Goal: Task Accomplishment & Management: Manage account settings

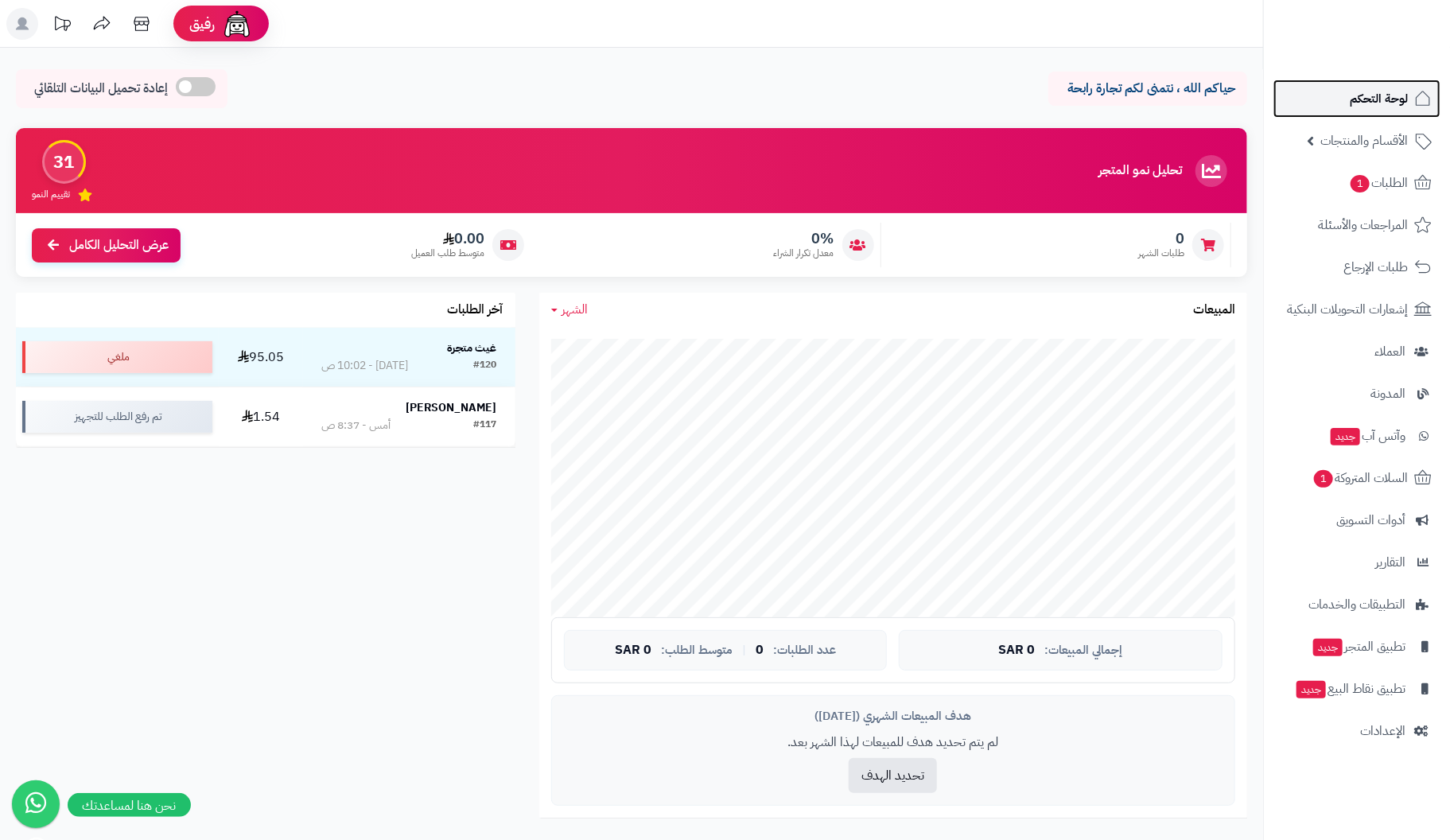
click at [1375, 99] on span "لوحة التحكم" at bounding box center [1378, 98] width 58 height 22
click at [1370, 144] on span "الأقسام والمنتجات" at bounding box center [1364, 140] width 87 height 22
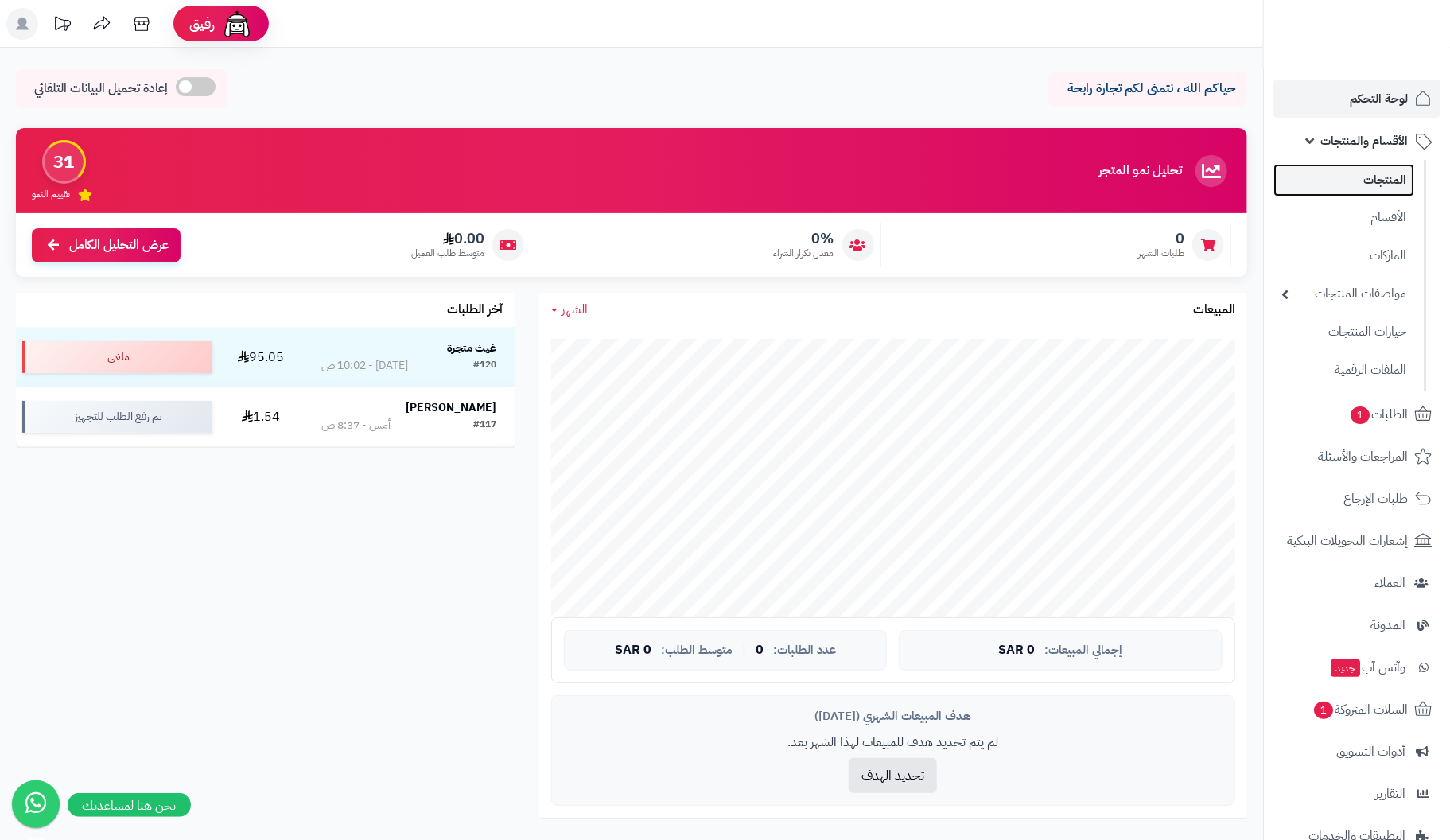
click at [1374, 180] on link "المنتجات" at bounding box center [1344, 180] width 141 height 33
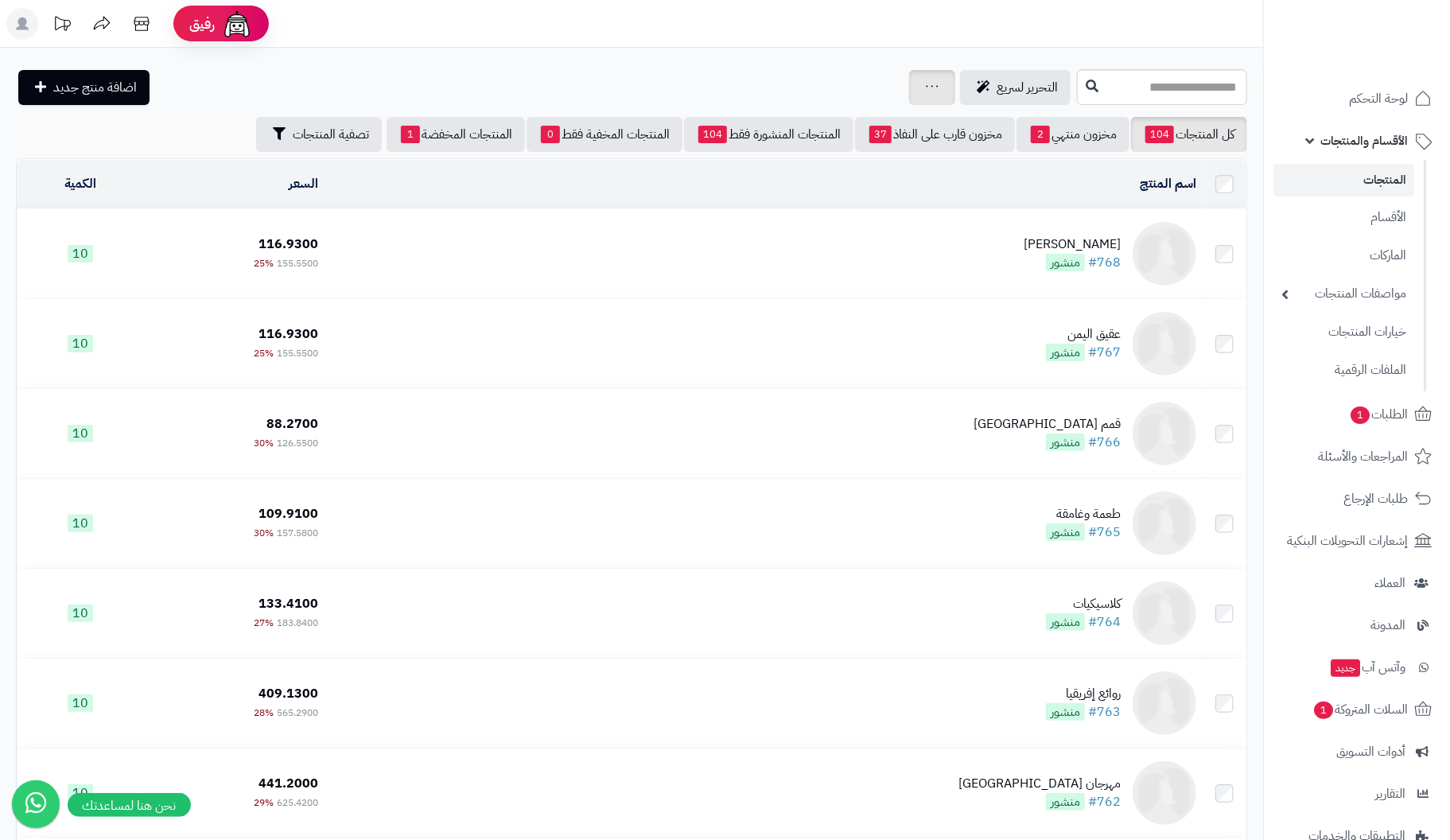
click at [926, 90] on icon at bounding box center [932, 86] width 13 height 11
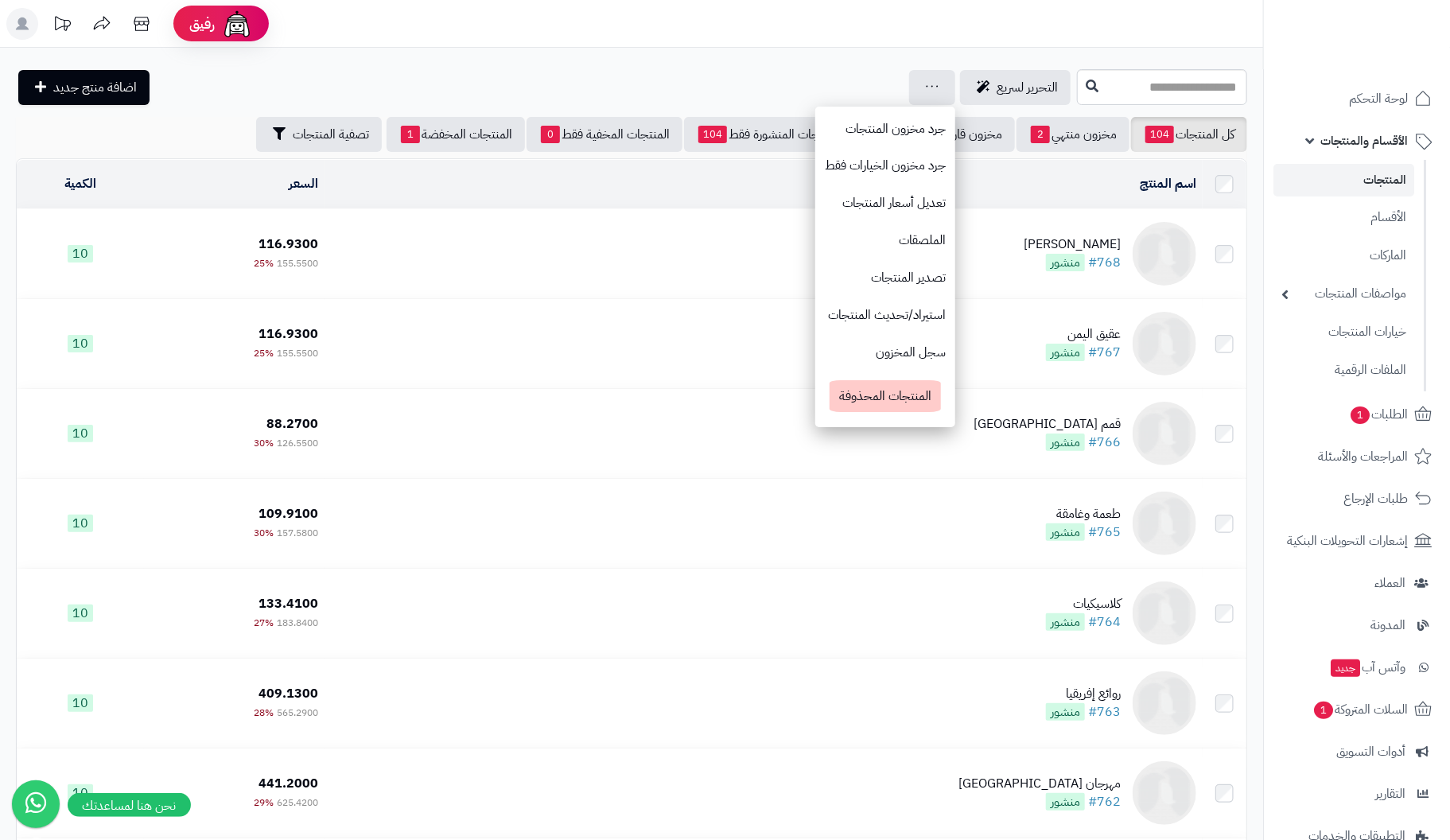
click at [922, 25] on header "رفيق ! الطلبات معالجة مكتمل إرجاع المنتجات العملاء المتواجدون الان 4 عملاء منتظ…" at bounding box center [725, 24] width 1450 height 48
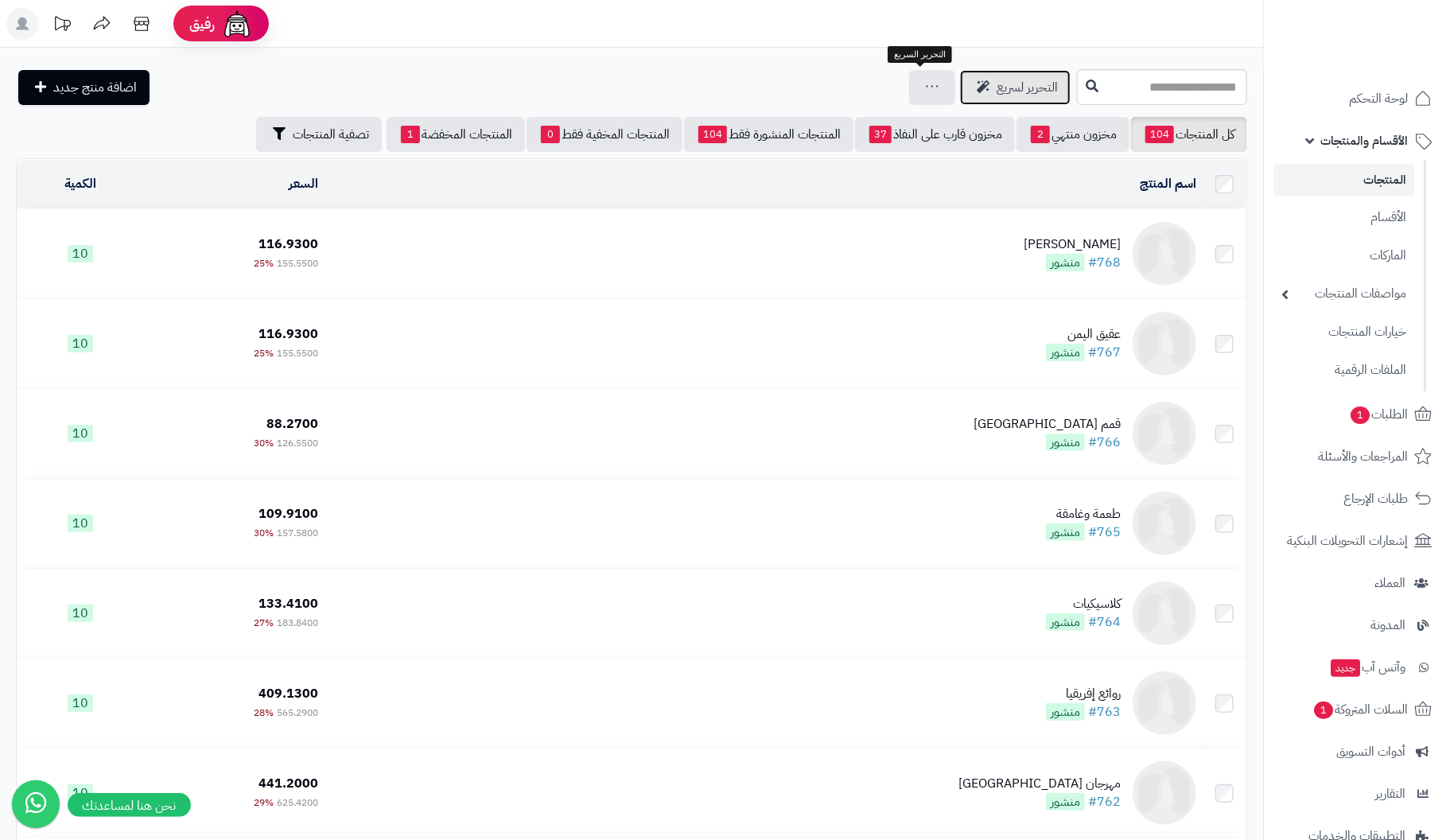
click at [997, 86] on span "التحرير لسريع" at bounding box center [1027, 87] width 61 height 19
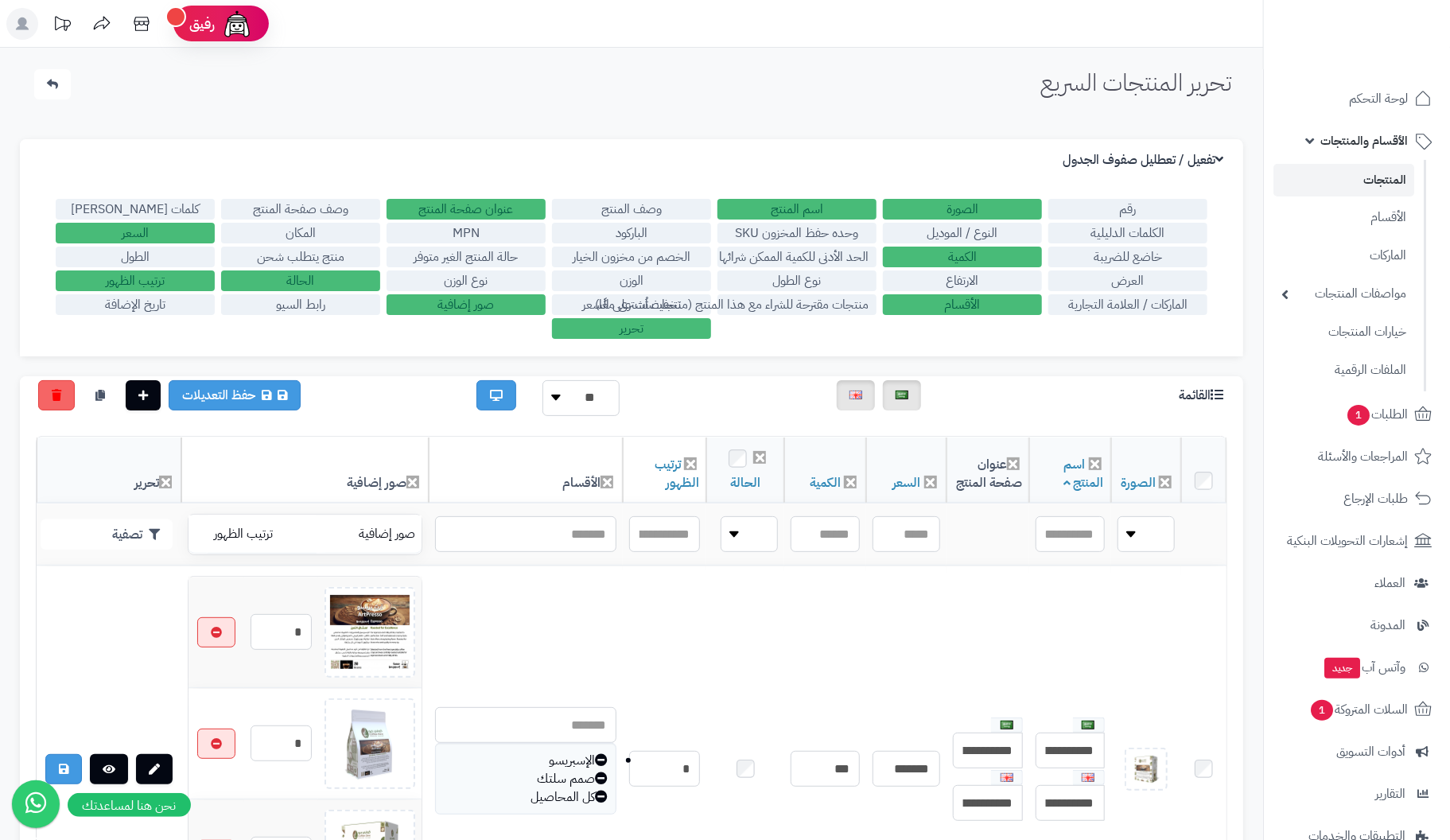
click at [979, 252] on label "الكمية" at bounding box center [962, 256] width 159 height 20
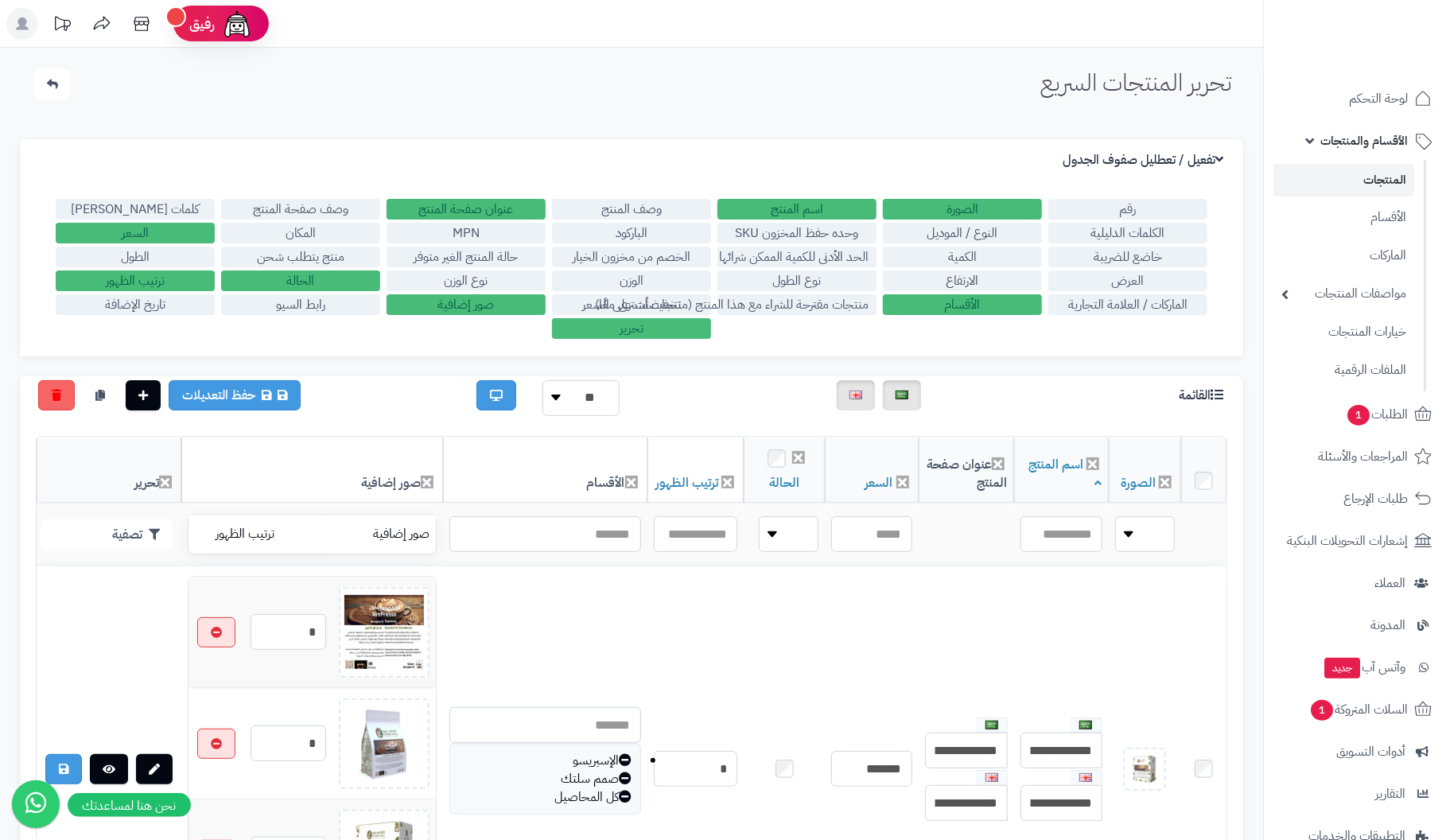
click at [979, 298] on label "الأقسام" at bounding box center [962, 304] width 159 height 20
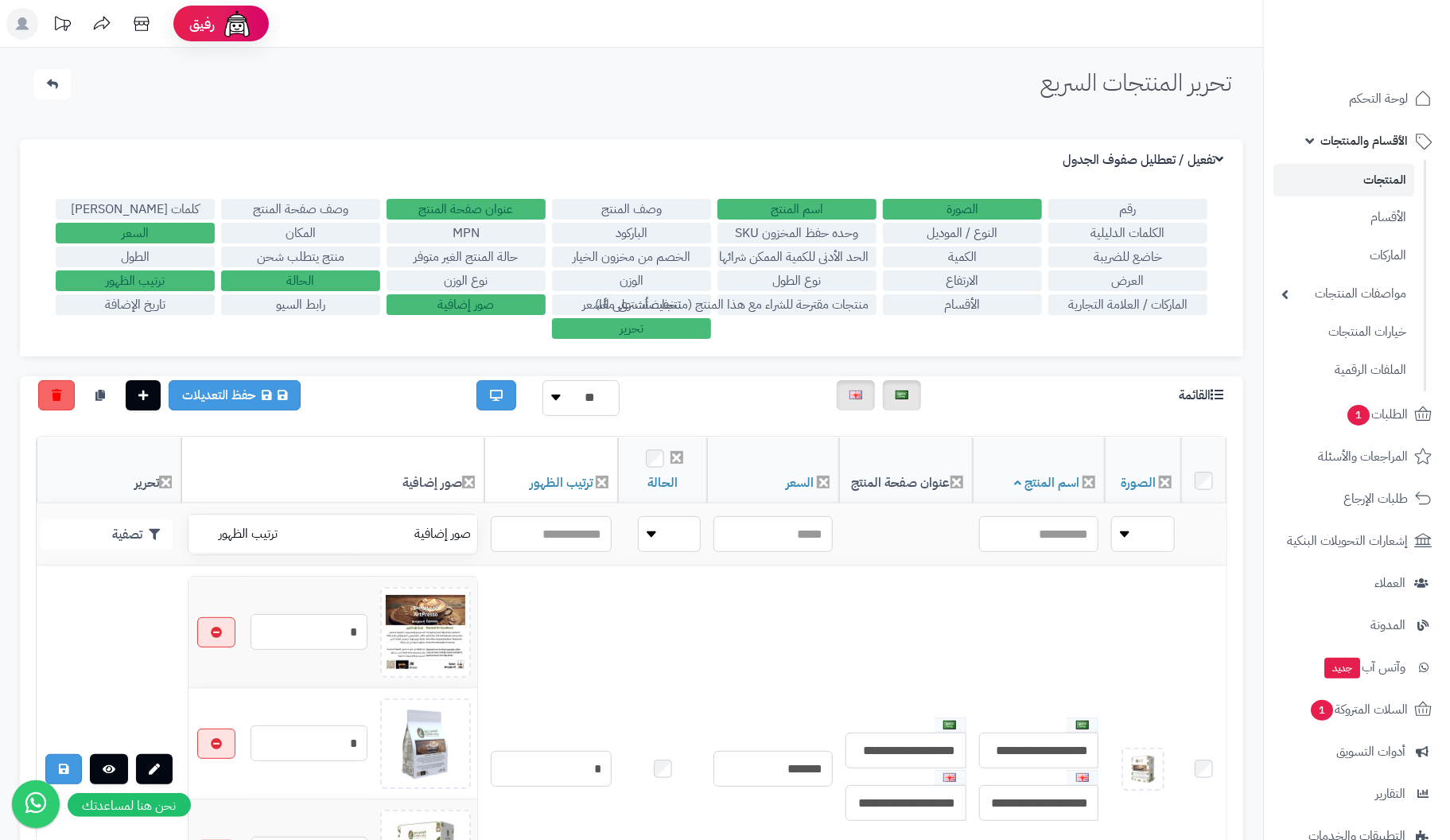
click at [452, 303] on label "صور إضافية" at bounding box center [466, 304] width 159 height 20
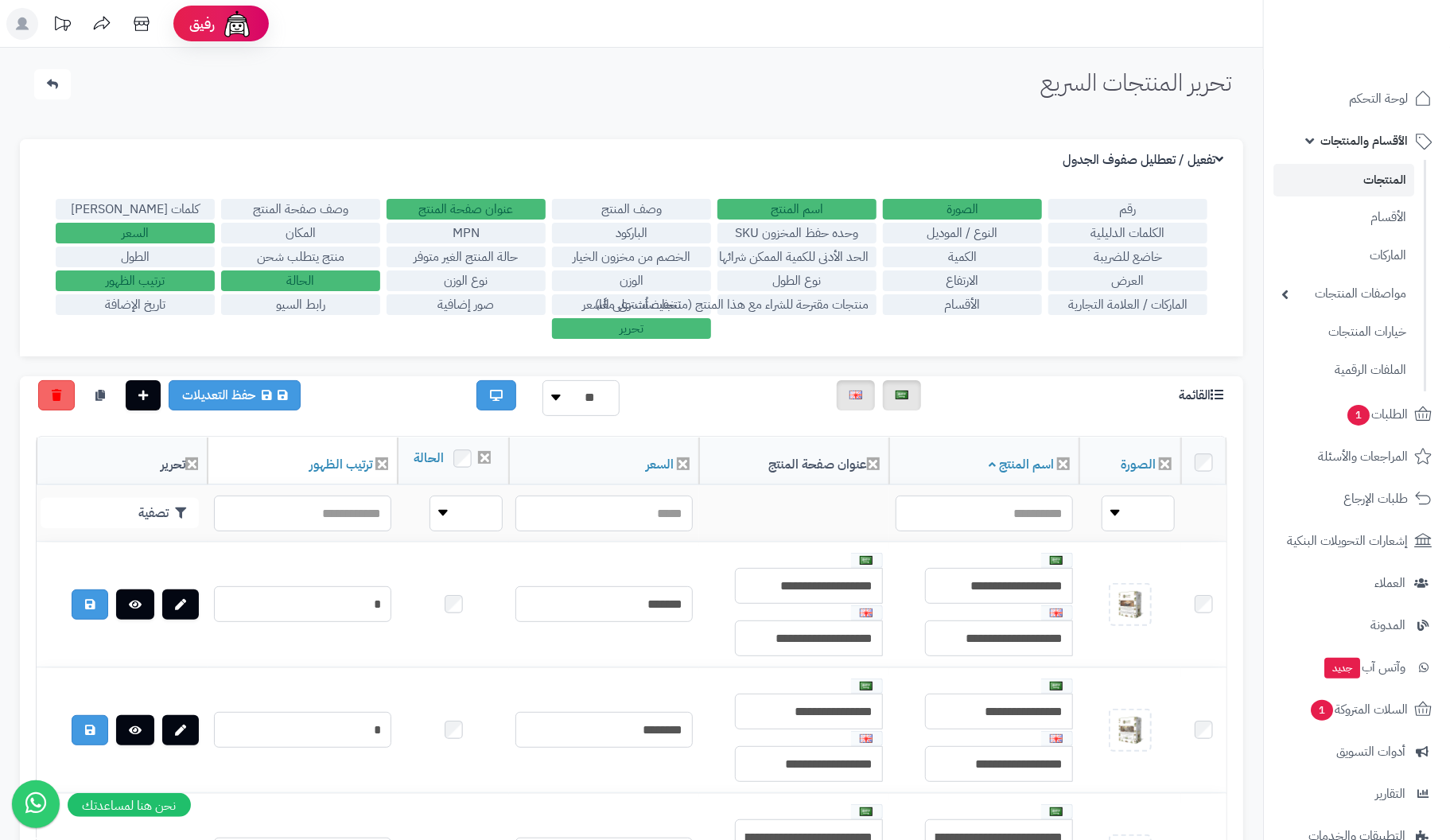
click at [311, 273] on label "الحالة" at bounding box center [300, 281] width 159 height 20
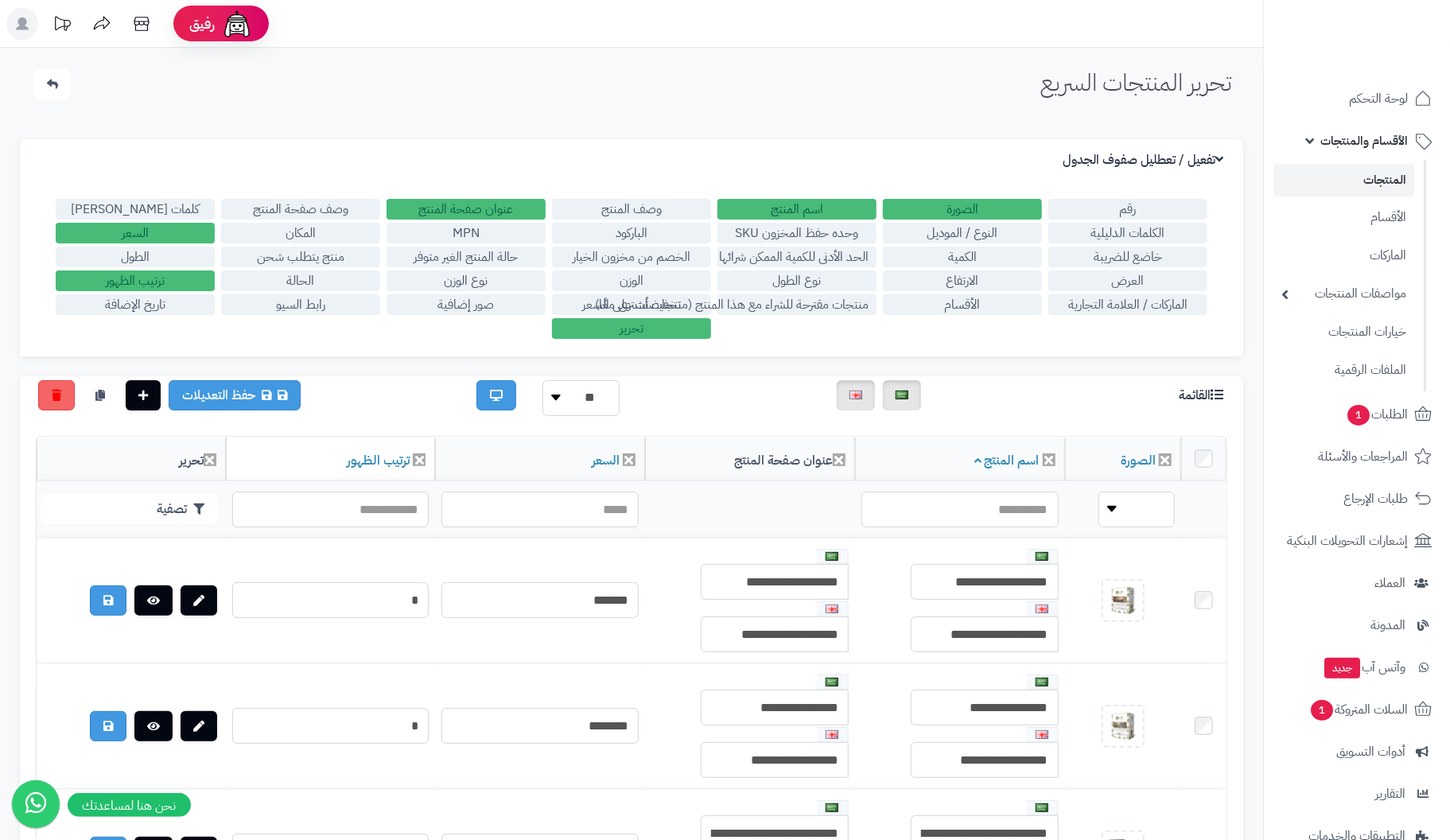
click at [311, 273] on label "الحالة" at bounding box center [300, 281] width 159 height 20
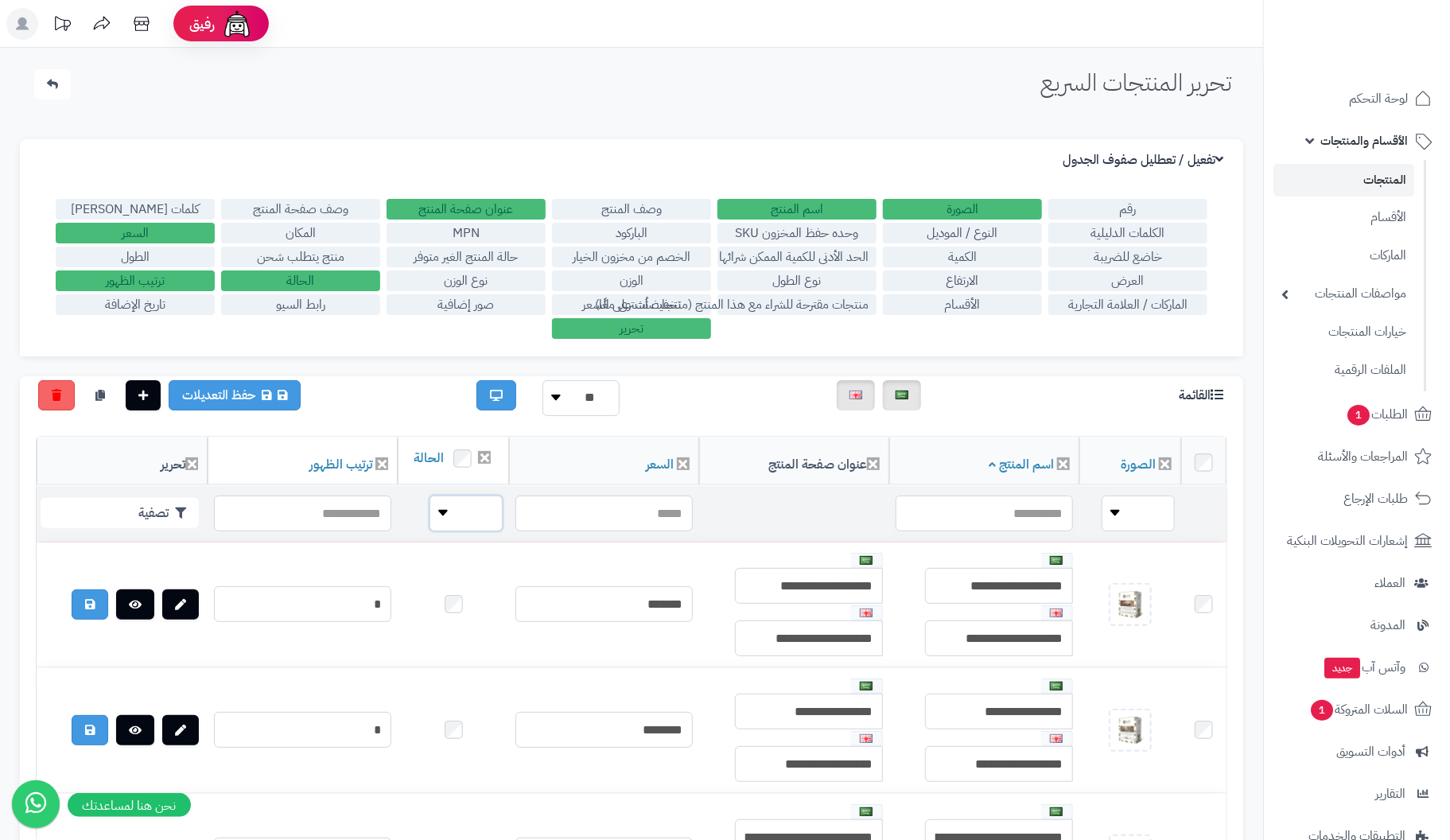
click at [430, 528] on select "**** ****" at bounding box center [466, 514] width 73 height 36
click at [293, 275] on label "الحالة" at bounding box center [300, 281] width 159 height 20
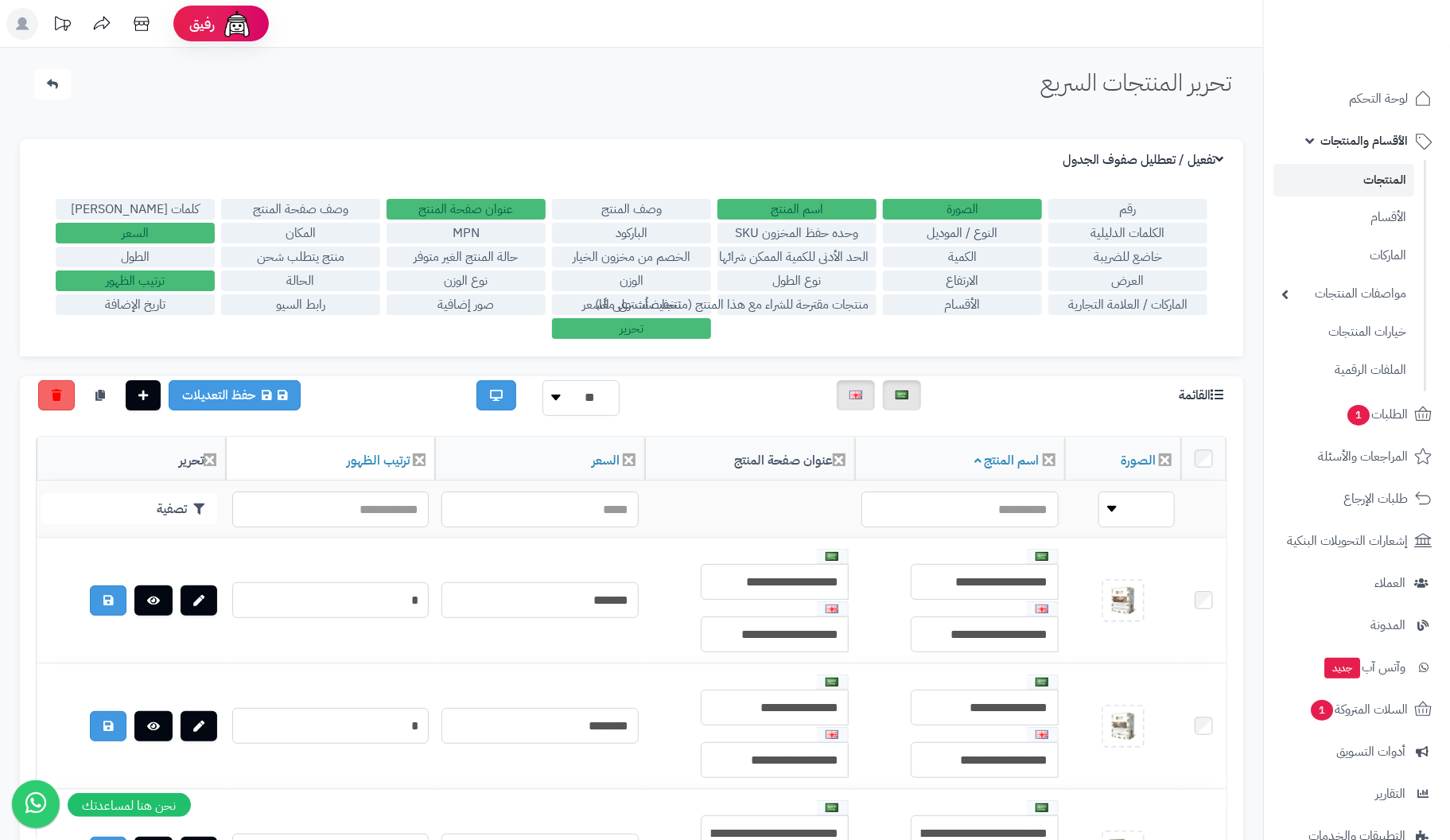
click at [152, 230] on label "السعر" at bounding box center [135, 232] width 159 height 20
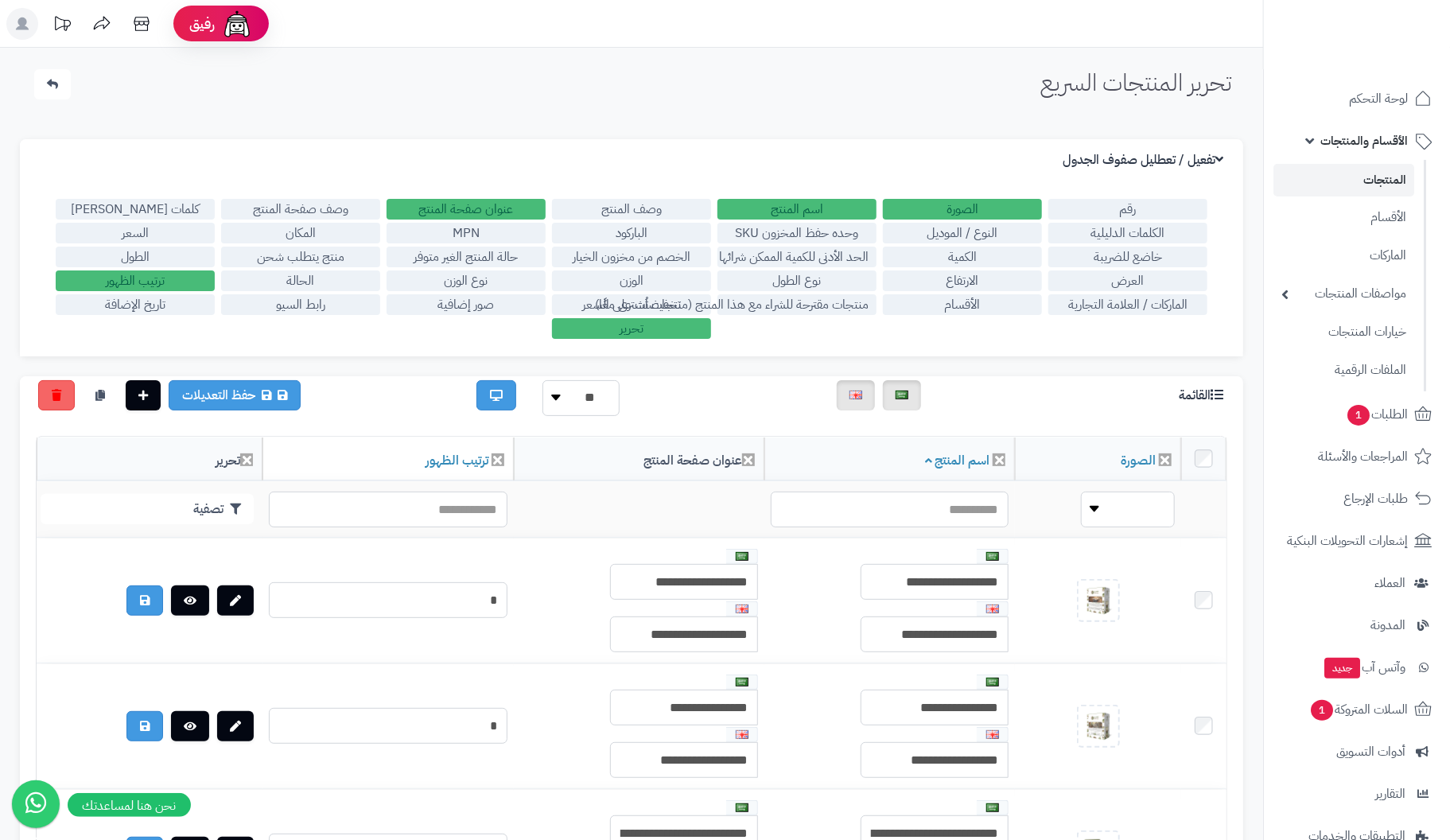
click at [482, 207] on label "عنوان صفحة المنتج" at bounding box center [466, 209] width 159 height 20
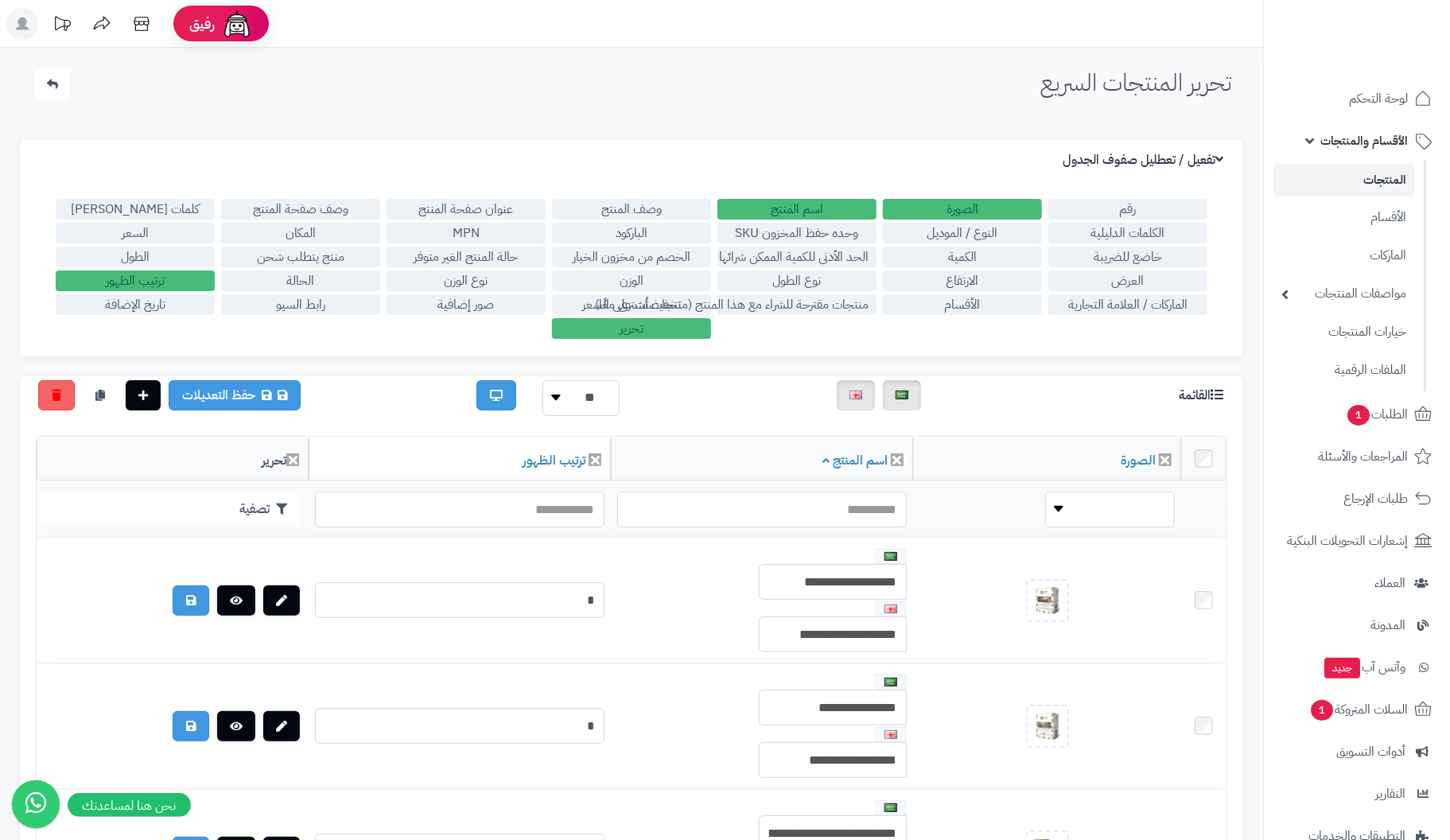
click at [482, 207] on label "عنوان صفحة المنتج" at bounding box center [466, 209] width 159 height 20
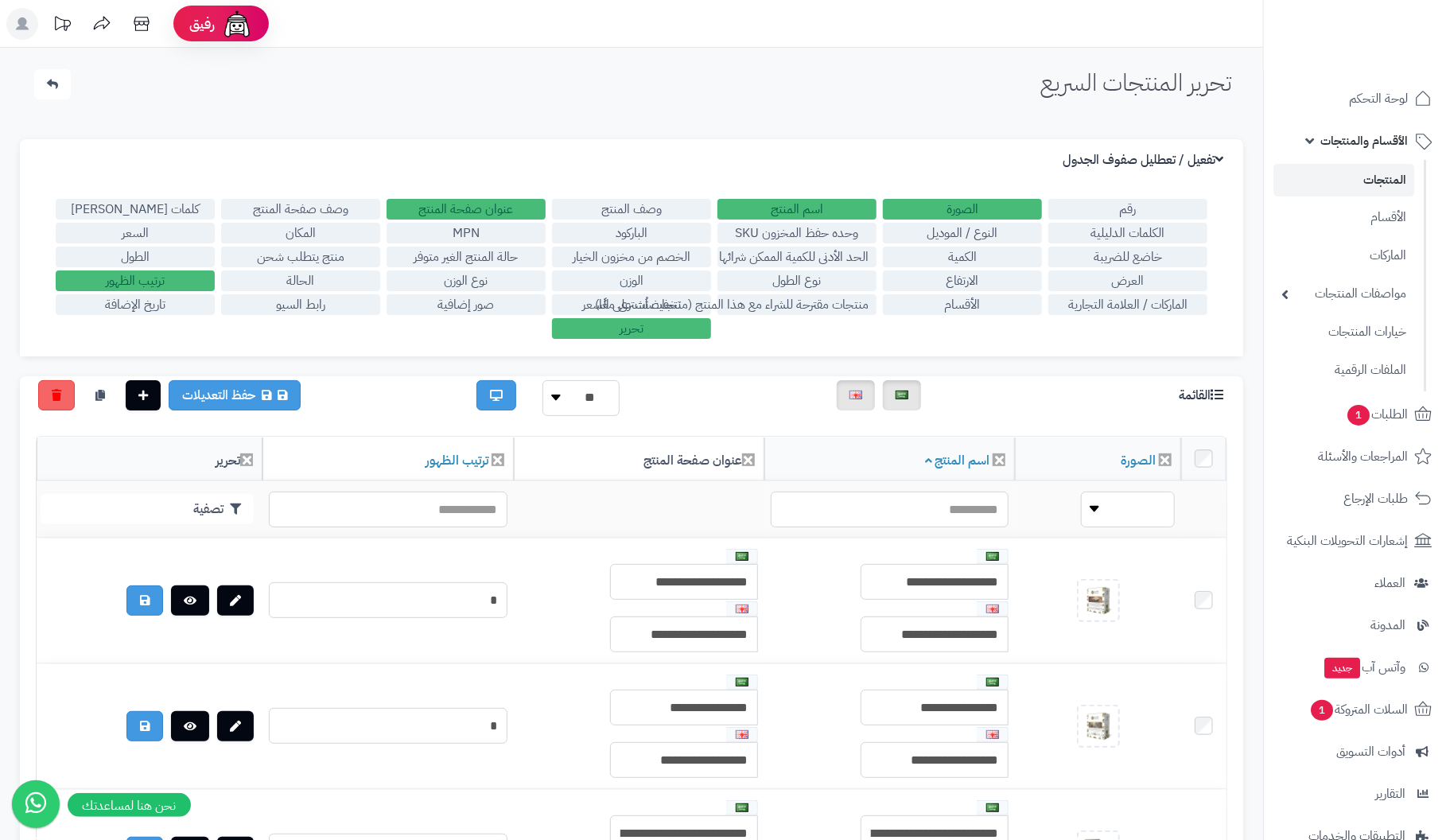
click at [647, 325] on label "تحرير" at bounding box center [631, 328] width 159 height 20
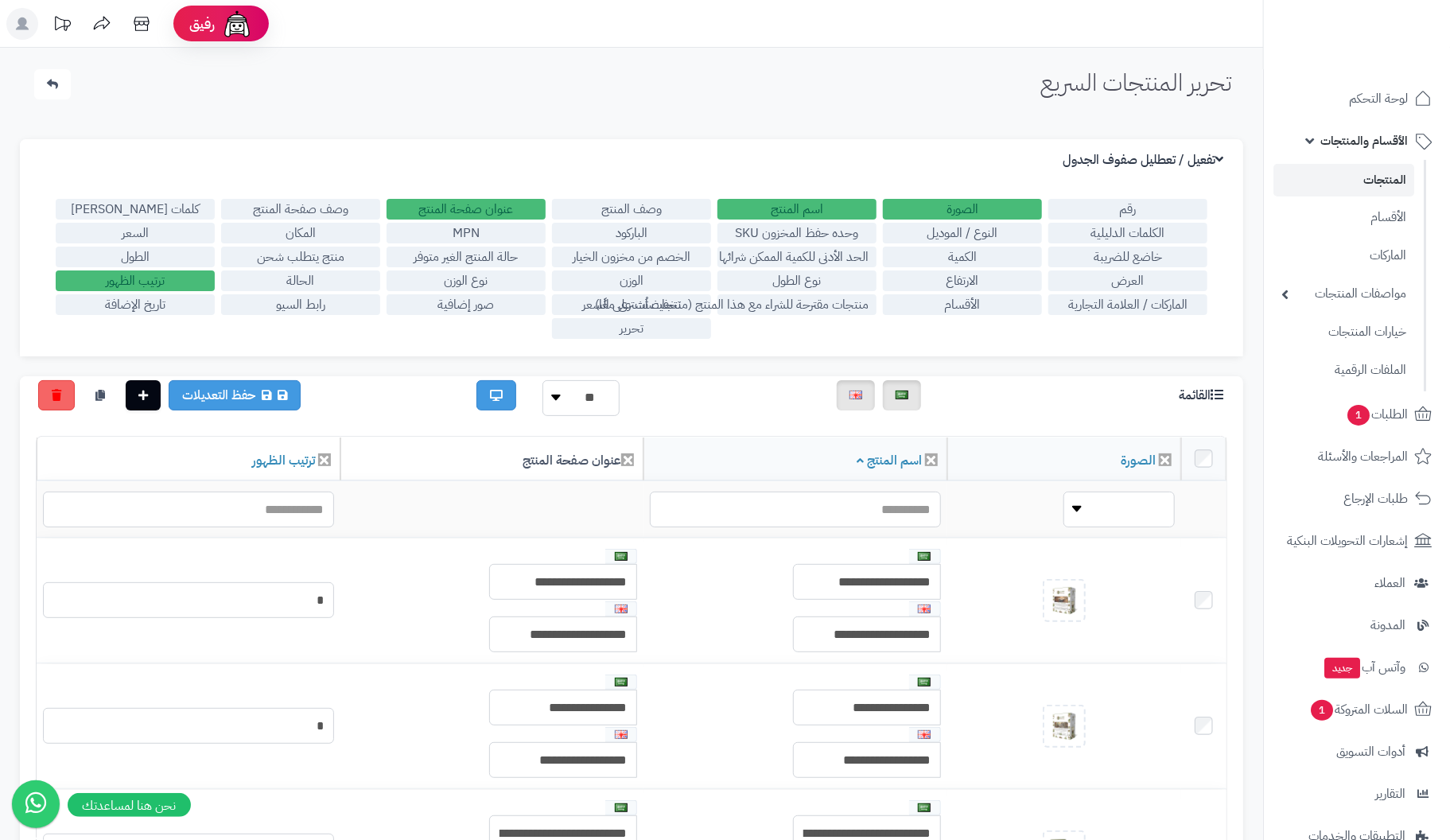
click at [647, 325] on label "تحرير" at bounding box center [631, 328] width 159 height 20
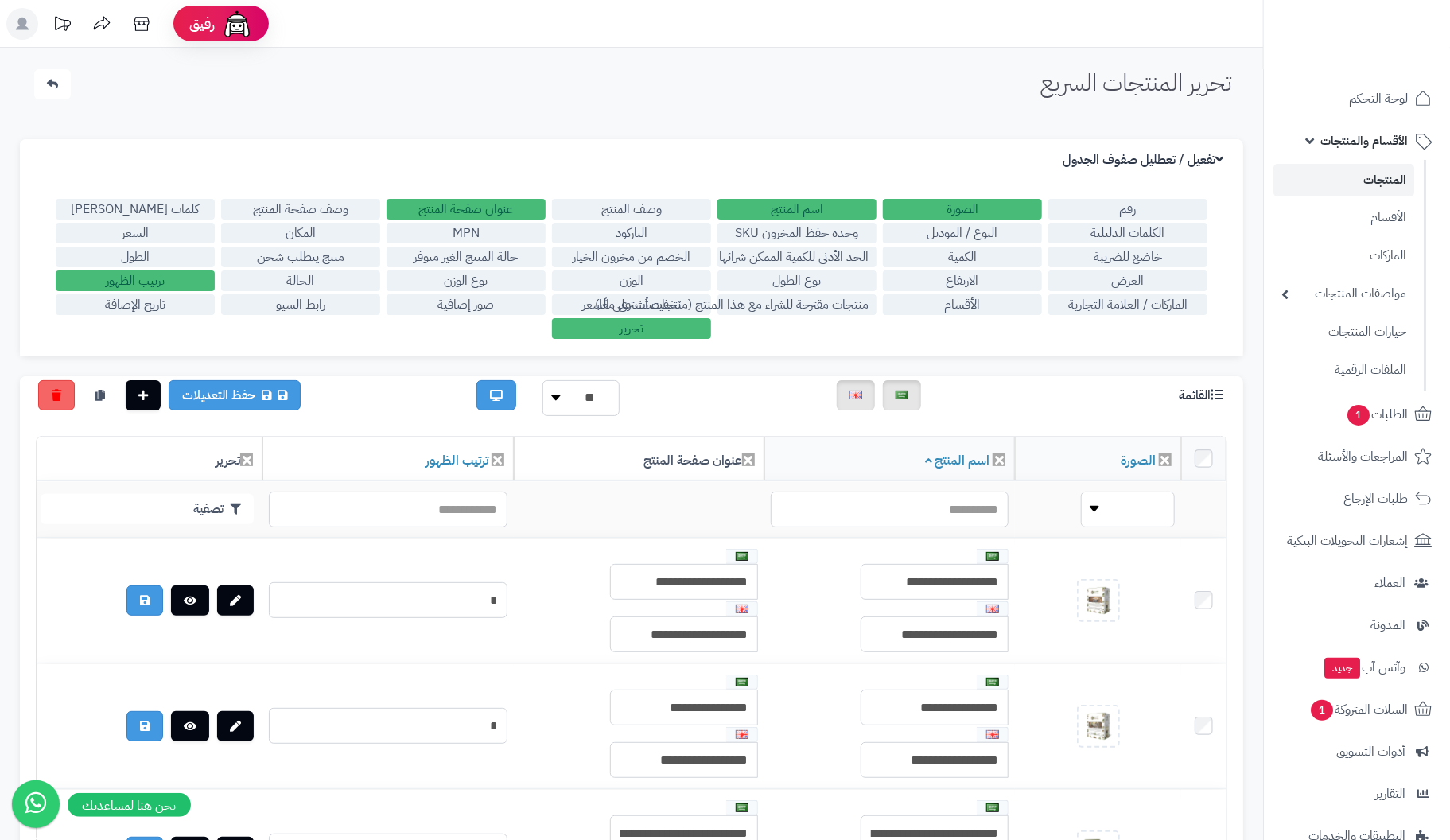
click at [972, 207] on label "الصورة" at bounding box center [962, 209] width 159 height 20
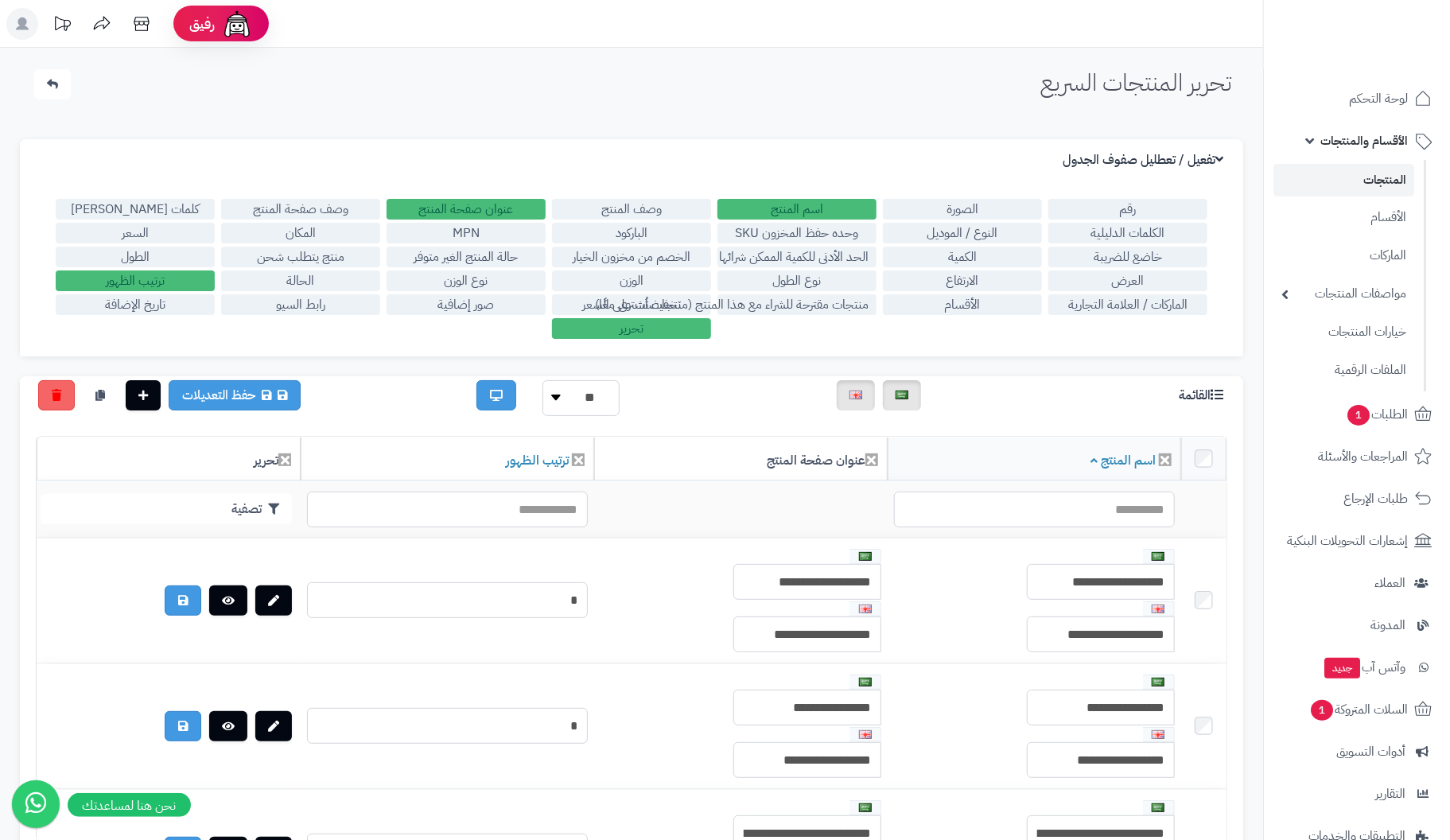
click at [972, 207] on label "الصورة" at bounding box center [962, 209] width 159 height 20
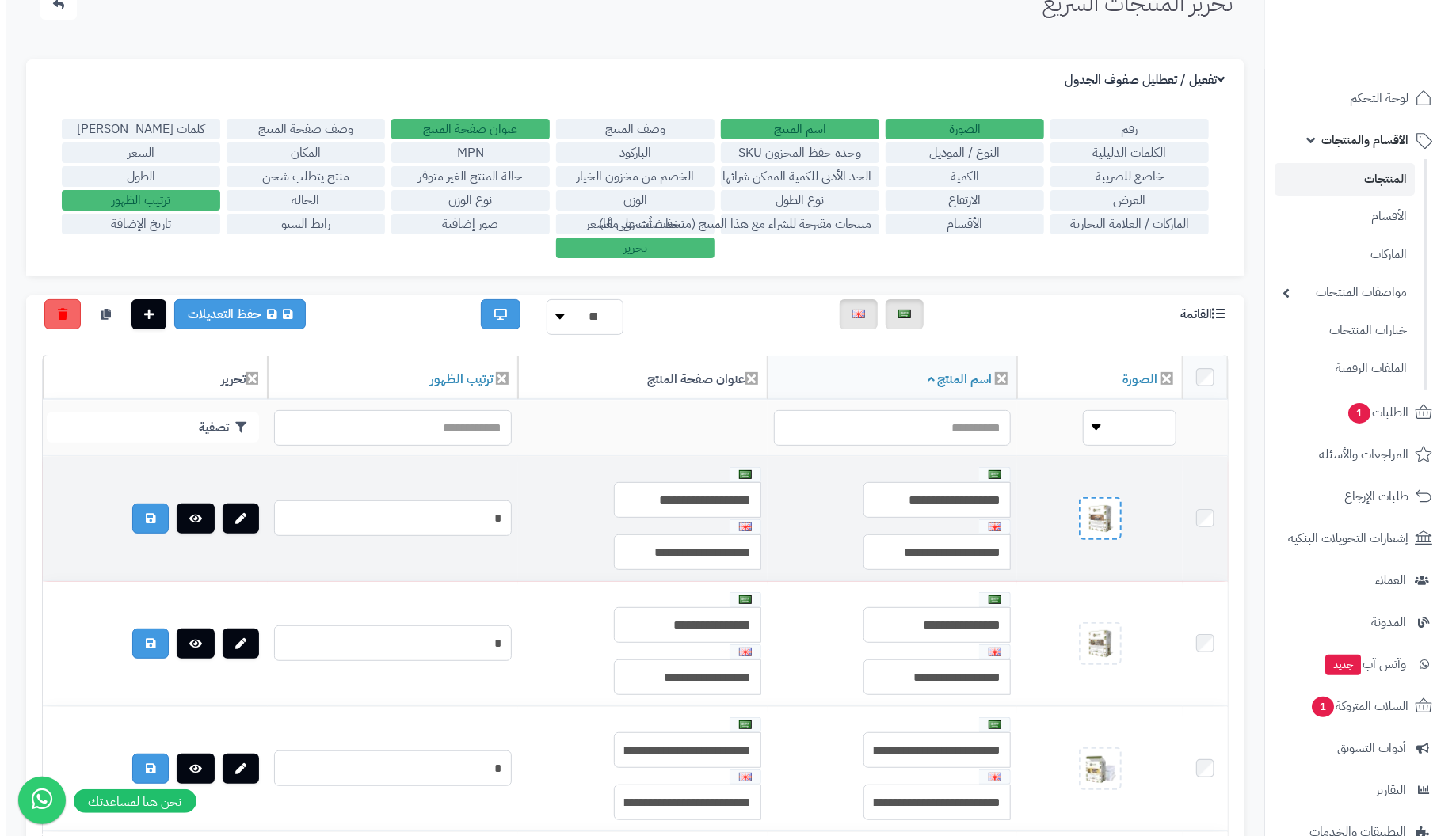
scroll to position [80, 0]
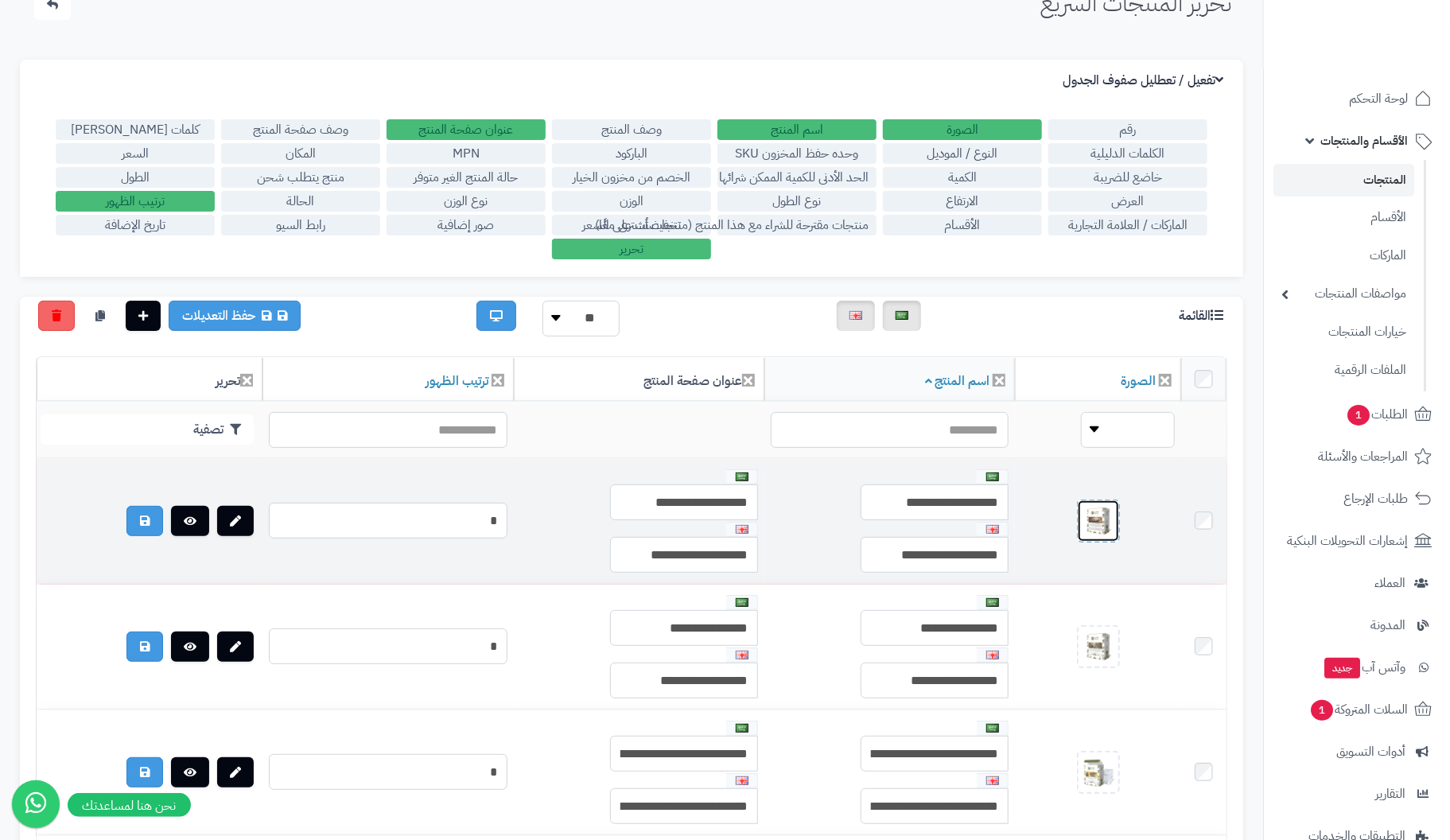
click at [1115, 517] on img at bounding box center [1099, 520] width 32 height 32
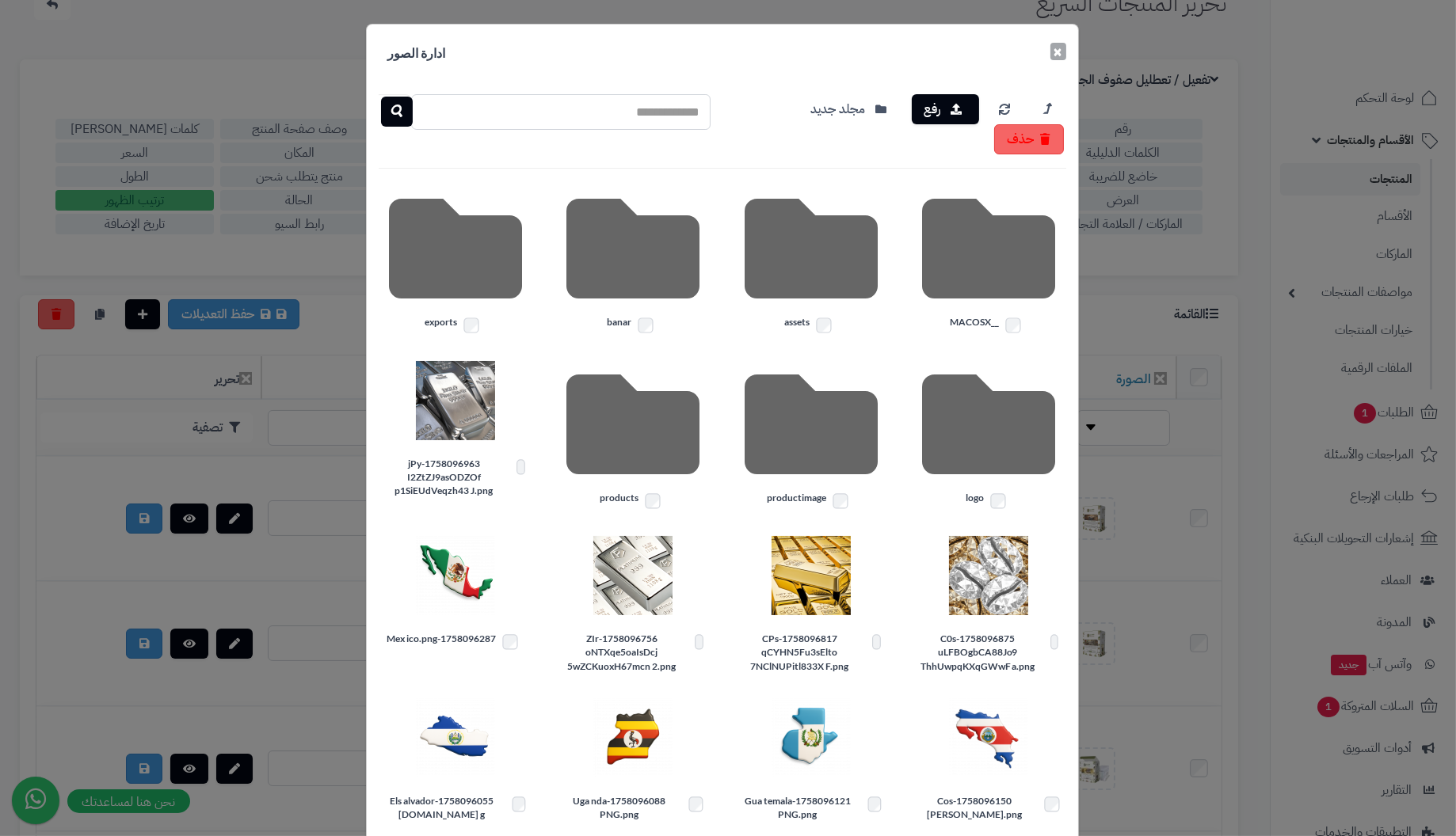
click at [1065, 47] on button "×" at bounding box center [1058, 51] width 16 height 17
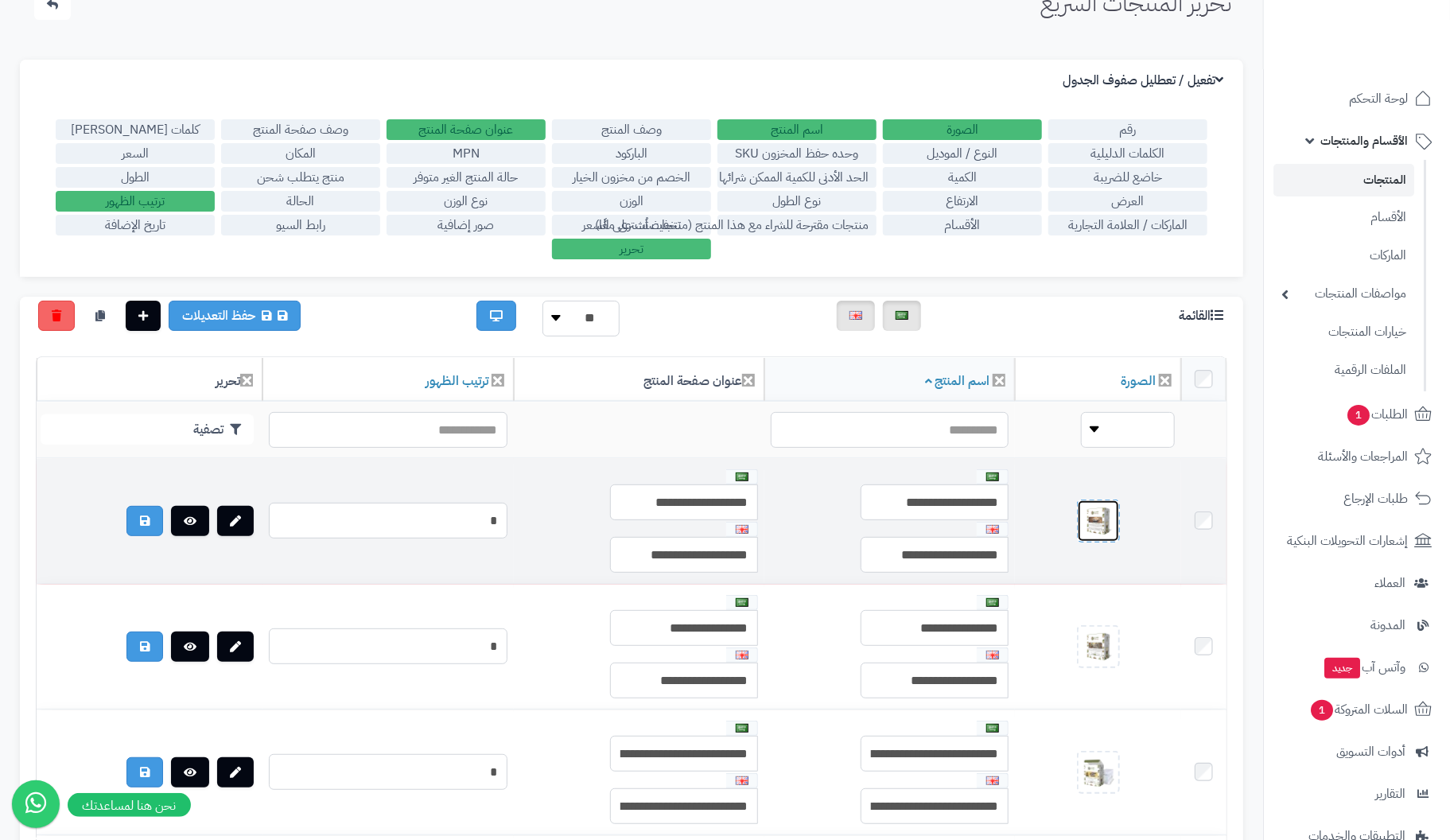
click at [1115, 527] on img at bounding box center [1099, 520] width 32 height 32
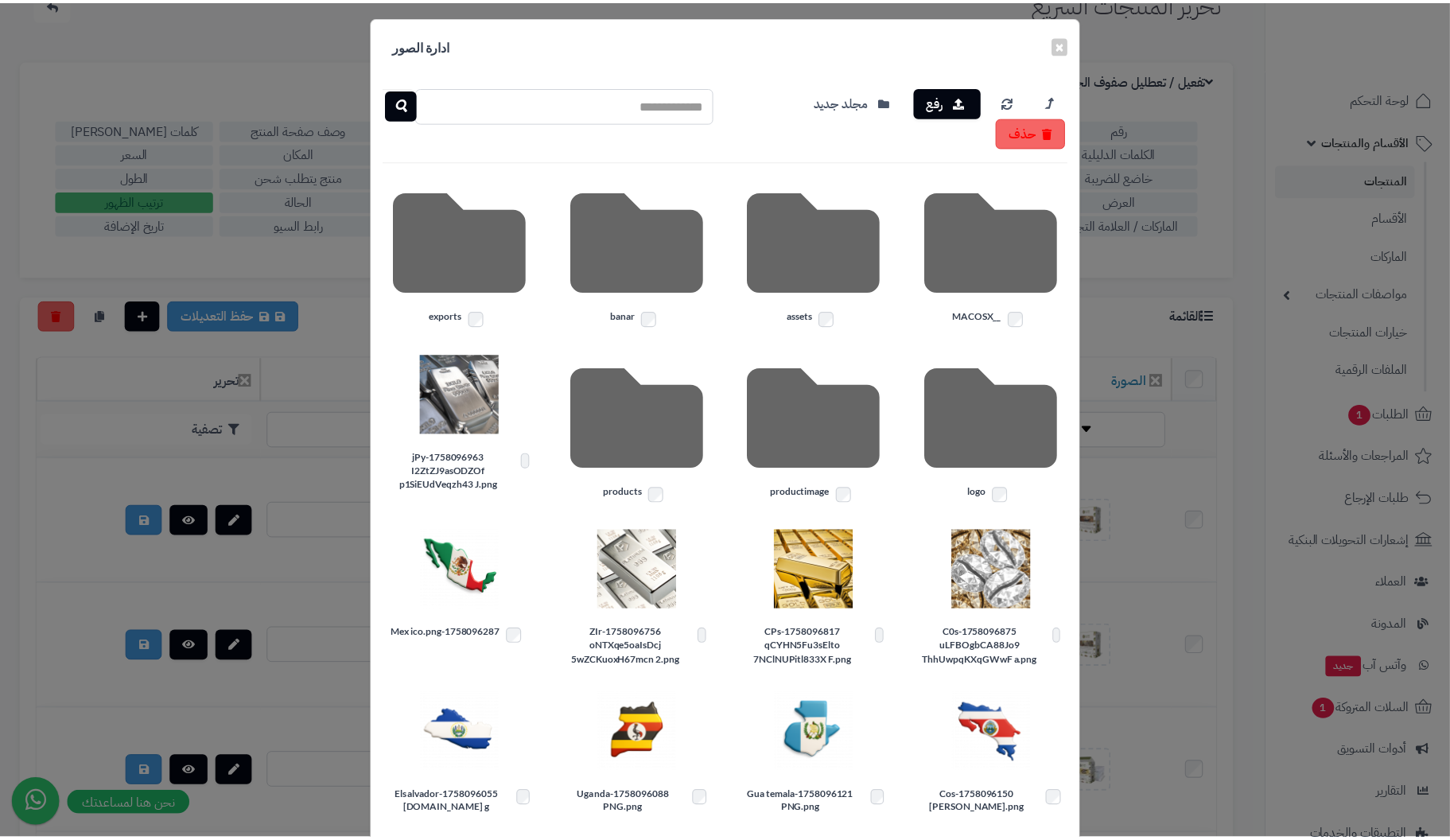
scroll to position [0, 0]
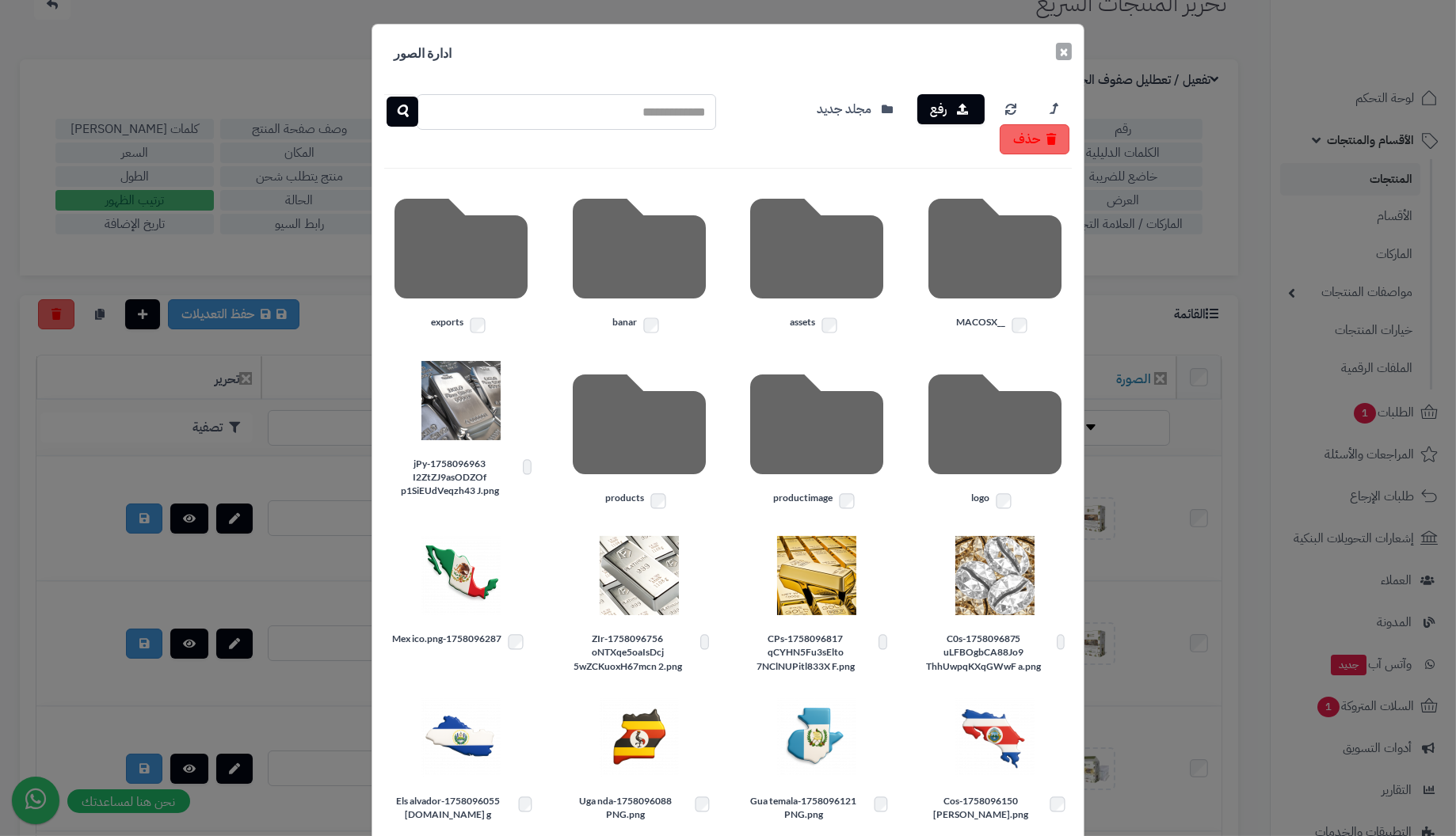
click at [1072, 54] on button "×" at bounding box center [1064, 51] width 16 height 17
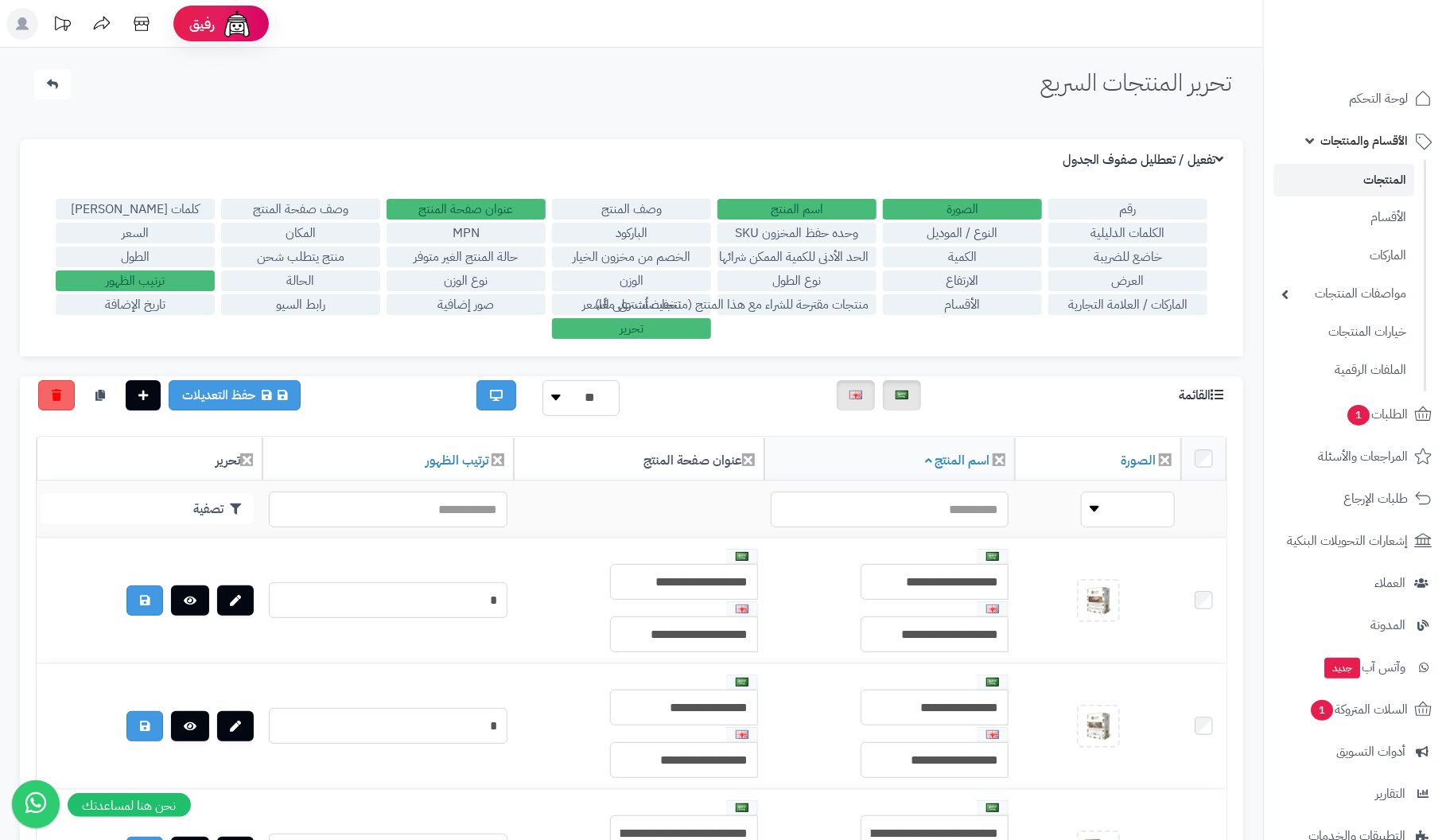
click at [486, 305] on label "صور إضافية" at bounding box center [466, 304] width 159 height 20
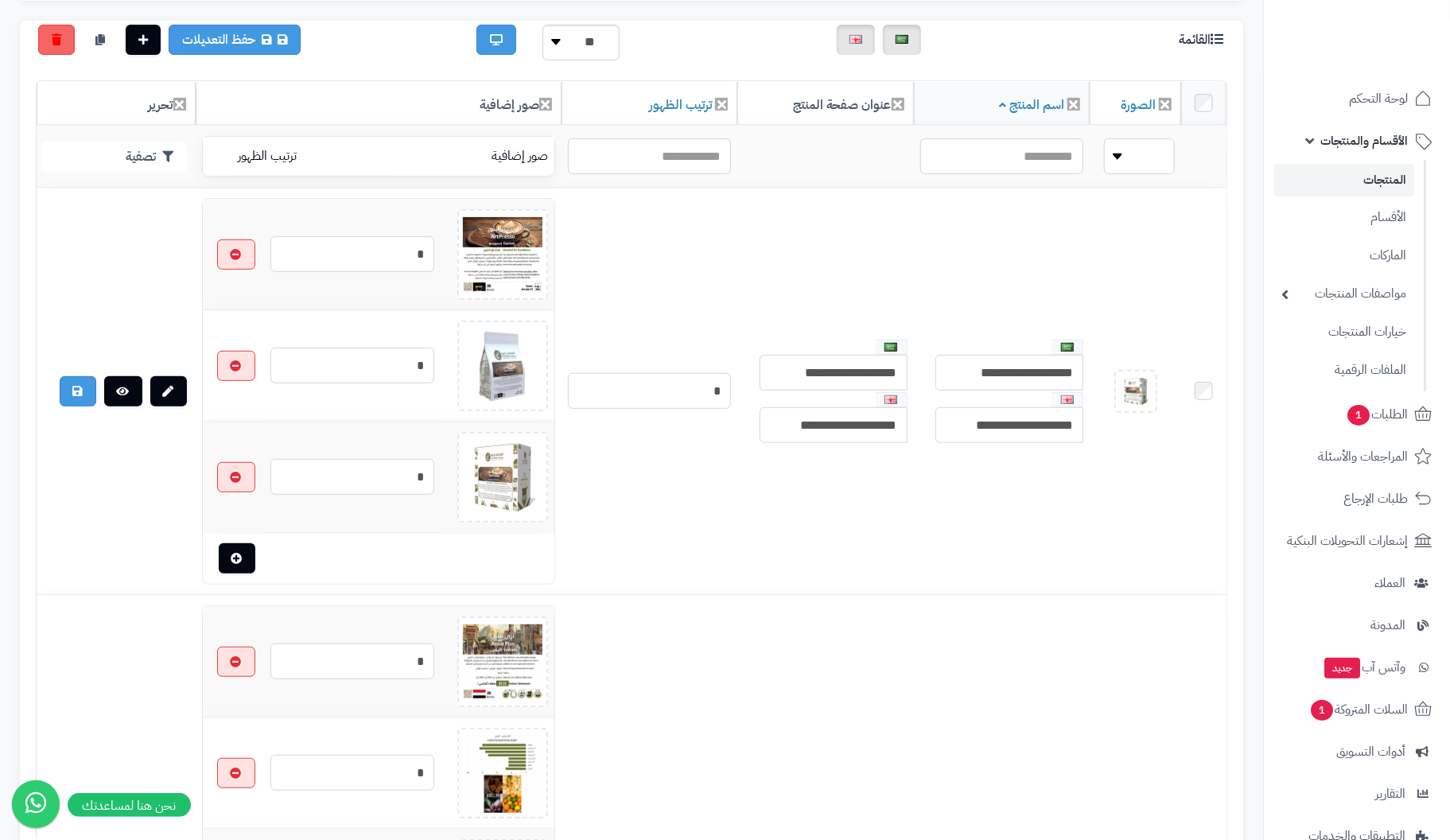
scroll to position [398, 0]
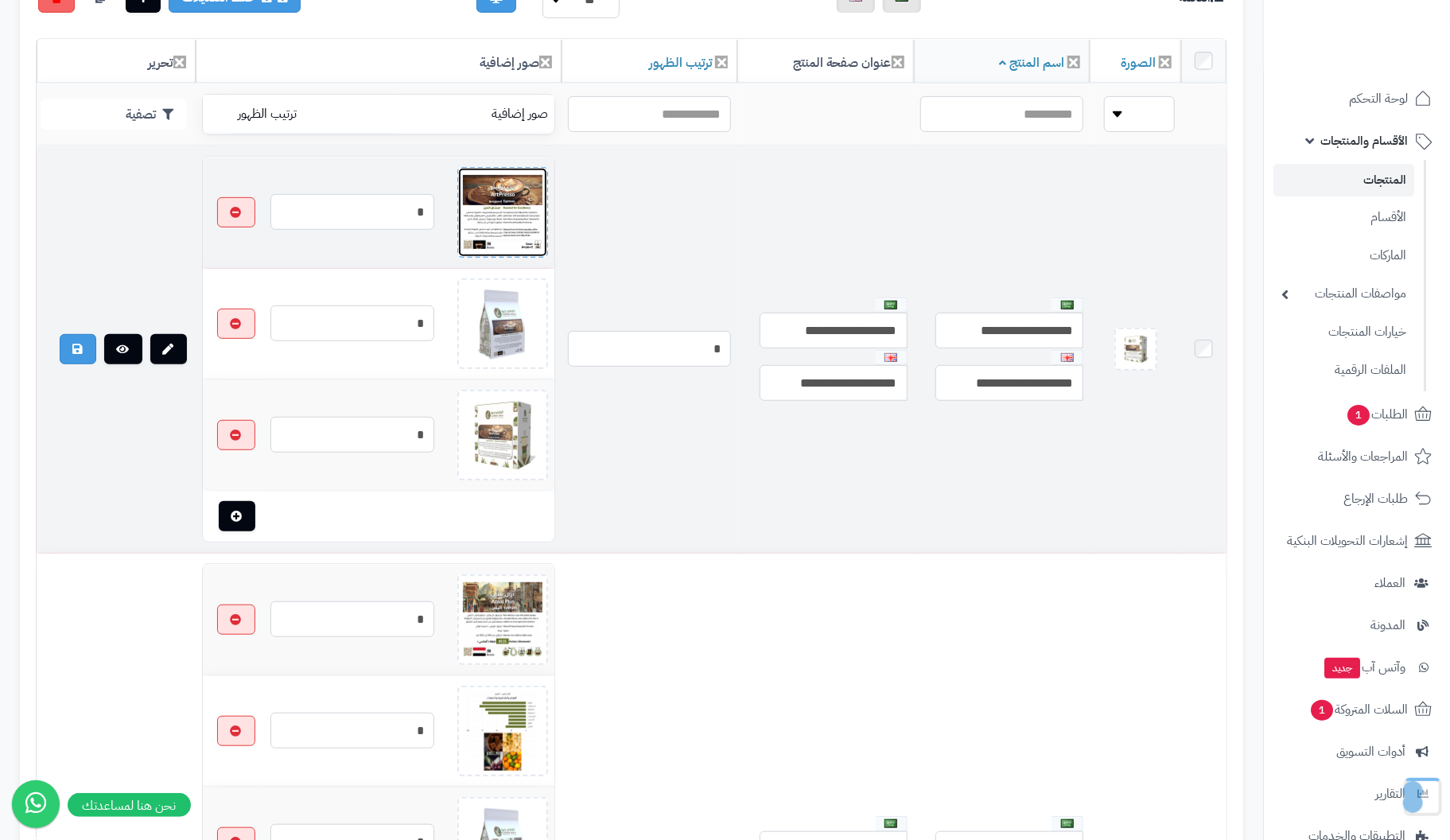
click at [475, 201] on img at bounding box center [503, 213] width 80 height 80
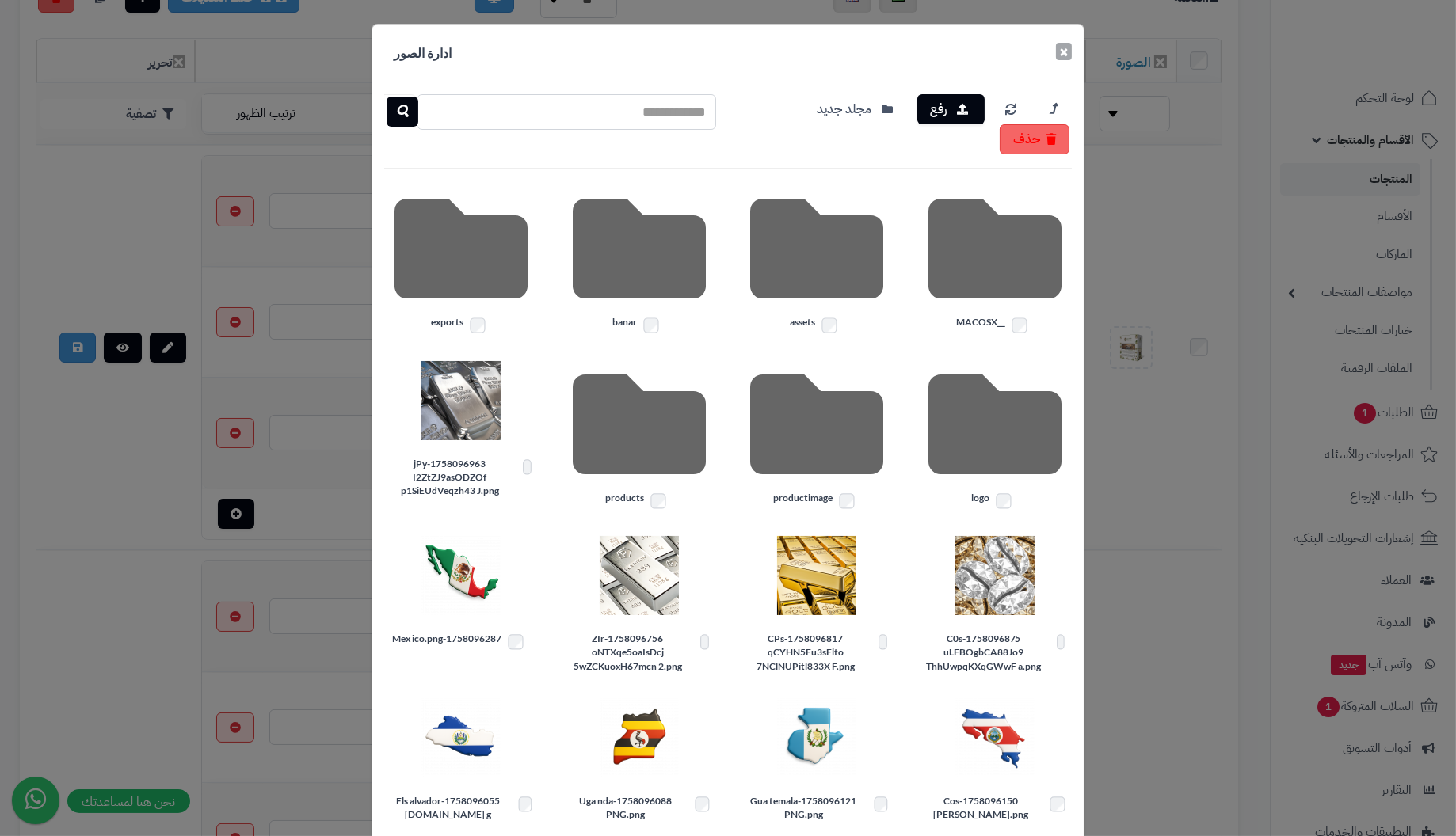
click at [1069, 45] on button "×" at bounding box center [1064, 51] width 16 height 17
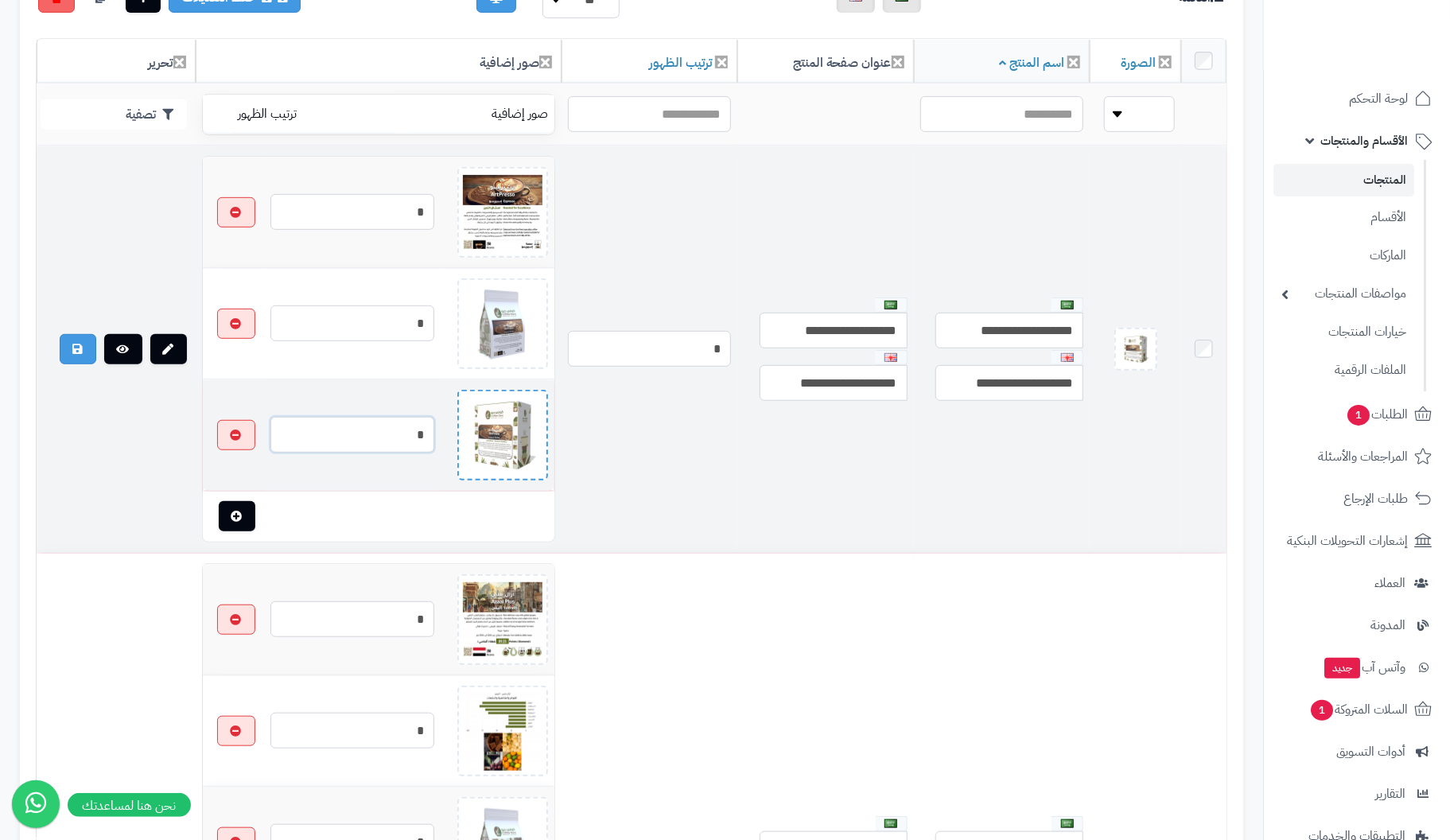
drag, startPoint x: 389, startPoint y: 430, endPoint x: 506, endPoint y: 421, distance: 117.3
click at [506, 421] on tr "*" at bounding box center [378, 435] width 351 height 111
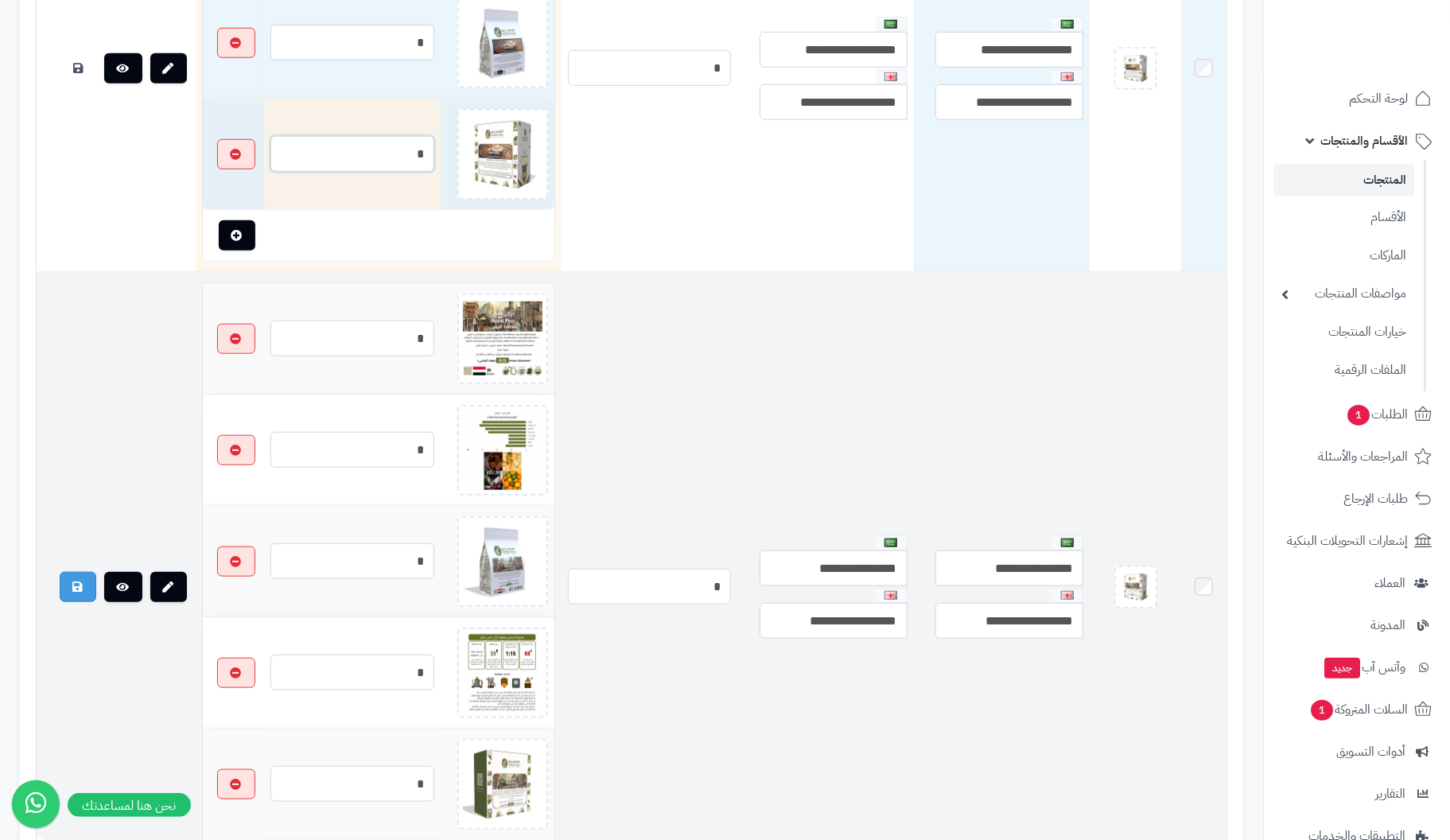
scroll to position [715, 0]
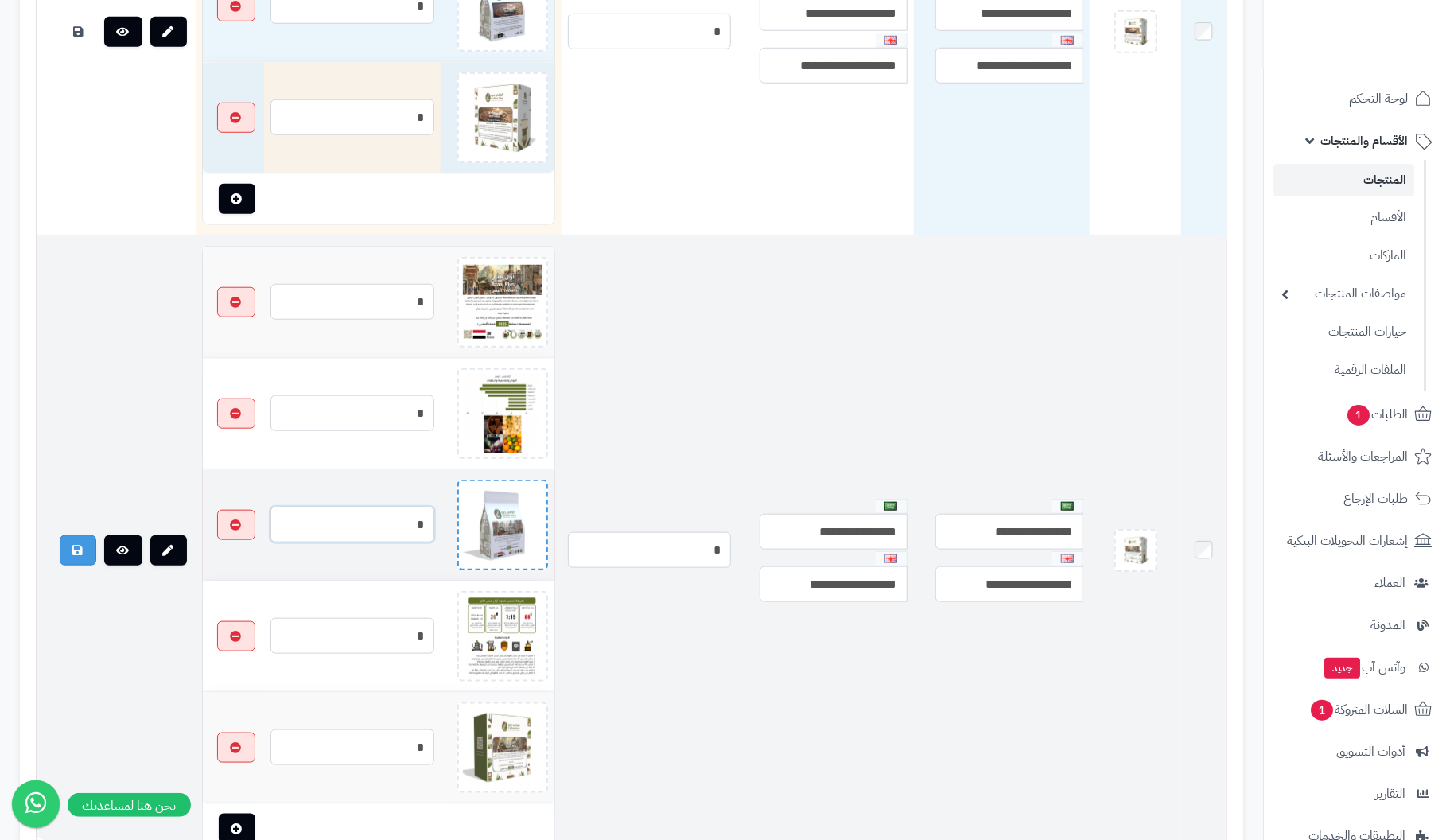
drag, startPoint x: 379, startPoint y: 515, endPoint x: 478, endPoint y: 500, distance: 100.1
click at [478, 500] on tr "*" at bounding box center [378, 525] width 351 height 111
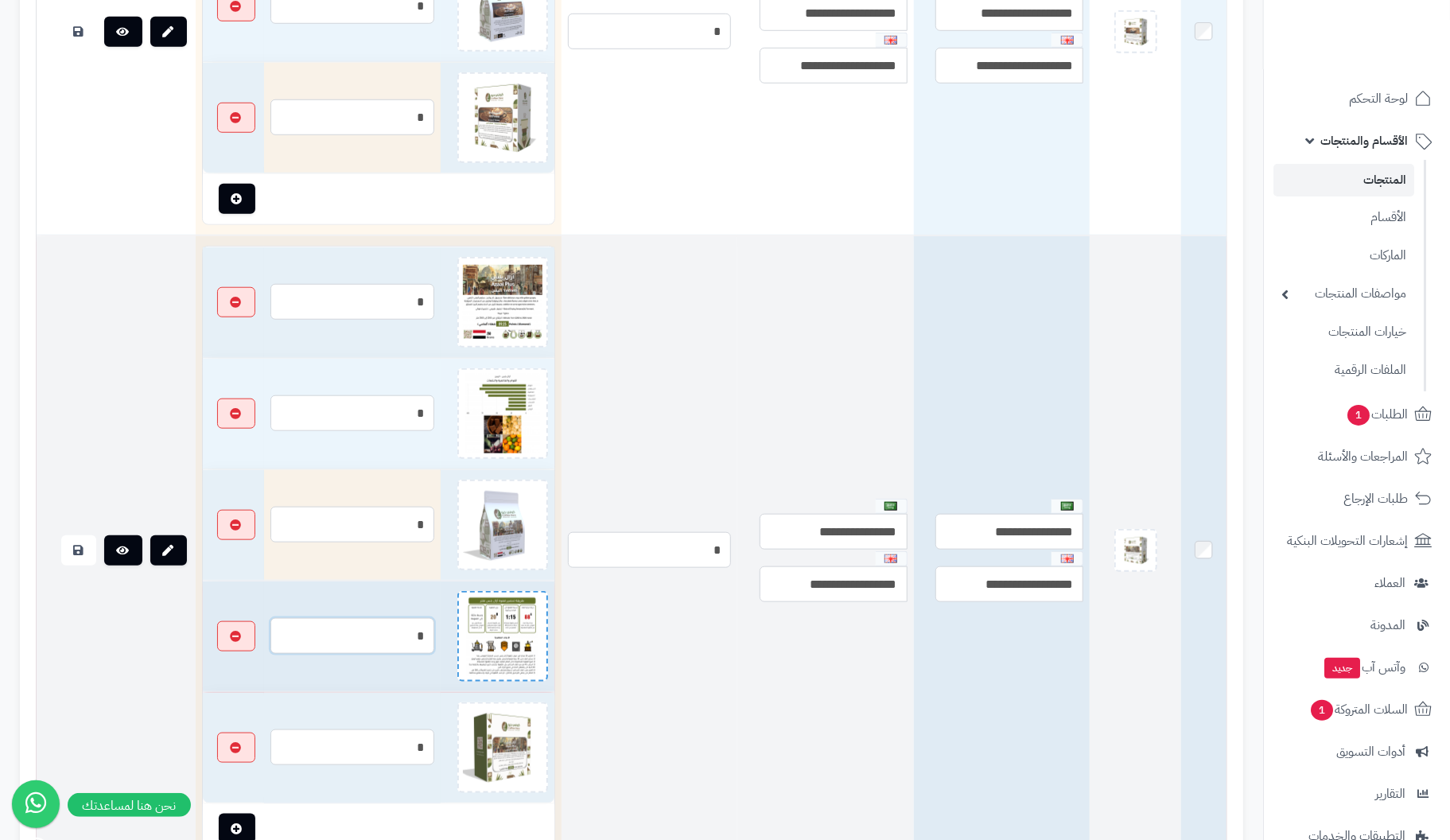
drag, startPoint x: 380, startPoint y: 629, endPoint x: 478, endPoint y: 625, distance: 98.1
click at [478, 625] on tr "*" at bounding box center [378, 637] width 351 height 111
click at [380, 629] on input "*" at bounding box center [352, 636] width 164 height 36
drag, startPoint x: 380, startPoint y: 629, endPoint x: 437, endPoint y: 629, distance: 57.0
click at [437, 629] on tr "*" at bounding box center [378, 637] width 351 height 111
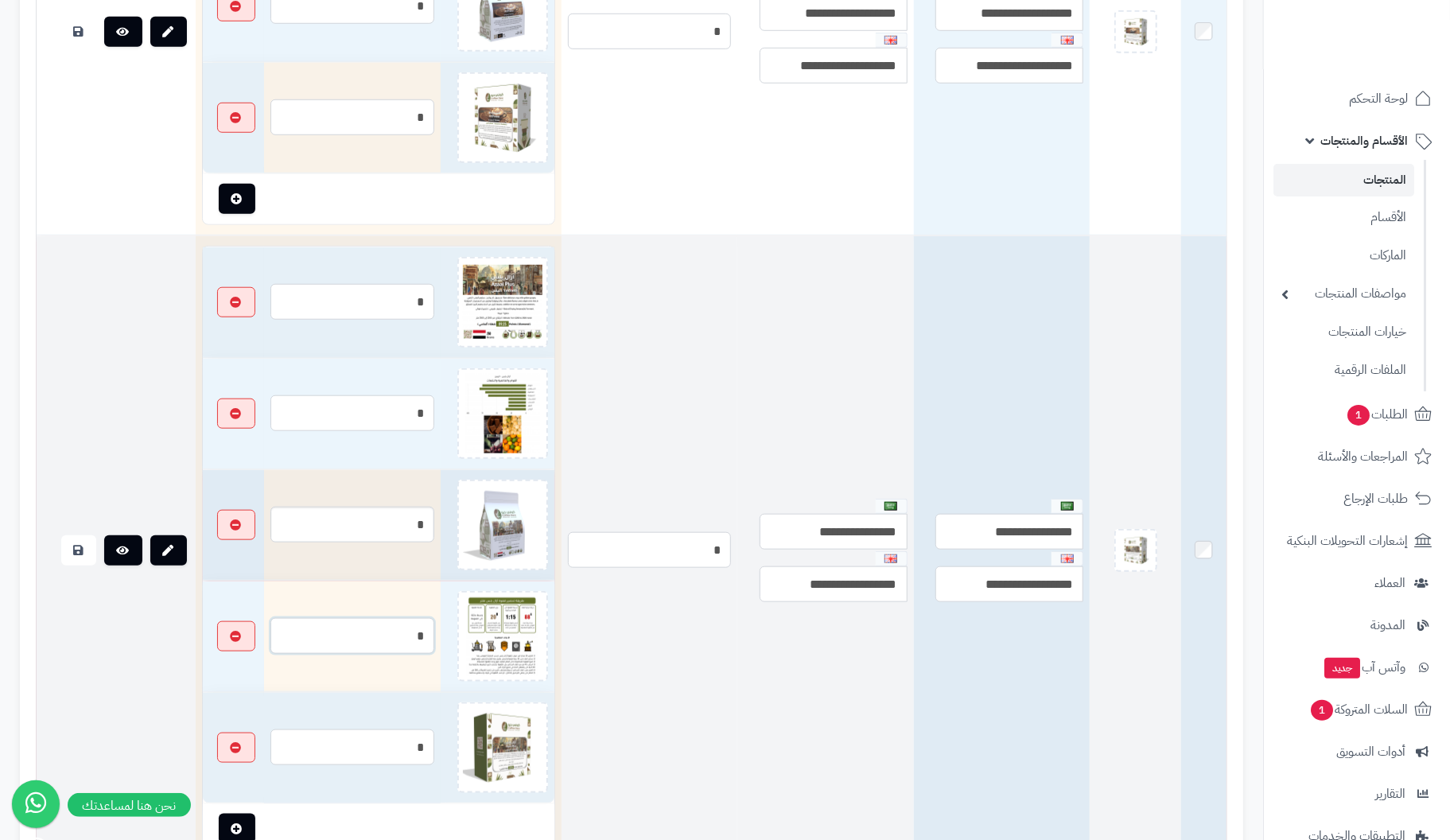
type input "*"
drag, startPoint x: 390, startPoint y: 521, endPoint x: 473, endPoint y: 509, distance: 83.9
click at [473, 509] on tr "*" at bounding box center [378, 525] width 351 height 111
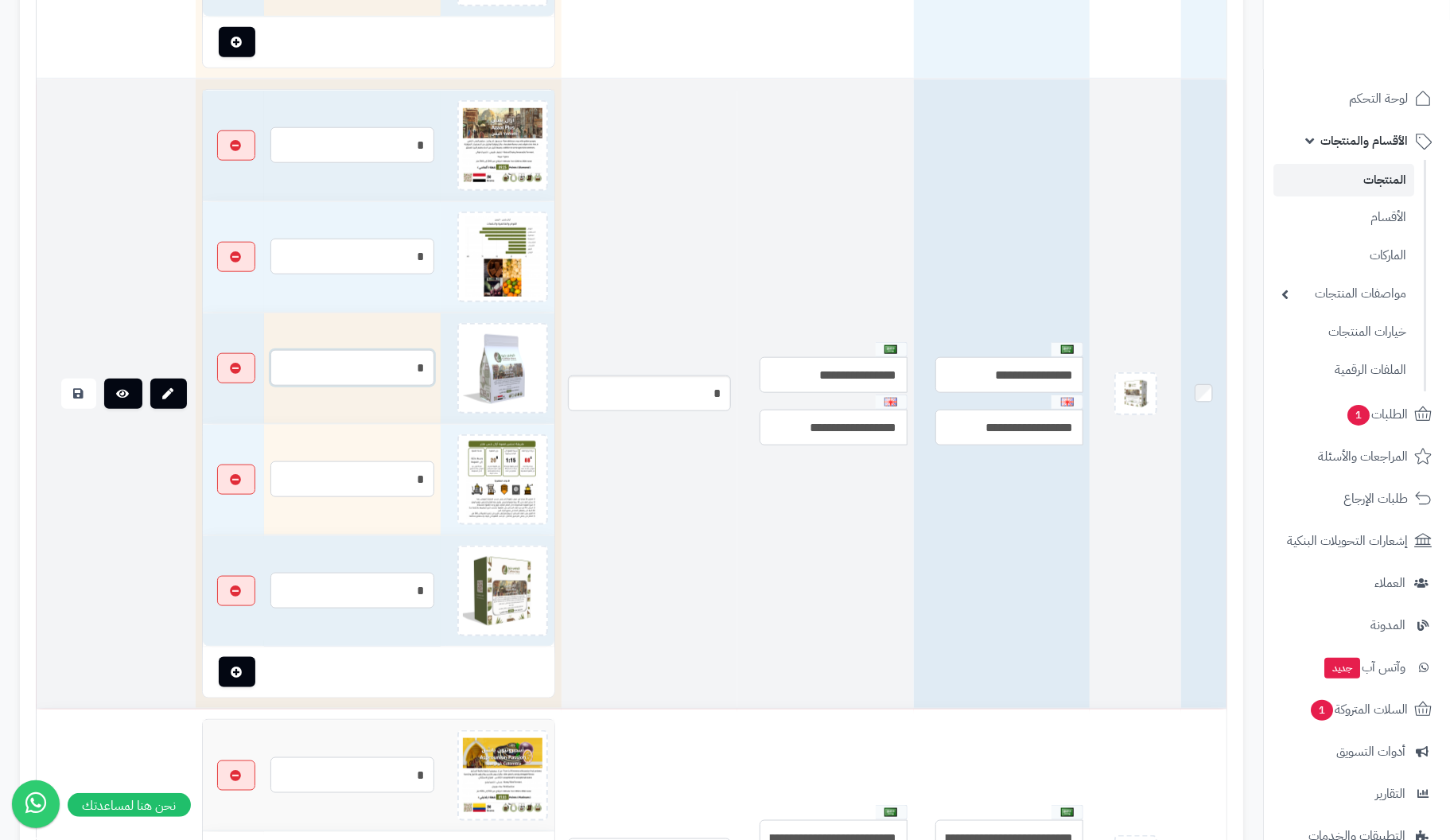
scroll to position [875, 0]
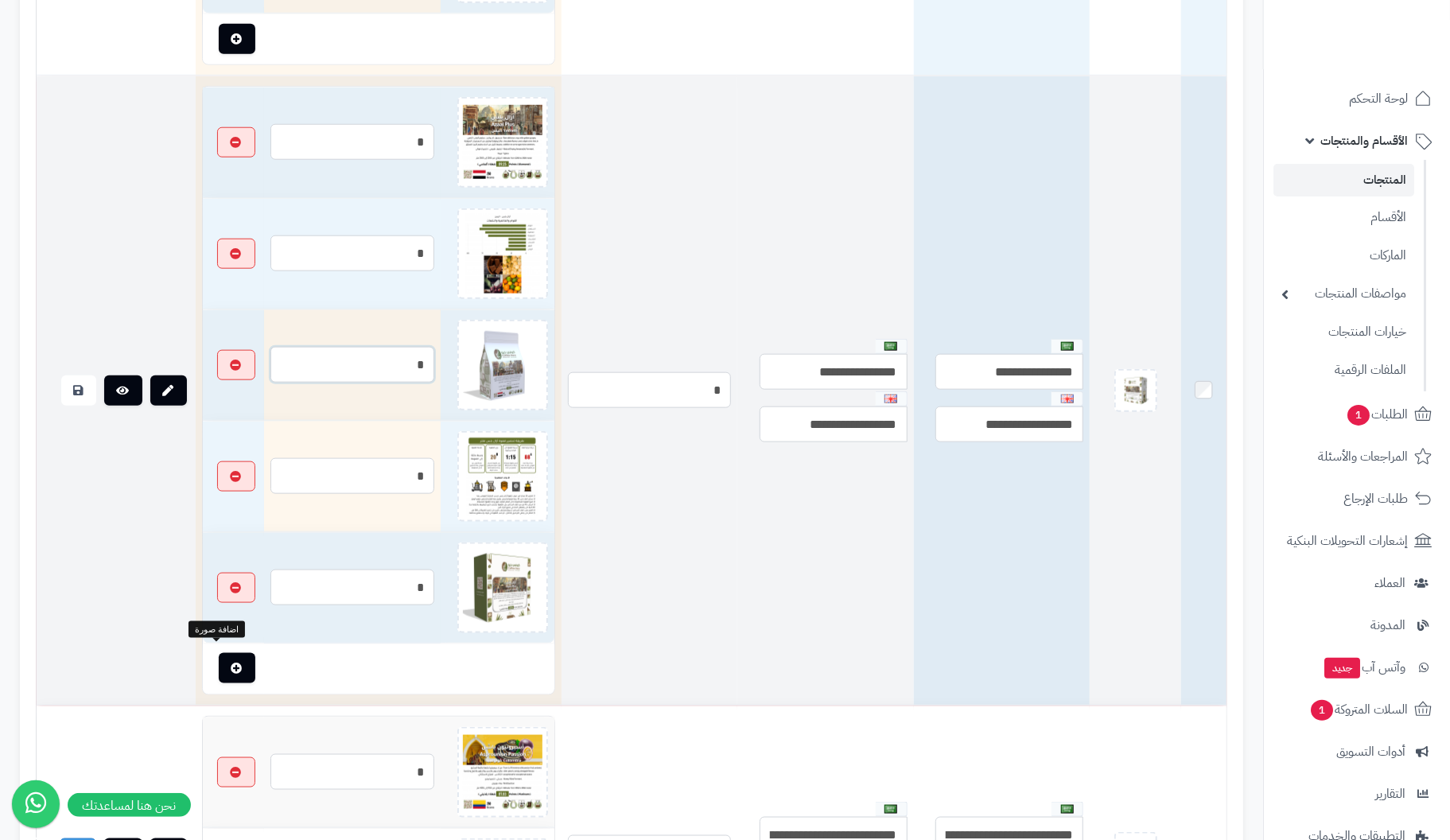
type input "*"
click at [232, 663] on icon "button" at bounding box center [237, 669] width 11 height 11
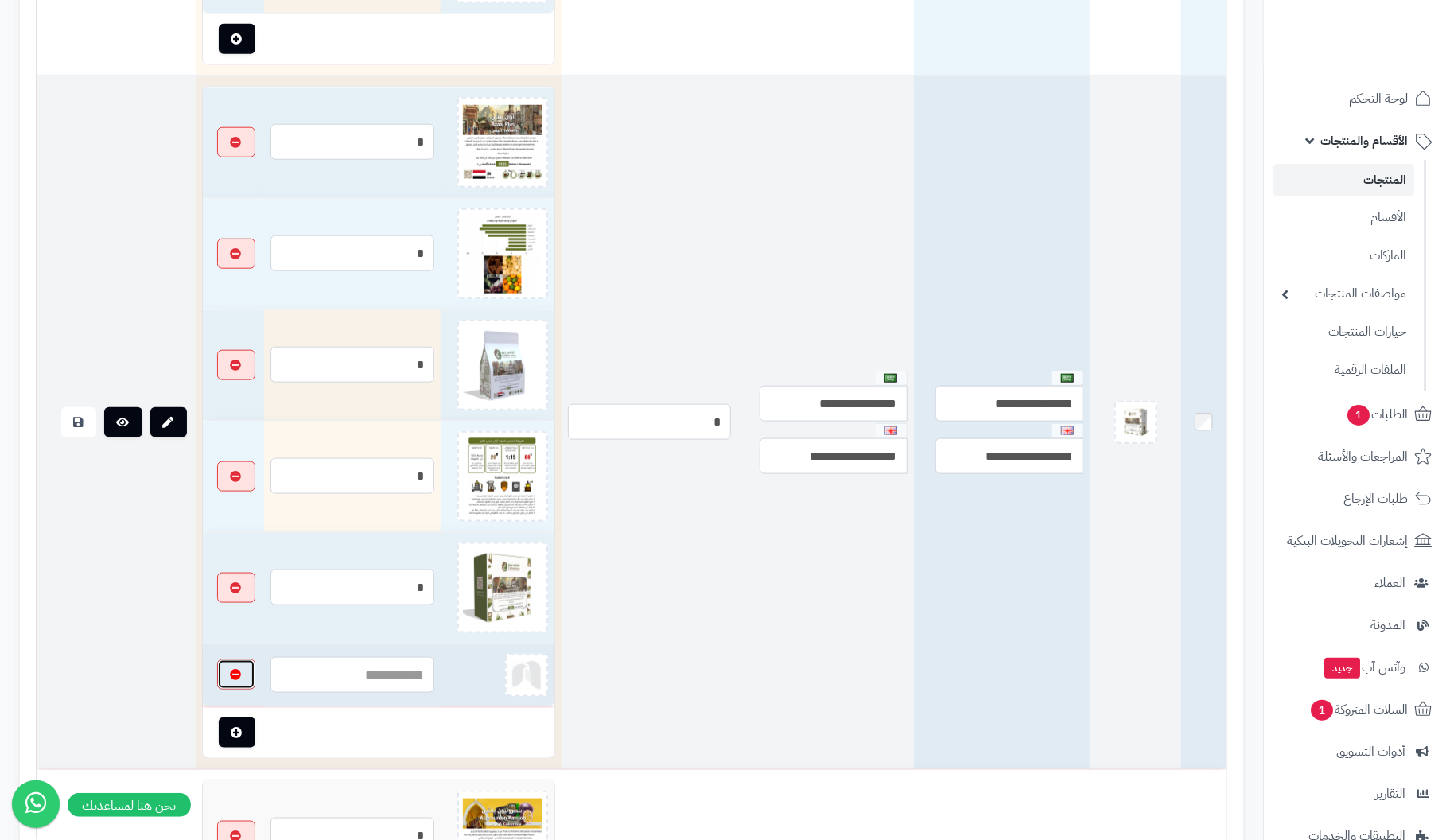
click at [231, 669] on icon "button" at bounding box center [237, 674] width 11 height 11
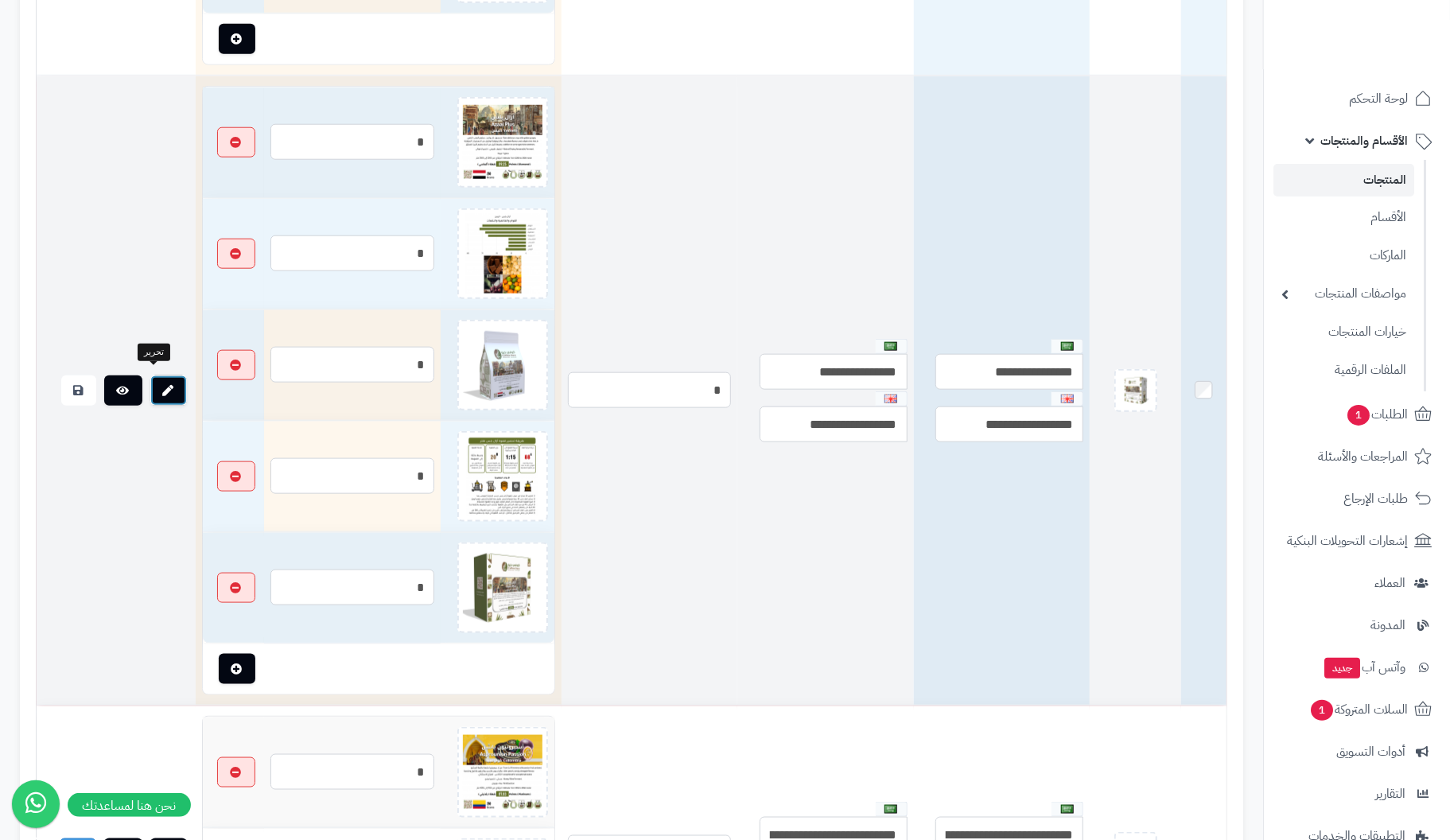
click at [161, 380] on link at bounding box center [168, 390] width 37 height 30
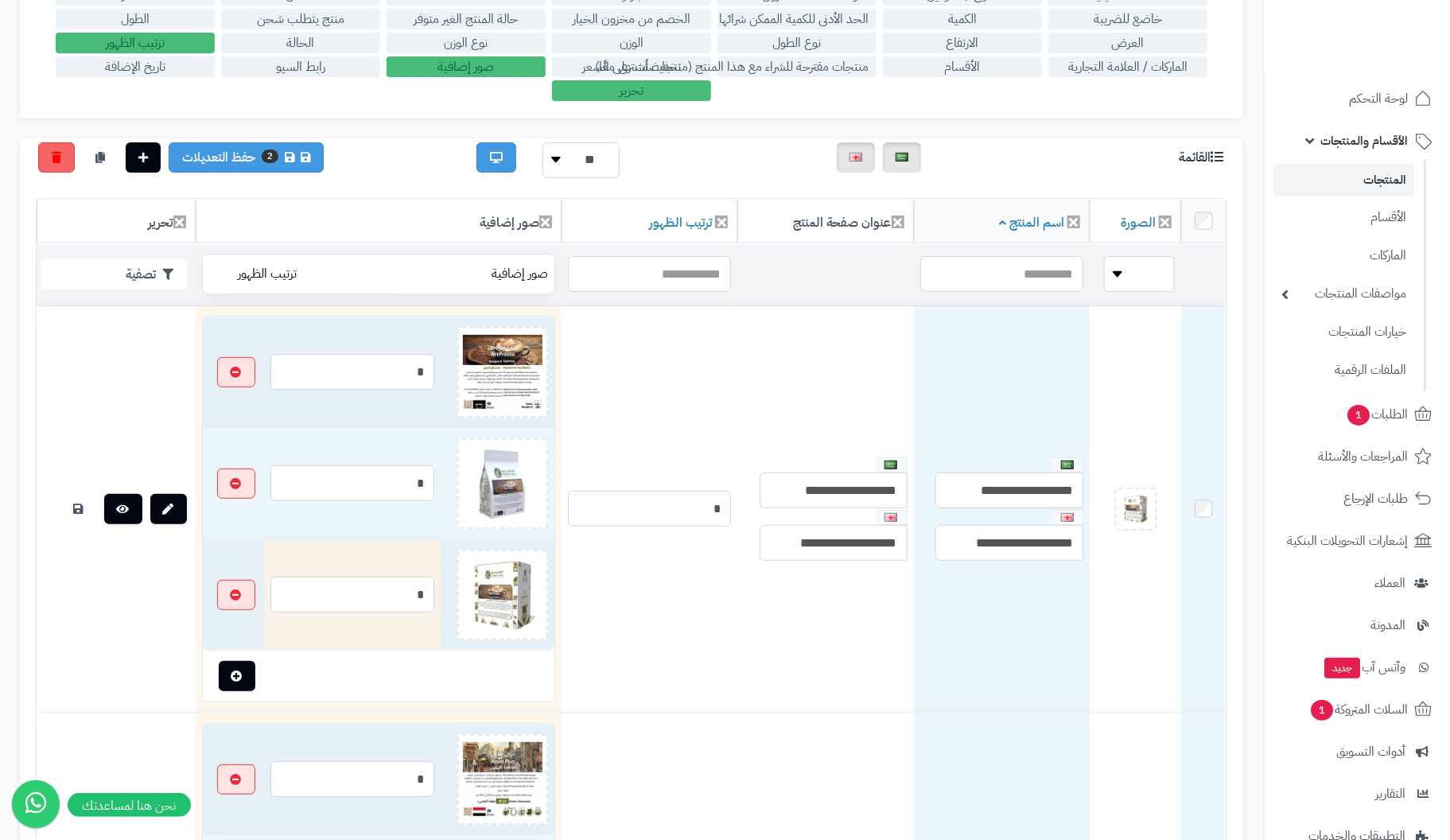
scroll to position [0, 0]
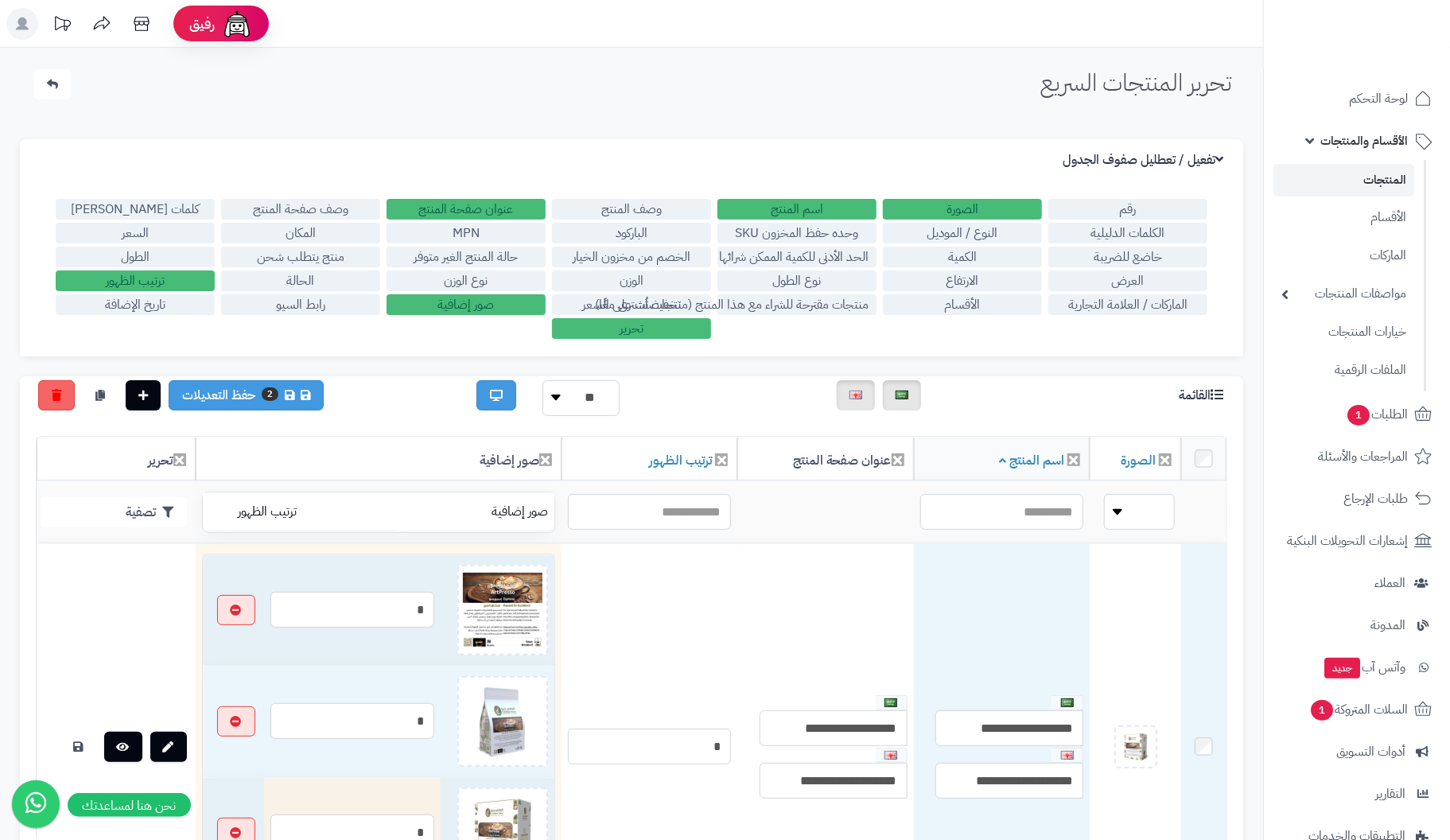
click at [1392, 176] on link "المنتجات" at bounding box center [1344, 180] width 141 height 33
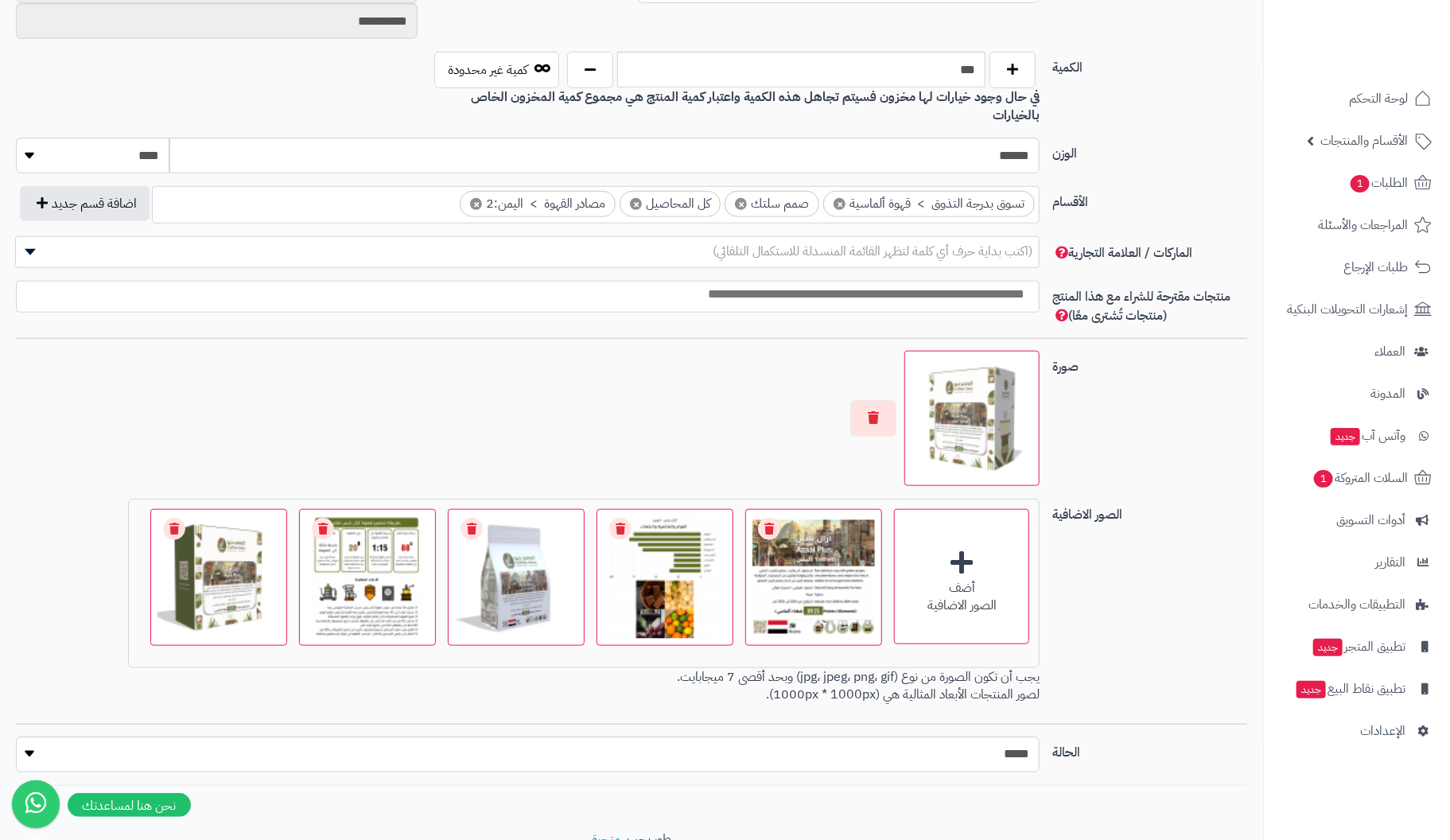
scroll to position [807, 0]
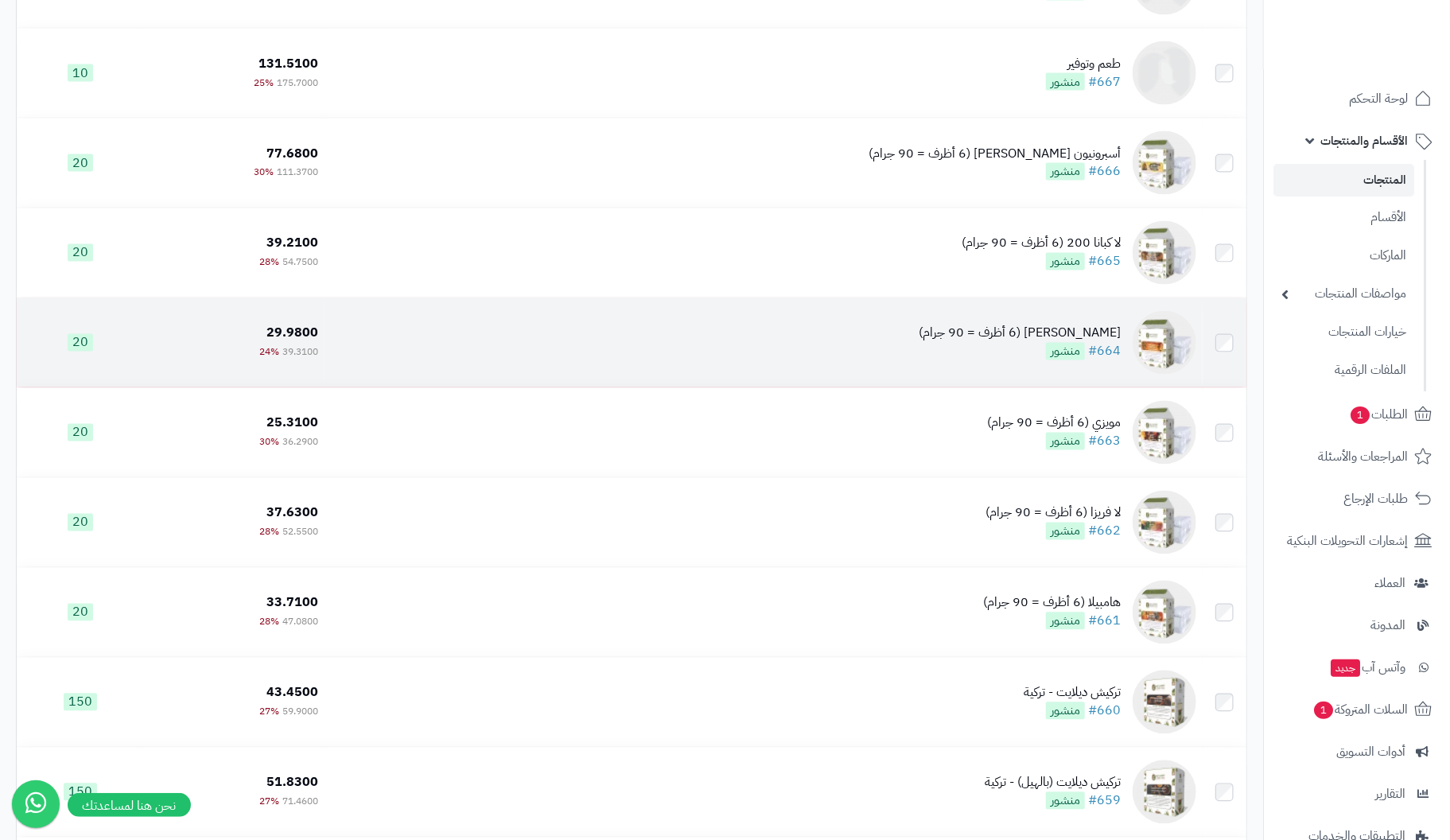
scroll to position [5170, 0]
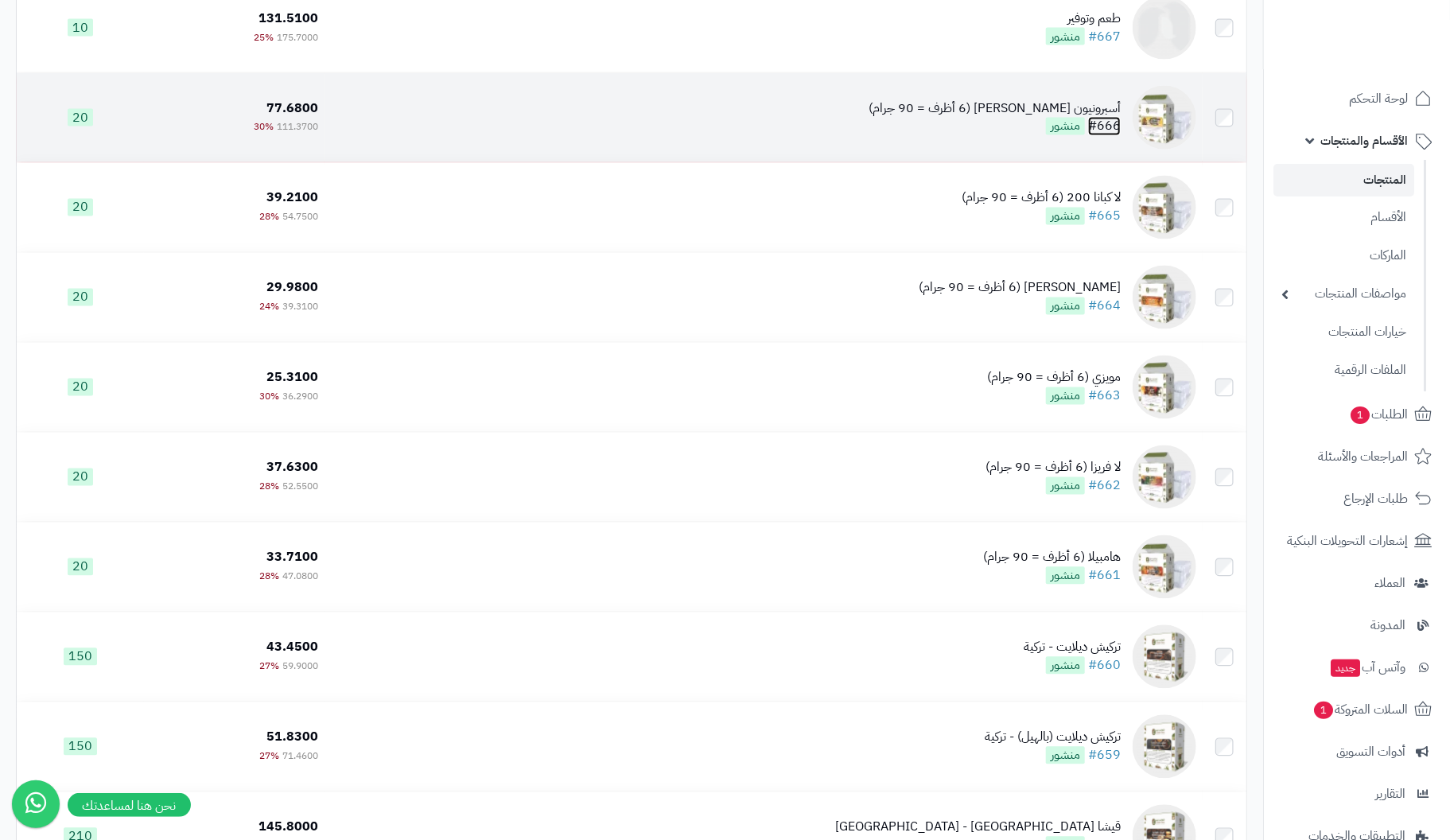
click at [1111, 123] on link "#666" at bounding box center [1104, 126] width 33 height 19
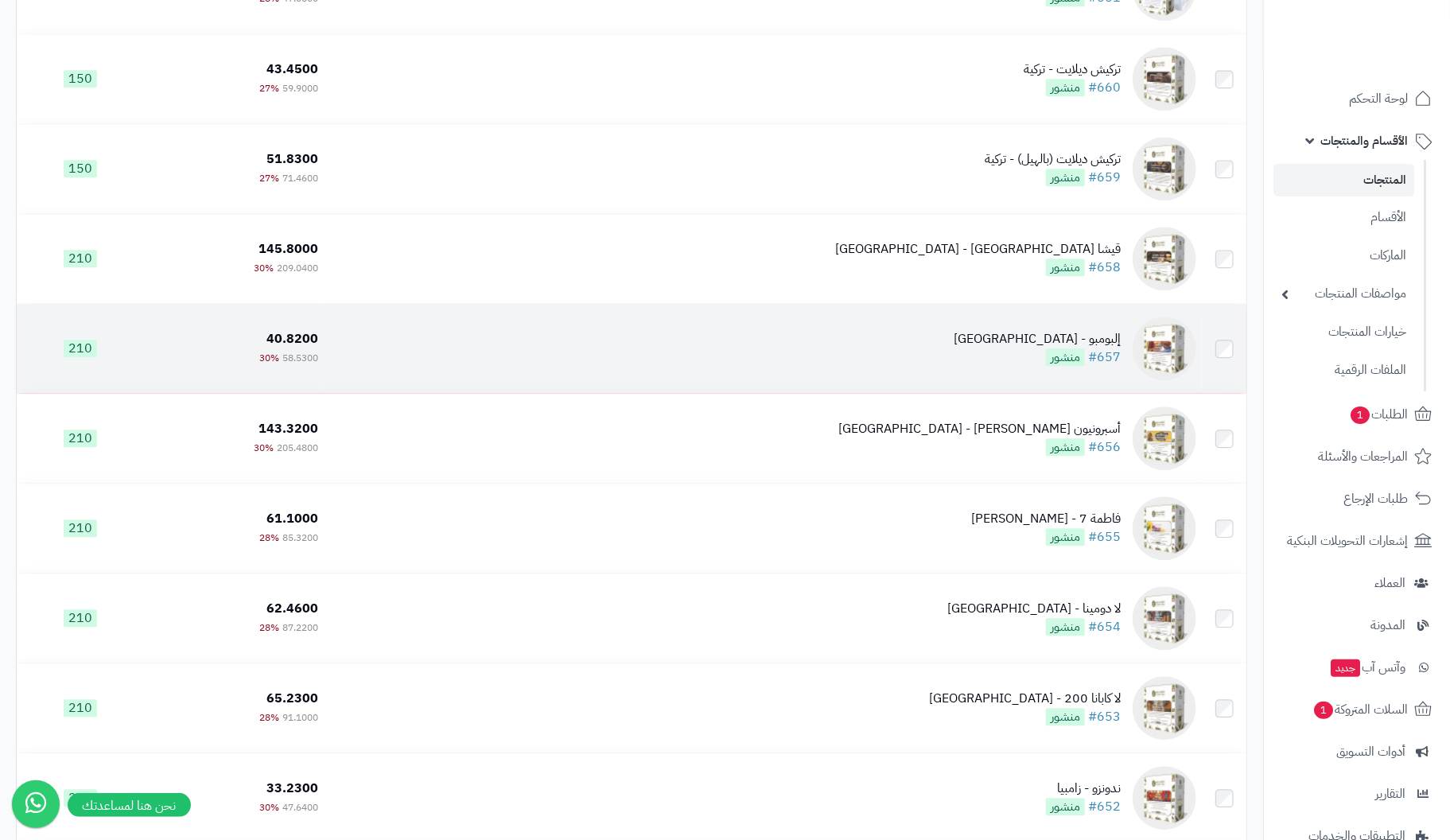
scroll to position [5806, 0]
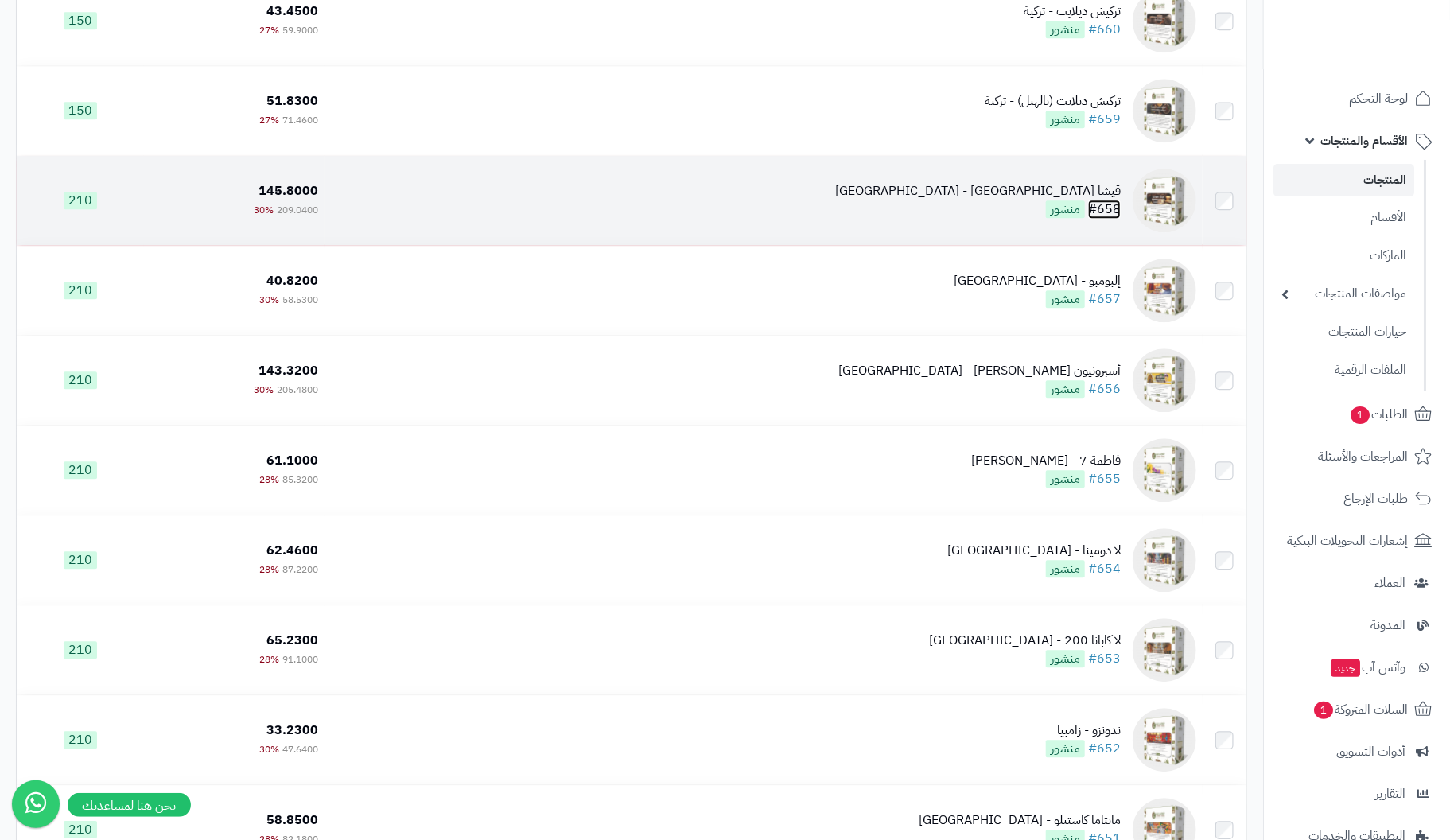
click at [1114, 208] on link "#658" at bounding box center [1104, 209] width 33 height 19
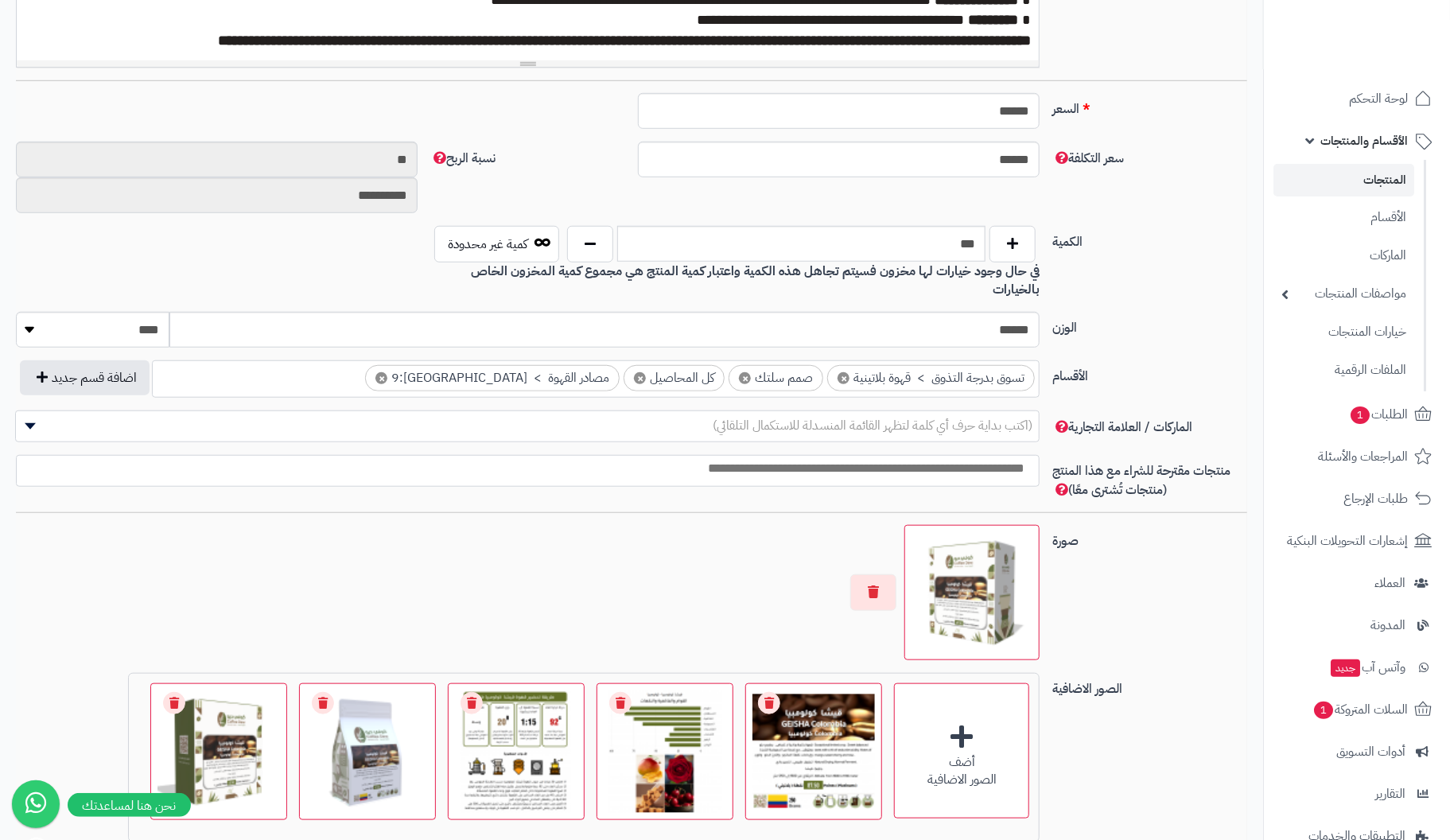
scroll to position [807, 0]
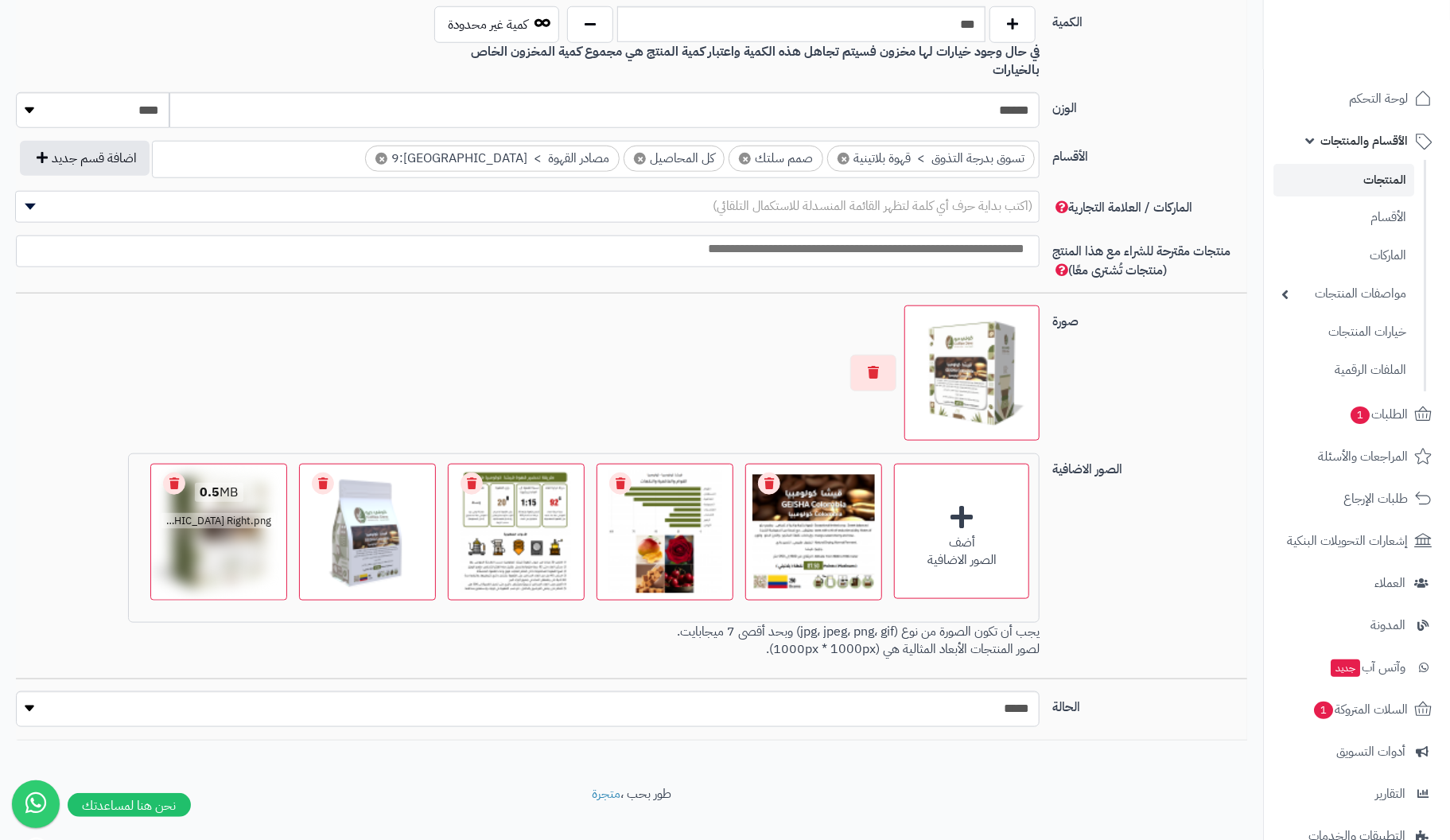
click at [179, 472] on link "Remove file" at bounding box center [174, 483] width 22 height 22
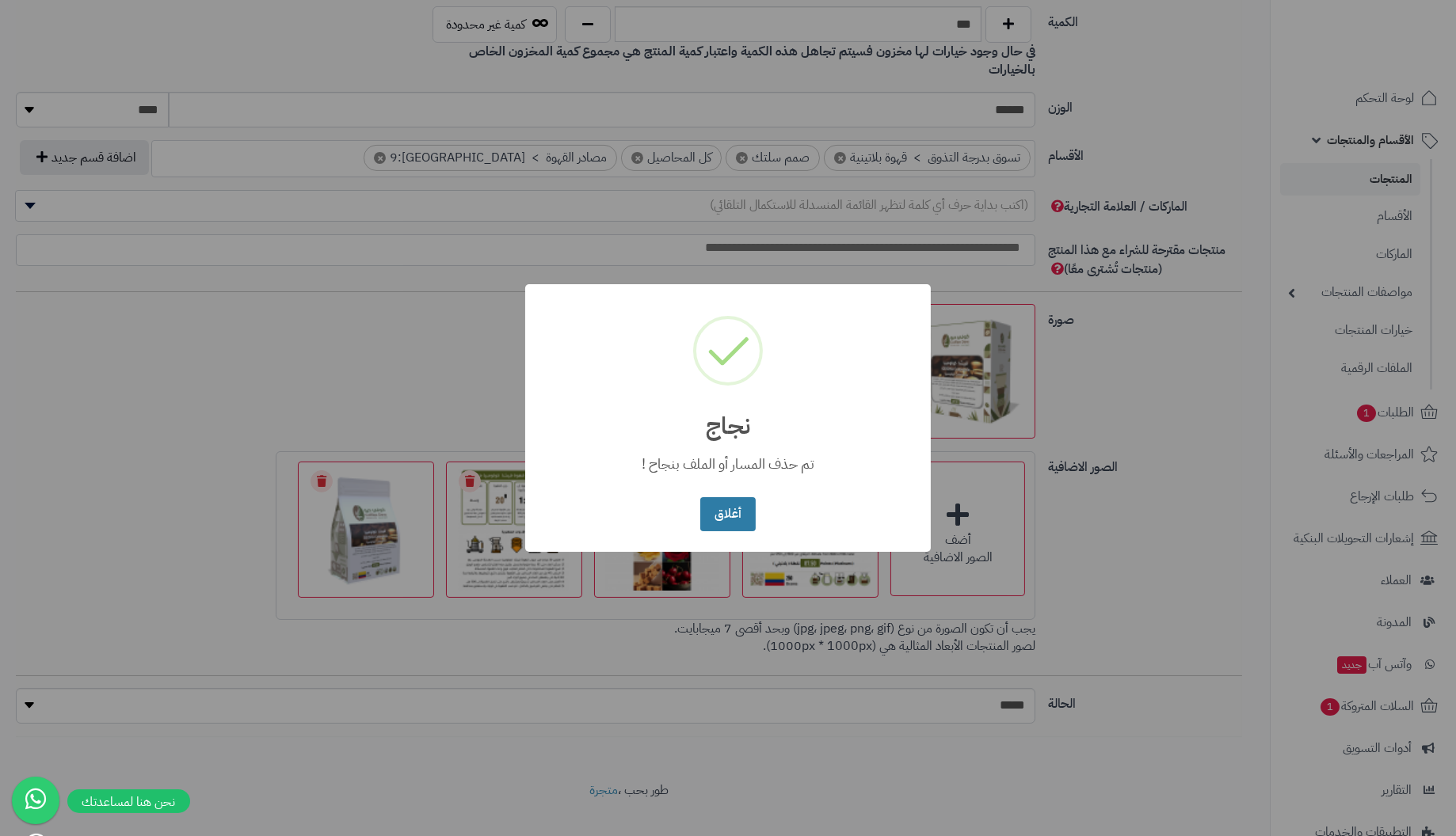
click at [730, 514] on button "أغلاق" at bounding box center [727, 515] width 54 height 34
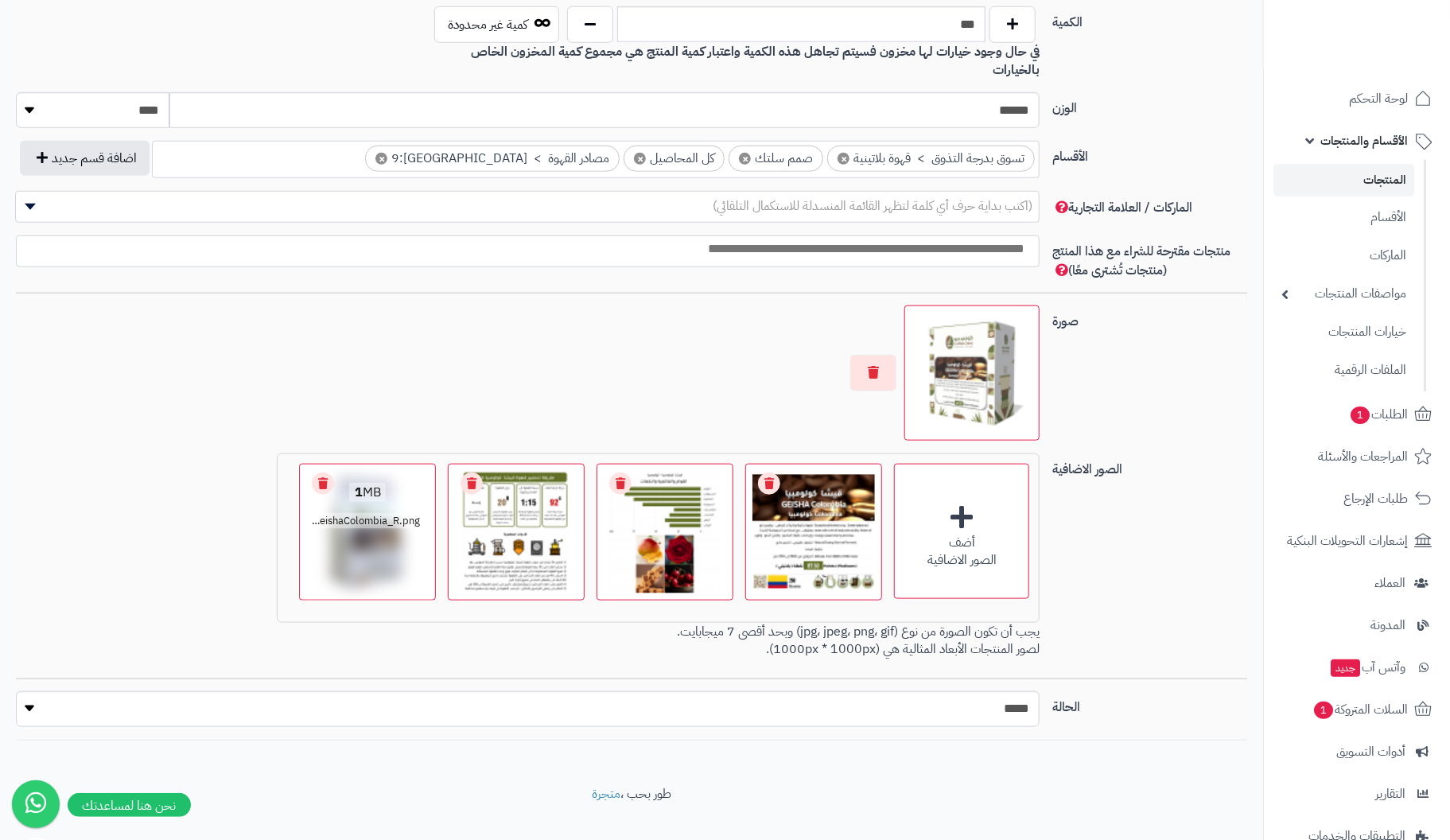
click at [325, 472] on link "Remove file" at bounding box center [322, 483] width 22 height 22
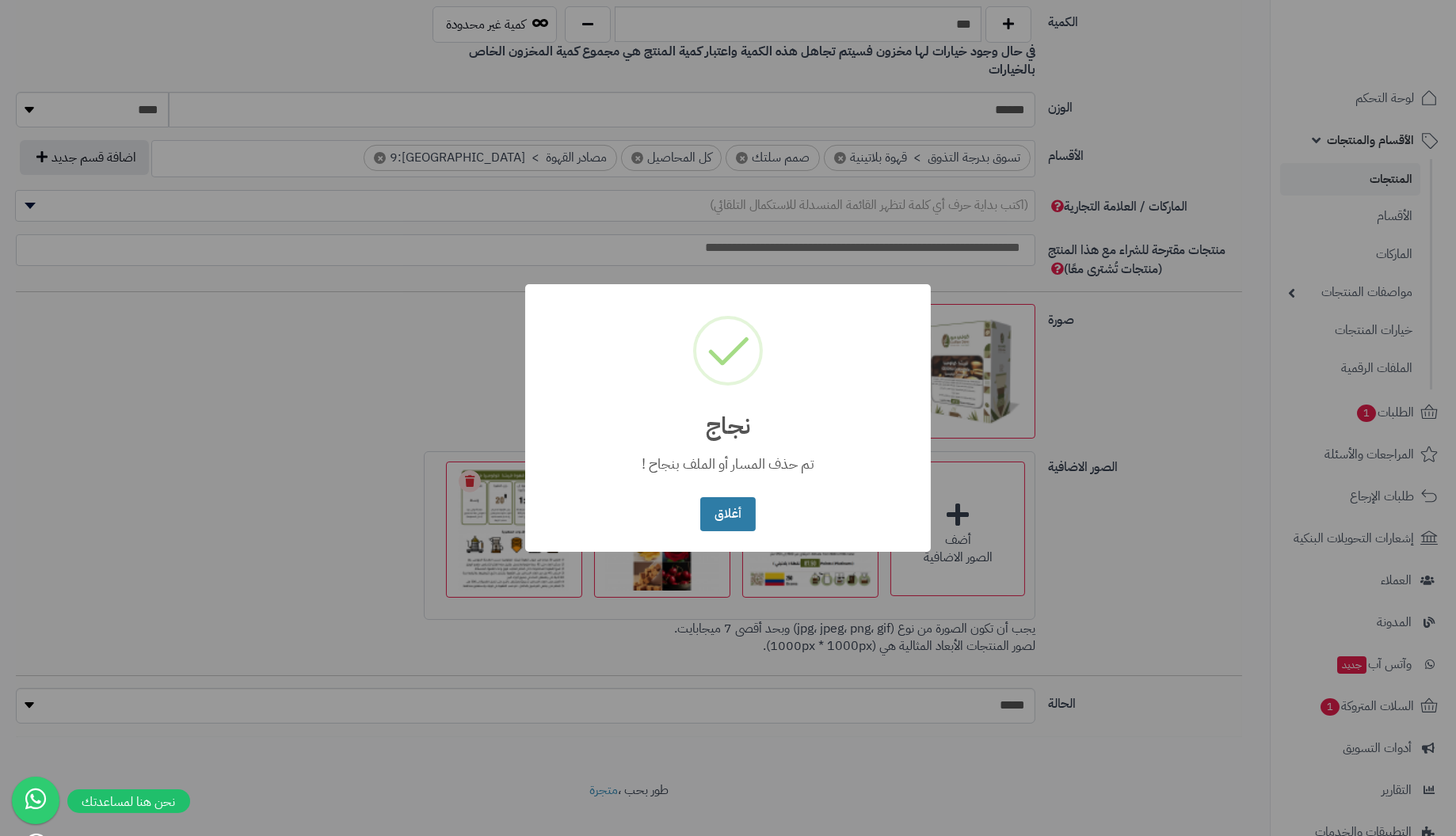
click at [744, 518] on button "أغلاق" at bounding box center [727, 515] width 54 height 34
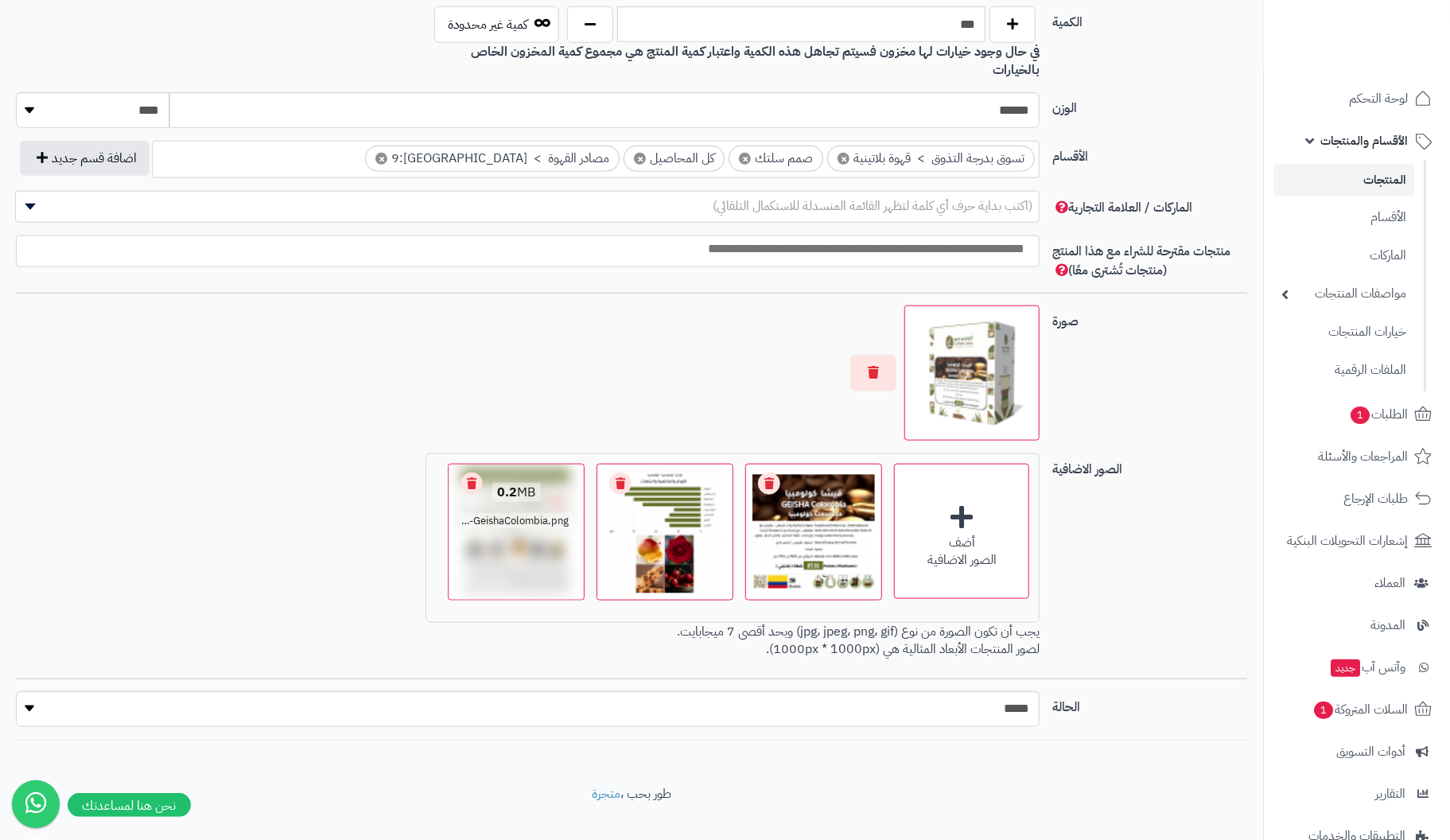
click at [471, 472] on link "Remove file" at bounding box center [471, 483] width 22 height 22
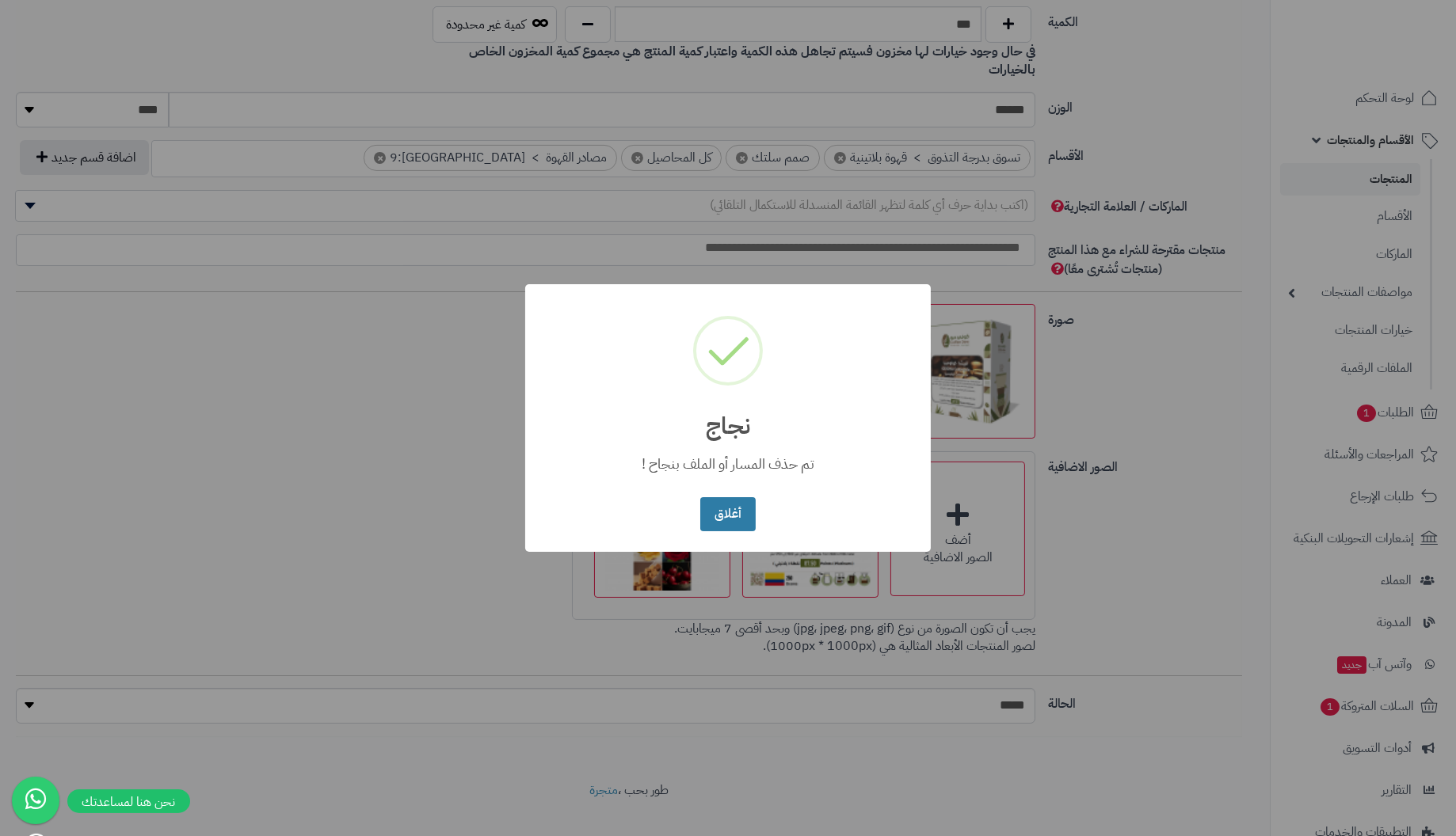
click at [724, 515] on button "أغلاق" at bounding box center [727, 515] width 54 height 34
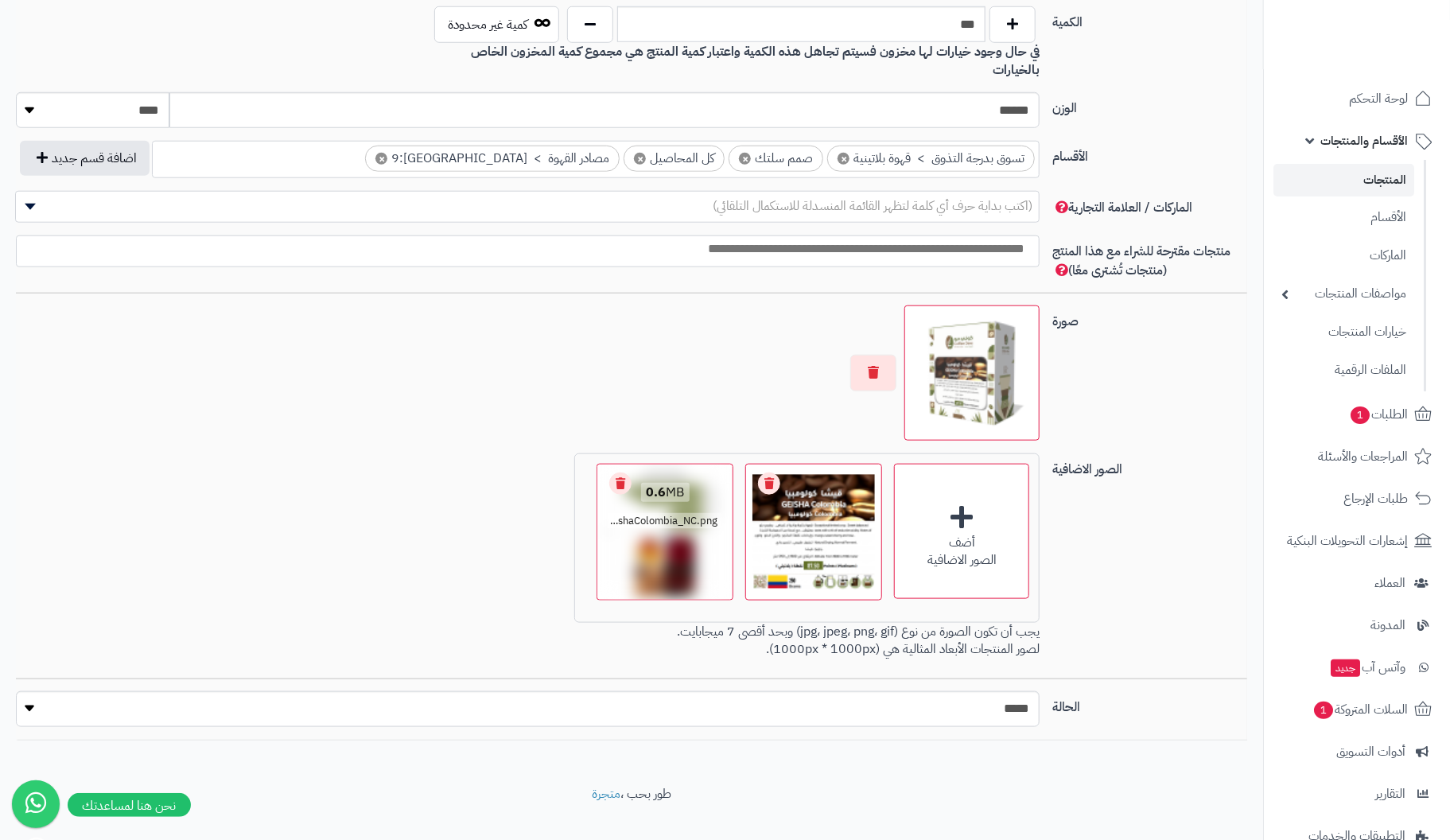
click at [626, 472] on link "Remove file" at bounding box center [620, 483] width 22 height 22
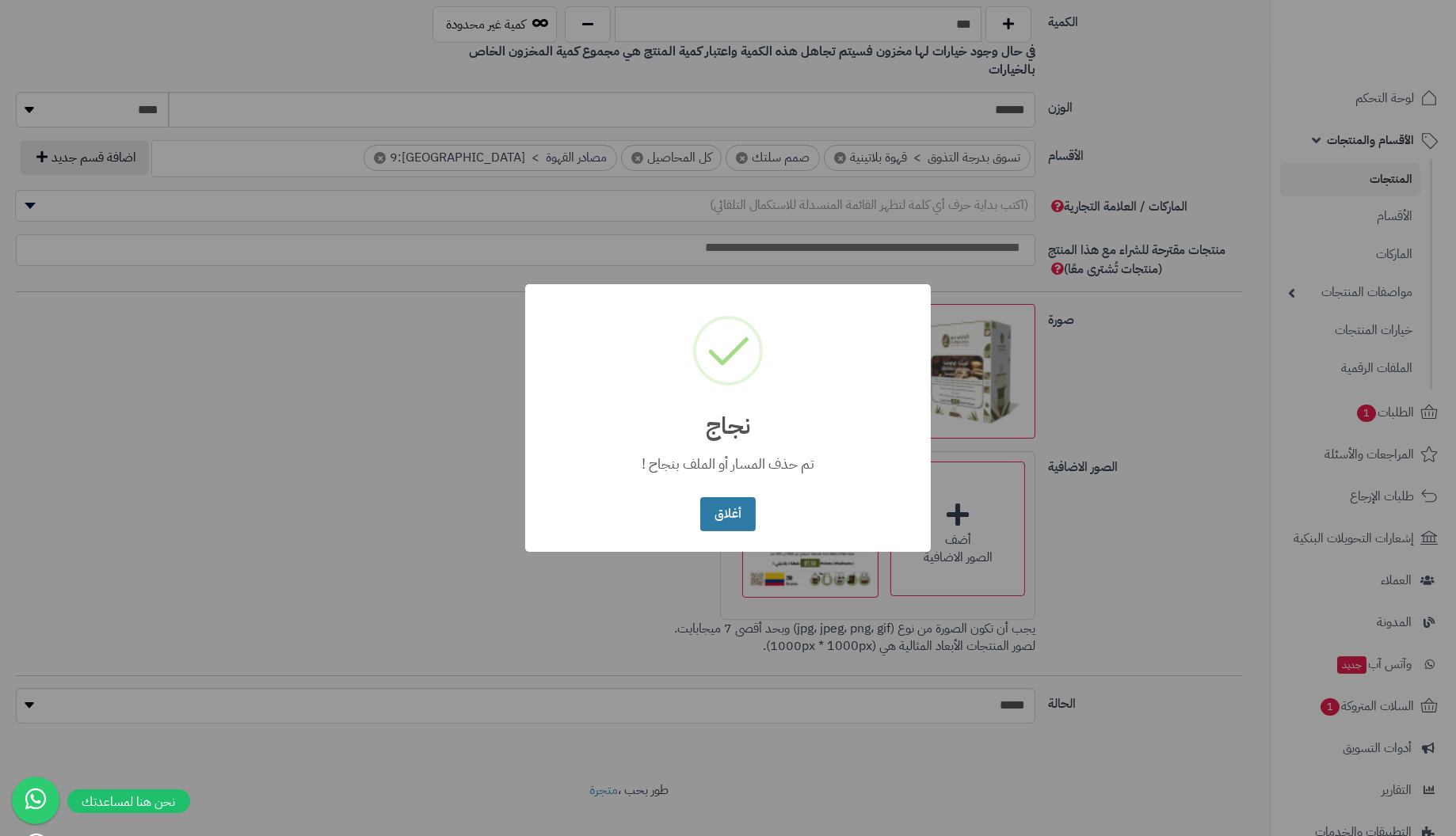
click at [740, 502] on button "أغلاق" at bounding box center [727, 515] width 54 height 34
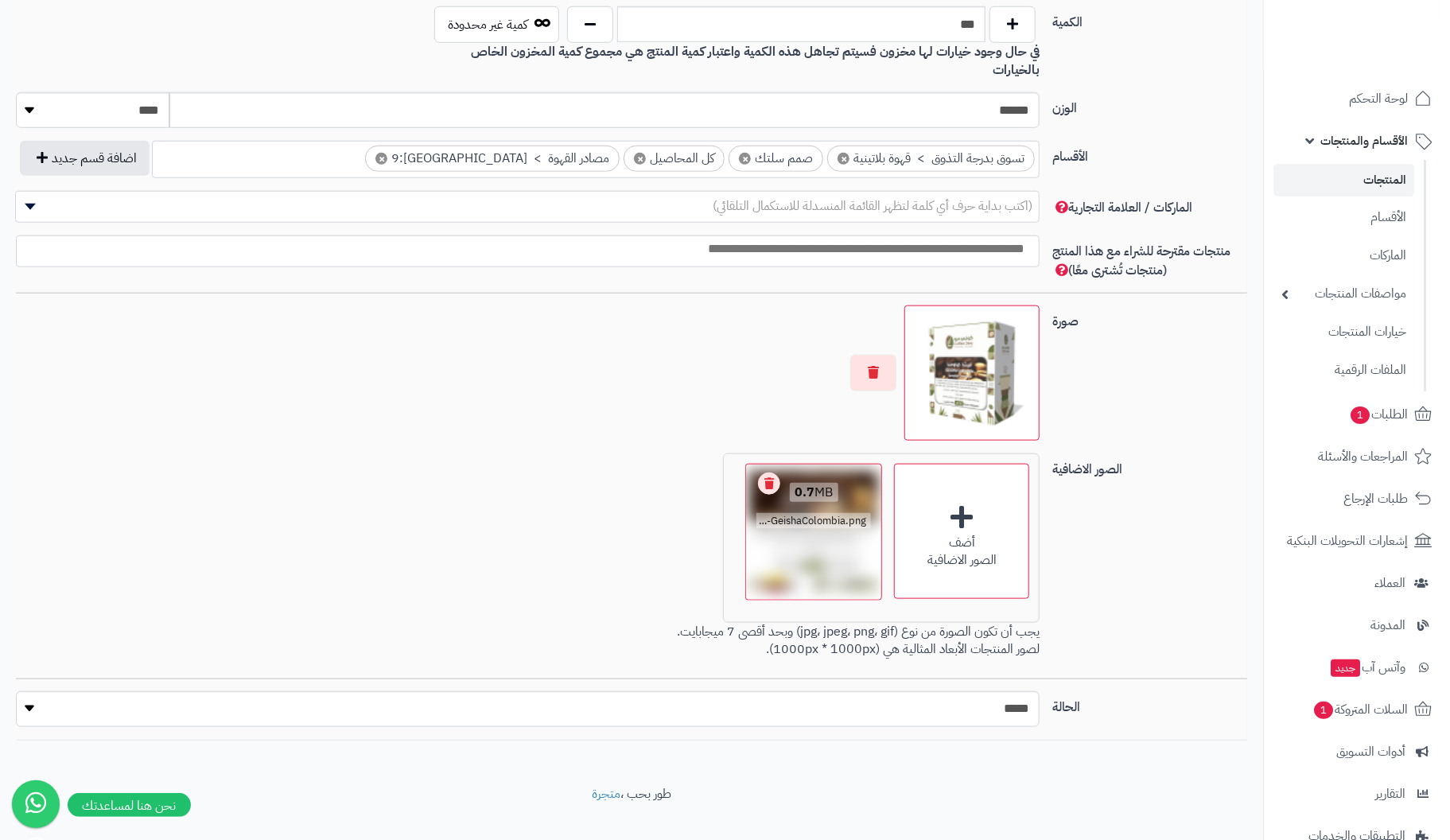
click at [767, 472] on link "Remove file" at bounding box center [769, 483] width 22 height 22
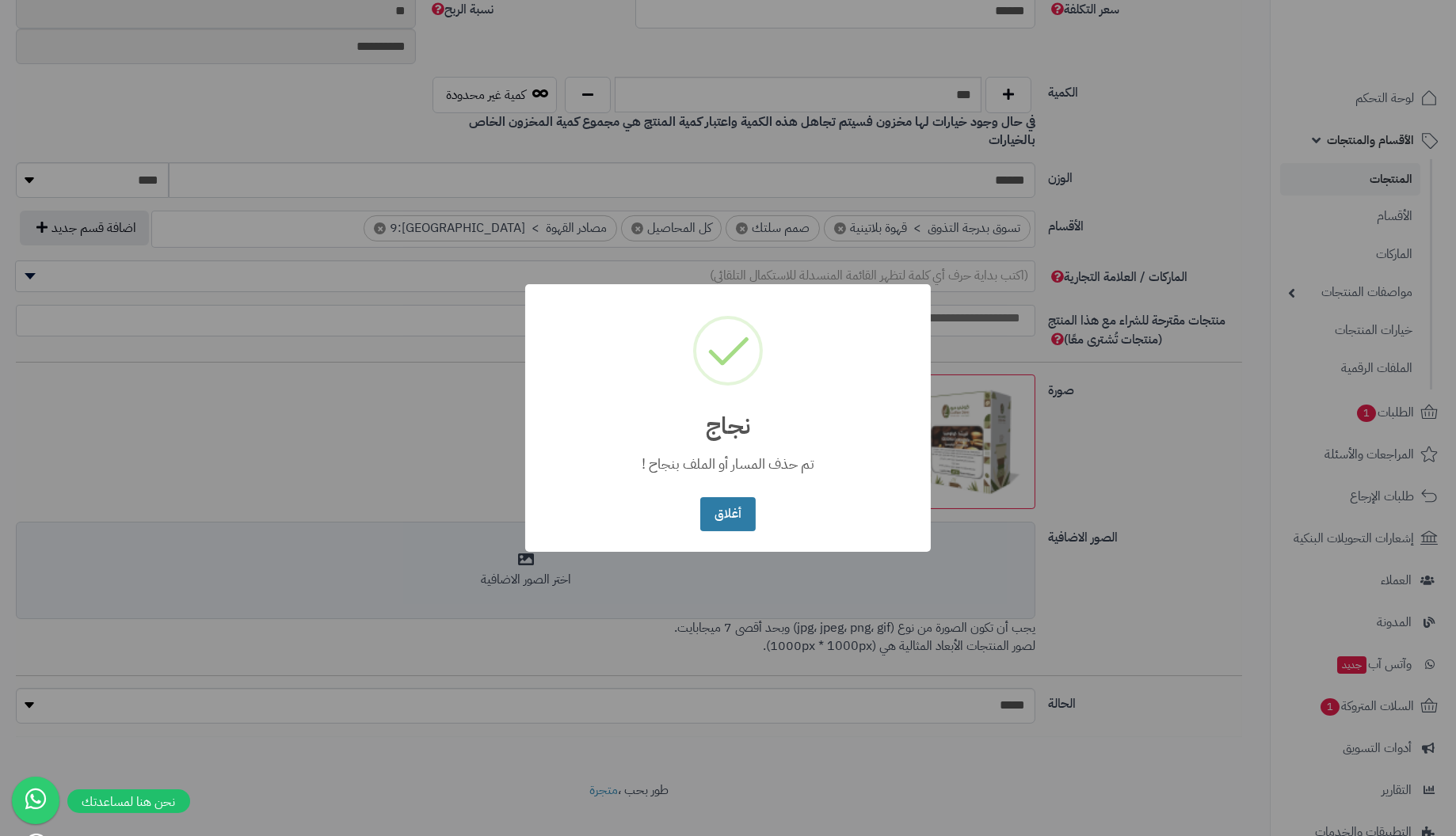
click at [736, 515] on button "أغلاق" at bounding box center [727, 515] width 54 height 34
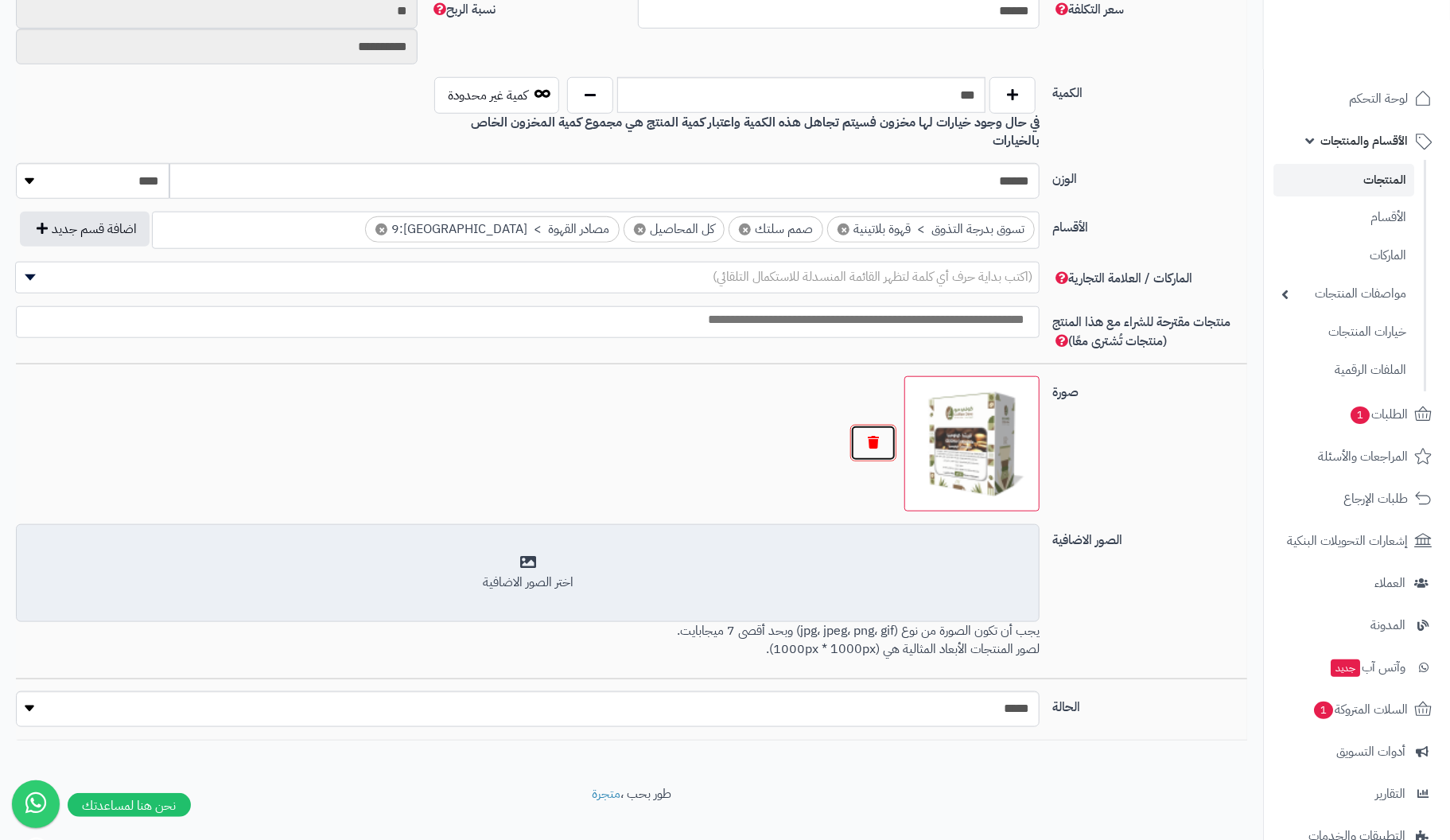
click at [881, 425] on button "button" at bounding box center [873, 443] width 46 height 37
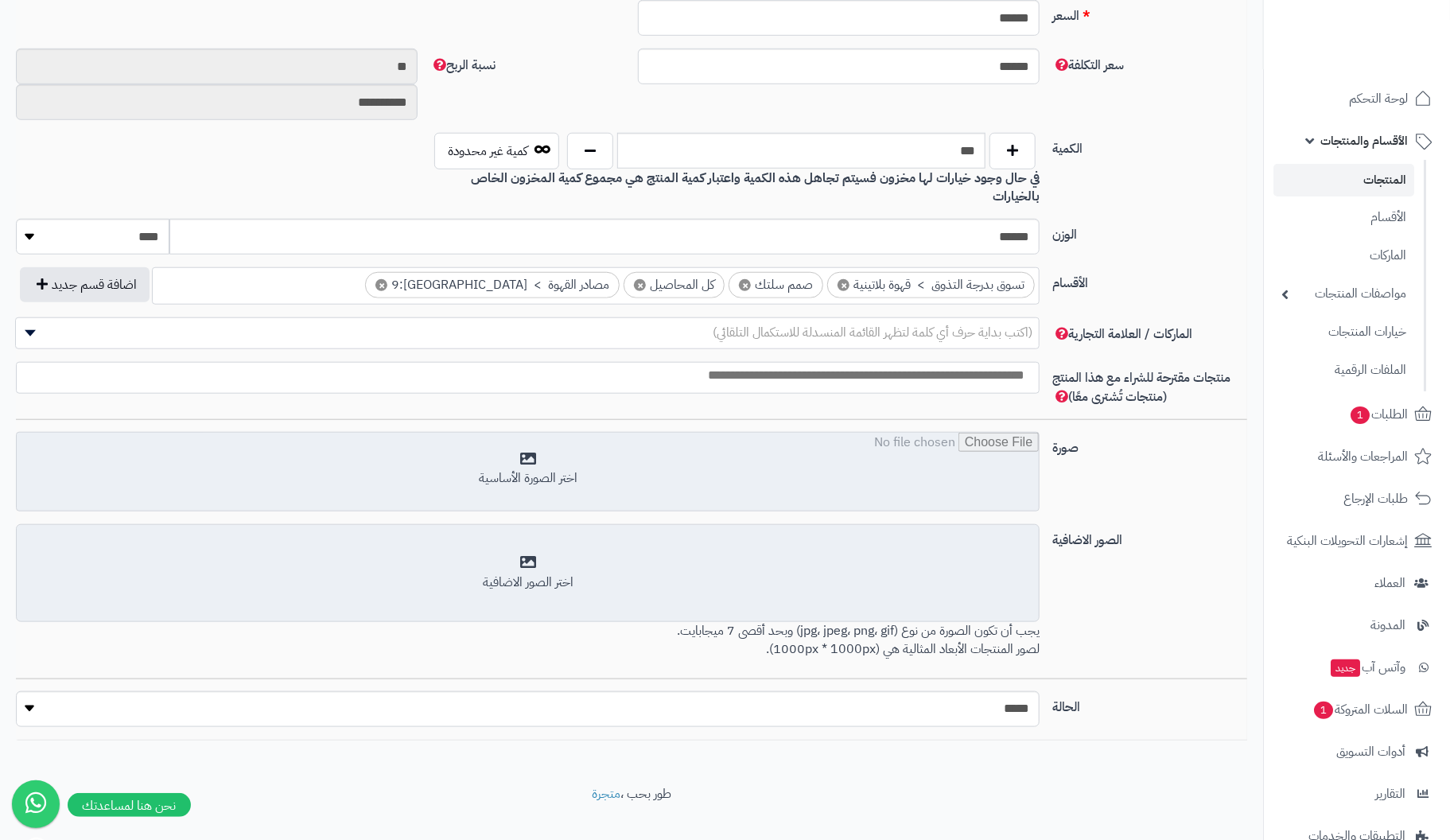
click at [550, 444] on input "file" at bounding box center [527, 473] width 1022 height 80
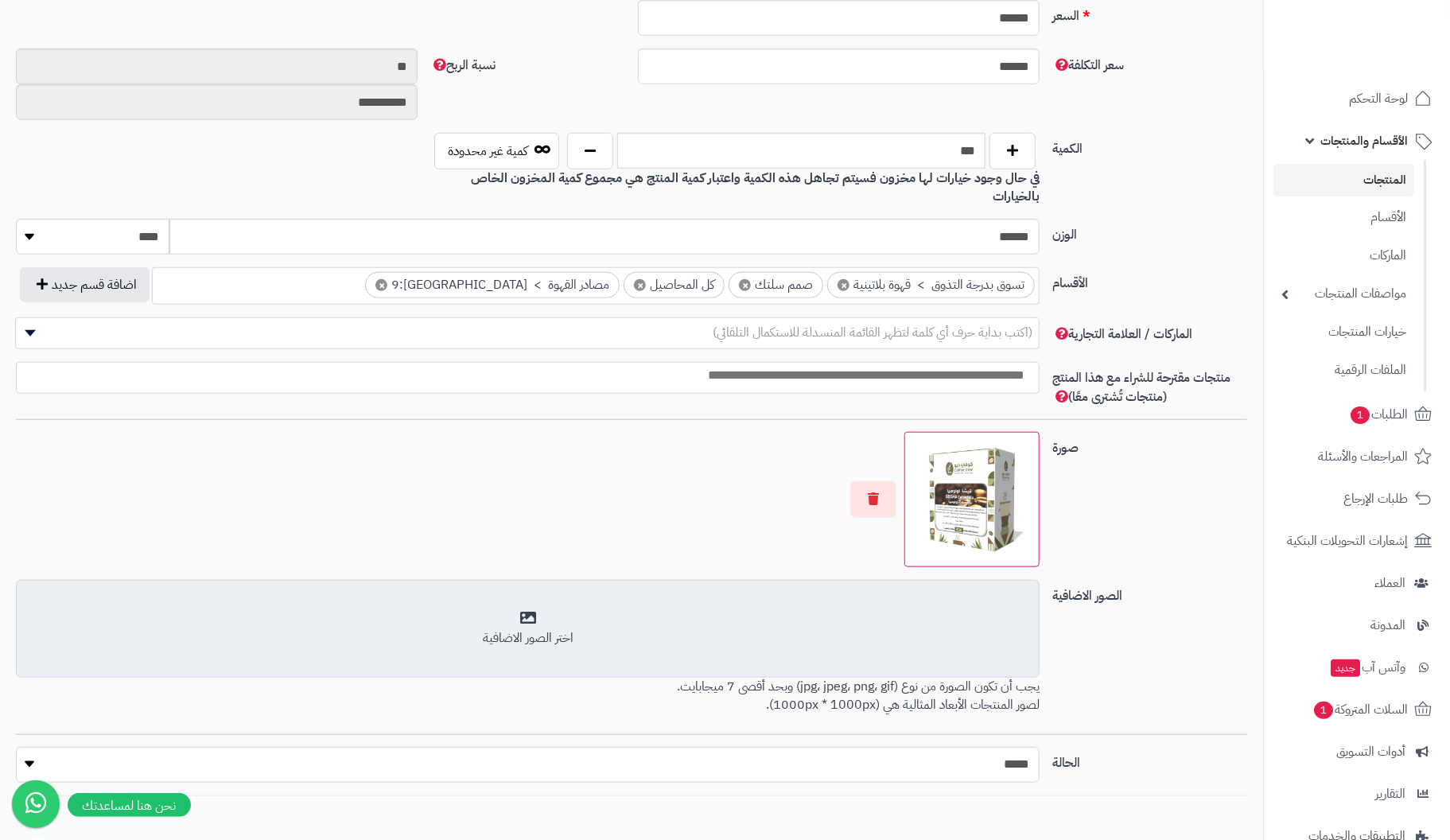
click at [528, 610] on div "اختر الصور الاضافية" at bounding box center [528, 629] width 1003 height 38
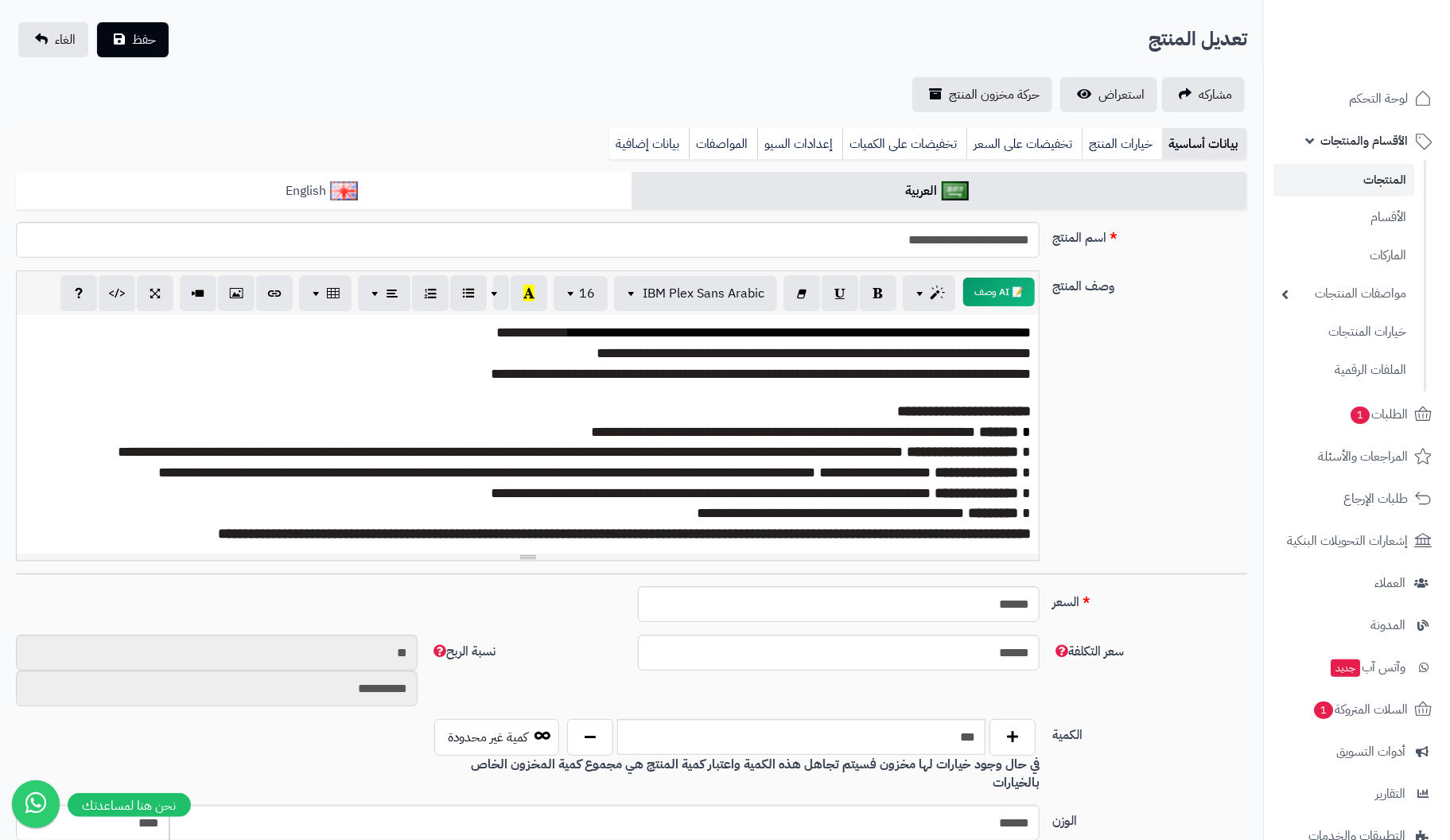
scroll to position [0, 0]
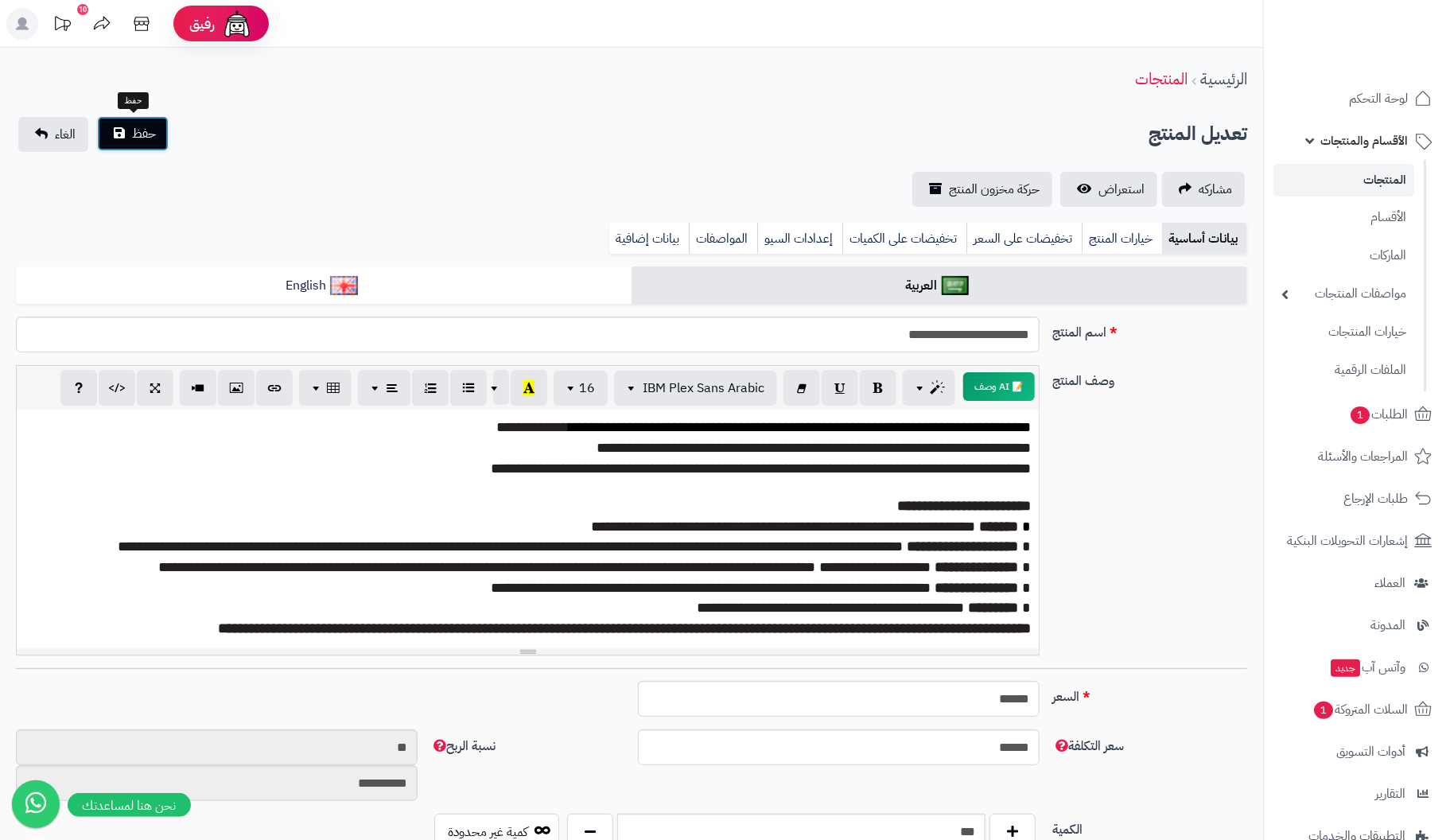
click at [132, 129] on span "حفظ" at bounding box center [144, 133] width 24 height 19
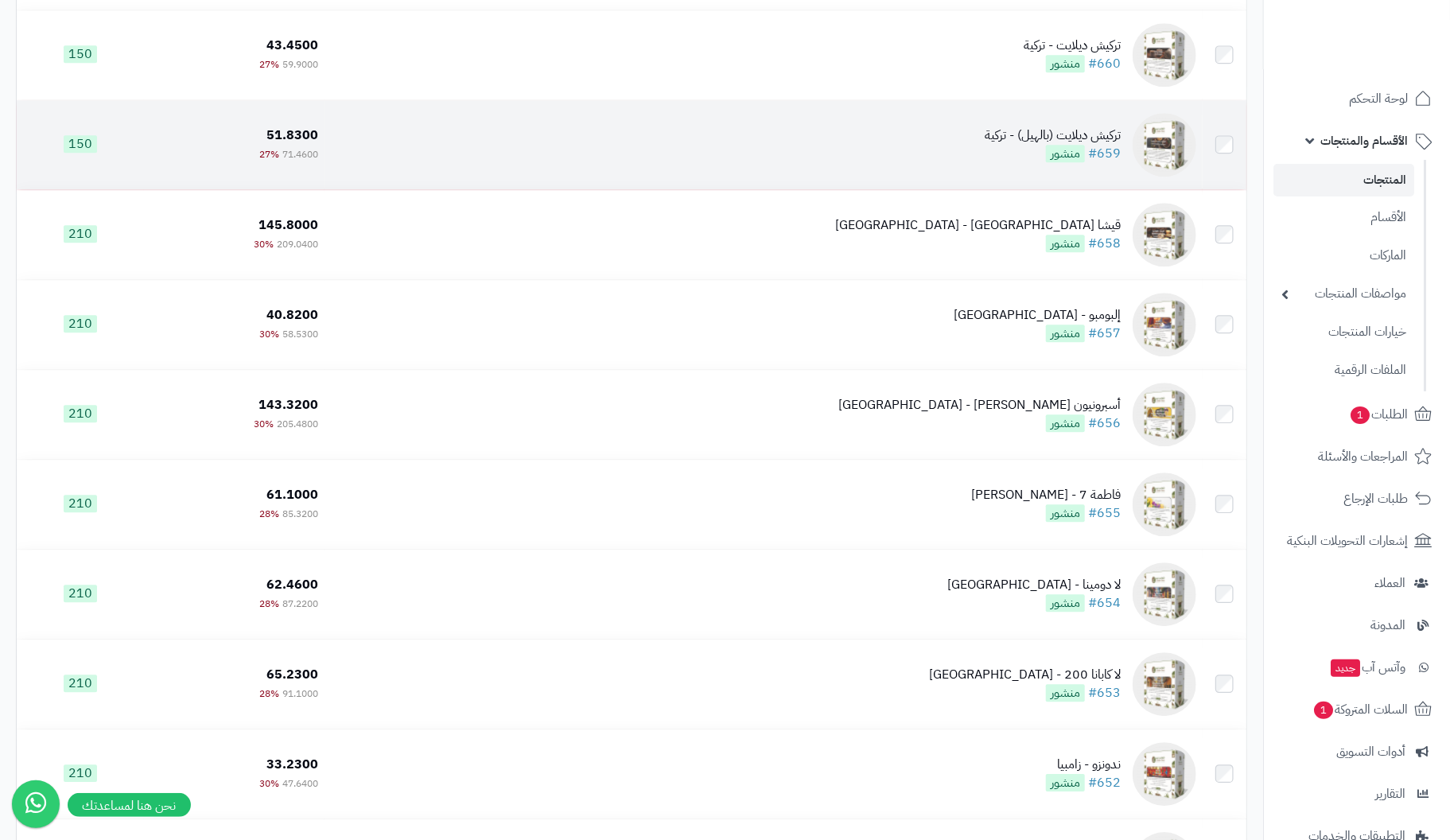
scroll to position [5887, 0]
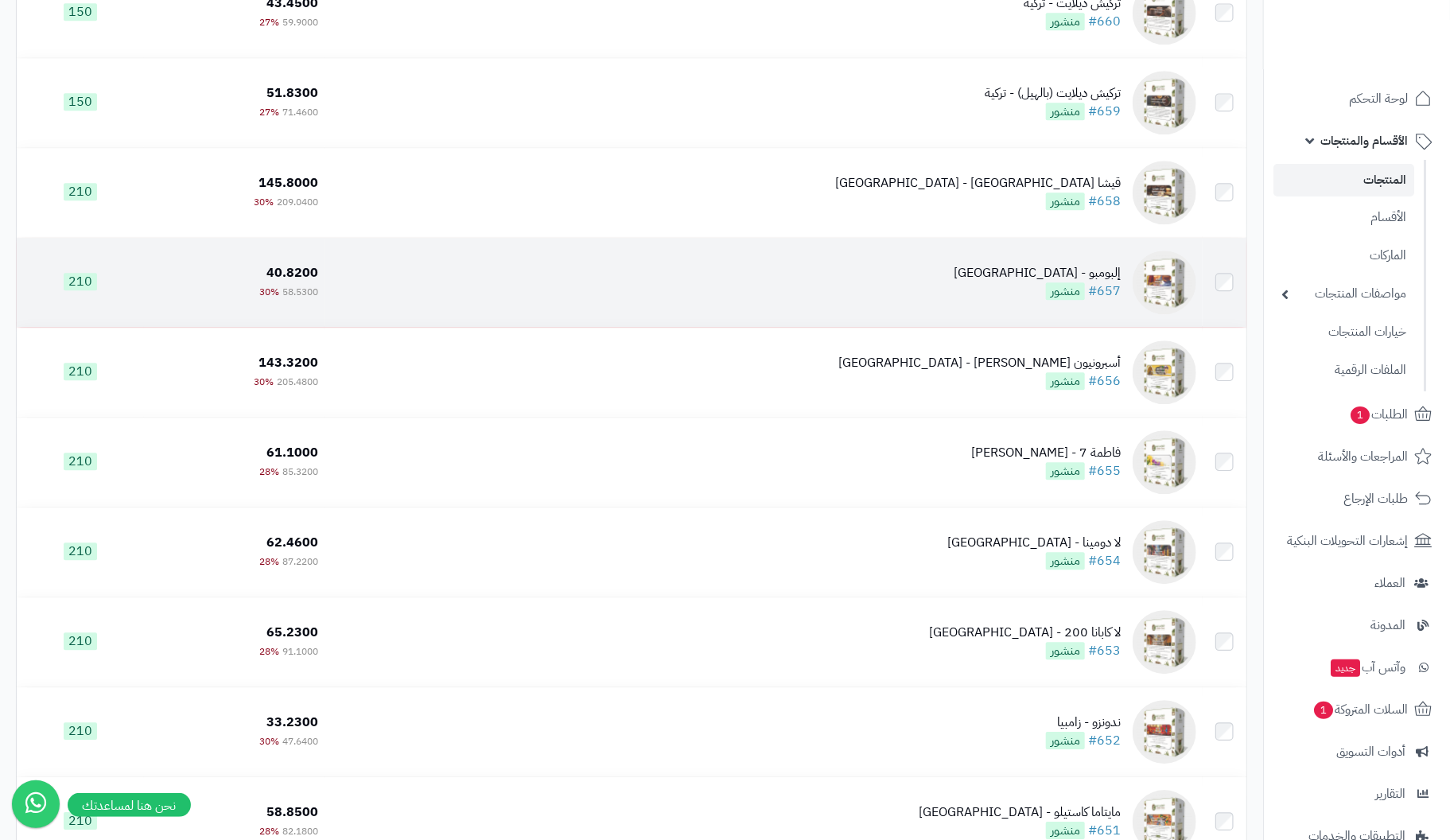
click at [1113, 282] on div "إلبومبو - [GEOGRAPHIC_DATA]" at bounding box center [1037, 273] width 167 height 18
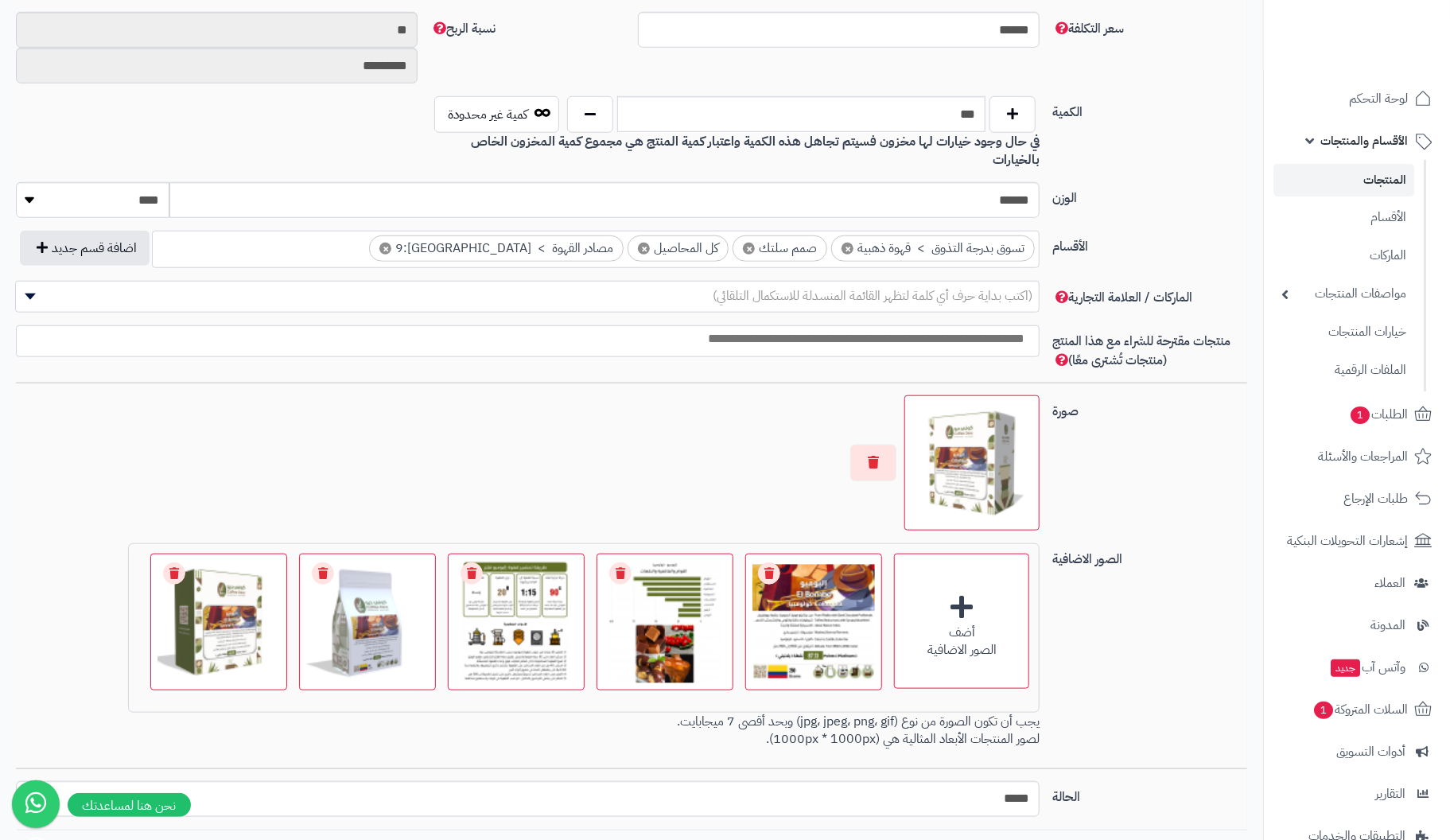
scroll to position [795, 0]
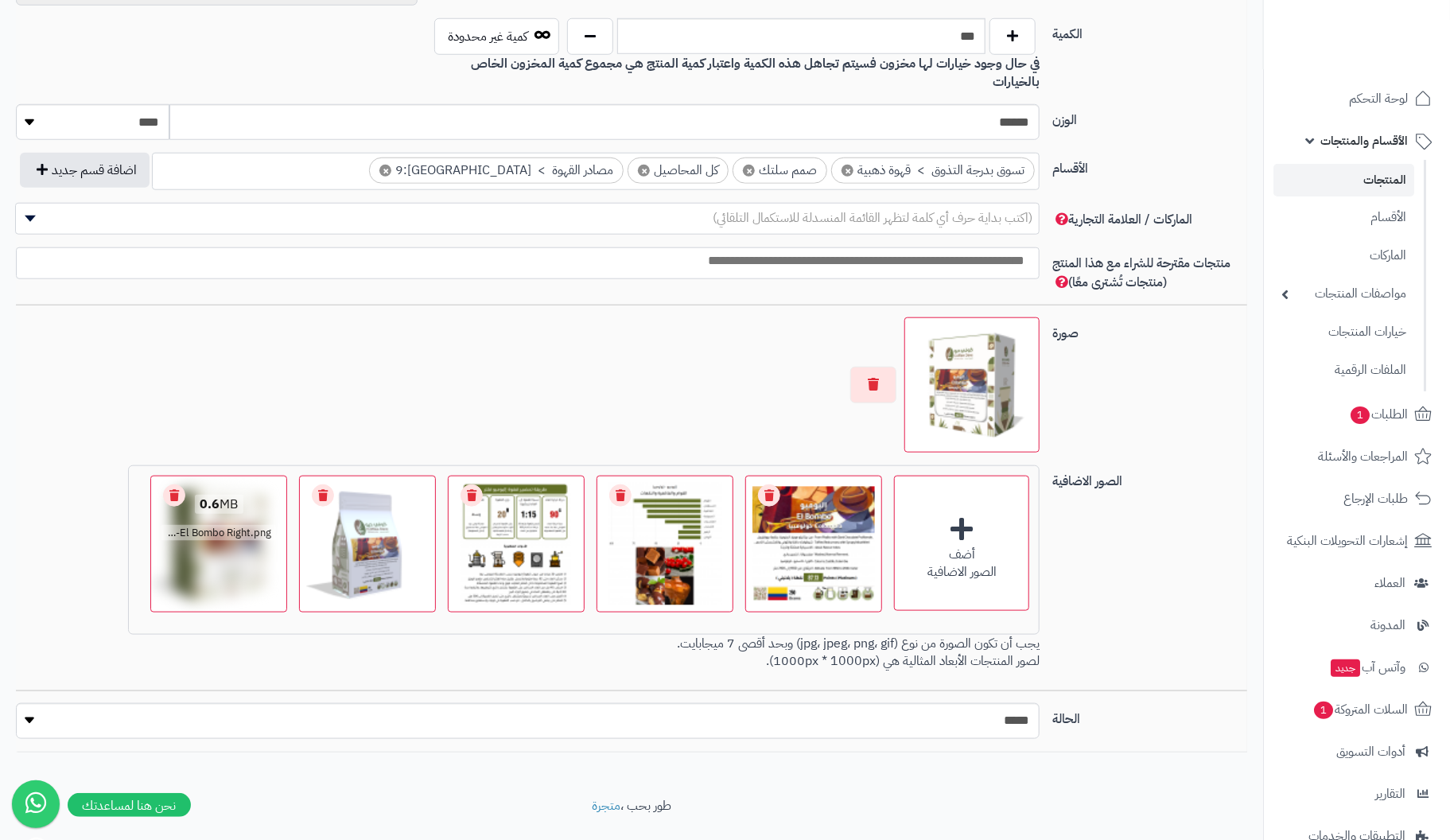
click at [174, 484] on link "Remove file" at bounding box center [174, 495] width 22 height 22
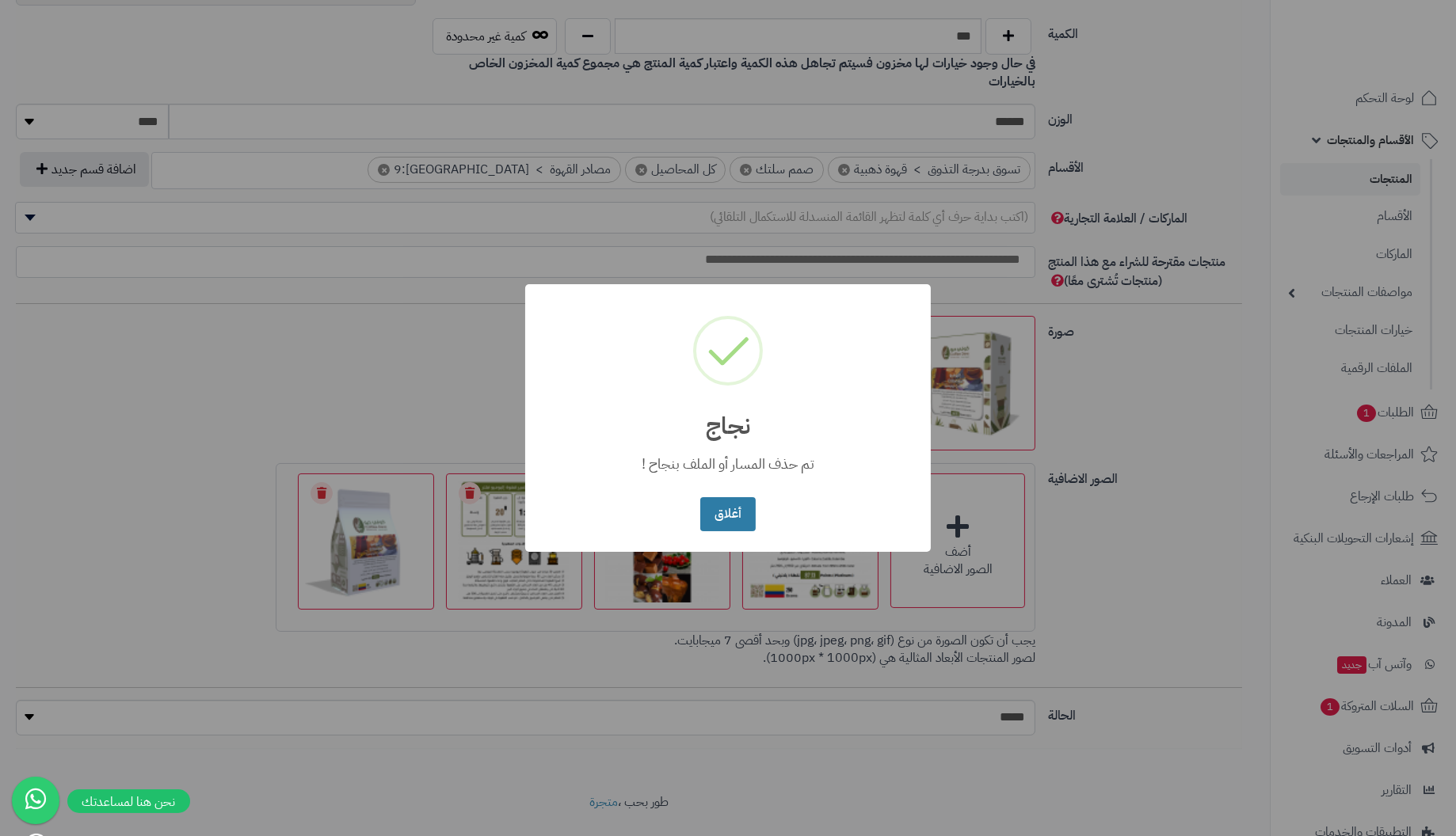
click at [704, 520] on button "أغلاق" at bounding box center [727, 515] width 54 height 34
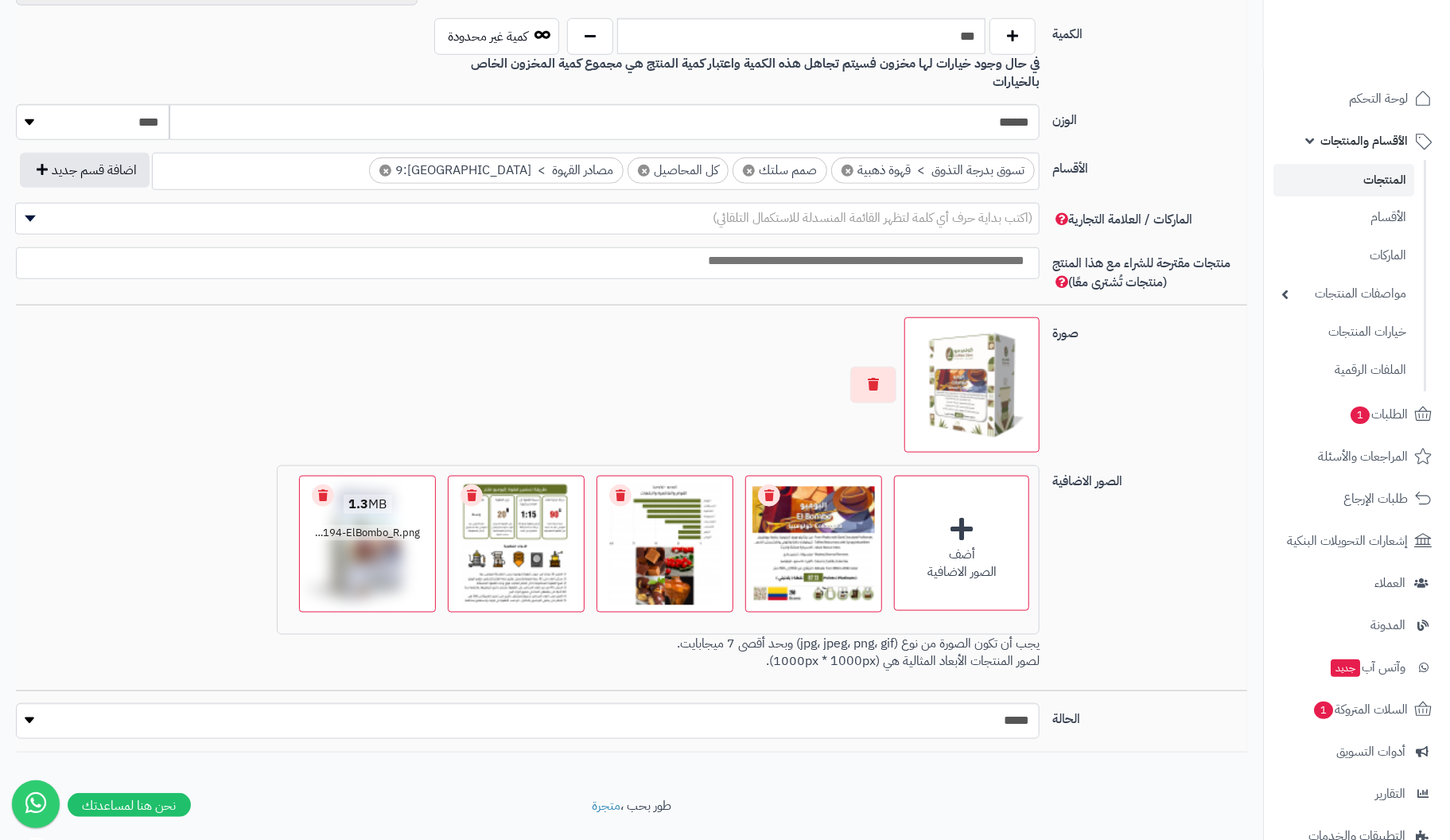
click at [325, 484] on link "Remove file" at bounding box center [322, 495] width 22 height 22
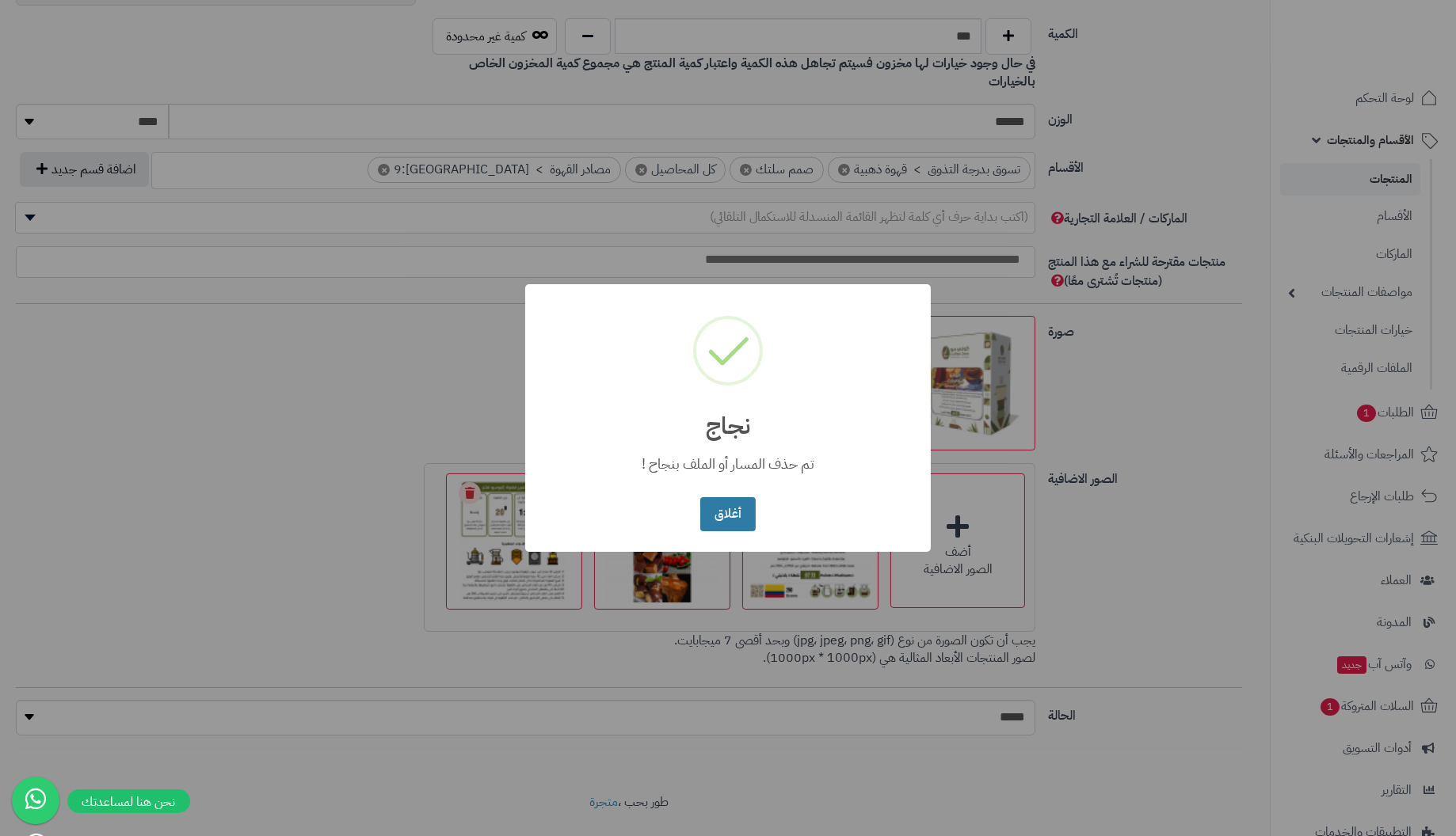
click at [716, 514] on button "أغلاق" at bounding box center [727, 515] width 54 height 34
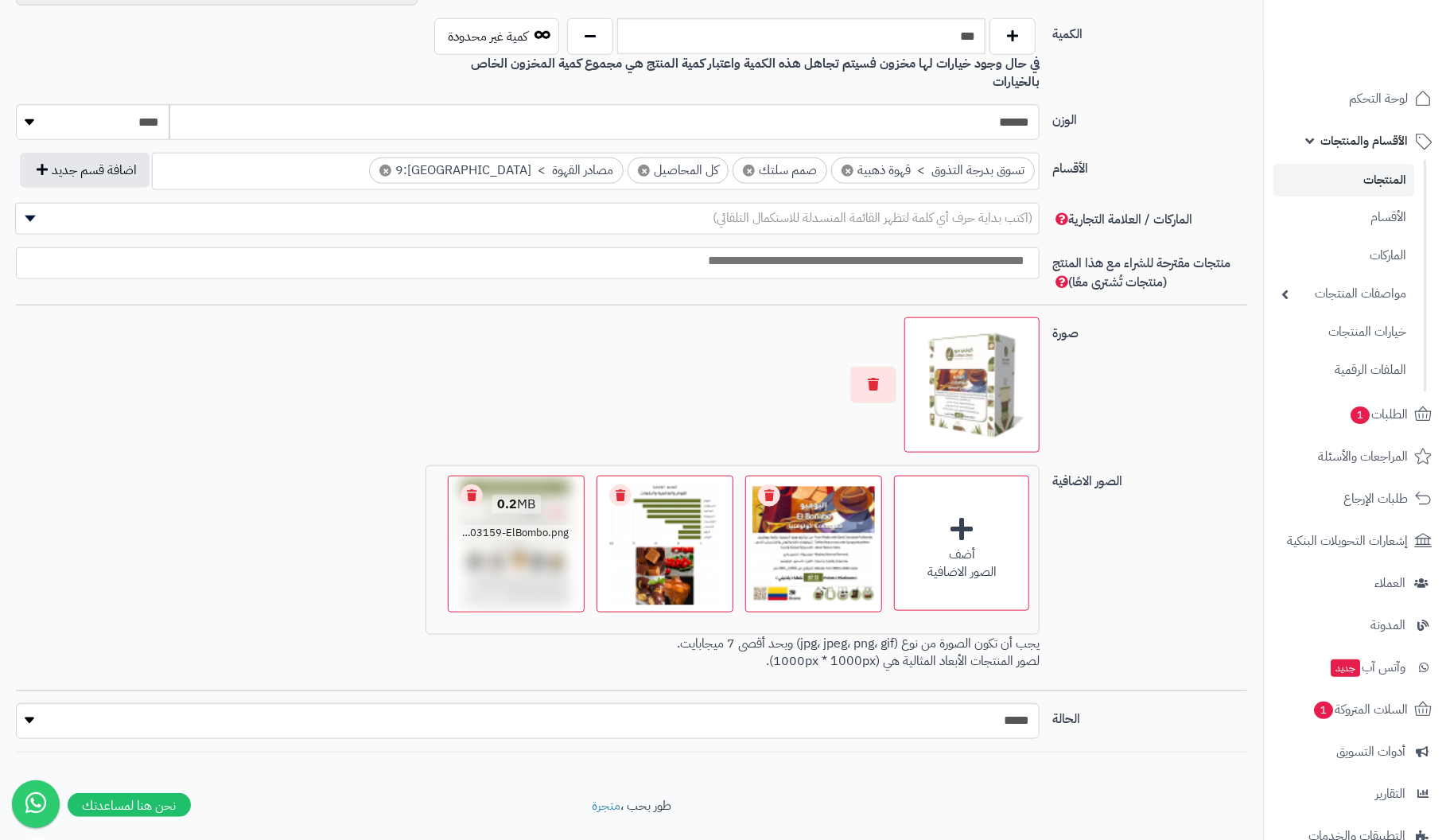
click at [476, 484] on link "Remove file" at bounding box center [471, 495] width 22 height 22
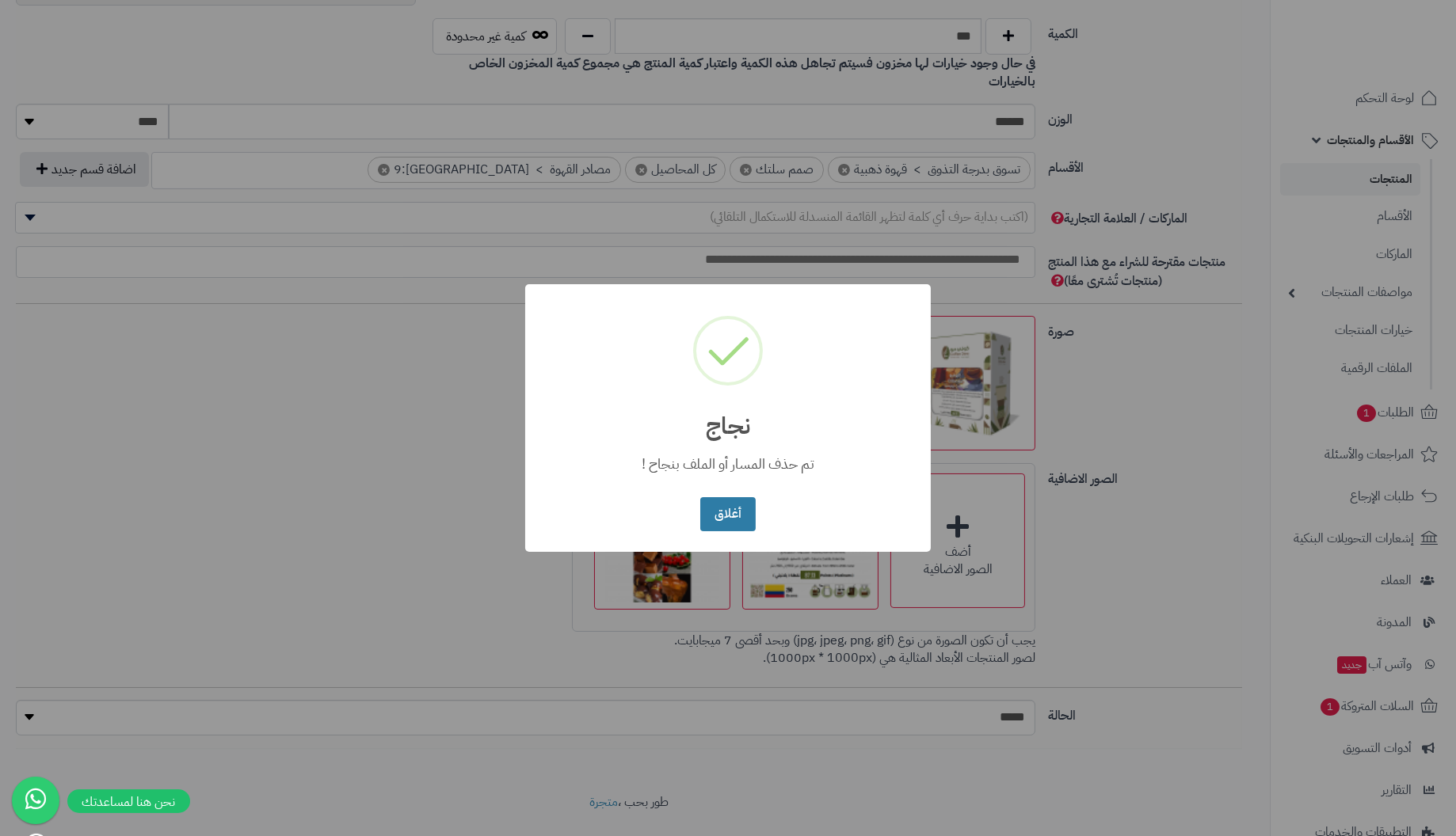
click at [728, 513] on button "أغلاق" at bounding box center [727, 515] width 54 height 34
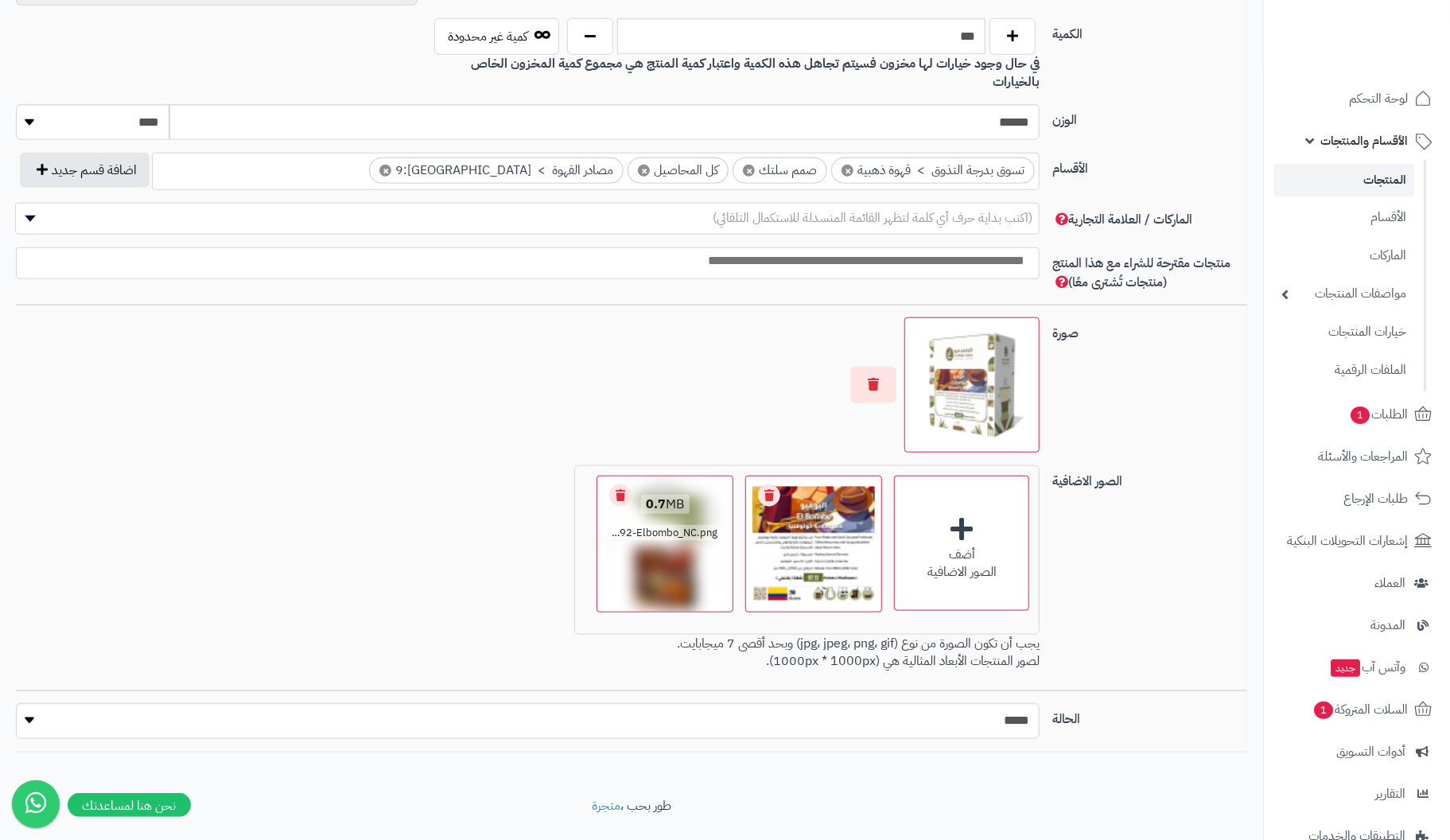
click at [622, 484] on link "Remove file" at bounding box center [620, 495] width 22 height 22
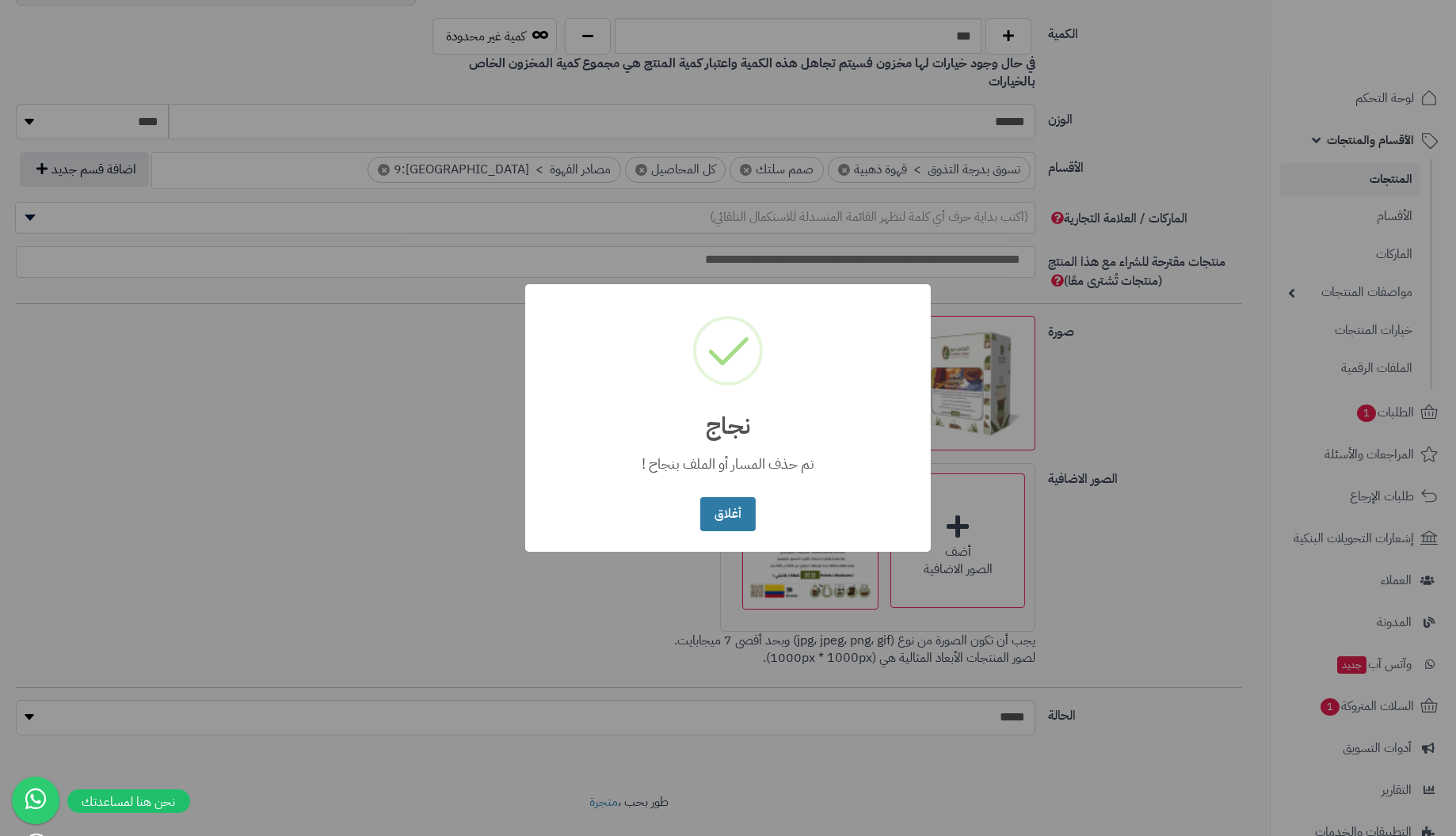
click at [736, 516] on button "أغلاق" at bounding box center [727, 515] width 54 height 34
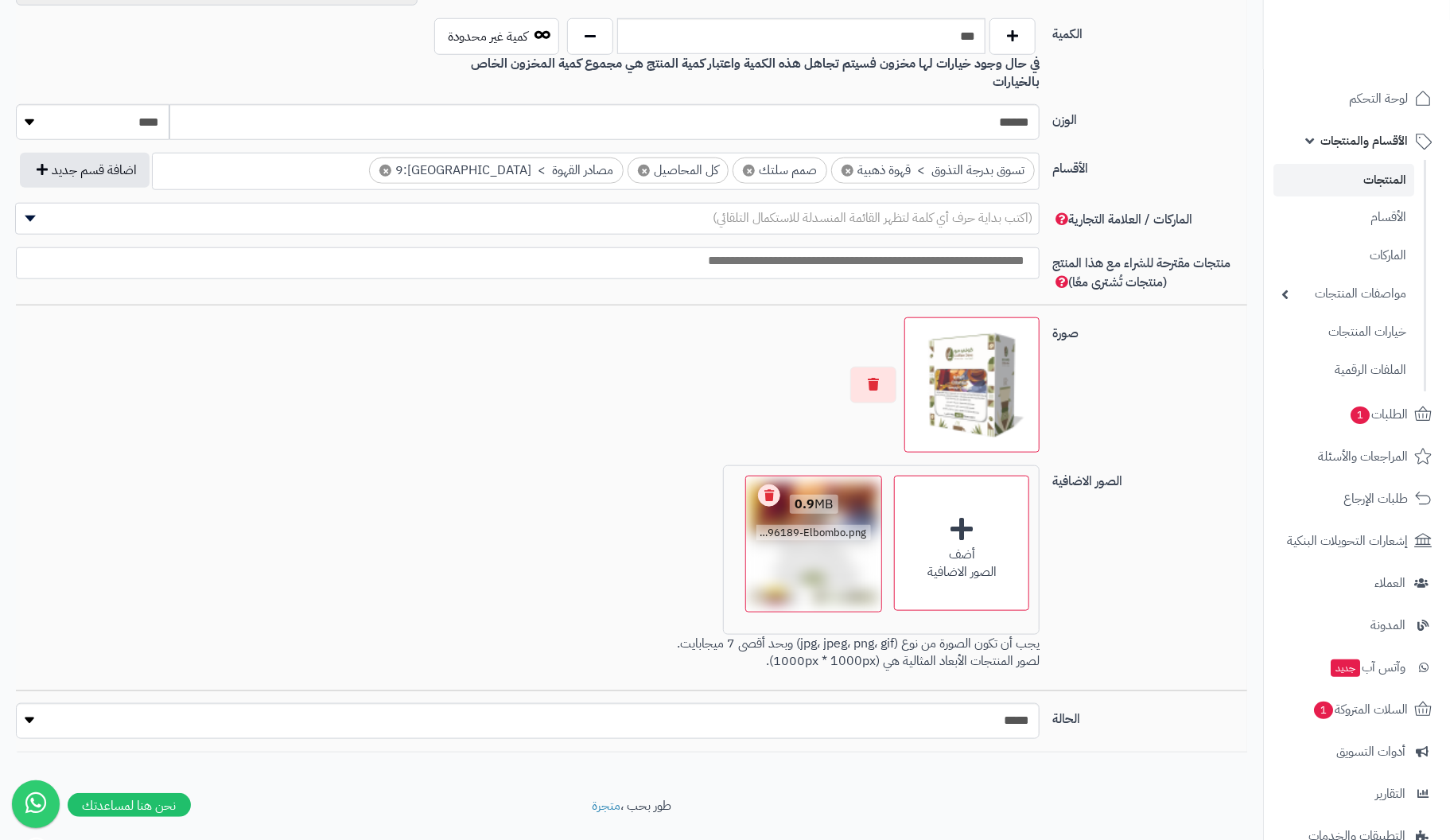
click at [768, 484] on link "Remove file" at bounding box center [769, 495] width 22 height 22
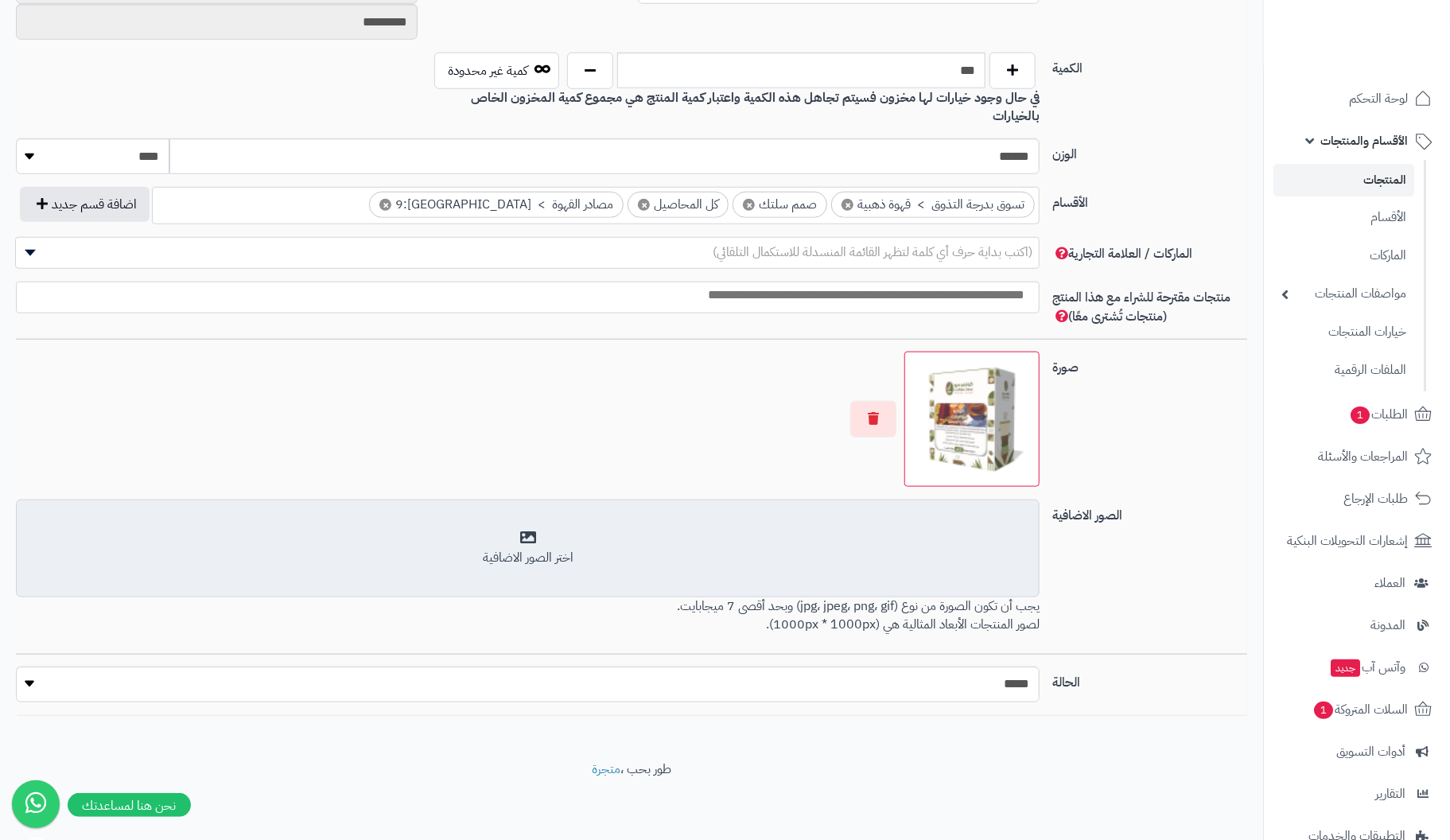
scroll to position [736, 0]
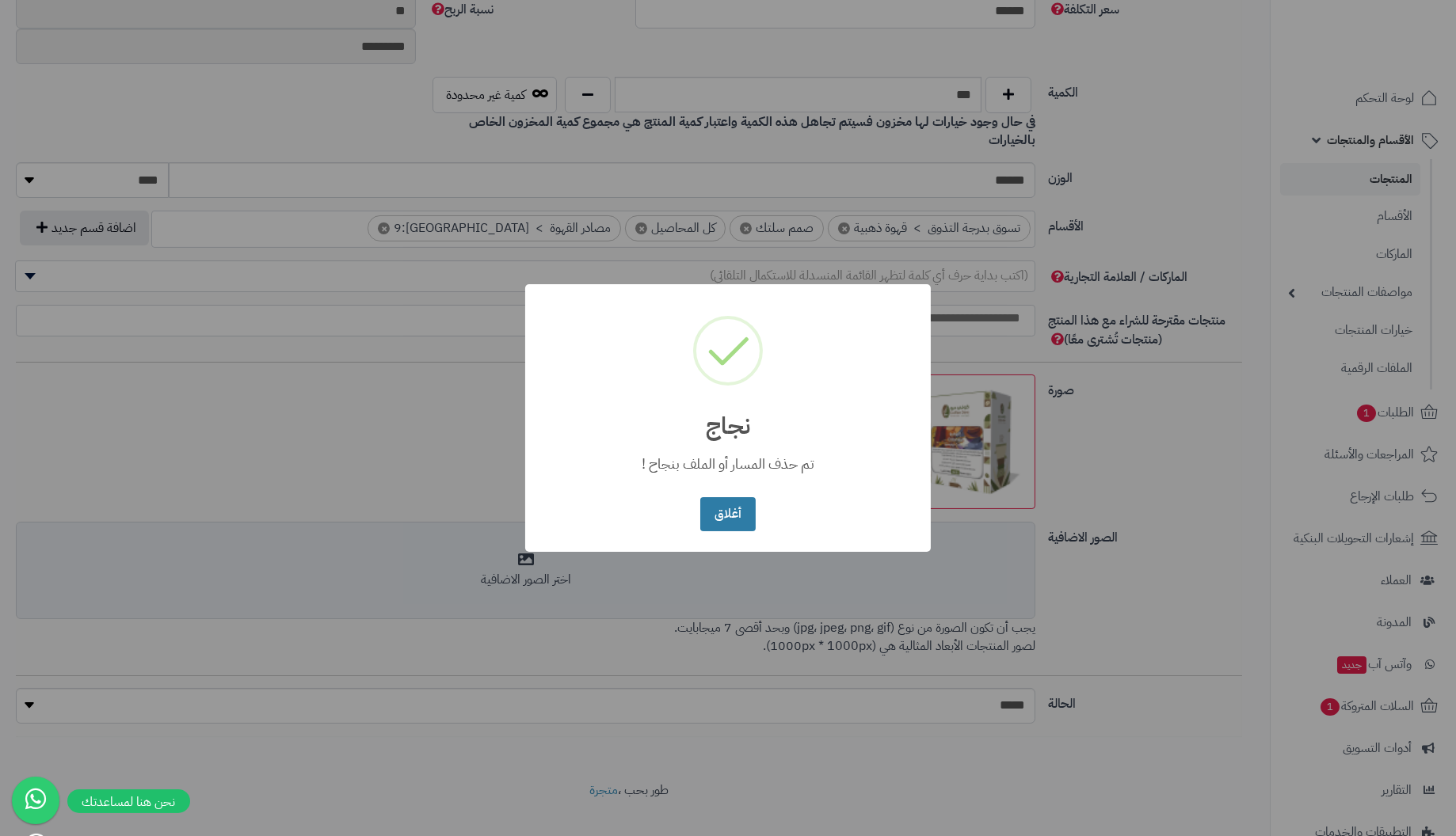
click at [727, 508] on button "أغلاق" at bounding box center [727, 515] width 54 height 34
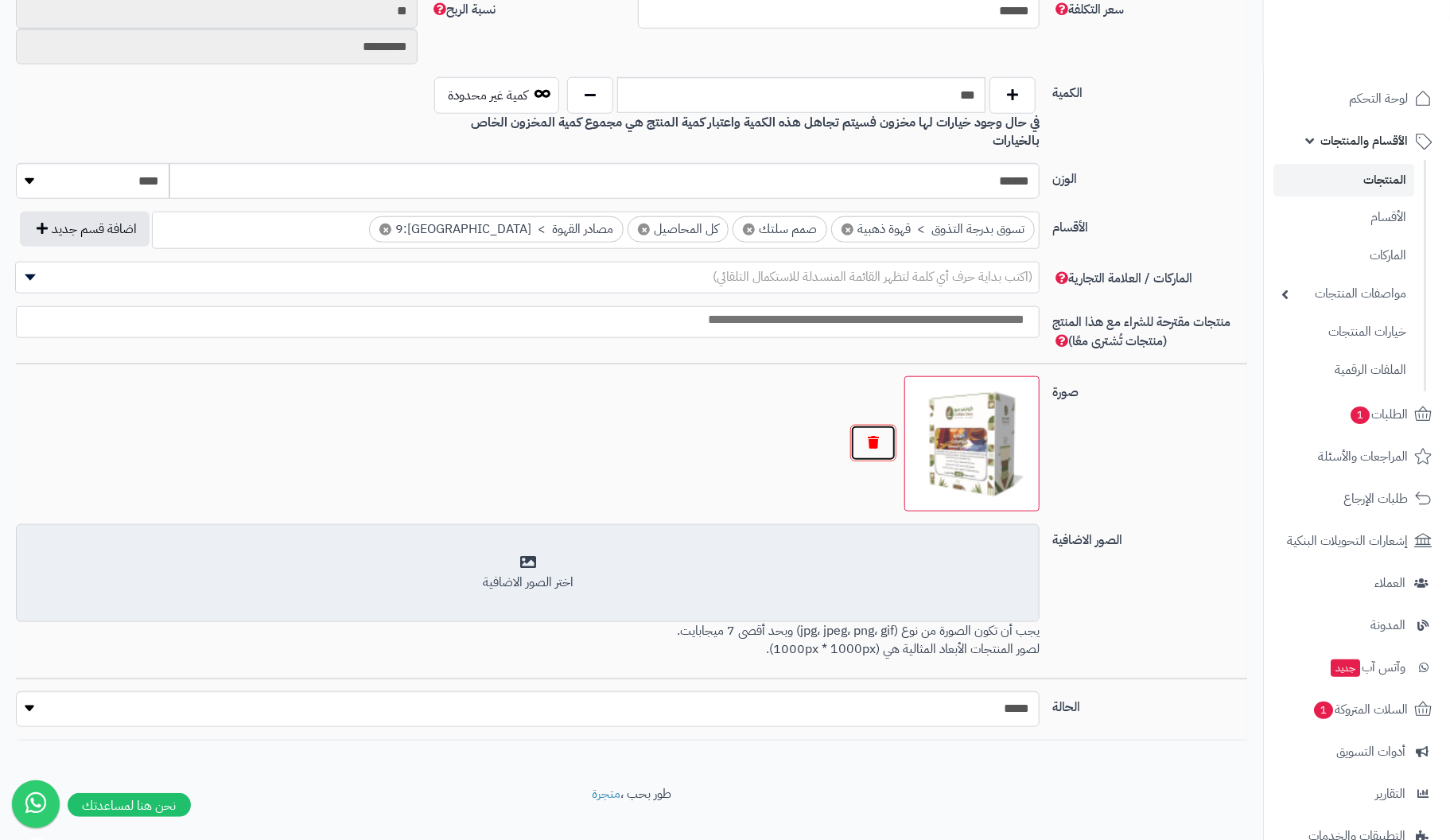
click at [870, 425] on button "button" at bounding box center [873, 443] width 46 height 37
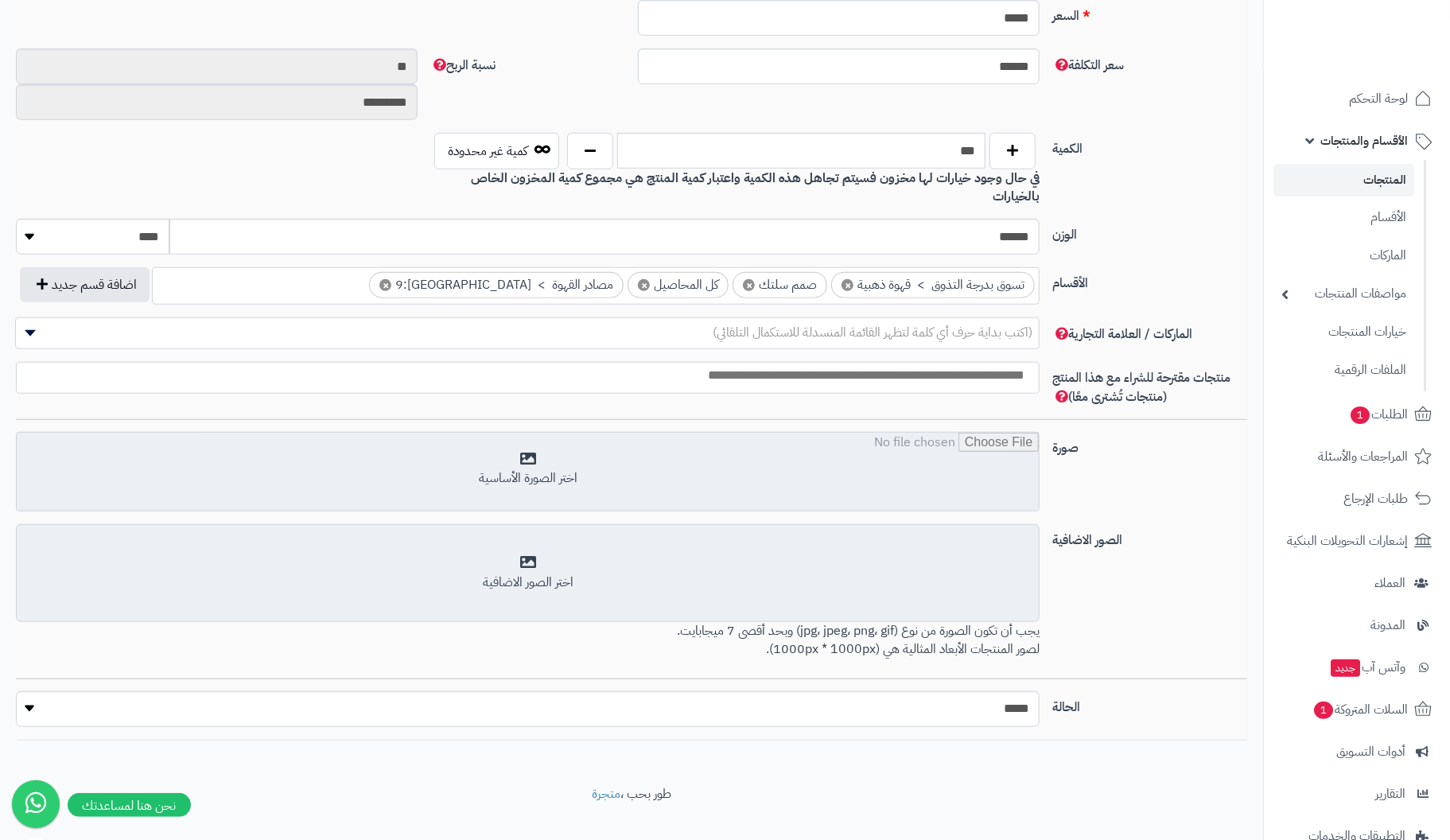
click at [536, 444] on input "file" at bounding box center [527, 473] width 1022 height 80
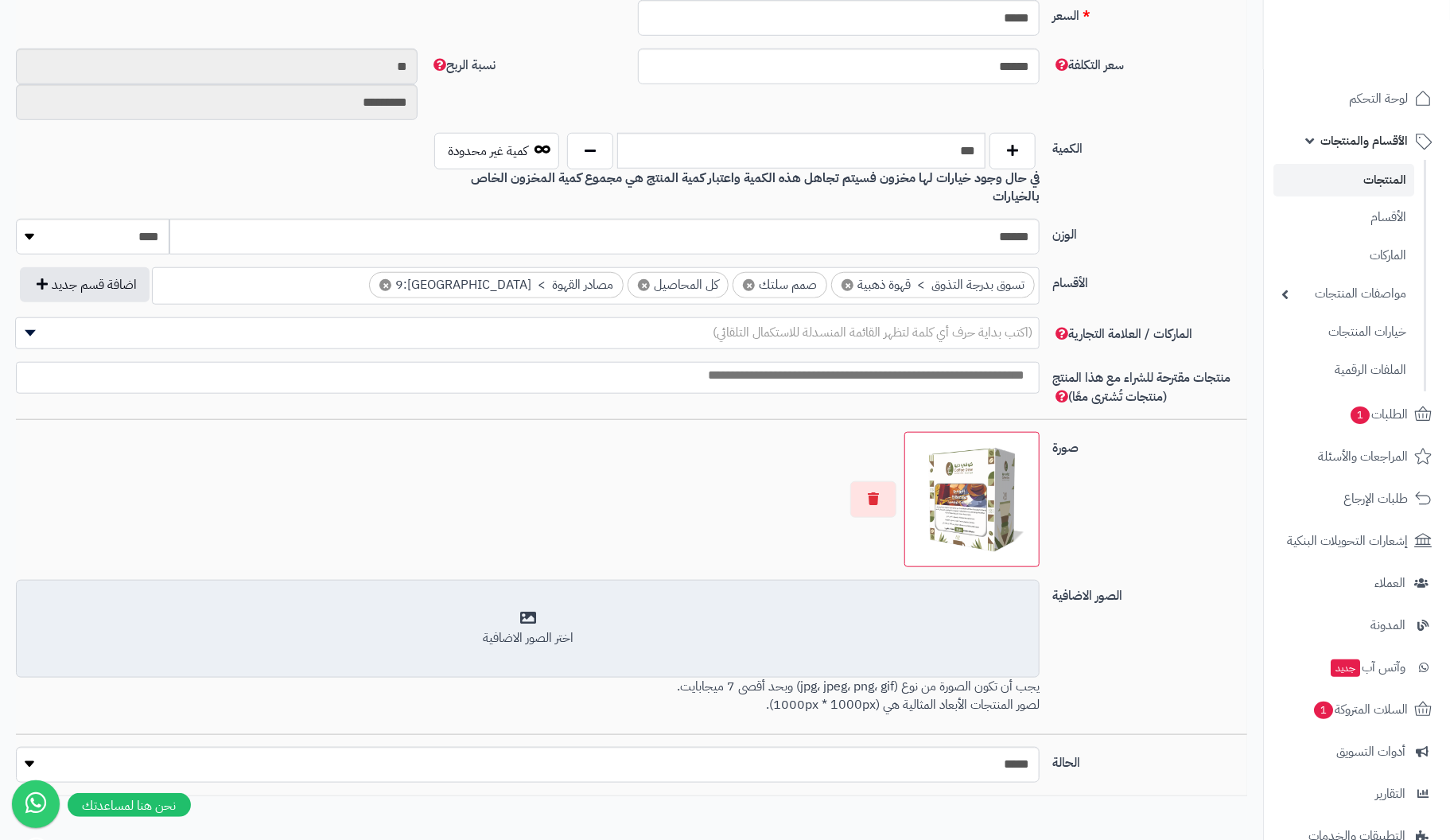
click at [528, 610] on div "اختر الصور الاضافية" at bounding box center [528, 629] width 1003 height 38
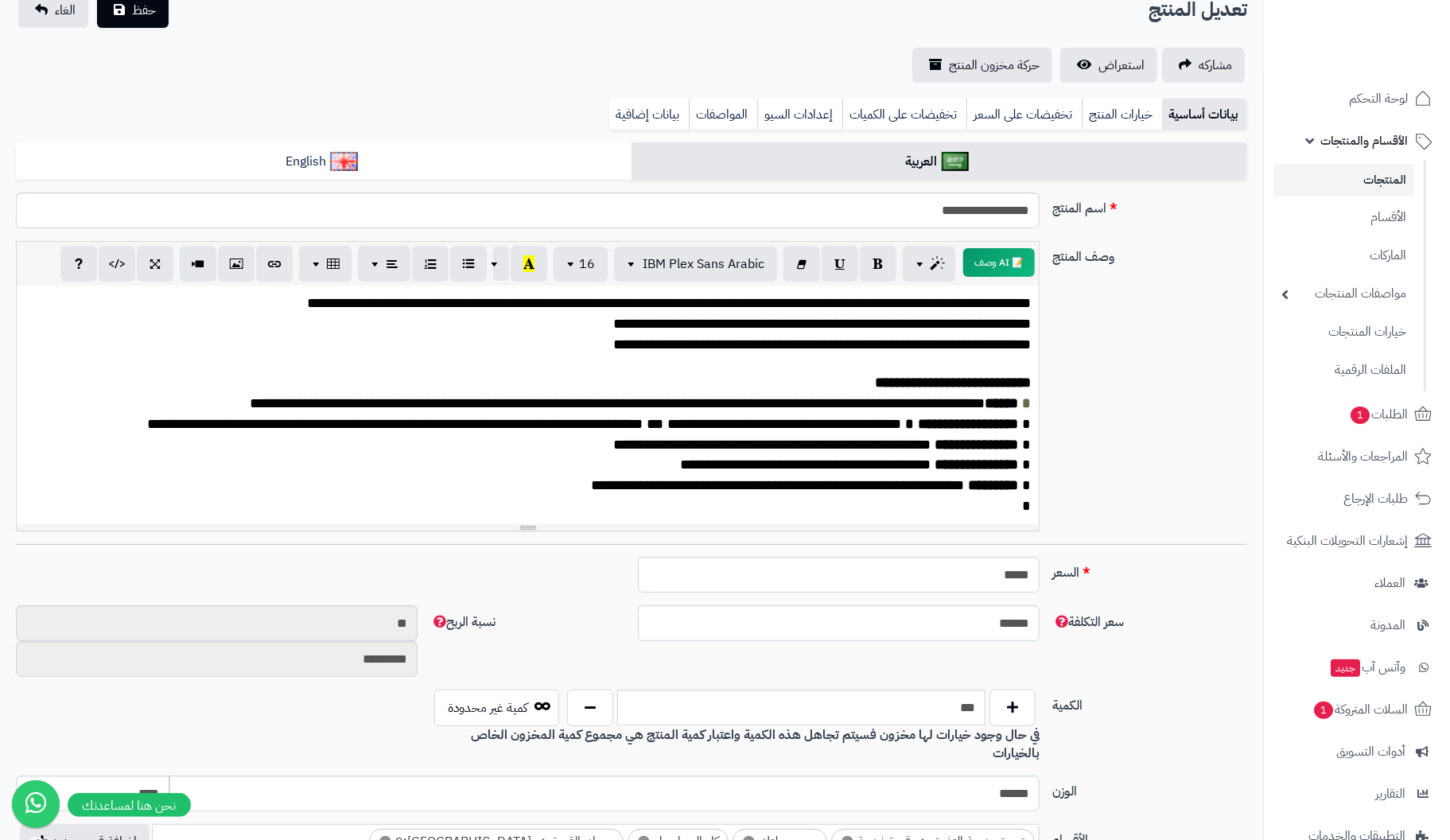
scroll to position [0, 0]
click at [139, 15] on span "حفظ" at bounding box center [144, 9] width 24 height 19
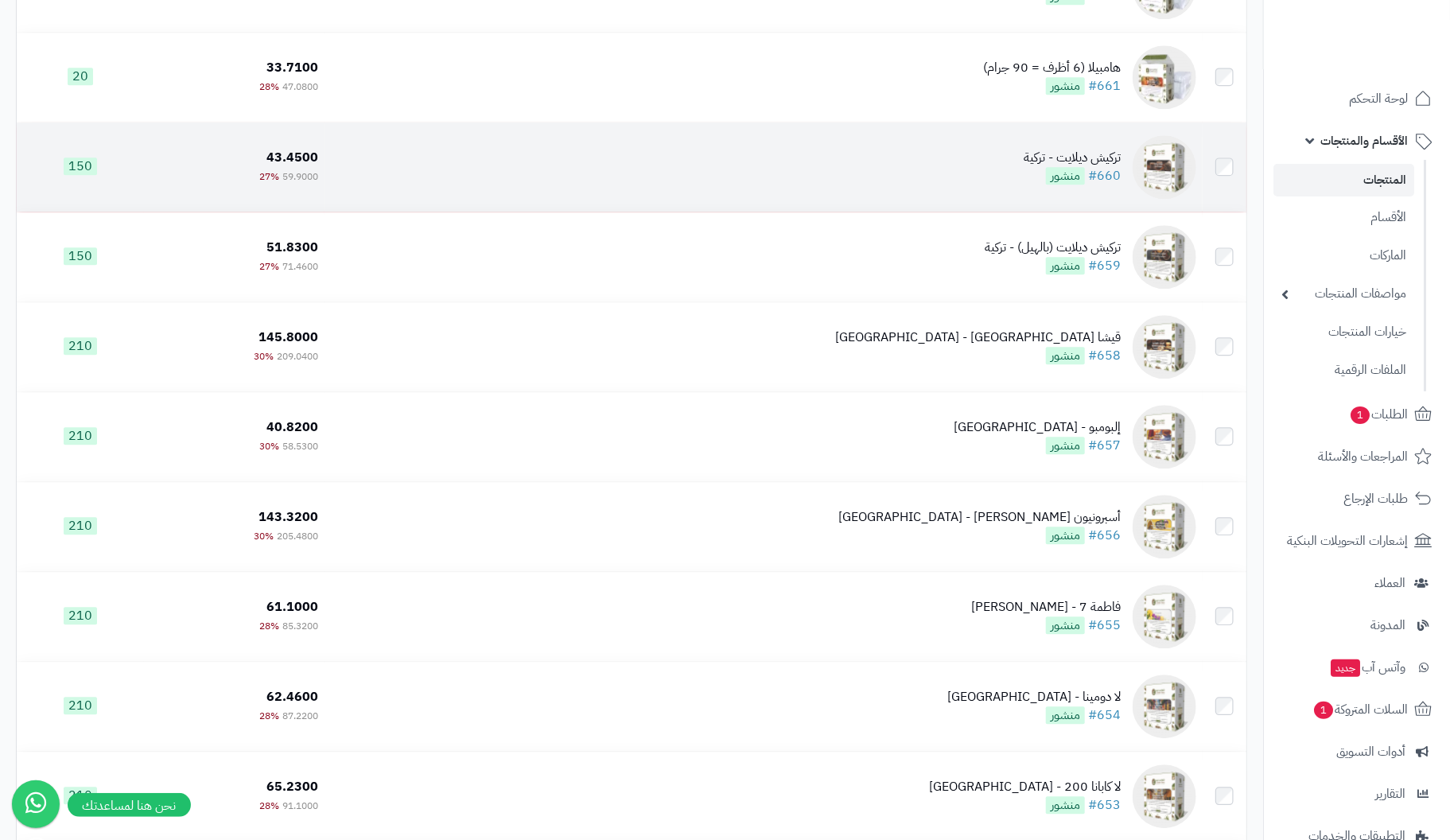
scroll to position [5807, 0]
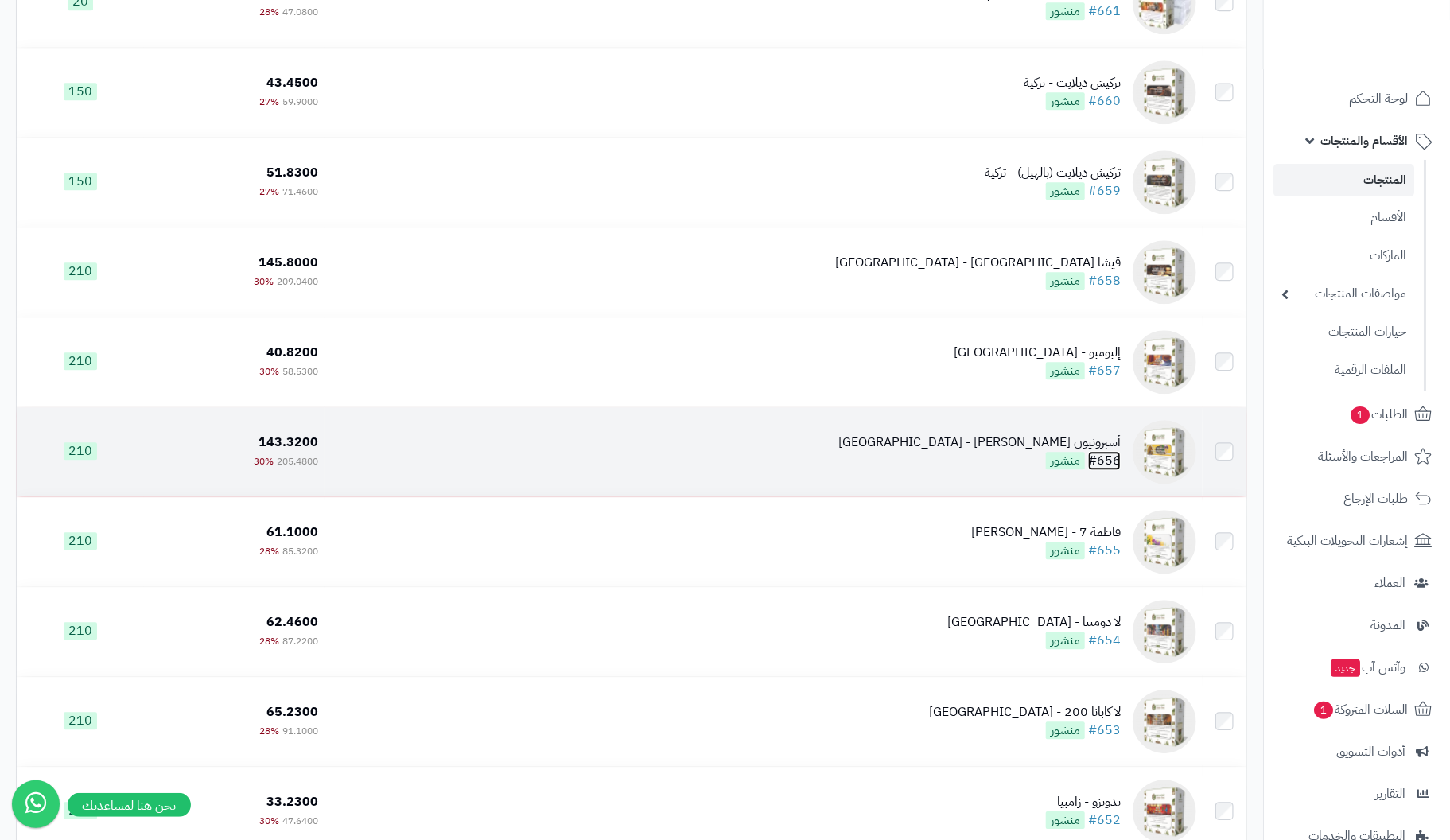
click at [1103, 461] on link "#656" at bounding box center [1104, 460] width 33 height 19
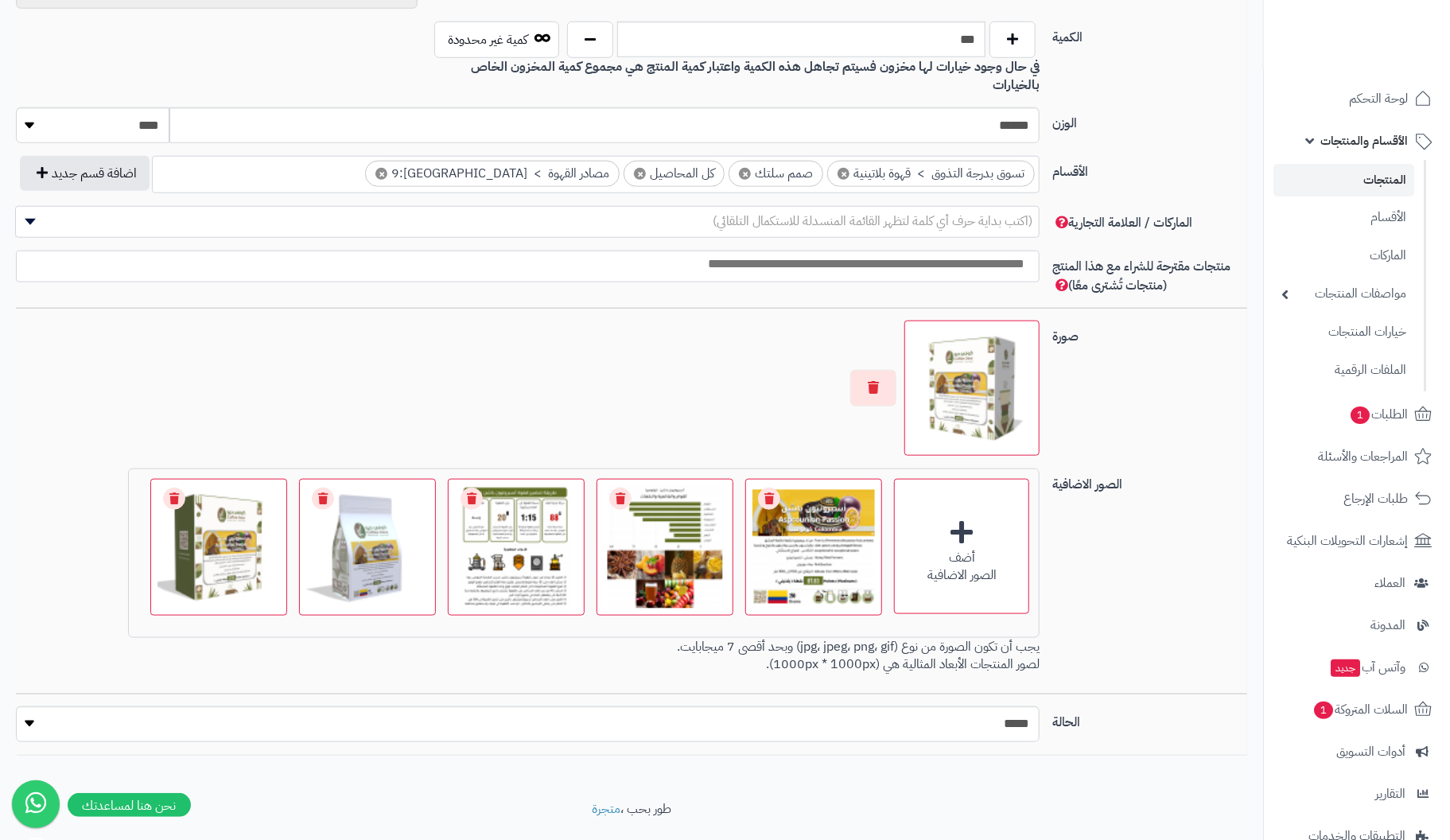
scroll to position [795, 0]
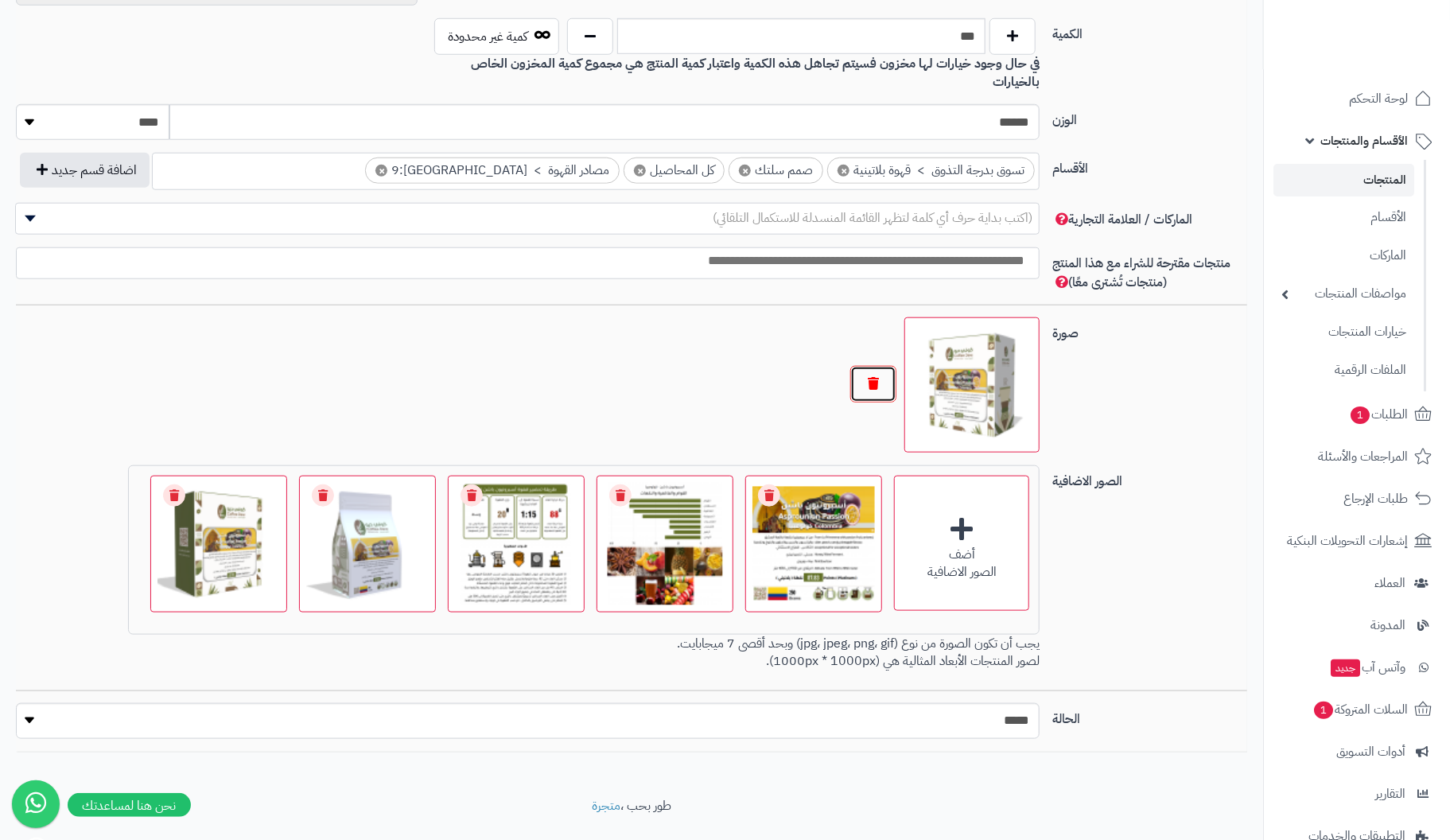
click at [876, 366] on button "button" at bounding box center [873, 384] width 46 height 37
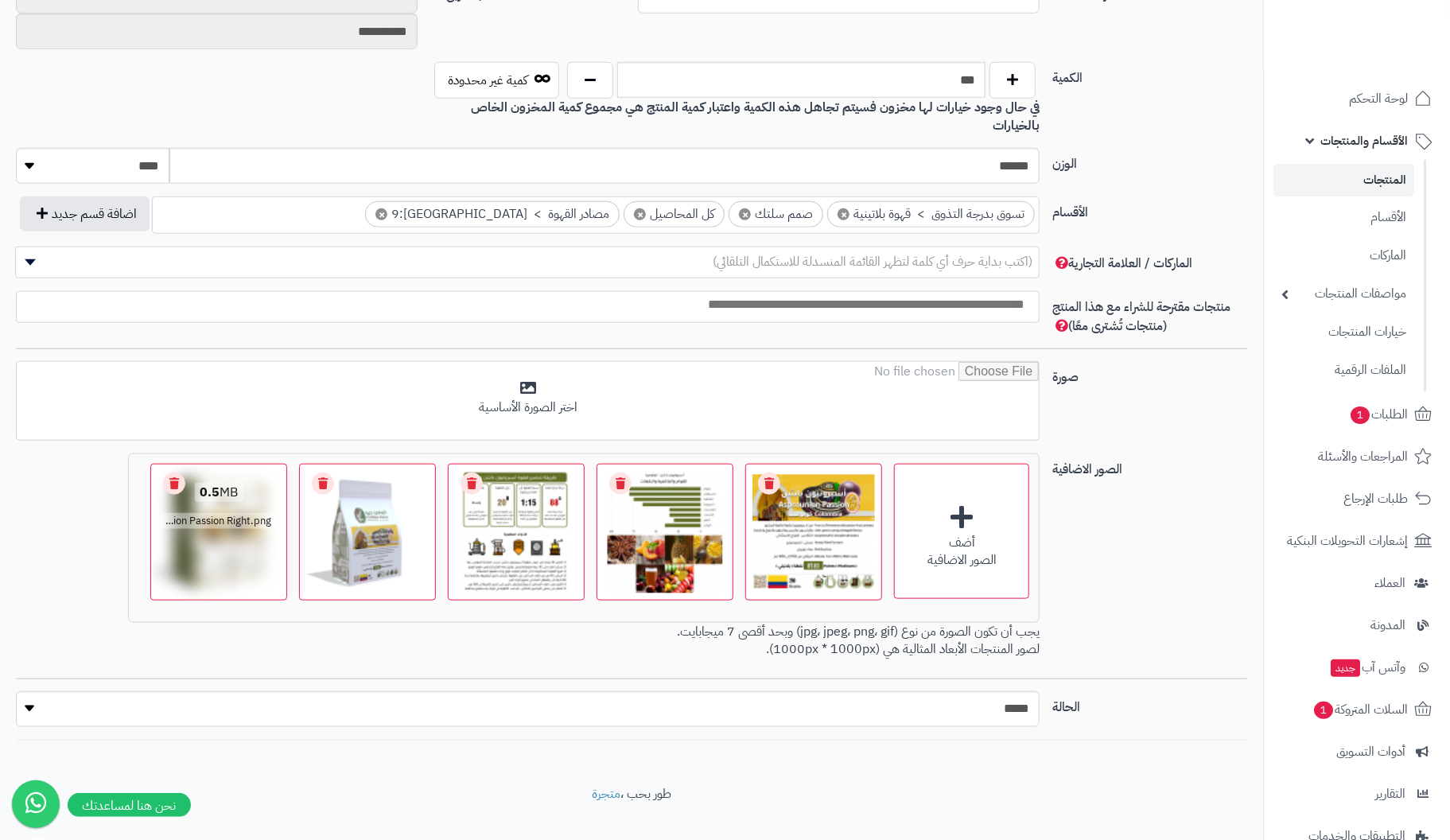
click at [172, 472] on link "Remove file" at bounding box center [174, 483] width 22 height 22
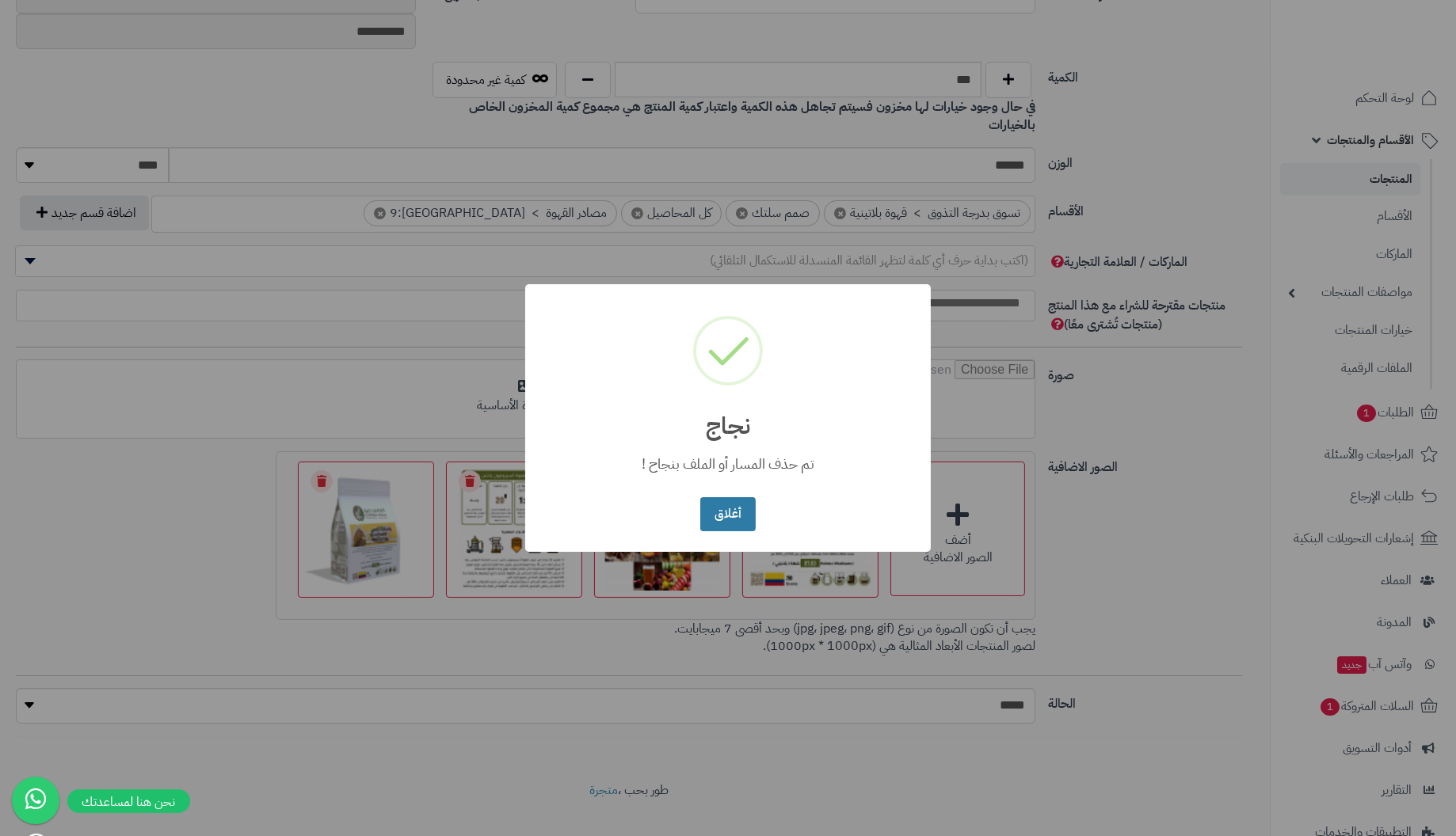
click at [732, 517] on button "أغلاق" at bounding box center [727, 515] width 54 height 34
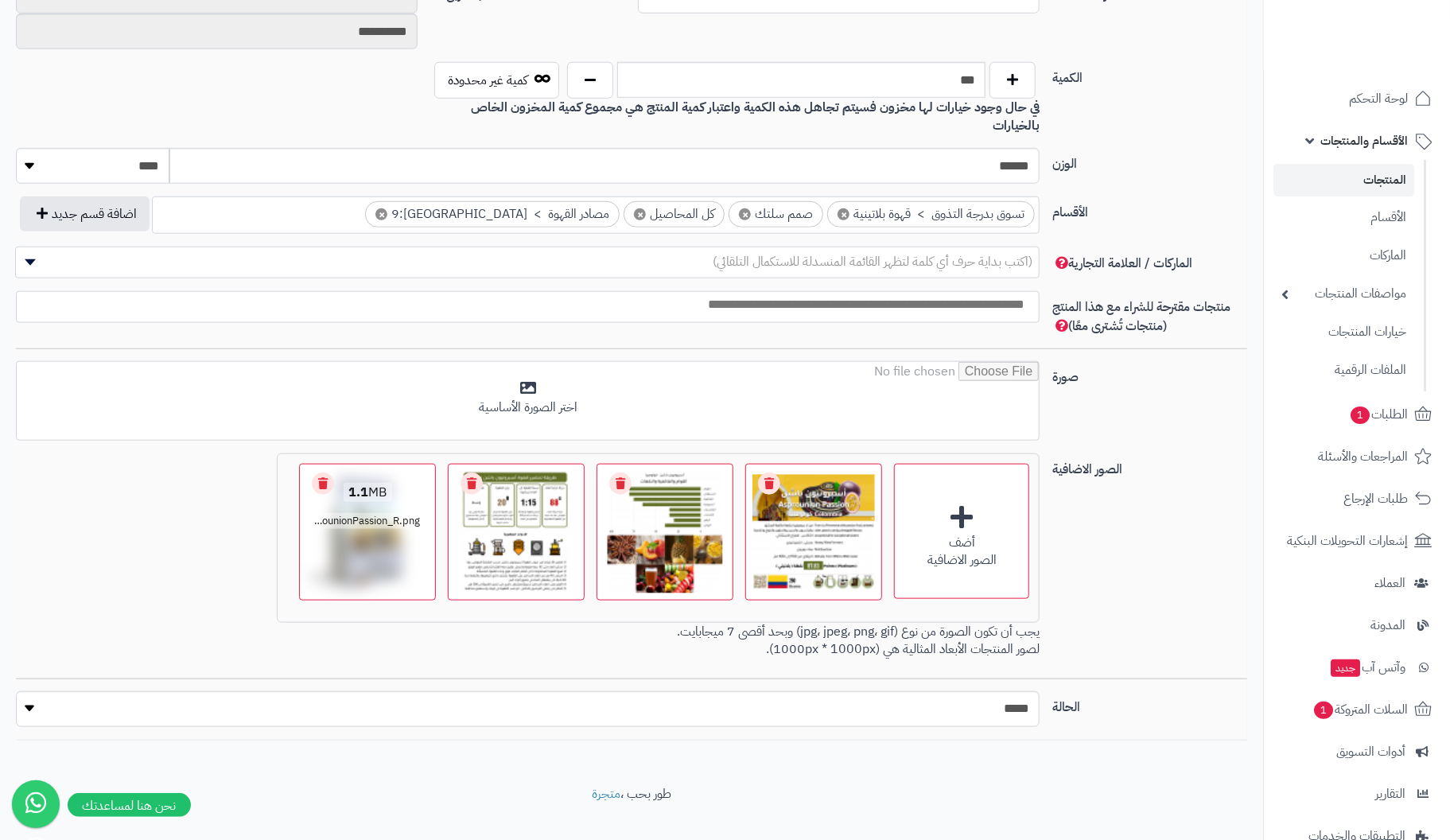
click at [325, 472] on link "Remove file" at bounding box center [322, 483] width 22 height 22
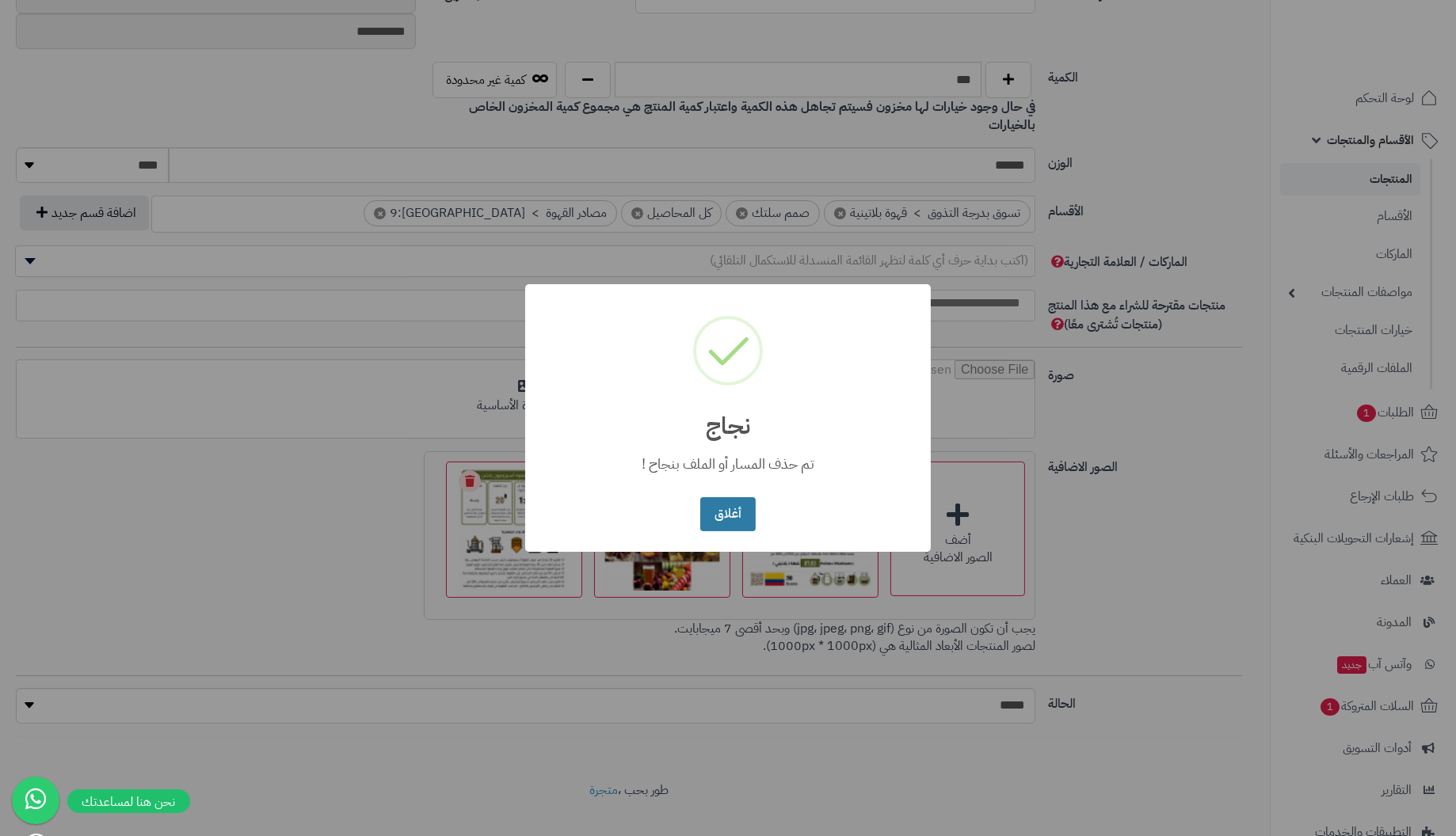
click at [719, 508] on button "أغلاق" at bounding box center [727, 515] width 54 height 34
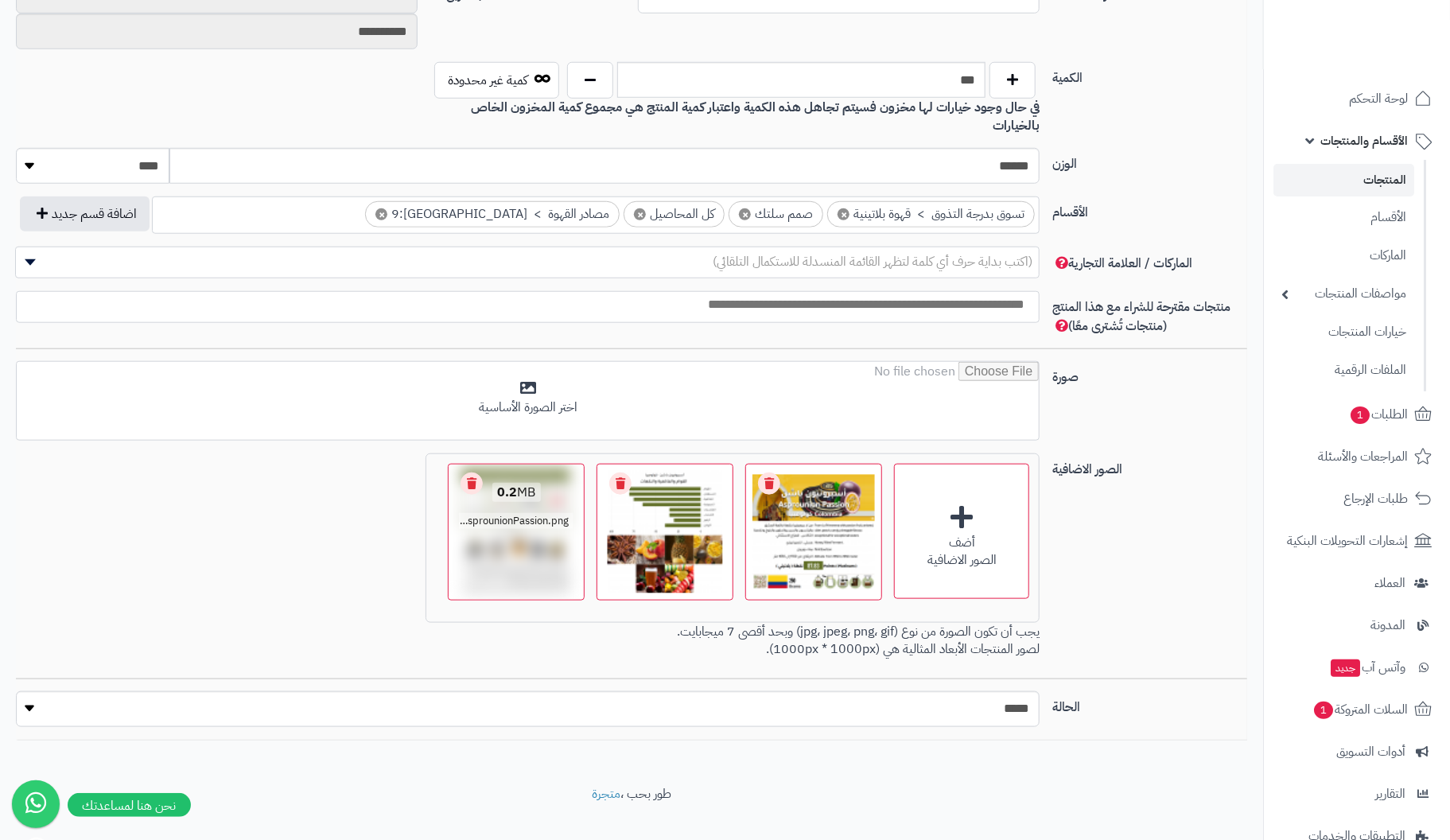
click at [472, 472] on link "Remove file" at bounding box center [471, 483] width 22 height 22
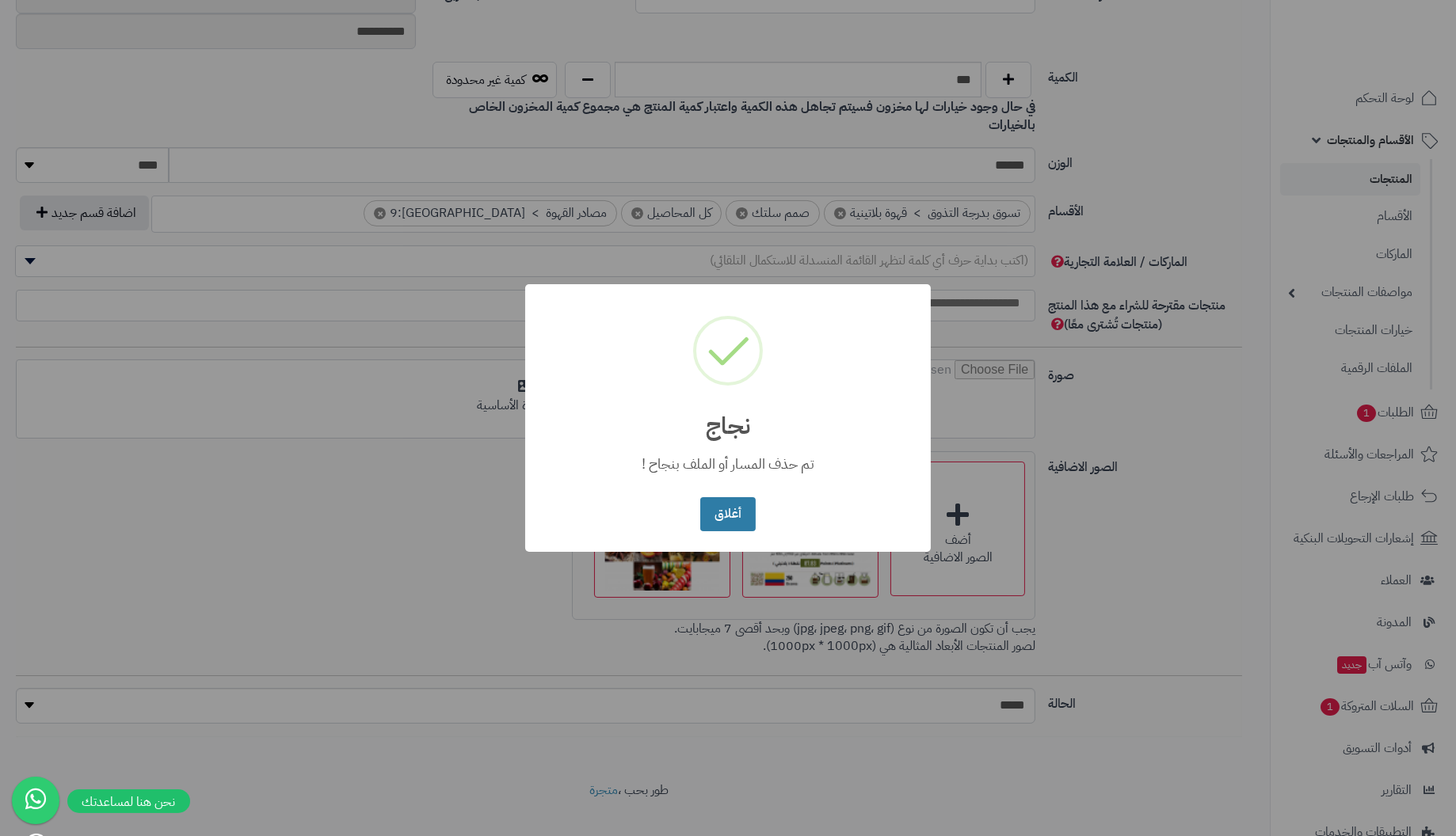
click at [731, 502] on button "أغلاق" at bounding box center [727, 515] width 54 height 34
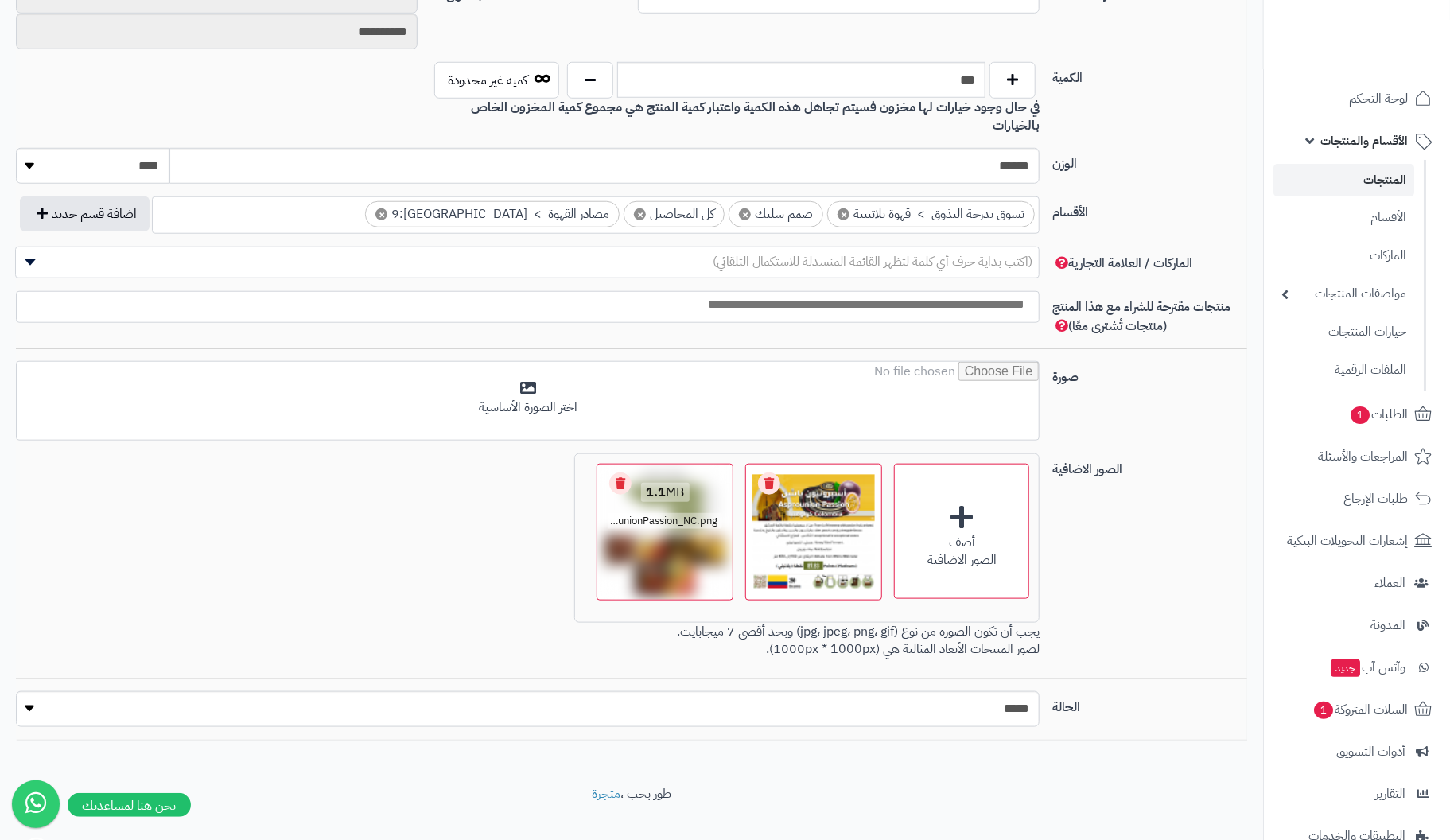
click at [625, 472] on link "Remove file" at bounding box center [620, 483] width 22 height 22
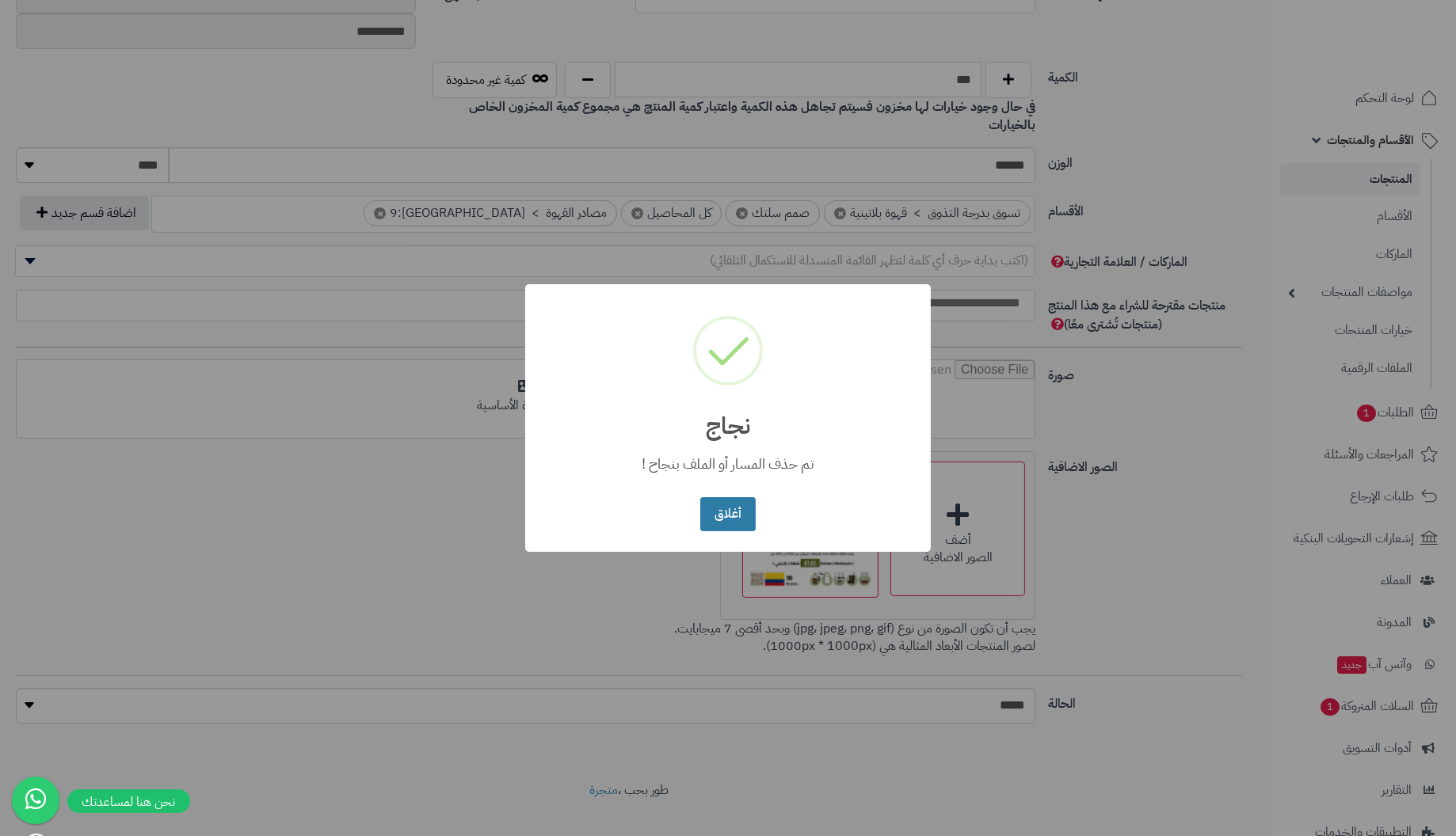
click at [741, 502] on button "أغلاق" at bounding box center [727, 515] width 54 height 34
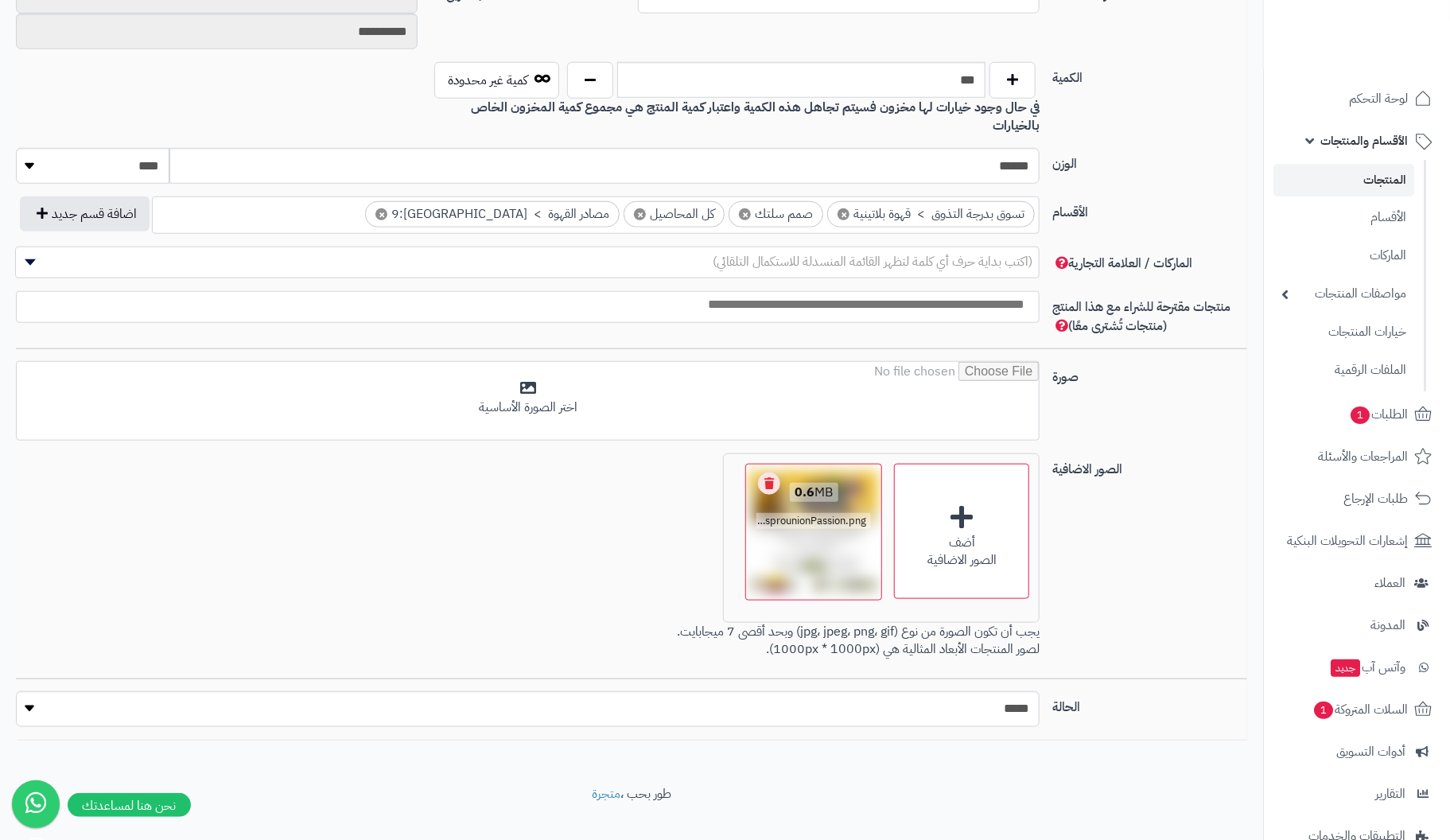
click at [768, 472] on link "Remove file" at bounding box center [769, 483] width 22 height 22
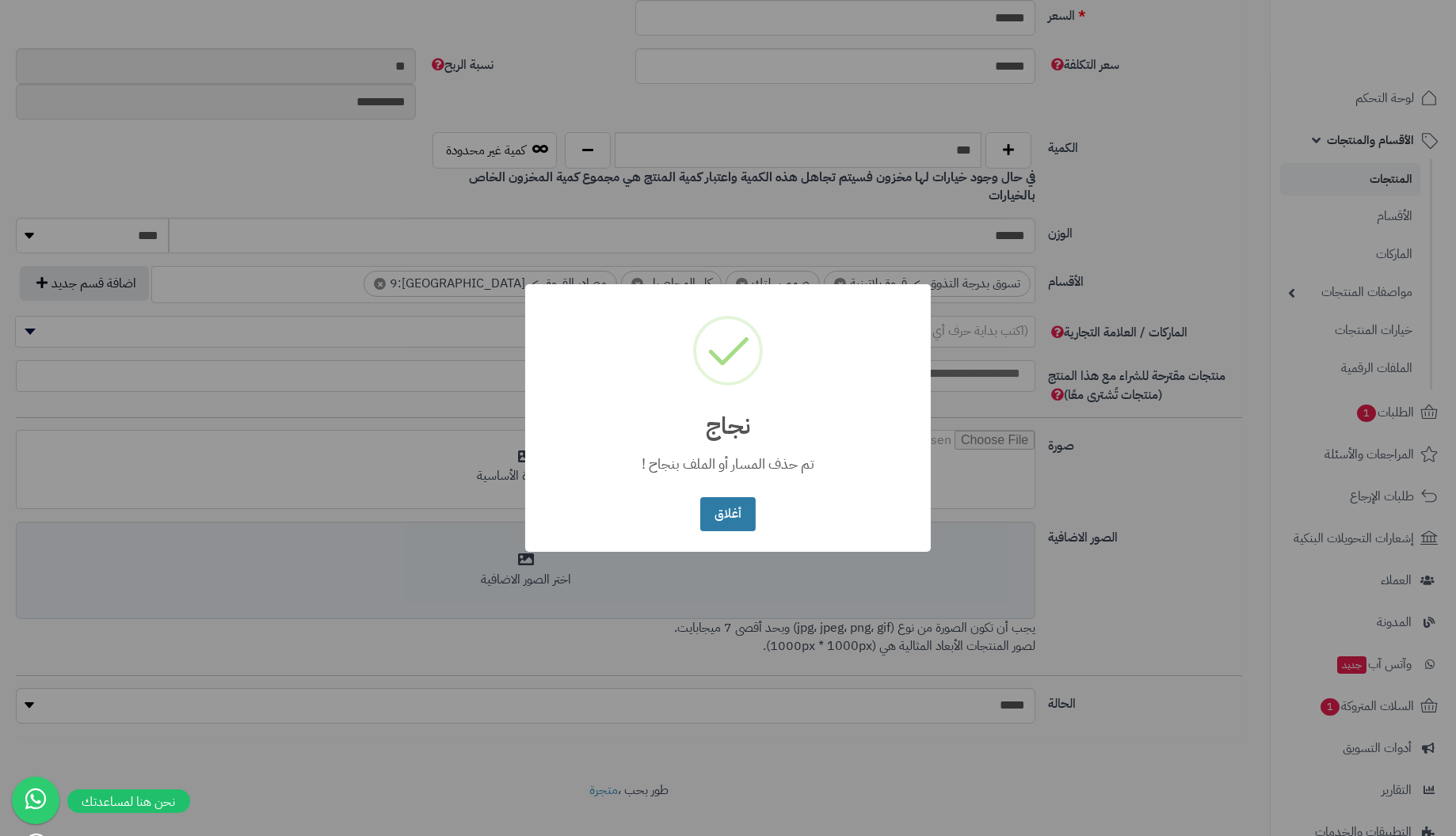
click at [724, 507] on button "أغلاق" at bounding box center [727, 515] width 54 height 34
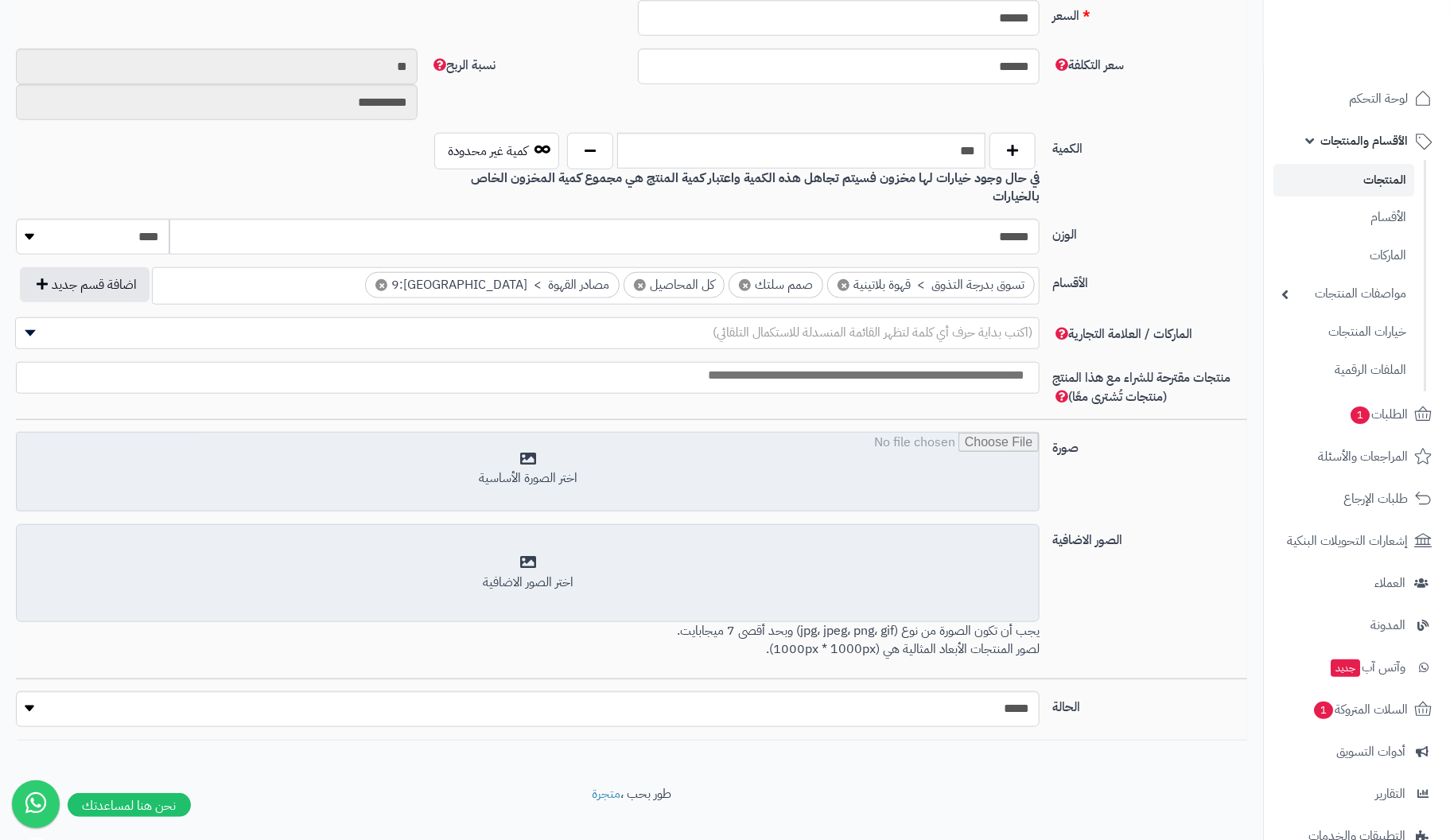
click at [536, 440] on input "file" at bounding box center [527, 473] width 1022 height 80
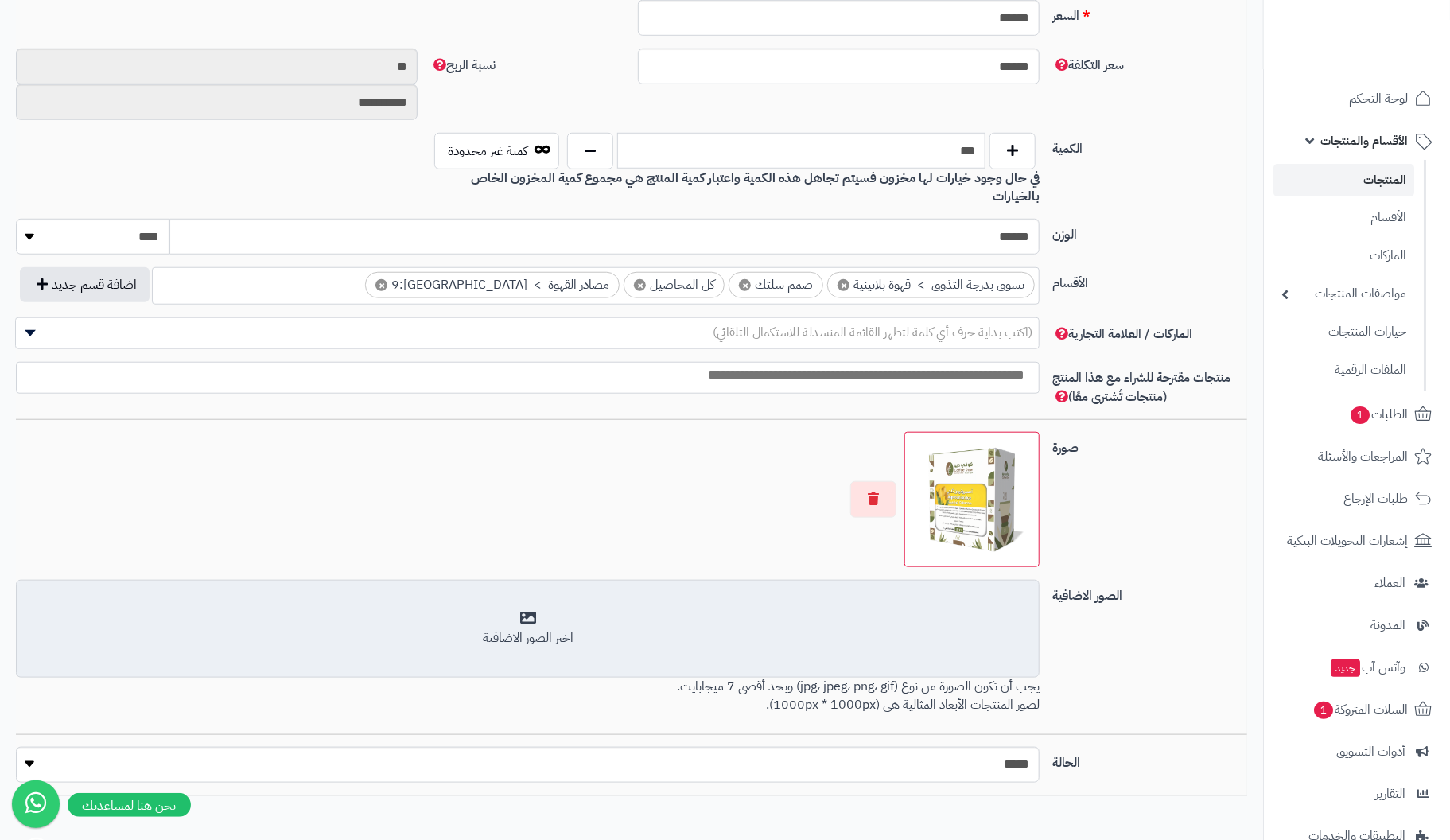
click at [531, 610] on div "اختر الصور الاضافية" at bounding box center [528, 629] width 1003 height 38
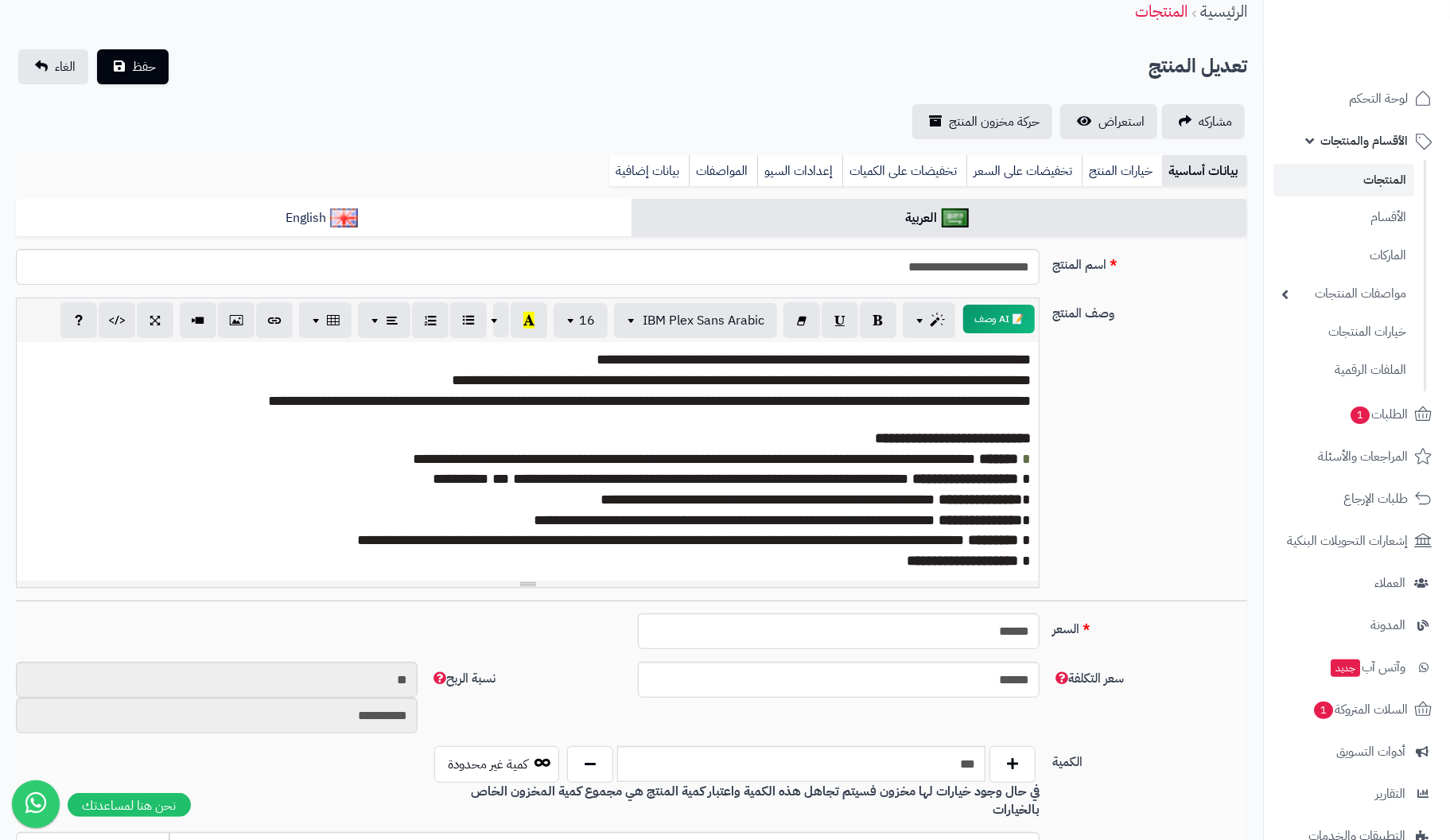
scroll to position [0, 0]
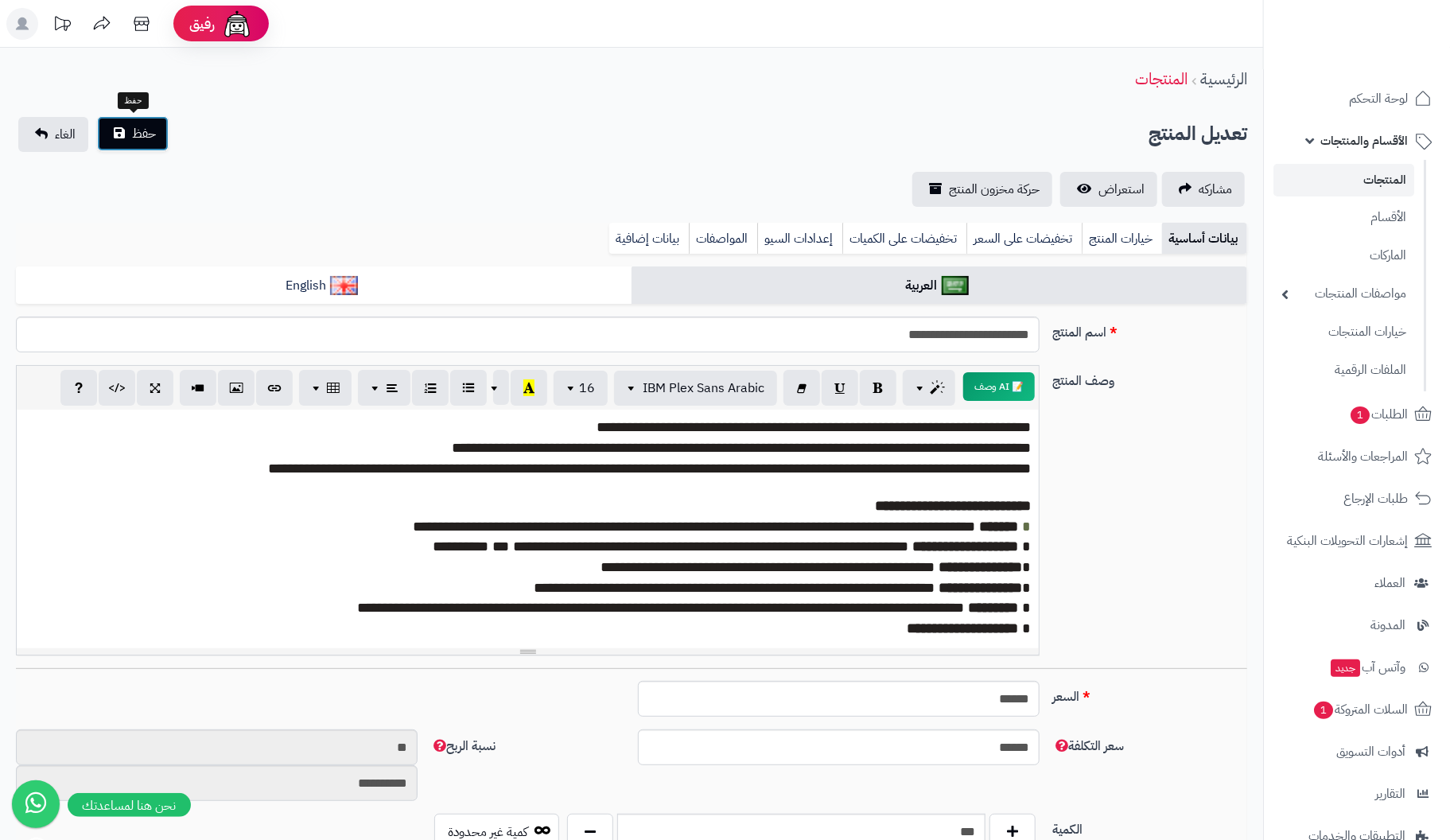
click at [116, 135] on button "حفظ" at bounding box center [133, 133] width 72 height 35
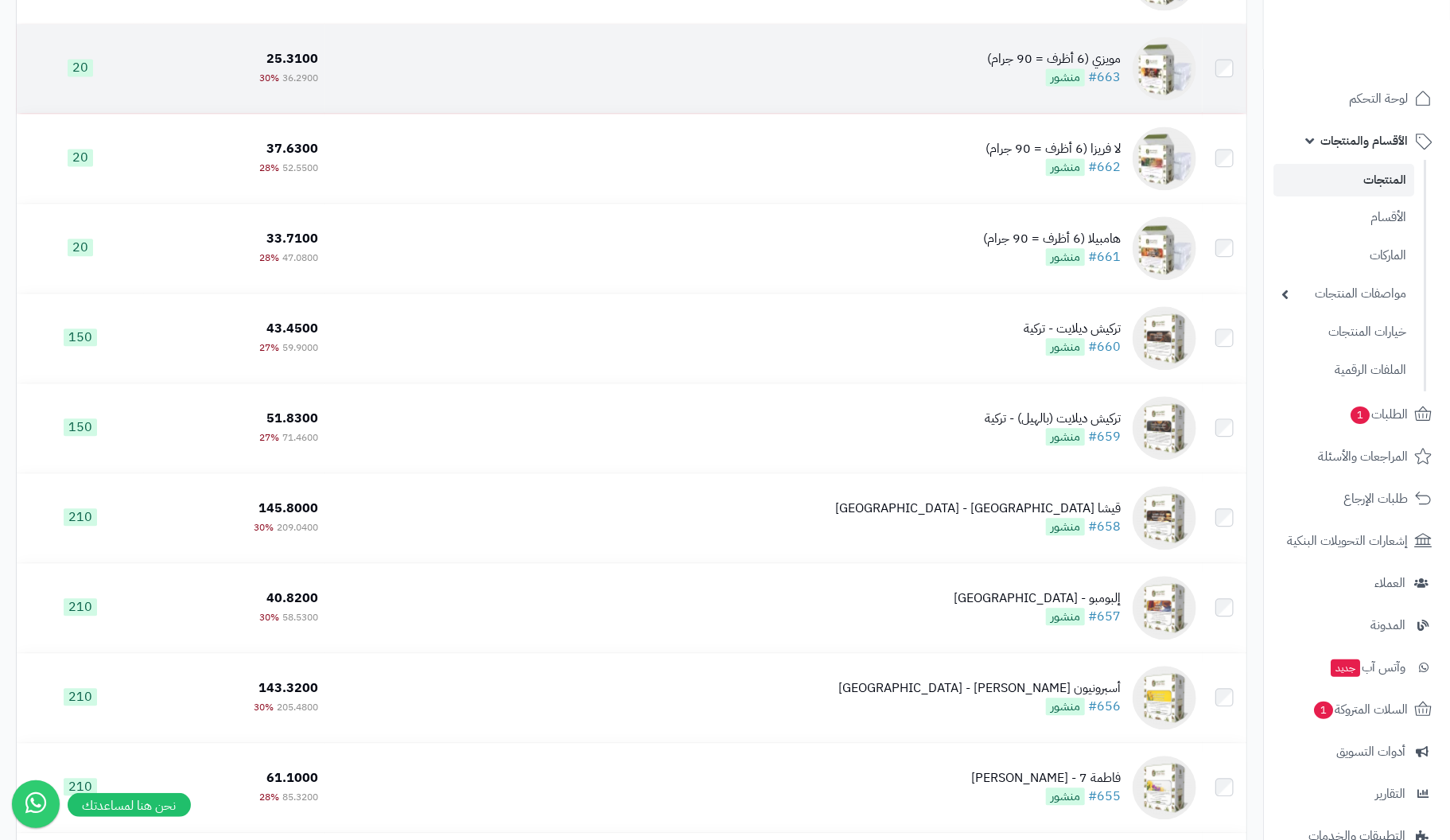
scroll to position [5647, 0]
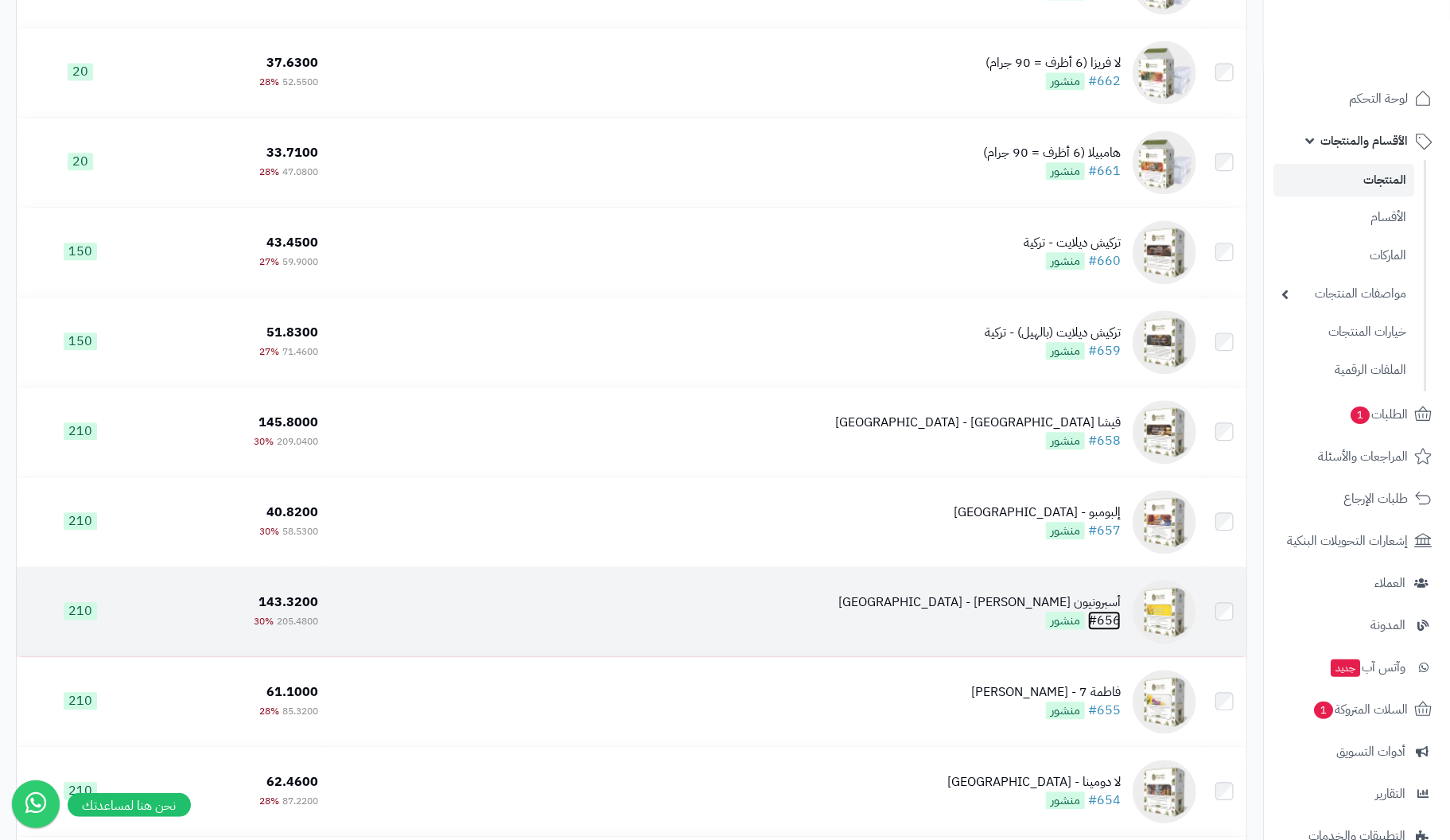
click at [1112, 617] on link "#656" at bounding box center [1104, 620] width 33 height 19
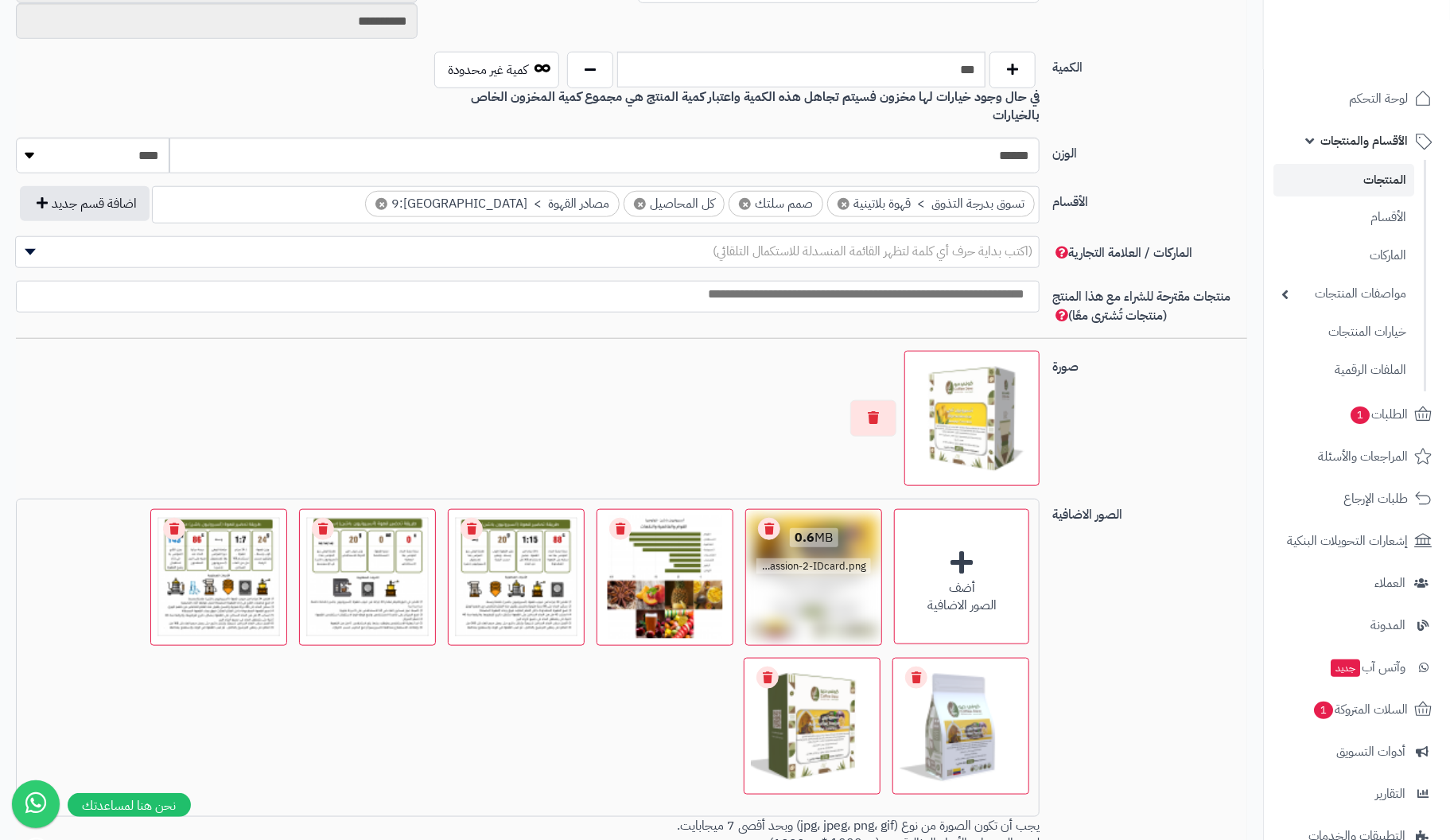
scroll to position [795, 0]
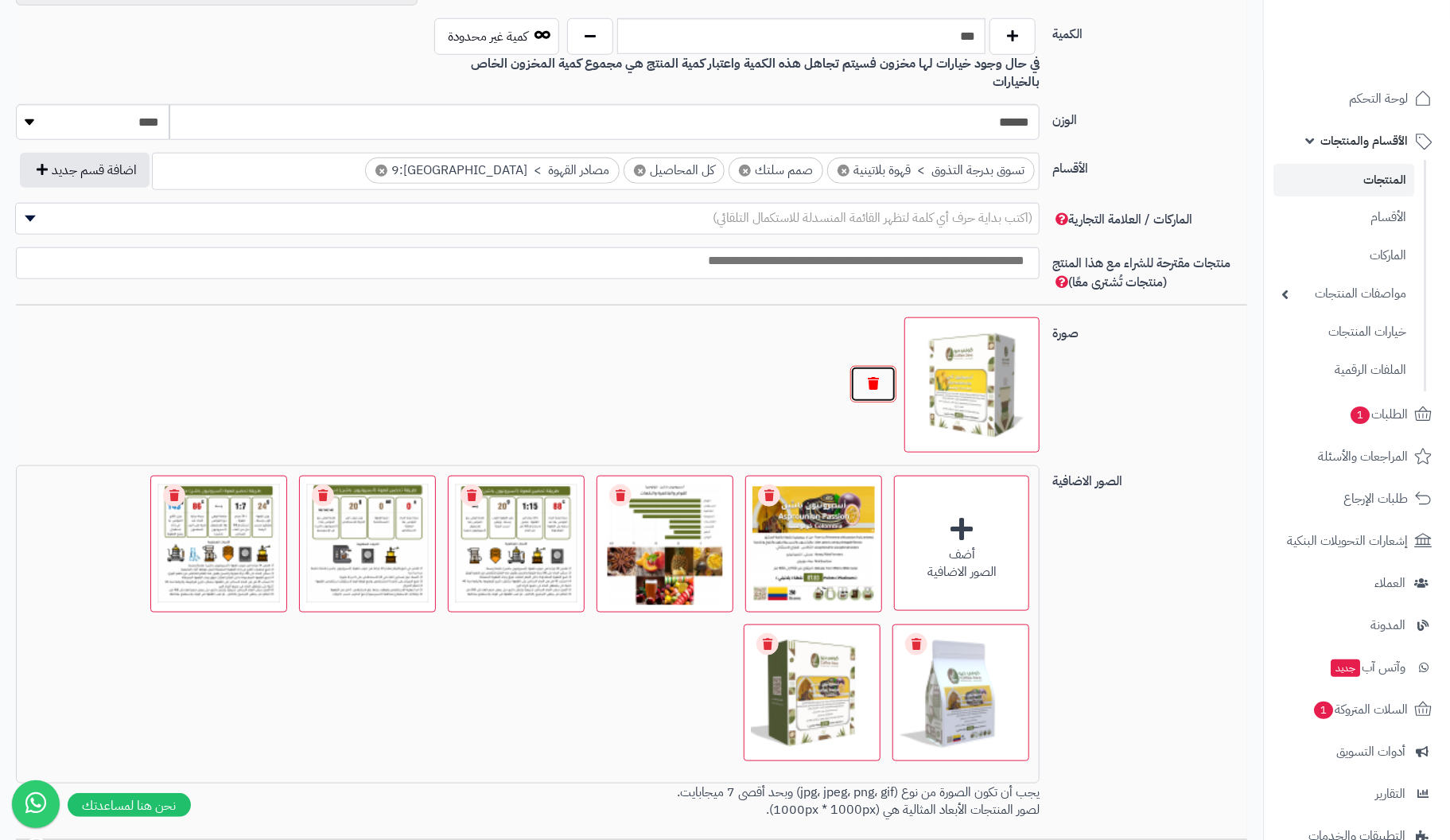
click at [864, 366] on button "button" at bounding box center [873, 384] width 46 height 37
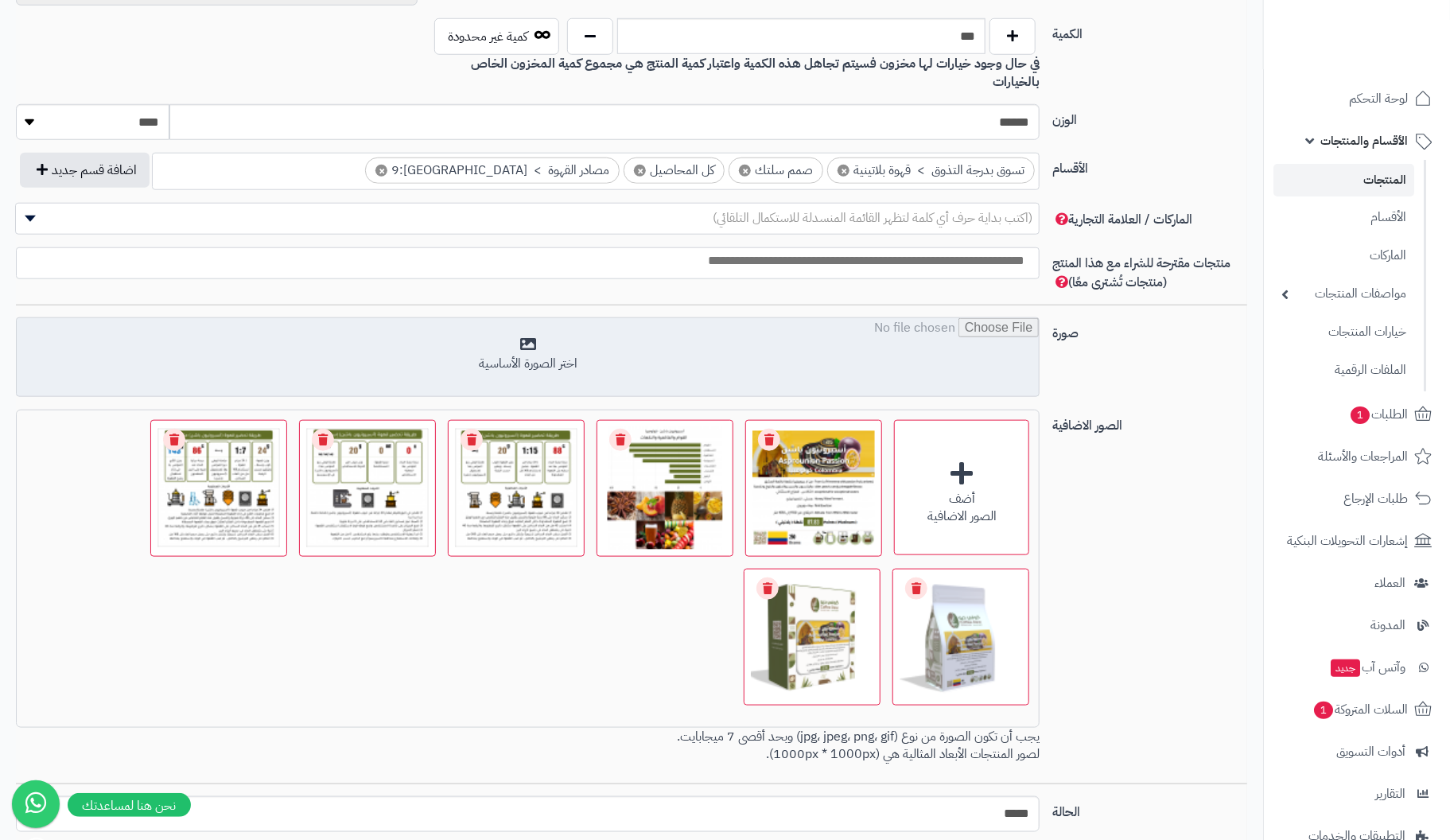
click at [535, 342] on input "file" at bounding box center [527, 358] width 1022 height 80
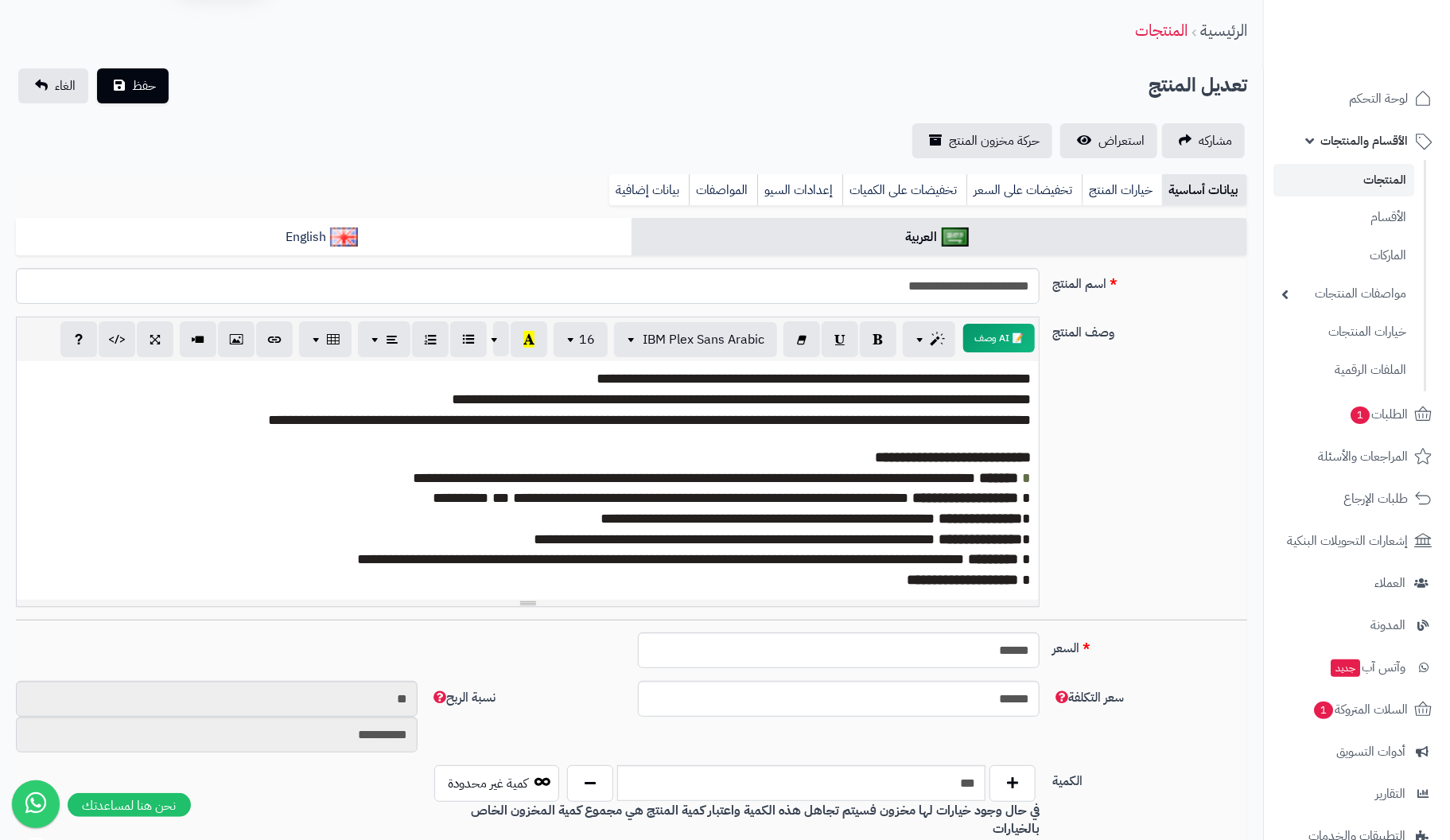
scroll to position [0, 0]
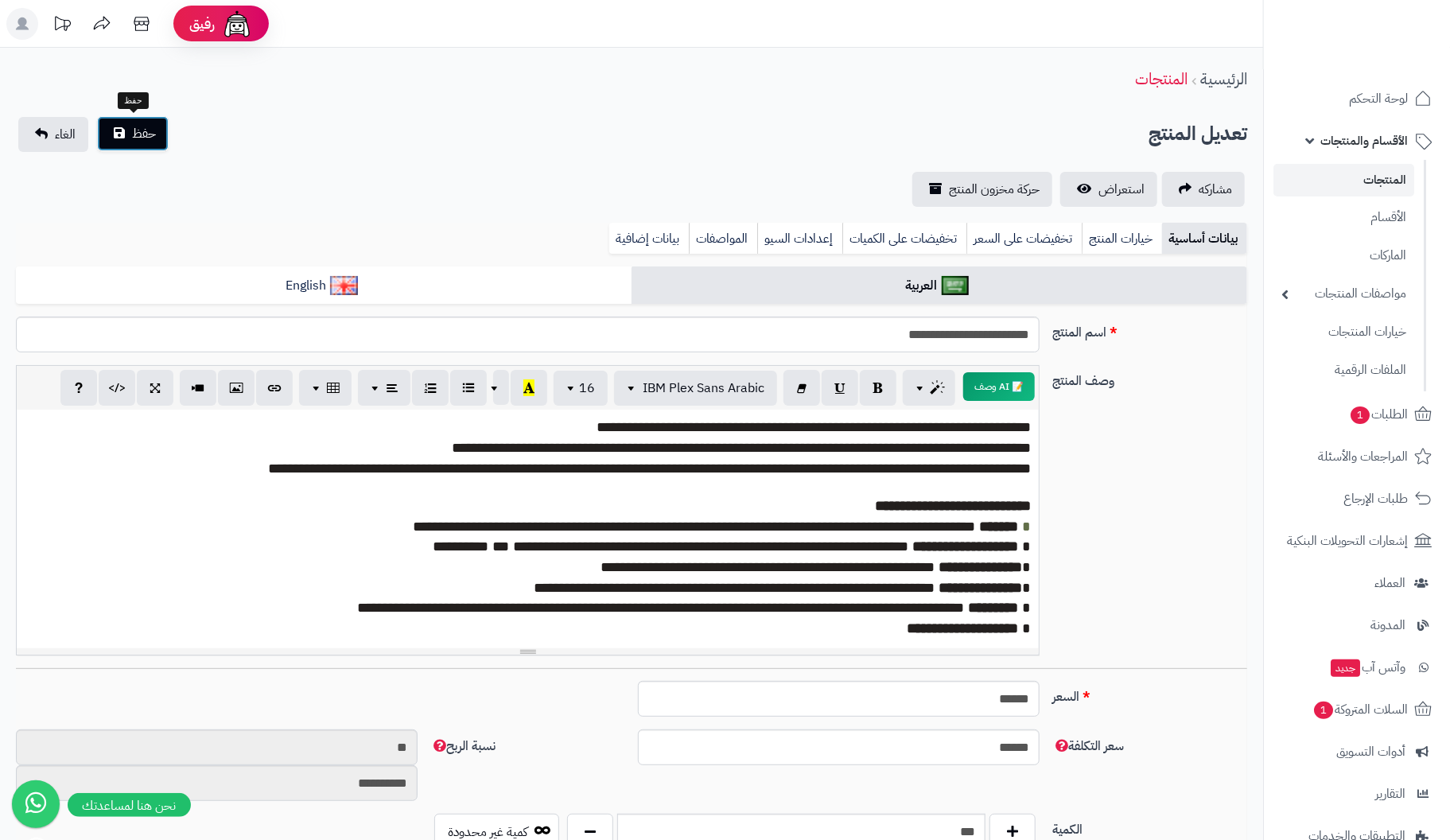
click at [143, 139] on span "حفظ" at bounding box center [144, 133] width 24 height 19
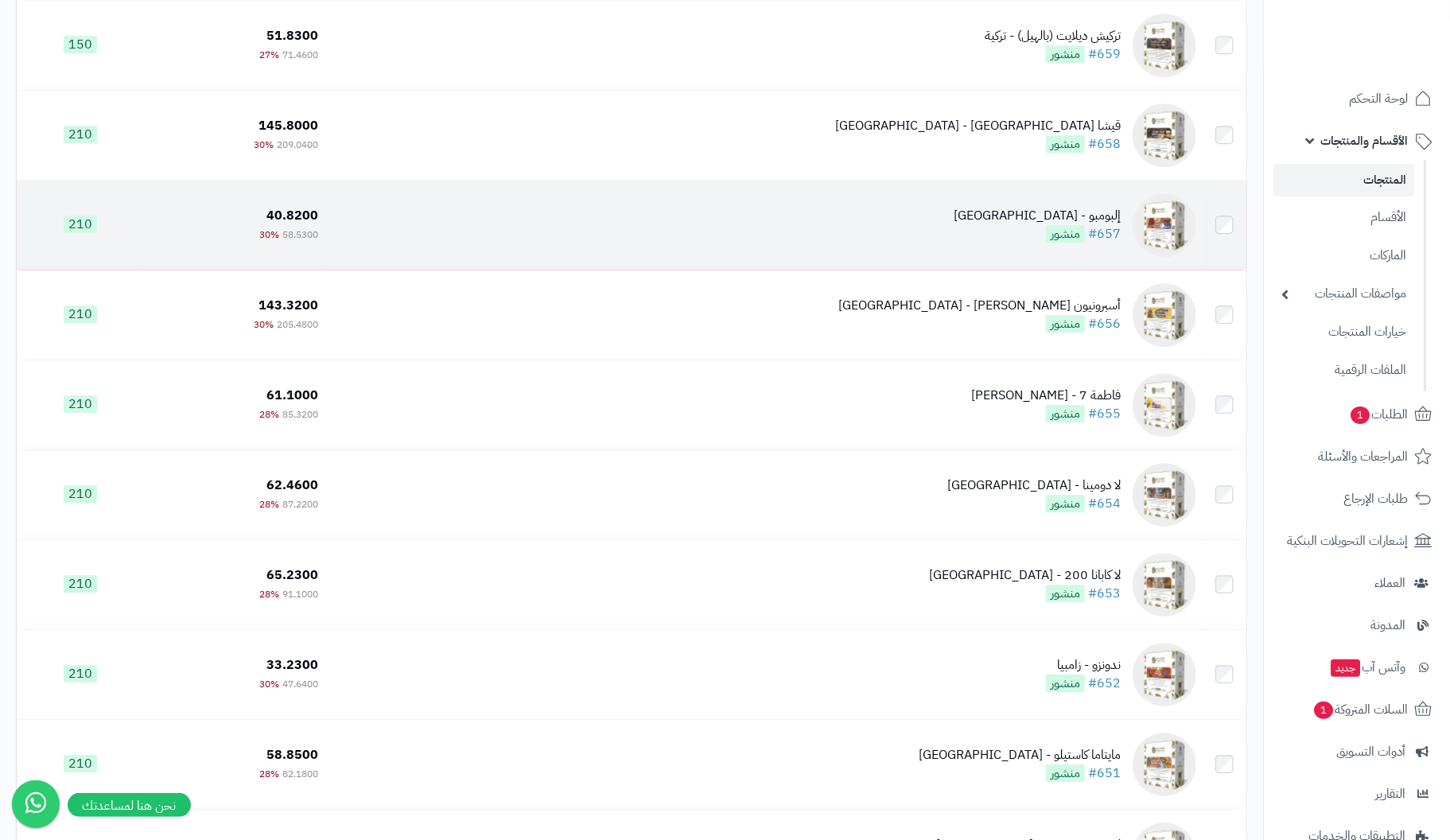
scroll to position [5965, 0]
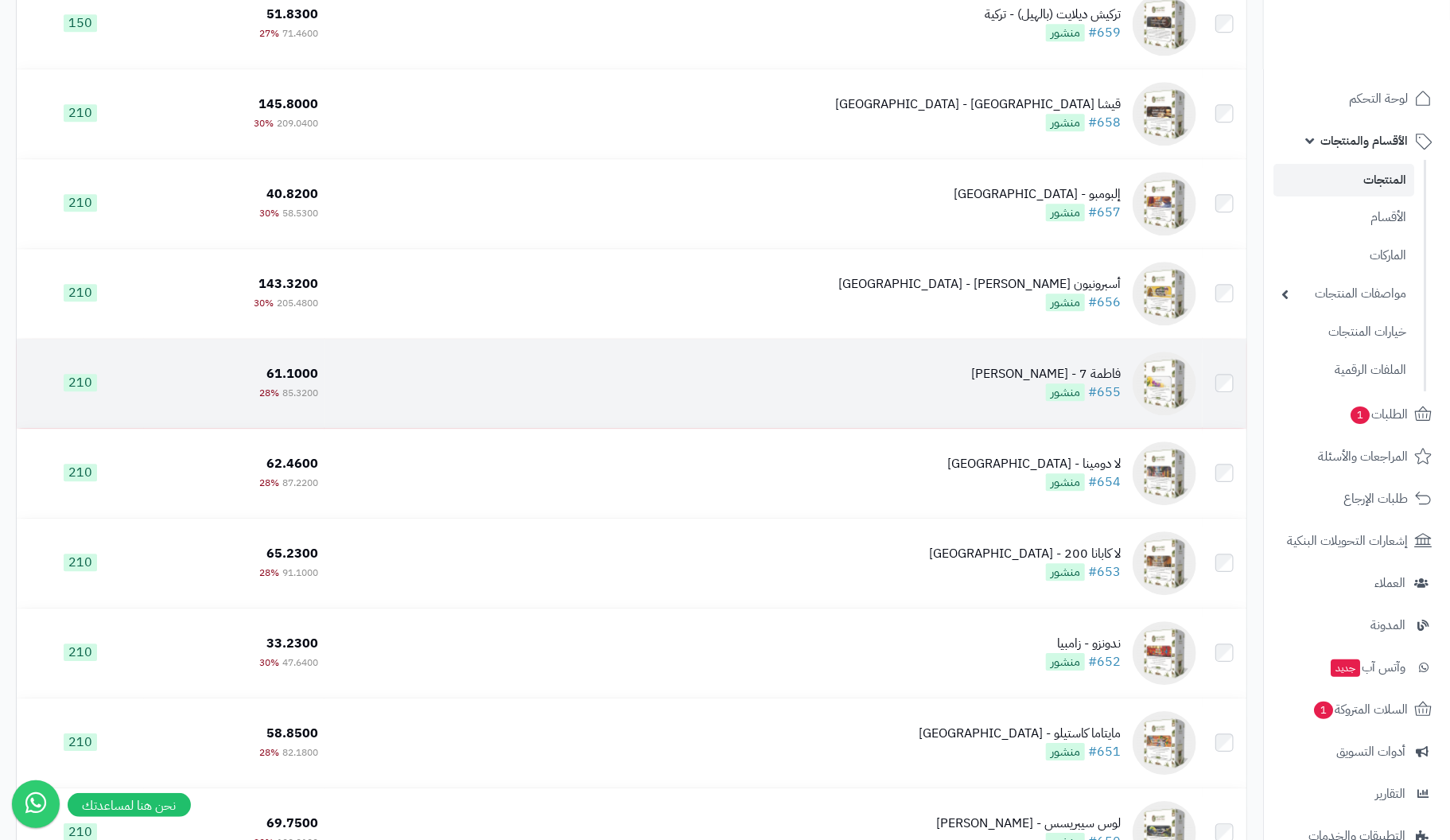
click at [1107, 383] on div "فاطمة 7 - [PERSON_NAME]" at bounding box center [1046, 374] width 149 height 18
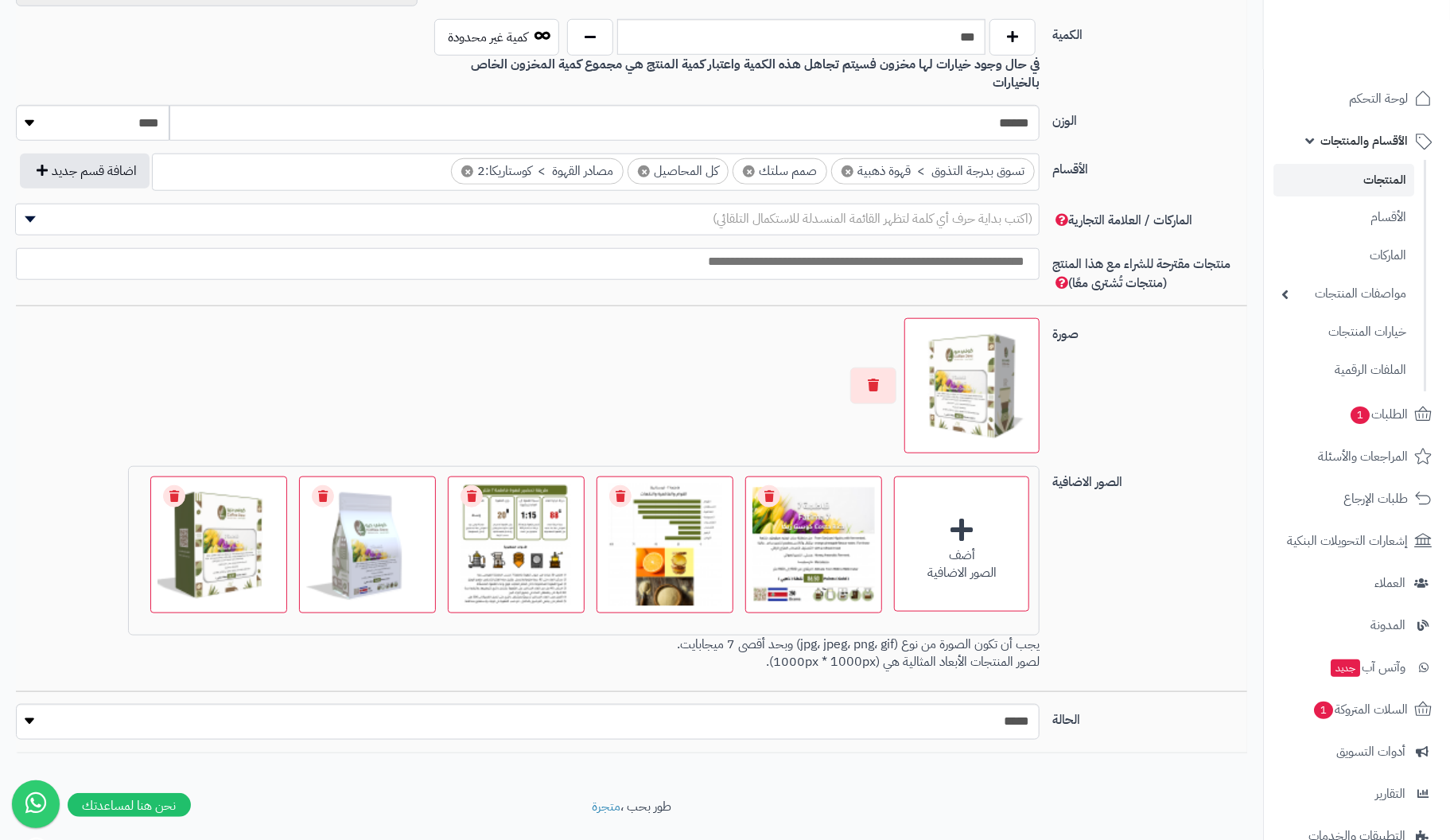
scroll to position [795, 0]
click at [873, 366] on button "button" at bounding box center [873, 384] width 46 height 37
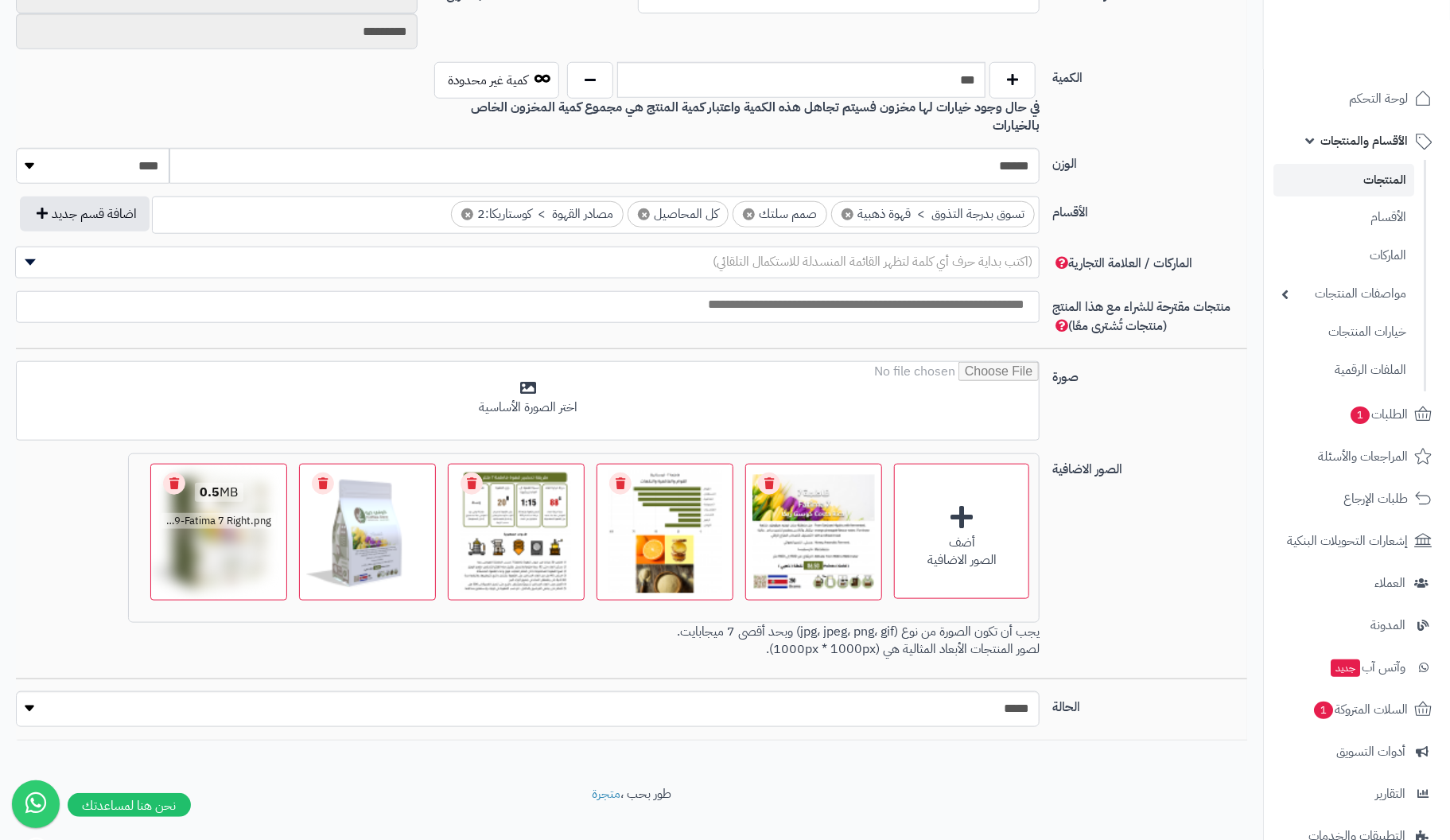
click at [180, 472] on link "Remove file" at bounding box center [174, 483] width 22 height 22
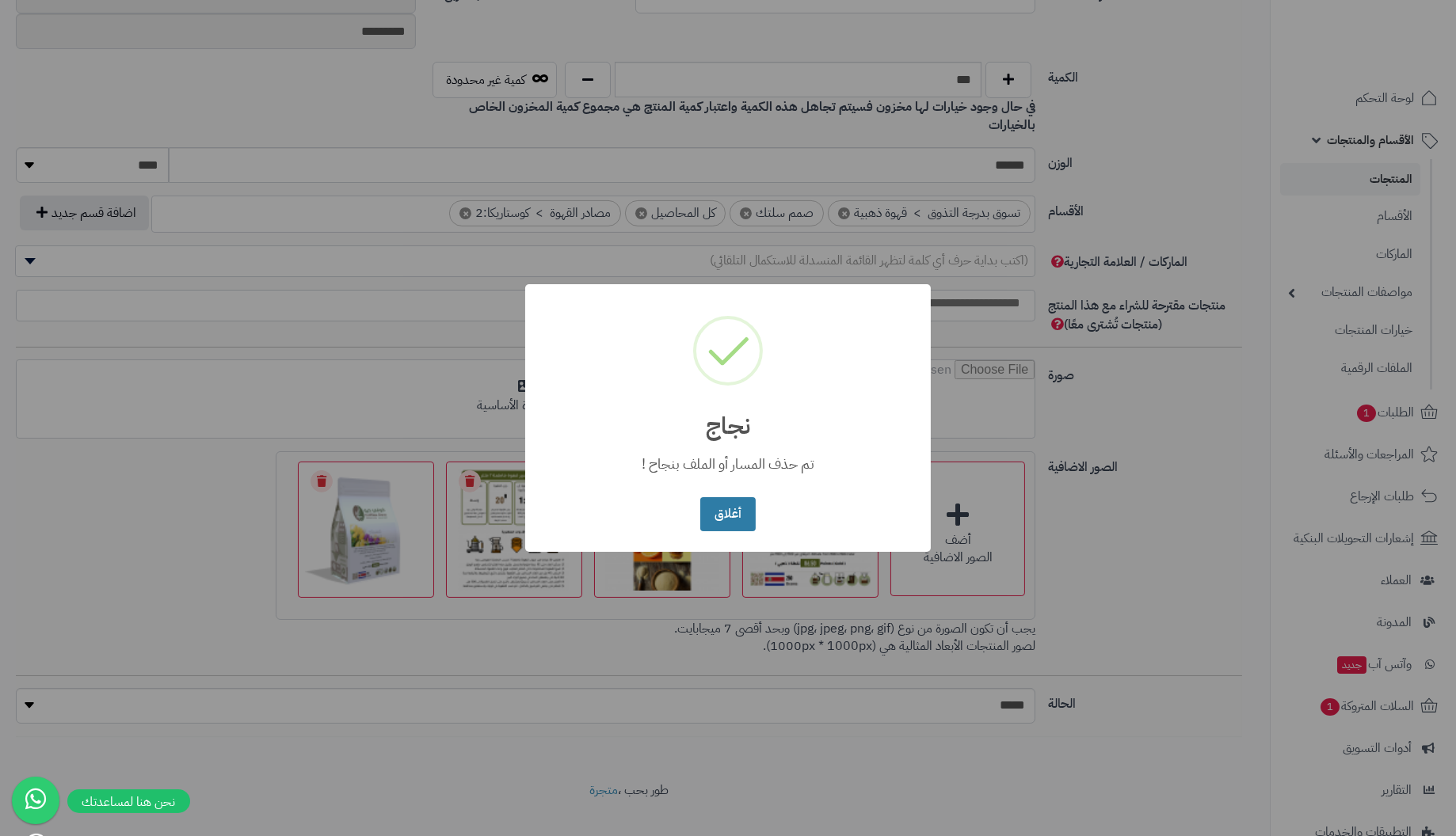
click at [718, 506] on button "أغلاق" at bounding box center [727, 515] width 54 height 34
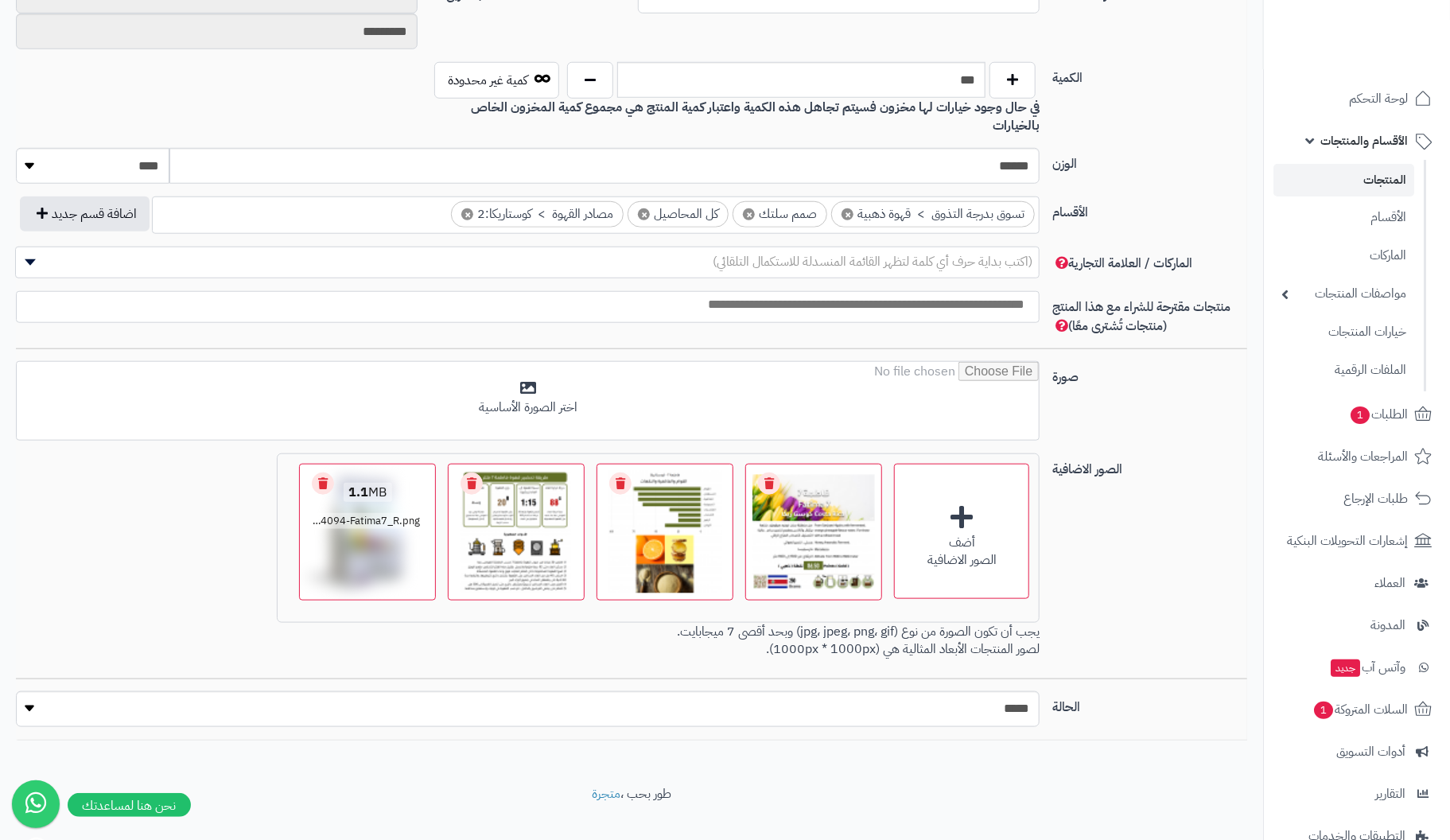
click at [323, 472] on link "Remove file" at bounding box center [322, 483] width 22 height 22
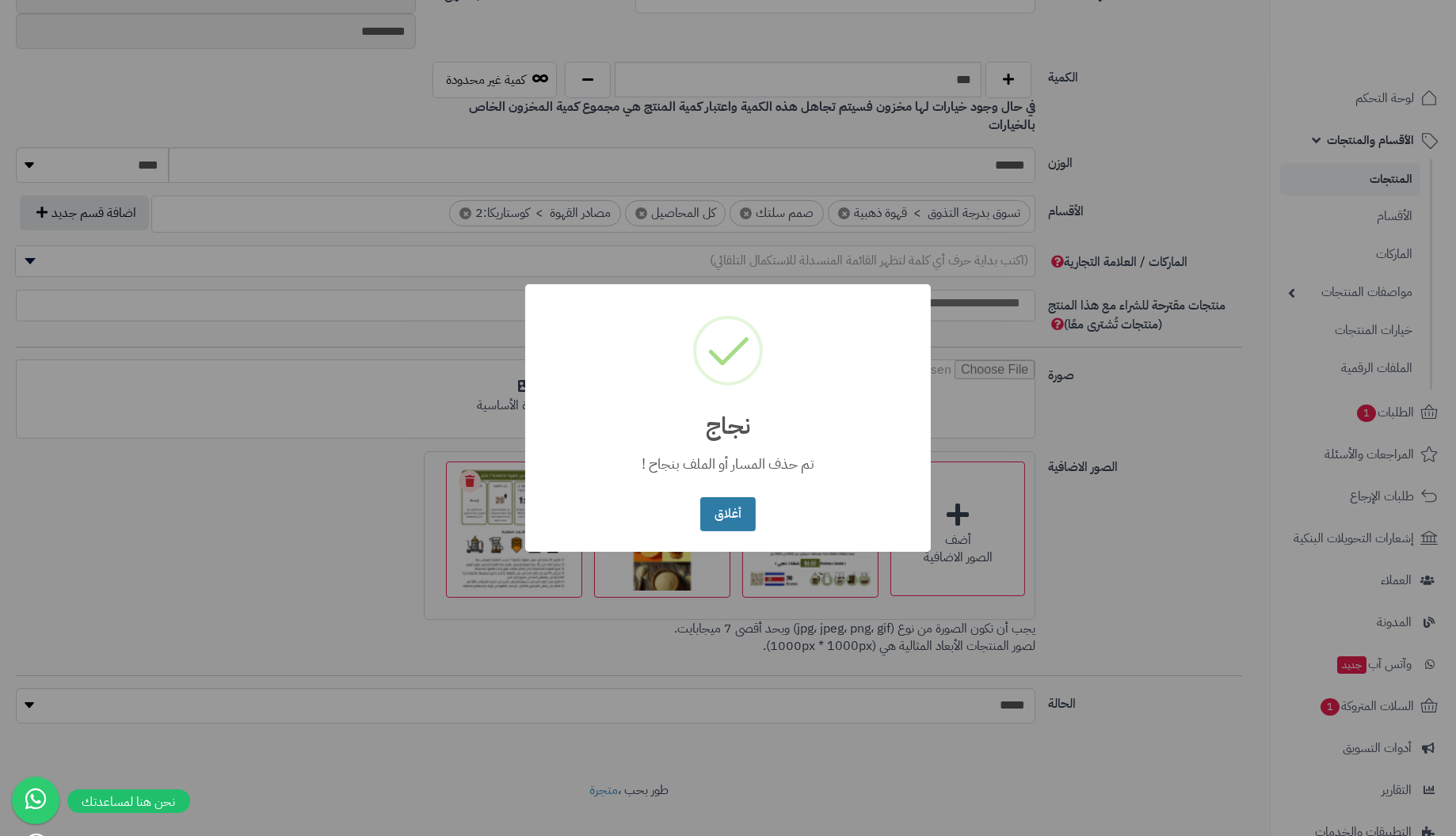
click at [733, 512] on button "أغلاق" at bounding box center [727, 515] width 54 height 34
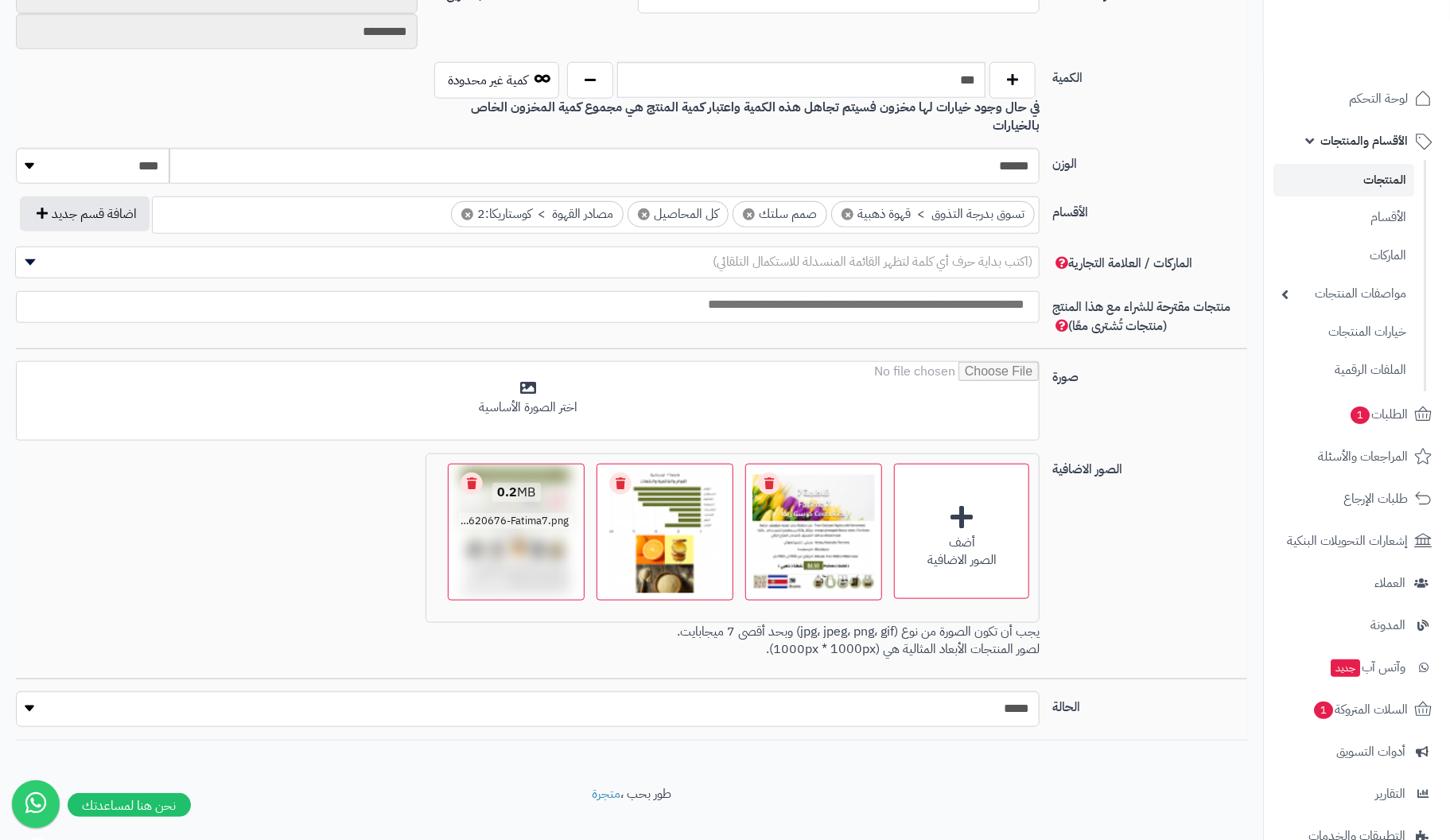
click at [466, 472] on link "Remove file" at bounding box center [471, 483] width 22 height 22
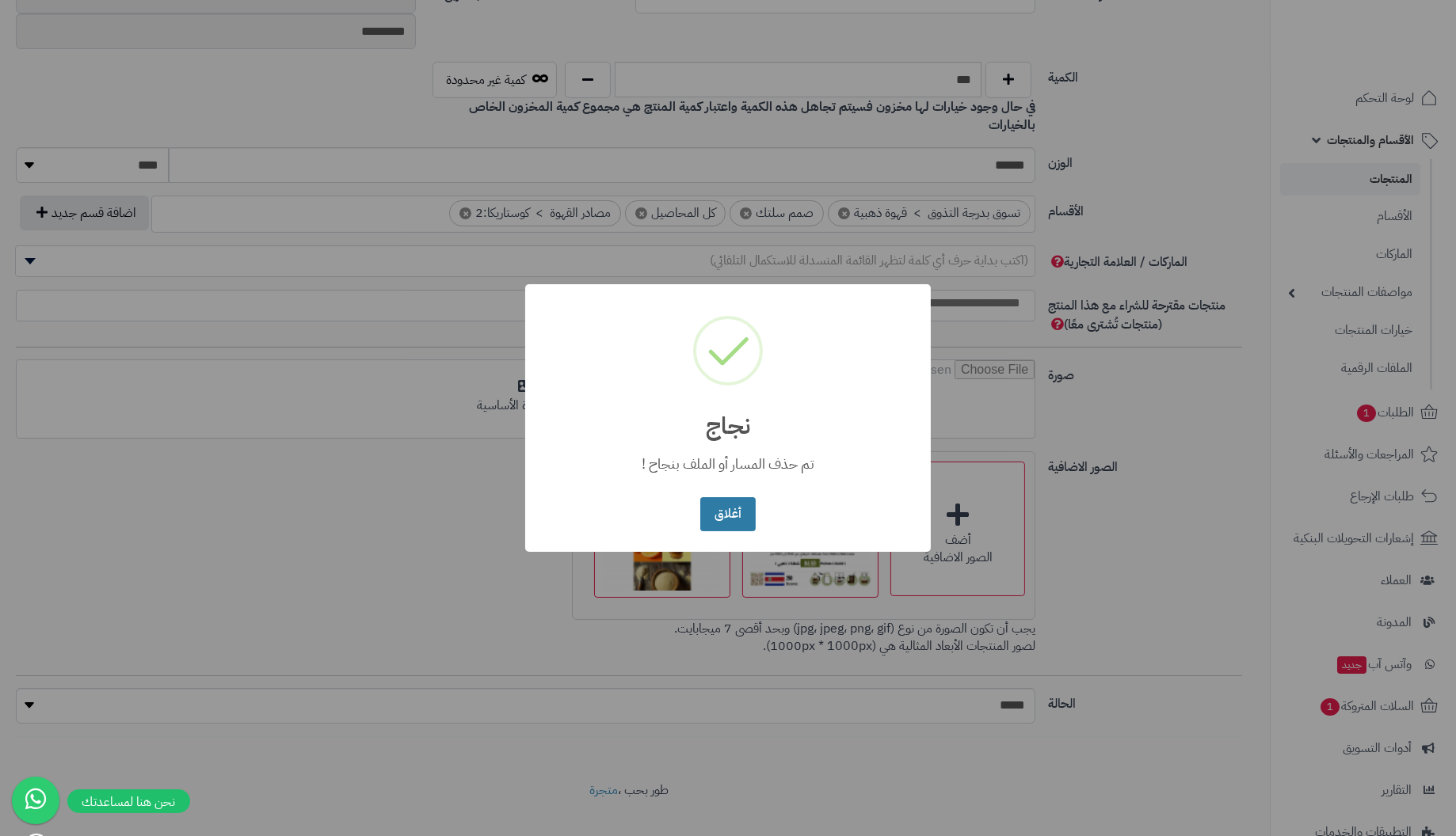
click at [723, 499] on button "أغلاق" at bounding box center [727, 515] width 54 height 34
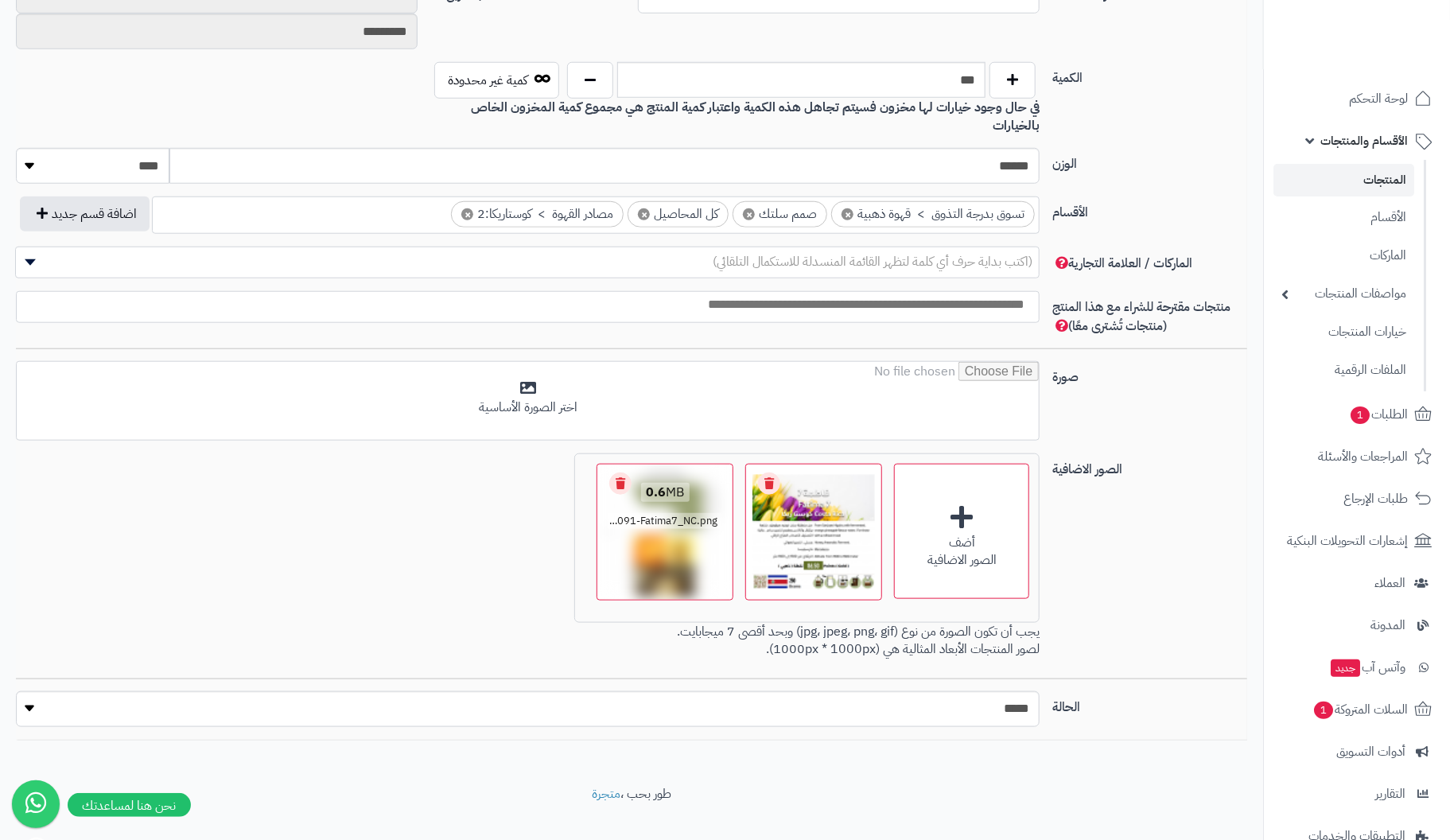
click at [628, 472] on link "Remove file" at bounding box center [620, 483] width 22 height 22
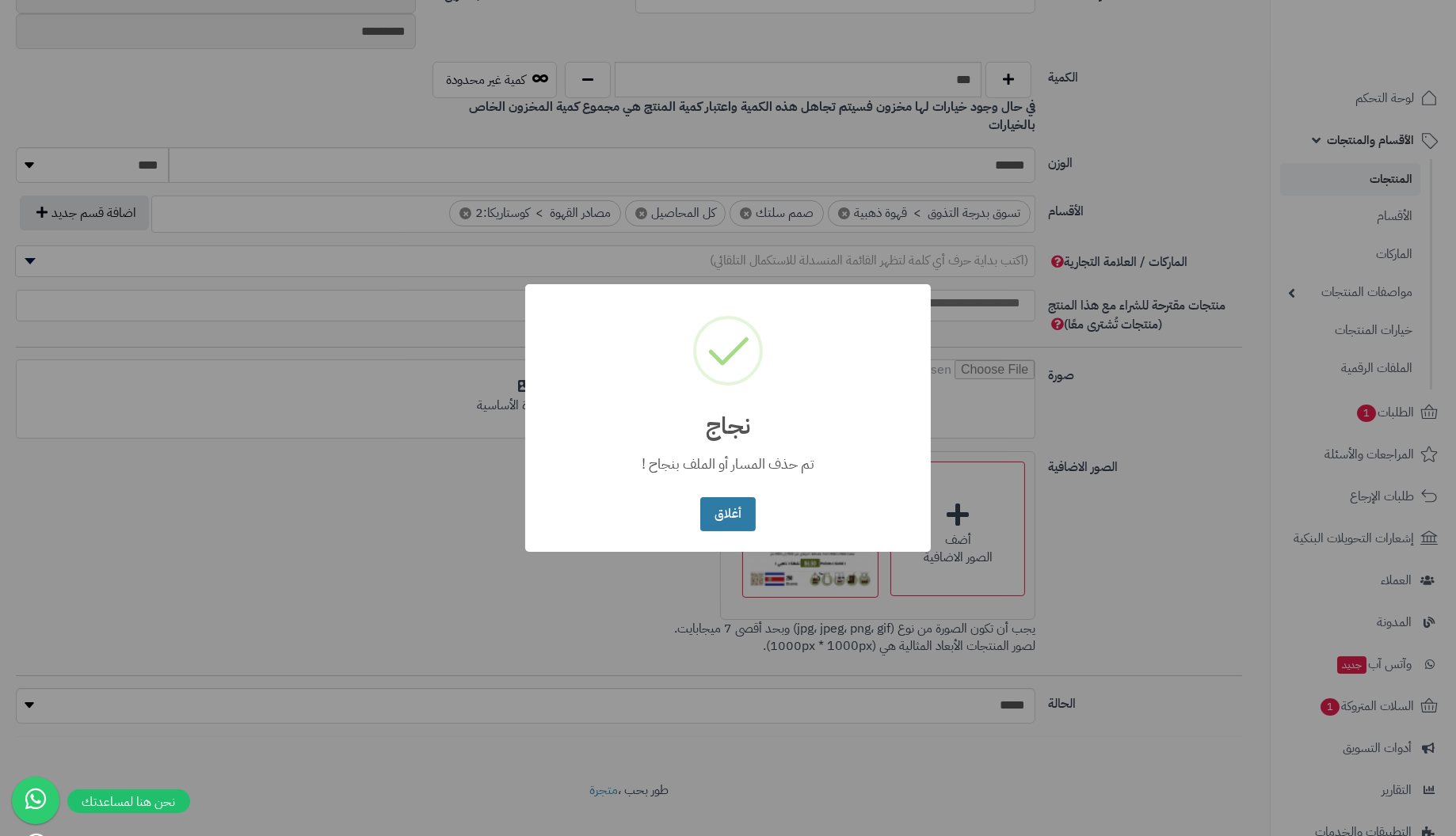
click at [732, 506] on button "أغلاق" at bounding box center [727, 515] width 54 height 34
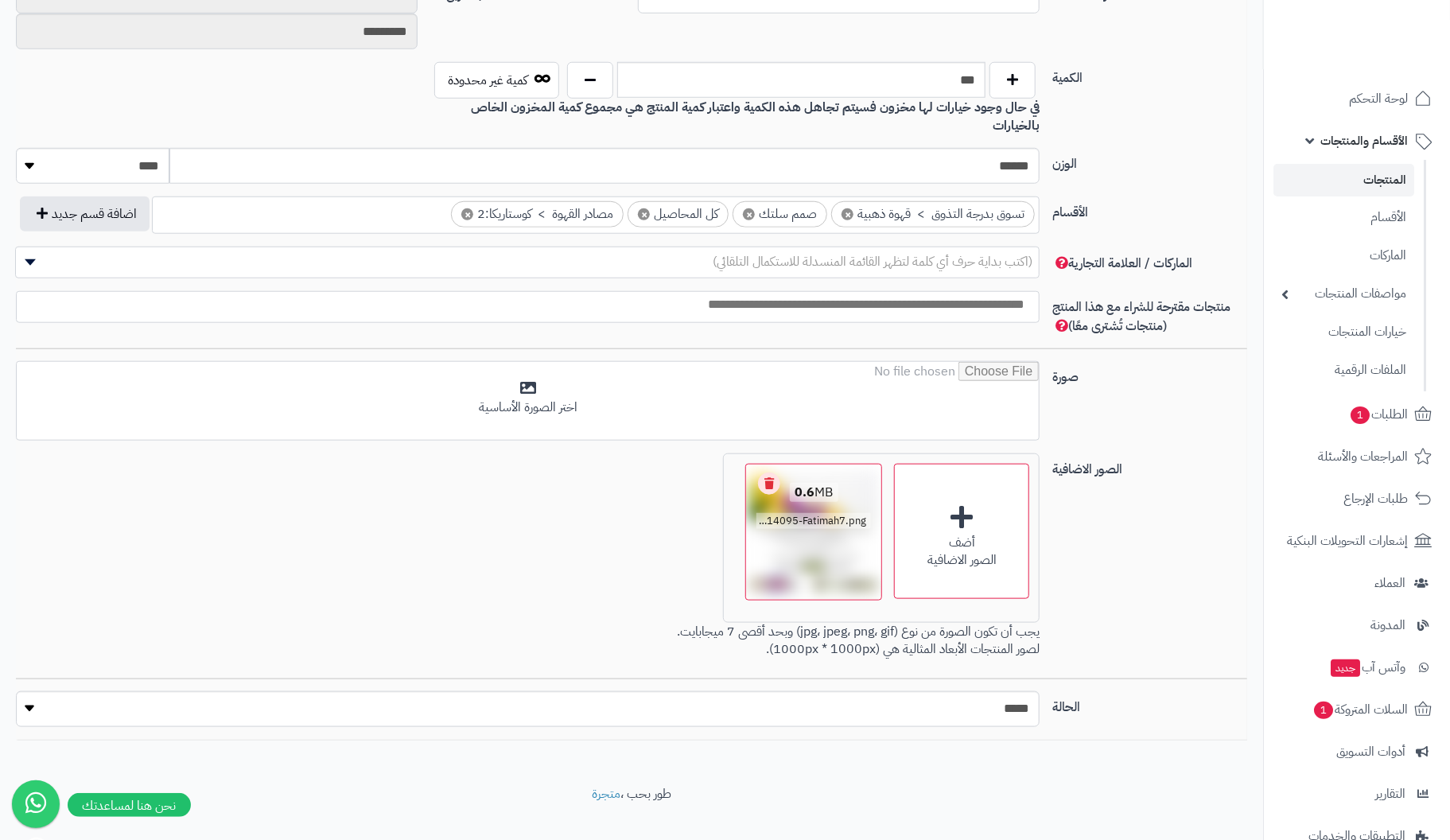
click at [778, 472] on link "Remove file" at bounding box center [769, 483] width 22 height 22
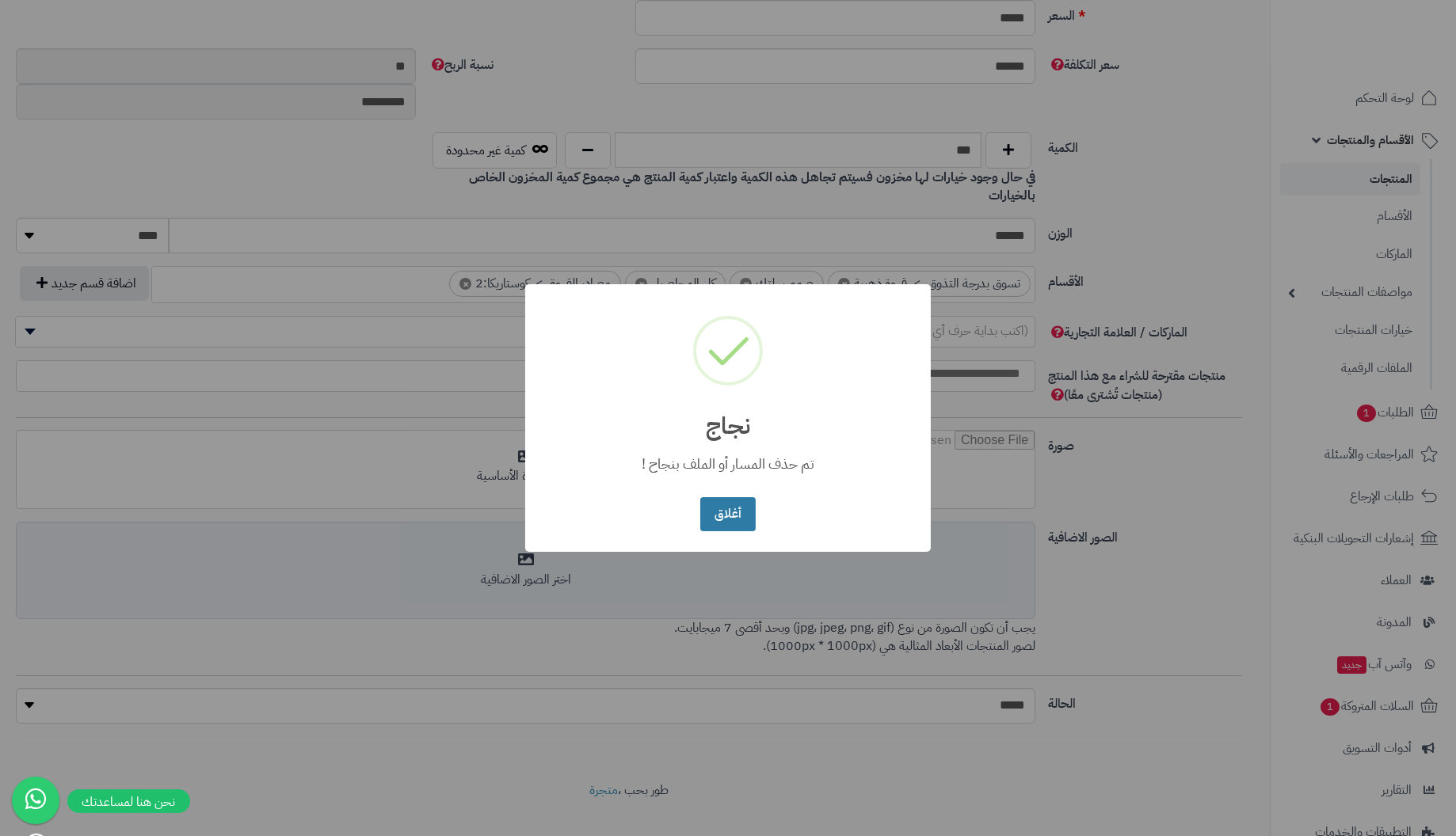
click at [728, 511] on button "أغلاق" at bounding box center [727, 515] width 54 height 34
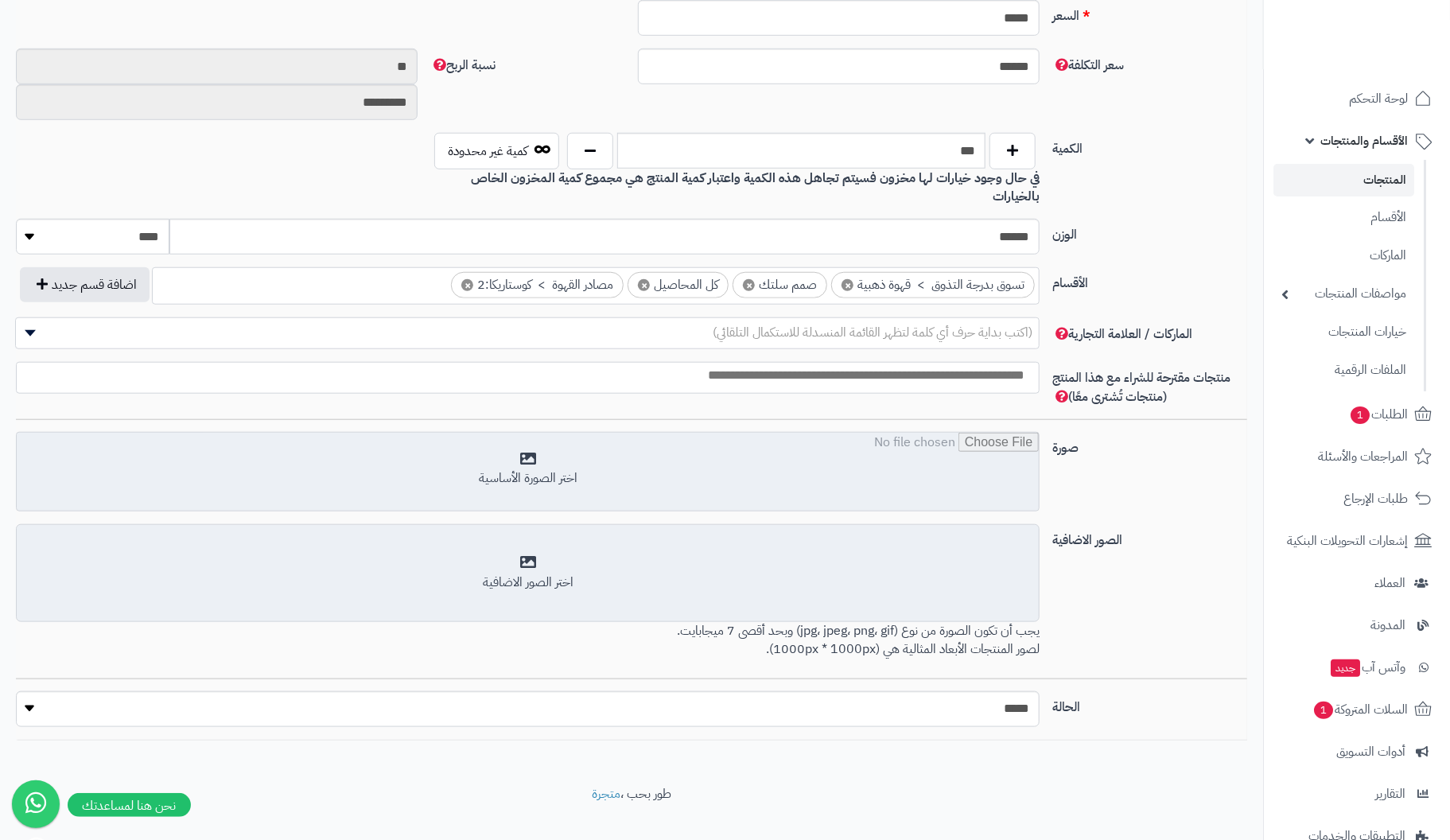
click at [522, 436] on input "file" at bounding box center [527, 473] width 1022 height 80
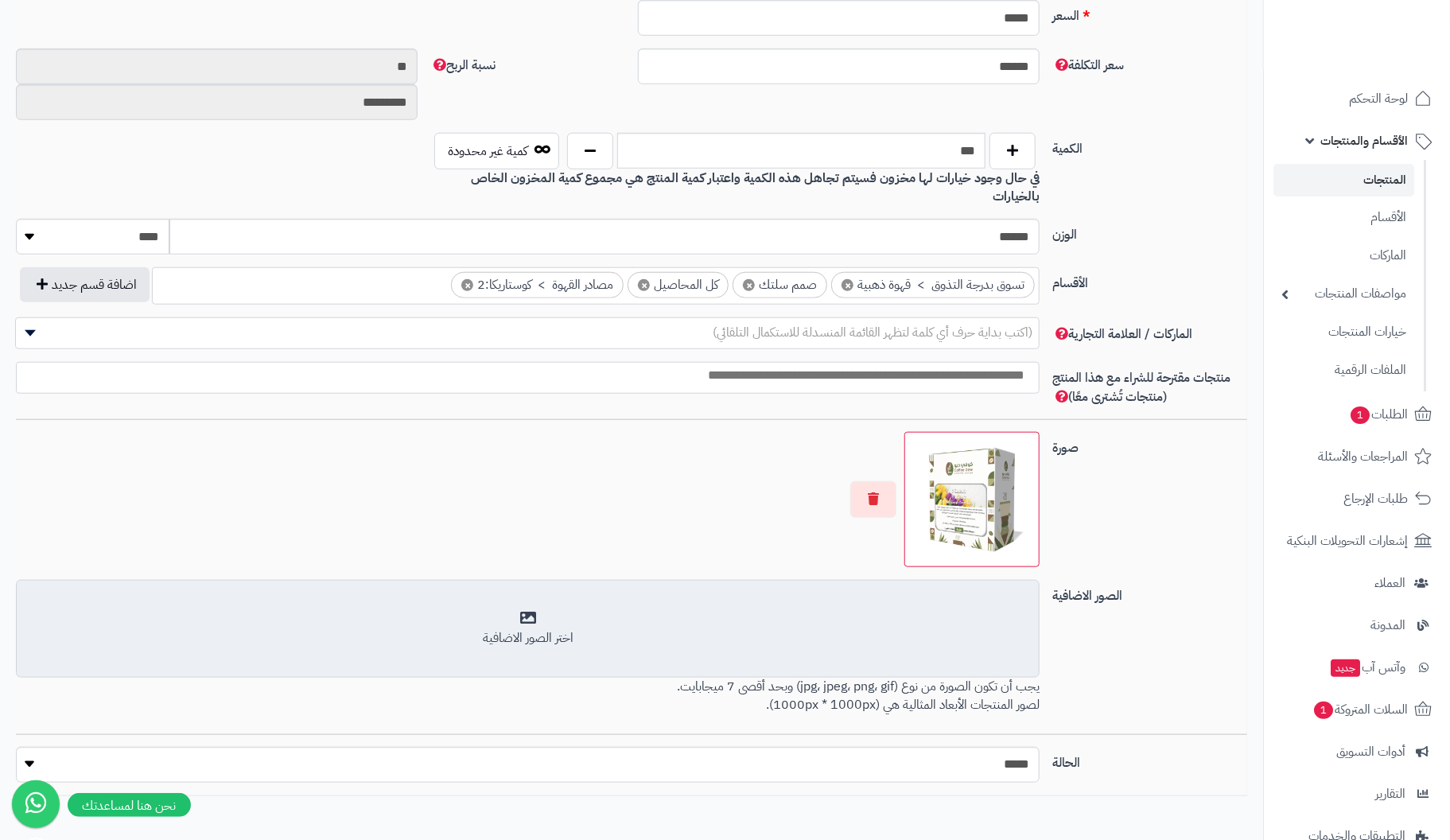
click at [526, 610] on div "اختر الصور الاضافية" at bounding box center [528, 629] width 1003 height 38
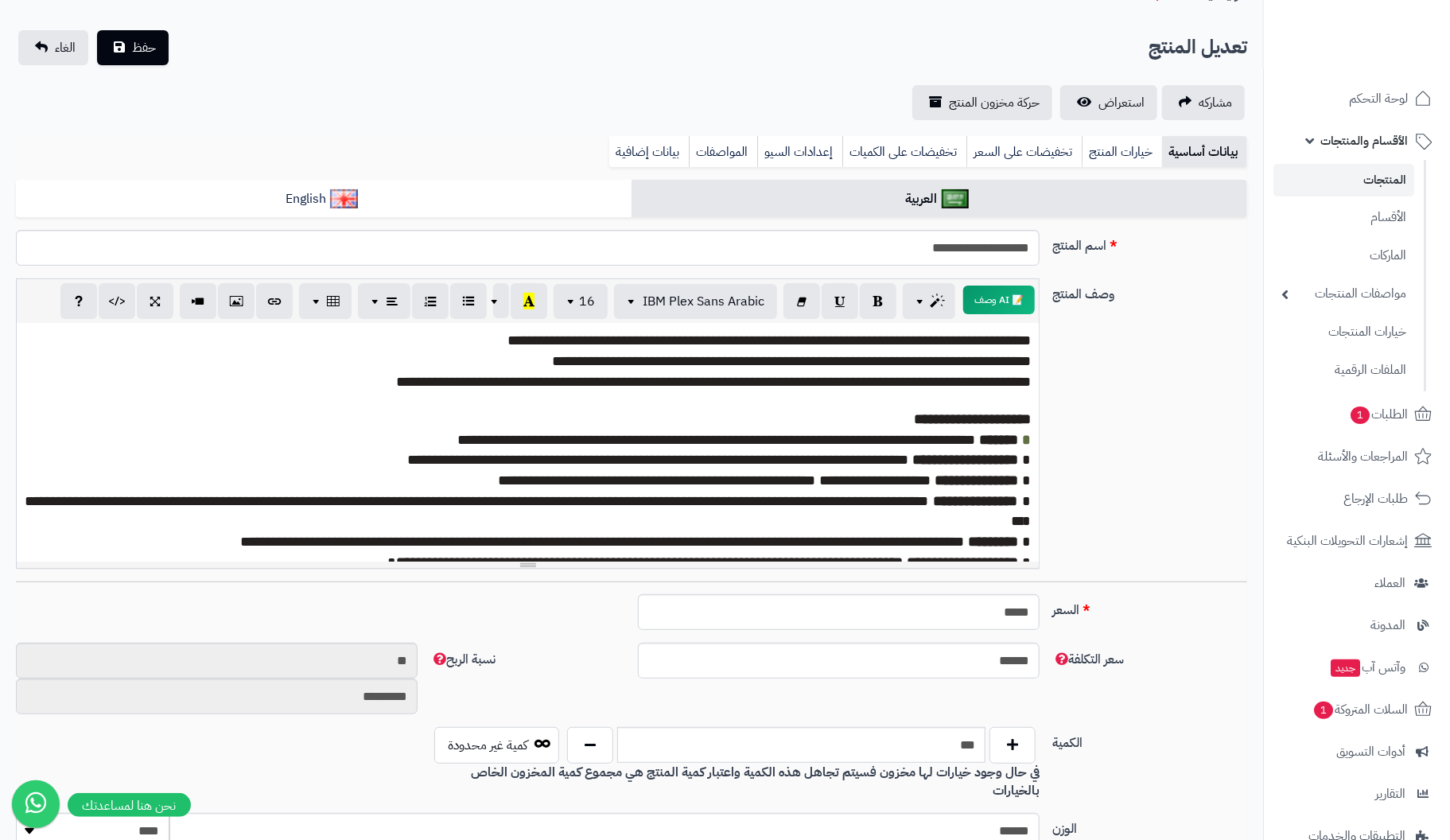
scroll to position [0, 0]
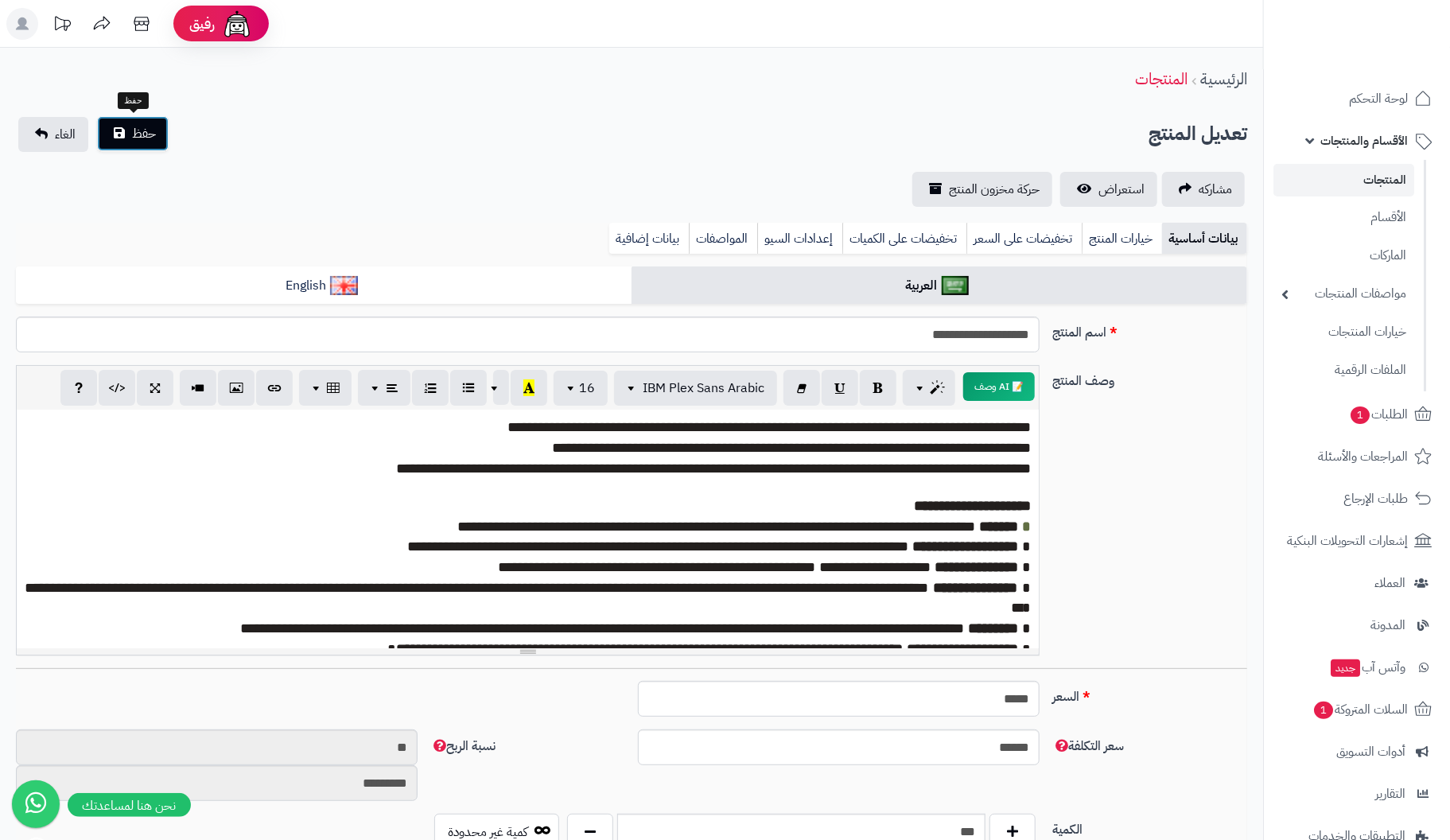
click at [144, 128] on span "حفظ" at bounding box center [144, 133] width 24 height 19
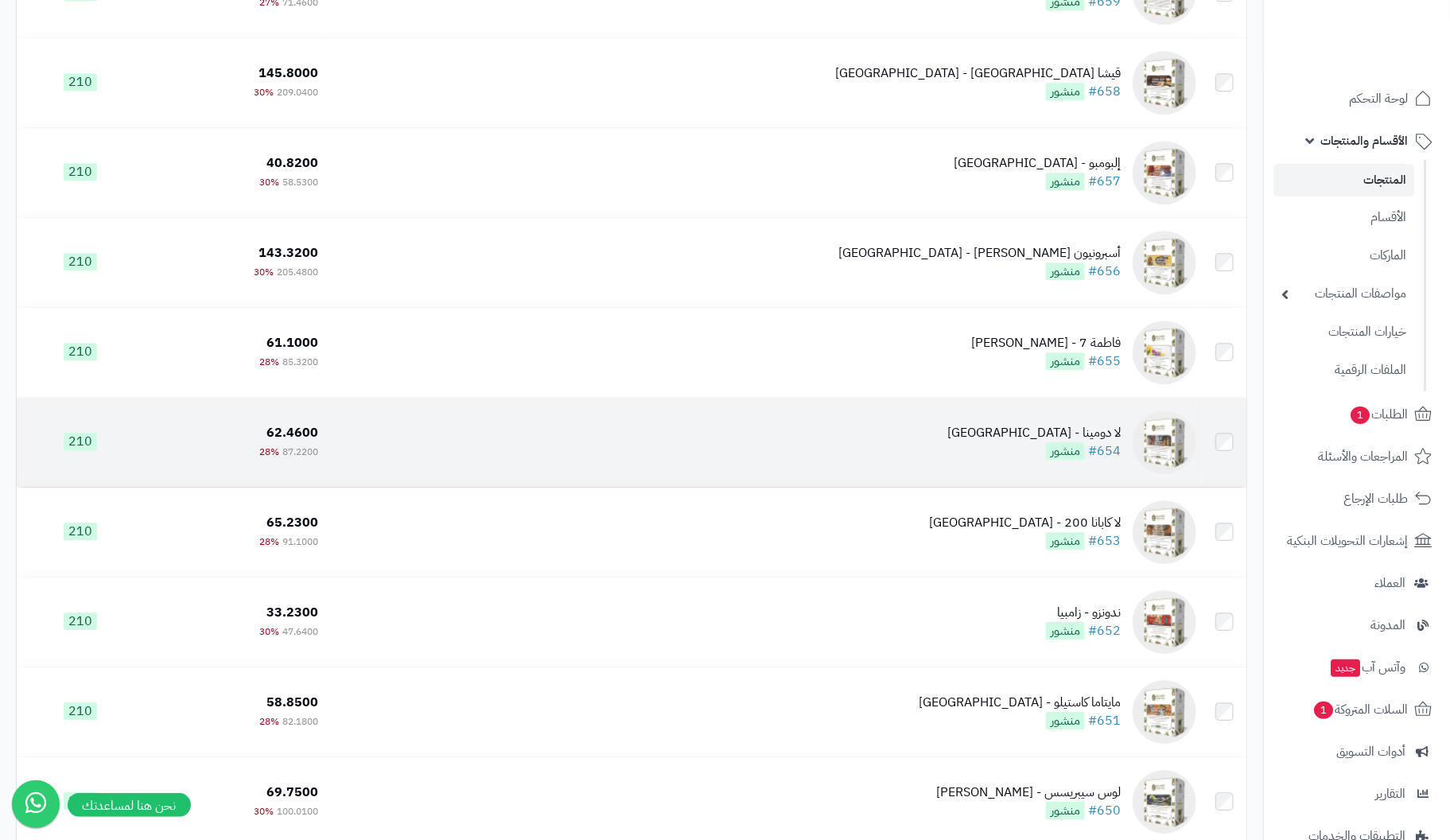
scroll to position [6045, 0]
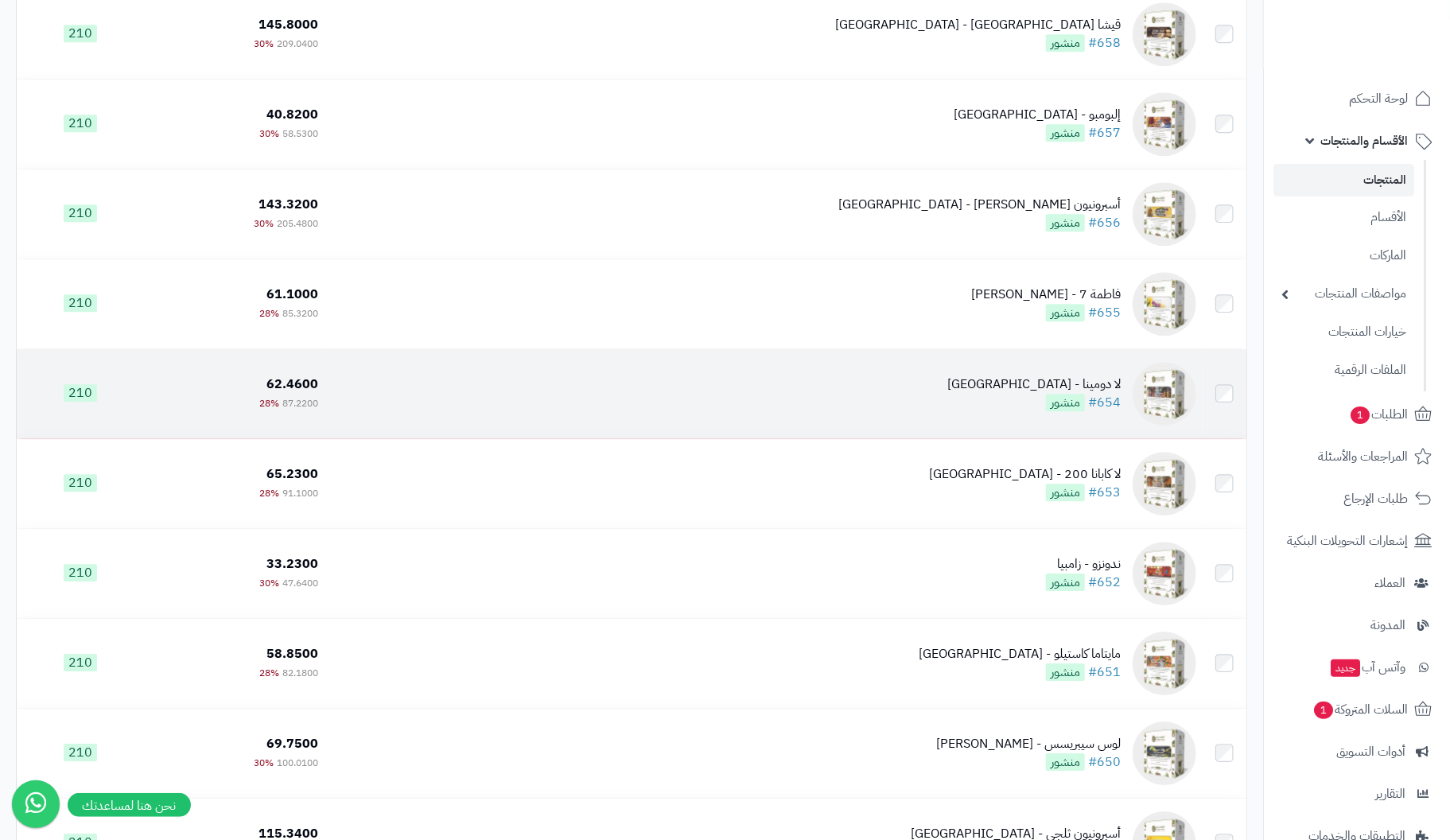
click at [1094, 387] on div "لا دومينا - [GEOGRAPHIC_DATA]" at bounding box center [1034, 384] width 174 height 18
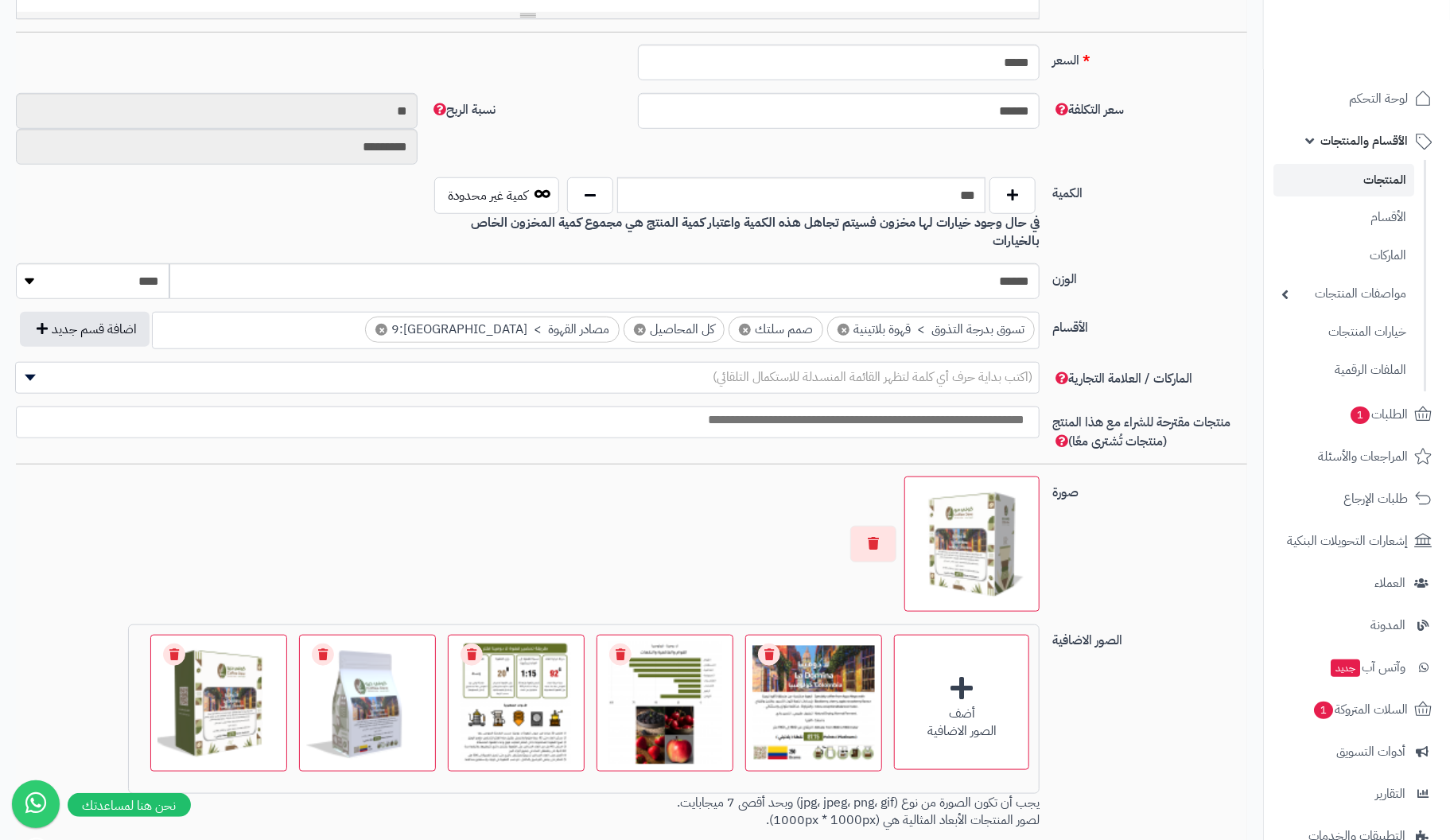
scroll to position [715, 0]
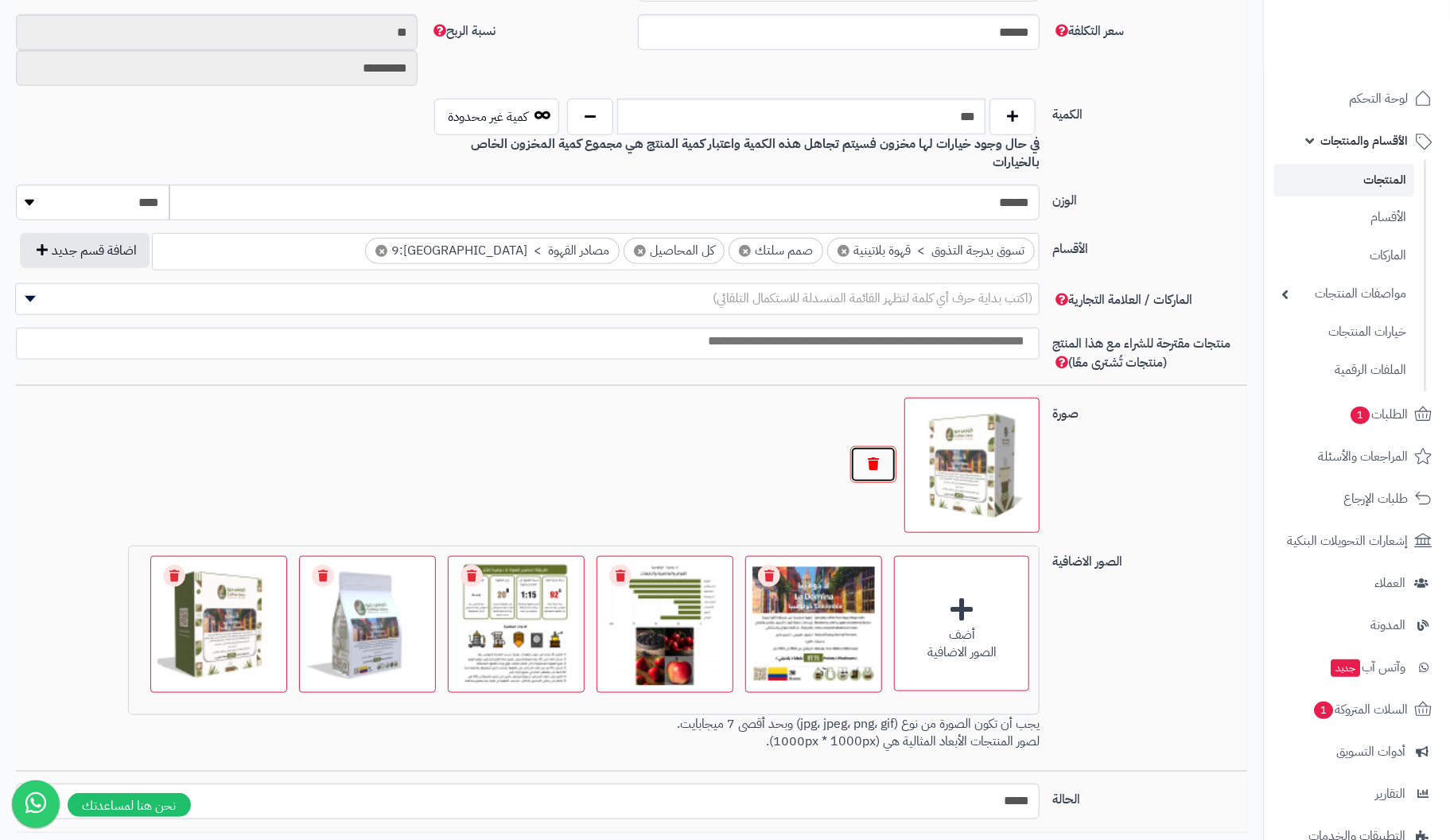
click at [864, 446] on button "button" at bounding box center [873, 464] width 46 height 37
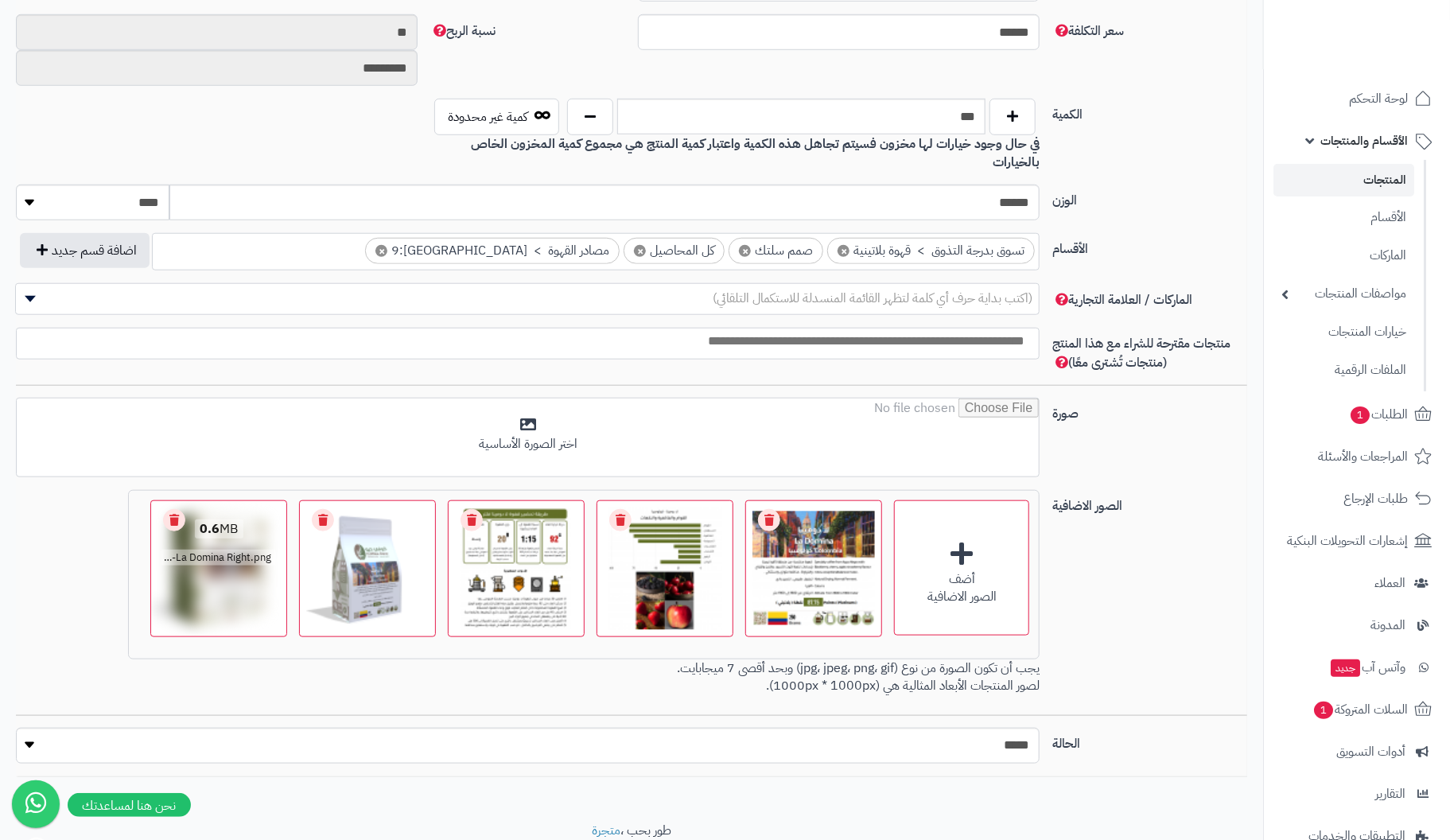
click at [181, 509] on link "Remove file" at bounding box center [174, 519] width 22 height 22
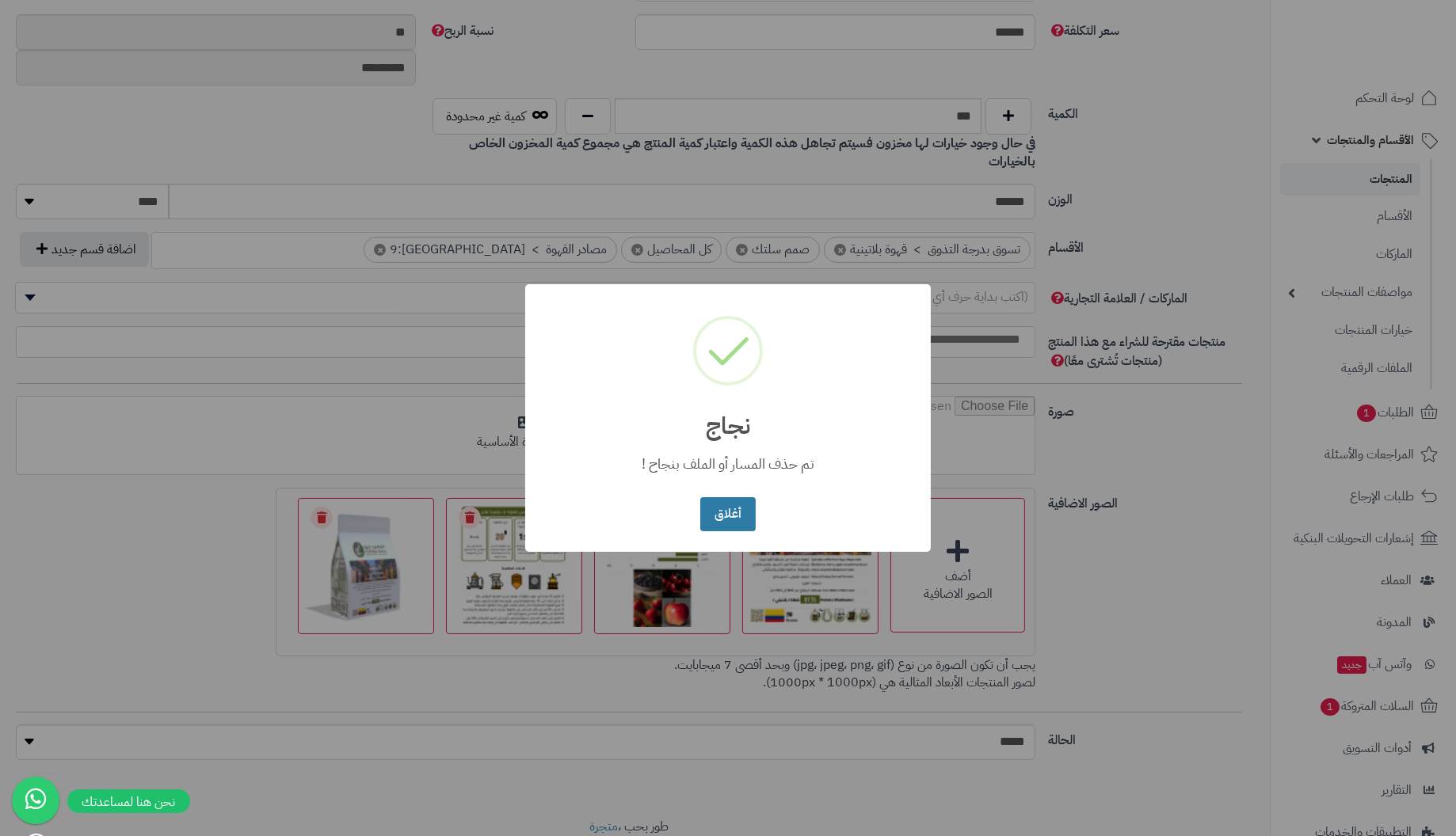
click at [732, 519] on button "أغلاق" at bounding box center [727, 515] width 54 height 34
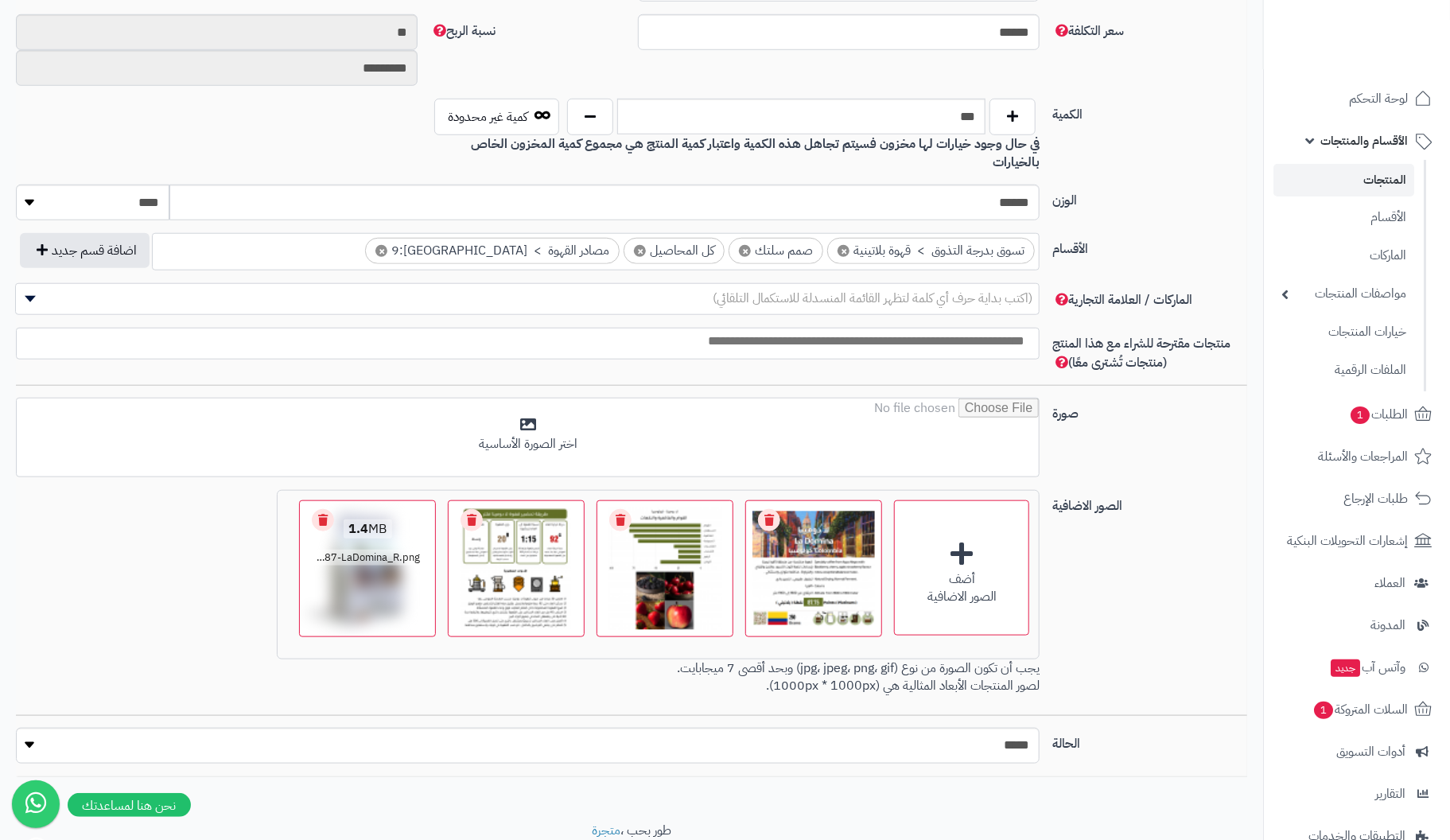
click at [328, 509] on link "Remove file" at bounding box center [322, 519] width 22 height 22
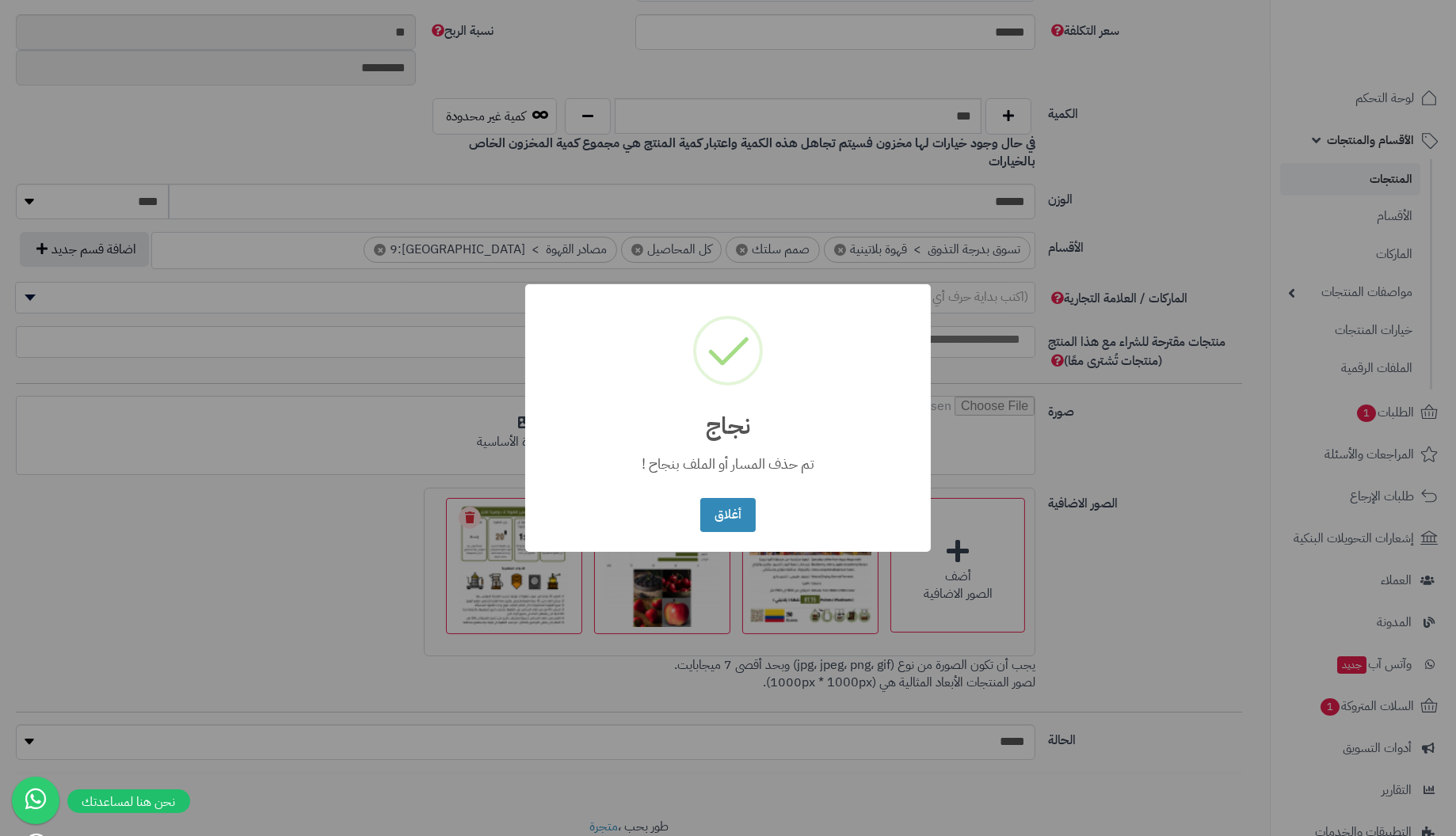
click at [700, 498] on button "أغلاق" at bounding box center [727, 515] width 54 height 34
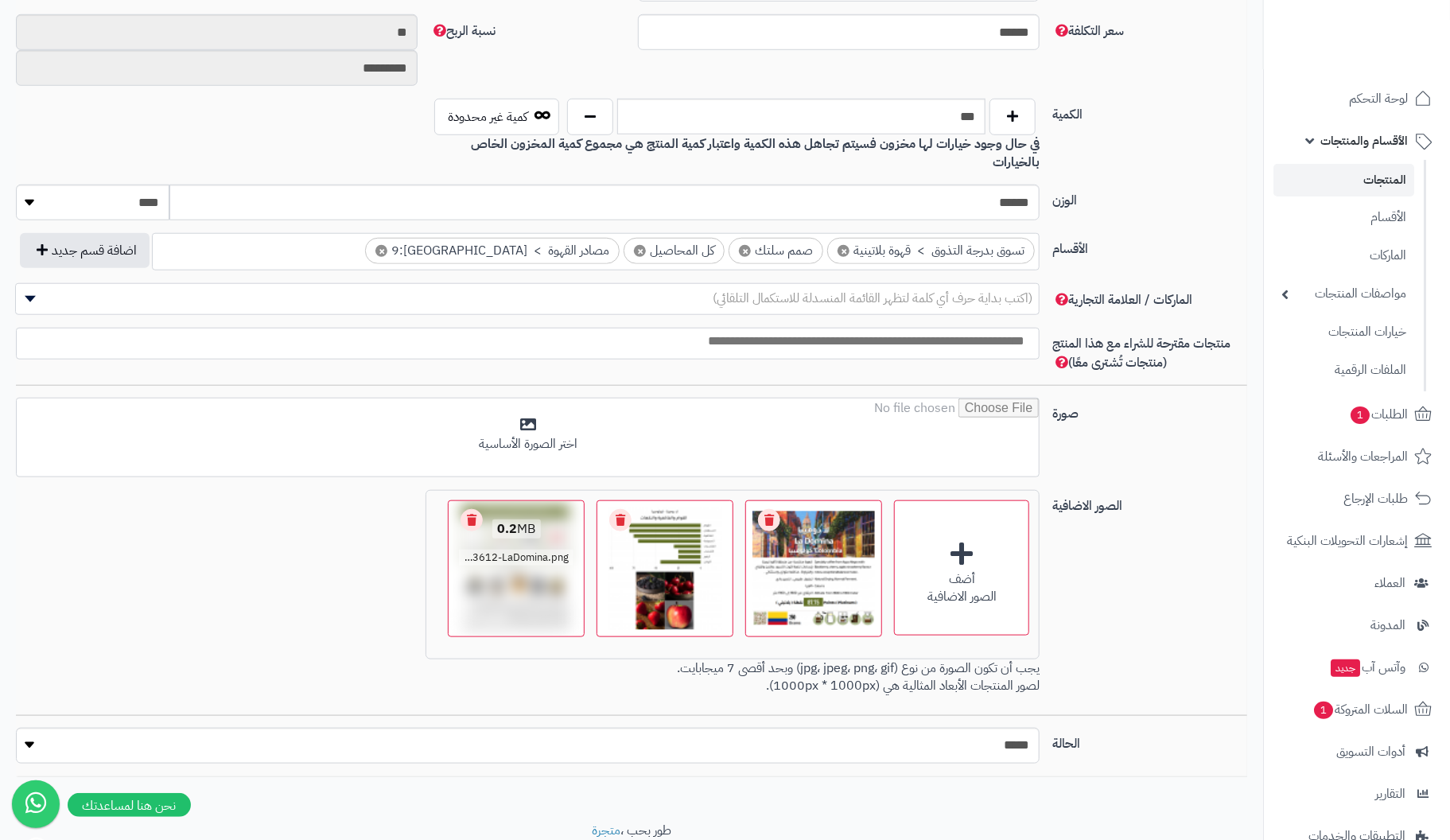
click at [480, 509] on link "Remove file" at bounding box center [471, 519] width 22 height 22
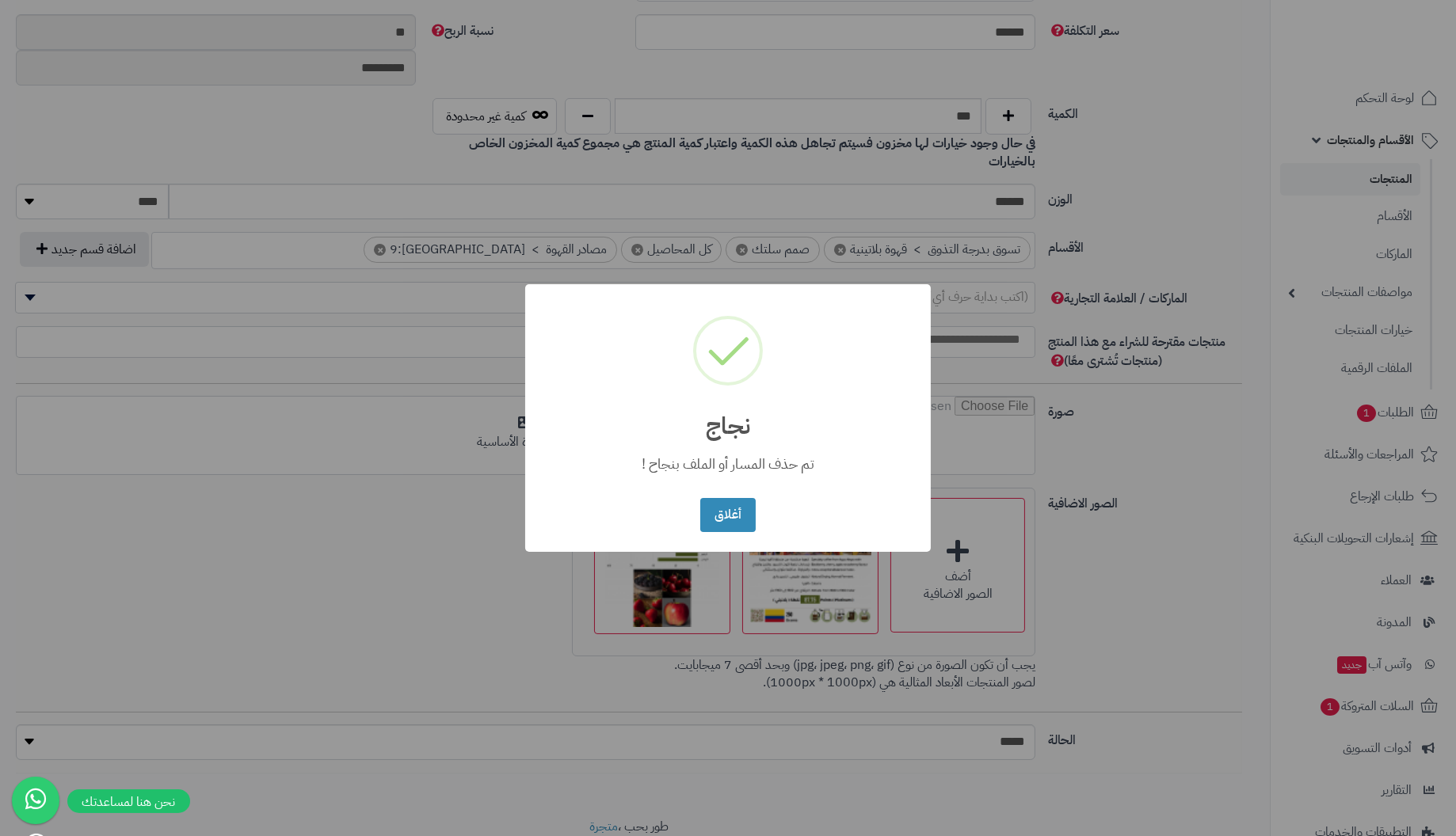
click at [700, 498] on button "أغلاق" at bounding box center [727, 515] width 54 height 34
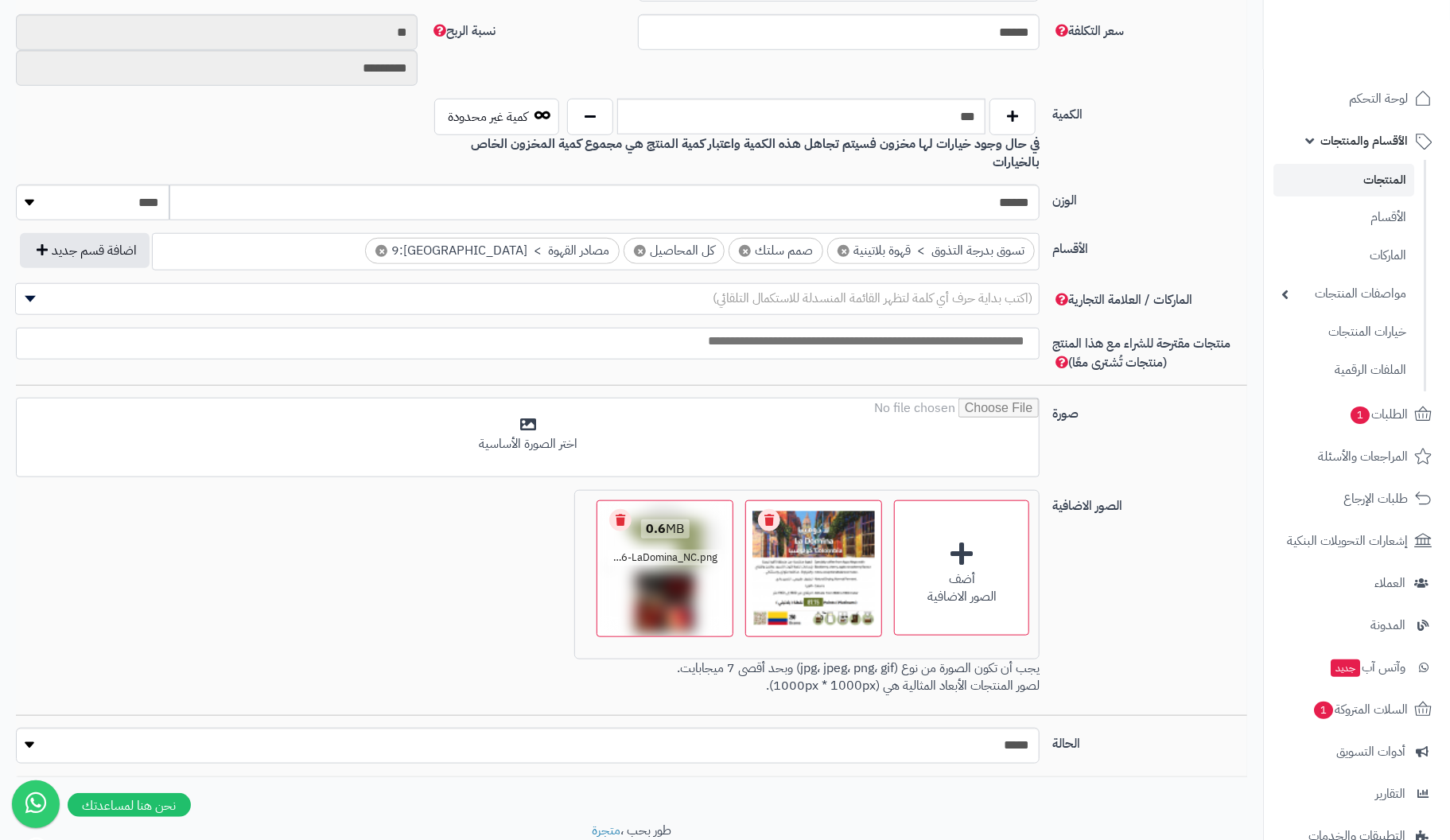
click at [623, 509] on link "Remove file" at bounding box center [620, 519] width 22 height 22
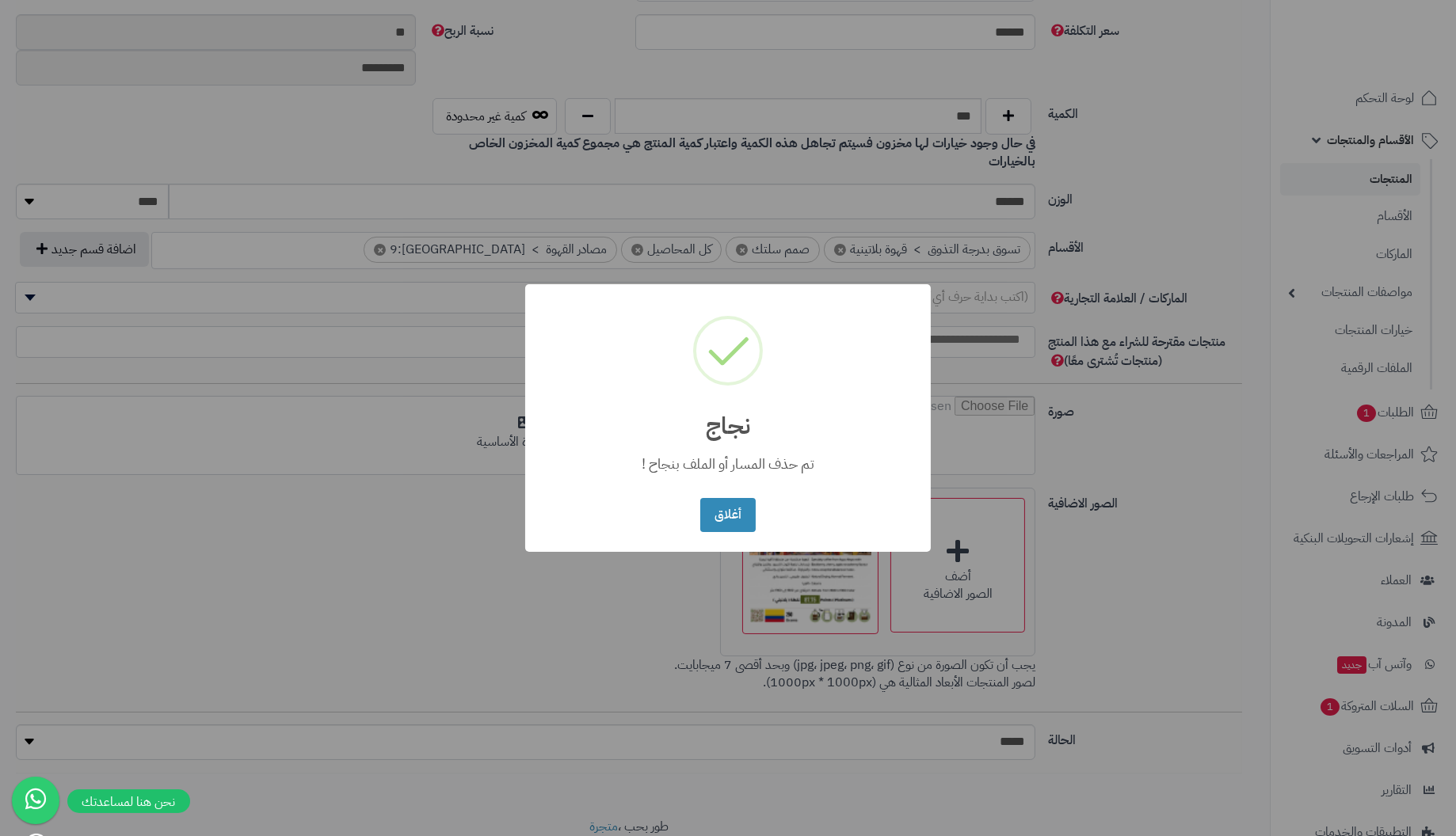
click at [700, 498] on button "أغلاق" at bounding box center [727, 515] width 54 height 34
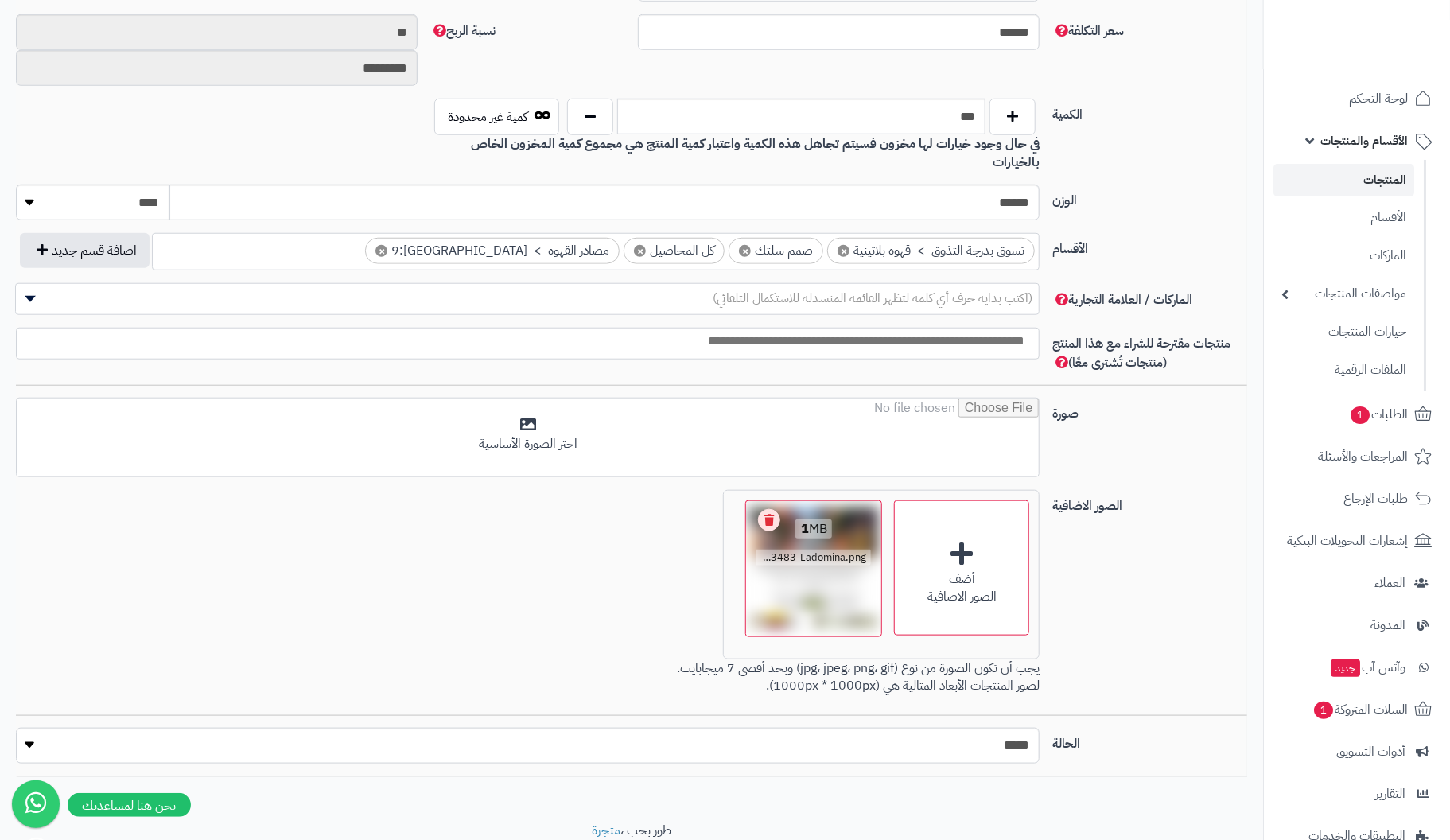
click at [776, 509] on link "Remove file" at bounding box center [769, 519] width 22 height 22
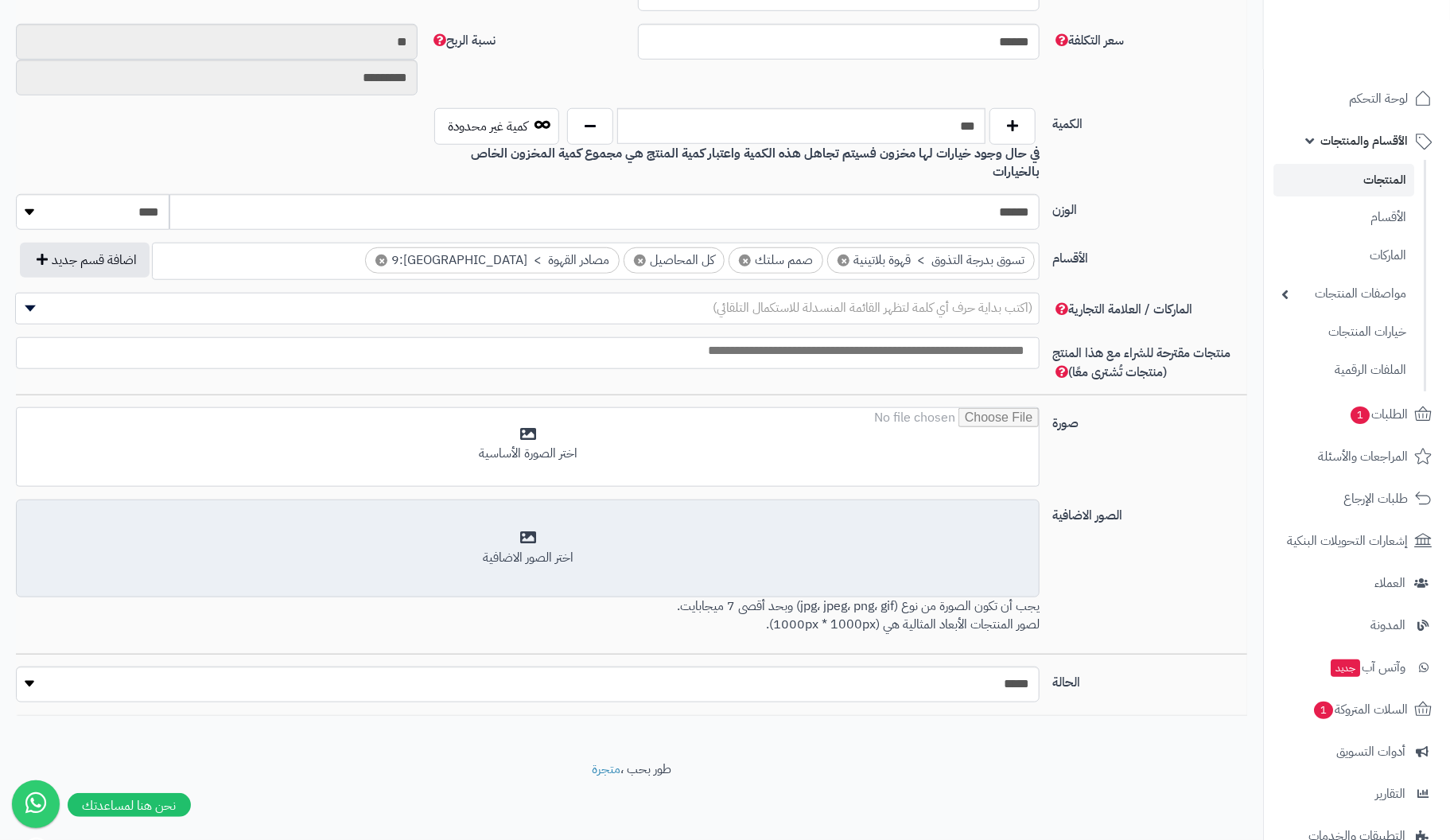
scroll to position [681, 0]
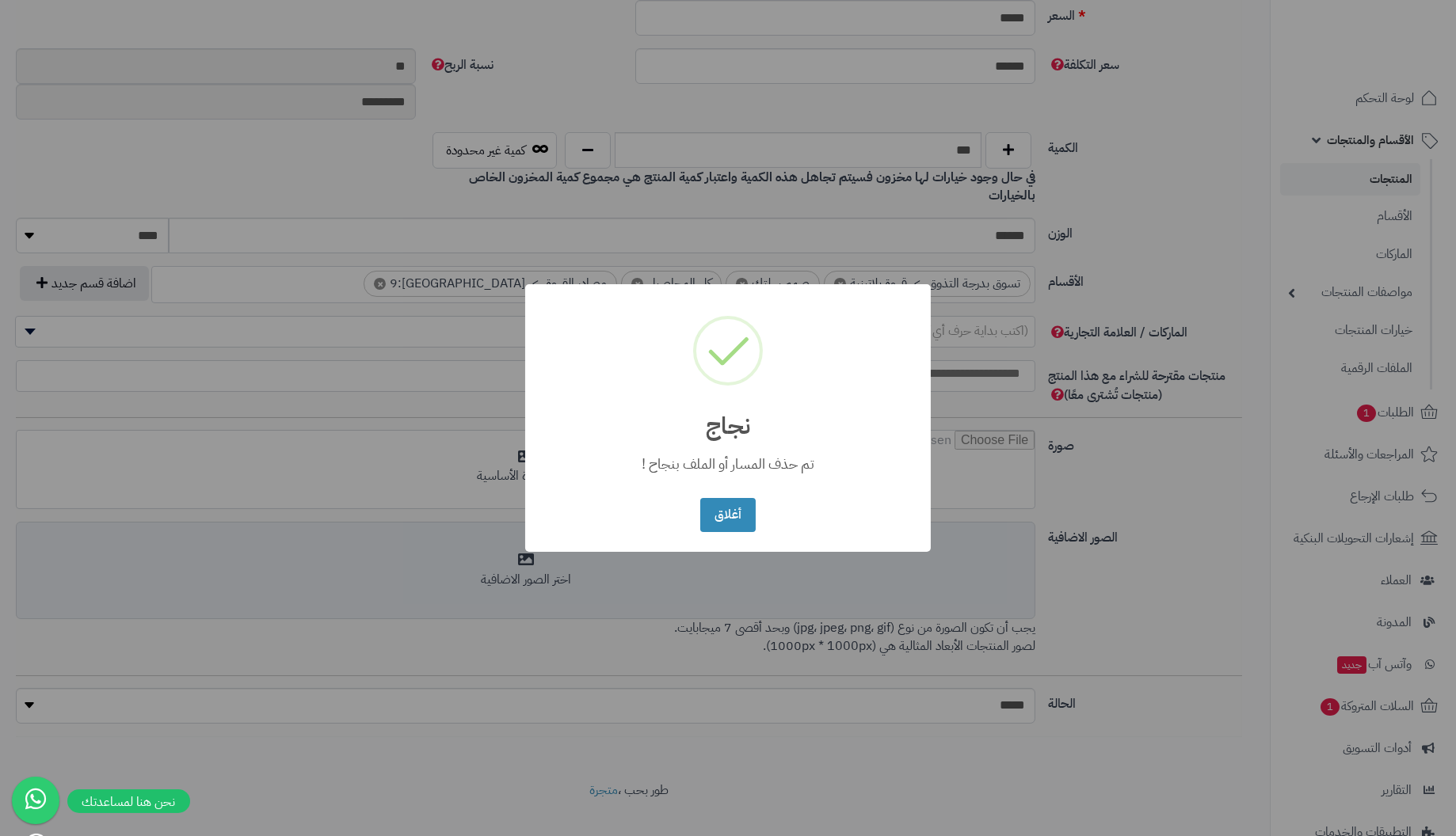
click at [700, 498] on button "أغلاق" at bounding box center [727, 515] width 54 height 34
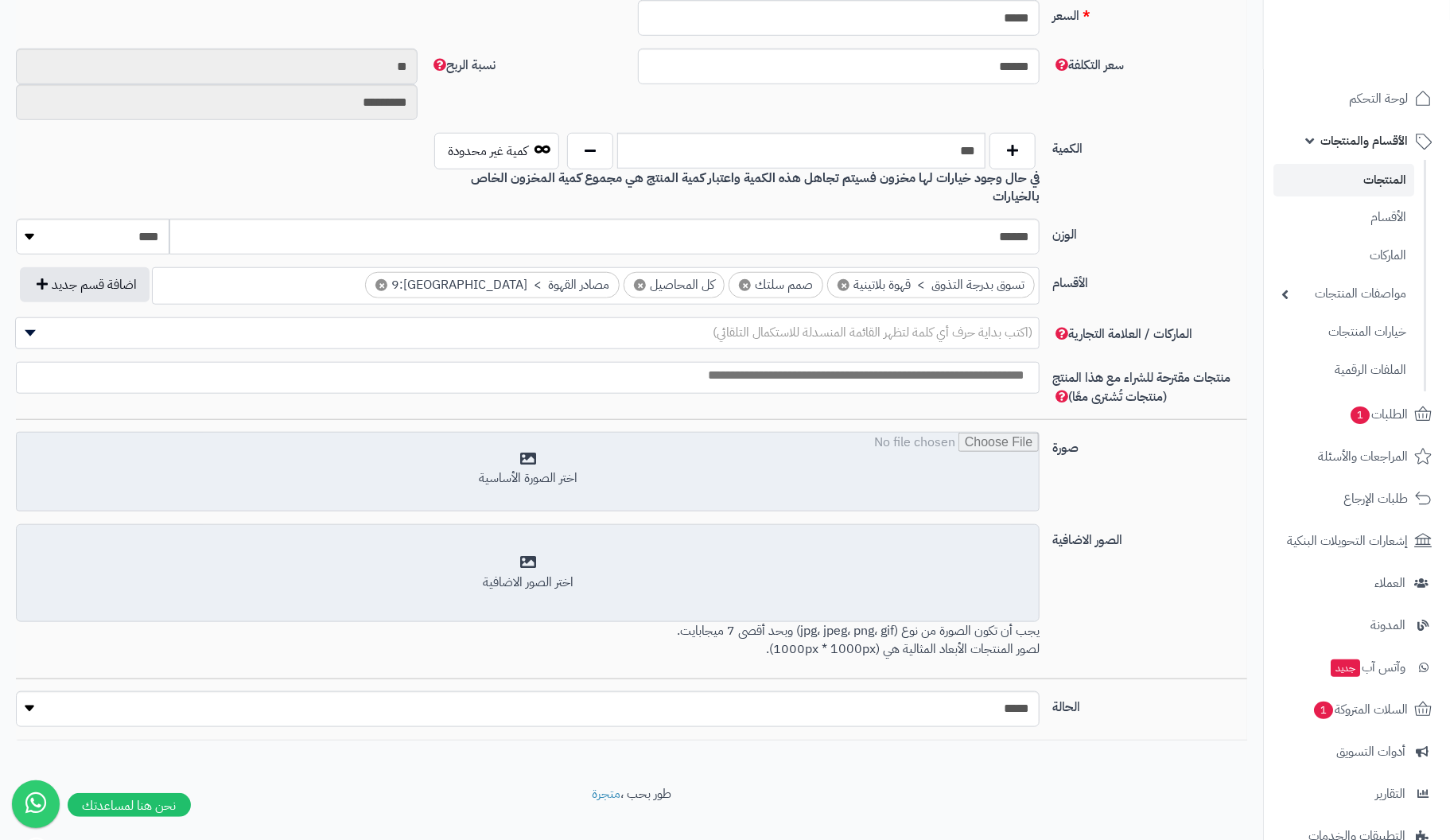
click at [549, 444] on input "file" at bounding box center [527, 473] width 1022 height 80
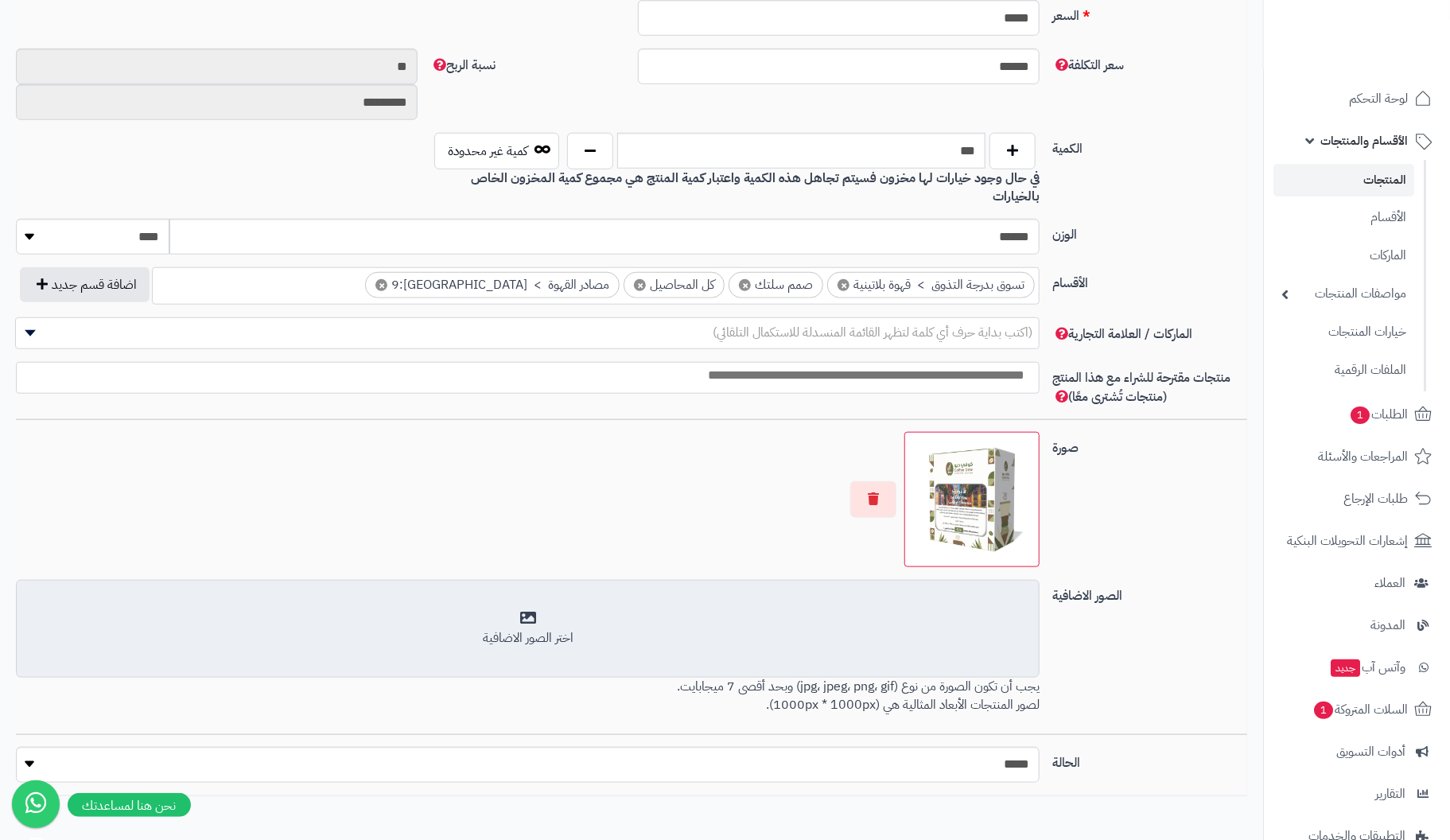
click at [530, 610] on div "اختر الصور الاضافية" at bounding box center [528, 629] width 1003 height 38
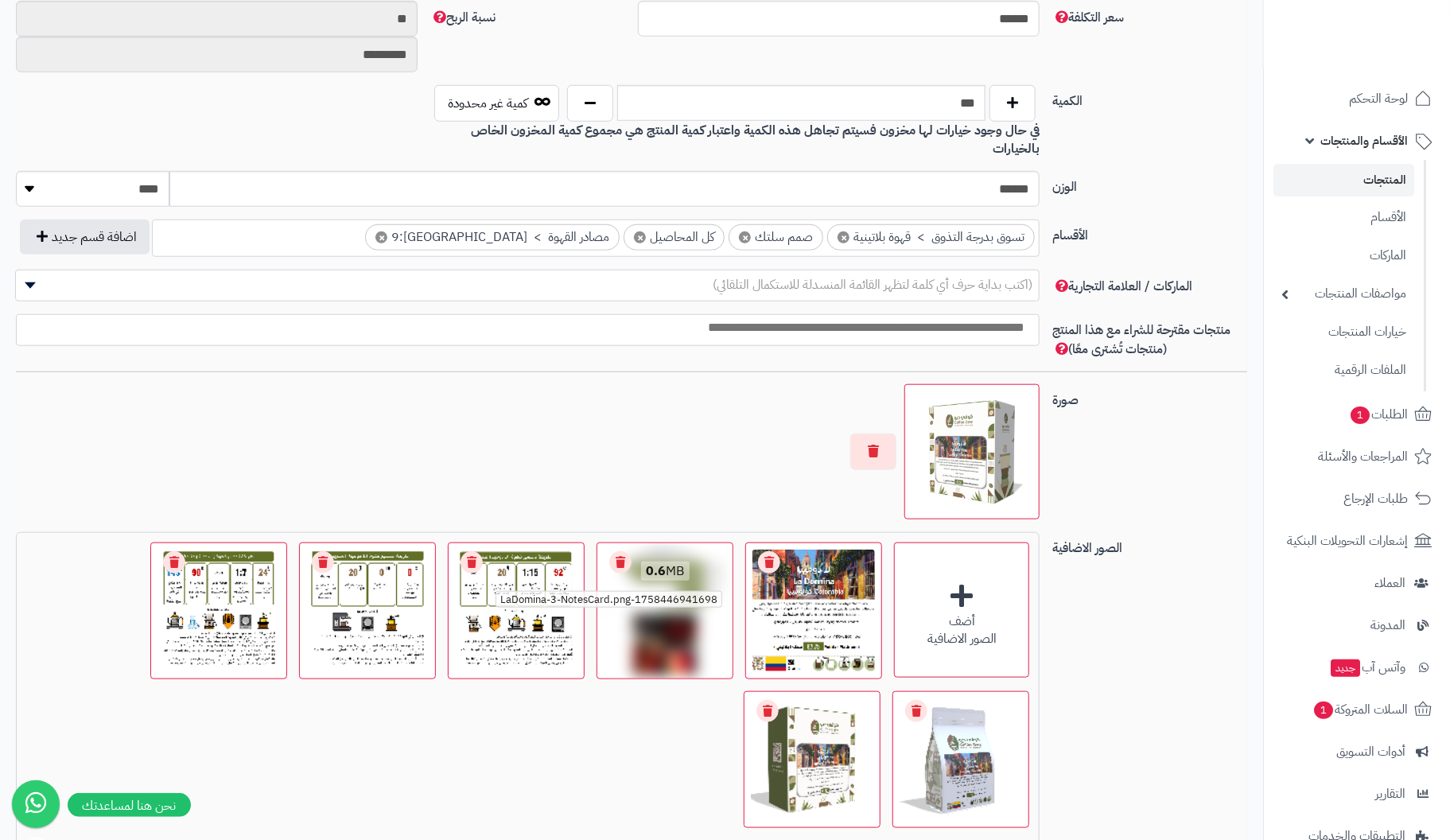
scroll to position [717, 0]
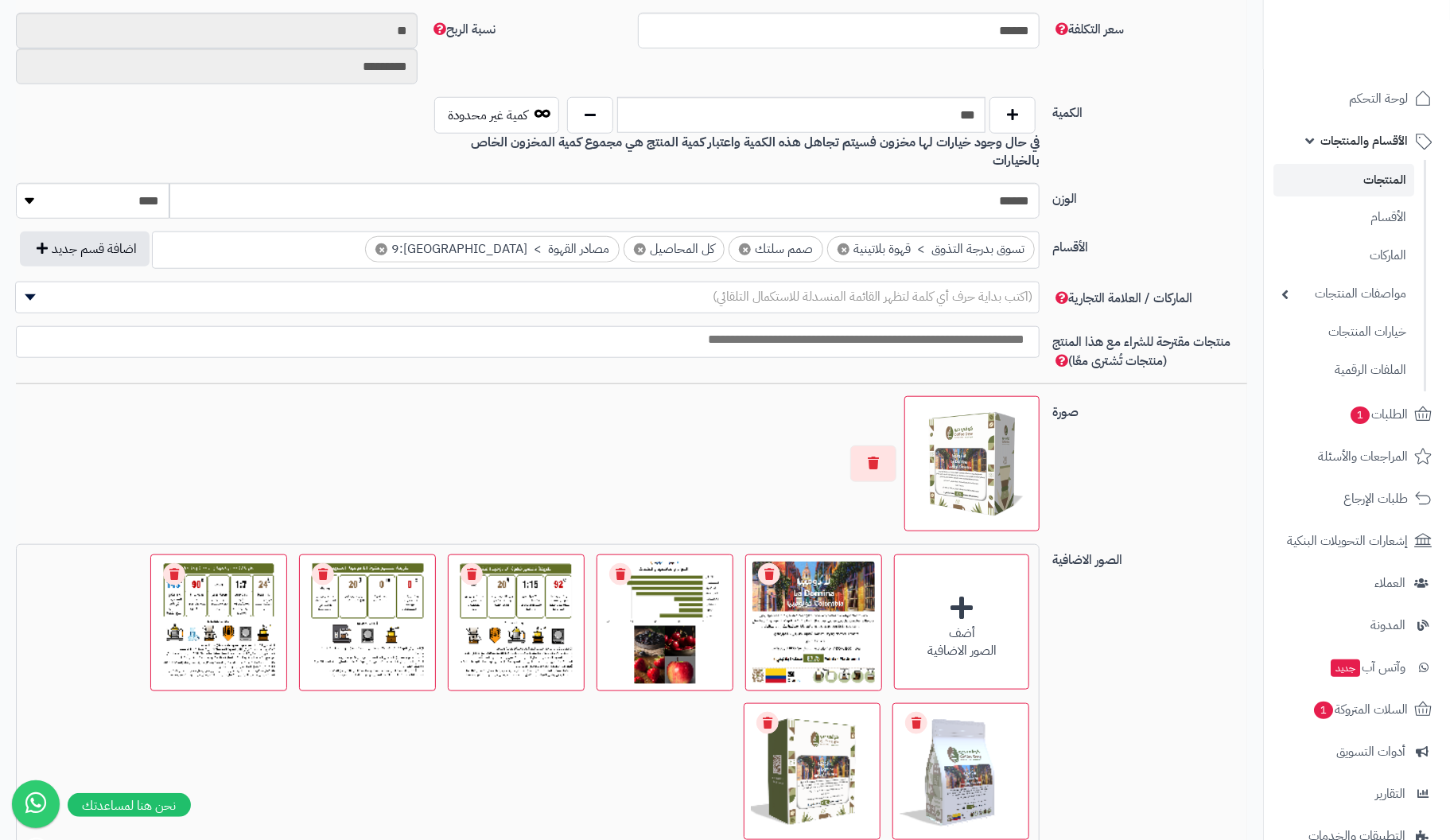
drag, startPoint x: 1114, startPoint y: 409, endPoint x: 1193, endPoint y: 410, distance: 79.0
click at [1193, 410] on div "صورة اختر الصورة الأساسية" at bounding box center [632, 470] width 1244 height 148
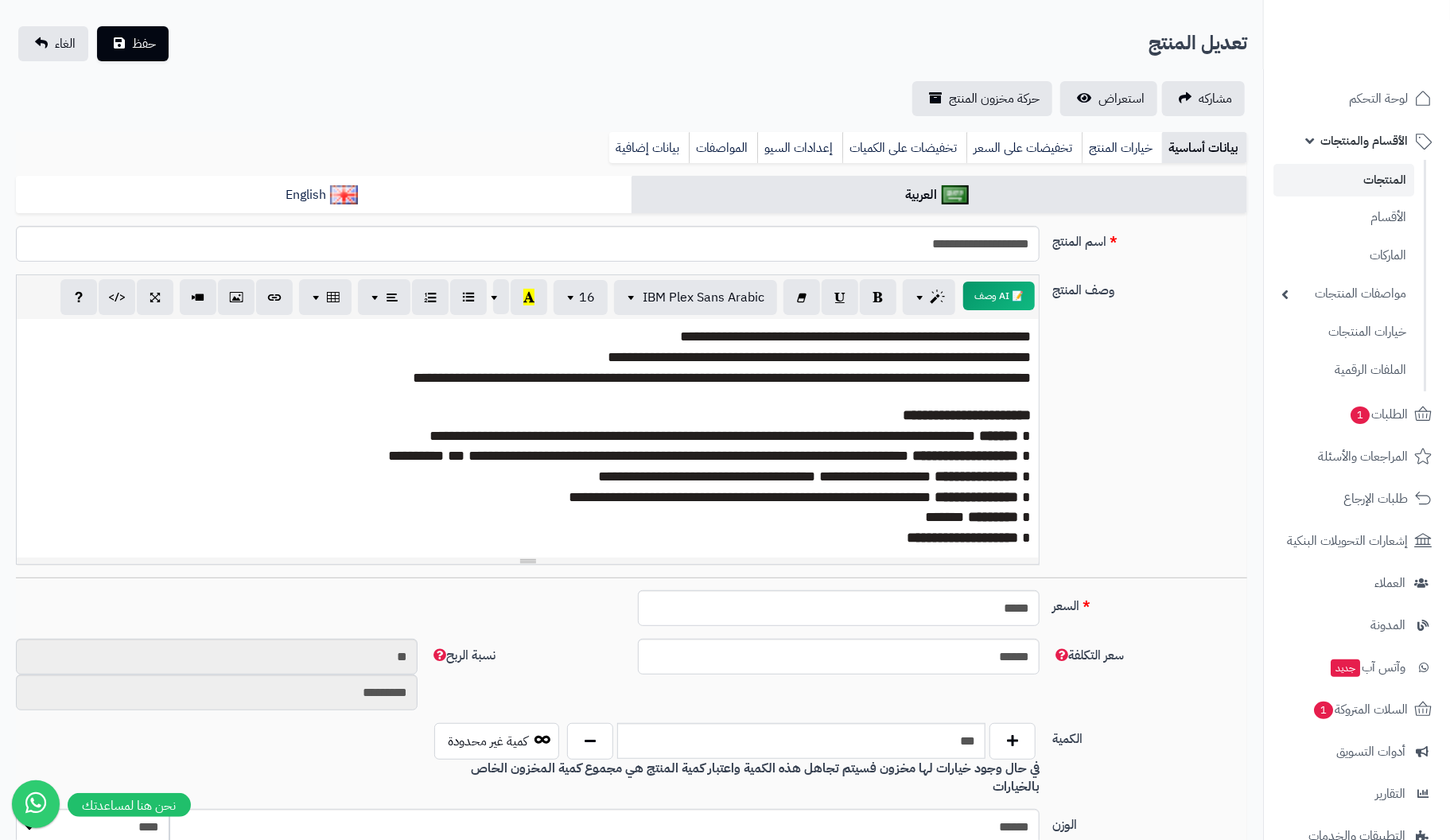
scroll to position [0, 0]
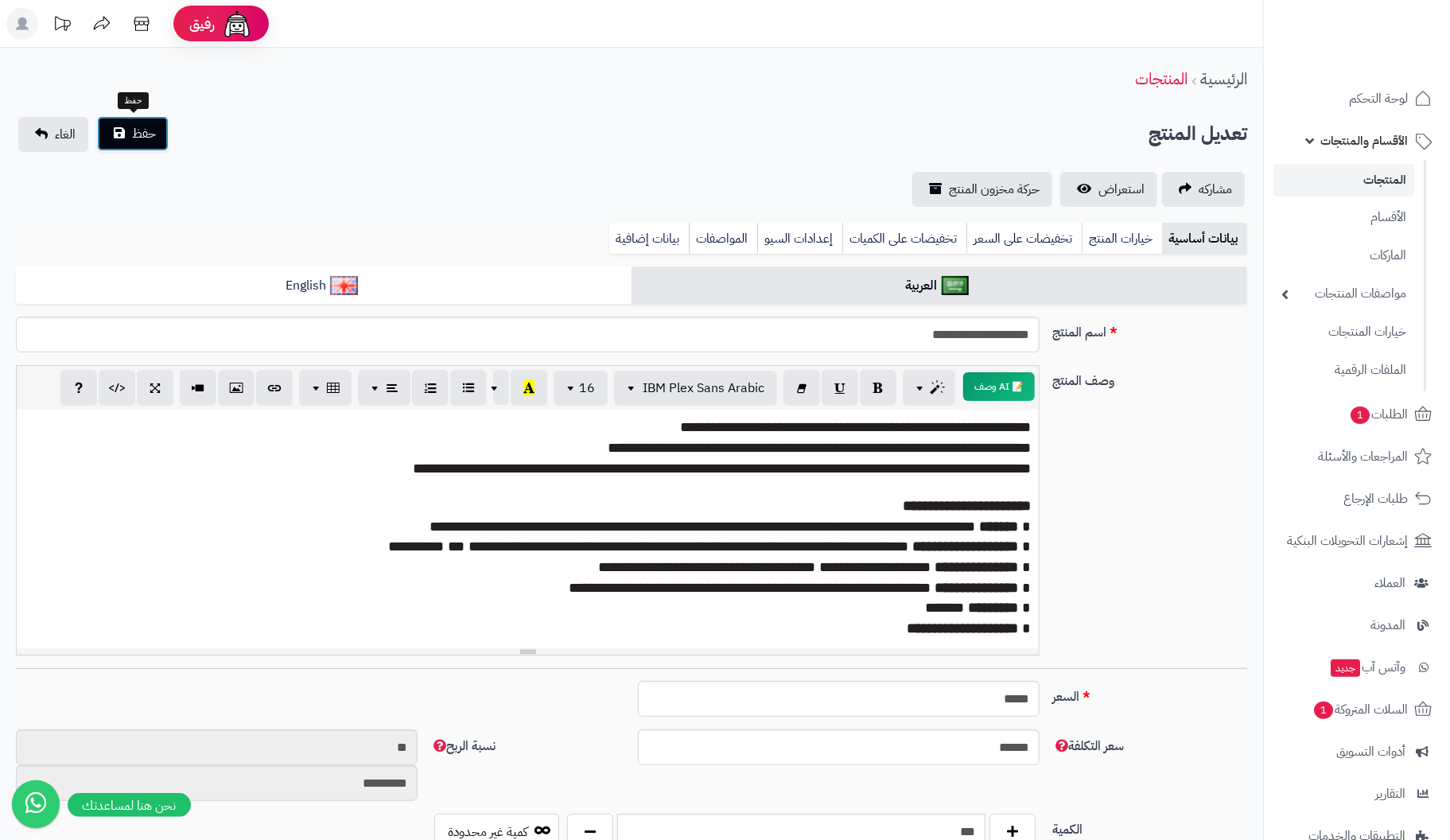
click at [118, 126] on button "حفظ" at bounding box center [133, 133] width 72 height 35
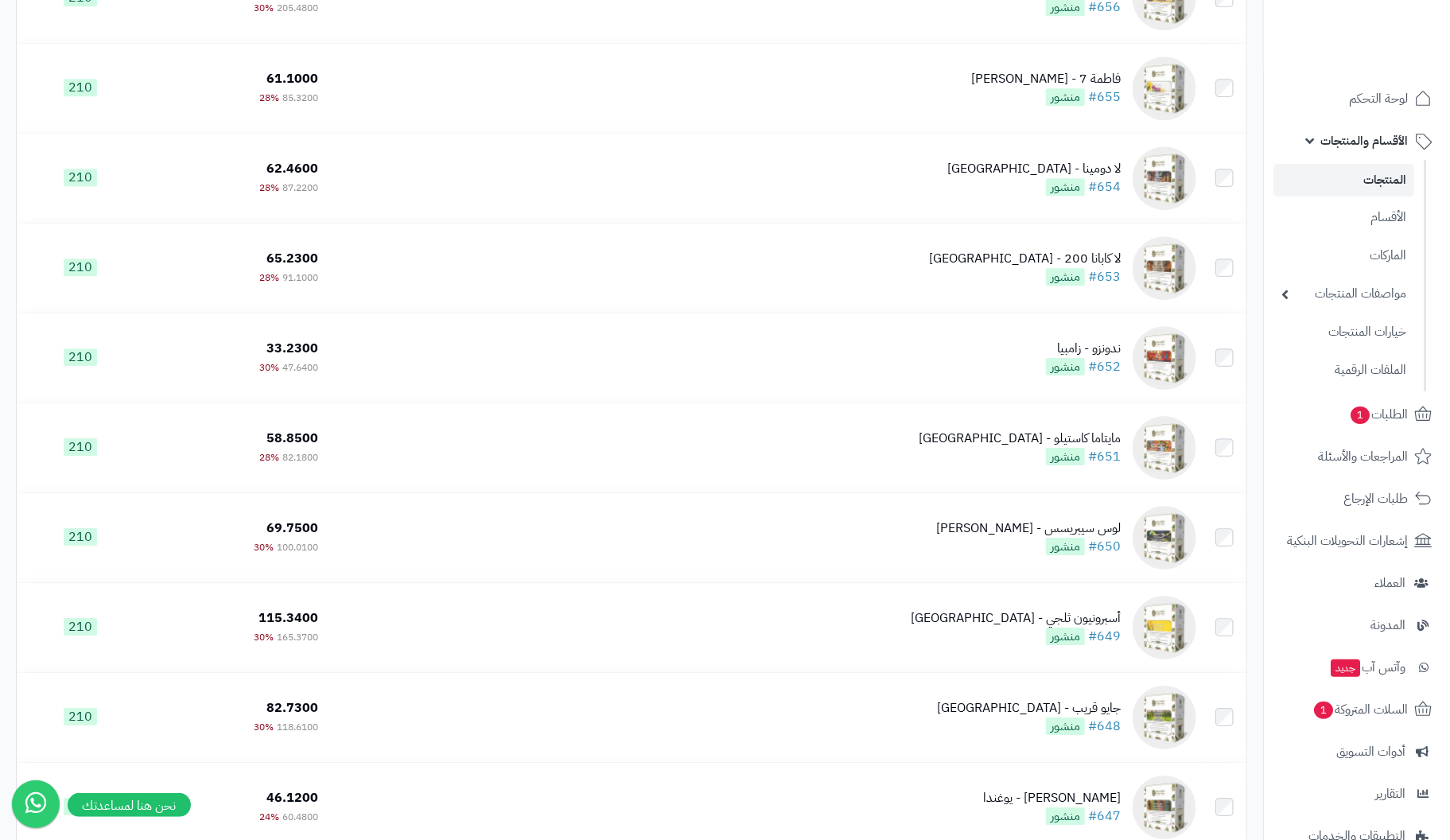
scroll to position [6285, 0]
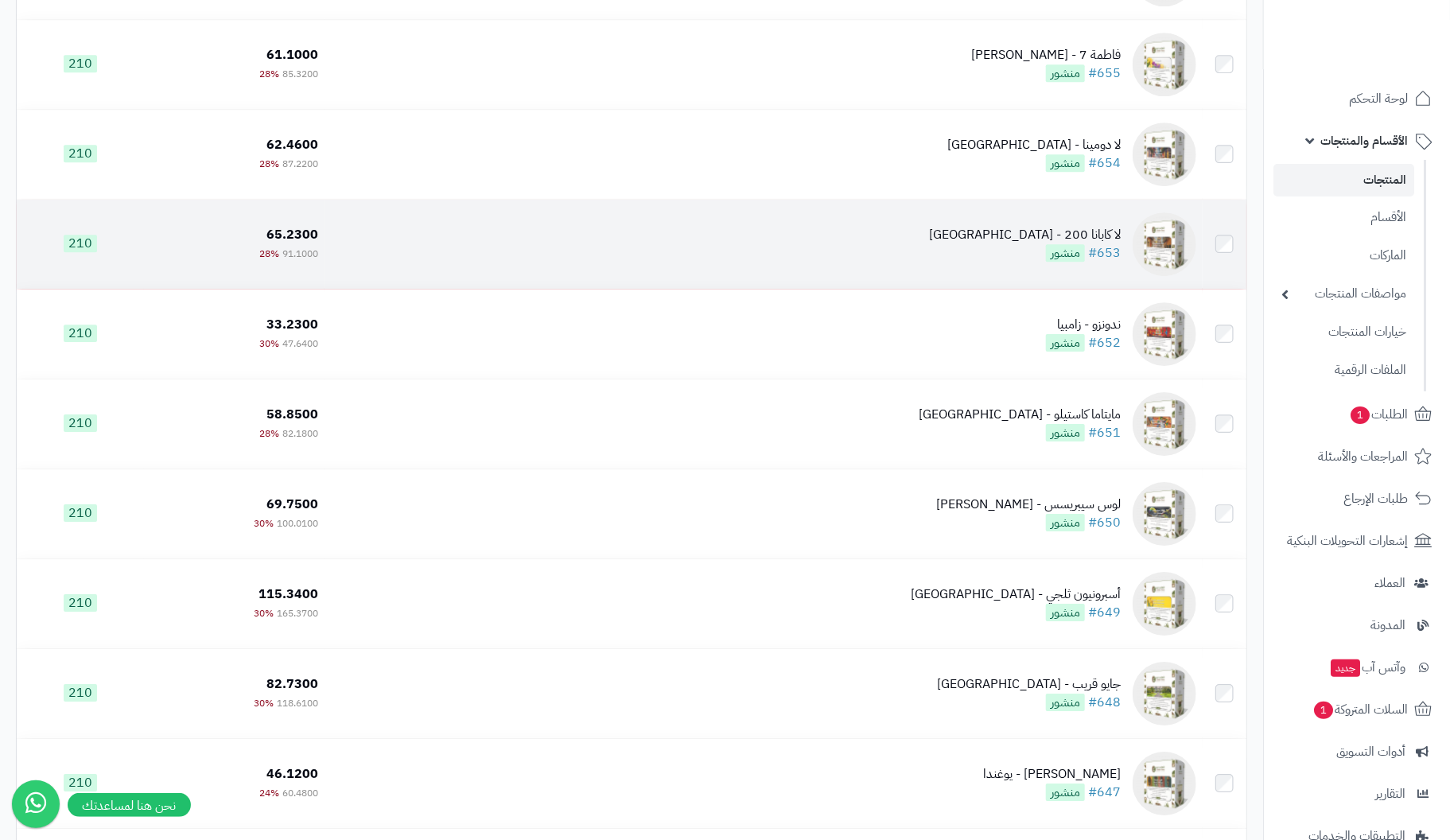
click at [1107, 237] on div "لا كابانا 200 - [GEOGRAPHIC_DATA]" at bounding box center [1024, 235] width 192 height 18
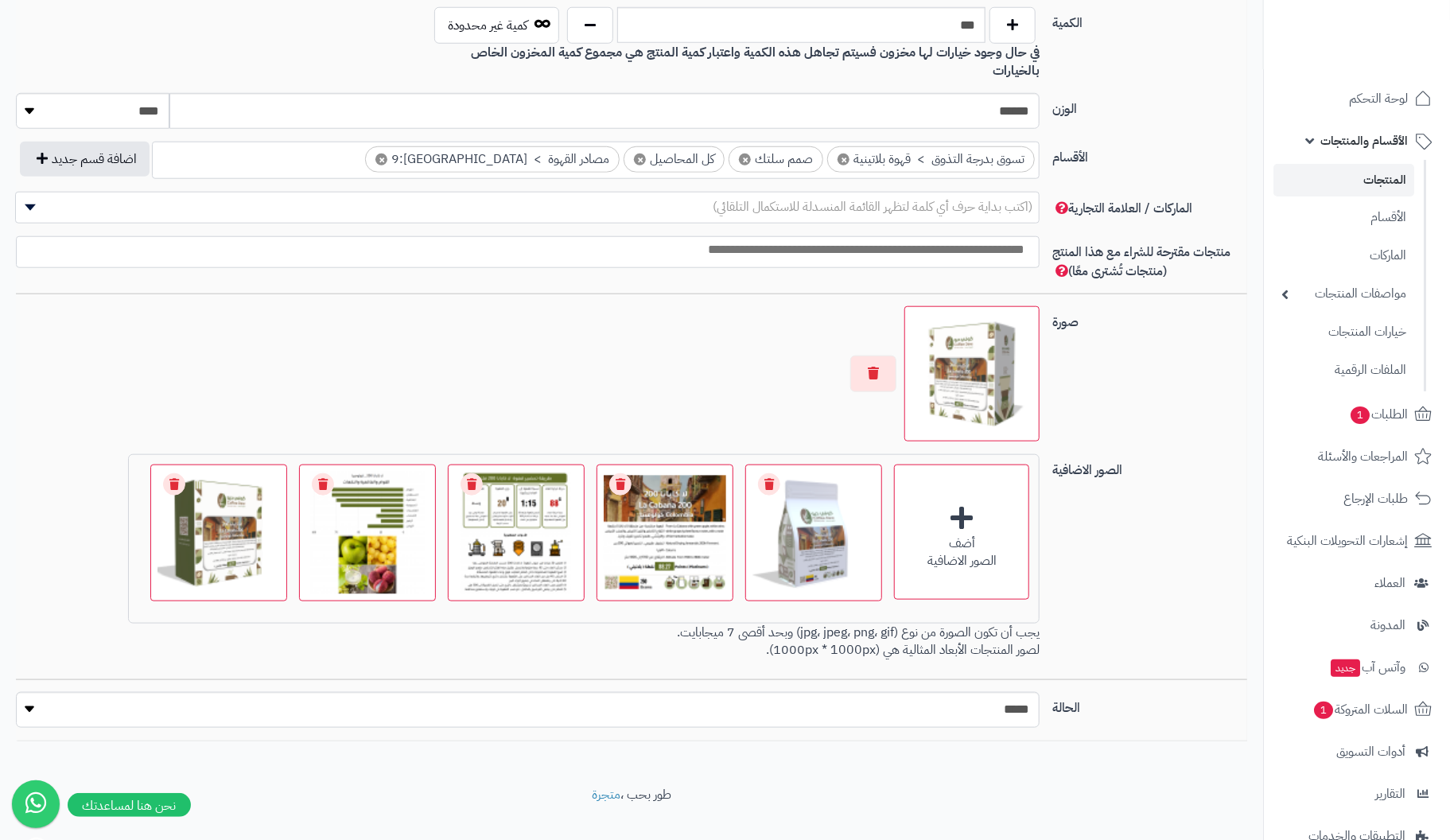
scroll to position [807, 0]
click at [867, 354] on button "button" at bounding box center [873, 372] width 46 height 37
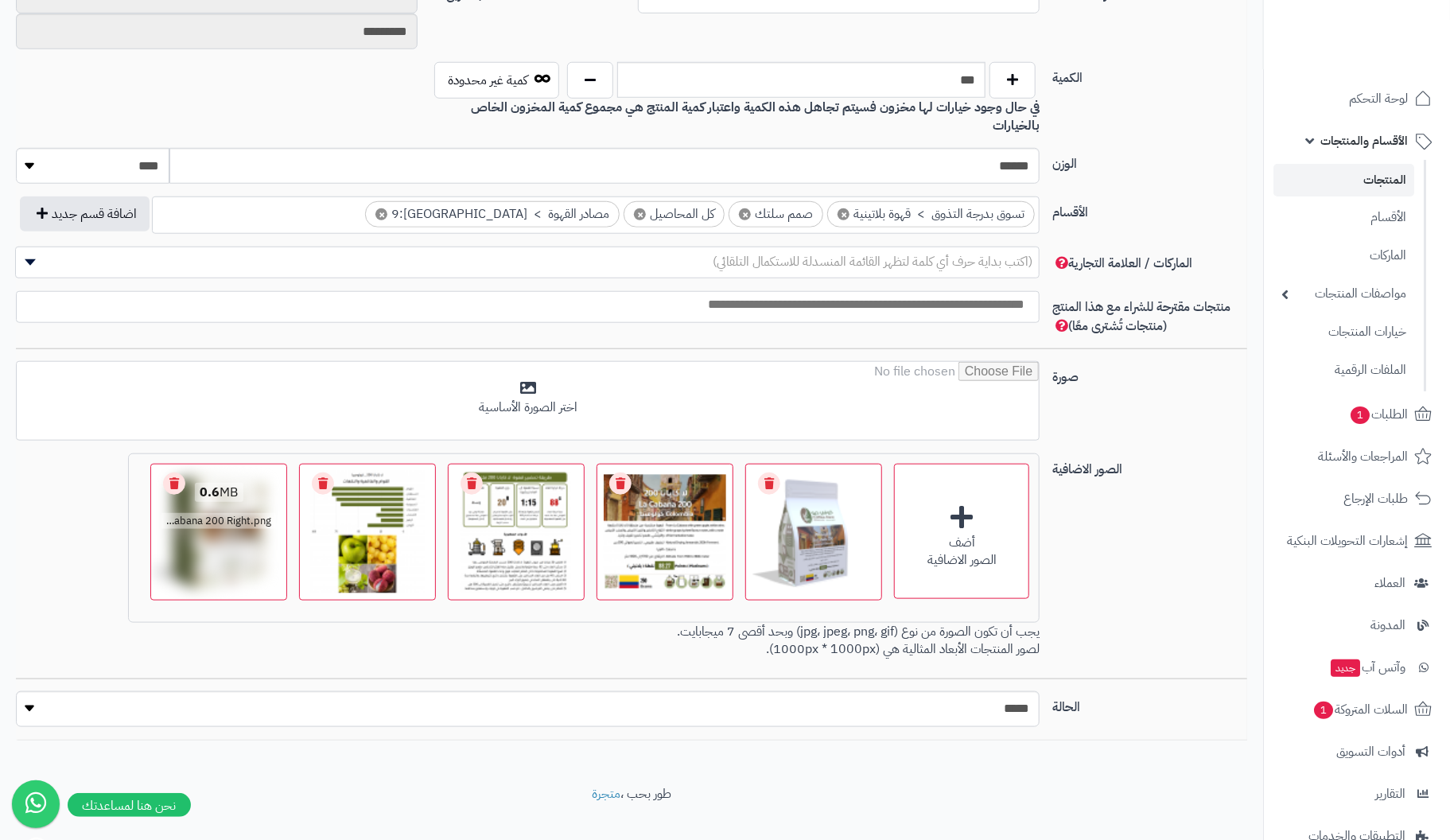
click at [184, 472] on link "Remove file" at bounding box center [174, 483] width 22 height 22
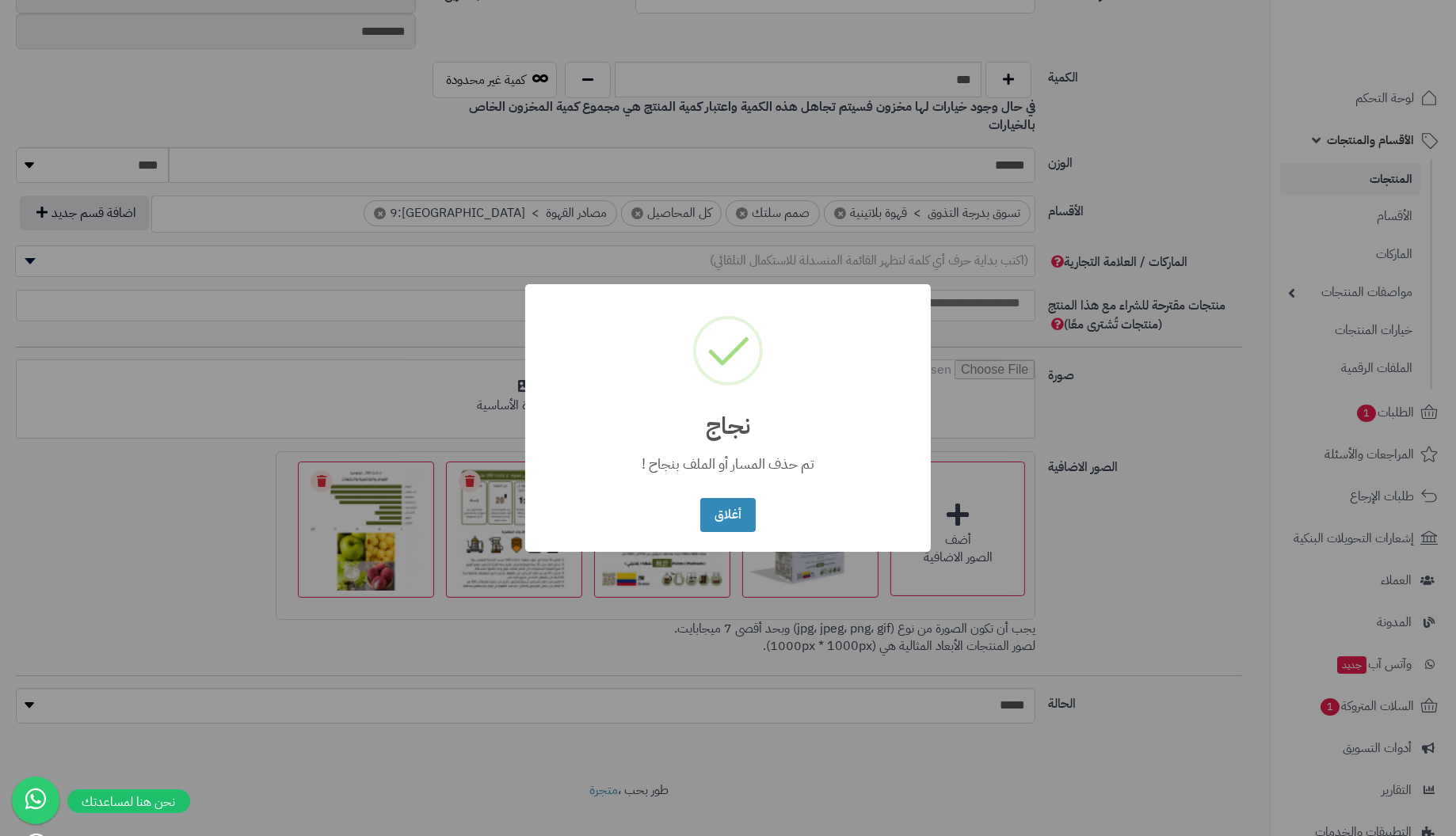
click at [700, 498] on button "أغلاق" at bounding box center [727, 515] width 54 height 34
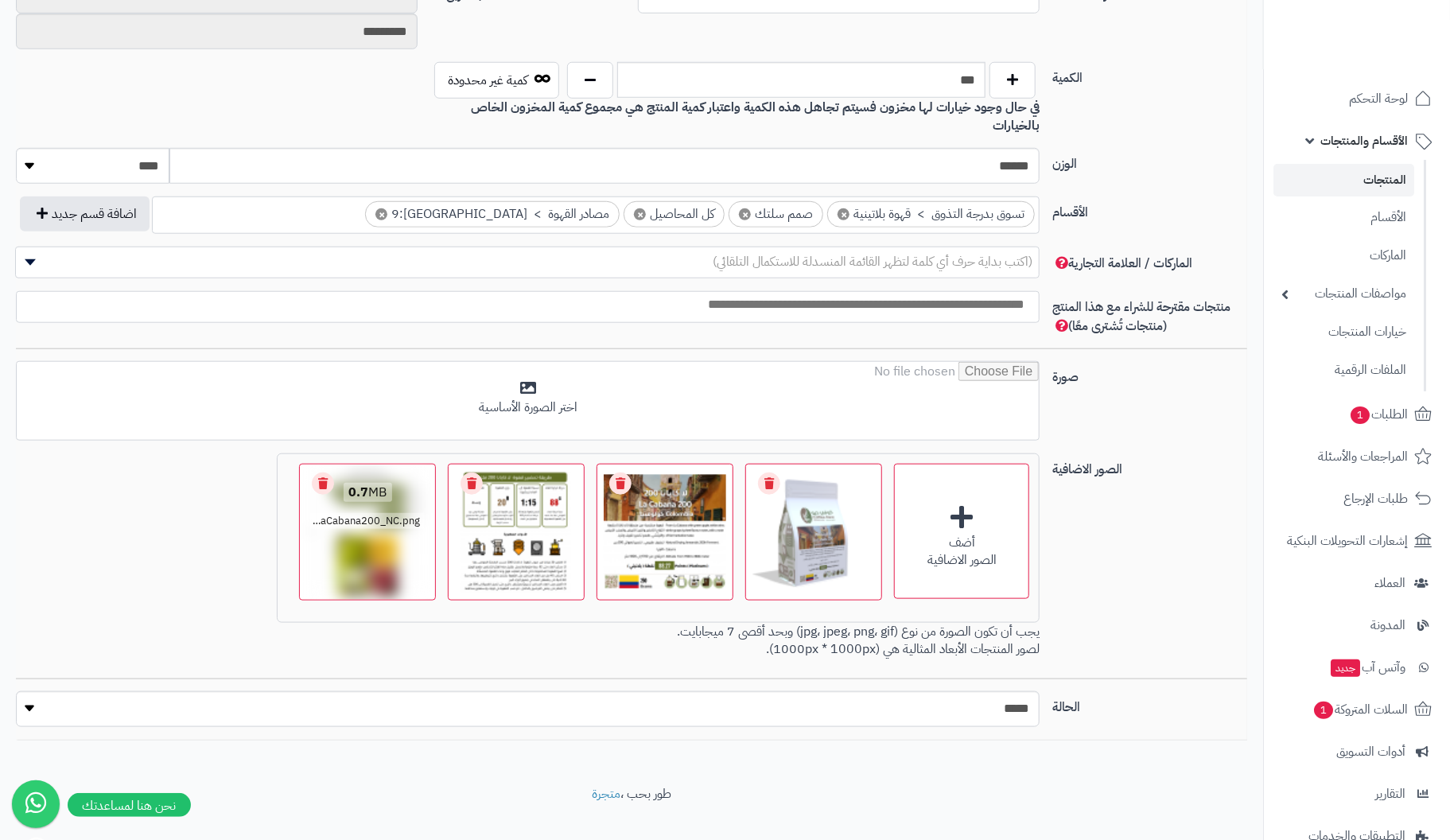
click at [325, 472] on link "Remove file" at bounding box center [322, 483] width 22 height 22
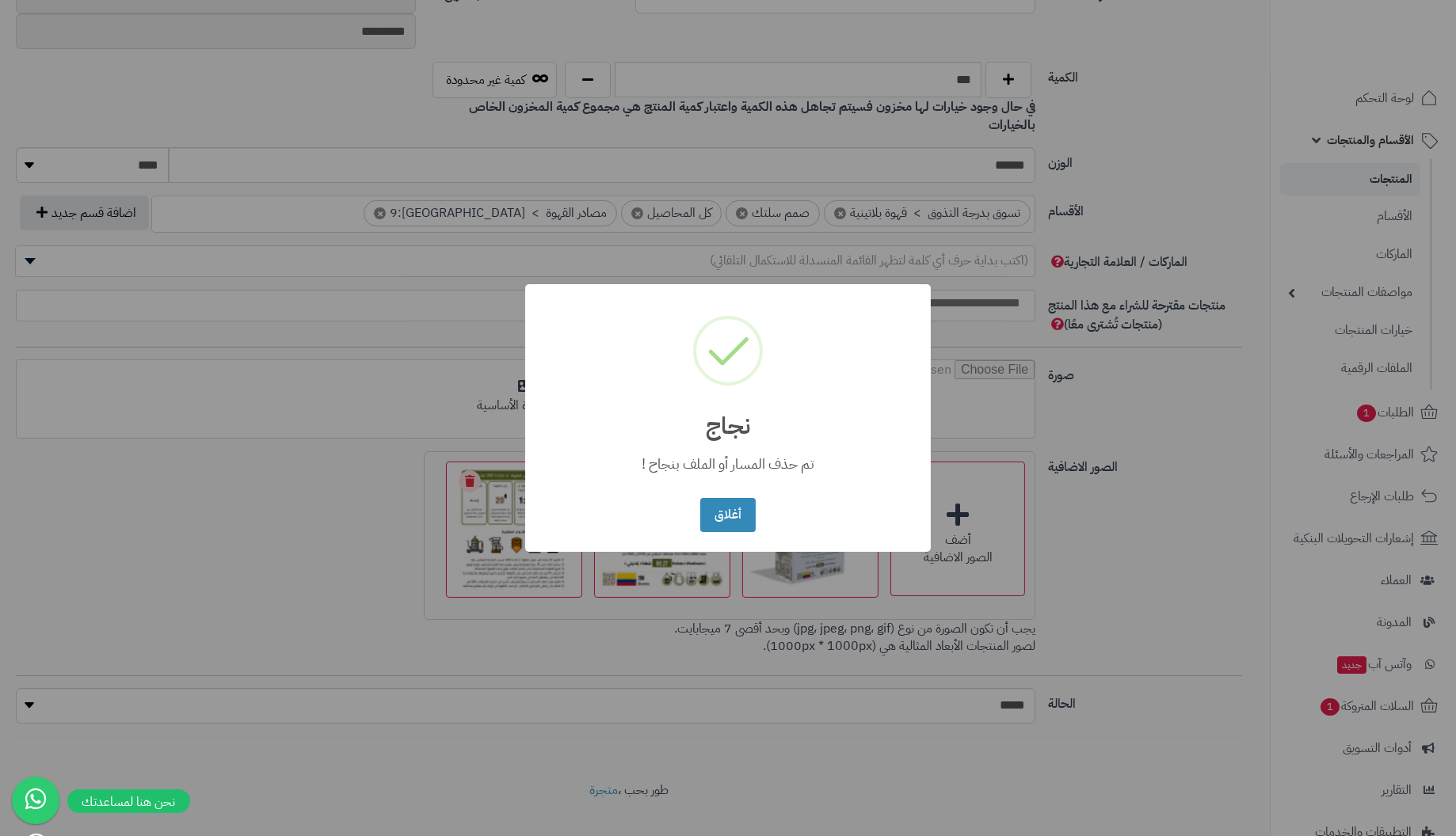
click at [700, 498] on button "أغلاق" at bounding box center [727, 515] width 54 height 34
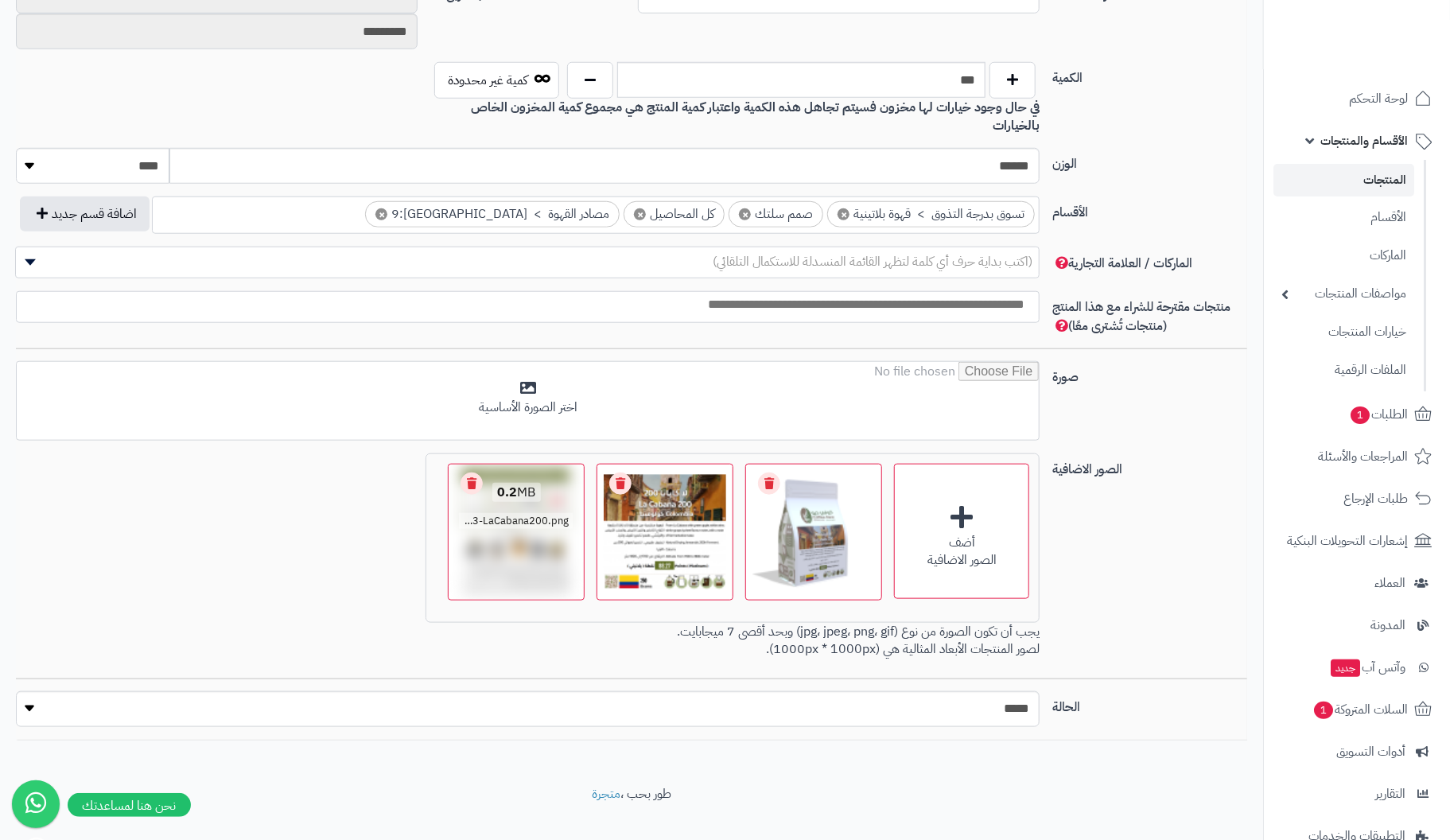
click at [466, 472] on link "Remove file" at bounding box center [471, 483] width 22 height 22
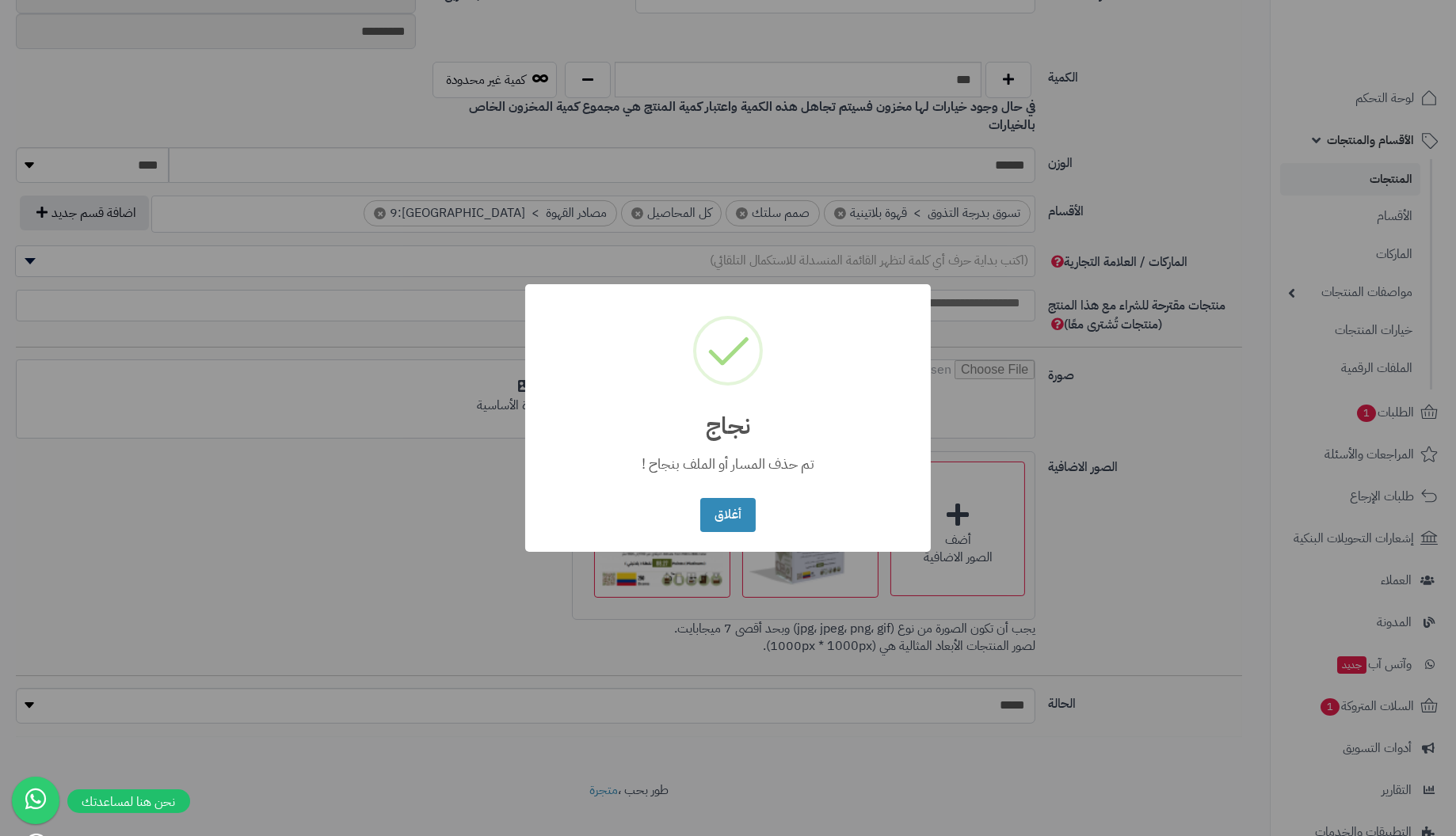
click at [700, 498] on button "أغلاق" at bounding box center [727, 515] width 54 height 34
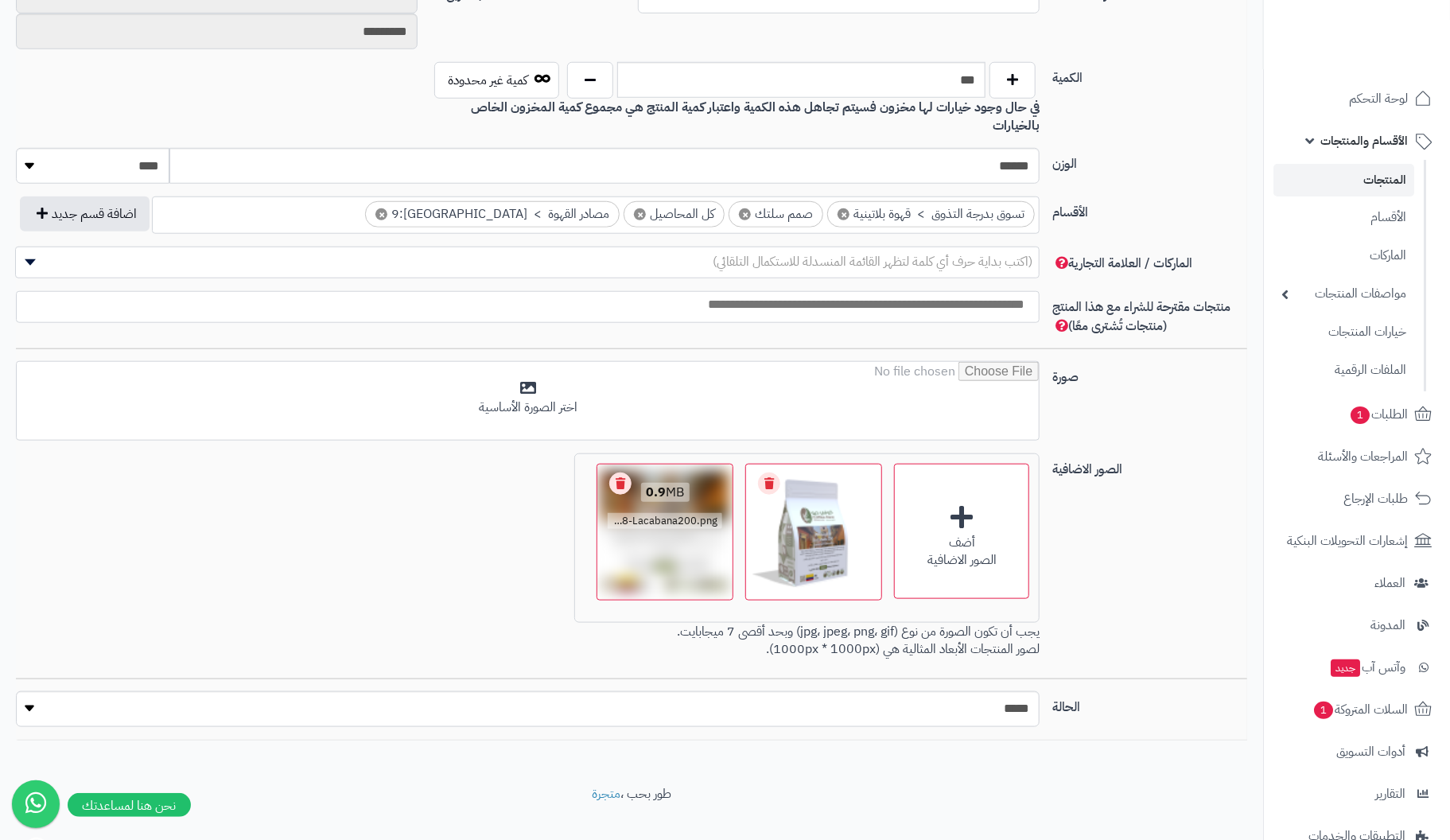
click at [621, 472] on link "Remove file" at bounding box center [620, 483] width 22 height 22
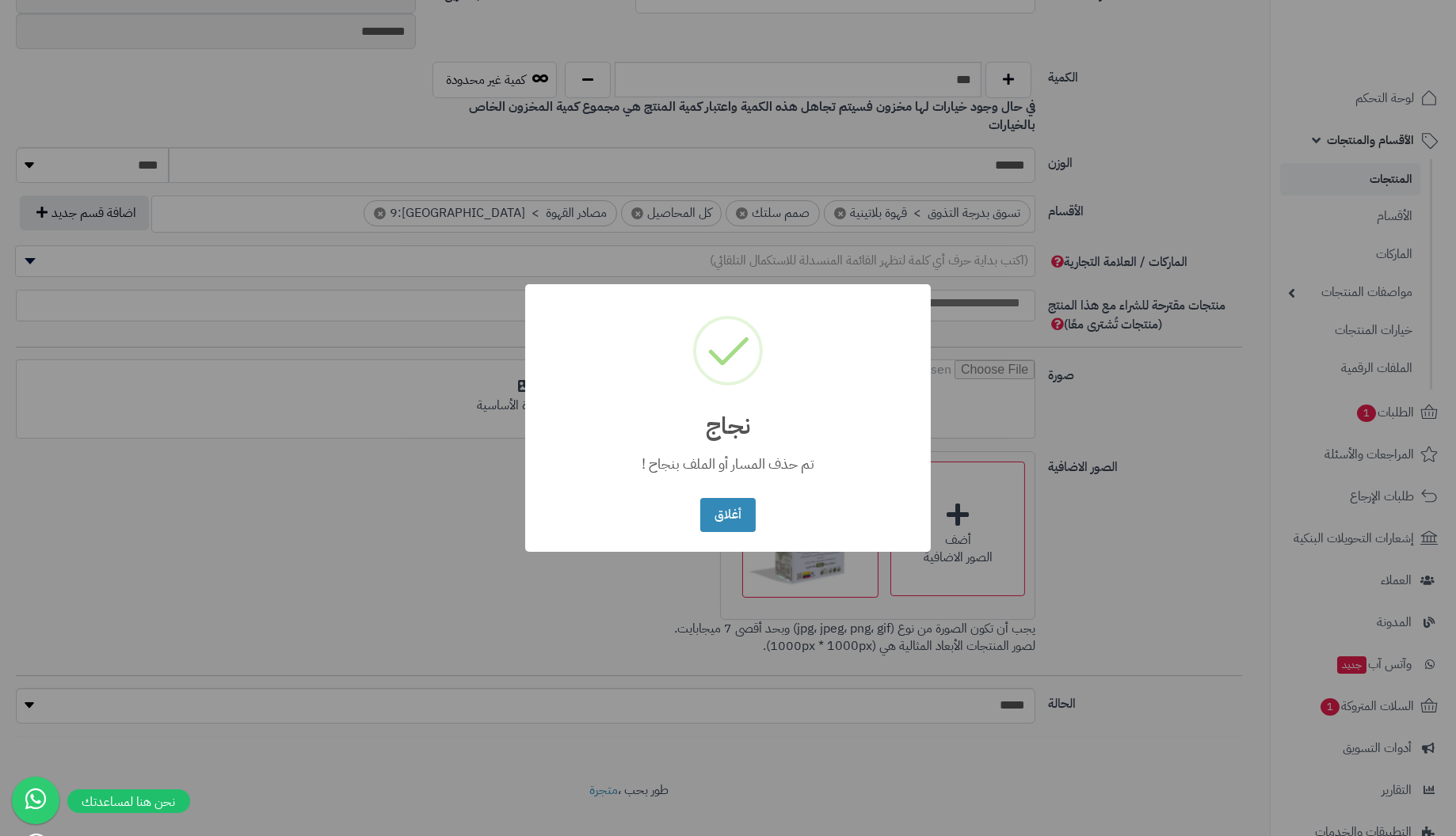
click at [700, 498] on button "أغلاق" at bounding box center [727, 515] width 54 height 34
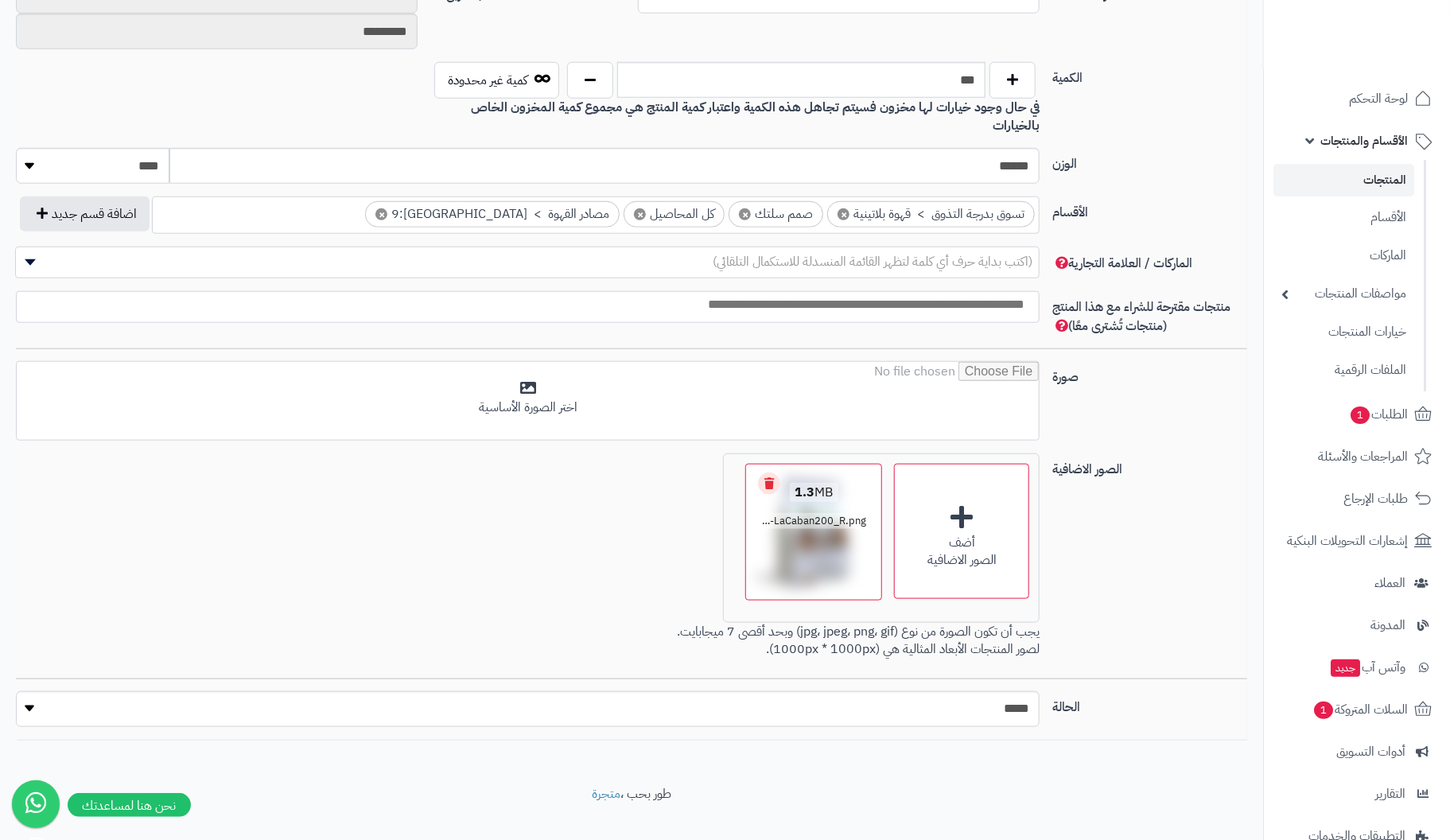
click at [768, 472] on link "Remove file" at bounding box center [769, 483] width 22 height 22
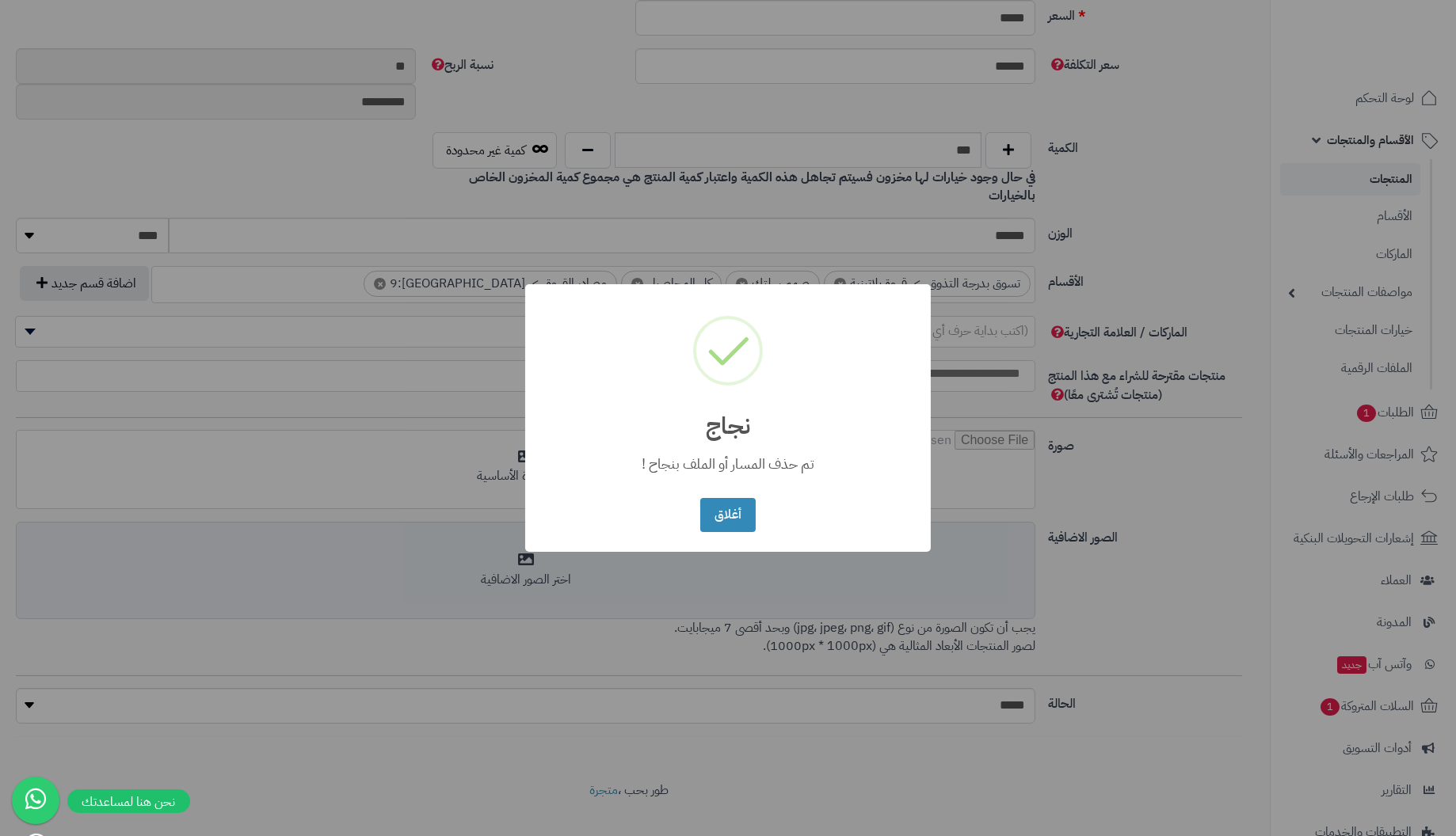
click at [700, 498] on button "أغلاق" at bounding box center [727, 515] width 54 height 34
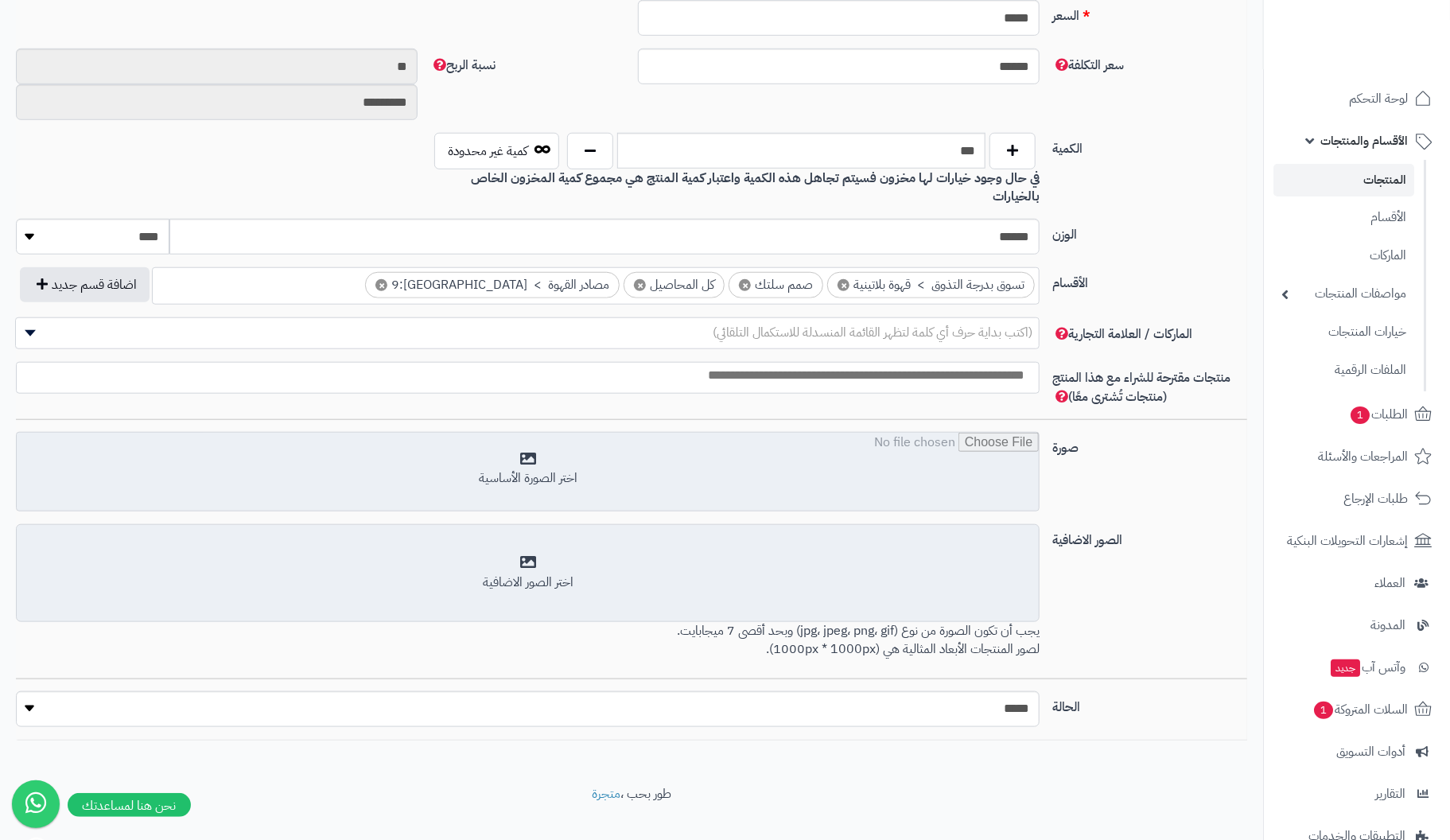
click at [537, 442] on input "file" at bounding box center [527, 473] width 1022 height 80
click at [538, 439] on input "file" at bounding box center [527, 473] width 1022 height 80
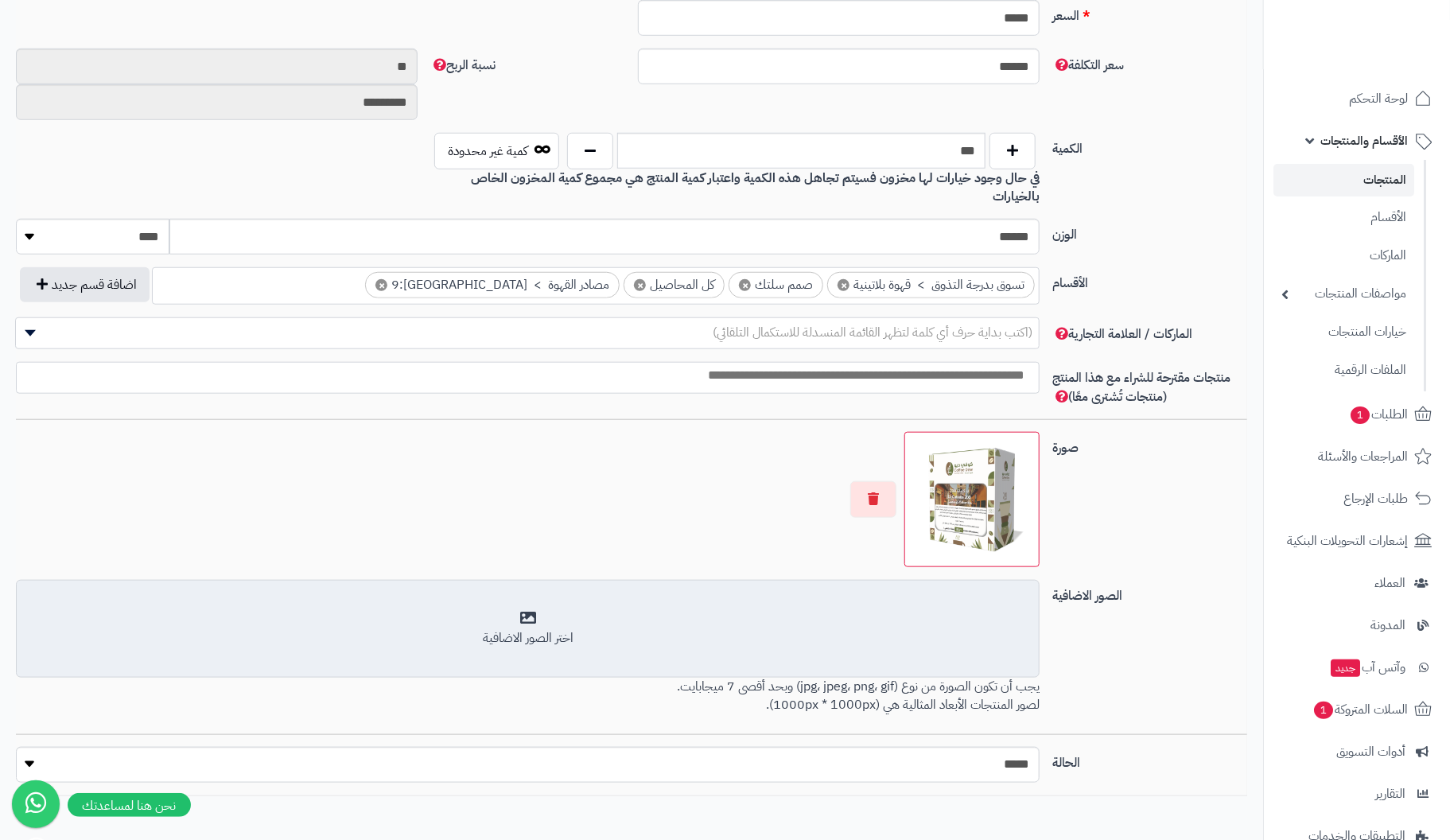
click at [526, 610] on div "اختر الصور الاضافية" at bounding box center [528, 629] width 1003 height 38
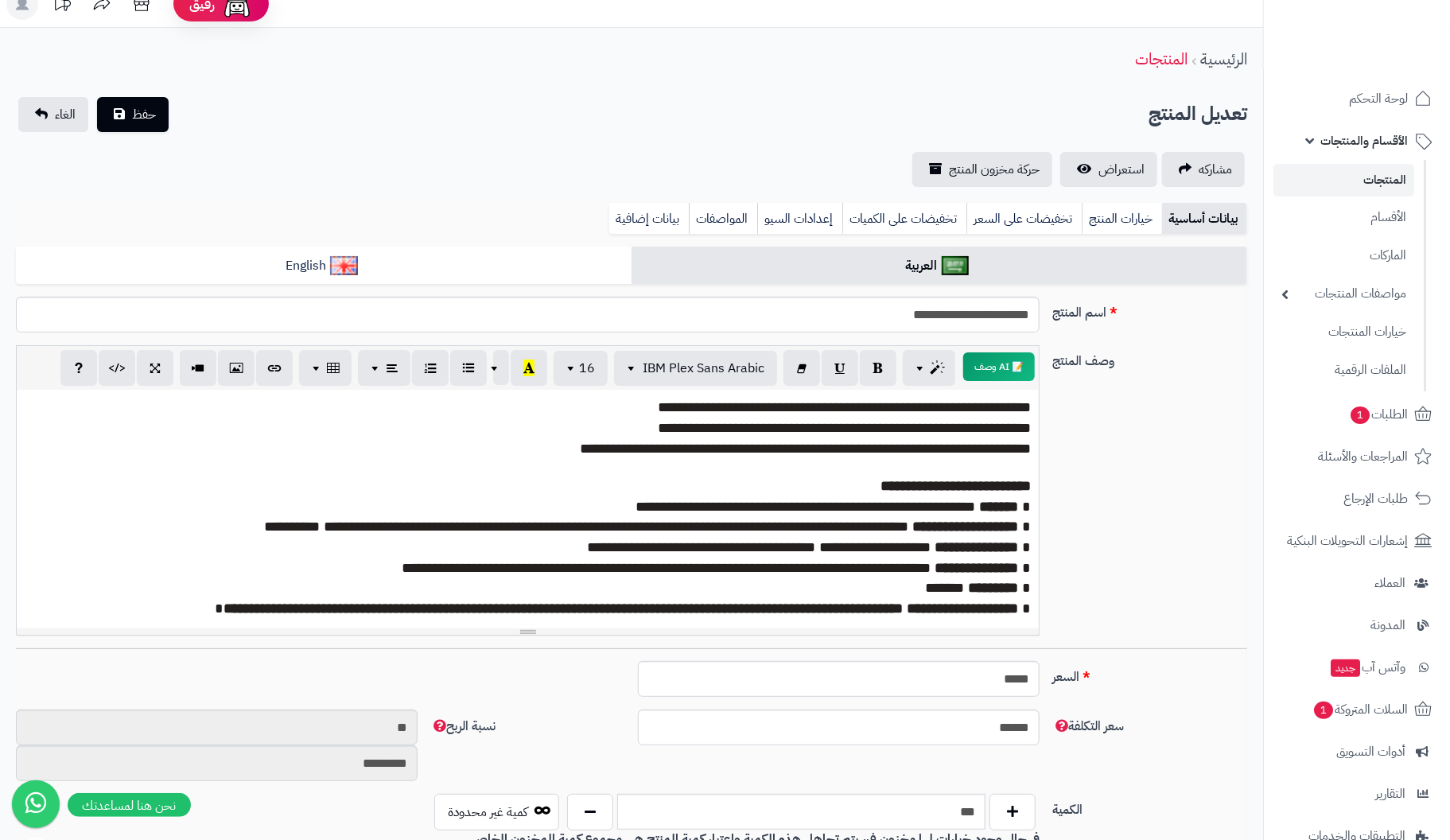
scroll to position [0, 0]
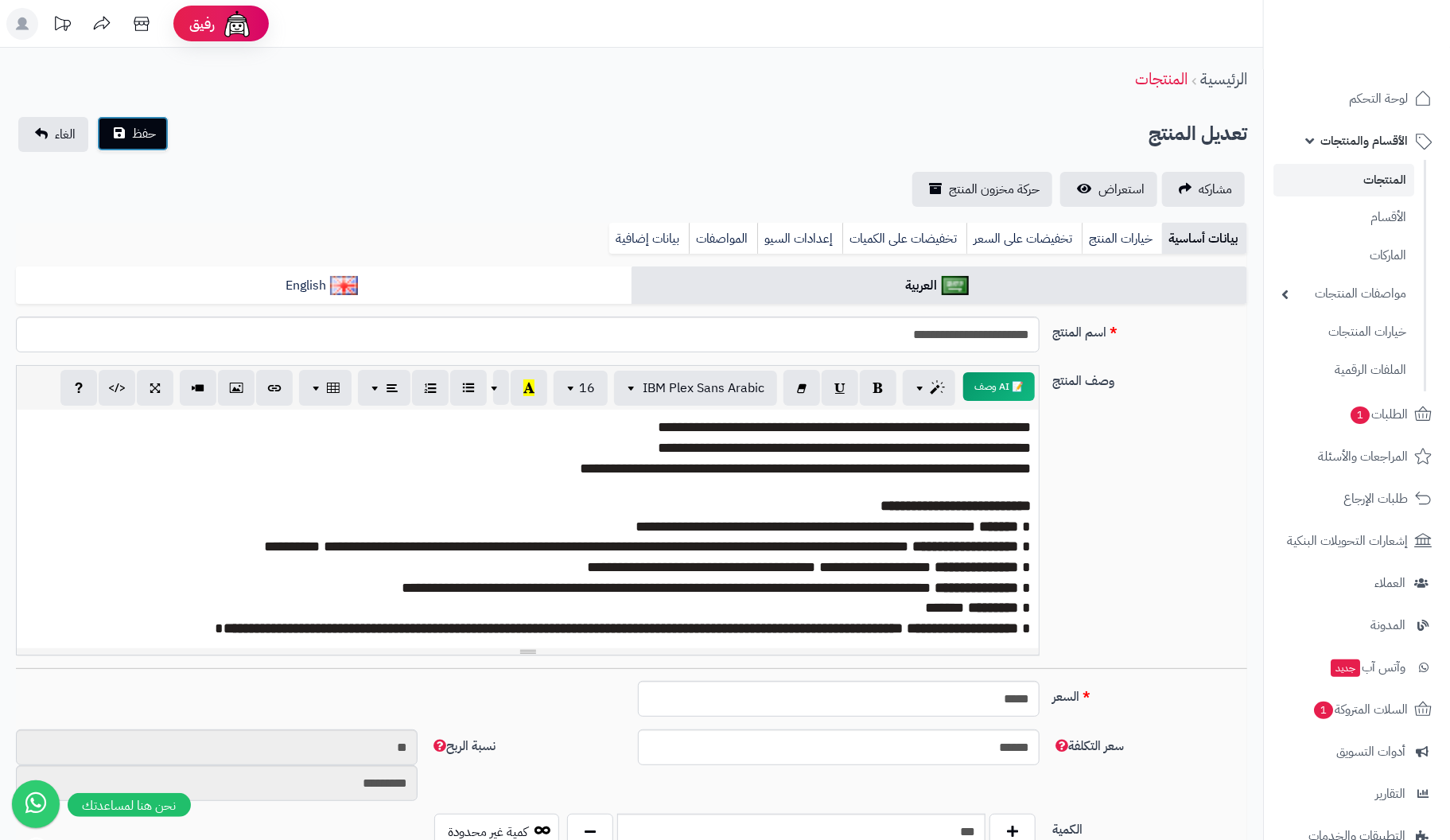
click at [138, 142] on span "حفظ" at bounding box center [144, 133] width 24 height 19
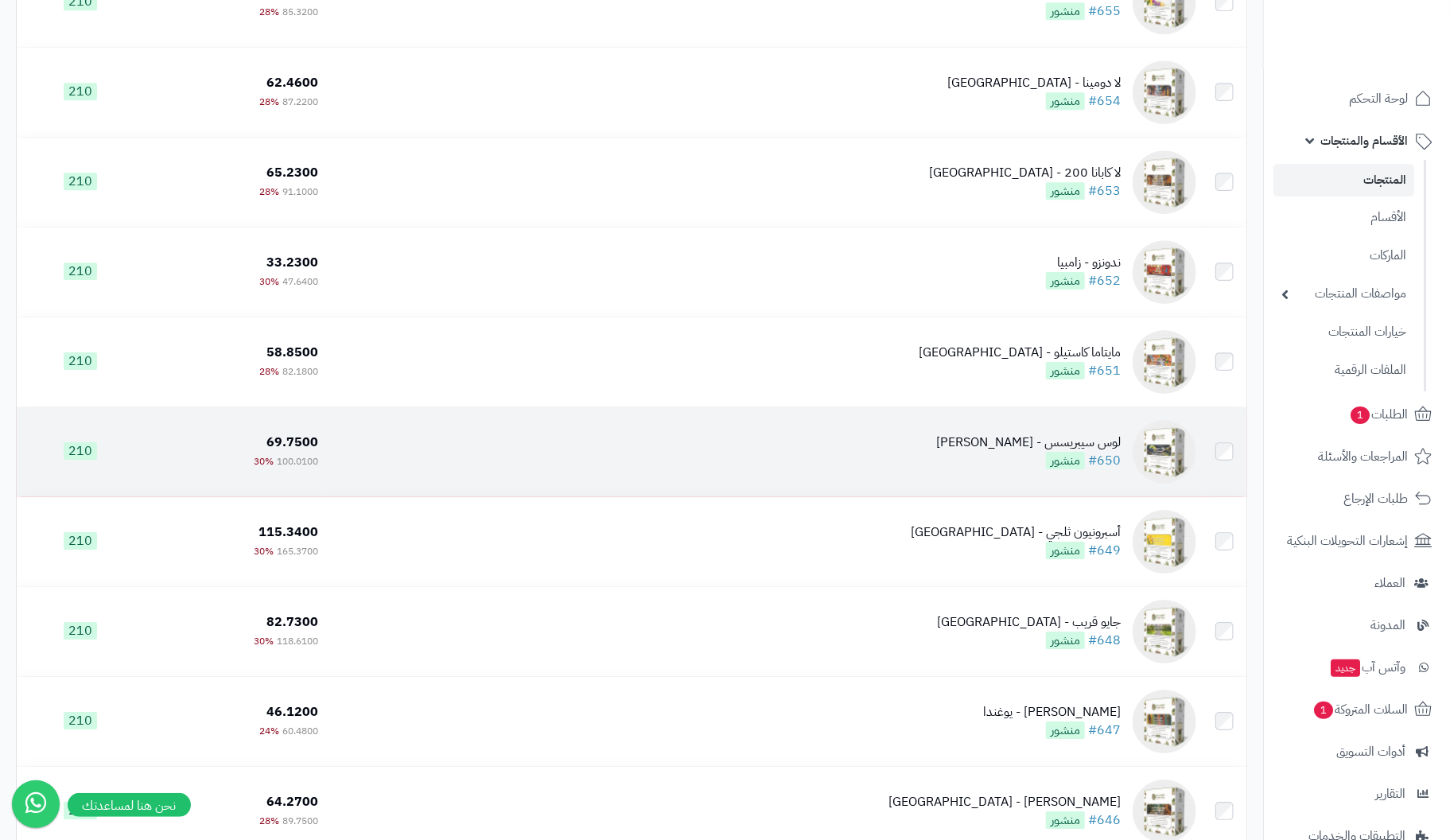
scroll to position [6363, 0]
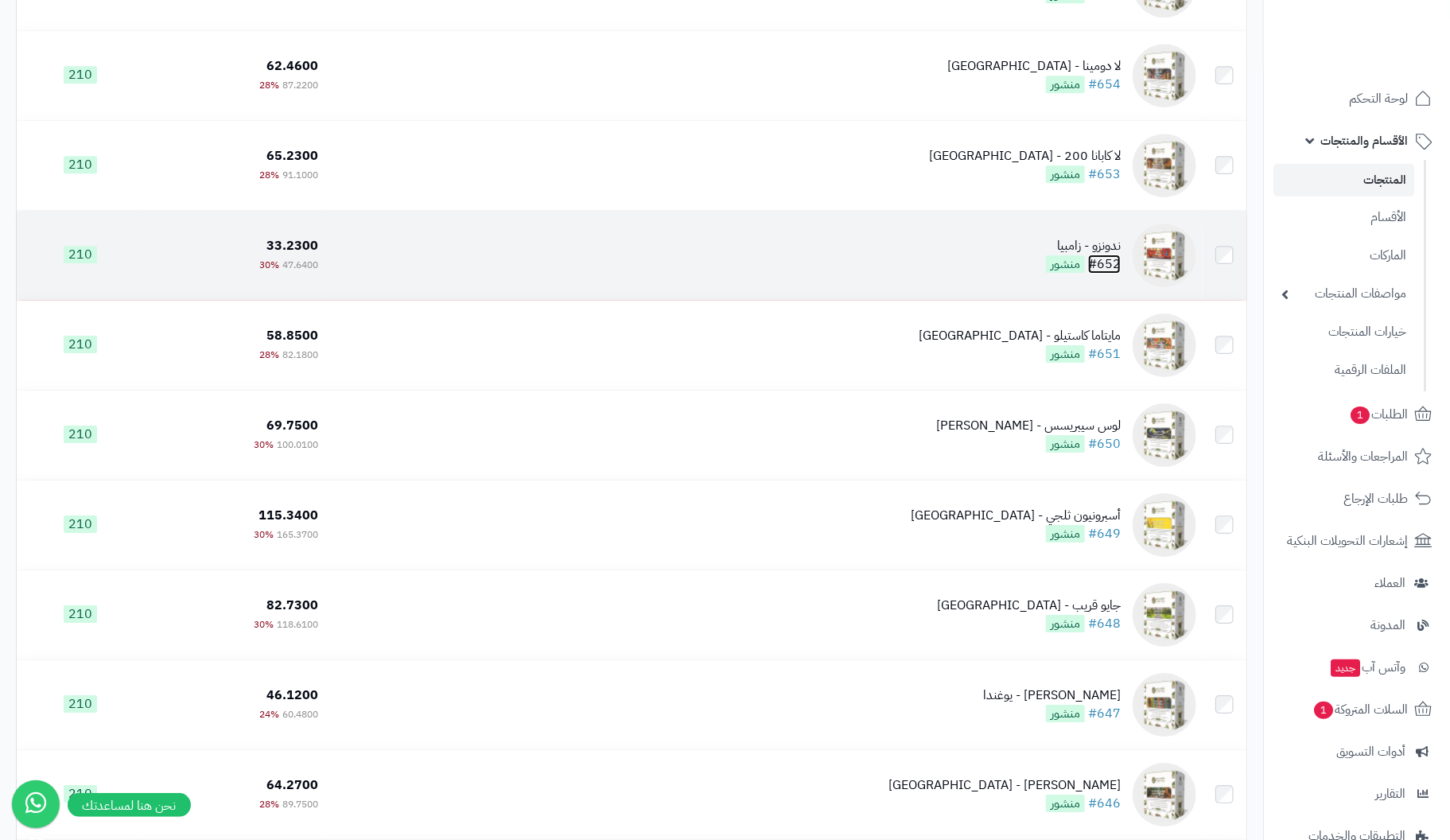
click at [1114, 263] on link "#652" at bounding box center [1104, 263] width 33 height 19
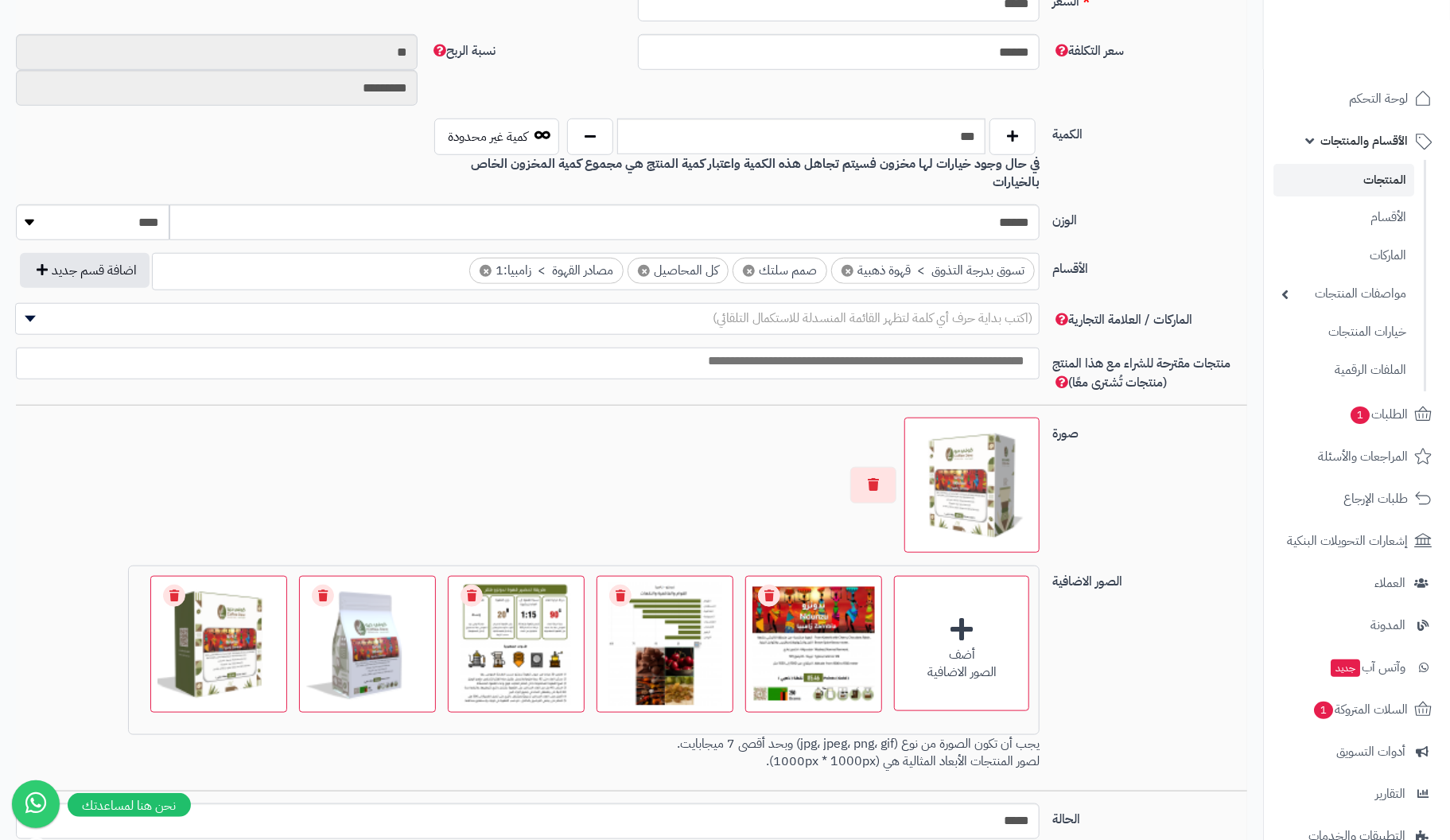
scroll to position [795, 0]
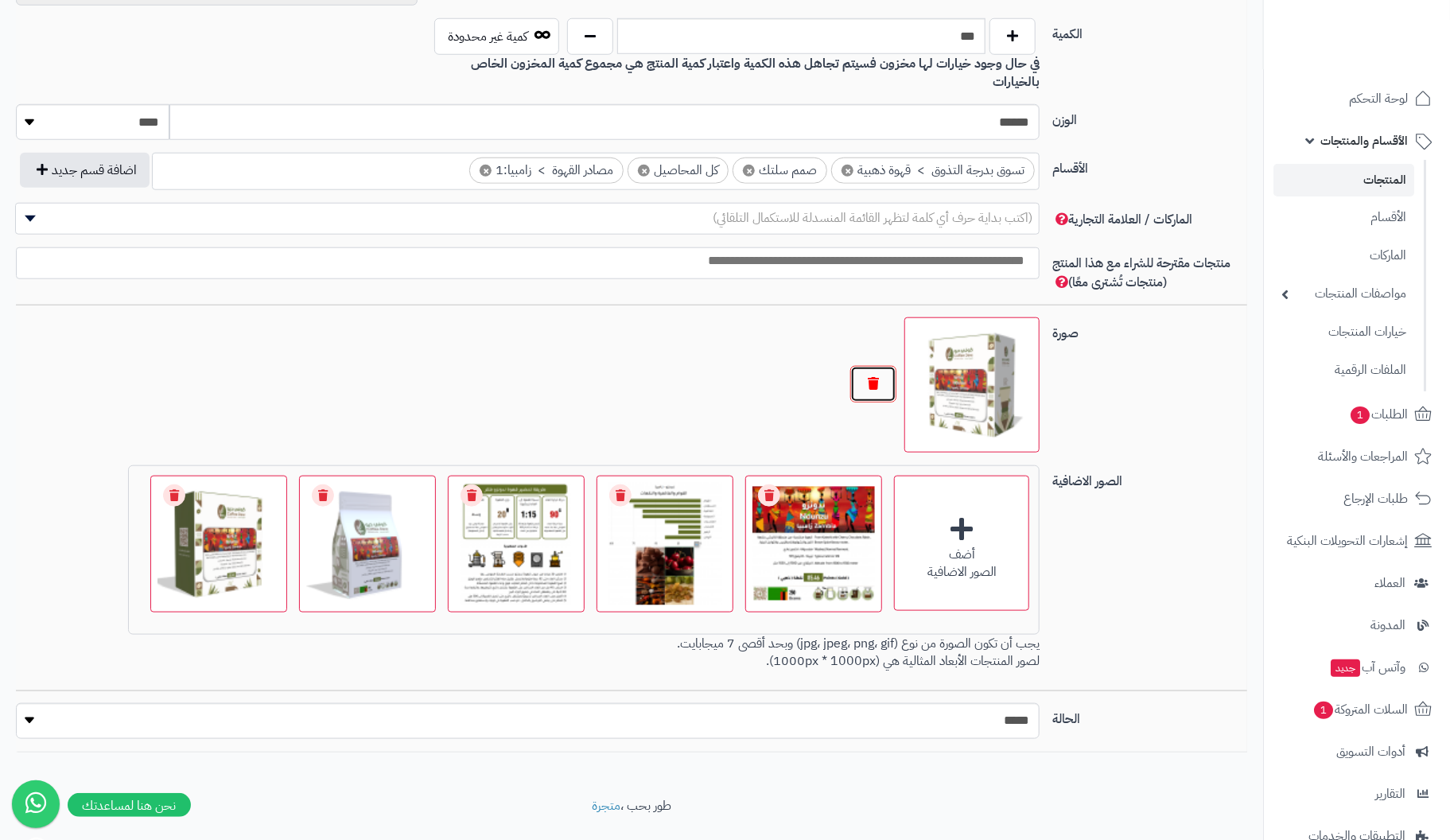
click at [873, 366] on button "button" at bounding box center [873, 384] width 46 height 37
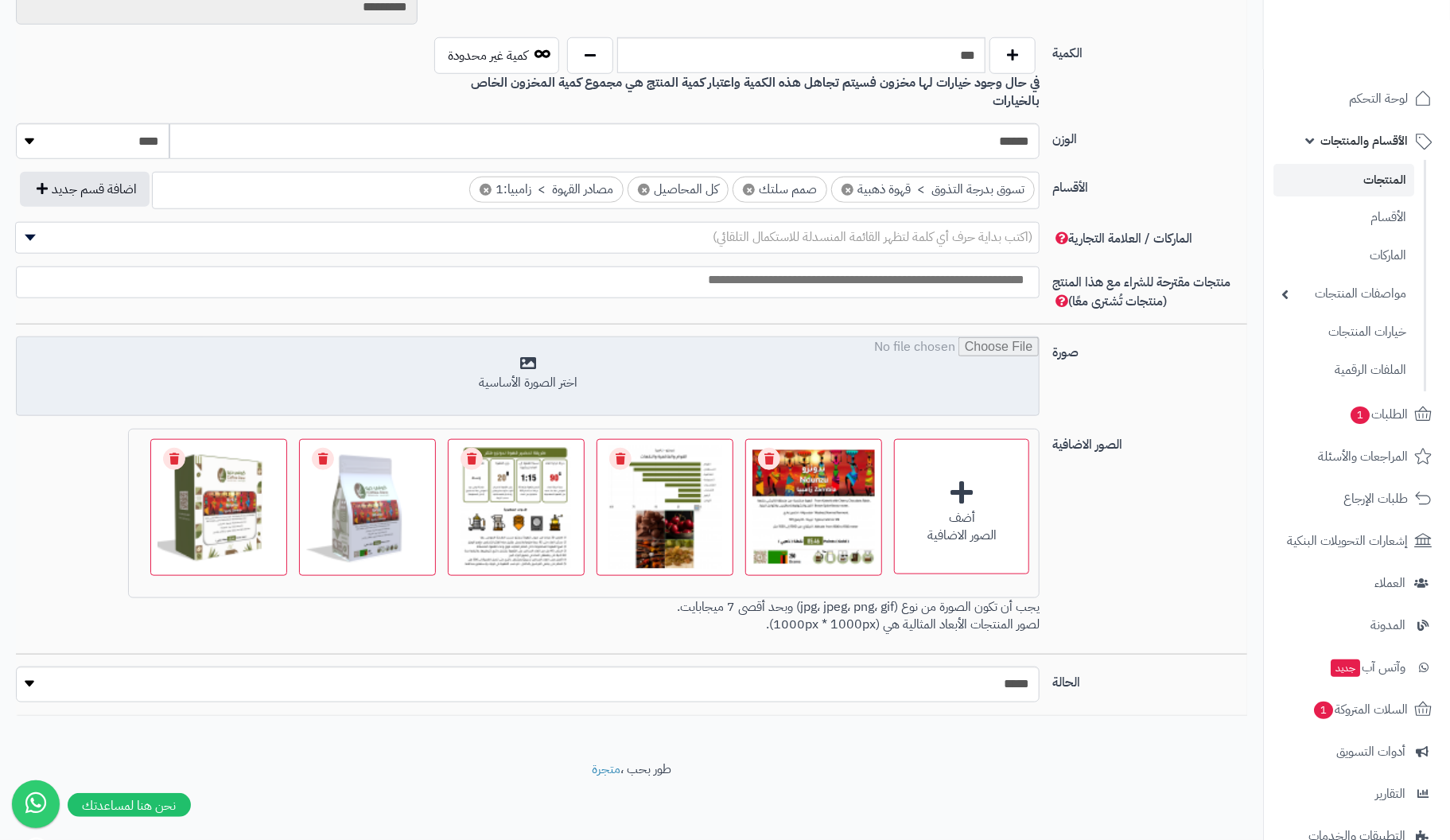
scroll to position [752, 0]
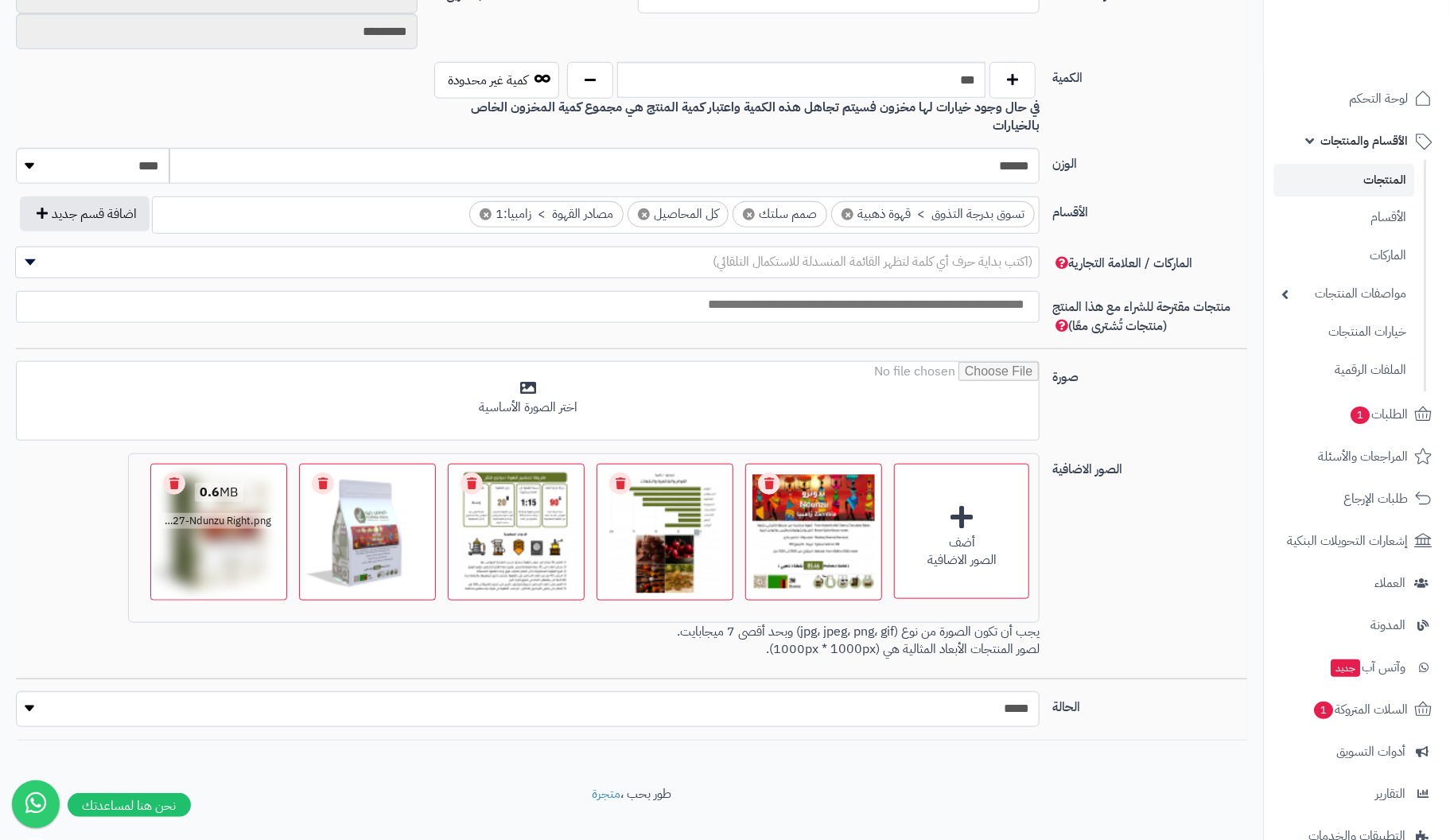
click at [179, 472] on link "Remove file" at bounding box center [174, 483] width 22 height 22
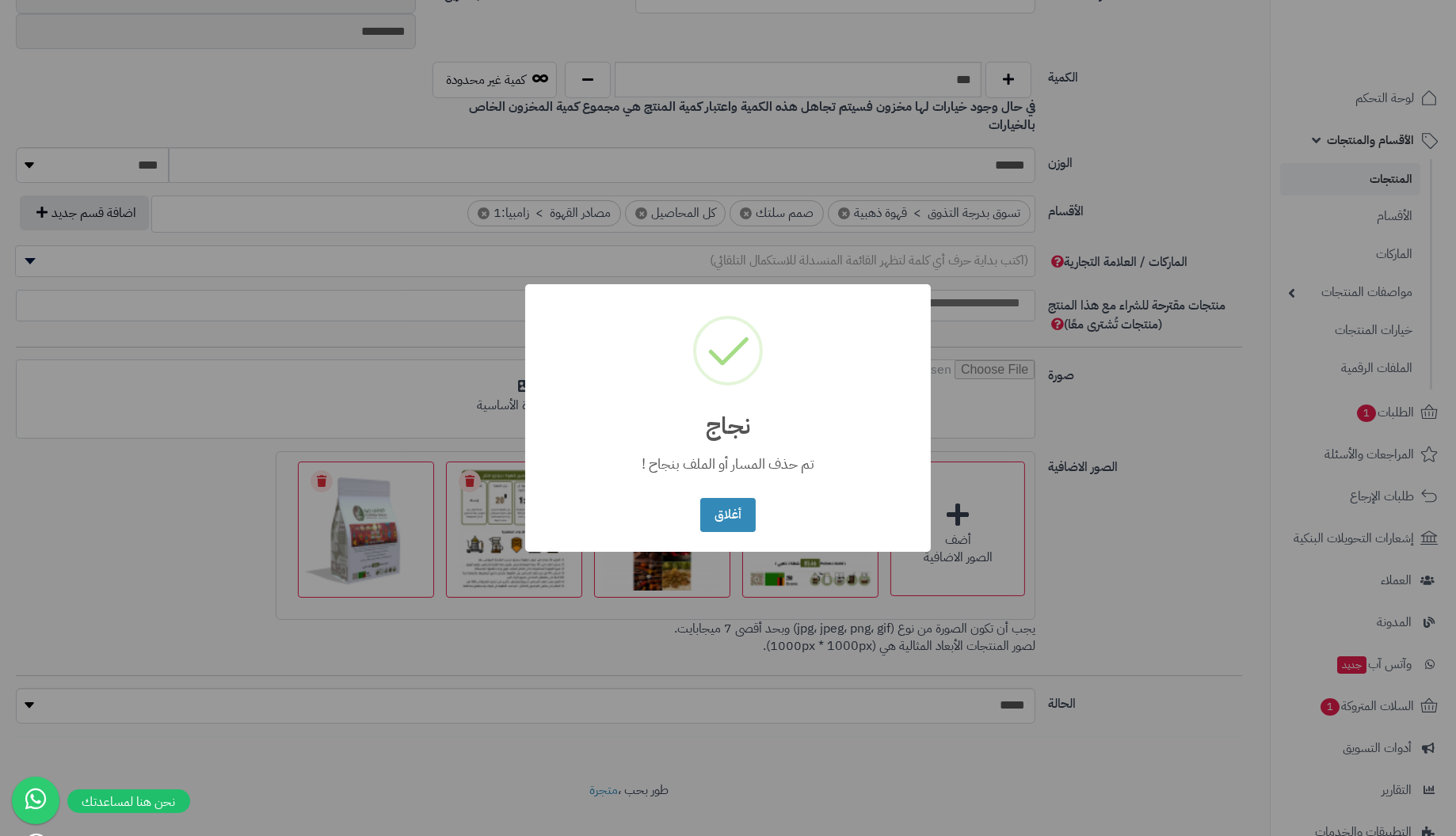
click at [700, 498] on button "أغلاق" at bounding box center [727, 515] width 54 height 34
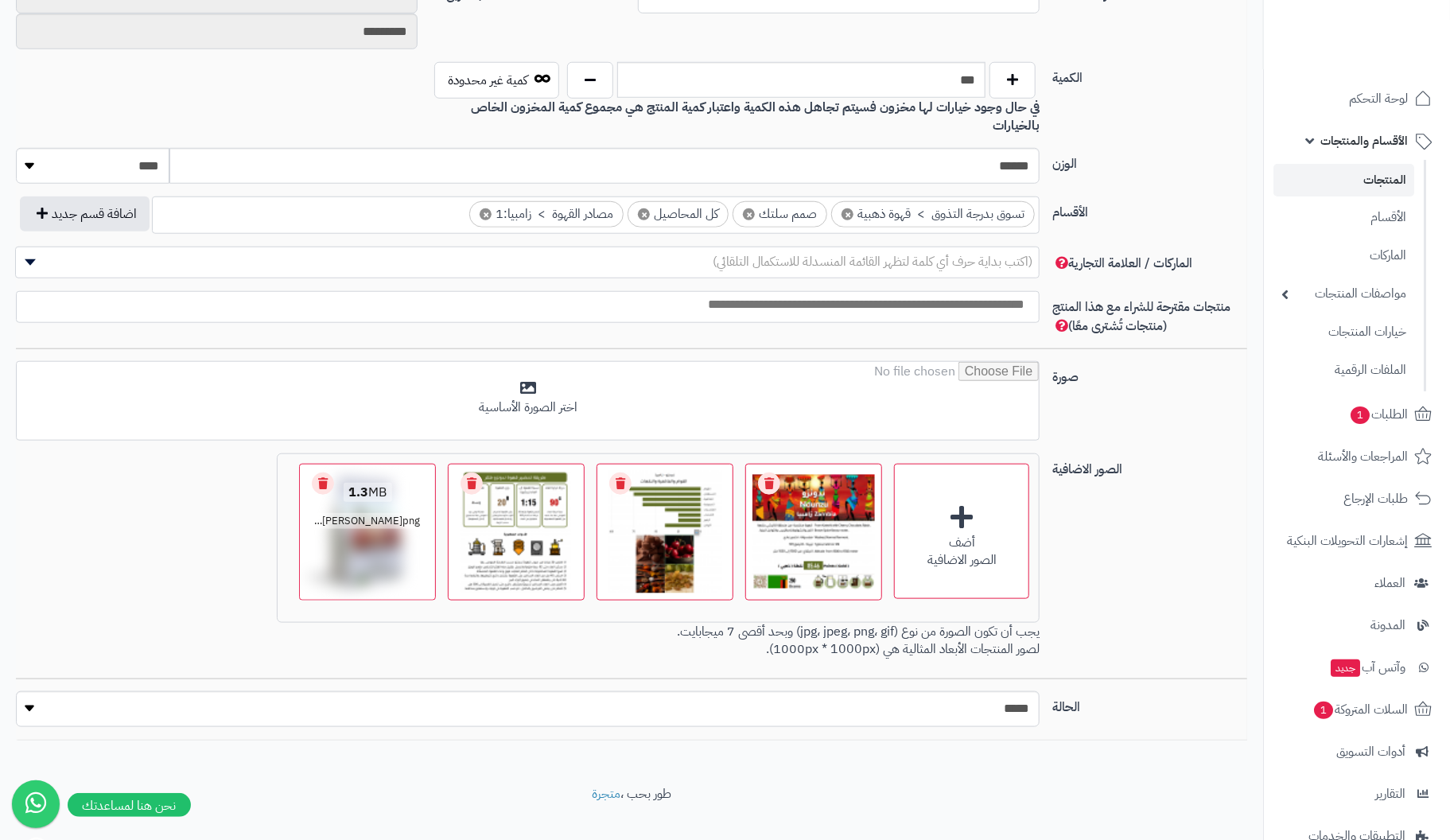
click at [321, 472] on link "Remove file" at bounding box center [322, 483] width 22 height 22
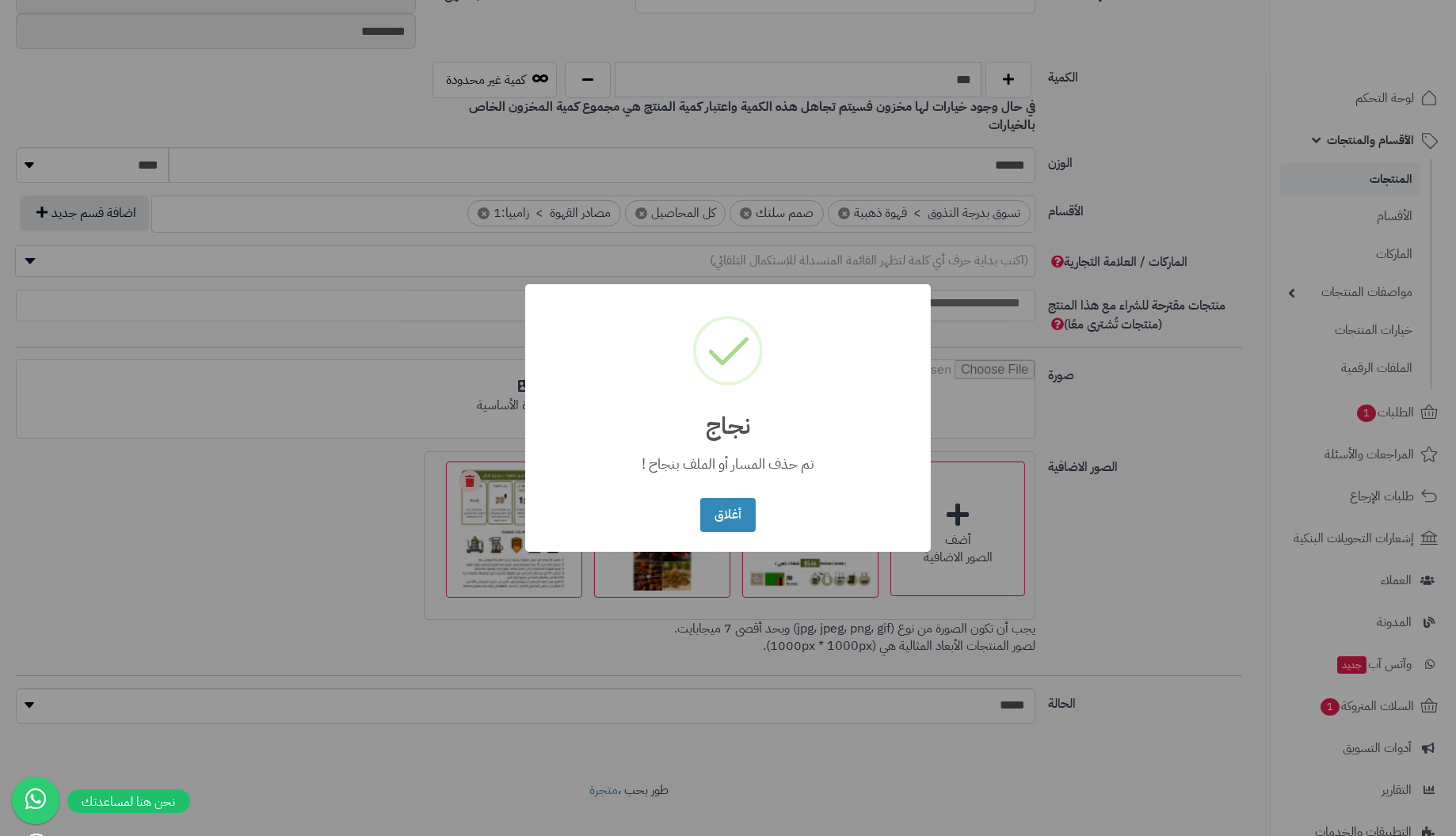
click at [700, 498] on button "أغلاق" at bounding box center [727, 515] width 54 height 34
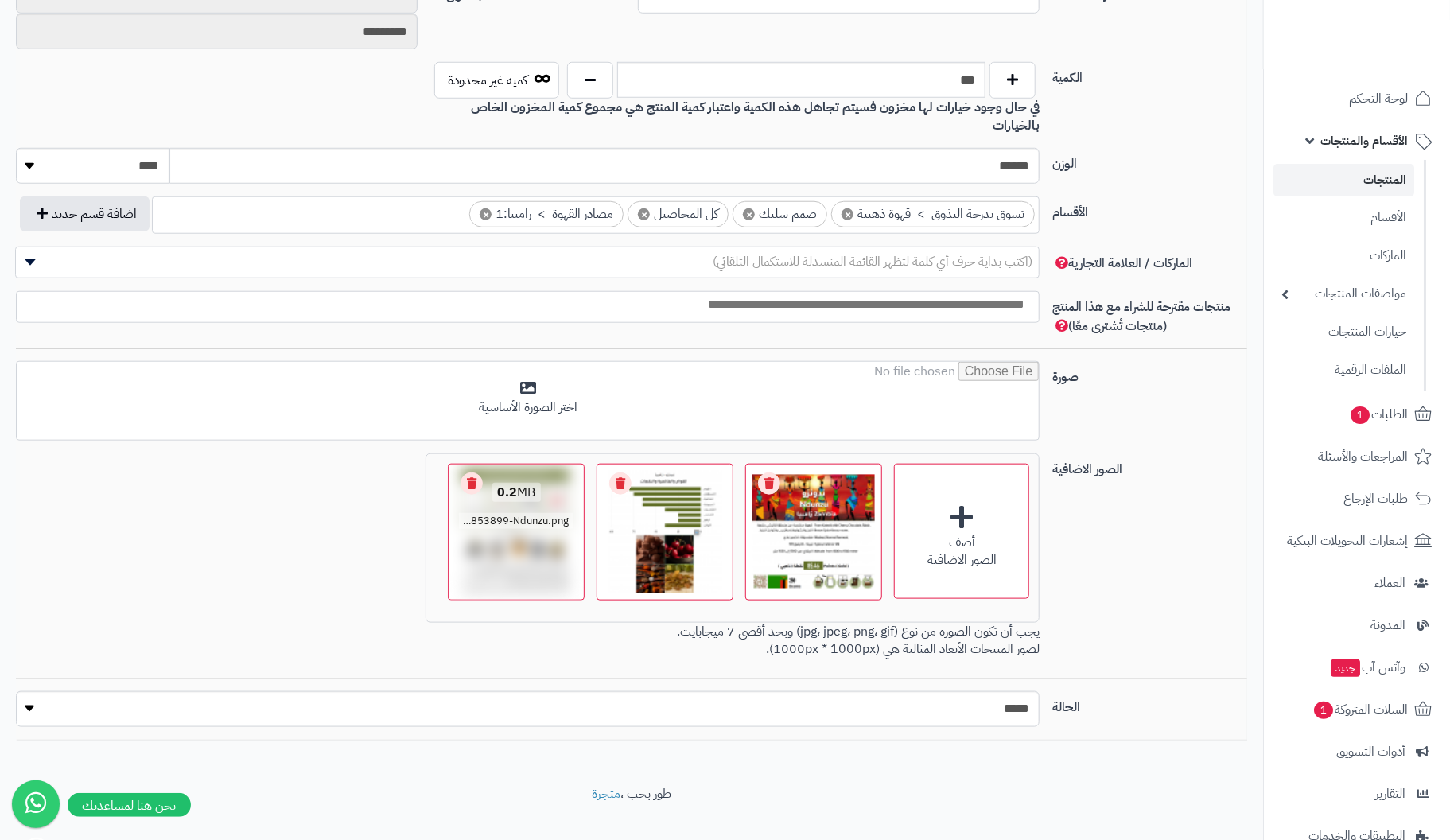
click at [472, 472] on link "Remove file" at bounding box center [471, 483] width 22 height 22
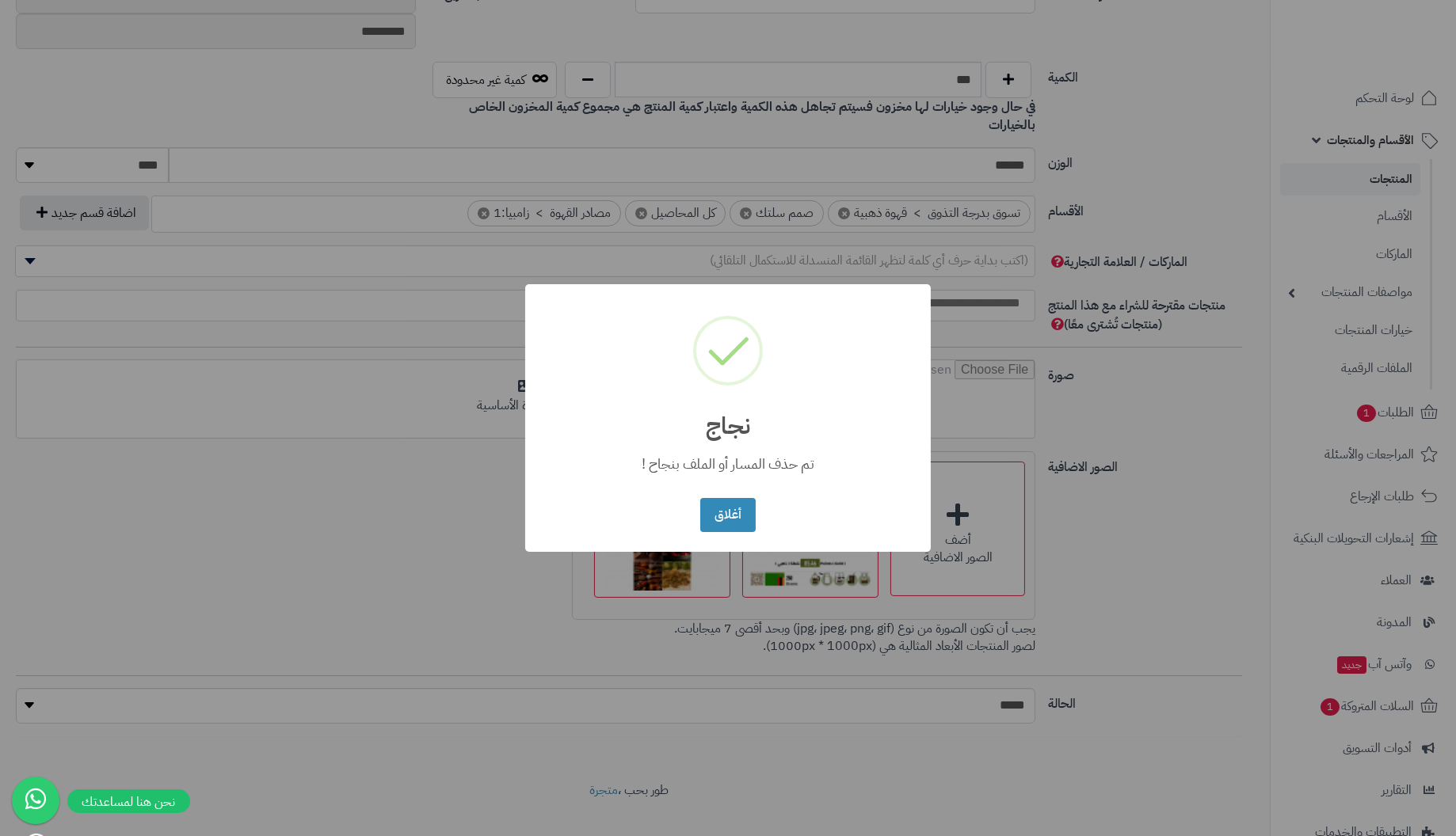
click at [700, 498] on button "أغلاق" at bounding box center [727, 515] width 54 height 34
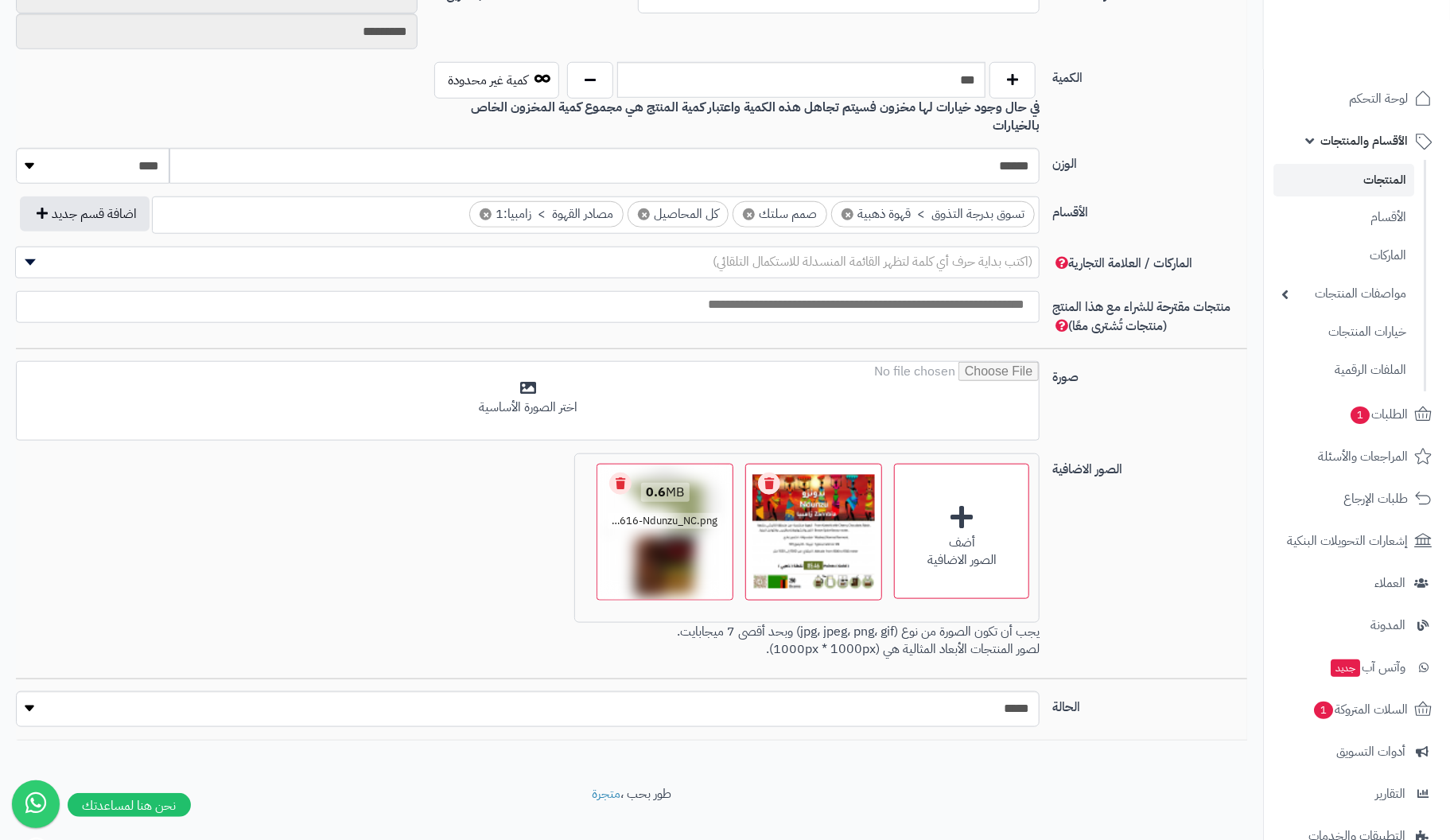
click at [626, 472] on link "Remove file" at bounding box center [620, 483] width 22 height 22
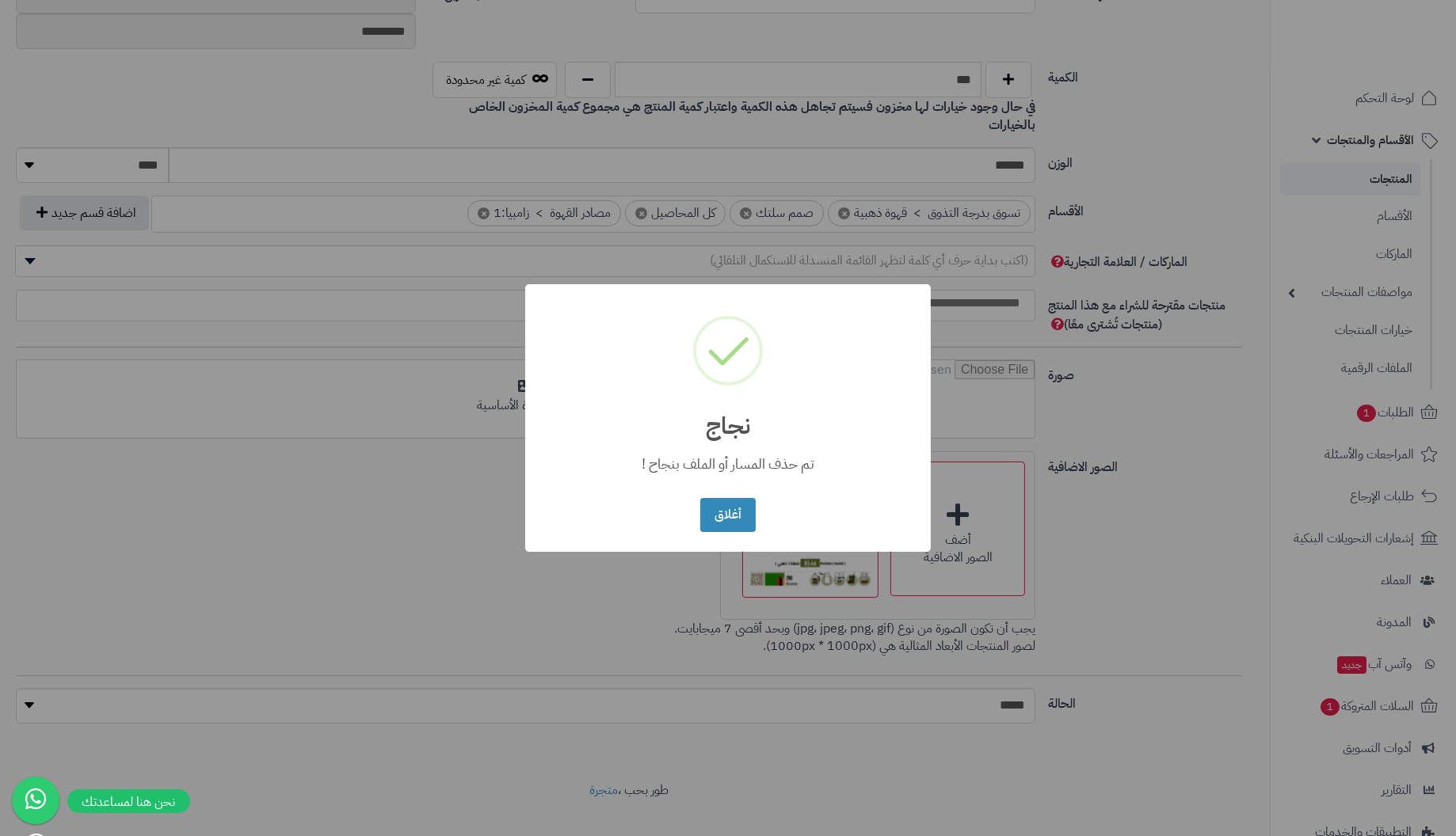
click at [700, 498] on button "أغلاق" at bounding box center [727, 515] width 54 height 34
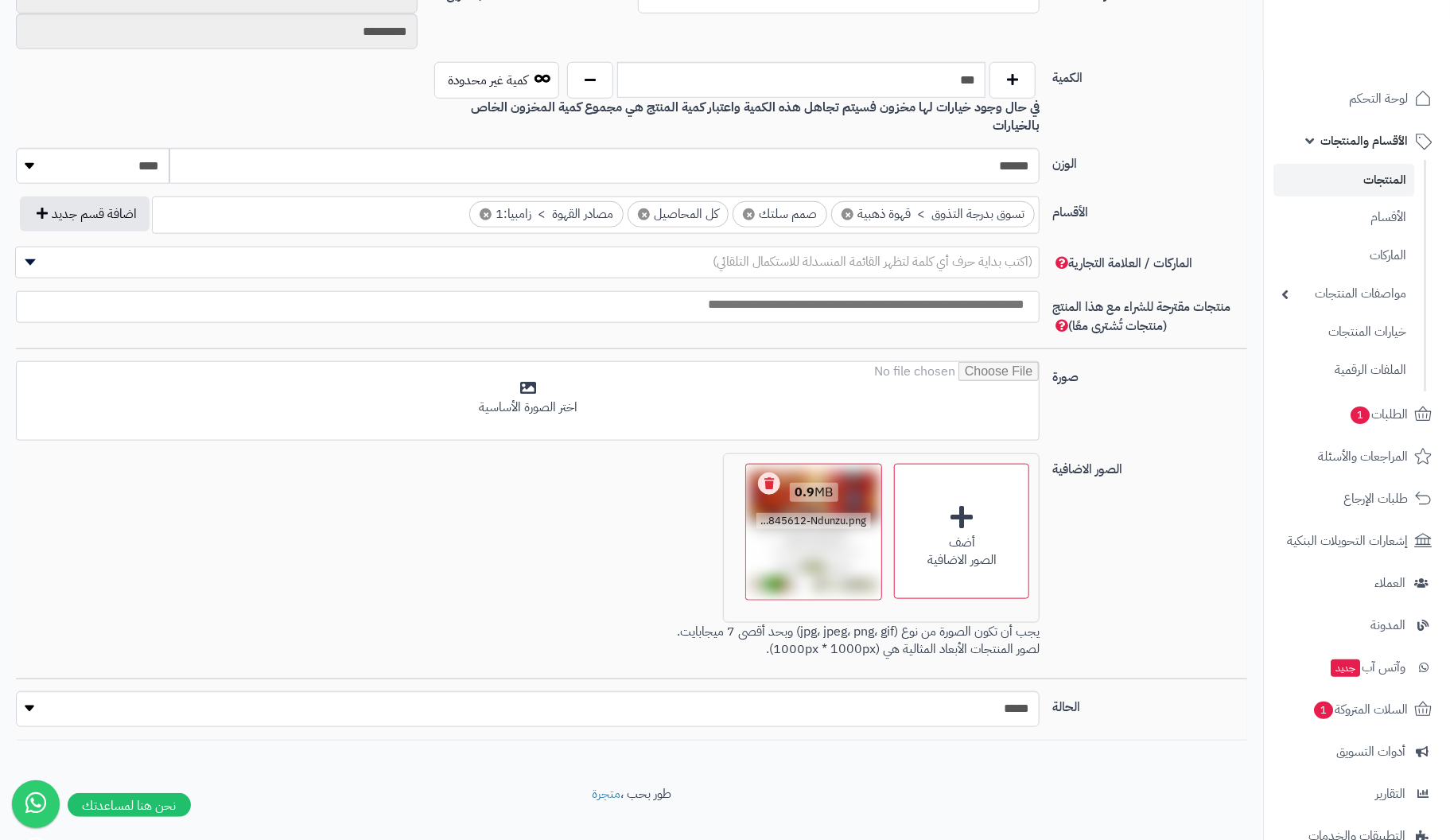
click at [771, 472] on link "Remove file" at bounding box center [769, 483] width 22 height 22
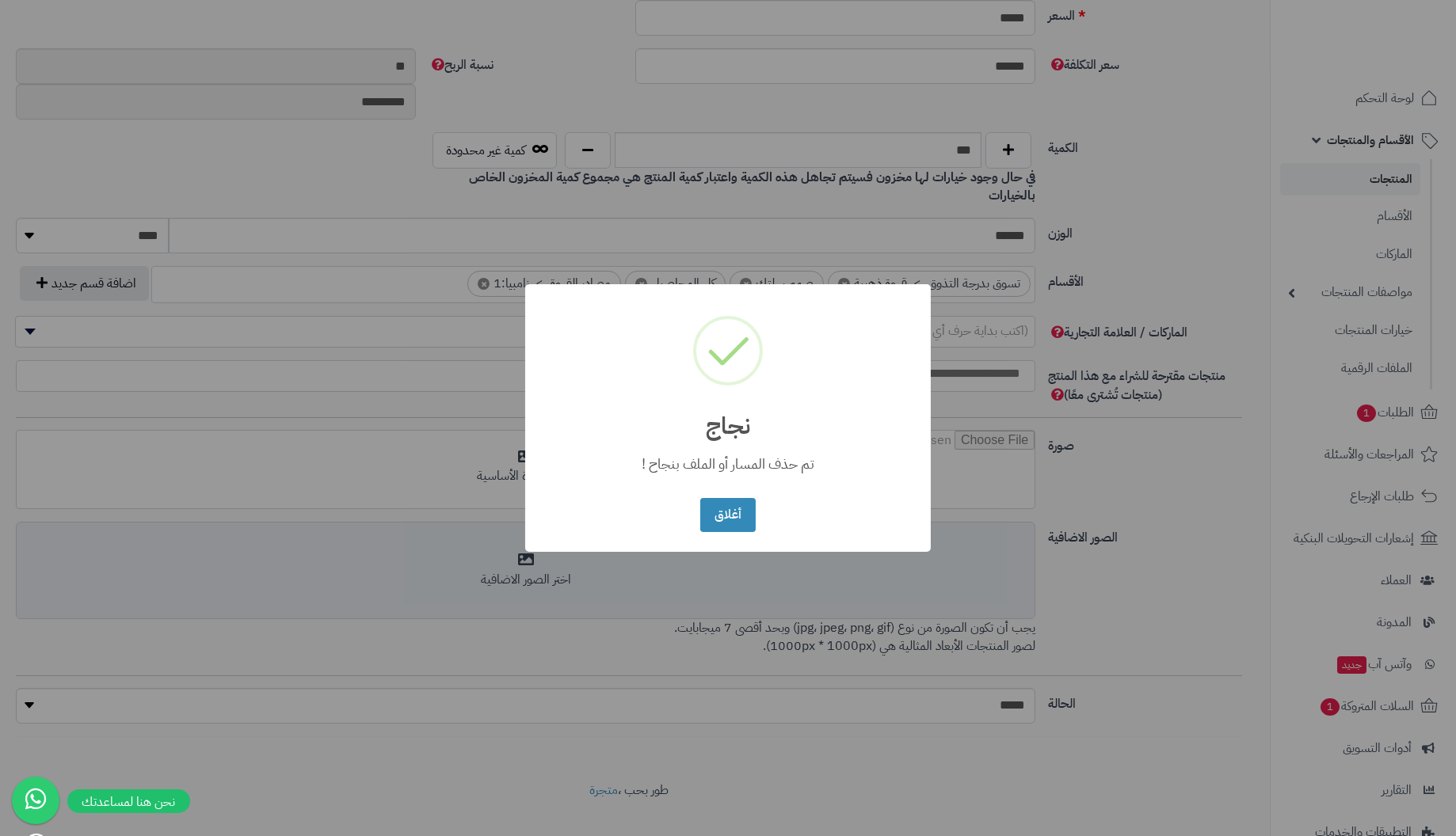
click at [700, 498] on button "أغلاق" at bounding box center [727, 515] width 54 height 34
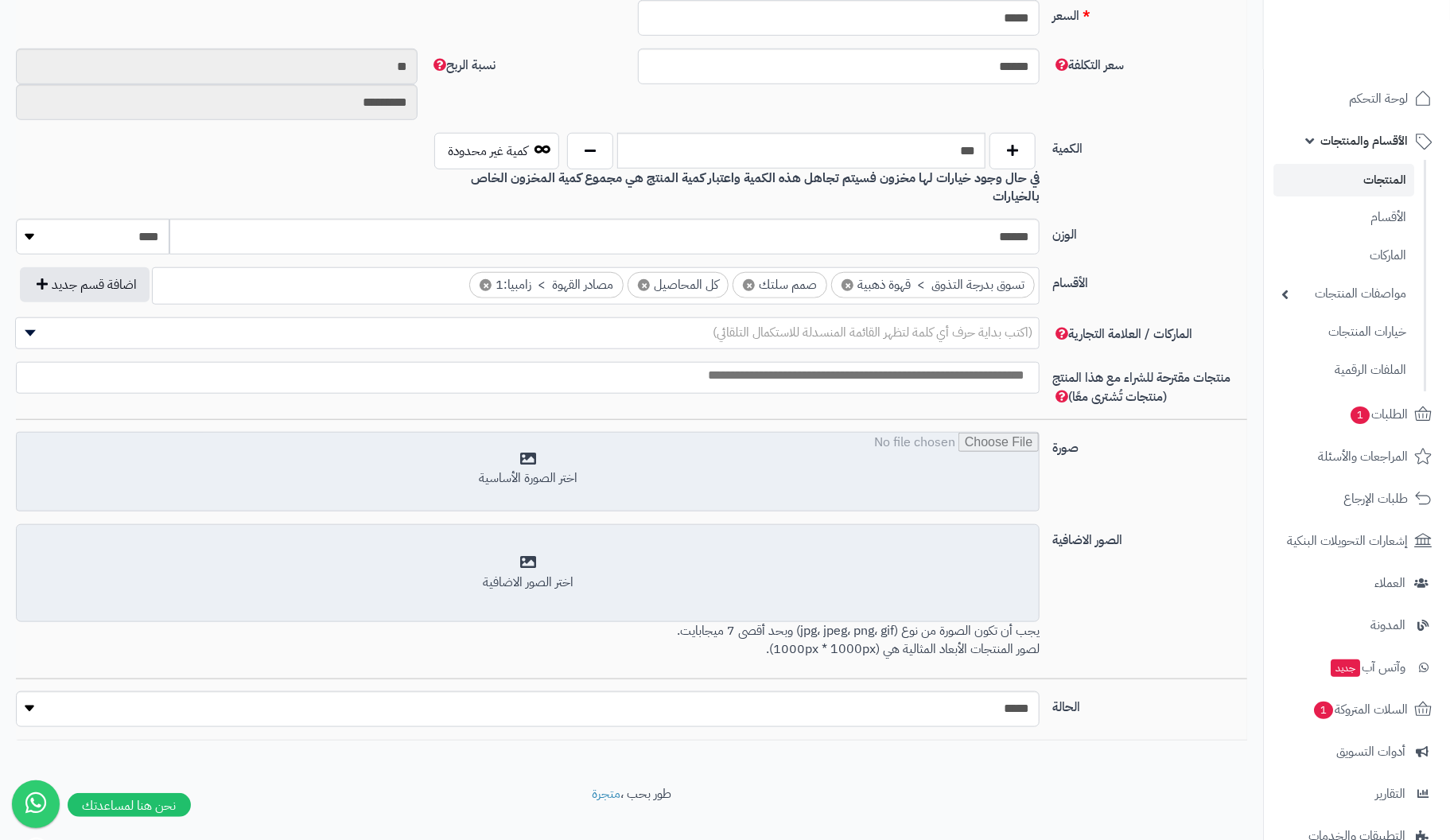
click at [528, 440] on input "file" at bounding box center [527, 473] width 1022 height 80
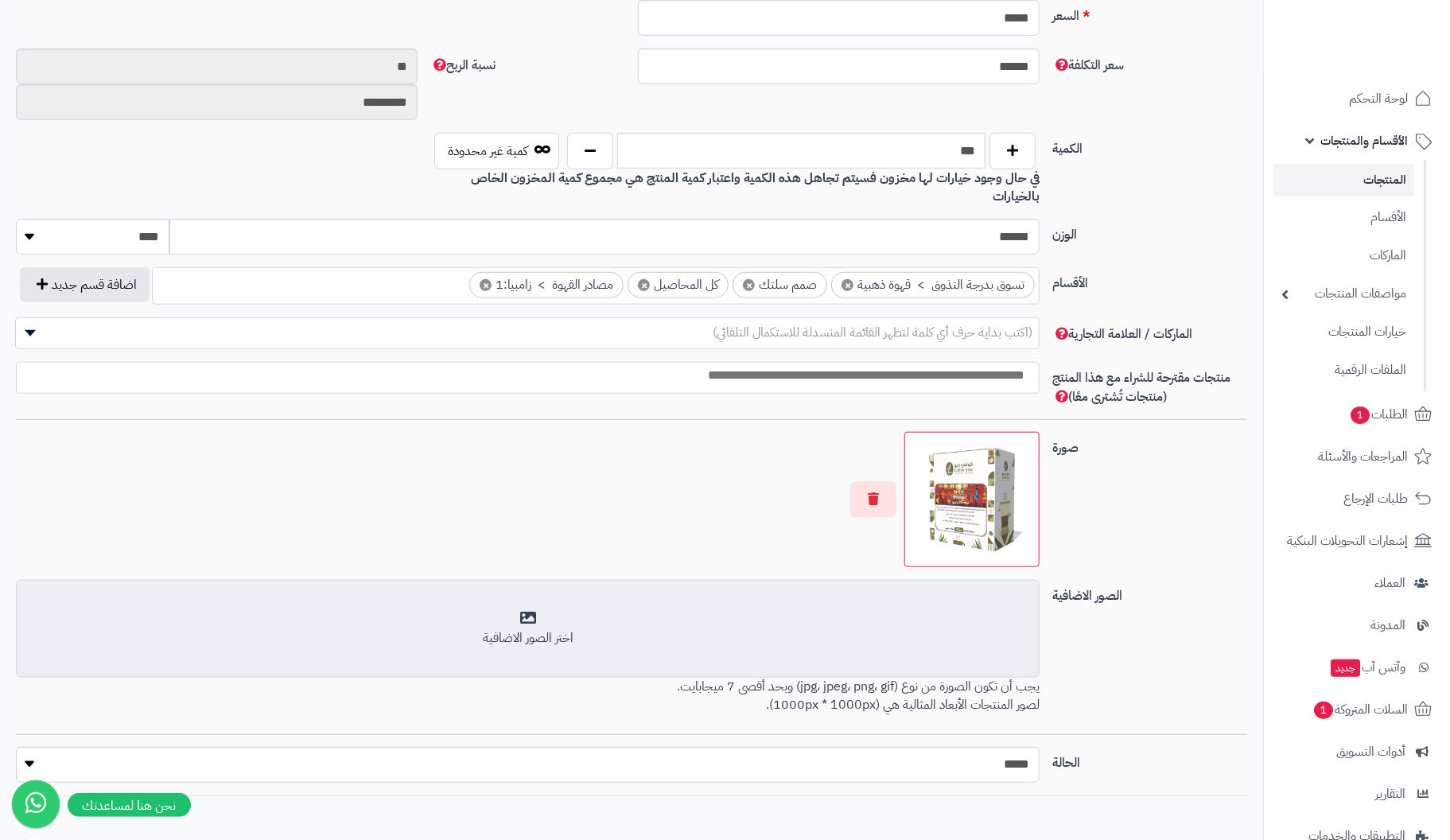
click at [533, 610] on div "اختر الصور الاضافية" at bounding box center [528, 629] width 1003 height 38
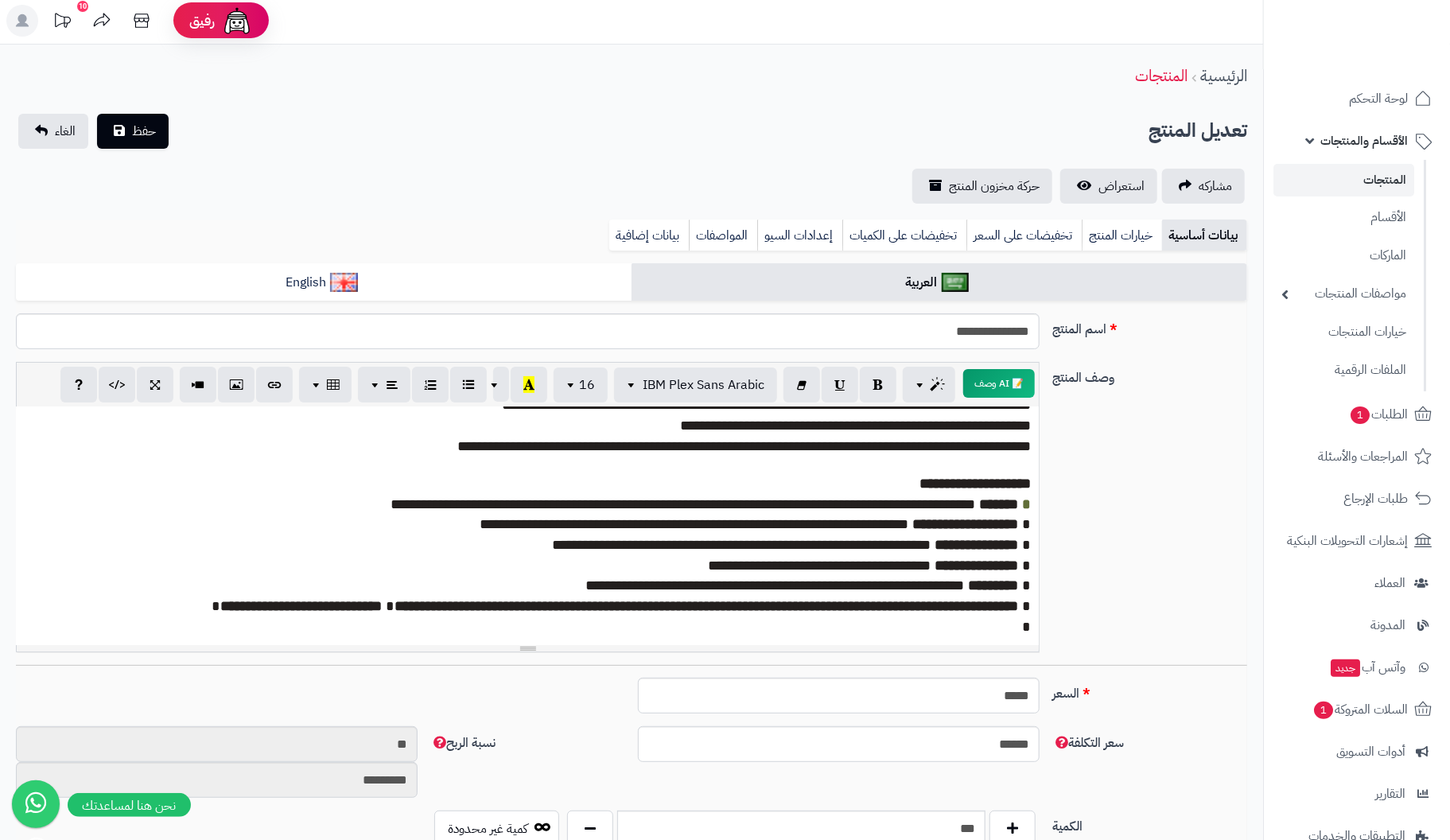
scroll to position [0, 0]
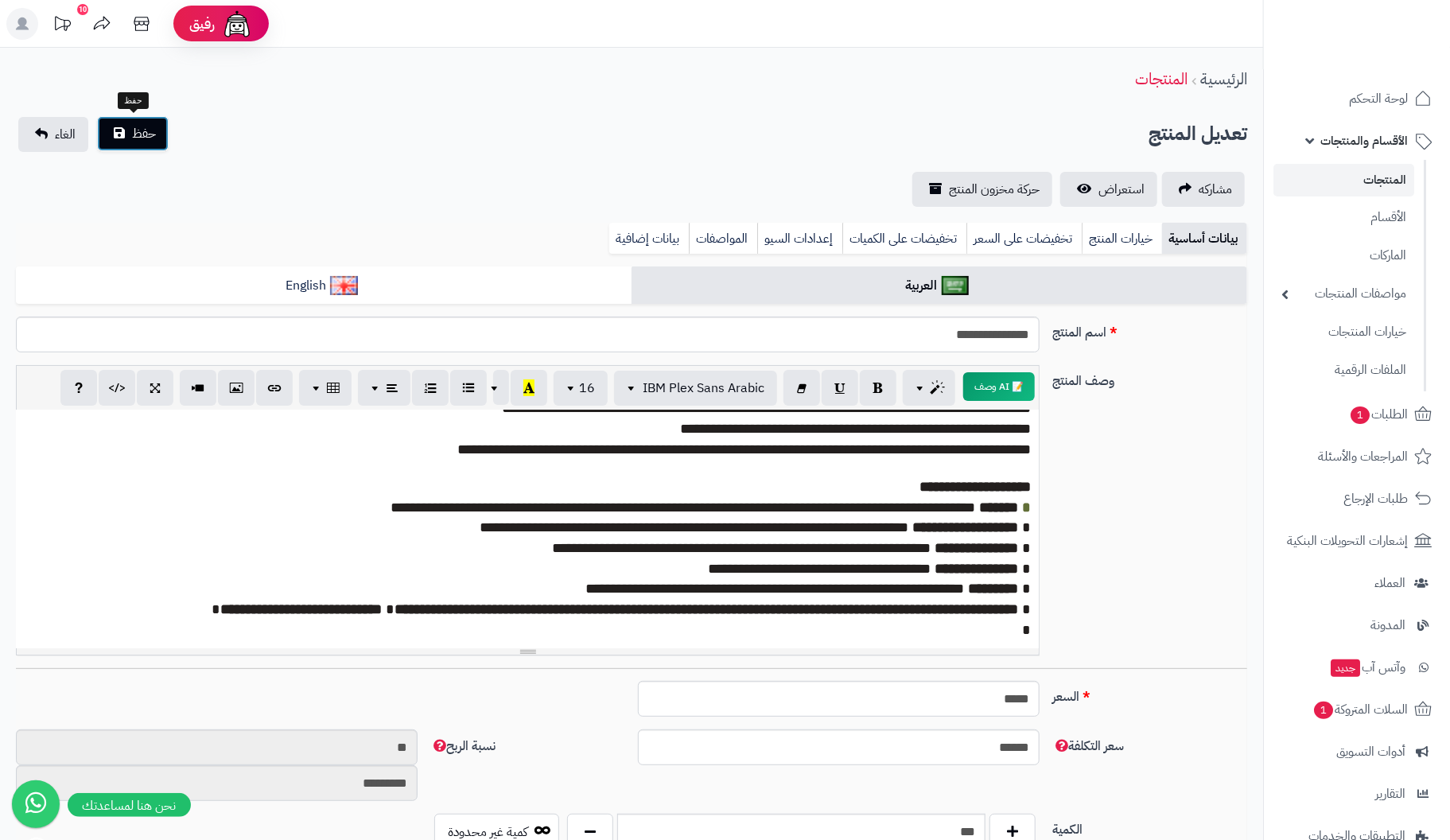
click at [140, 126] on span "حفظ" at bounding box center [144, 133] width 24 height 19
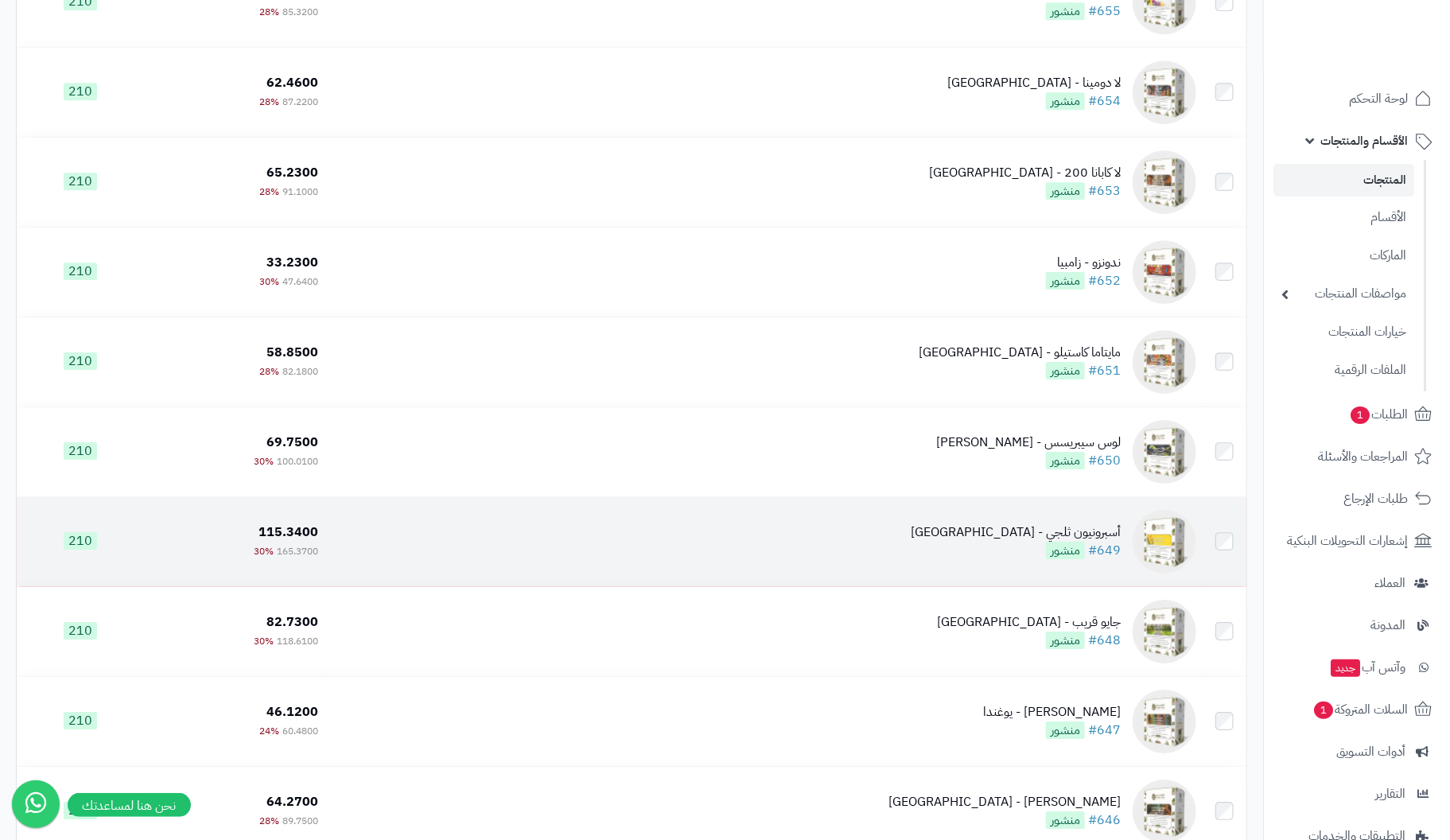
scroll to position [6363, 0]
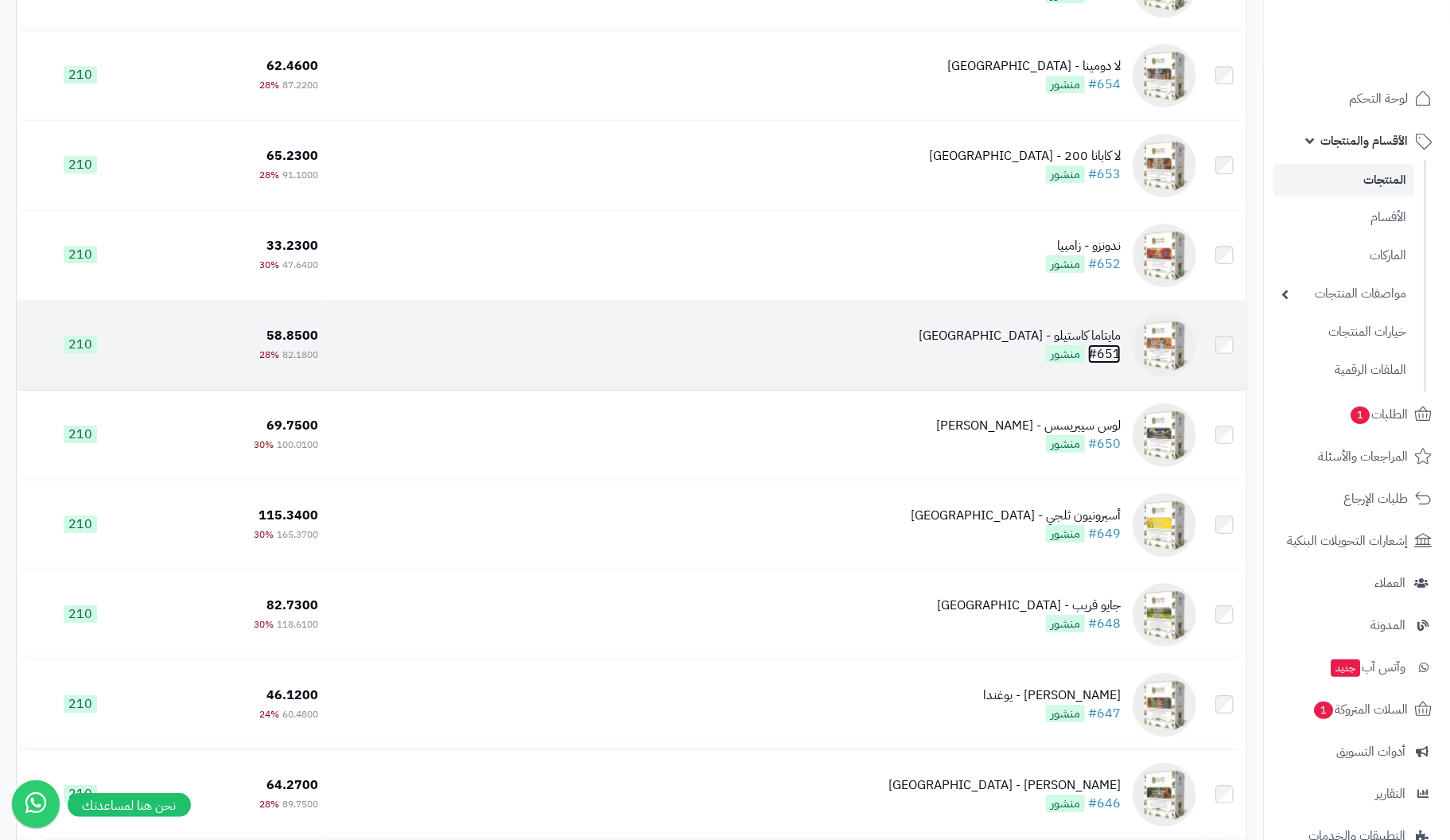
click at [1117, 351] on link "#651" at bounding box center [1104, 353] width 33 height 19
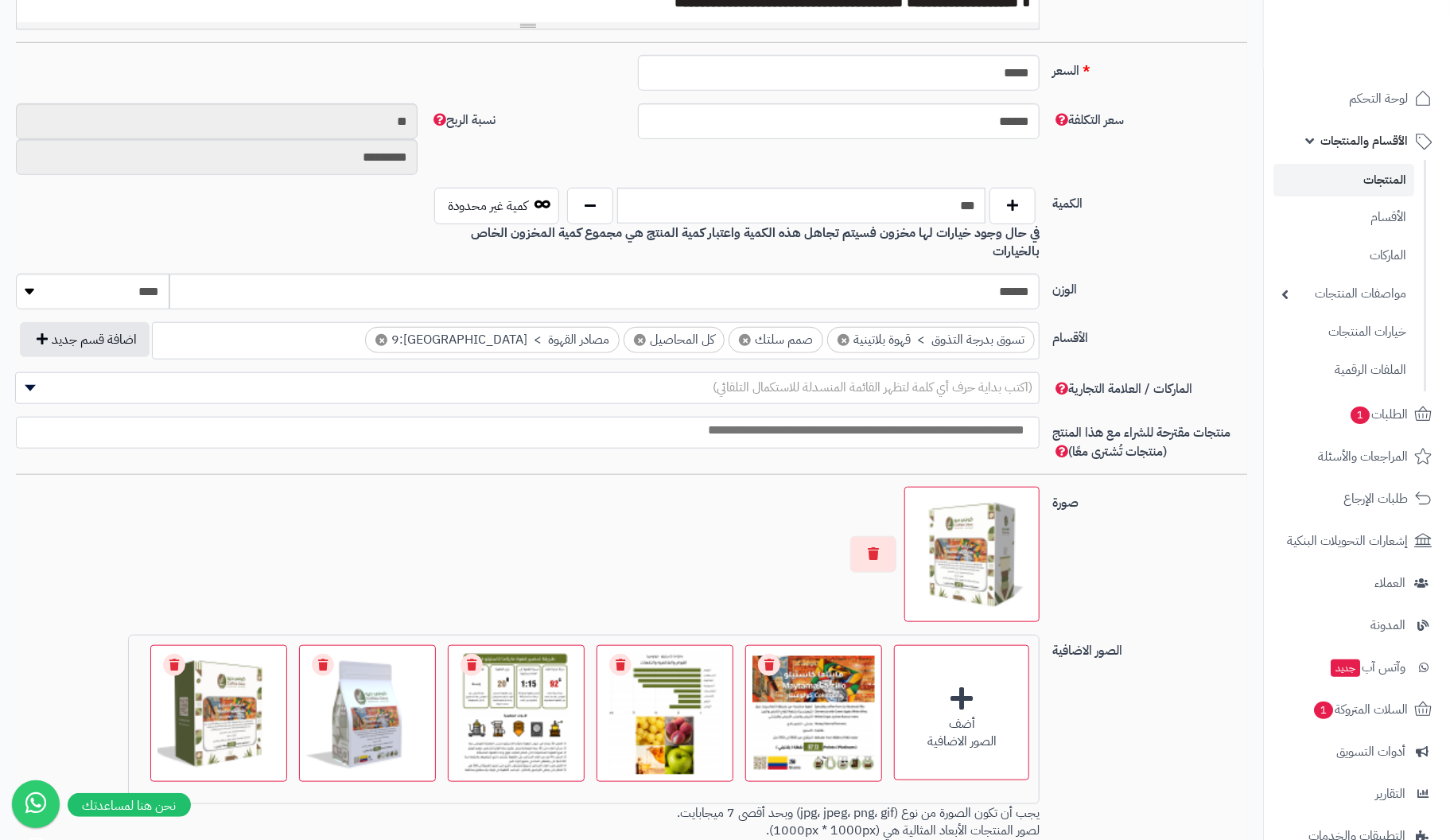
scroll to position [635, 0]
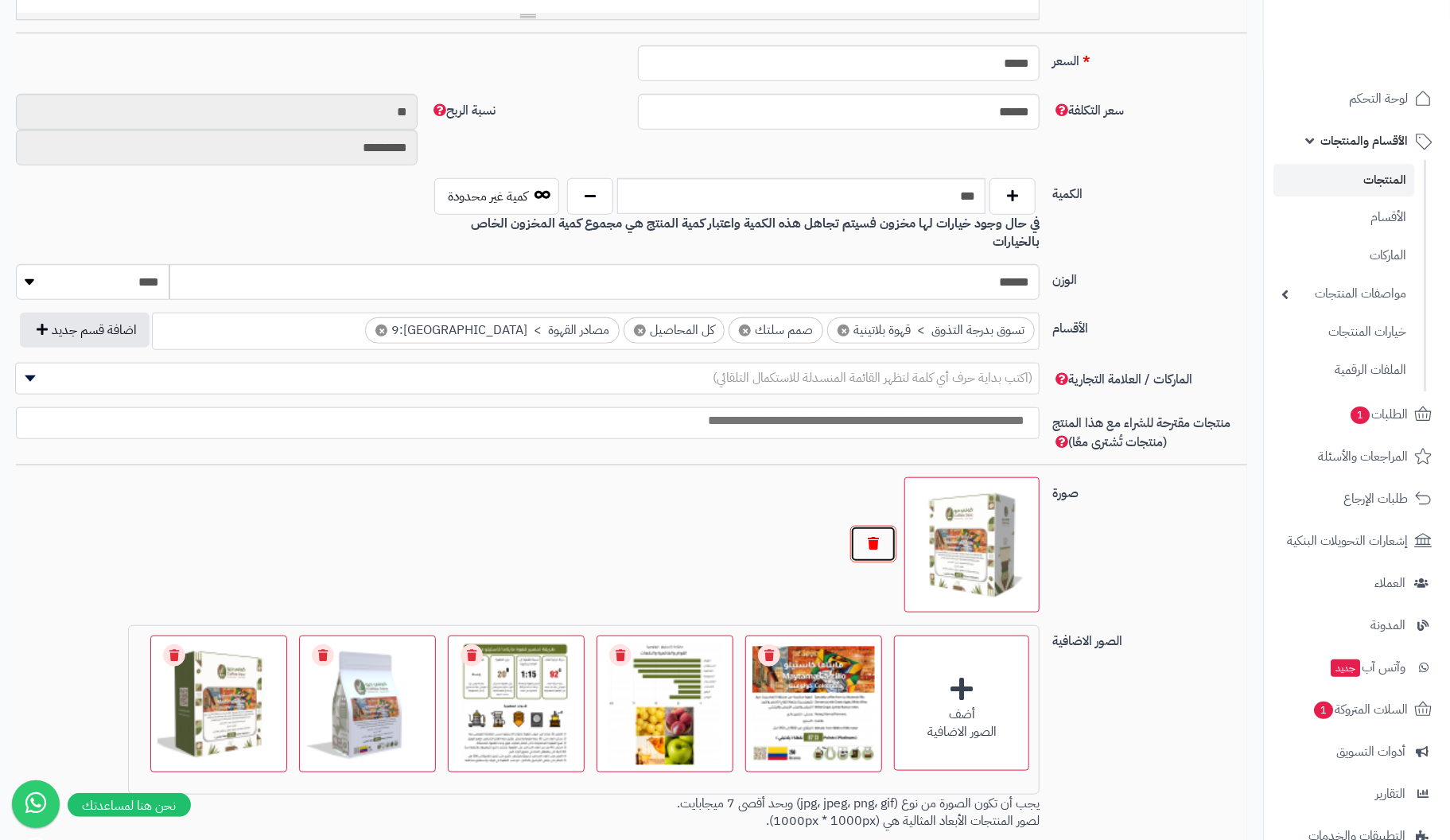
click at [880, 526] on button "button" at bounding box center [873, 544] width 46 height 37
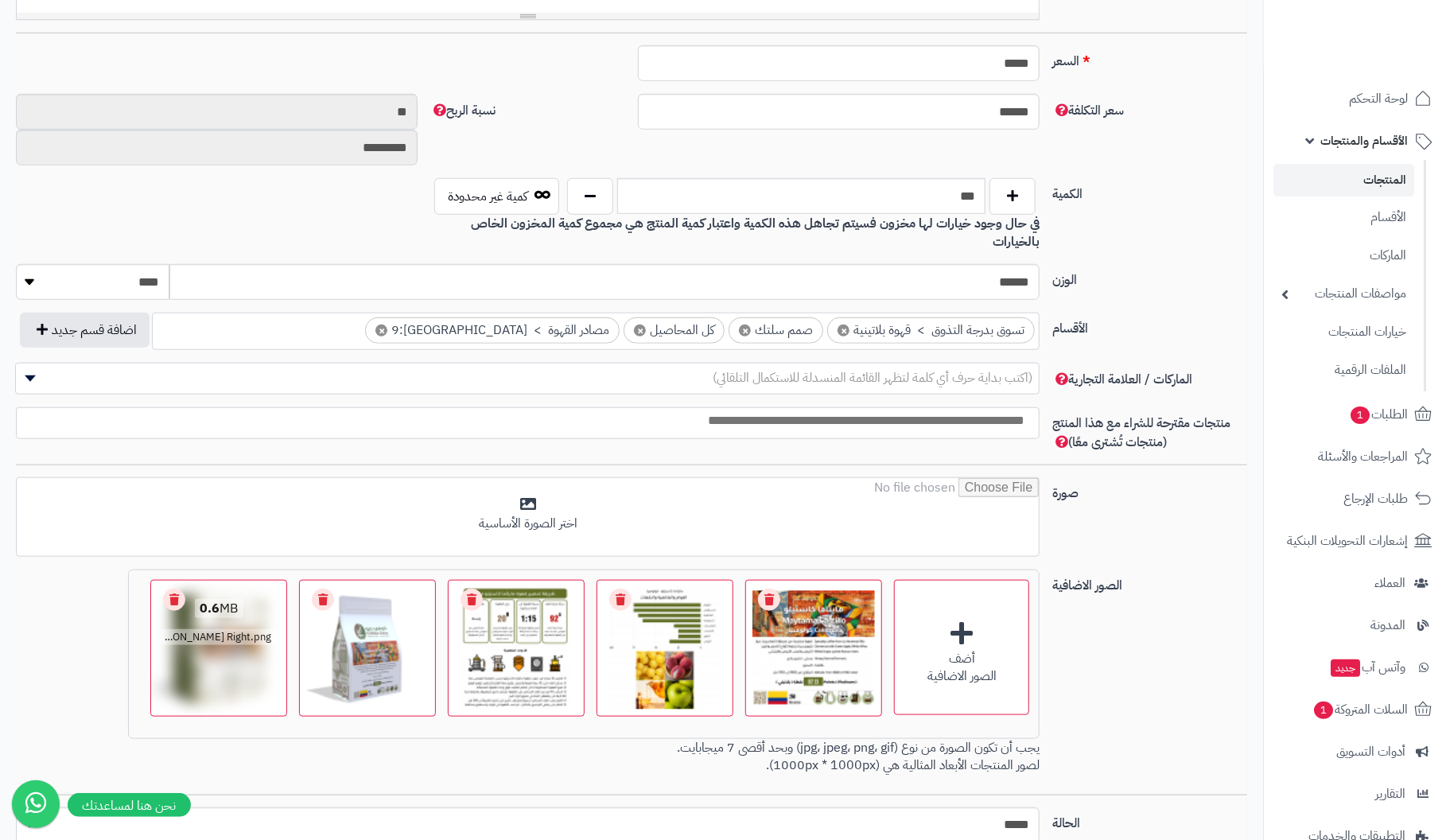
click at [175, 589] on link "Remove file" at bounding box center [174, 599] width 22 height 22
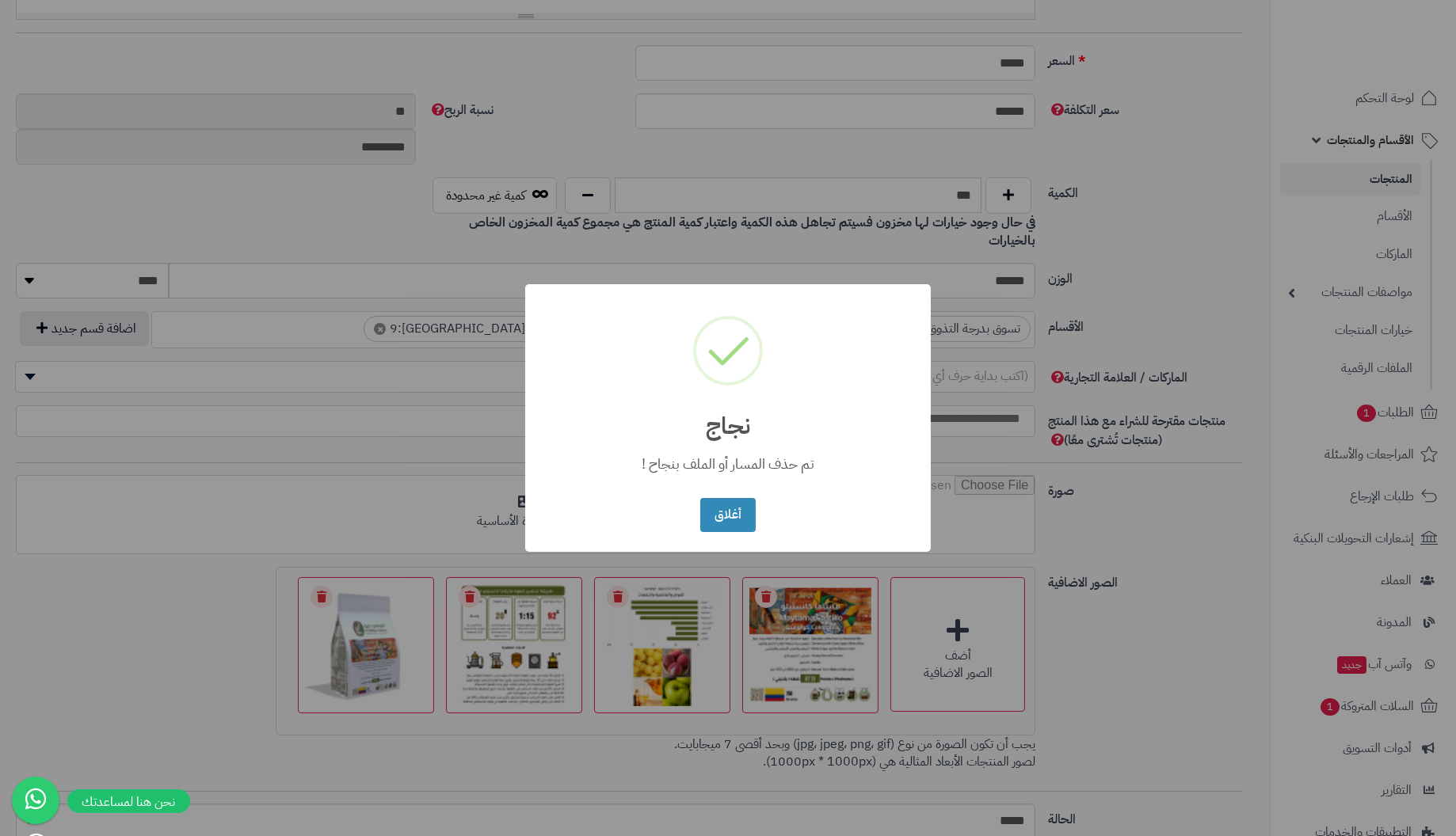
click at [700, 498] on button "أغلاق" at bounding box center [727, 515] width 54 height 34
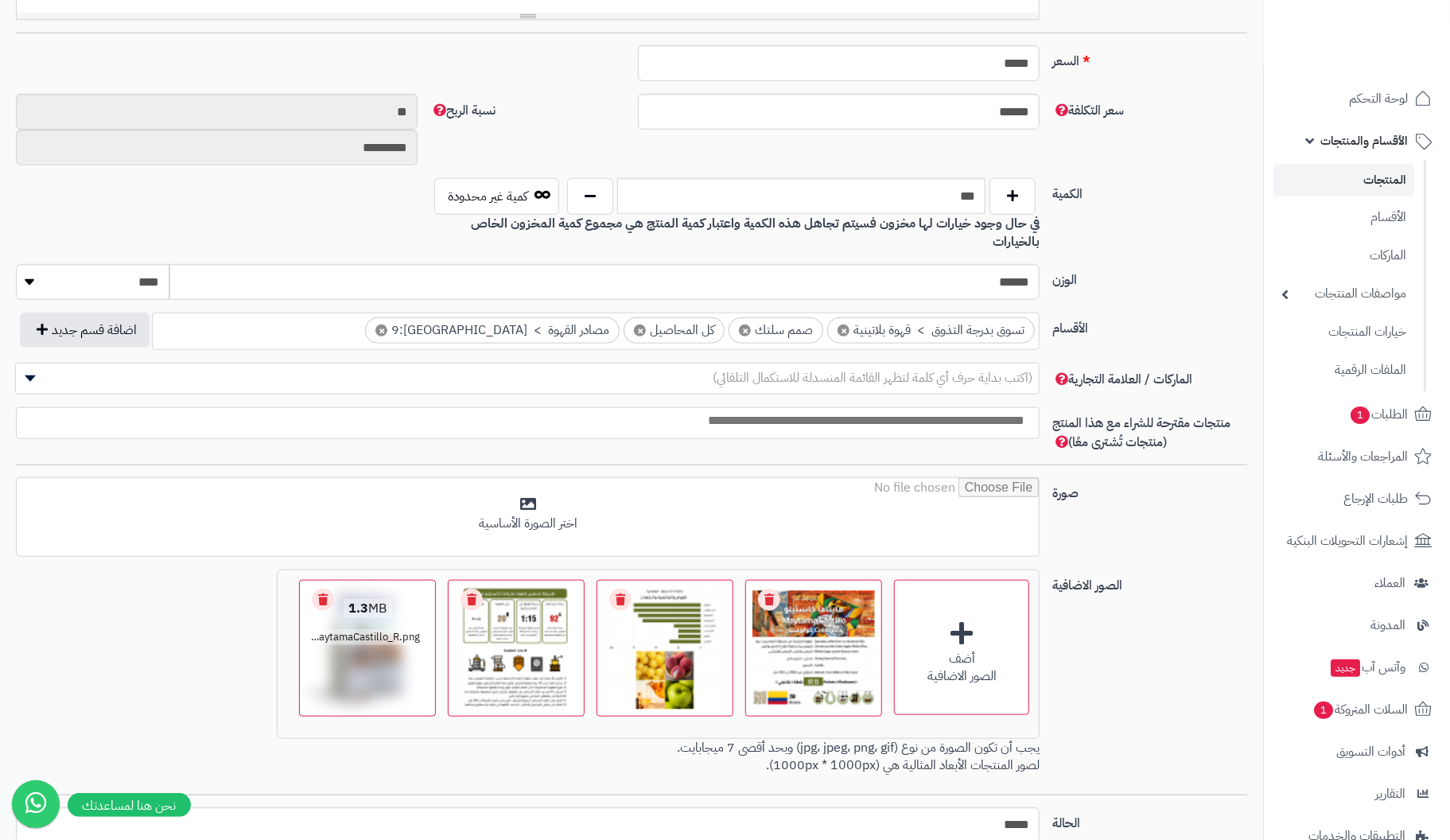
click at [315, 581] on div "1.3 MB catalog/1756551946093-MaytamaCastillo_R.png" at bounding box center [368, 623] width 135 height 85
click at [329, 589] on link "Remove file" at bounding box center [322, 599] width 22 height 22
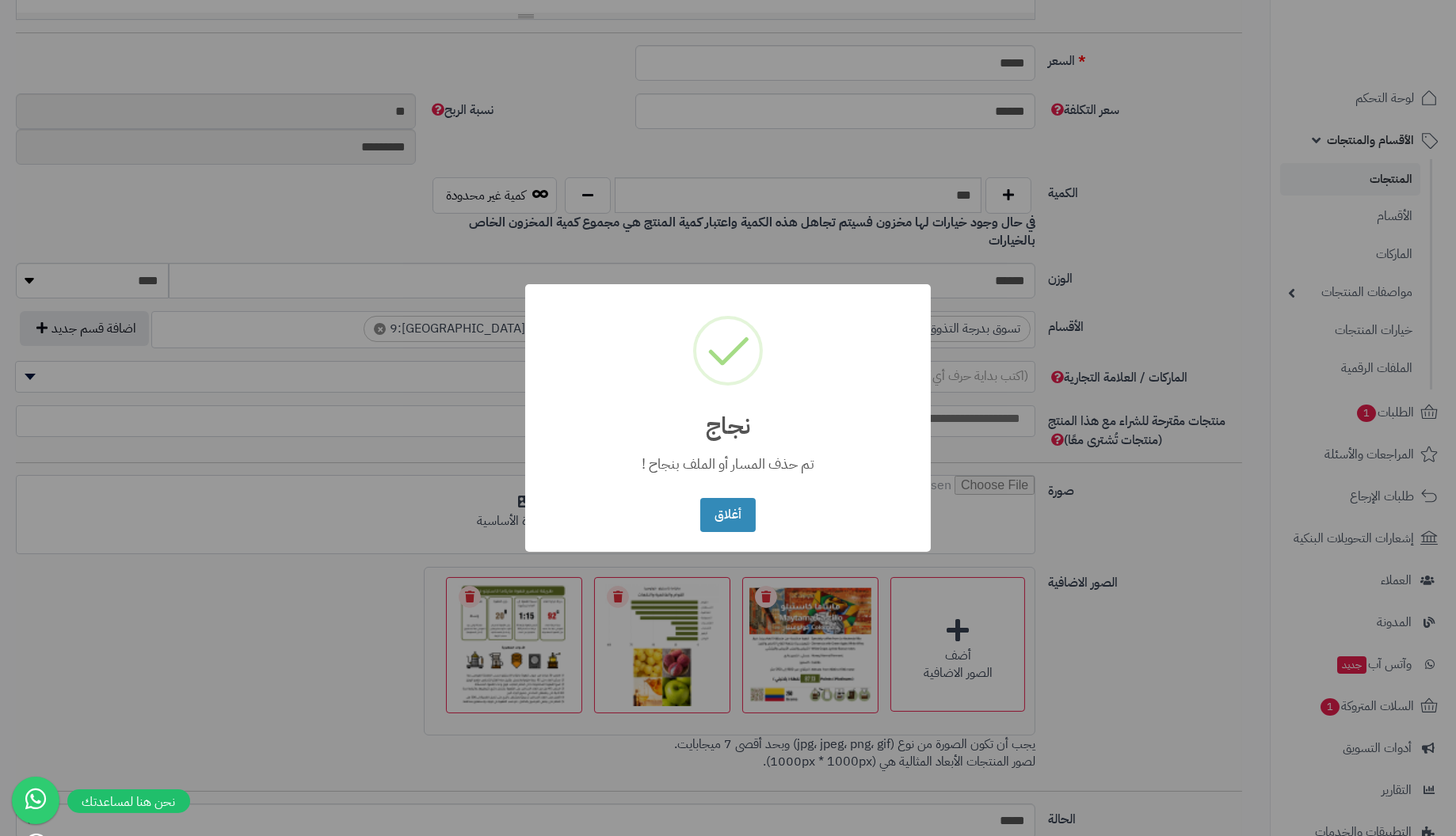
click at [700, 498] on button "أغلاق" at bounding box center [727, 515] width 54 height 34
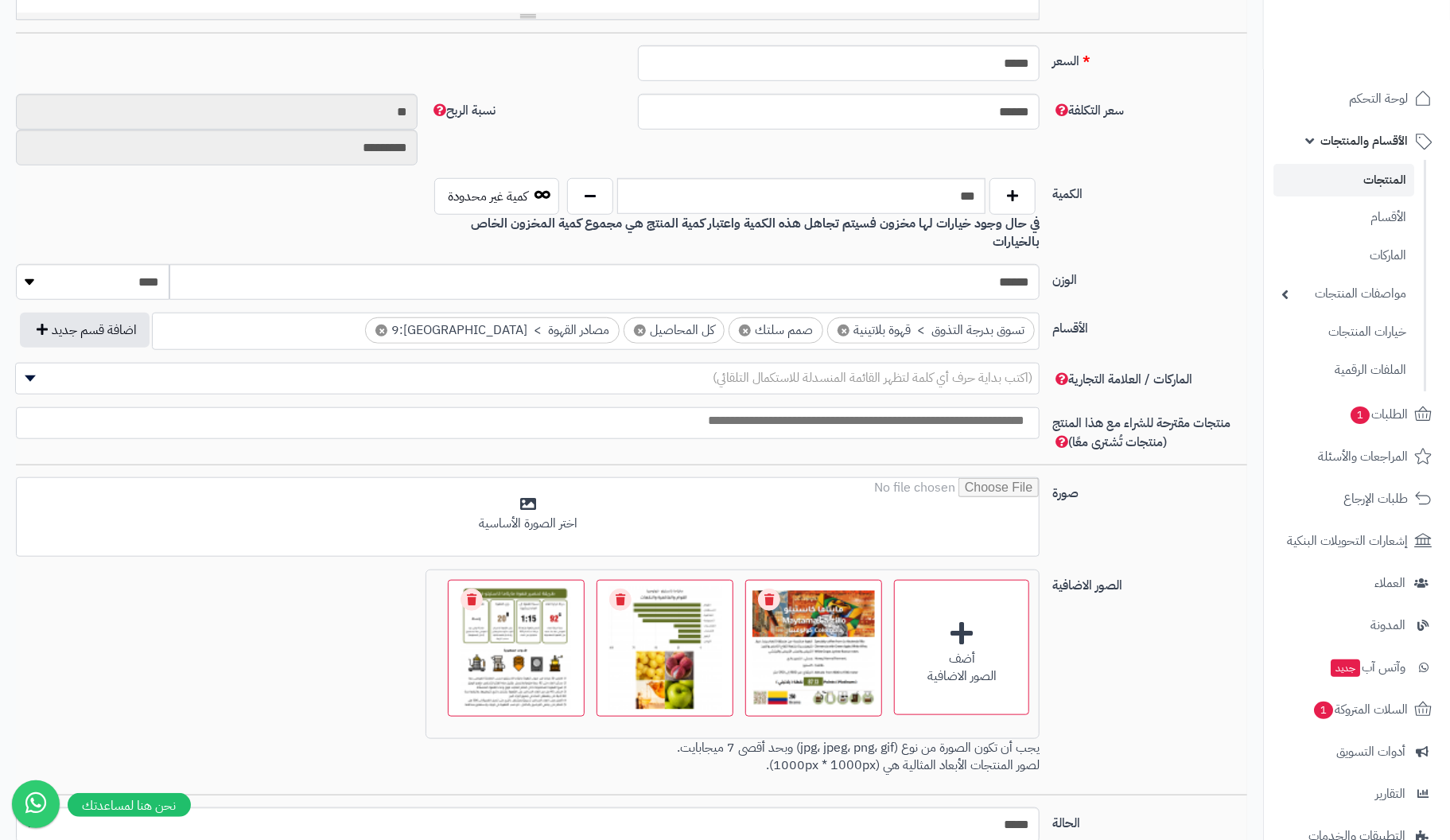
click at [475, 589] on link "Remove file" at bounding box center [471, 599] width 22 height 22
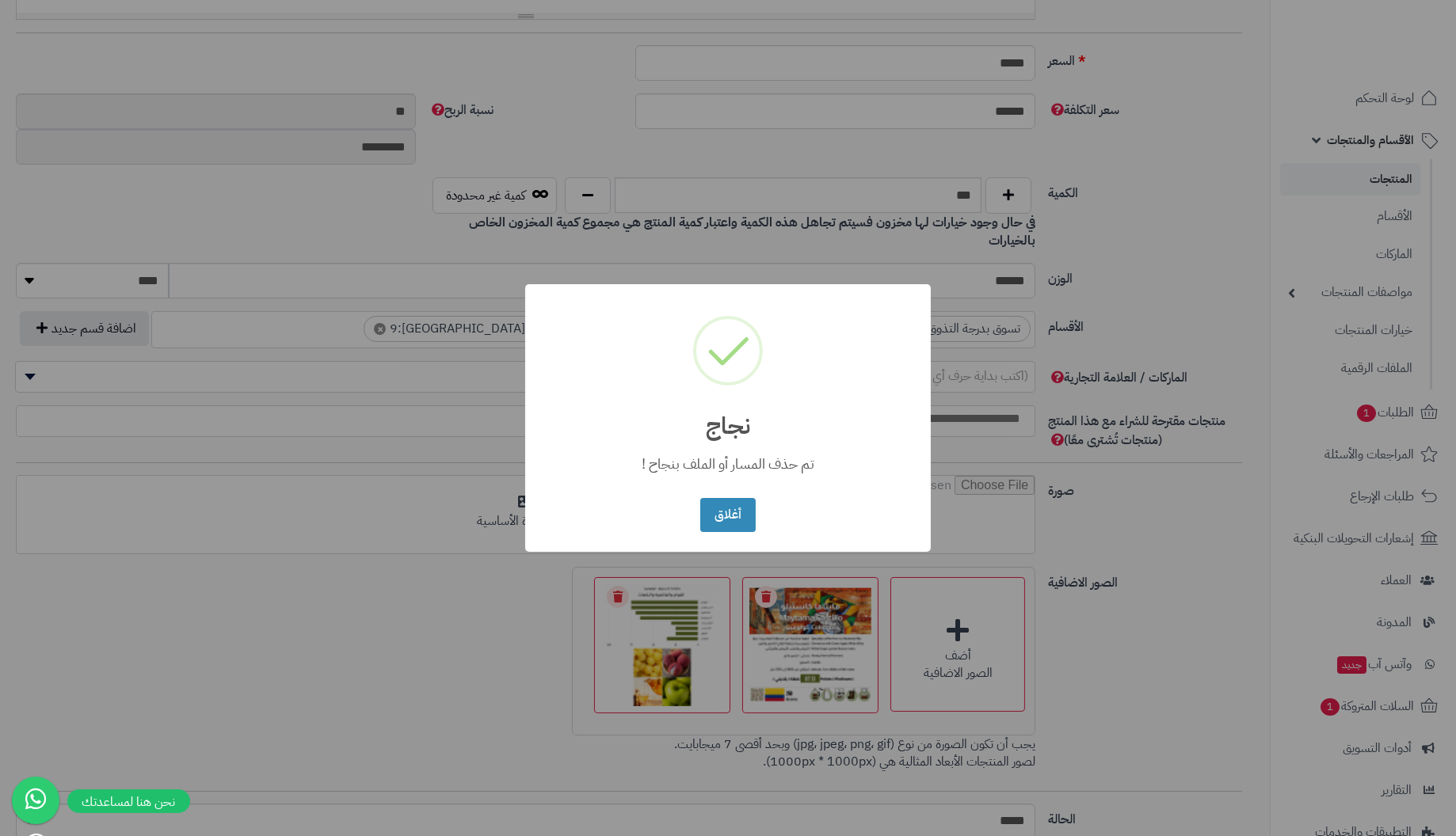
click at [700, 498] on button "أغلاق" at bounding box center [727, 515] width 54 height 34
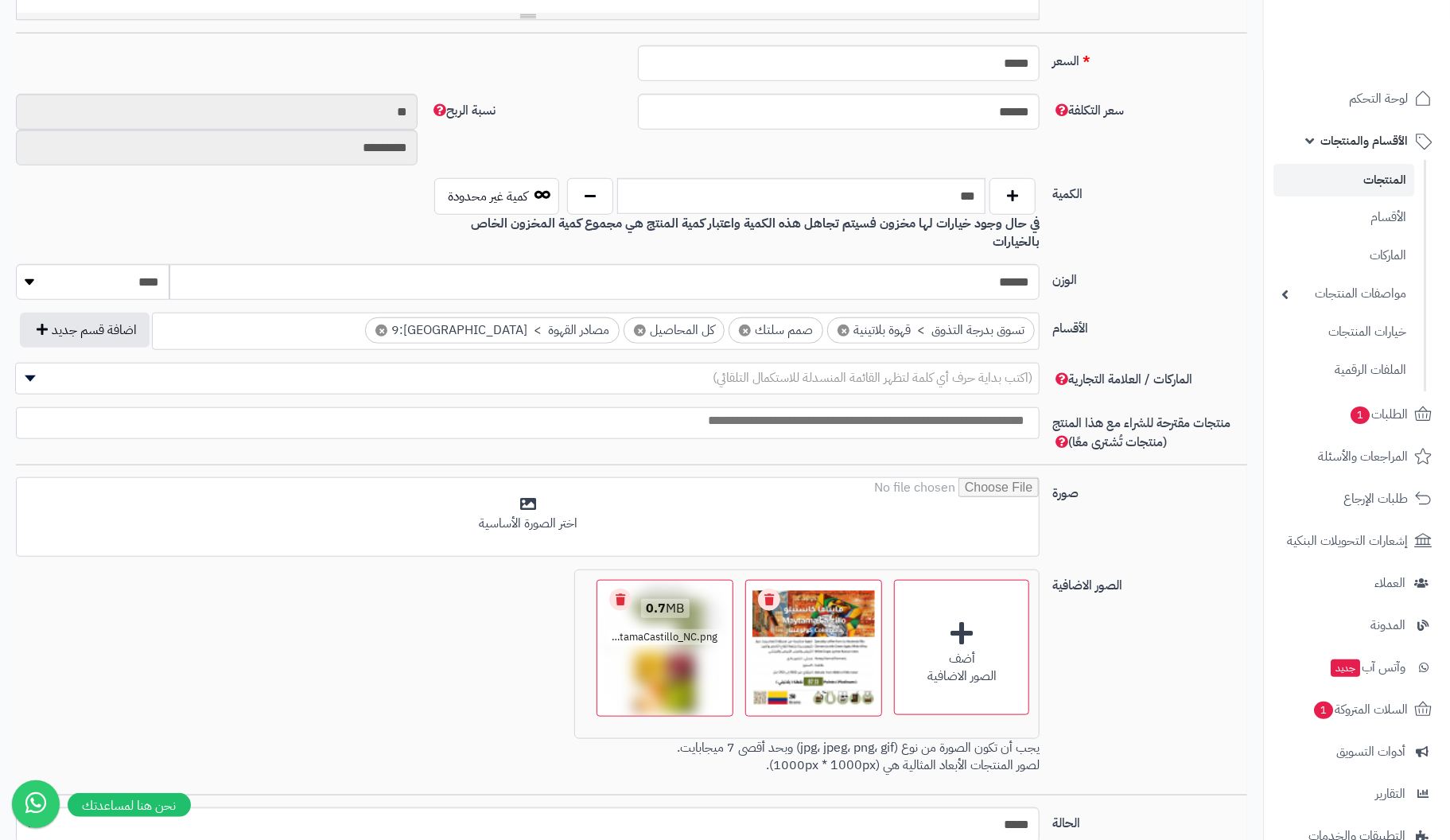
click at [628, 589] on link "Remove file" at bounding box center [620, 599] width 22 height 22
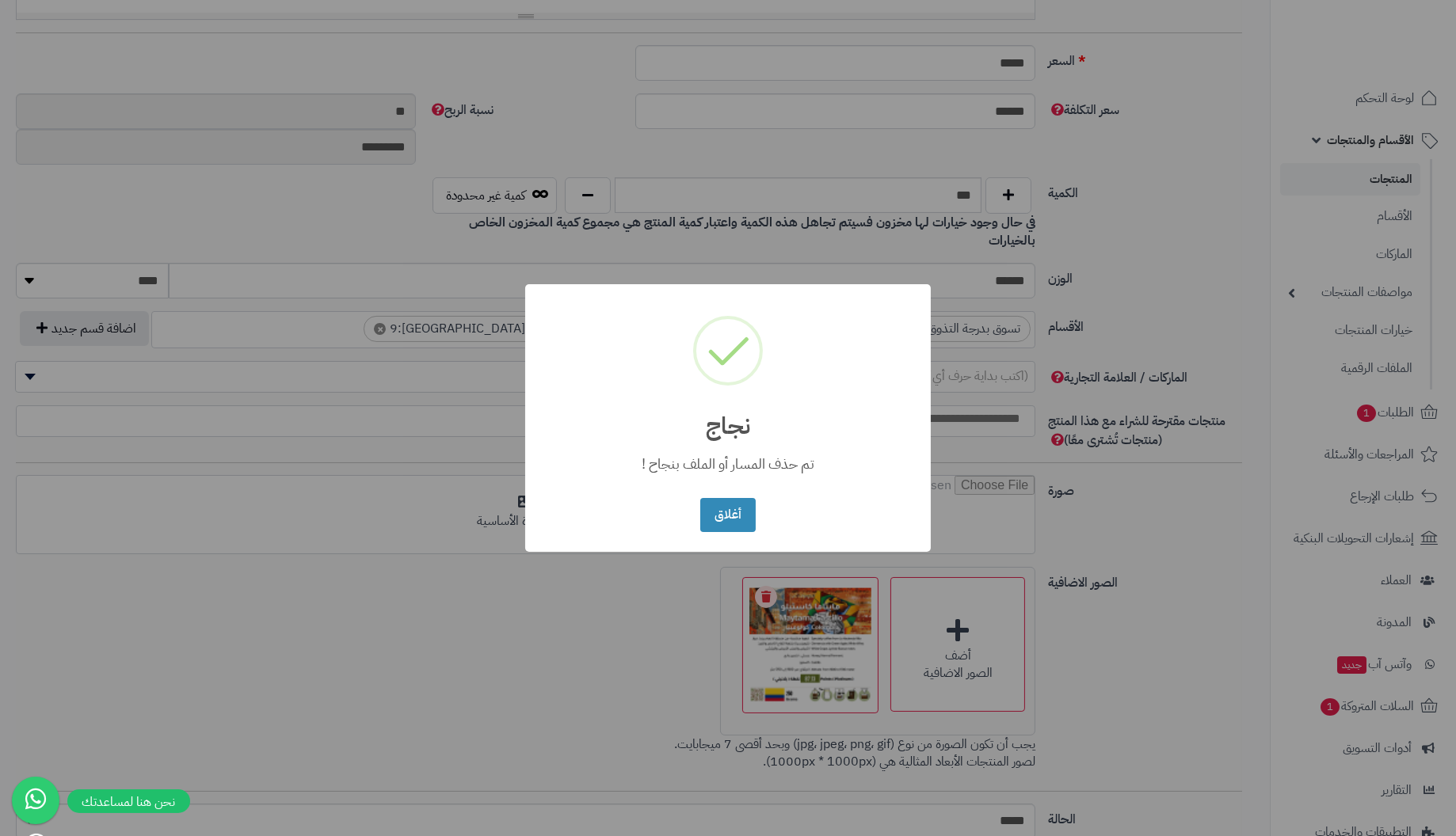
click at [700, 498] on button "أغلاق" at bounding box center [727, 515] width 54 height 34
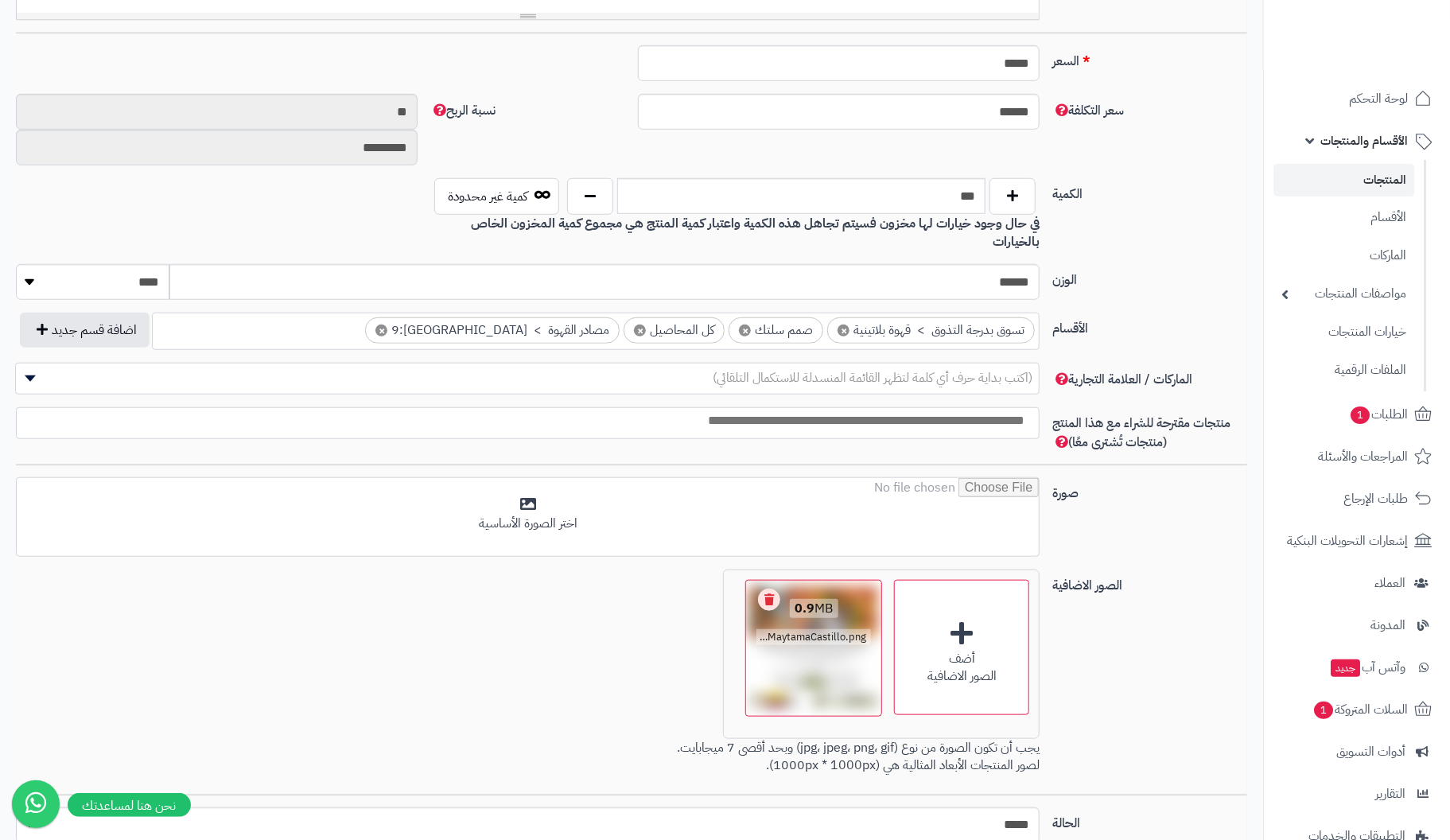
click at [774, 589] on link "Remove file" at bounding box center [769, 599] width 22 height 22
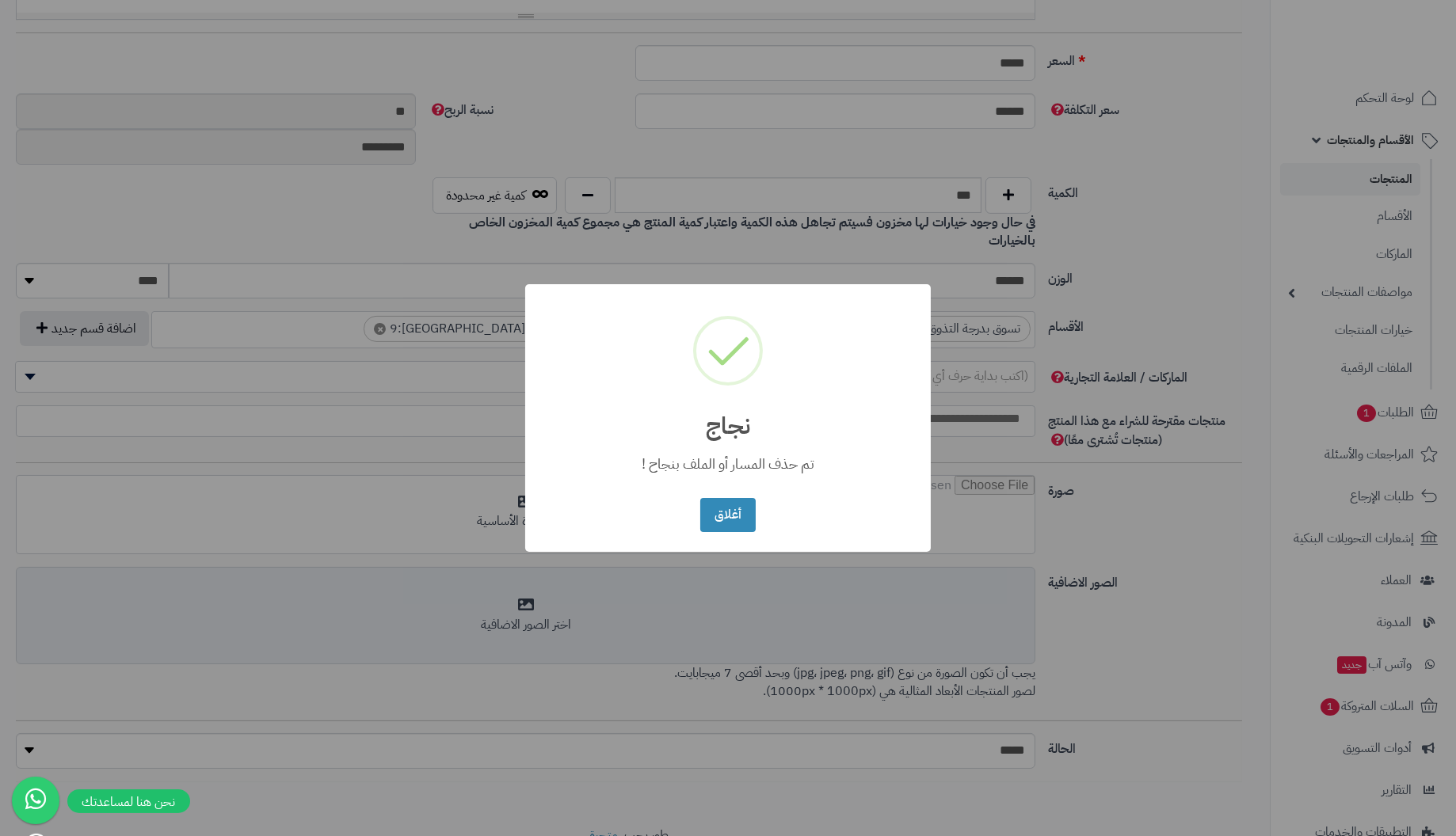
click at [700, 498] on button "أغلاق" at bounding box center [727, 515] width 54 height 34
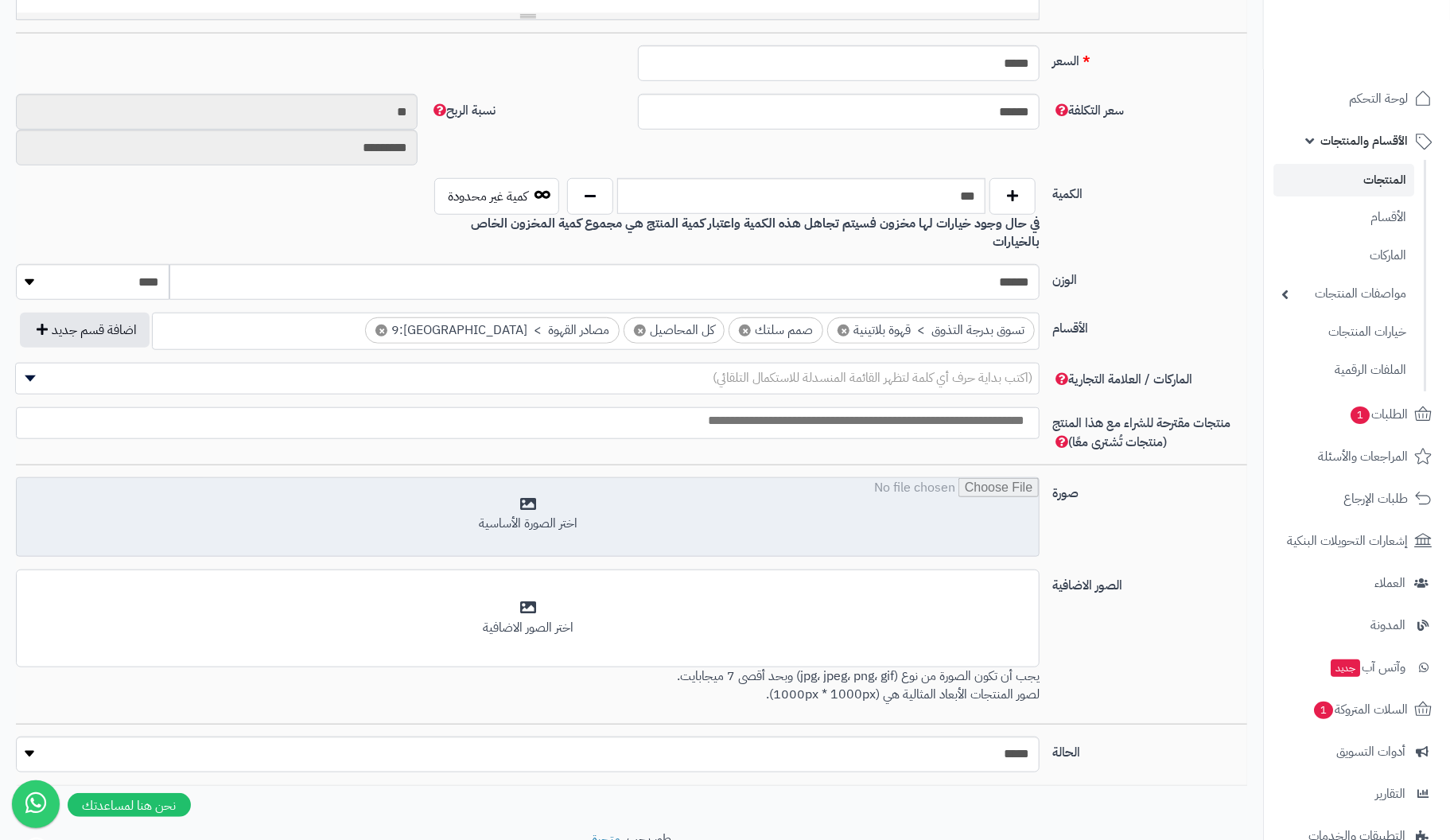
click at [524, 486] on input "file" at bounding box center [527, 518] width 1022 height 80
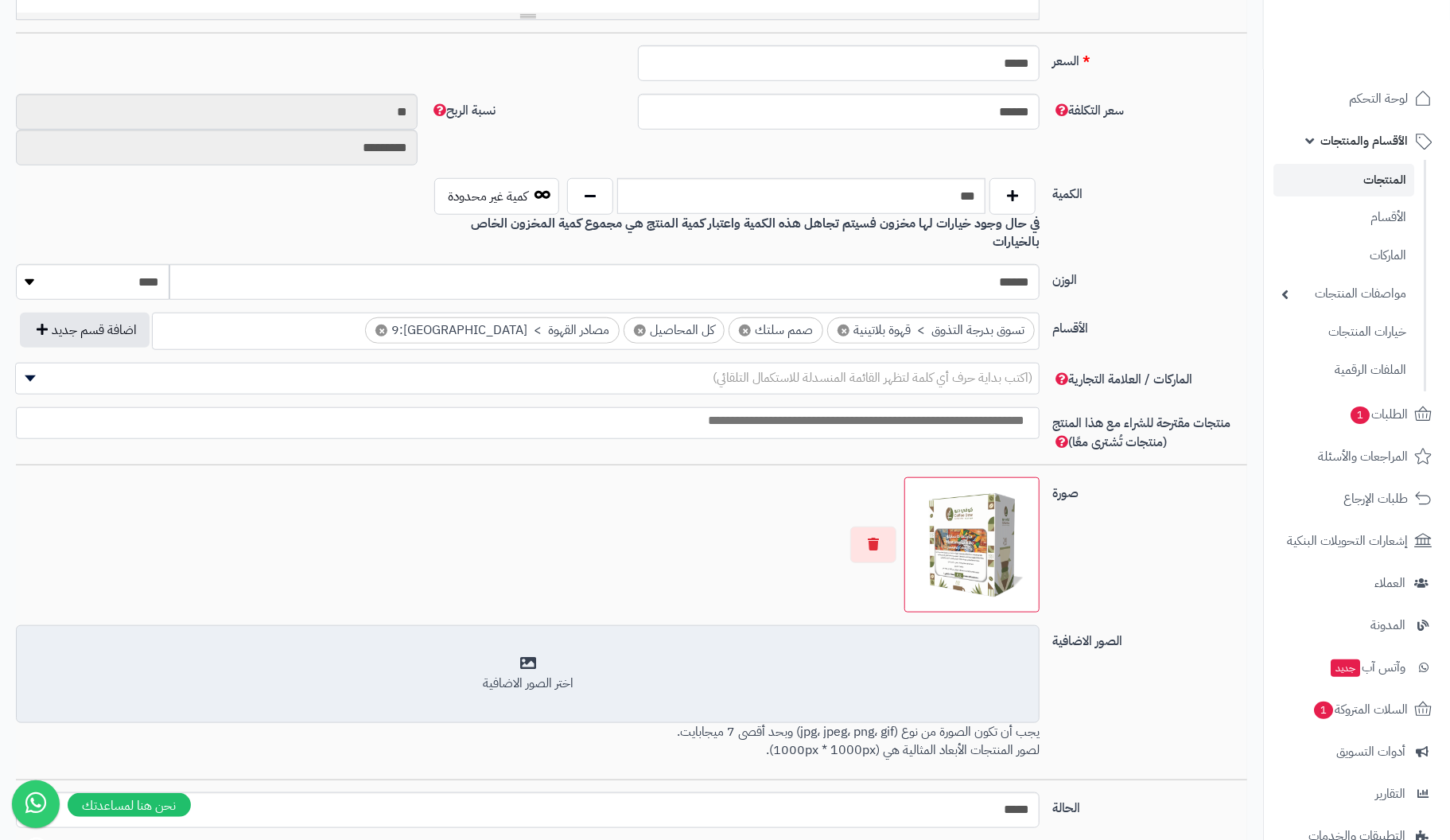
click at [533, 674] on div "اختر الصور الاضافية" at bounding box center [528, 683] width 1003 height 18
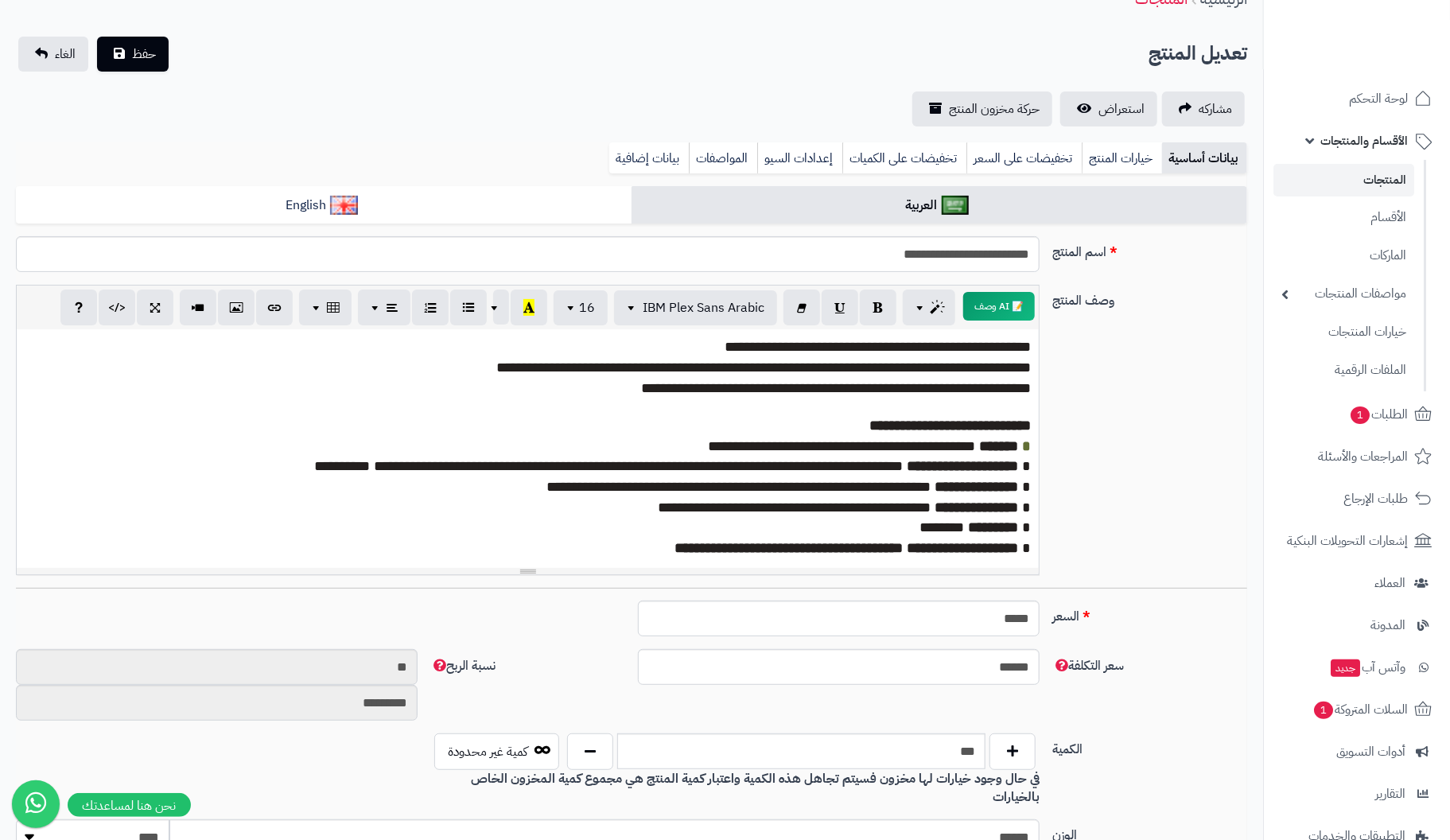
scroll to position [0, 0]
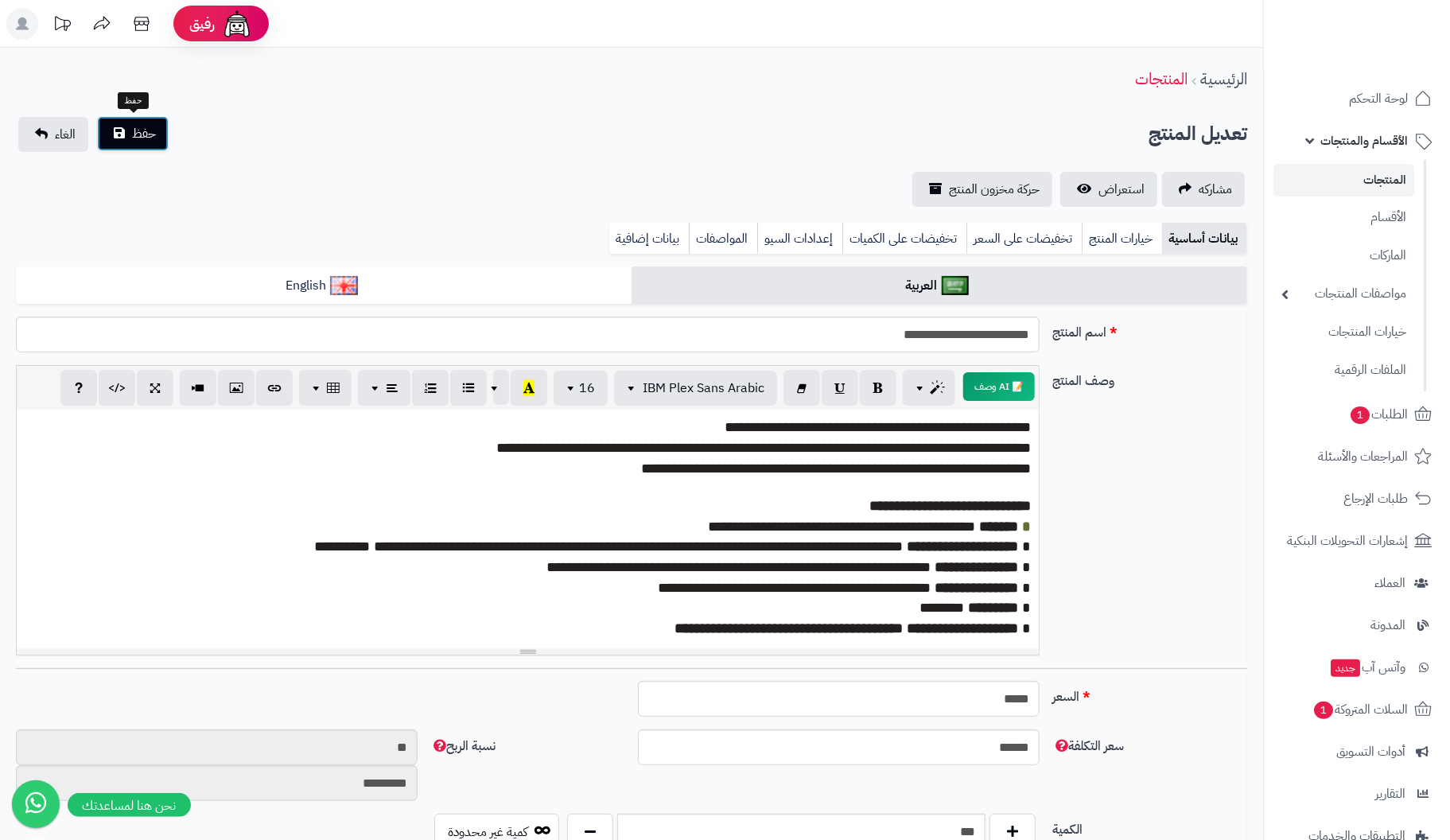
click at [128, 126] on button "حفظ" at bounding box center [133, 133] width 72 height 35
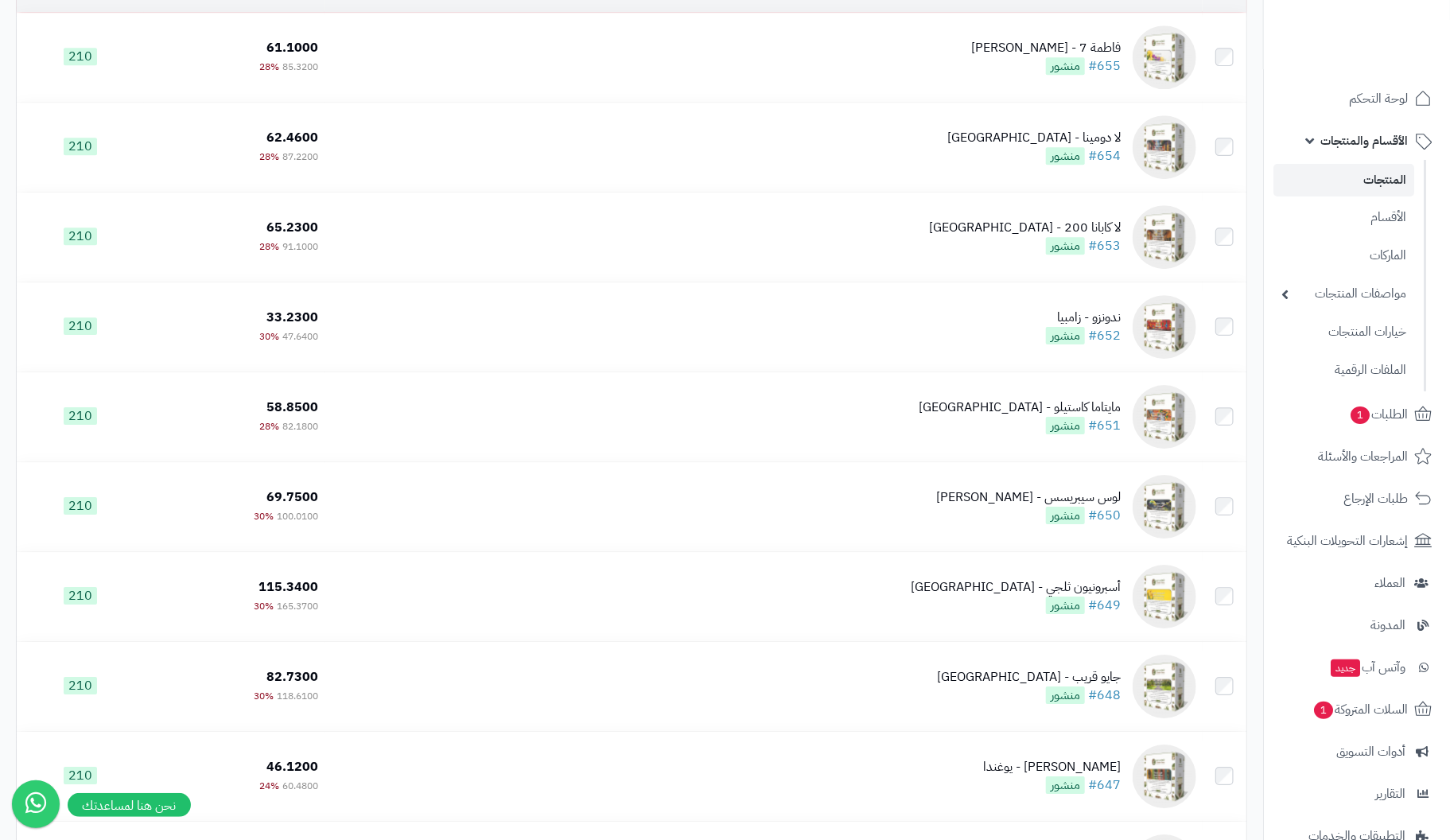
scroll to position [6443, 0]
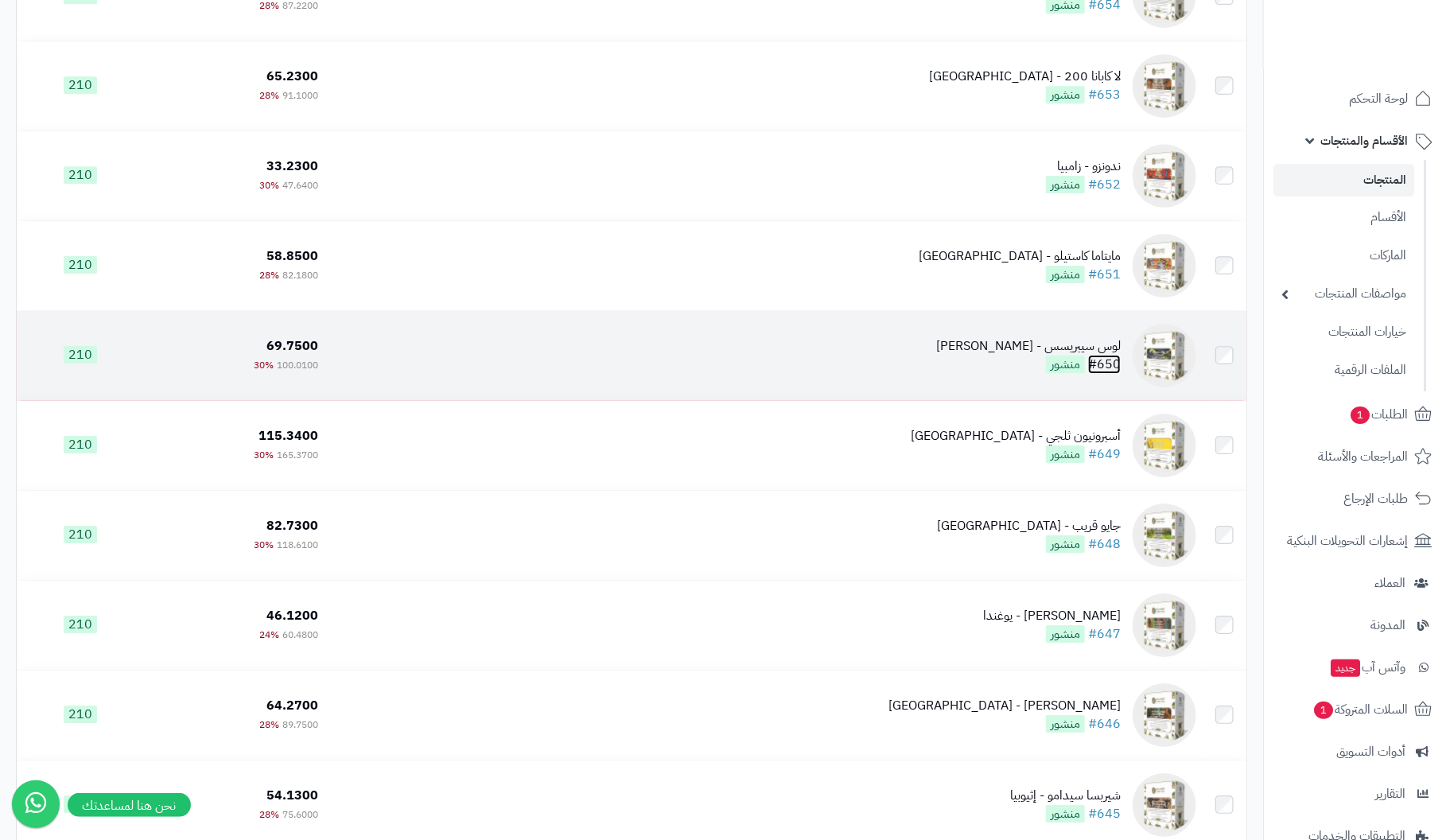
click at [1101, 360] on link "#650" at bounding box center [1104, 364] width 33 height 19
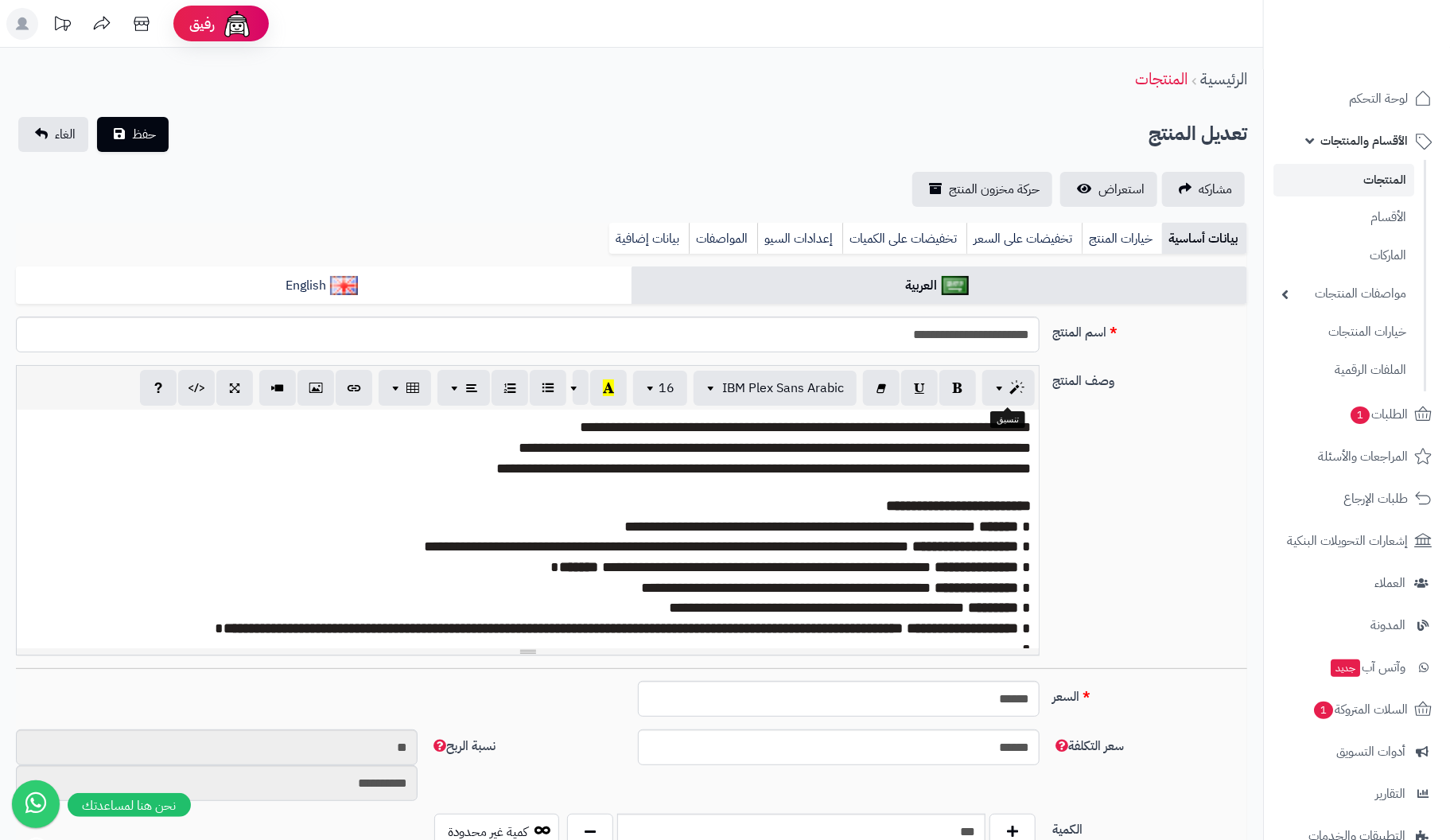
scroll to position [225, 0]
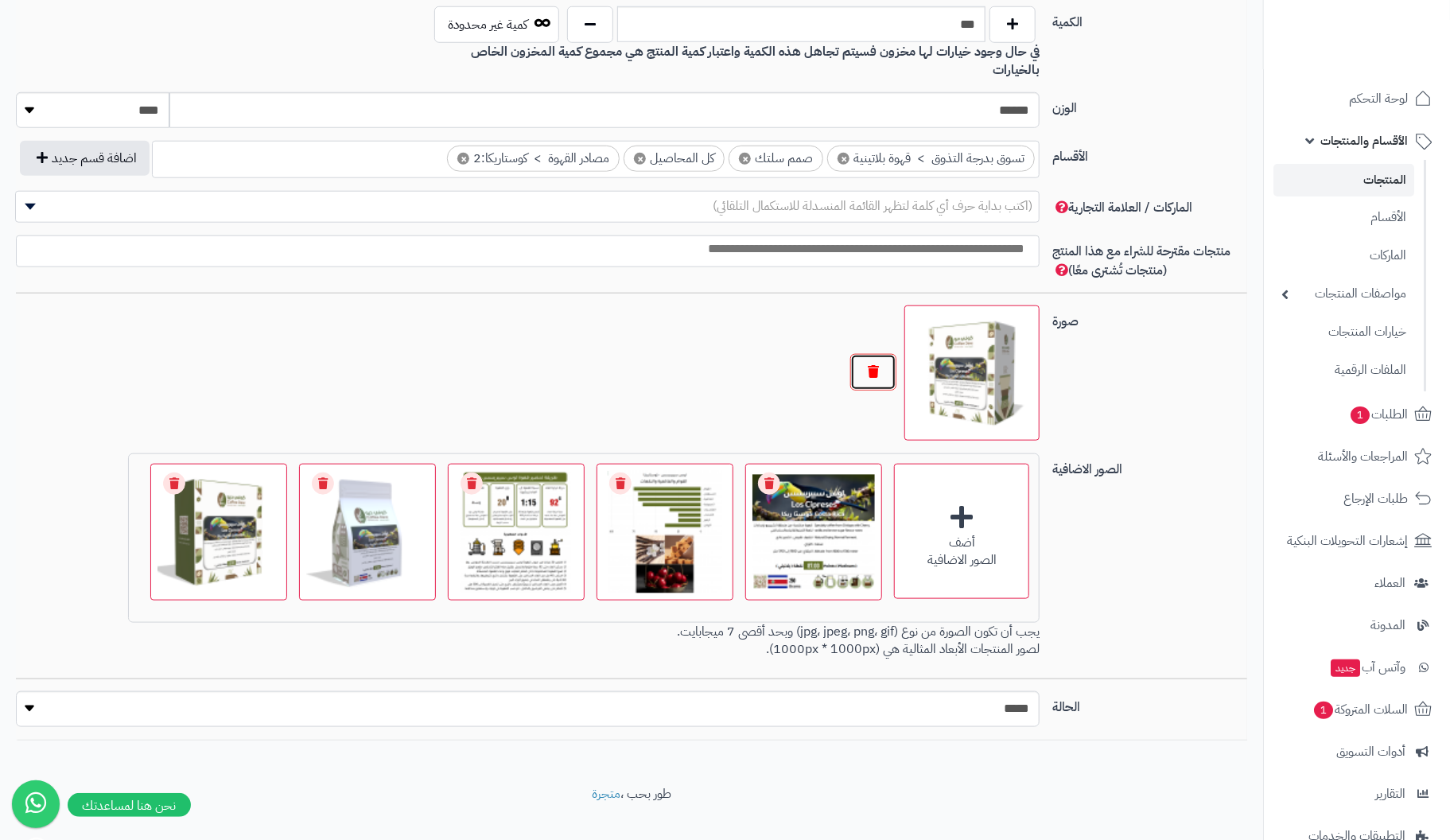
click at [864, 354] on button "button" at bounding box center [873, 372] width 46 height 37
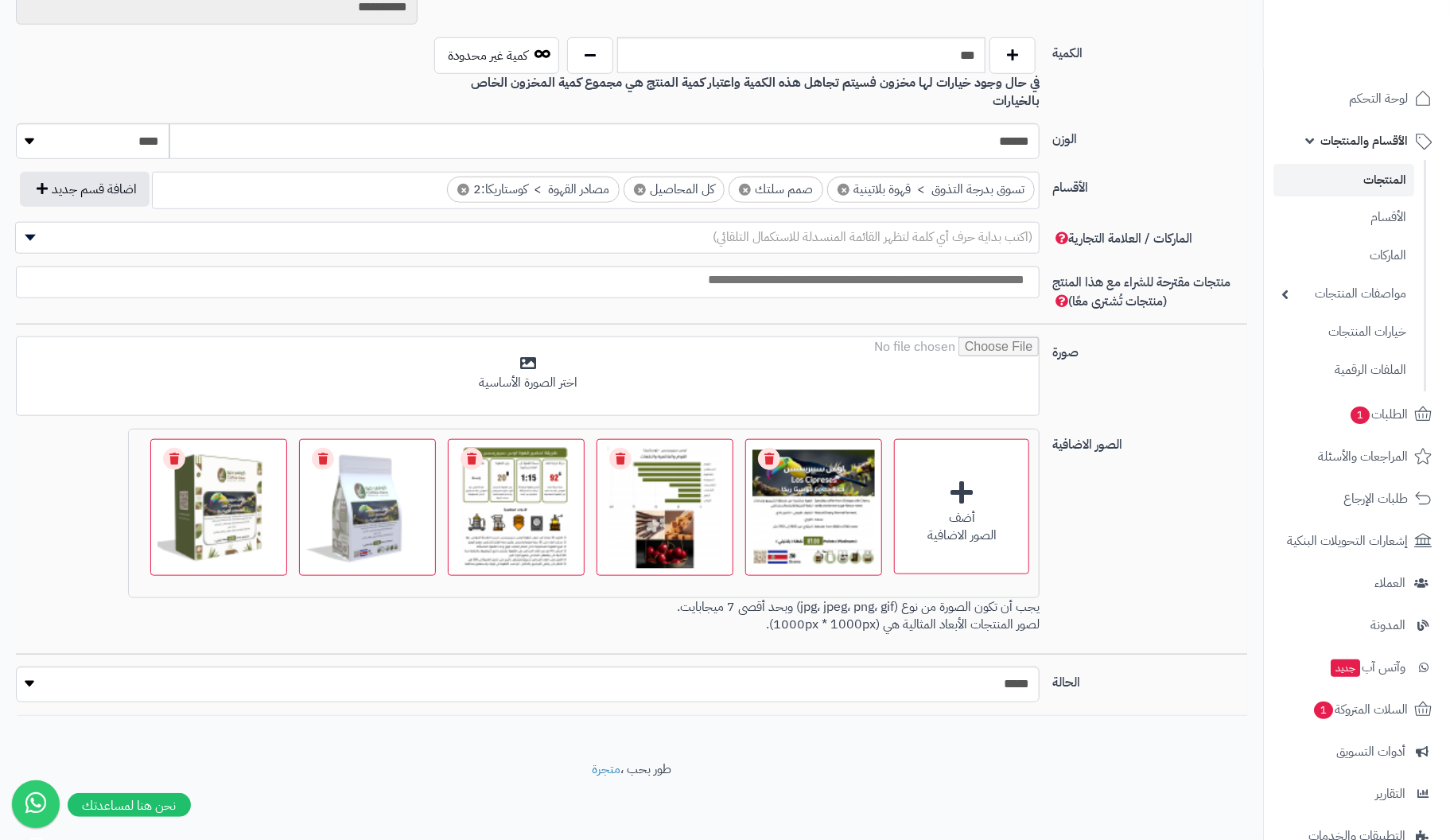
scroll to position [752, 0]
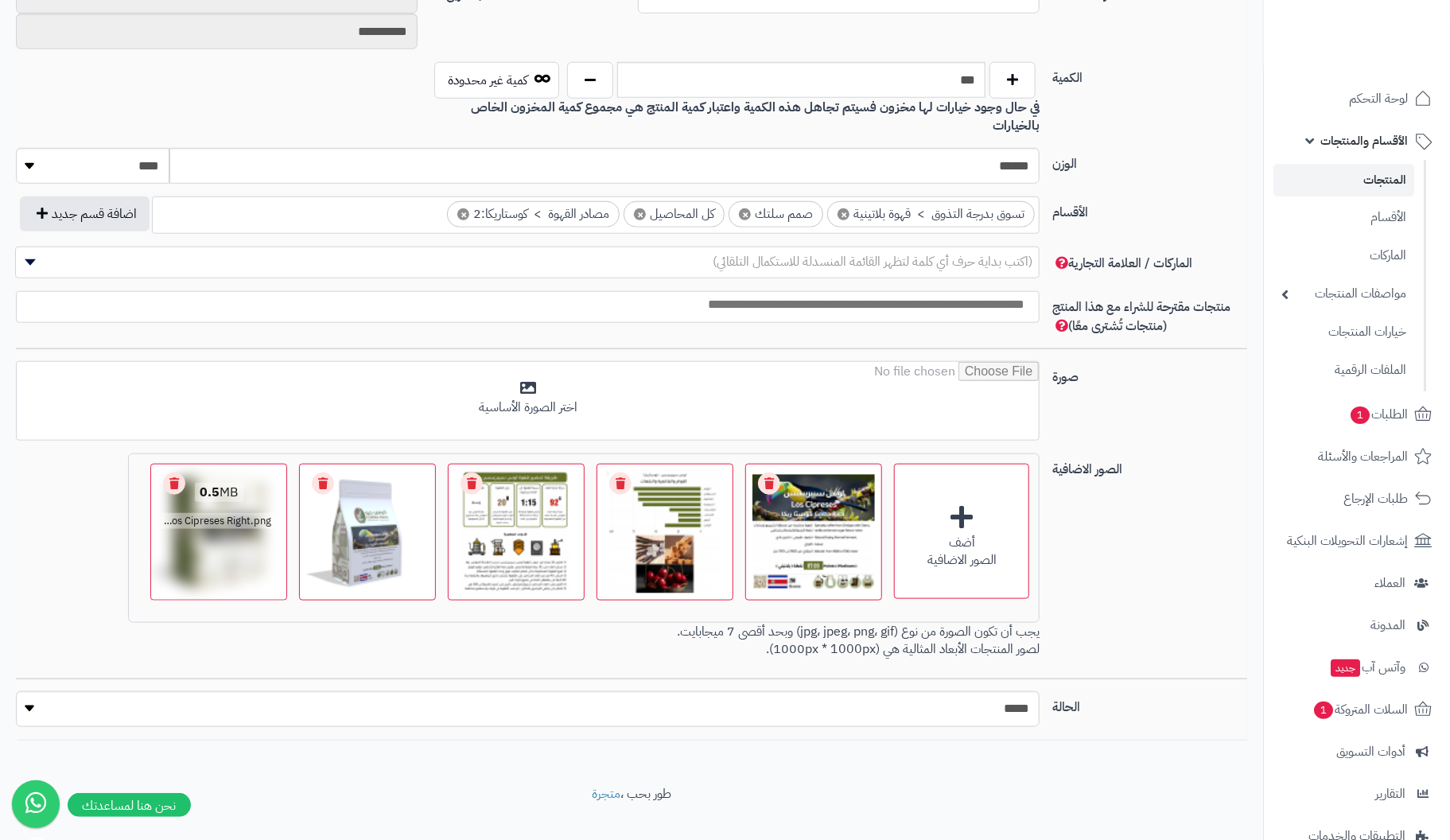
click at [179, 472] on link "Remove file" at bounding box center [174, 483] width 22 height 22
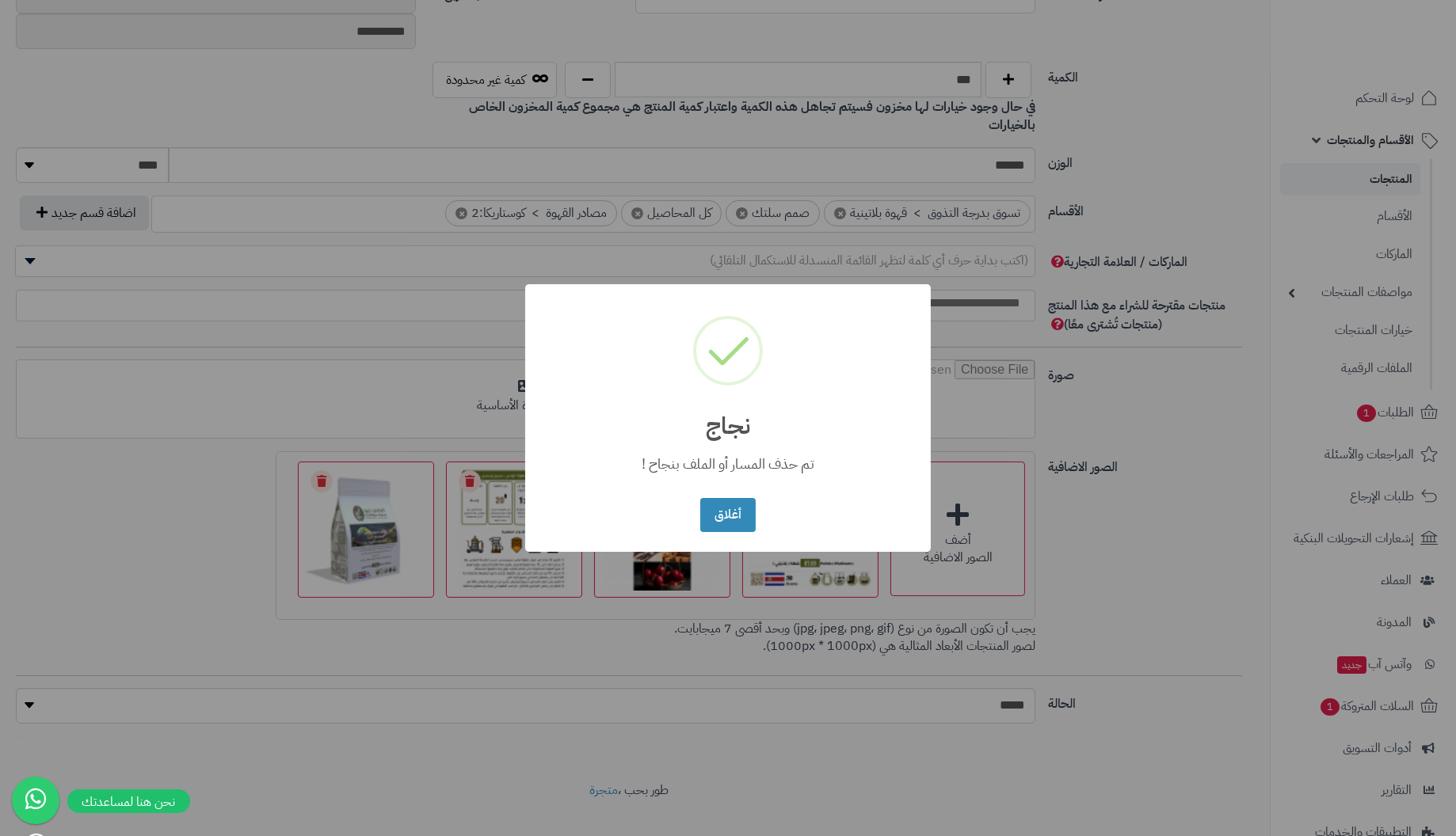
click at [700, 498] on button "أغلاق" at bounding box center [727, 515] width 54 height 34
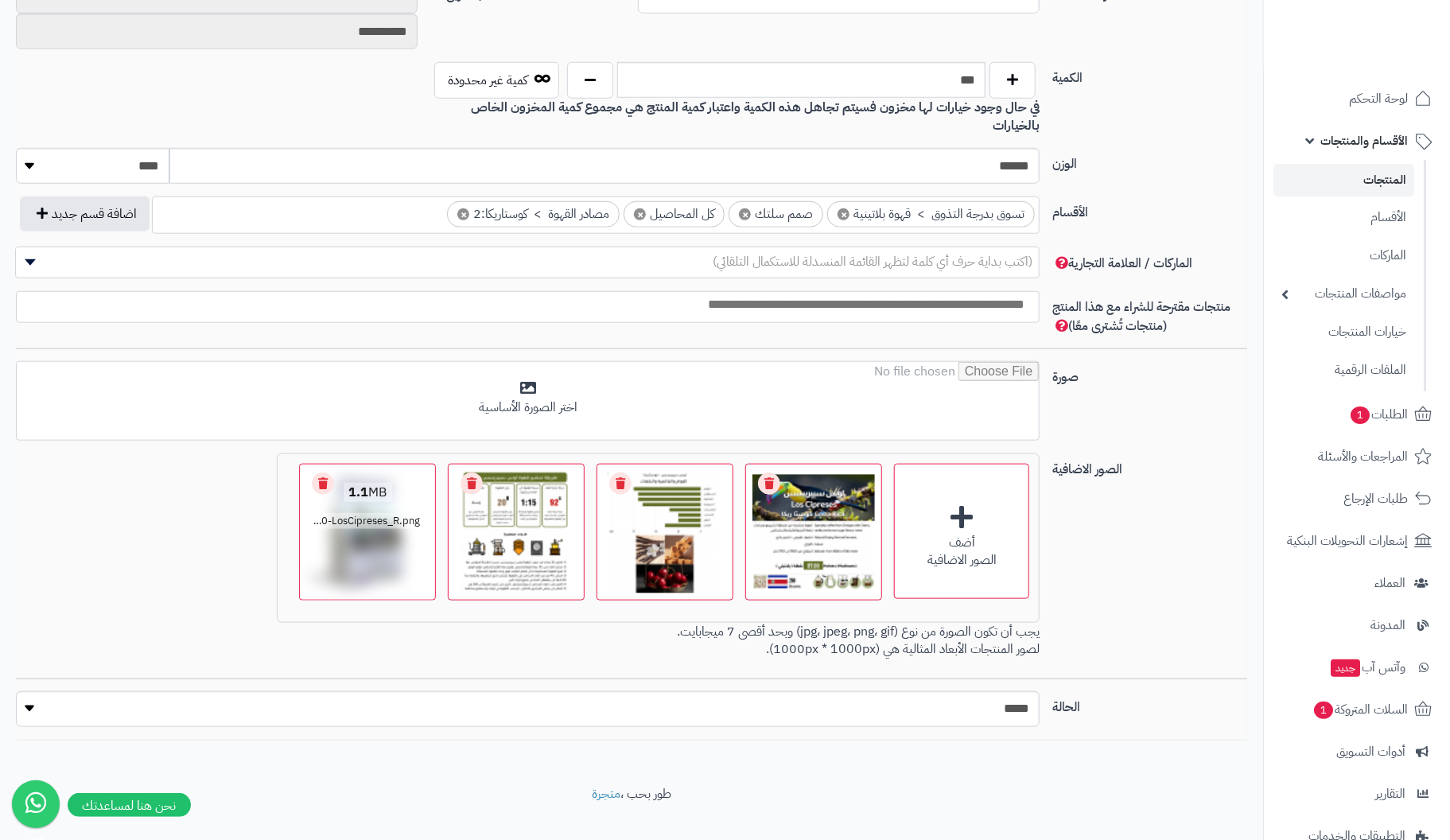
click at [317, 472] on link "Remove file" at bounding box center [322, 483] width 22 height 22
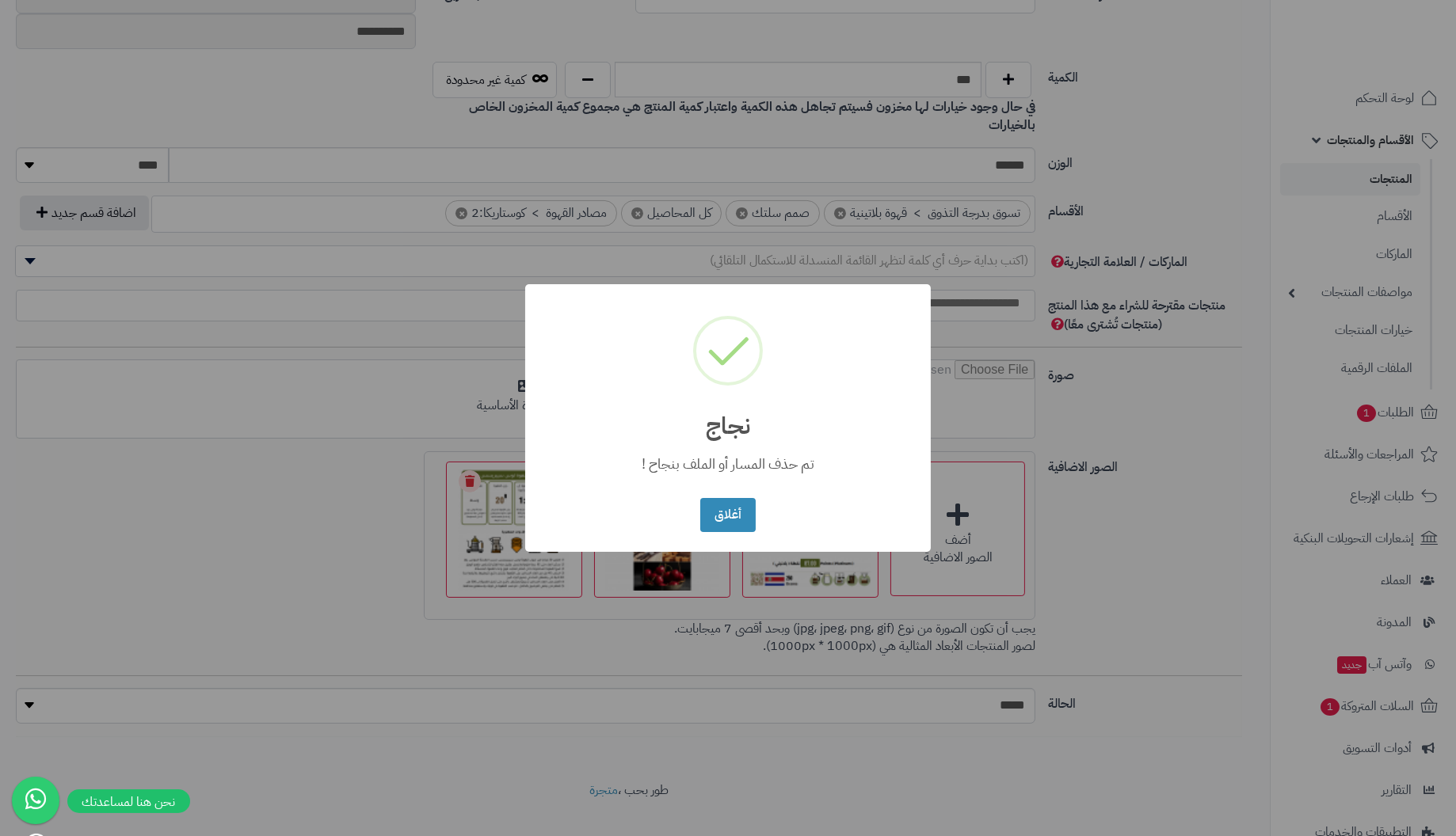
click at [700, 498] on button "أغلاق" at bounding box center [727, 515] width 54 height 34
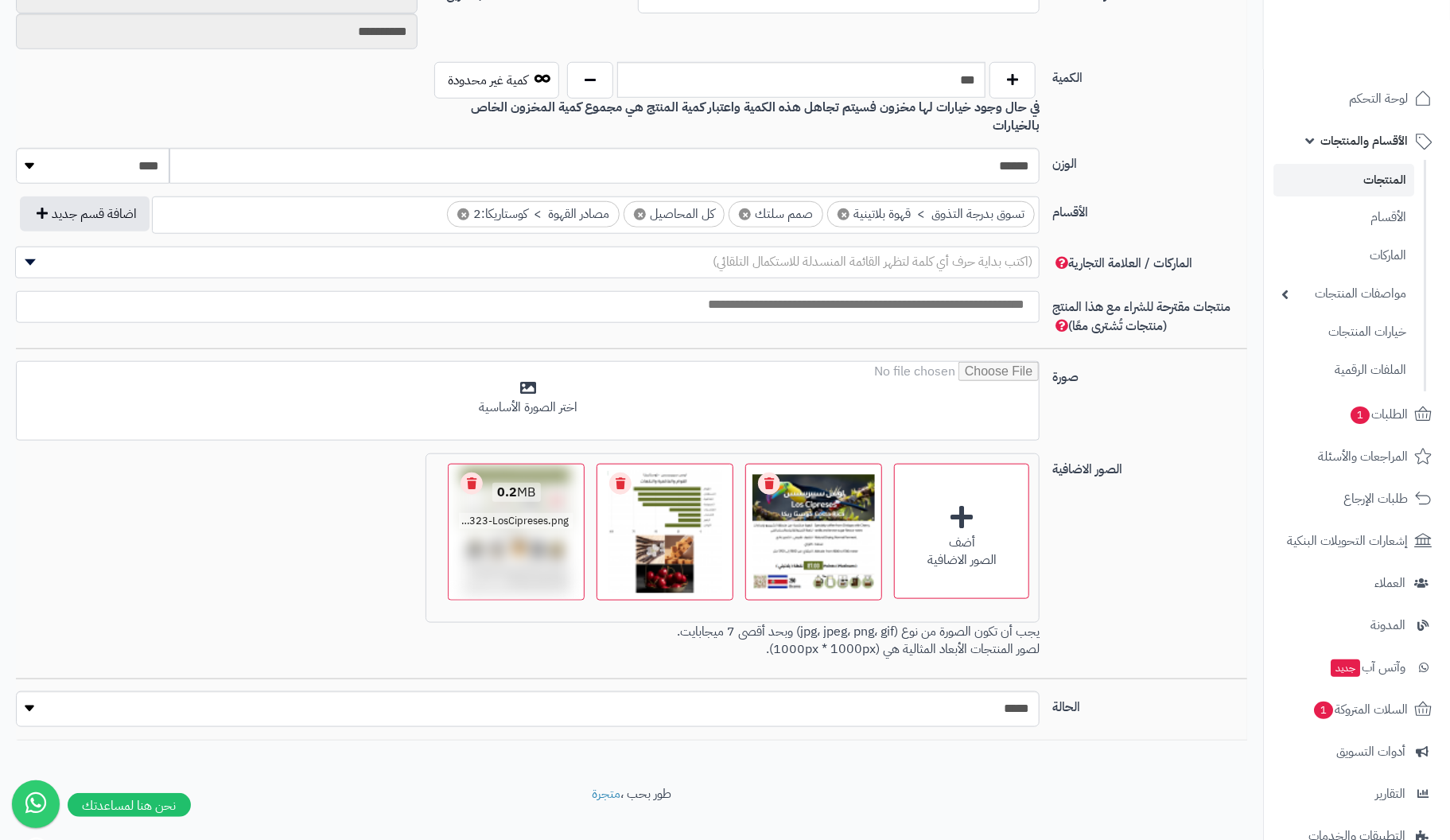
click at [471, 472] on link "Remove file" at bounding box center [471, 483] width 22 height 22
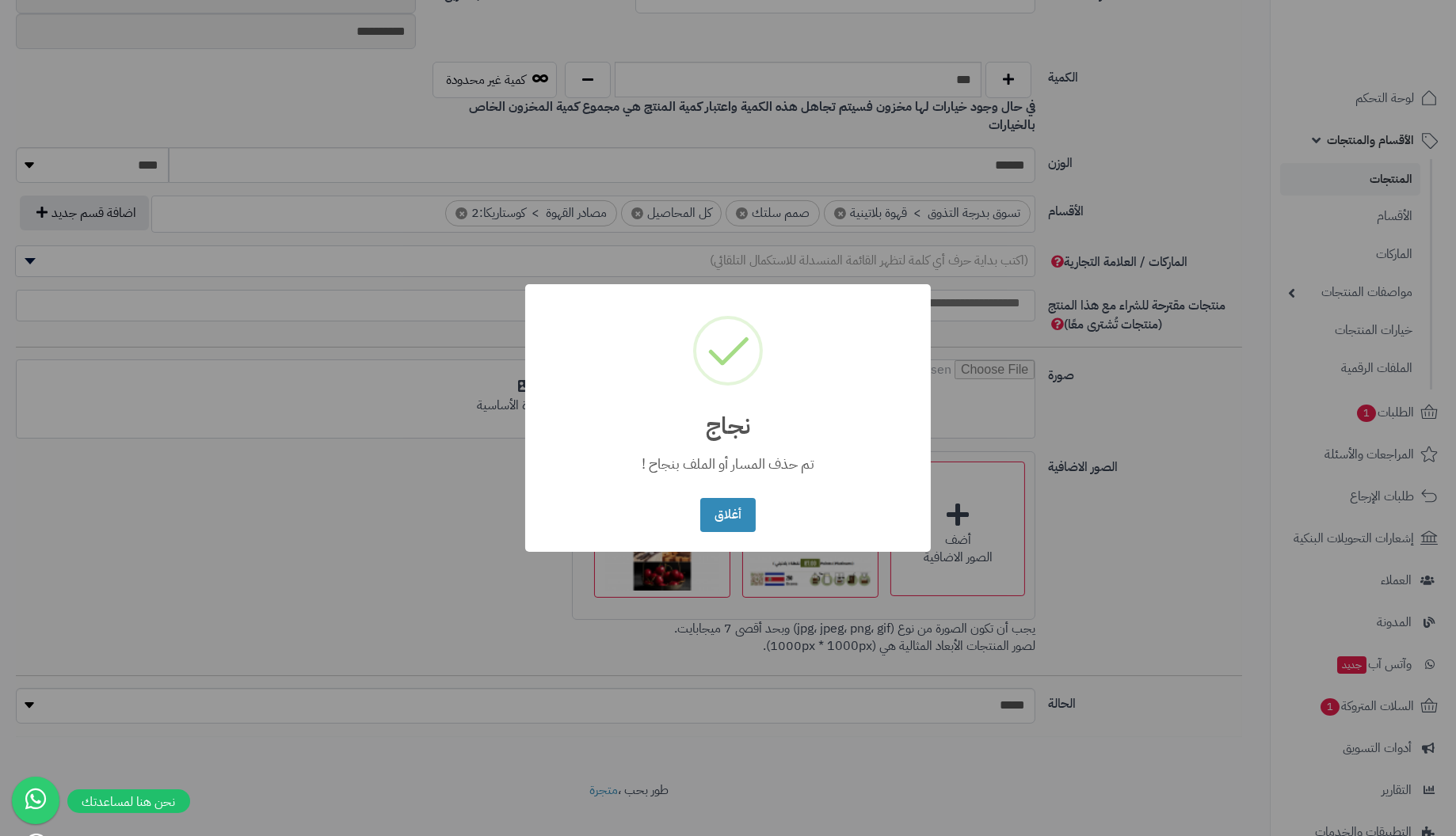
click at [700, 498] on button "أغلاق" at bounding box center [727, 515] width 54 height 34
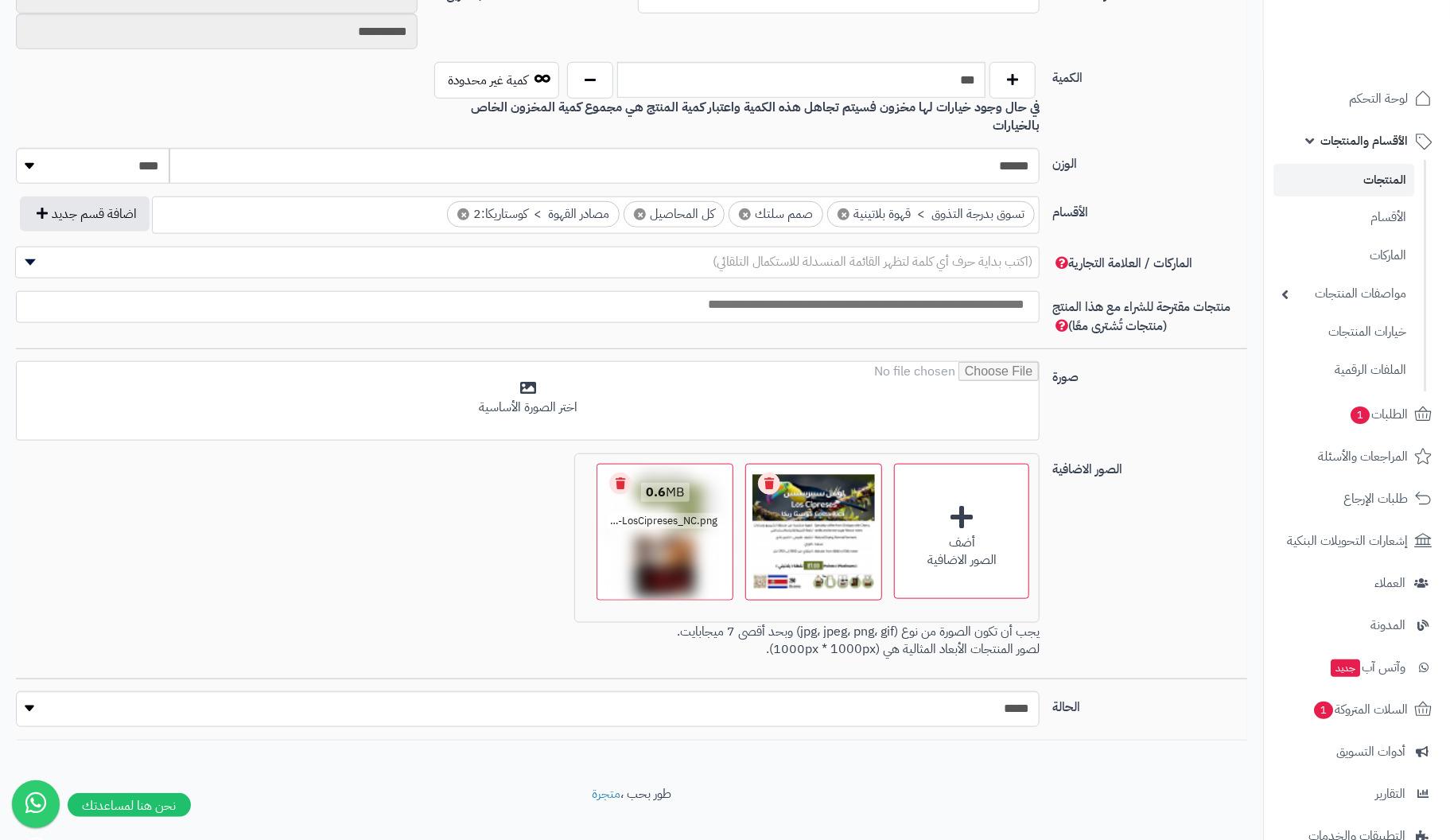
click at [616, 472] on link "Remove file" at bounding box center [620, 483] width 22 height 22
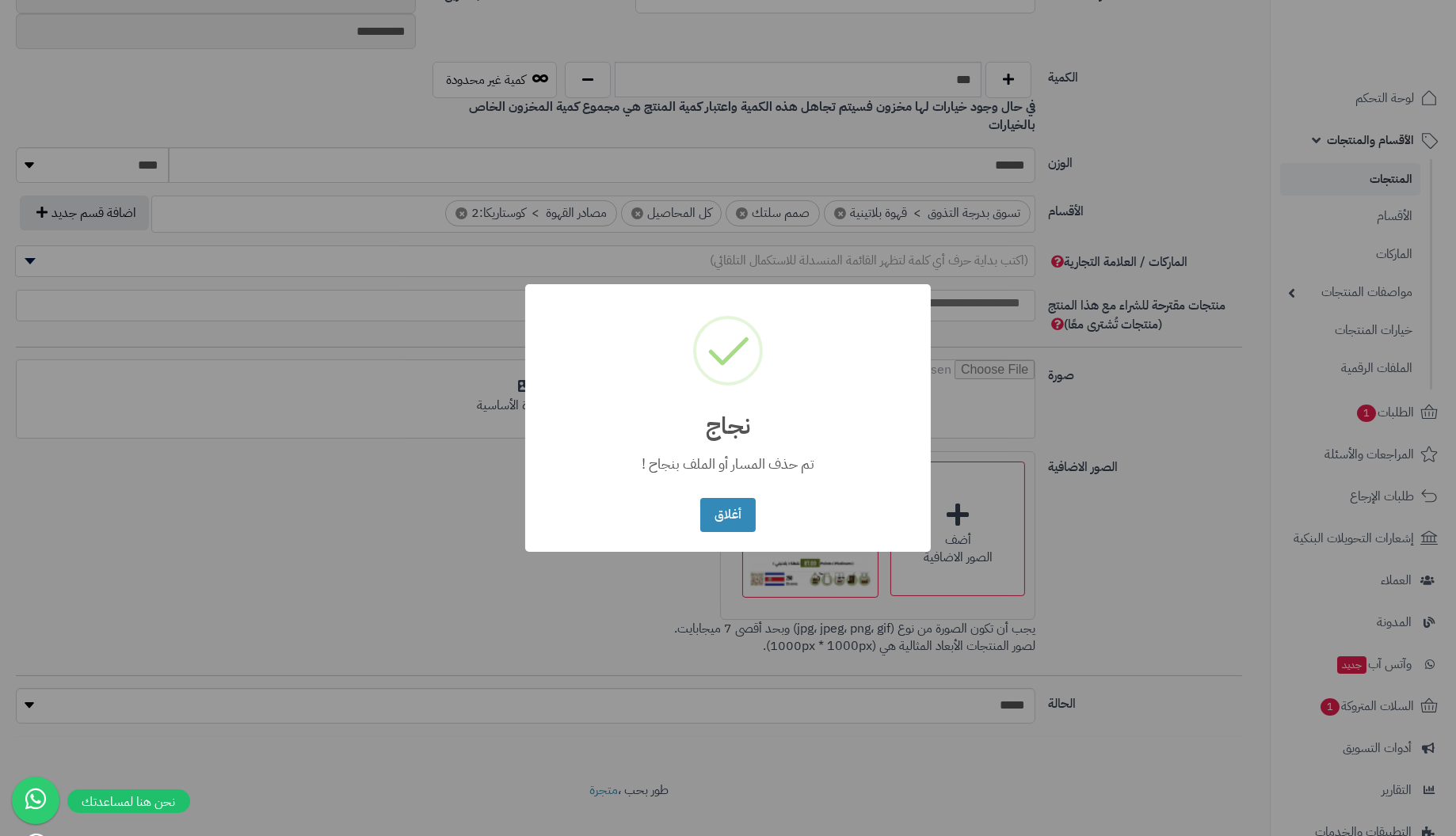
click at [700, 498] on button "أغلاق" at bounding box center [727, 515] width 54 height 34
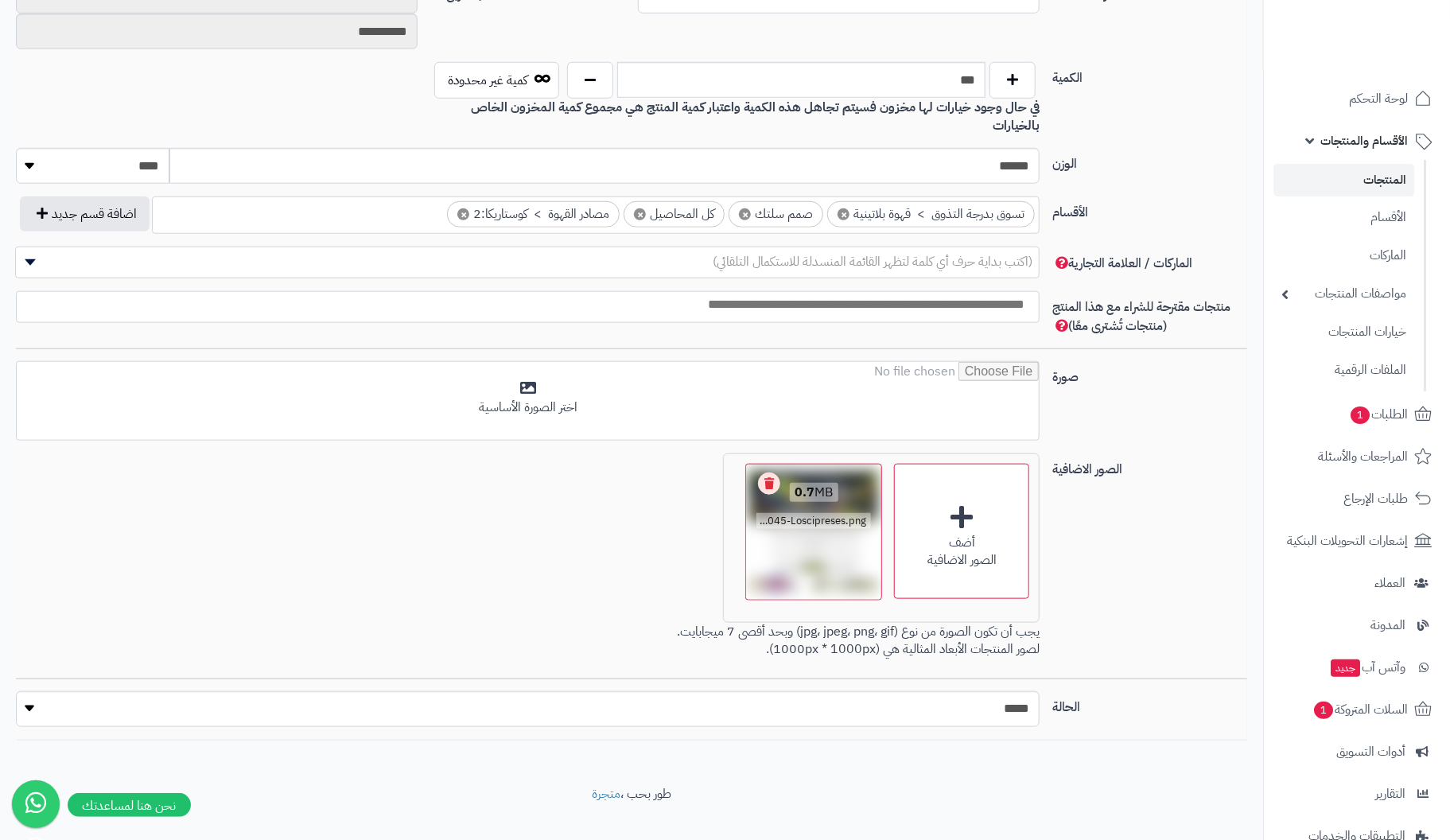
click at [775, 472] on link "Remove file" at bounding box center [769, 483] width 22 height 22
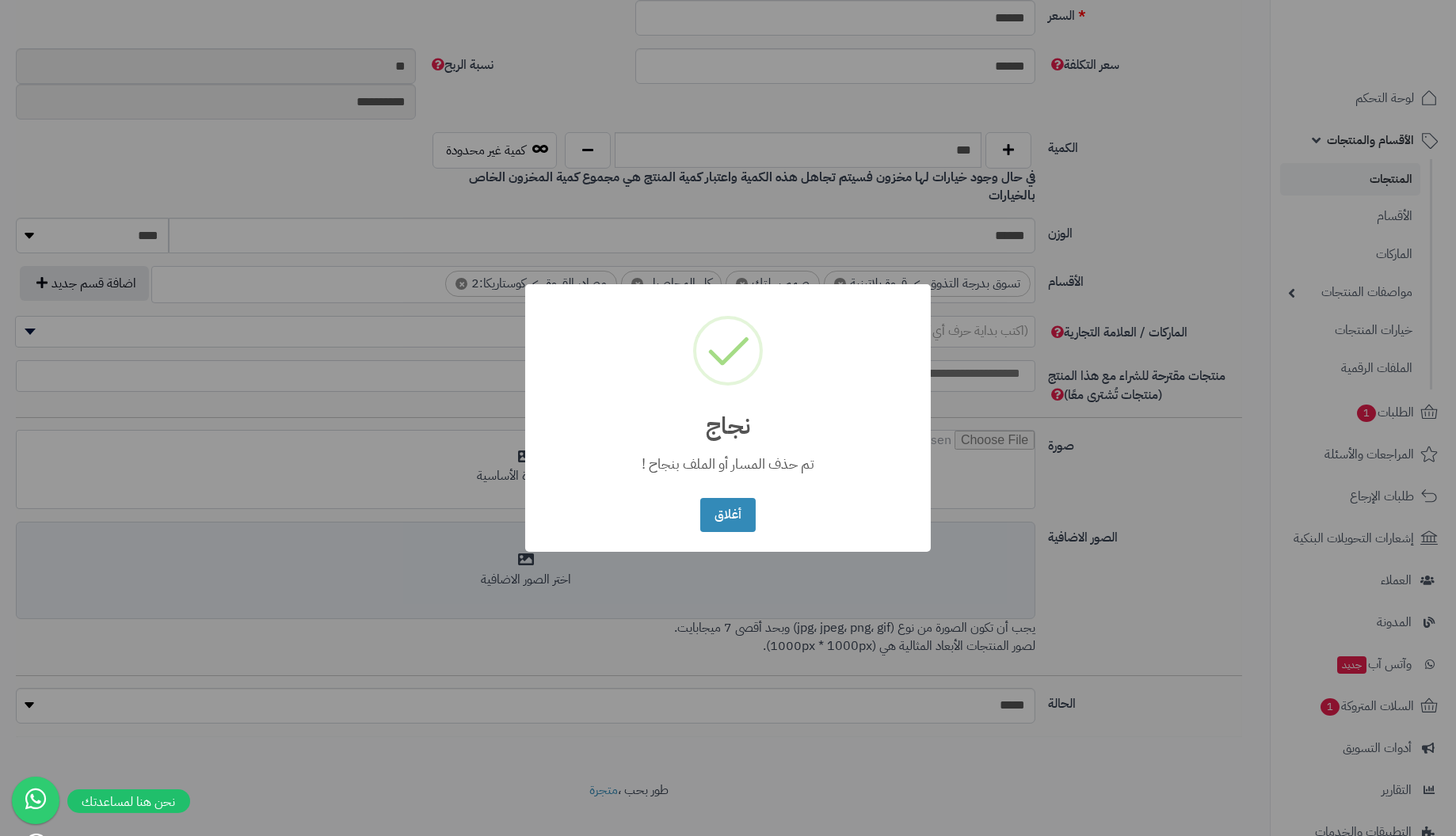
click at [700, 498] on button "أغلاق" at bounding box center [727, 515] width 54 height 34
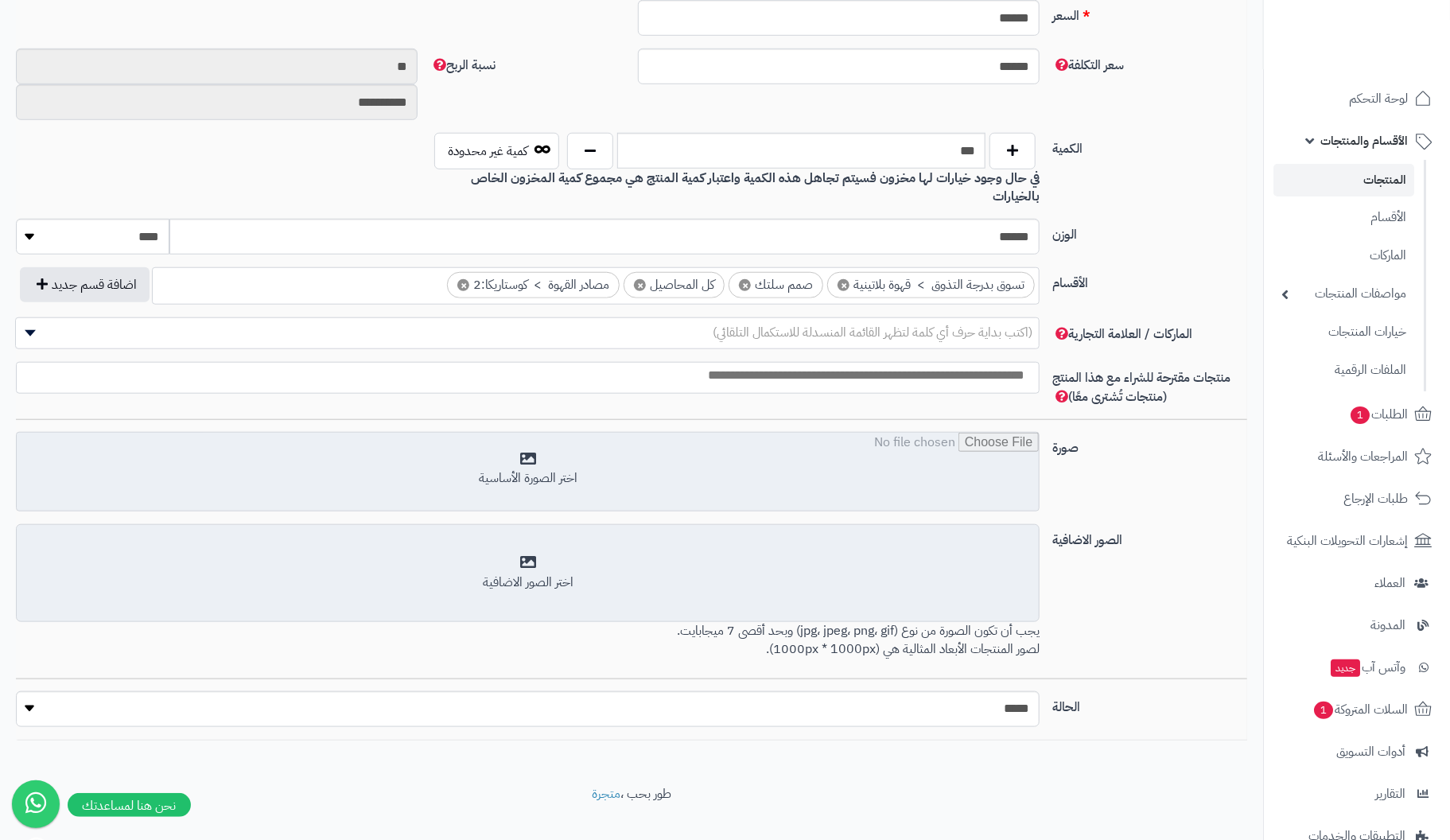
click at [545, 450] on input "file" at bounding box center [527, 473] width 1022 height 80
click at [534, 440] on input "file" at bounding box center [527, 473] width 1022 height 80
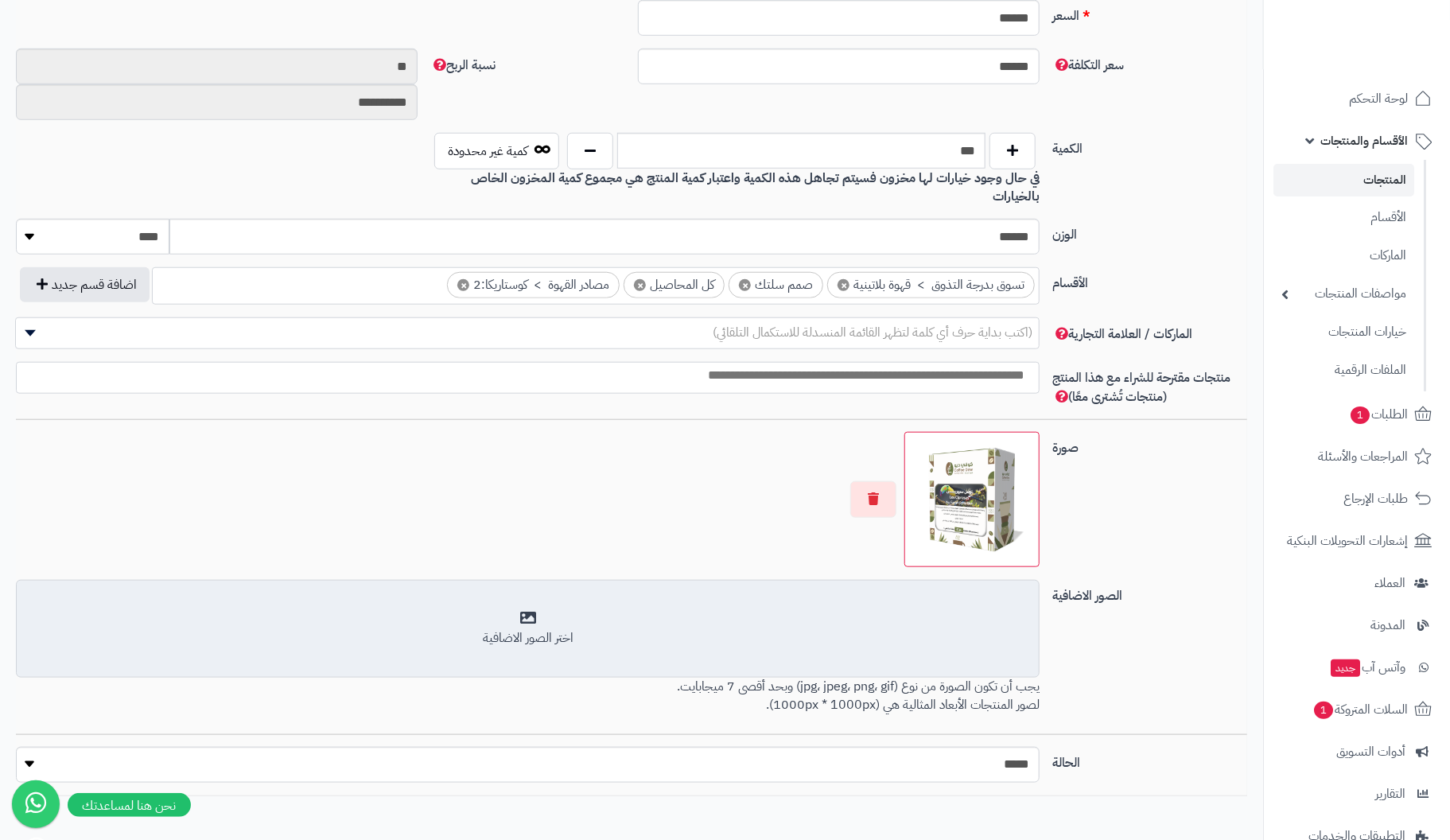
click at [542, 610] on div "اختر الصور الاضافية" at bounding box center [528, 629] width 1003 height 38
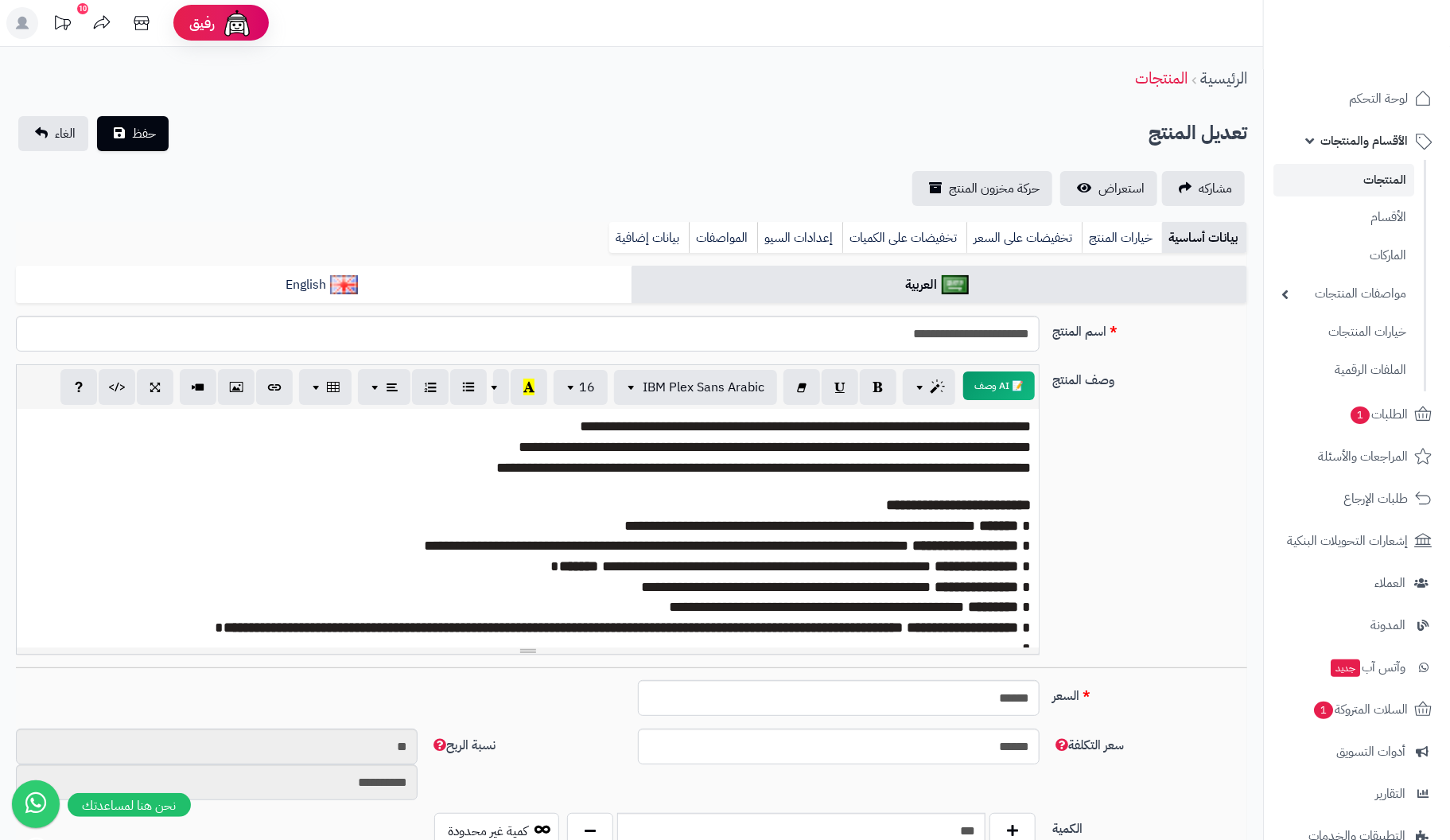
scroll to position [0, 0]
click at [135, 126] on span "حفظ" at bounding box center [144, 133] width 24 height 19
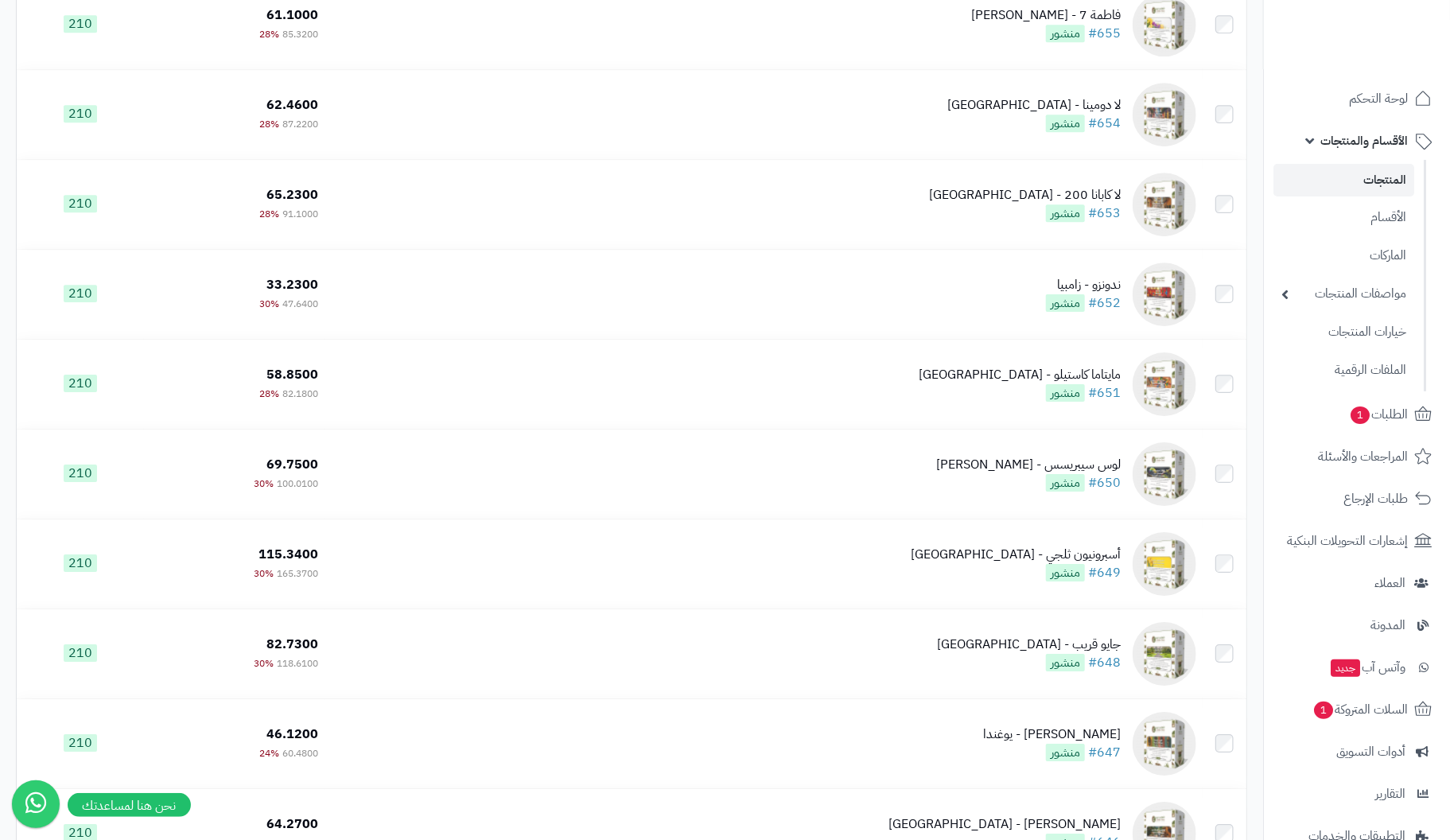
scroll to position [6363, 0]
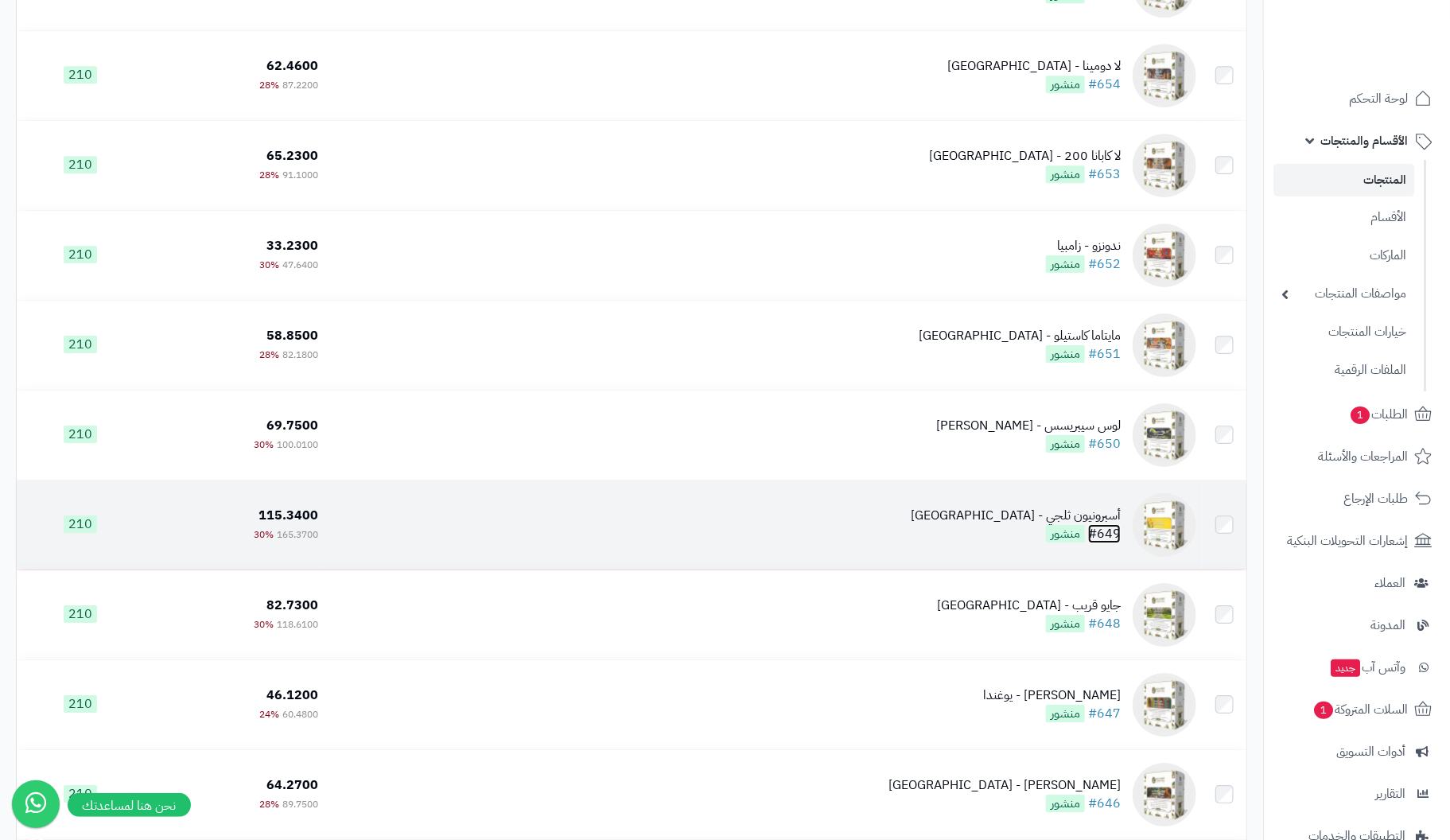
click at [1103, 533] on link "#649" at bounding box center [1104, 533] width 33 height 19
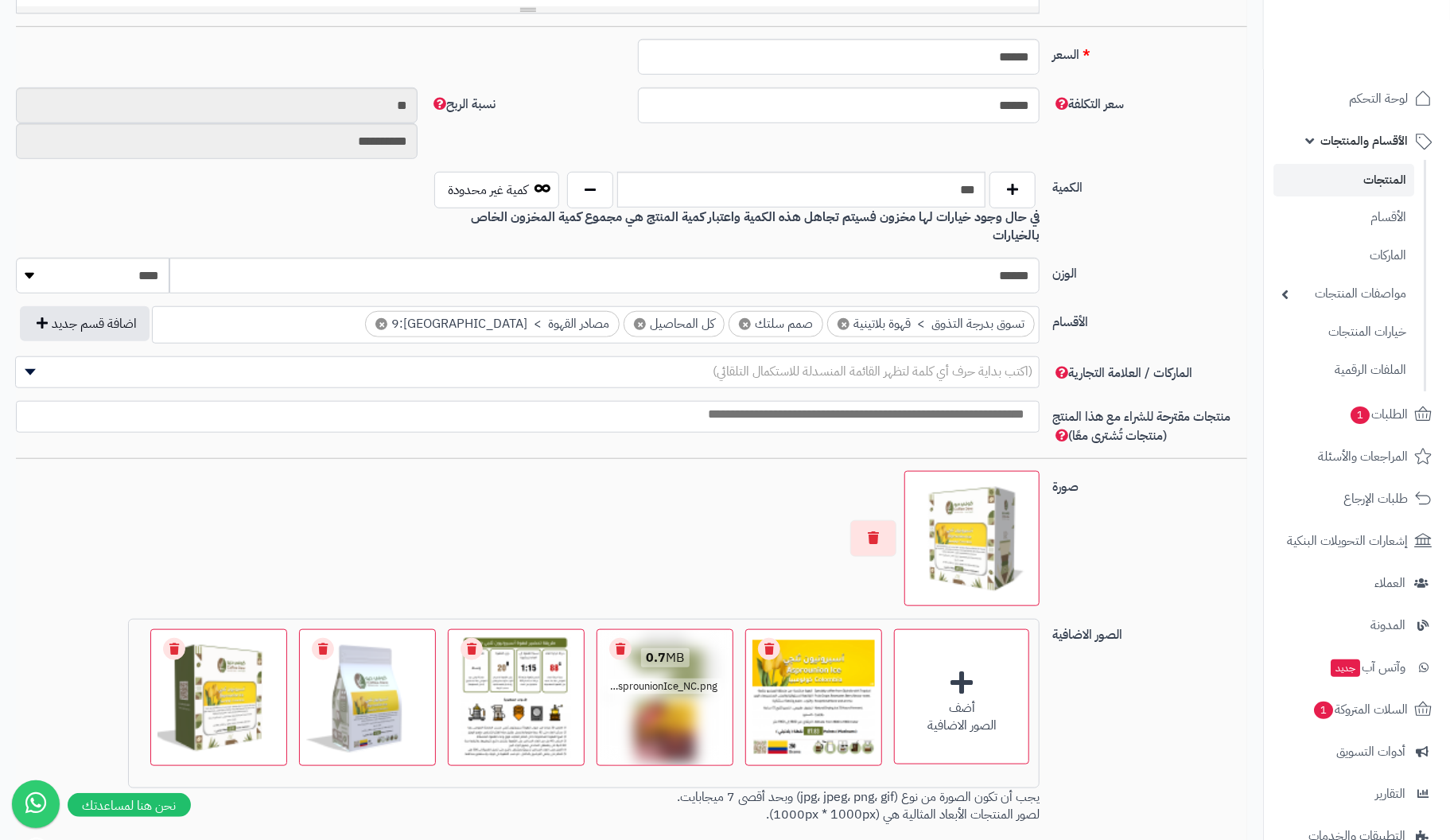
scroll to position [715, 0]
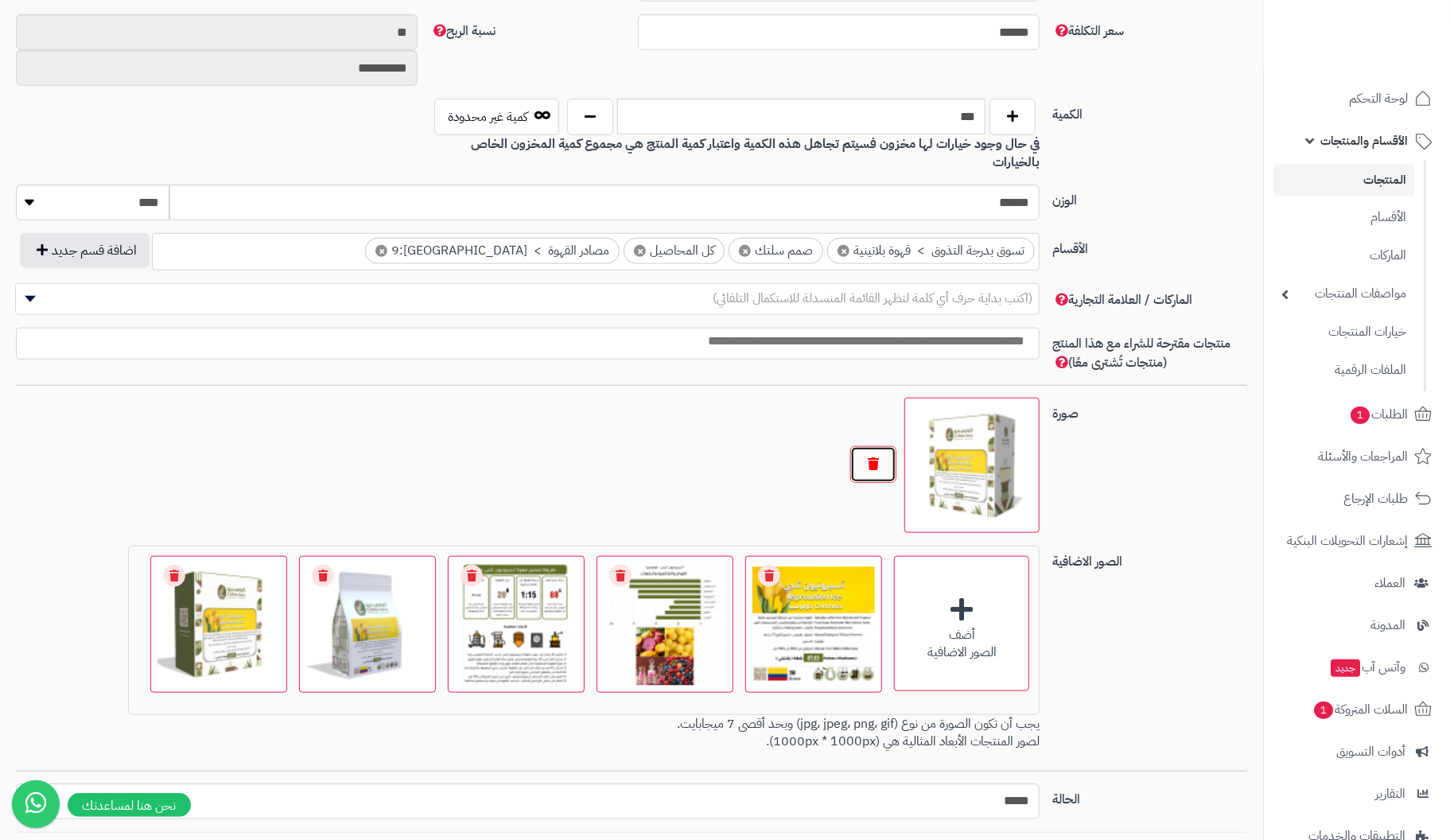
click at [873, 446] on button "button" at bounding box center [873, 464] width 46 height 37
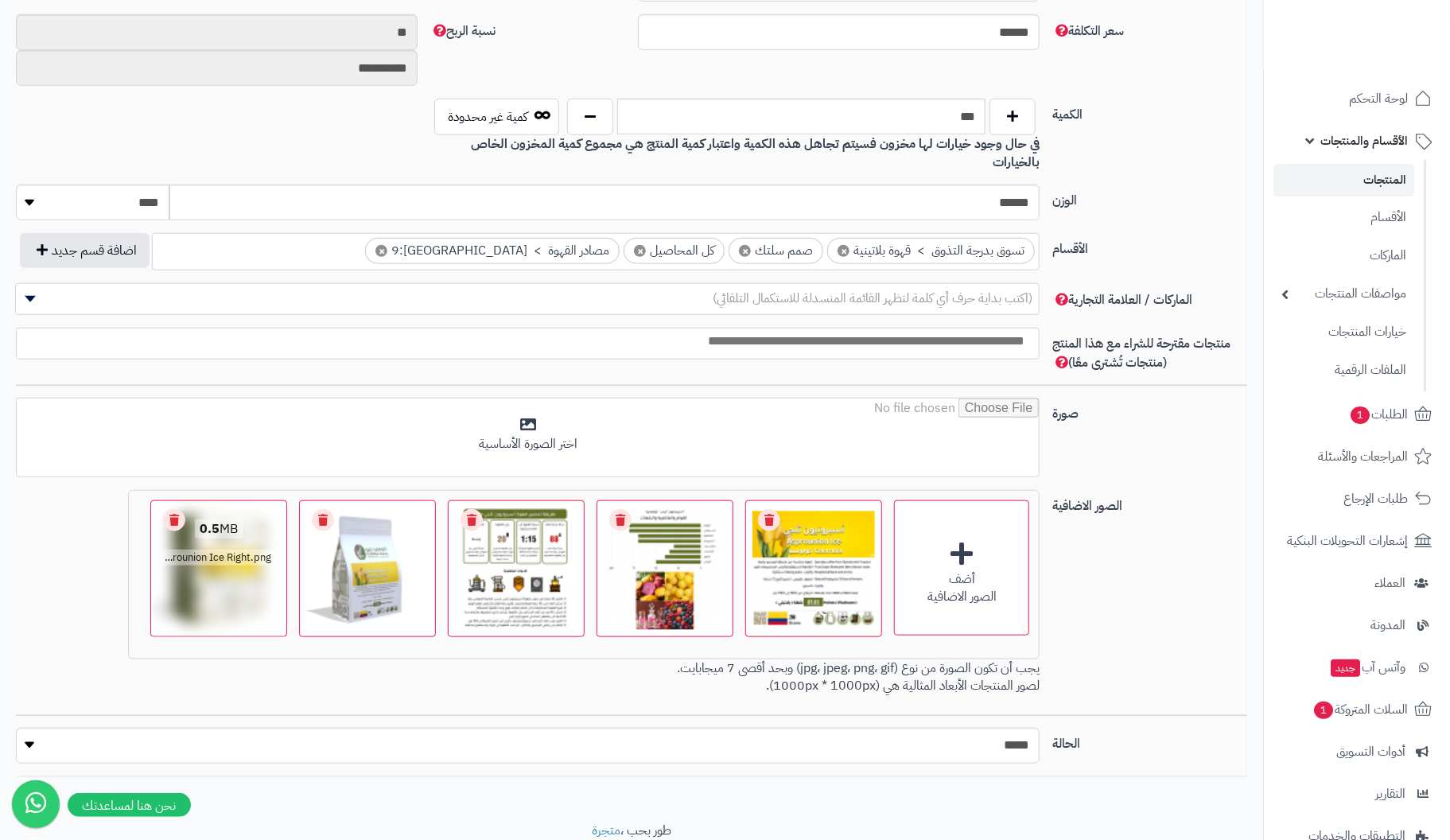
click at [179, 509] on link "Remove file" at bounding box center [174, 519] width 22 height 22
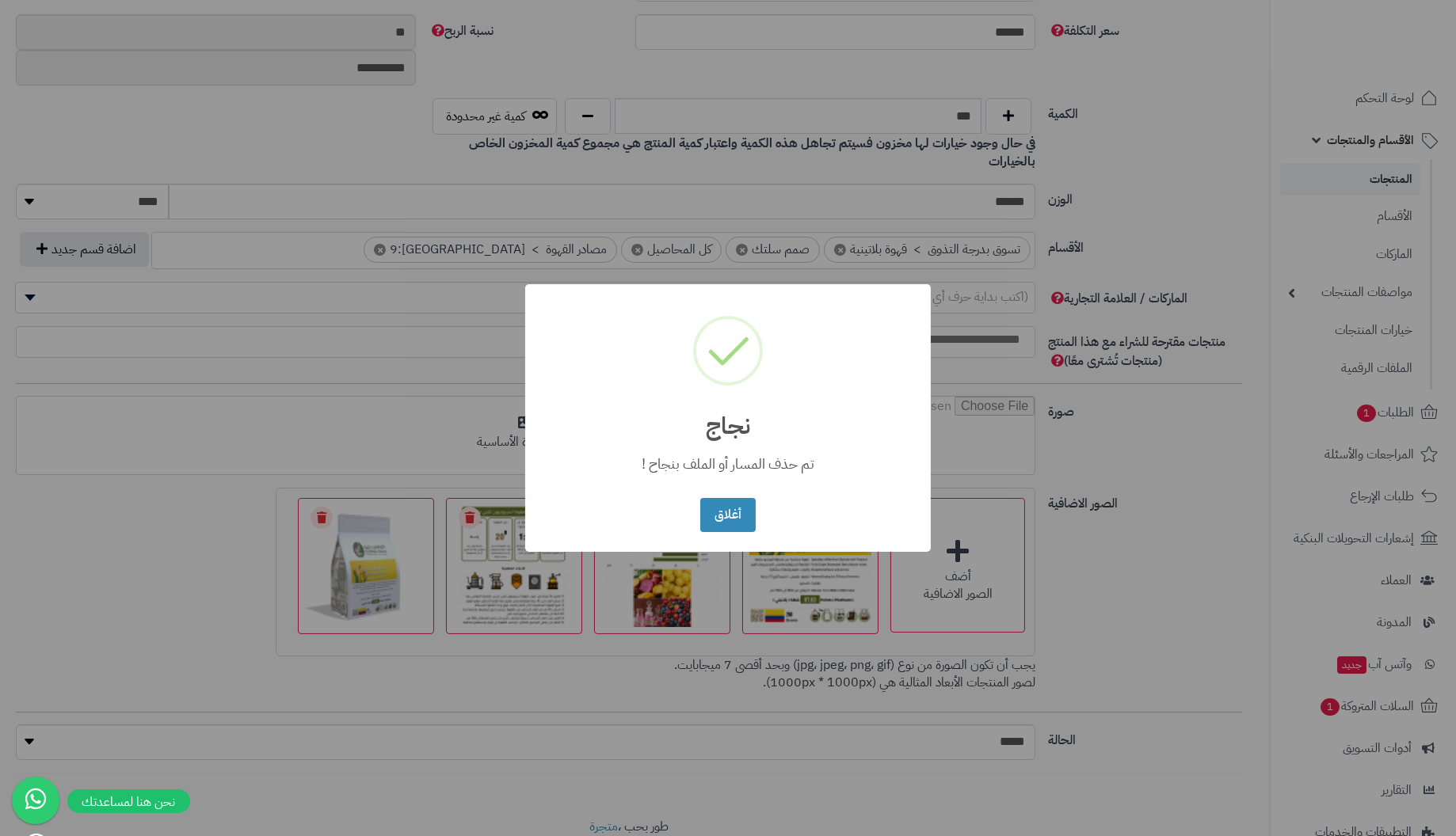
click at [700, 498] on button "أغلاق" at bounding box center [727, 515] width 54 height 34
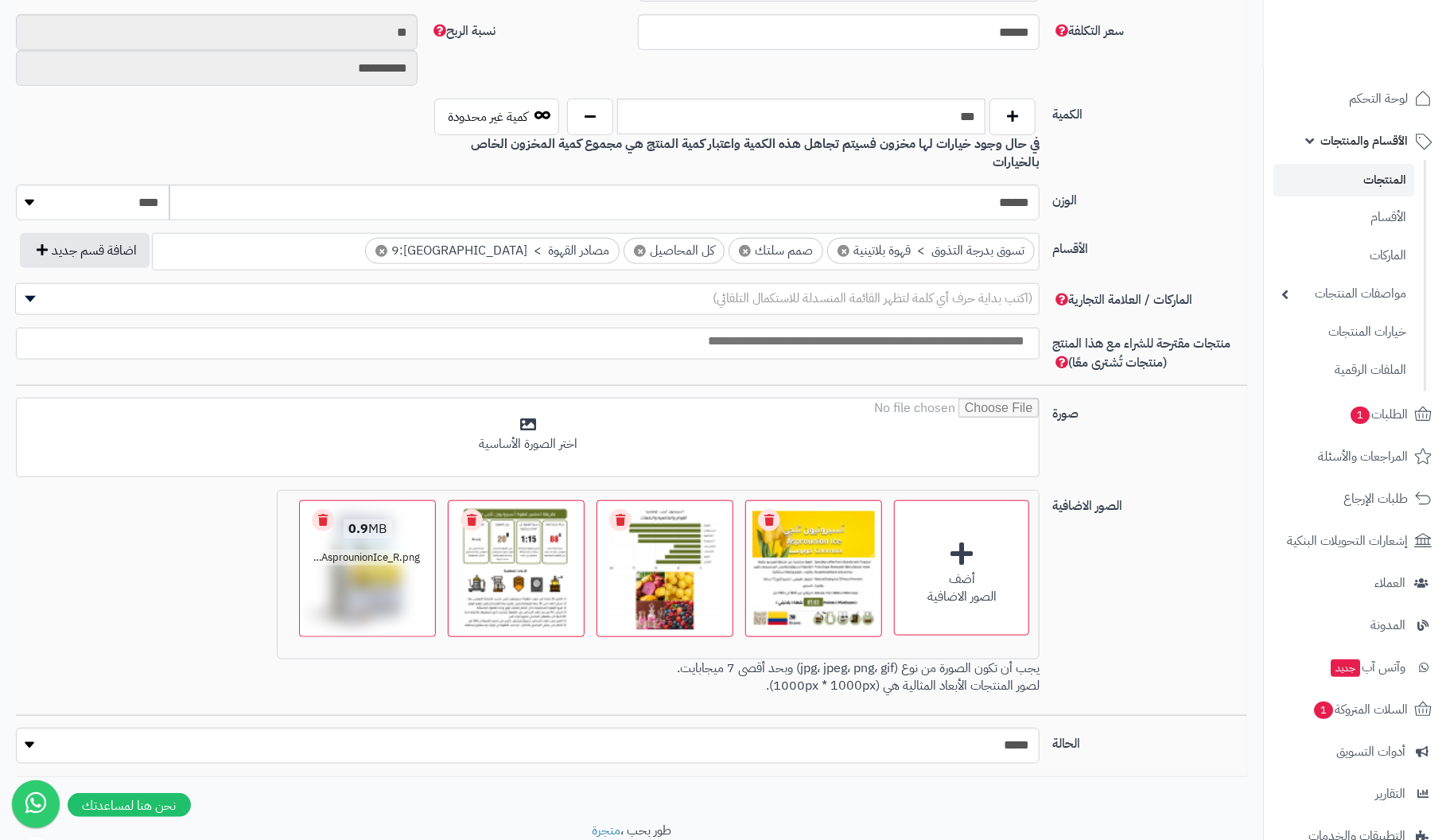
click at [323, 509] on link "Remove file" at bounding box center [322, 519] width 22 height 22
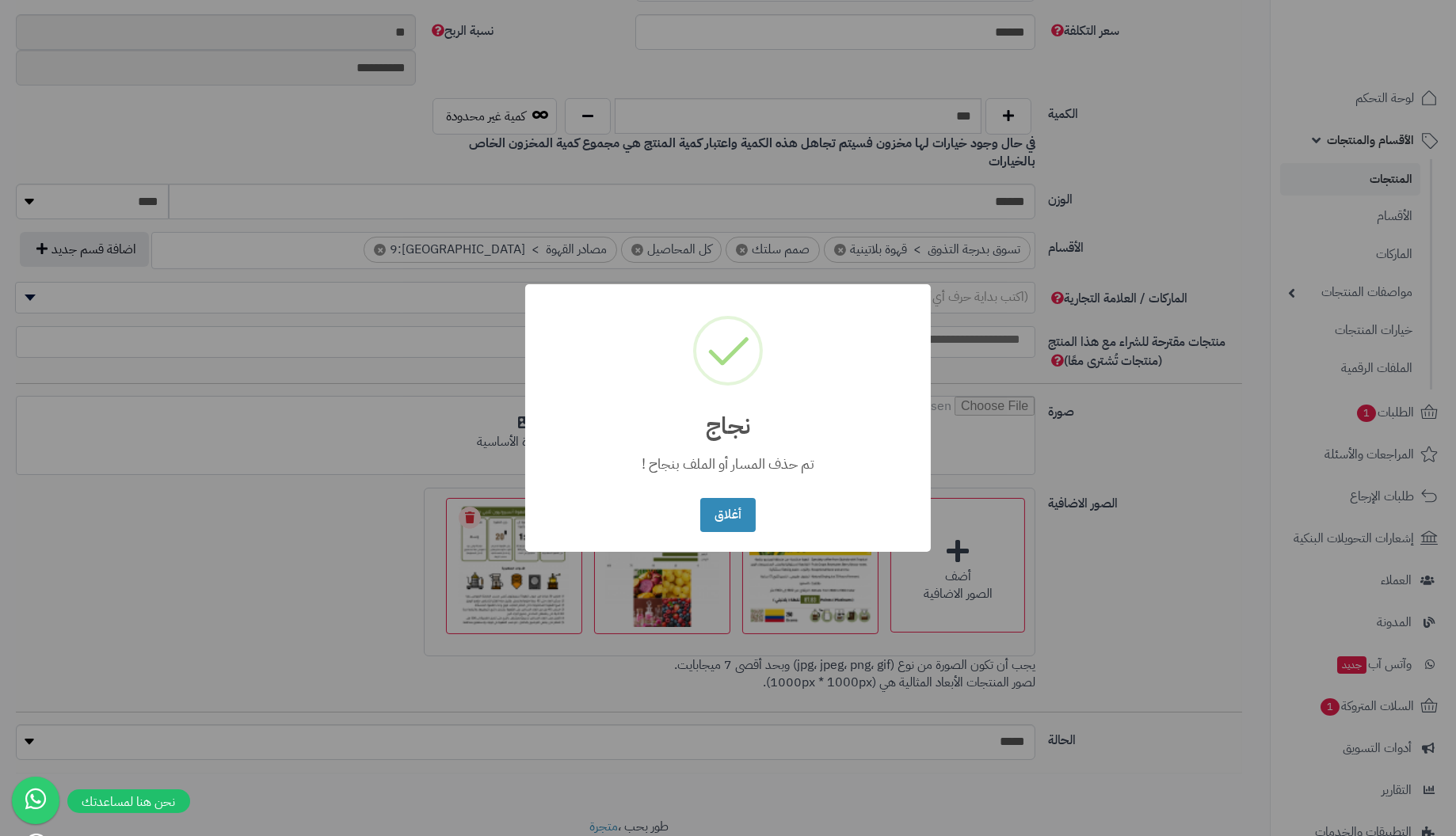
click at [700, 498] on button "أغلاق" at bounding box center [727, 515] width 54 height 34
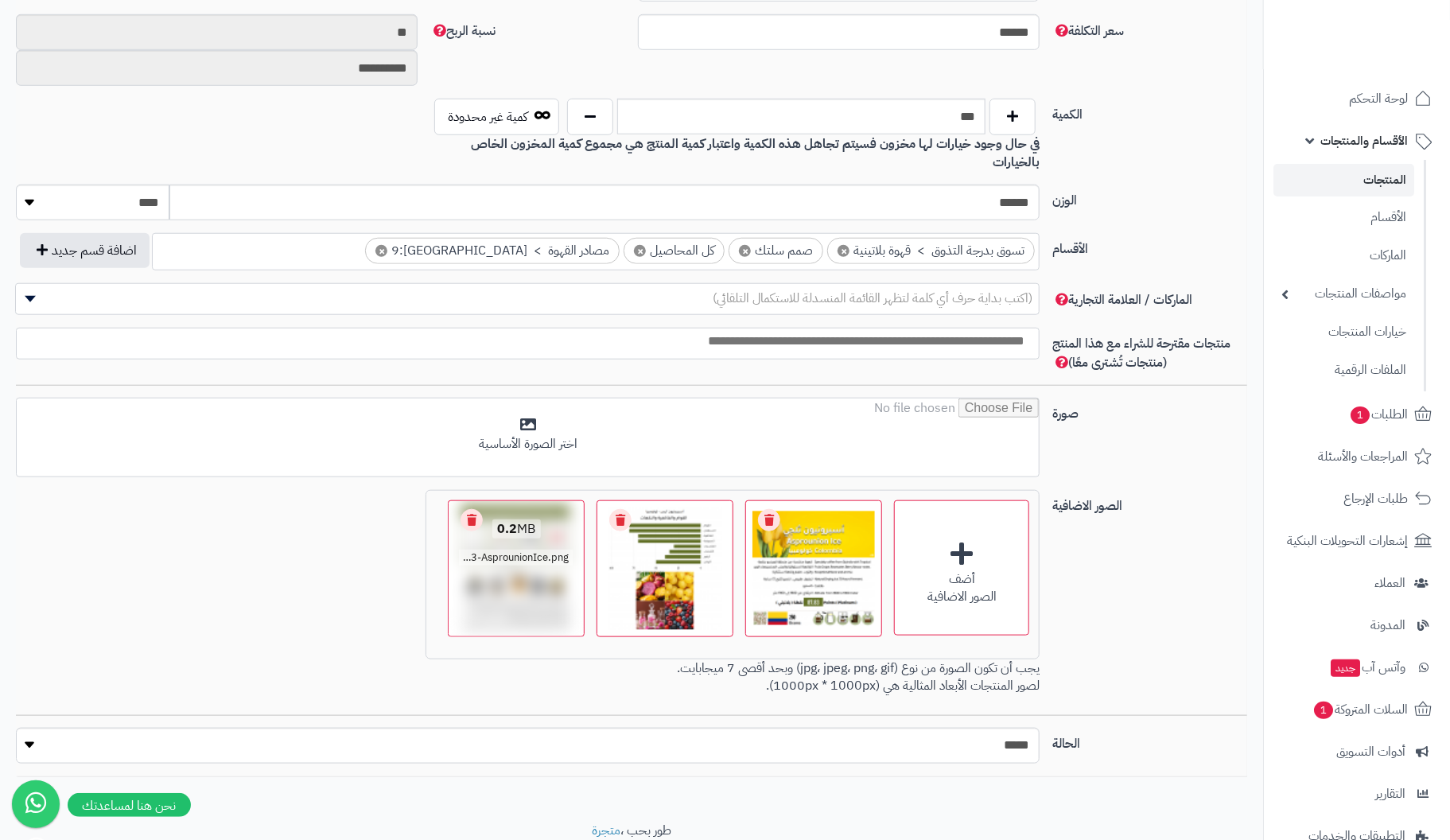
click at [469, 509] on link "Remove file" at bounding box center [471, 519] width 22 height 22
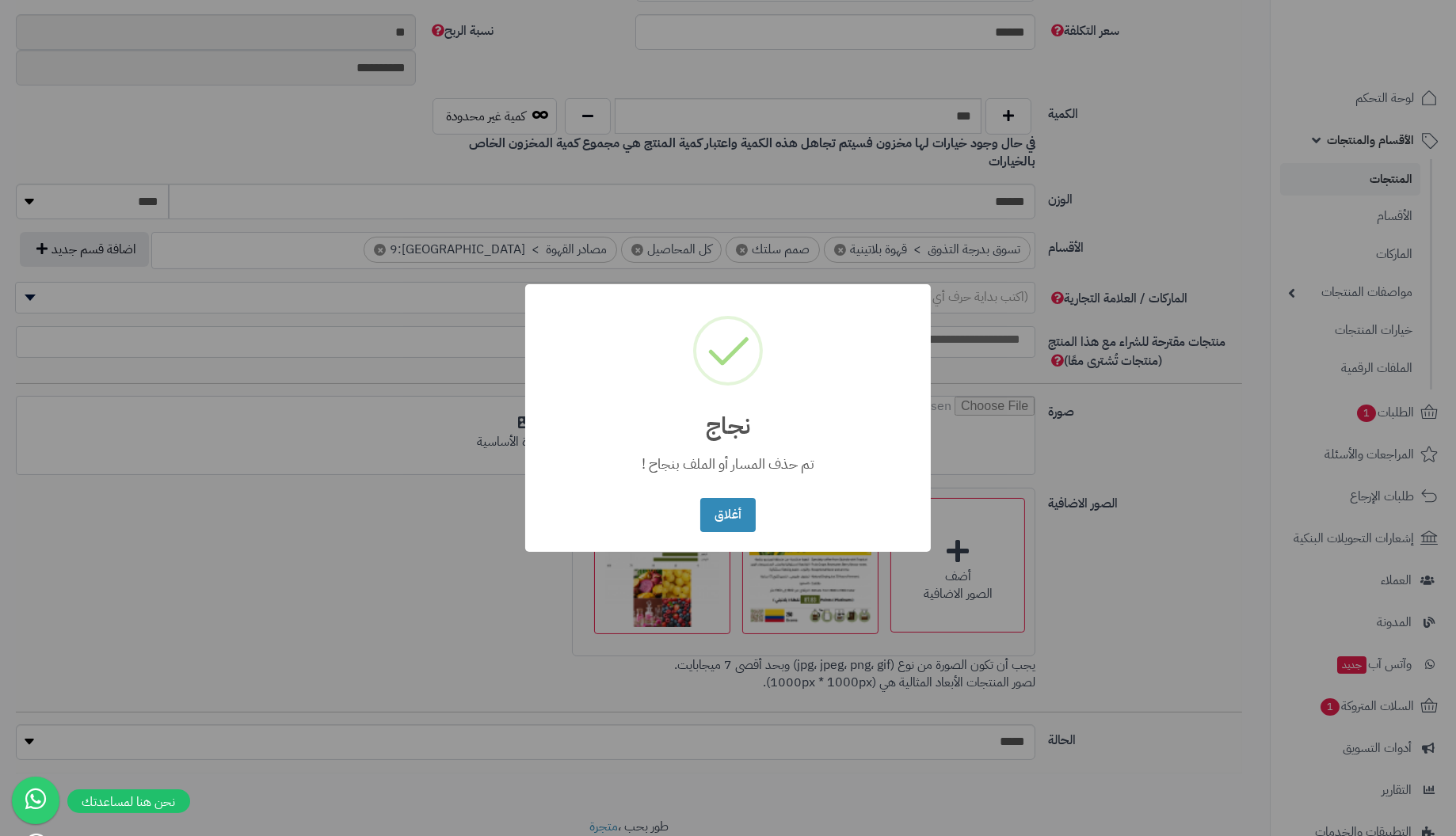
click at [700, 498] on button "أغلاق" at bounding box center [727, 515] width 54 height 34
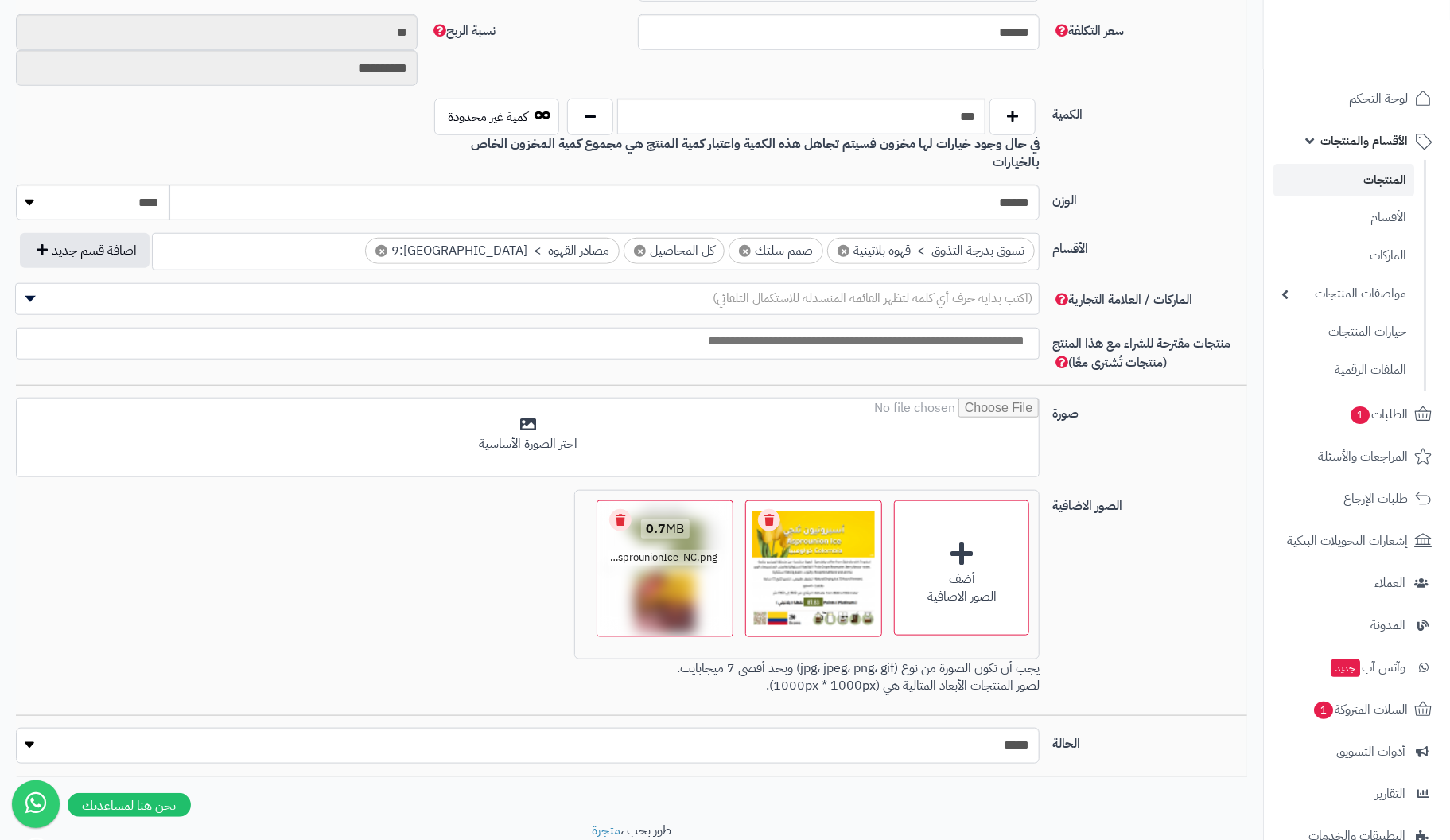
click at [617, 509] on link "Remove file" at bounding box center [620, 519] width 22 height 22
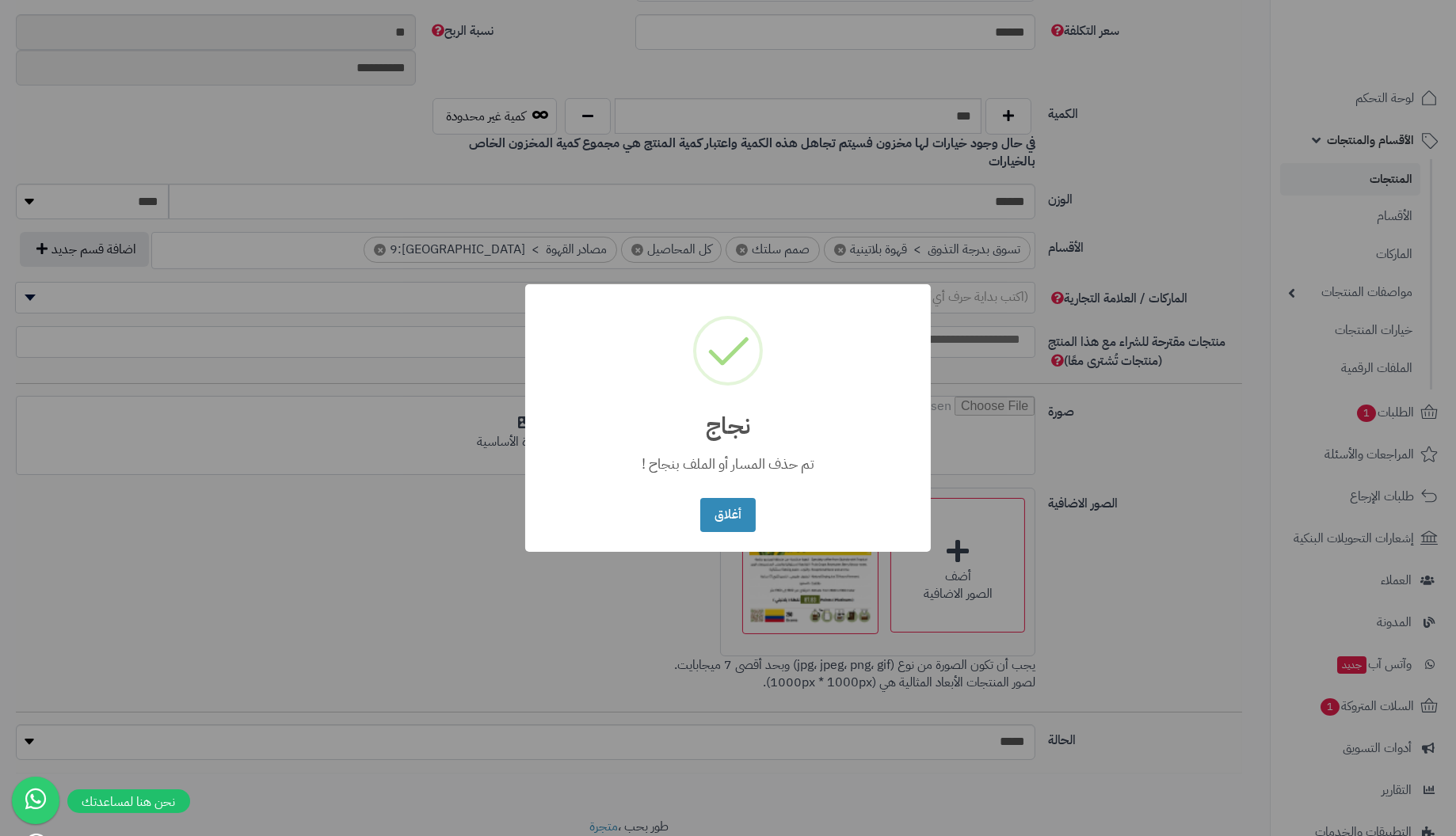
click at [700, 498] on button "أغلاق" at bounding box center [727, 515] width 54 height 34
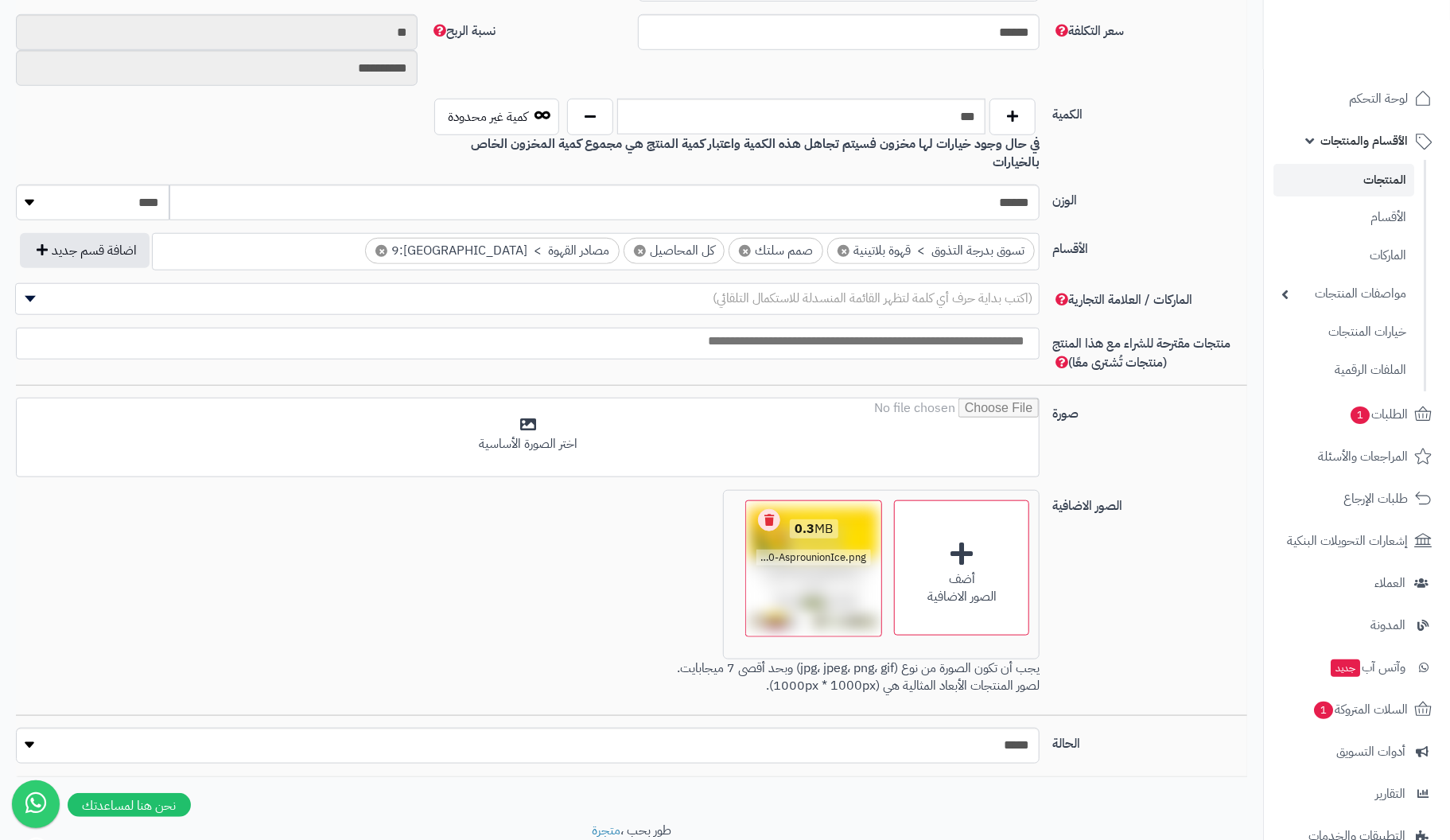
click at [767, 509] on link "Remove file" at bounding box center [769, 519] width 22 height 22
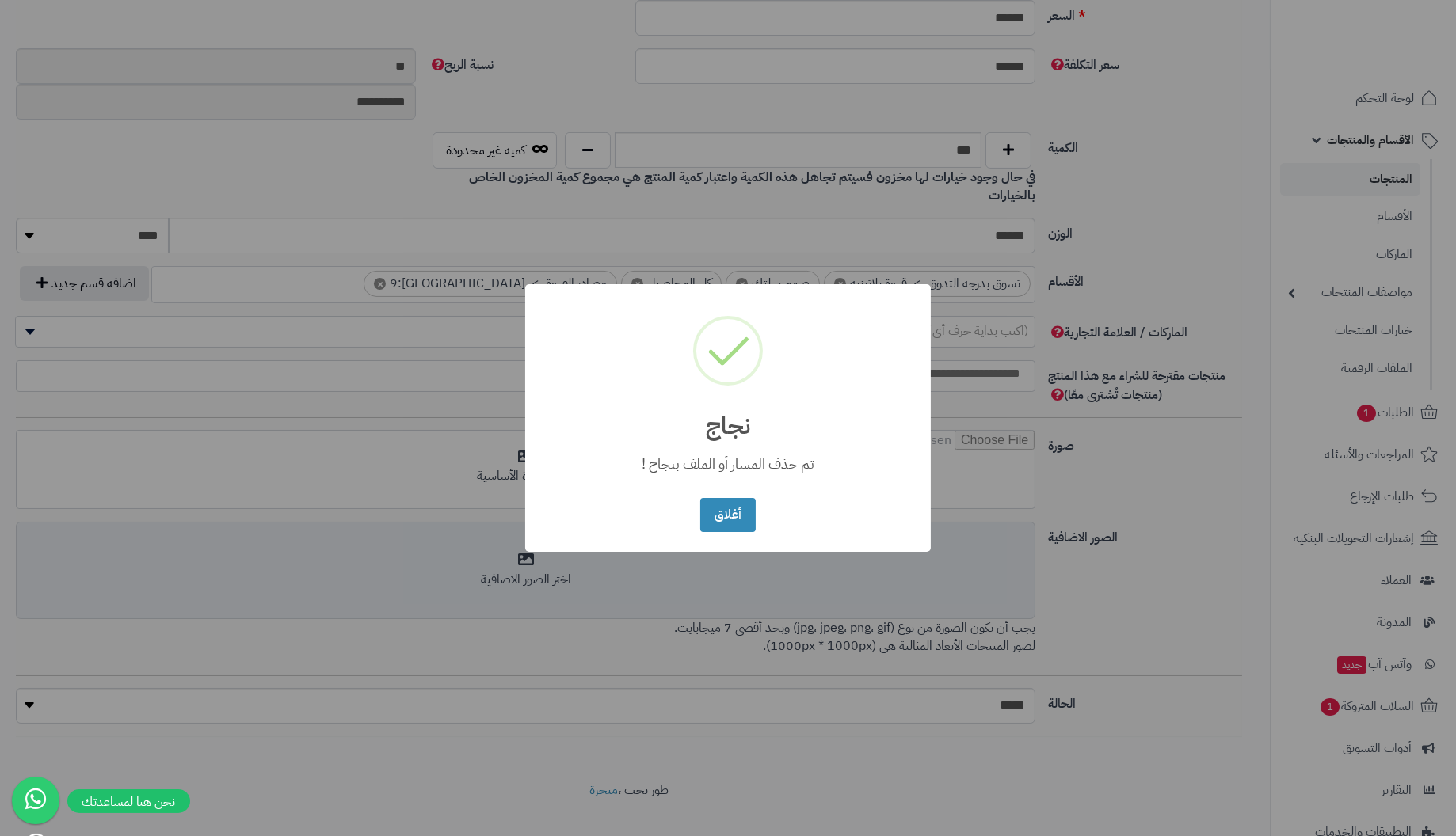
click at [700, 498] on button "أغلاق" at bounding box center [727, 515] width 54 height 34
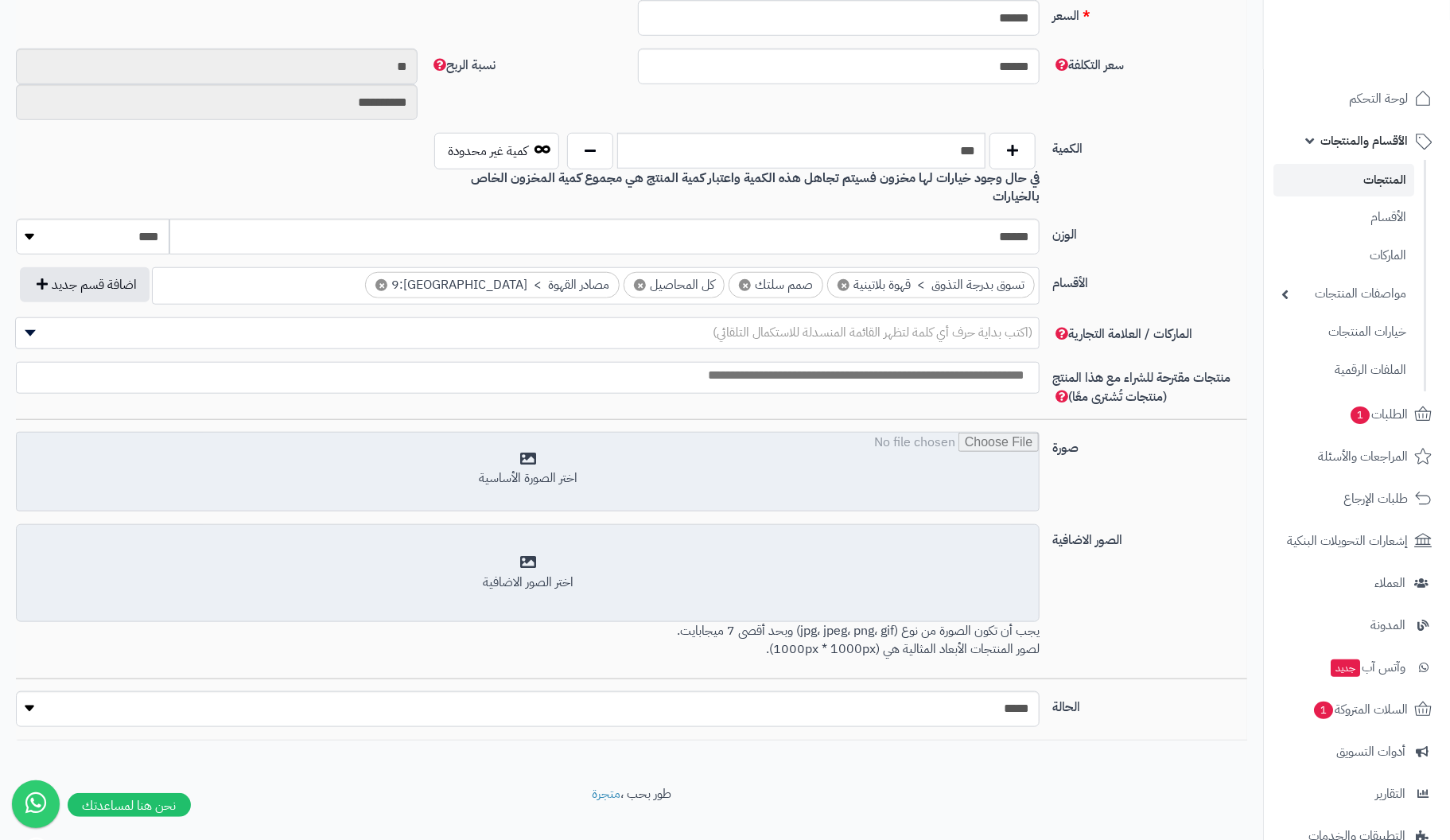
click at [518, 438] on input "file" at bounding box center [527, 473] width 1022 height 80
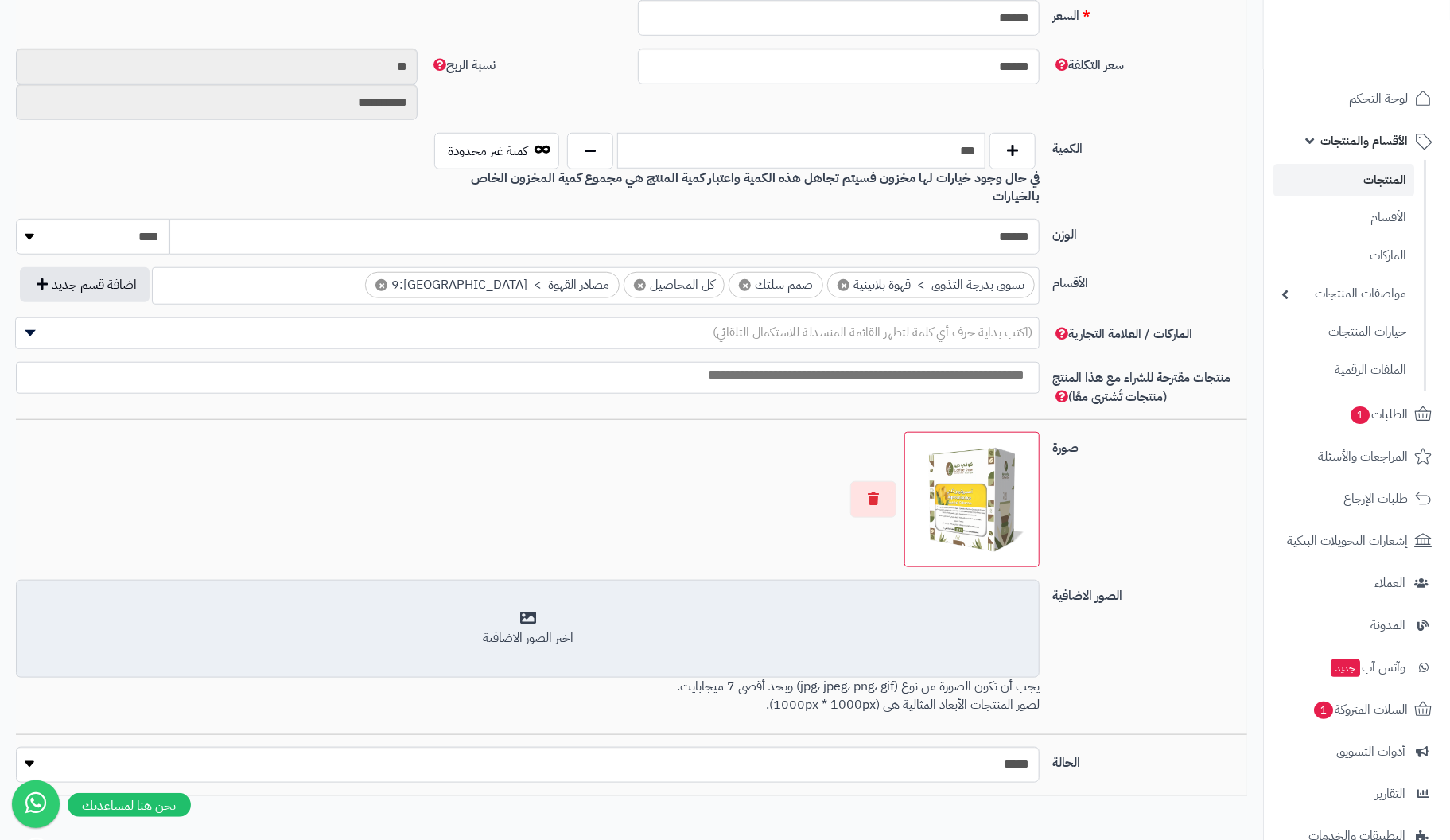
click at [526, 610] on div "اختر الصور الاضافية" at bounding box center [528, 629] width 1003 height 38
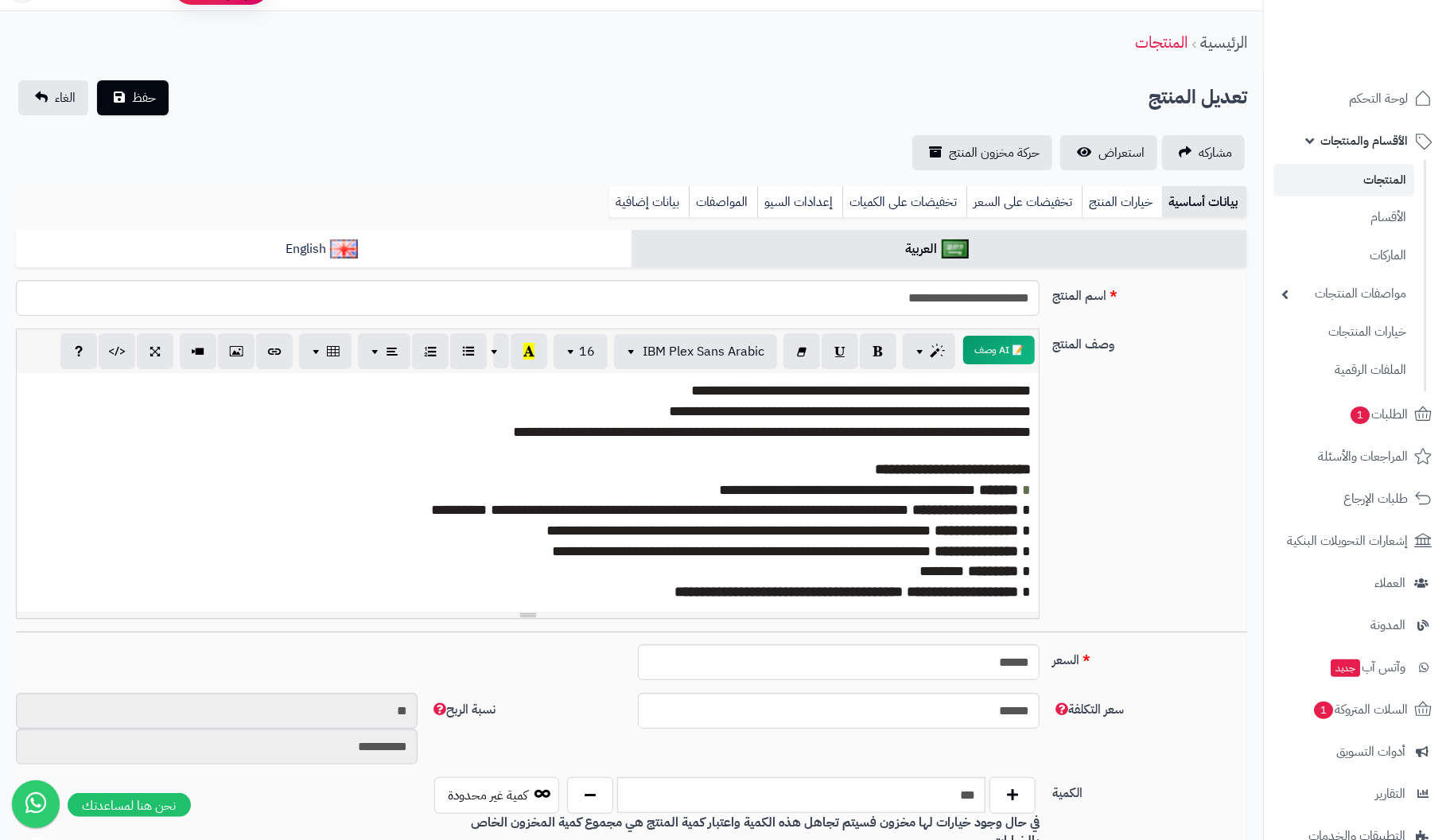
scroll to position [0, 0]
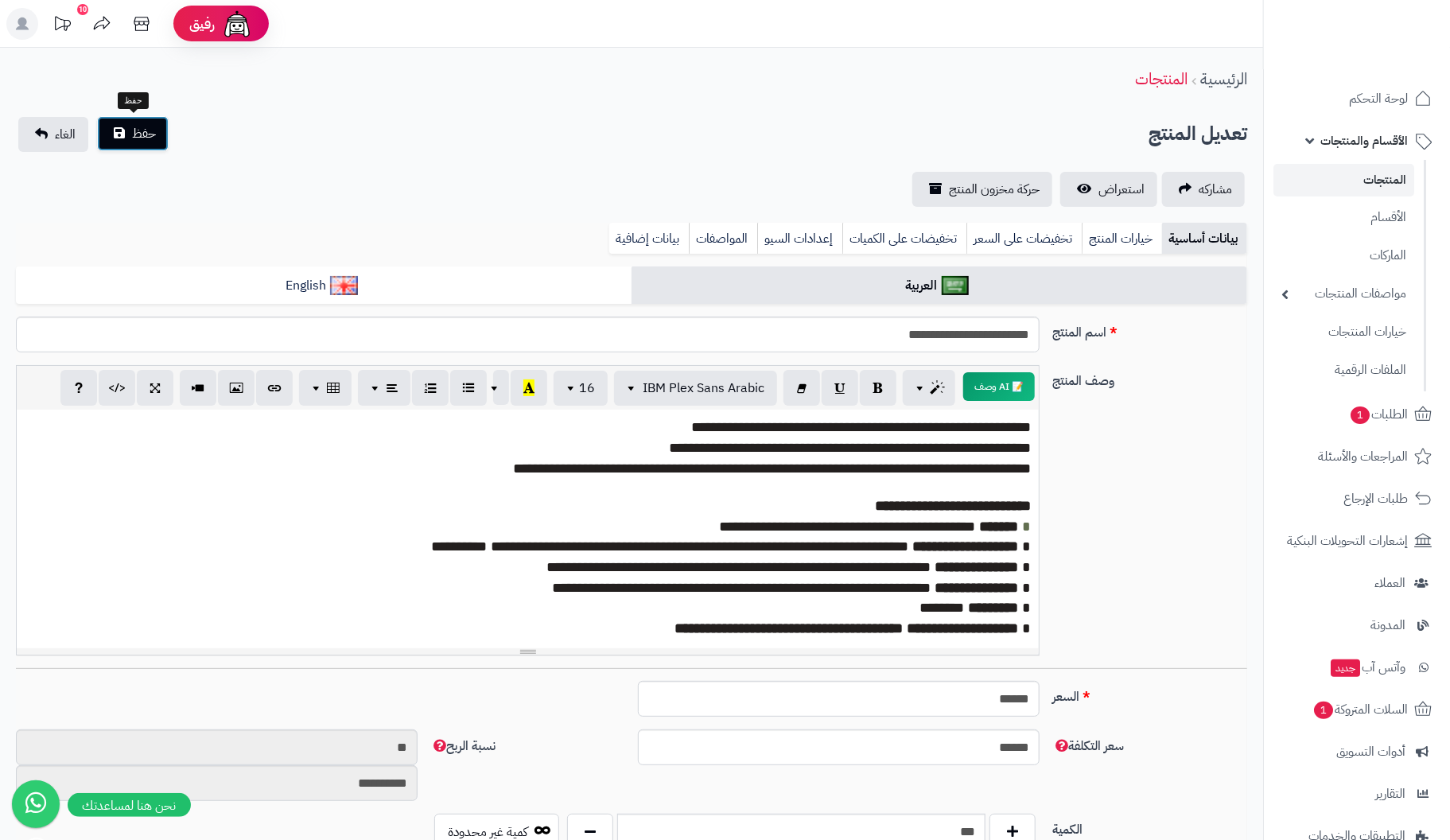
click at [144, 132] on span "حفظ" at bounding box center [144, 133] width 24 height 19
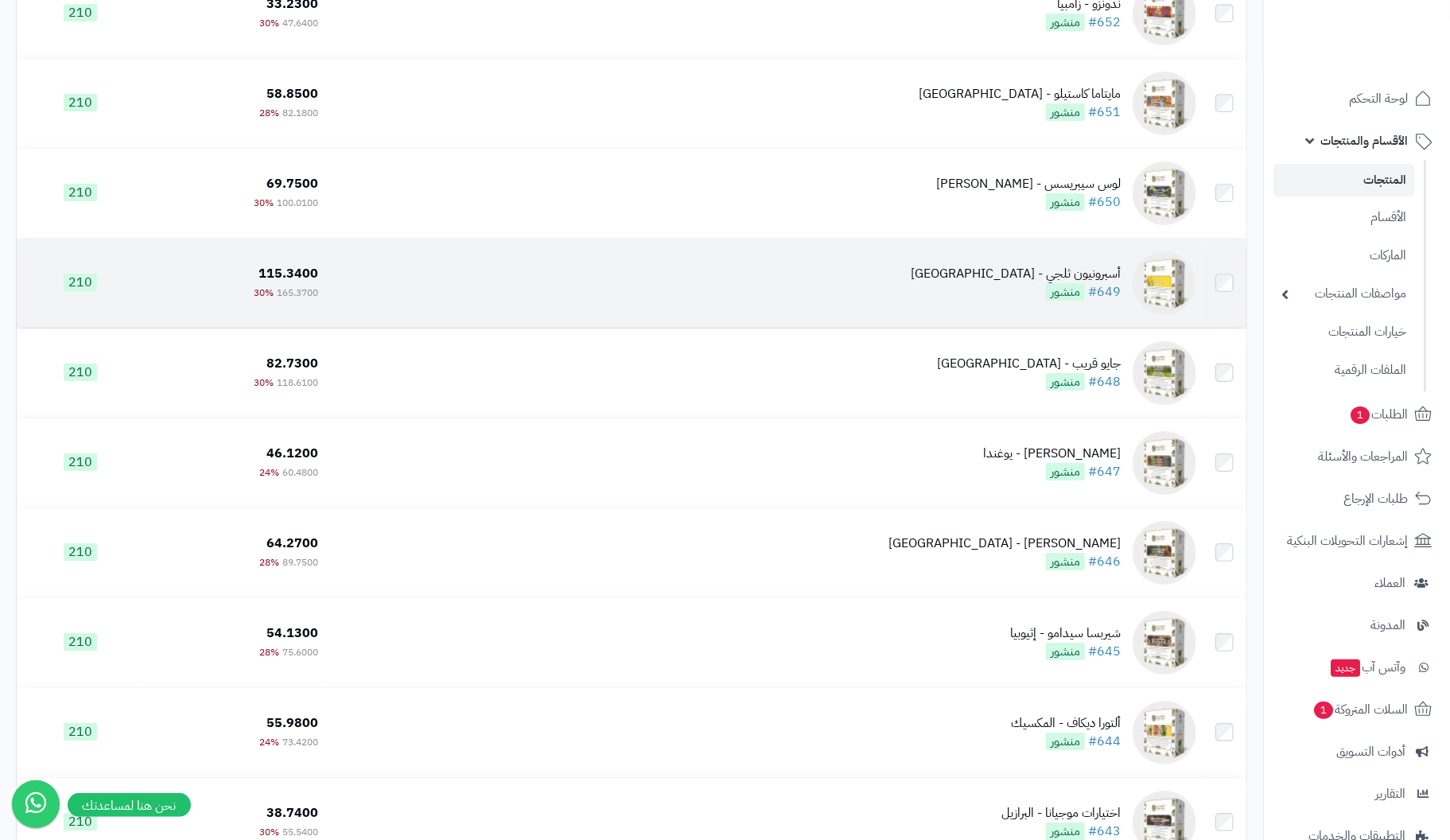
scroll to position [6682, 0]
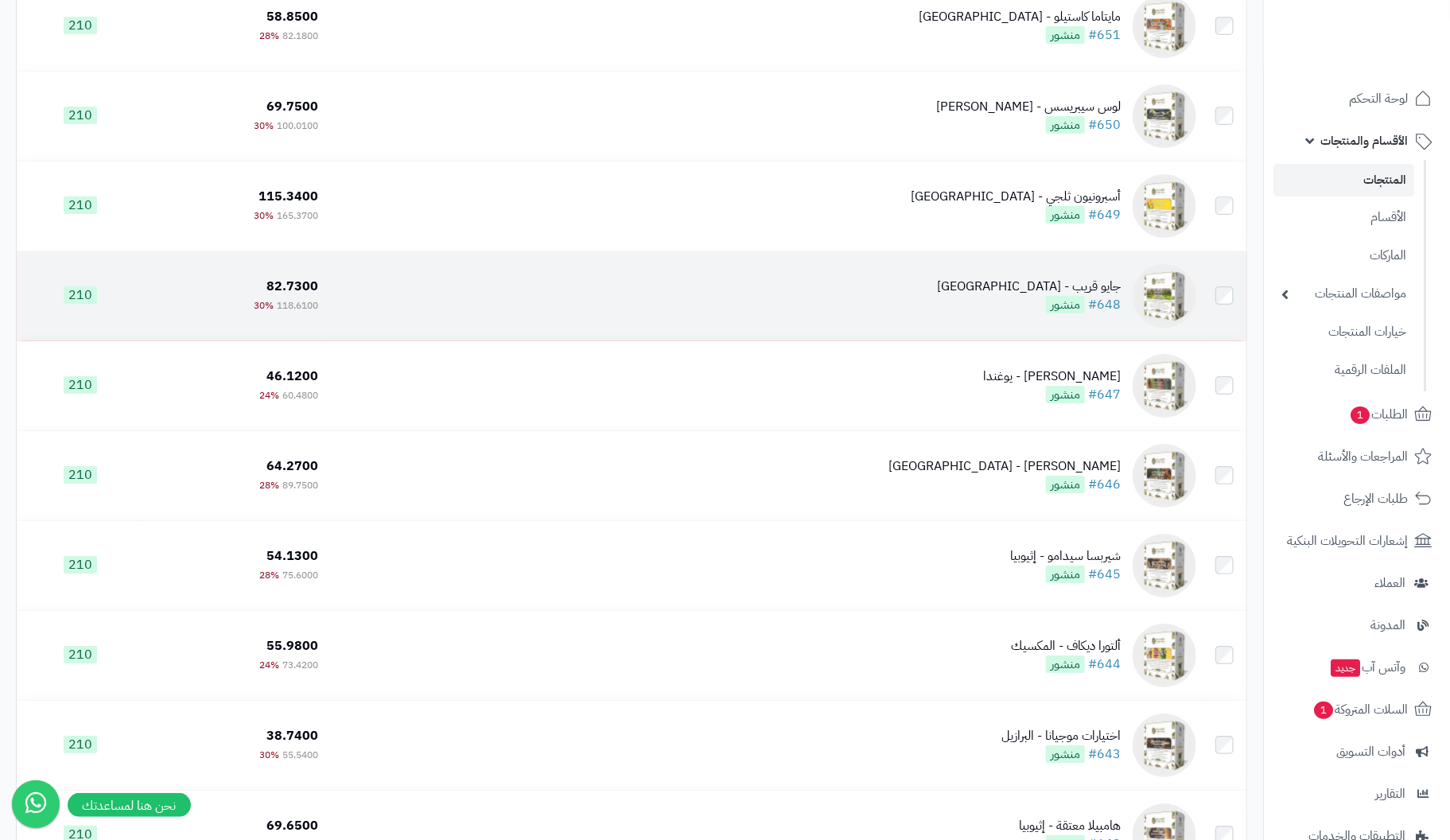
click at [1107, 296] on div "جايو قريب - [GEOGRAPHIC_DATA]" at bounding box center [1028, 286] width 183 height 18
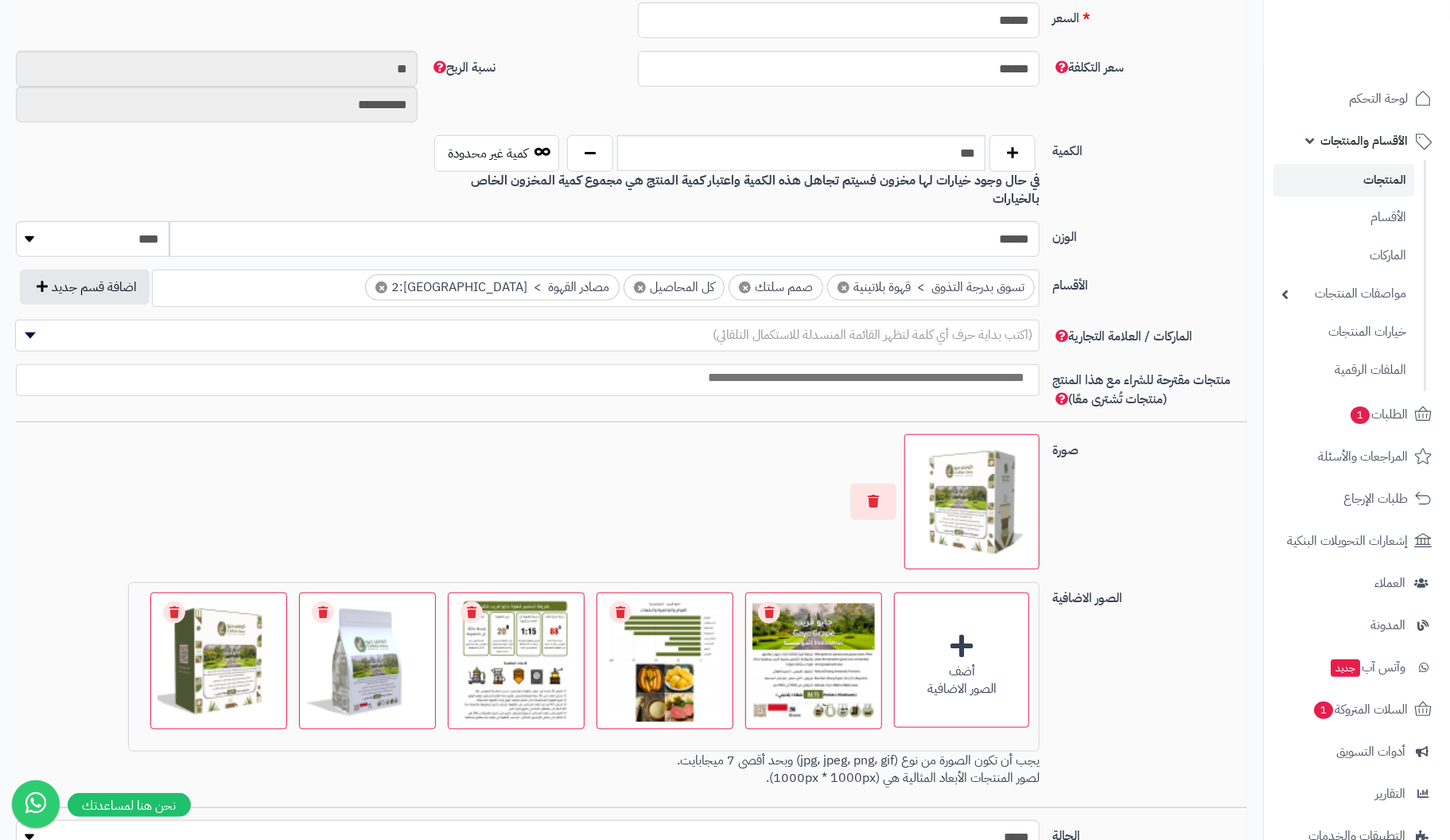
scroll to position [807, 0]
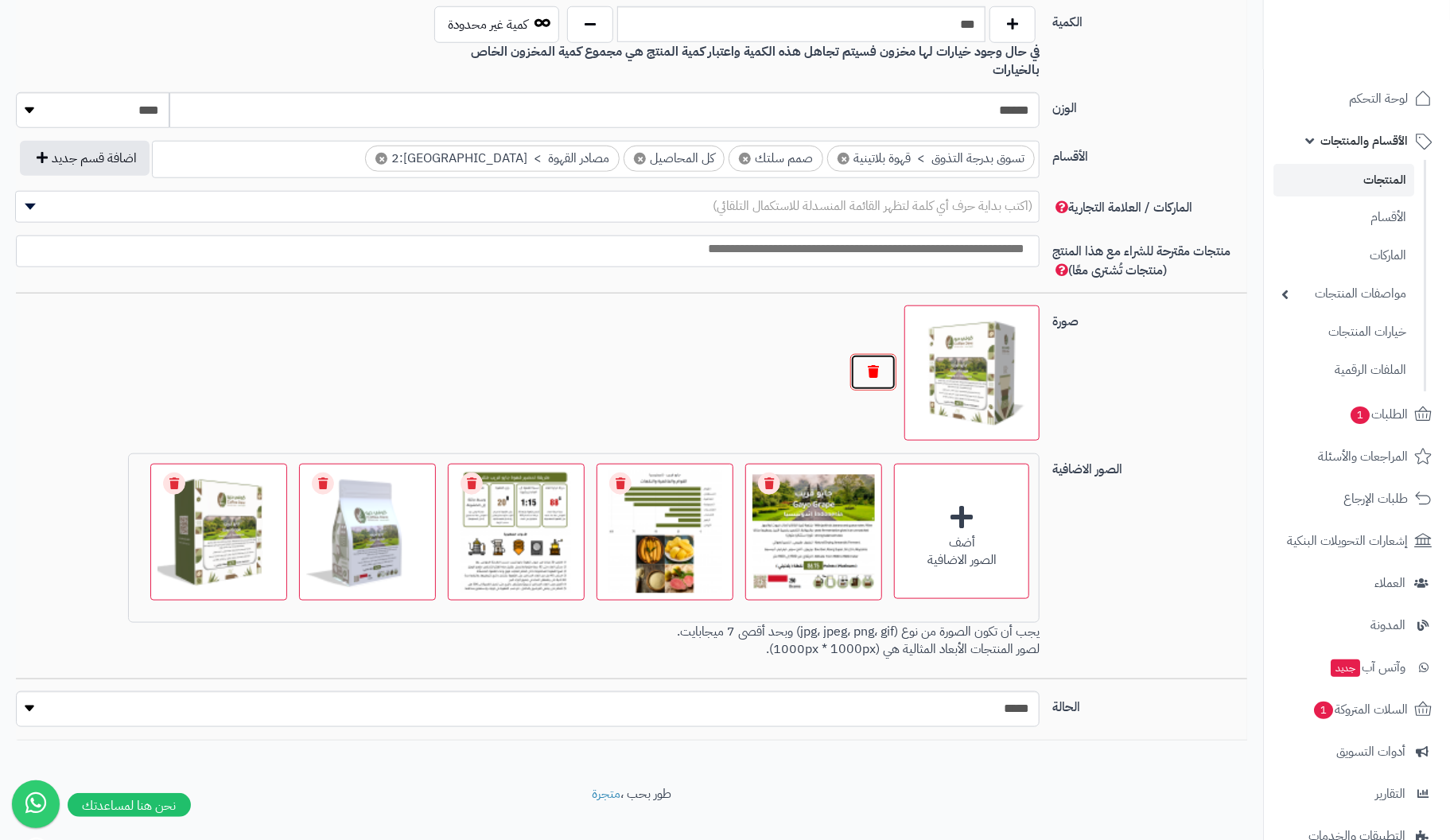
click at [865, 354] on button "button" at bounding box center [873, 372] width 46 height 37
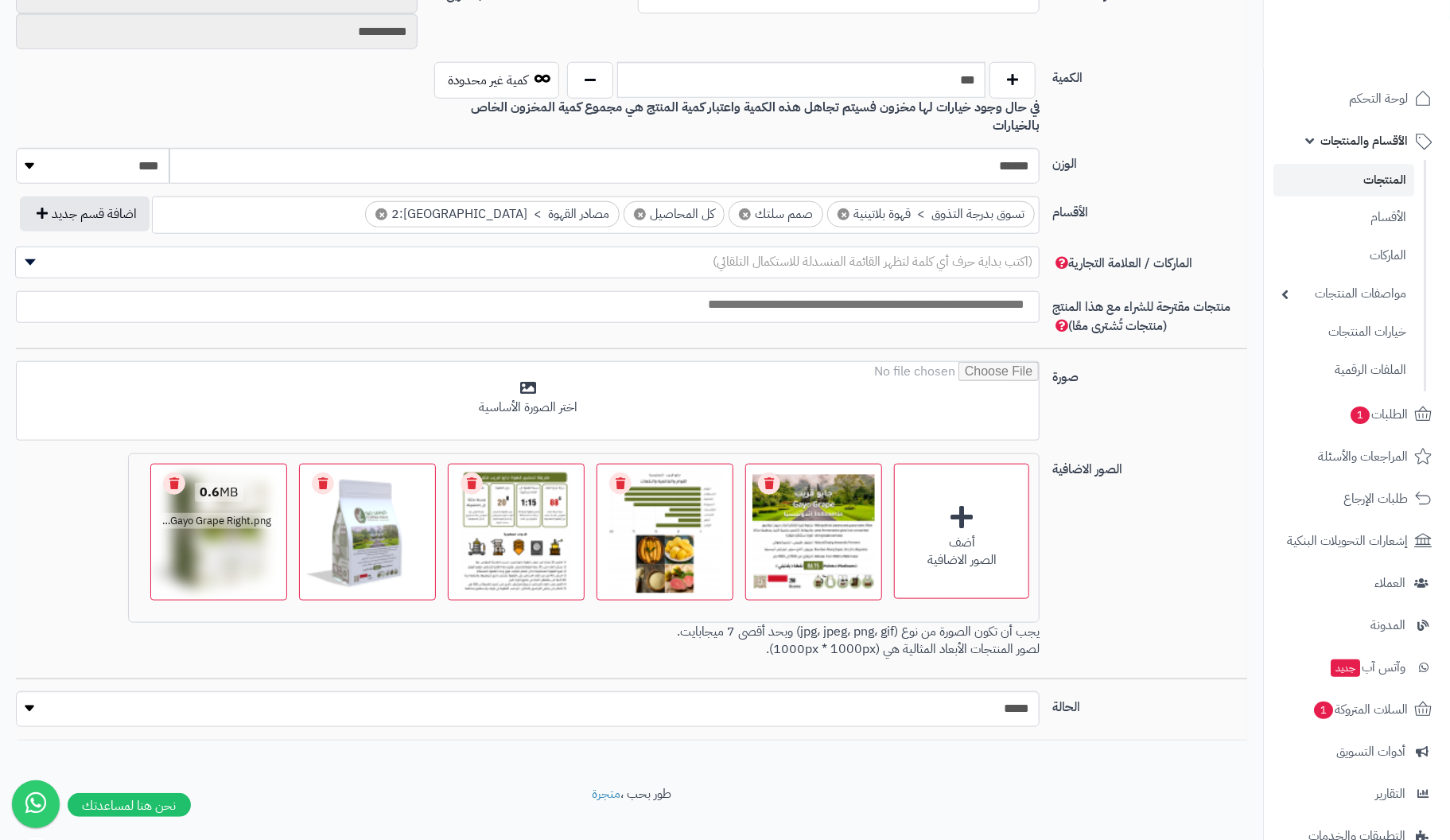
click at [183, 472] on link "Remove file" at bounding box center [174, 483] width 22 height 22
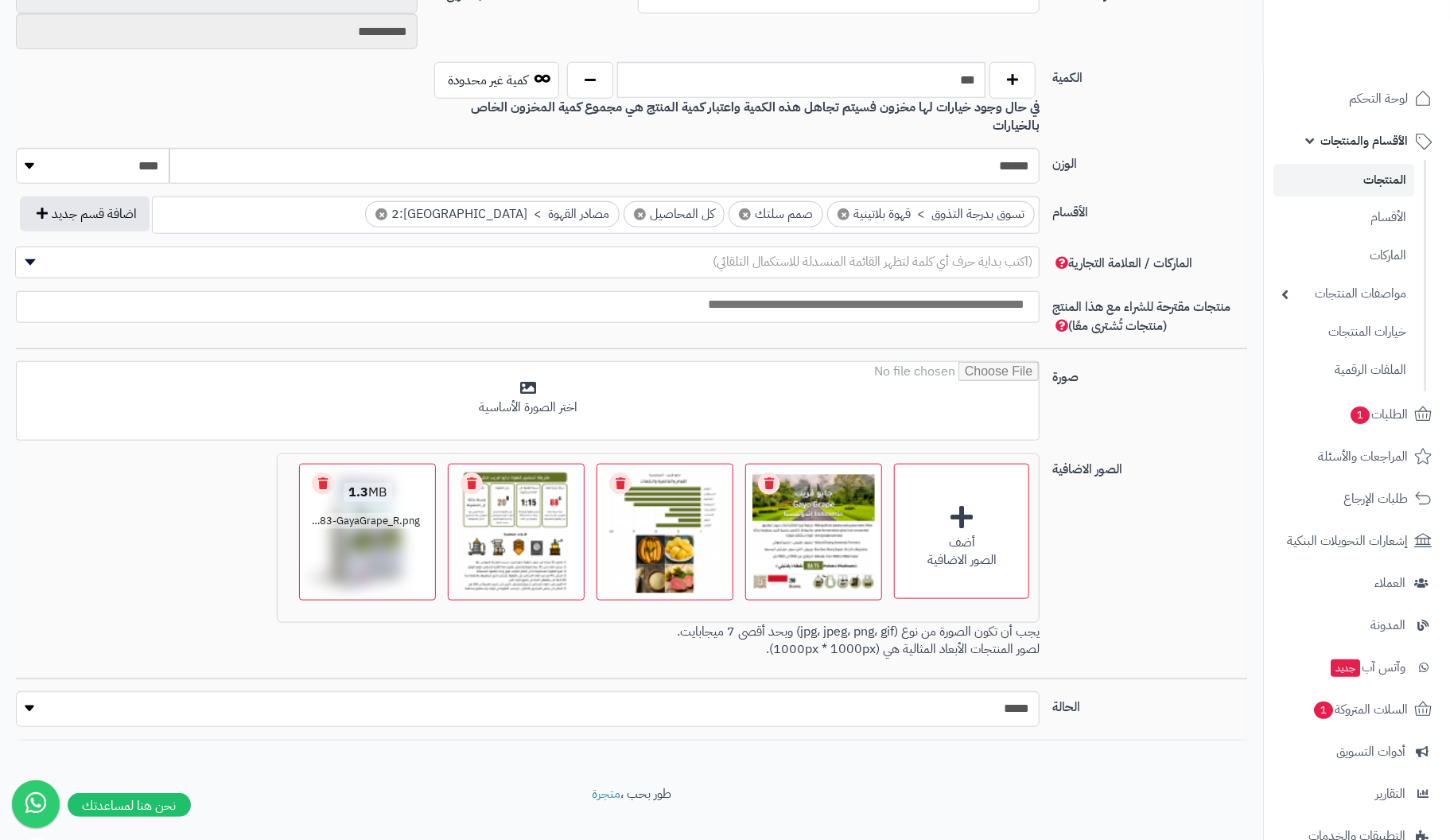
click at [322, 472] on link "Remove file" at bounding box center [322, 483] width 22 height 22
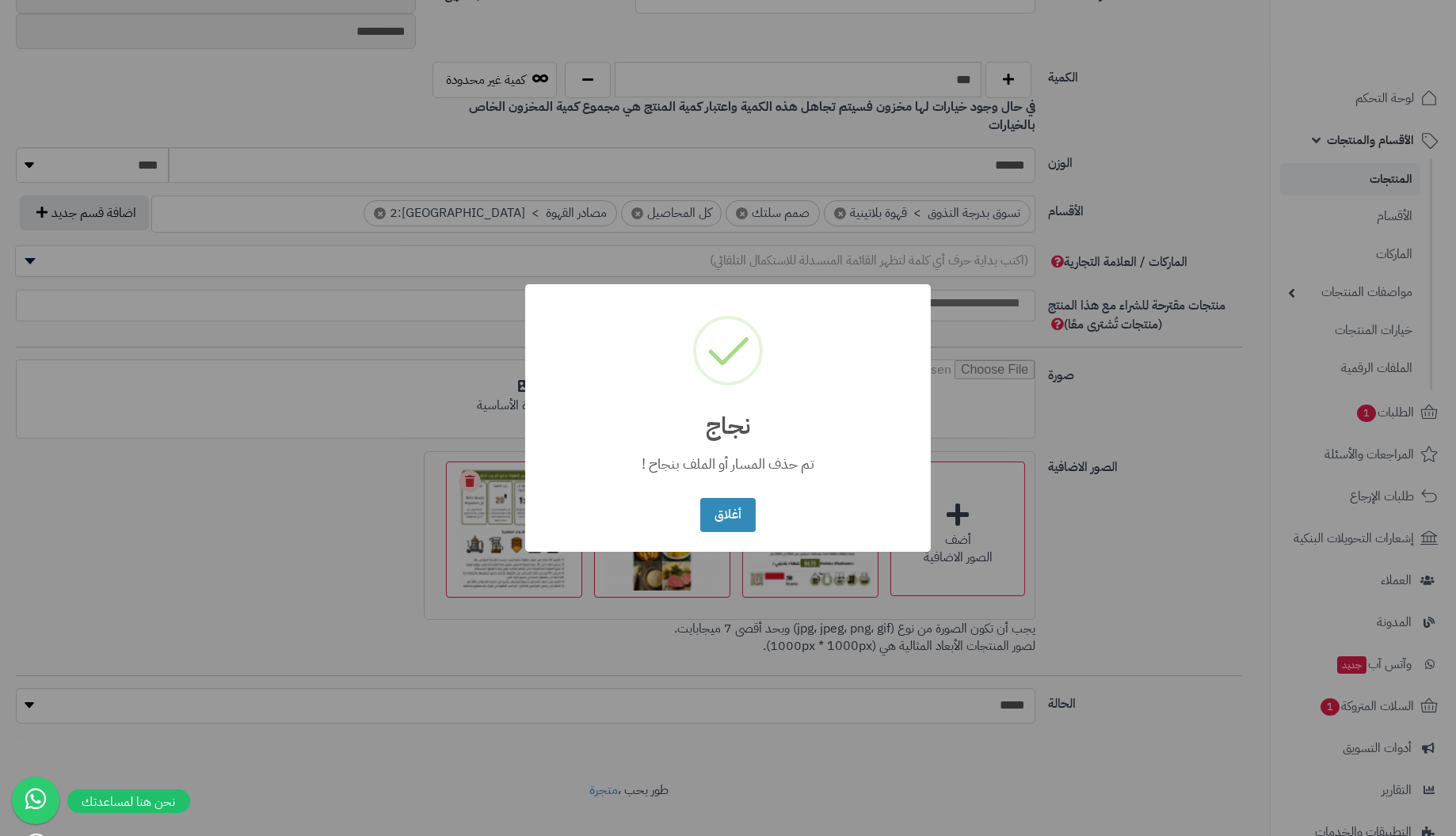
click at [700, 498] on button "أغلاق" at bounding box center [727, 515] width 54 height 34
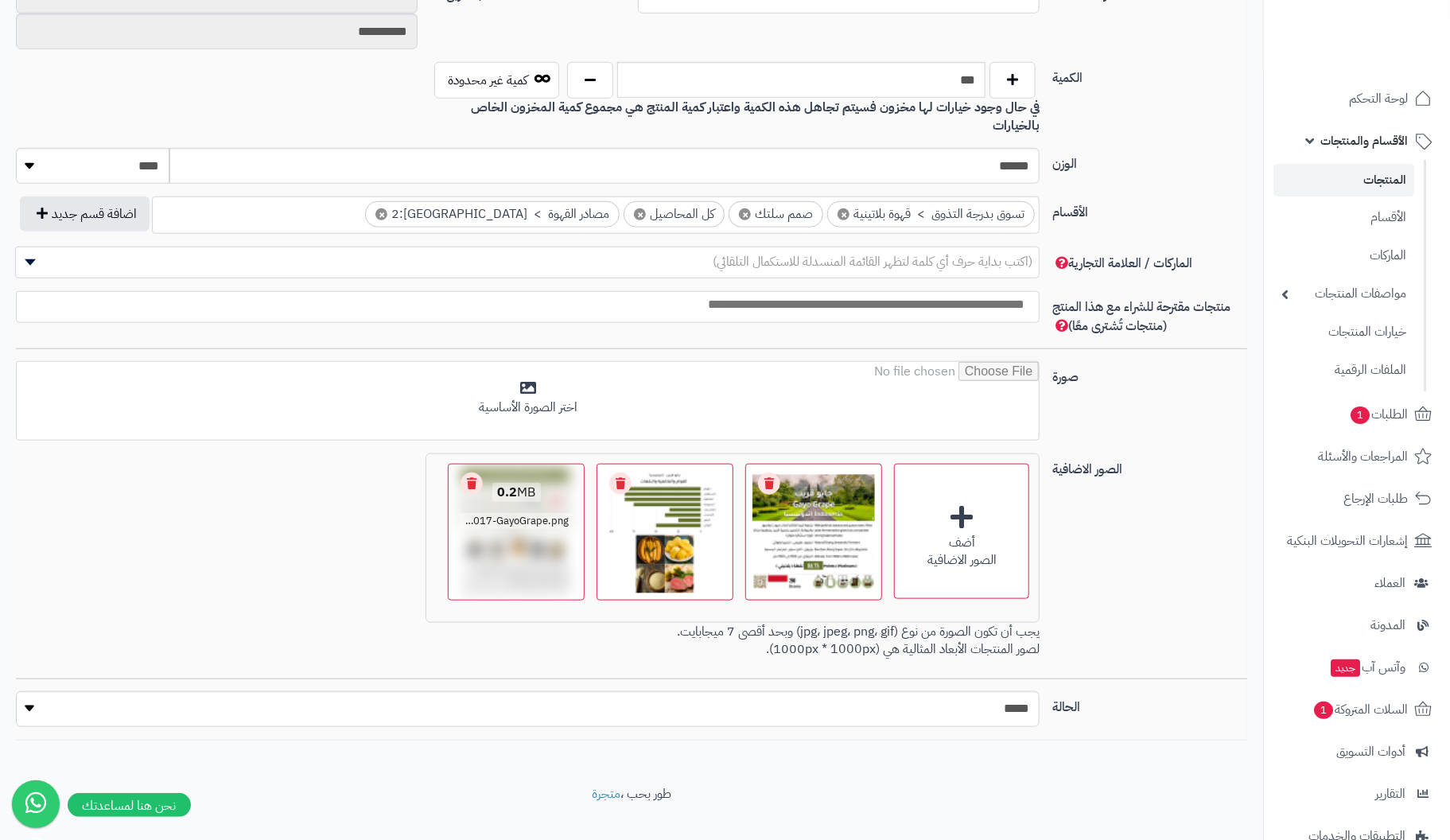
click at [471, 472] on link "Remove file" at bounding box center [471, 483] width 22 height 22
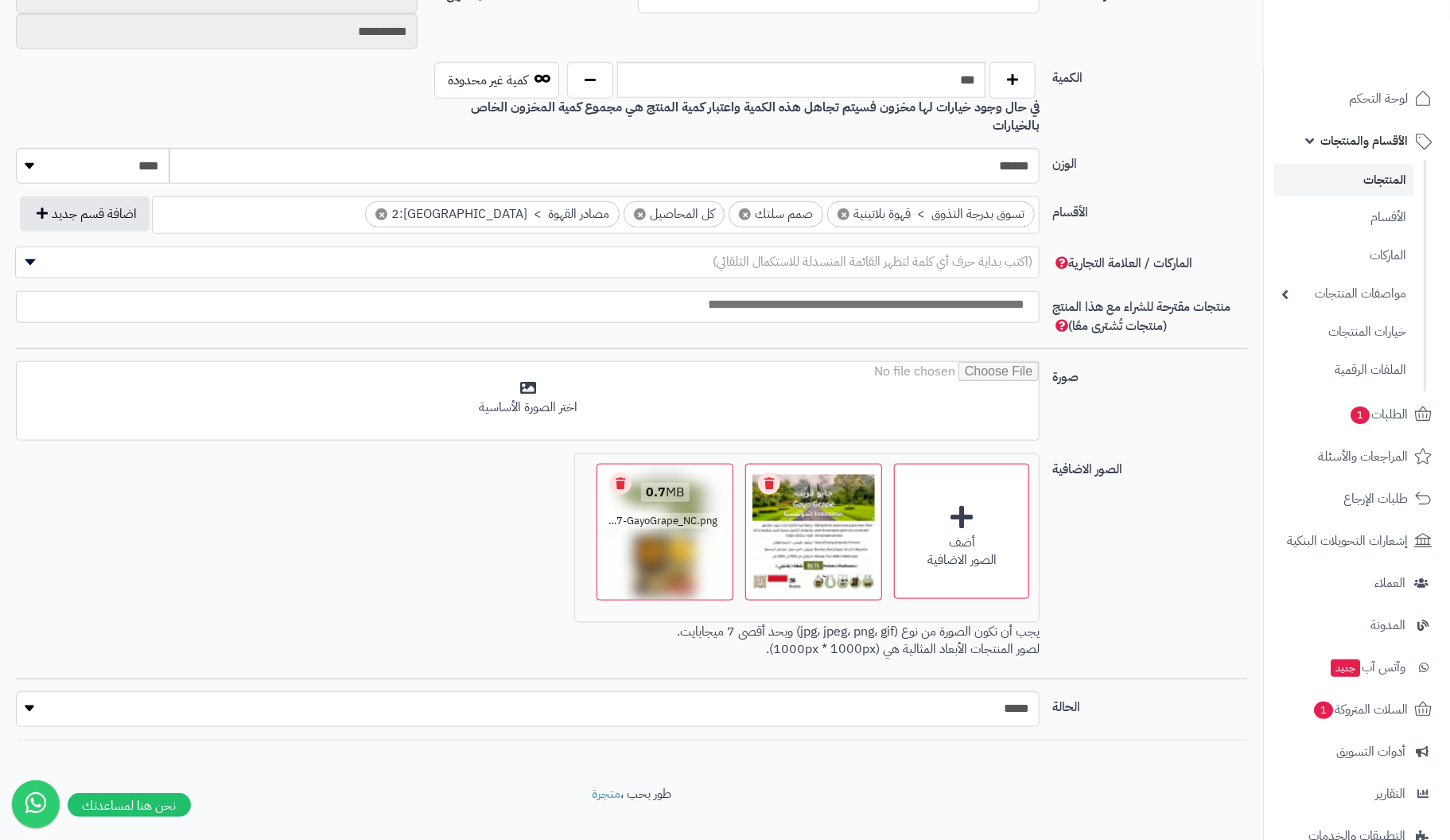
click at [621, 472] on link "Remove file" at bounding box center [620, 483] width 22 height 22
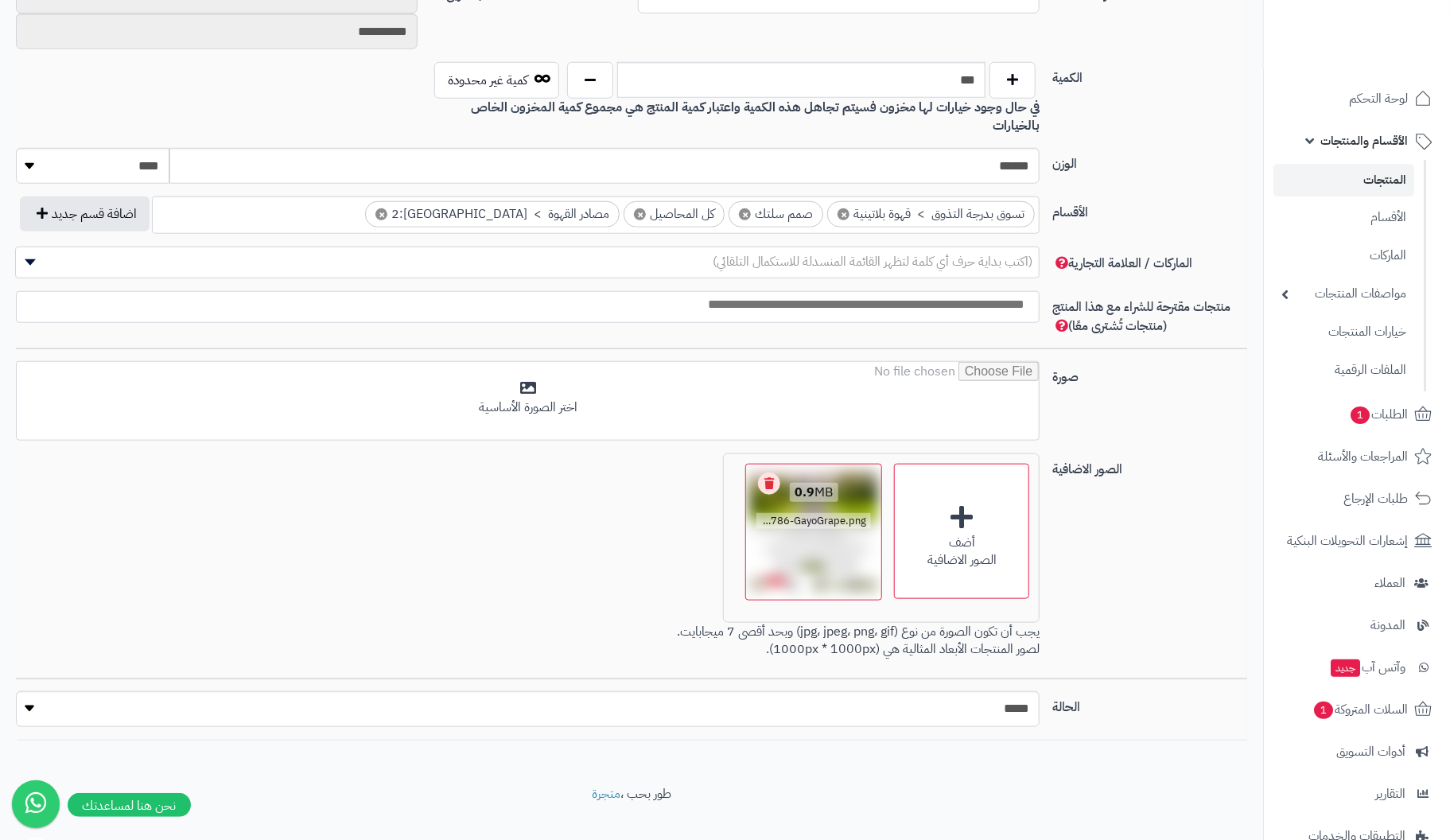
click at [777, 472] on link "Remove file" at bounding box center [769, 483] width 22 height 22
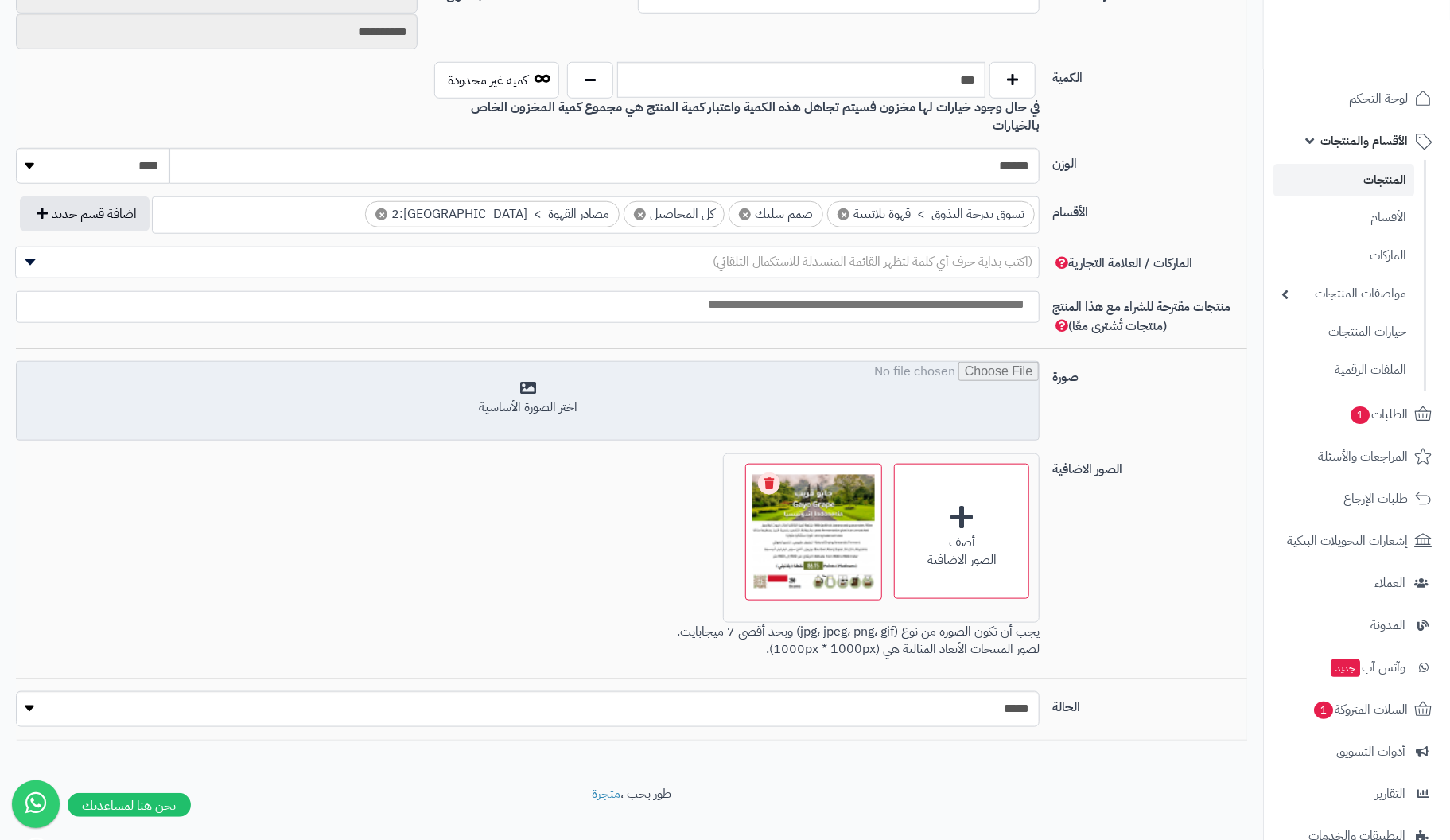
scroll to position [681, 0]
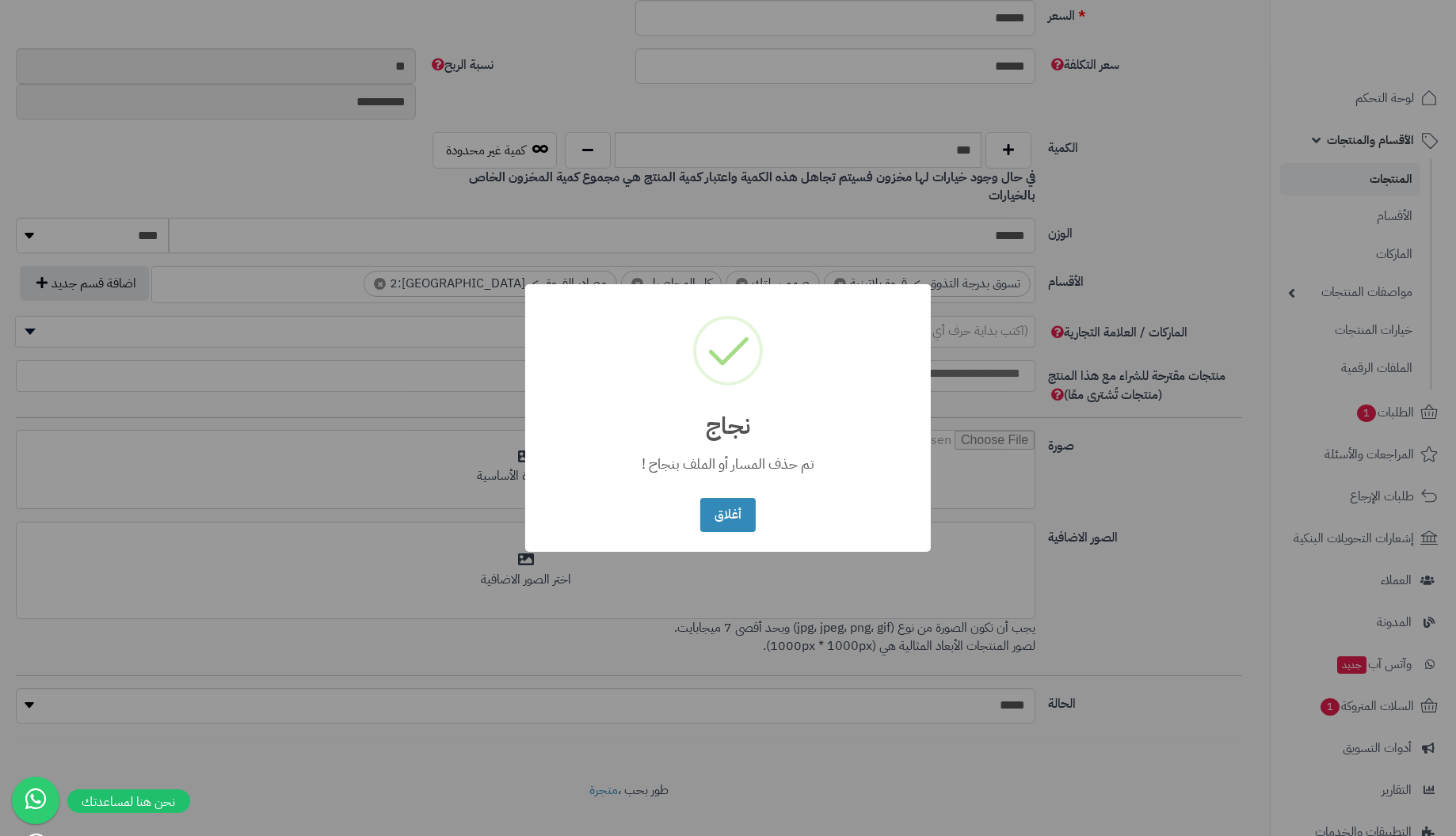
click at [700, 498] on button "أغلاق" at bounding box center [727, 515] width 54 height 34
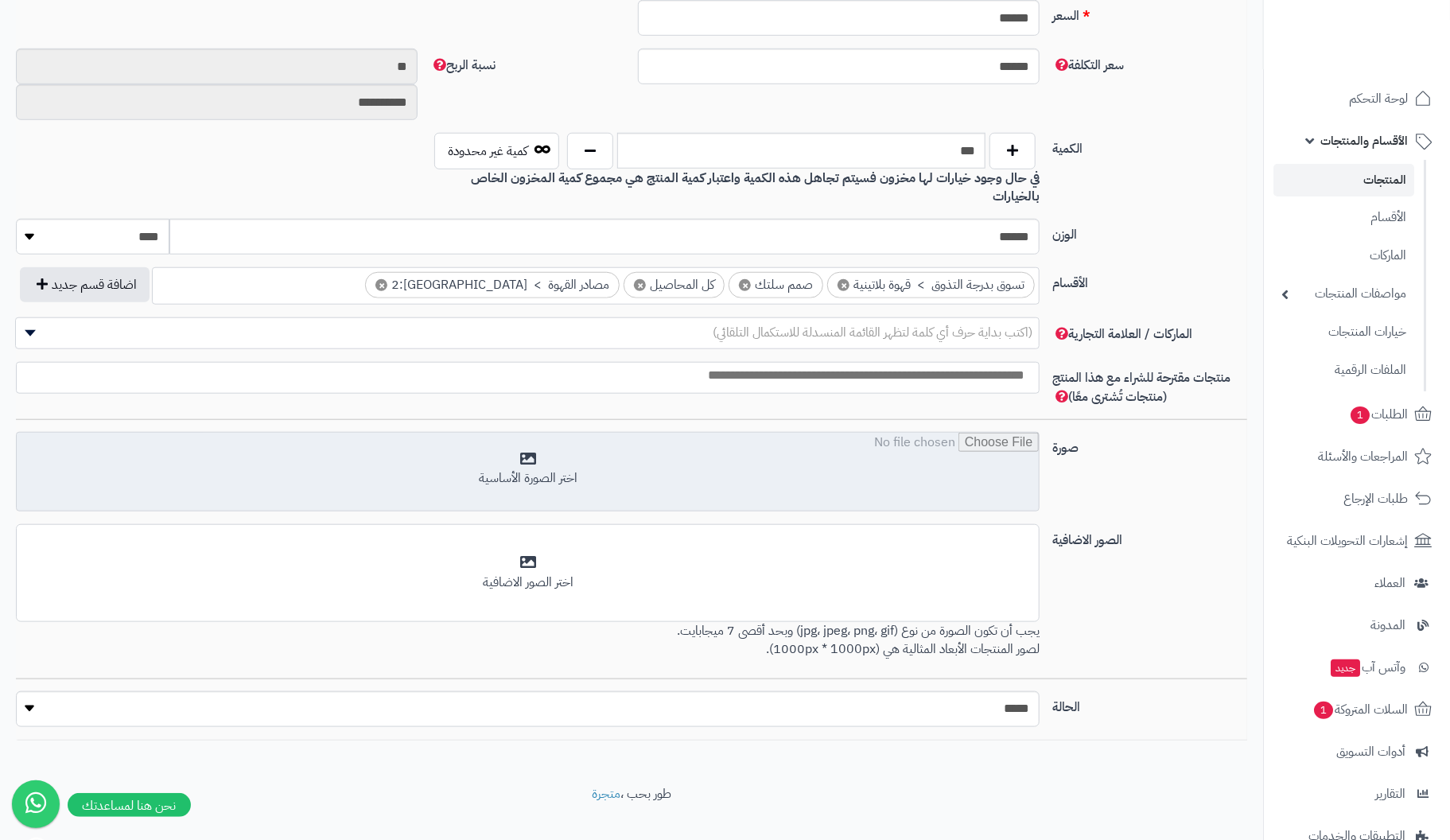
click at [507, 444] on input "file" at bounding box center [527, 473] width 1022 height 80
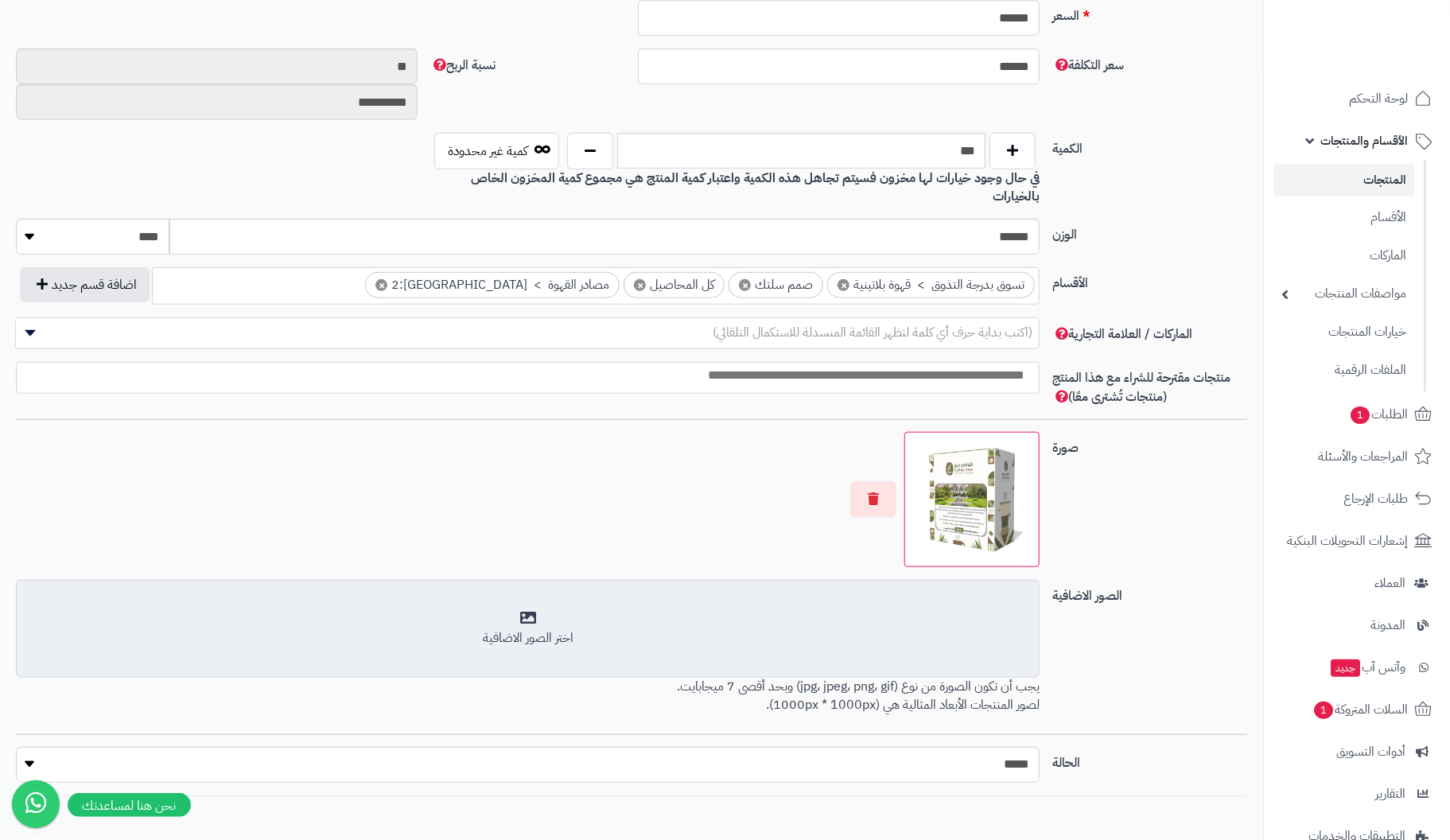
click at [525, 610] on div "اختر الصور الاضافية" at bounding box center [528, 629] width 1003 height 38
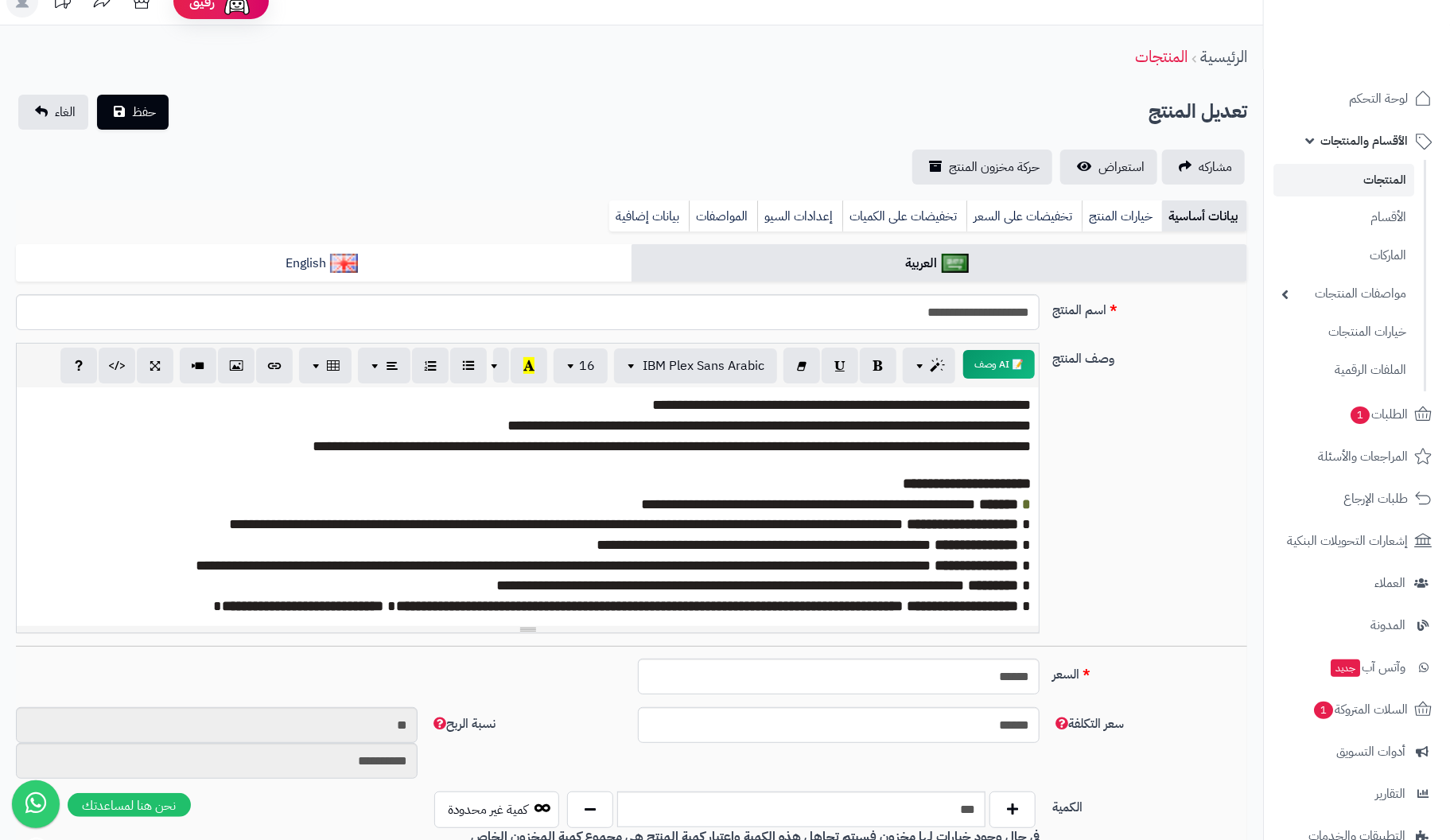
scroll to position [0, 0]
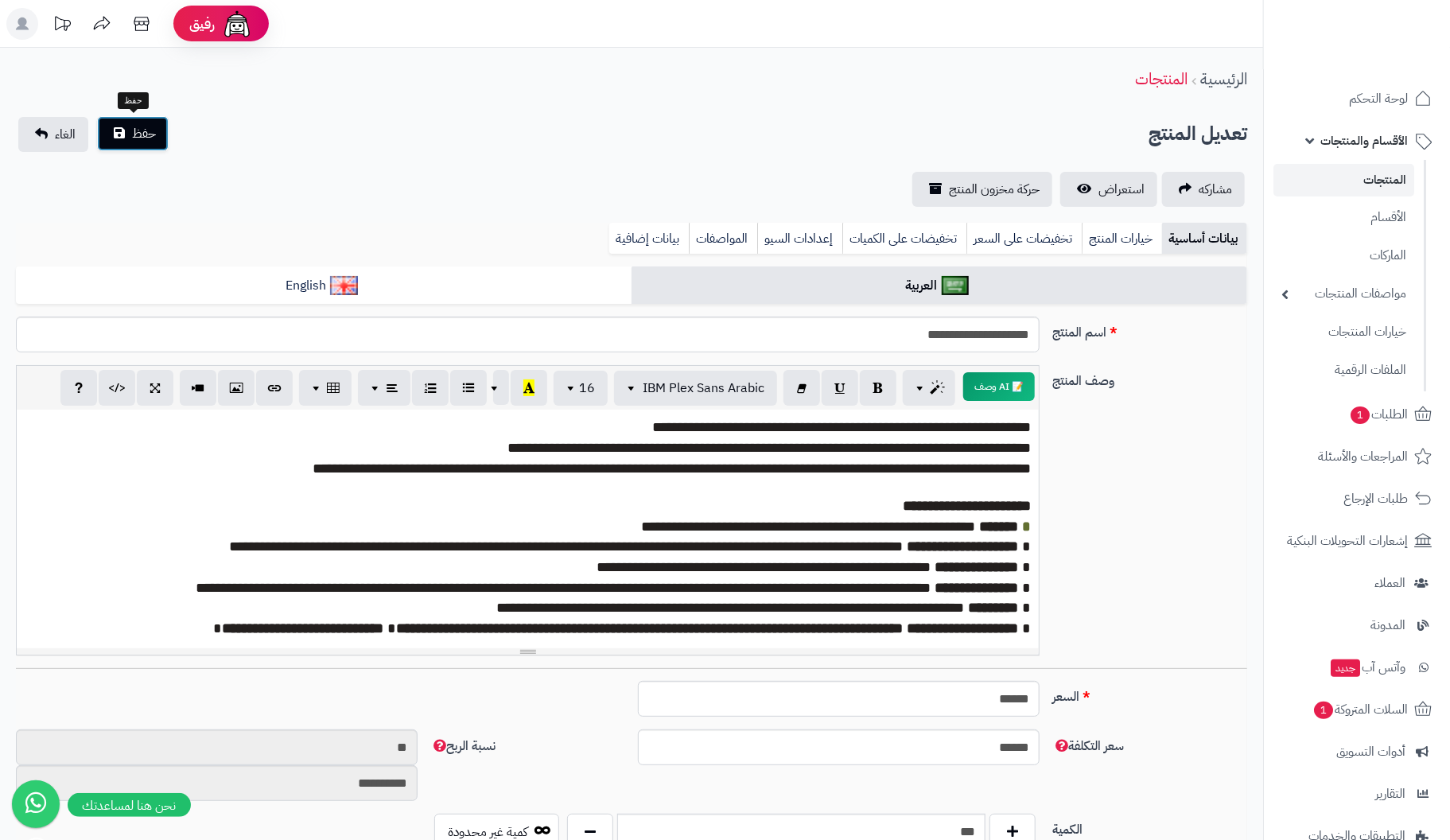
click at [138, 128] on span "حفظ" at bounding box center [144, 133] width 24 height 19
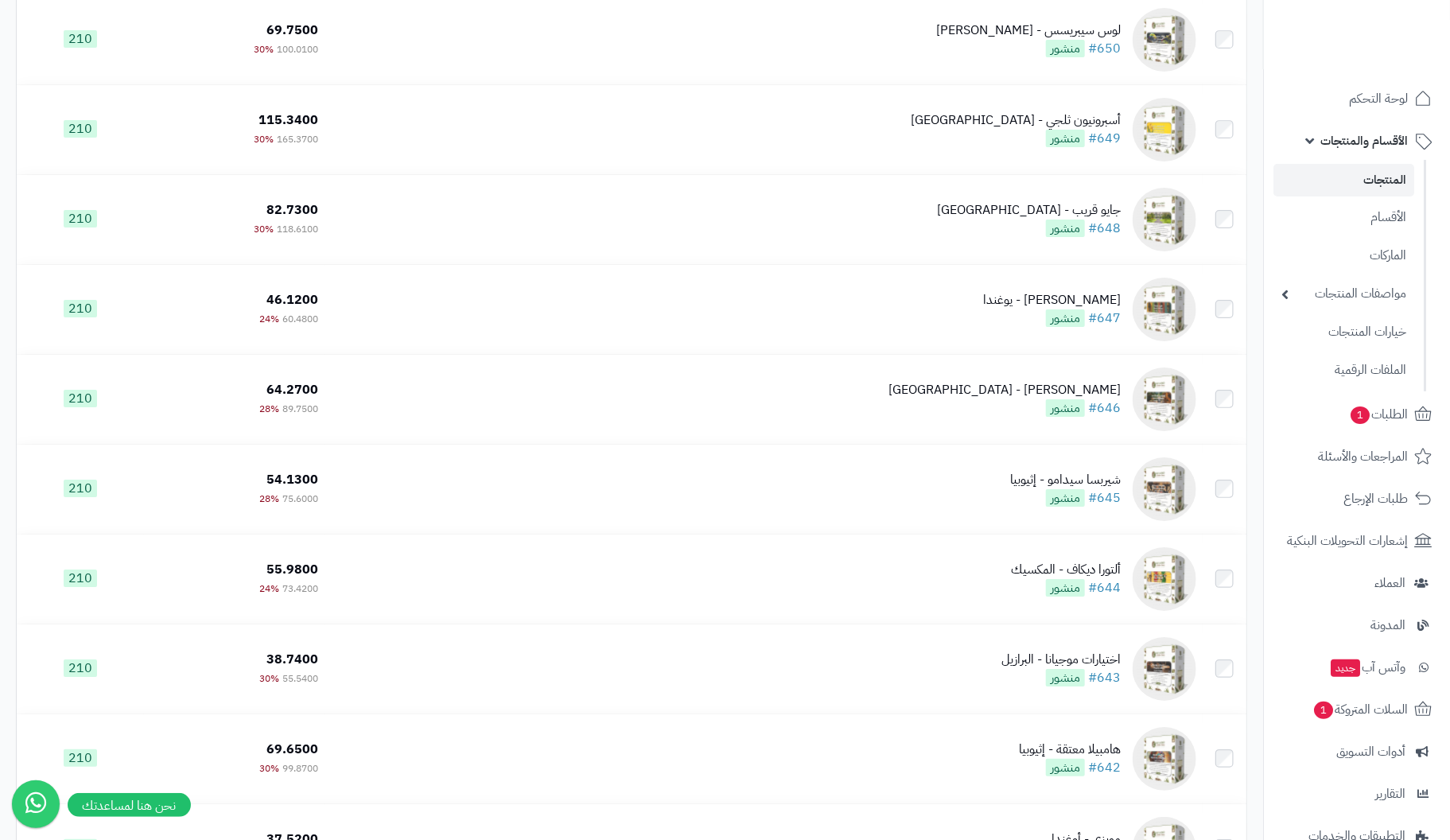
scroll to position [6761, 0]
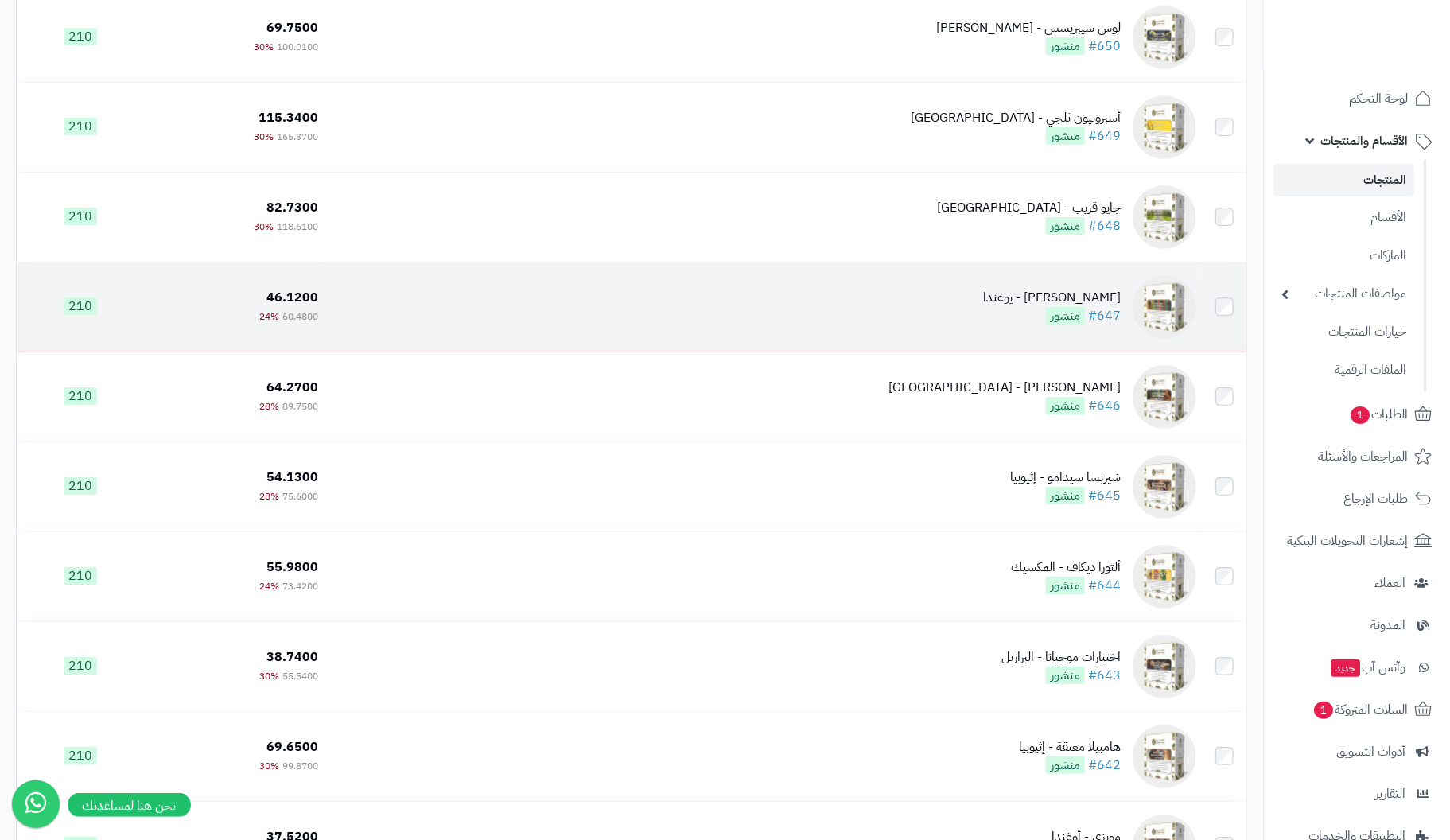
click at [1104, 307] on div "[PERSON_NAME] - يوغندا" at bounding box center [1052, 298] width 138 height 18
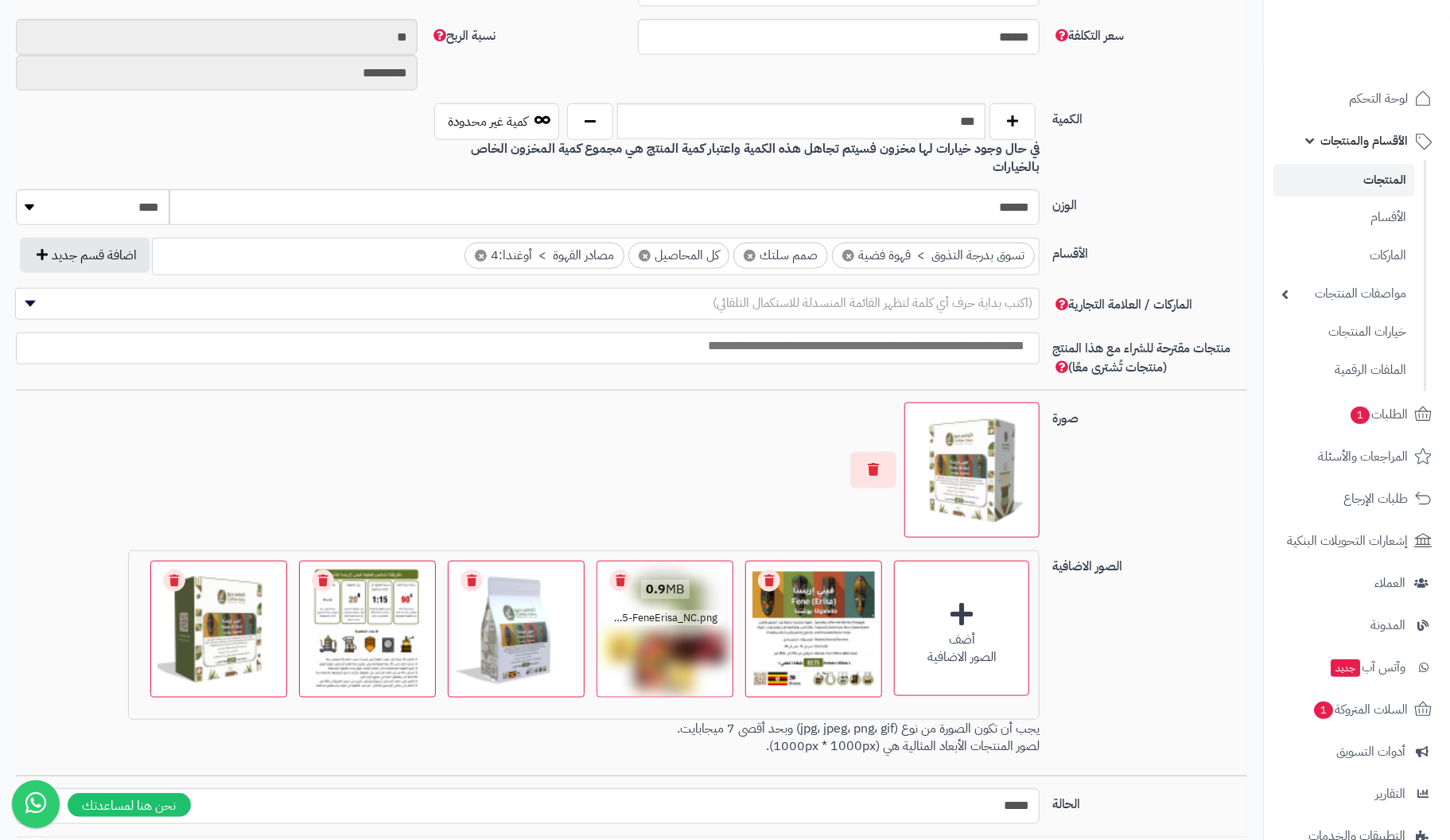
scroll to position [807, 0]
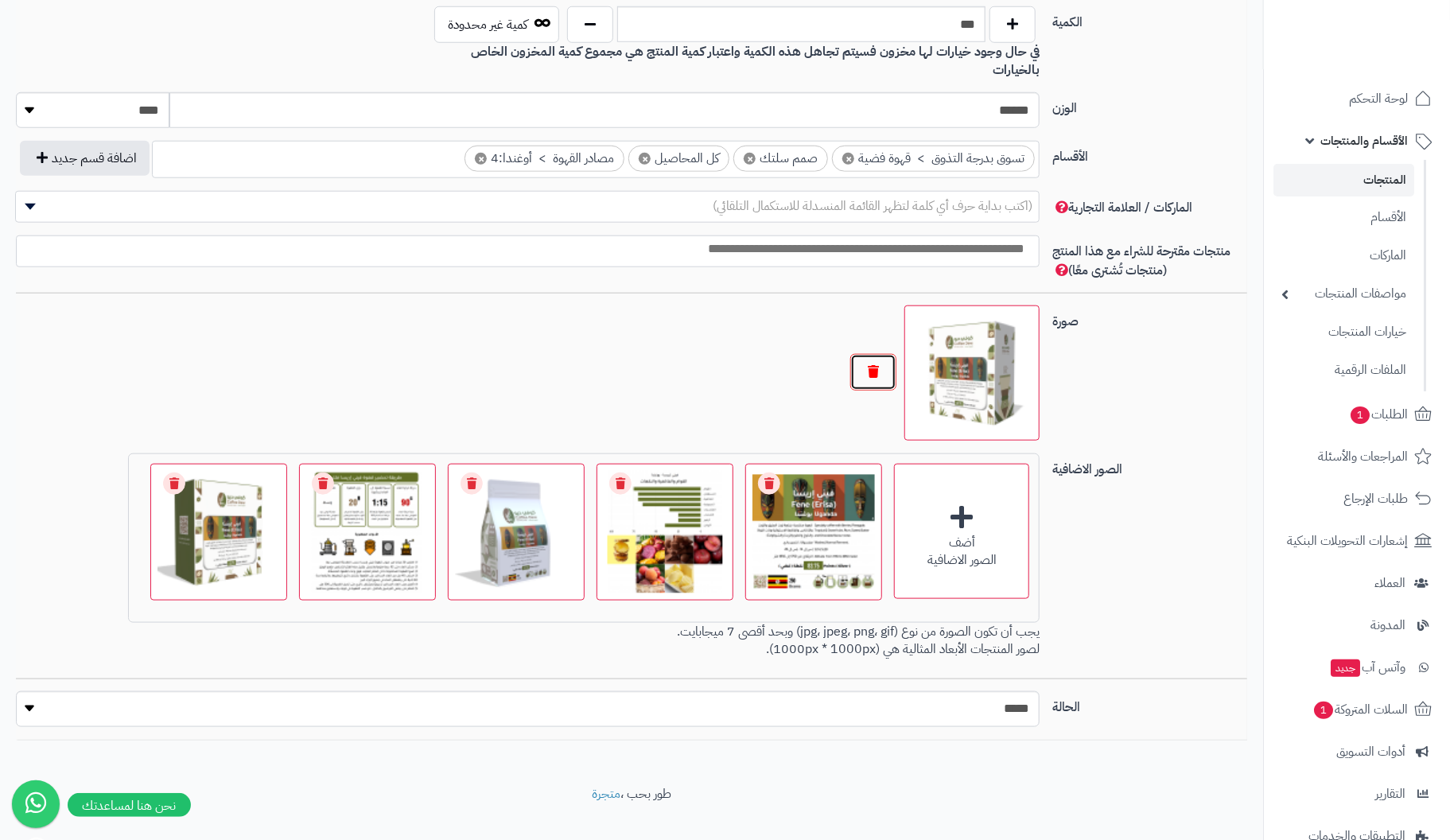
click at [870, 354] on button "button" at bounding box center [873, 372] width 46 height 37
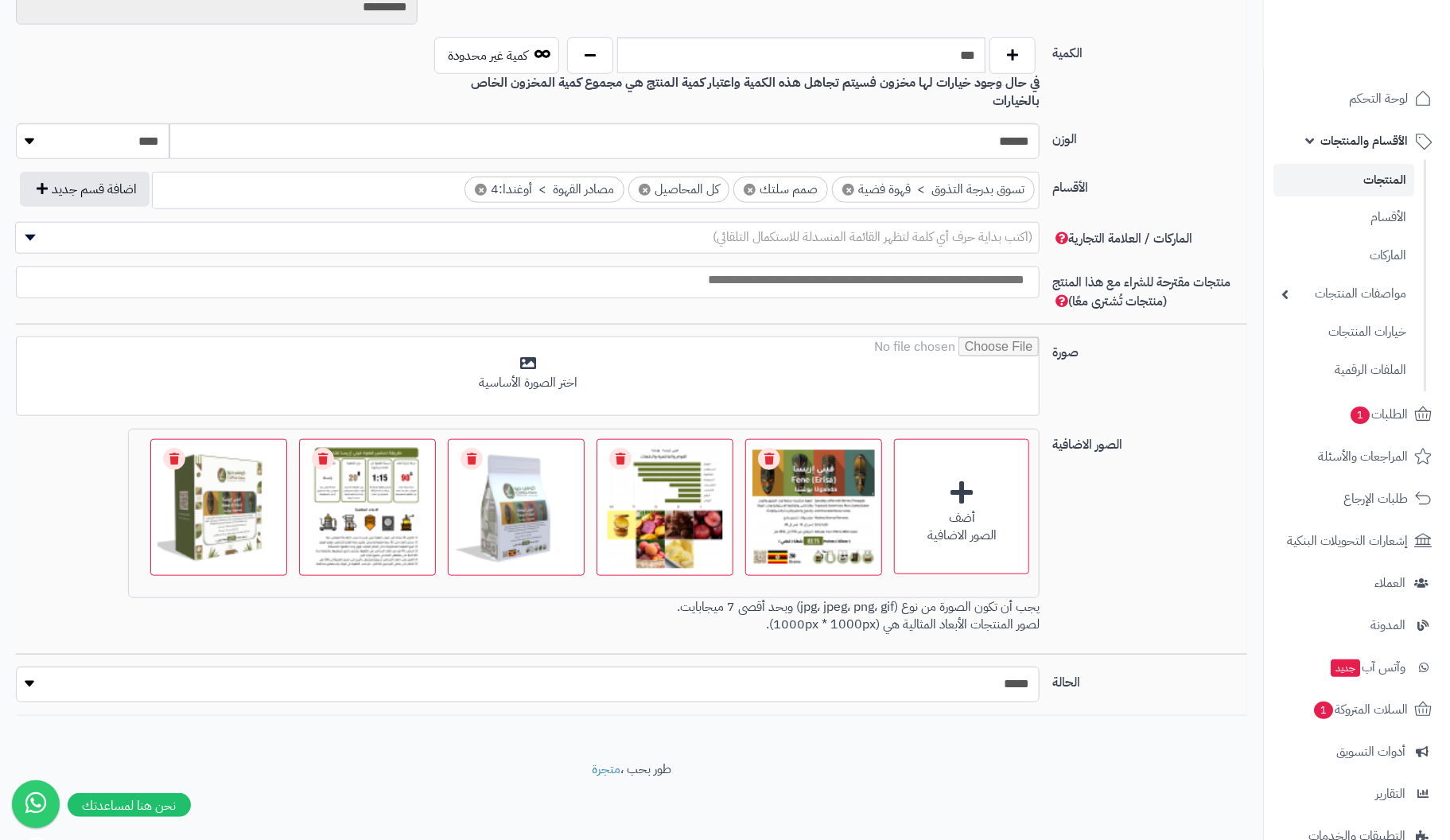
scroll to position [752, 0]
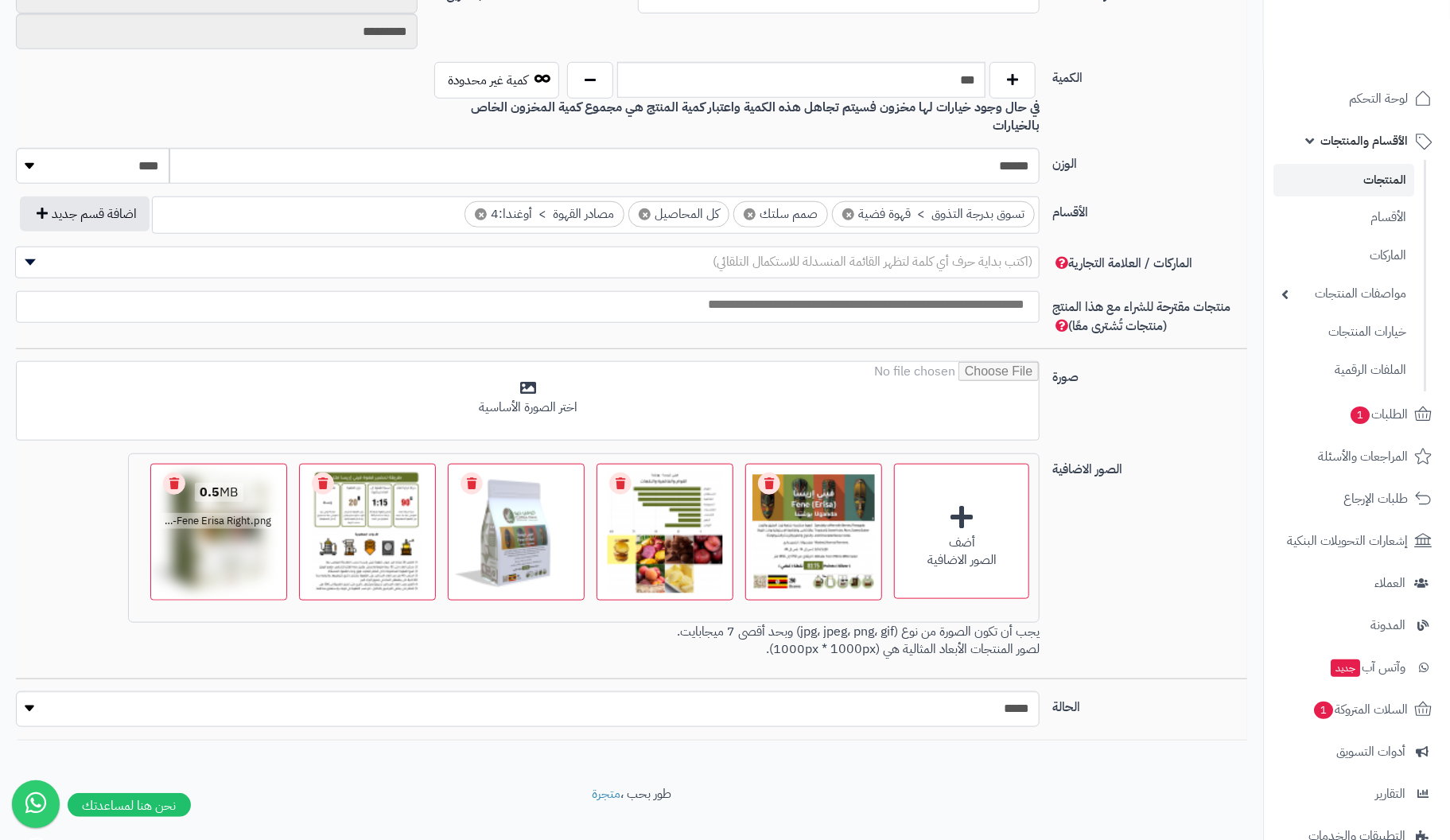
click at [178, 472] on link "Remove file" at bounding box center [174, 483] width 22 height 22
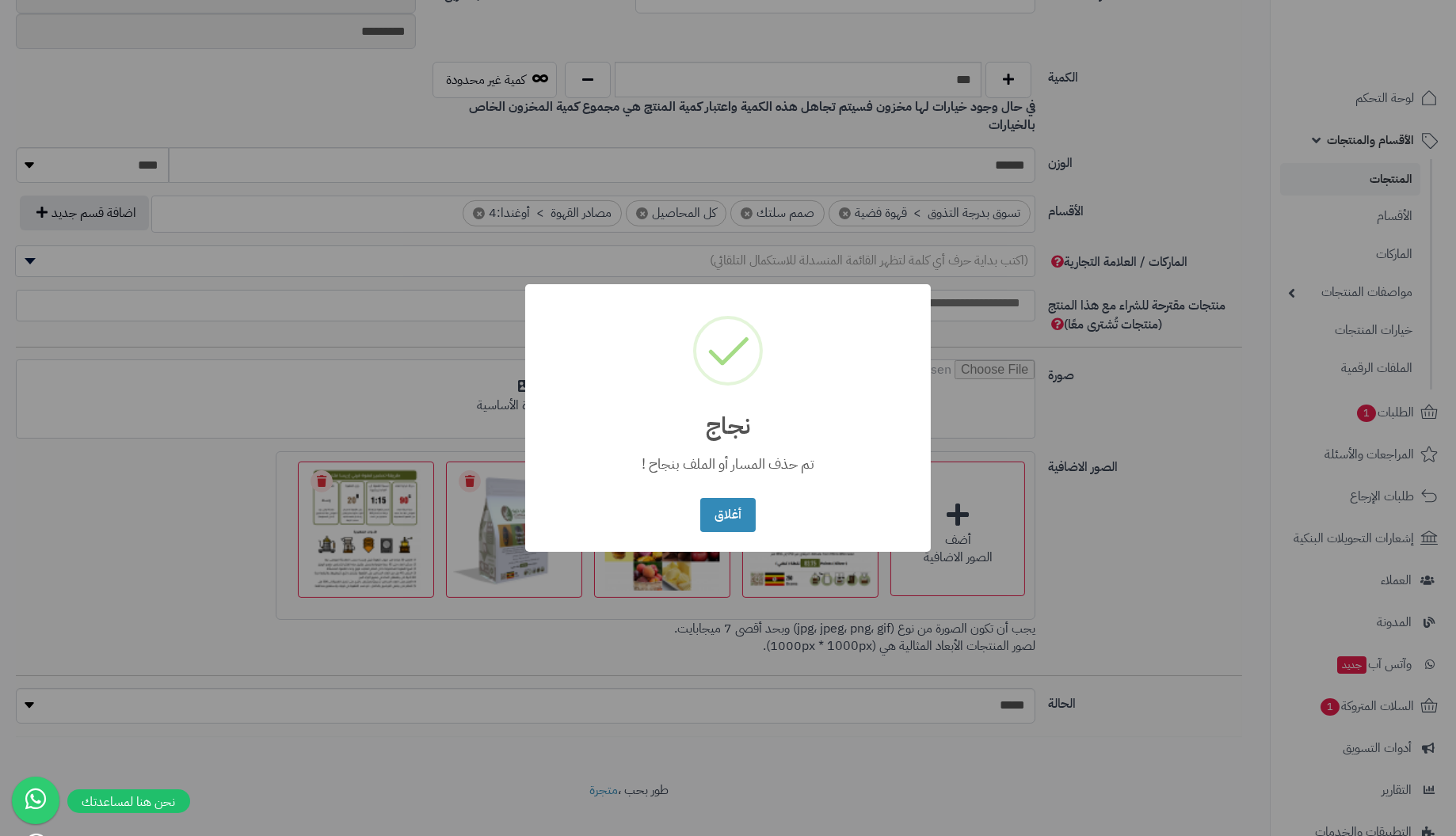
click at [700, 498] on button "أغلاق" at bounding box center [727, 515] width 54 height 34
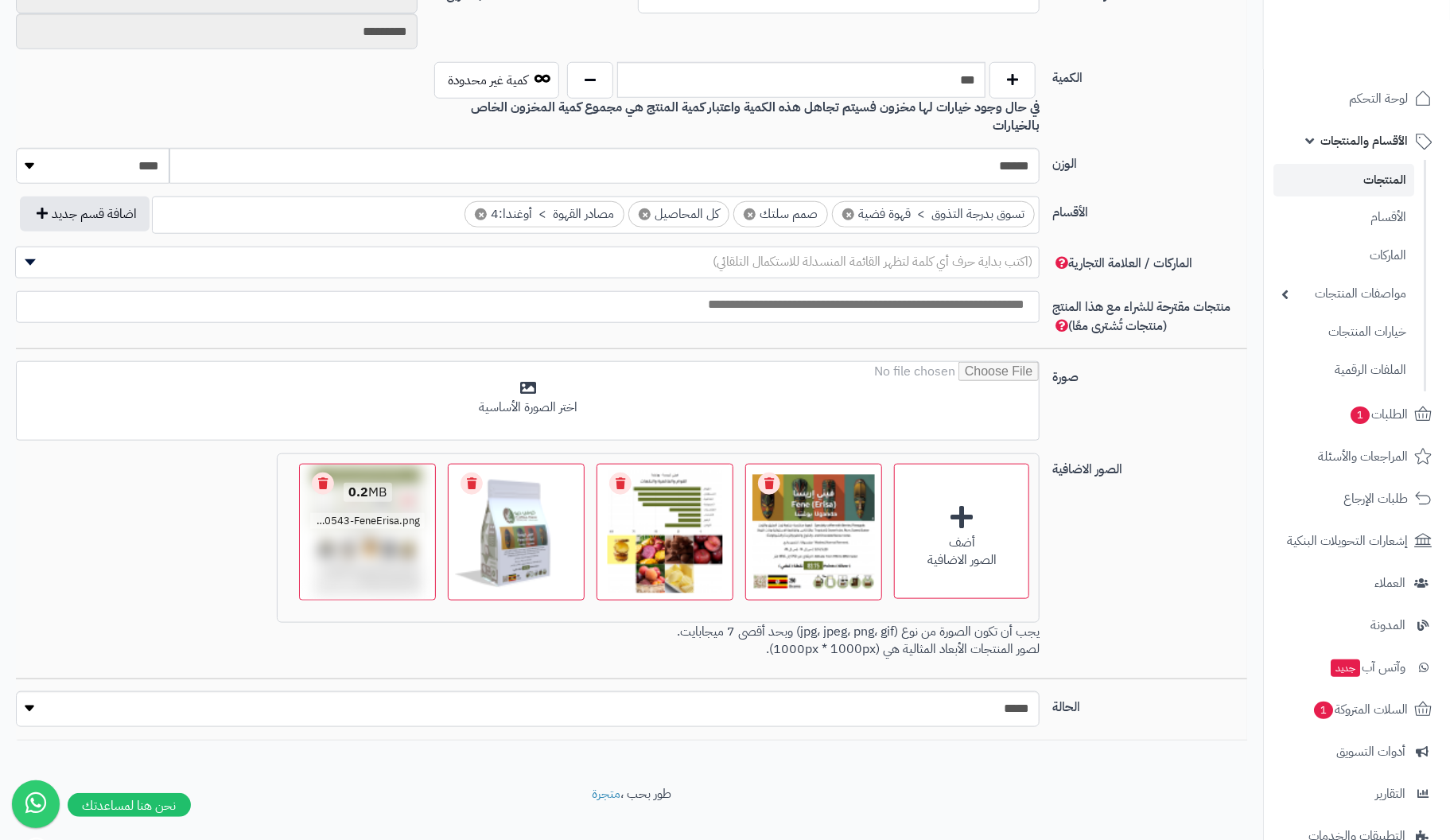
click at [329, 472] on link "Remove file" at bounding box center [322, 483] width 22 height 22
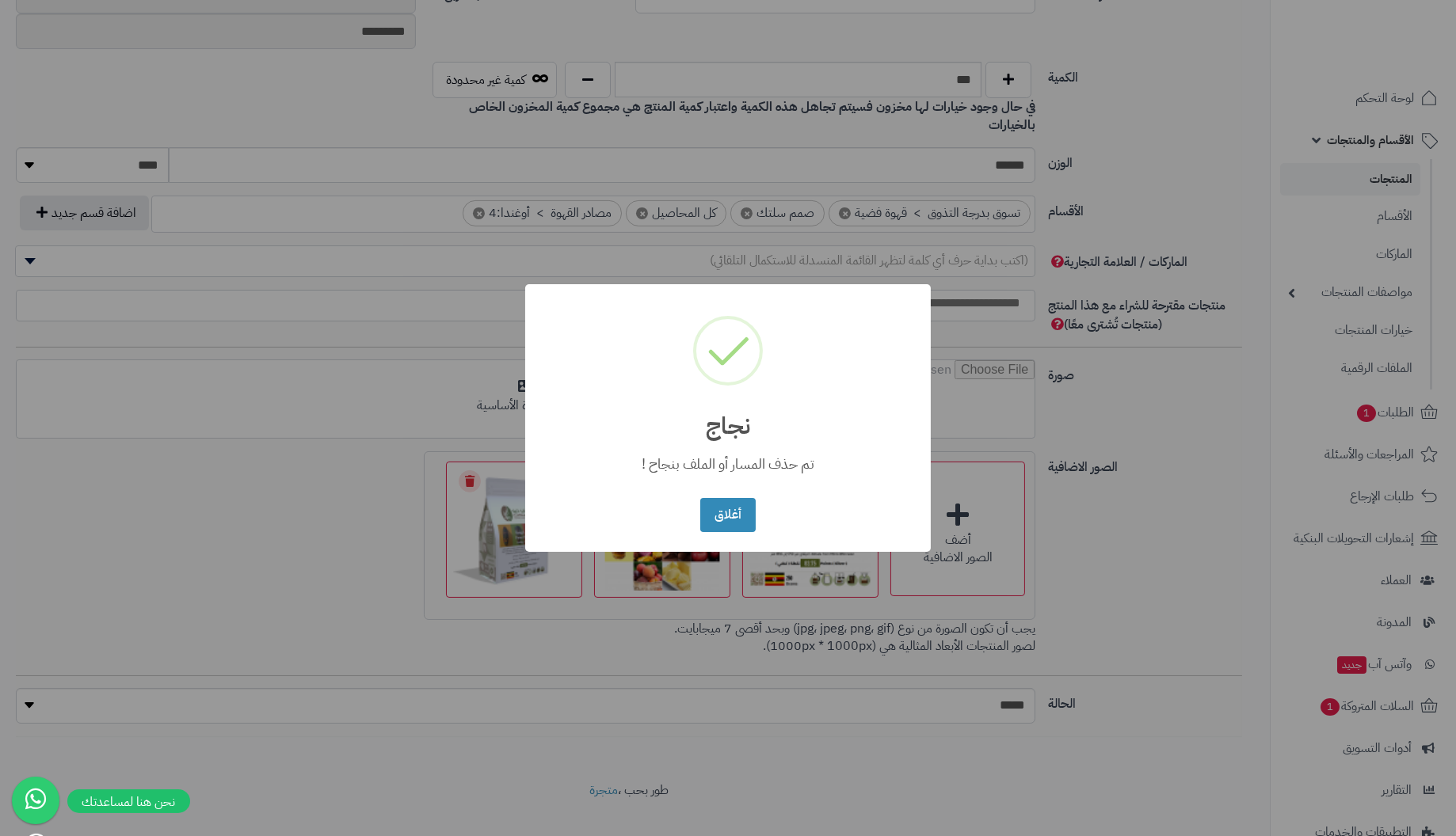
click at [700, 498] on button "أغلاق" at bounding box center [727, 515] width 54 height 34
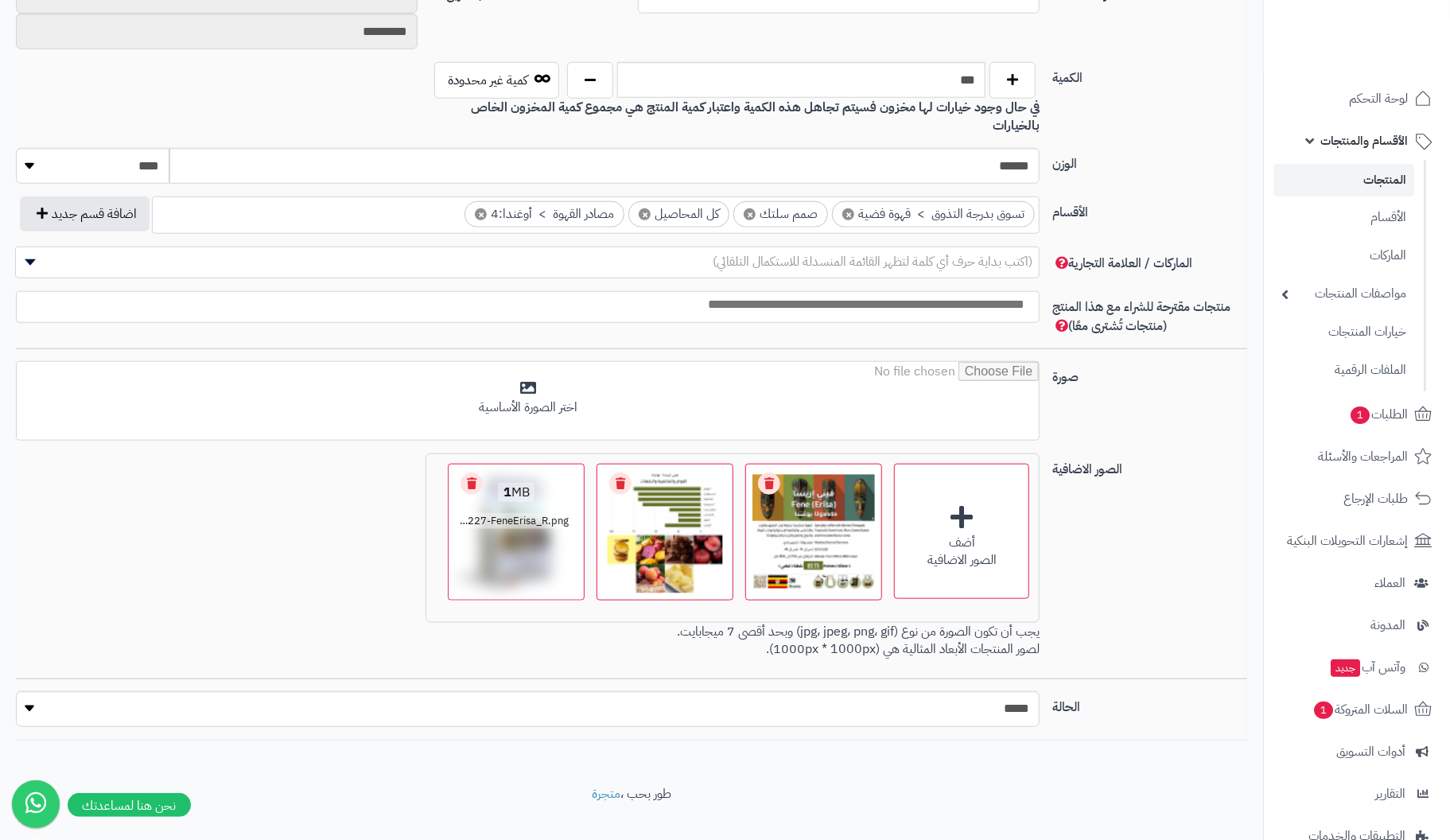
click at [469, 472] on link "Remove file" at bounding box center [471, 483] width 22 height 22
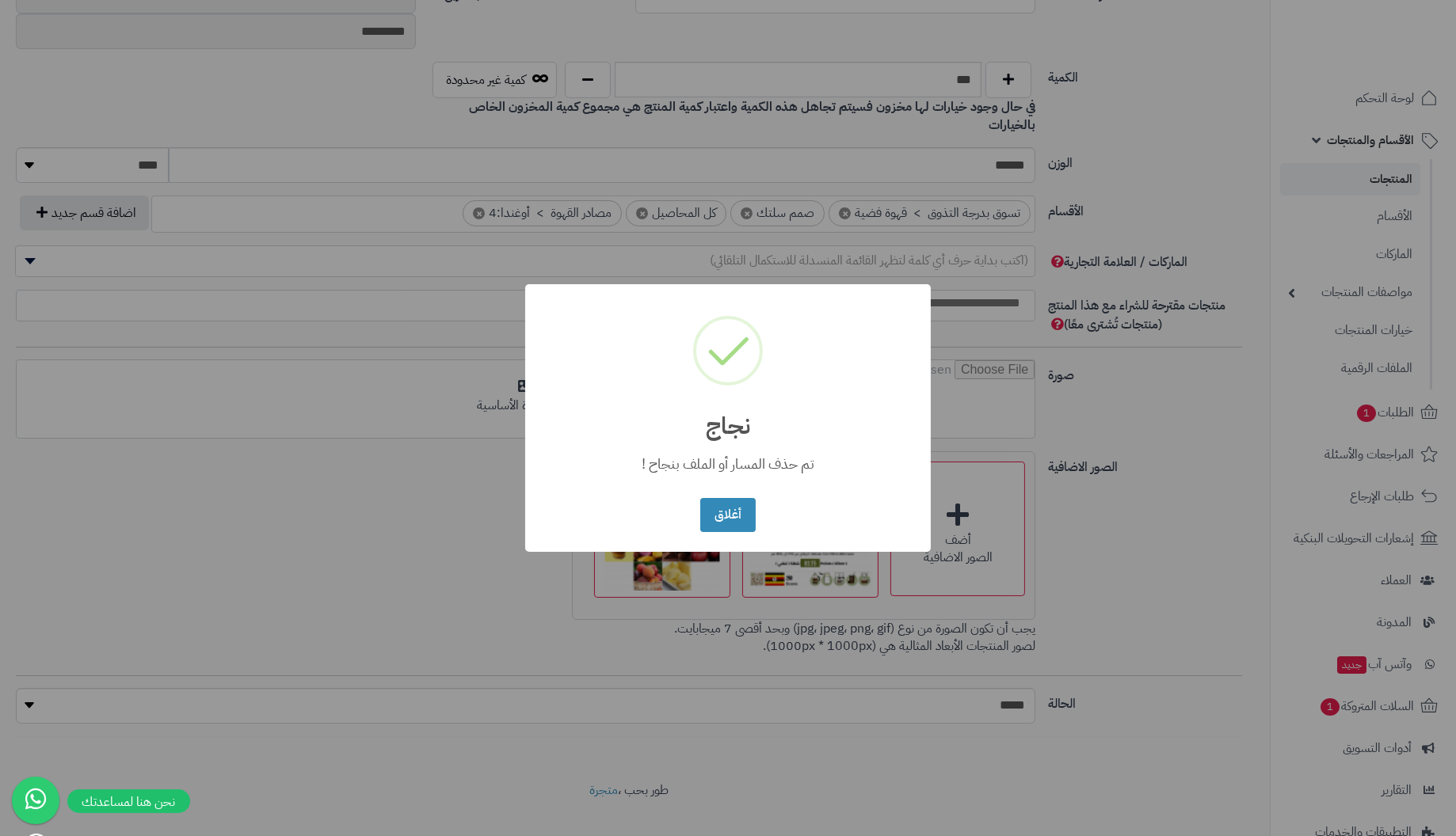
click at [700, 498] on button "أغلاق" at bounding box center [727, 515] width 54 height 34
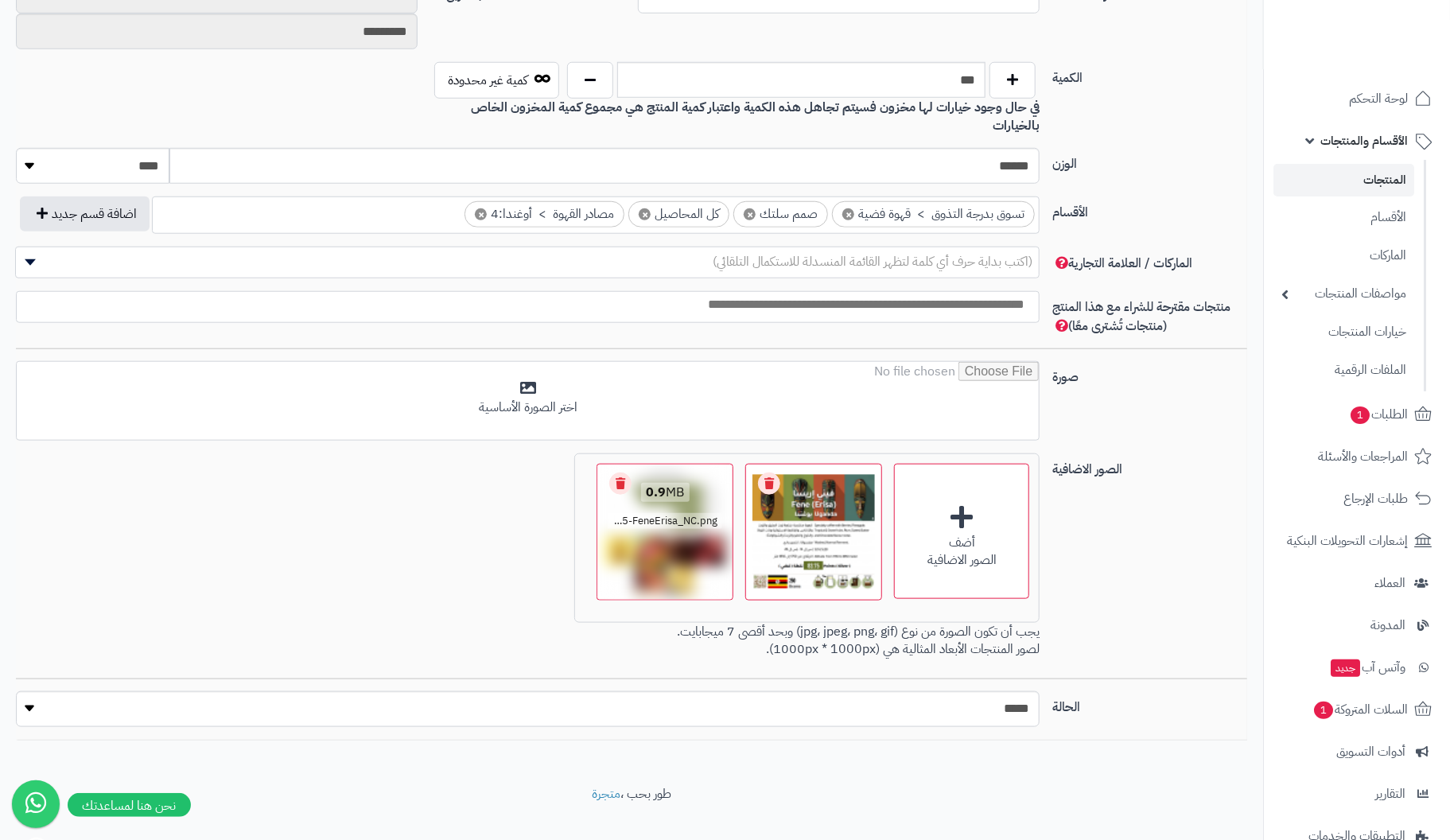
click at [624, 472] on link "Remove file" at bounding box center [620, 483] width 22 height 22
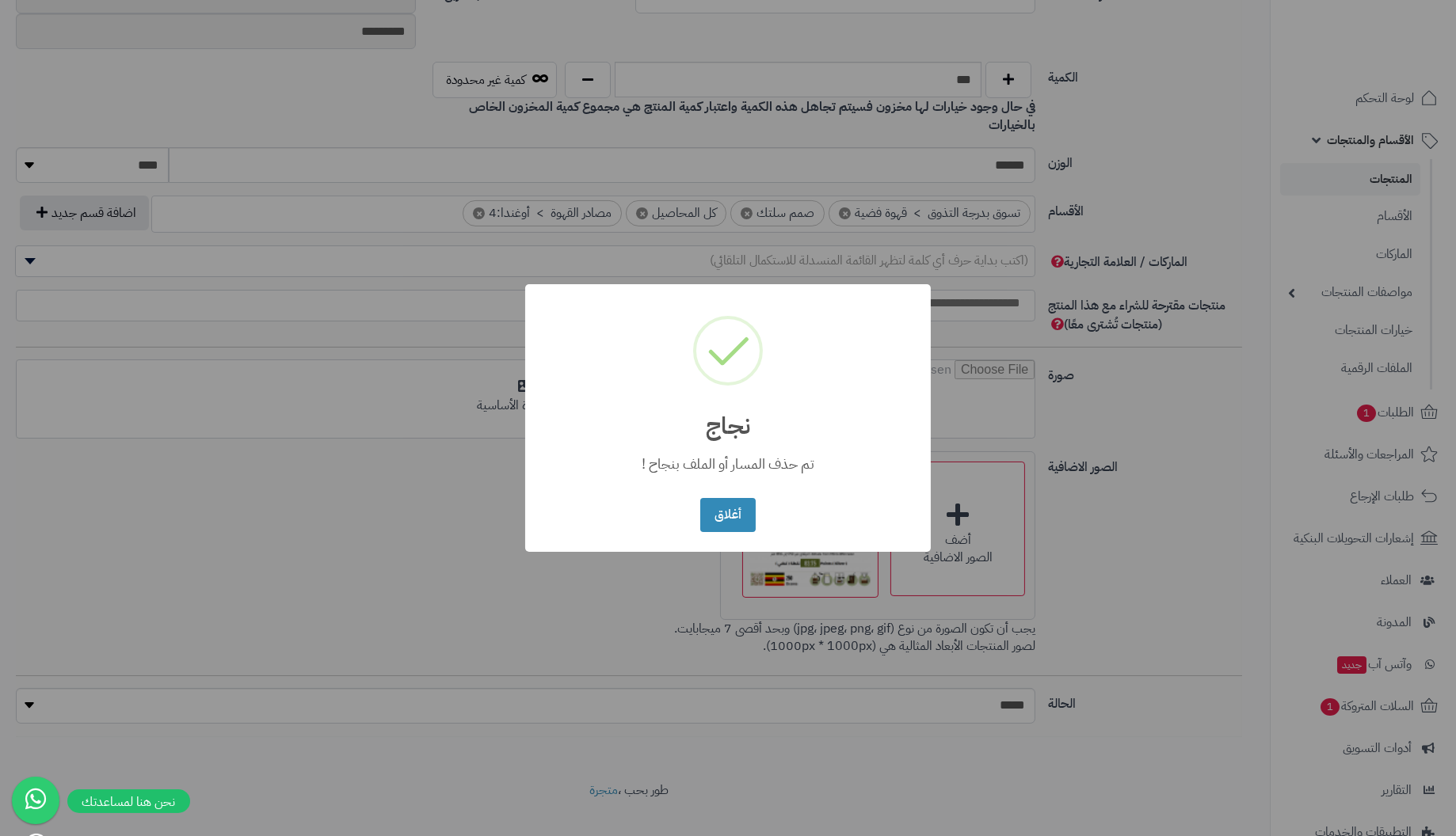
click at [700, 498] on button "أغلاق" at bounding box center [727, 515] width 54 height 34
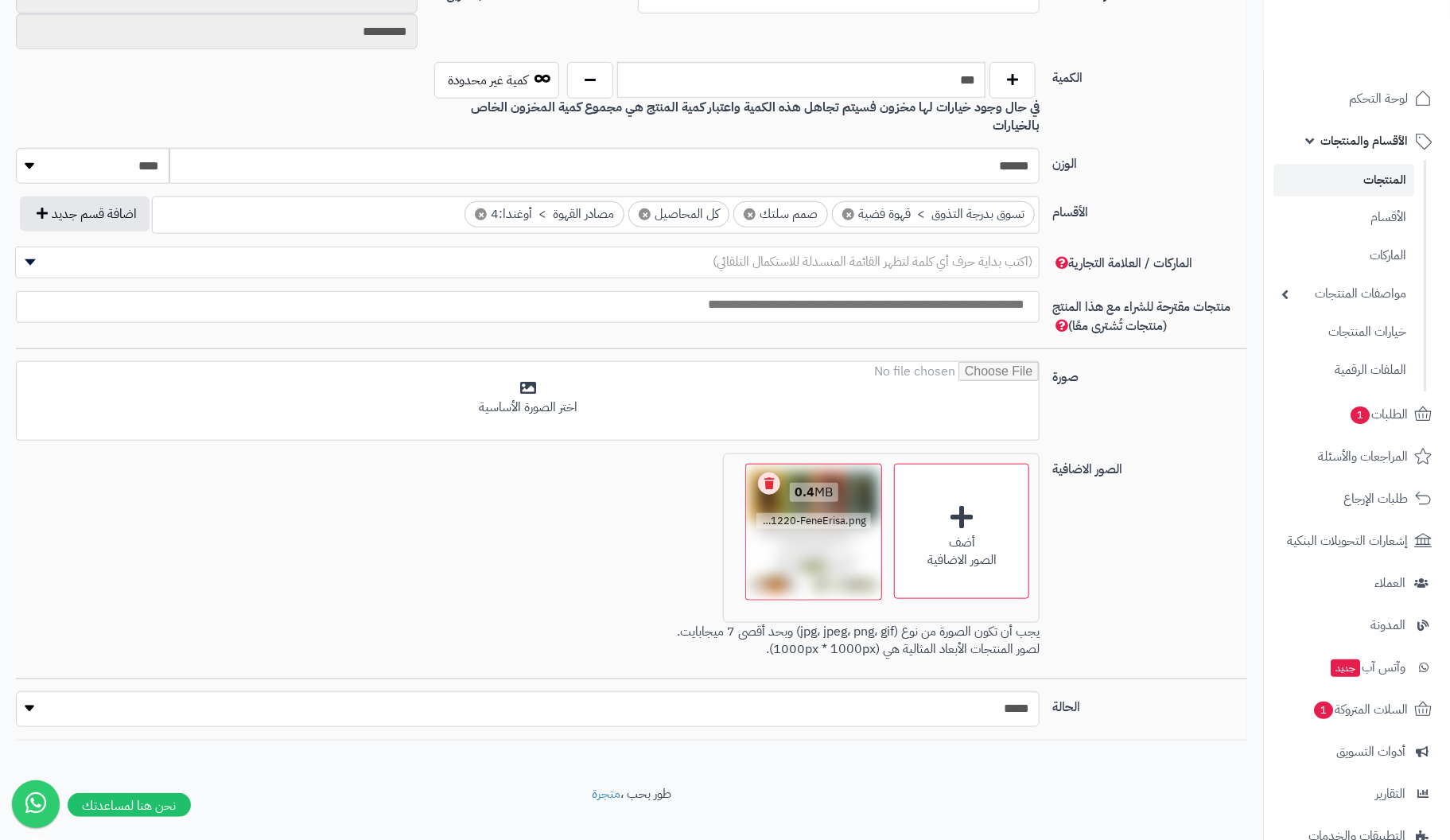
click at [774, 472] on link "Remove file" at bounding box center [769, 483] width 22 height 22
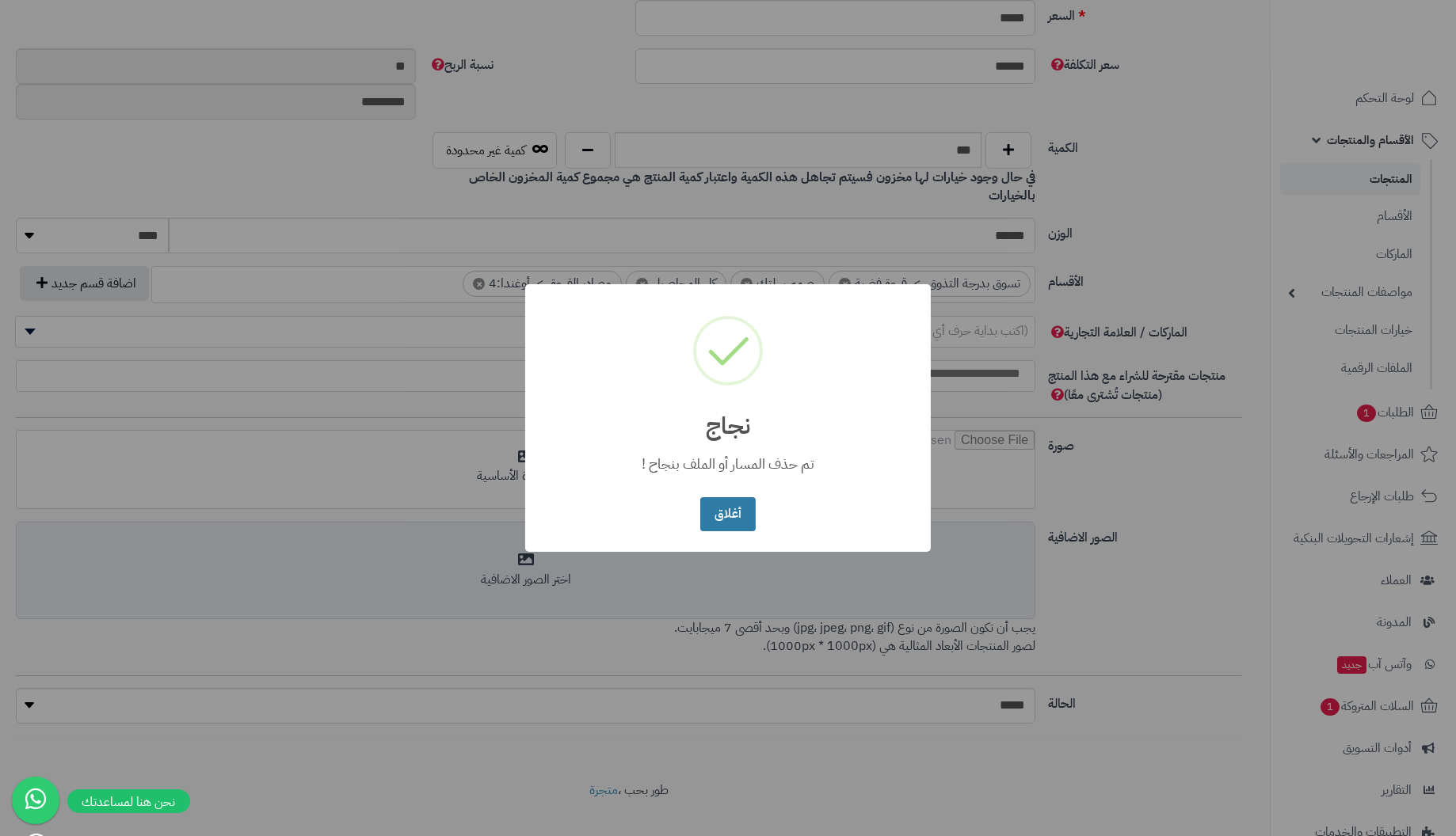
click at [737, 513] on button "أغلاق" at bounding box center [727, 515] width 54 height 34
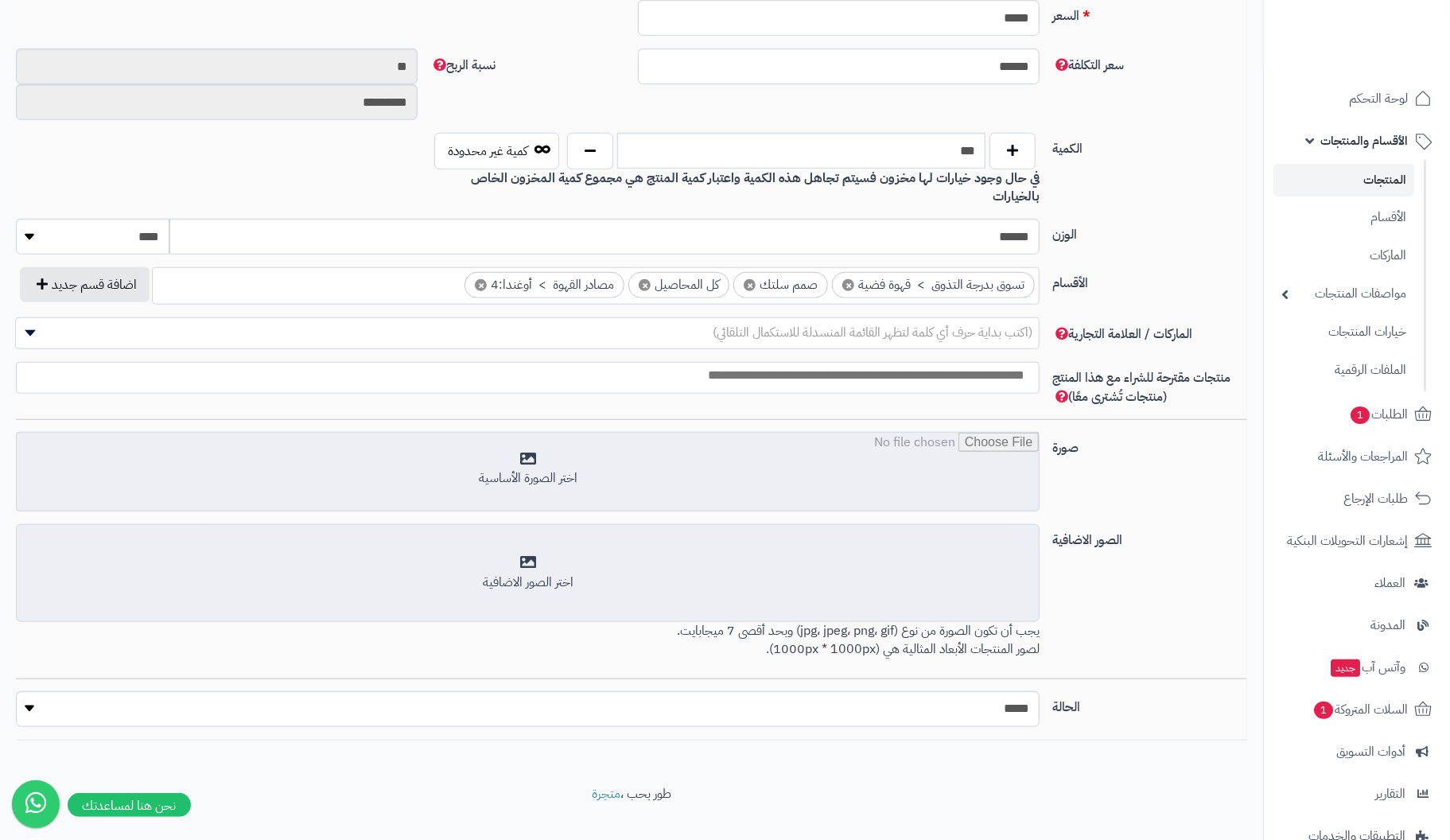
click at [528, 441] on input "file" at bounding box center [527, 473] width 1022 height 80
click at [537, 449] on input "file" at bounding box center [527, 473] width 1022 height 80
type input "**********"
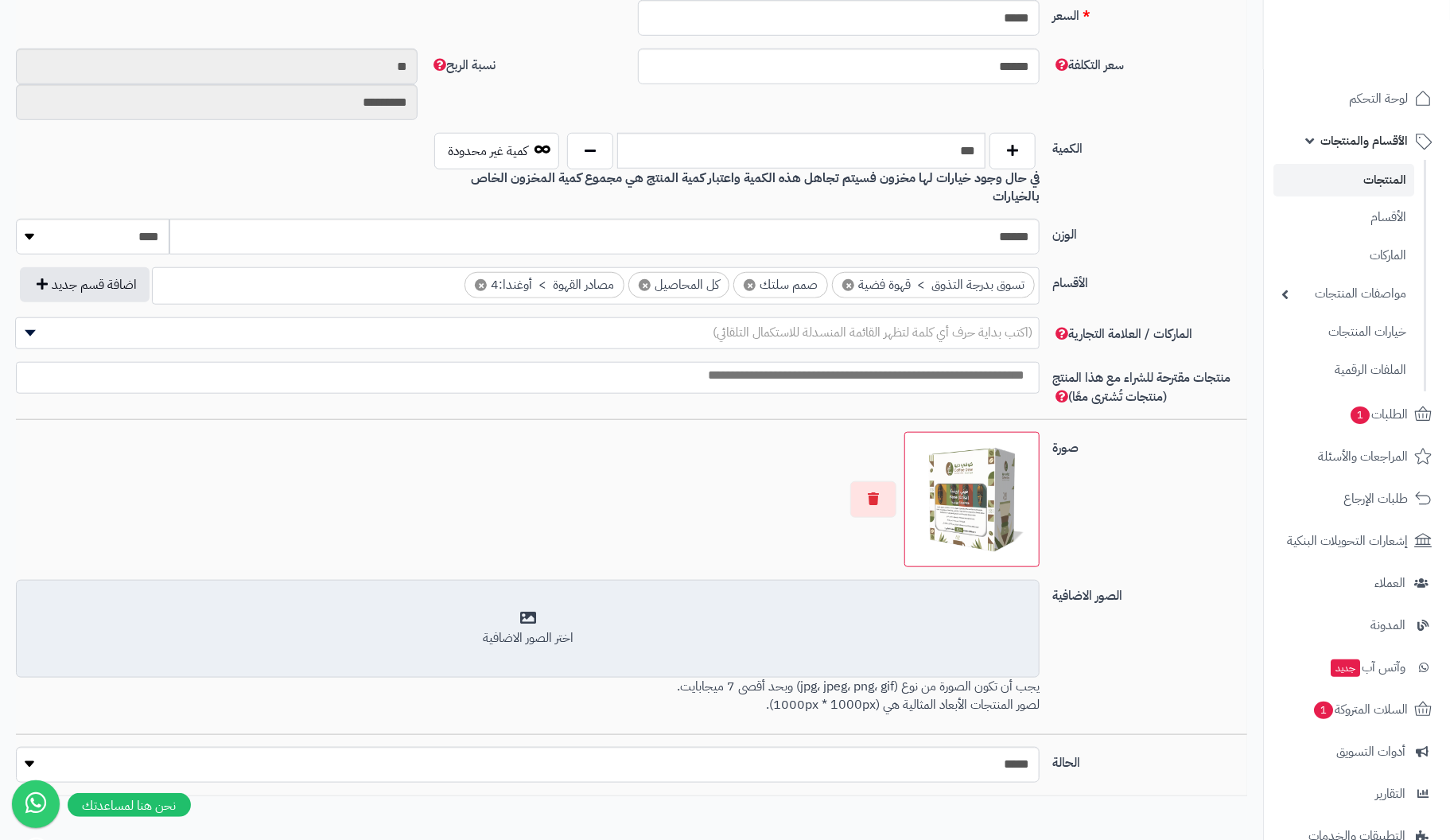
click at [525, 610] on div "اختر الصور الاضافية" at bounding box center [528, 629] width 1003 height 38
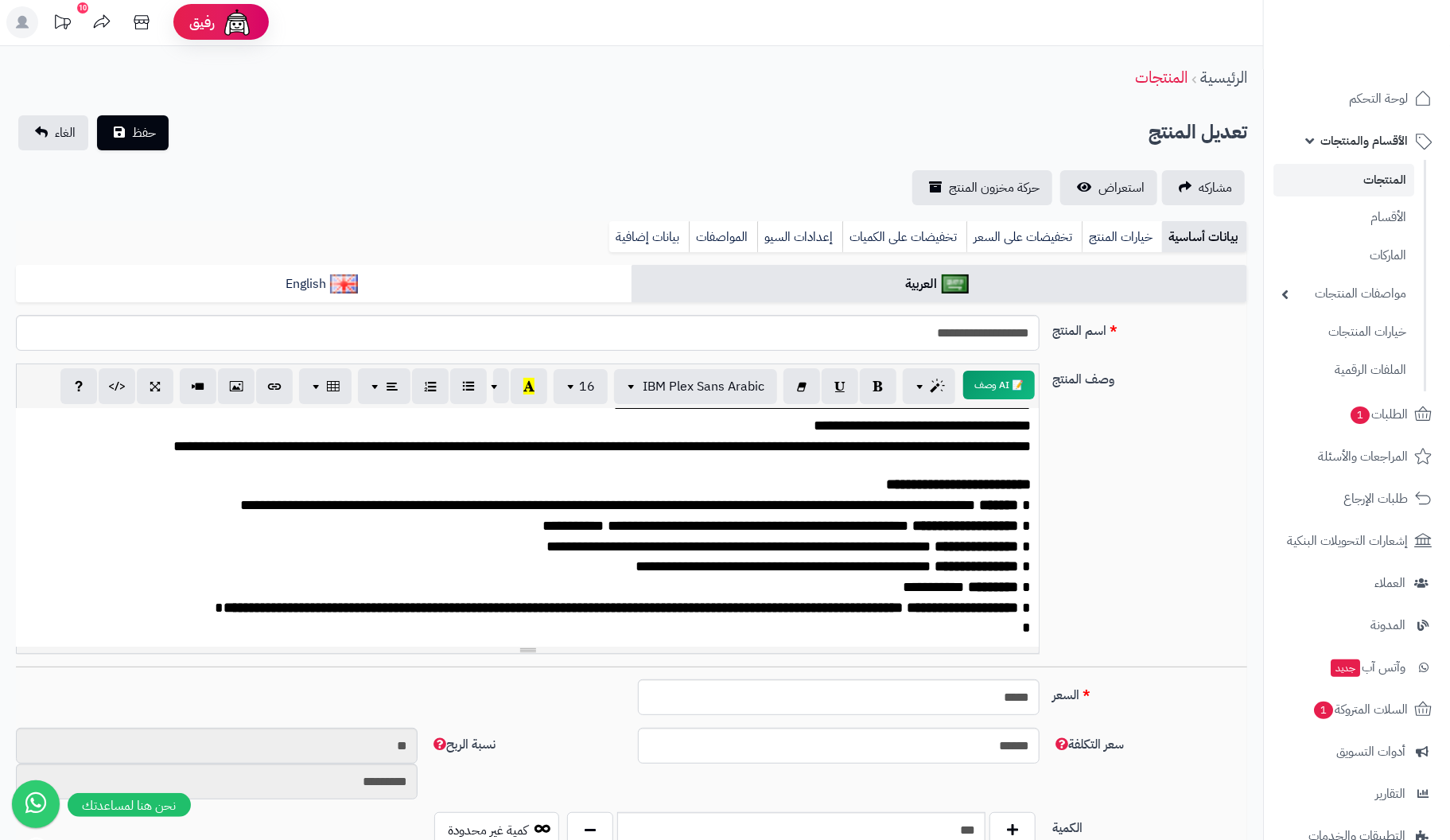
scroll to position [0, 0]
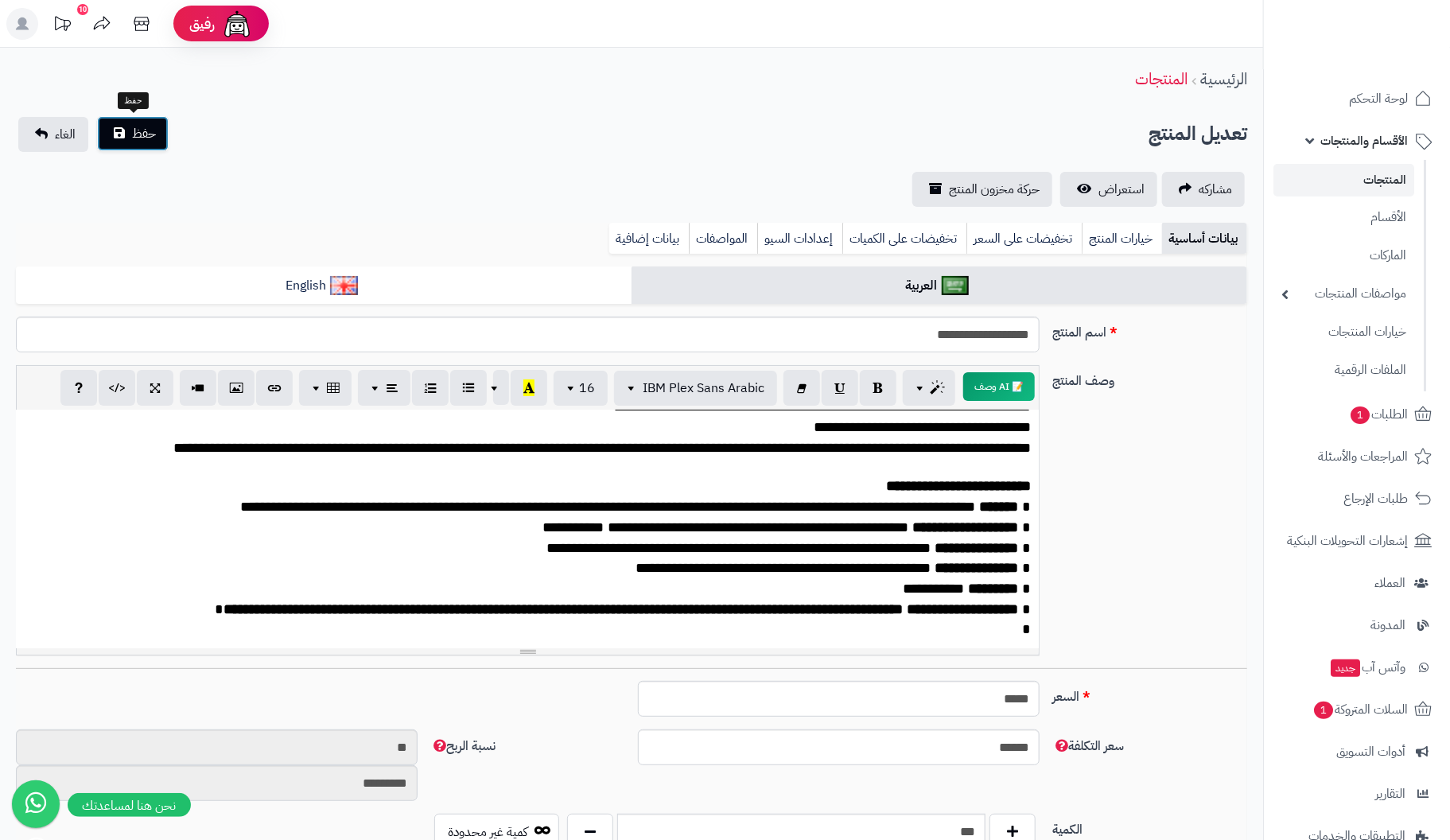
click at [144, 139] on span "حفظ" at bounding box center [144, 133] width 24 height 19
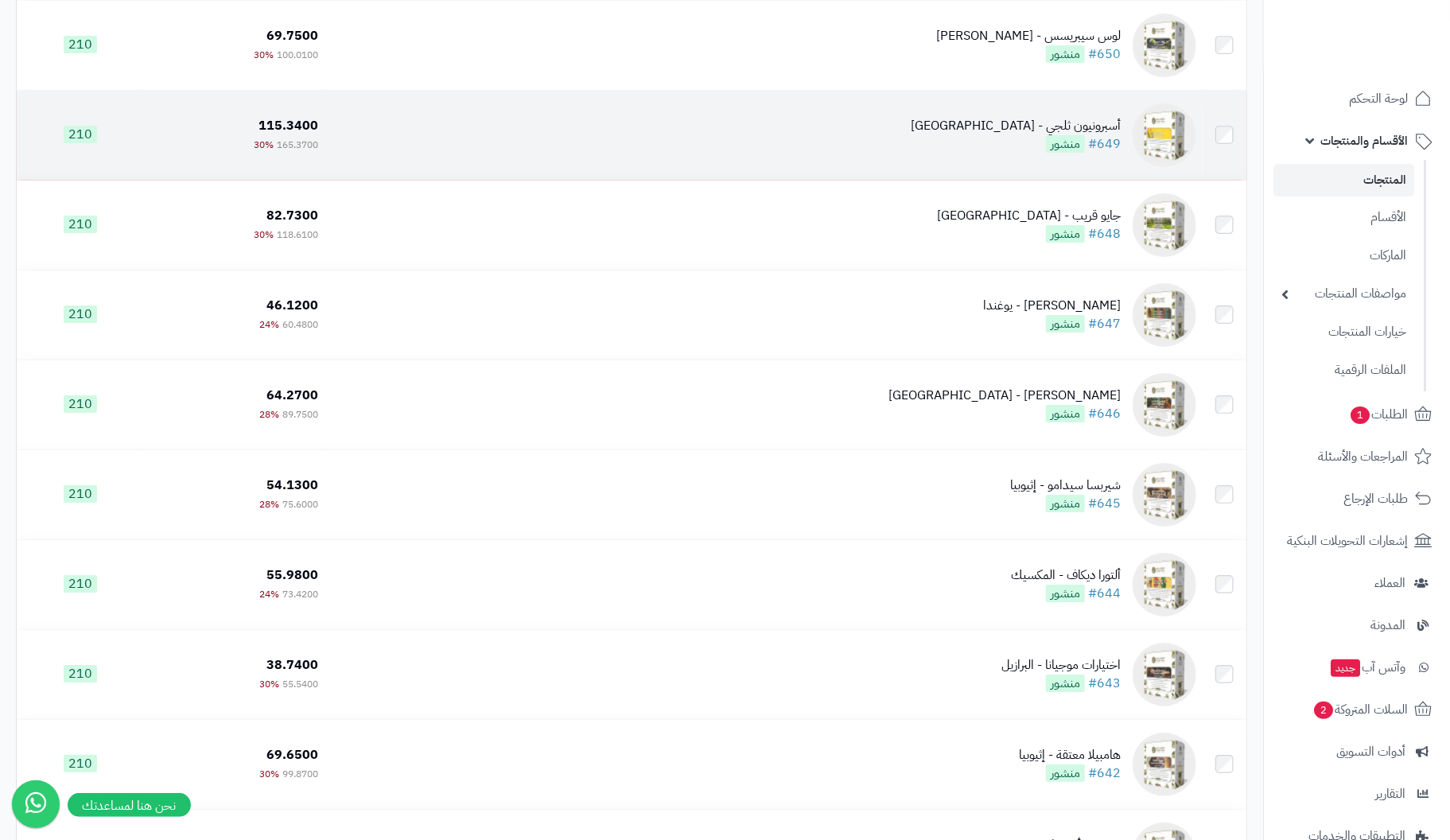
scroll to position [6840, 0]
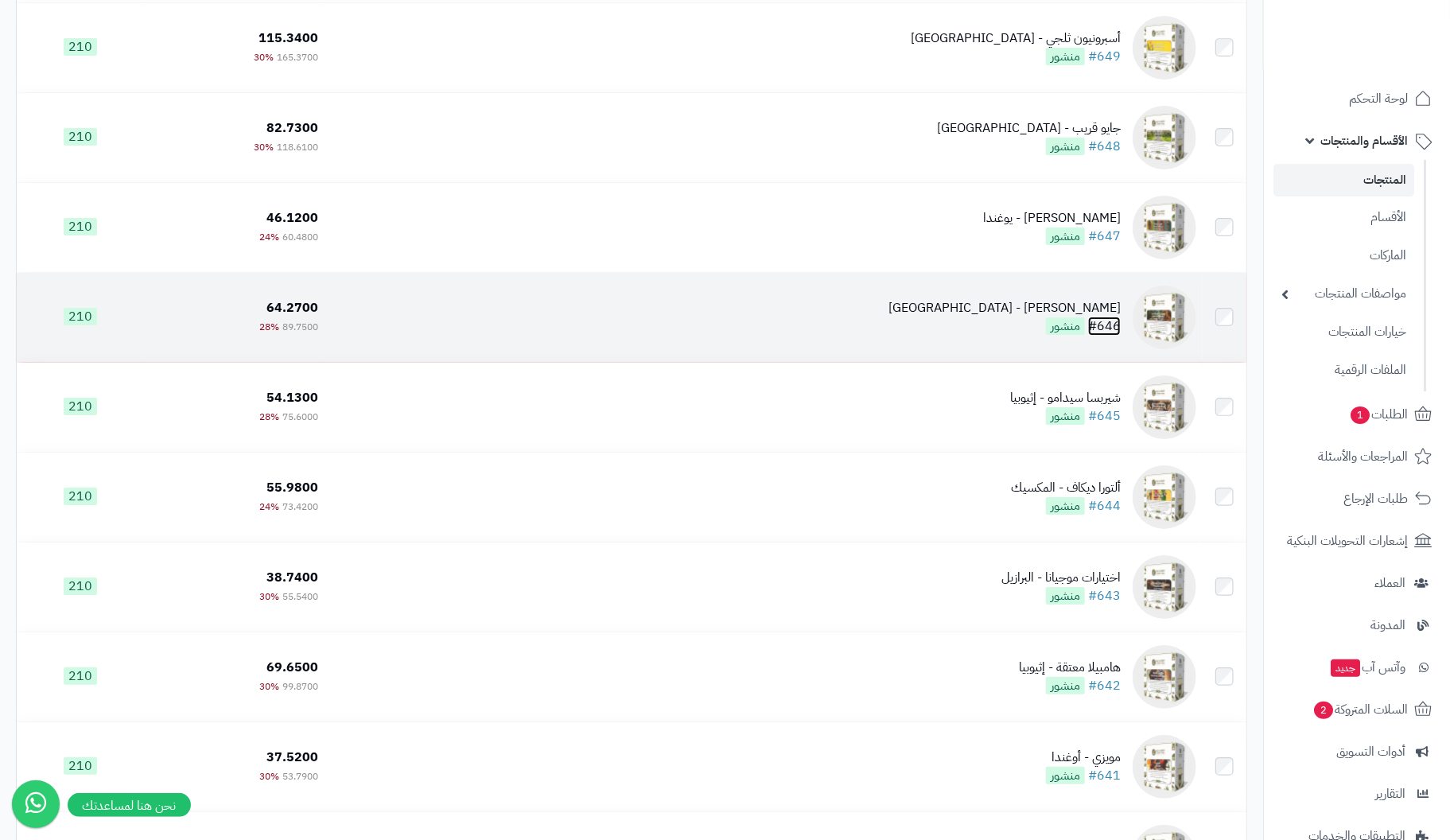
click at [1104, 323] on link "#646" at bounding box center [1104, 325] width 33 height 19
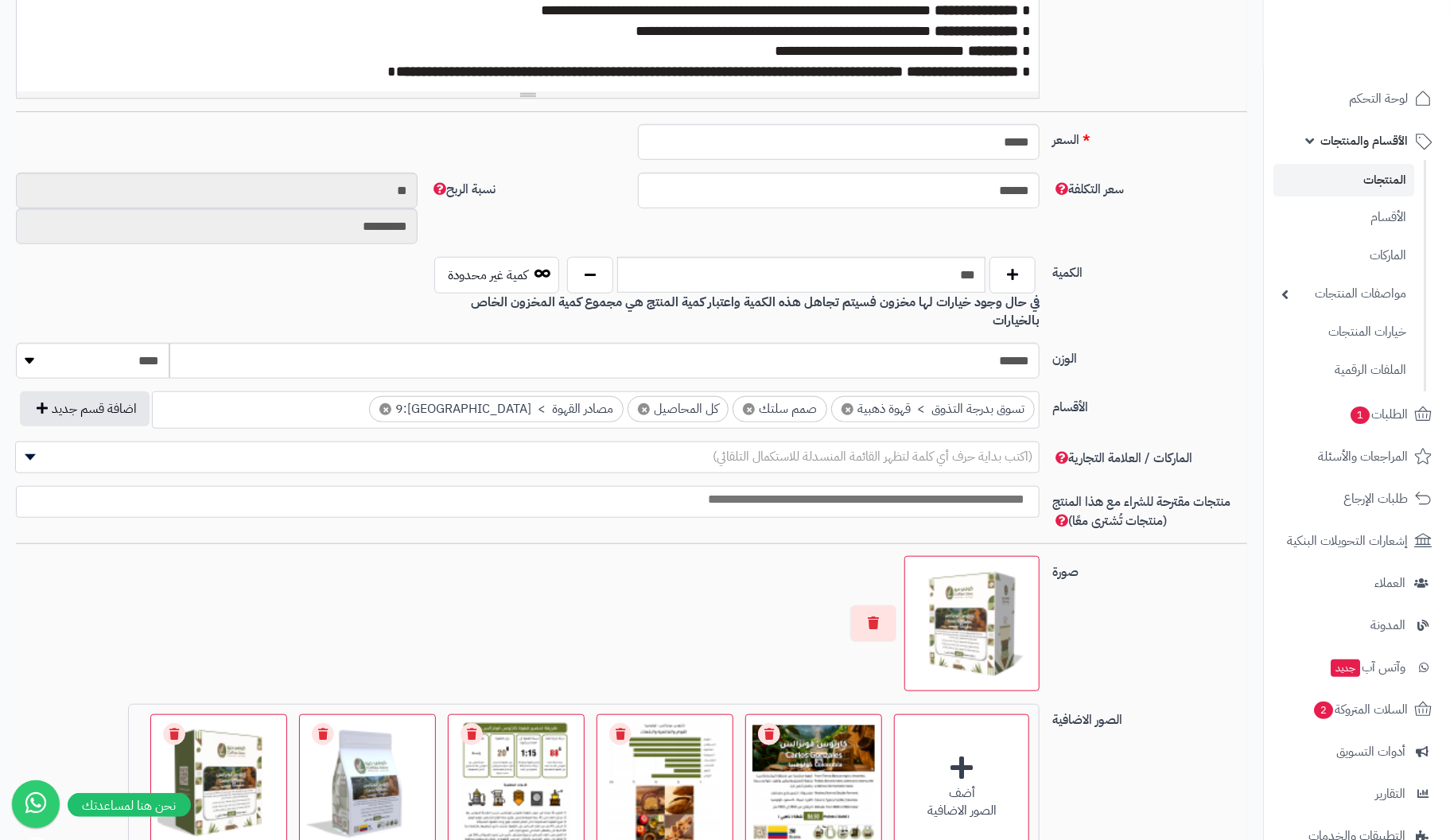
scroll to position [807, 0]
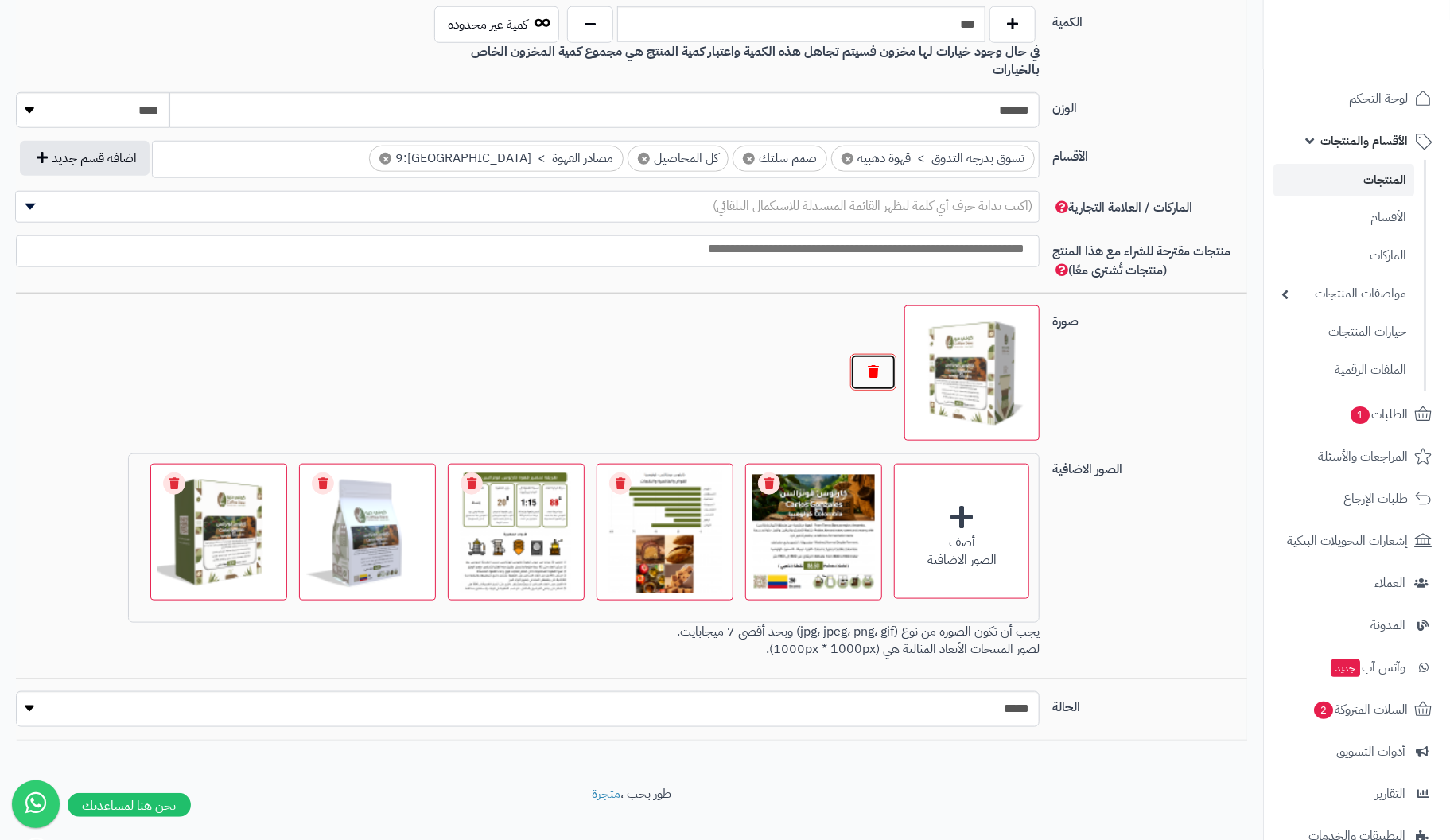
click at [883, 354] on button "button" at bounding box center [873, 372] width 46 height 37
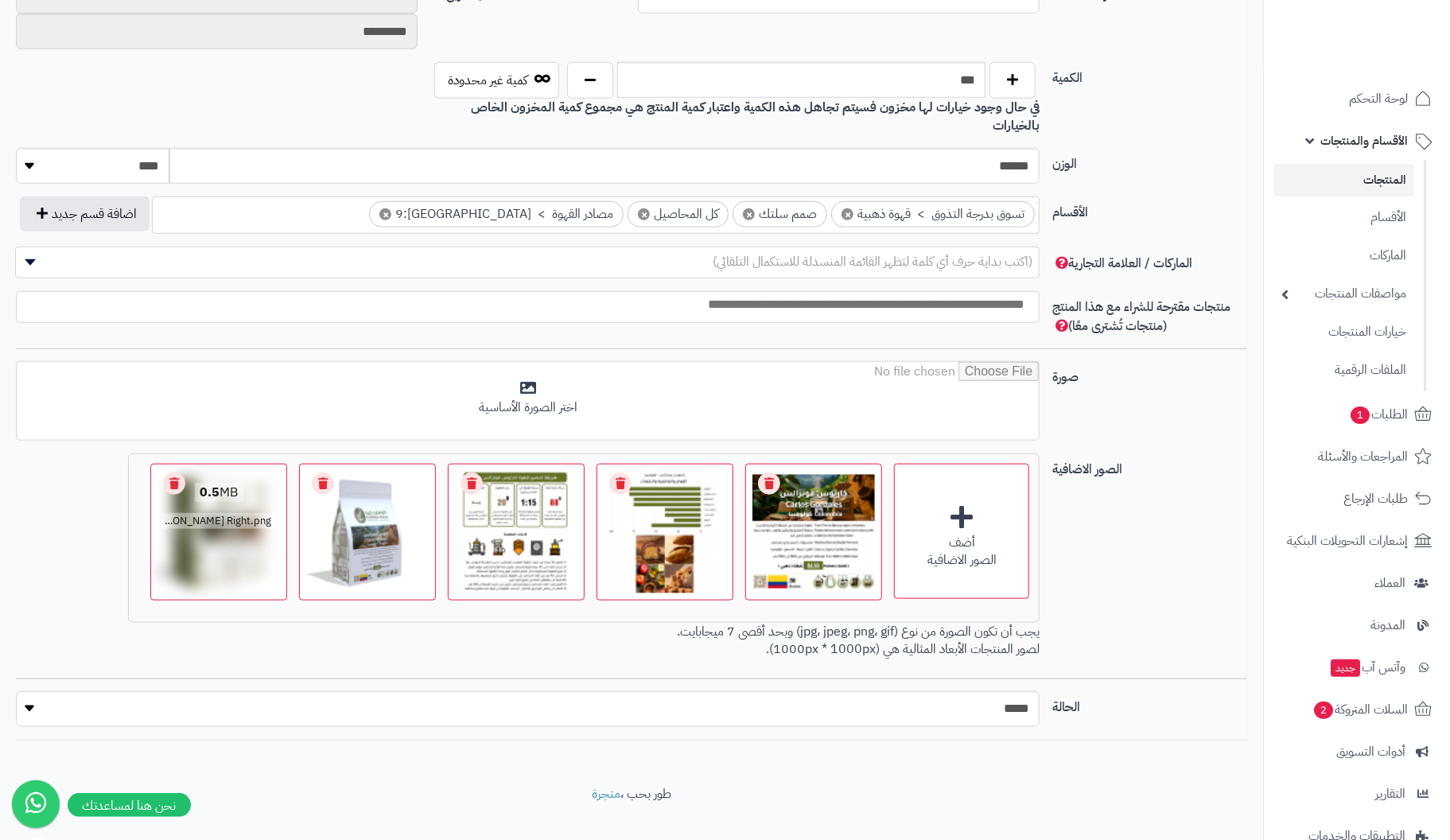
click at [177, 472] on link "Remove file" at bounding box center [174, 483] width 22 height 22
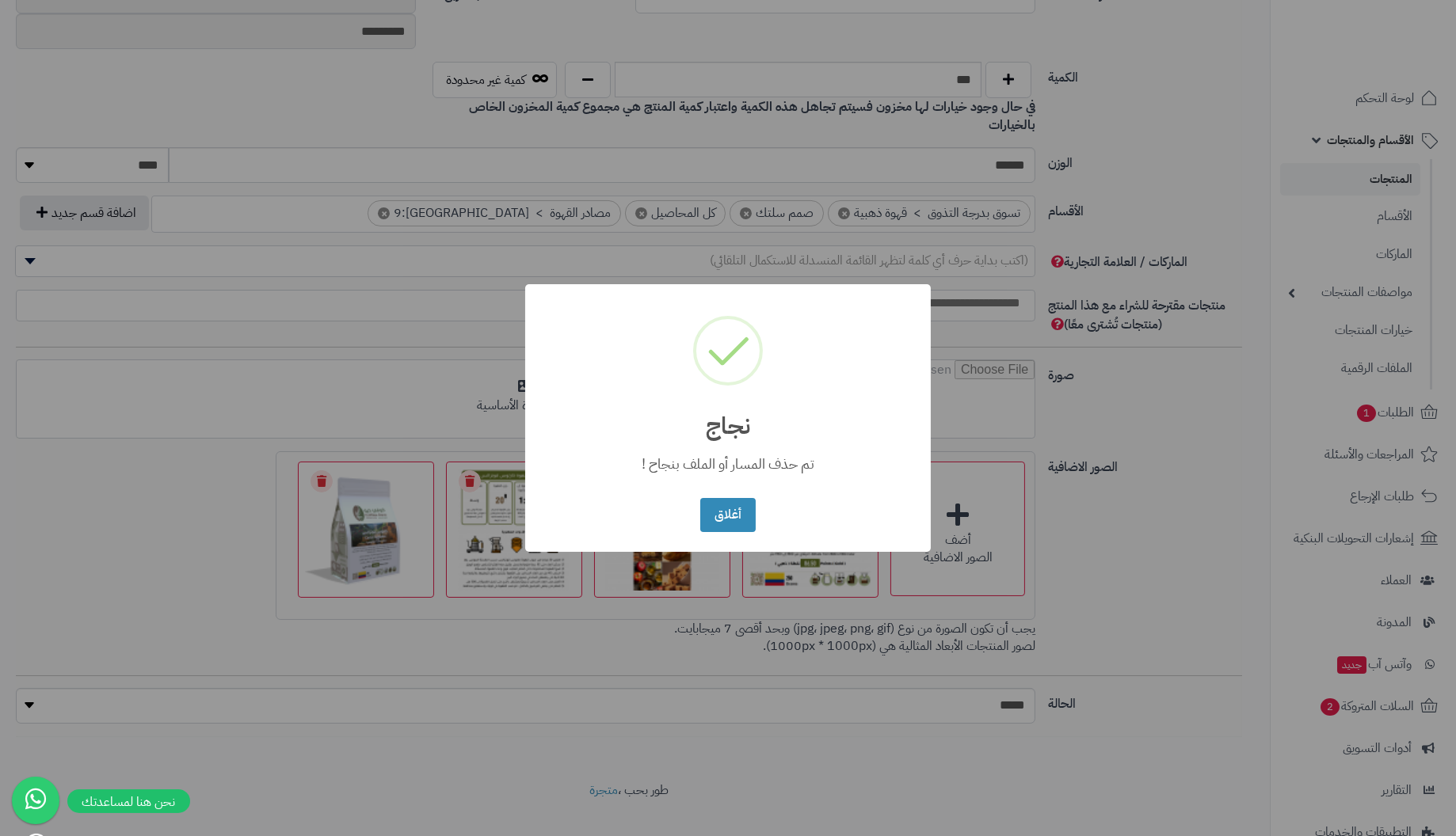
click at [700, 498] on button "أغلاق" at bounding box center [727, 515] width 54 height 34
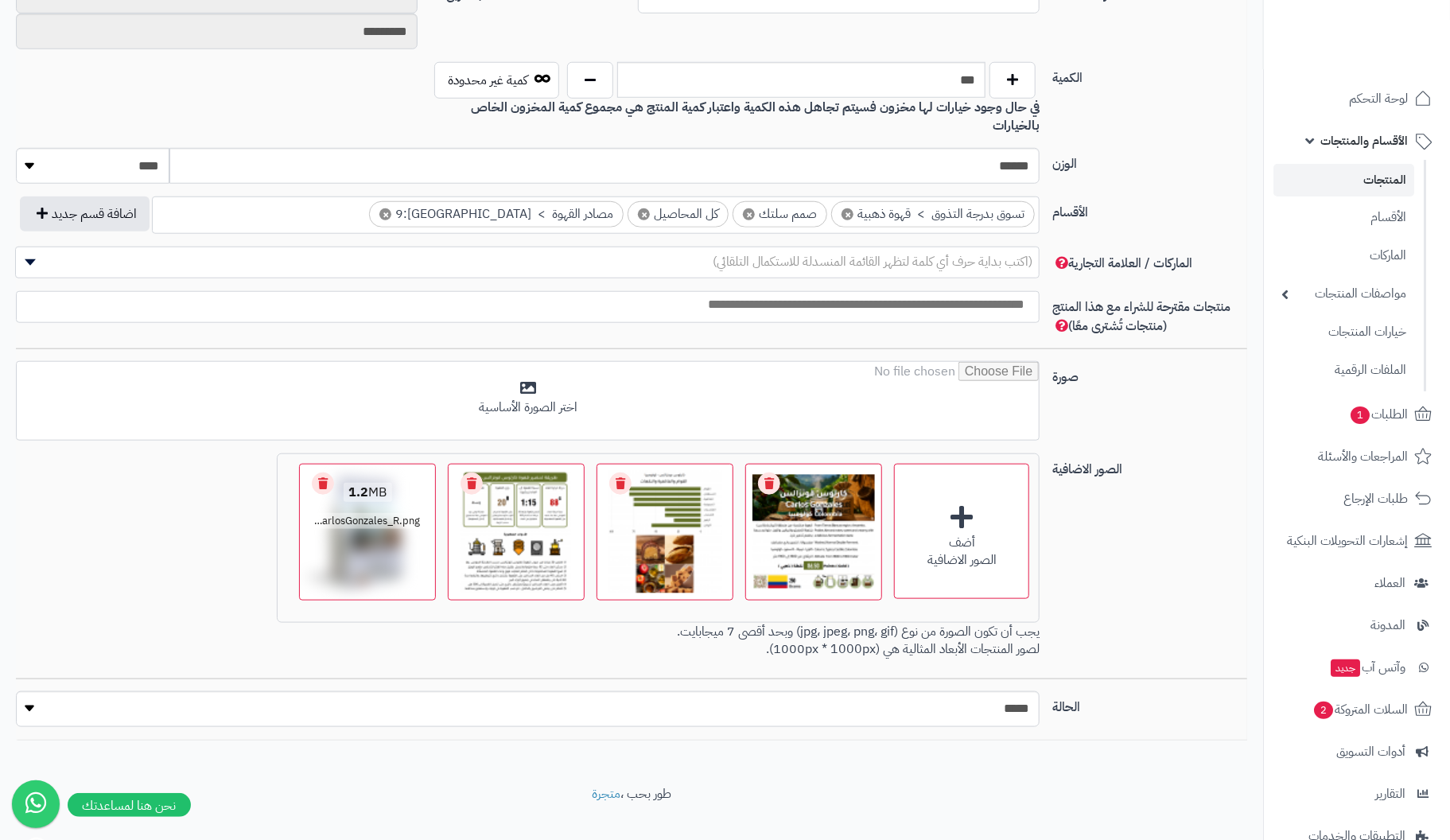
click at [323, 472] on link "Remove file" at bounding box center [322, 483] width 22 height 22
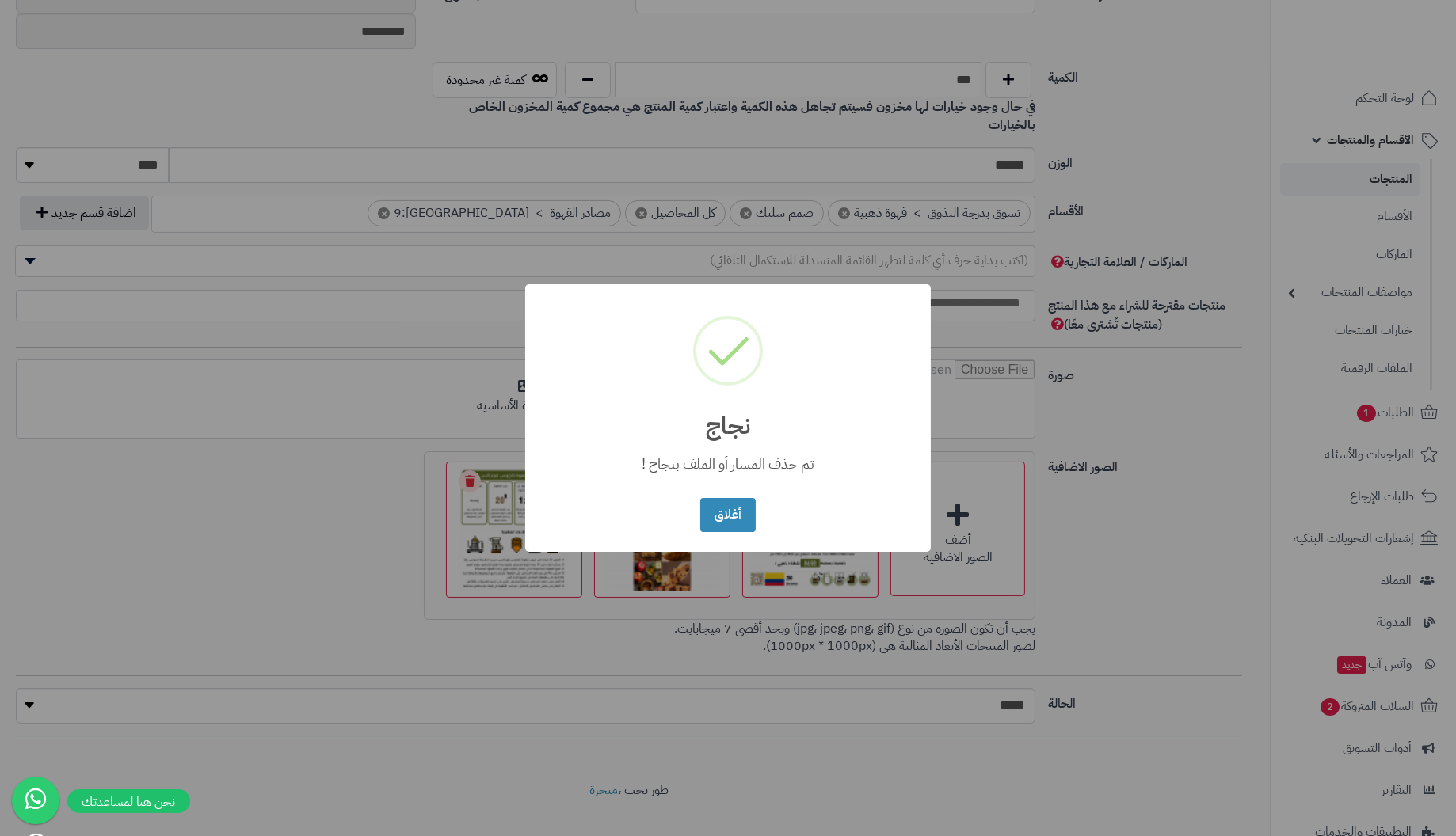
click at [700, 498] on button "أغلاق" at bounding box center [727, 515] width 54 height 34
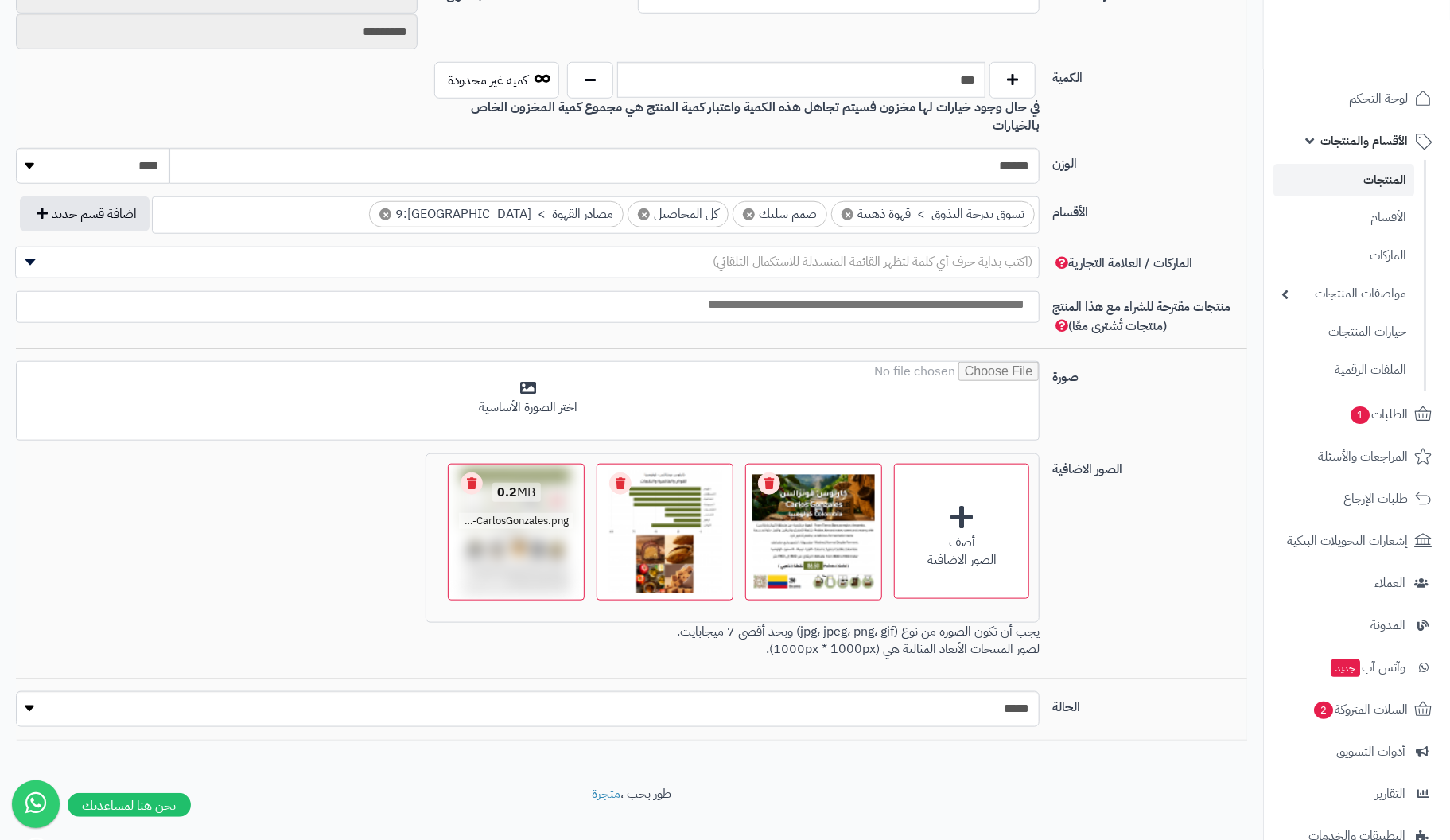
click at [471, 472] on link "Remove file" at bounding box center [471, 483] width 22 height 22
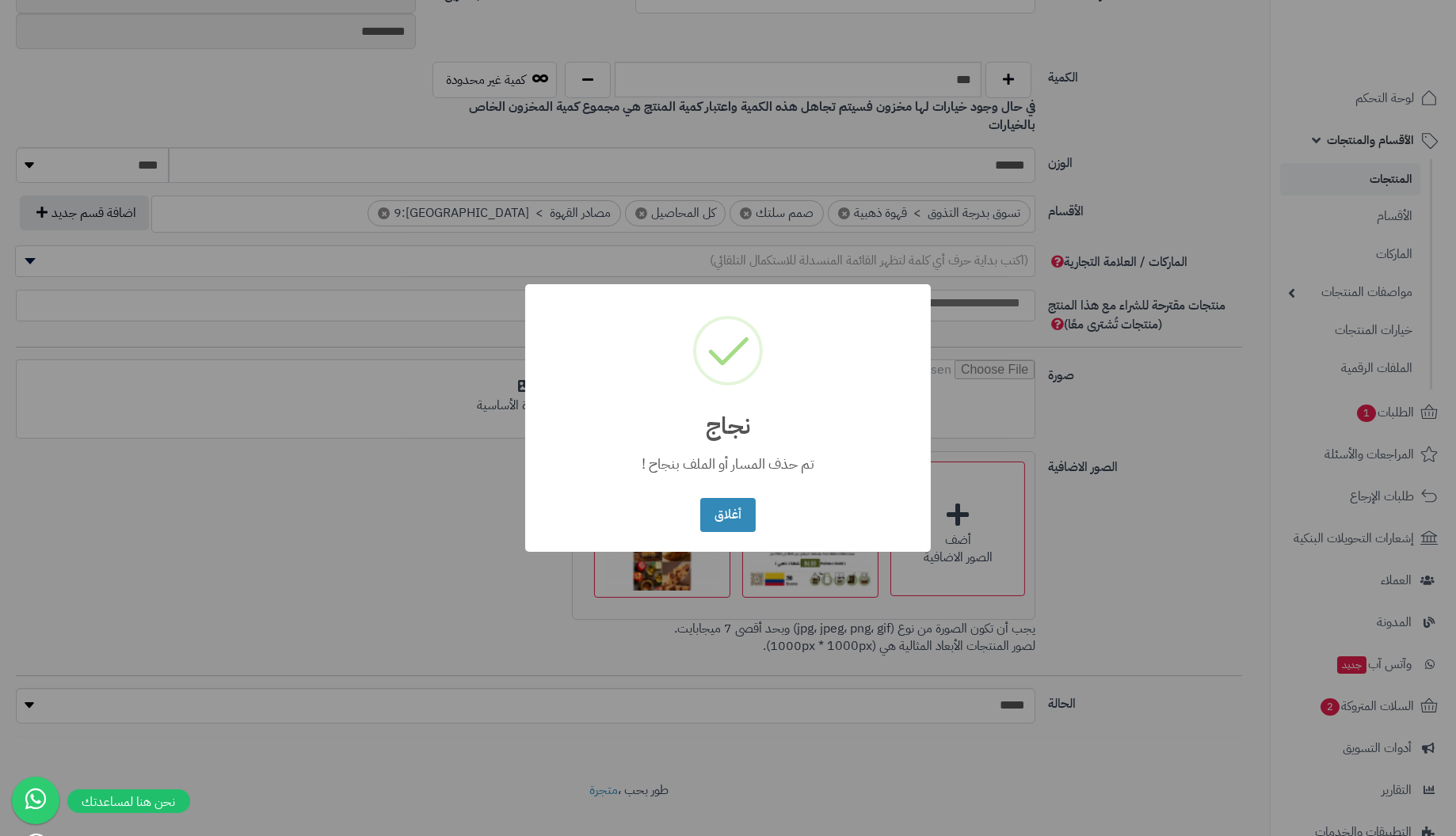
click at [700, 498] on button "أغلاق" at bounding box center [727, 515] width 54 height 34
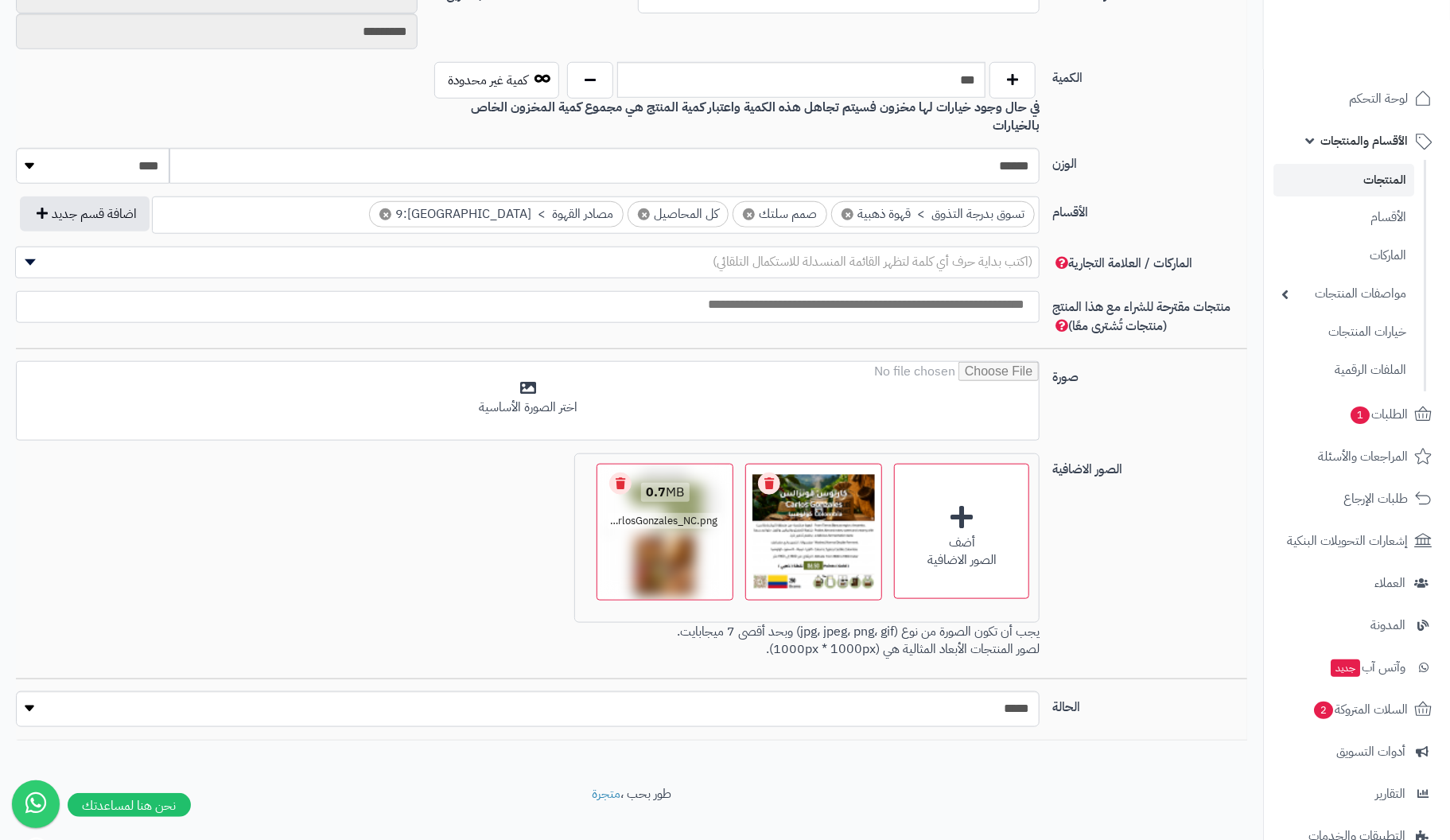
click at [625, 472] on link "Remove file" at bounding box center [620, 483] width 22 height 22
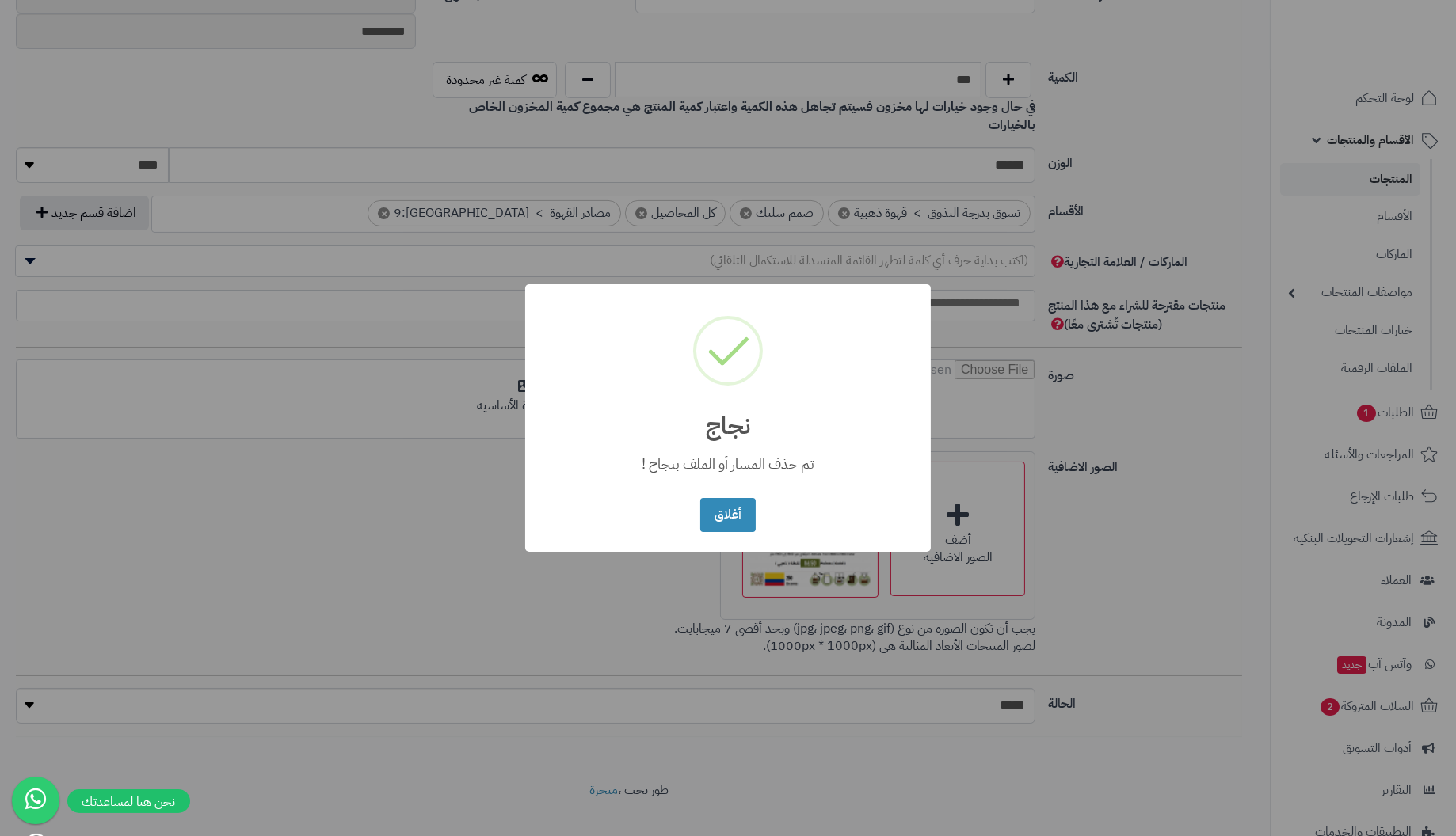
click at [700, 498] on button "أغلاق" at bounding box center [727, 515] width 54 height 34
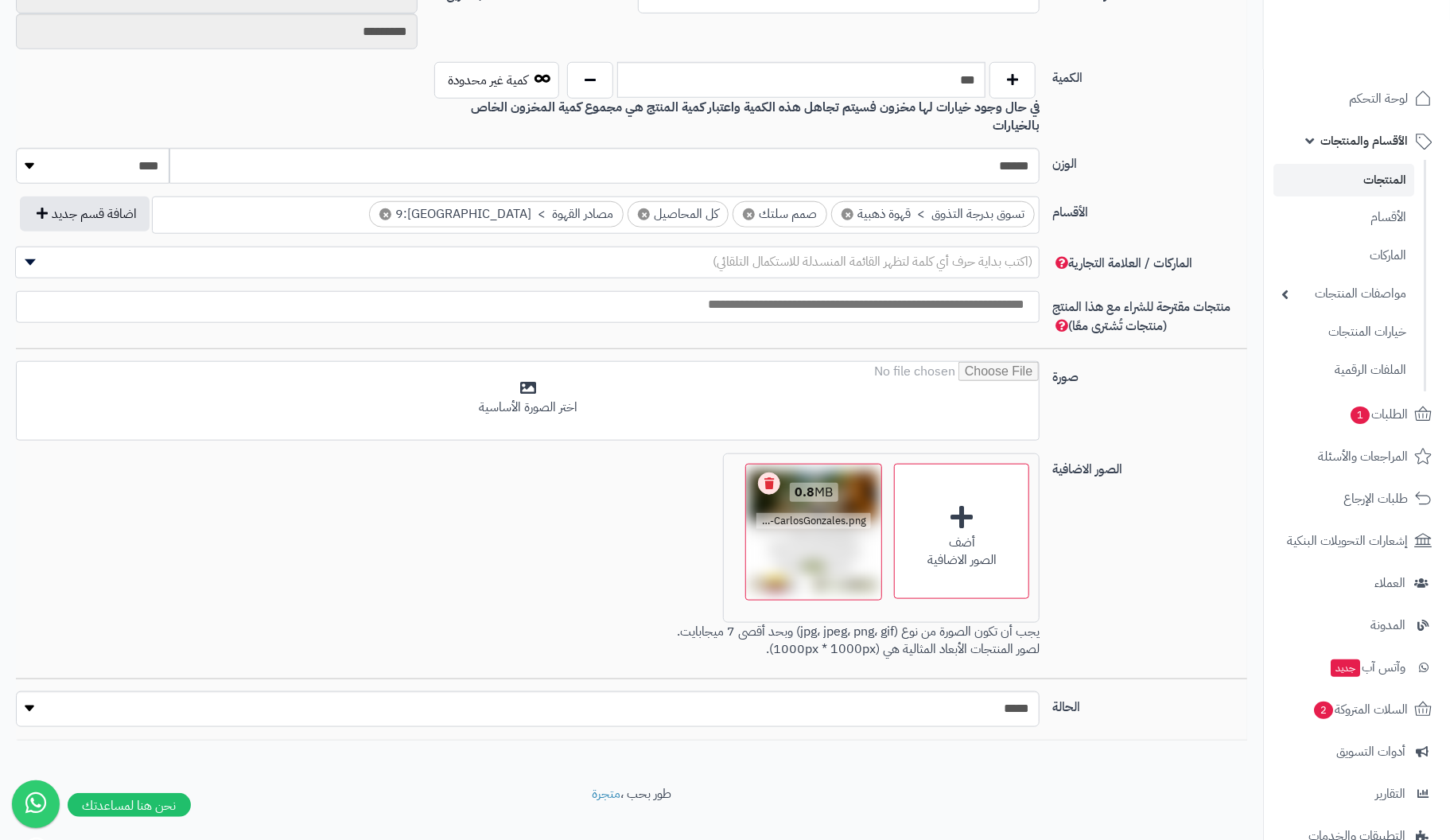
click at [772, 472] on link "Remove file" at bounding box center [769, 483] width 22 height 22
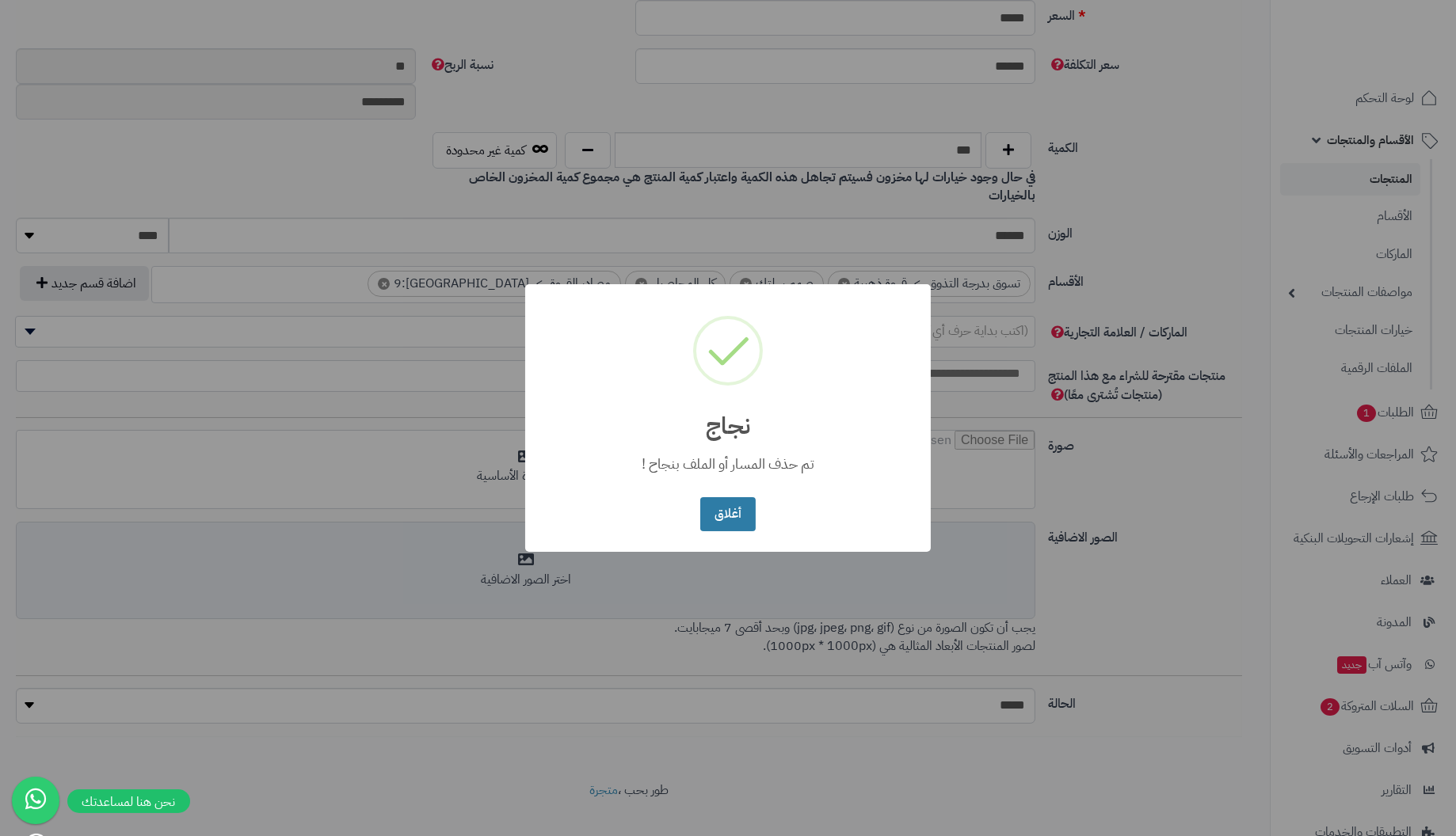
click at [700, 498] on button "أغلاق" at bounding box center [727, 515] width 54 height 34
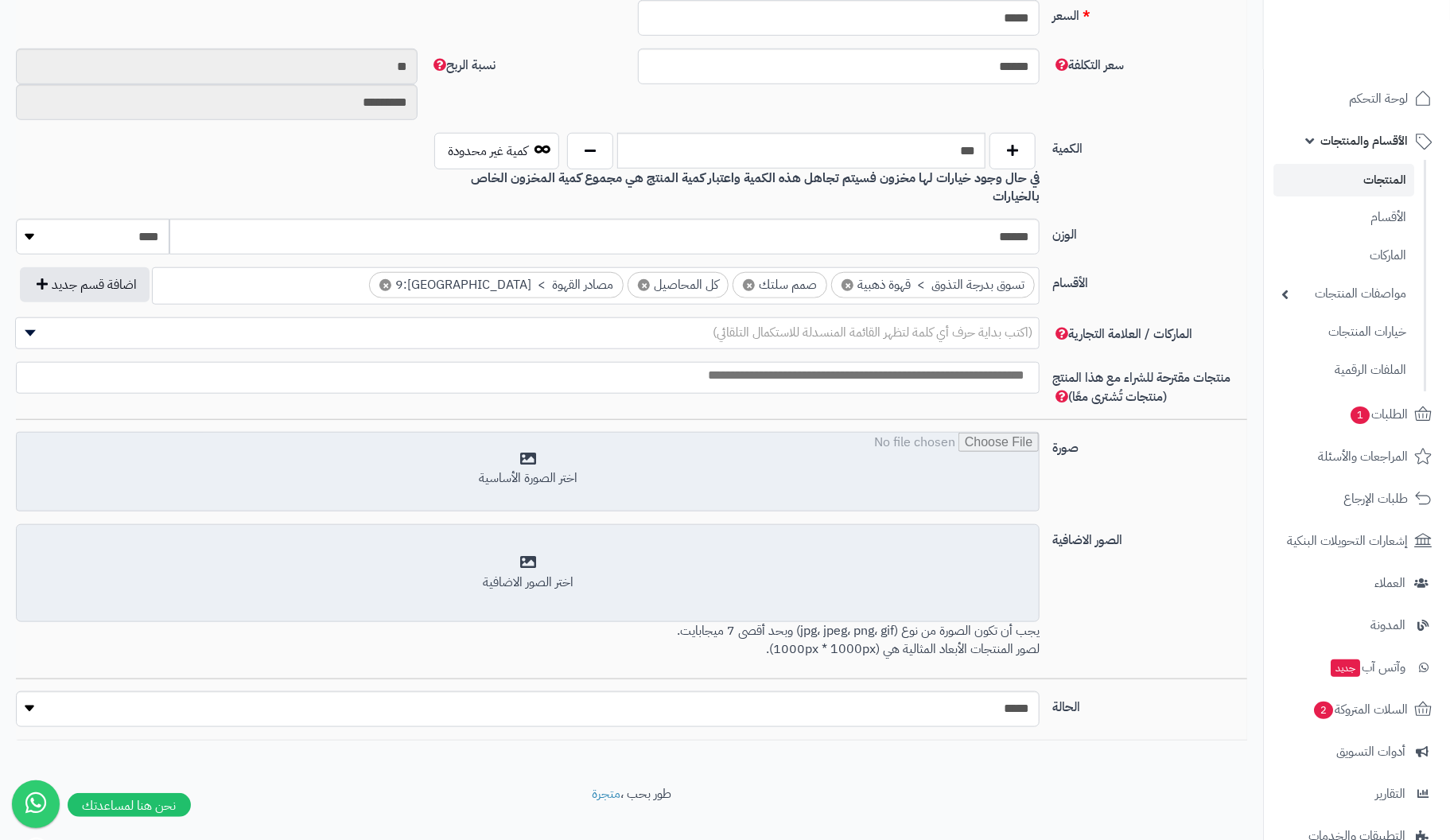
click at [519, 444] on input "file" at bounding box center [527, 473] width 1022 height 80
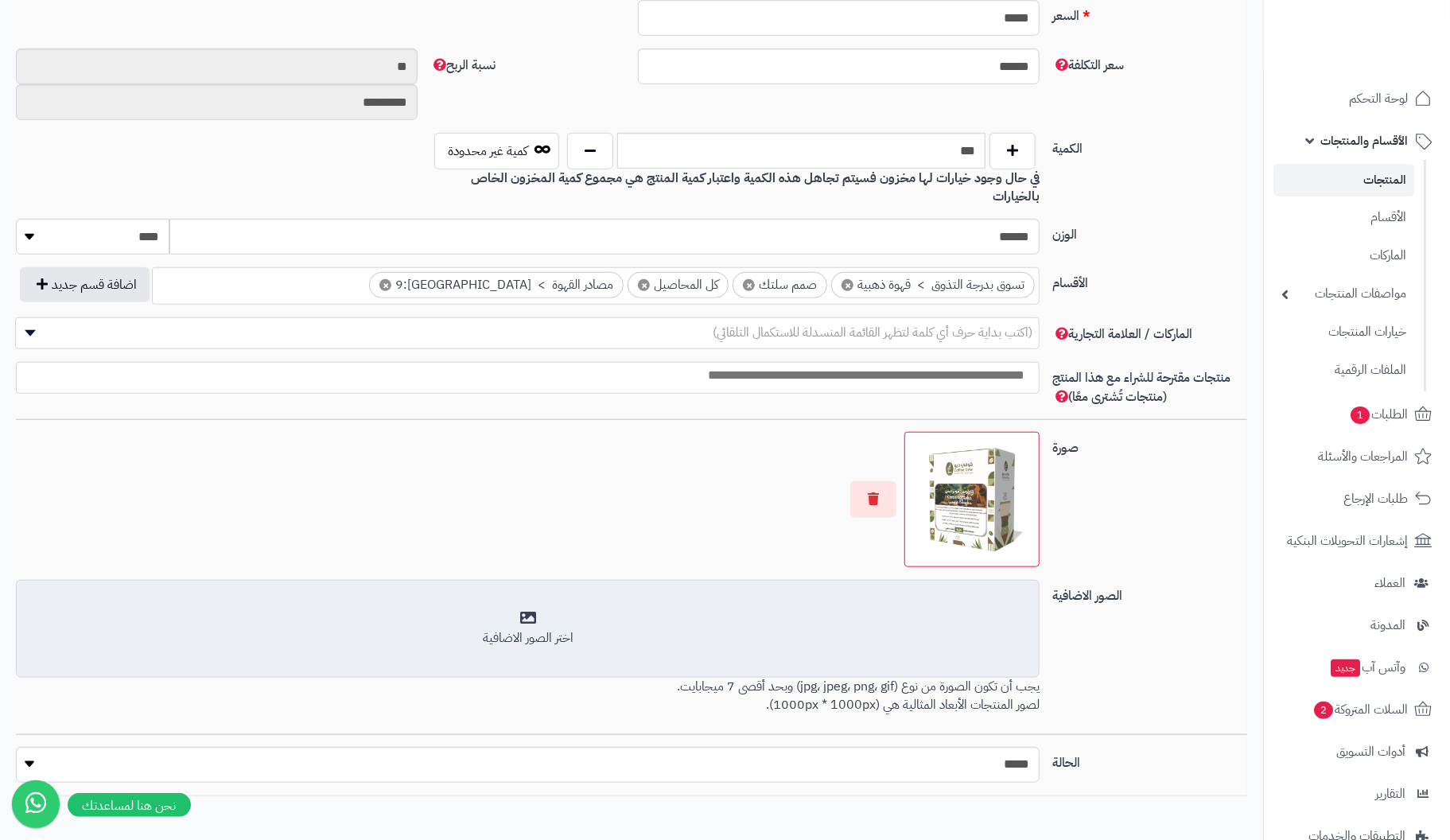
click at [529, 610] on div "اختر الصور الاضافية" at bounding box center [528, 629] width 1003 height 38
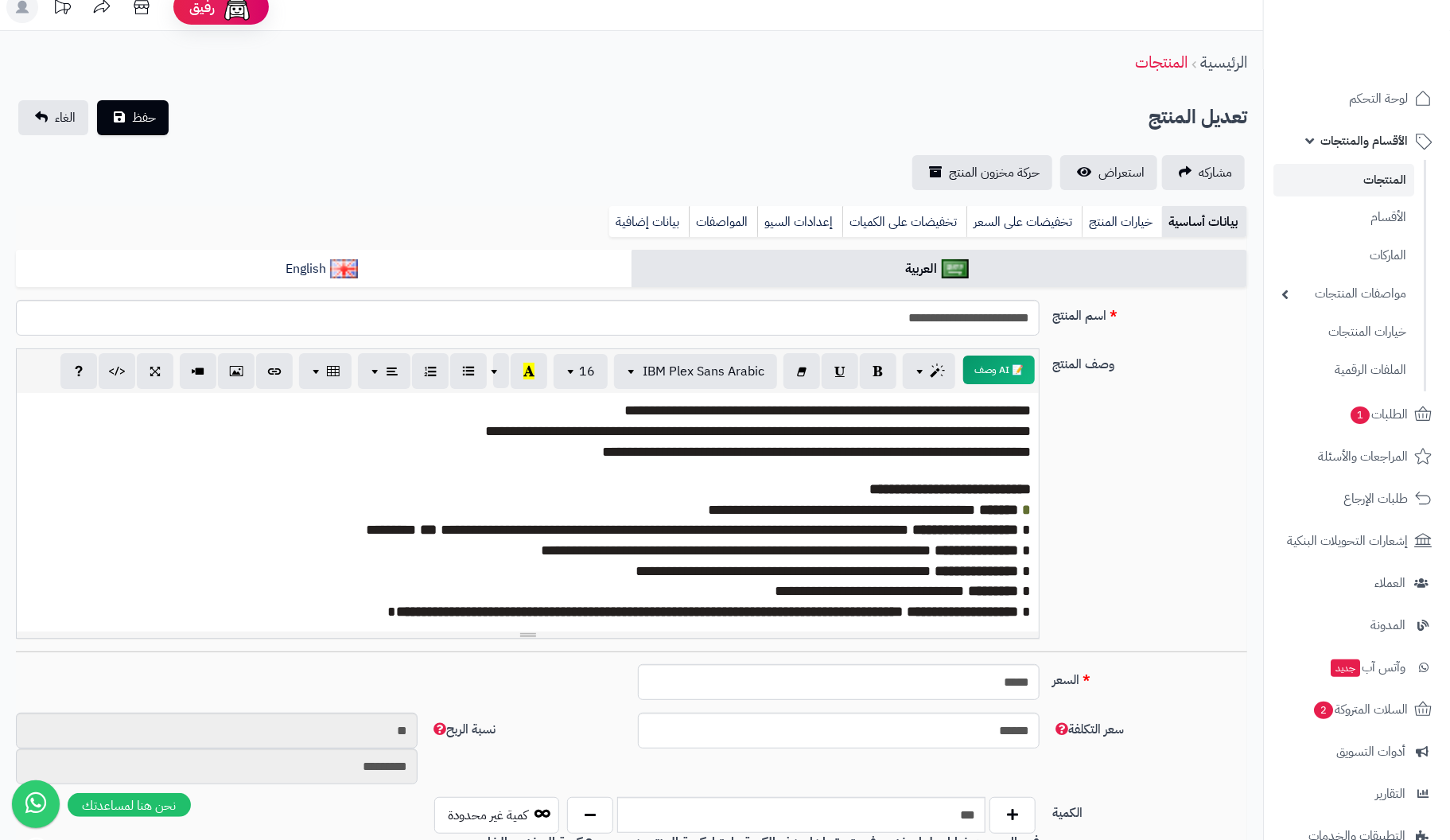
scroll to position [0, 0]
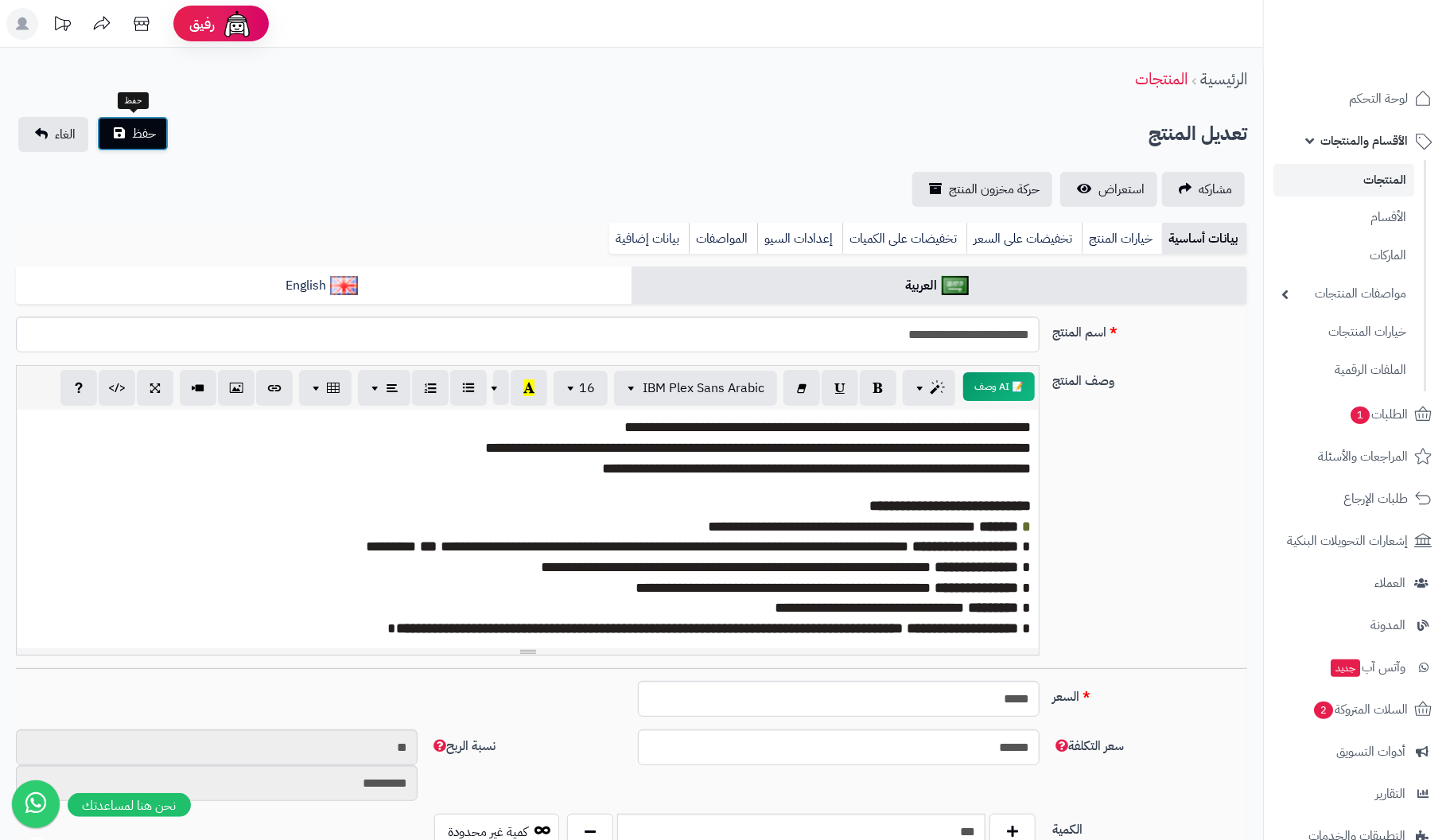
click at [133, 130] on span "حفظ" at bounding box center [144, 133] width 24 height 19
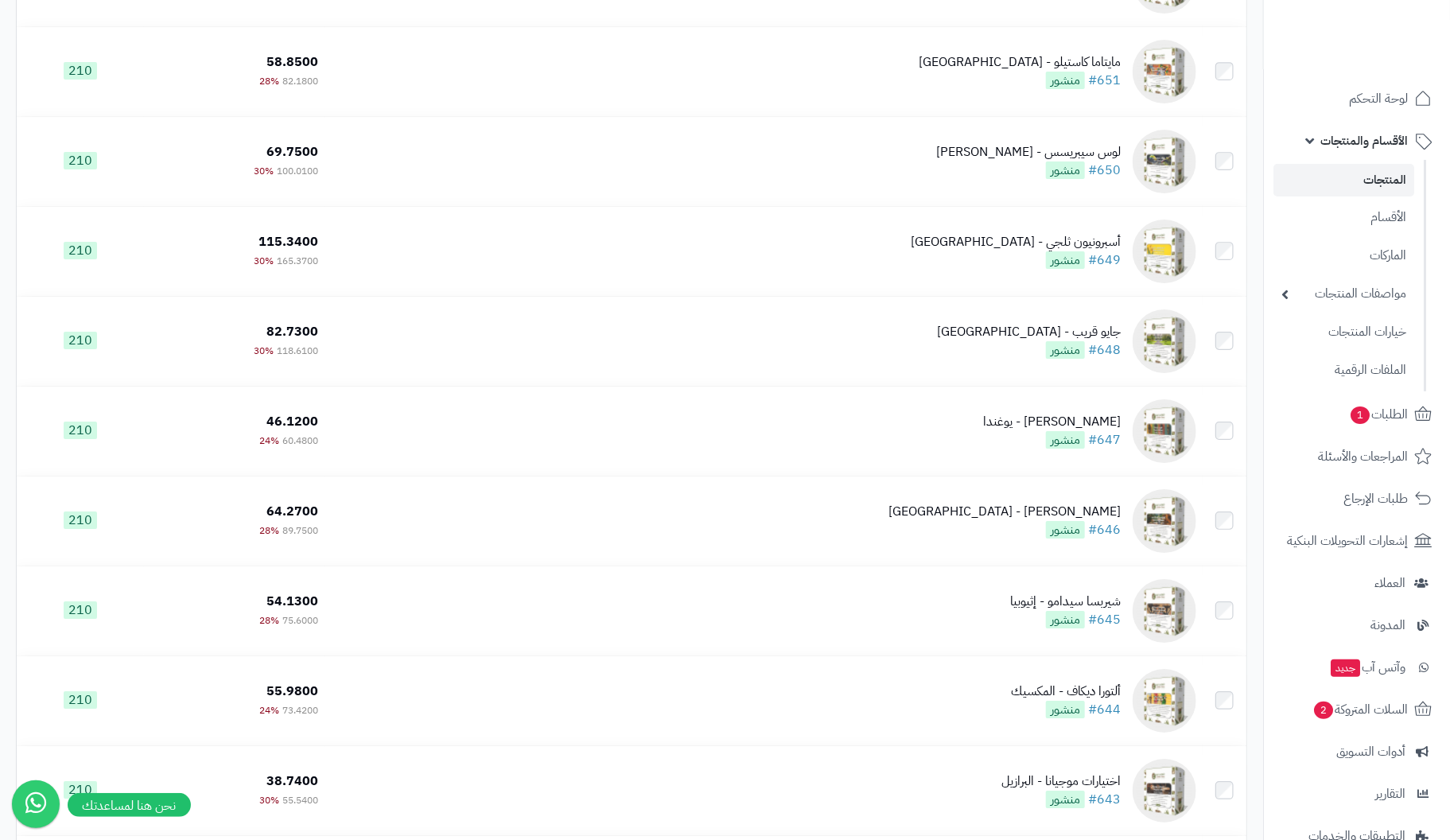
scroll to position [6669, 0]
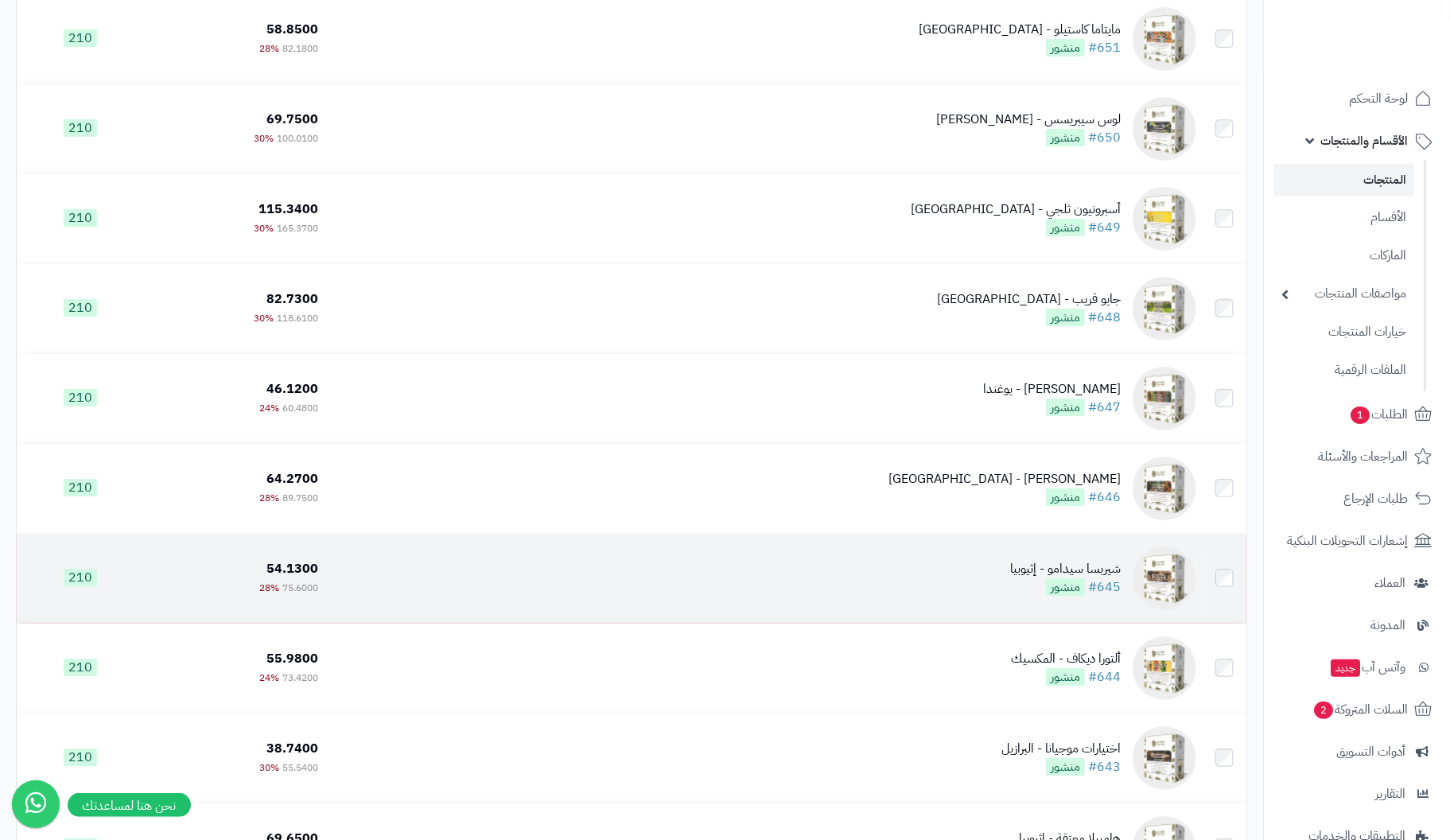
click at [1108, 578] on div "شيربسا سيدامو - إثيوبيا" at bounding box center [1066, 569] width 111 height 18
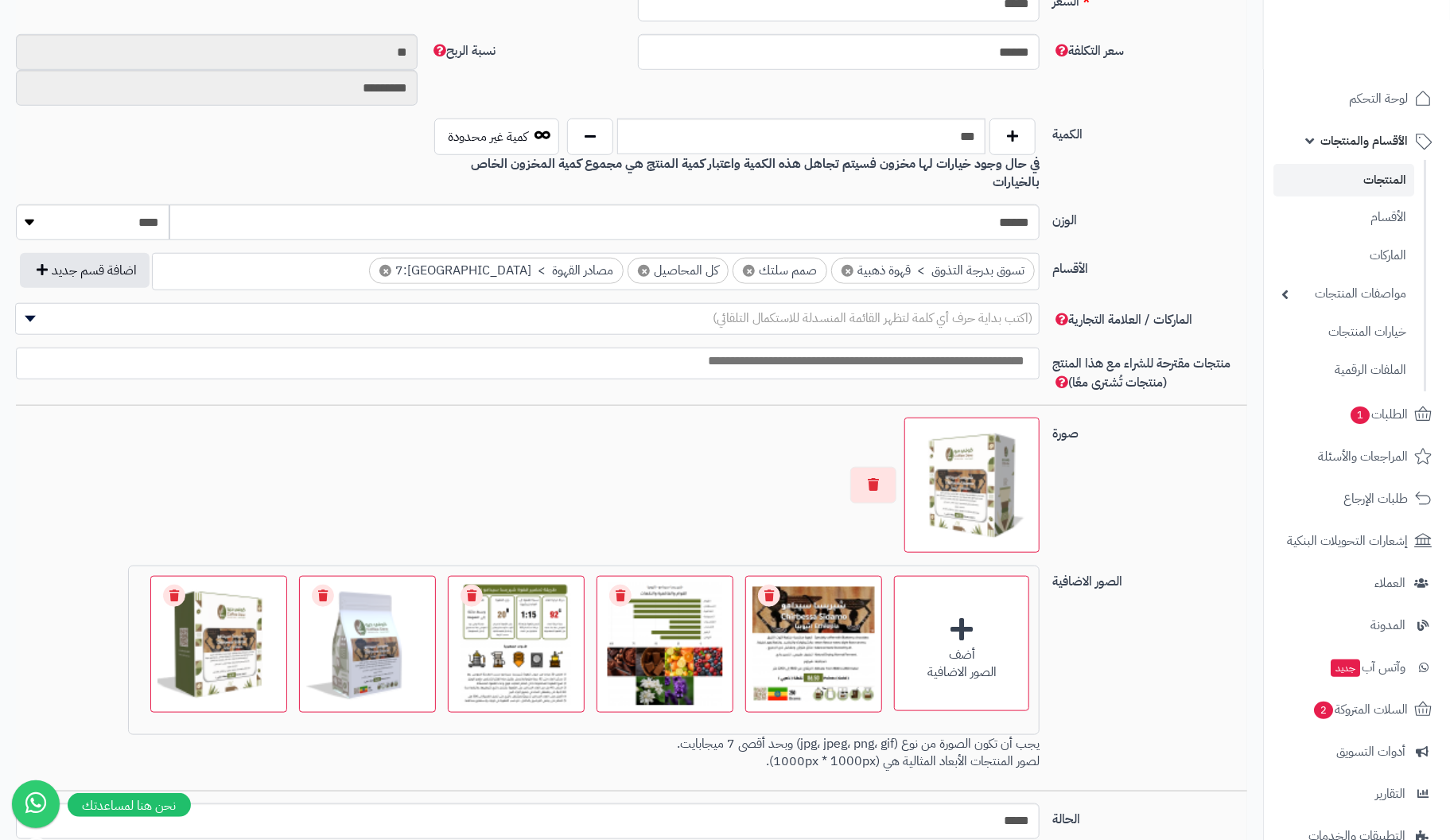
scroll to position [807, 0]
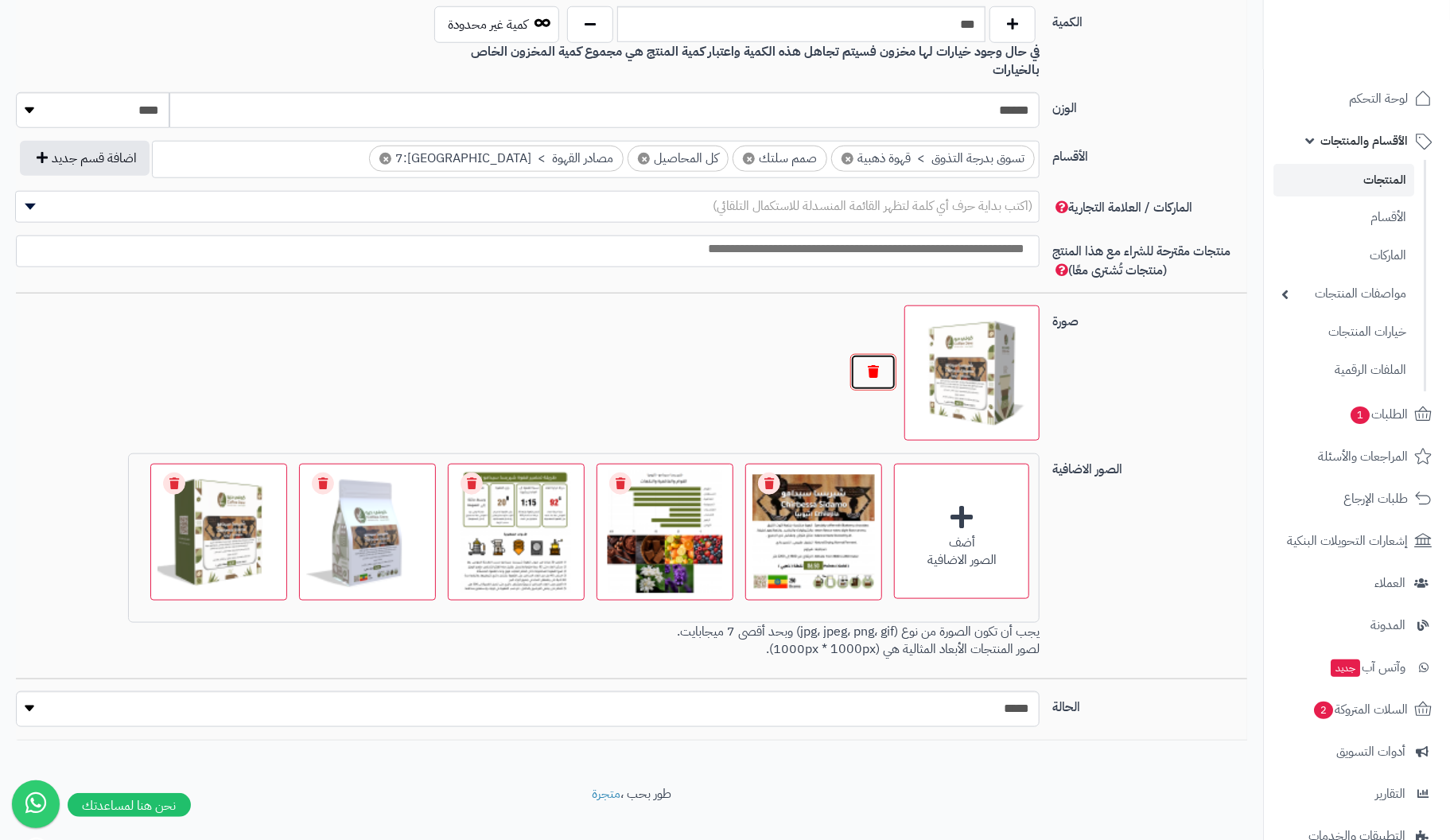
click at [869, 354] on button "button" at bounding box center [873, 372] width 46 height 37
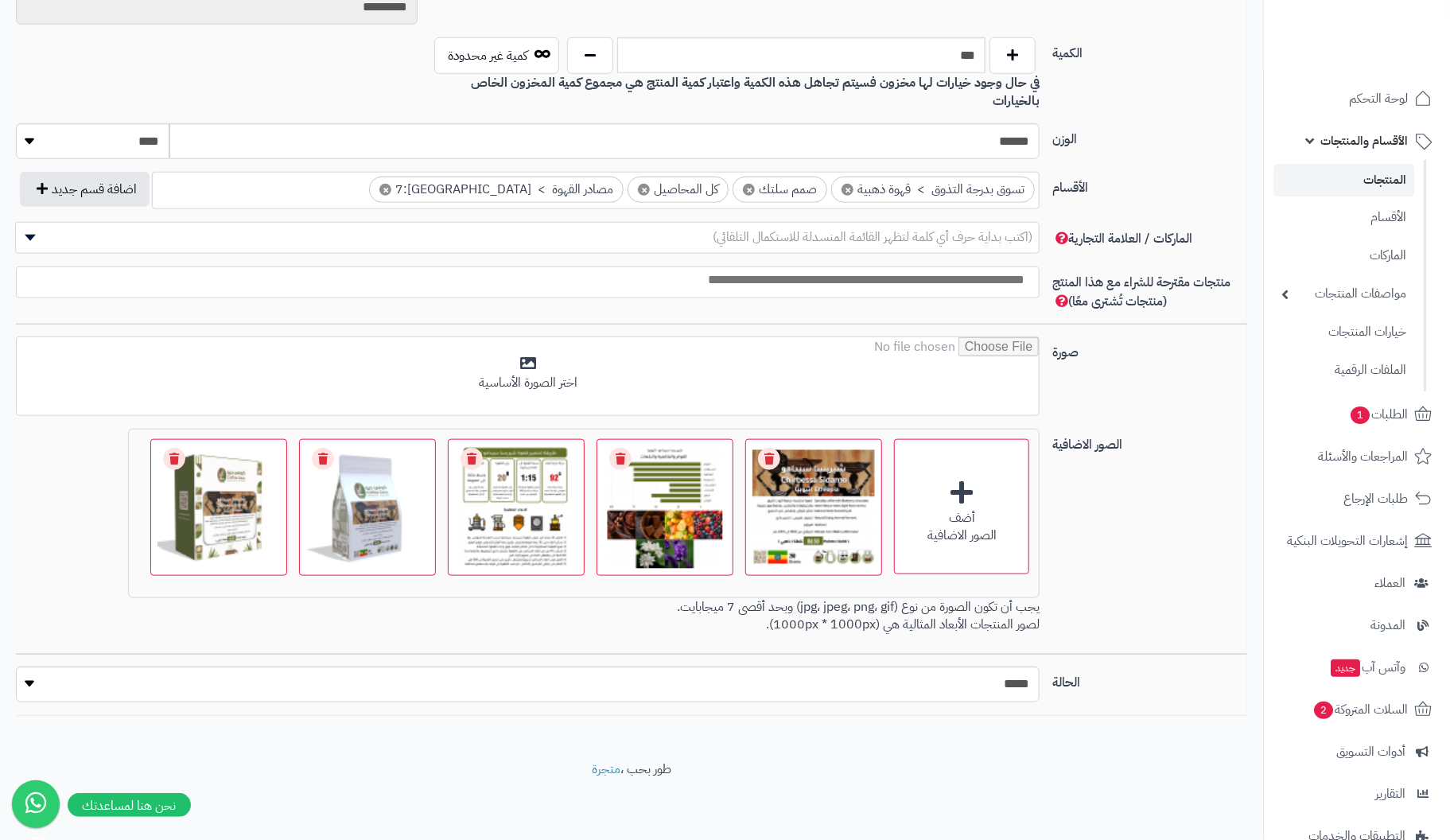
scroll to position [752, 0]
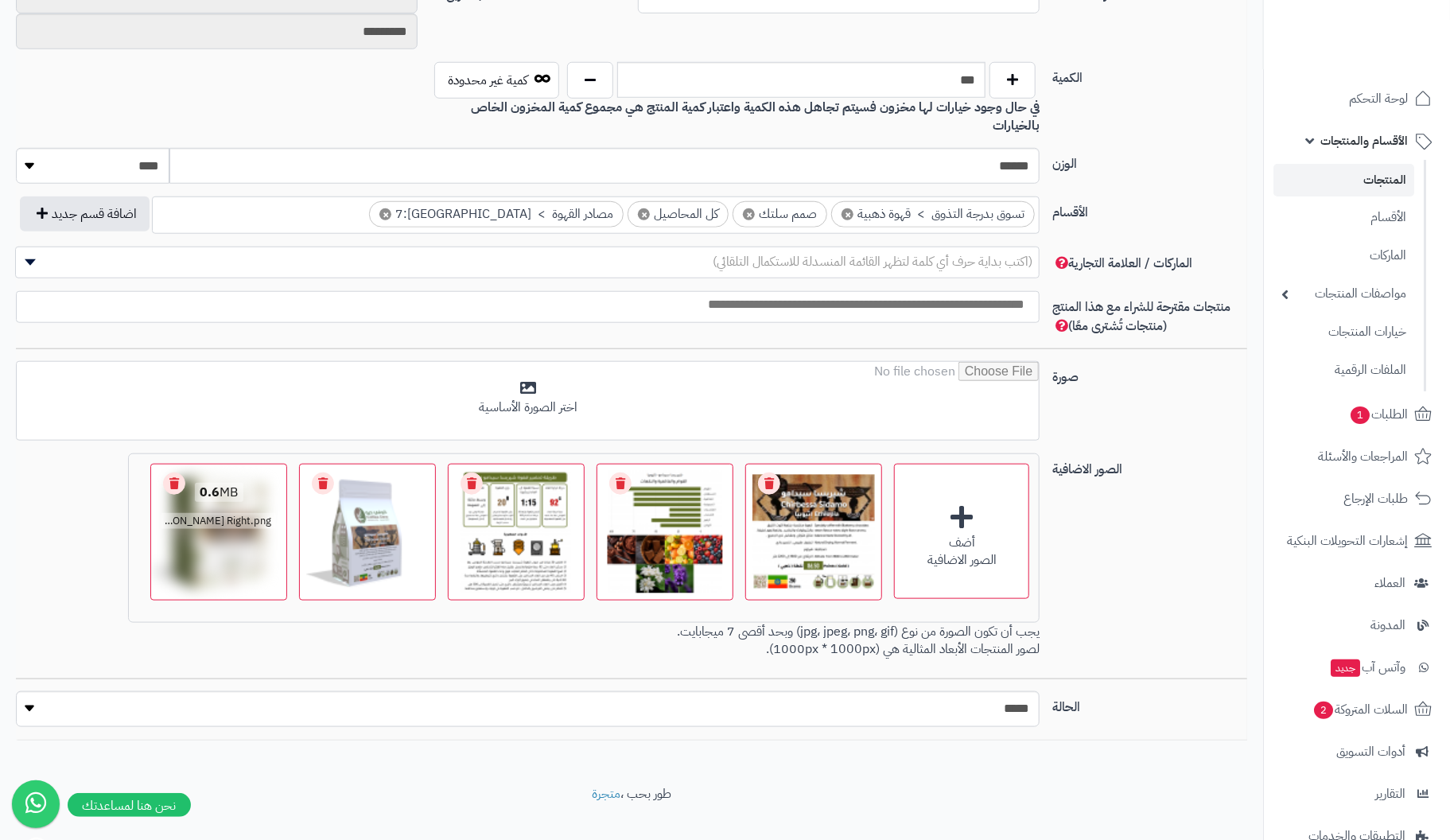
click at [185, 472] on link "Remove file" at bounding box center [174, 483] width 22 height 22
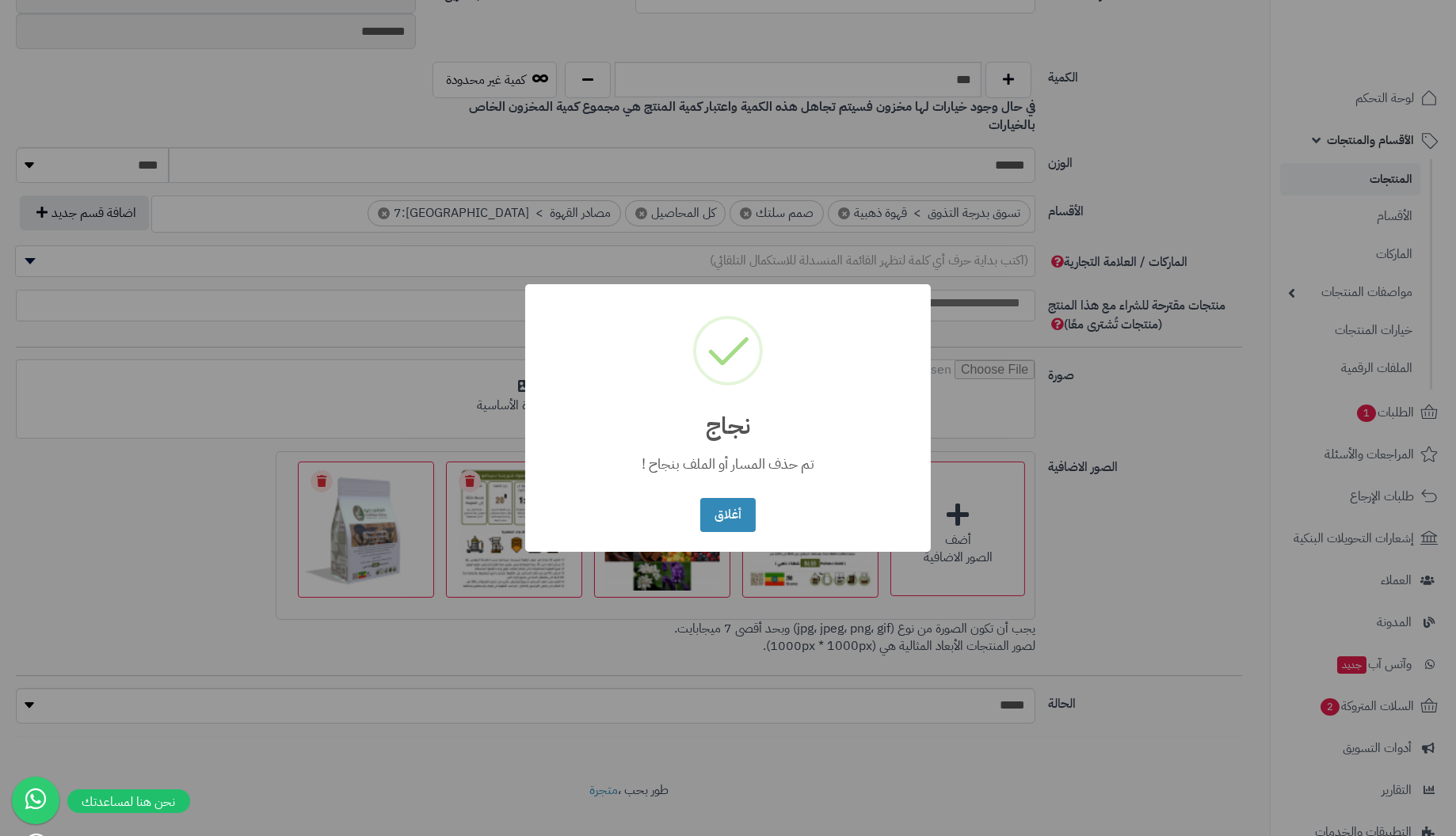
click at [700, 498] on button "أغلاق" at bounding box center [727, 515] width 54 height 34
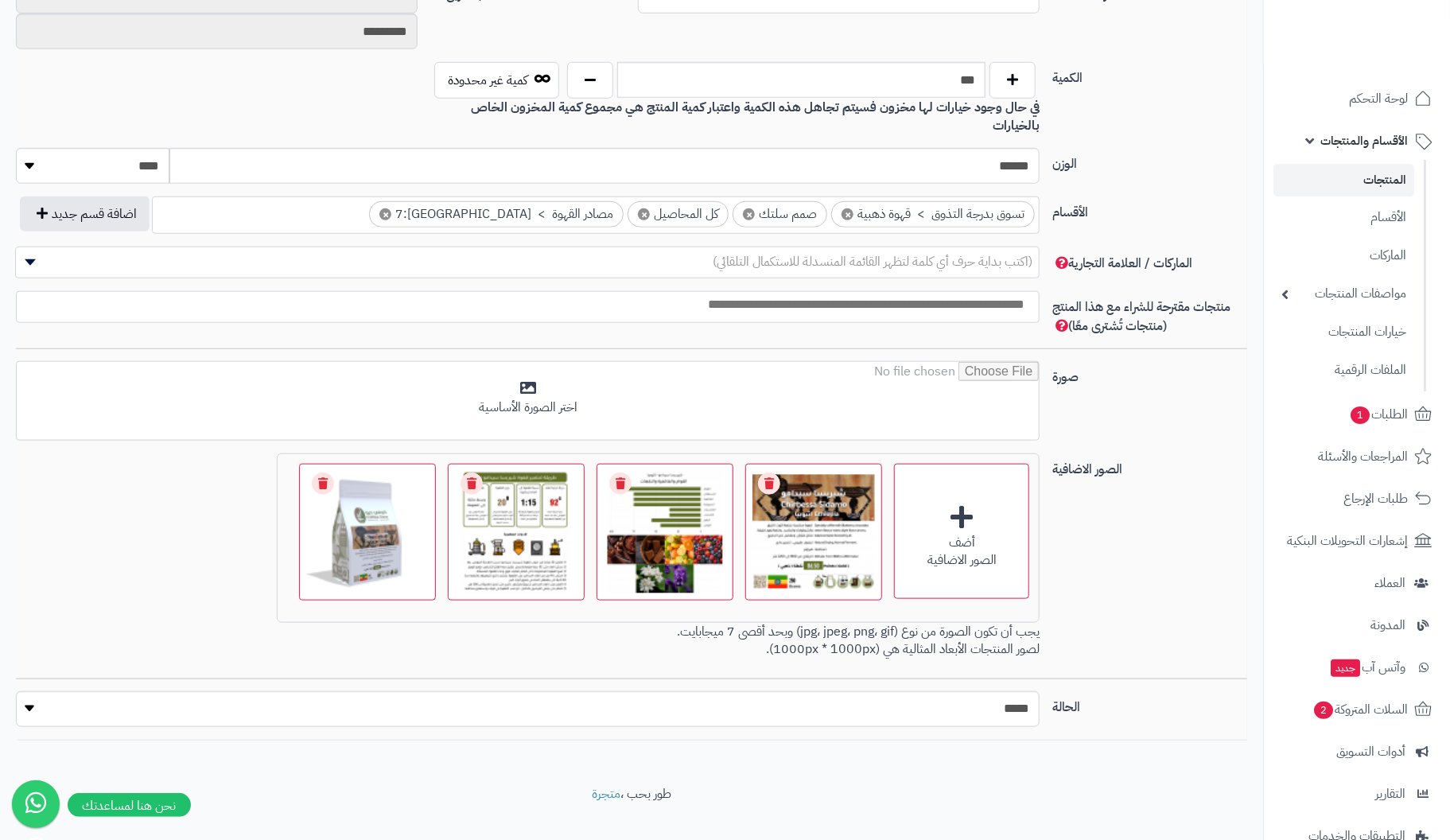
click at [319, 472] on link "Remove file" at bounding box center [322, 483] width 22 height 22
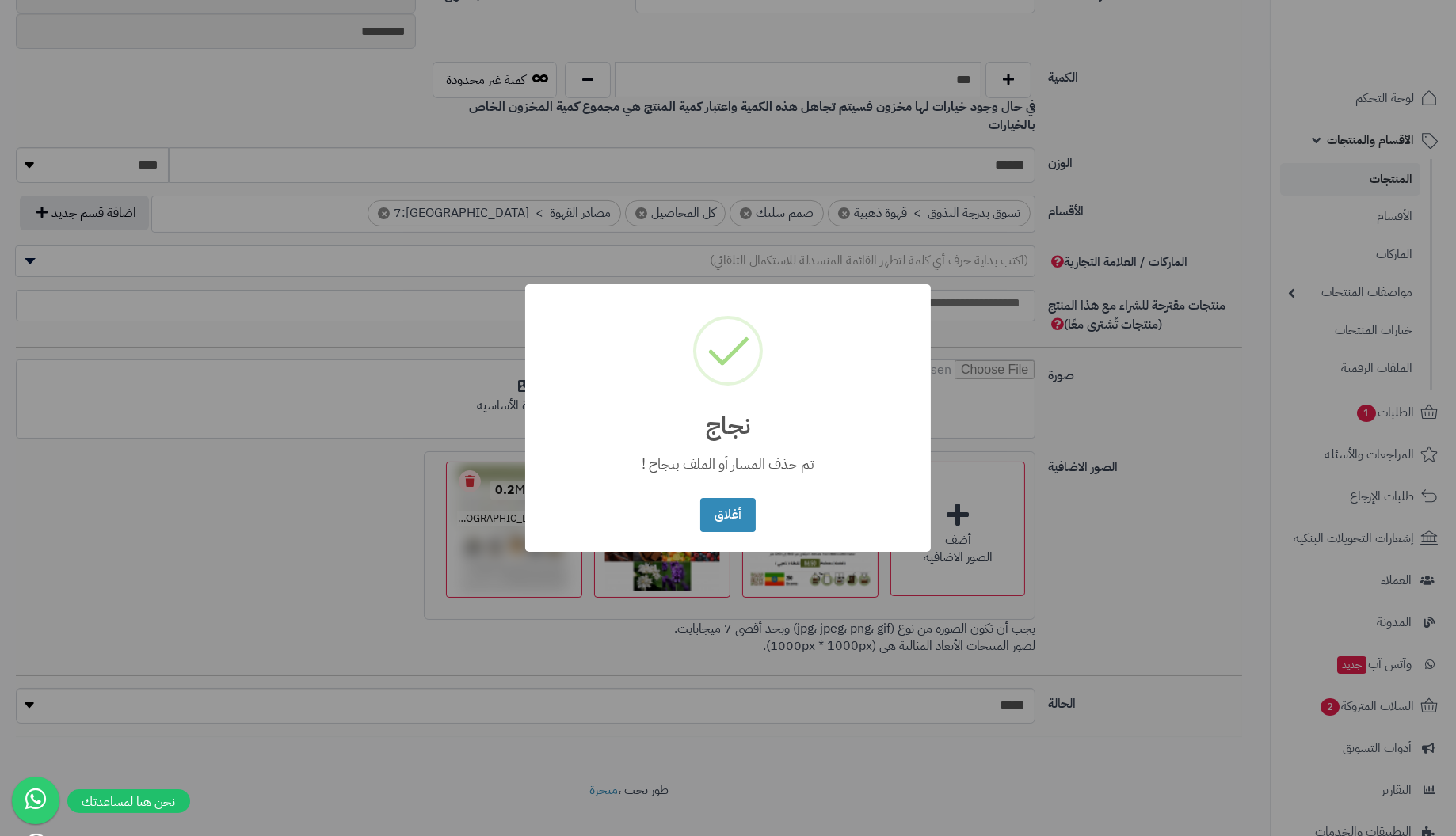
click at [700, 498] on button "أغلاق" at bounding box center [727, 515] width 54 height 34
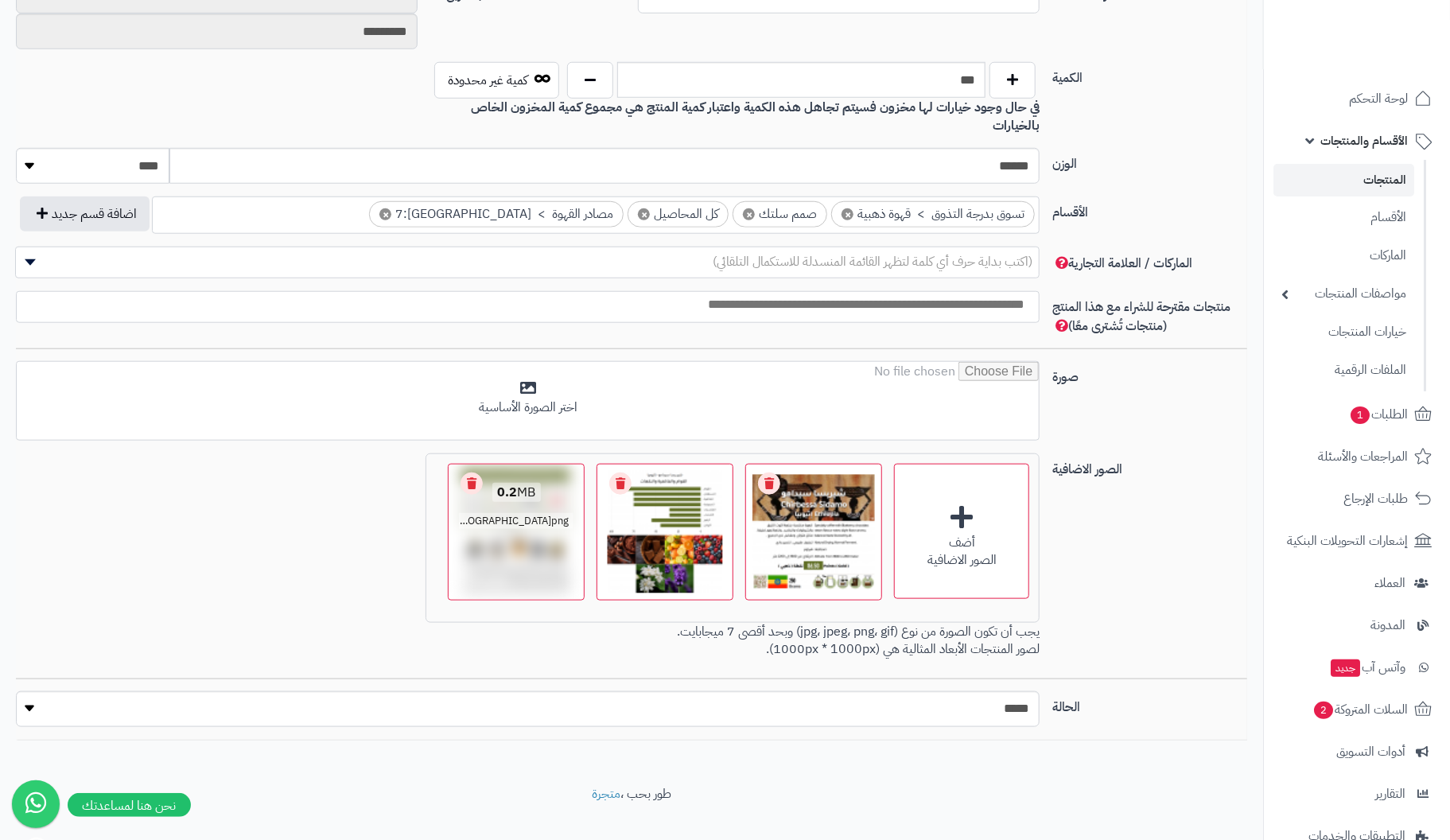
click at [475, 472] on link "Remove file" at bounding box center [471, 483] width 22 height 22
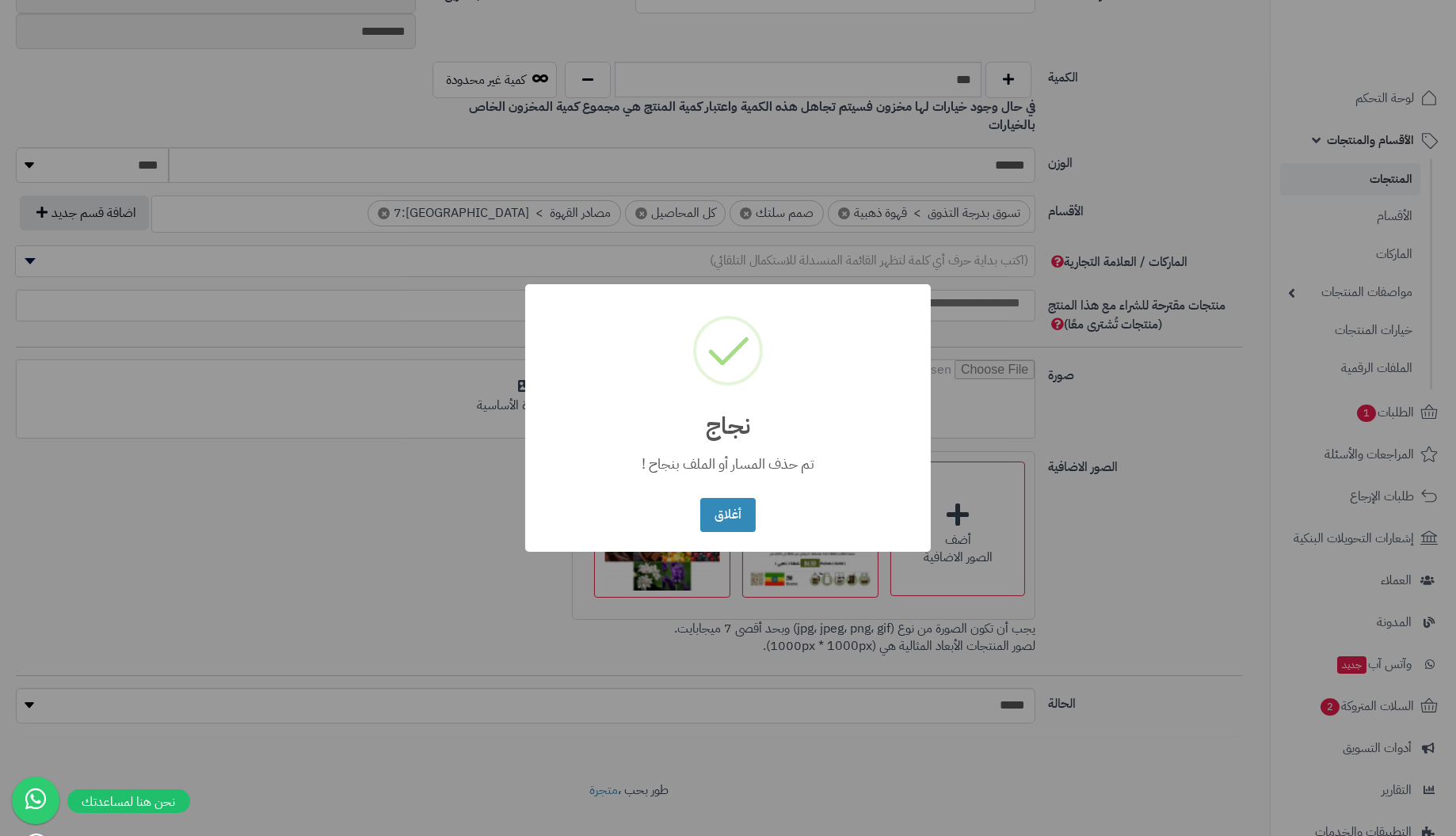
click at [700, 498] on button "أغلاق" at bounding box center [727, 515] width 54 height 34
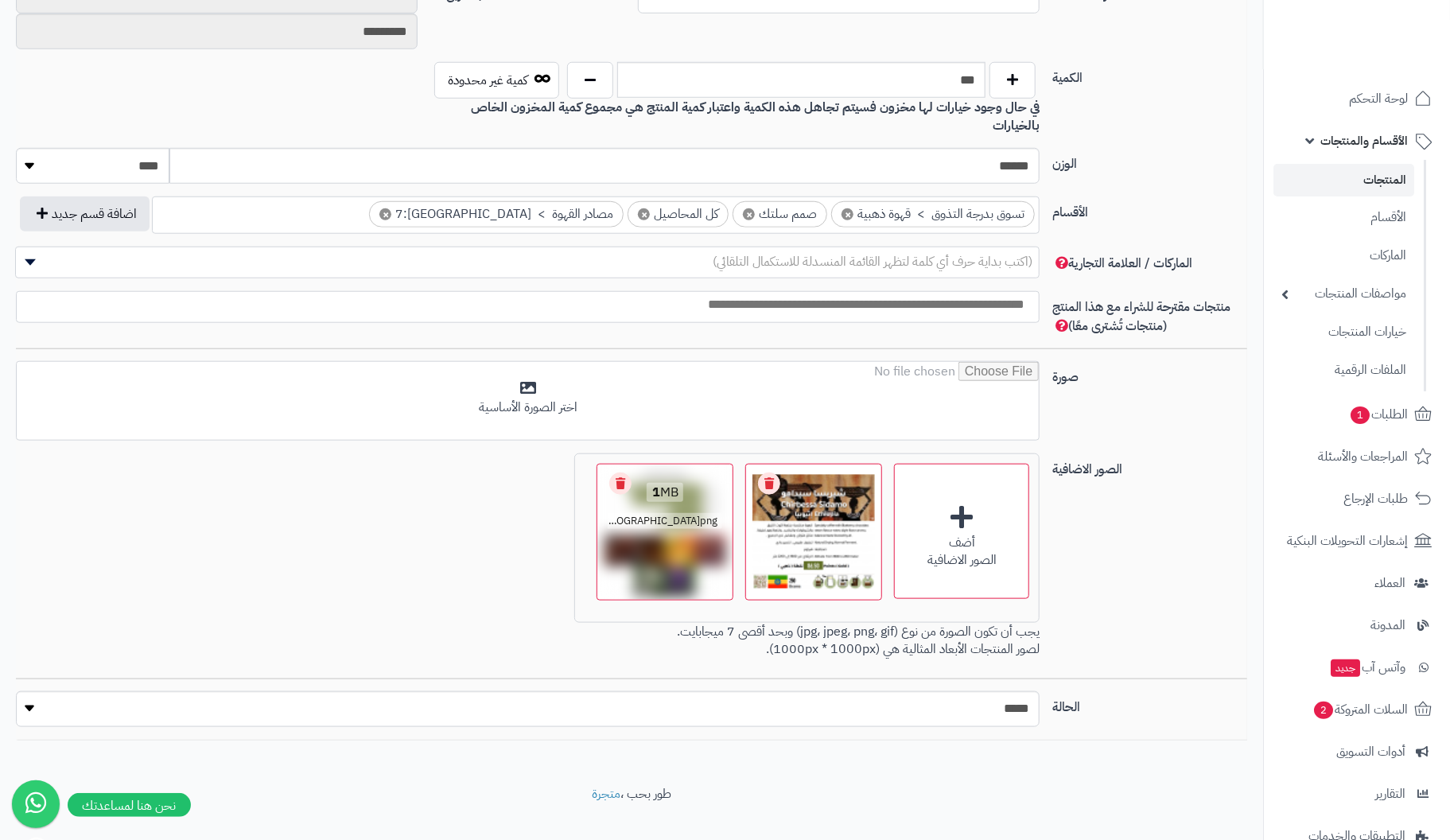
click at [626, 472] on link "Remove file" at bounding box center [620, 483] width 22 height 22
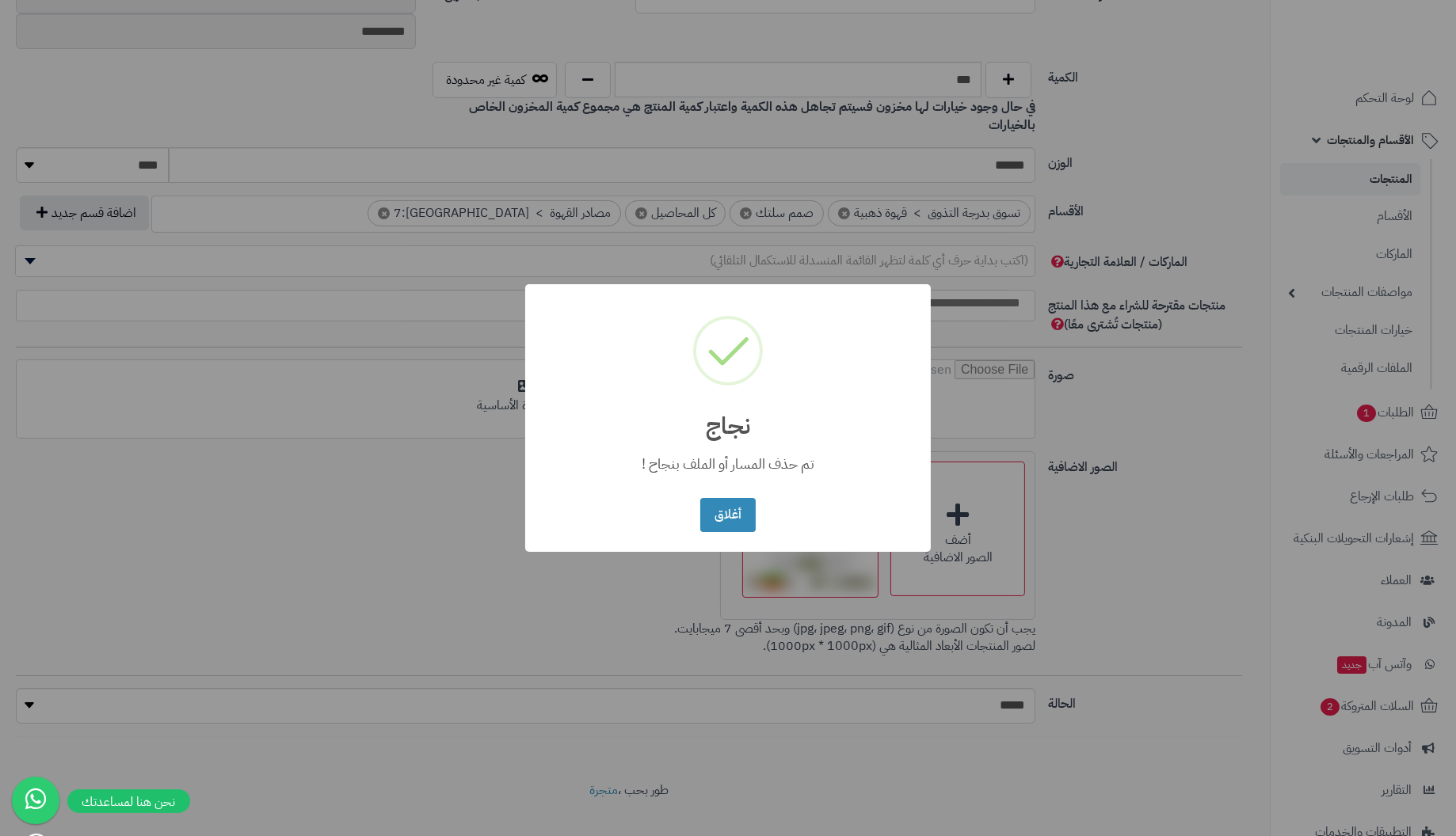
click at [700, 498] on button "أغلاق" at bounding box center [727, 515] width 54 height 34
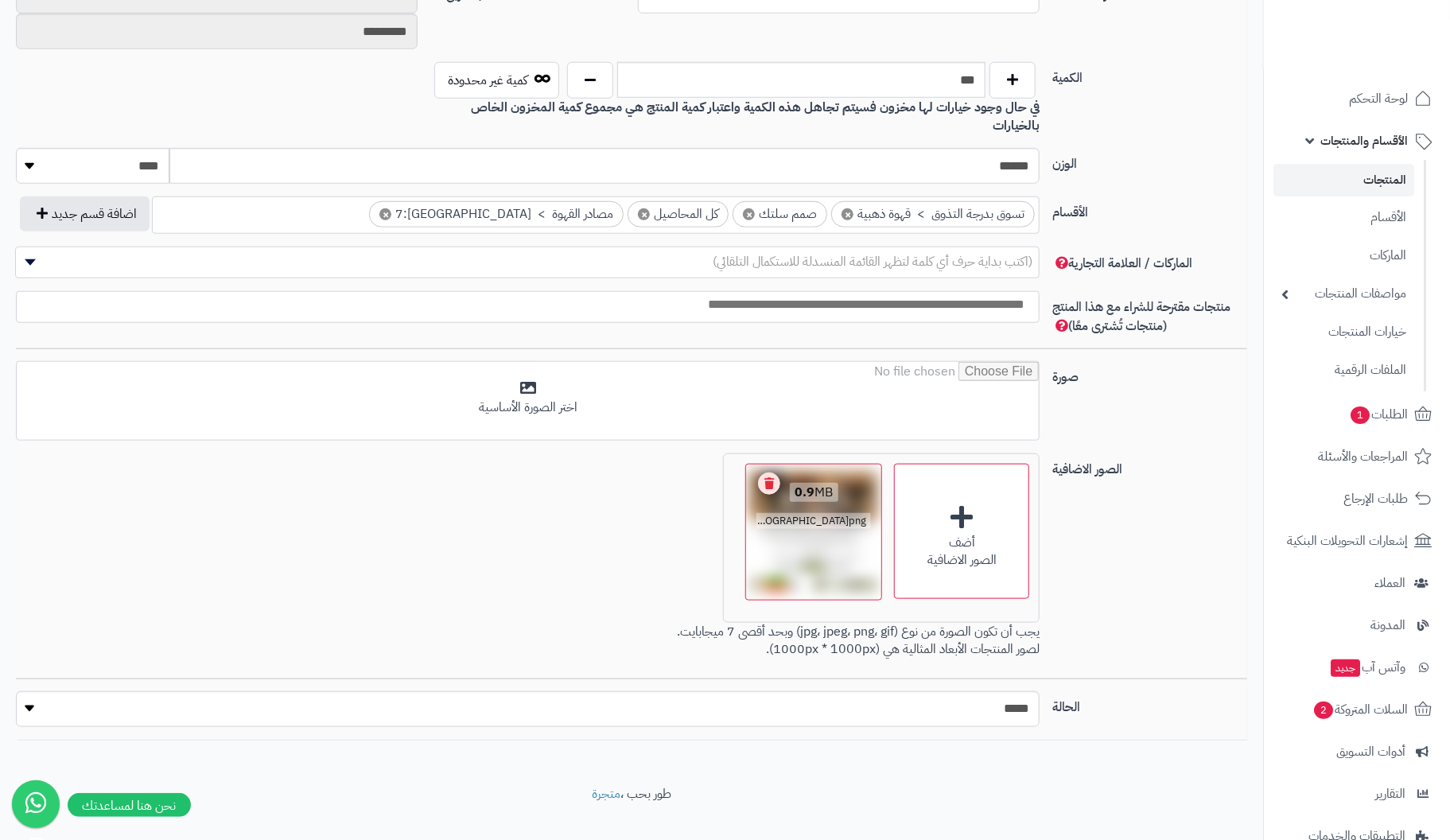
click at [771, 472] on link "Remove file" at bounding box center [769, 483] width 22 height 22
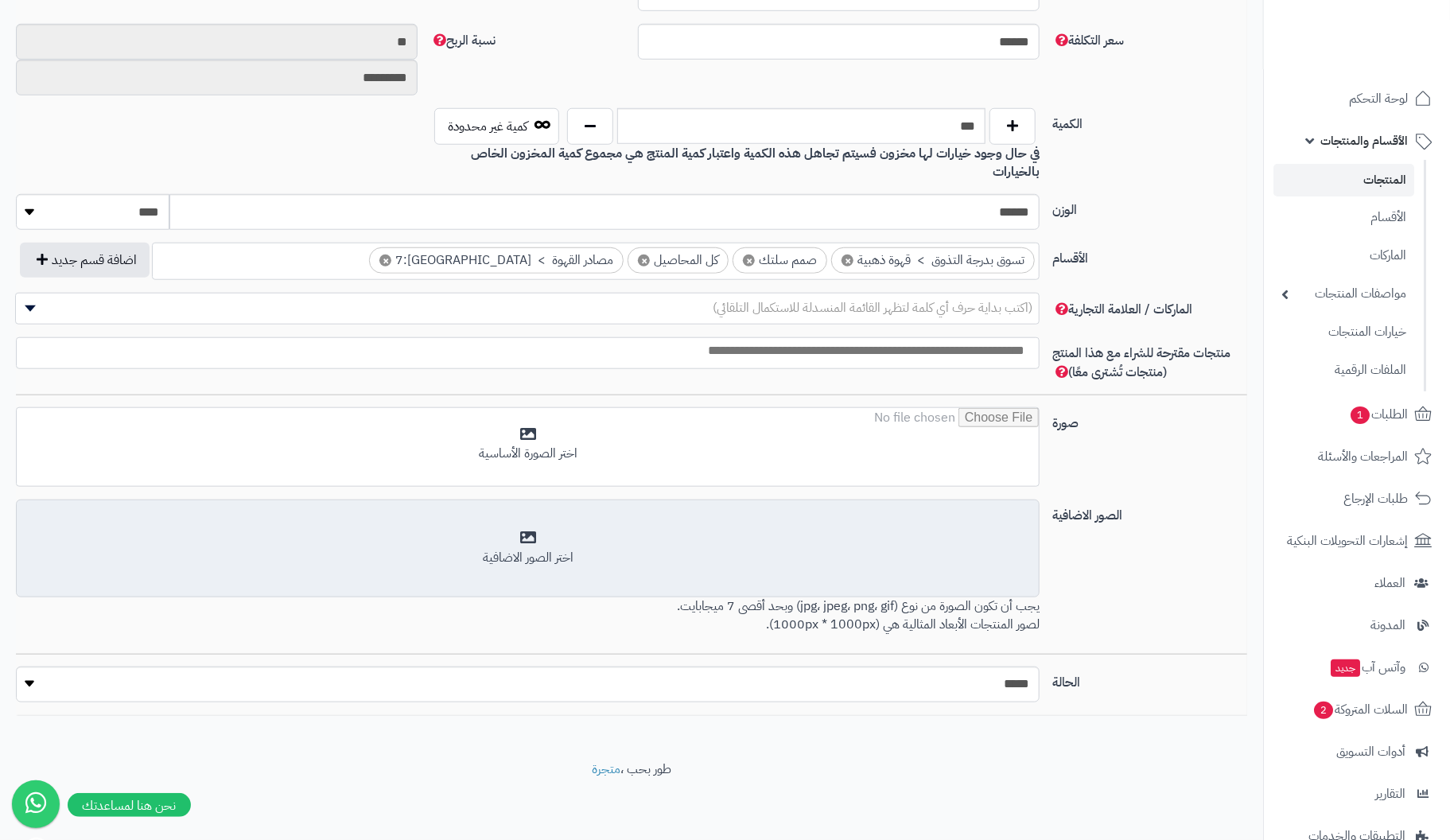
scroll to position [681, 0]
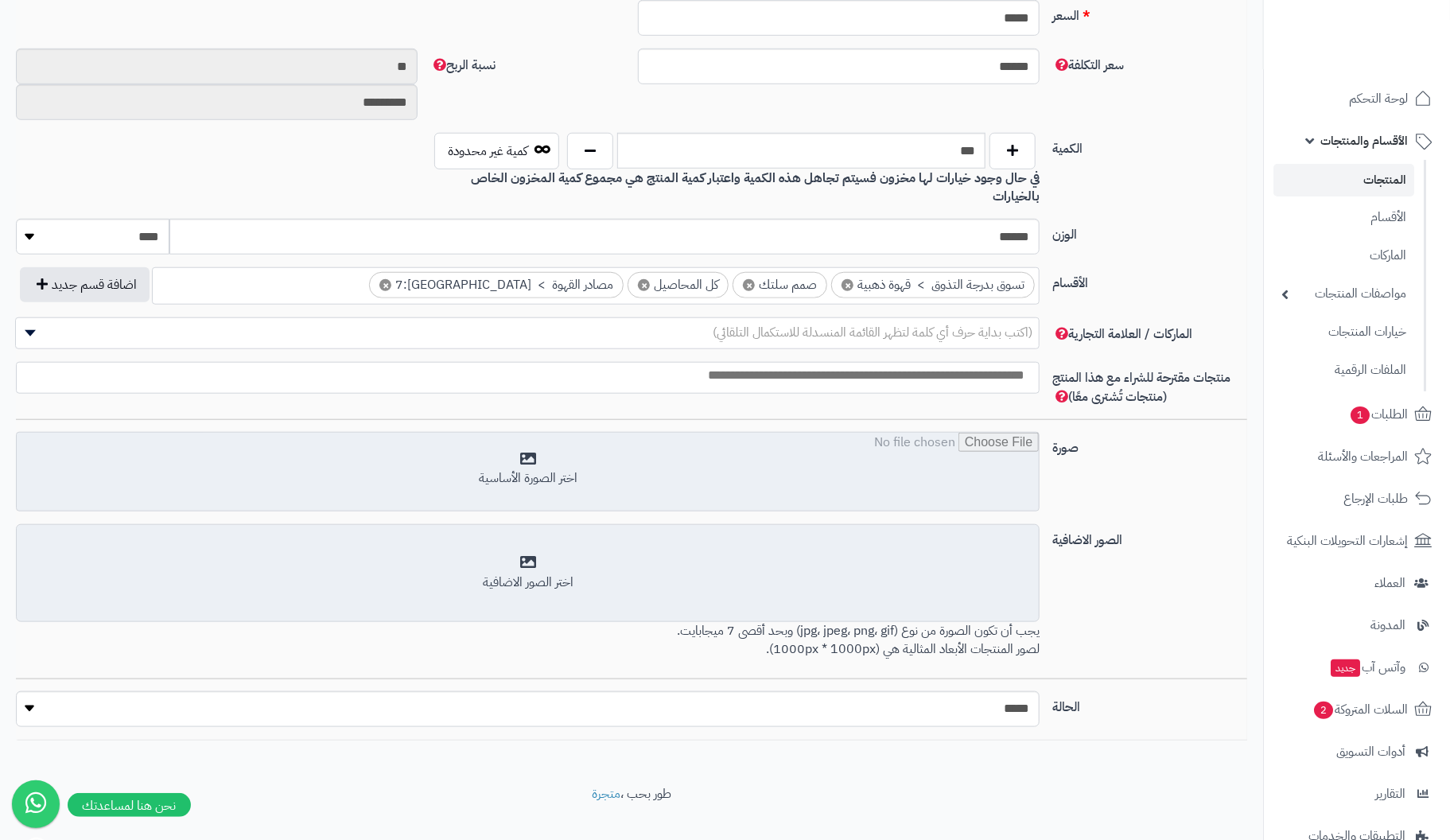
click at [528, 439] on input "file" at bounding box center [527, 473] width 1022 height 80
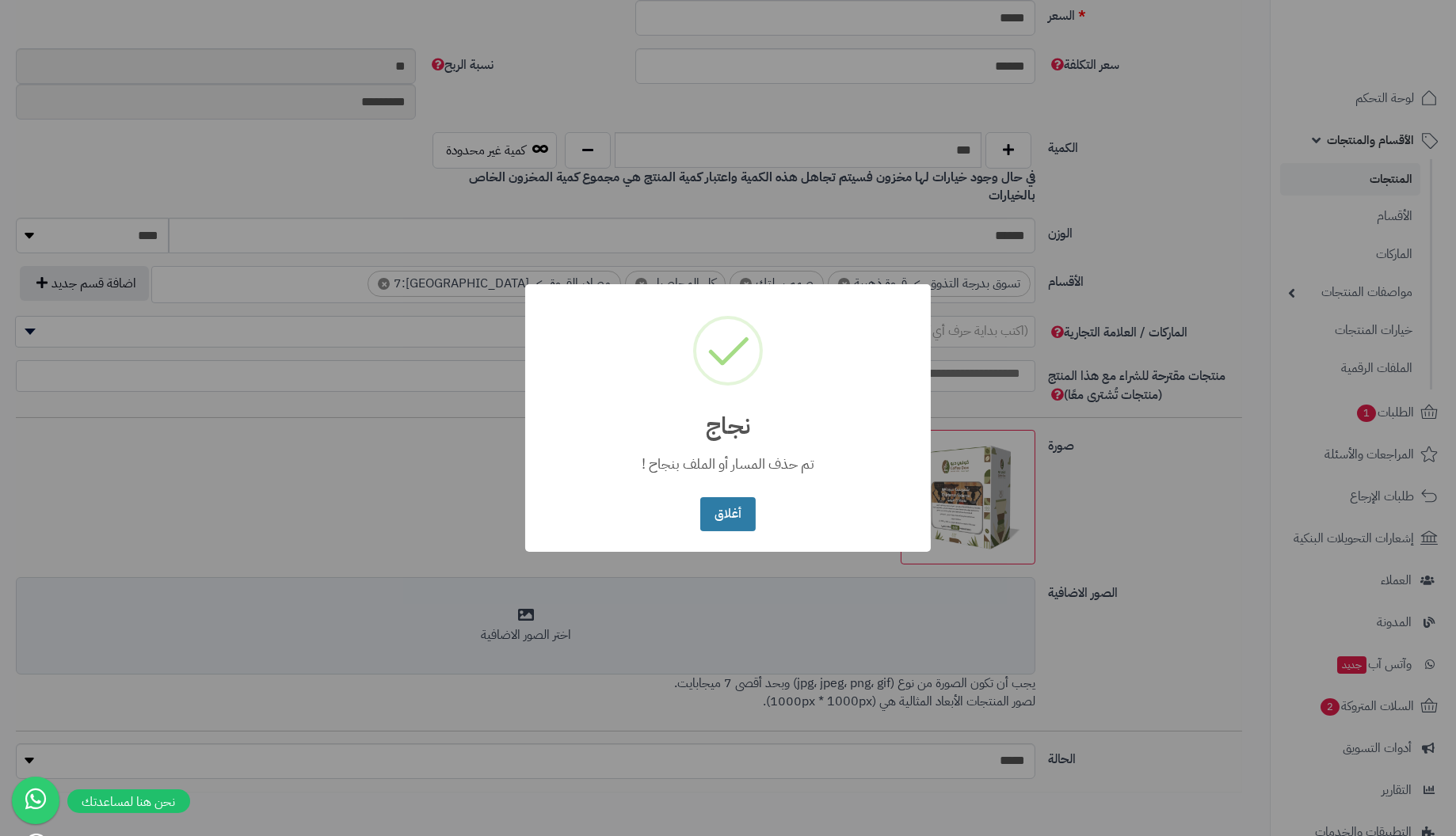
click at [724, 507] on button "أغلاق" at bounding box center [727, 515] width 54 height 34
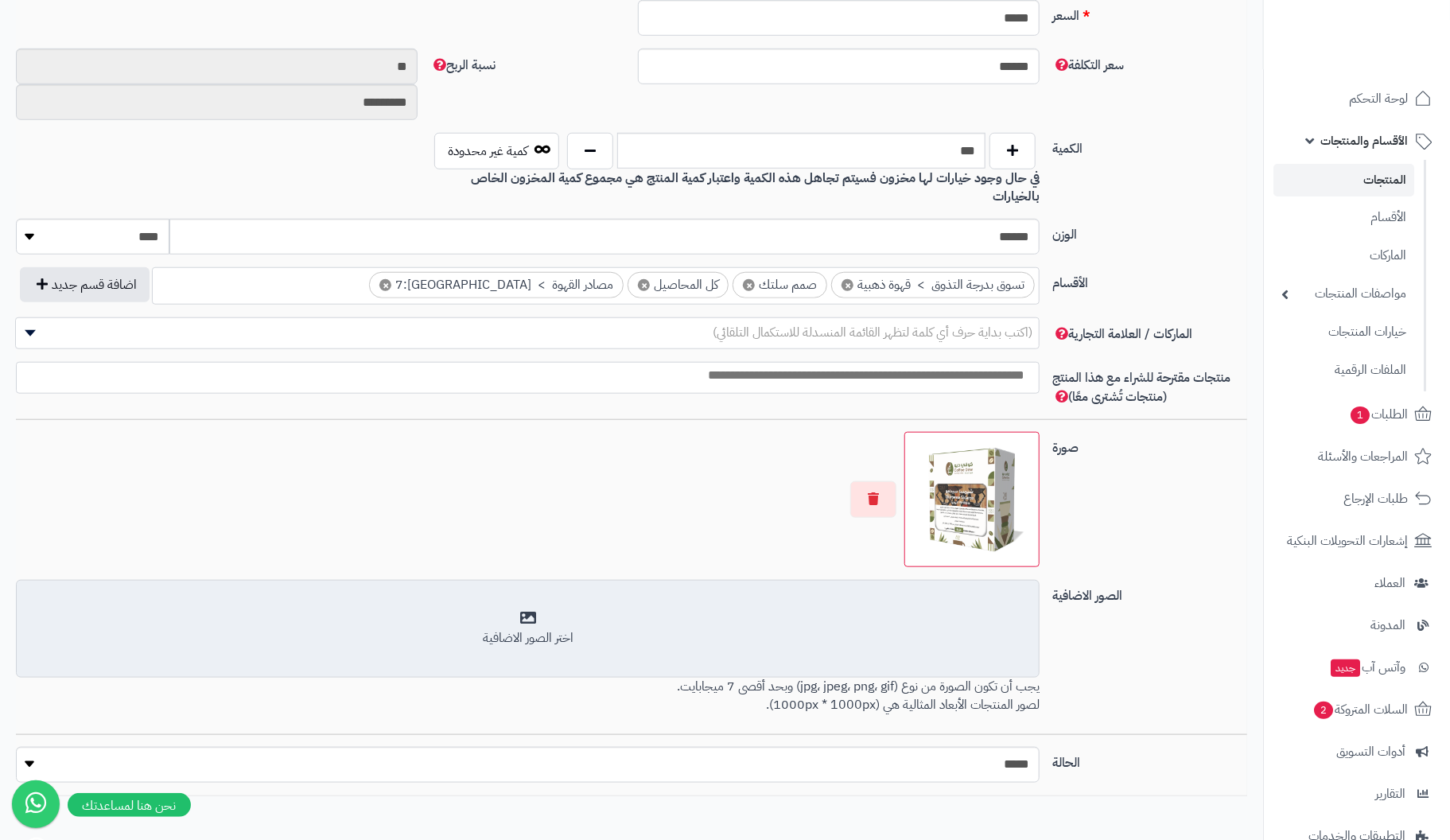
click at [530, 610] on div "اختر الصور الاضافية" at bounding box center [528, 629] width 1003 height 38
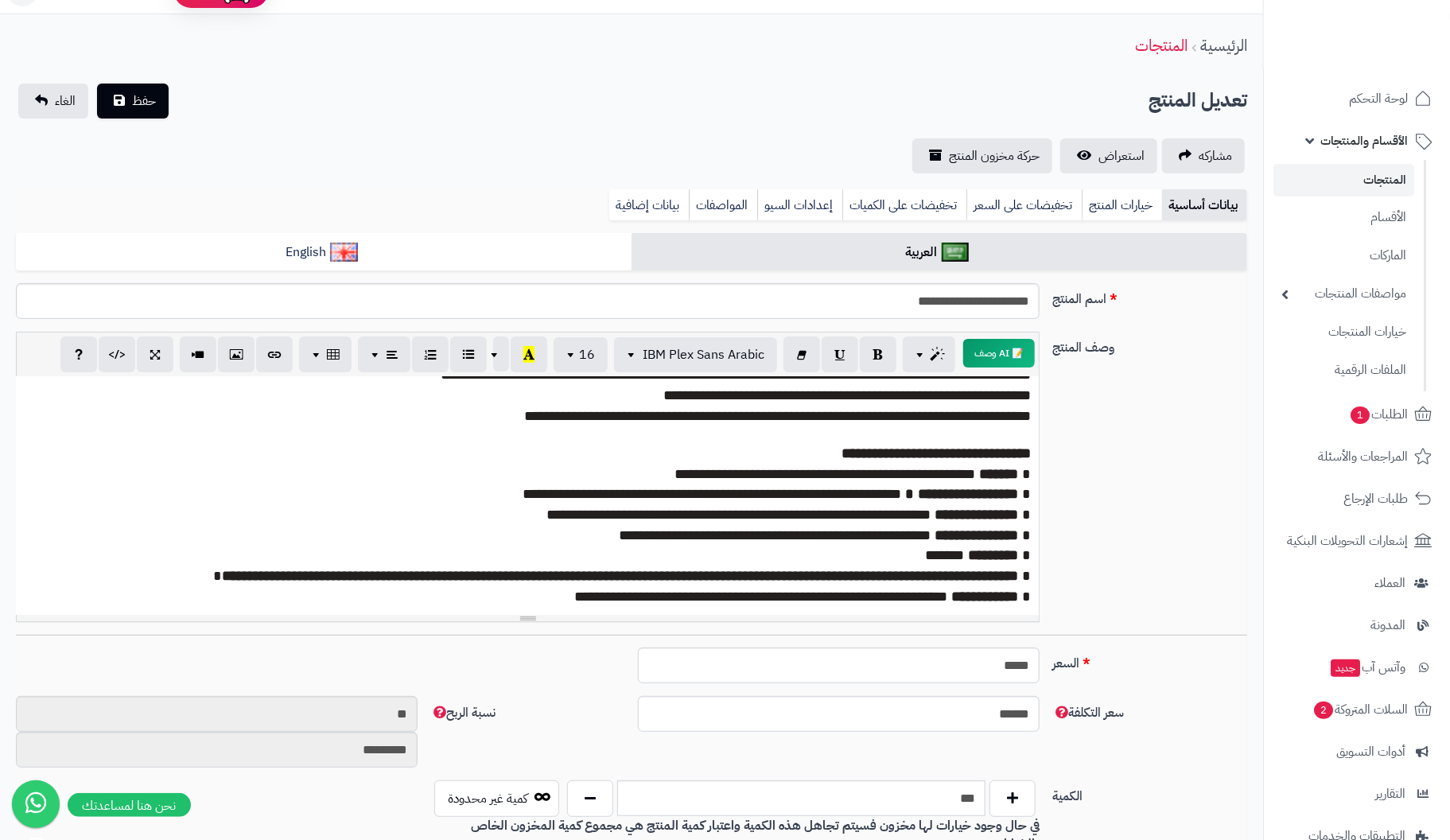
scroll to position [0, 0]
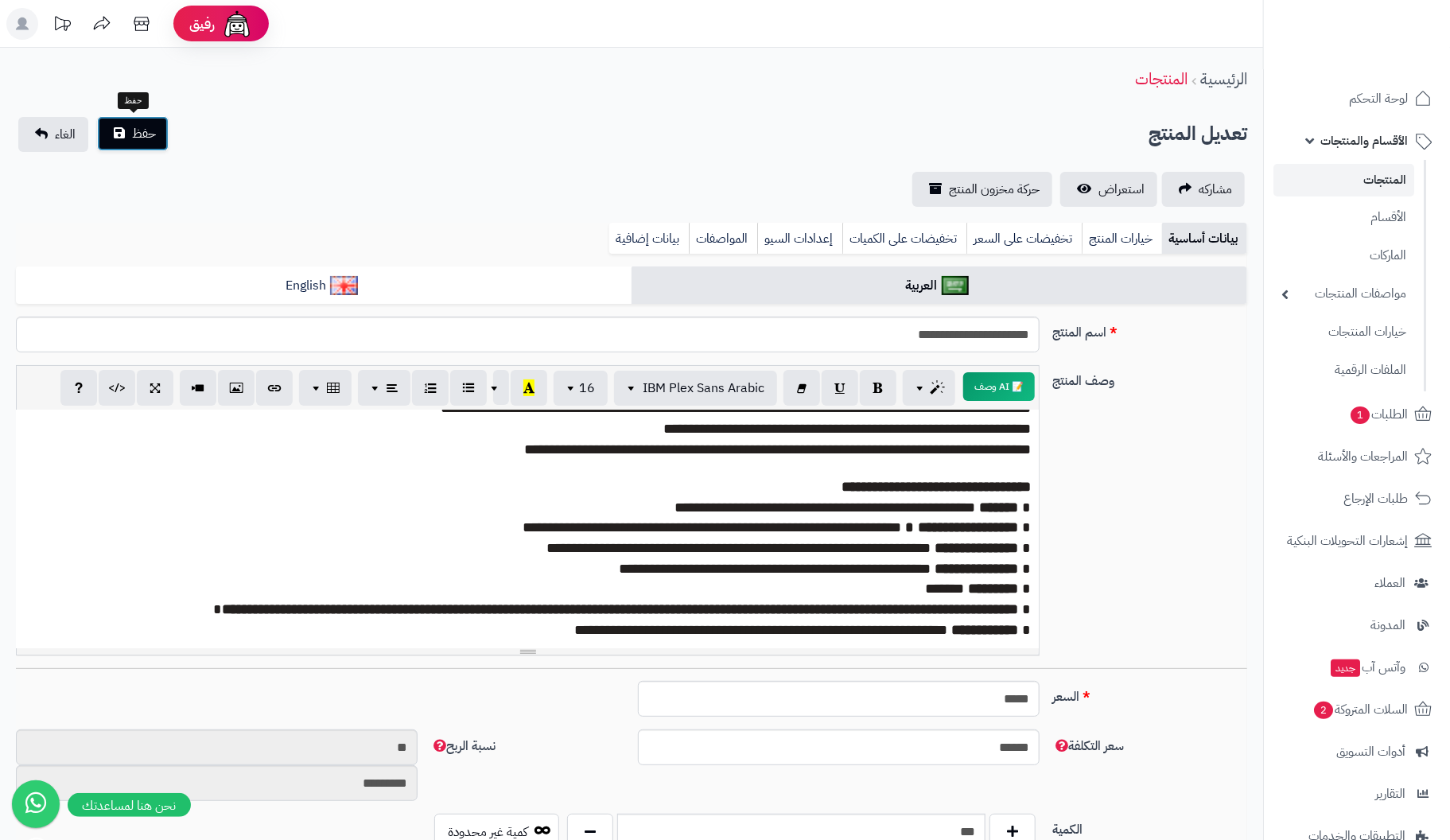
click at [130, 131] on button "حفظ" at bounding box center [133, 133] width 72 height 35
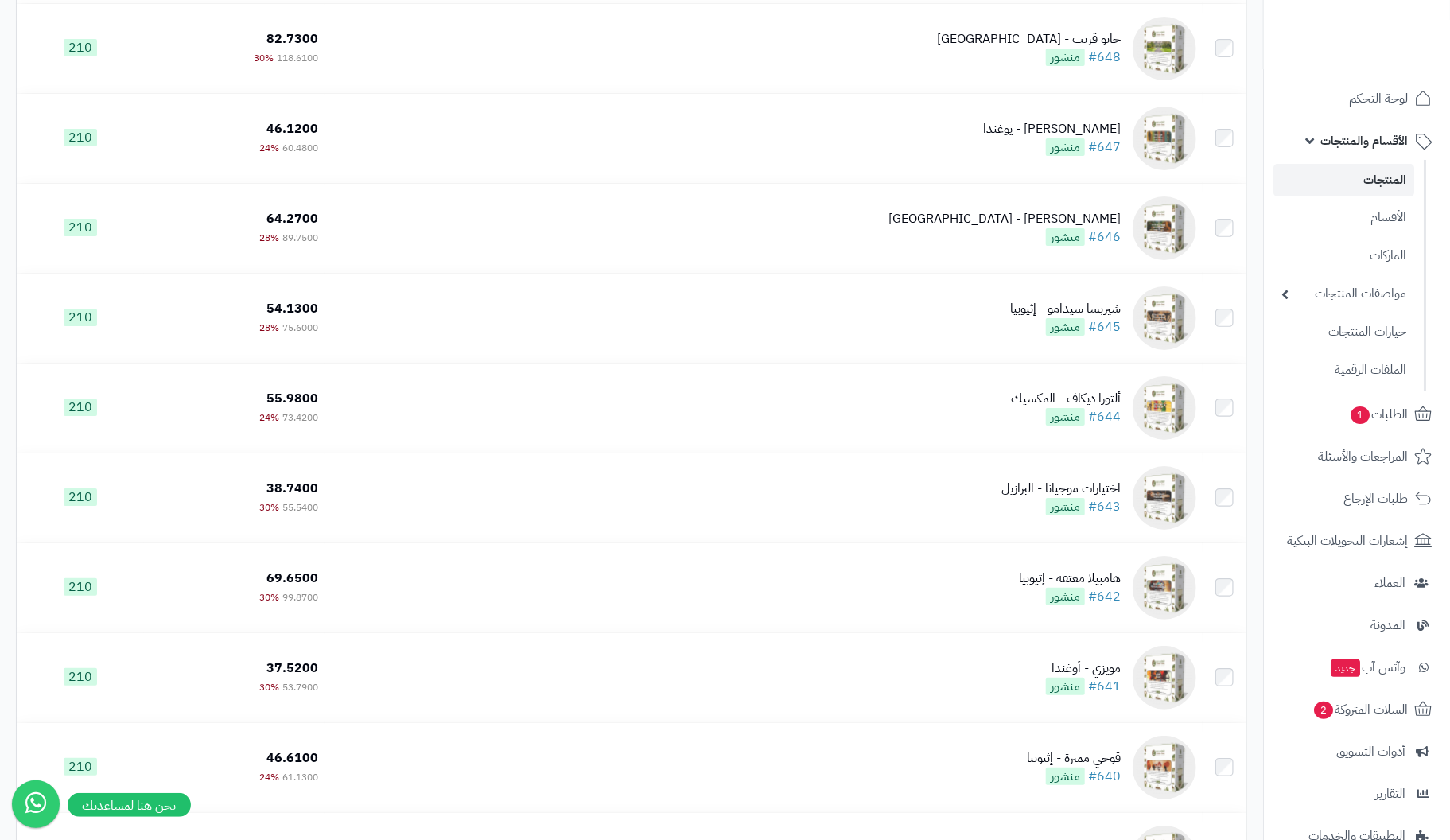
scroll to position [6979, 0]
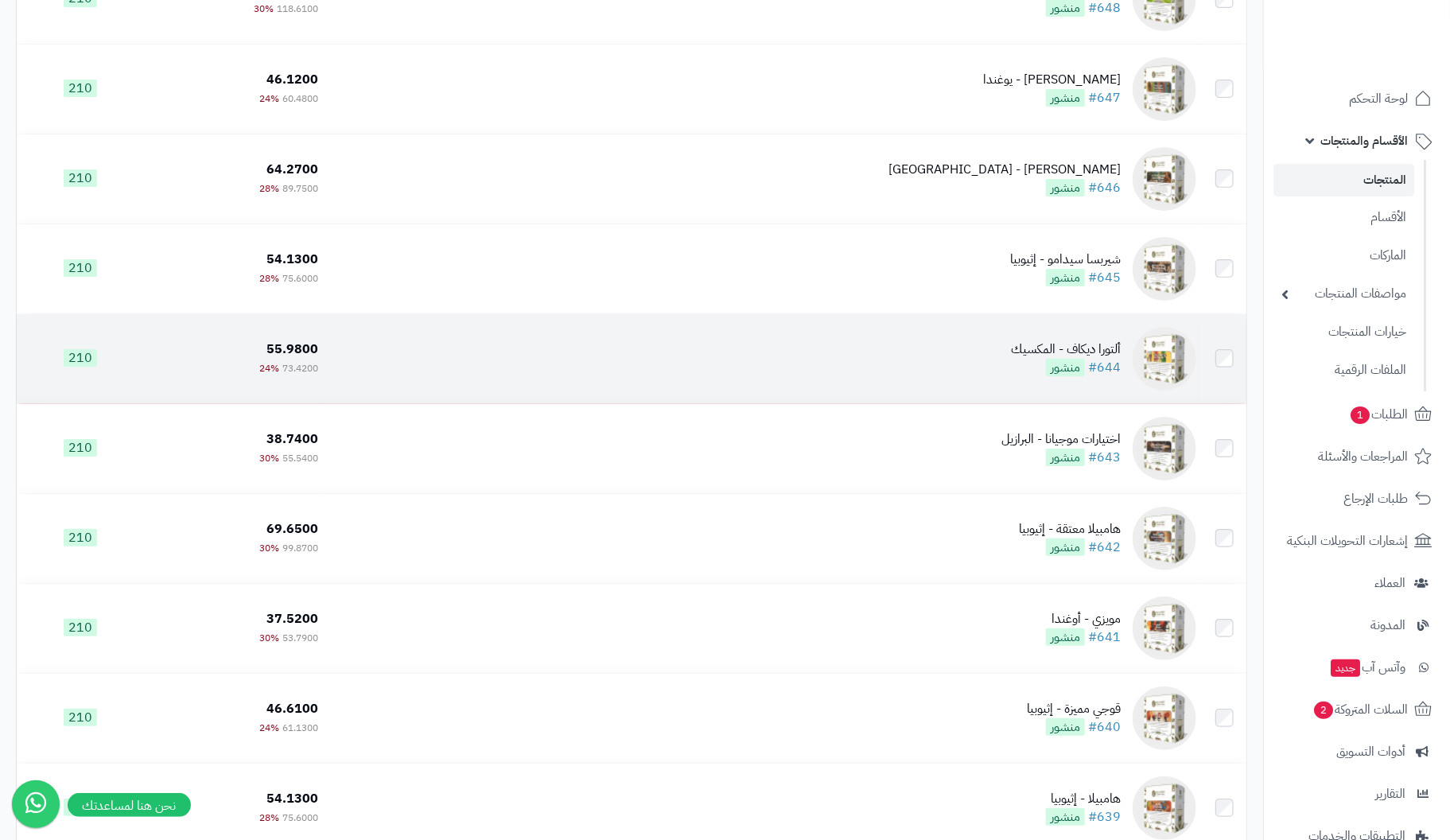
click at [1112, 359] on div "ألتورا ديكاف - المكسيك" at bounding box center [1066, 349] width 110 height 18
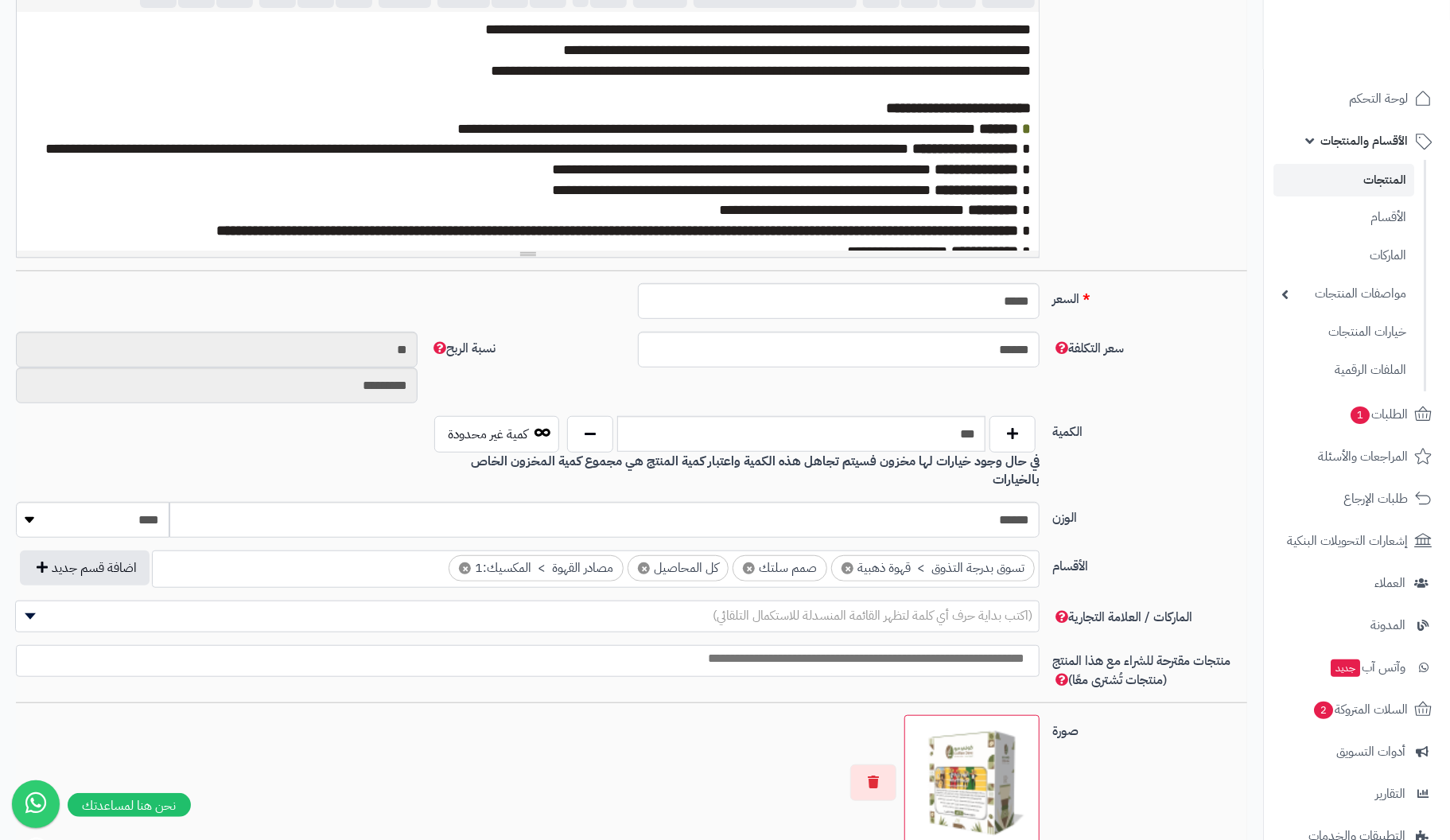
scroll to position [807, 0]
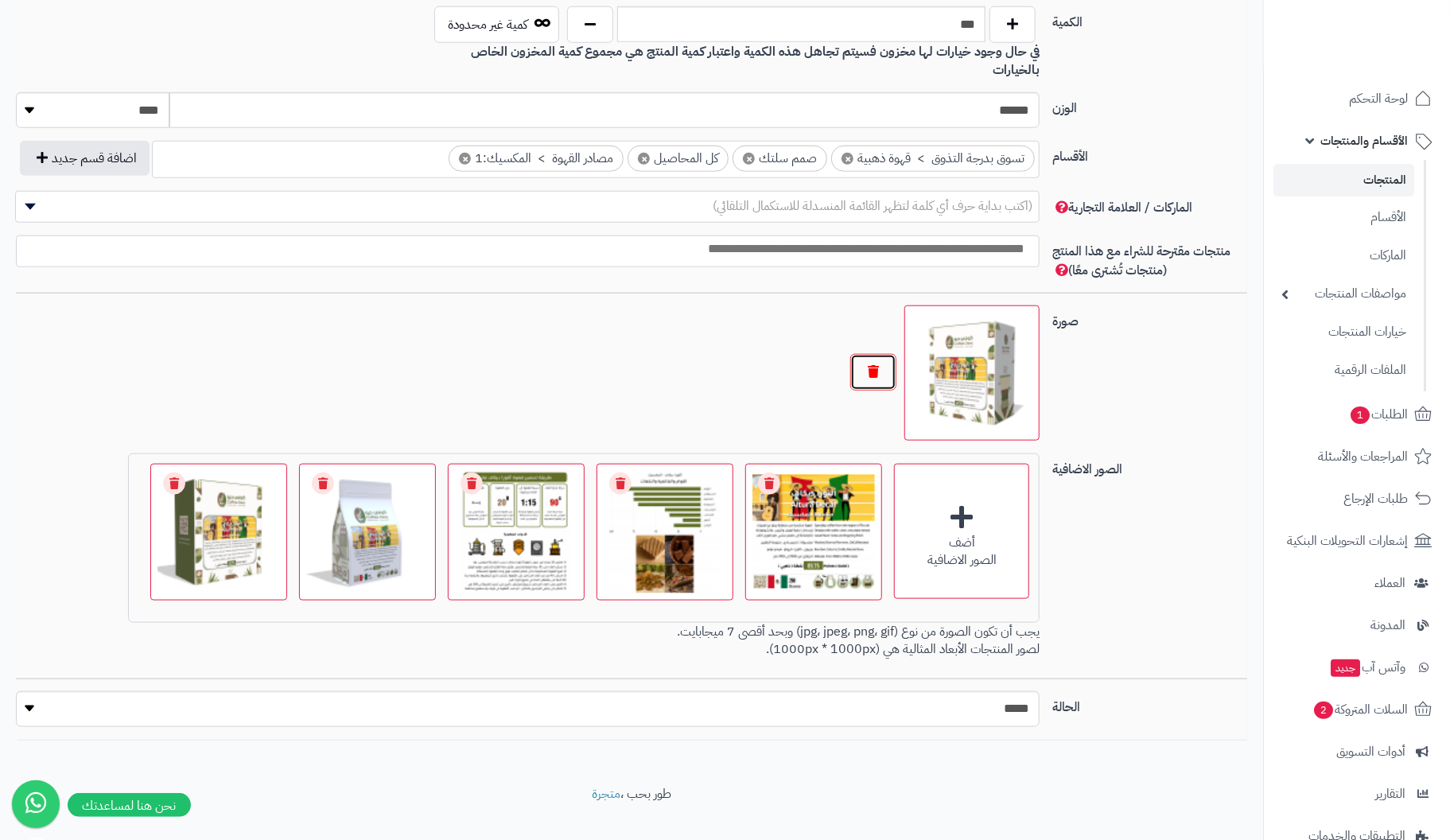
click at [870, 354] on button "button" at bounding box center [873, 372] width 46 height 37
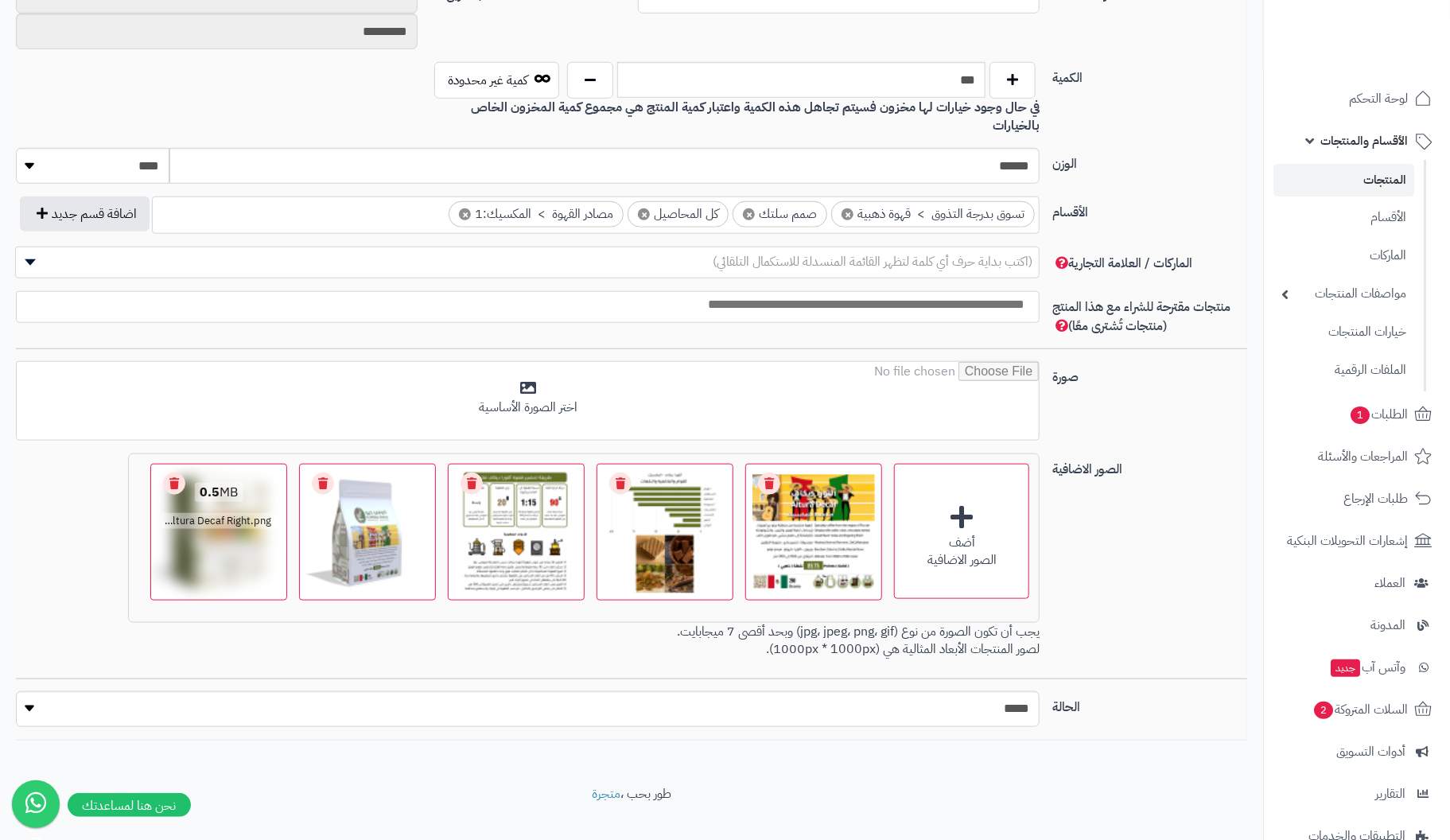
click at [243, 519] on div "0.5 MB catalog/1756546719108-Altura Decaf Right.png" at bounding box center [219, 507] width 135 height 85
click at [177, 472] on link "Remove file" at bounding box center [174, 483] width 22 height 22
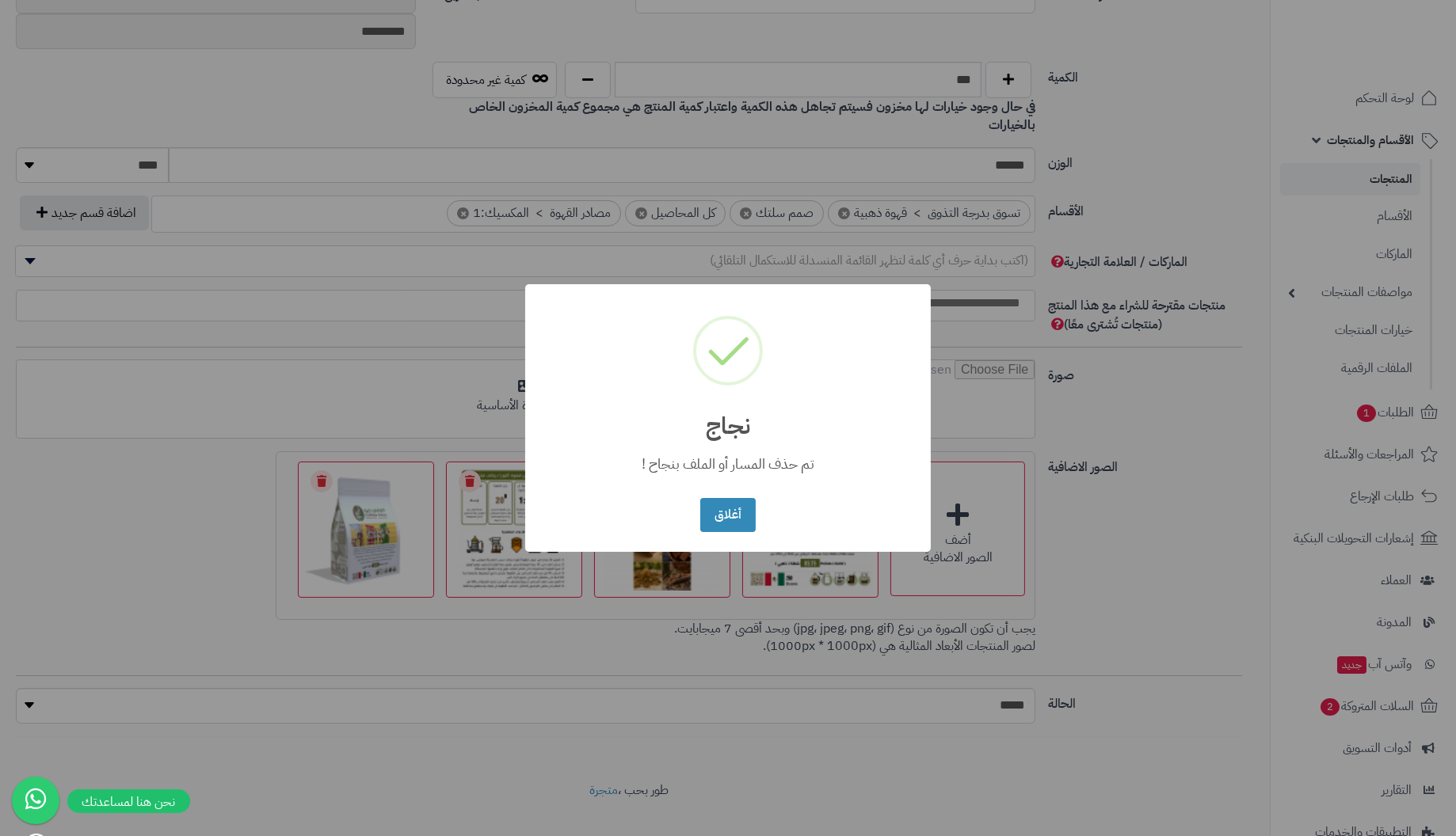
click at [700, 498] on button "أغلاق" at bounding box center [727, 515] width 54 height 34
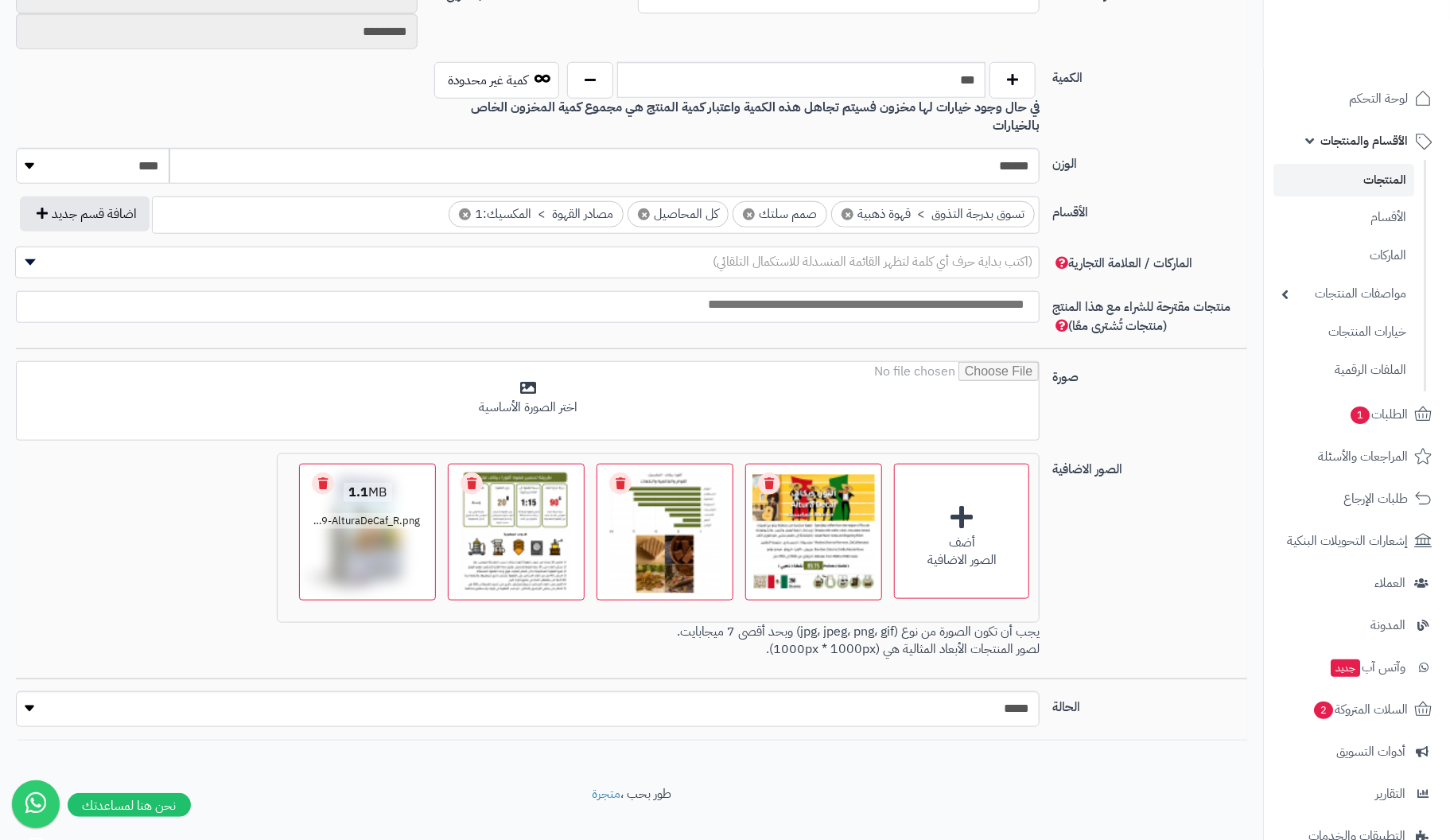
click at [330, 472] on link "Remove file" at bounding box center [322, 483] width 22 height 22
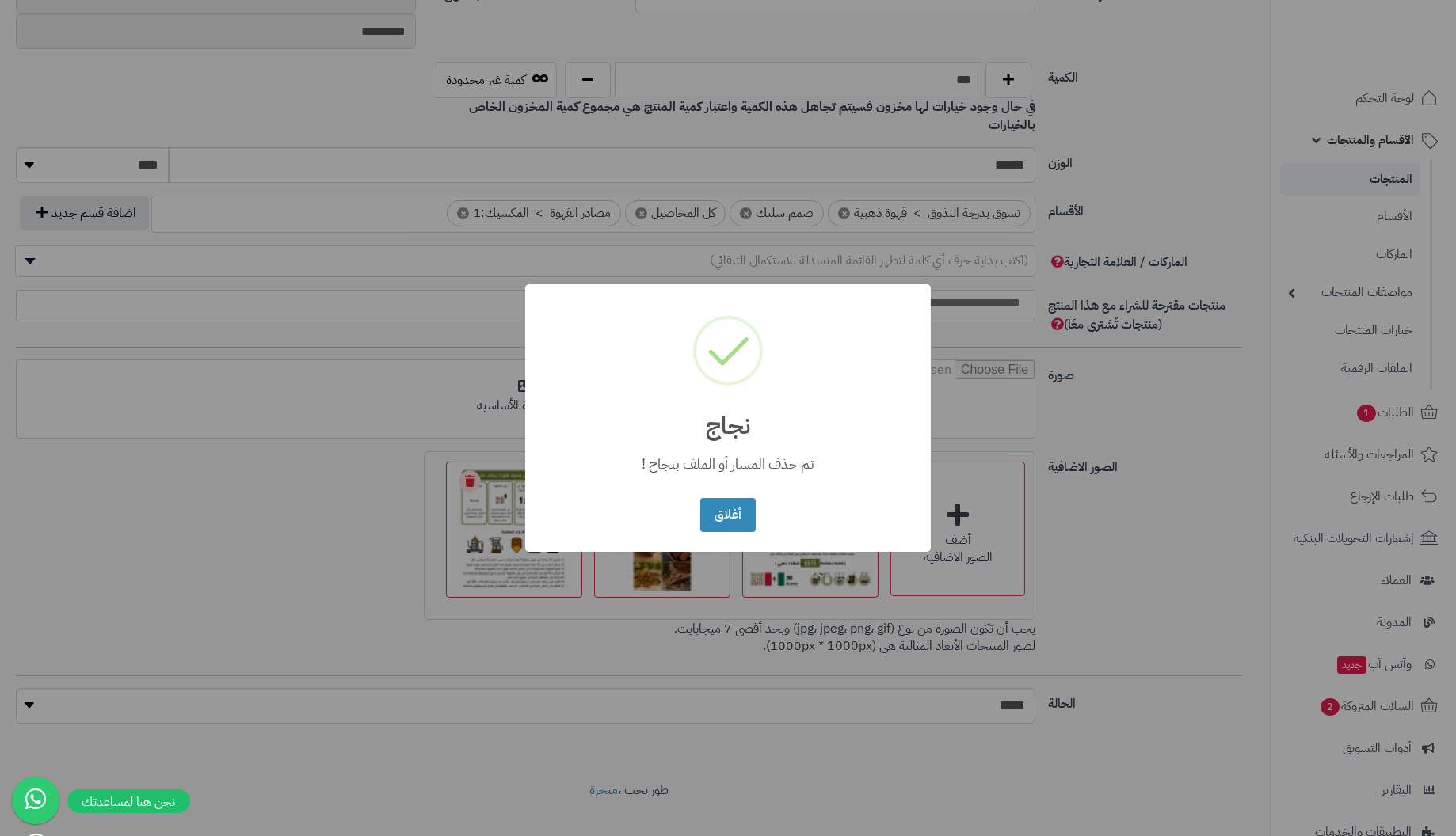
click at [700, 498] on button "أغلاق" at bounding box center [727, 515] width 54 height 34
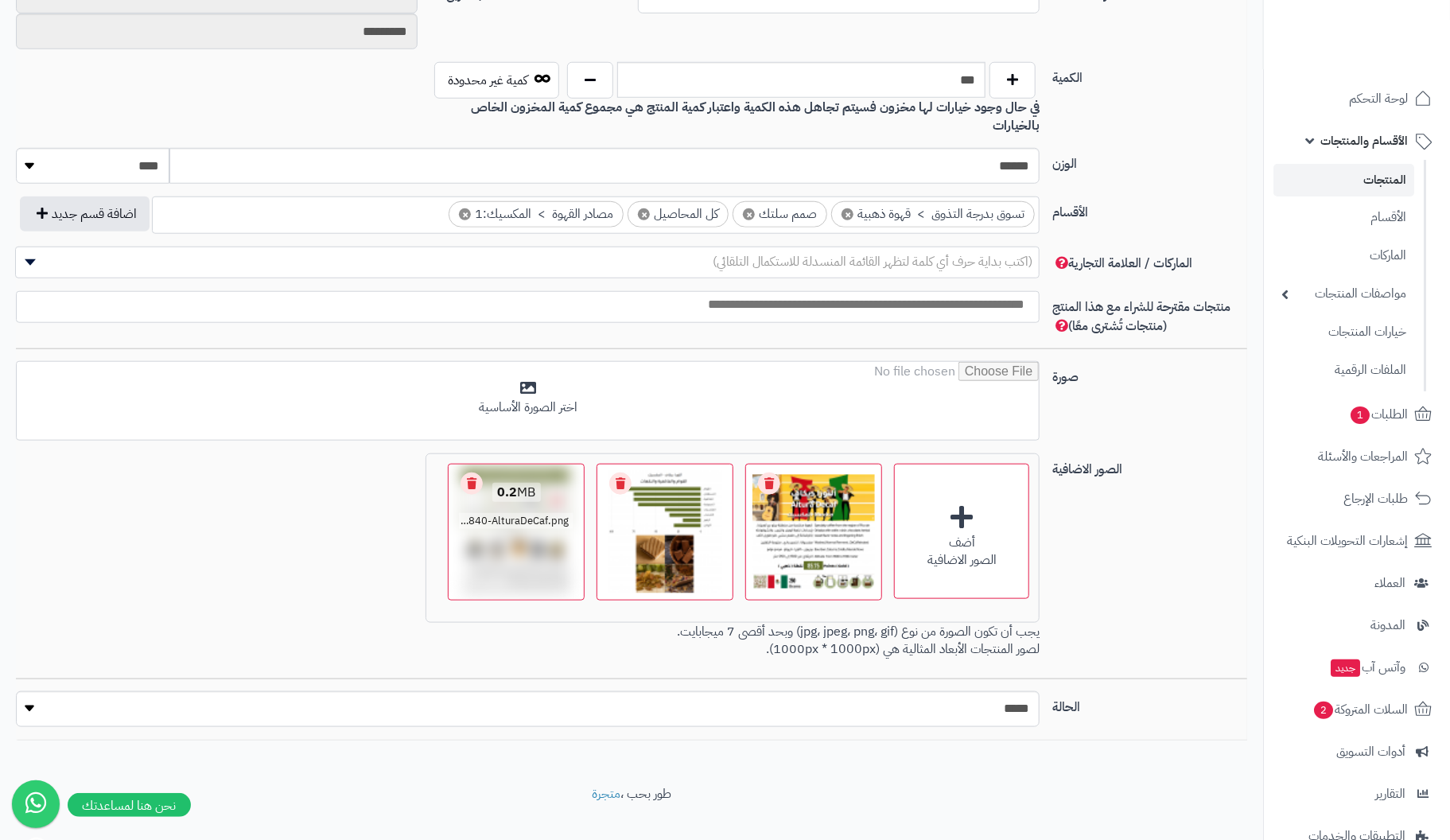
click at [467, 472] on link "Remove file" at bounding box center [471, 483] width 22 height 22
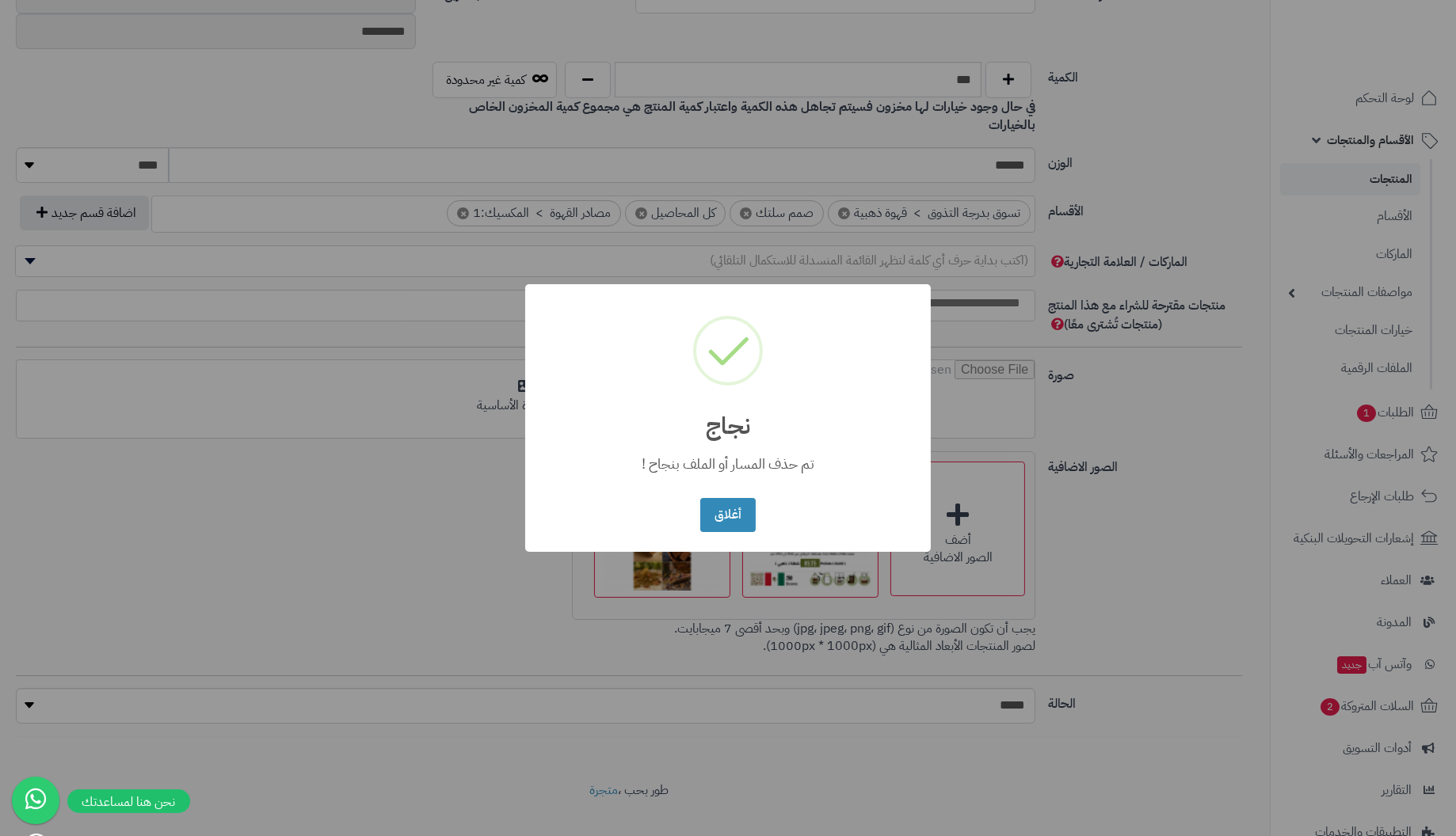
click at [700, 498] on button "أغلاق" at bounding box center [727, 515] width 54 height 34
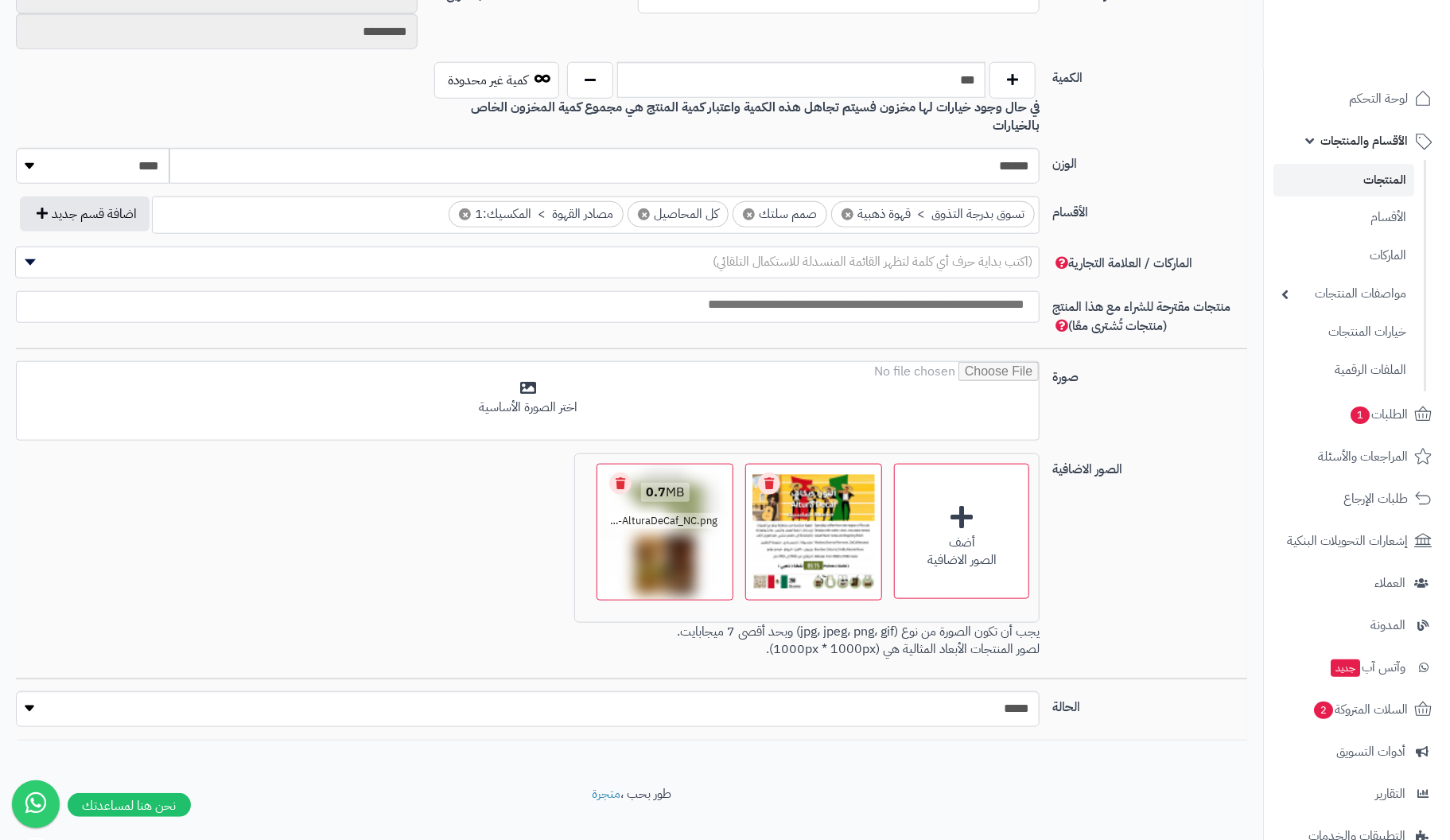
click at [624, 472] on link "Remove file" at bounding box center [620, 483] width 22 height 22
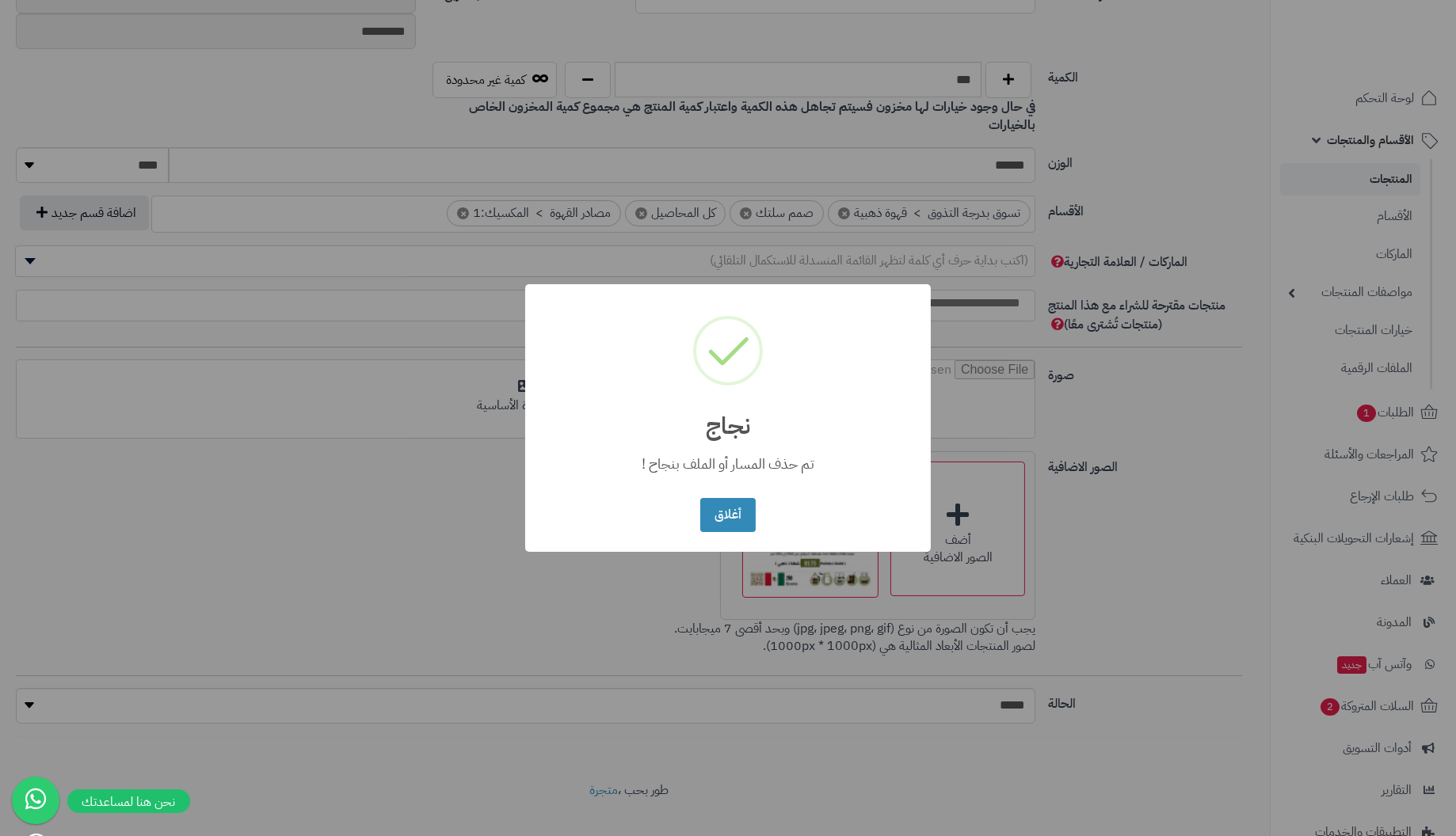
click at [700, 498] on button "أغلاق" at bounding box center [727, 515] width 54 height 34
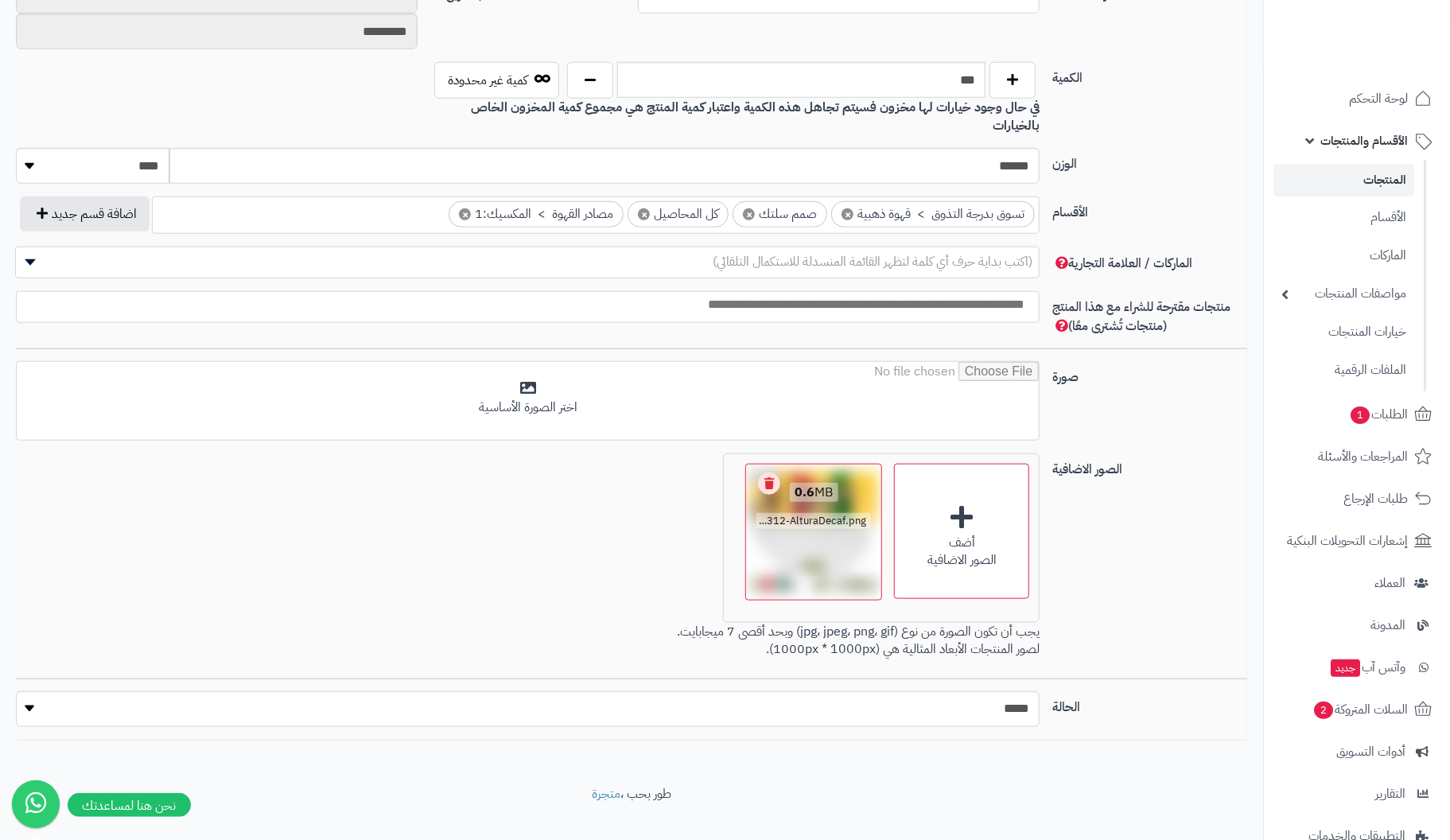
click at [772, 472] on link "Remove file" at bounding box center [769, 483] width 22 height 22
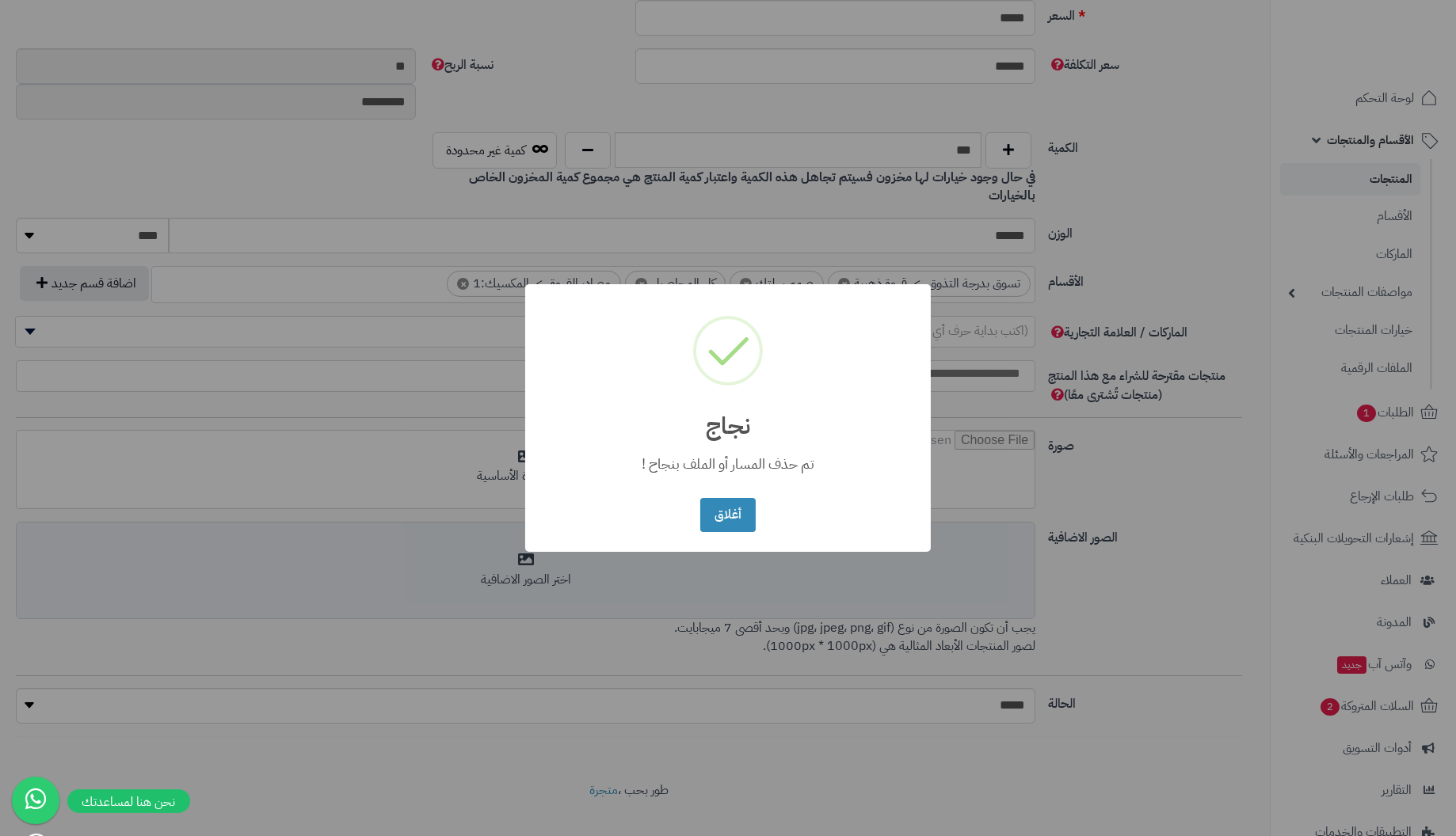
click at [700, 498] on button "أغلاق" at bounding box center [727, 515] width 54 height 34
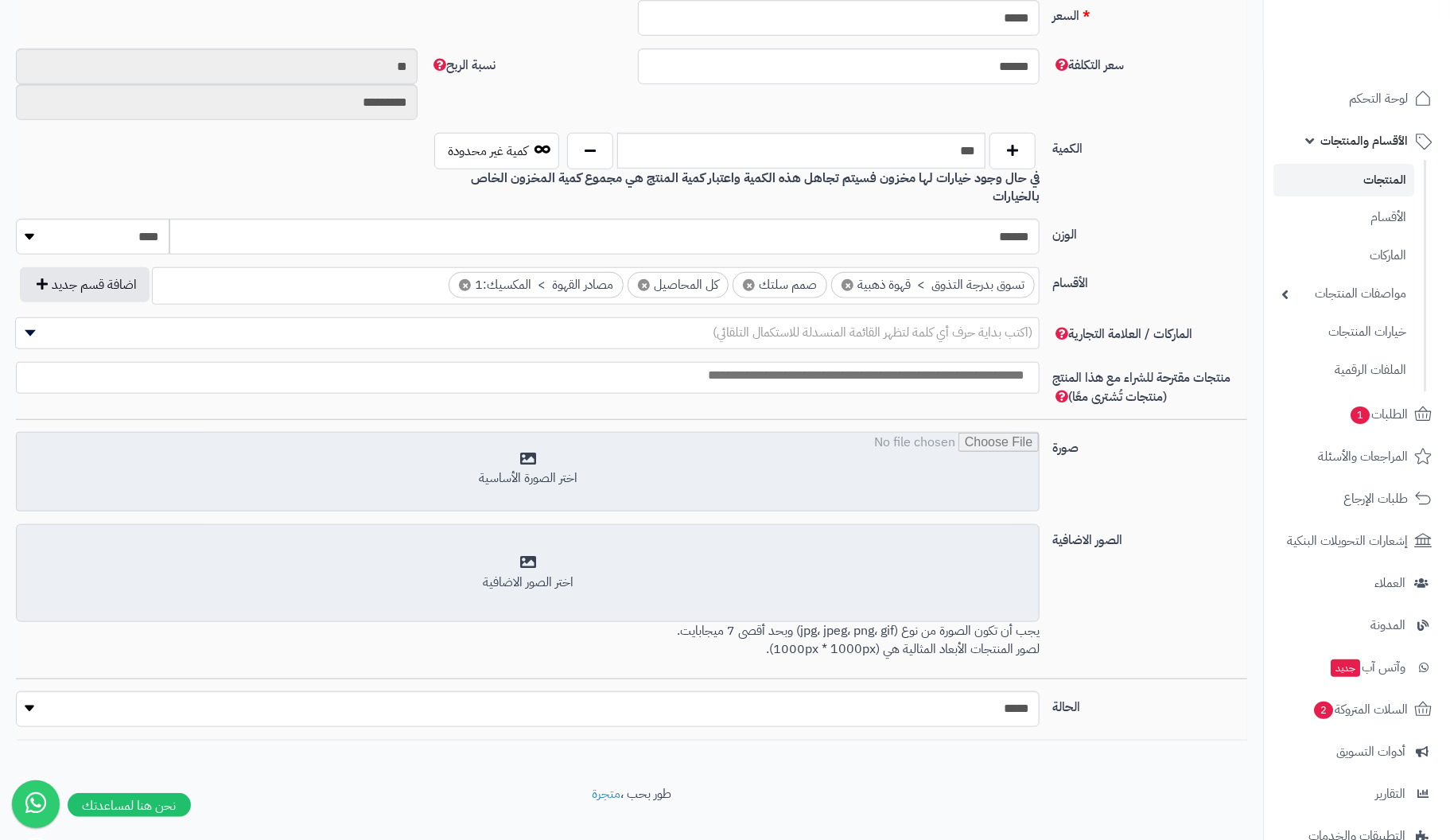
click at [525, 433] on input "file" at bounding box center [527, 473] width 1022 height 80
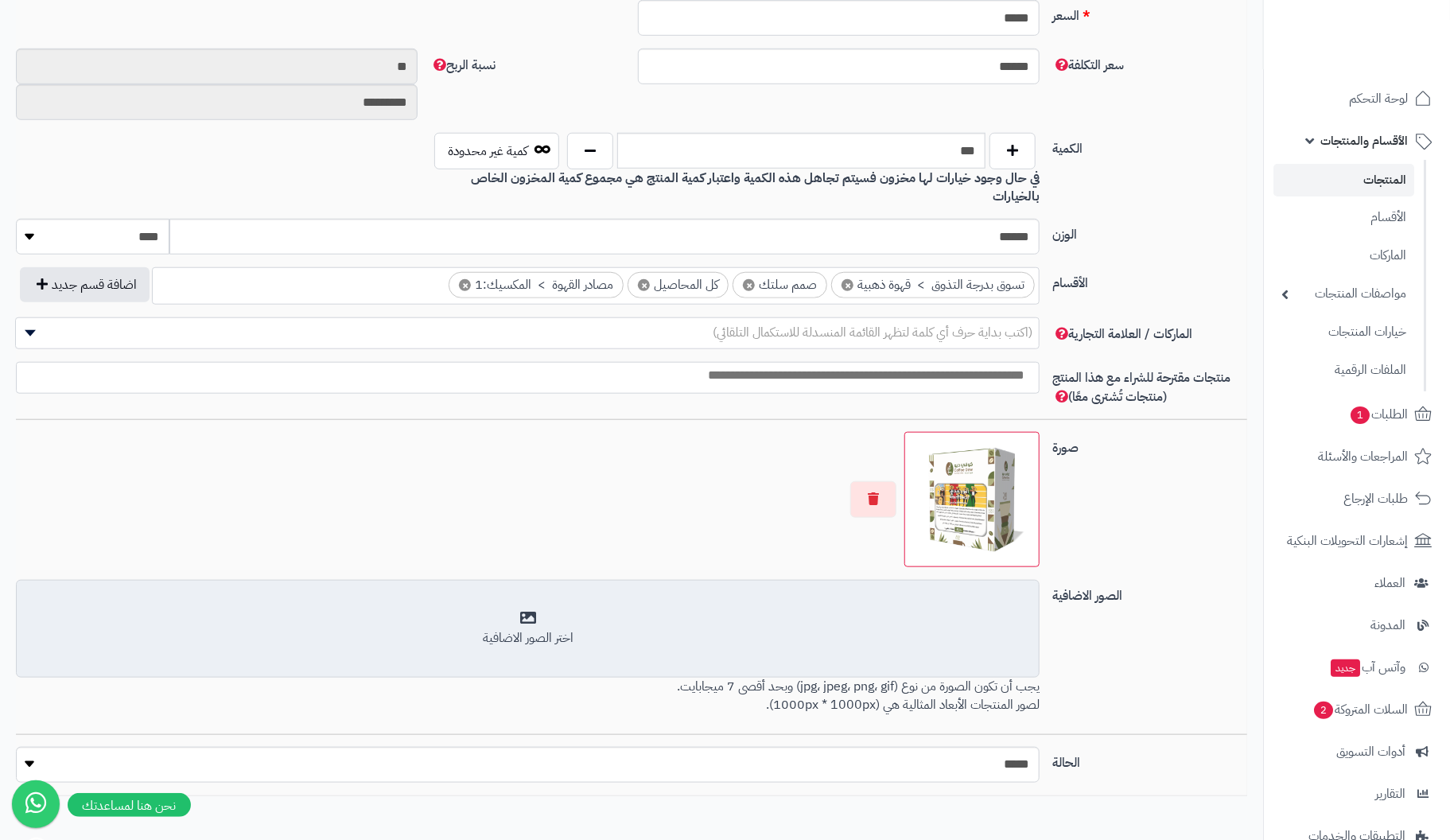
click at [536, 610] on div "اختر الصور الاضافية" at bounding box center [528, 629] width 1003 height 38
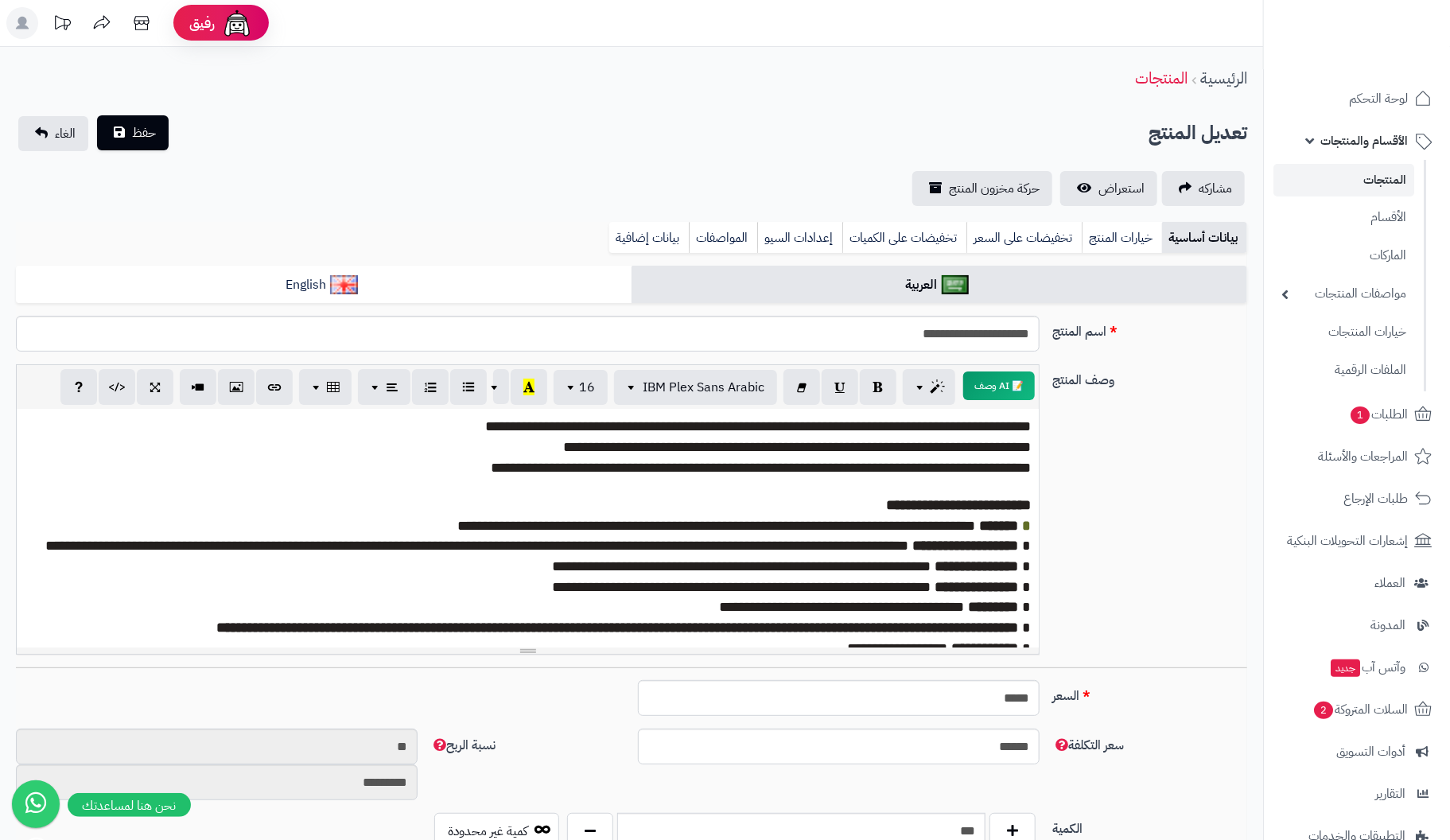
scroll to position [0, 0]
click at [163, 135] on button "حفظ" at bounding box center [133, 133] width 72 height 35
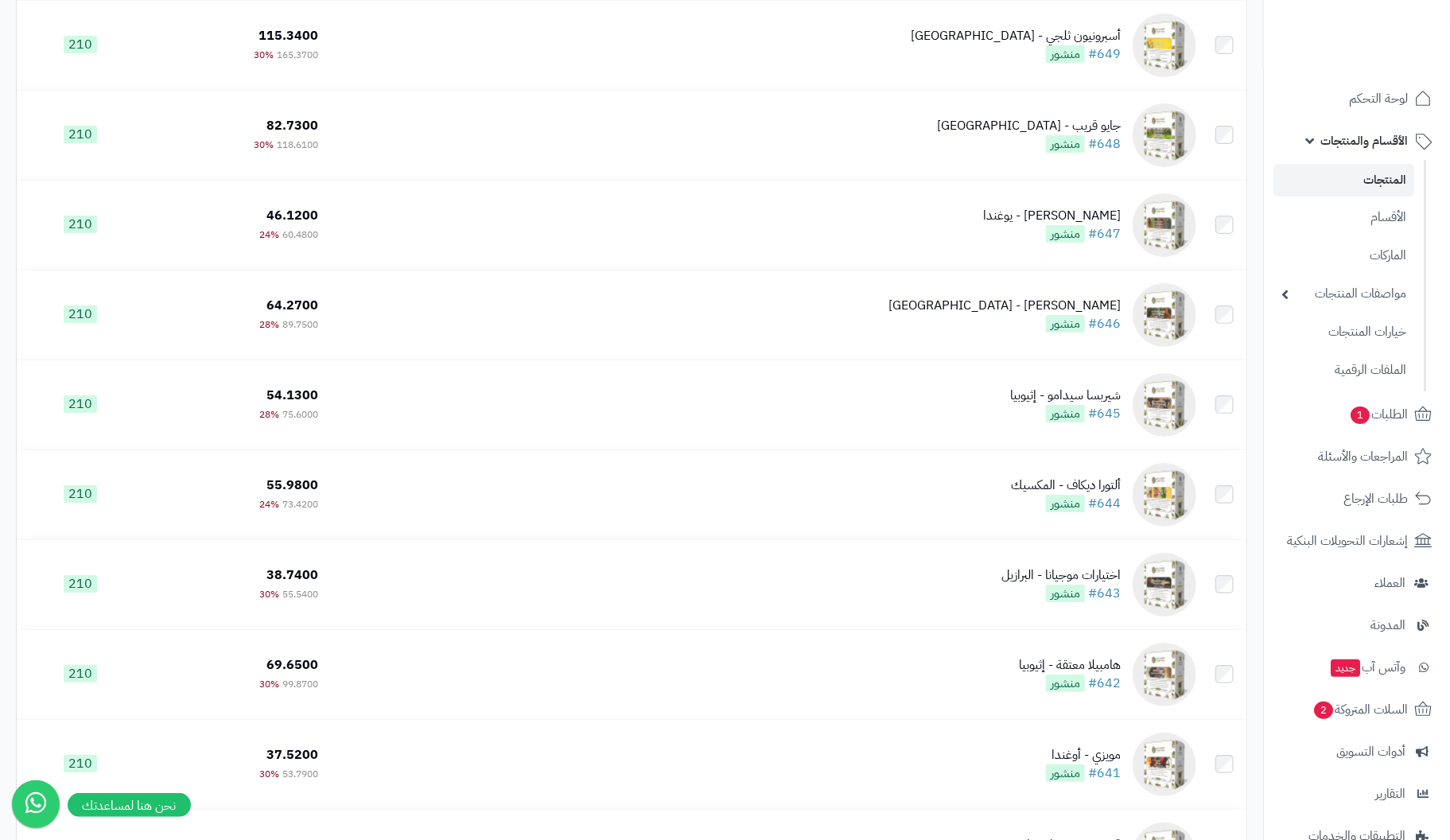
scroll to position [6848, 0]
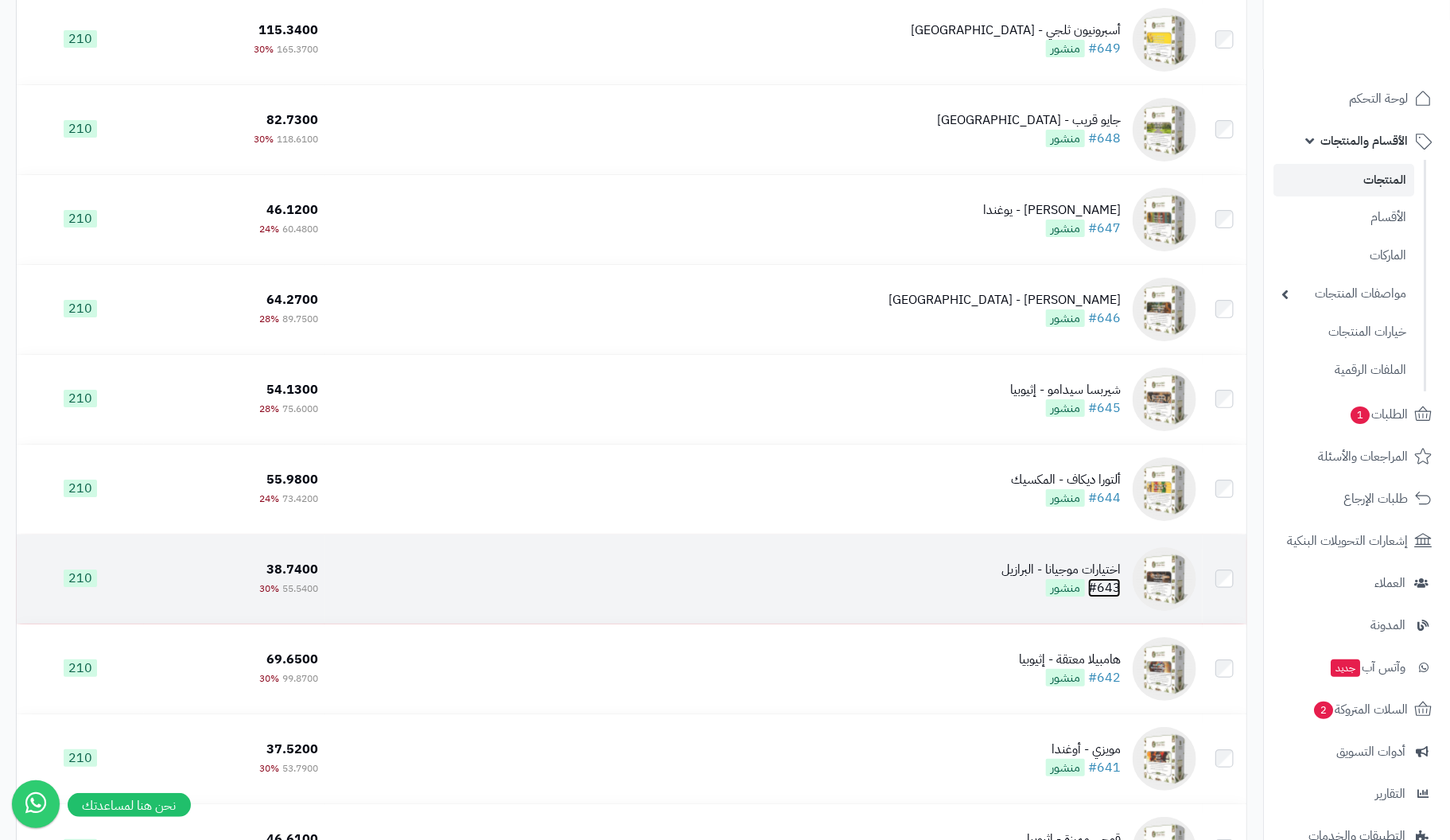
click at [1113, 585] on link "#643" at bounding box center [1104, 587] width 33 height 19
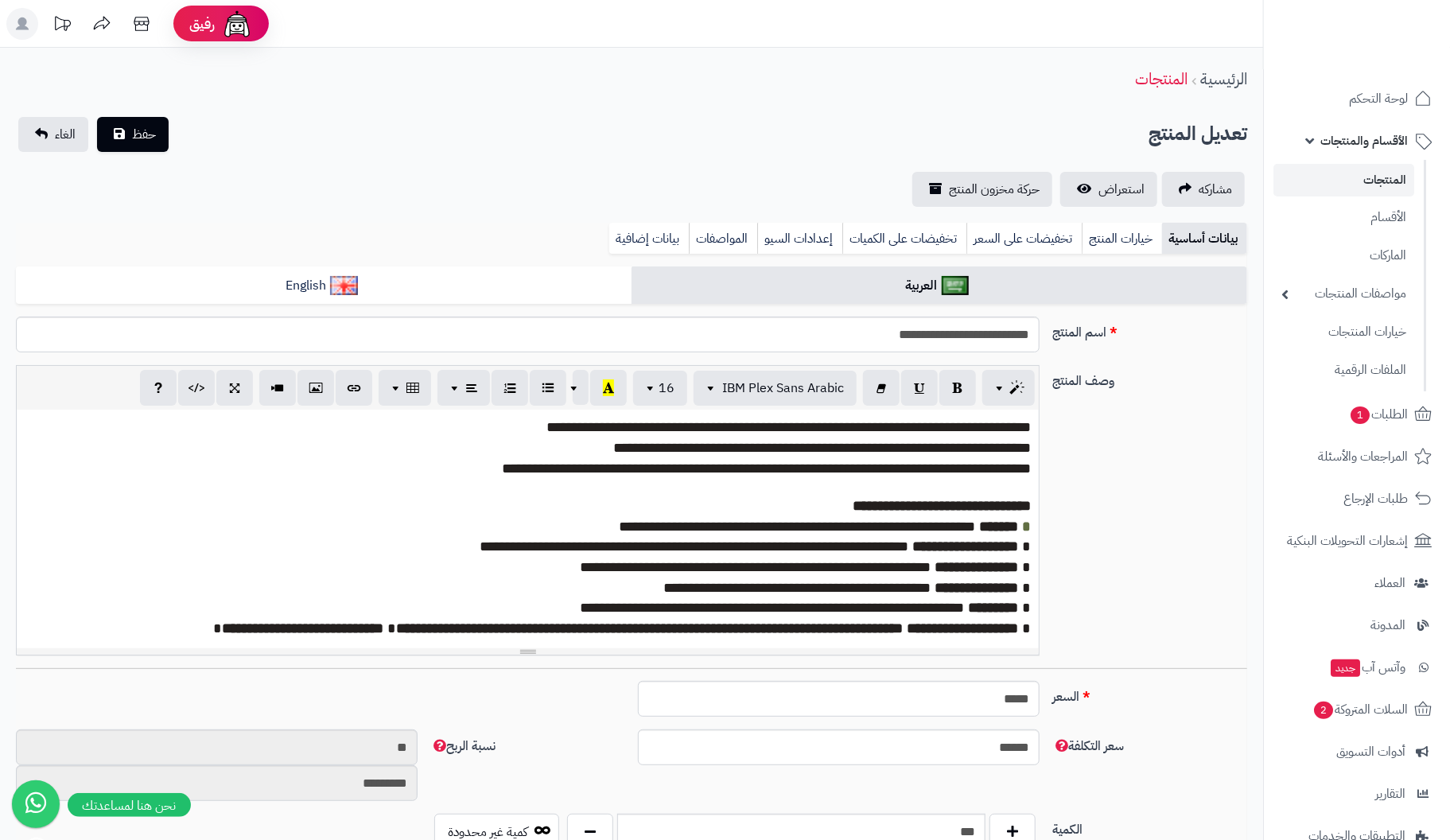
scroll to position [245, 0]
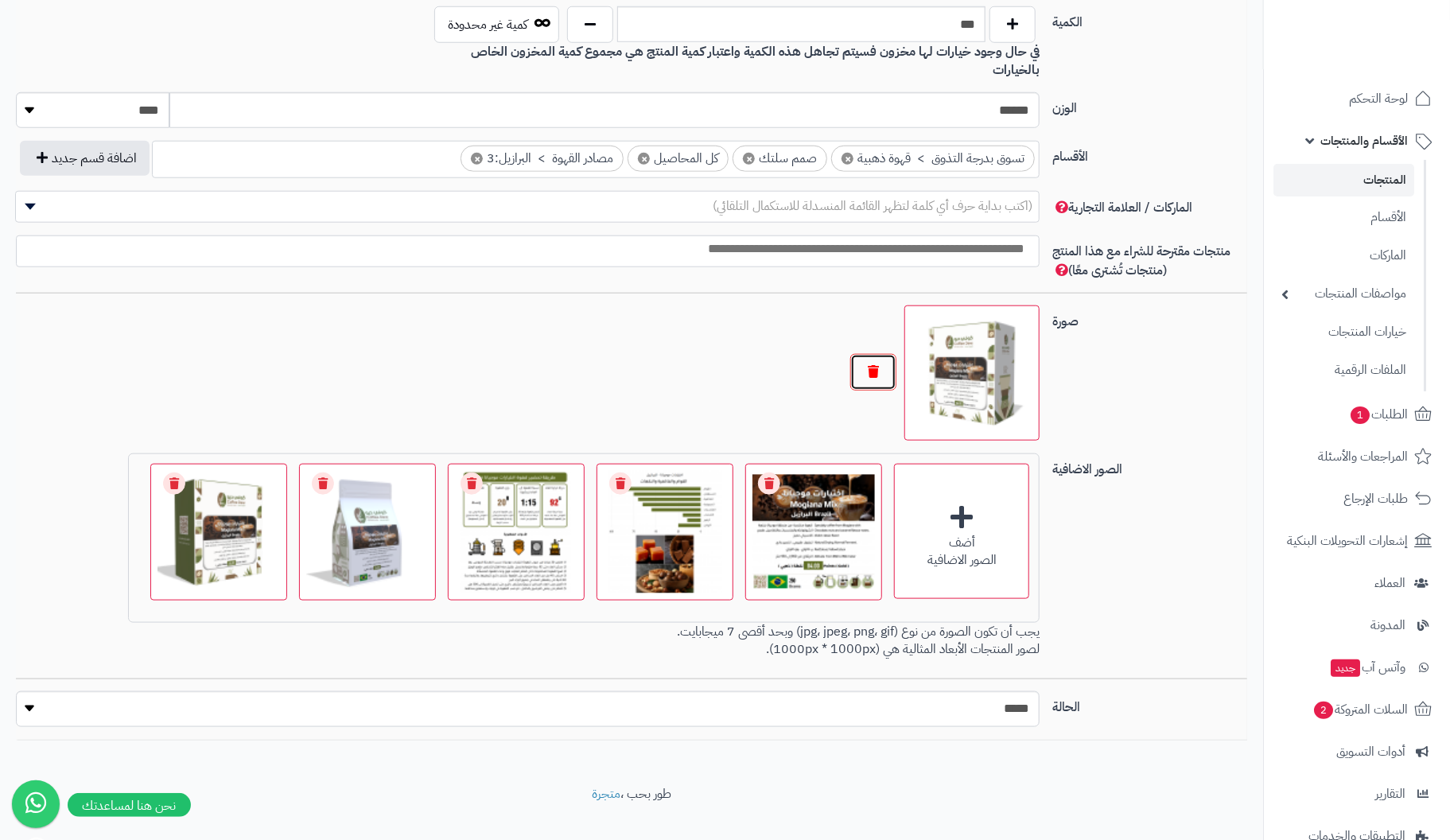
click at [873, 354] on button "button" at bounding box center [873, 372] width 46 height 37
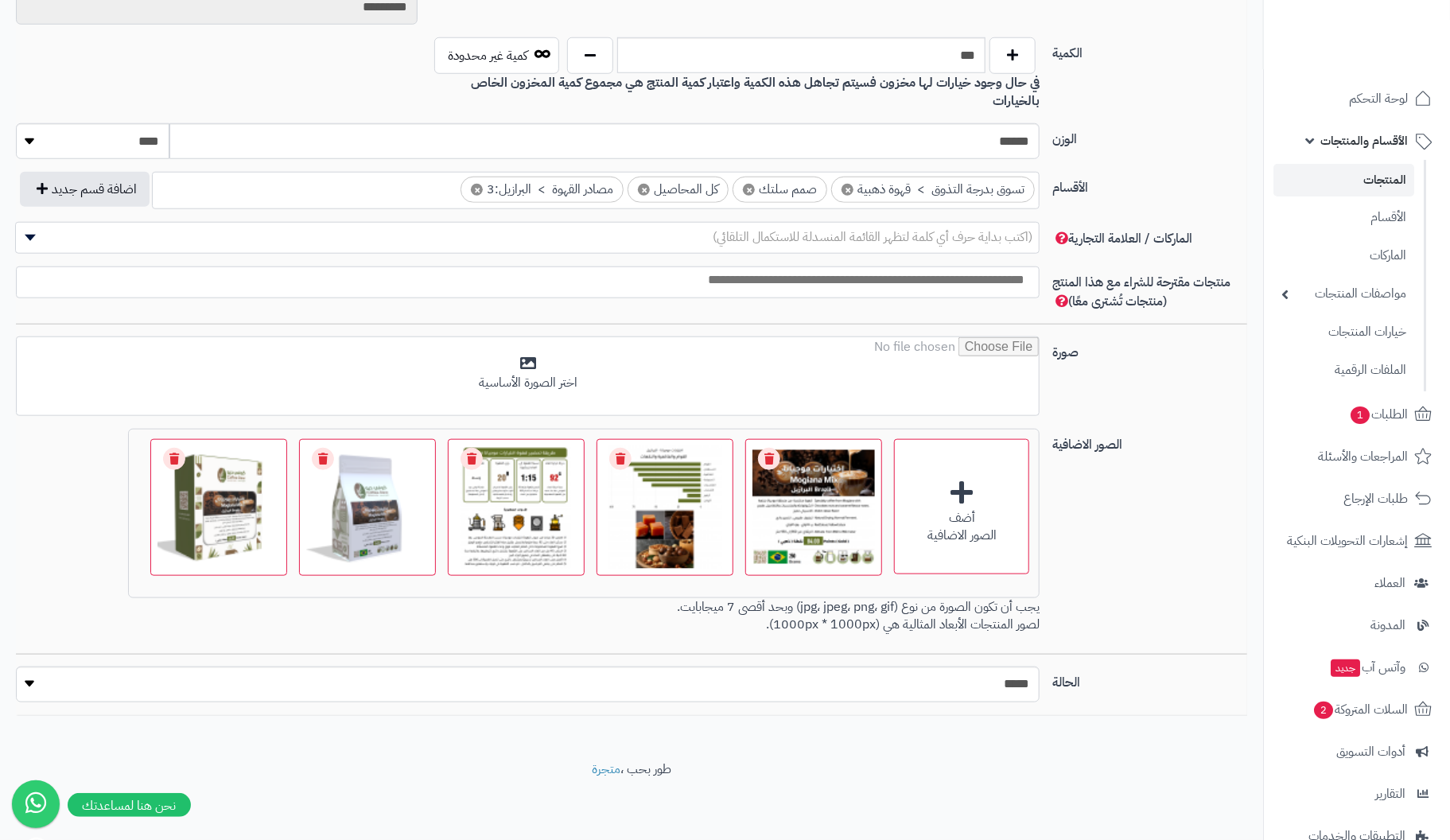
scroll to position [752, 0]
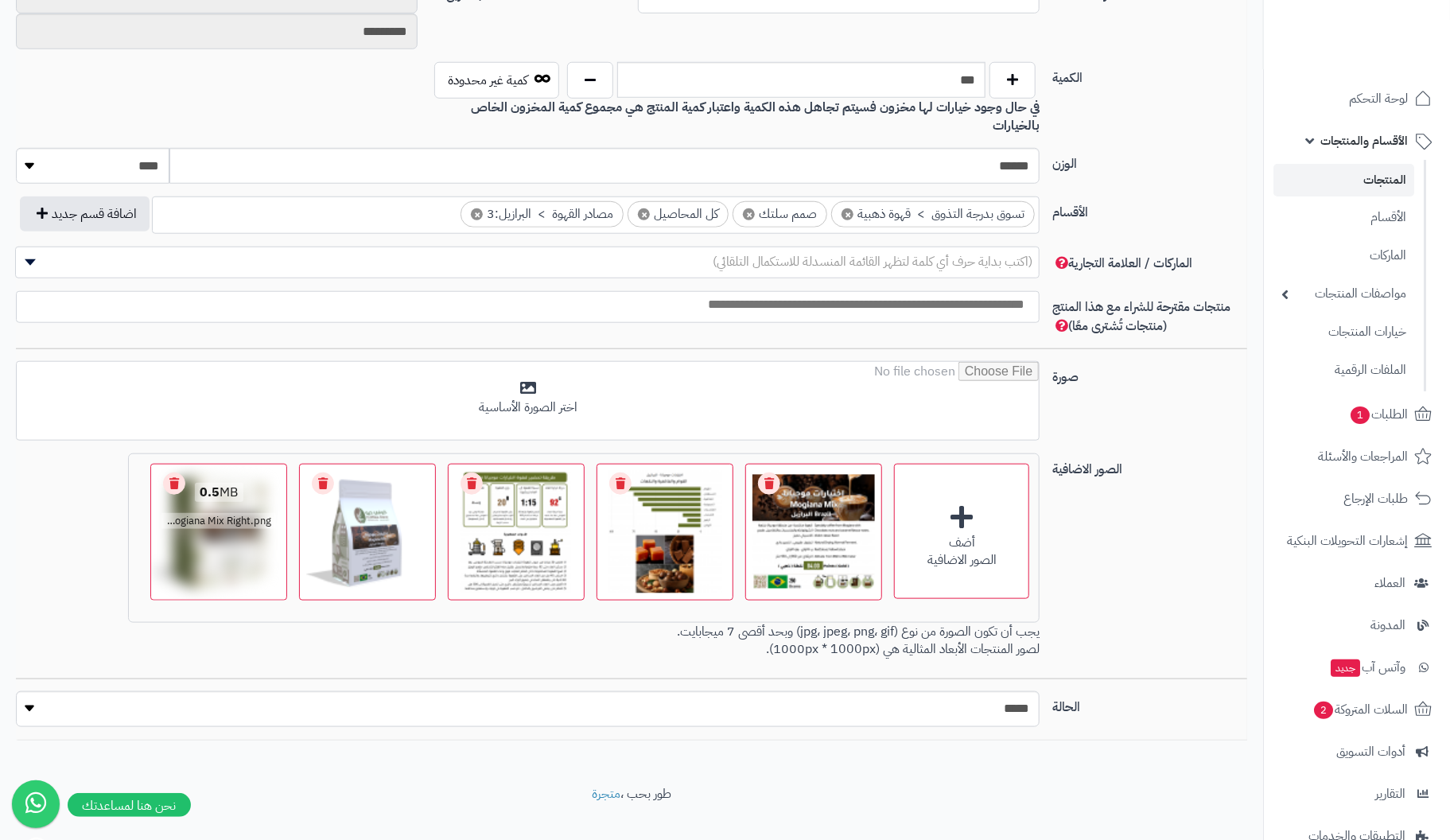
click at [181, 472] on link "Remove file" at bounding box center [174, 483] width 22 height 22
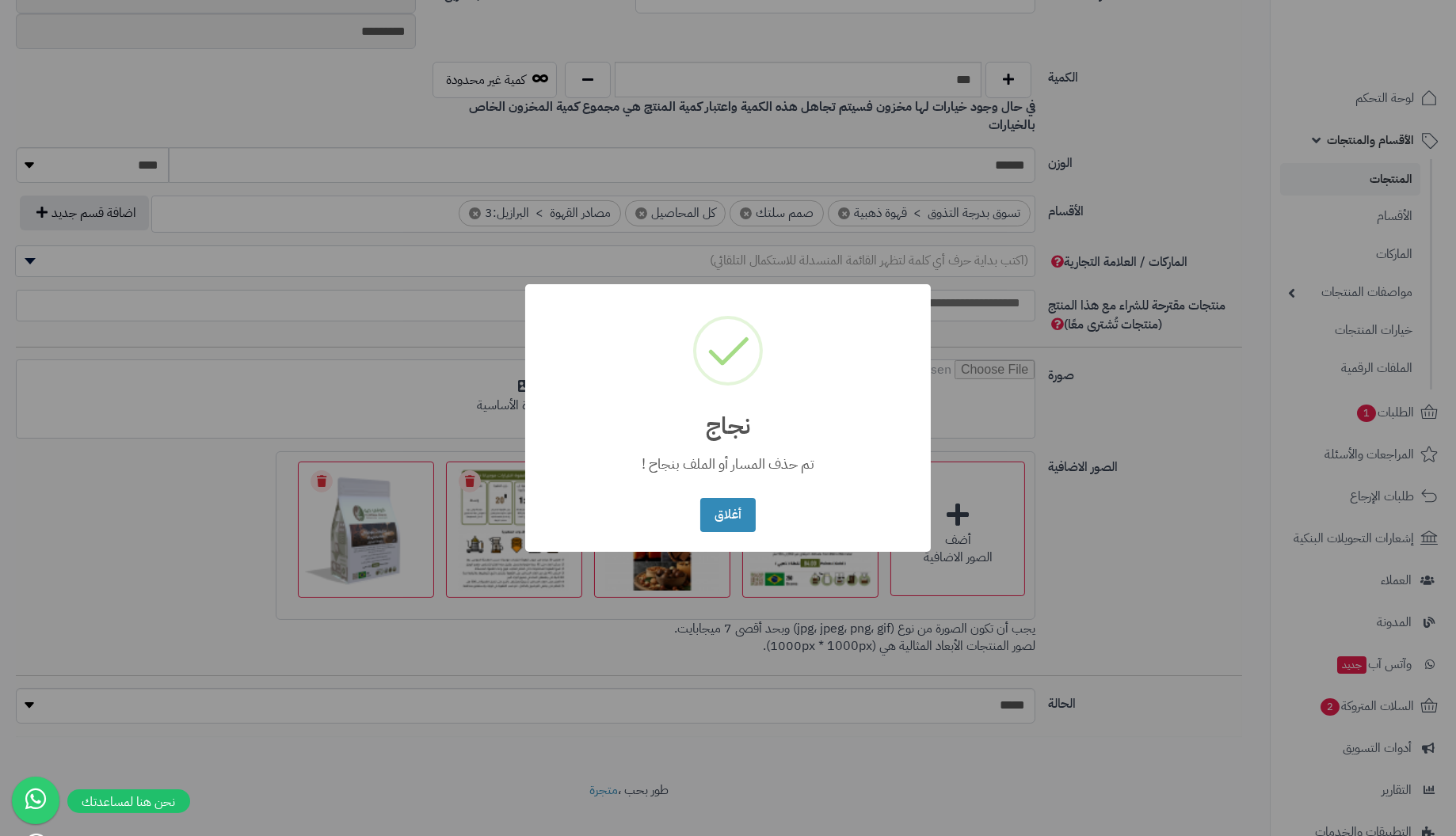
click at [700, 498] on button "أغلاق" at bounding box center [727, 515] width 54 height 34
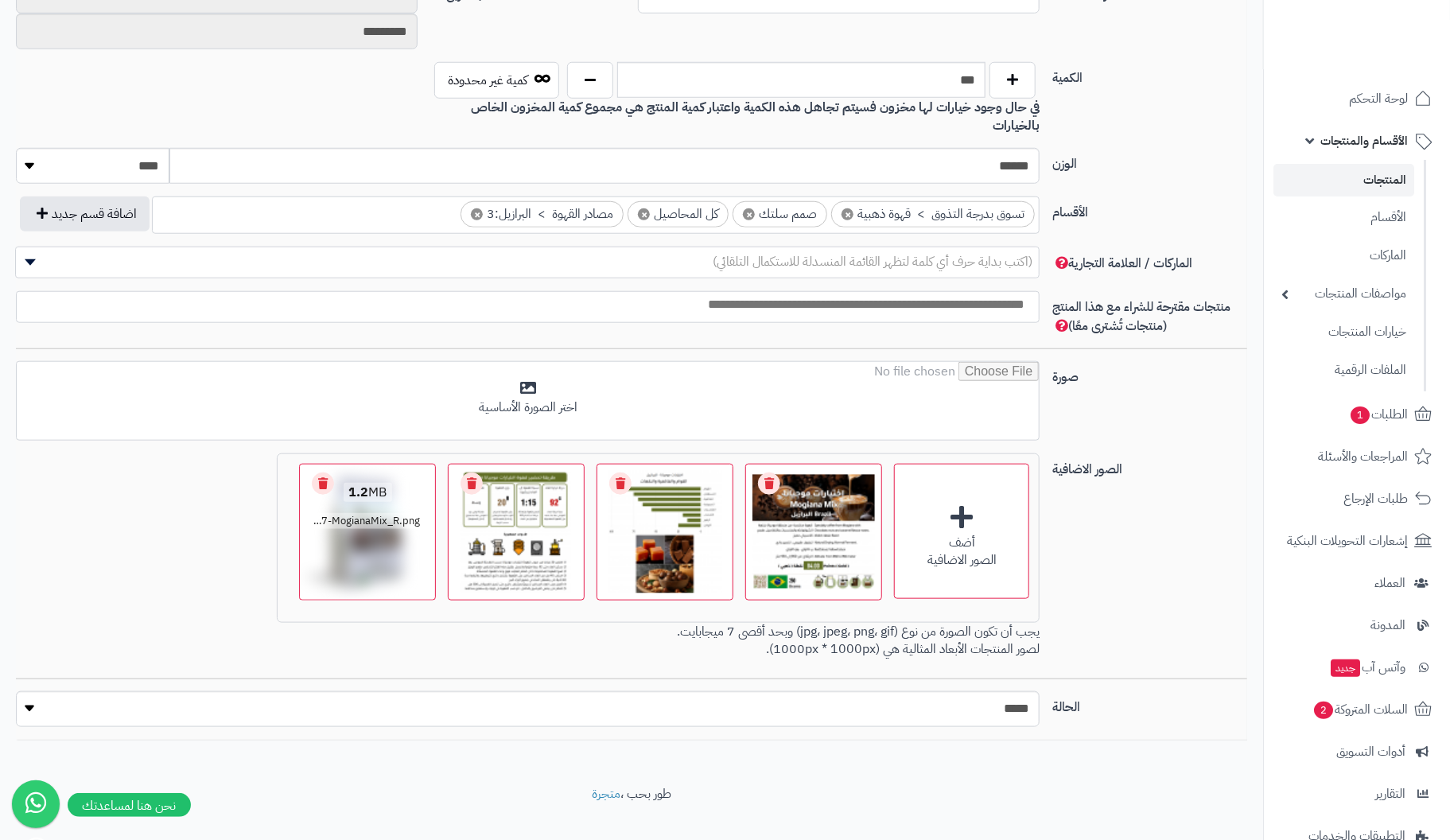
click at [325, 472] on link "Remove file" at bounding box center [322, 483] width 22 height 22
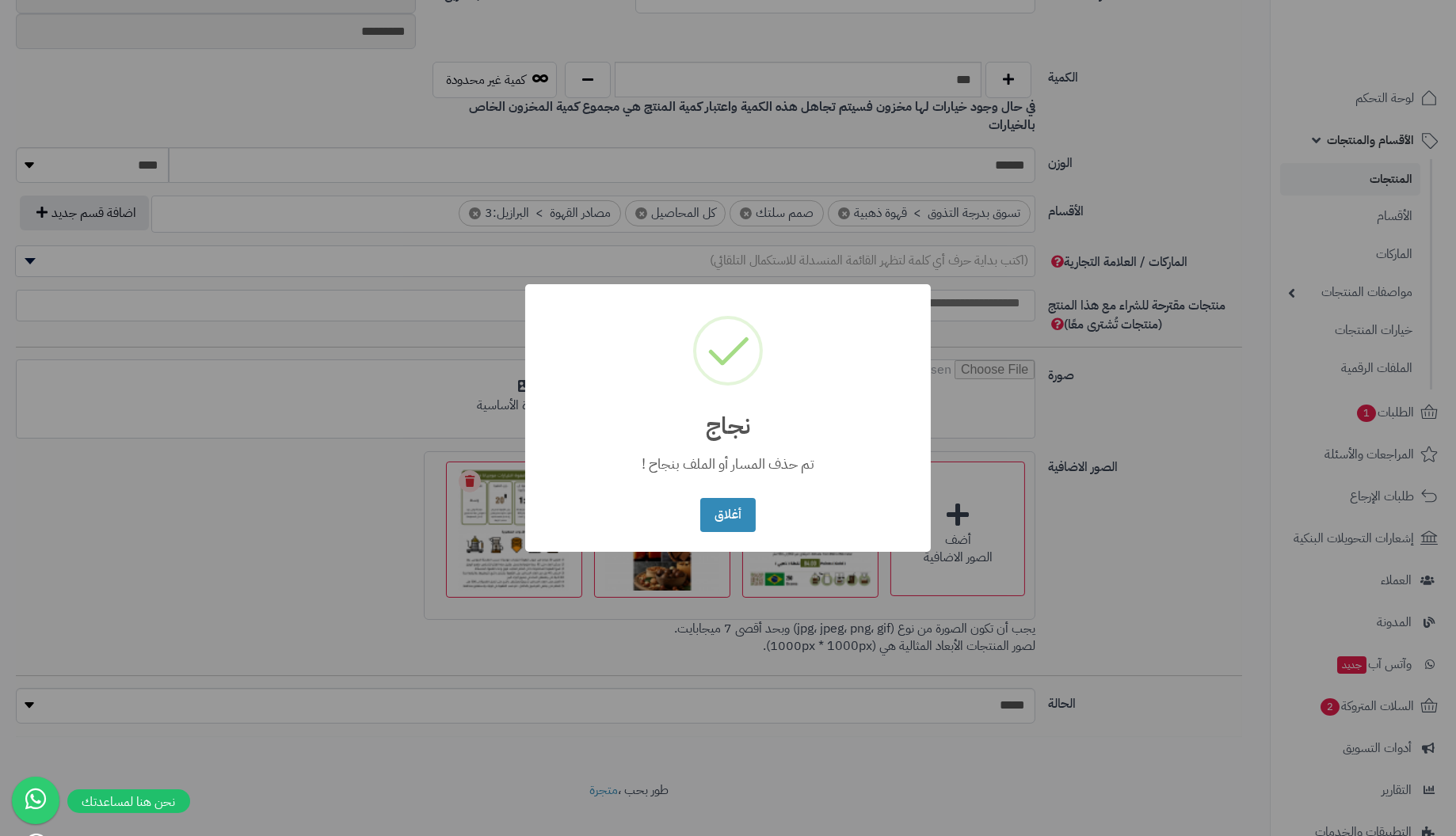
click at [700, 498] on button "أغلاق" at bounding box center [727, 515] width 54 height 34
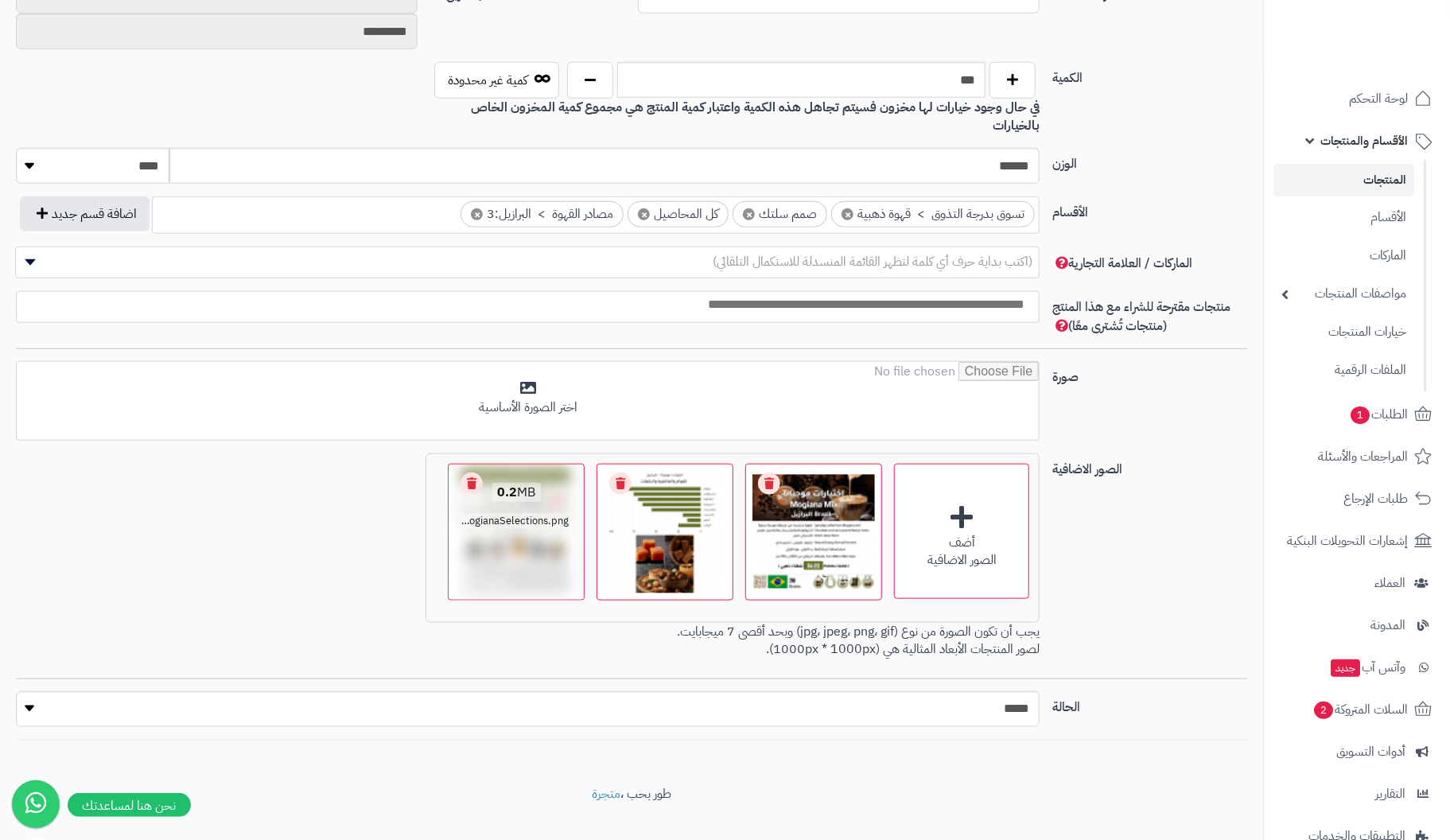
click at [475, 472] on link "Remove file" at bounding box center [471, 483] width 22 height 22
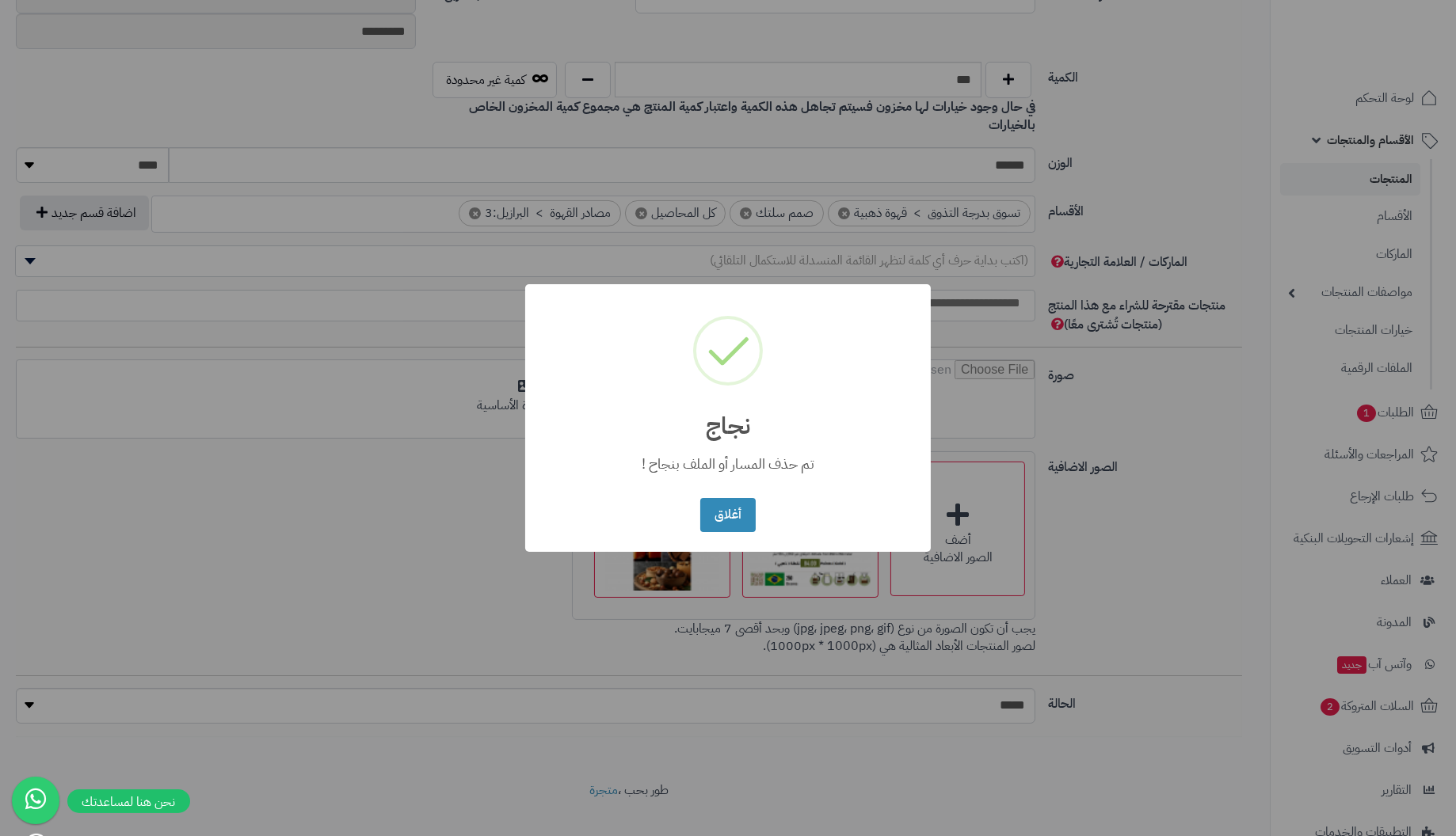
click at [700, 498] on button "أغلاق" at bounding box center [727, 515] width 54 height 34
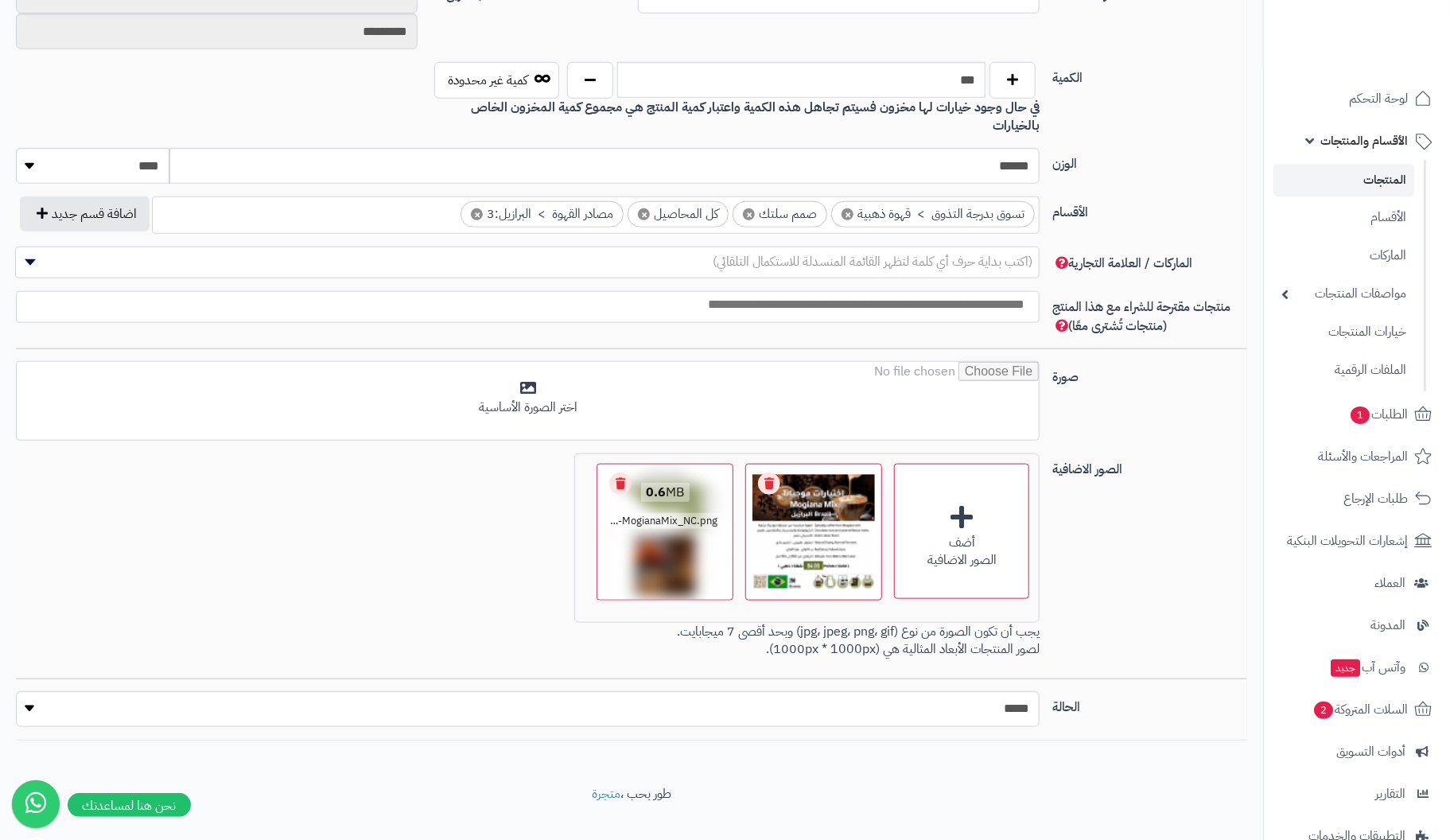
click at [622, 472] on link "Remove file" at bounding box center [620, 483] width 22 height 22
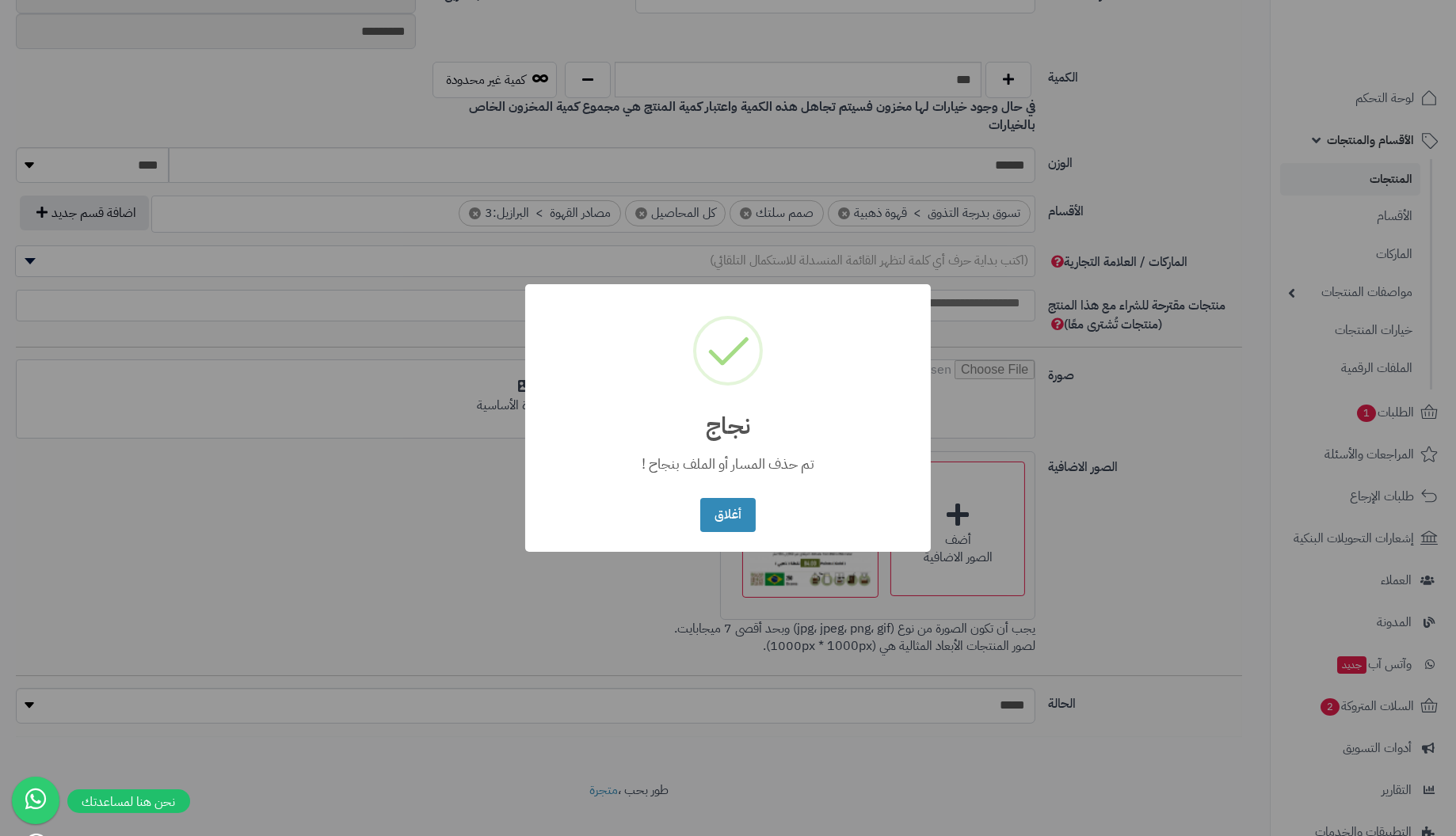
click at [700, 498] on button "أغلاق" at bounding box center [727, 515] width 54 height 34
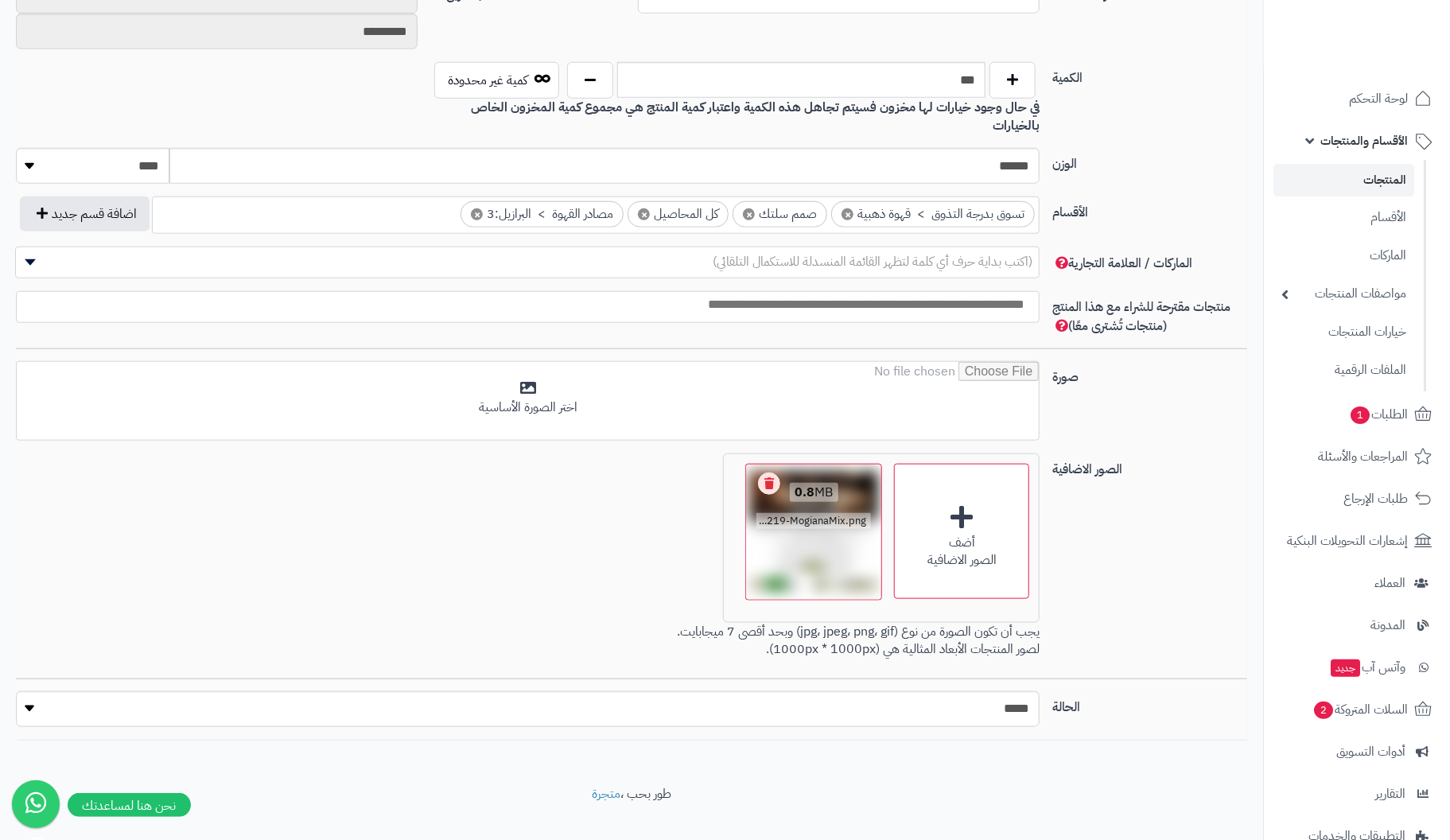
click at [773, 472] on link "Remove file" at bounding box center [769, 483] width 22 height 22
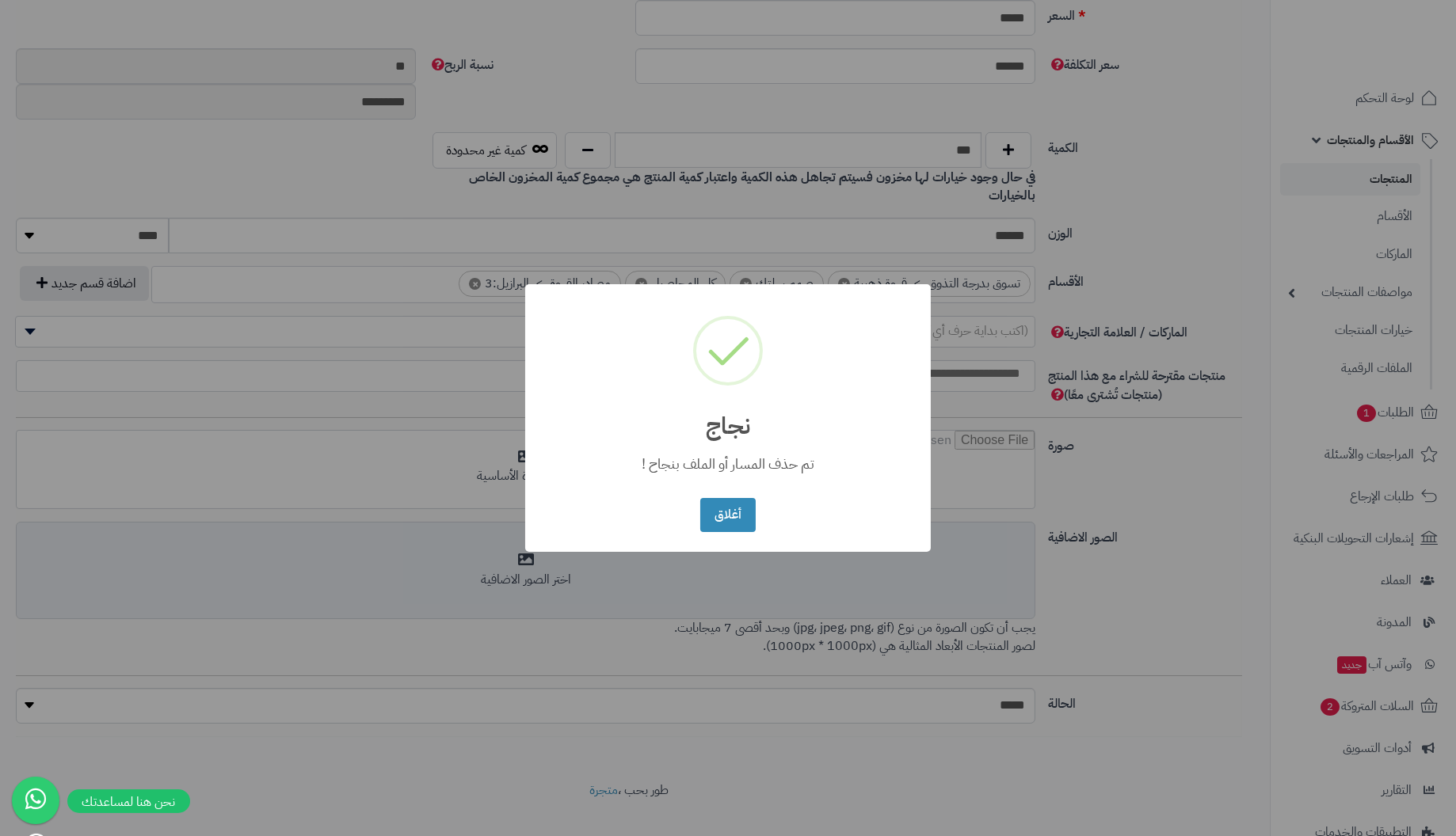
click at [700, 498] on button "أغلاق" at bounding box center [727, 515] width 54 height 34
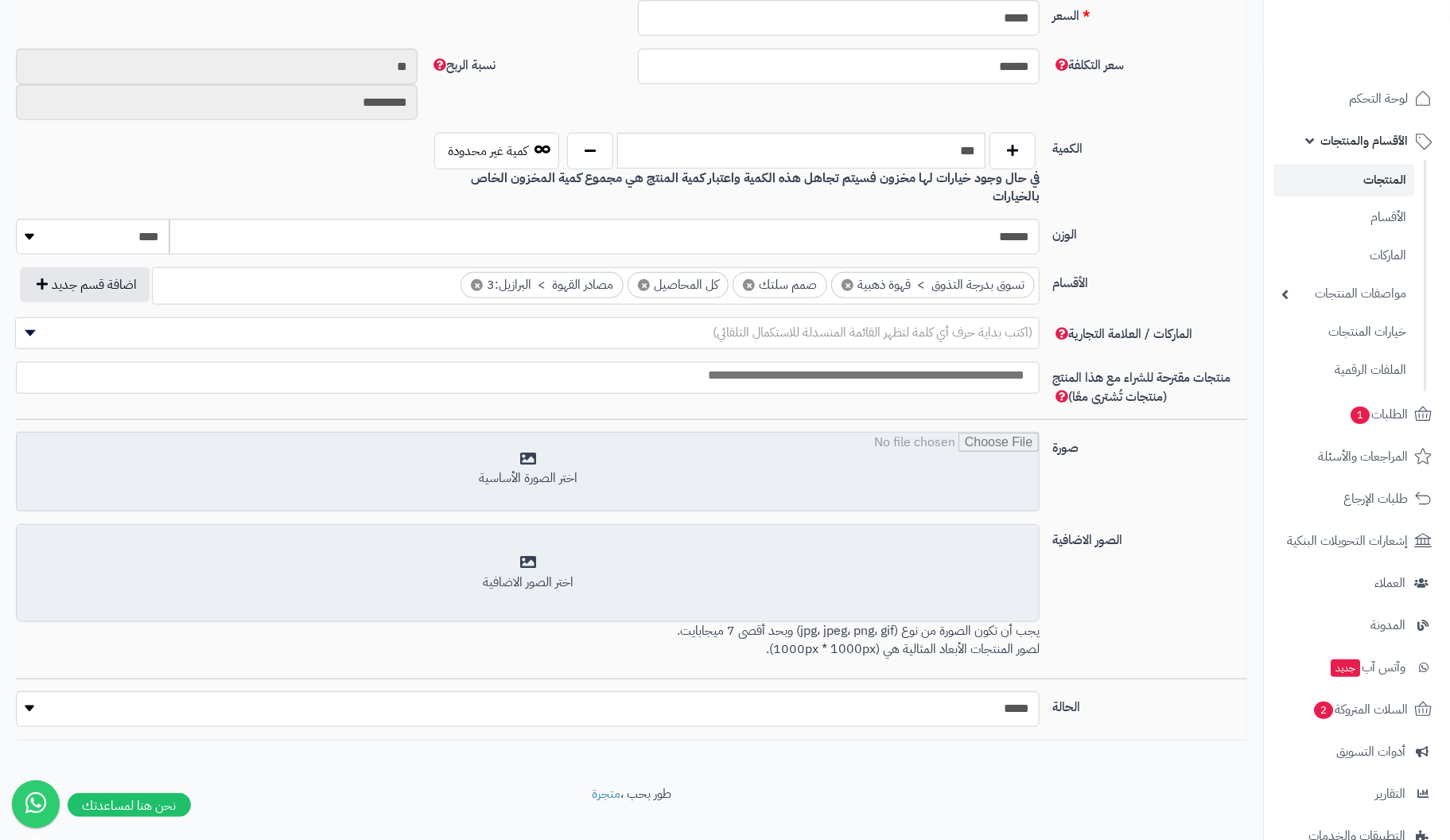
click at [528, 434] on input "file" at bounding box center [527, 473] width 1022 height 80
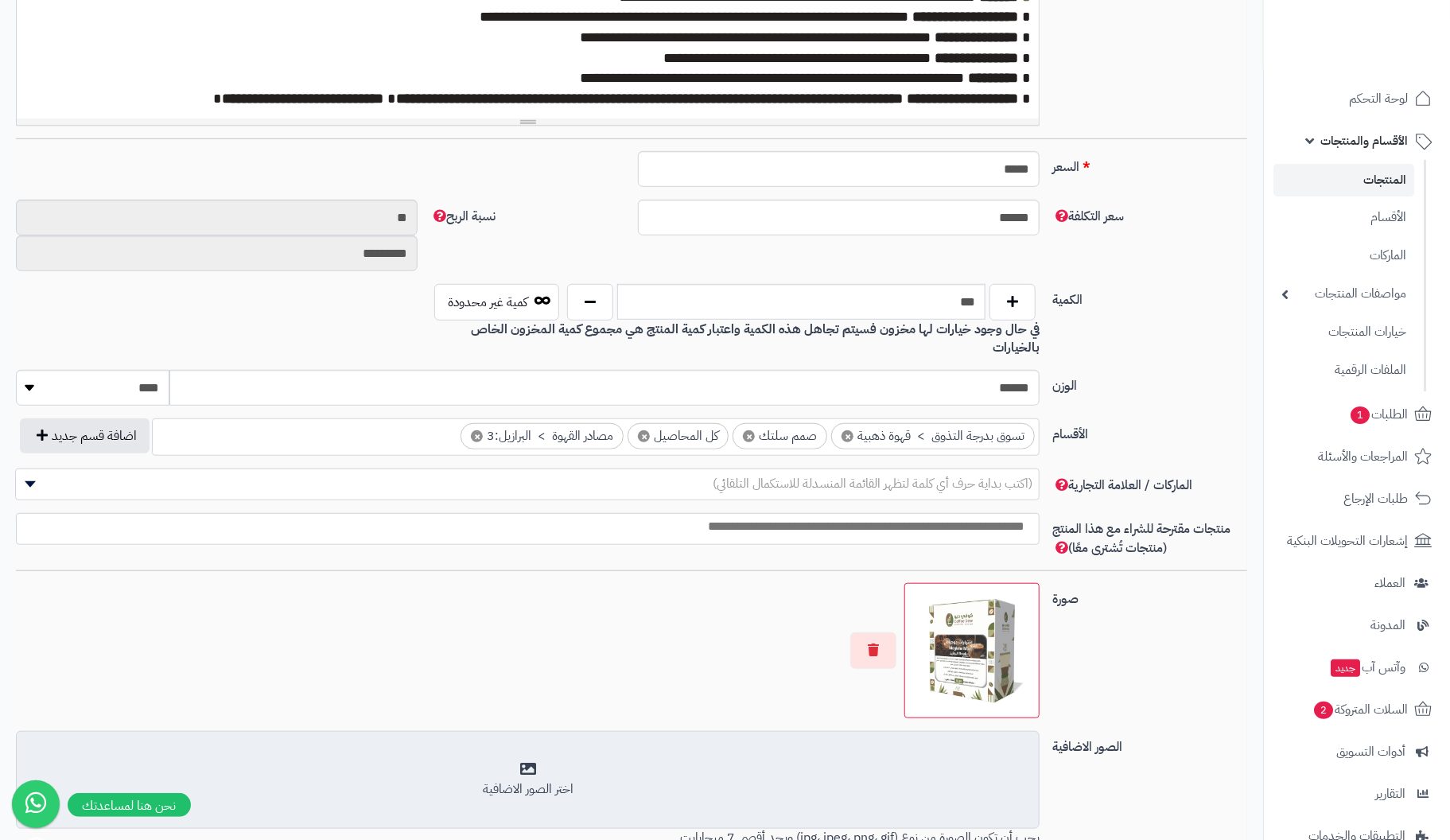
scroll to position [736, 0]
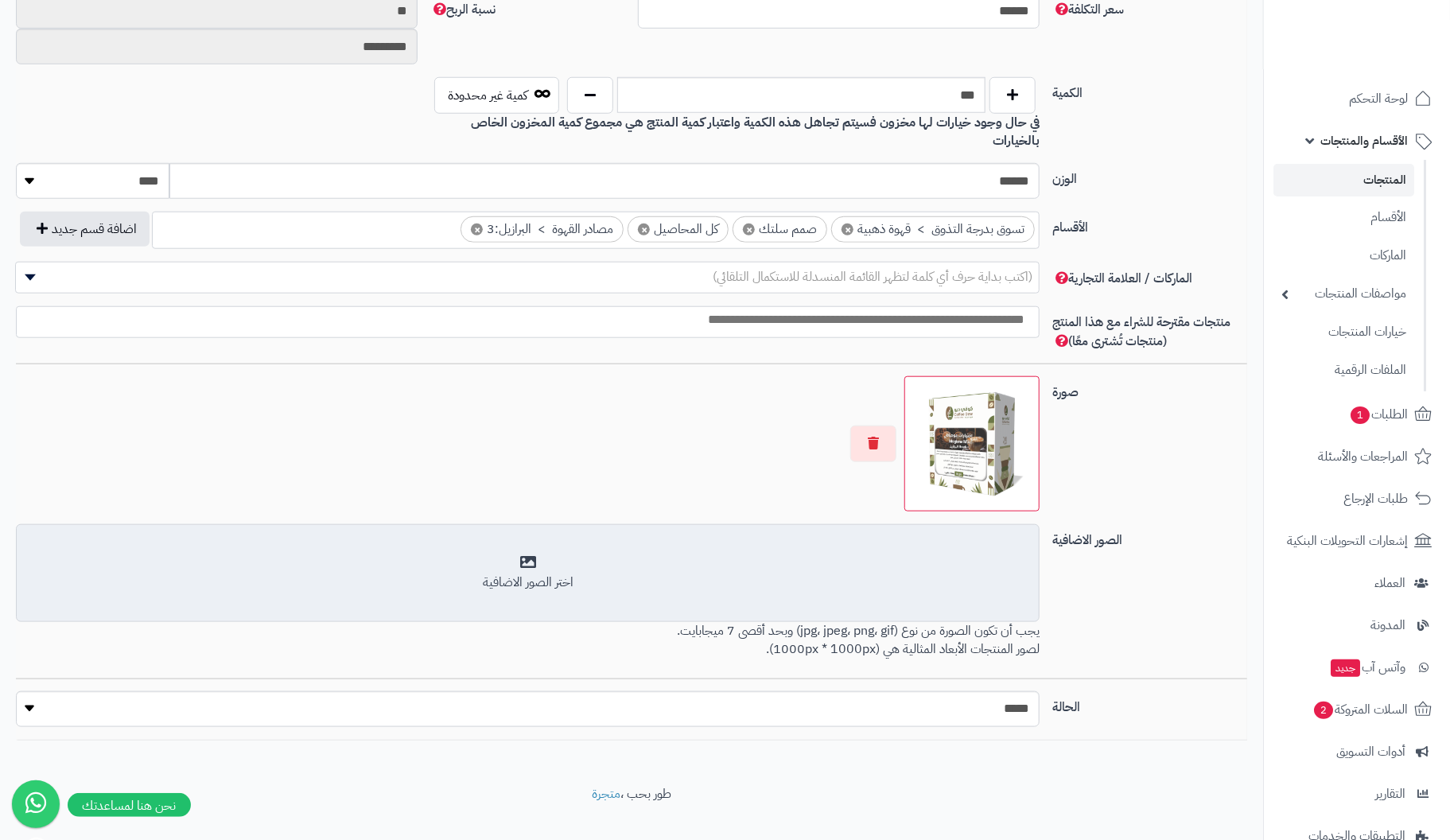
click at [533, 555] on div "اختر الصور الاضافية" at bounding box center [528, 573] width 1003 height 38
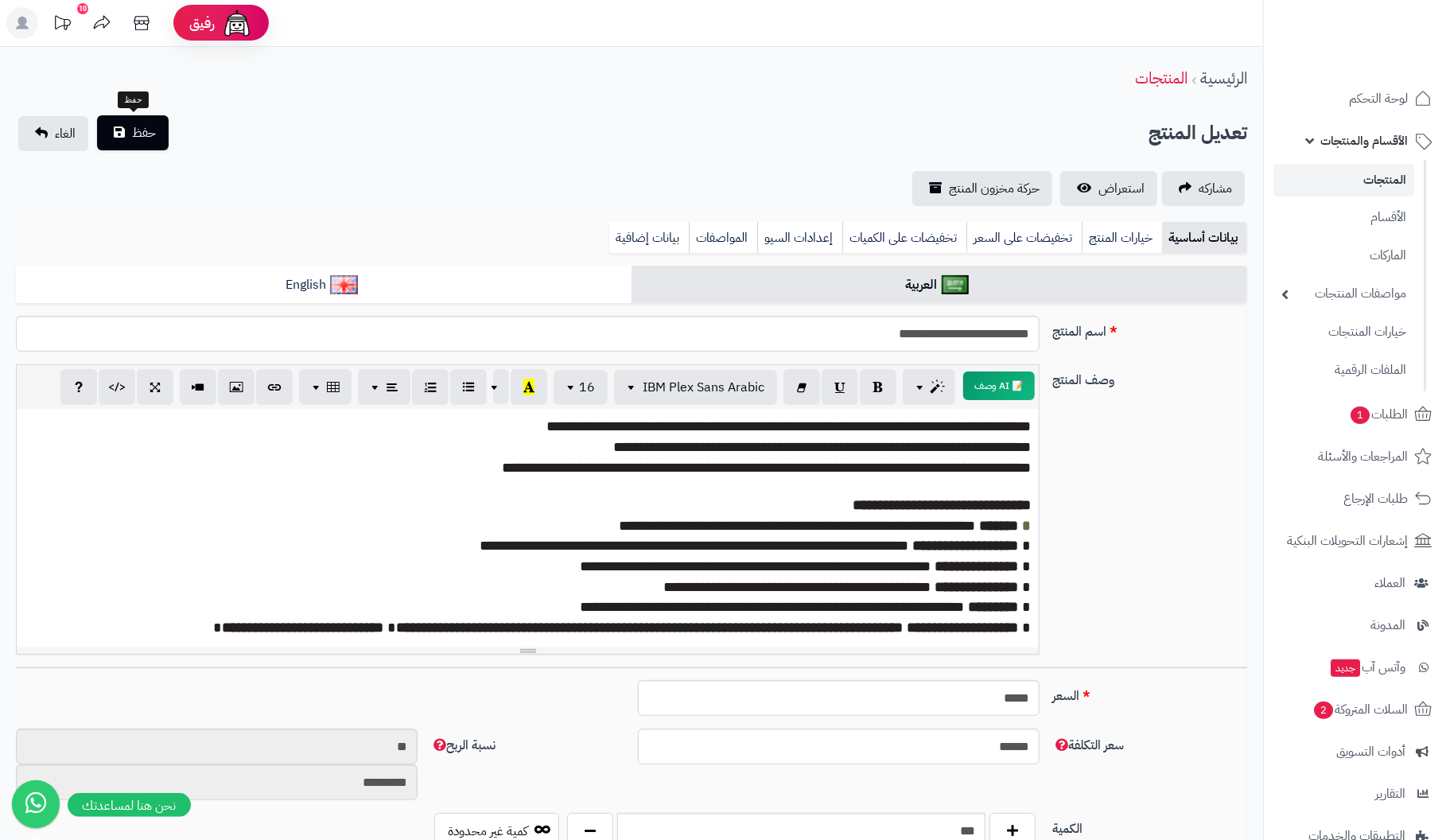
scroll to position [0, 0]
click at [145, 135] on span "حفظ" at bounding box center [144, 133] width 24 height 19
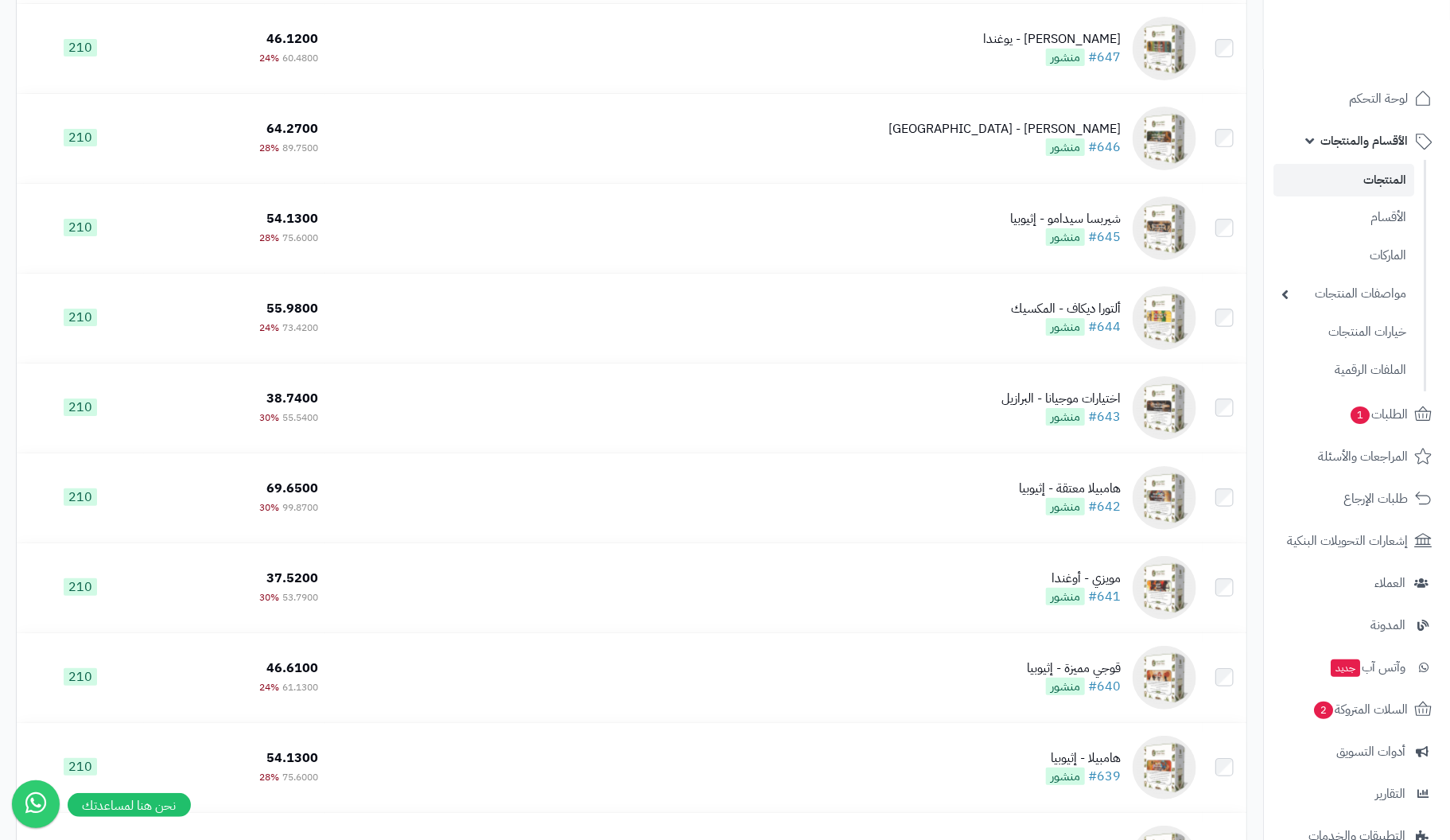
scroll to position [7014, 0]
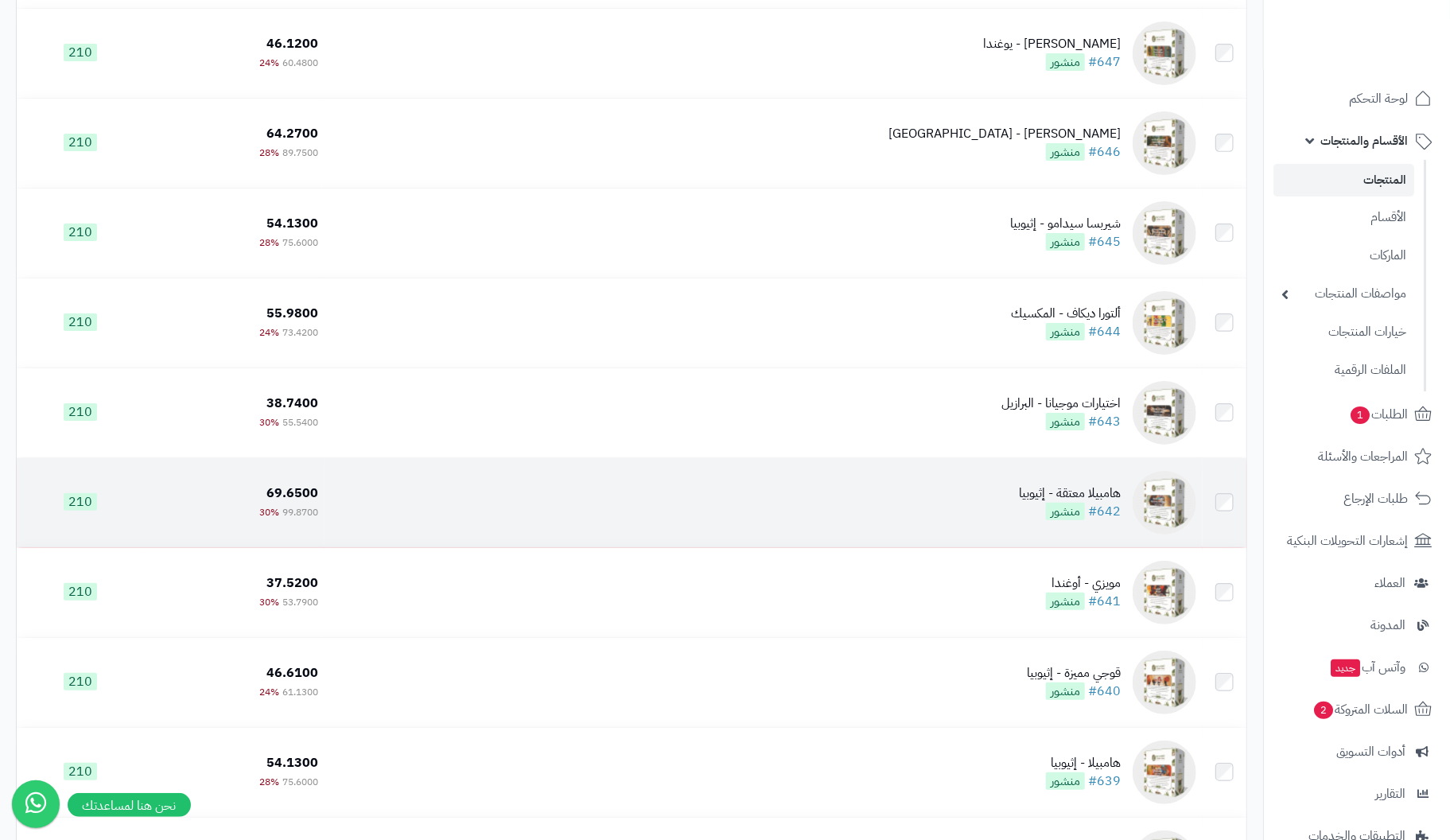
click at [1102, 502] on div "هامبيلا معتقة - إثيوبيا" at bounding box center [1069, 493] width 102 height 18
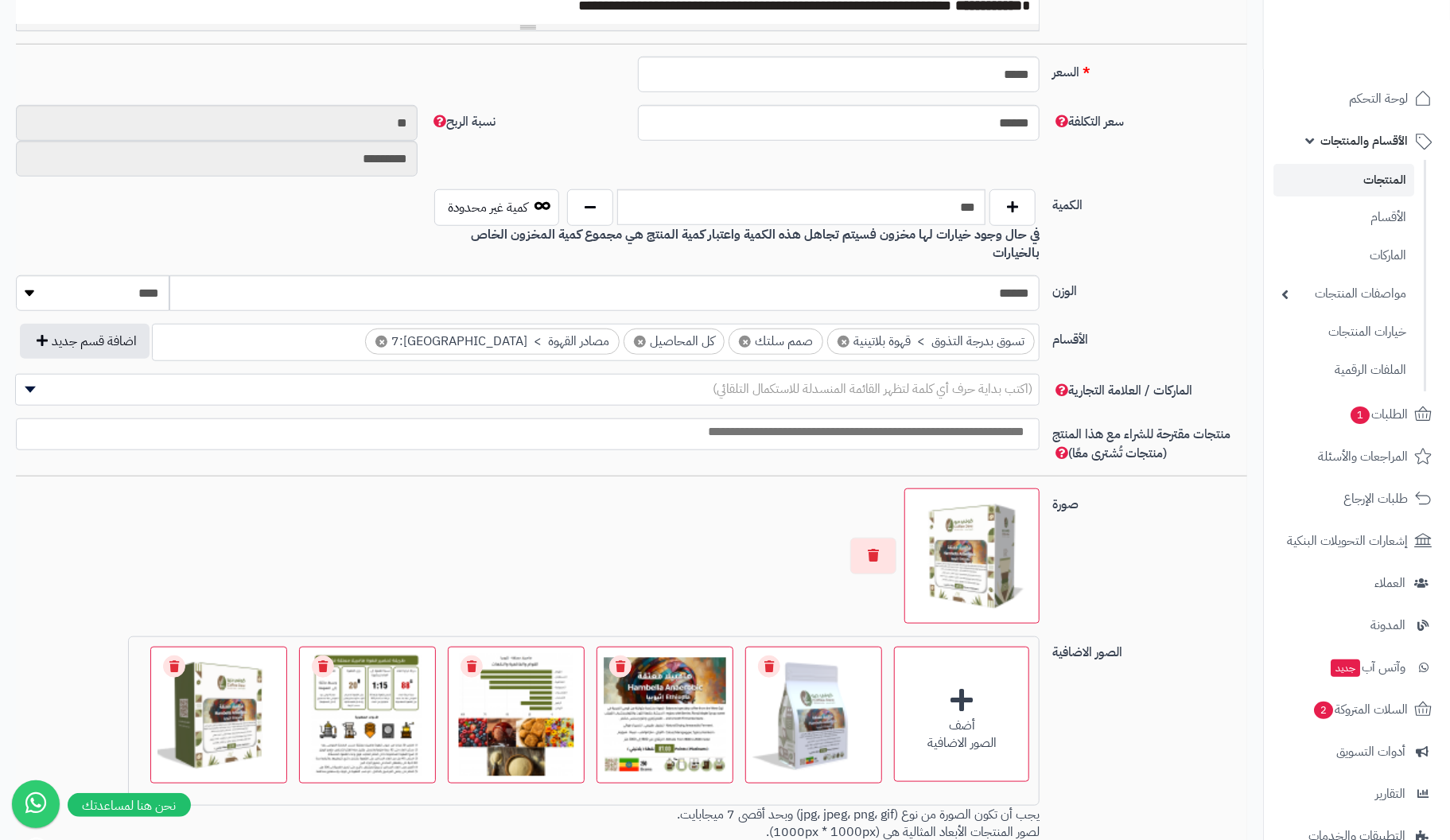
scroll to position [795, 0]
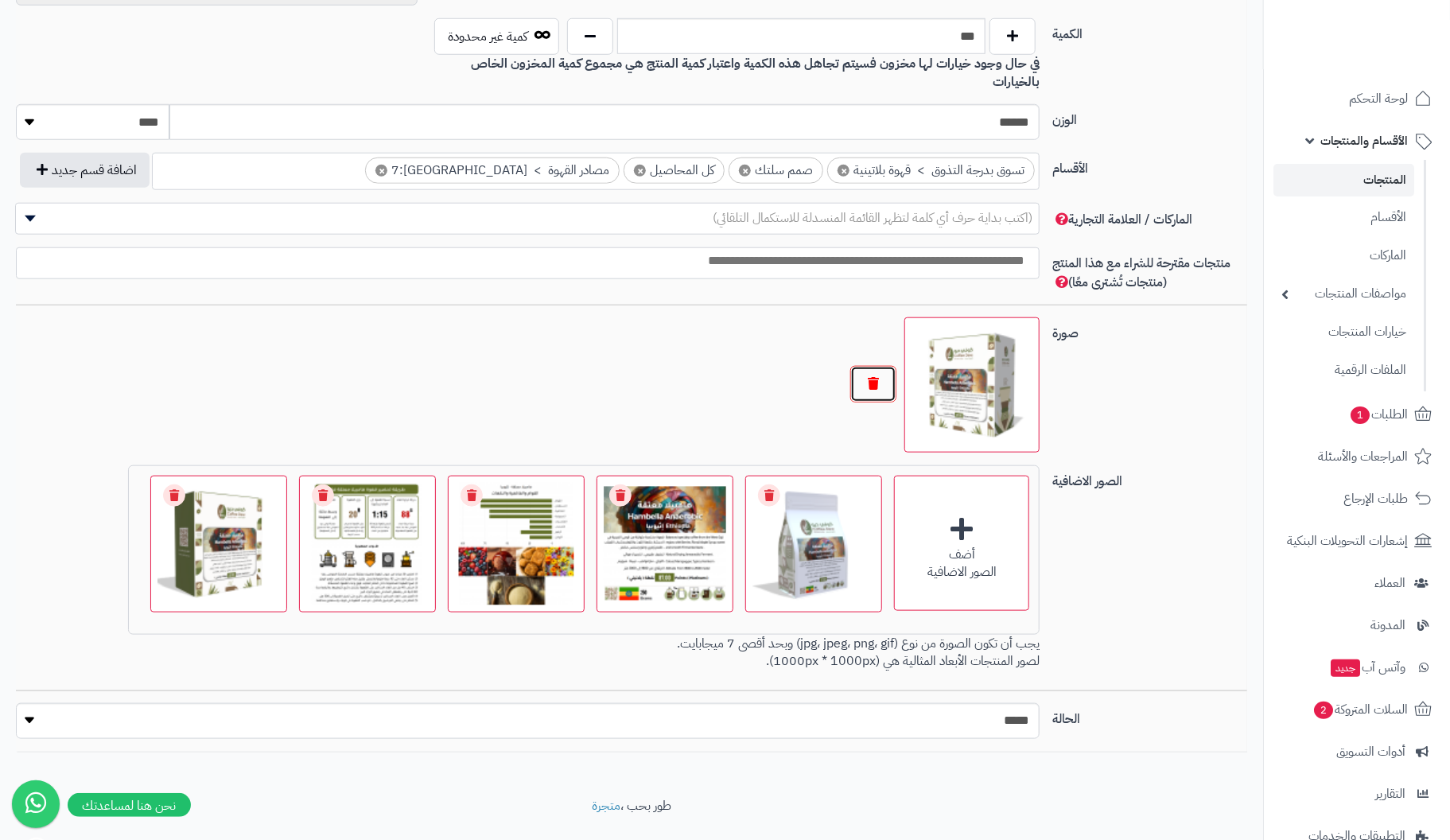
click at [882, 366] on button "button" at bounding box center [873, 384] width 46 height 37
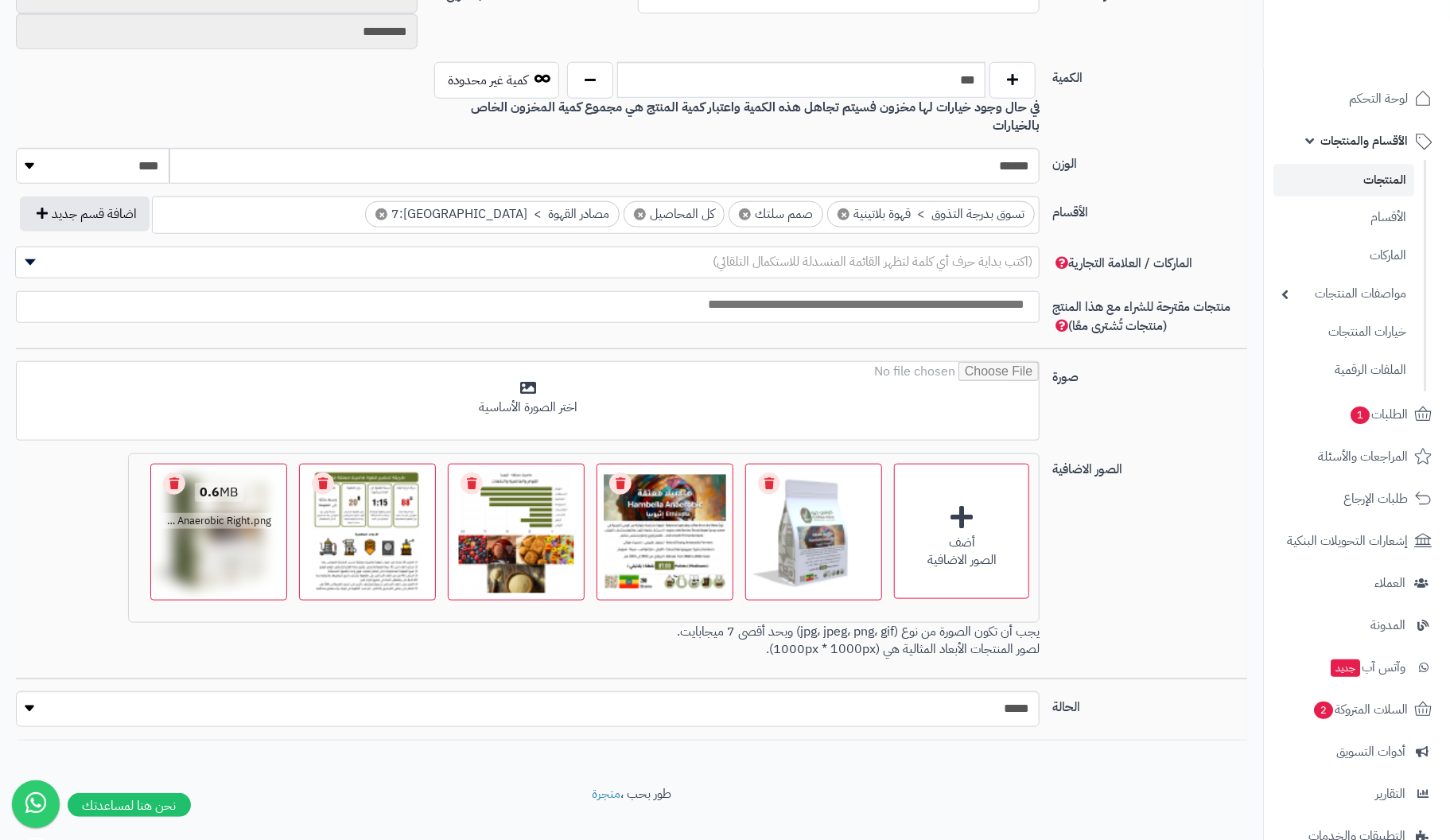
click at [182, 472] on link "Remove file" at bounding box center [174, 483] width 22 height 22
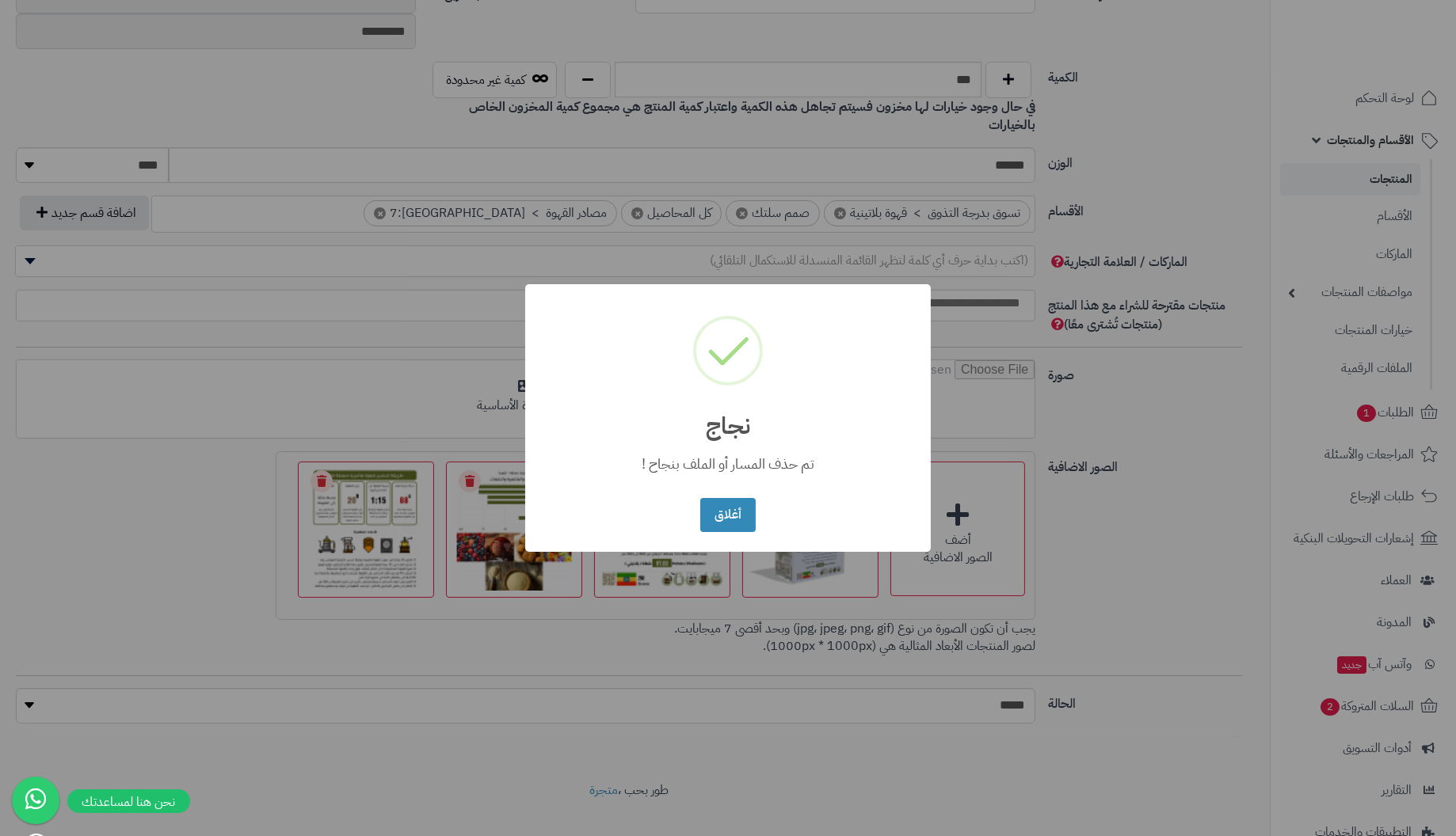
click at [700, 498] on button "أغلاق" at bounding box center [727, 515] width 54 height 34
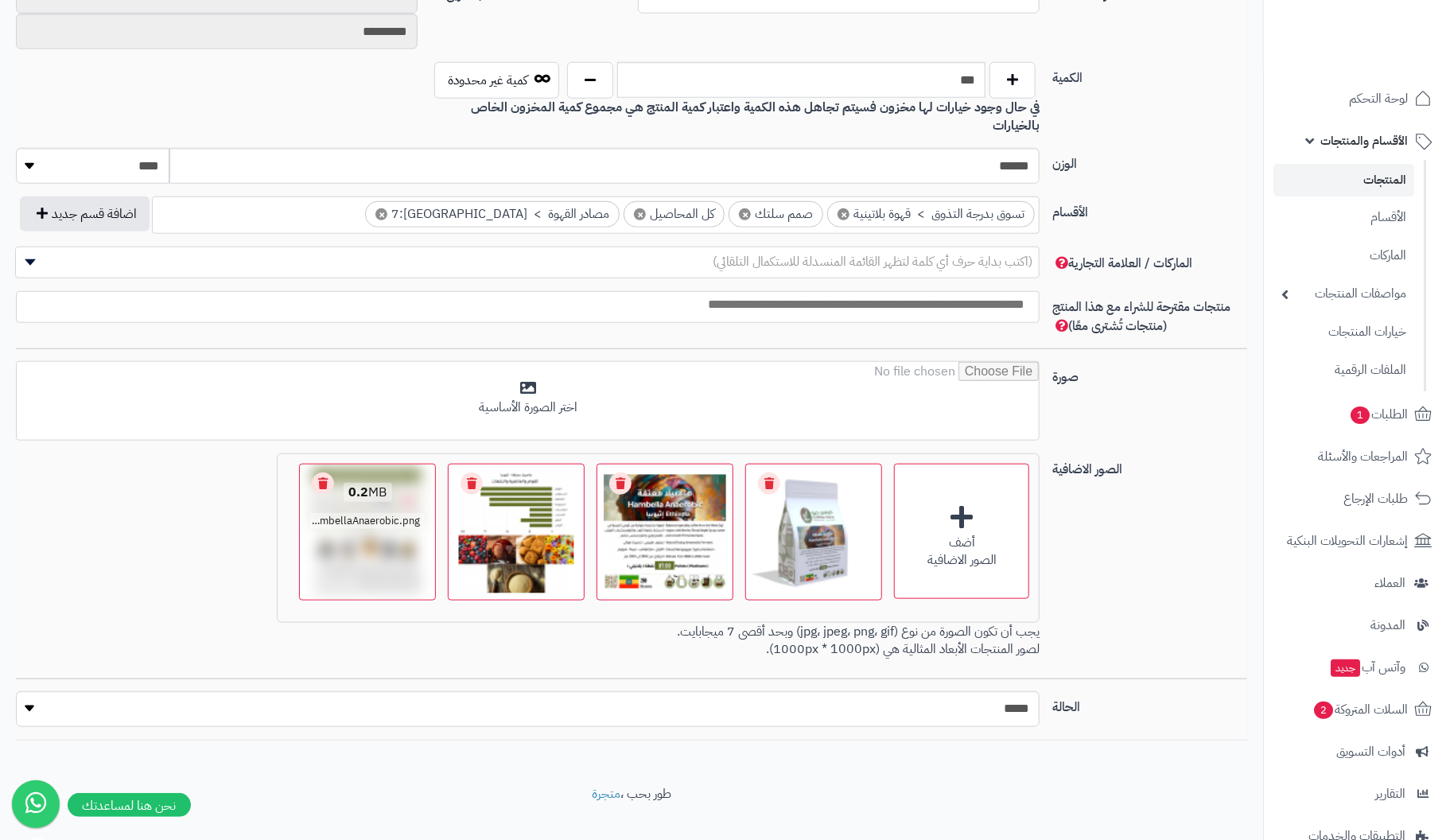
click at [332, 472] on link "Remove file" at bounding box center [322, 483] width 22 height 22
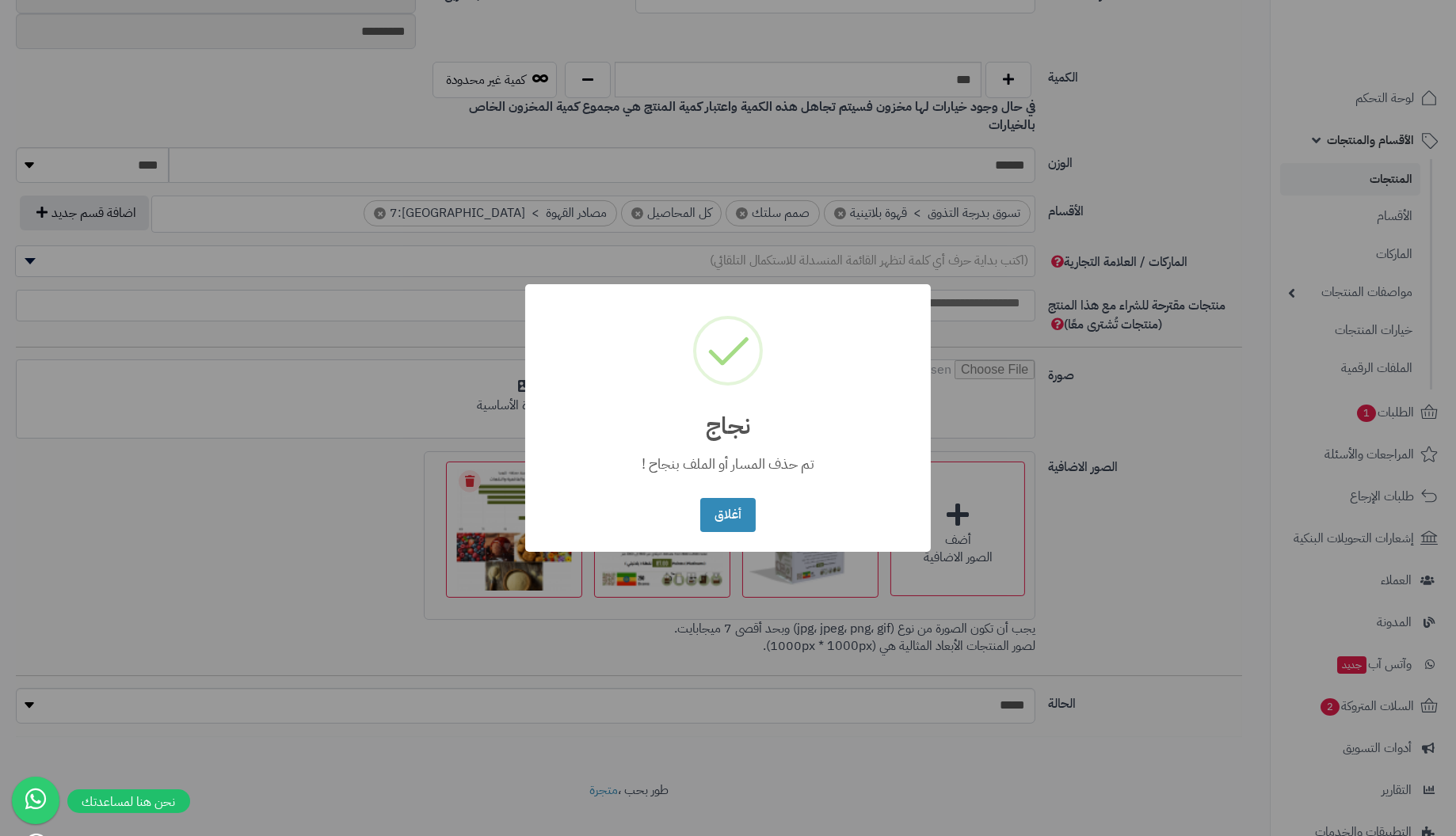
click at [700, 498] on button "أغلاق" at bounding box center [727, 515] width 54 height 34
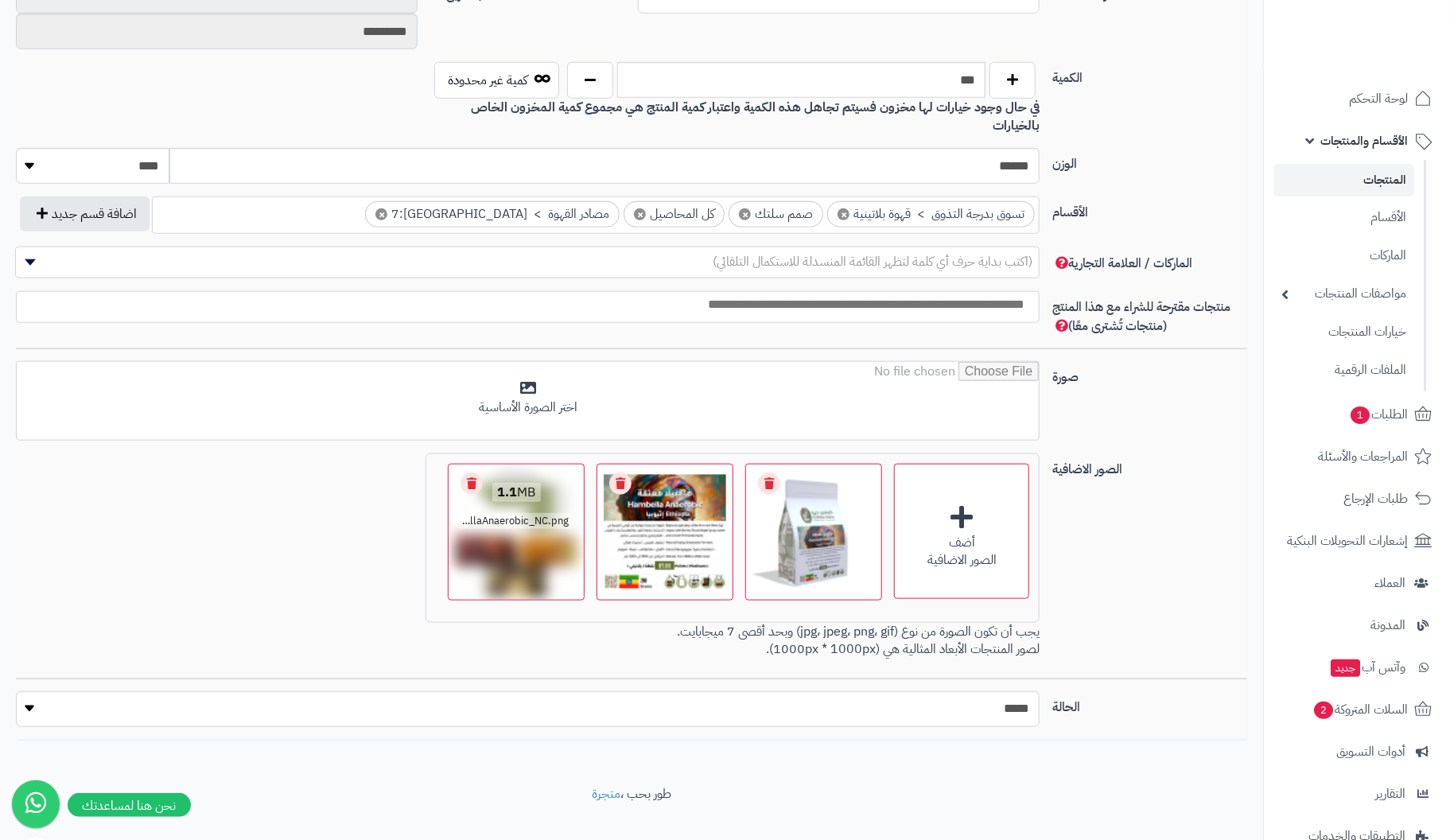
click at [467, 472] on link "Remove file" at bounding box center [471, 483] width 22 height 22
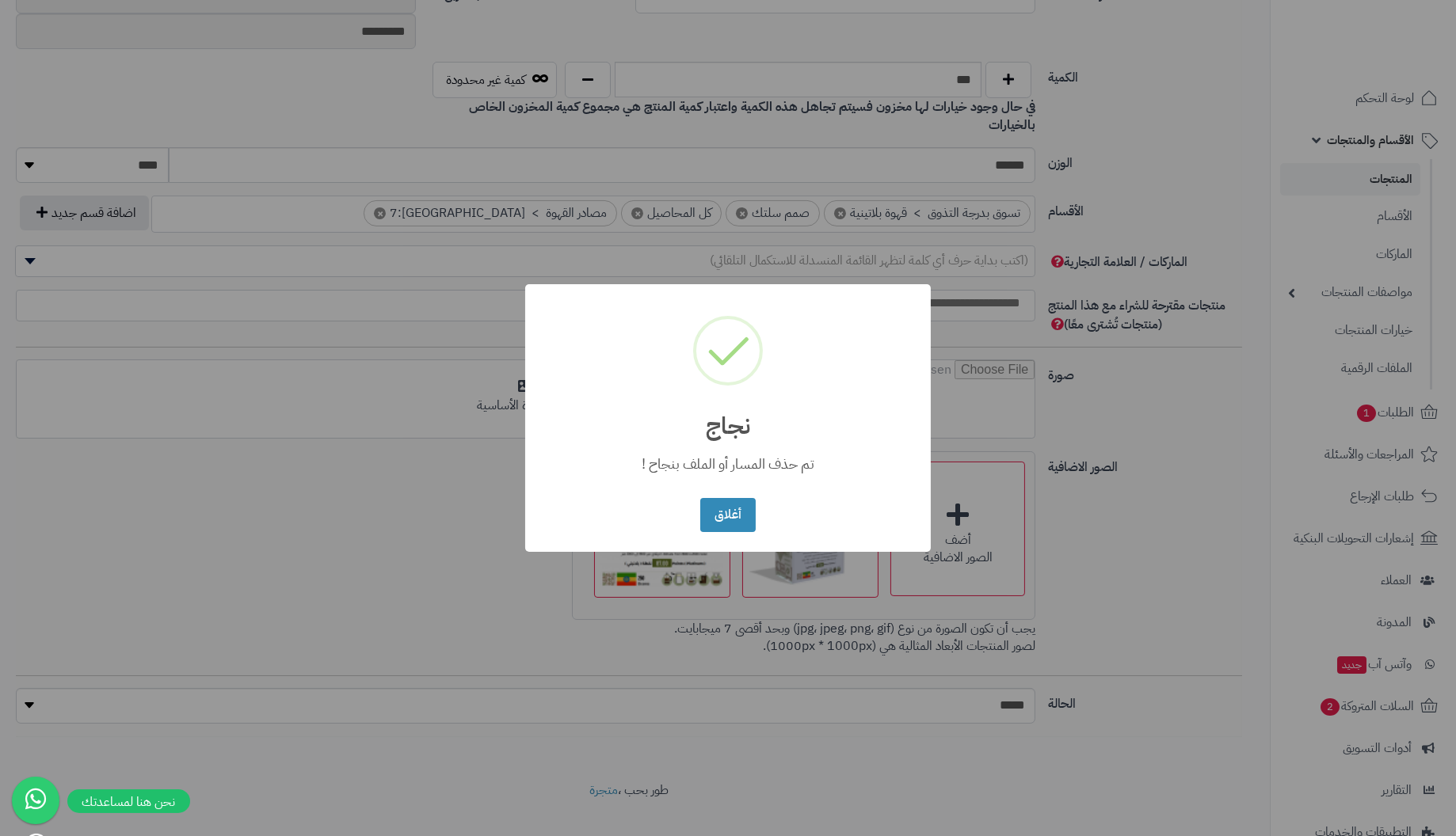
click at [700, 498] on button "أغلاق" at bounding box center [727, 515] width 54 height 34
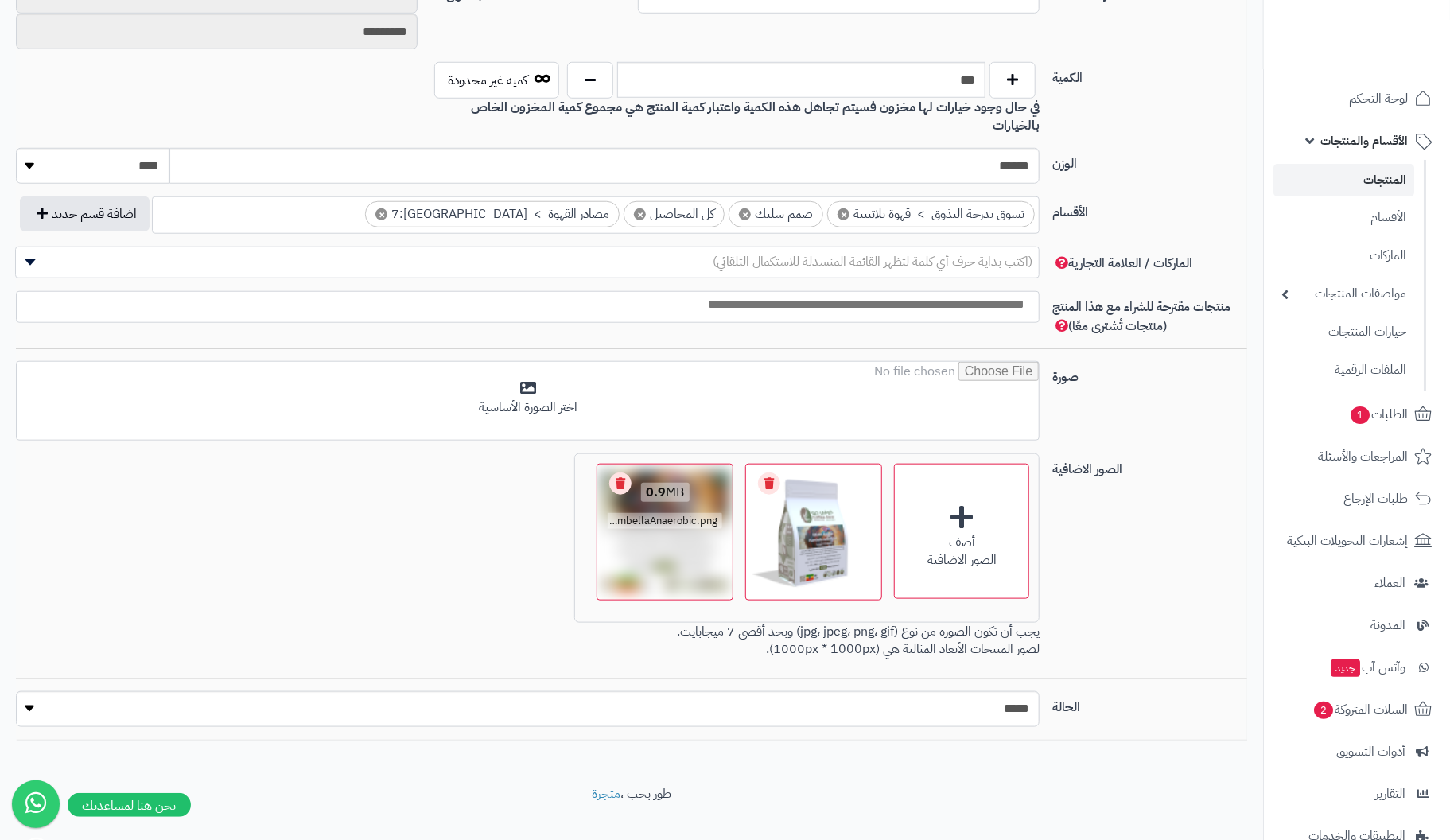
click at [628, 472] on link "Remove file" at bounding box center [620, 483] width 22 height 22
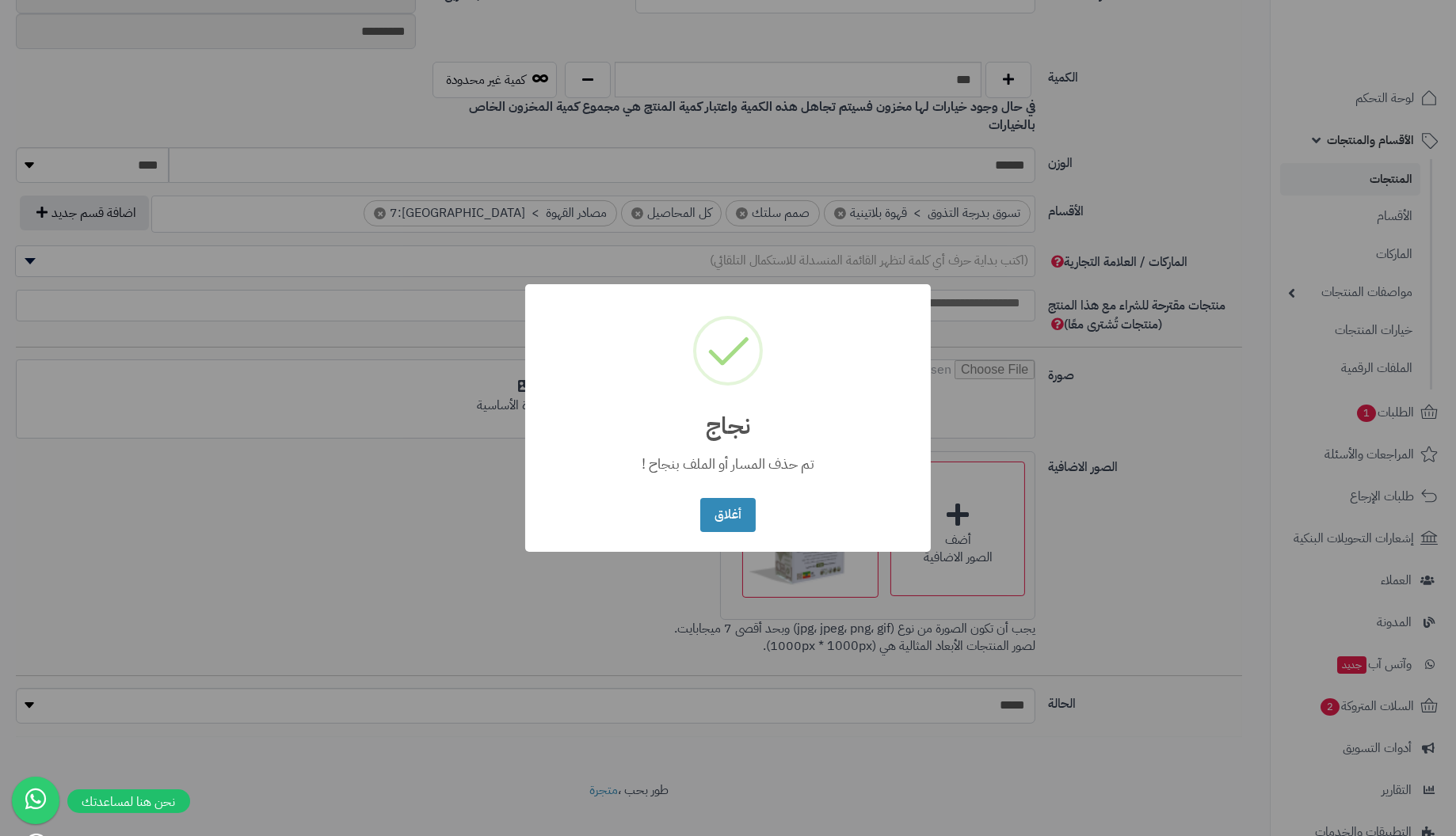
click at [700, 498] on button "أغلاق" at bounding box center [727, 515] width 54 height 34
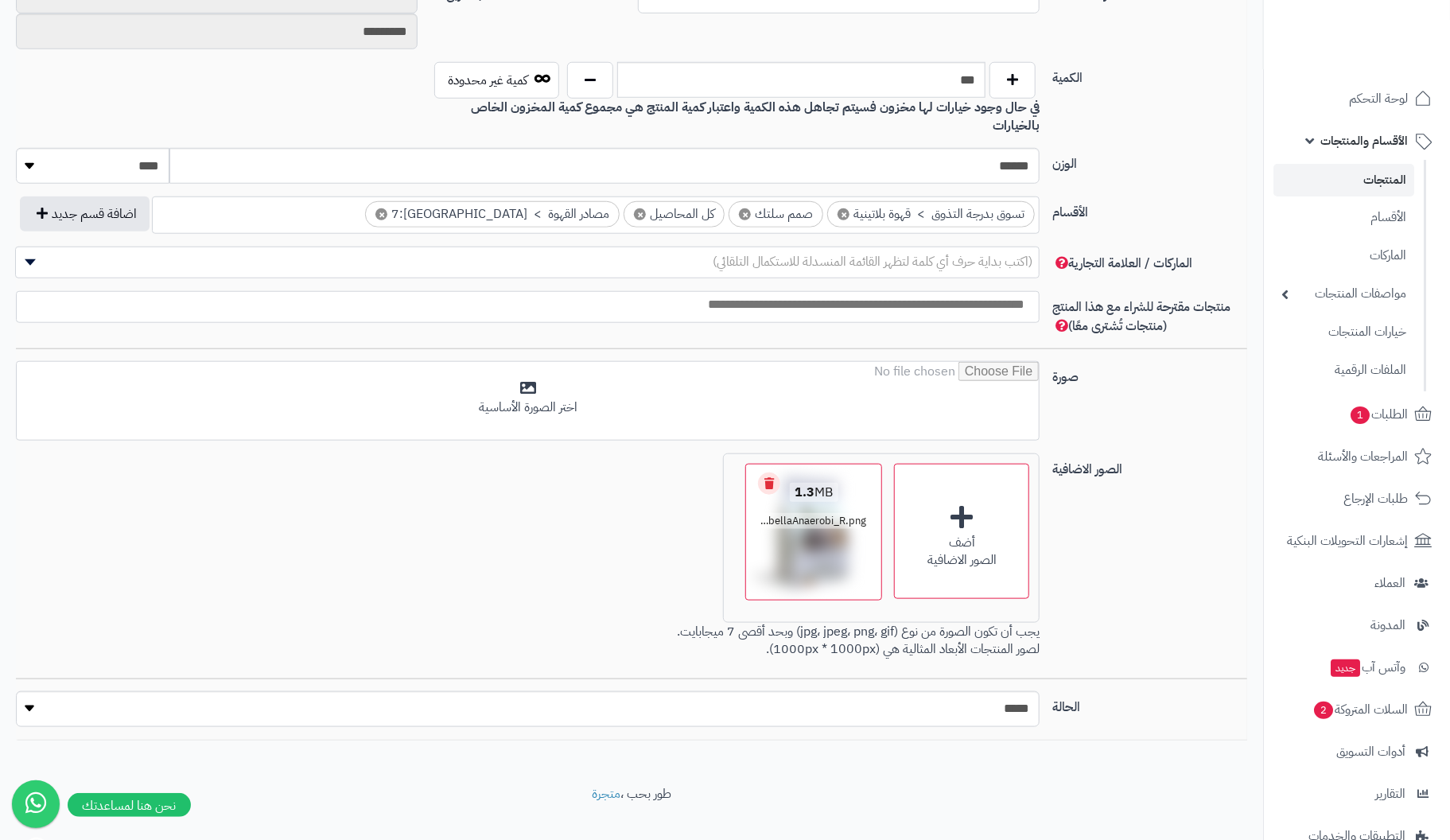
click at [767, 472] on link "Remove file" at bounding box center [769, 483] width 22 height 22
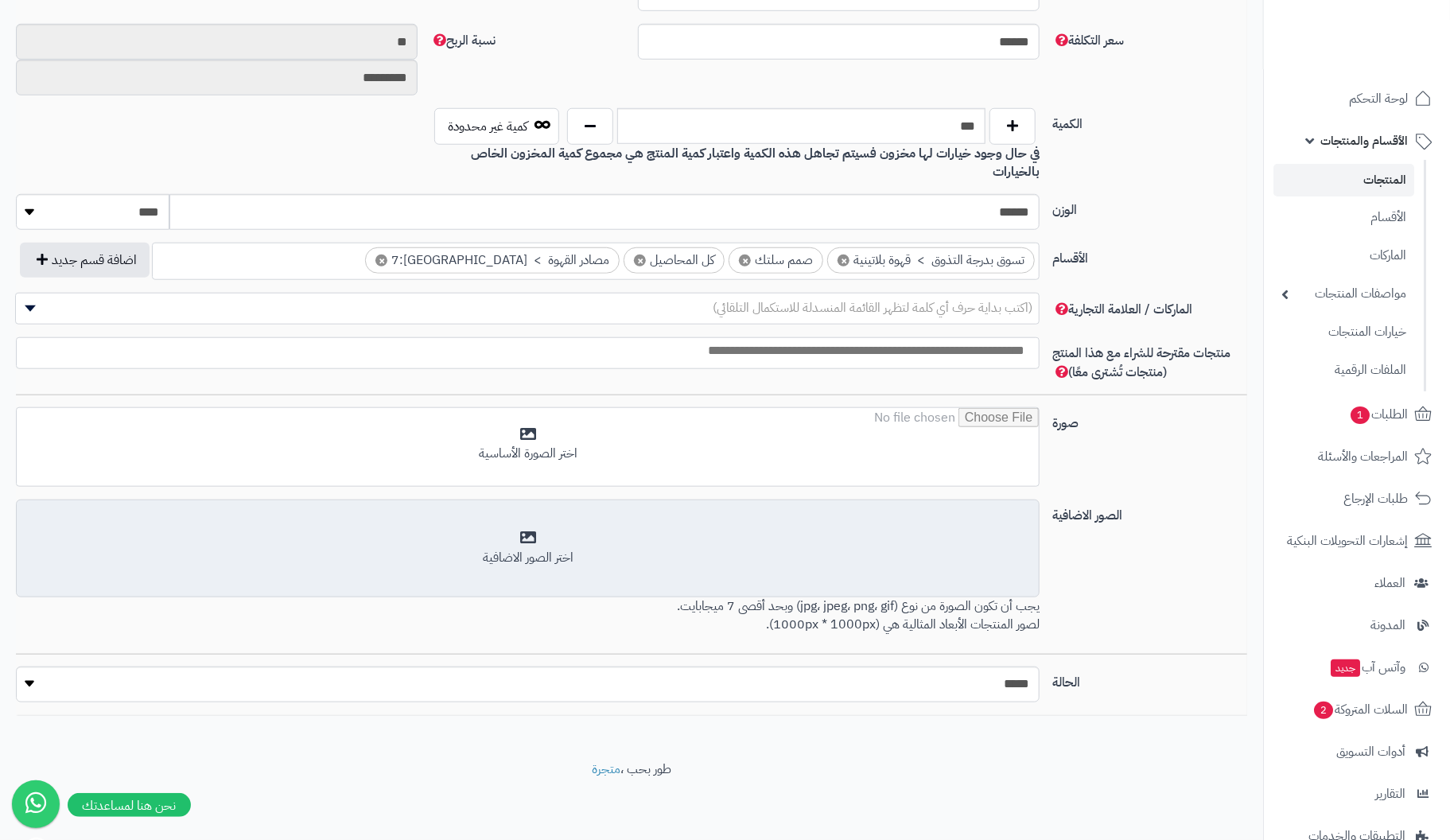
scroll to position [681, 0]
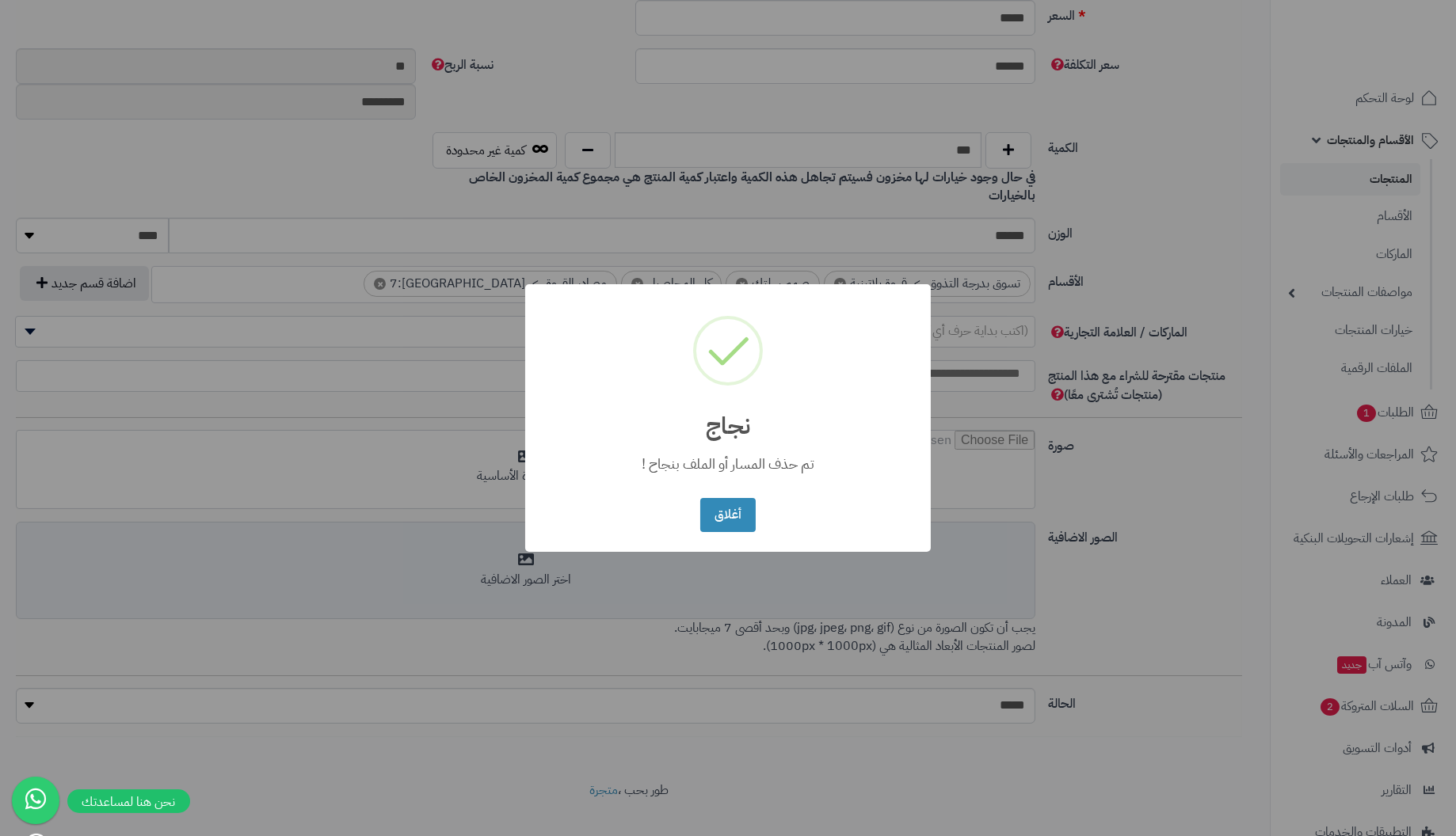
click at [700, 498] on button "أغلاق" at bounding box center [727, 515] width 54 height 34
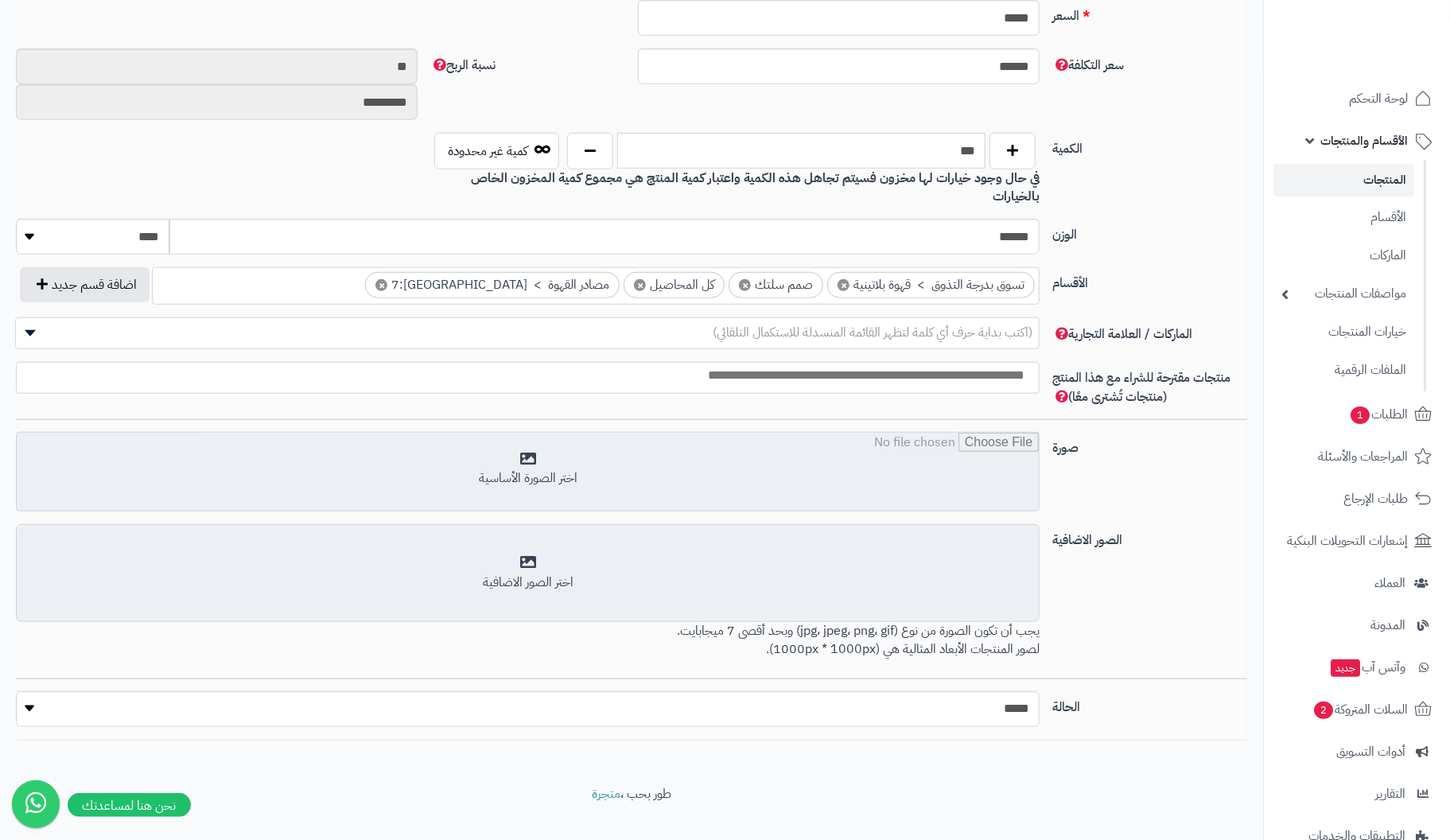
click at [525, 439] on input "file" at bounding box center [527, 473] width 1022 height 80
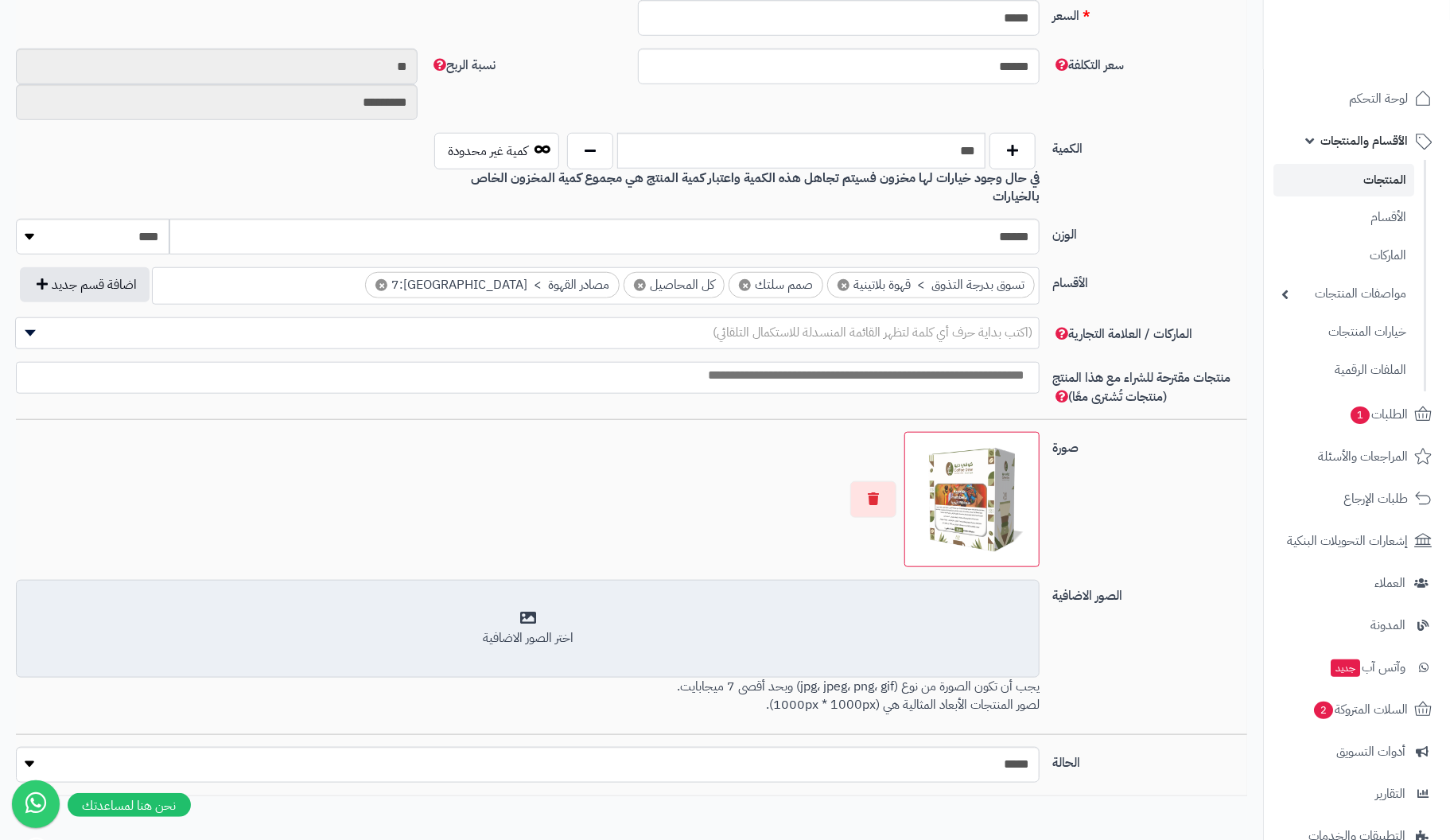
click at [516, 610] on div "اختر الصور الاضافية" at bounding box center [528, 629] width 1003 height 38
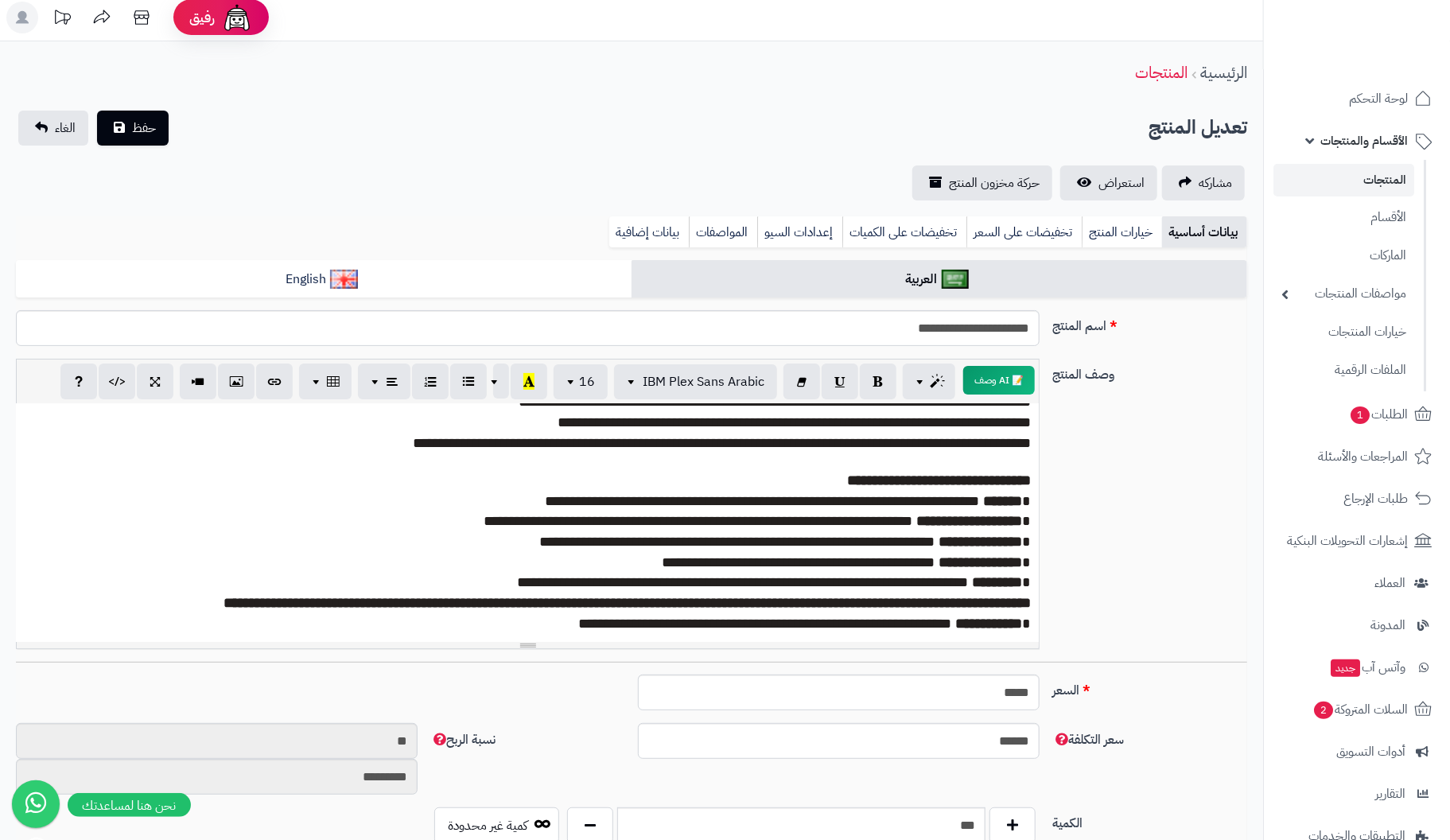
scroll to position [0, 0]
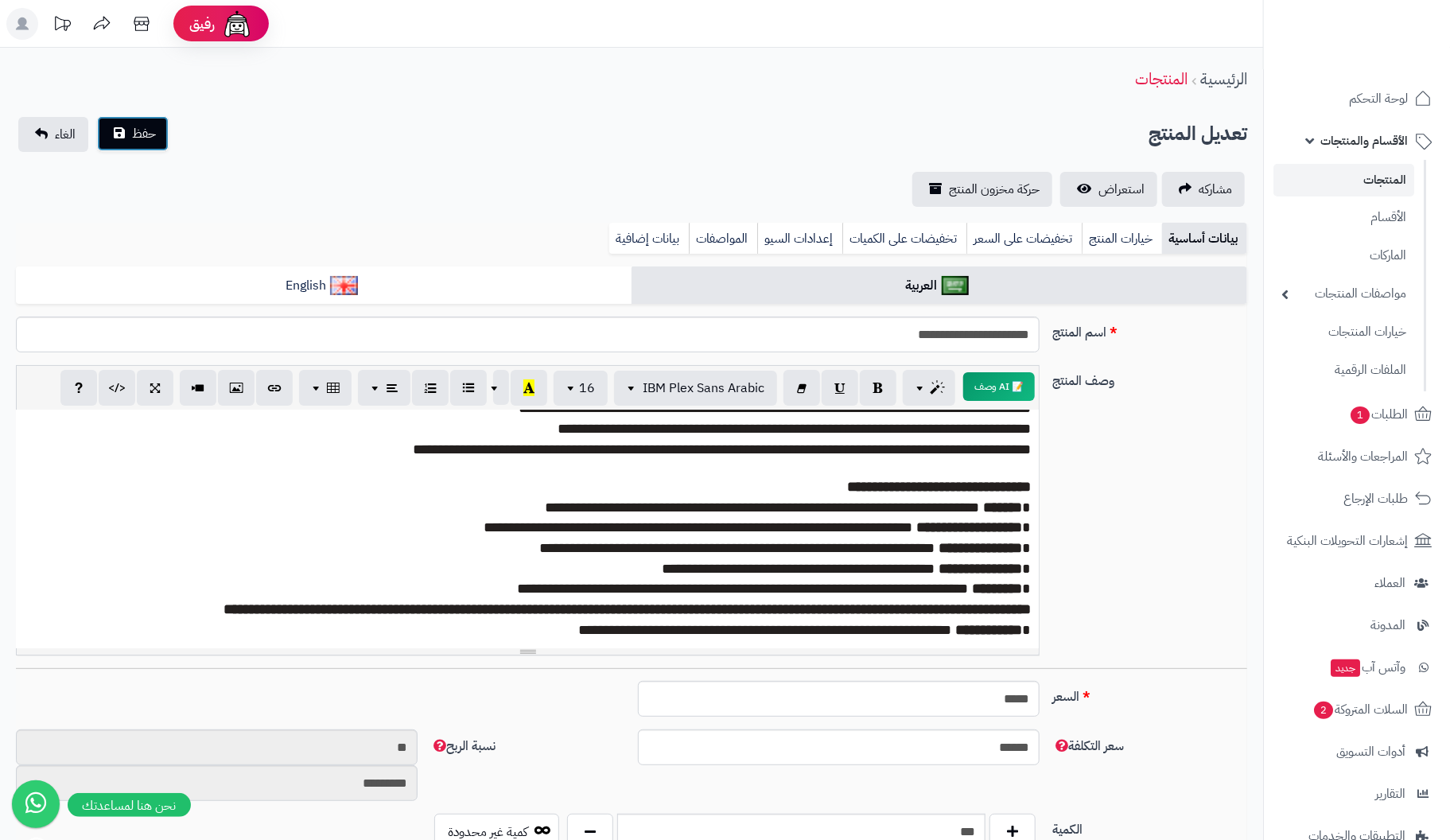
click at [141, 139] on span "حفظ" at bounding box center [144, 133] width 24 height 19
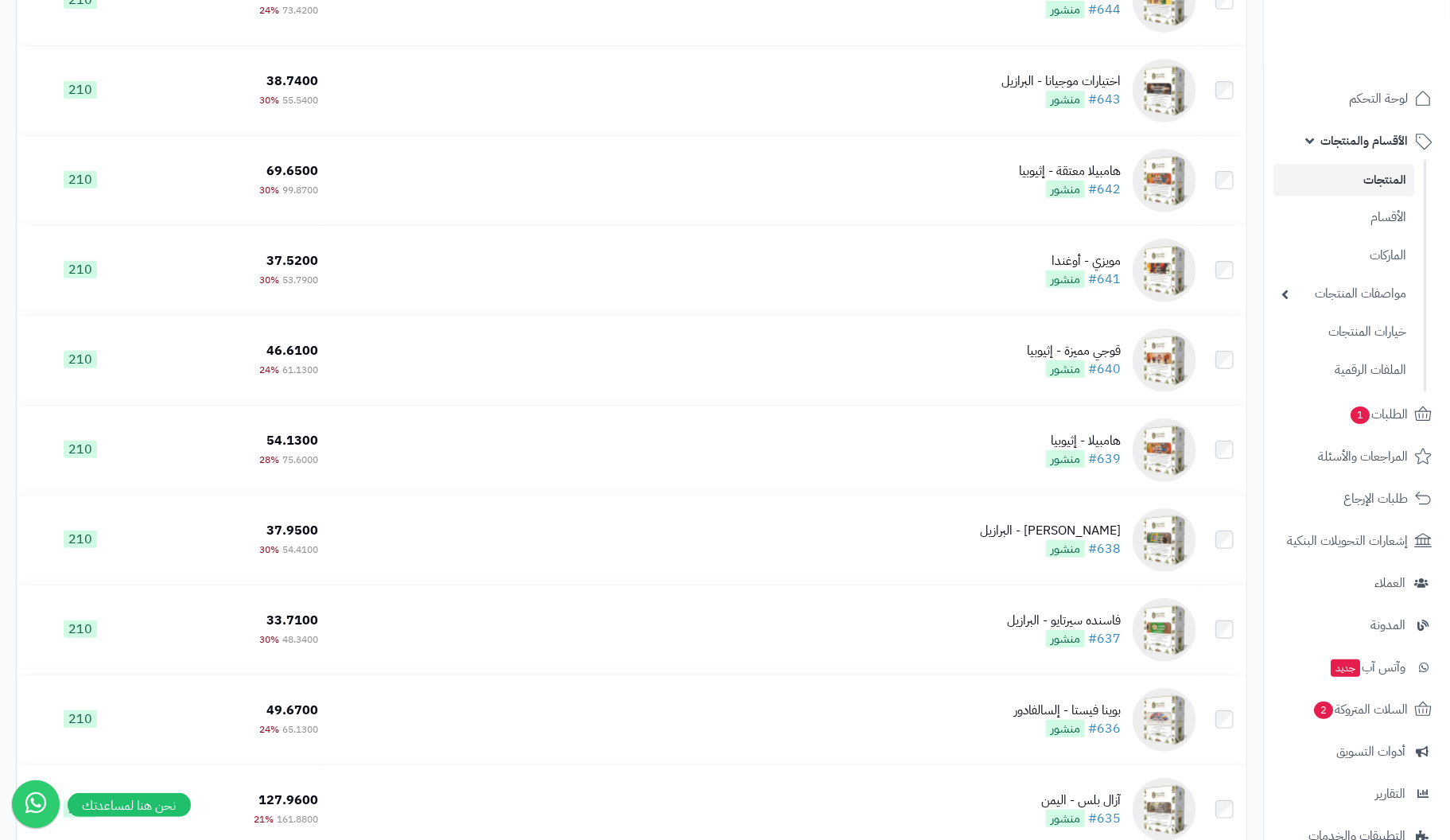
scroll to position [7091, 0]
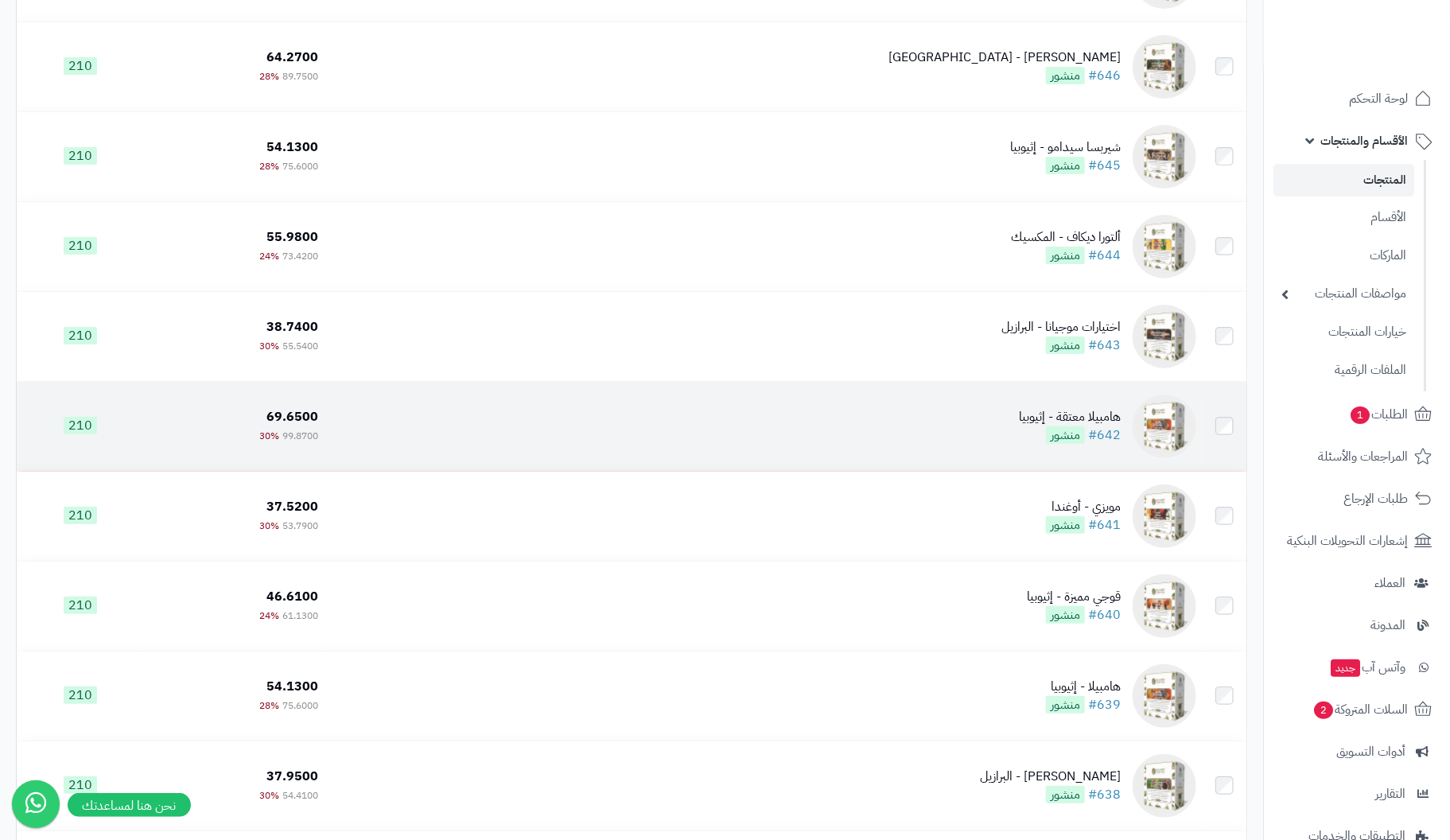
click at [1116, 426] on div "هامبيلا معتقة - إثيوبيا" at bounding box center [1069, 417] width 102 height 18
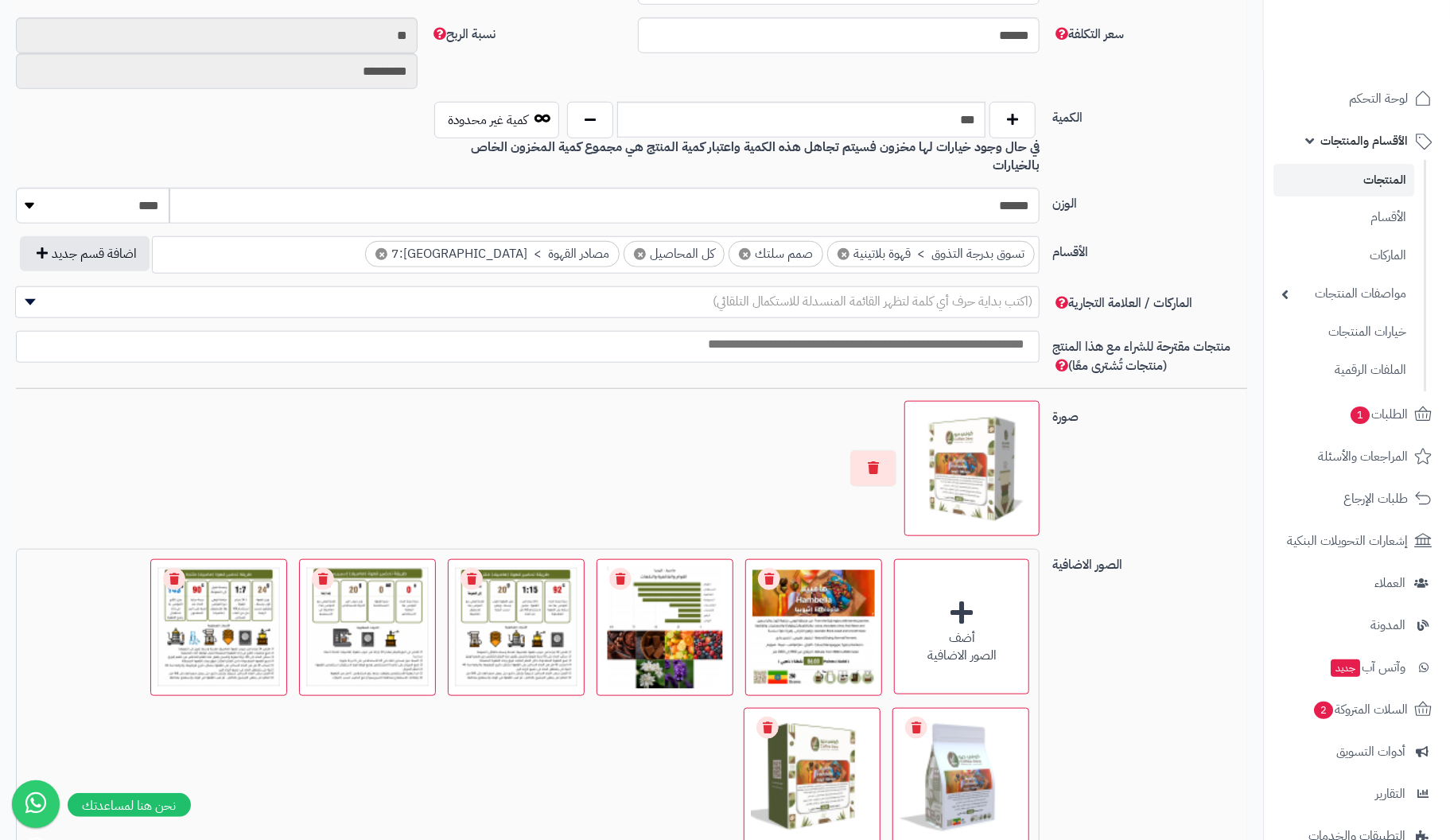
scroll to position [875, 0]
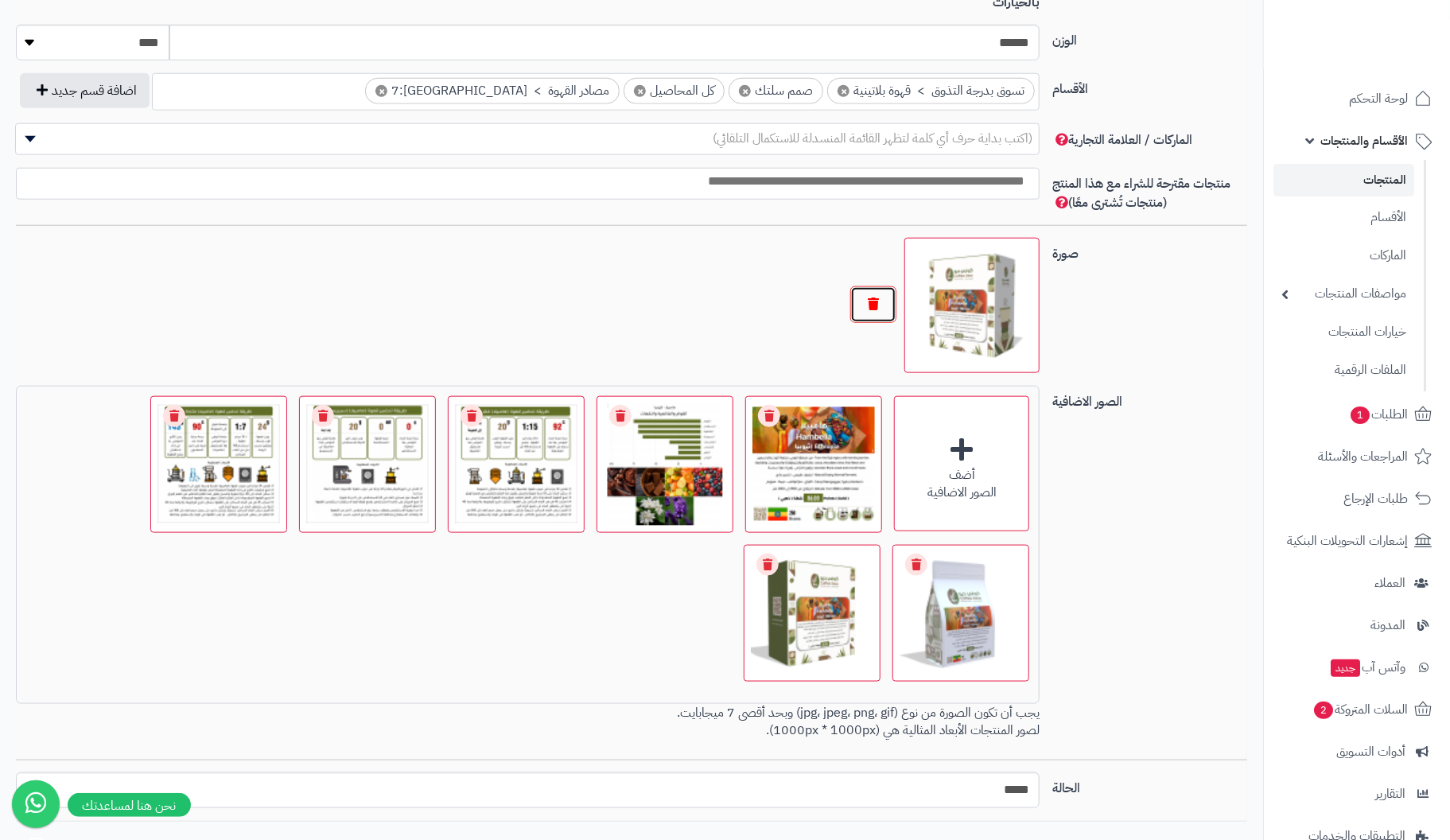
click at [871, 286] on button "button" at bounding box center [873, 304] width 46 height 37
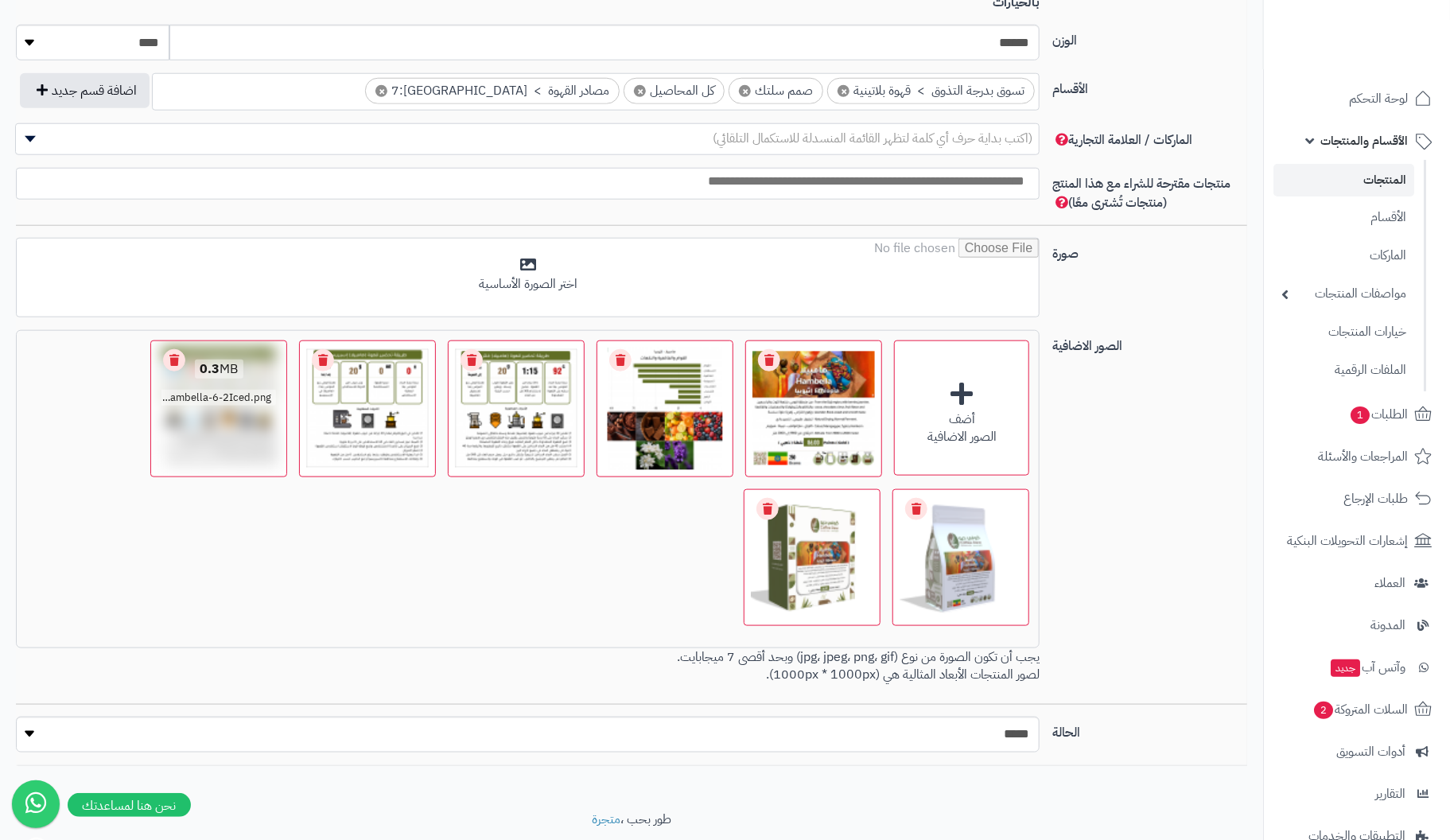
click at [175, 349] on link "Remove file" at bounding box center [174, 360] width 22 height 22
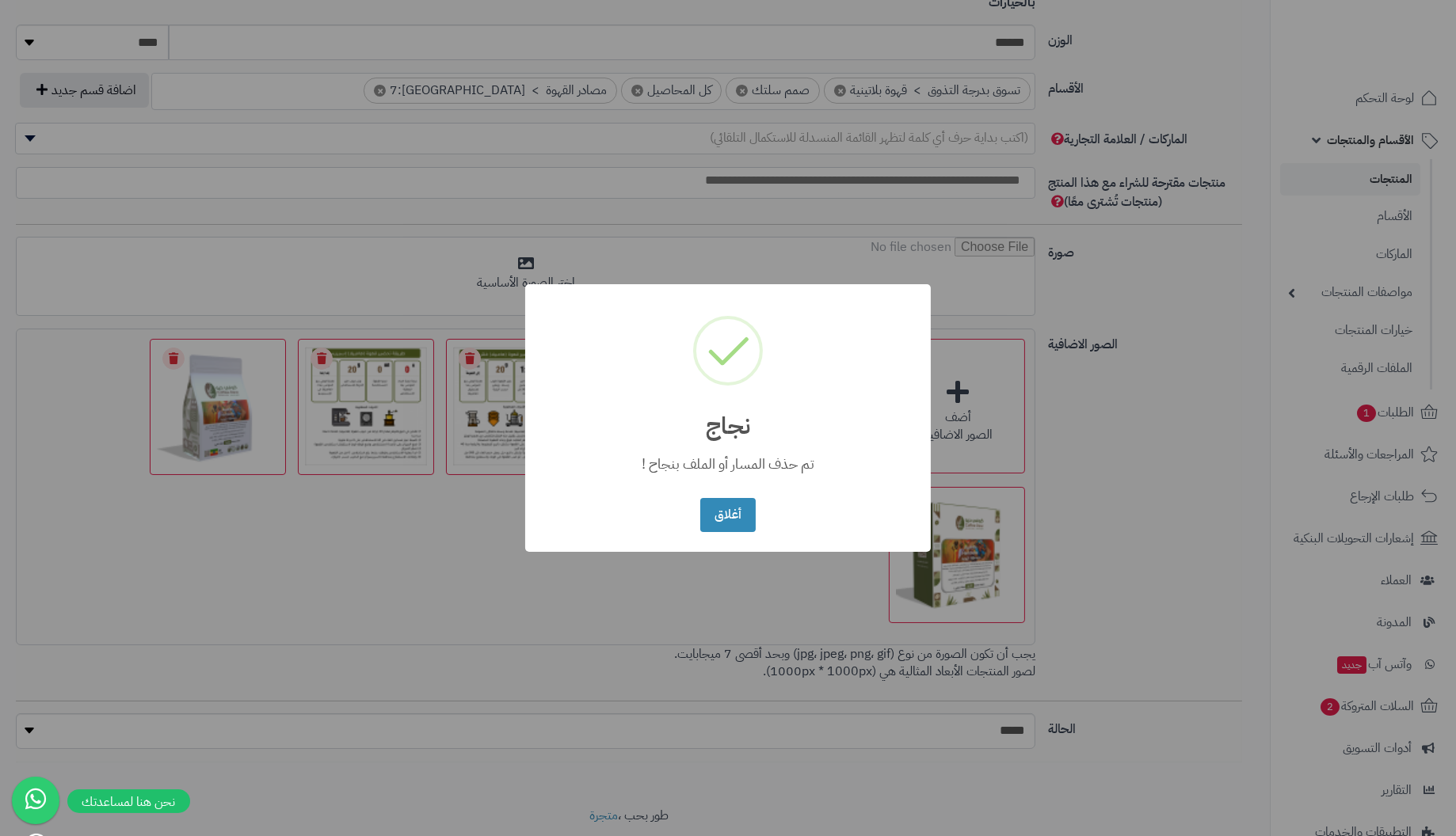
click at [700, 498] on button "أغلاق" at bounding box center [727, 515] width 54 height 34
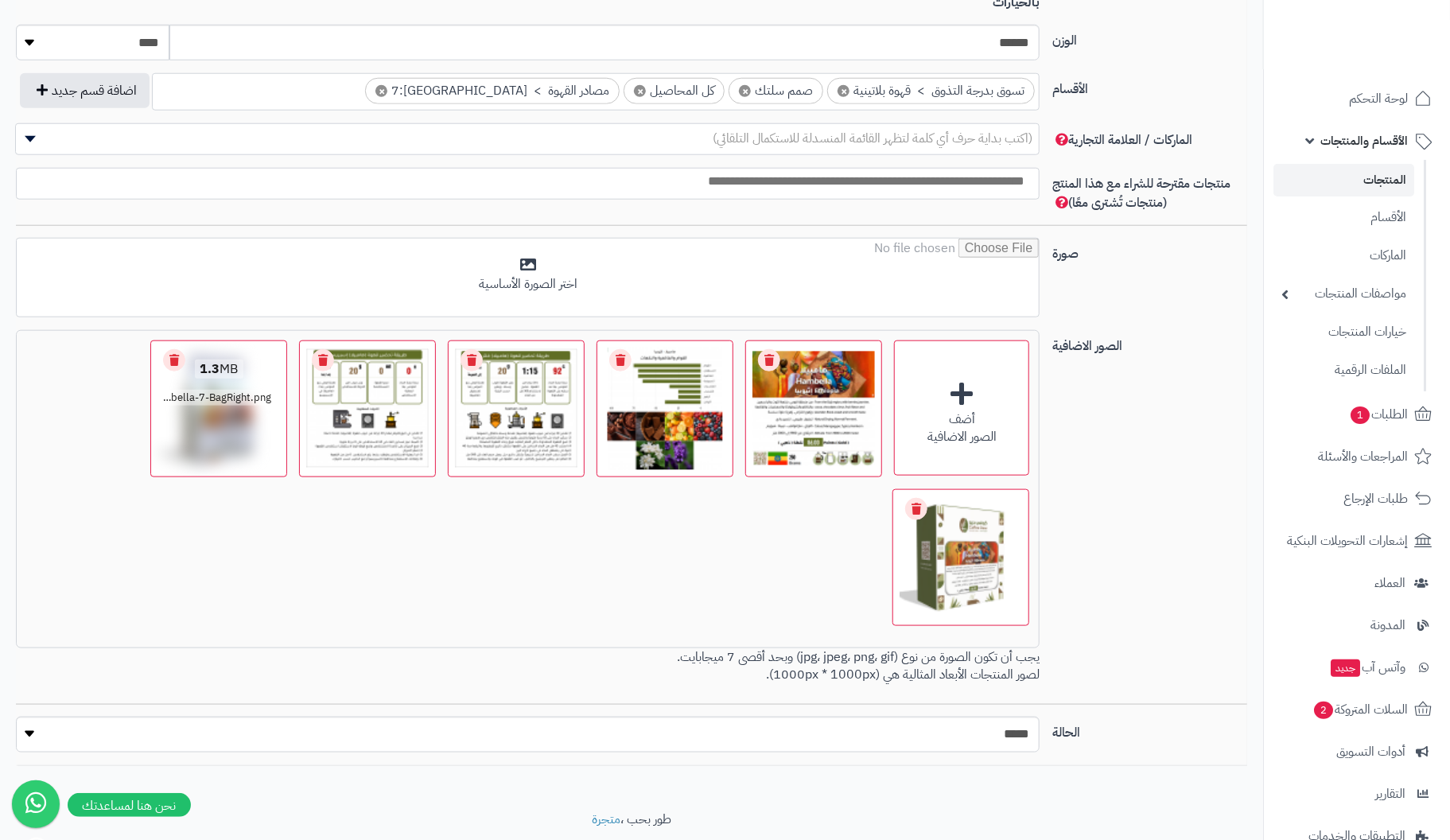
click at [178, 349] on link "Remove file" at bounding box center [174, 360] width 22 height 22
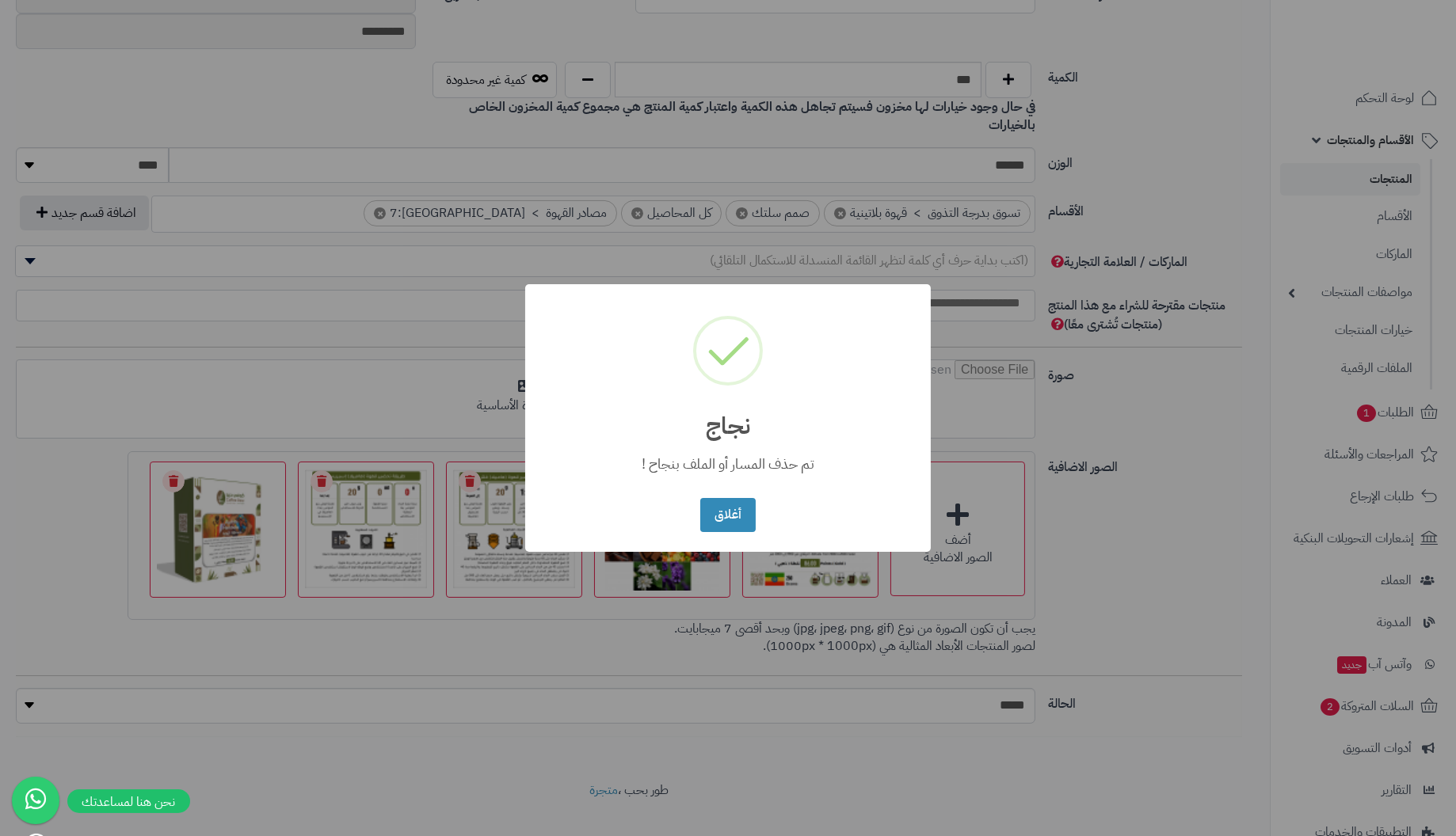
click at [700, 498] on button "أغلاق" at bounding box center [727, 515] width 54 height 34
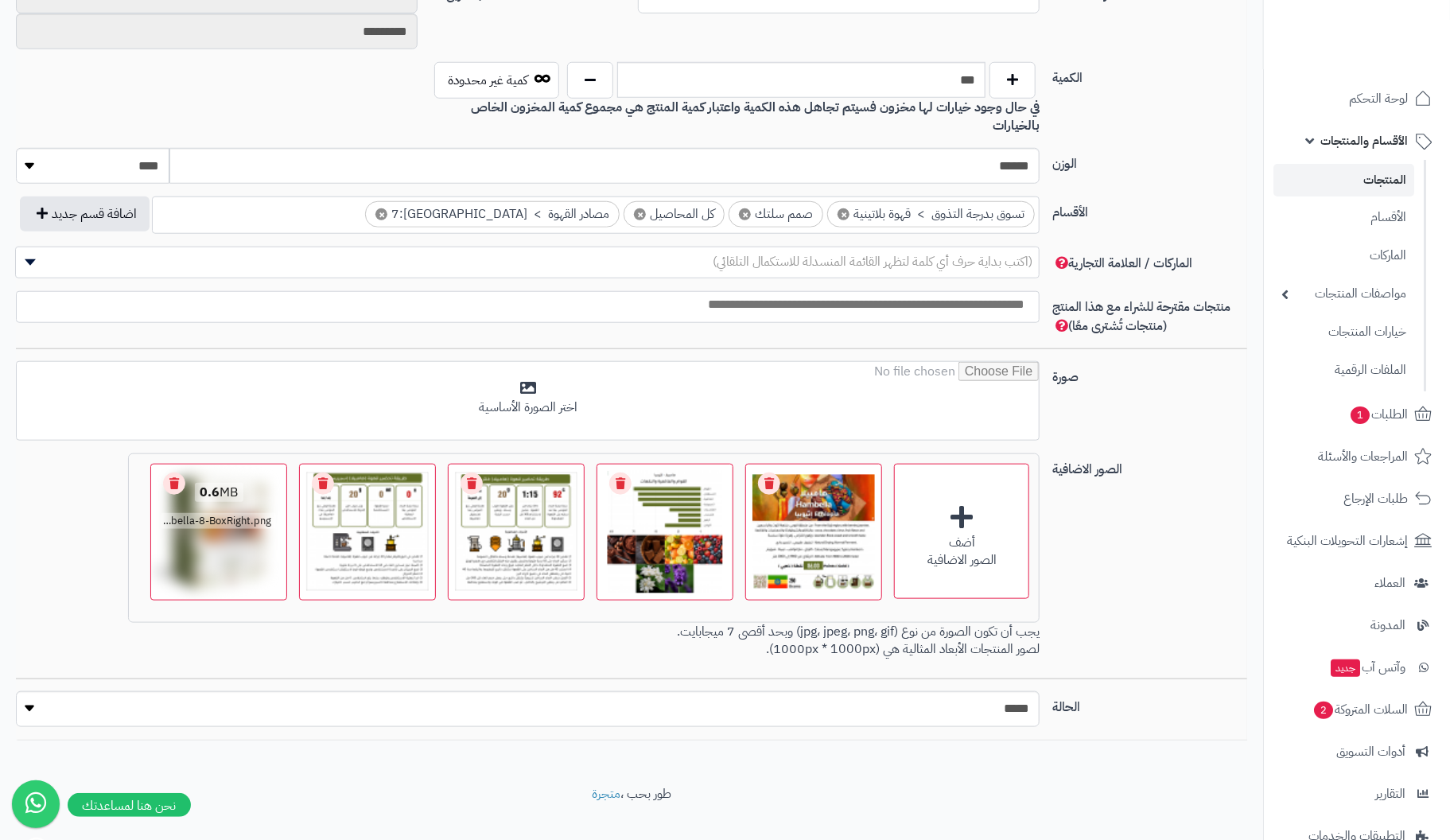
click at [173, 472] on link "Remove file" at bounding box center [174, 483] width 22 height 22
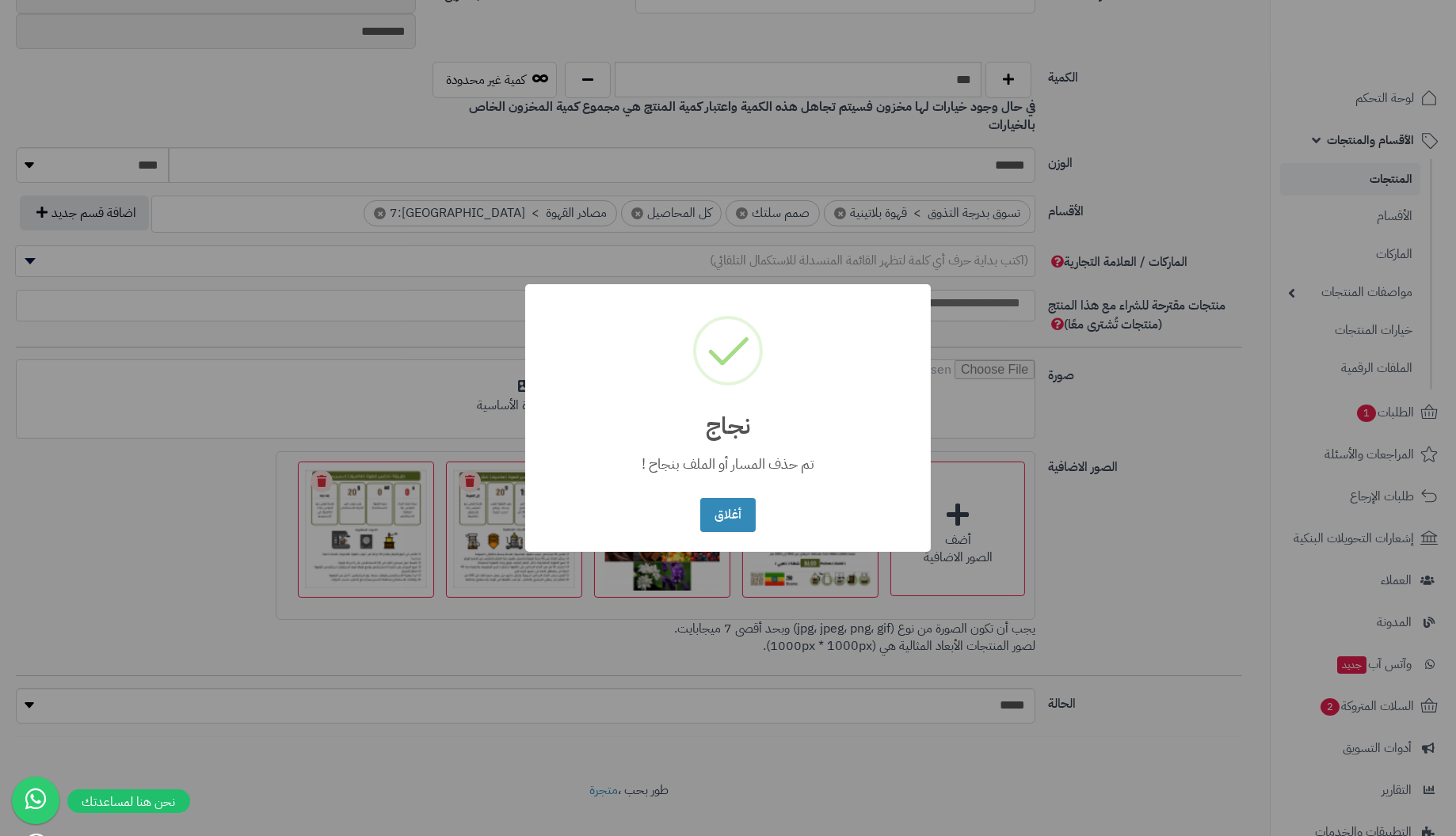
click at [700, 498] on button "أغلاق" at bounding box center [727, 515] width 54 height 34
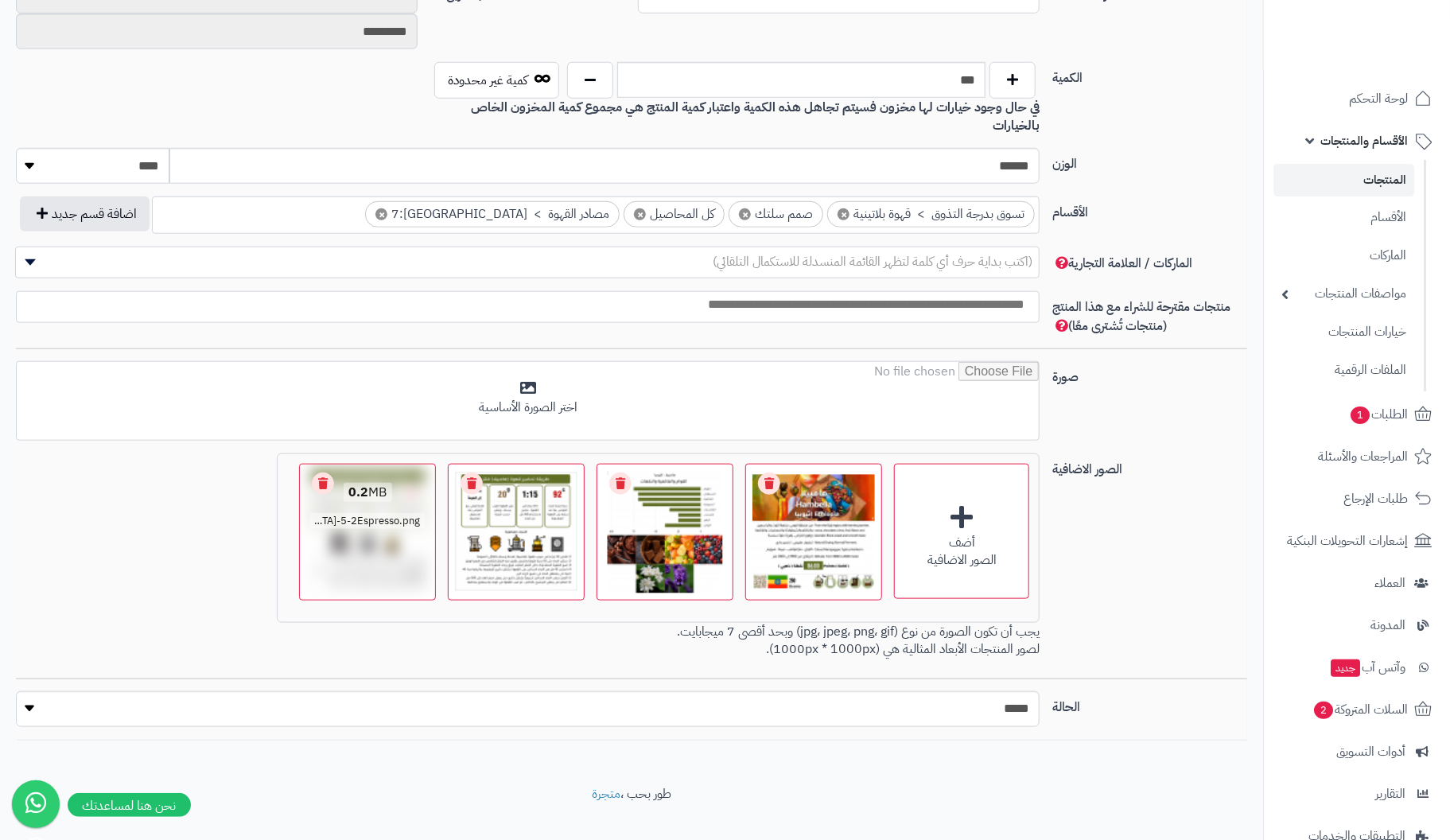
click at [323, 472] on link "Remove file" at bounding box center [322, 483] width 22 height 22
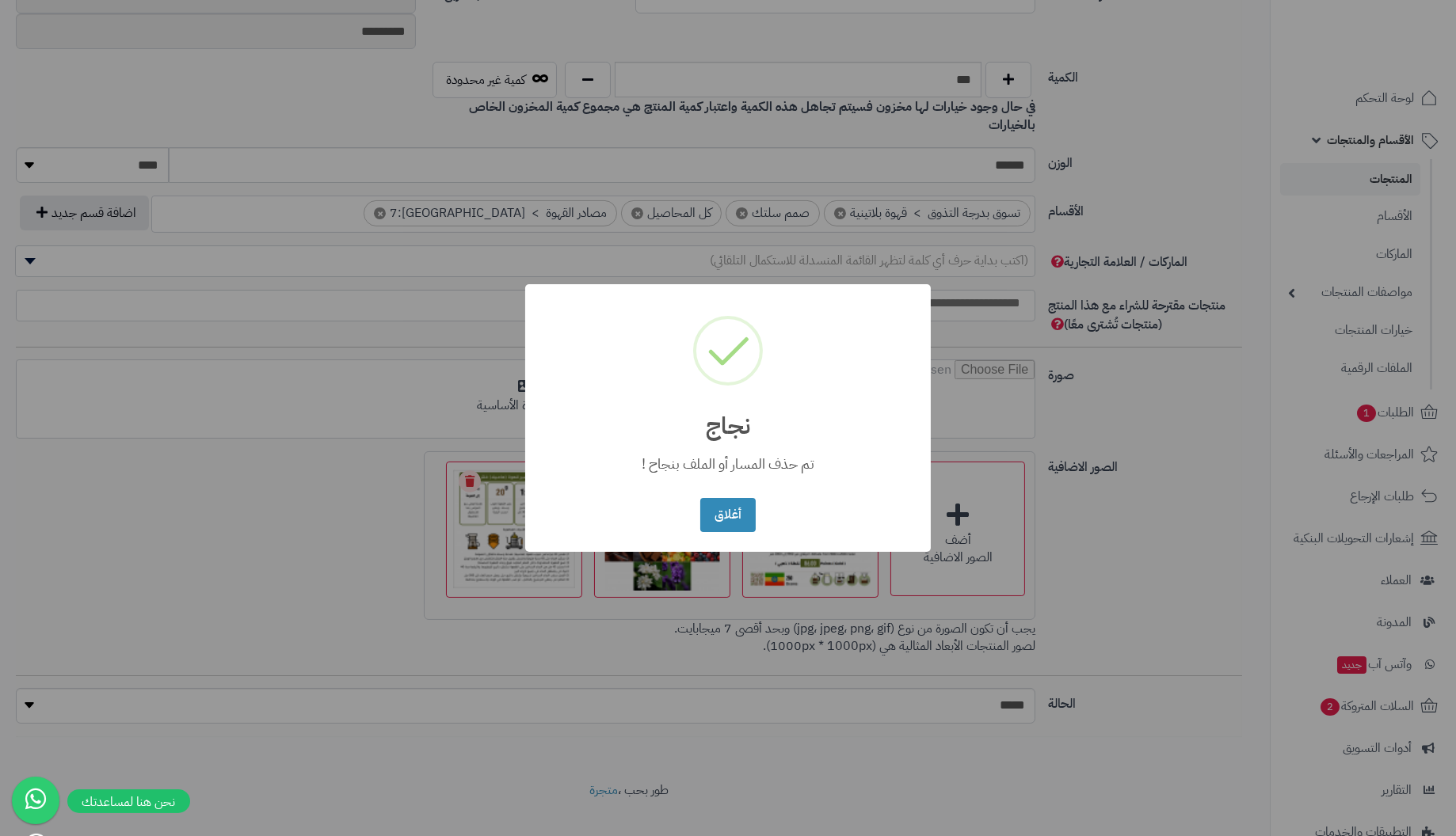
click at [700, 498] on button "أغلاق" at bounding box center [727, 515] width 54 height 34
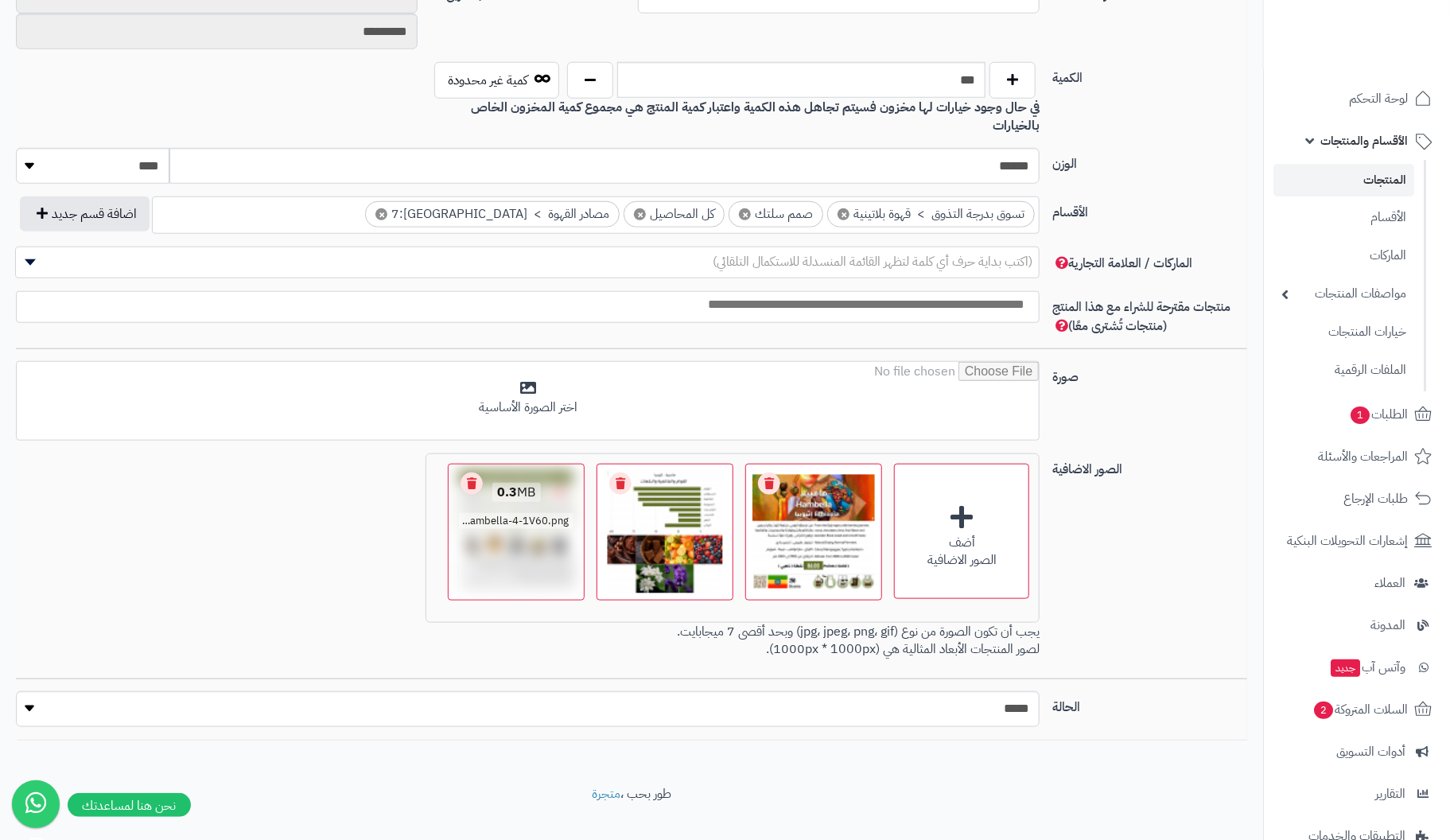
click at [472, 472] on link "Remove file" at bounding box center [471, 483] width 22 height 22
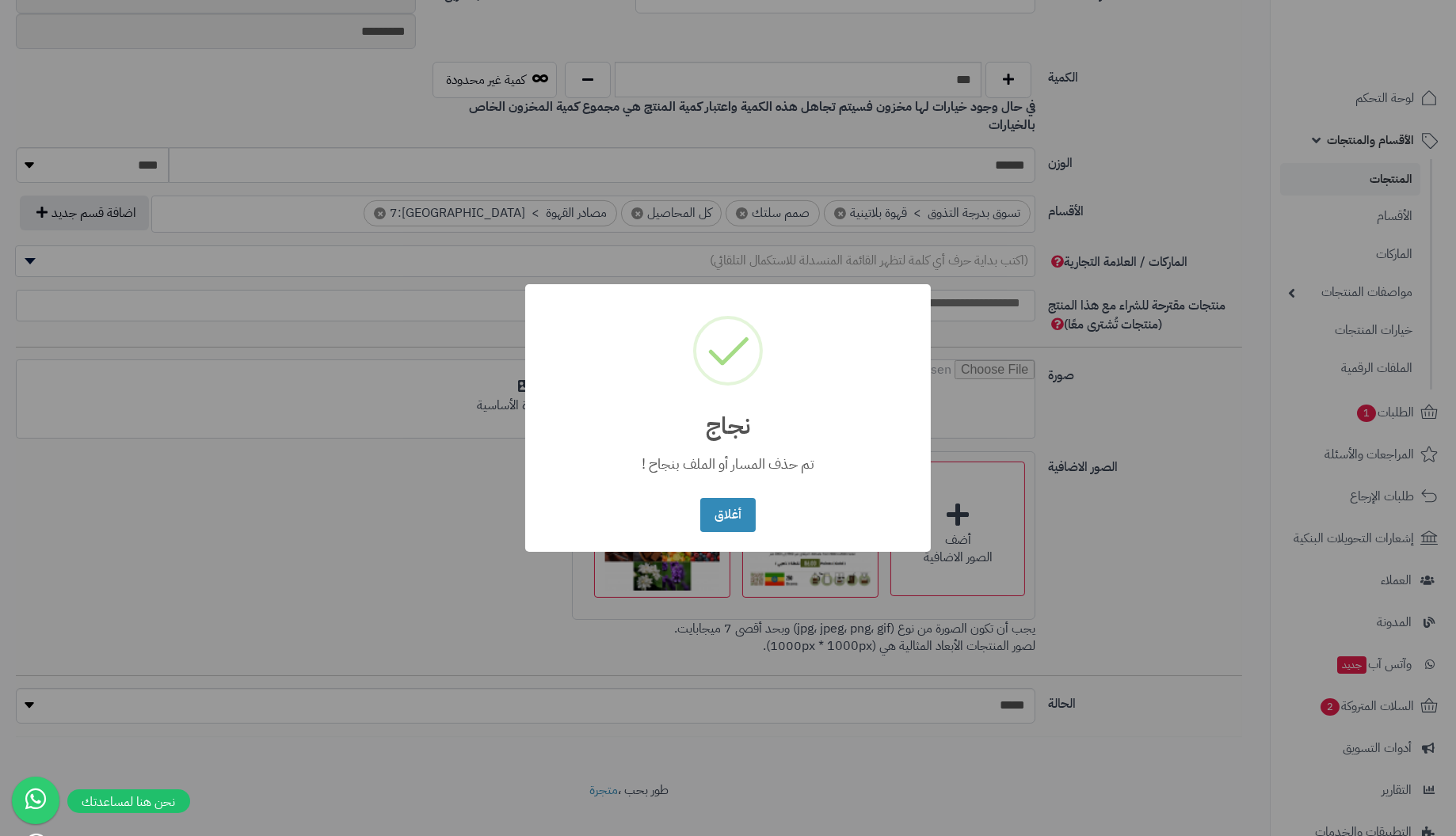
click at [700, 498] on button "أغلاق" at bounding box center [727, 515] width 54 height 34
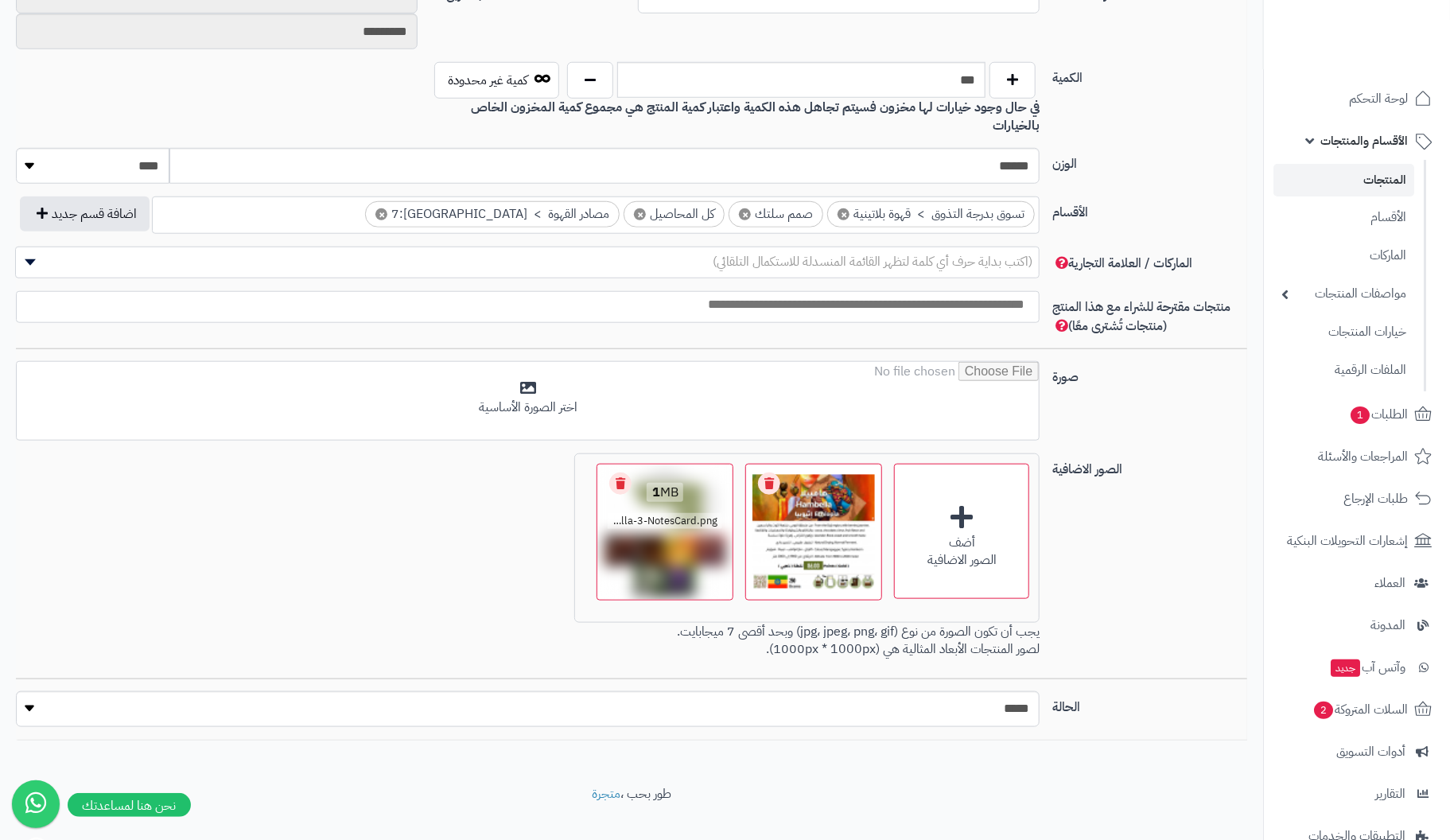
click at [619, 472] on link "Remove file" at bounding box center [620, 483] width 22 height 22
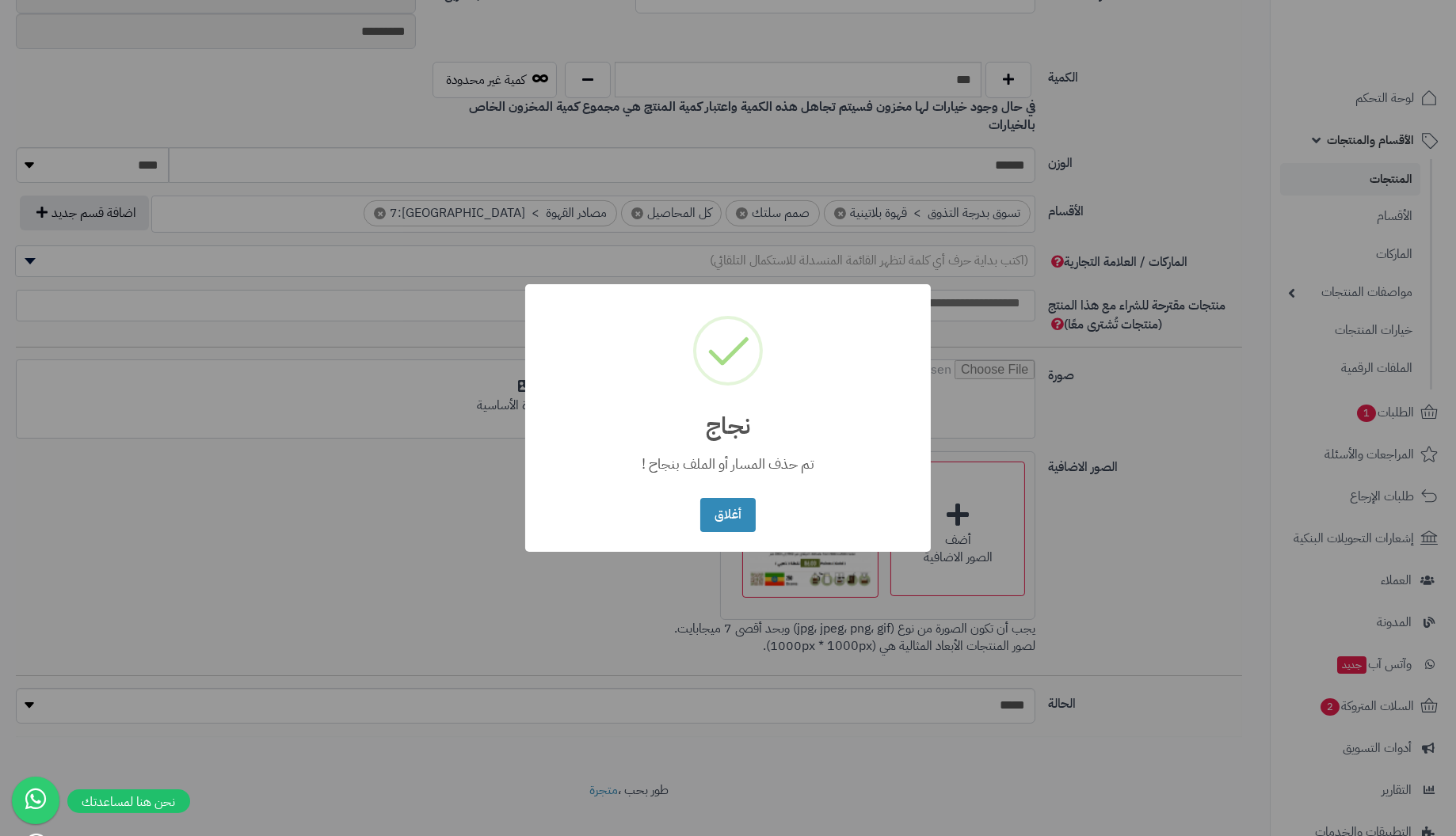
click at [700, 498] on button "أغلاق" at bounding box center [727, 515] width 54 height 34
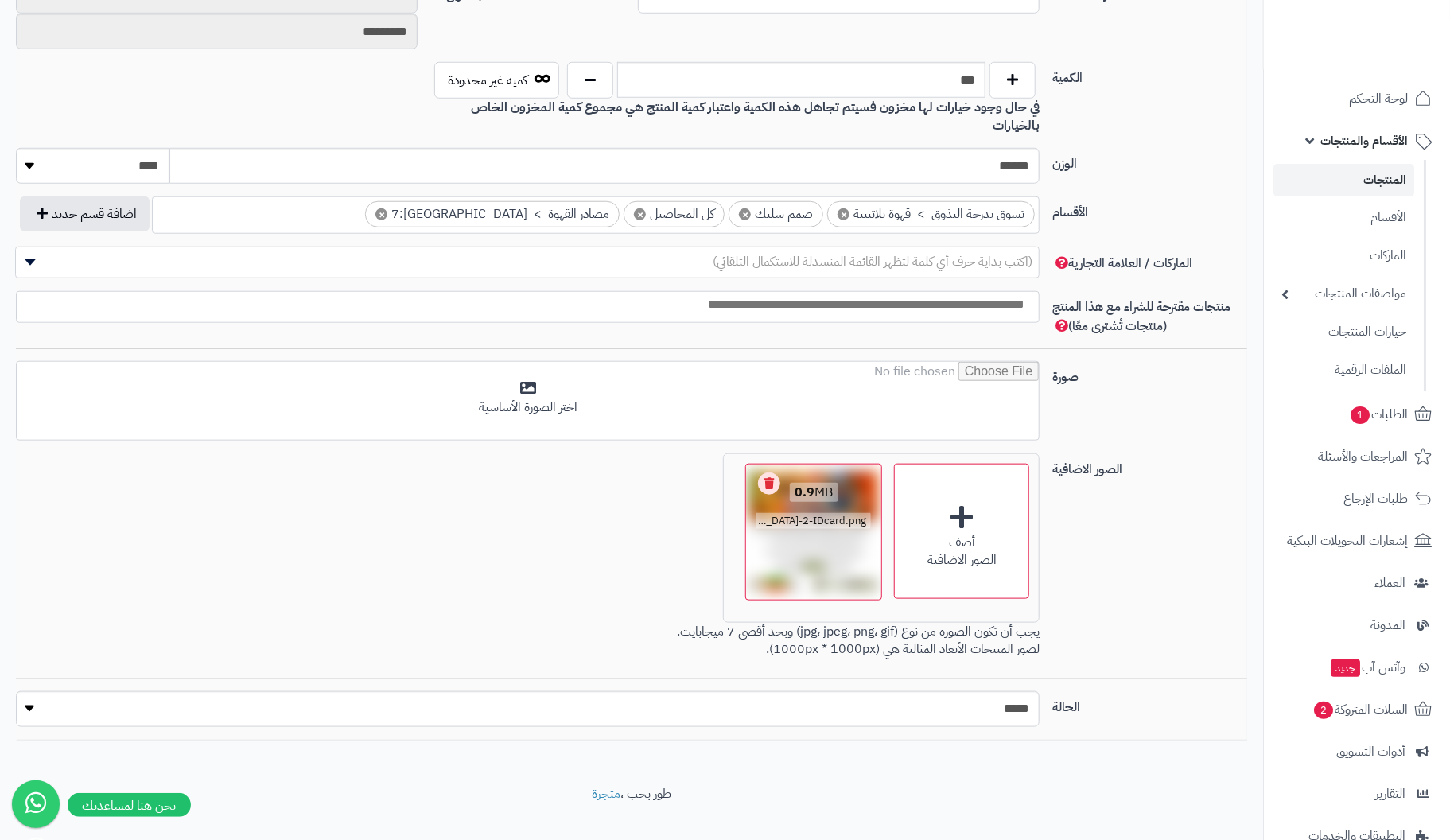
click at [774, 472] on link "Remove file" at bounding box center [769, 483] width 22 height 22
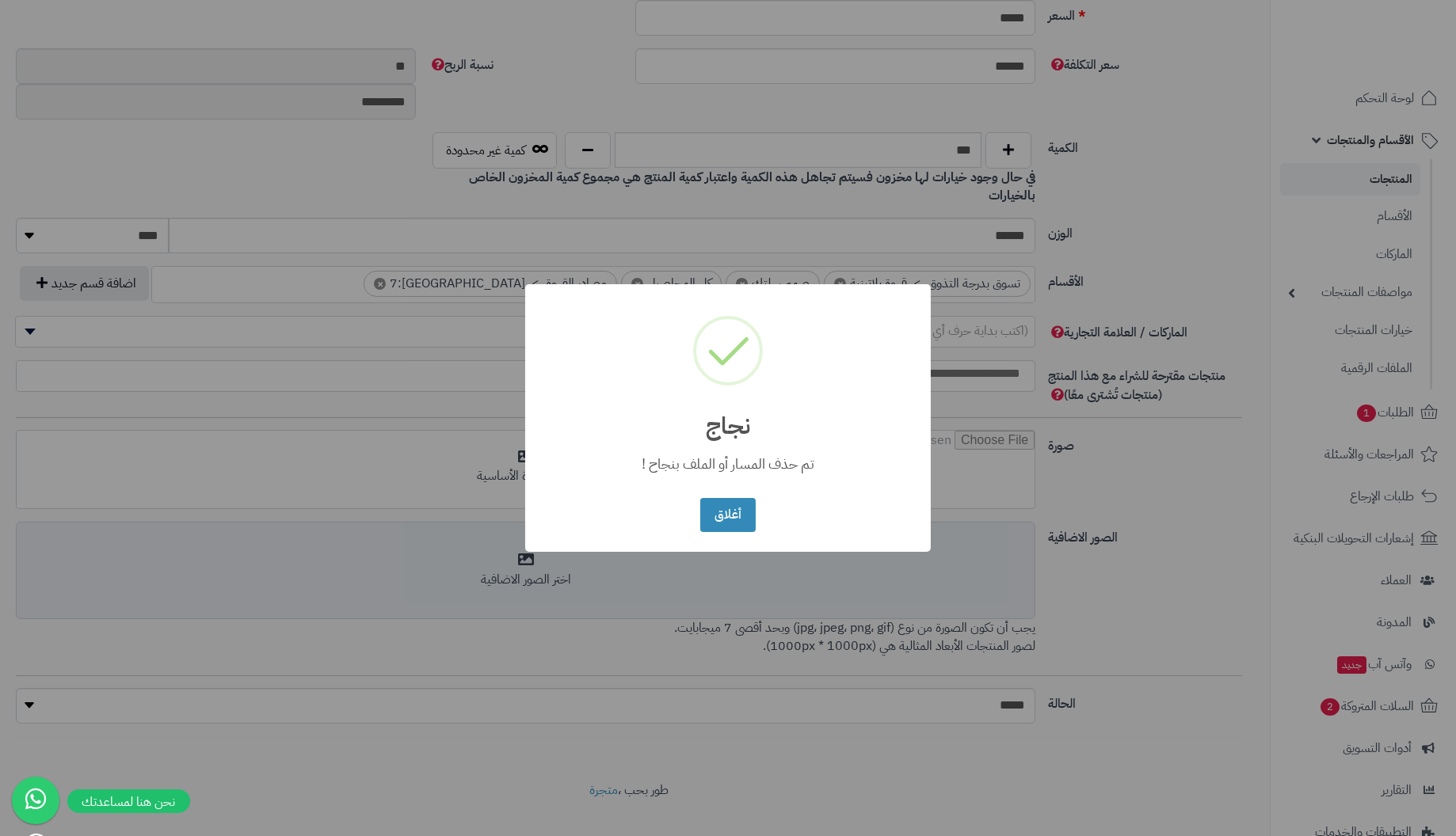
click at [700, 498] on button "أغلاق" at bounding box center [727, 515] width 54 height 34
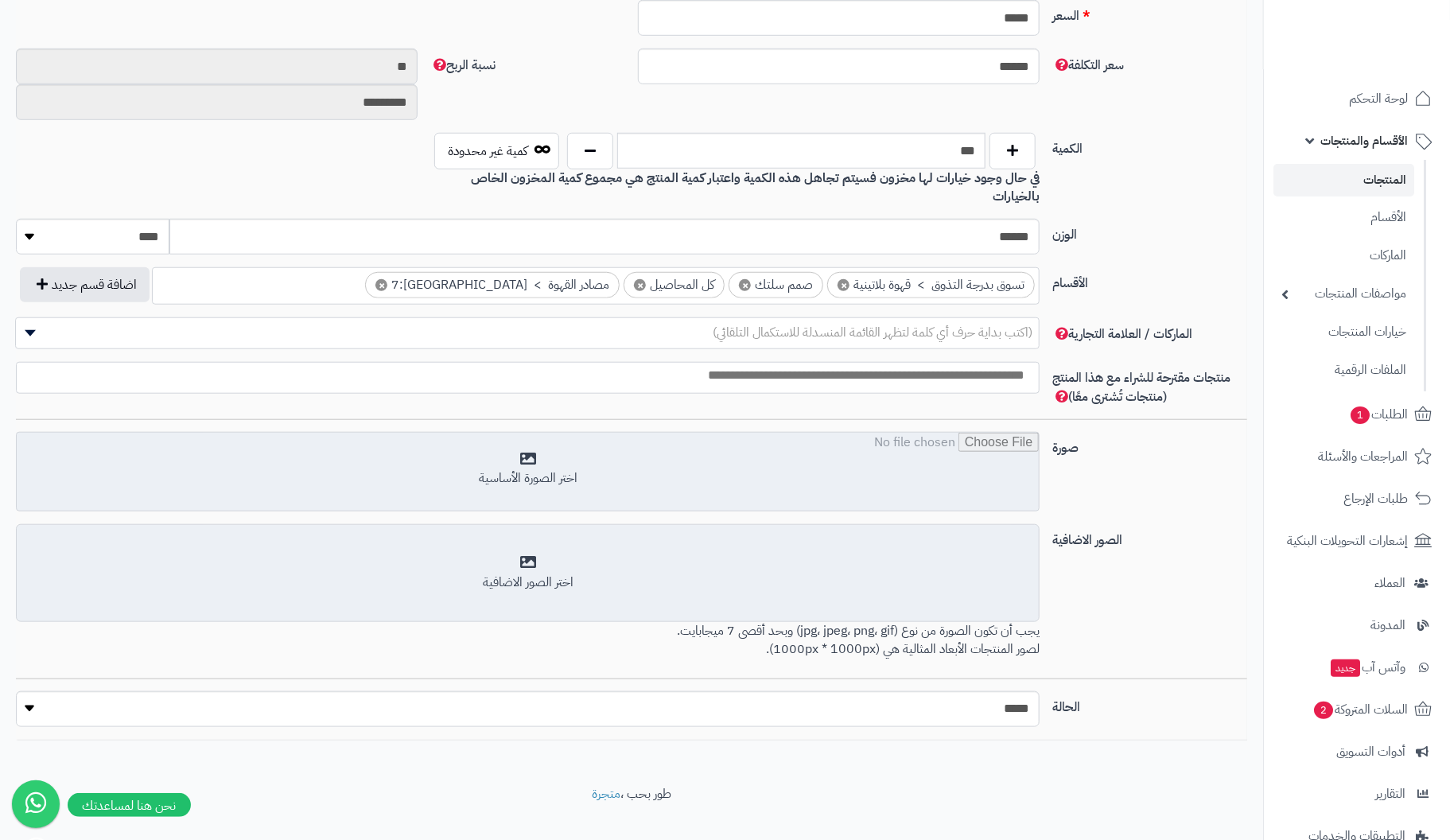
click at [542, 438] on input "file" at bounding box center [527, 473] width 1022 height 80
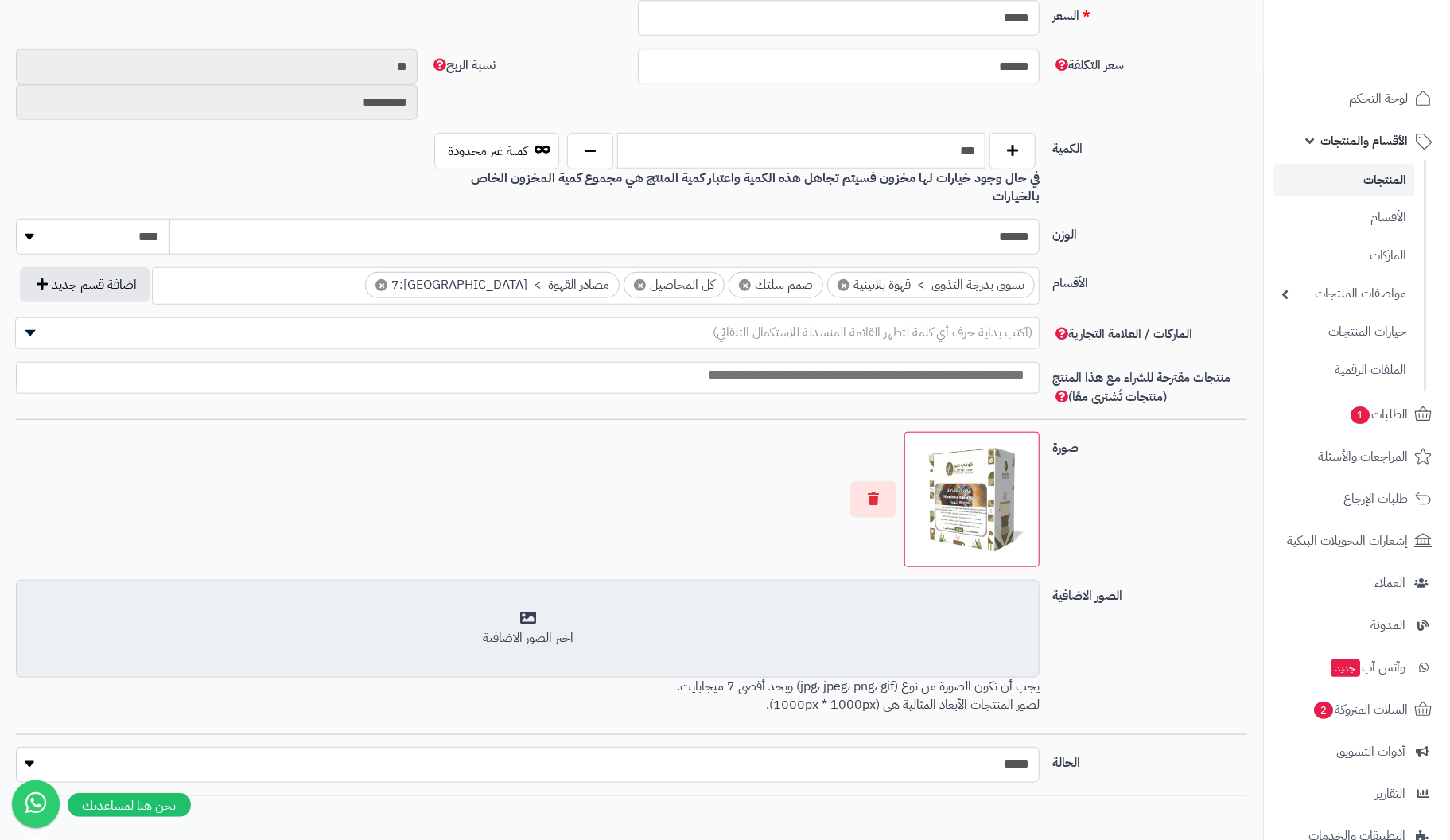
click at [529, 610] on div "اختر الصور الاضافية" at bounding box center [528, 629] width 1003 height 38
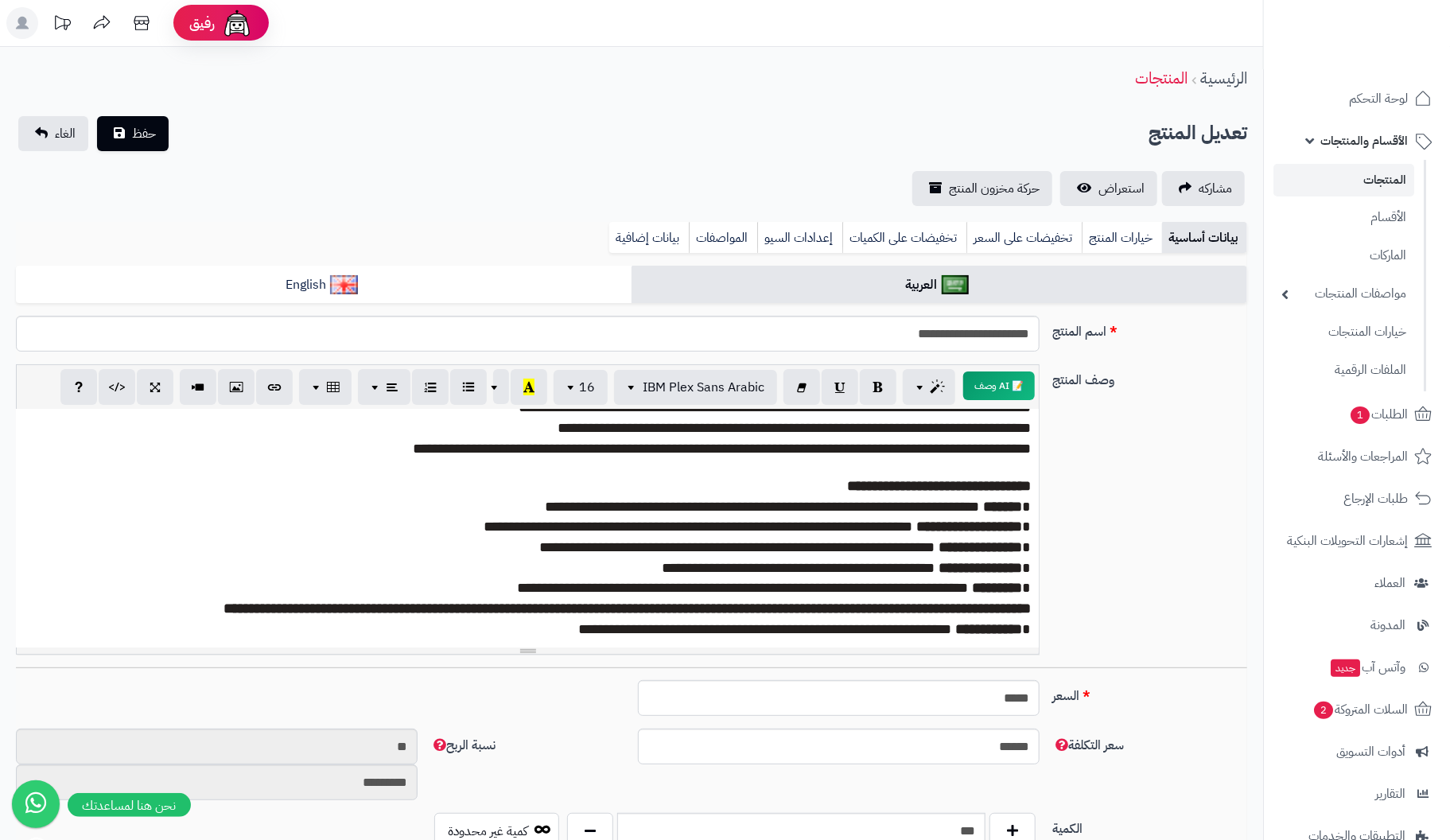
scroll to position [0, 0]
click at [135, 135] on span "حفظ" at bounding box center [144, 133] width 24 height 19
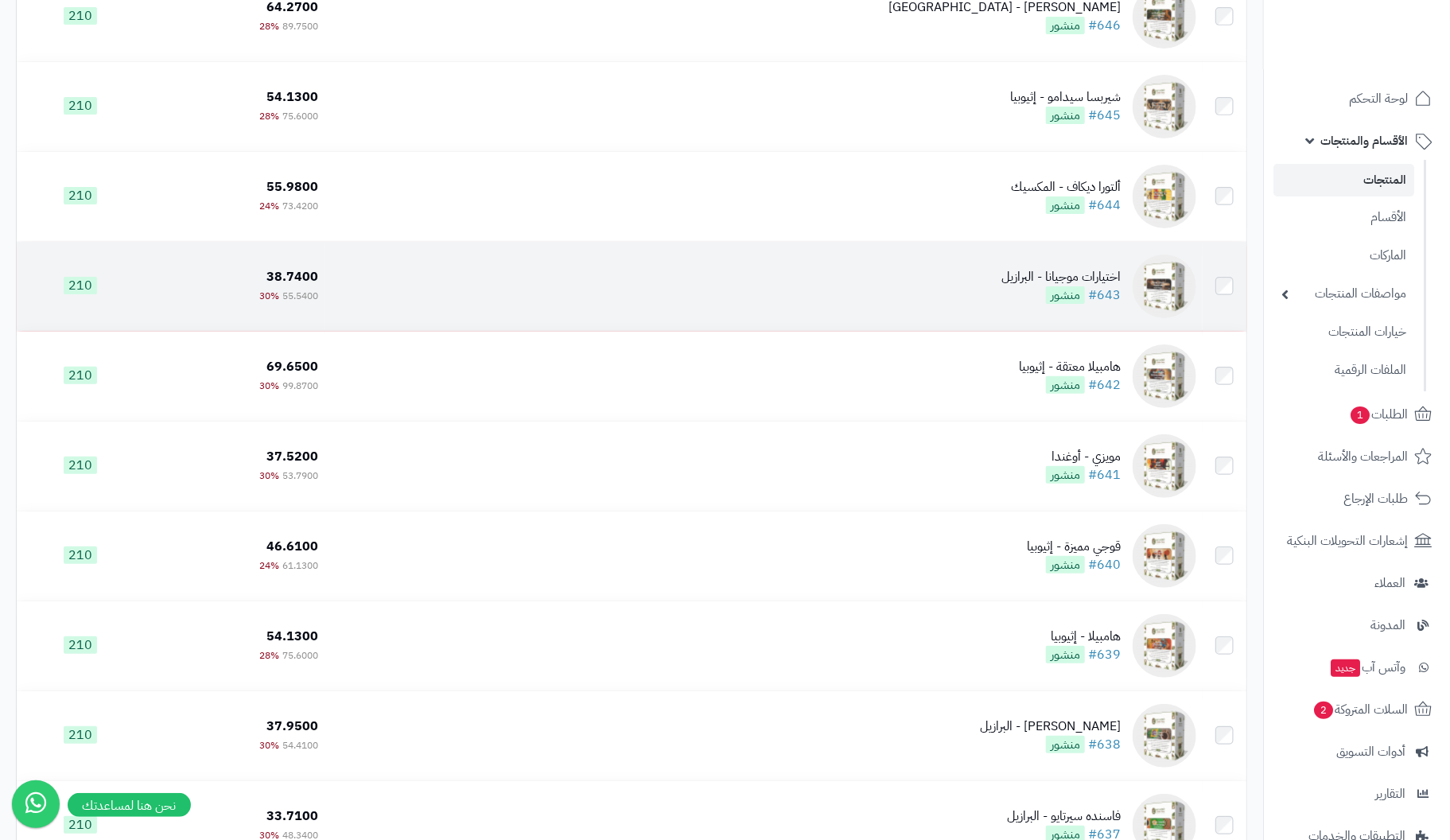
scroll to position [7144, 0]
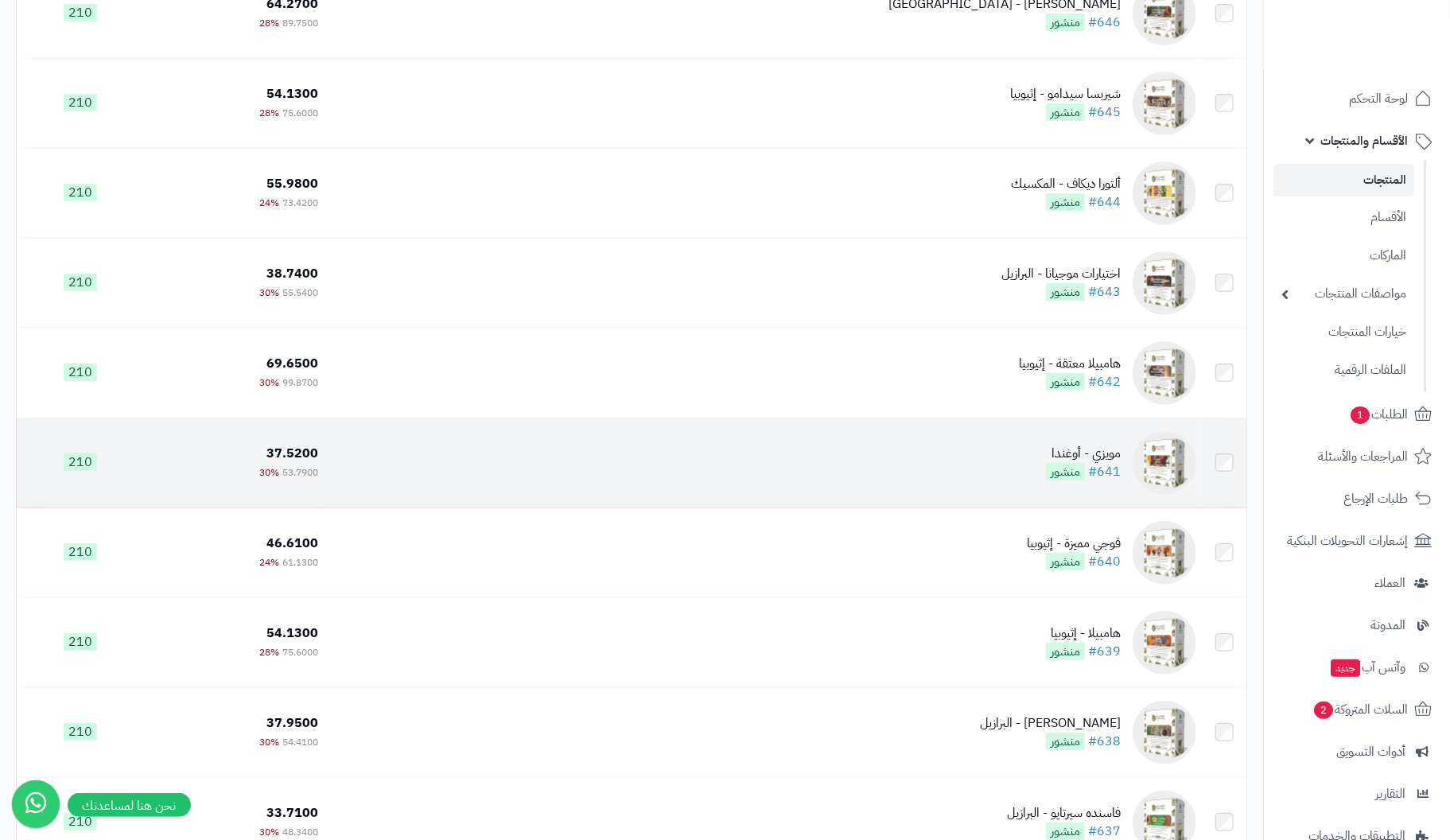
click at [1098, 456] on div "مويزي - أوغندا" at bounding box center [1084, 453] width 75 height 18
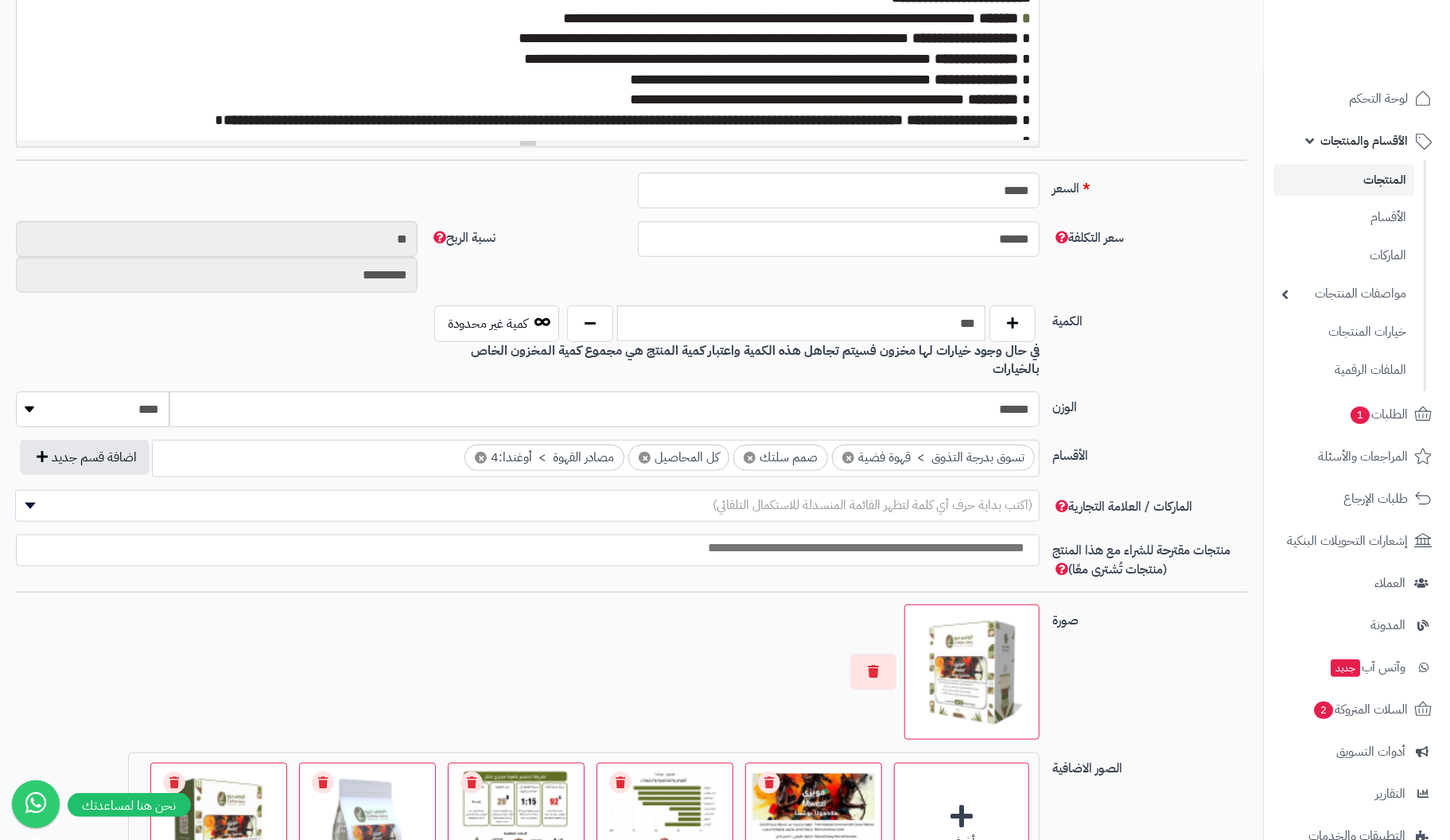
scroll to position [557, 0]
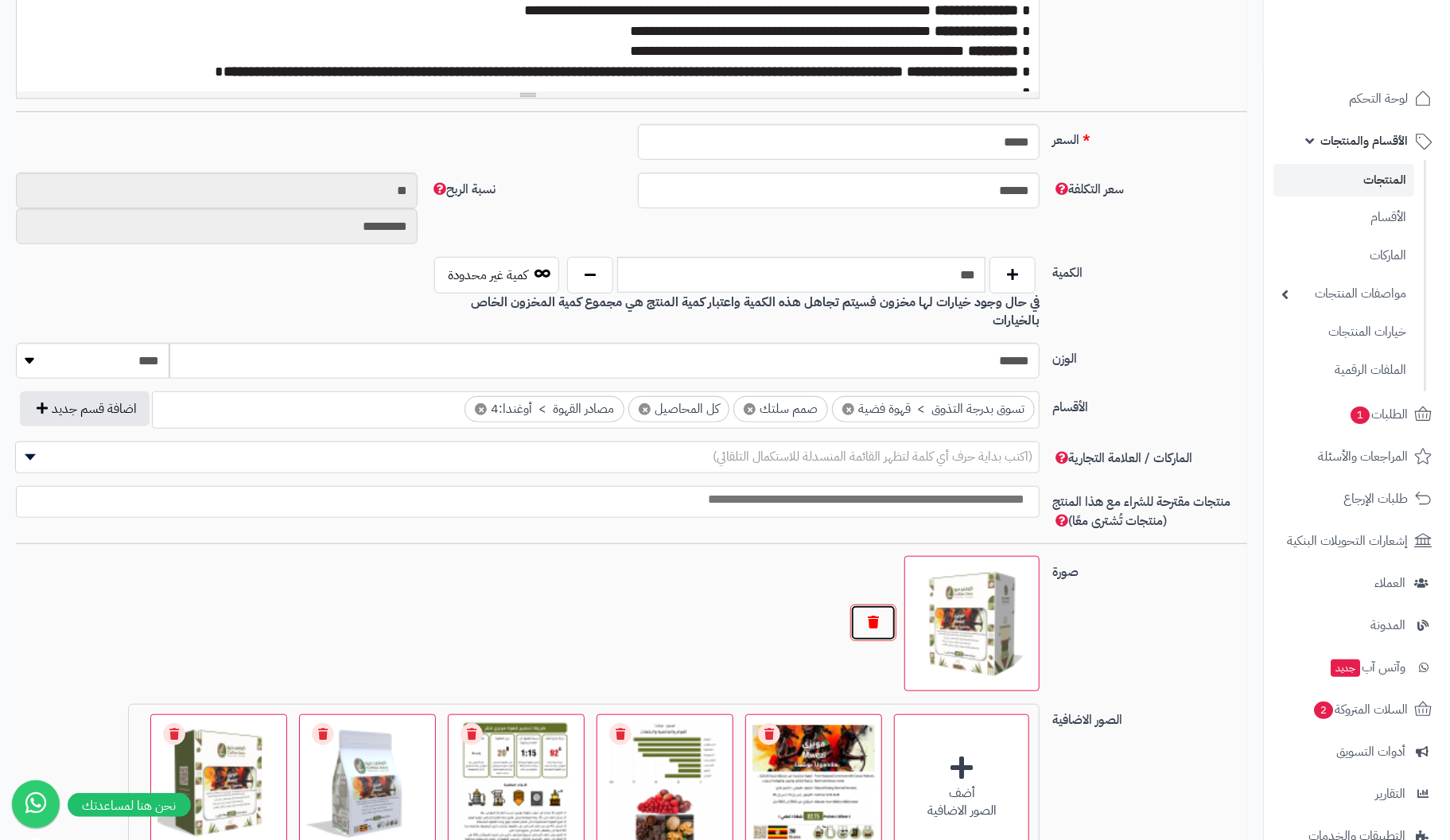
click at [873, 604] on button "button" at bounding box center [873, 622] width 46 height 37
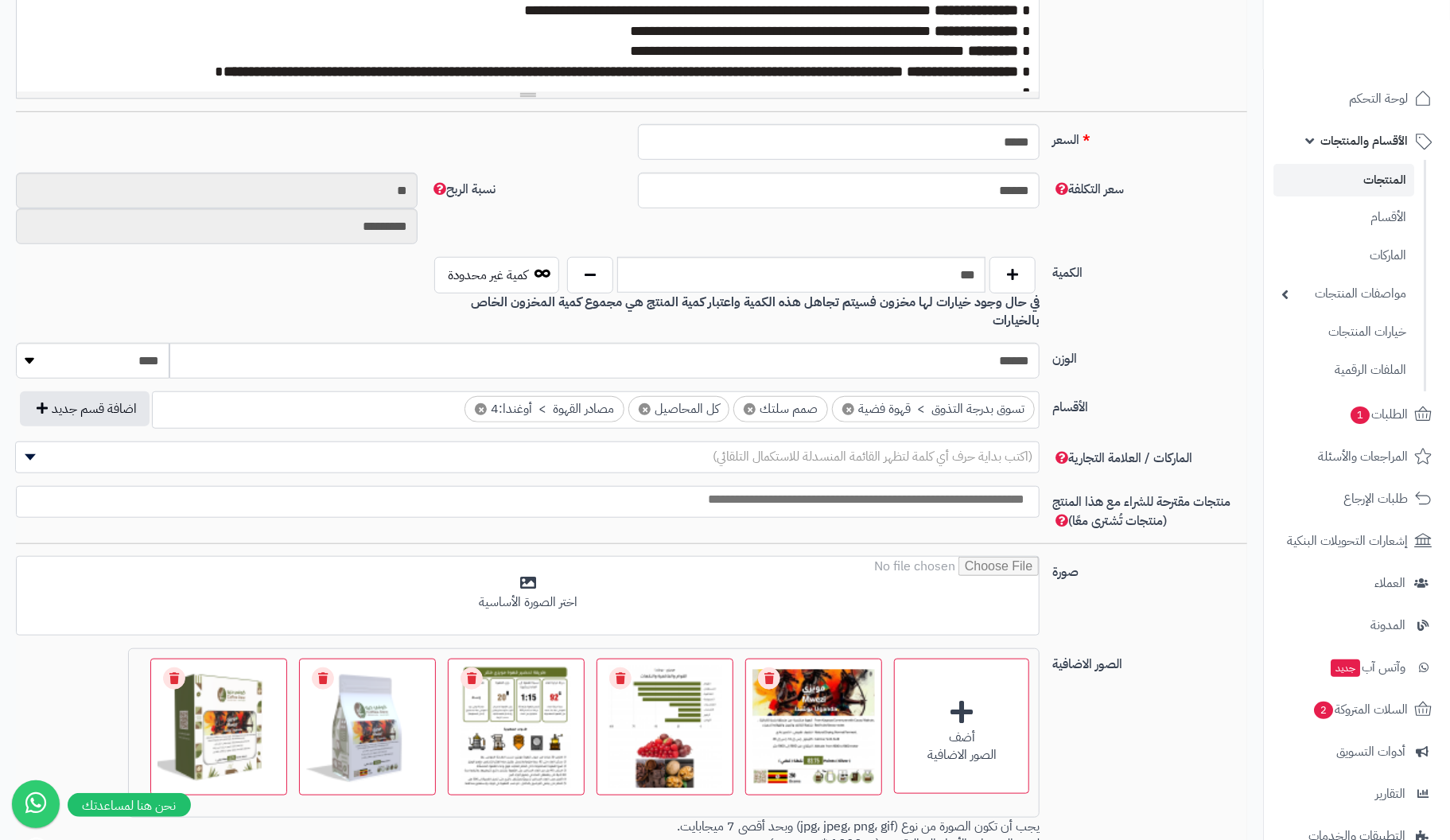
scroll to position [752, 0]
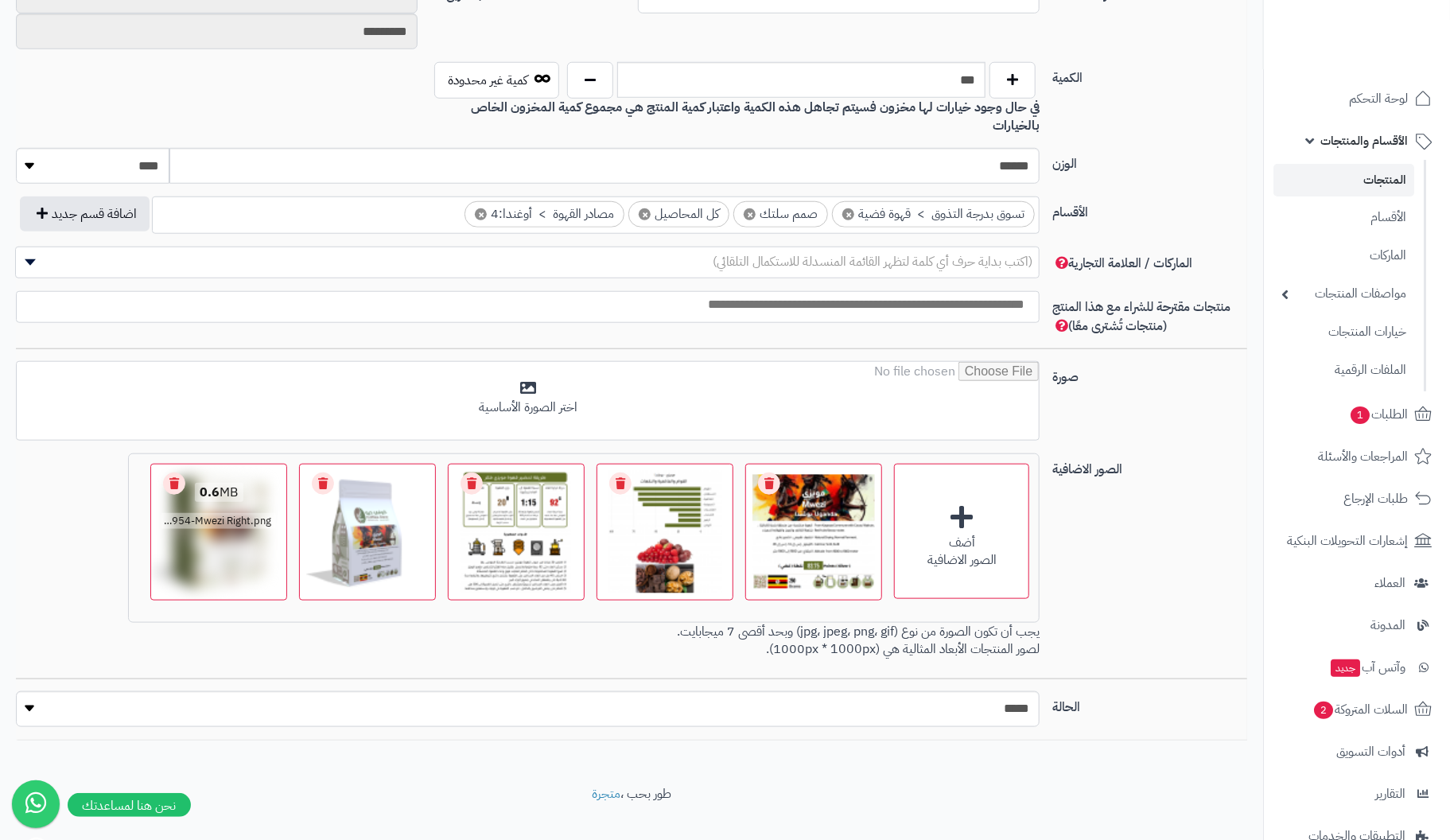
click at [183, 472] on link "Remove file" at bounding box center [174, 483] width 22 height 22
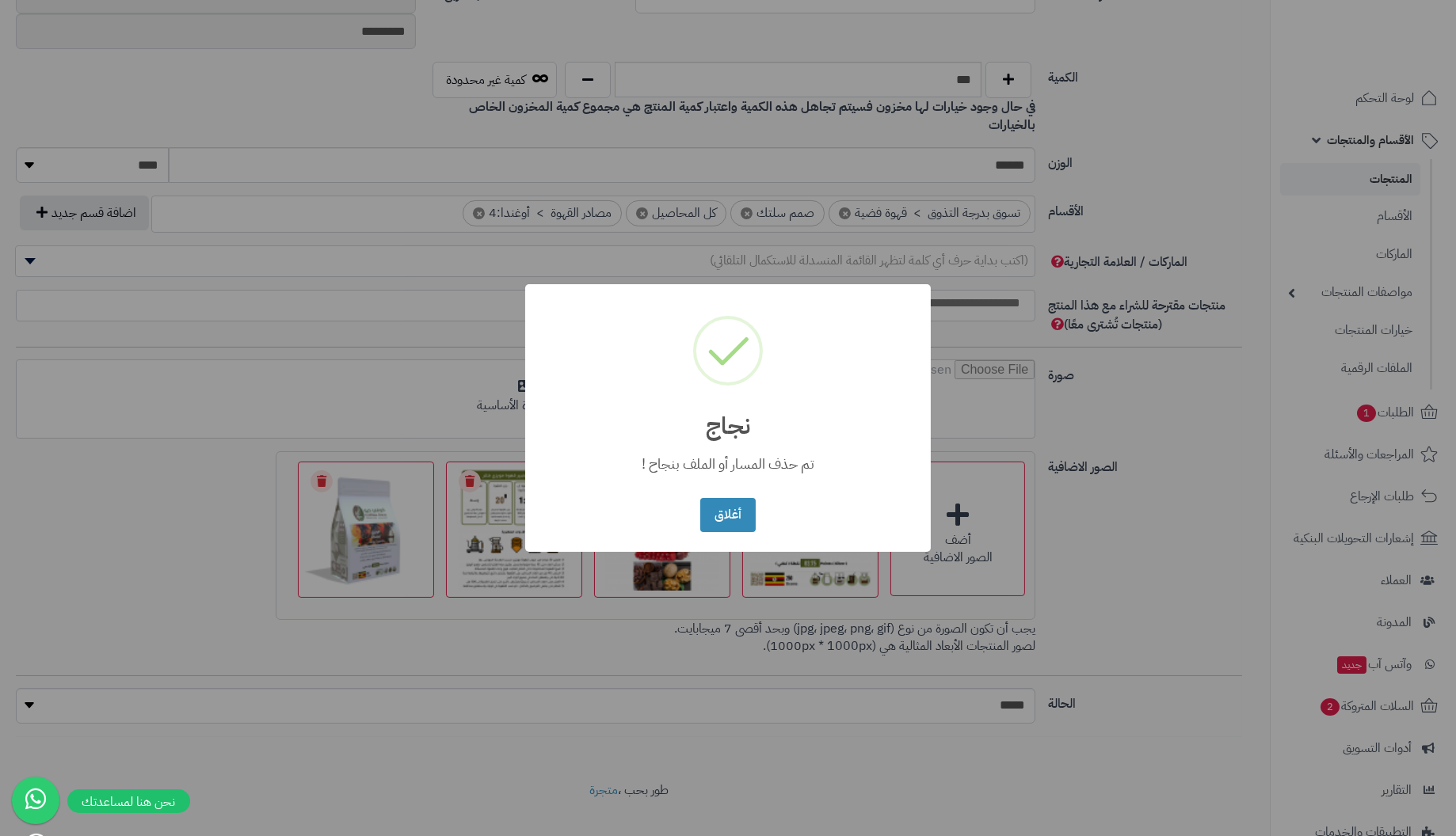
click at [700, 498] on button "أغلاق" at bounding box center [727, 515] width 54 height 34
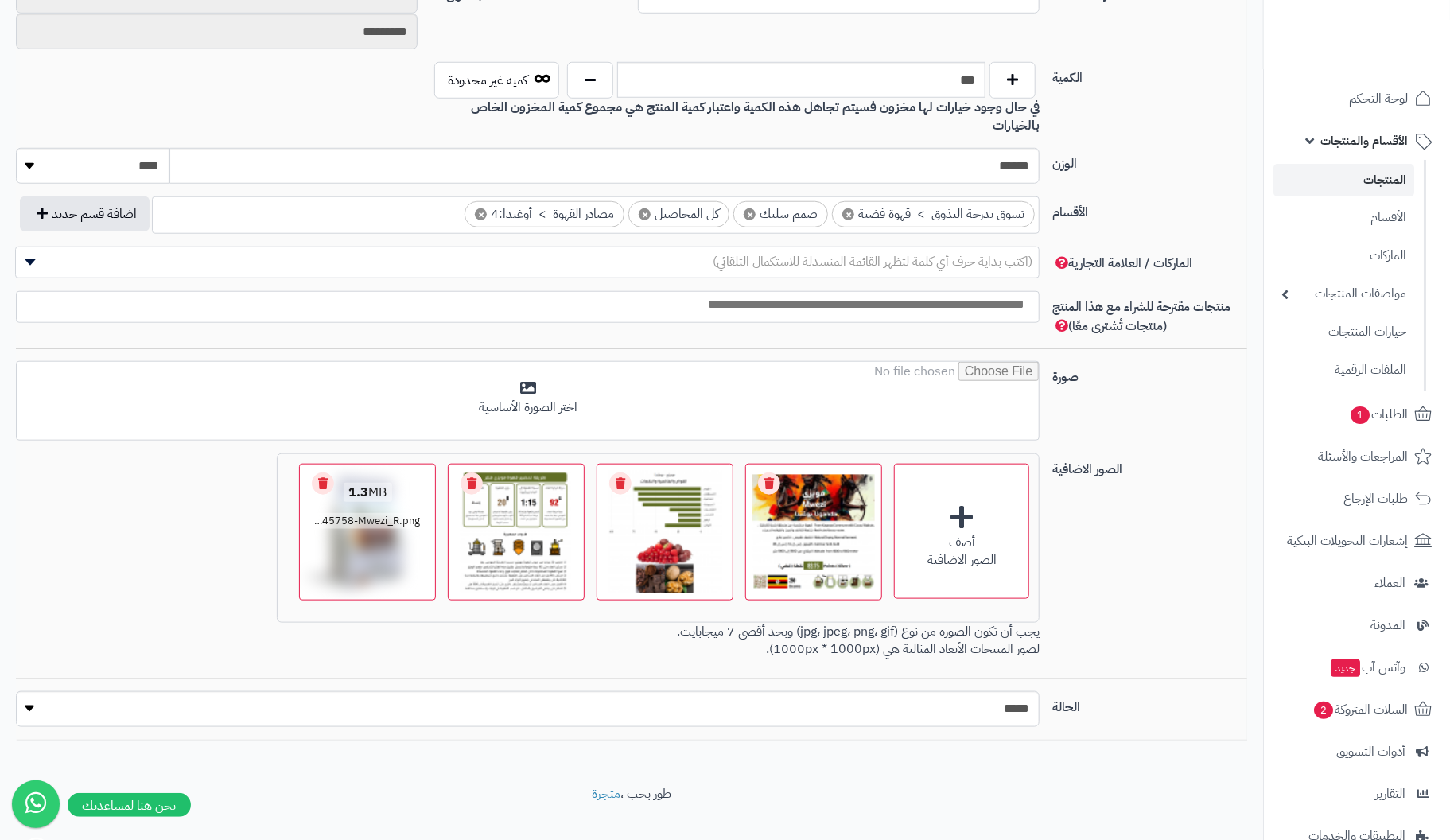
click at [324, 472] on link "Remove file" at bounding box center [322, 483] width 22 height 22
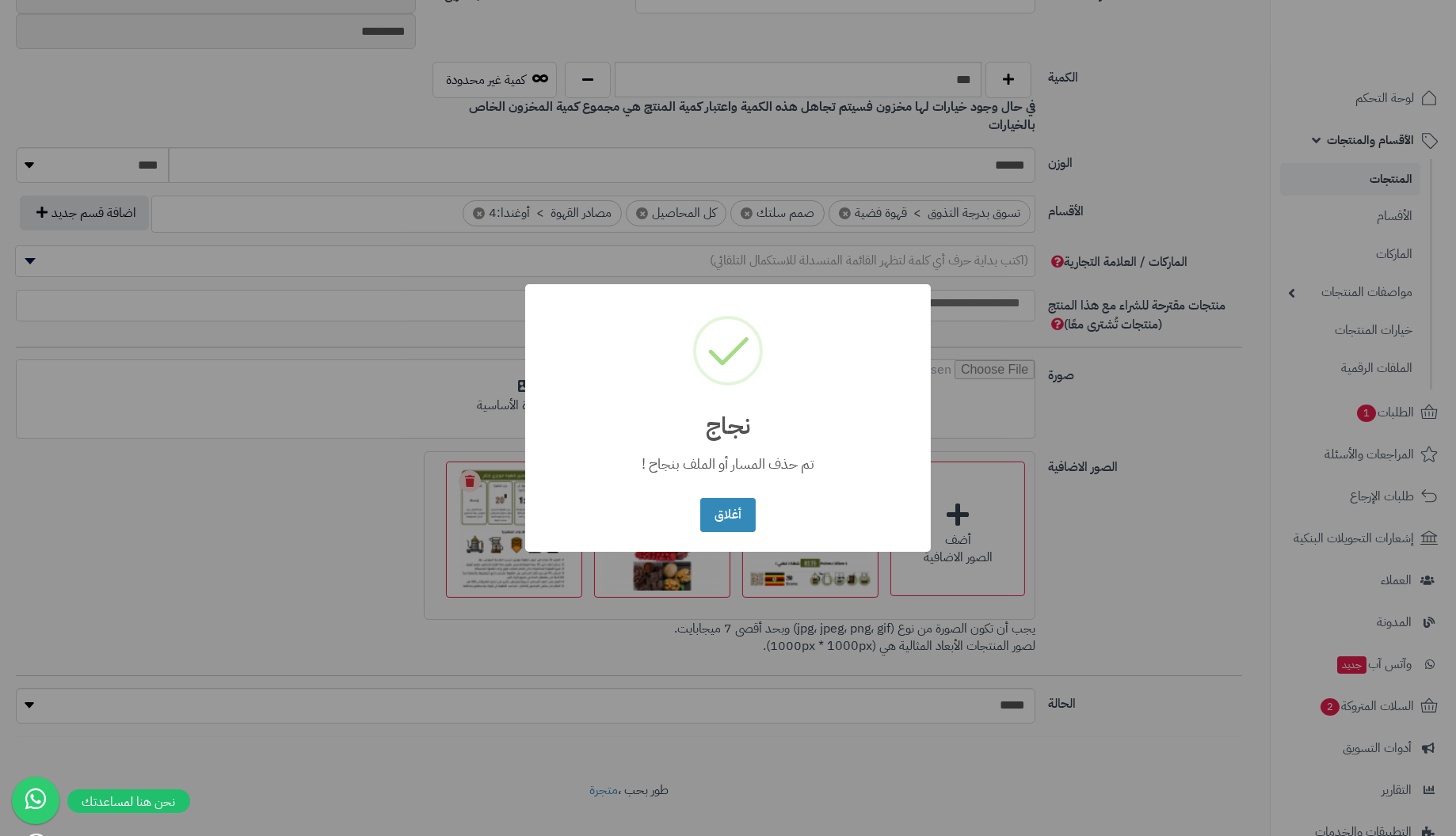
click at [700, 498] on button "أغلاق" at bounding box center [727, 515] width 54 height 34
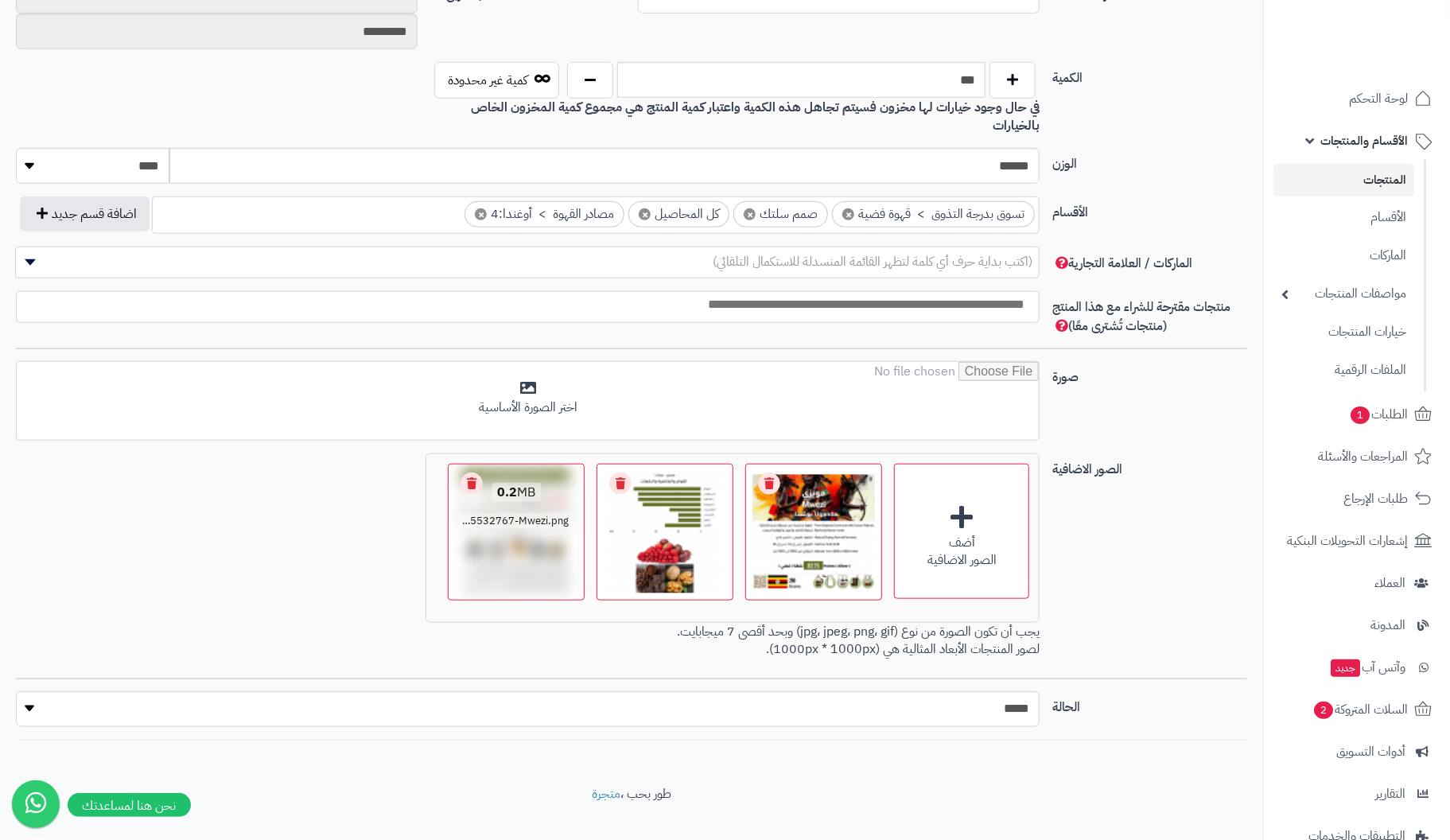
click at [473, 472] on link "Remove file" at bounding box center [471, 483] width 22 height 22
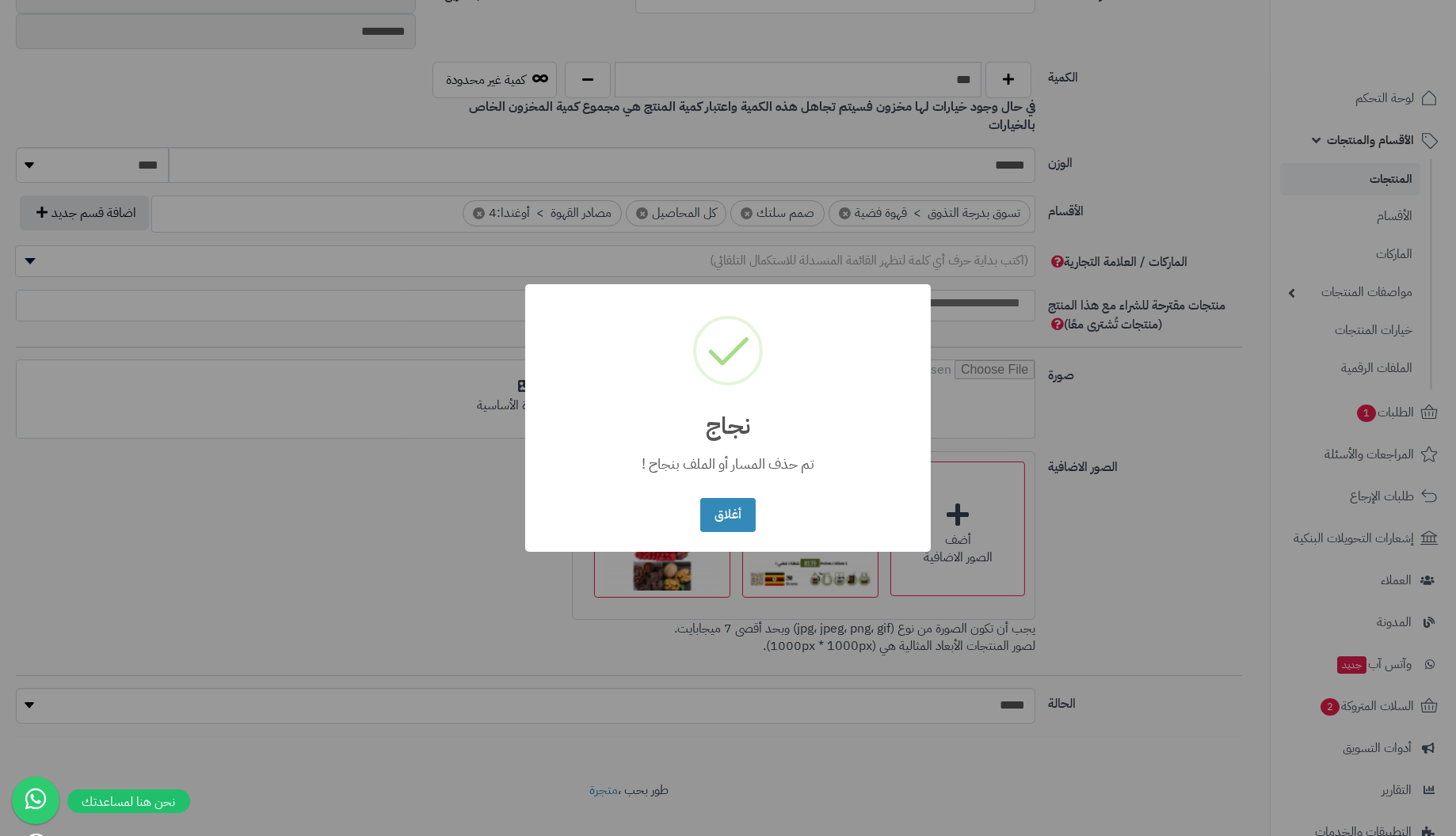
click at [700, 498] on button "أغلاق" at bounding box center [727, 515] width 54 height 34
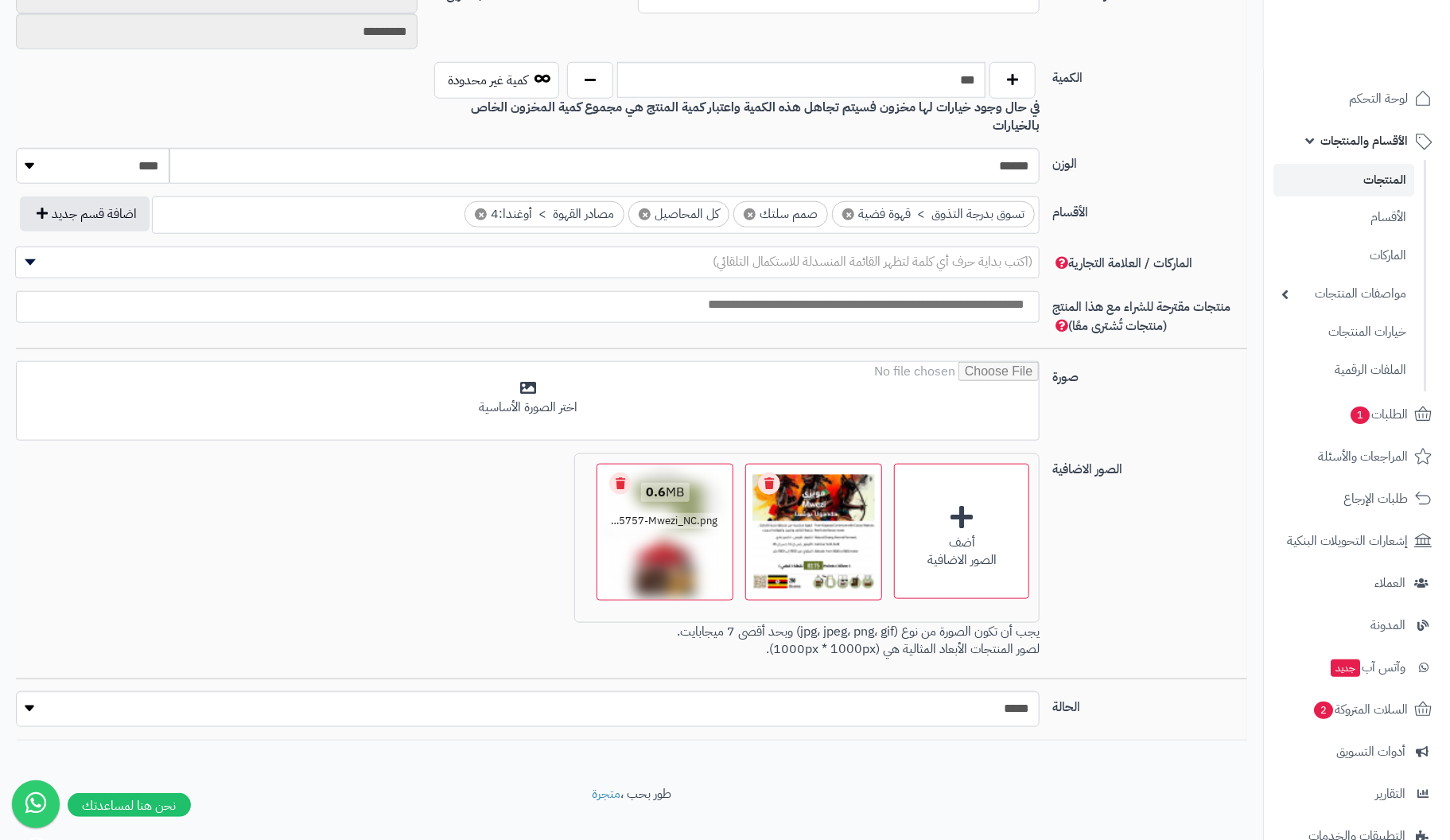
click at [617, 472] on link "Remove file" at bounding box center [620, 483] width 22 height 22
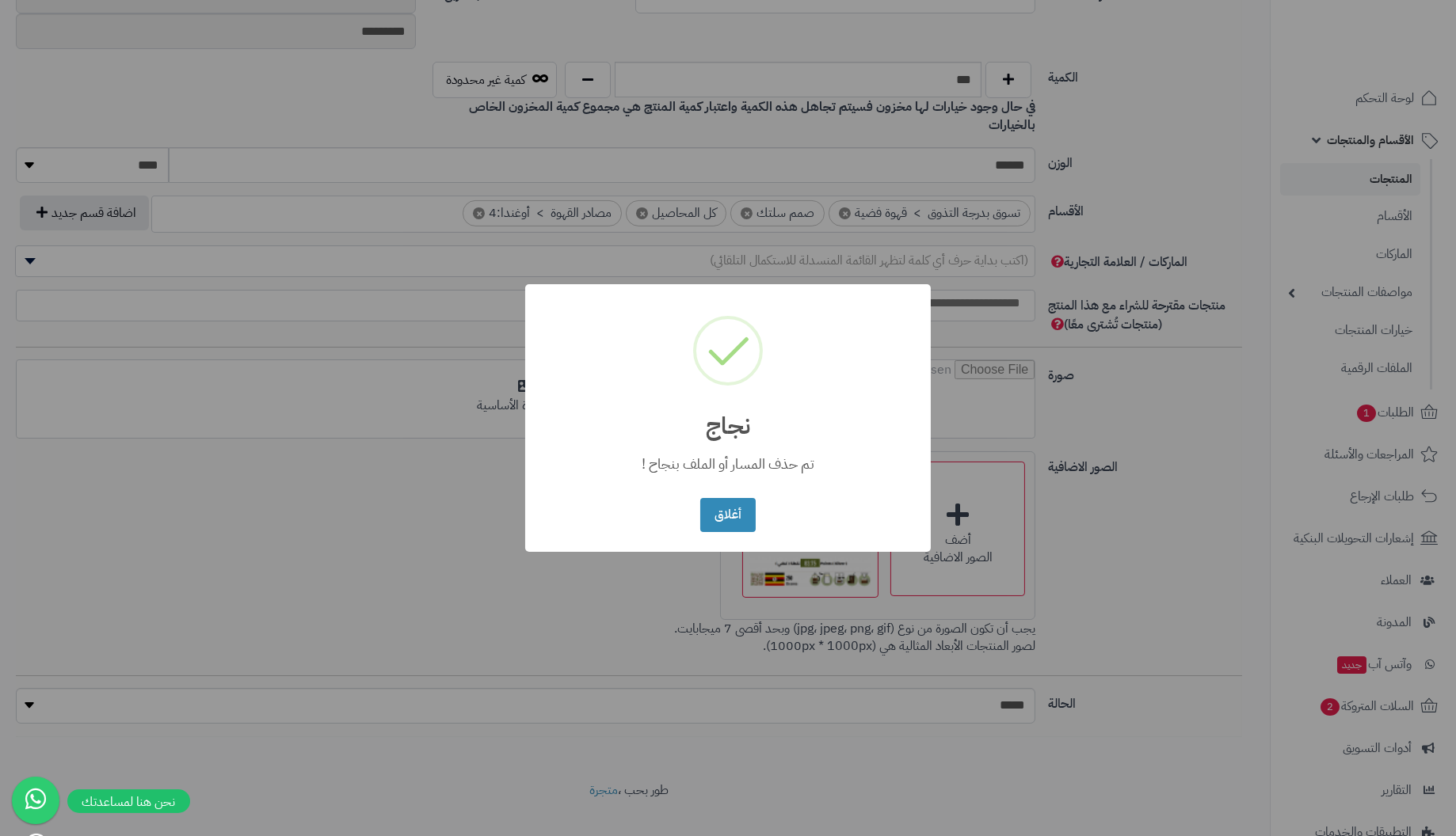
click at [700, 498] on button "أغلاق" at bounding box center [727, 515] width 54 height 34
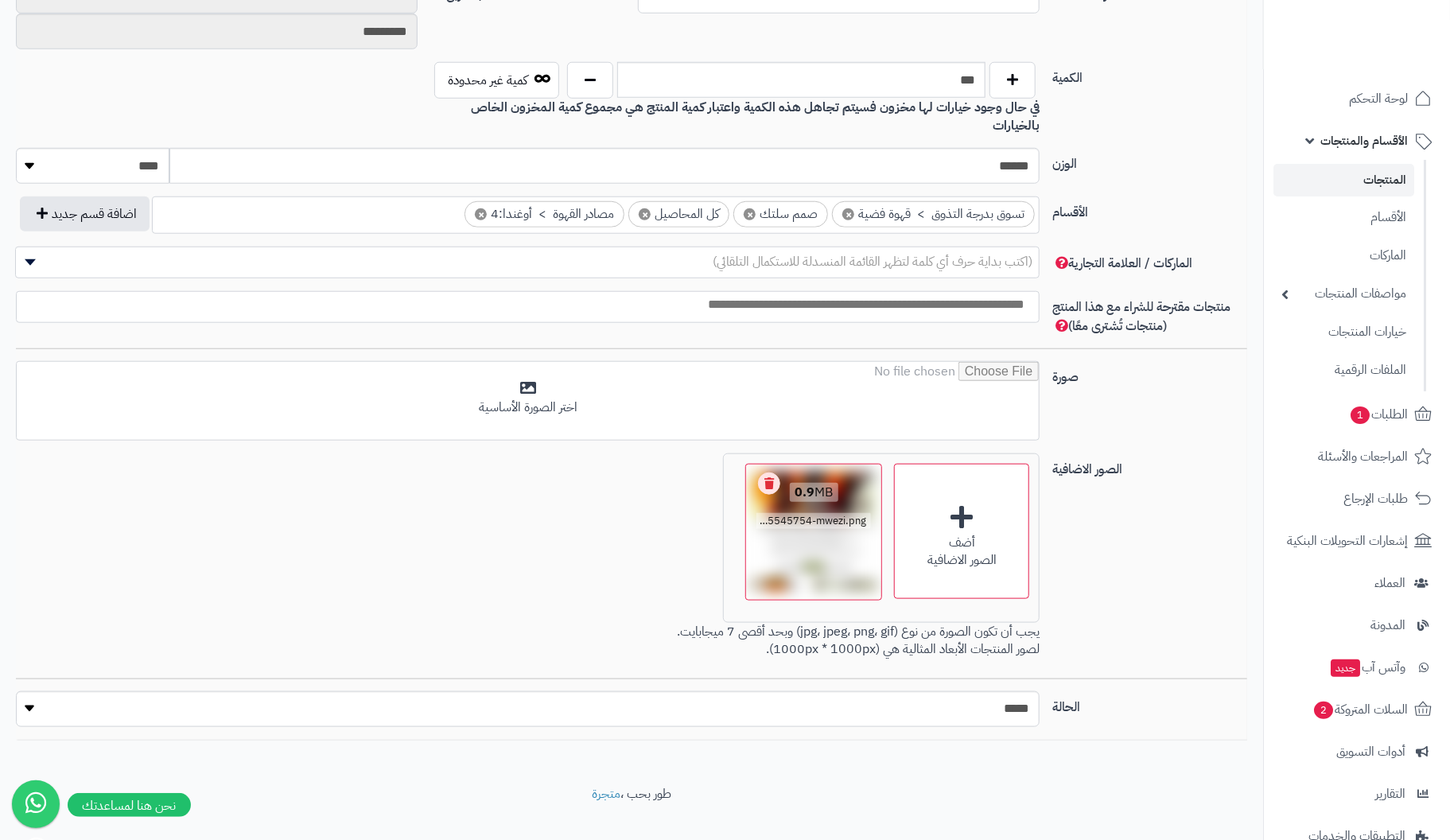
click at [767, 472] on link "Remove file" at bounding box center [769, 483] width 22 height 22
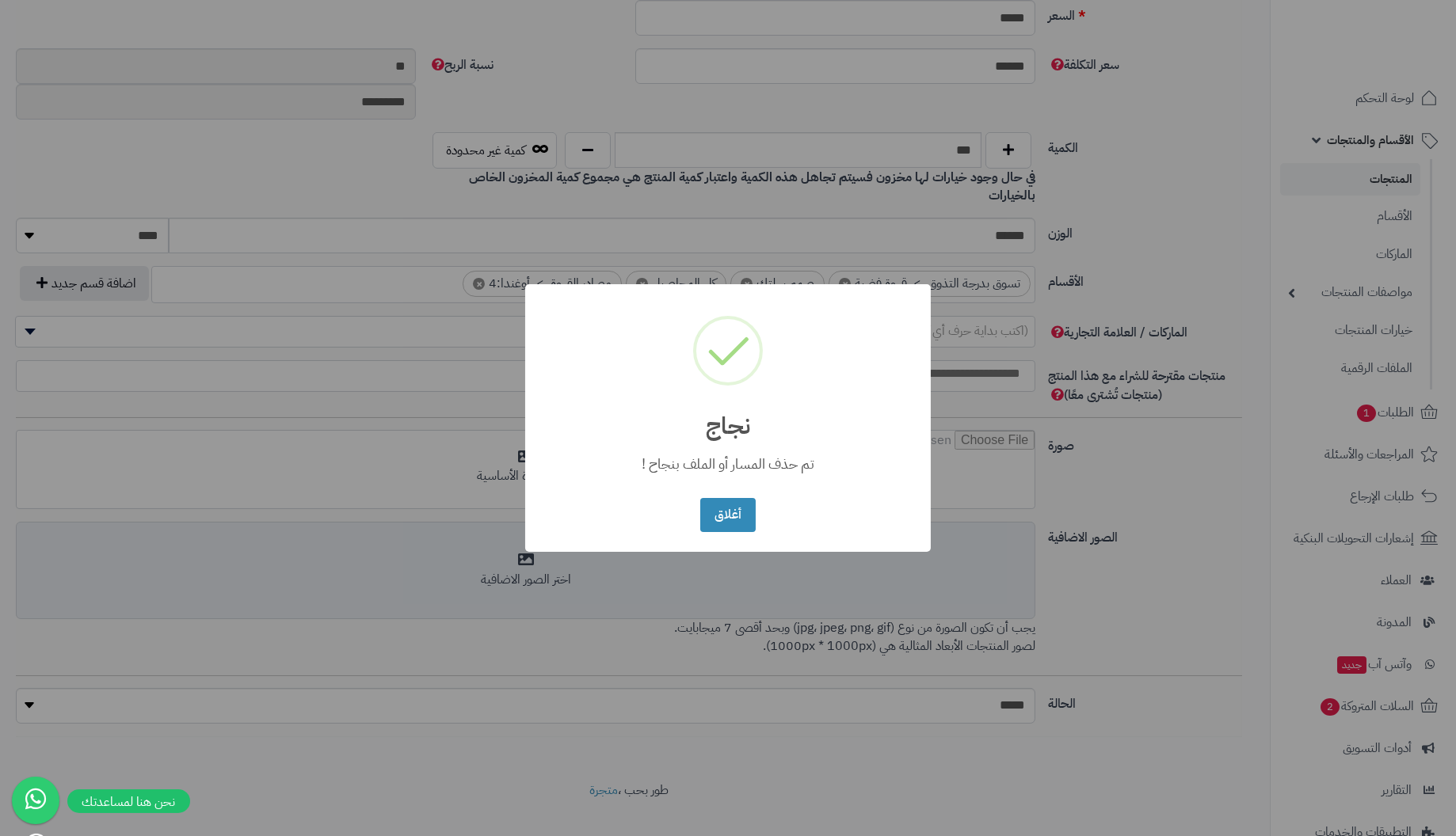
click at [700, 498] on button "أغلاق" at bounding box center [727, 515] width 54 height 34
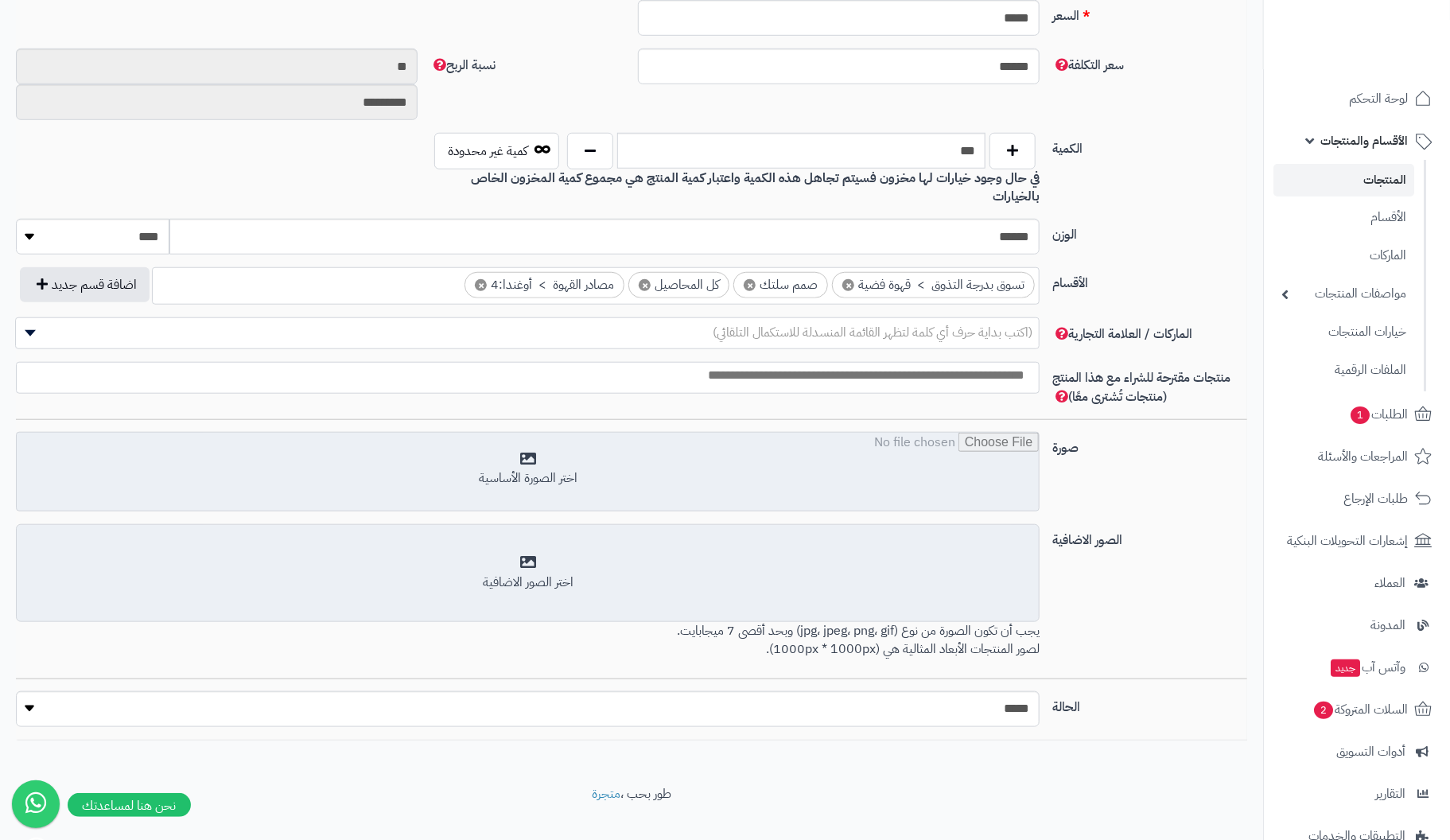
click at [533, 442] on input "file" at bounding box center [527, 473] width 1022 height 80
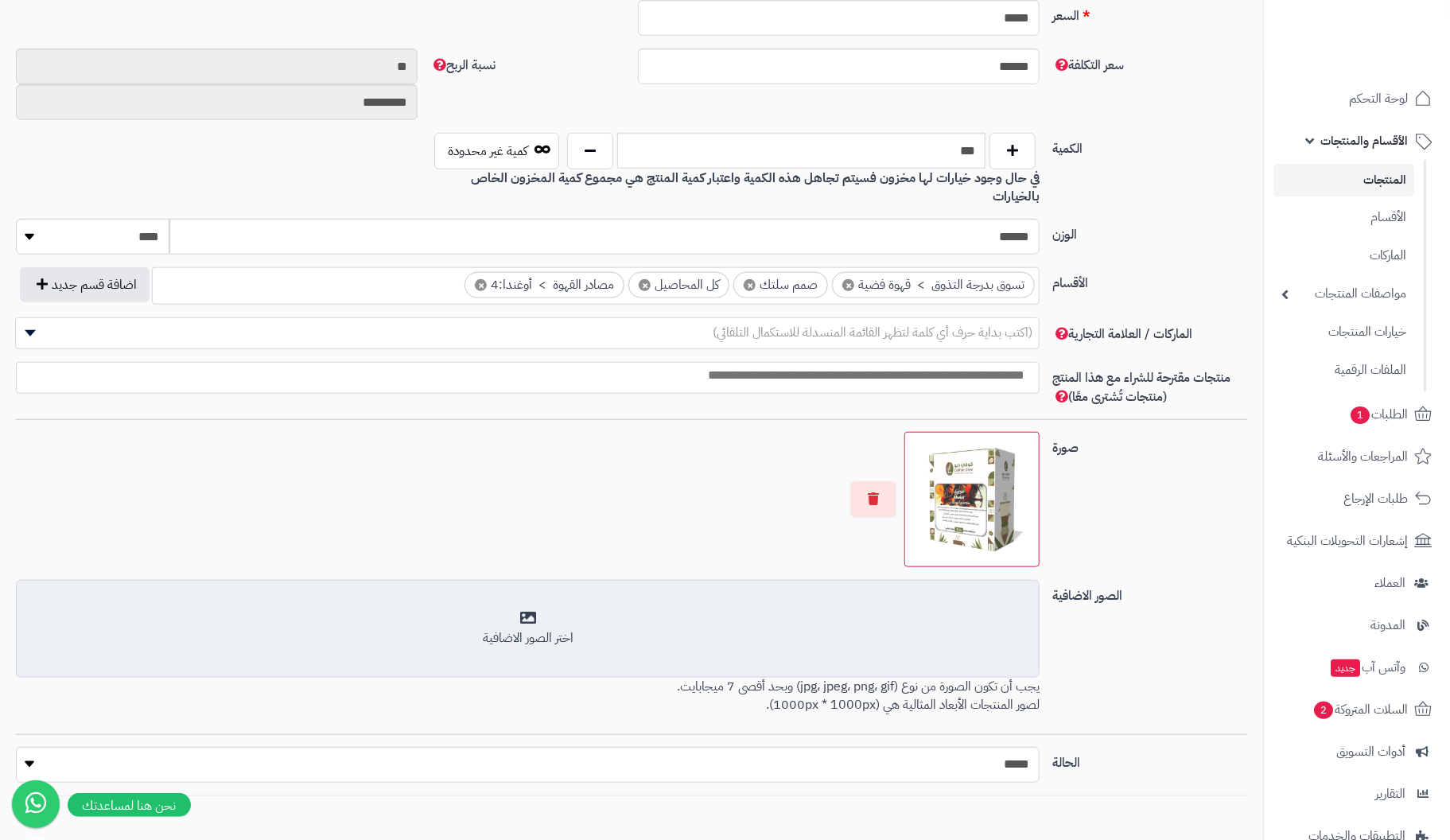
click at [528, 630] on div "اختر الصور الاضافية" at bounding box center [528, 639] width 1003 height 18
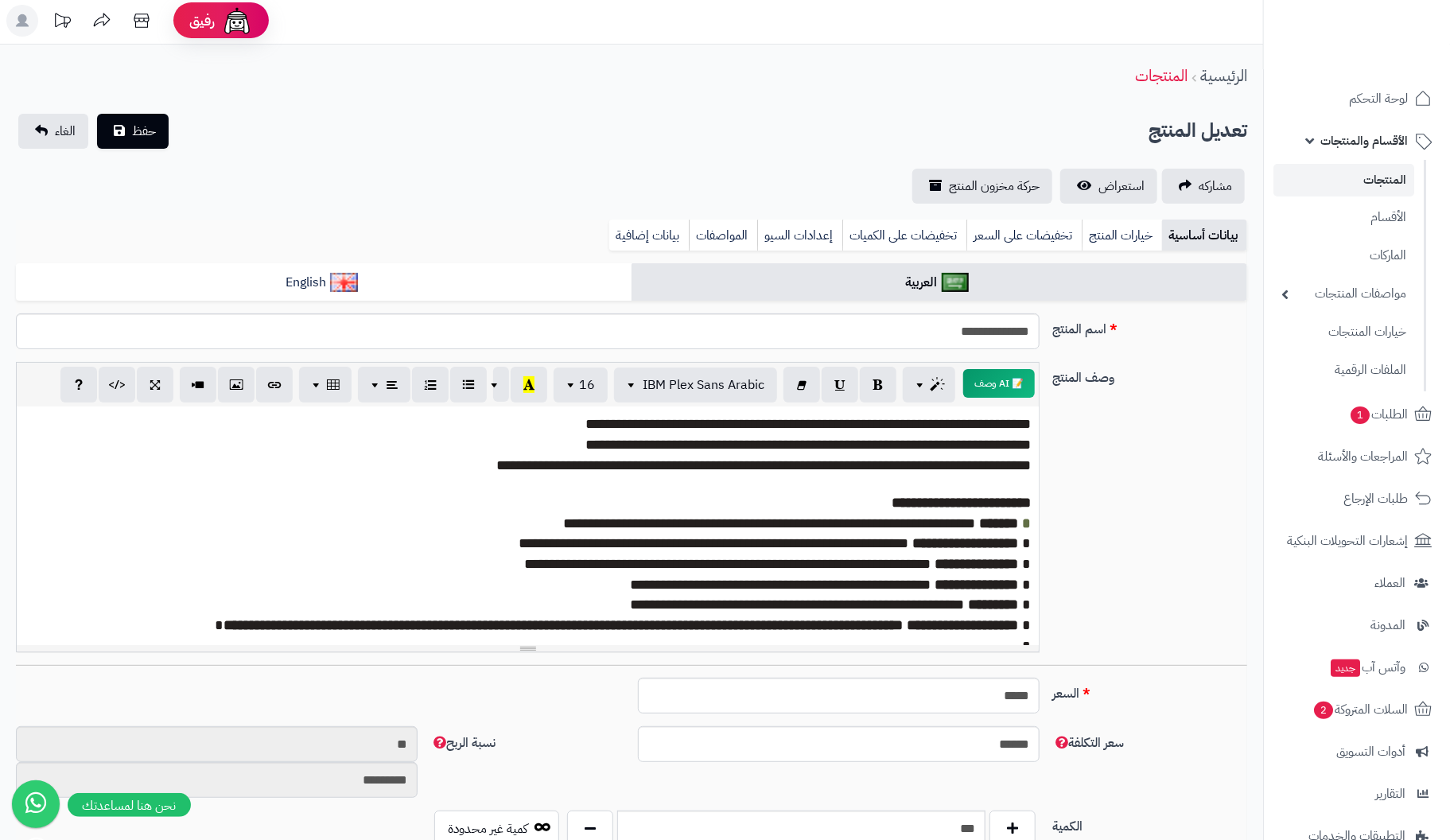
scroll to position [0, 0]
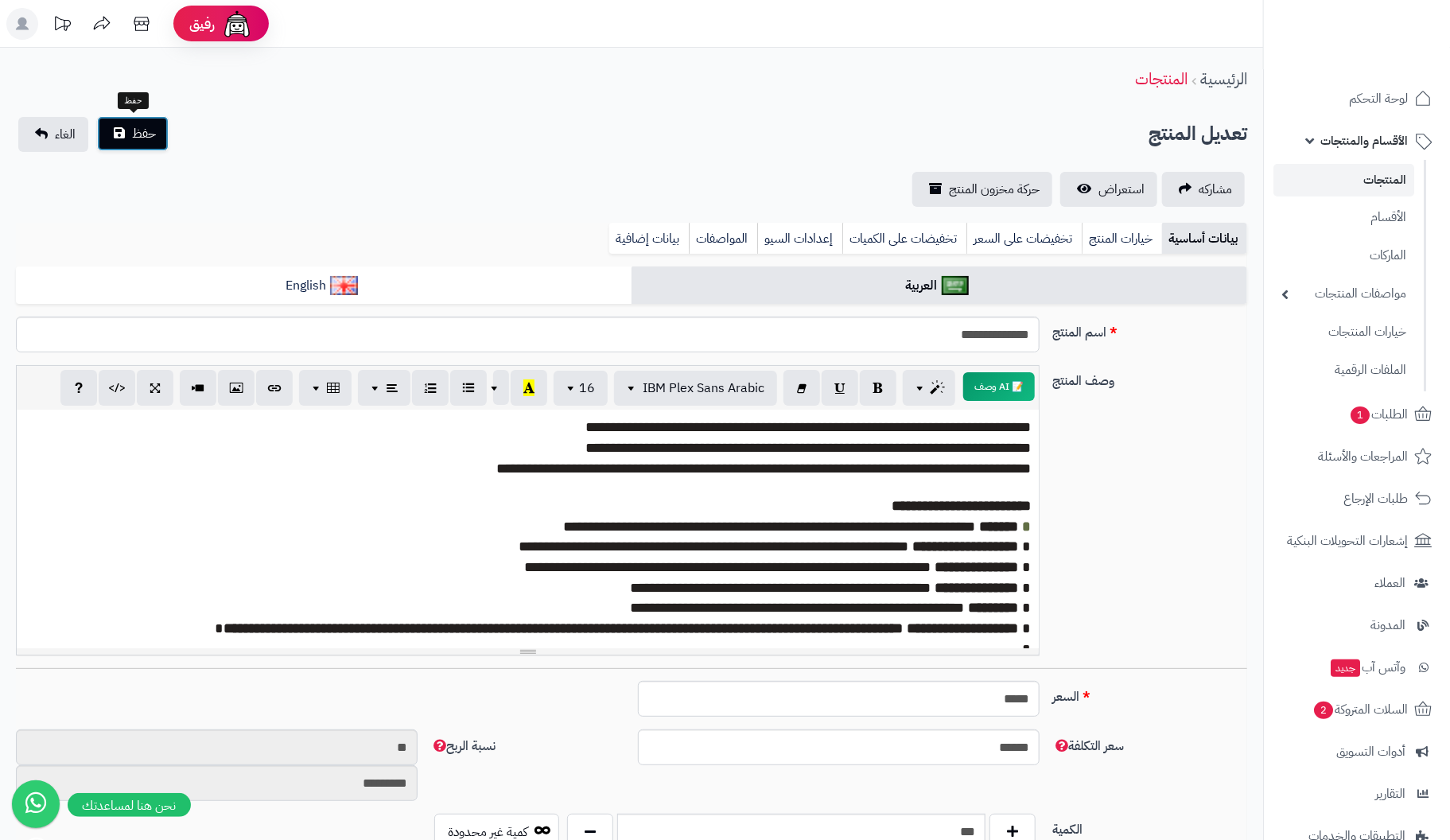
click at [126, 127] on button "حفظ" at bounding box center [133, 133] width 72 height 35
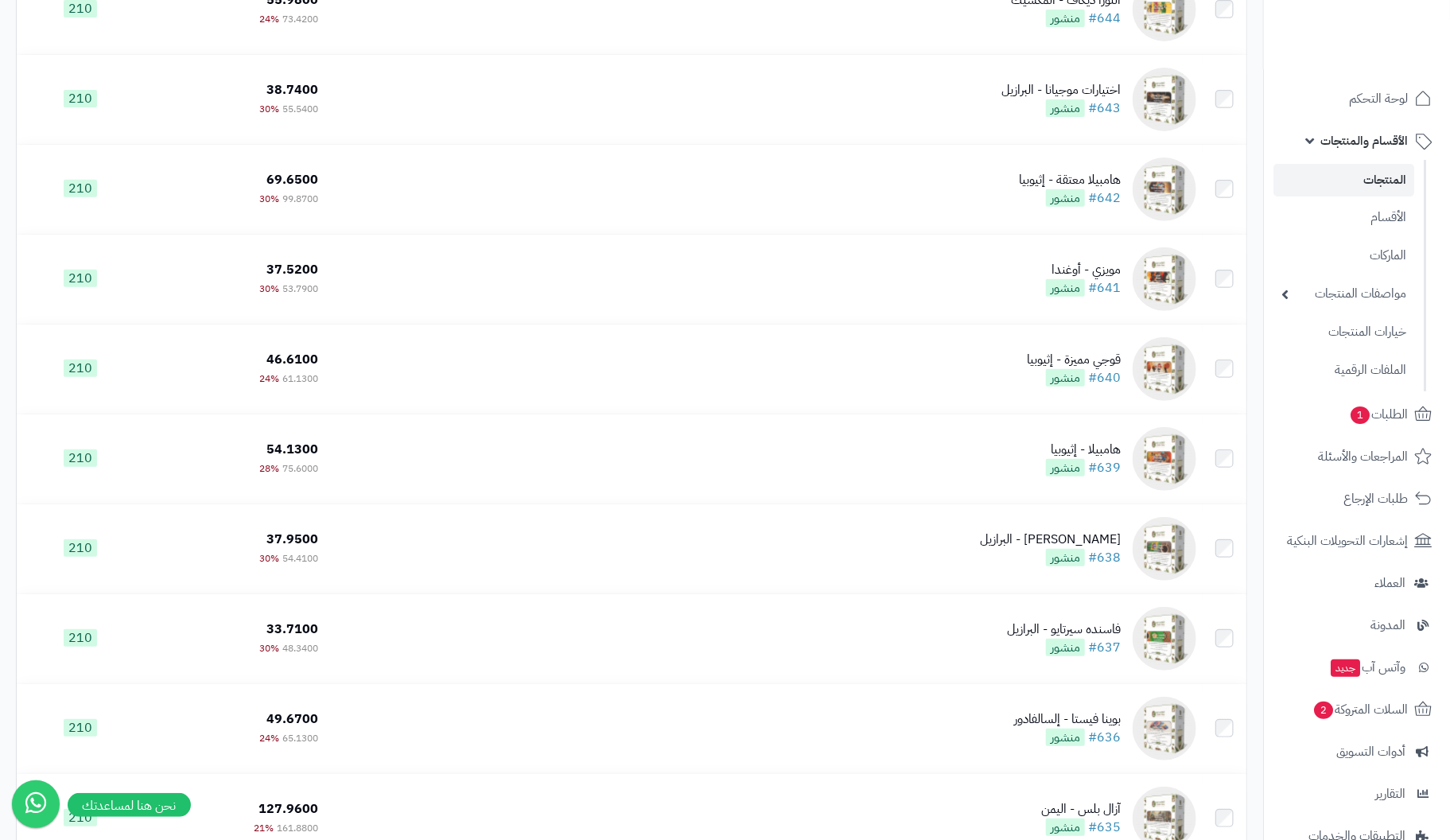
scroll to position [7332, 0]
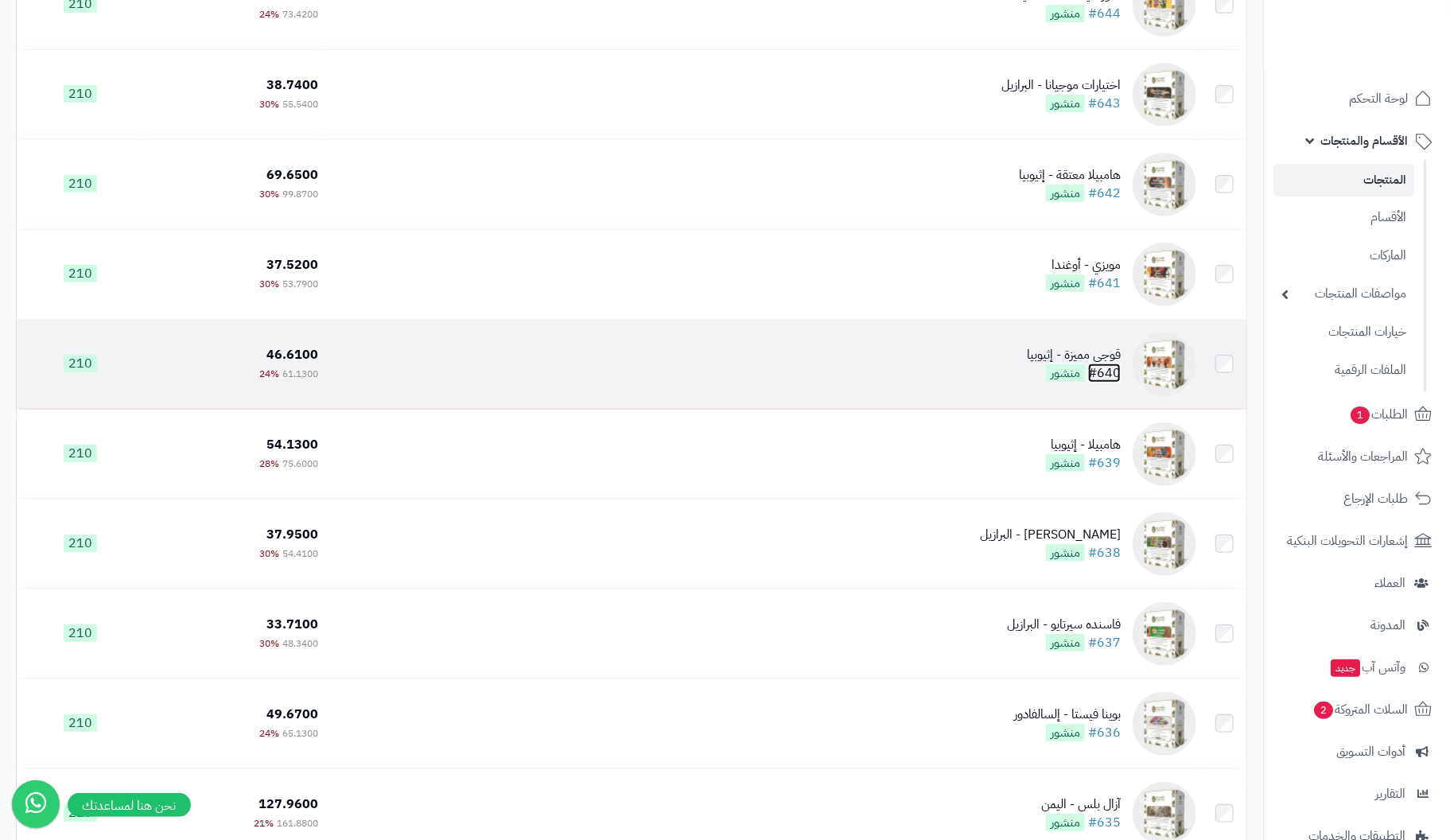
click at [1115, 371] on link "#640" at bounding box center [1104, 373] width 33 height 19
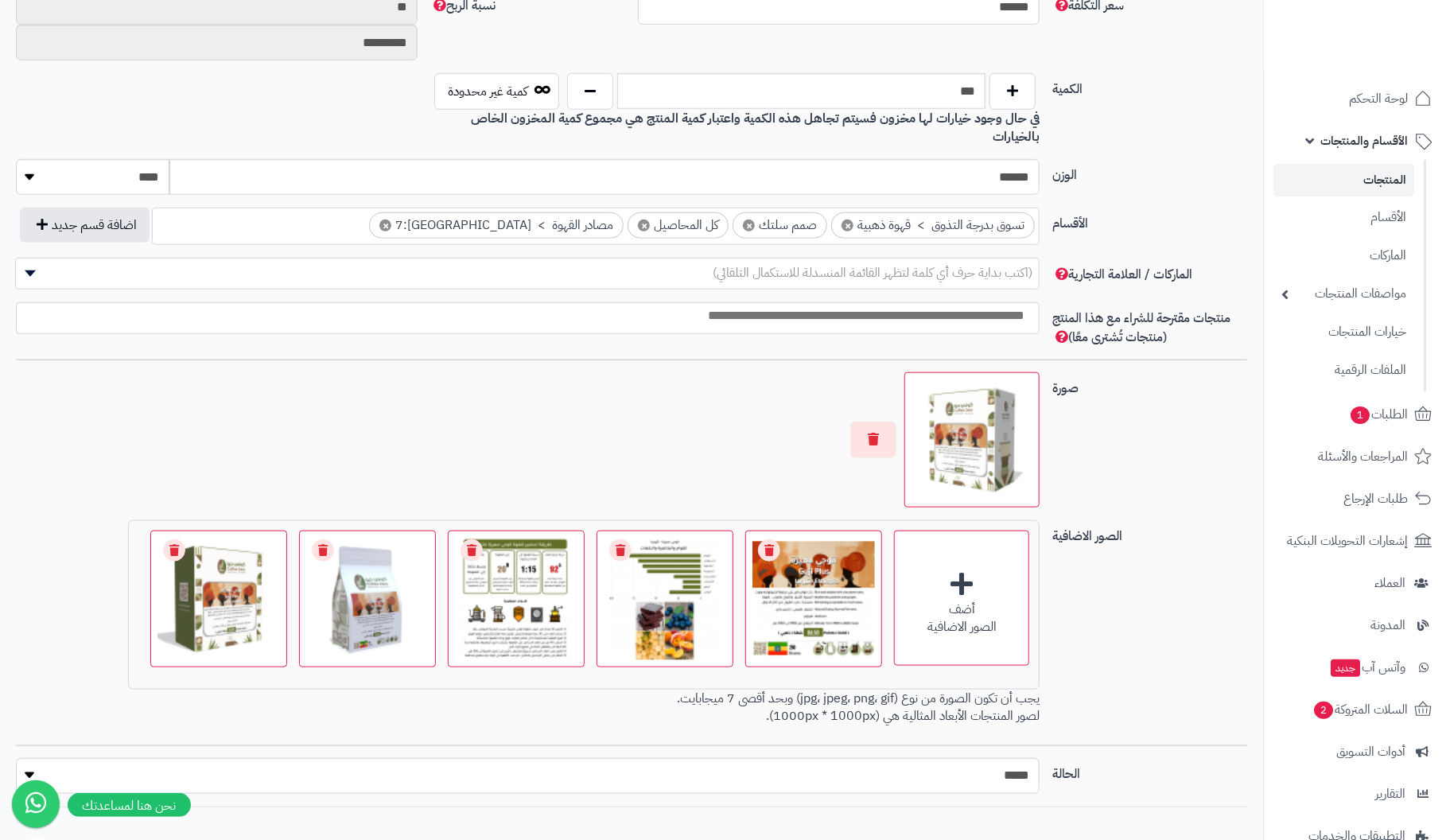
scroll to position [795, 0]
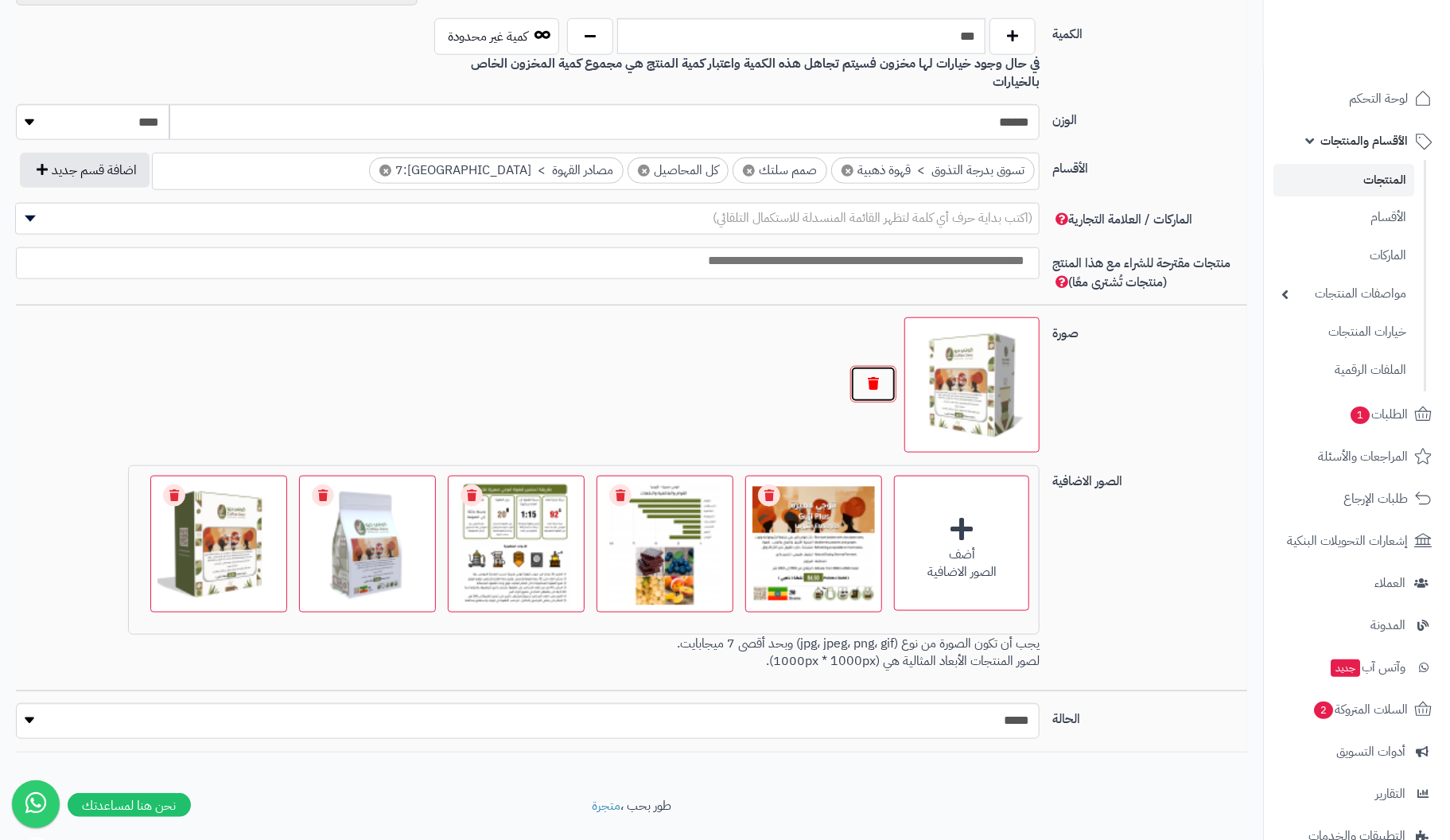
click at [877, 366] on button "button" at bounding box center [873, 384] width 46 height 37
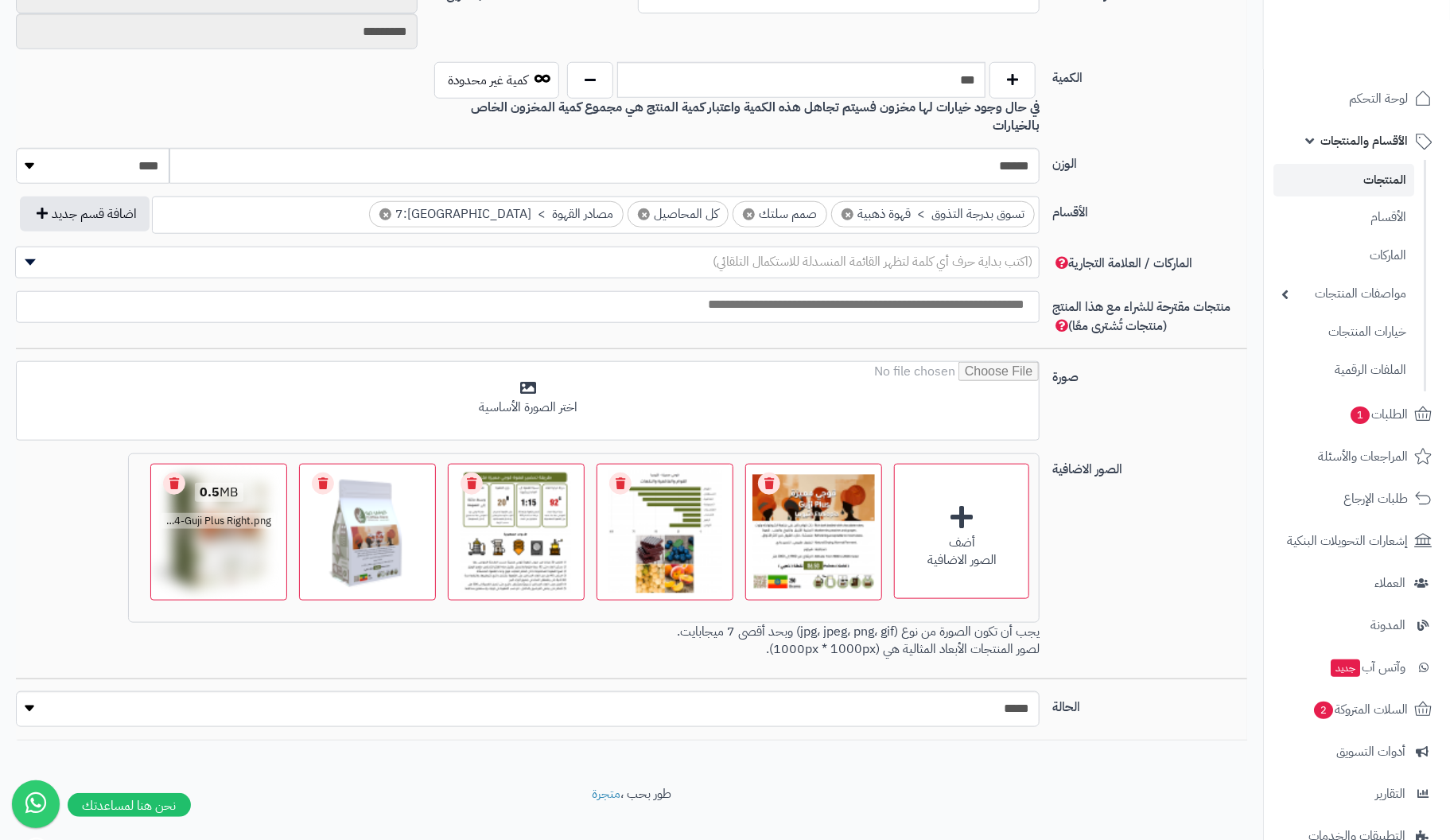
click at [181, 472] on link "Remove file" at bounding box center [174, 483] width 22 height 22
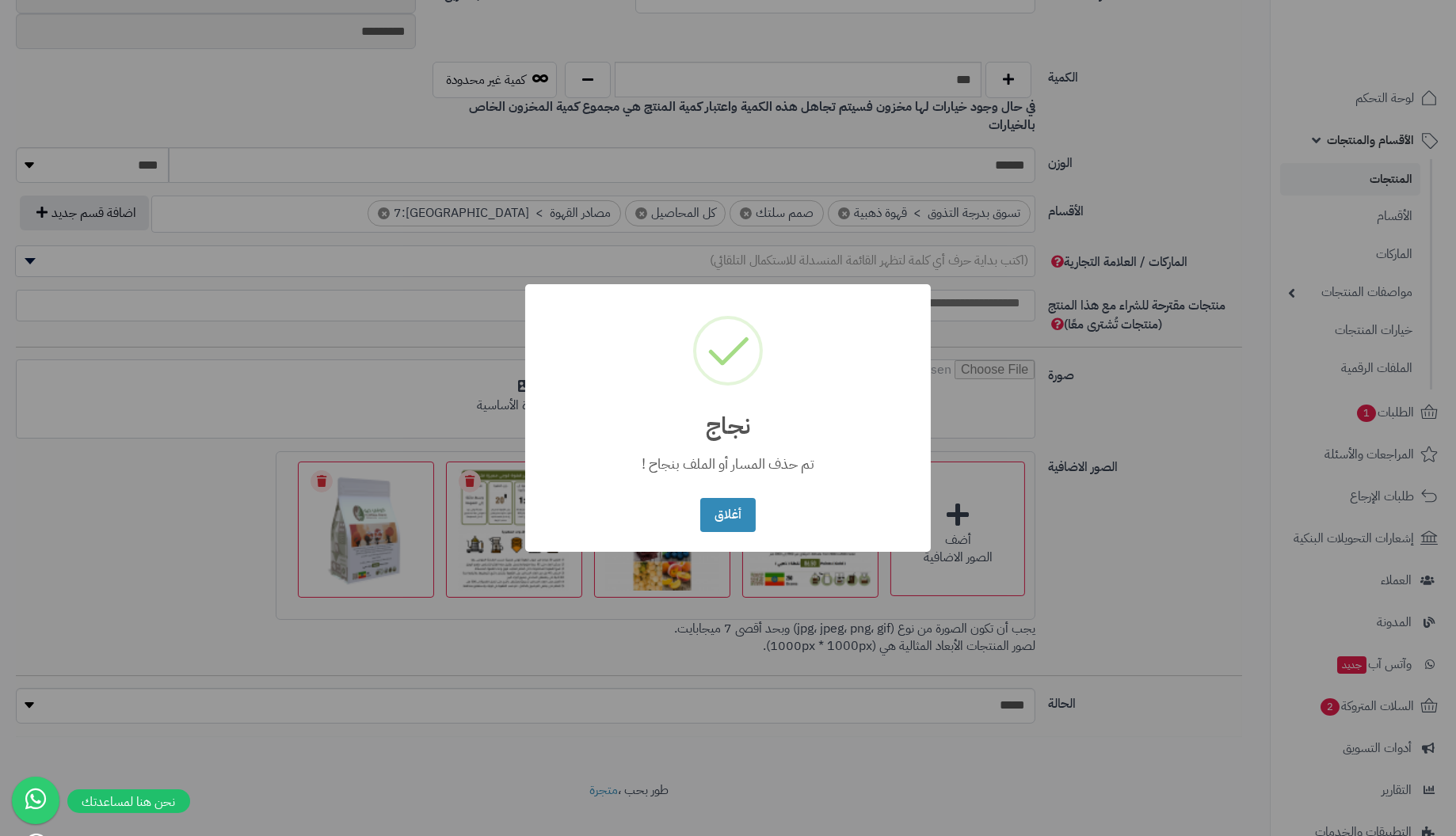
click at [700, 498] on button "أغلاق" at bounding box center [727, 515] width 54 height 34
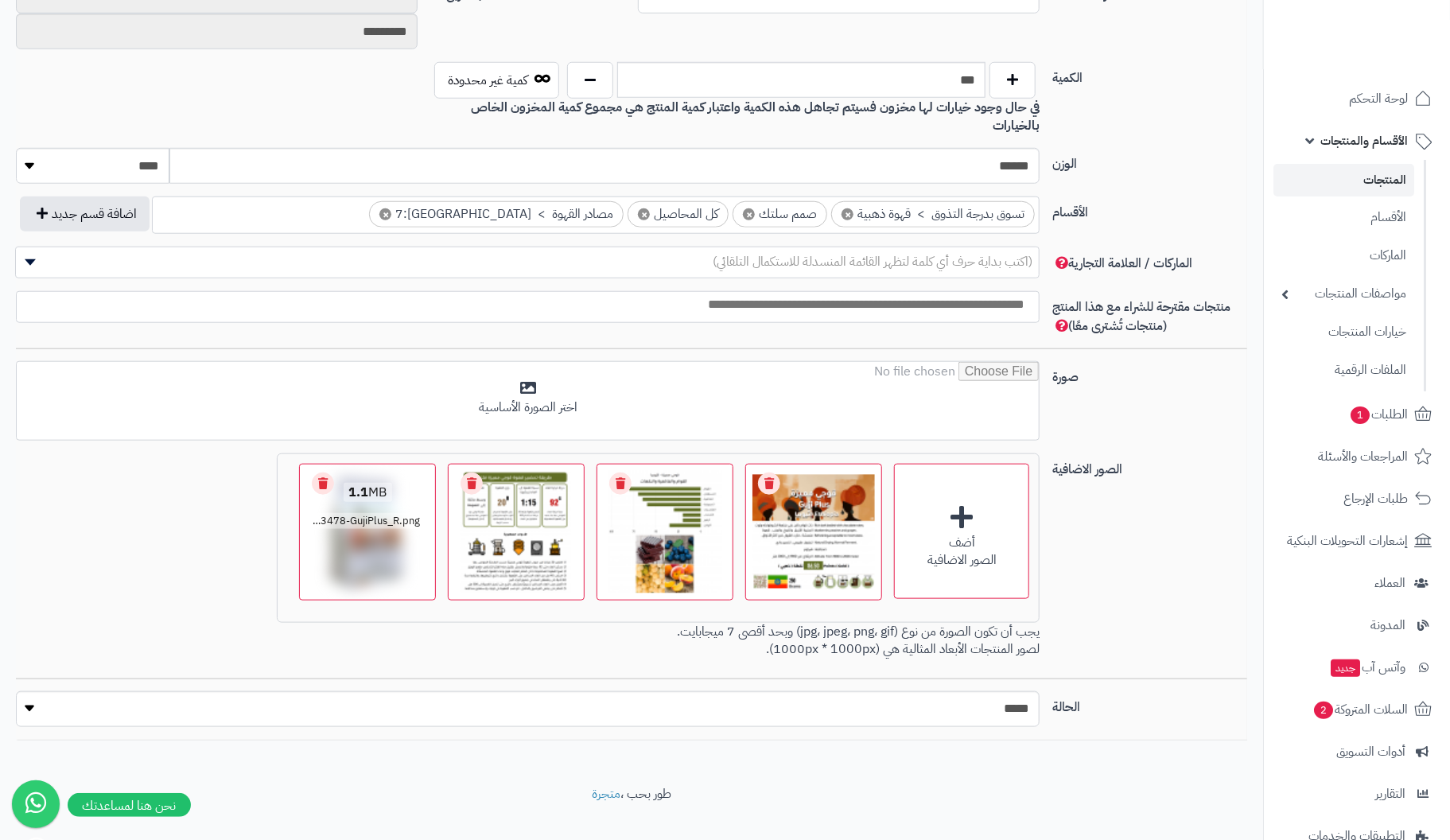
click at [316, 472] on link "Remove file" at bounding box center [322, 483] width 22 height 22
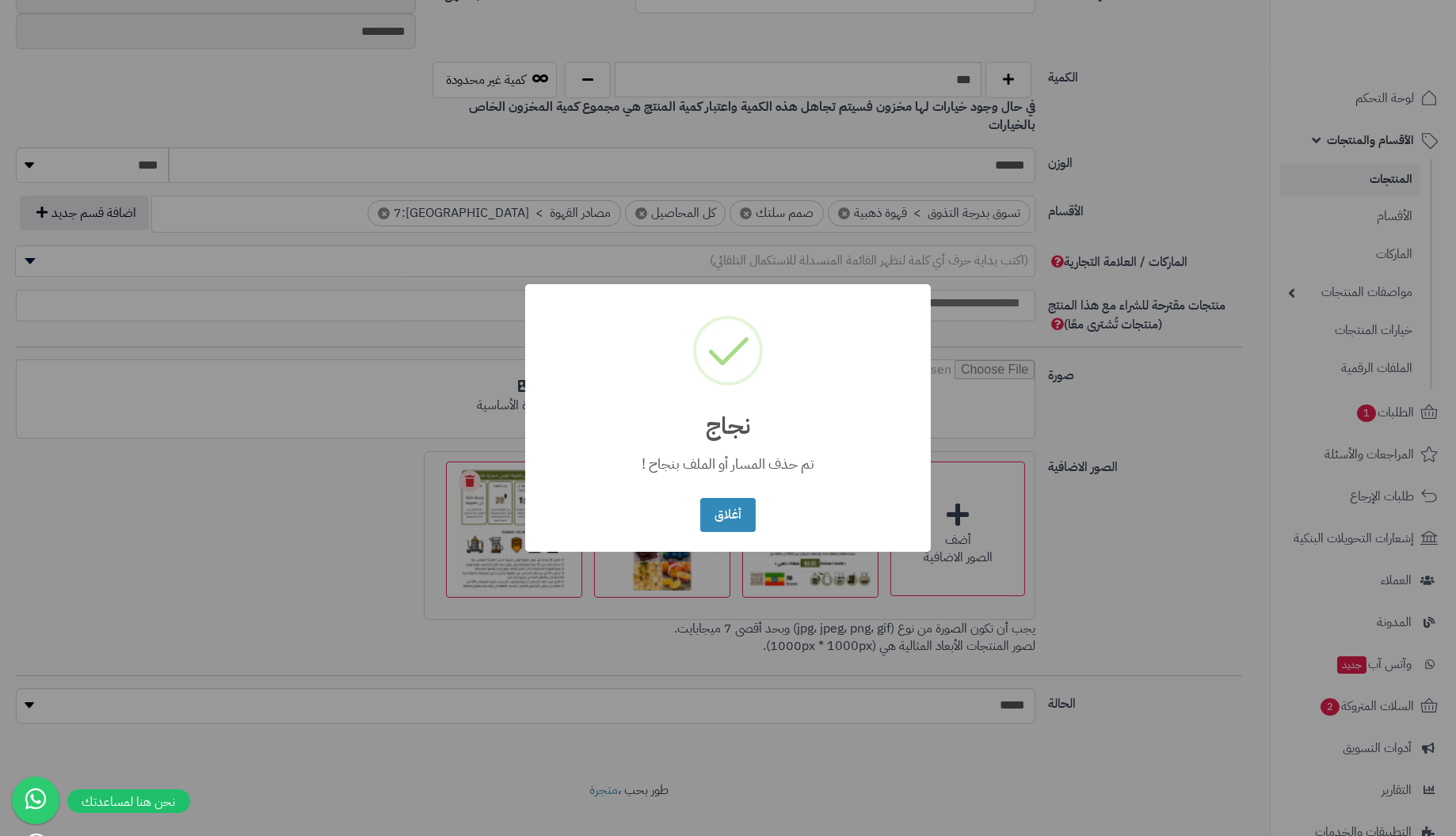
click at [700, 498] on button "أغلاق" at bounding box center [727, 515] width 54 height 34
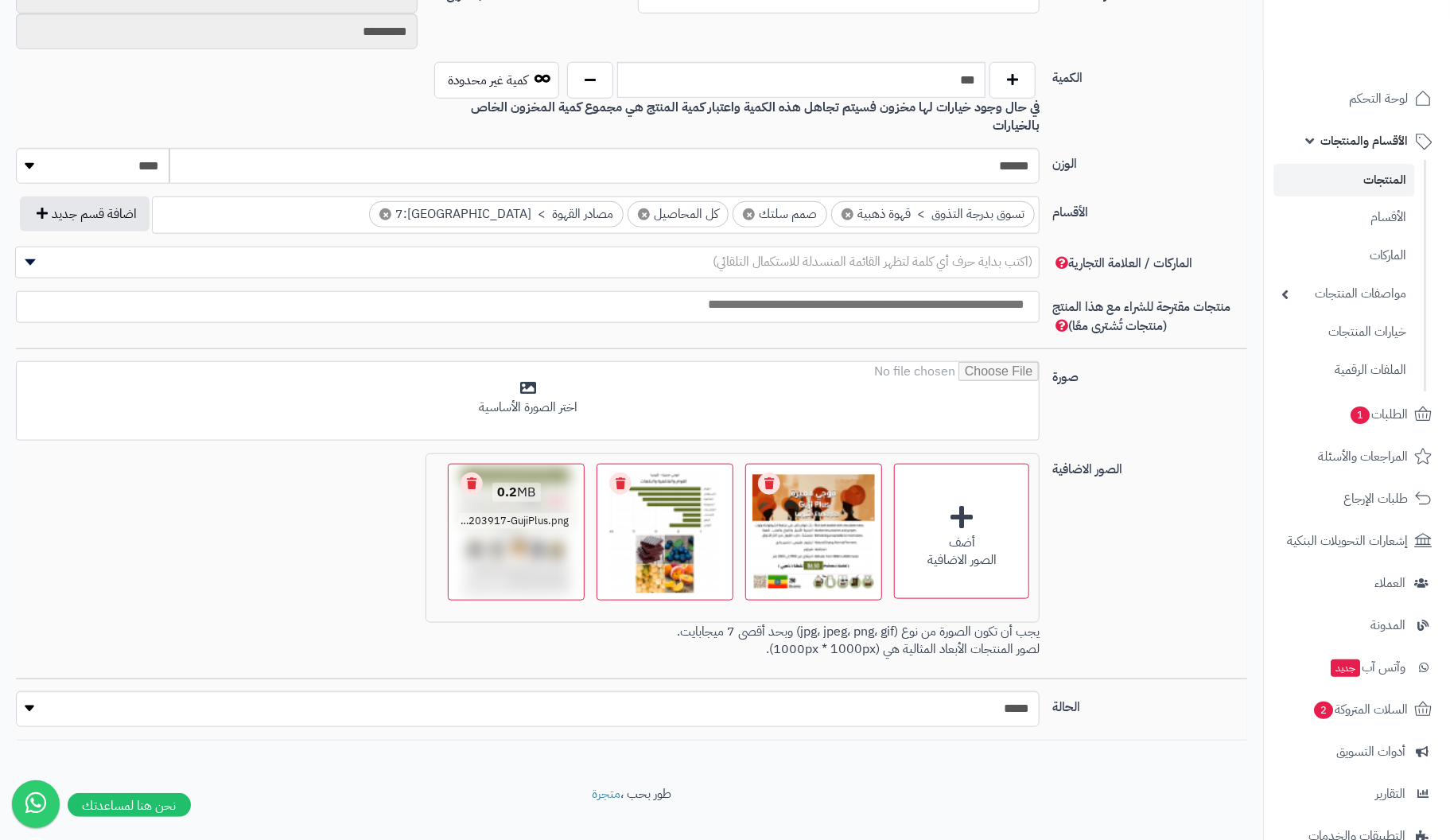
click at [474, 472] on link "Remove file" at bounding box center [471, 483] width 22 height 22
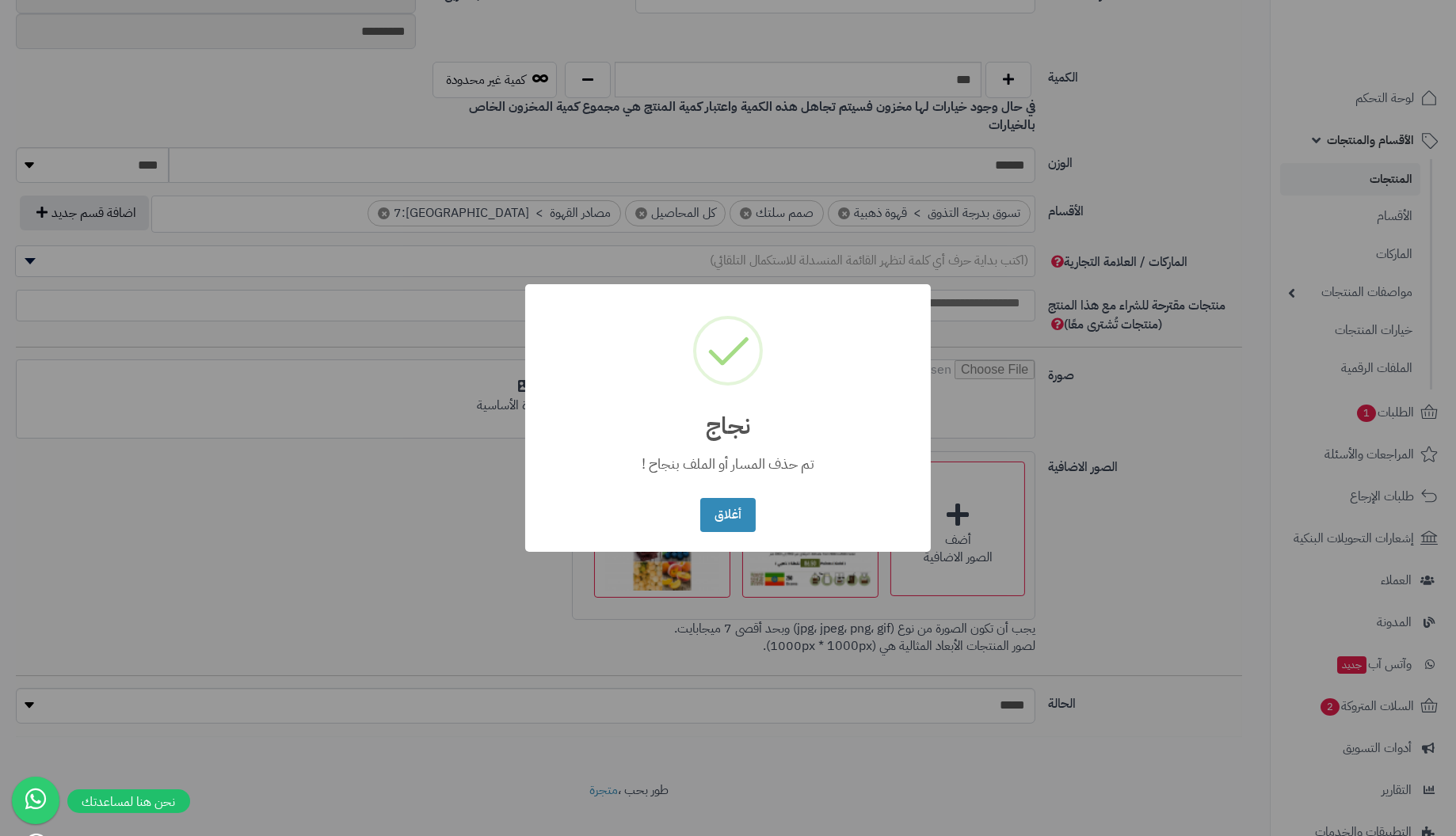
click at [700, 498] on button "أغلاق" at bounding box center [727, 515] width 54 height 34
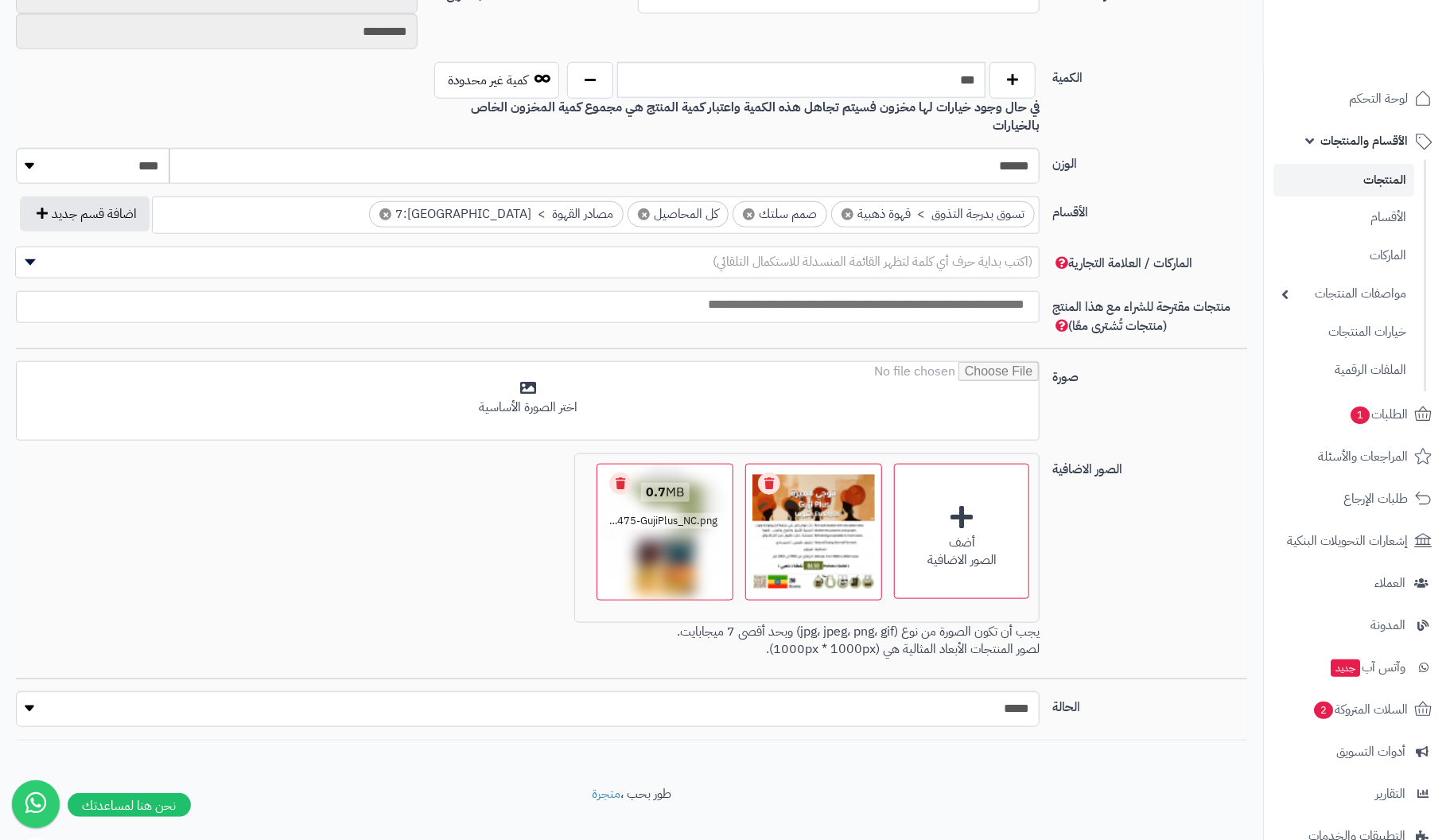
click at [621, 472] on link "Remove file" at bounding box center [620, 483] width 22 height 22
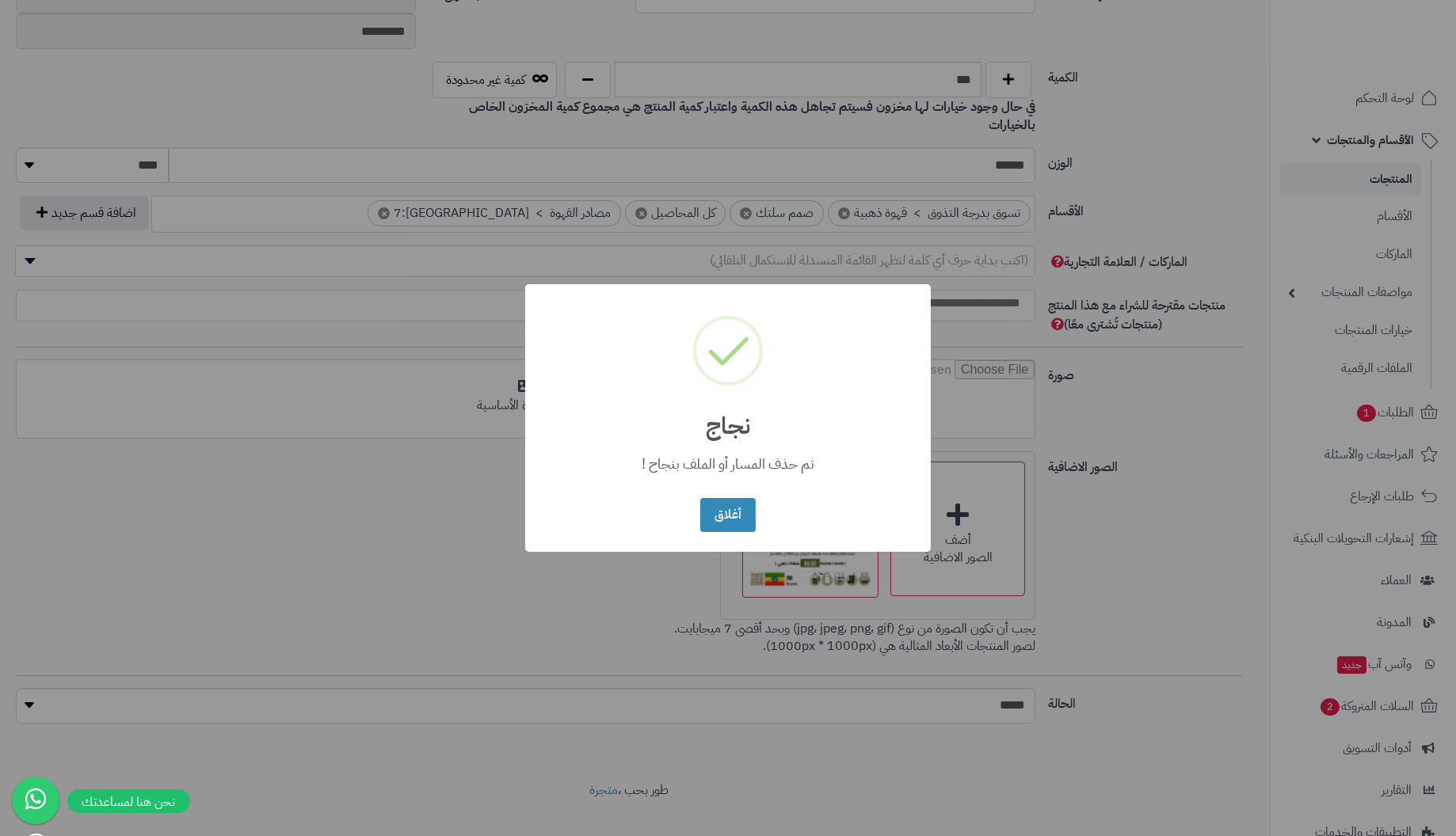
click at [700, 498] on button "أغلاق" at bounding box center [727, 515] width 54 height 34
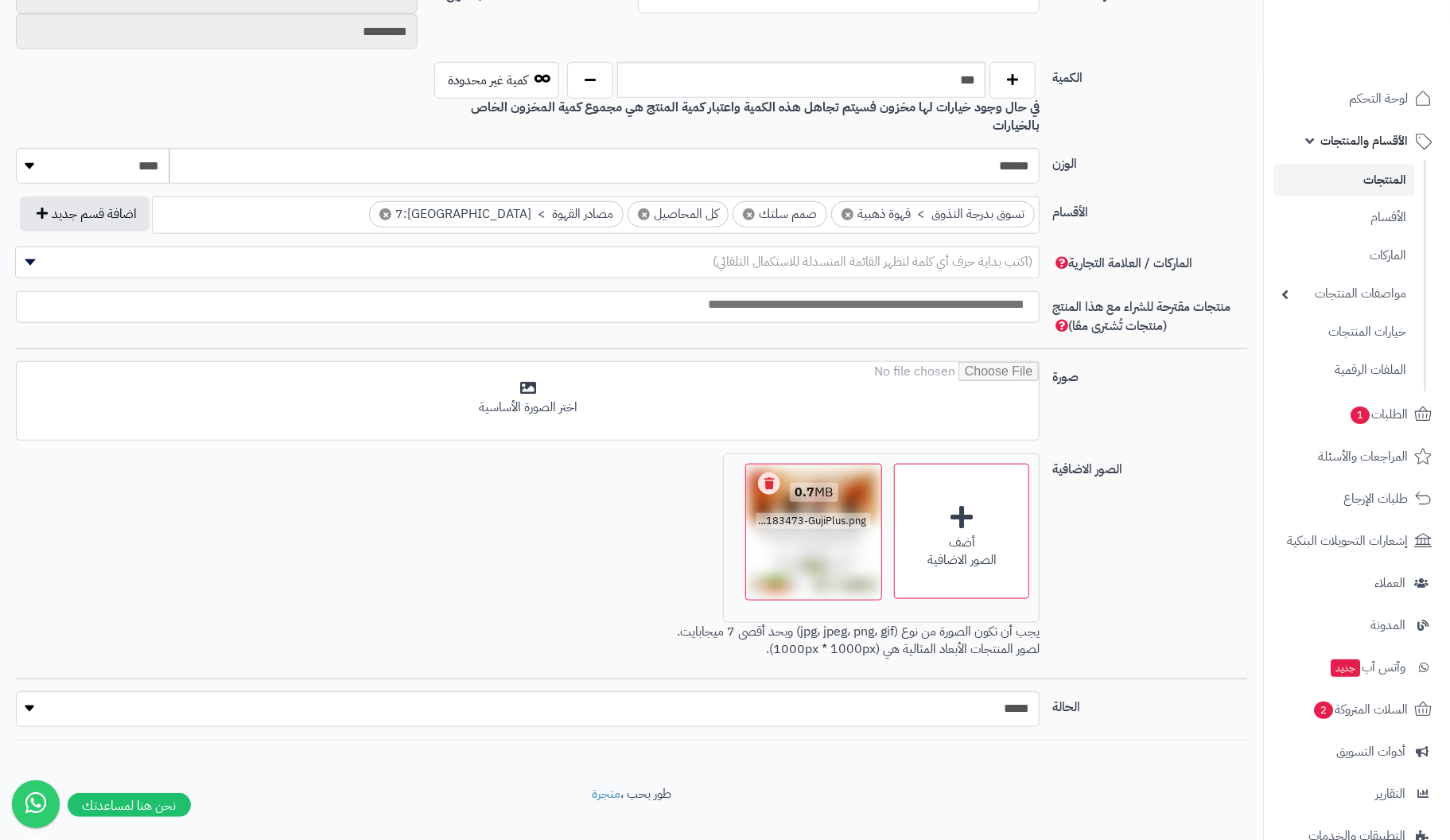
click at [767, 472] on link "Remove file" at bounding box center [769, 483] width 22 height 22
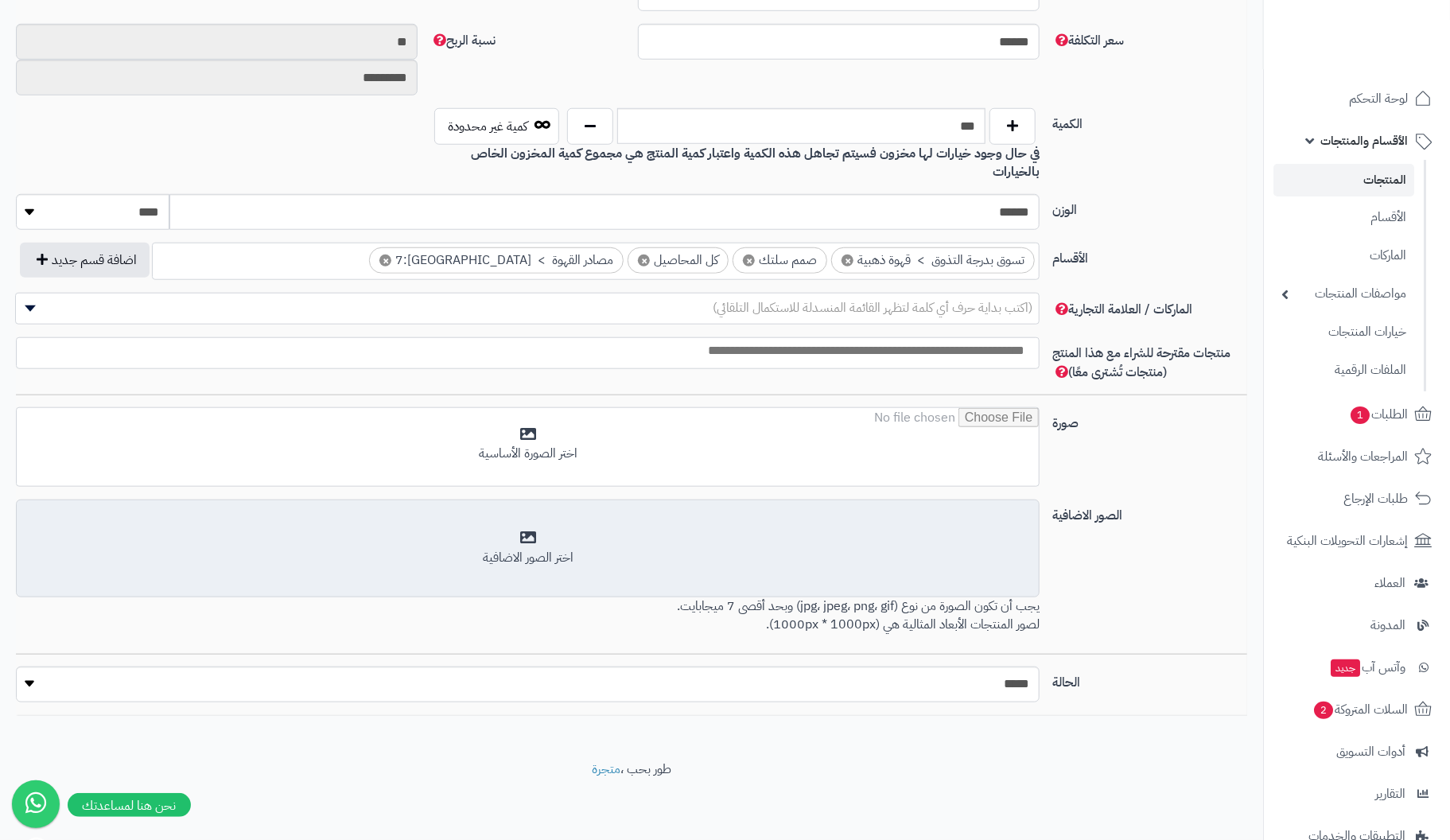
scroll to position [681, 0]
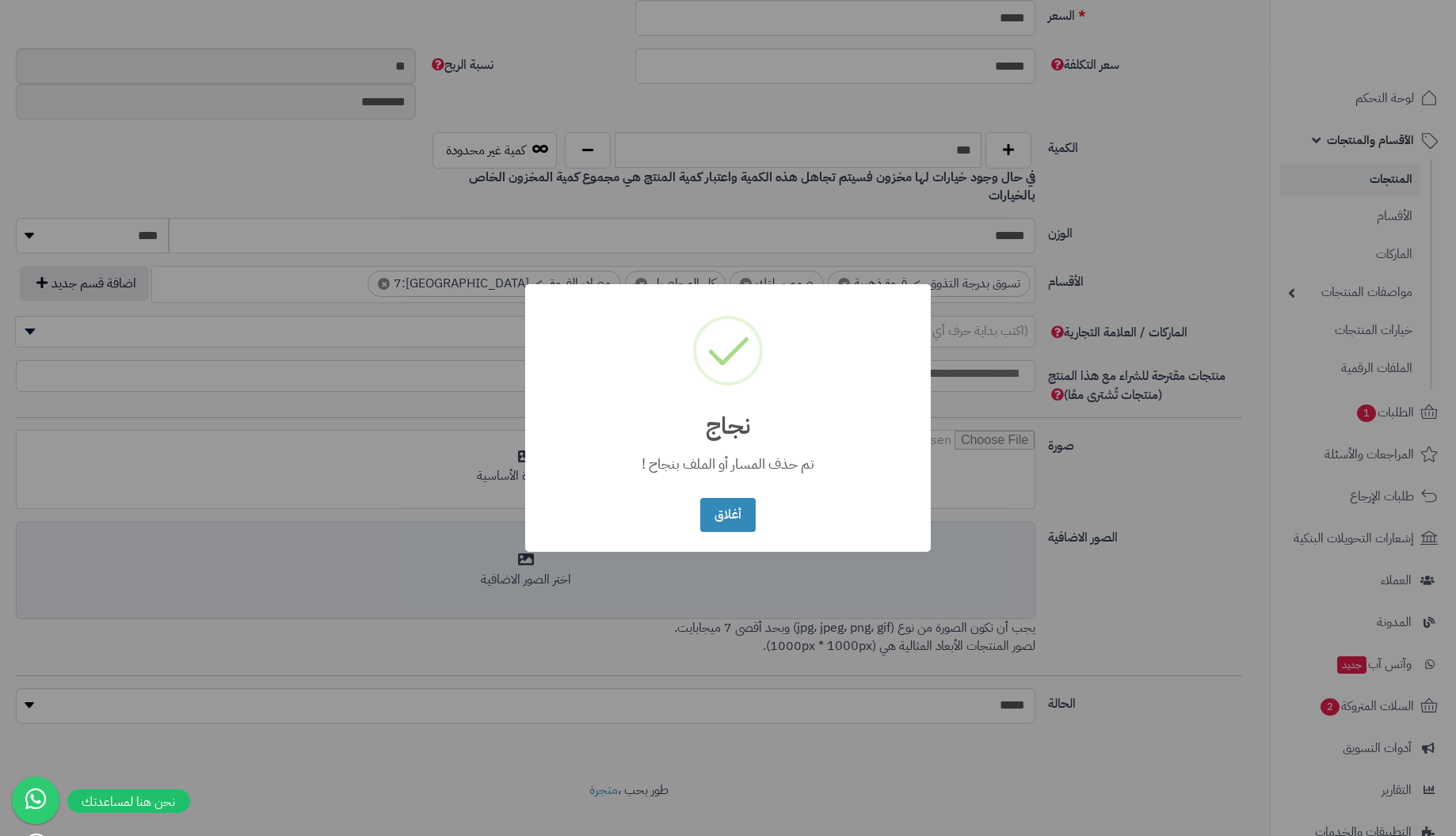
click at [700, 498] on button "أغلاق" at bounding box center [727, 515] width 54 height 34
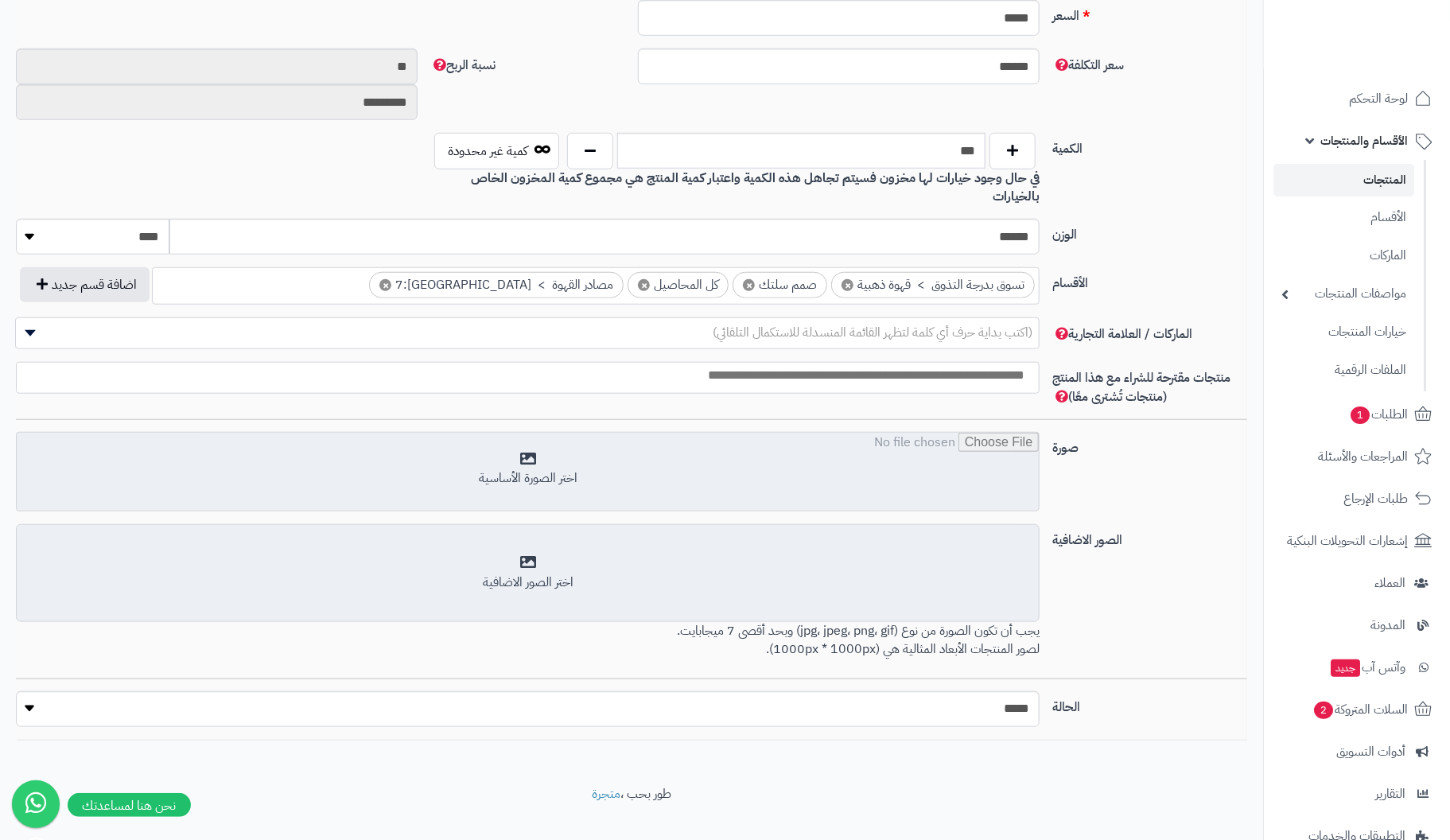
click at [522, 434] on input "file" at bounding box center [527, 473] width 1022 height 80
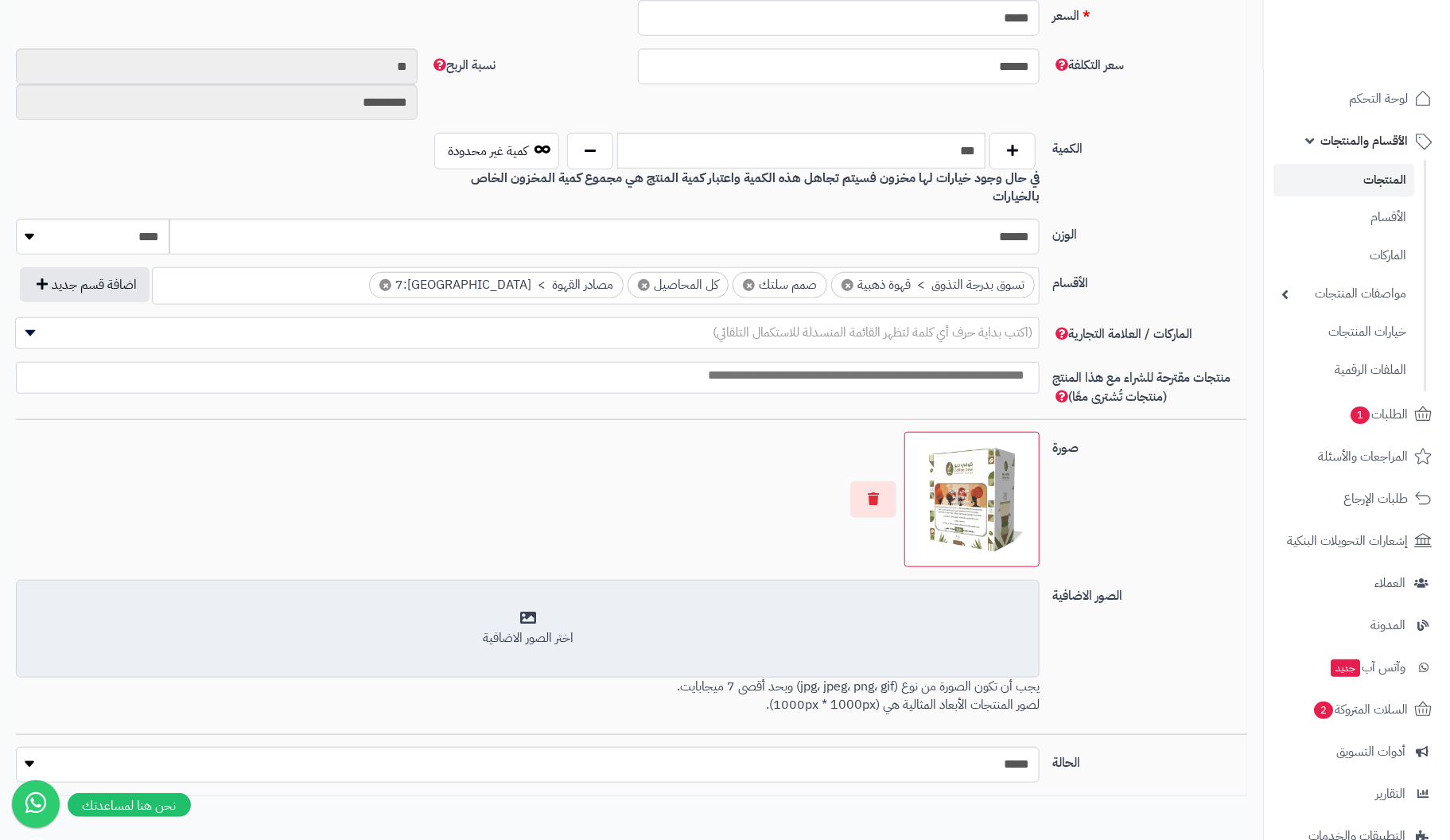
click at [524, 610] on div "اختر الصور الاضافية" at bounding box center [528, 629] width 1003 height 38
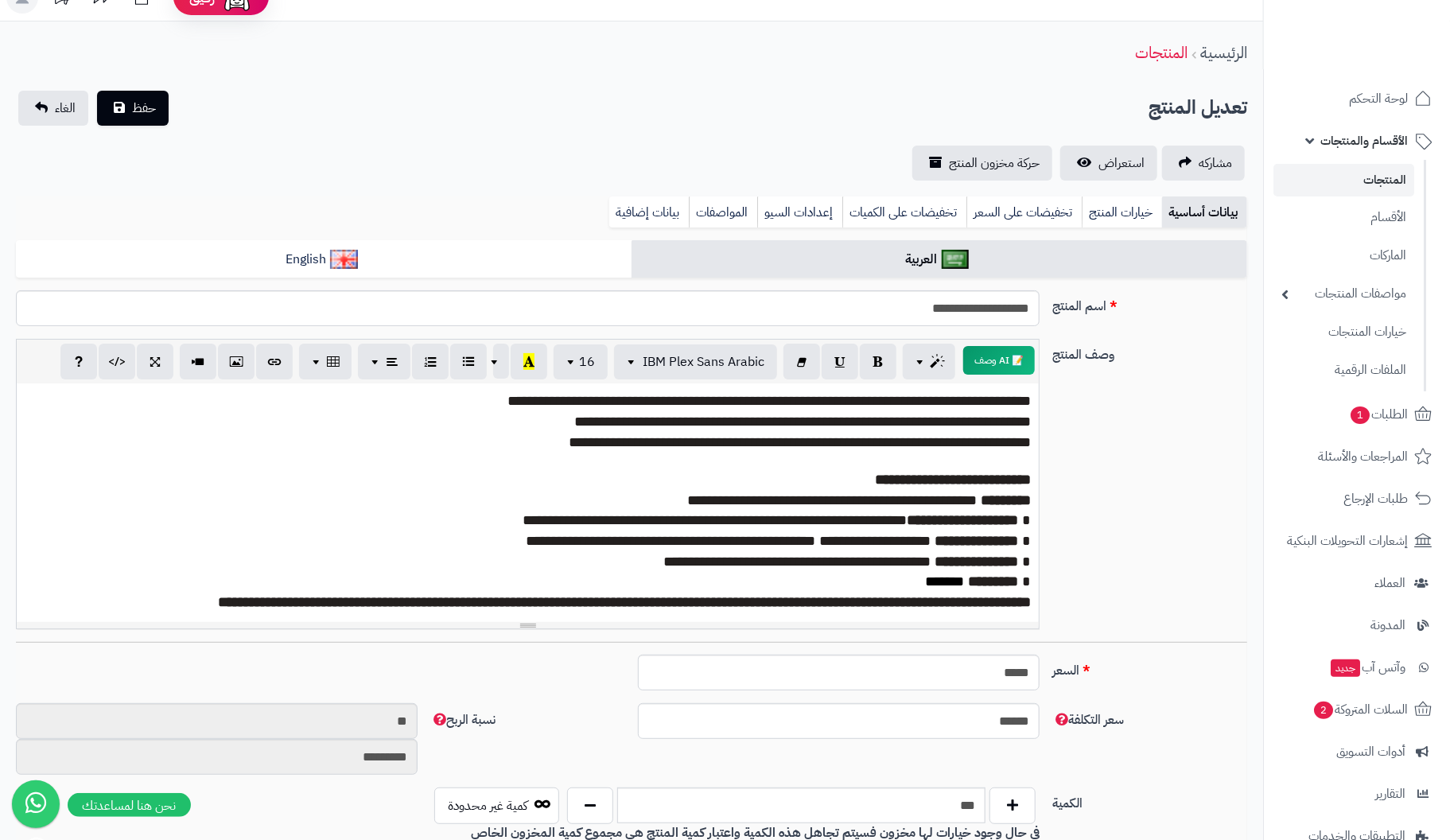
scroll to position [0, 0]
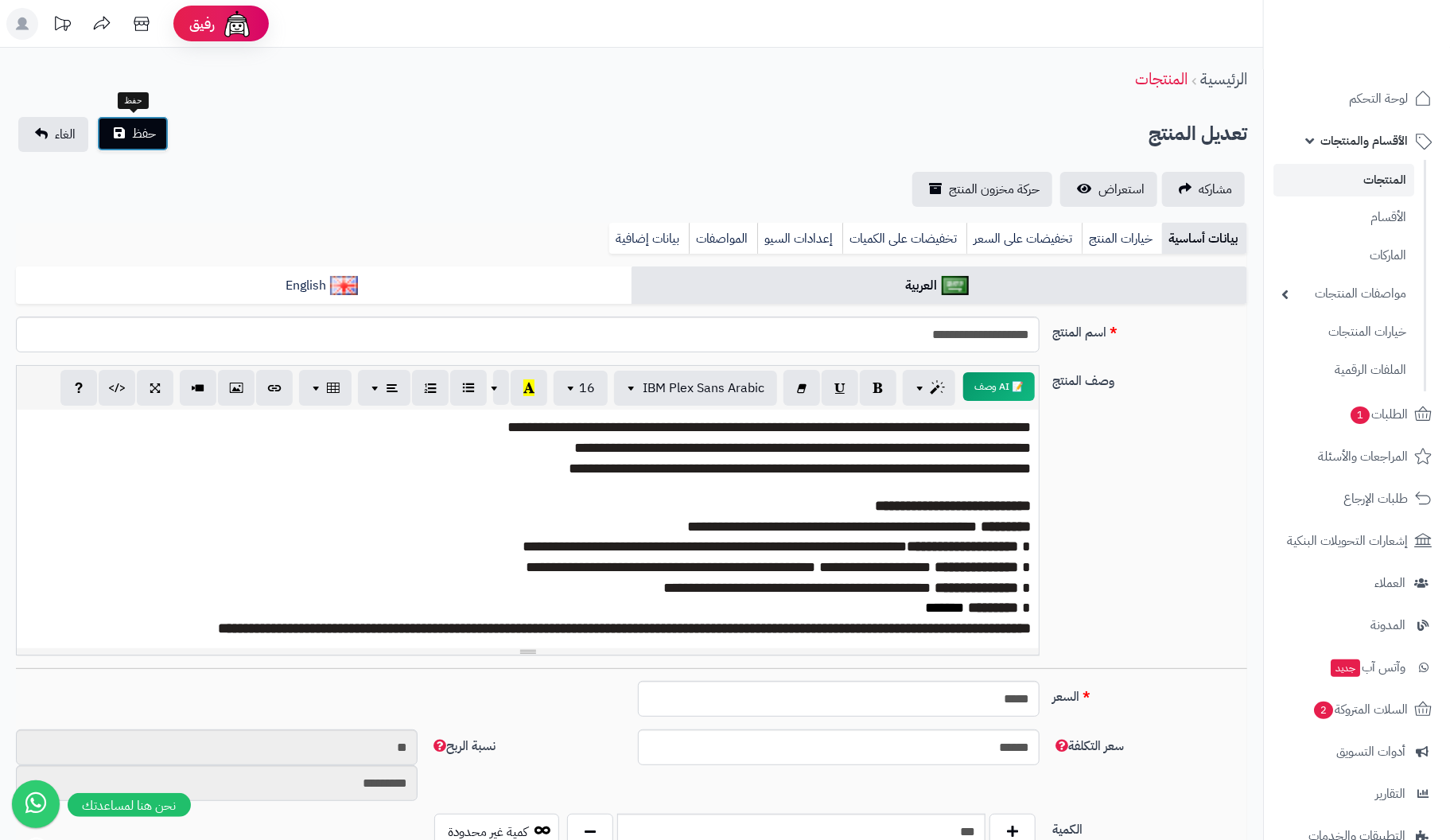
click at [129, 125] on button "حفظ" at bounding box center [133, 133] width 72 height 35
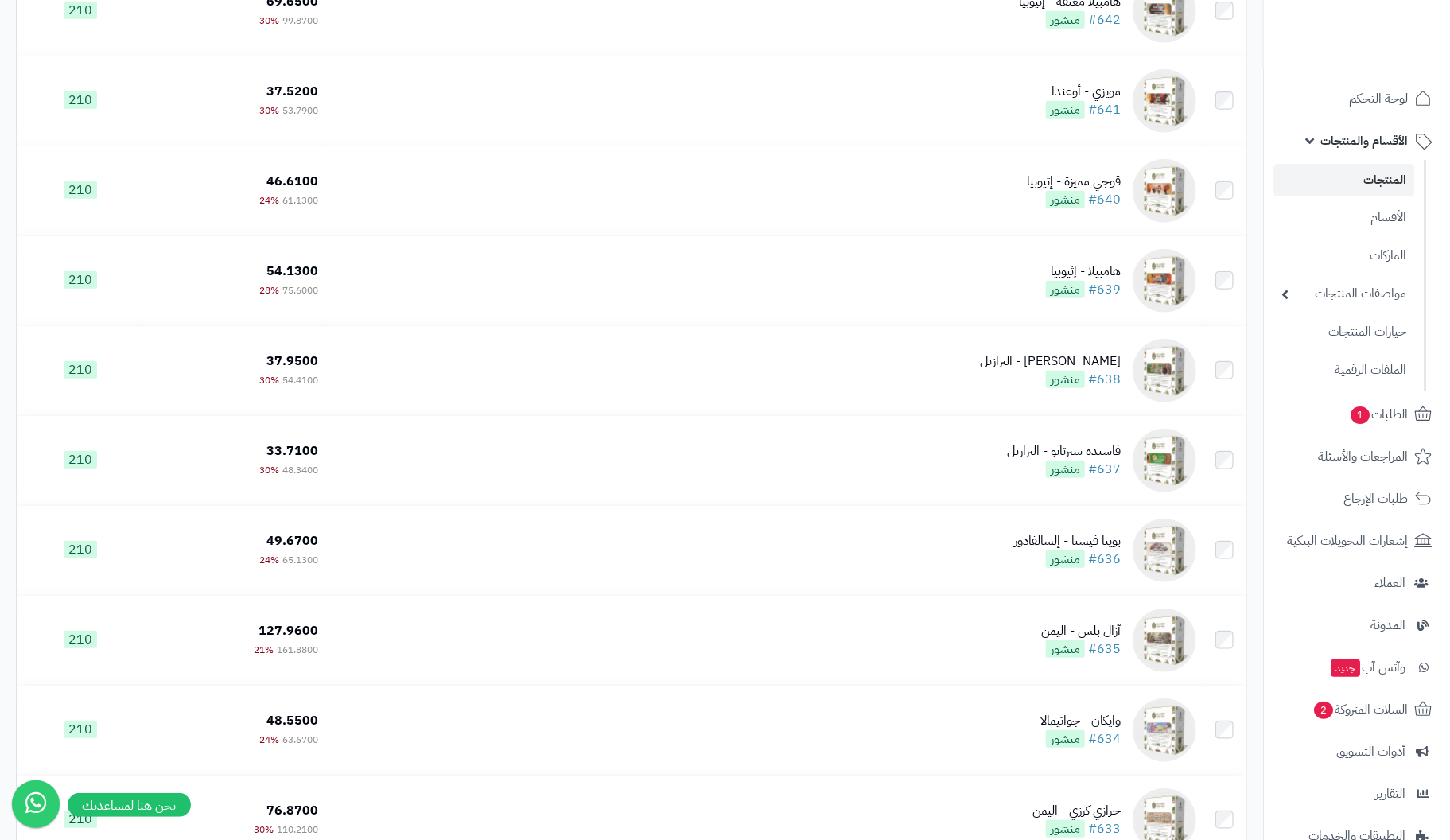
scroll to position [7516, 0]
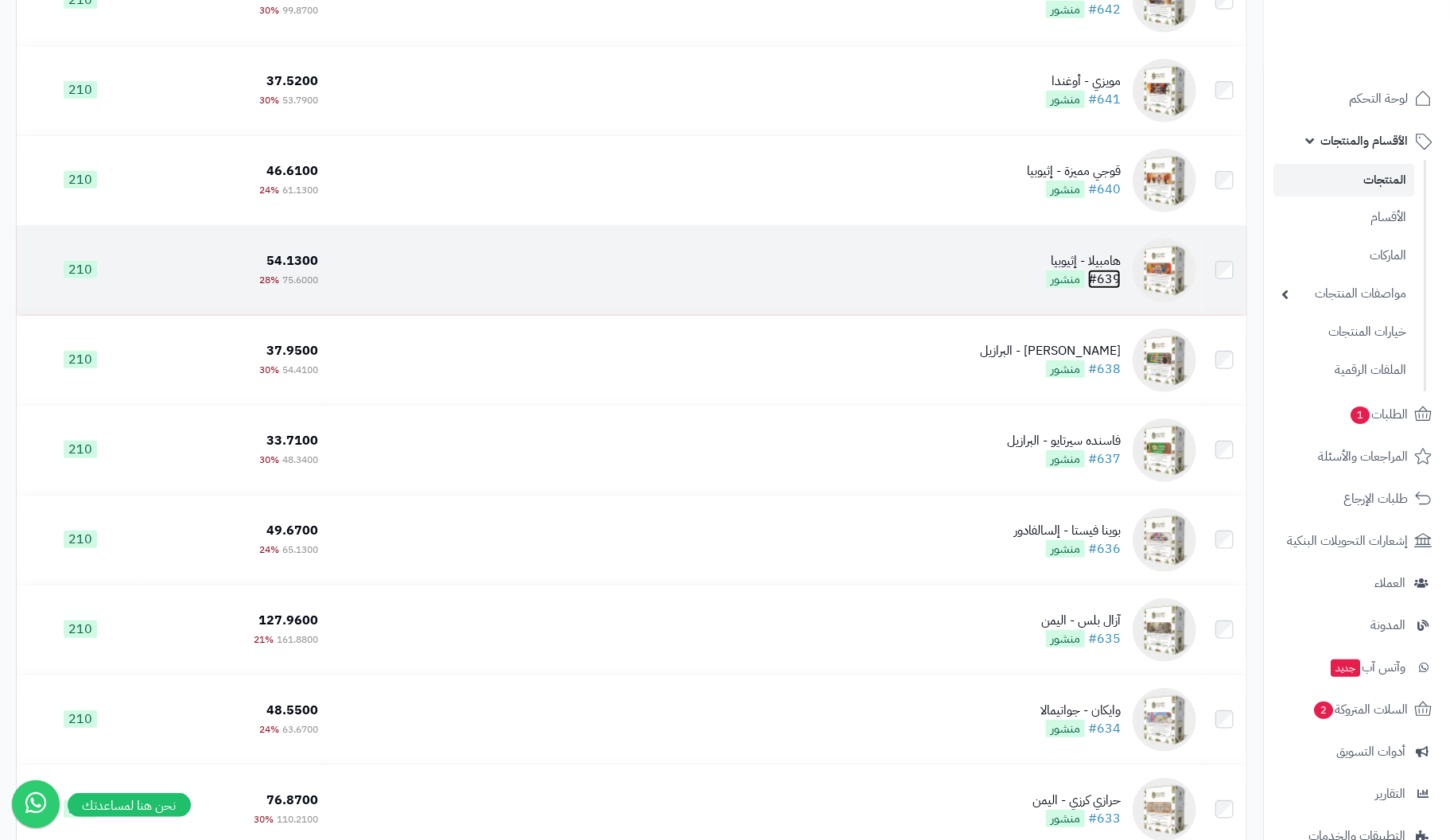
click at [1117, 282] on link "#639" at bounding box center [1104, 279] width 33 height 19
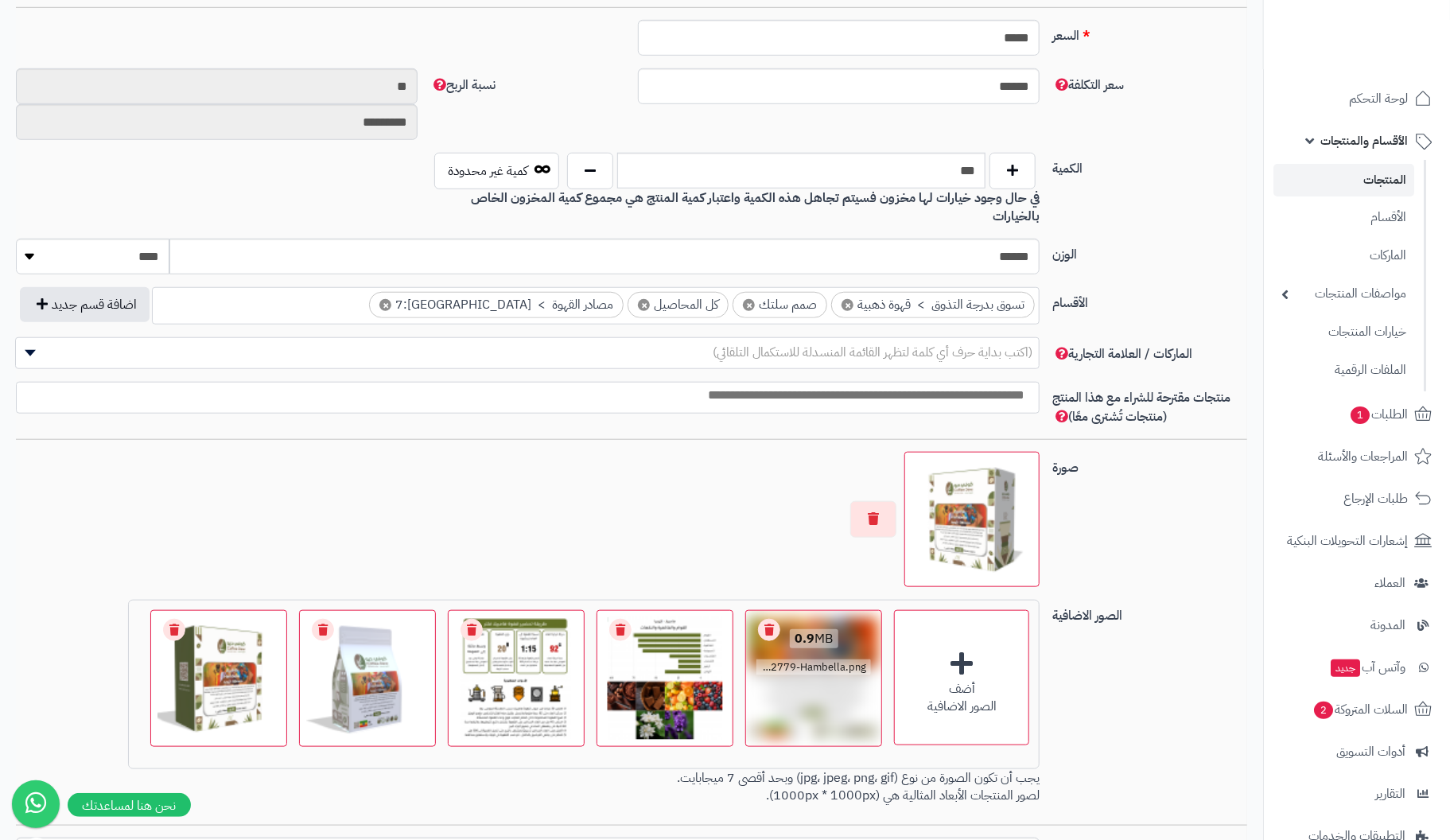
scroll to position [795, 0]
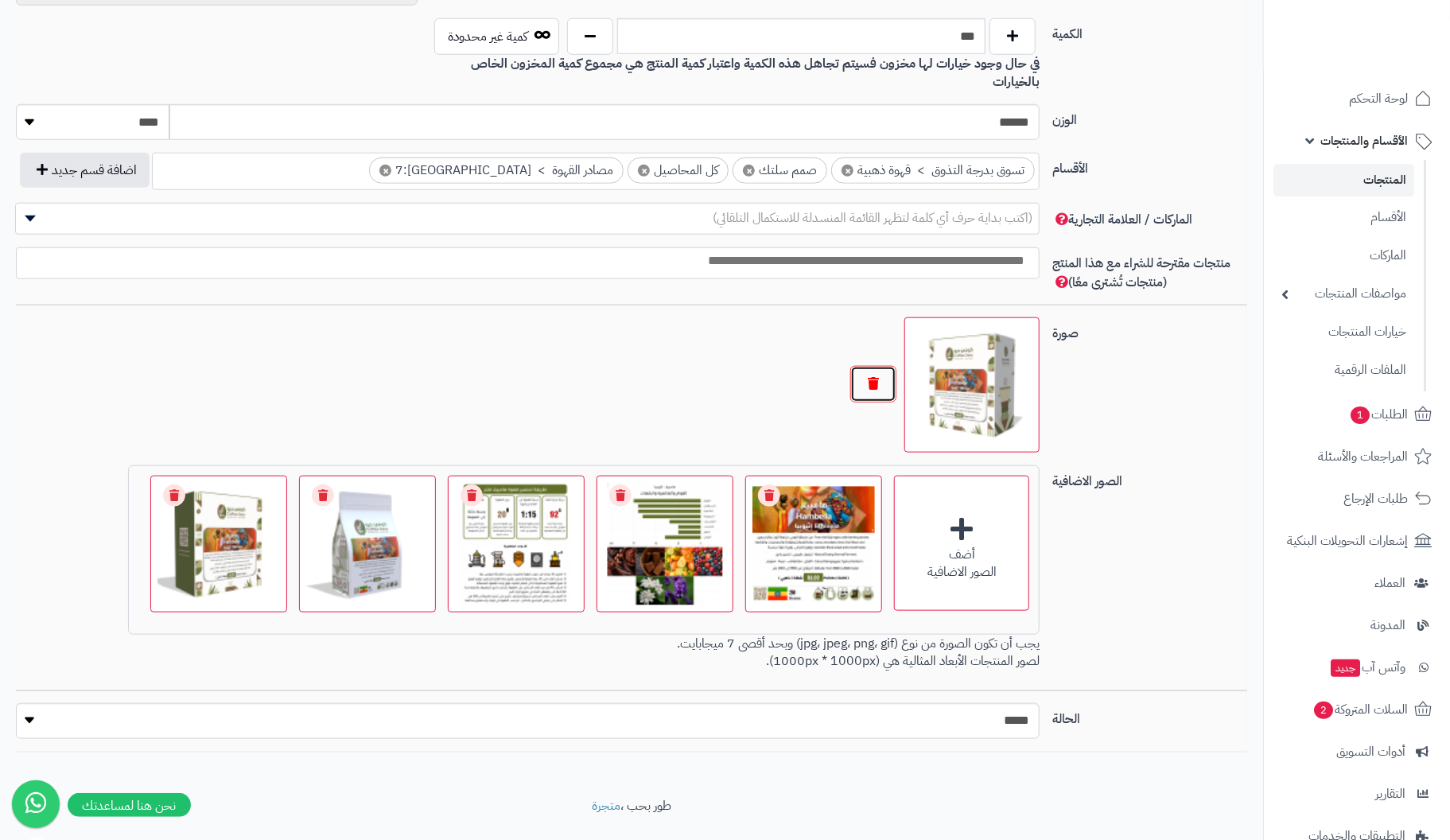
click at [872, 366] on button "button" at bounding box center [873, 384] width 46 height 37
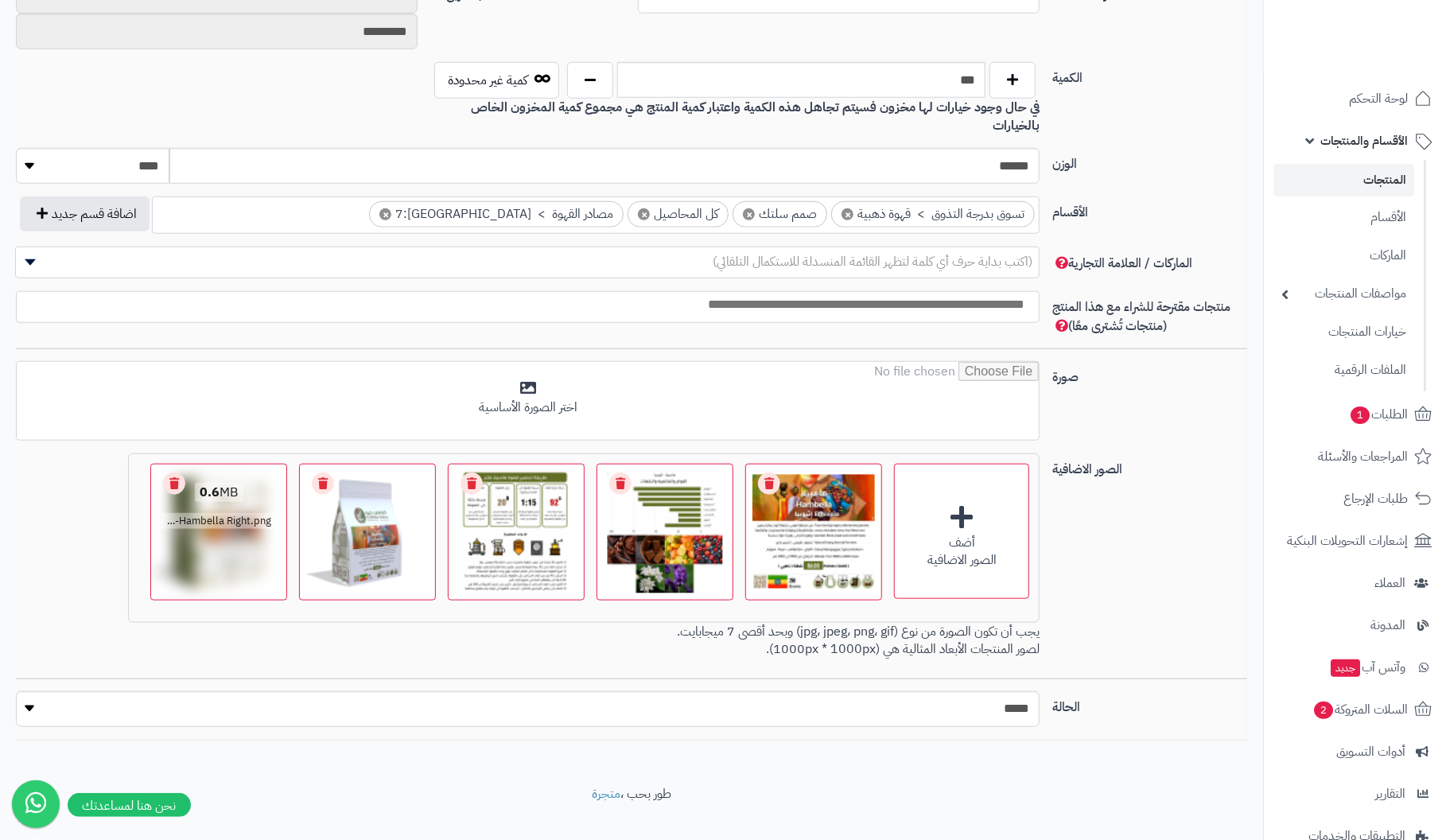
click at [183, 472] on link "Remove file" at bounding box center [174, 483] width 22 height 22
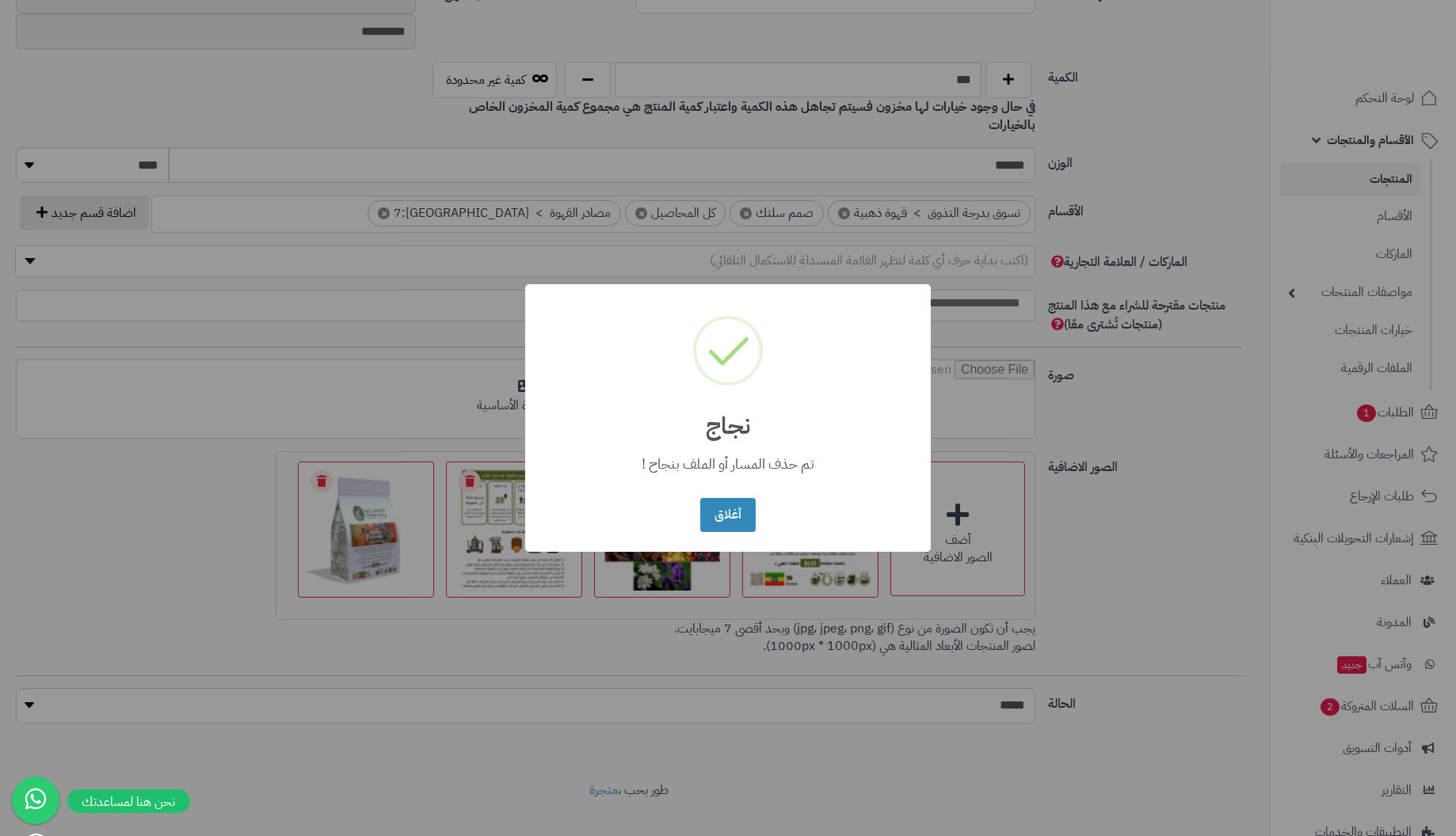
click at [700, 498] on button "أغلاق" at bounding box center [727, 515] width 54 height 34
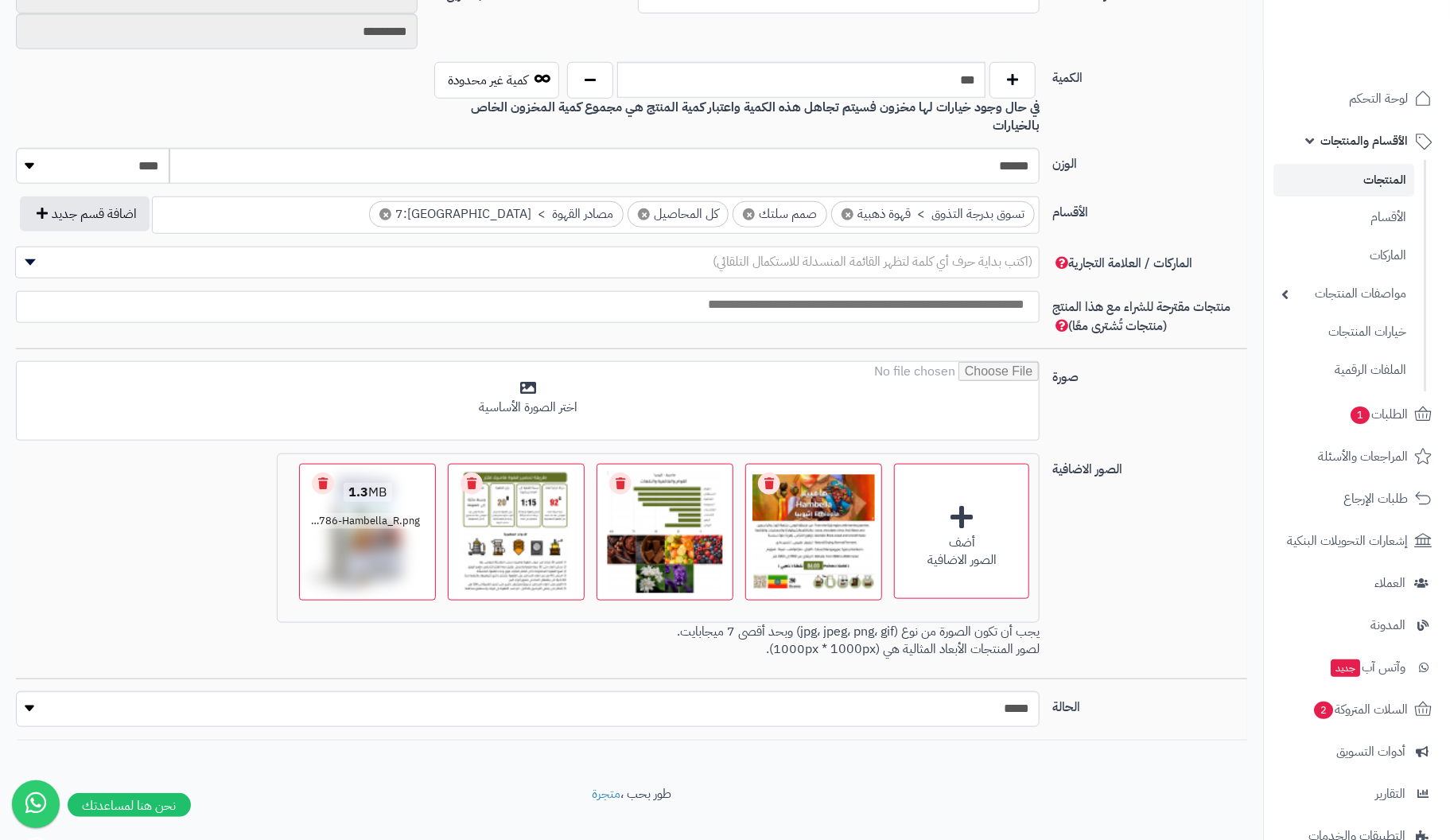
click at [316, 472] on link "Remove file" at bounding box center [322, 483] width 22 height 22
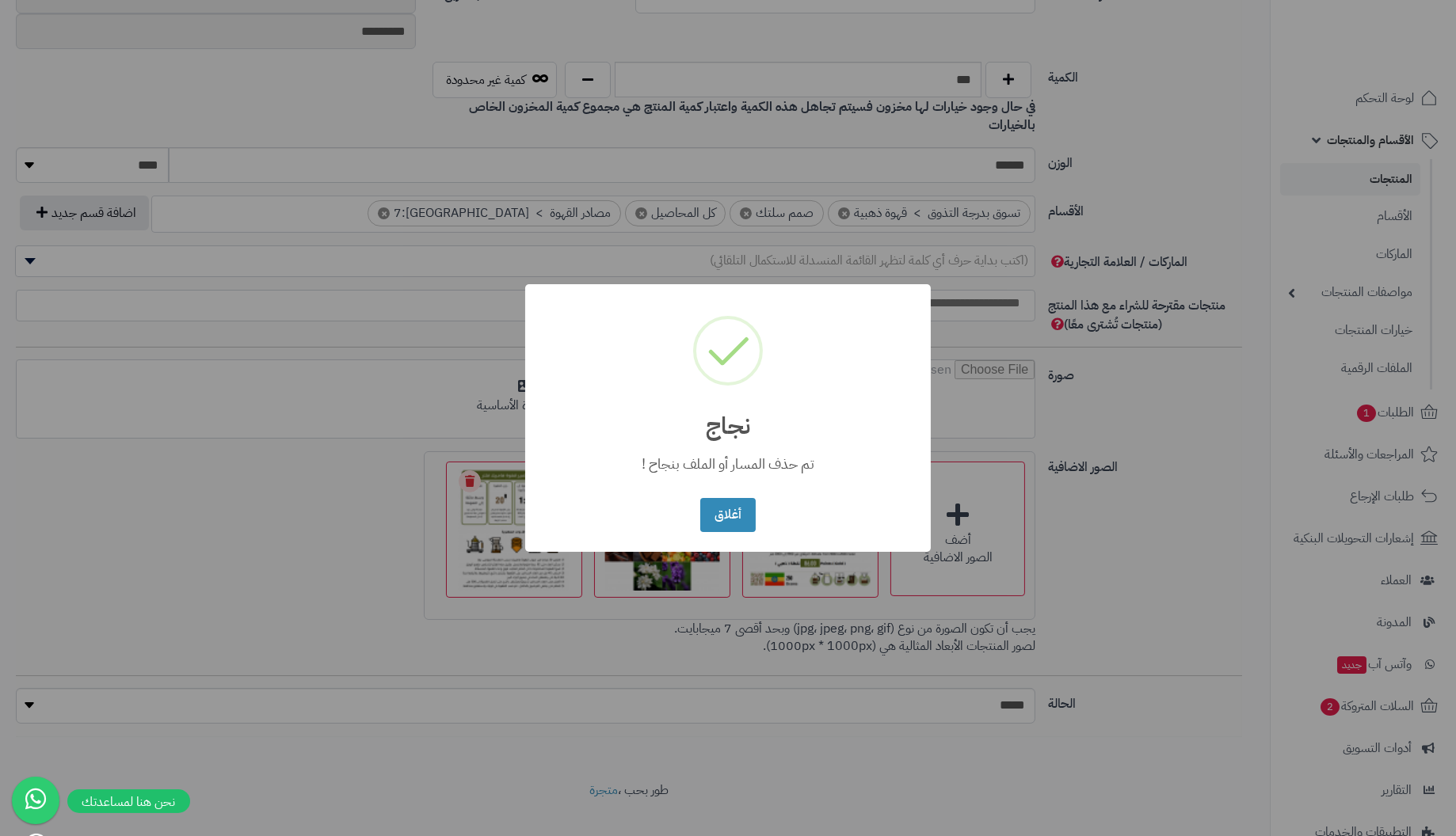
click at [700, 498] on button "أغلاق" at bounding box center [727, 515] width 54 height 34
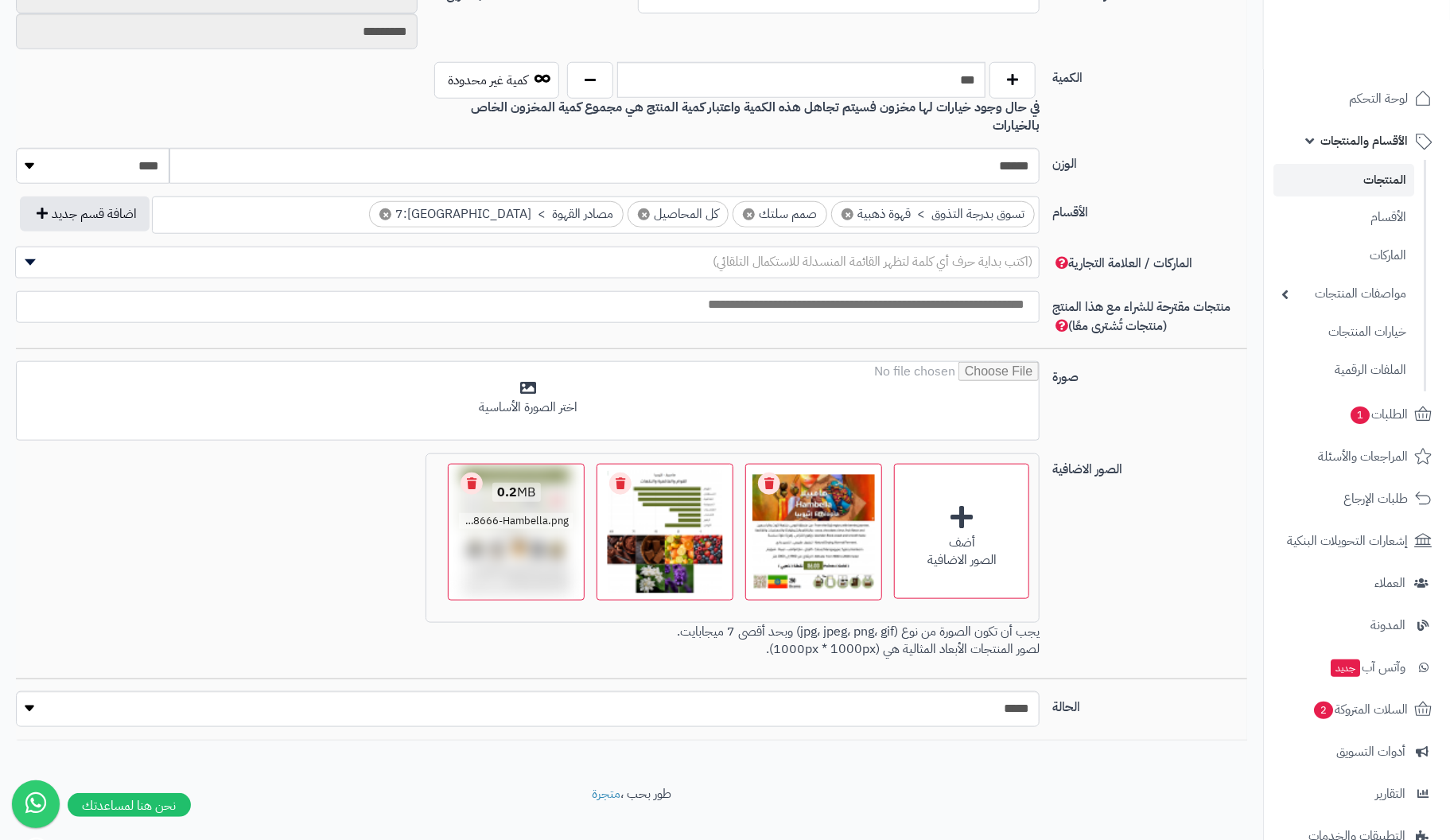
click at [472, 472] on link "Remove file" at bounding box center [471, 483] width 22 height 22
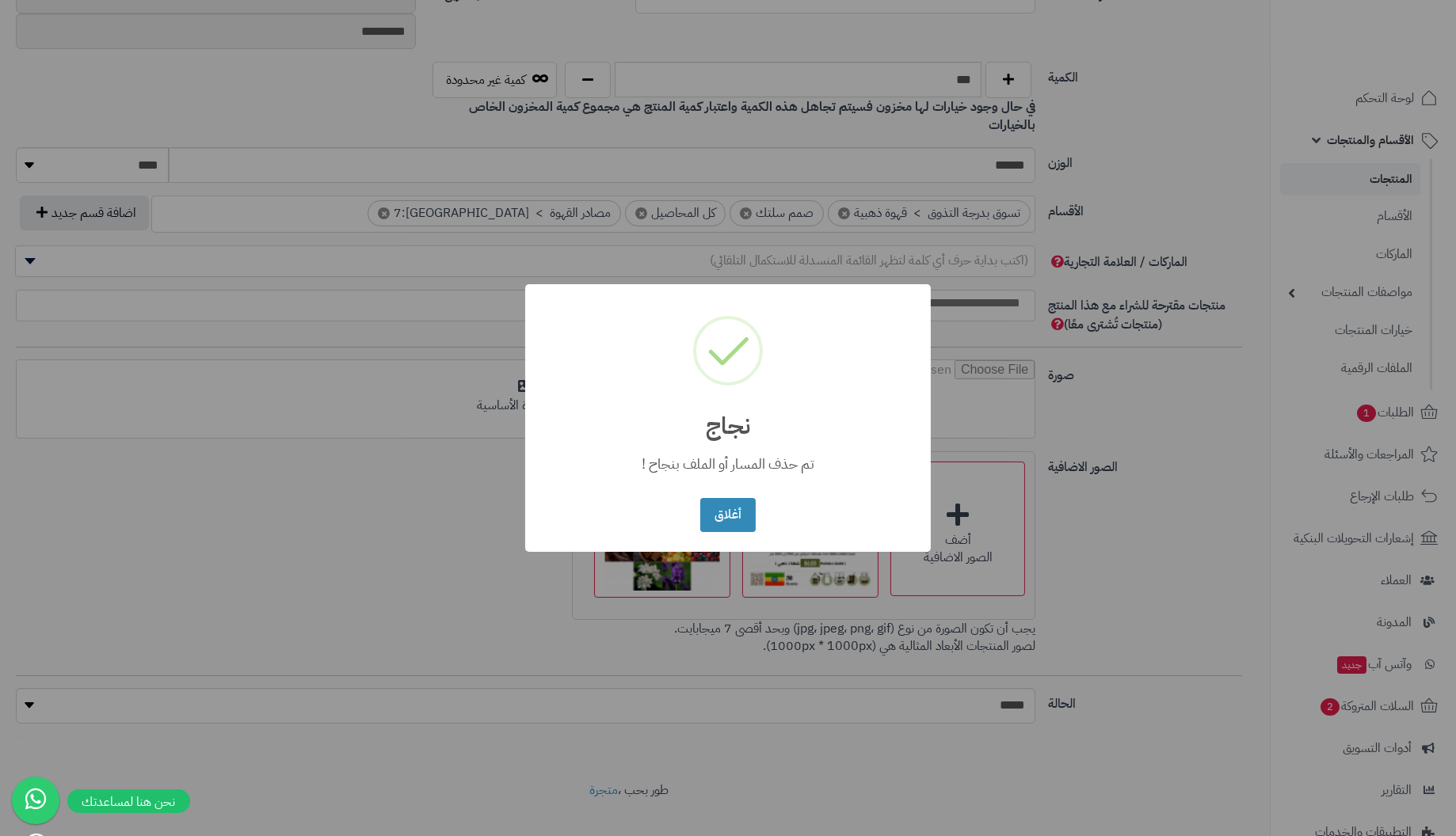
click at [700, 498] on button "أغلاق" at bounding box center [727, 515] width 54 height 34
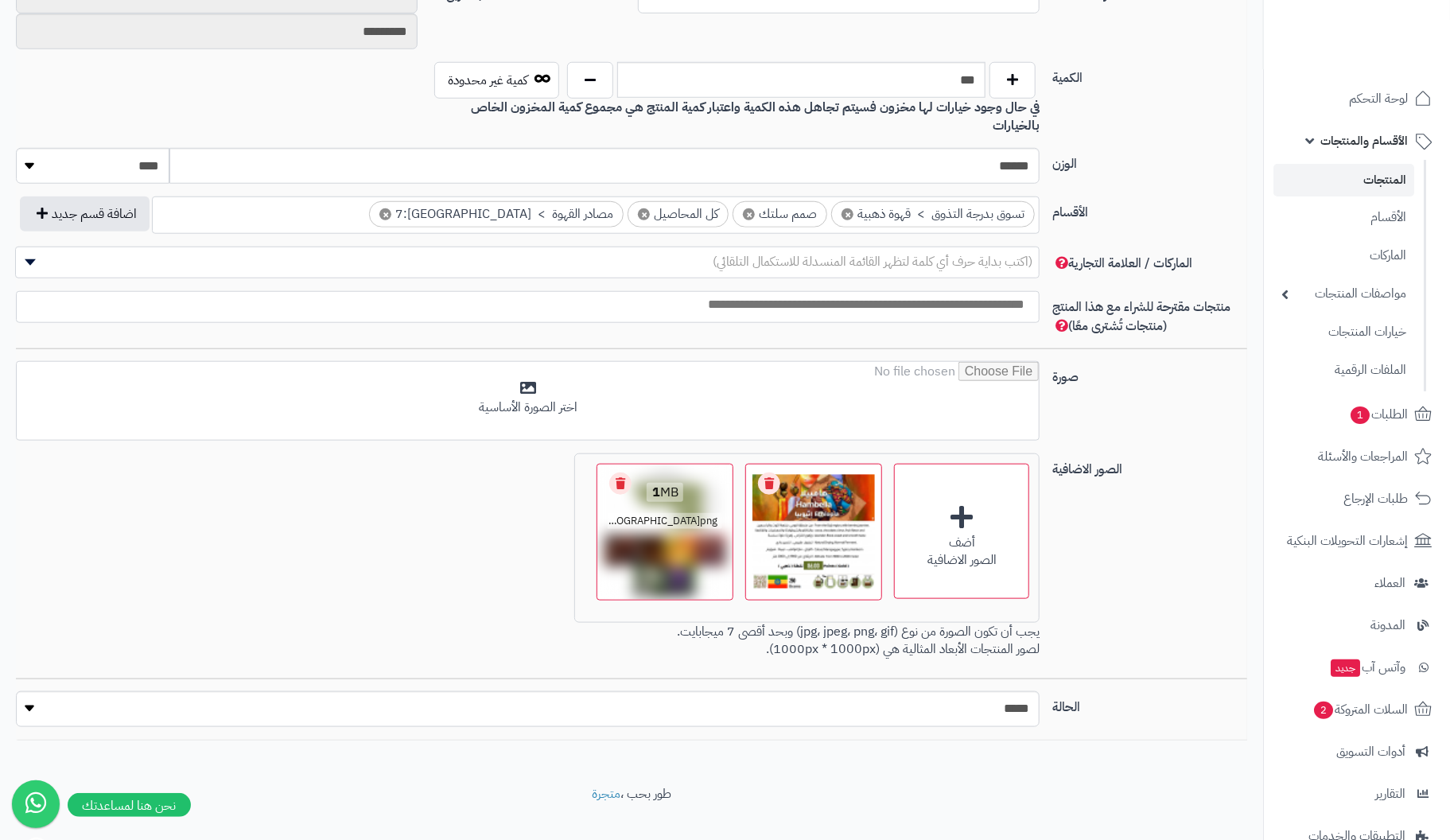
click at [625, 472] on link "Remove file" at bounding box center [620, 483] width 22 height 22
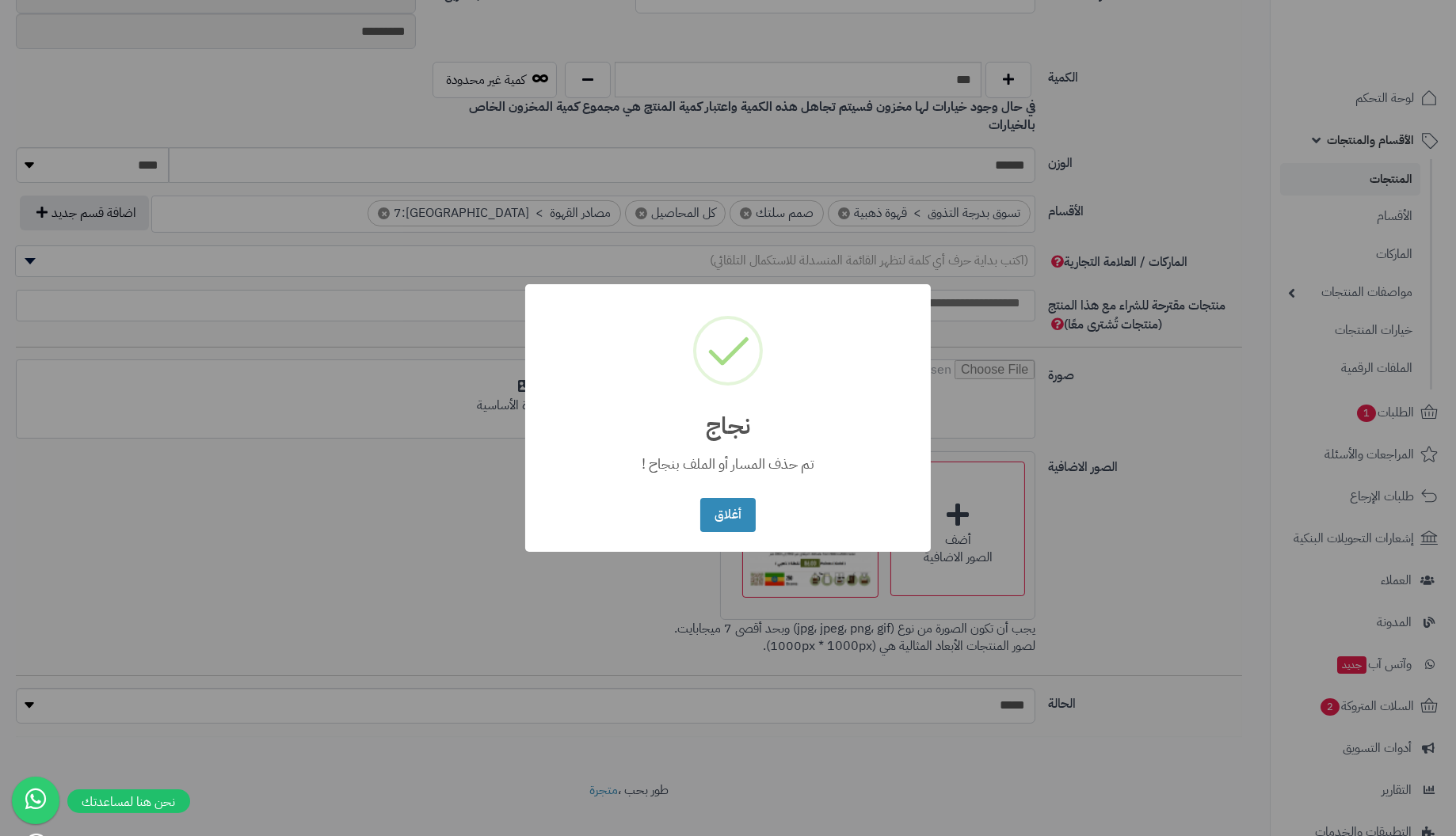
click at [700, 498] on button "أغلاق" at bounding box center [727, 515] width 54 height 34
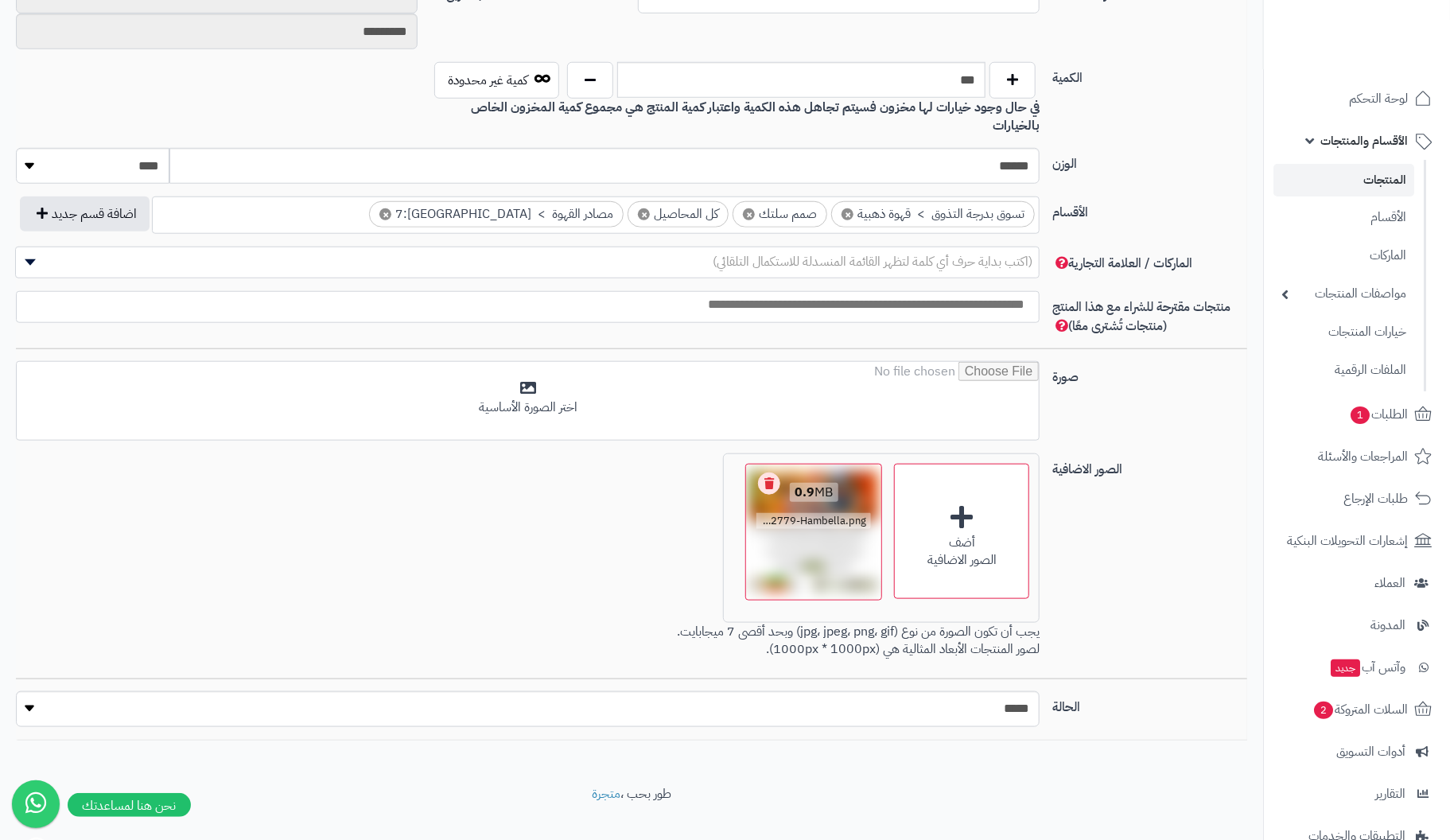
click at [774, 472] on link "Remove file" at bounding box center [769, 483] width 22 height 22
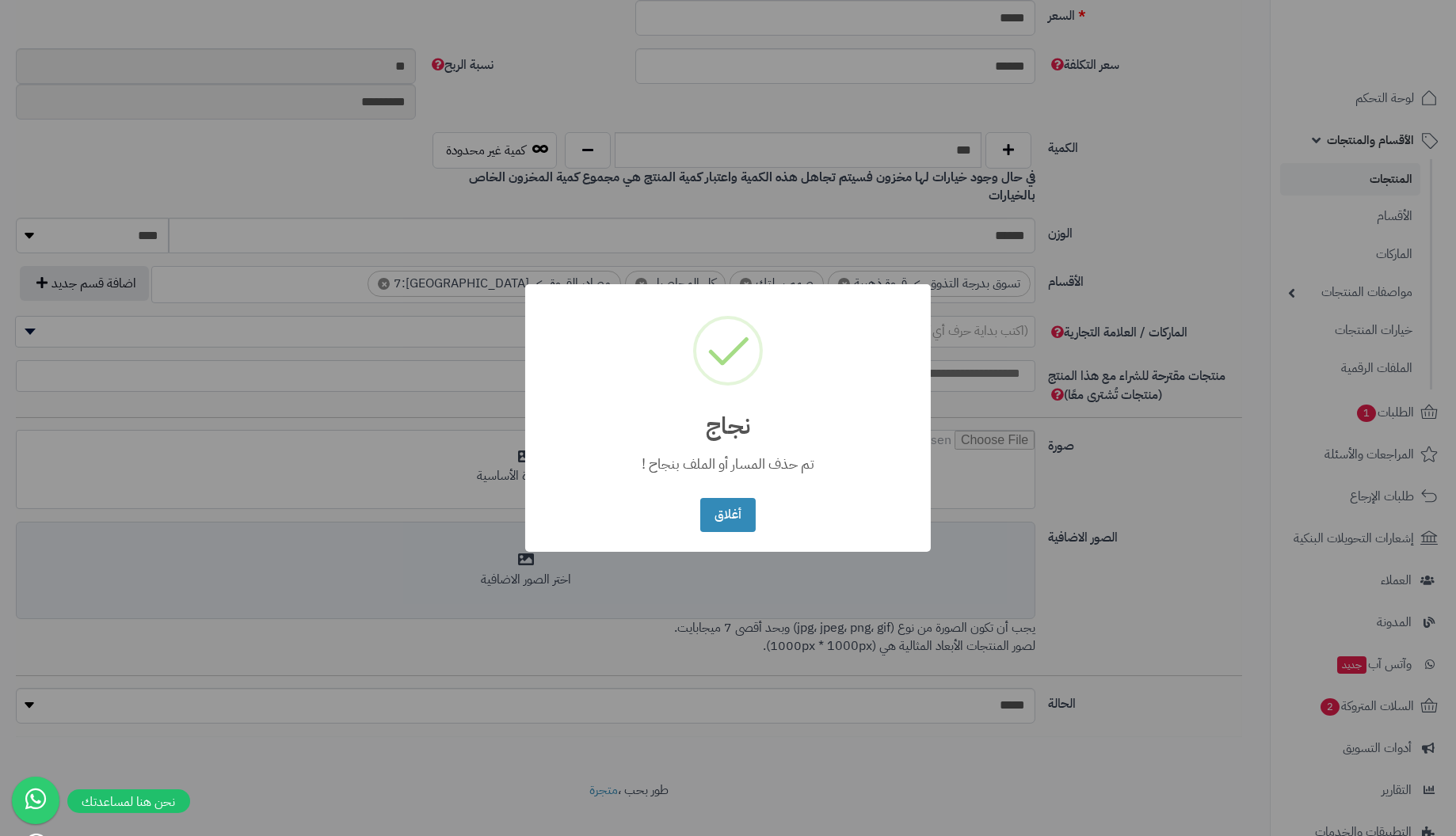
click at [700, 498] on button "أغلاق" at bounding box center [727, 515] width 54 height 34
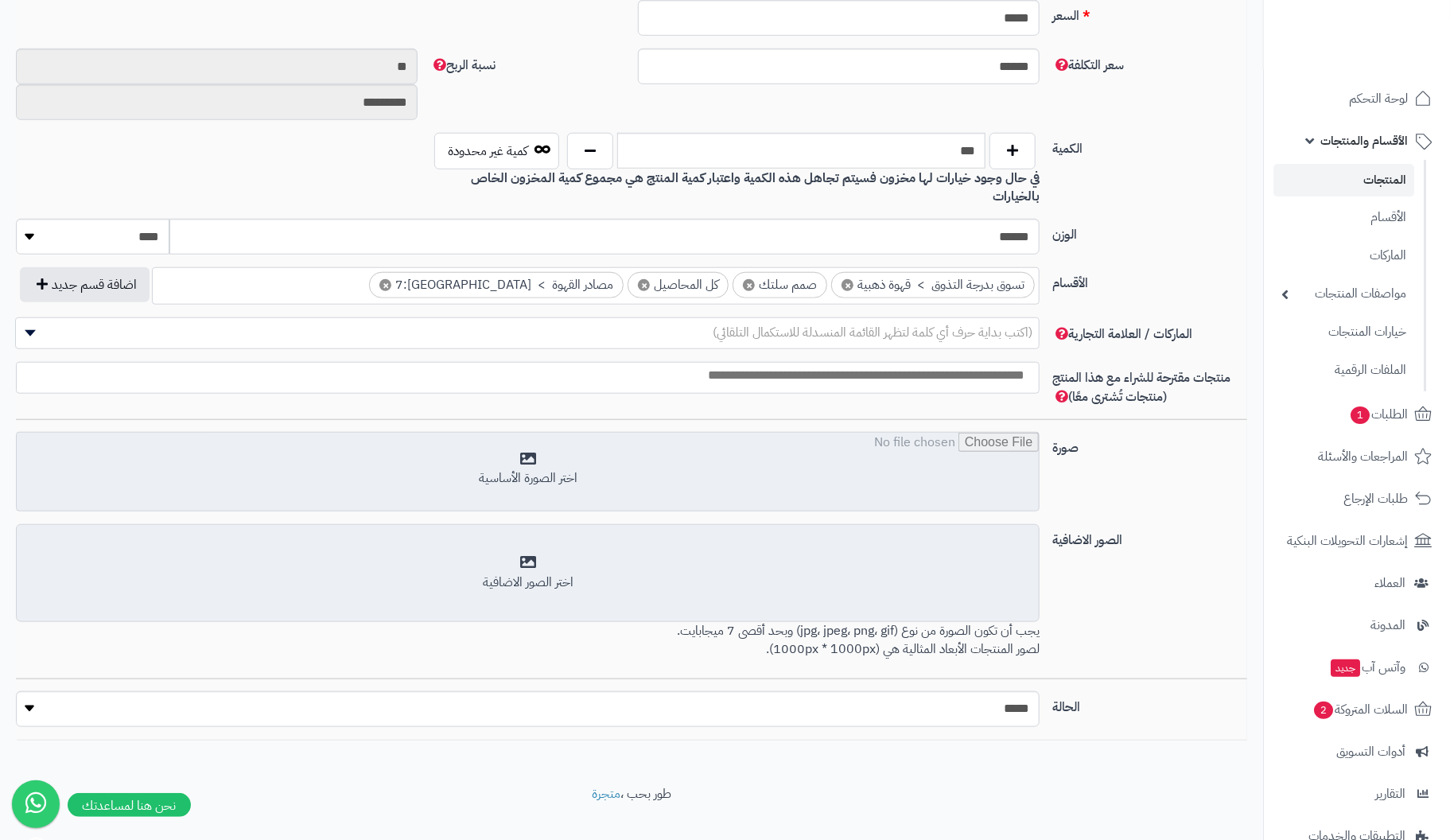
click at [527, 449] on input "file" at bounding box center [527, 473] width 1022 height 80
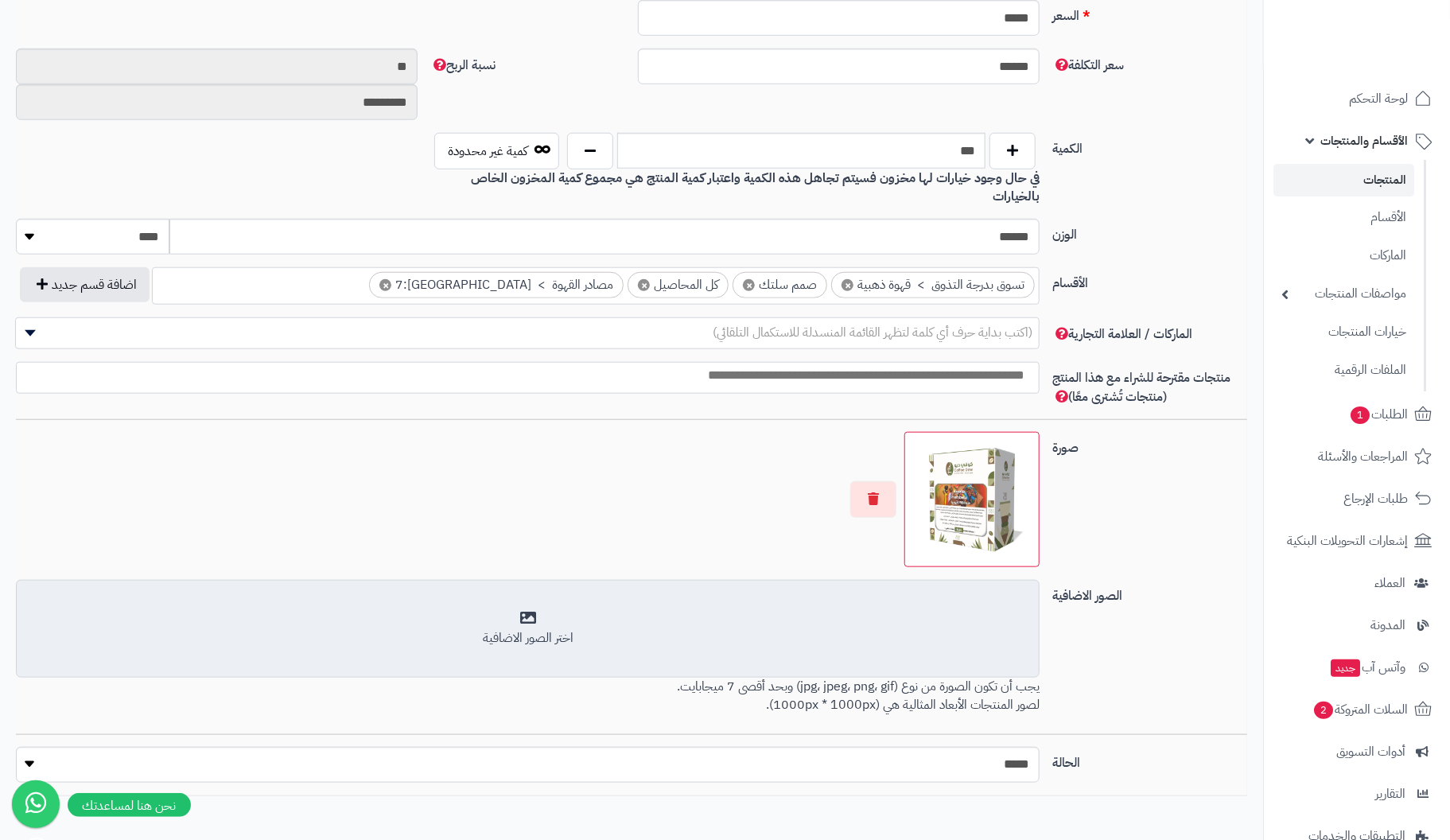
click at [515, 610] on div "اختر الصور الاضافية" at bounding box center [528, 629] width 1003 height 38
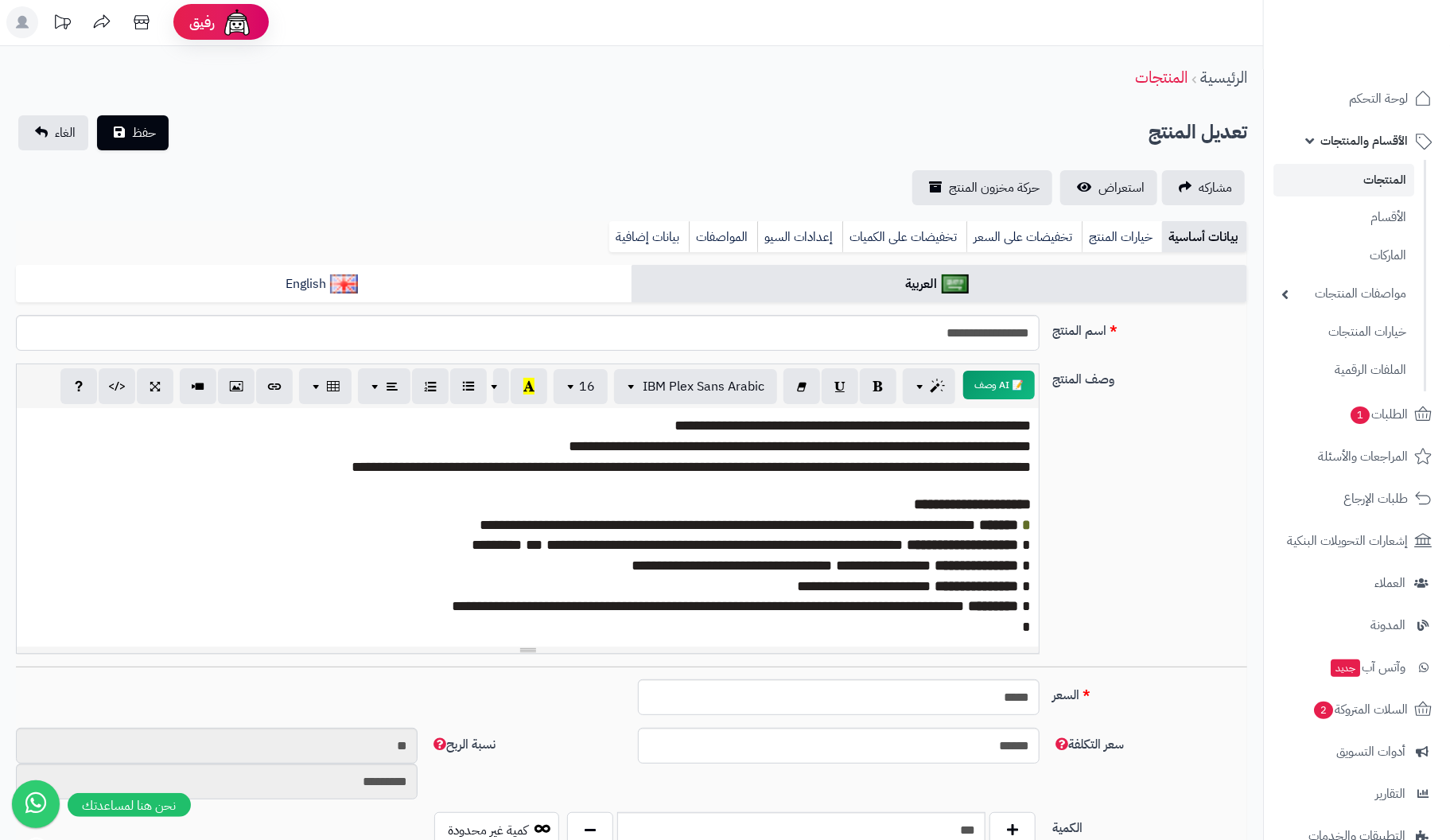
scroll to position [0, 0]
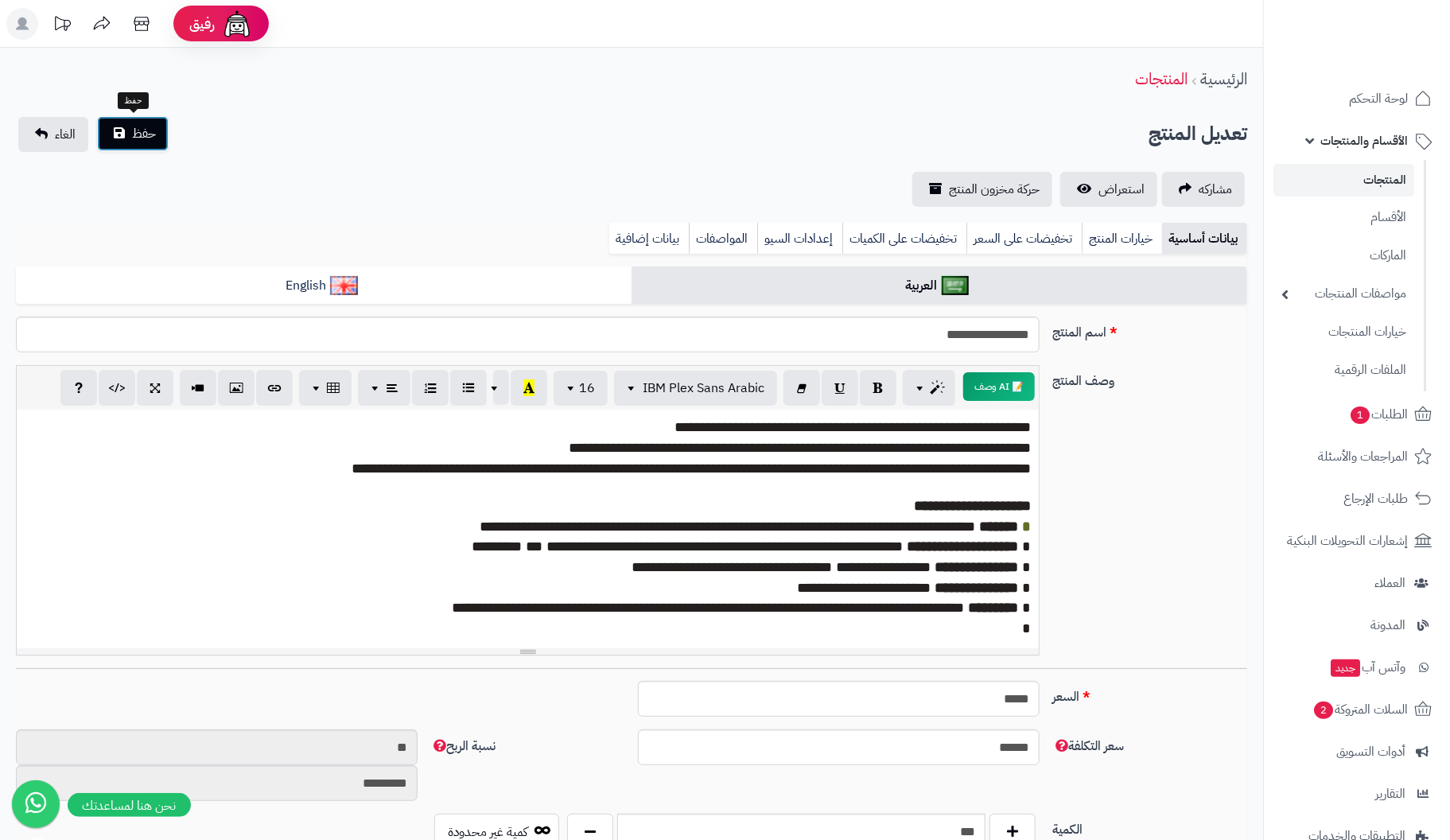
click at [153, 128] on span "حفظ" at bounding box center [144, 133] width 24 height 19
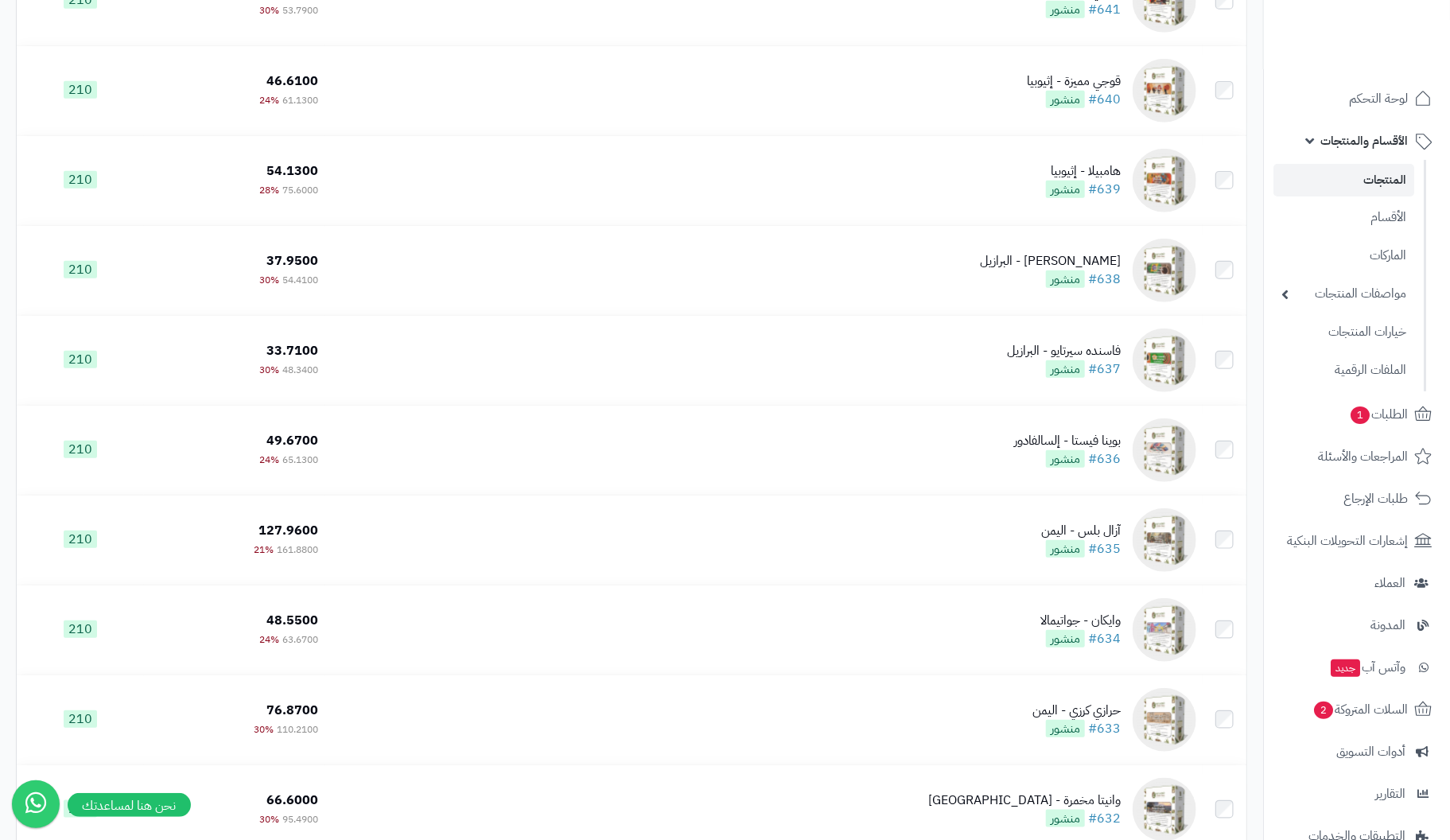
scroll to position [7584, 0]
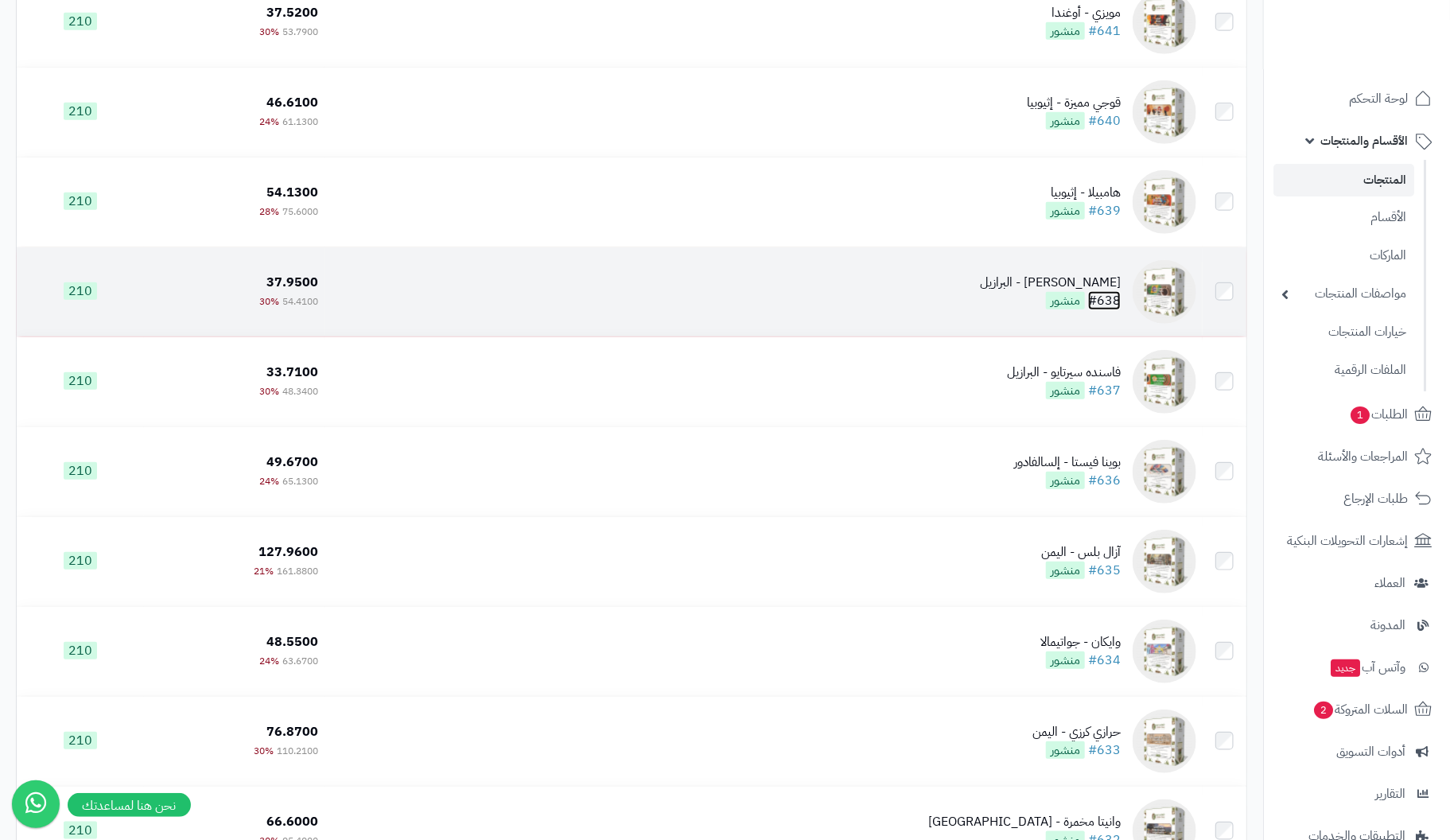
click at [1113, 303] on link "#638" at bounding box center [1104, 300] width 33 height 19
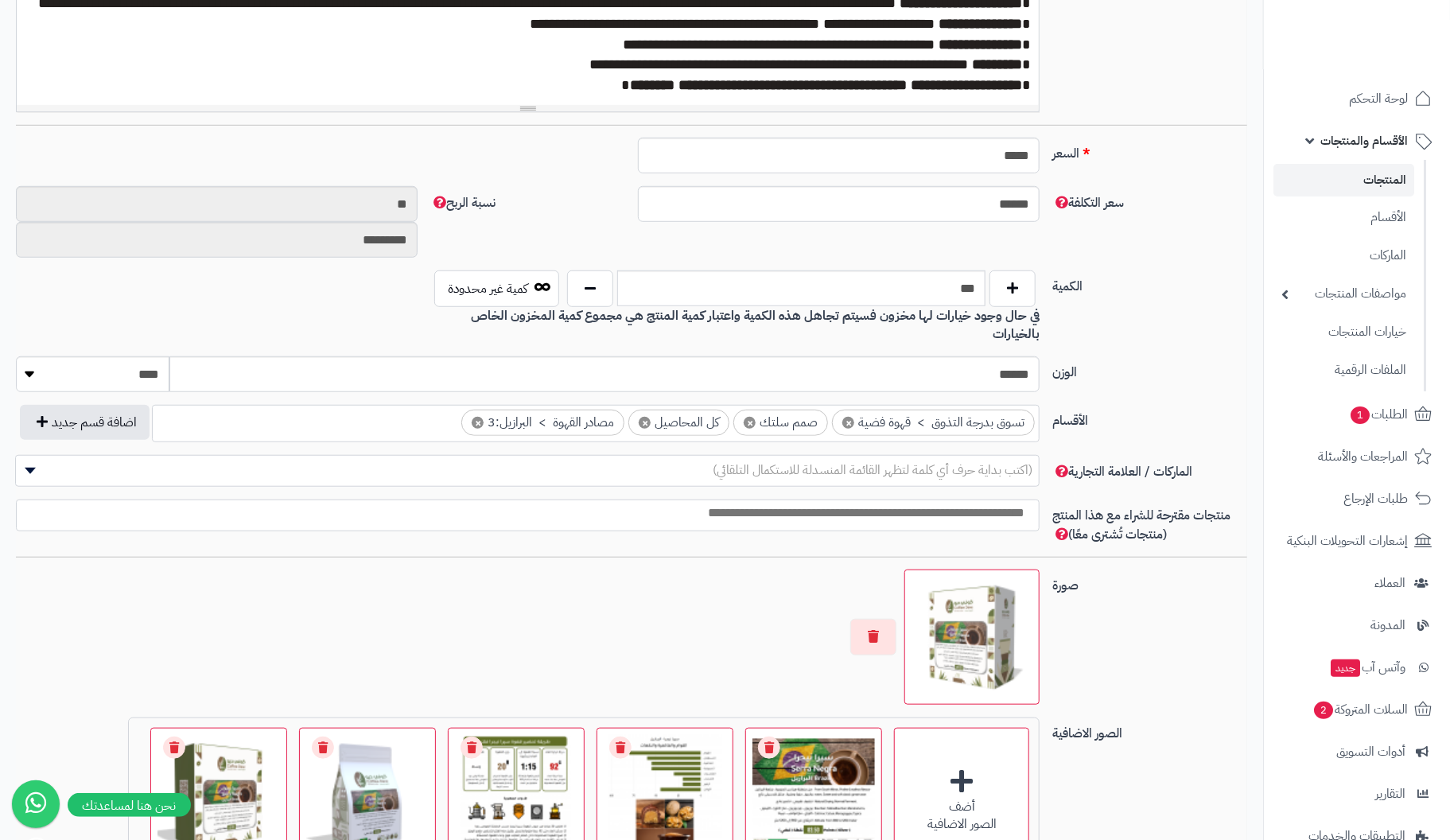
scroll to position [557, 0]
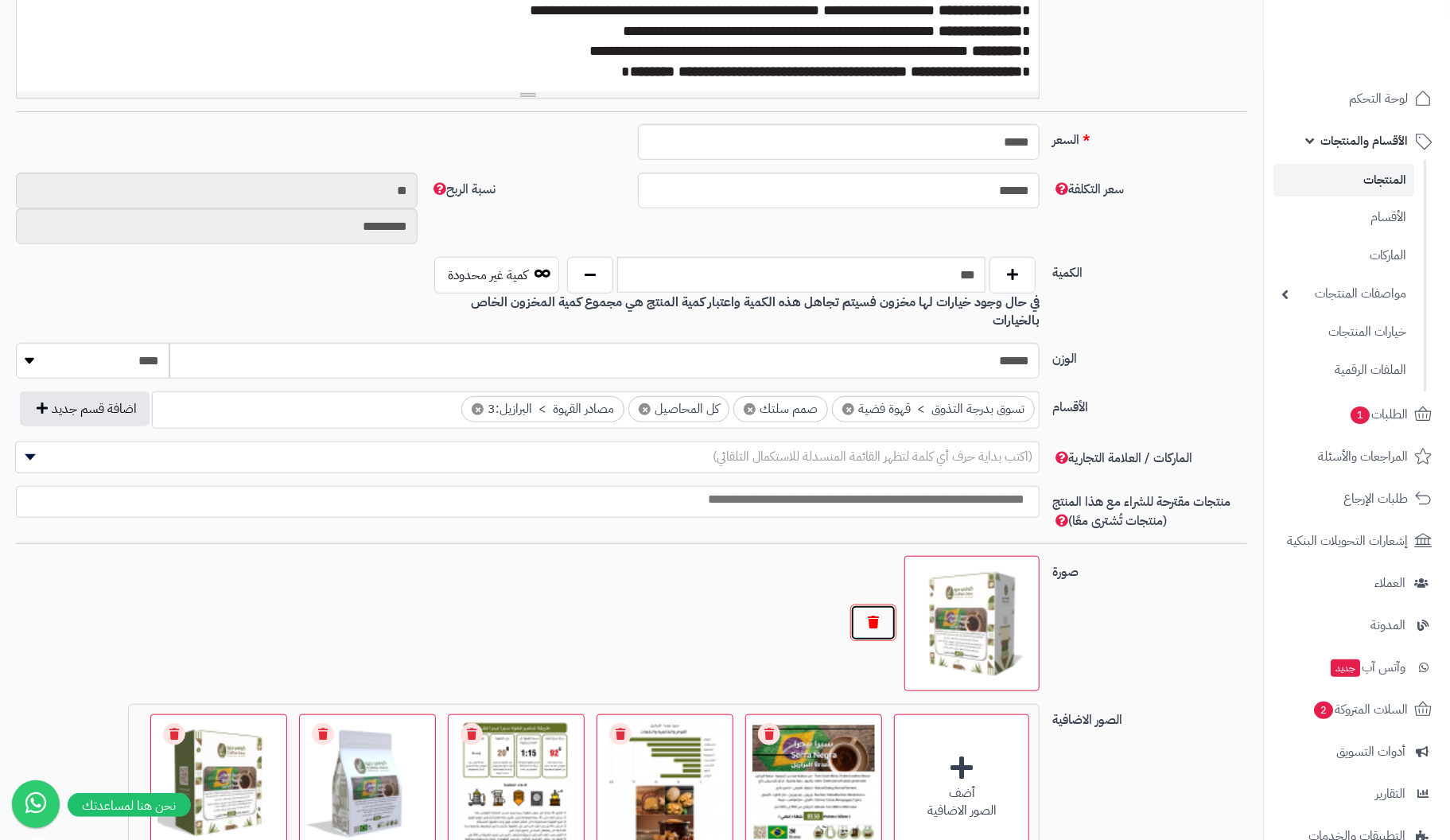
click at [873, 604] on button "button" at bounding box center [873, 622] width 46 height 37
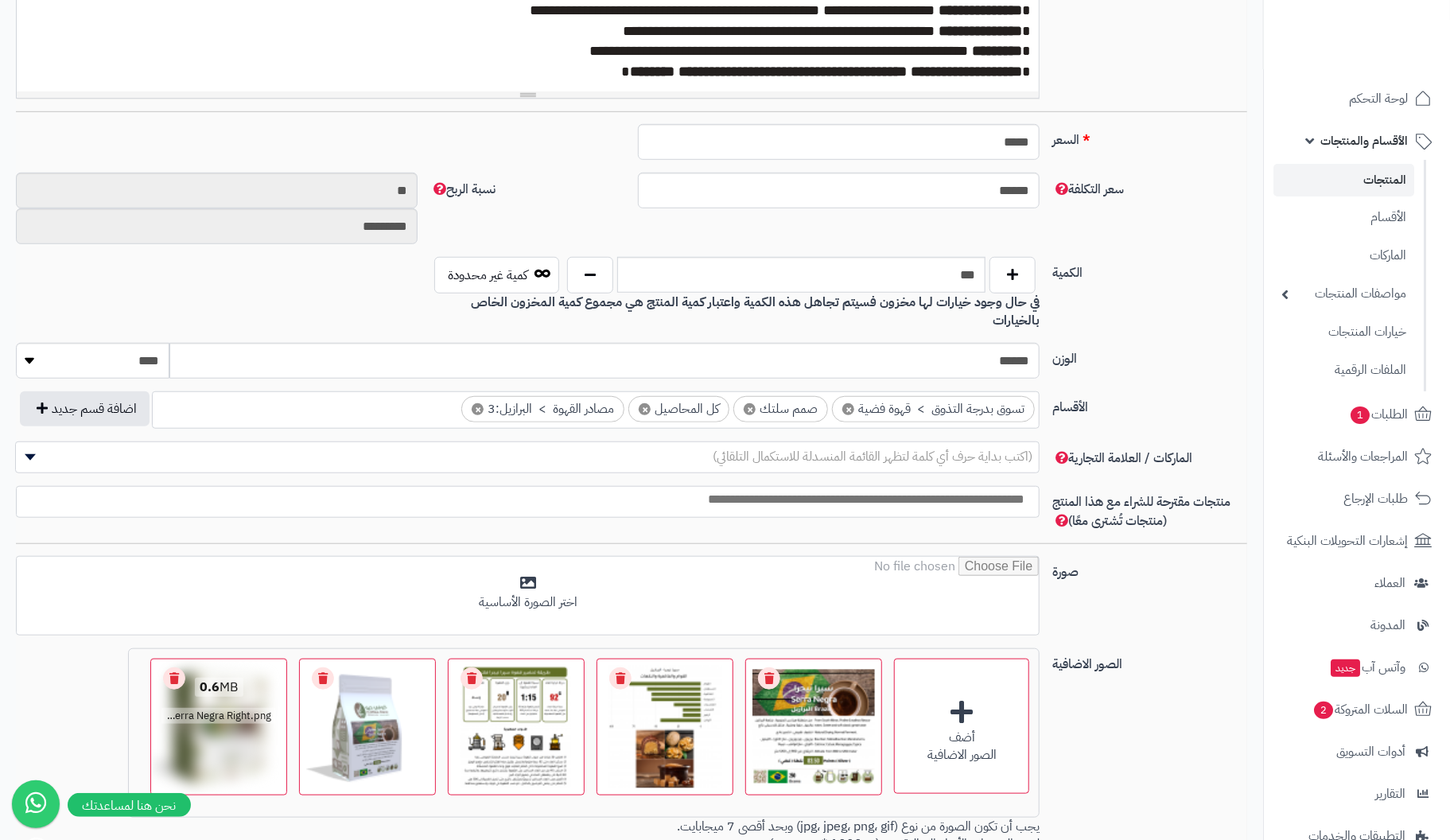
click at [179, 667] on link "Remove file" at bounding box center [174, 678] width 22 height 22
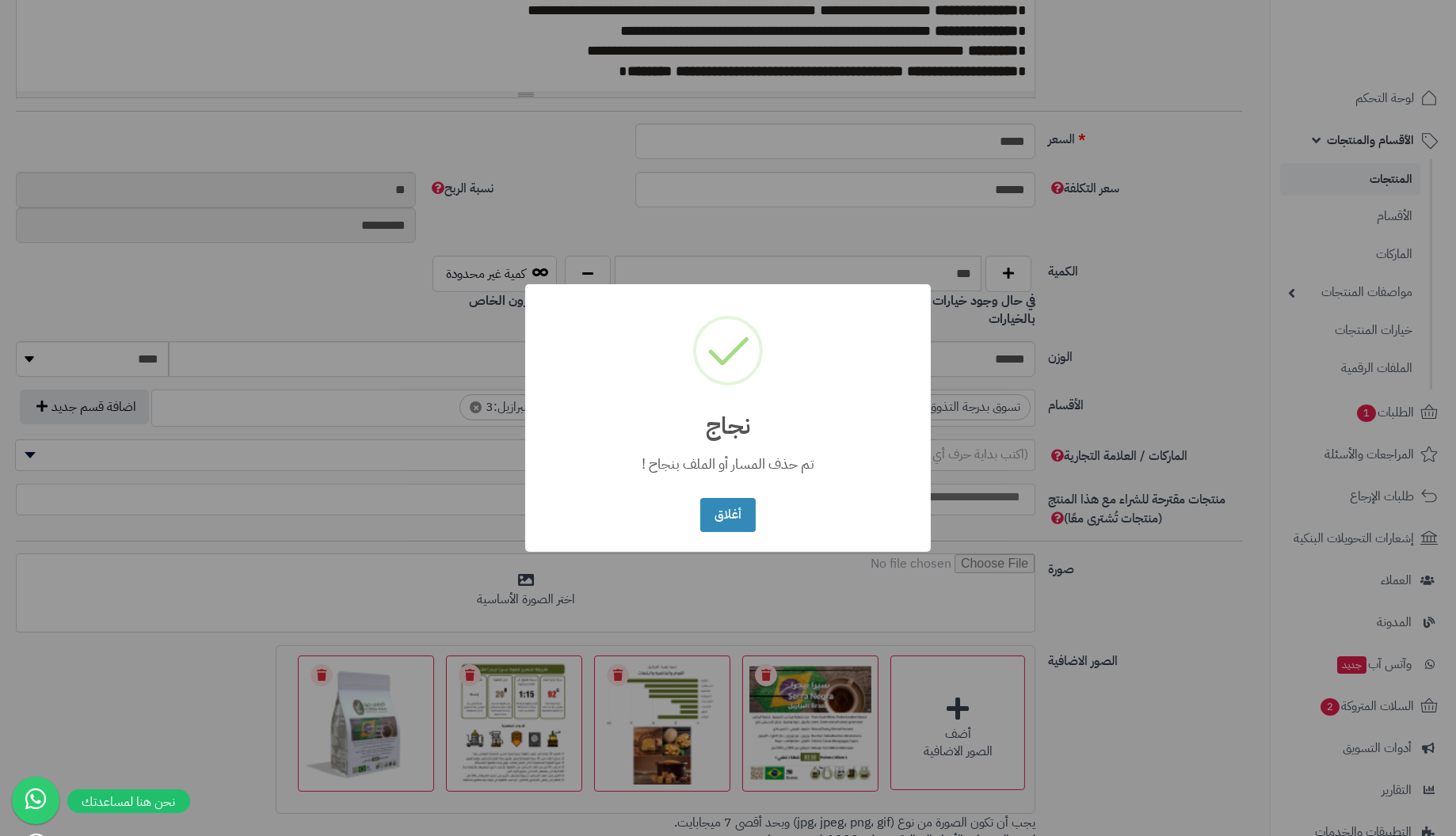
click at [700, 498] on button "أغلاق" at bounding box center [727, 515] width 54 height 34
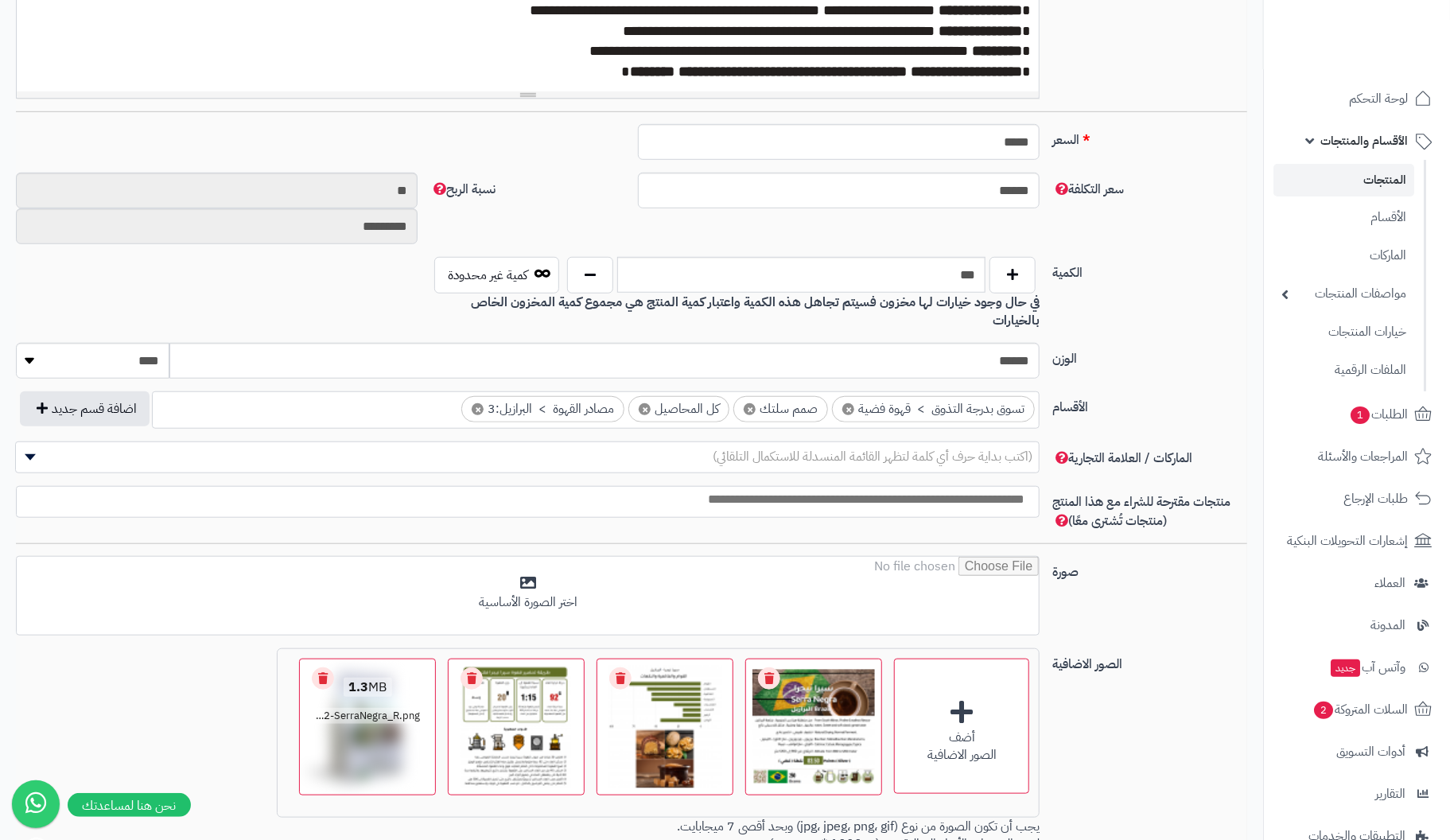
click at [323, 667] on link "Remove file" at bounding box center [322, 678] width 22 height 22
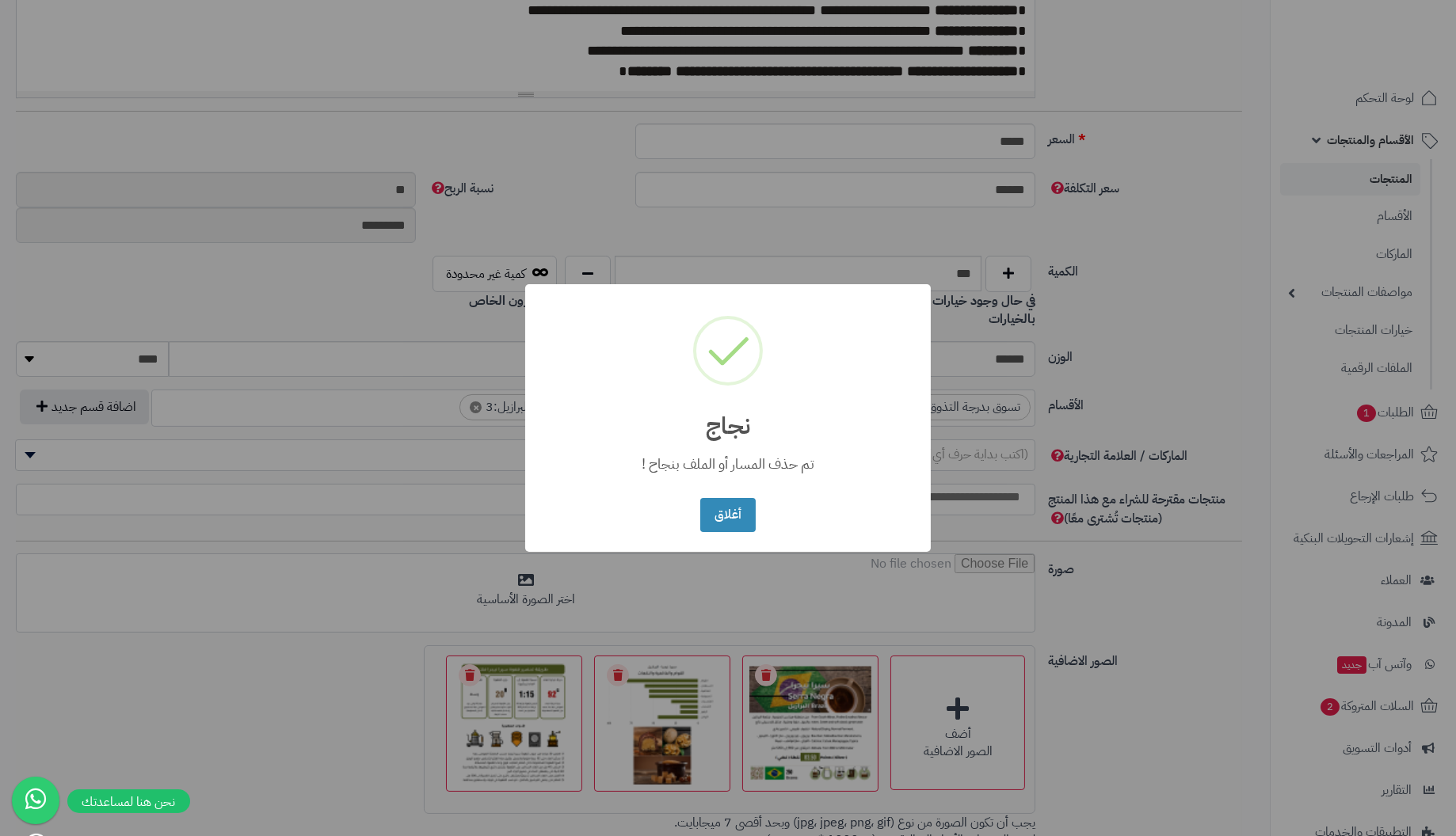
click at [700, 498] on button "أغلاق" at bounding box center [727, 515] width 54 height 34
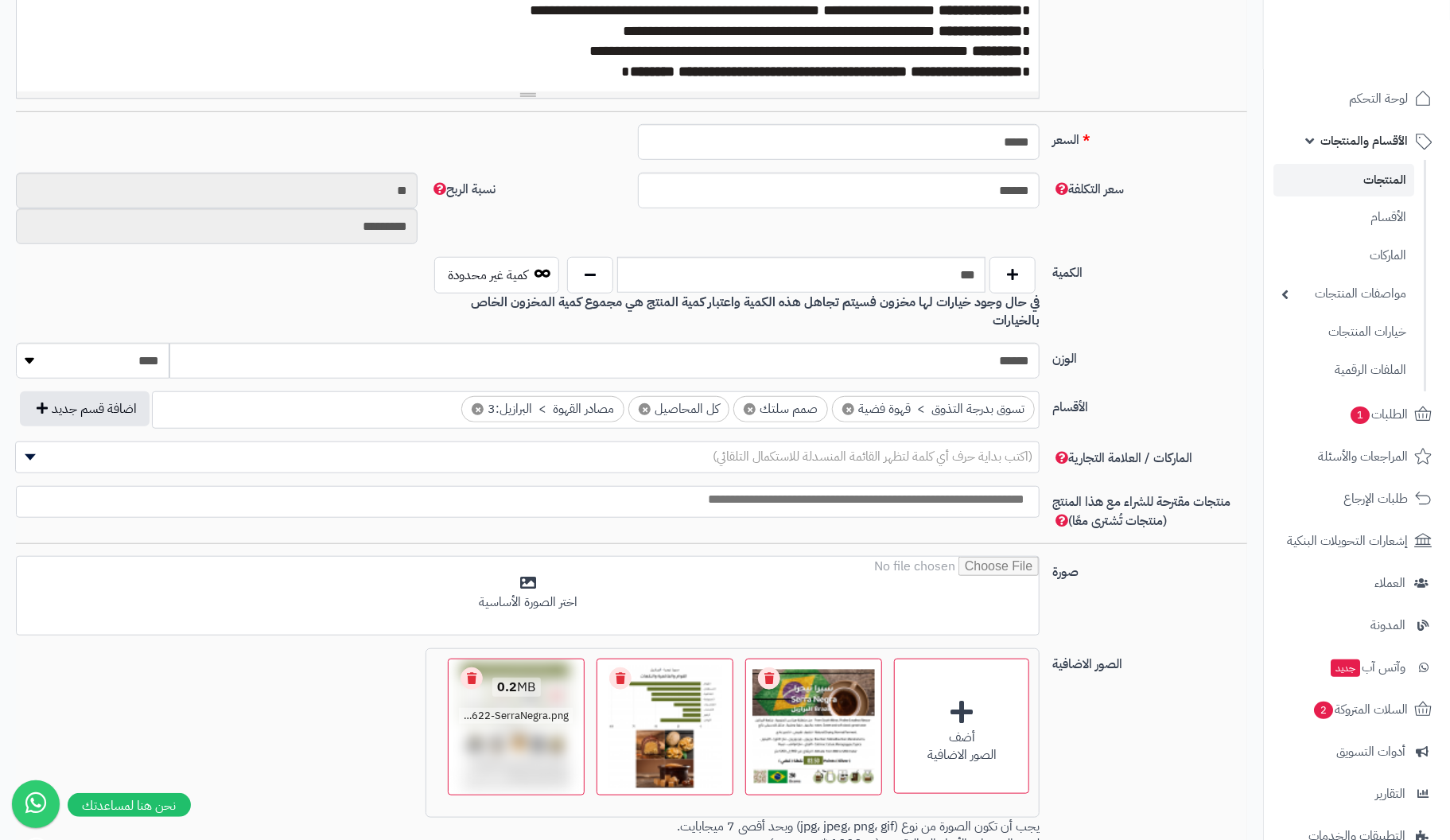
click at [476, 667] on link "Remove file" at bounding box center [471, 678] width 22 height 22
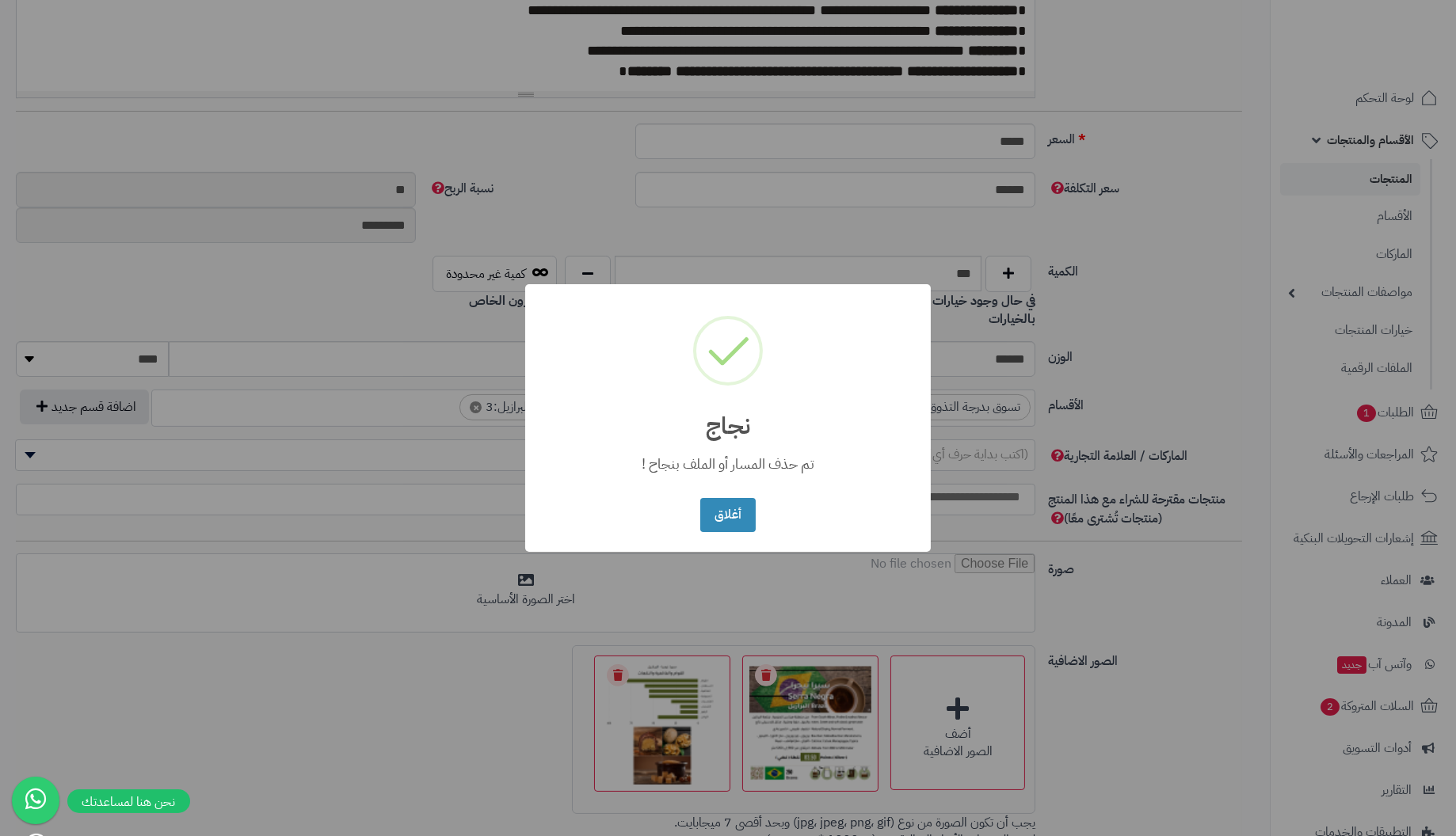
click at [700, 498] on button "أغلاق" at bounding box center [727, 515] width 54 height 34
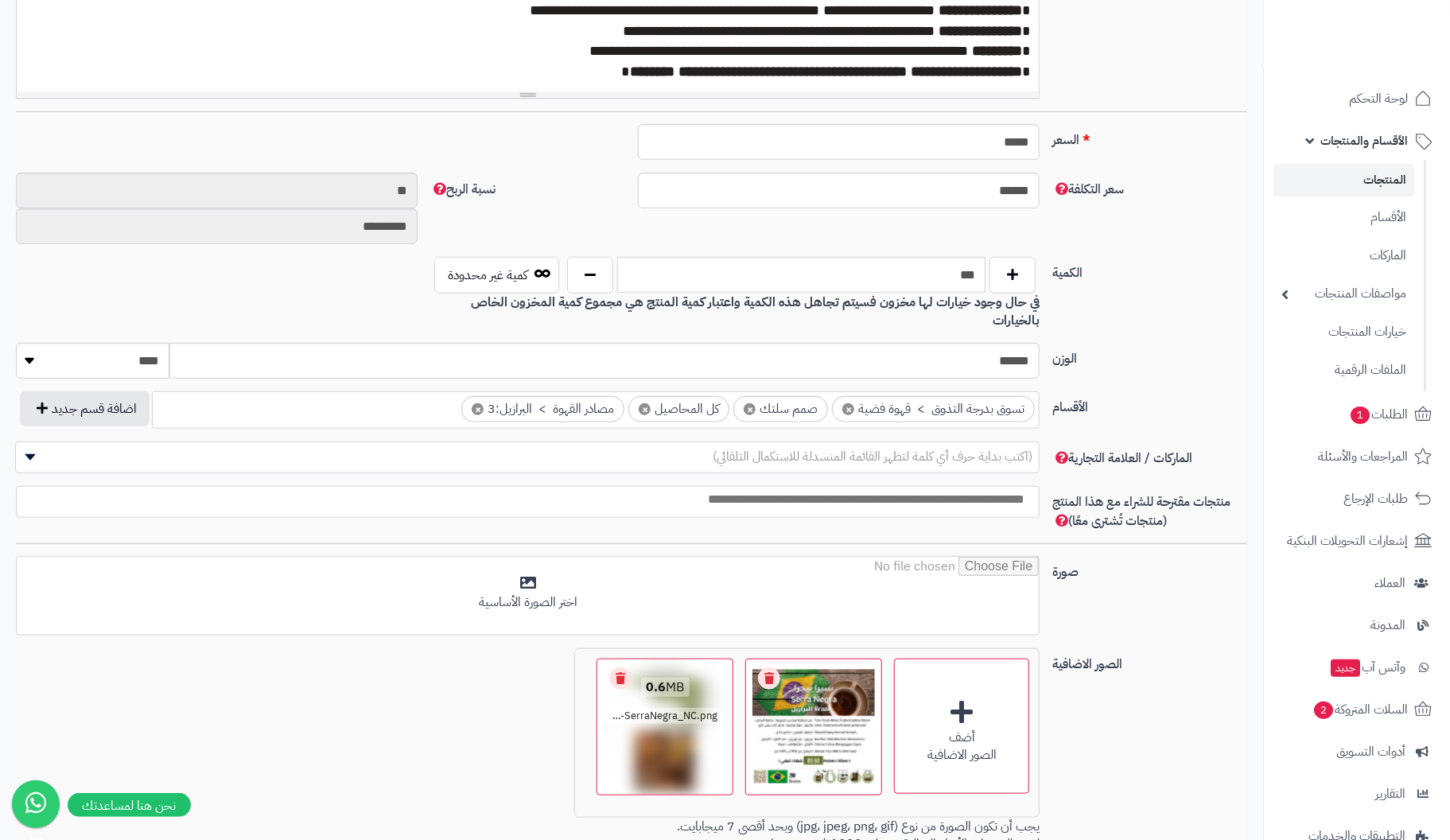
click at [617, 667] on link "Remove file" at bounding box center [620, 678] width 22 height 22
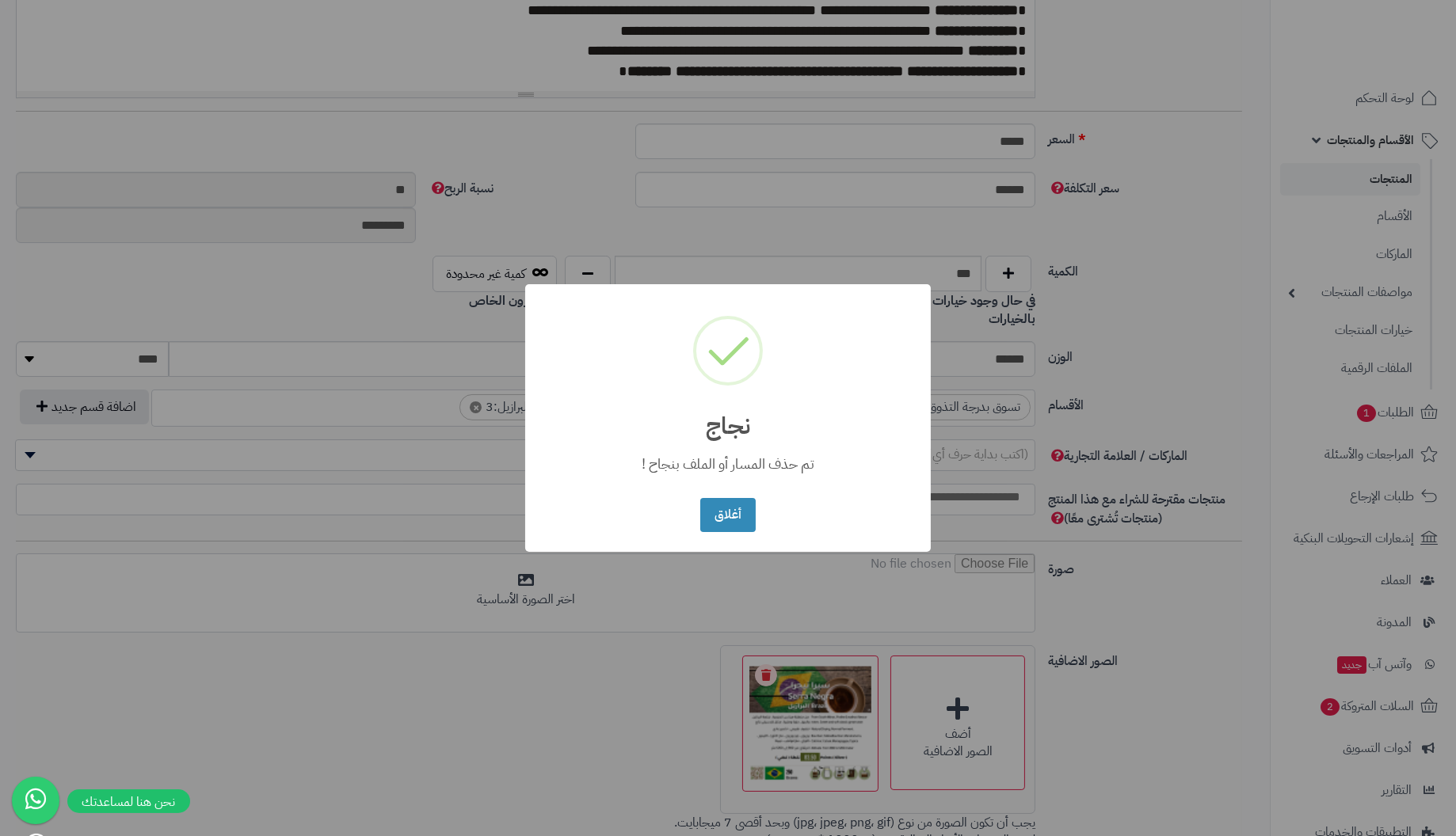
click at [700, 498] on button "أغلاق" at bounding box center [727, 515] width 54 height 34
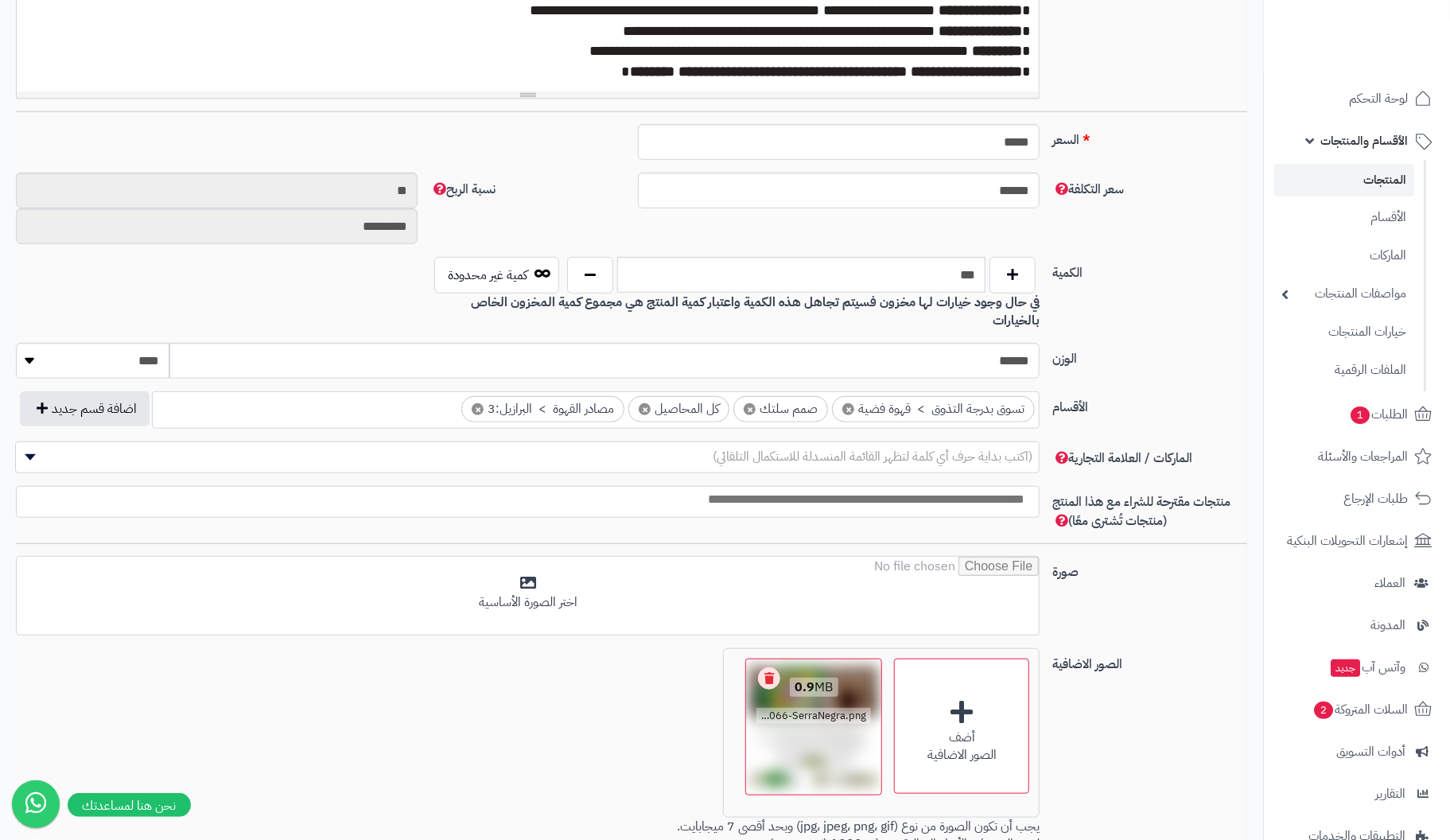
click at [773, 667] on link "Remove file" at bounding box center [769, 678] width 22 height 22
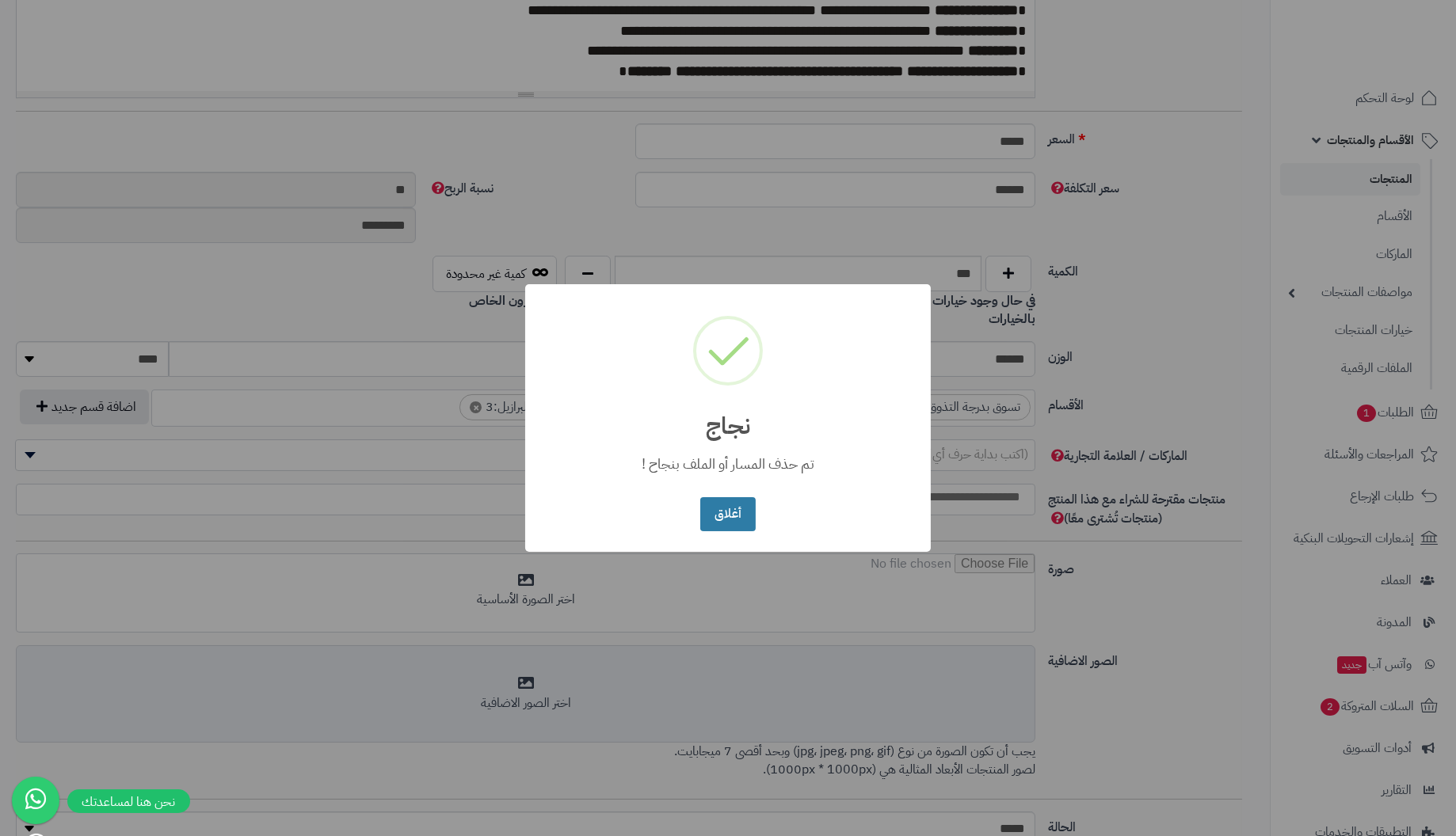
click at [738, 515] on button "أغلاق" at bounding box center [727, 515] width 54 height 34
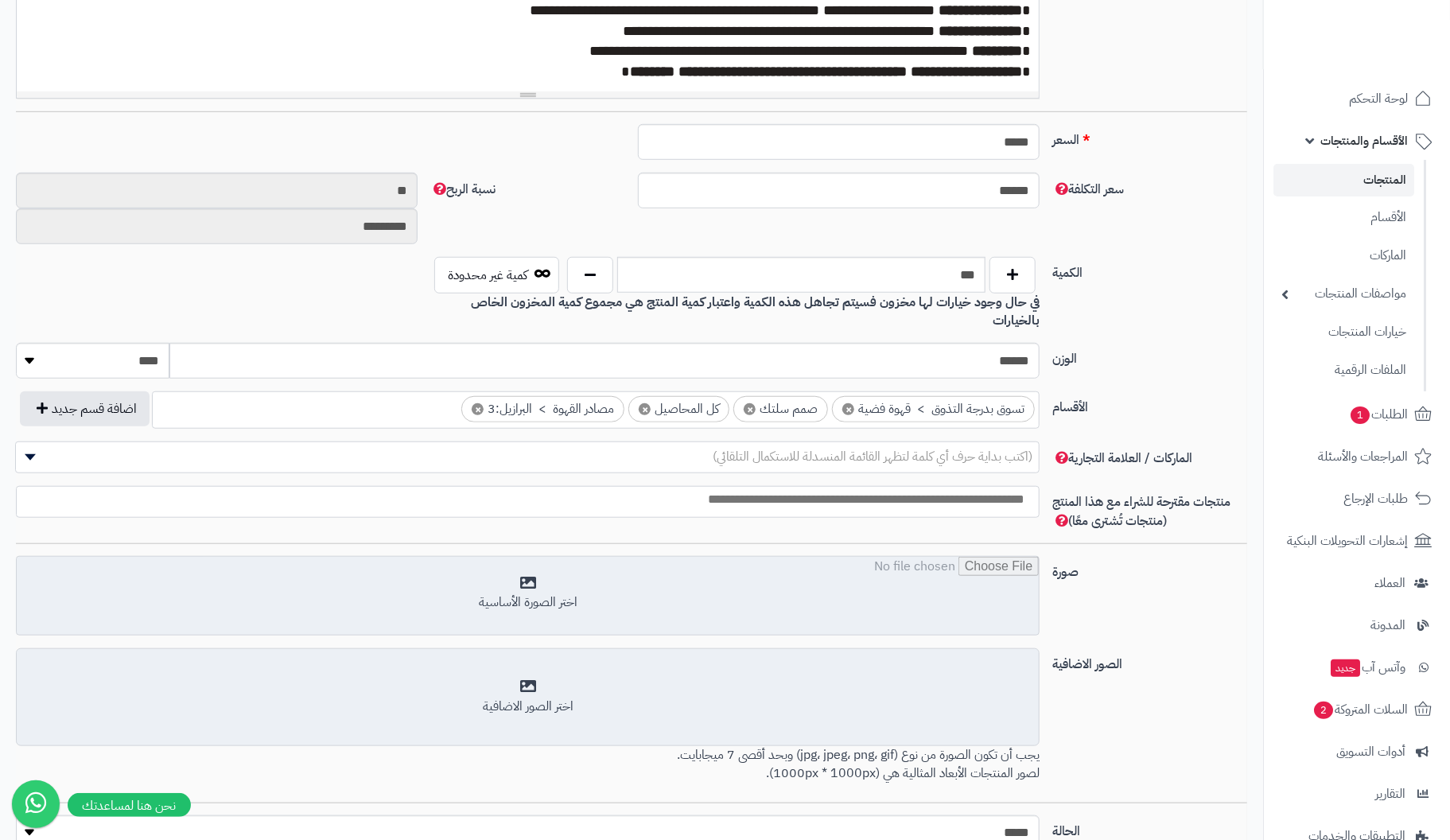
click at [536, 568] on input "file" at bounding box center [527, 597] width 1022 height 80
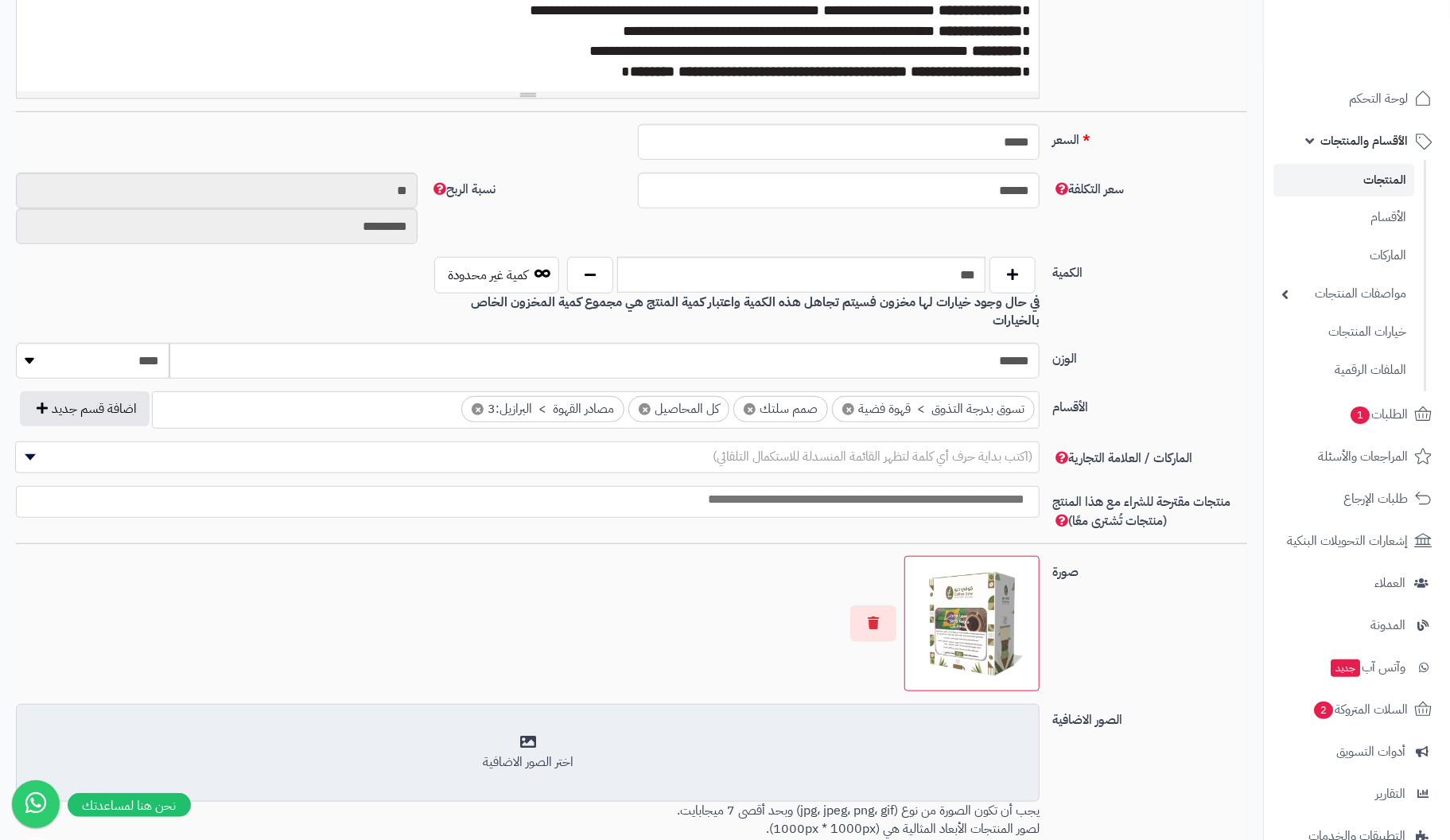
click at [538, 734] on div "اختر الصور الاضافية" at bounding box center [528, 753] width 1003 height 38
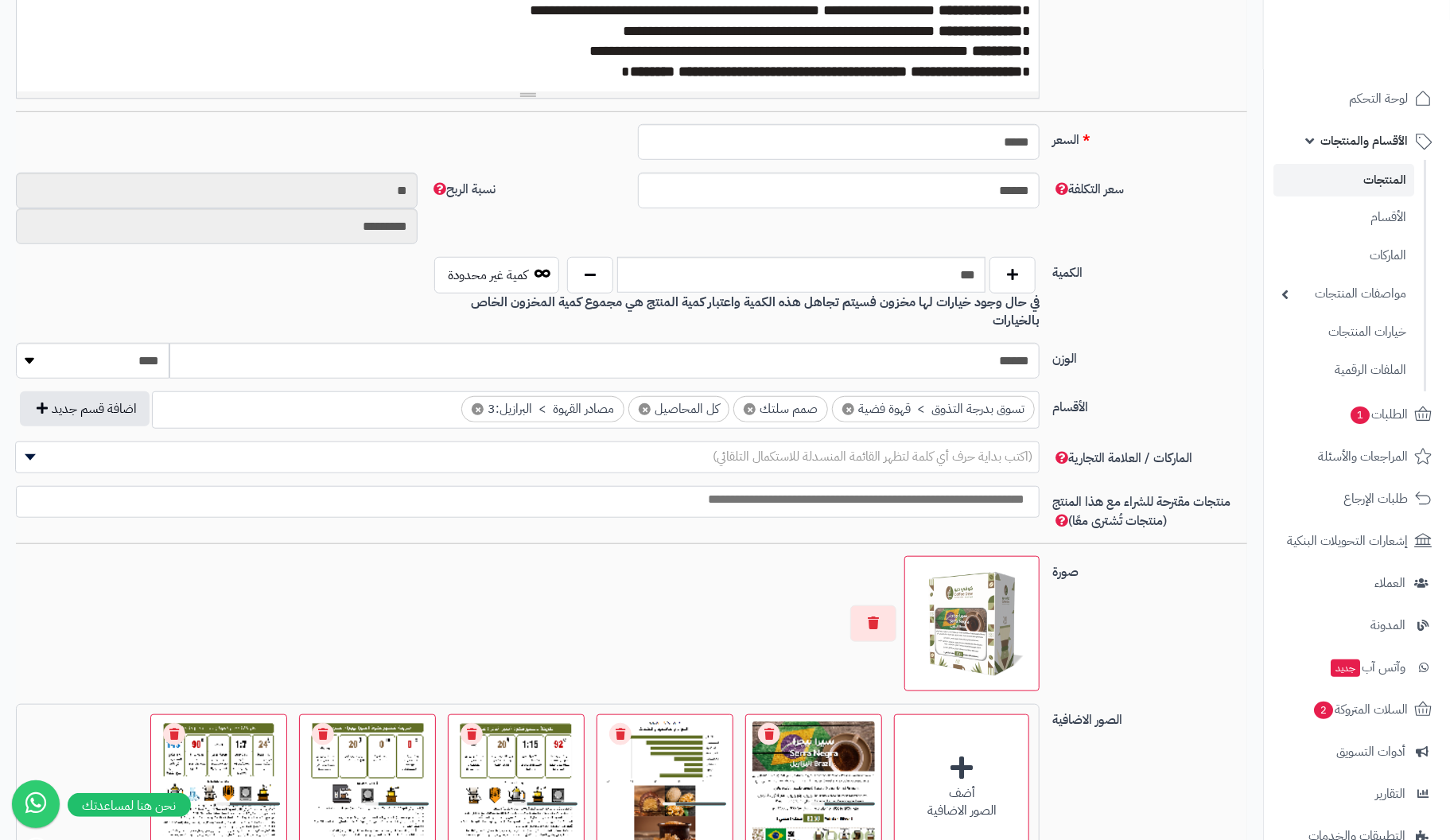
scroll to position [0, 0]
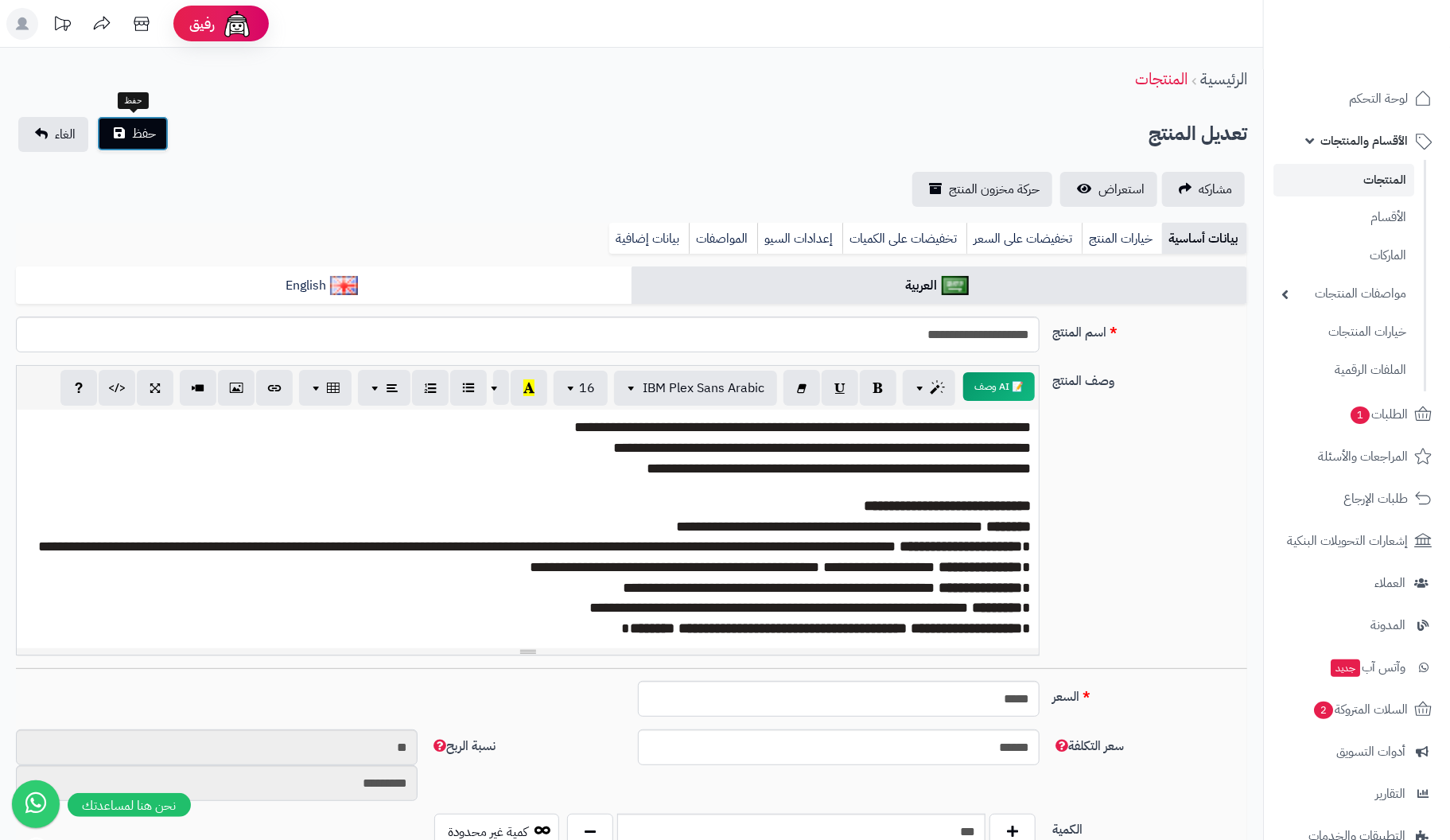
click at [138, 124] on span "حفظ" at bounding box center [144, 133] width 24 height 19
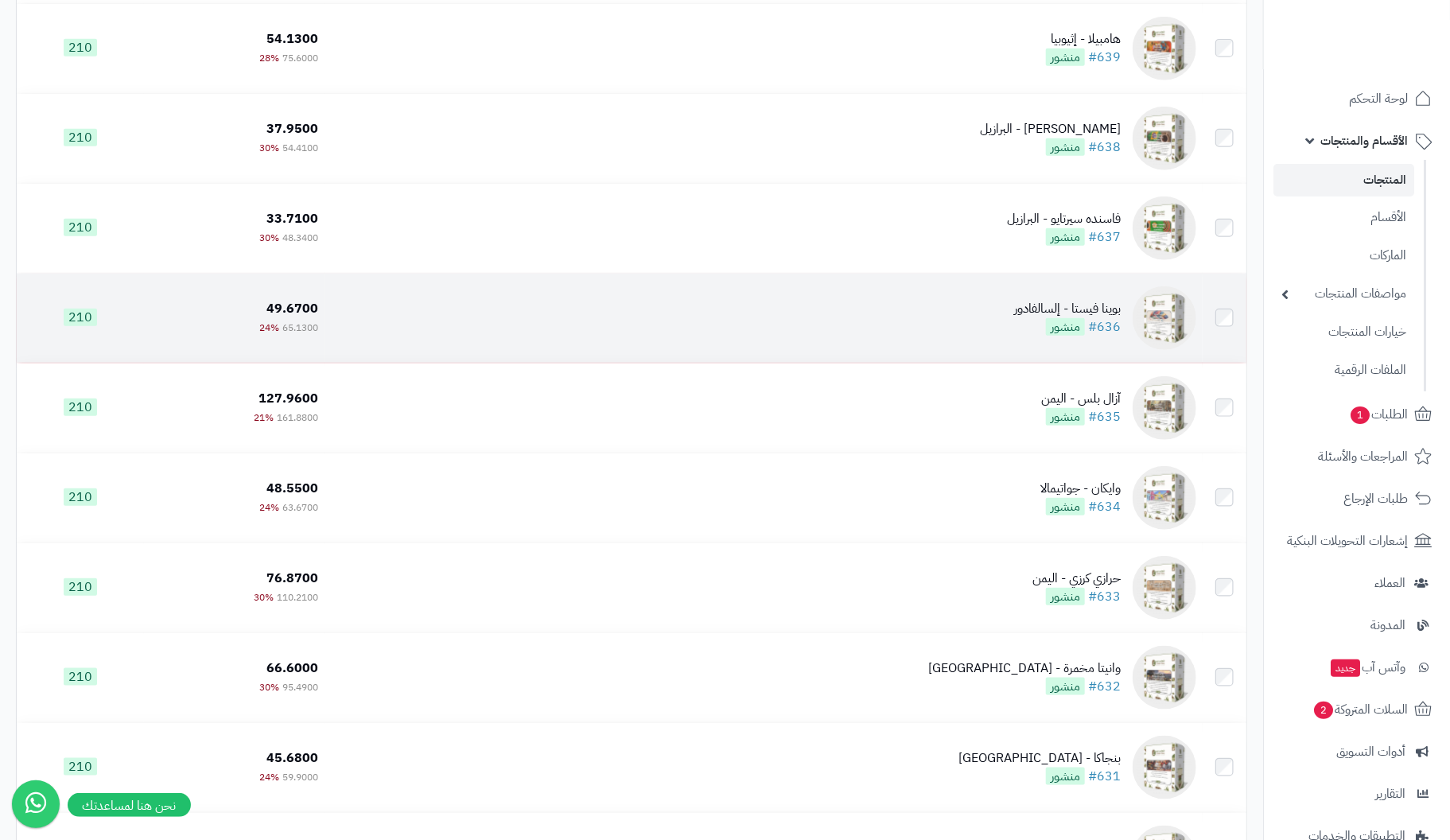
scroll to position [7737, 0]
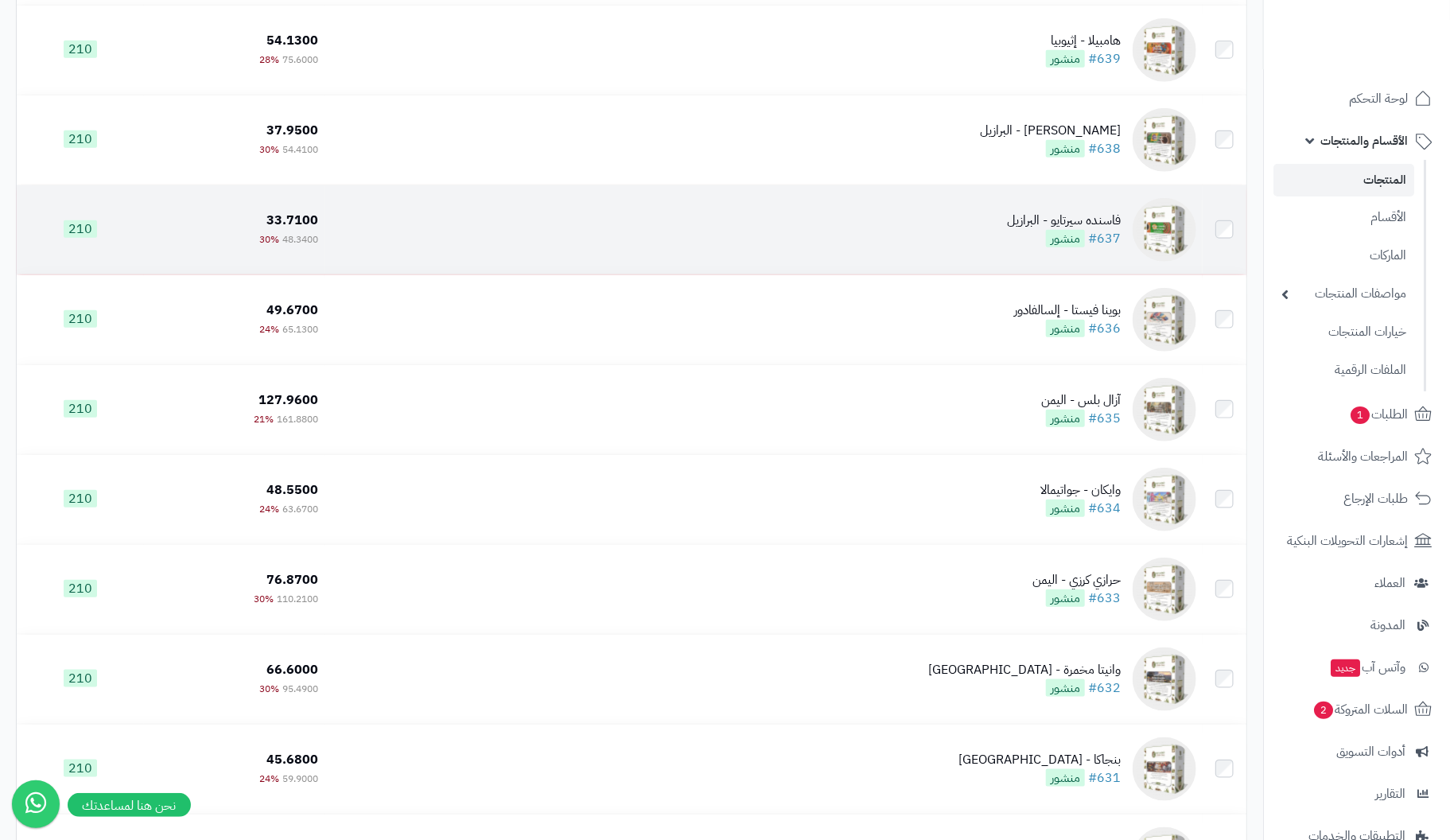
click at [1115, 227] on div "فاسنده سيرتايو - البرازيل" at bounding box center [1063, 220] width 113 height 18
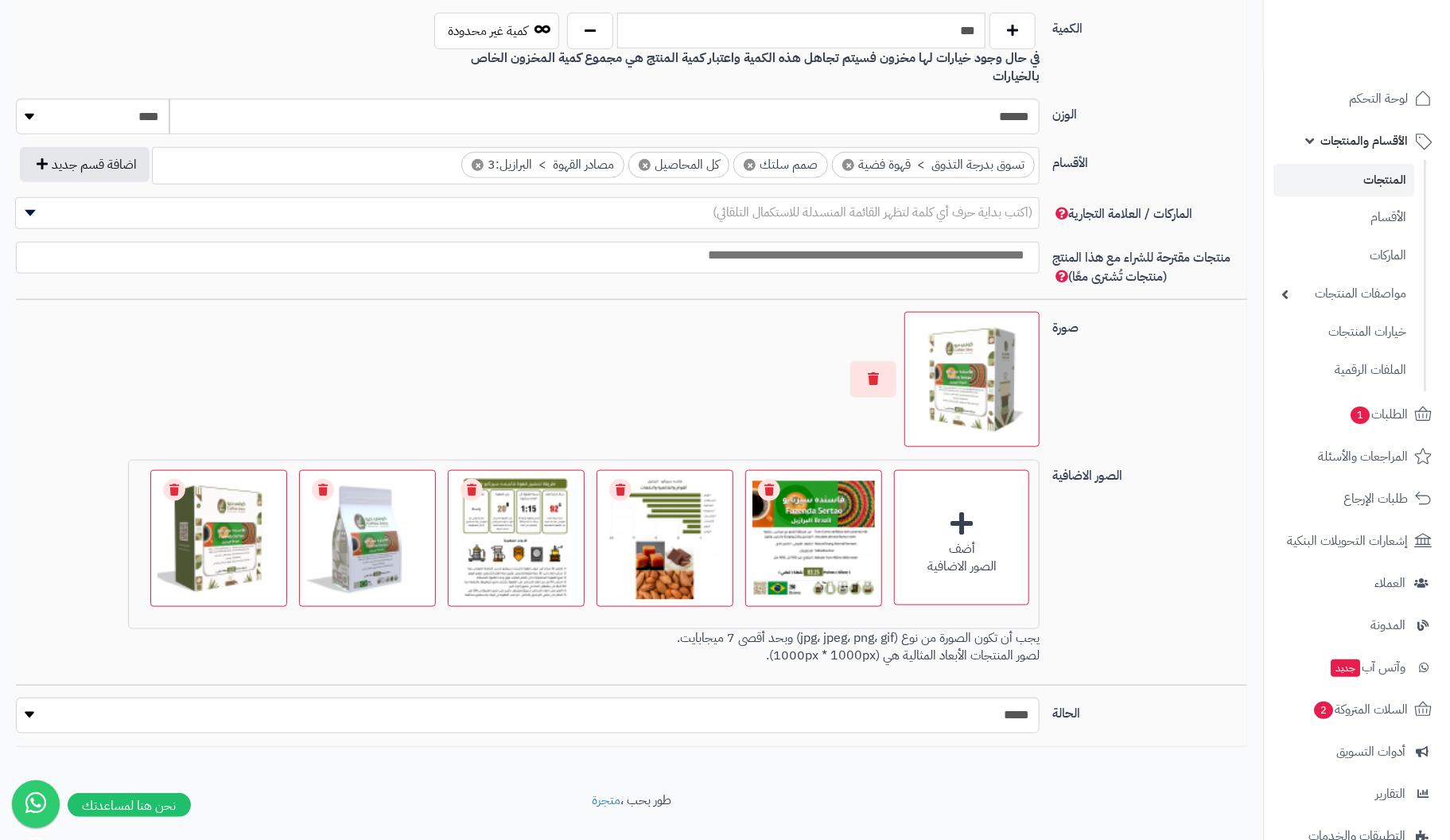
scroll to position [807, 0]
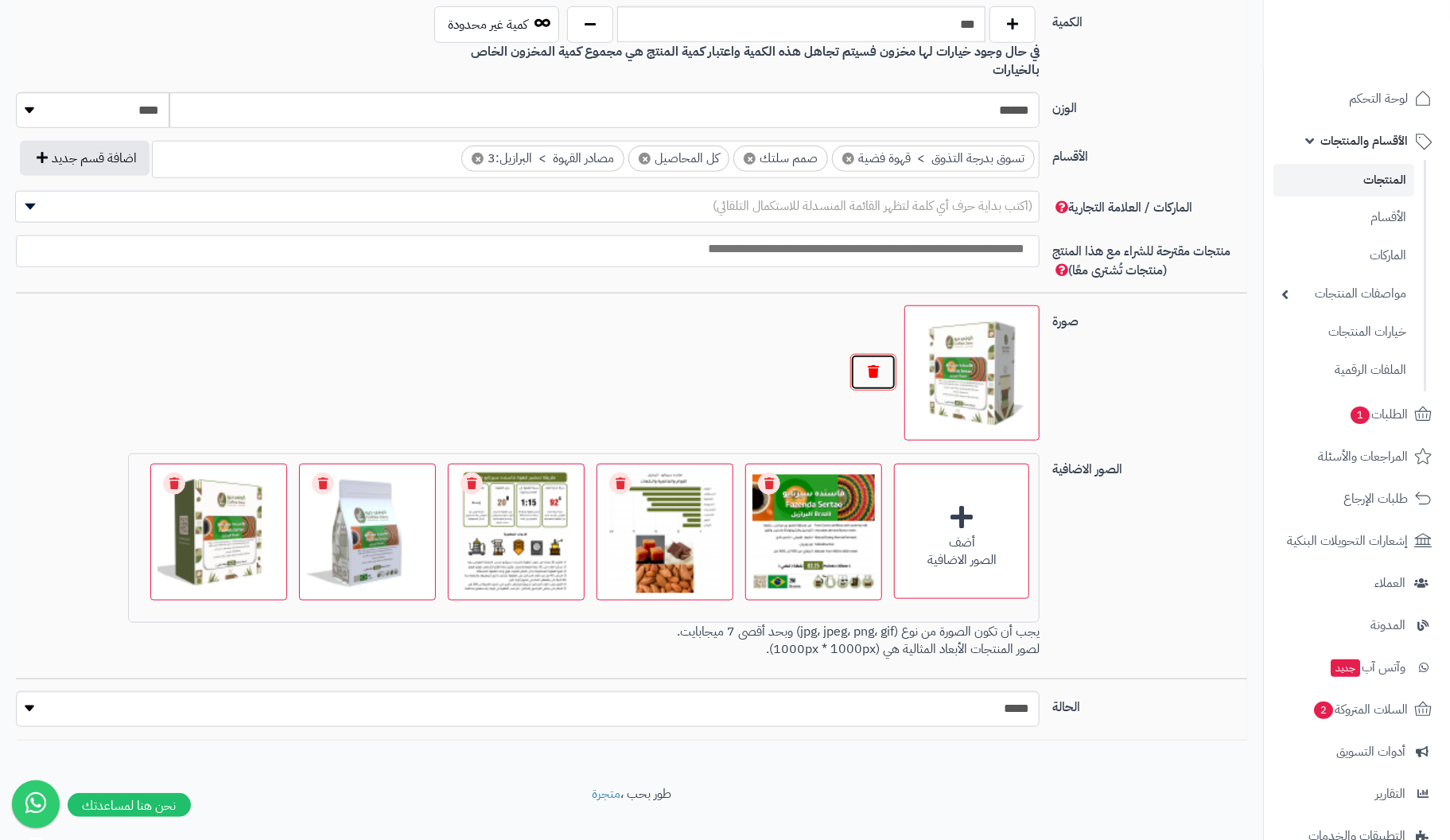
click at [873, 354] on button "button" at bounding box center [873, 372] width 46 height 37
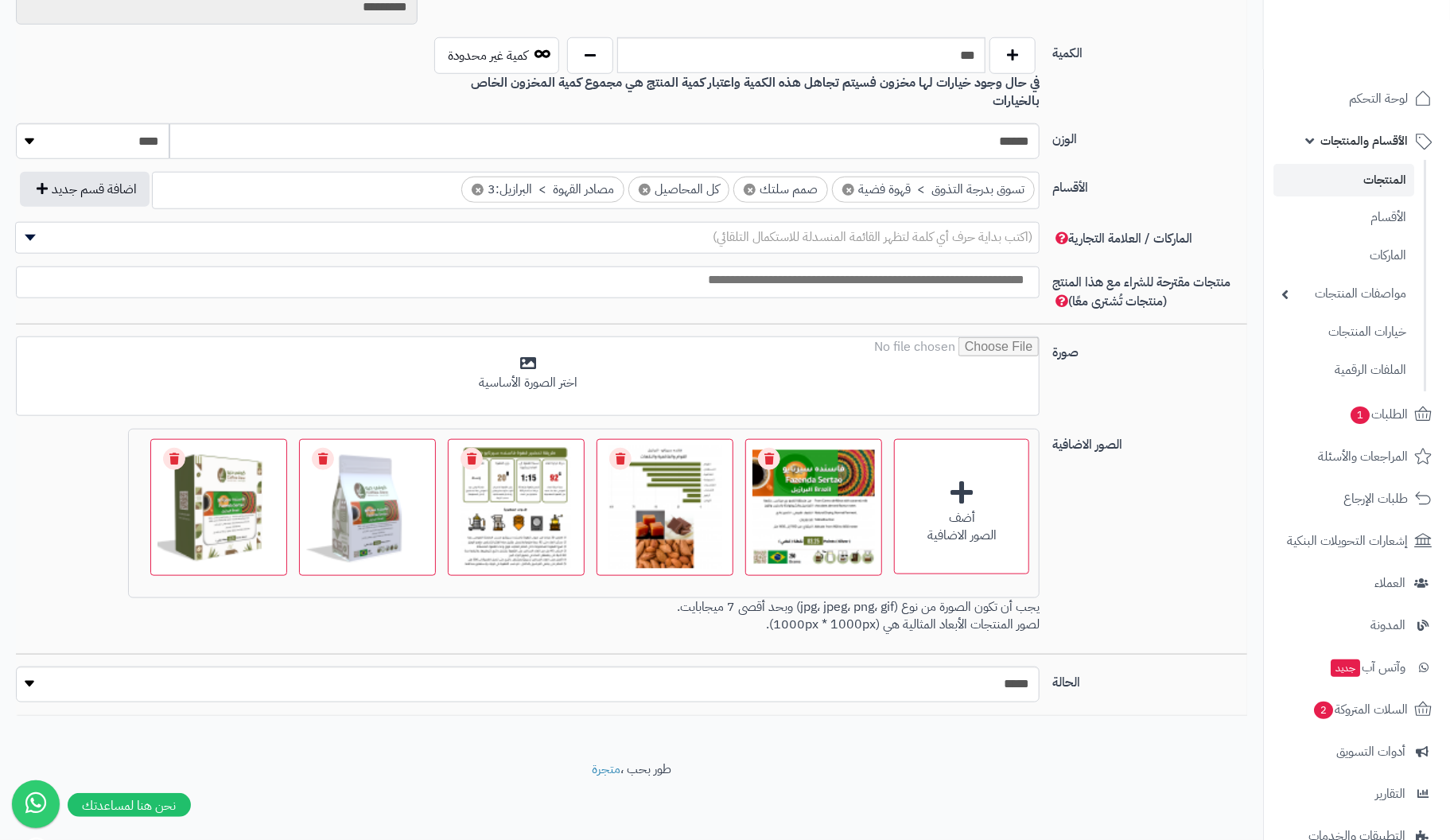
scroll to position [752, 0]
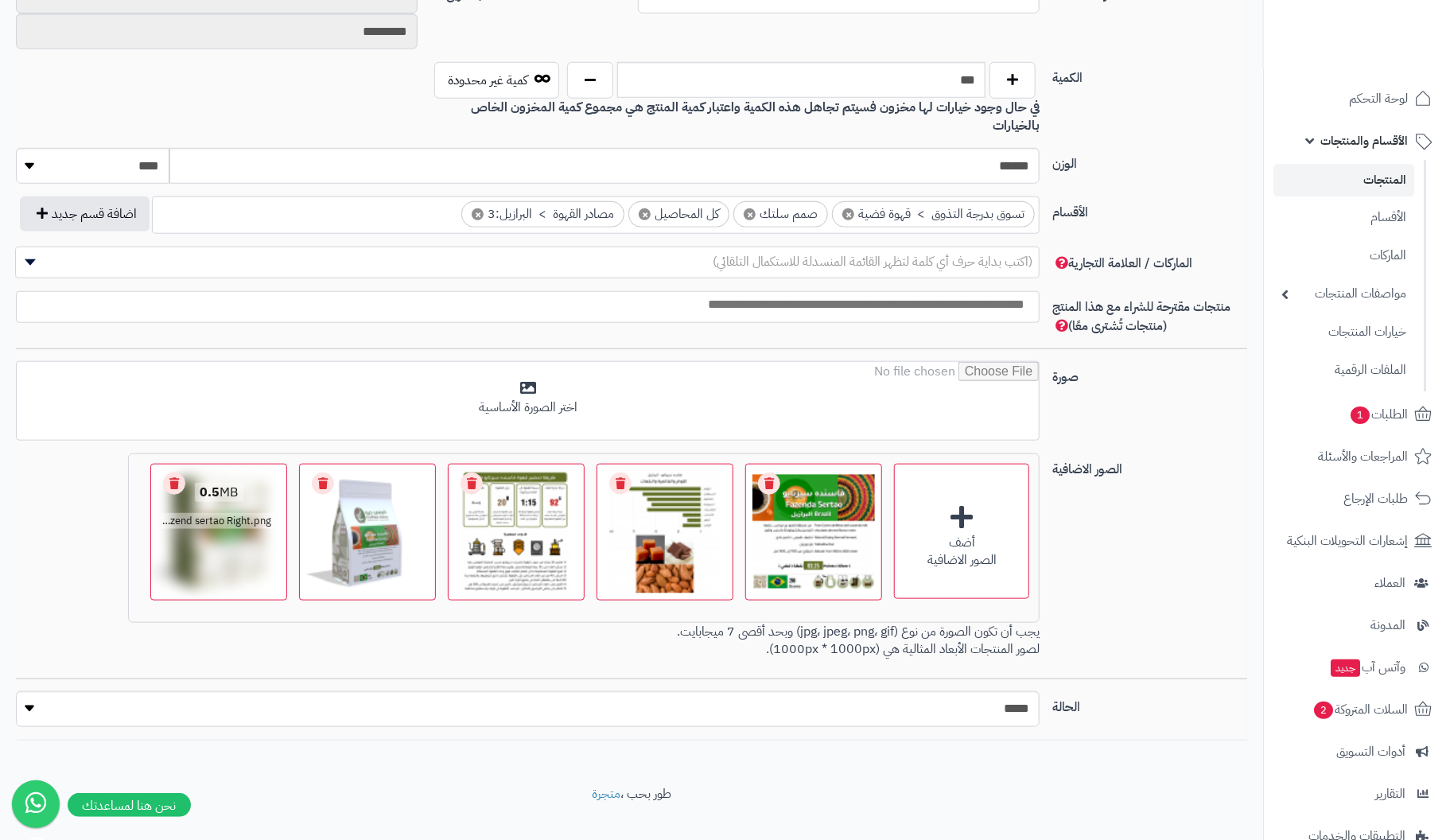
click at [180, 472] on link "Remove file" at bounding box center [174, 483] width 22 height 22
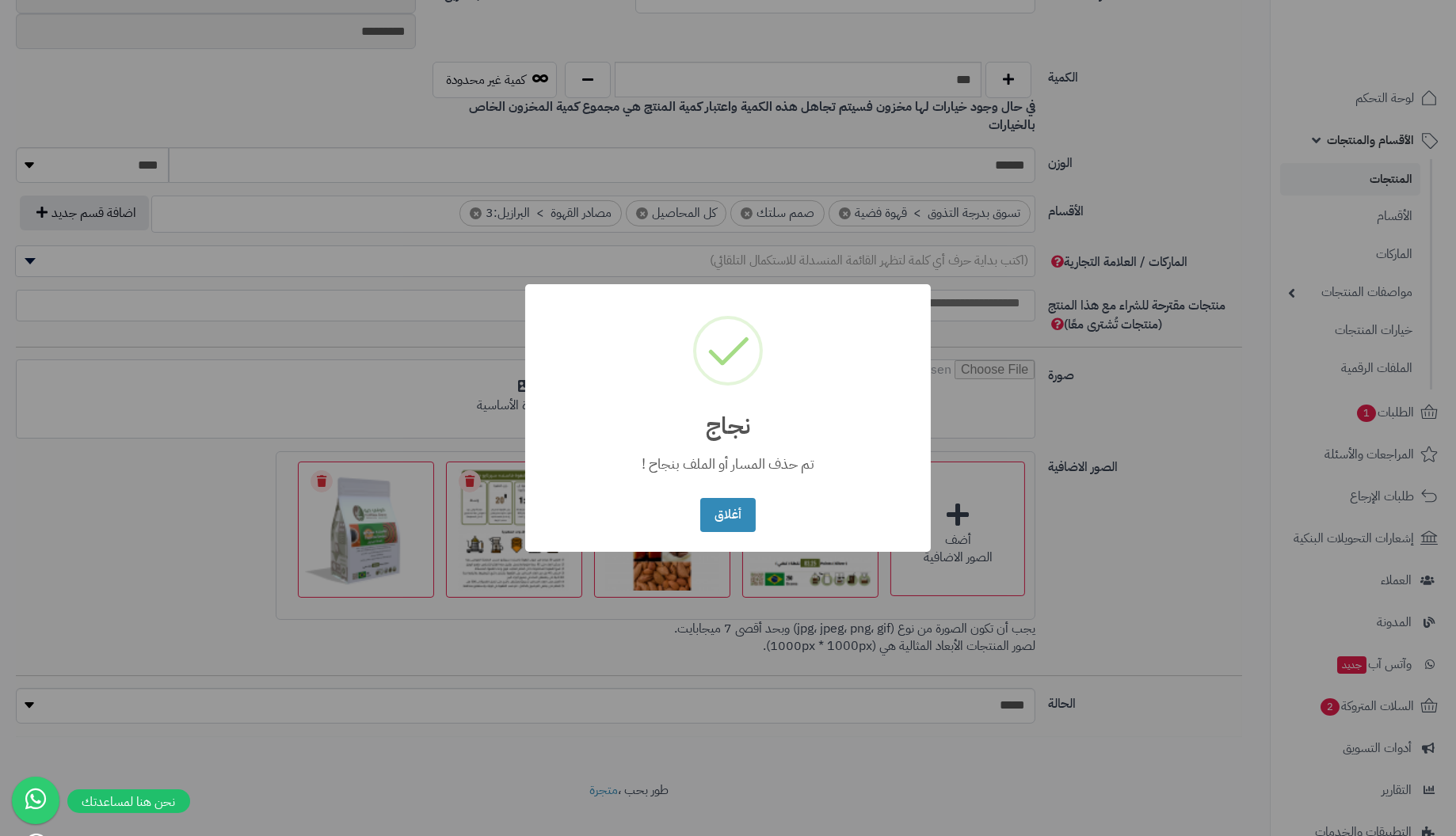
click at [700, 498] on button "أغلاق" at bounding box center [727, 515] width 54 height 34
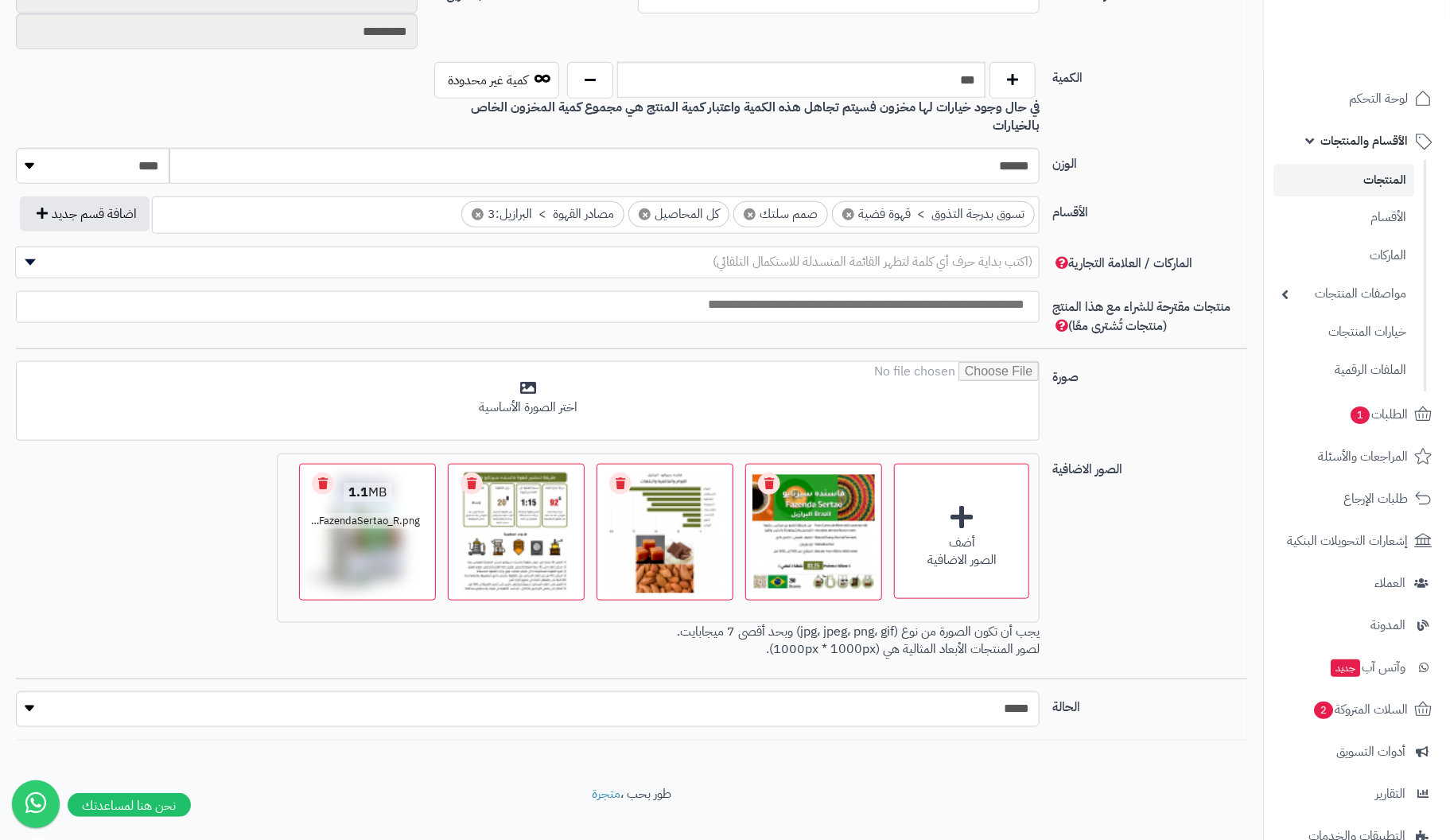
click at [315, 472] on link "Remove file" at bounding box center [322, 483] width 22 height 22
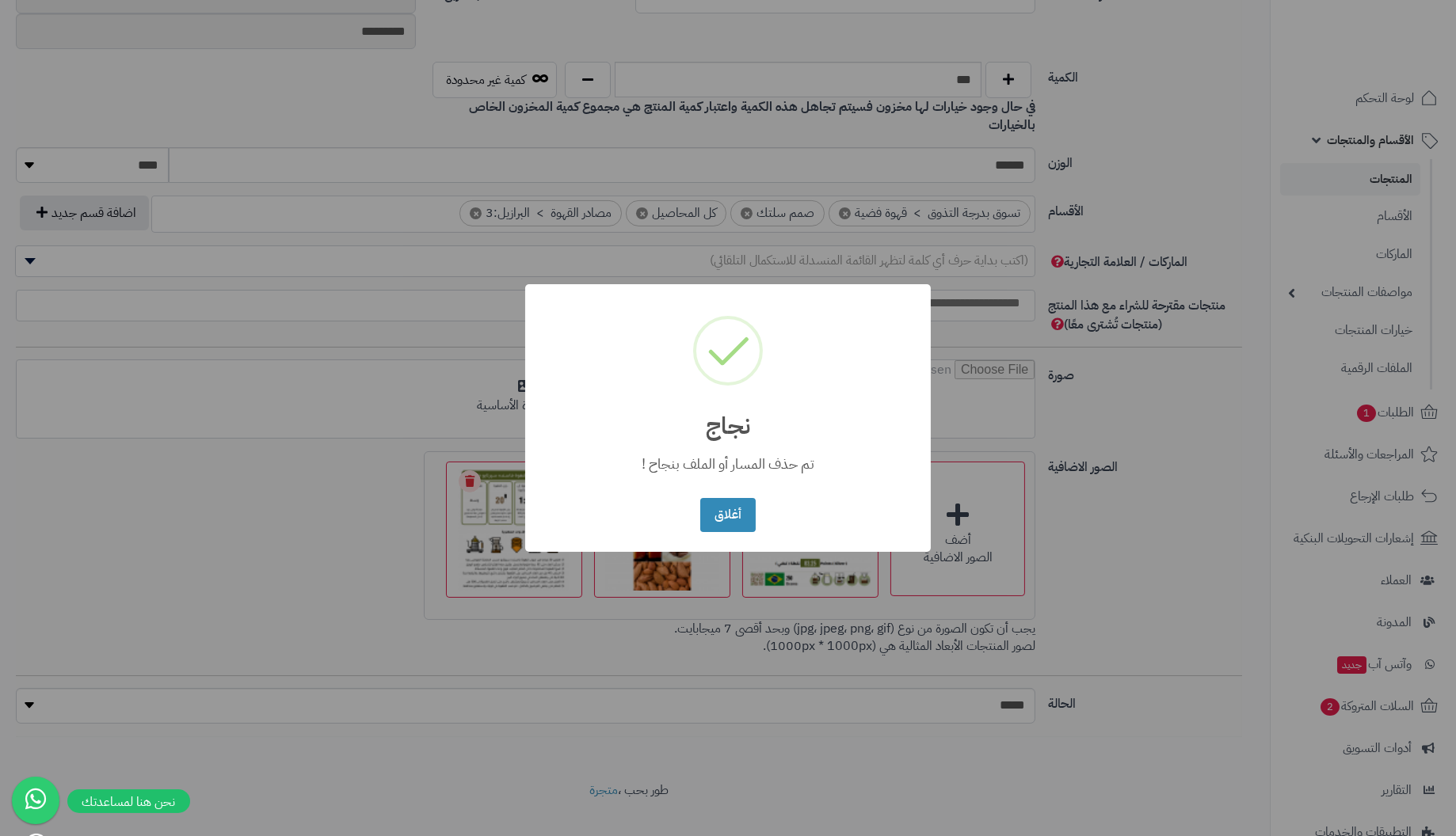
click at [700, 498] on button "أغلاق" at bounding box center [727, 515] width 54 height 34
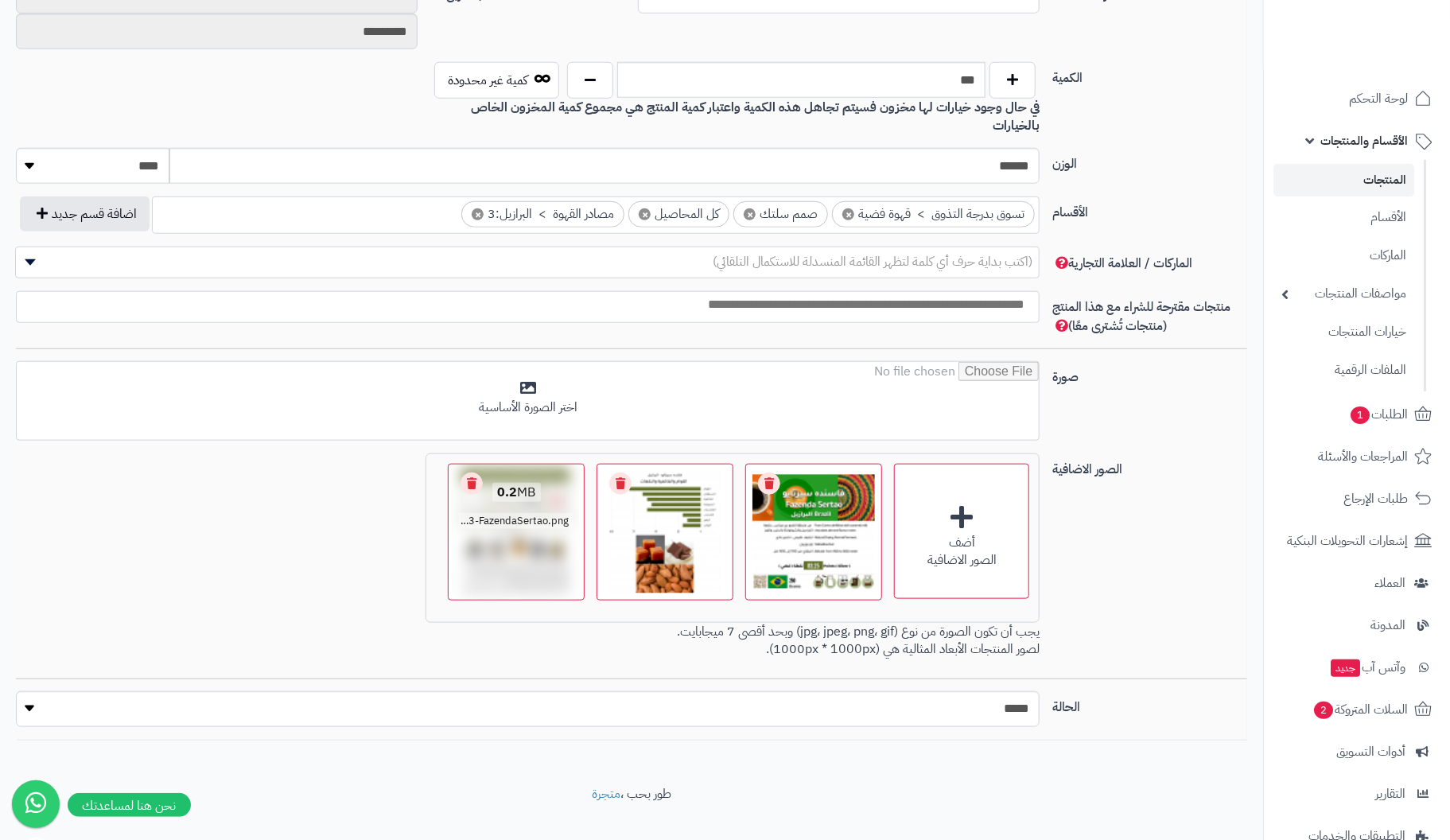
click at [475, 472] on link "Remove file" at bounding box center [471, 483] width 22 height 22
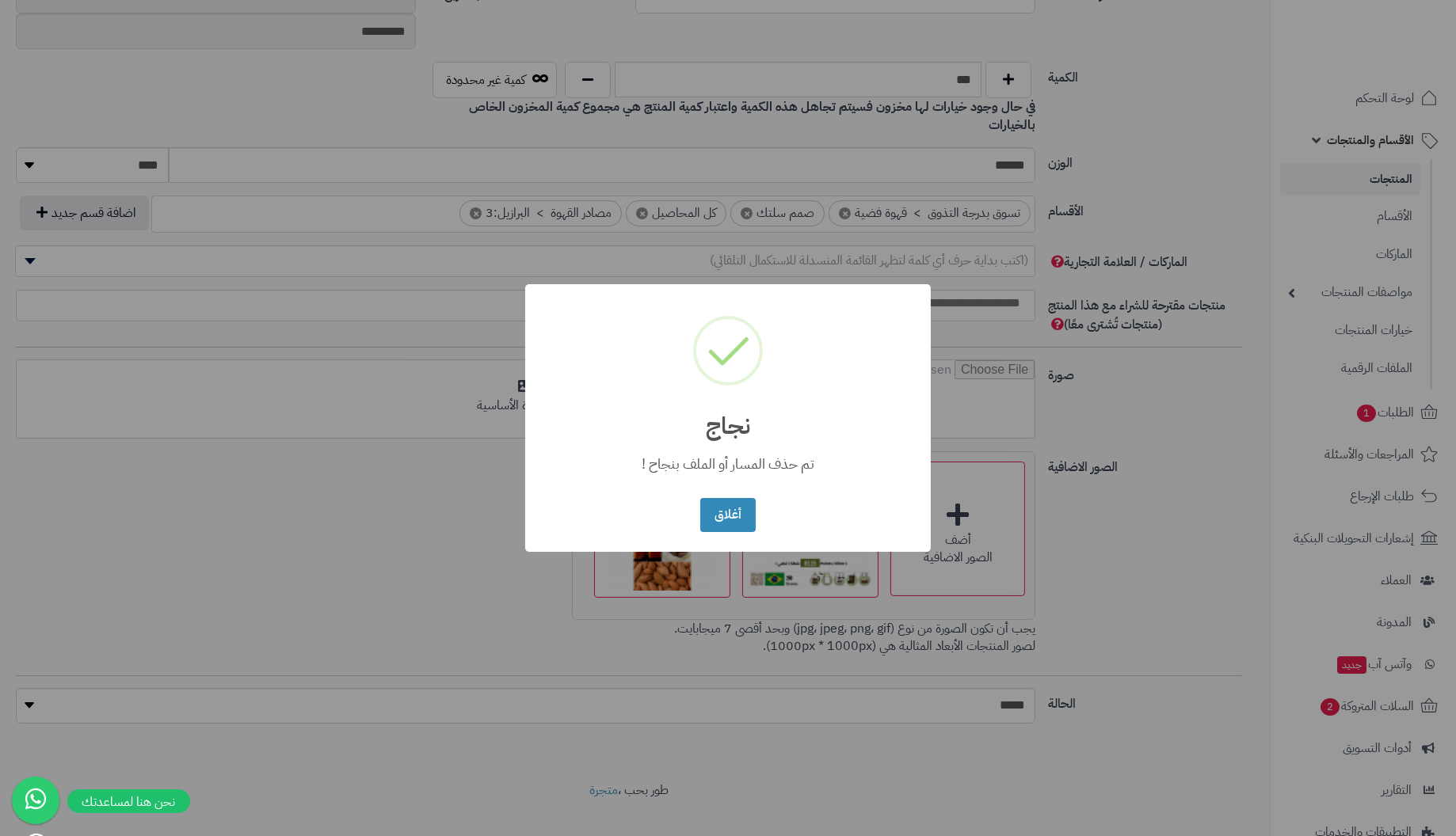
click at [700, 498] on button "أغلاق" at bounding box center [727, 515] width 54 height 34
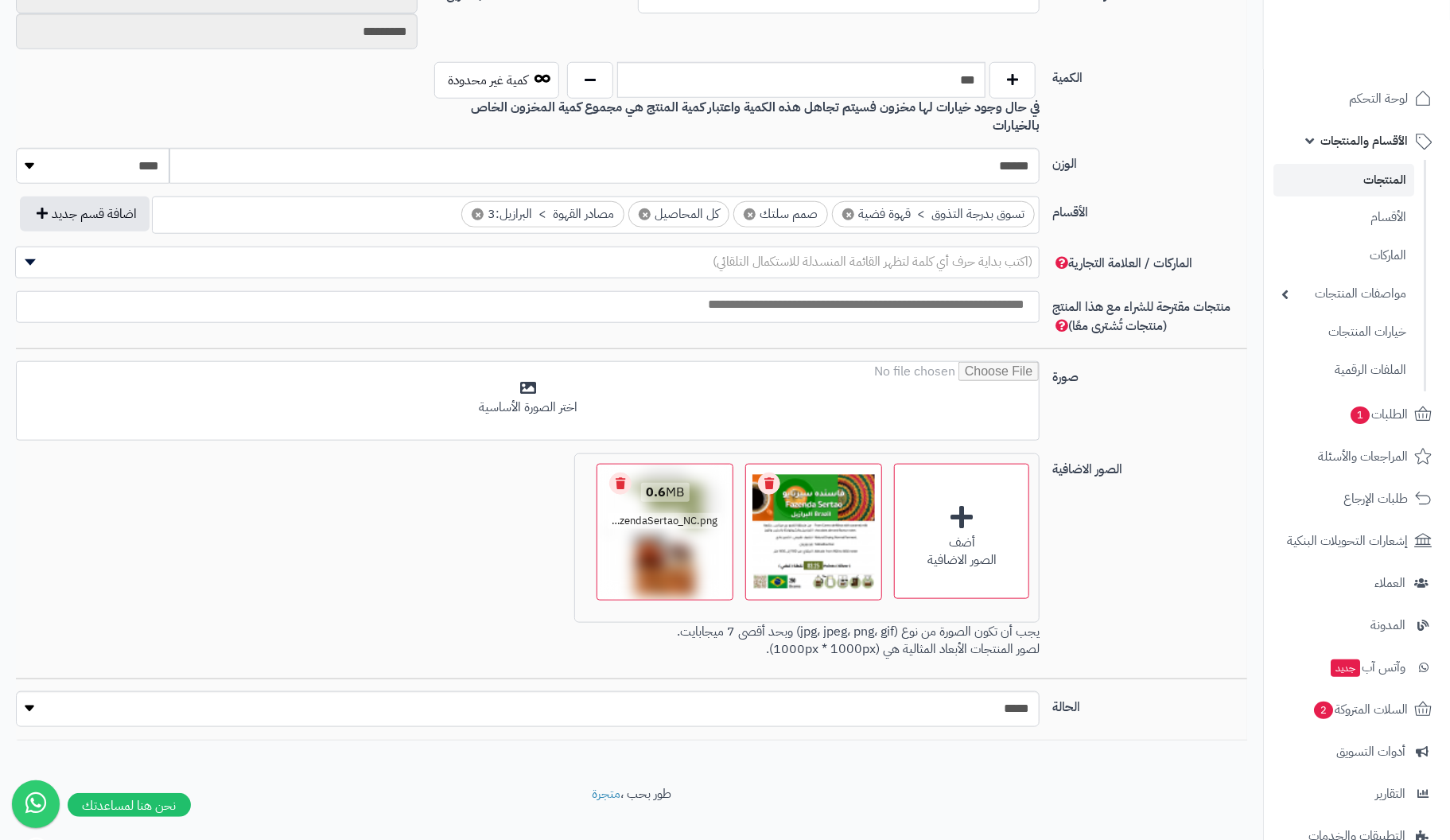
click at [620, 472] on link "Remove file" at bounding box center [620, 483] width 22 height 22
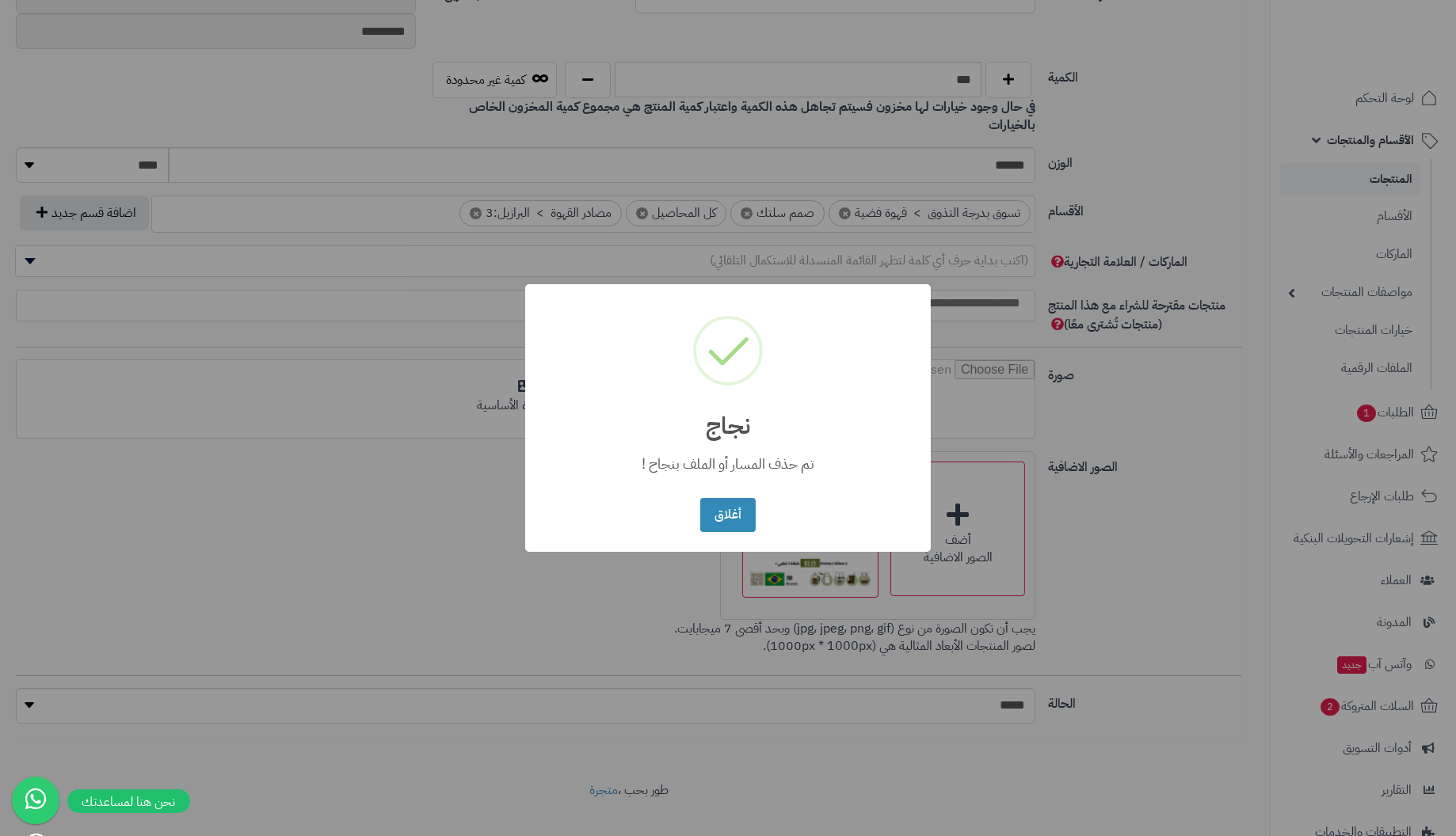
click at [700, 498] on button "أغلاق" at bounding box center [727, 515] width 54 height 34
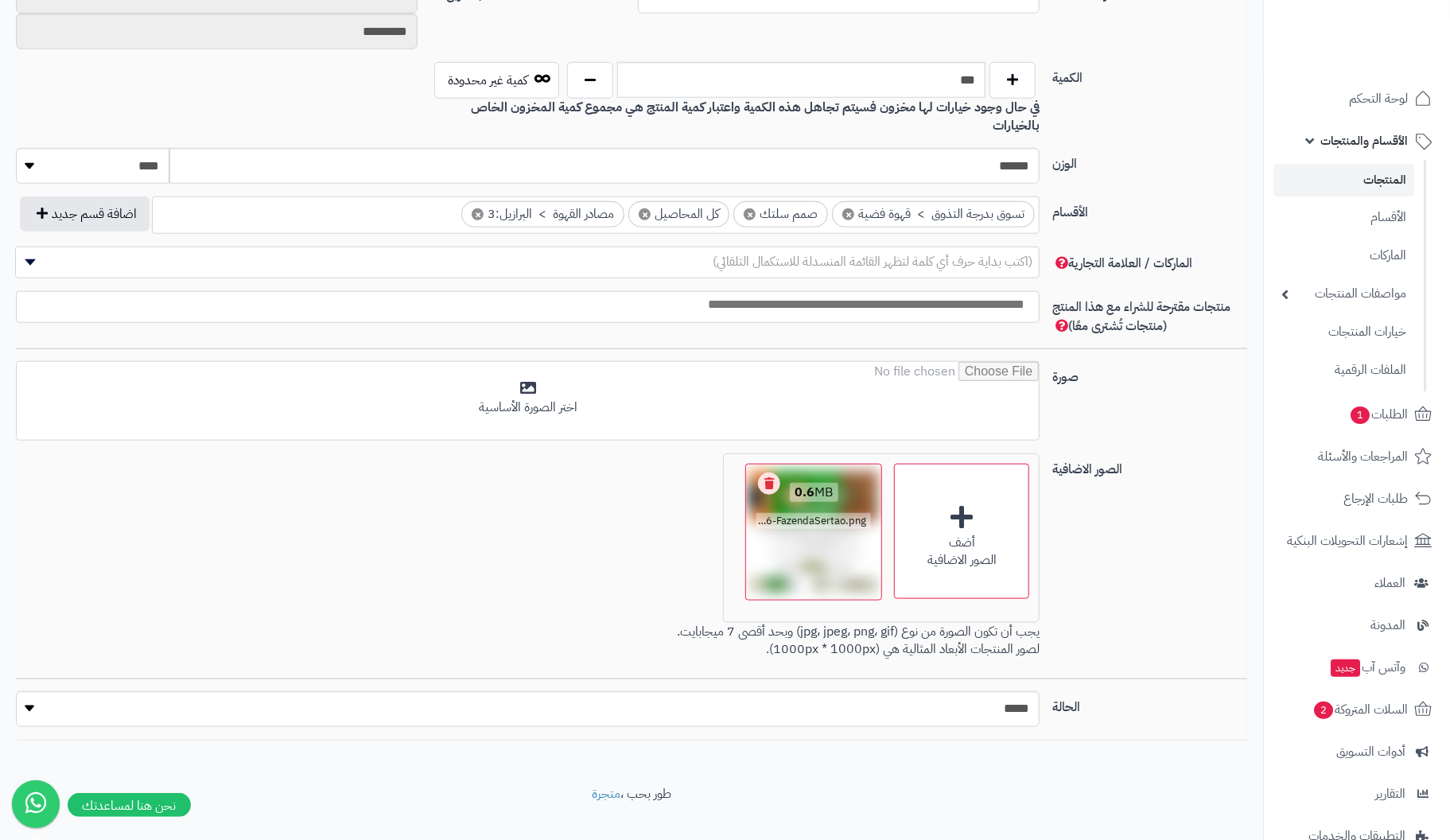
click at [767, 472] on link "Remove file" at bounding box center [769, 483] width 22 height 22
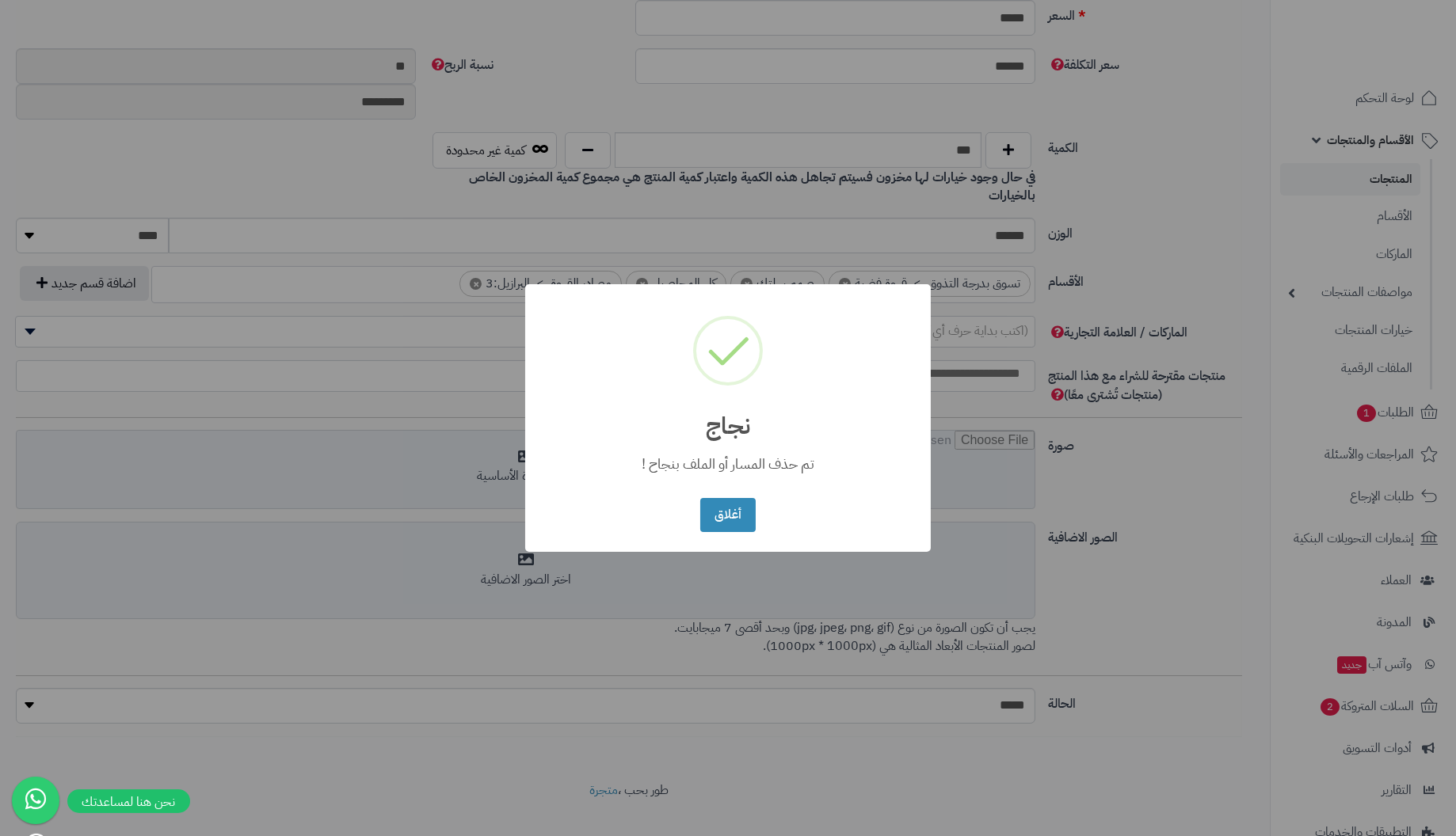
click at [700, 498] on button "أغلاق" at bounding box center [727, 515] width 54 height 34
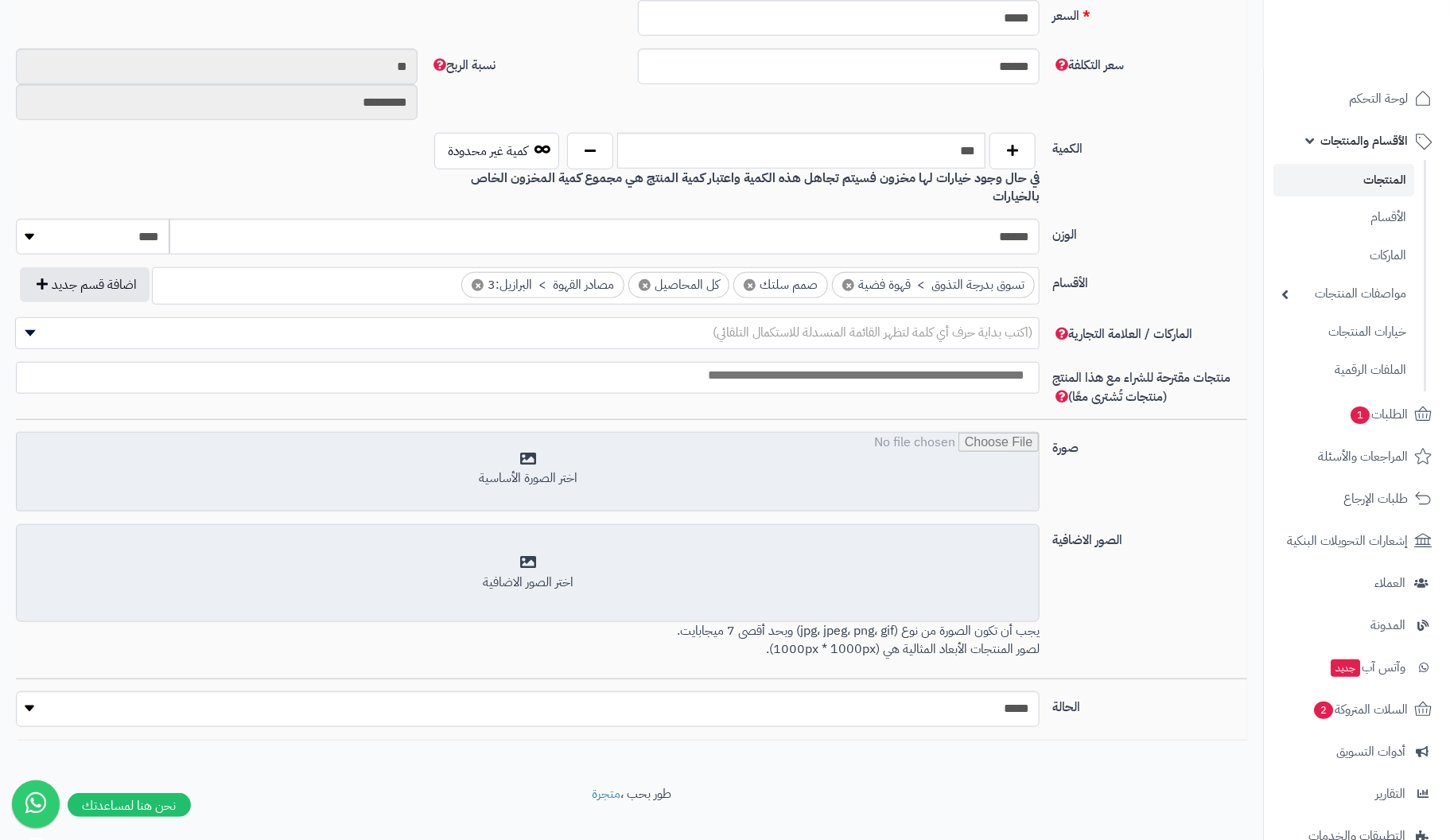
click at [532, 449] on input "file" at bounding box center [527, 473] width 1022 height 80
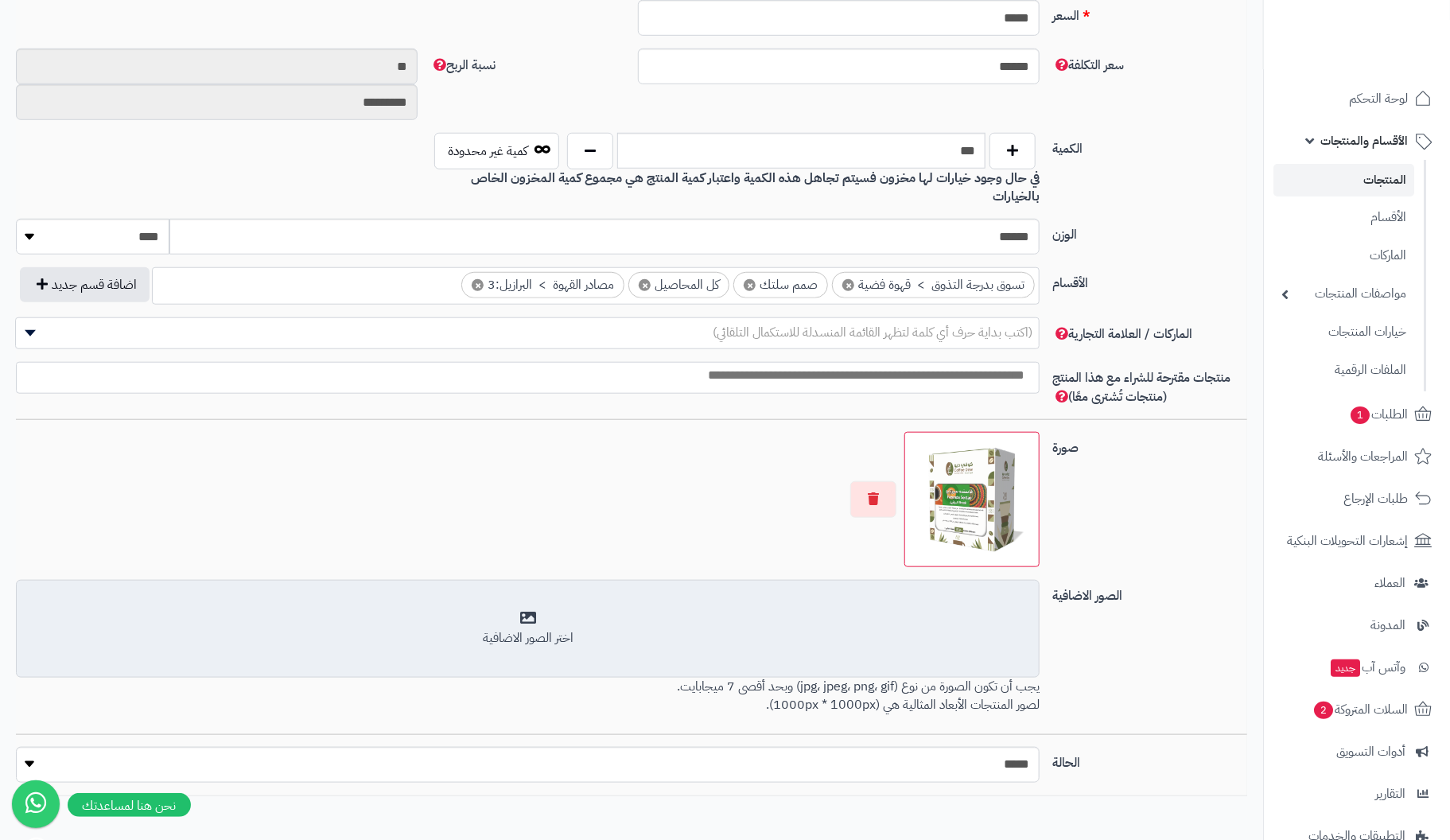
click at [528, 630] on div "اختر الصور الاضافية" at bounding box center [528, 639] width 1003 height 18
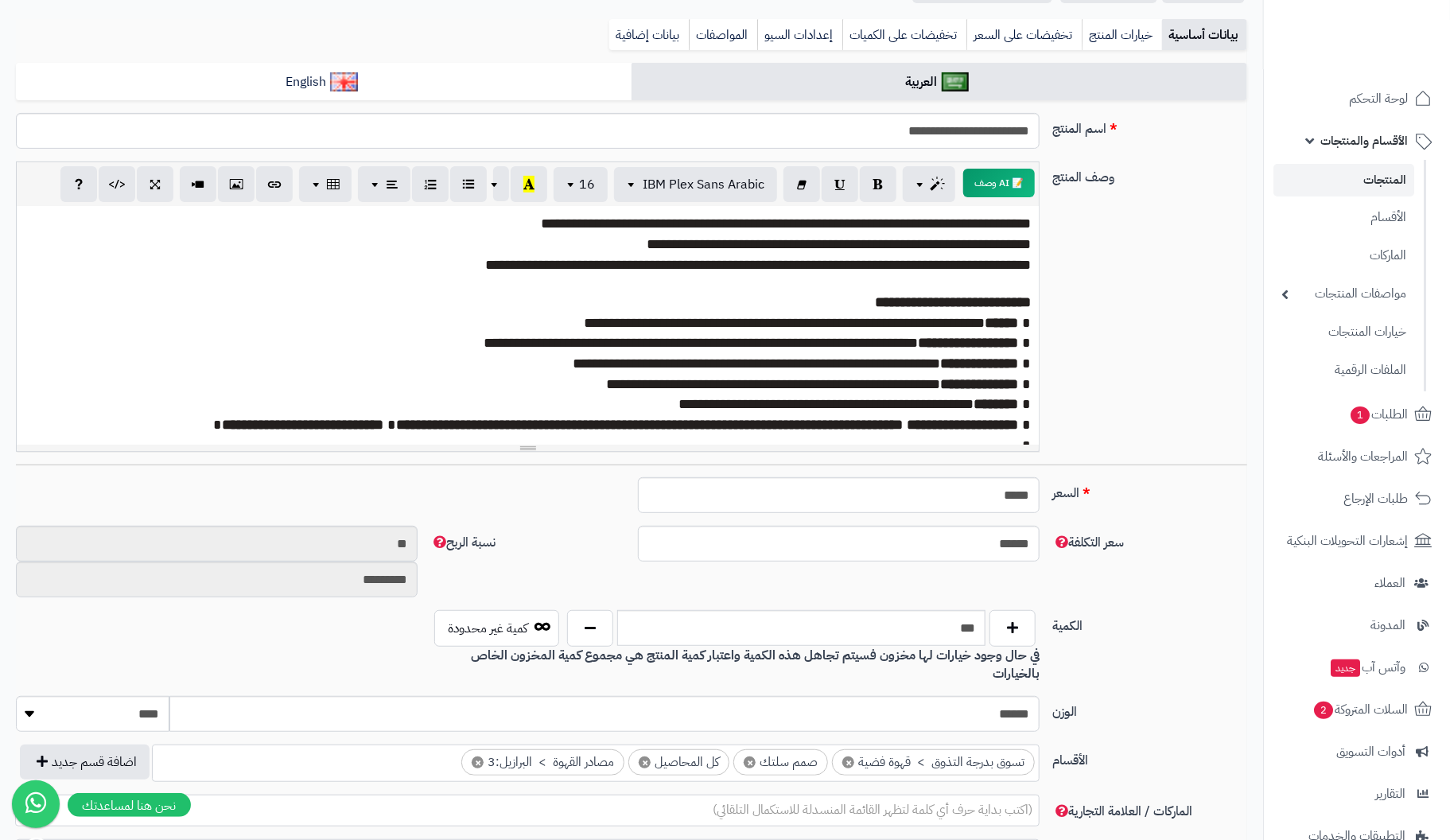
scroll to position [0, 0]
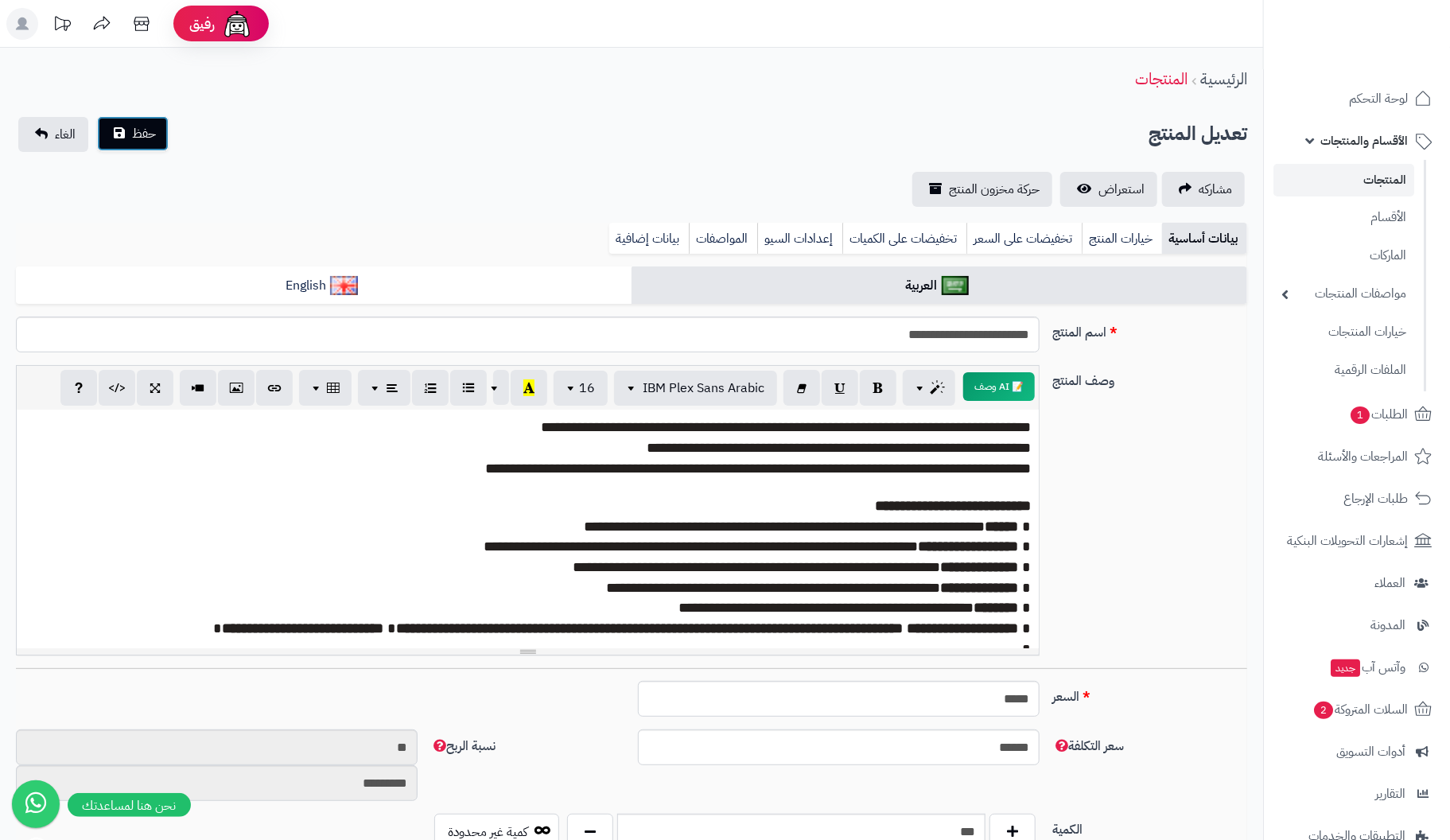
click at [134, 141] on span "حفظ" at bounding box center [144, 133] width 24 height 19
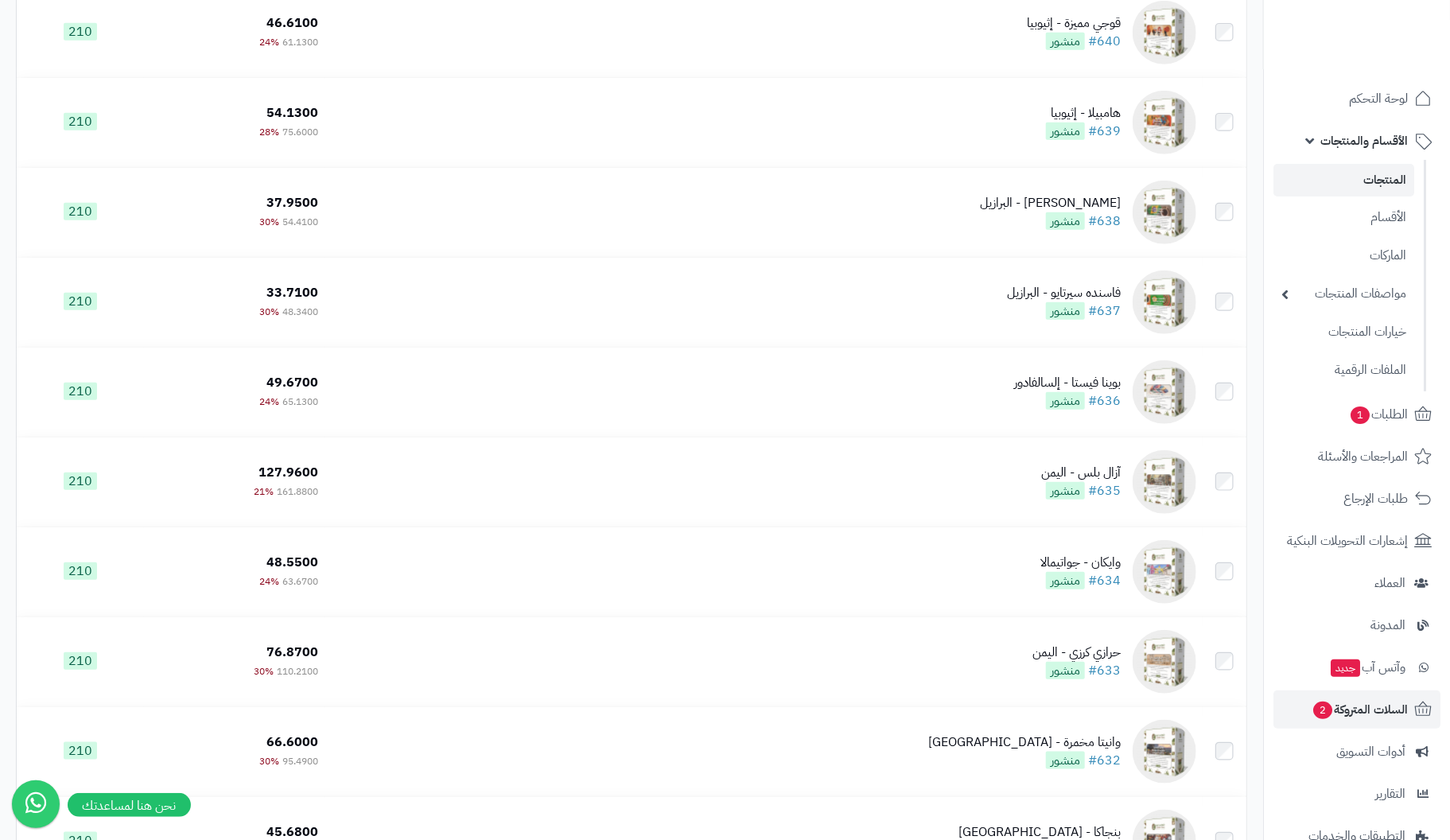
scroll to position [7703, 0]
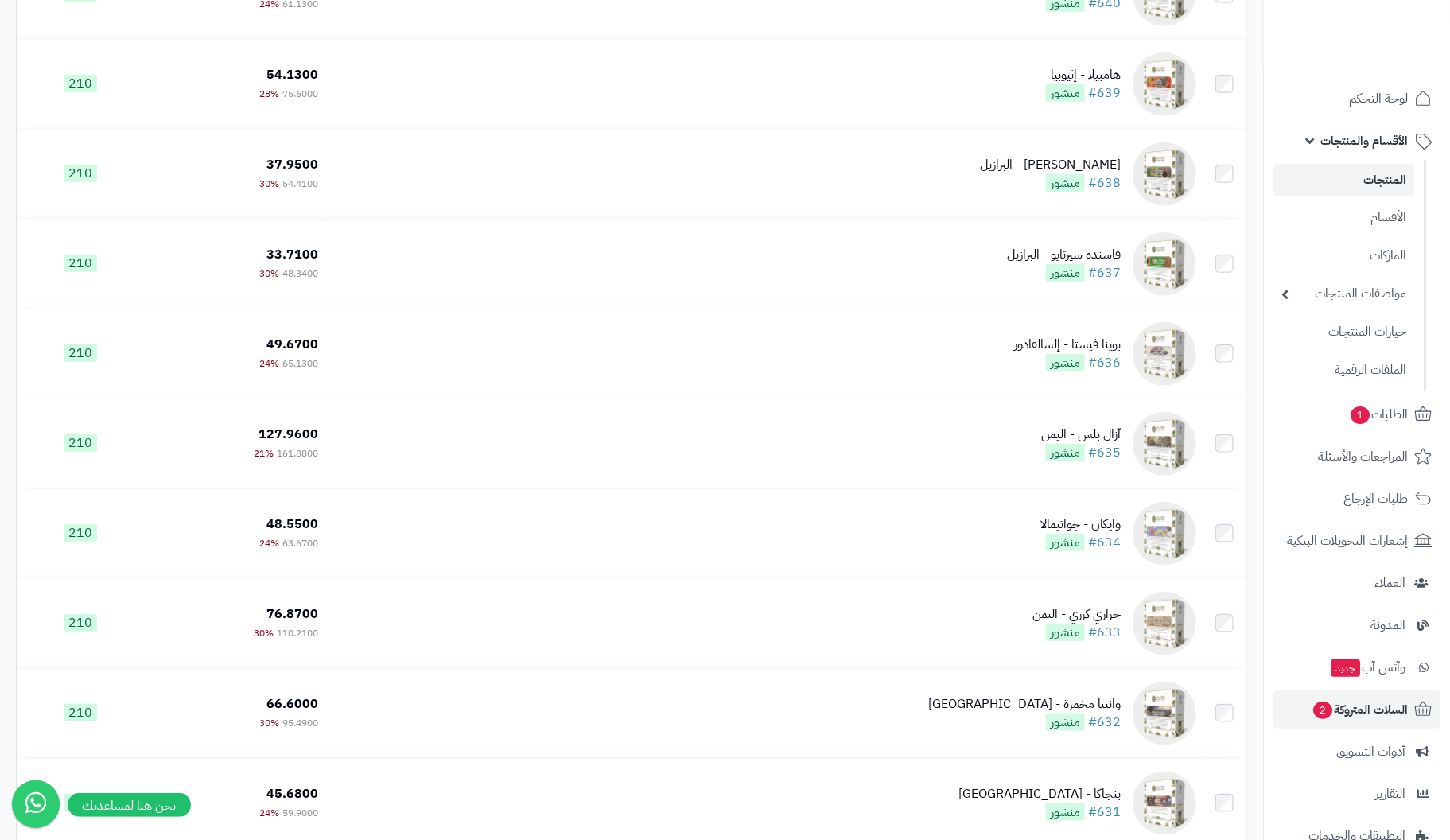
drag, startPoint x: 1455, startPoint y: 60, endPoint x: 1432, endPoint y: 722, distance: 662.4
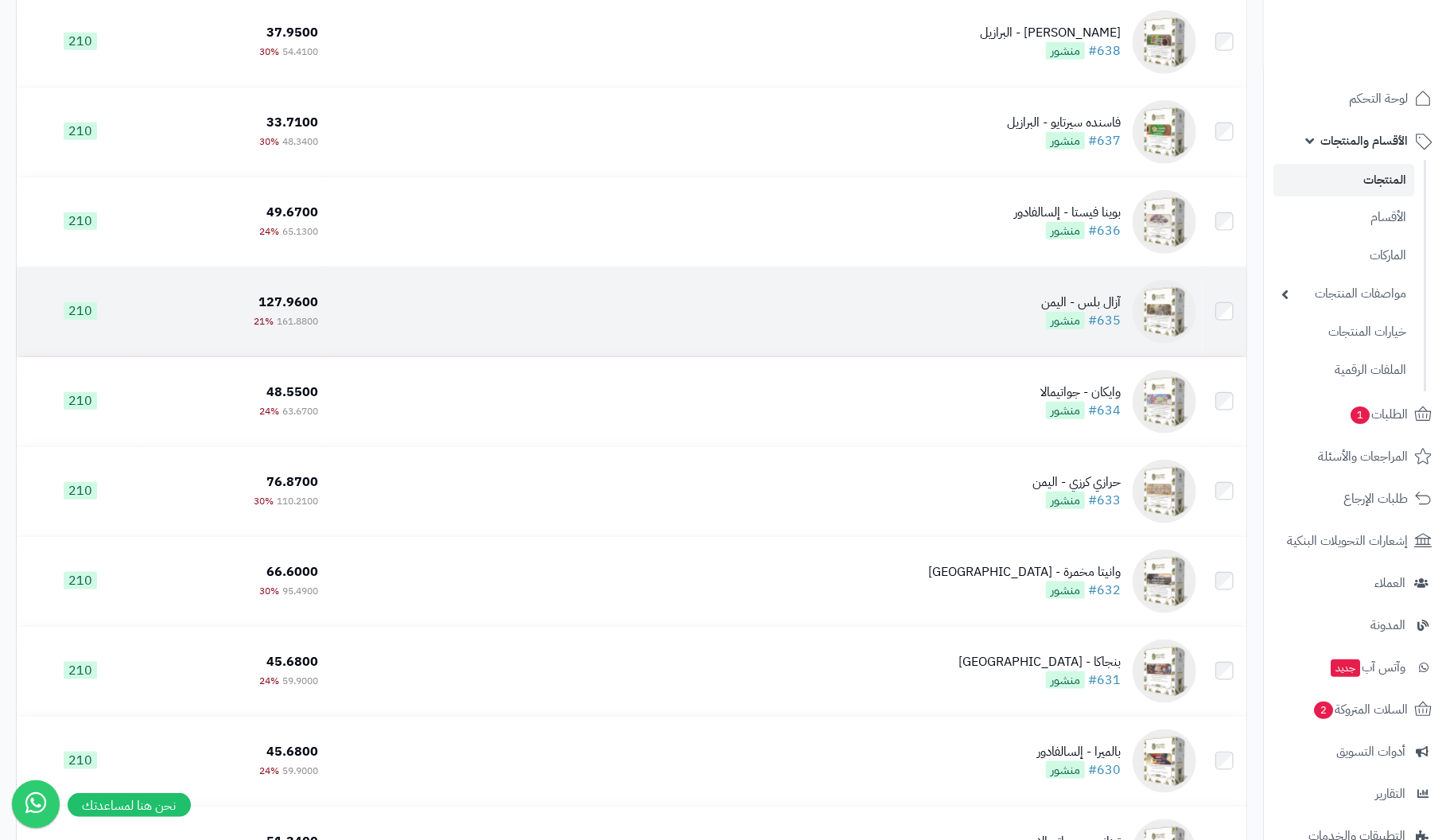
scroll to position [7862, 0]
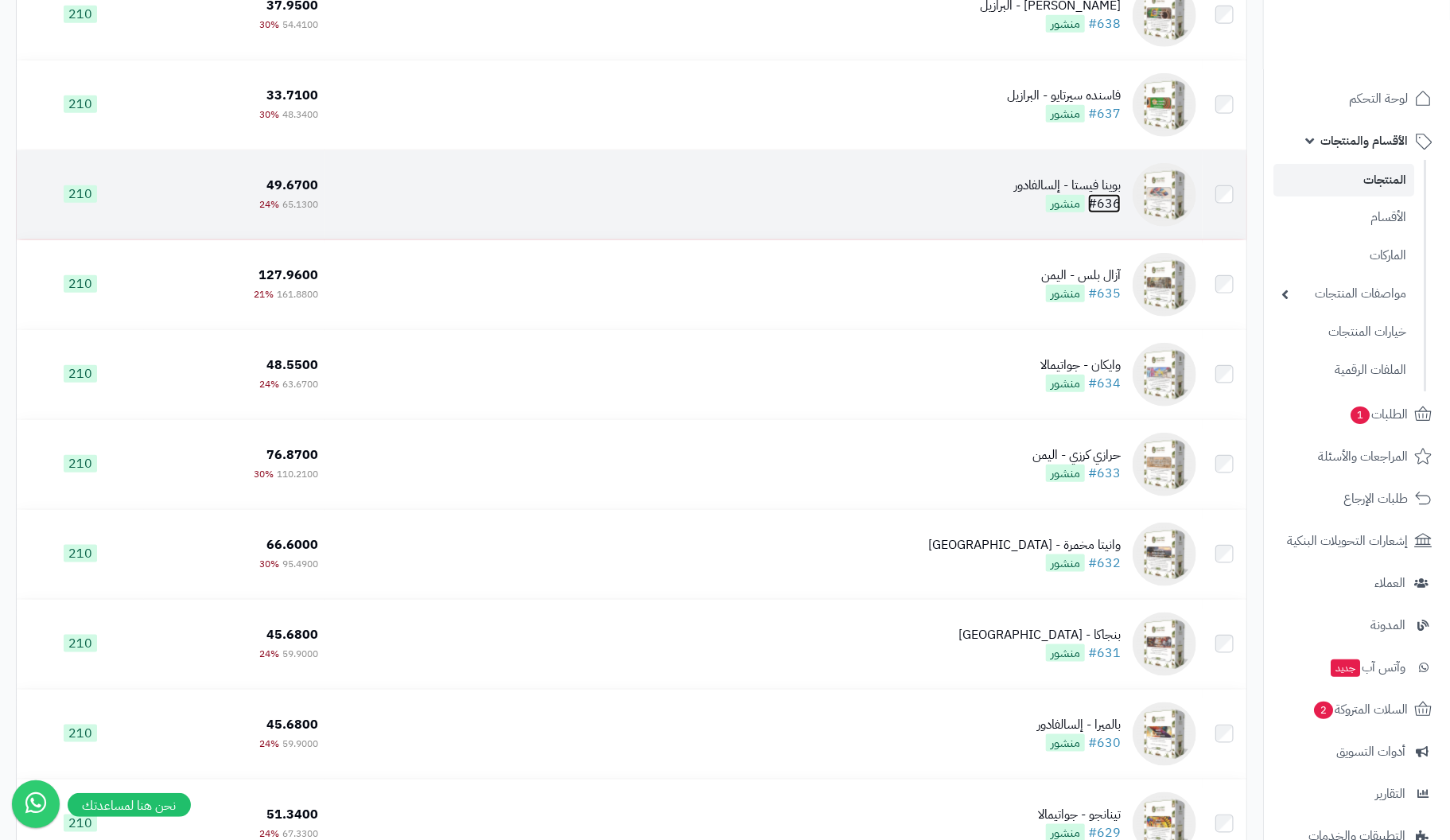
click at [1107, 201] on link "#636" at bounding box center [1104, 203] width 33 height 19
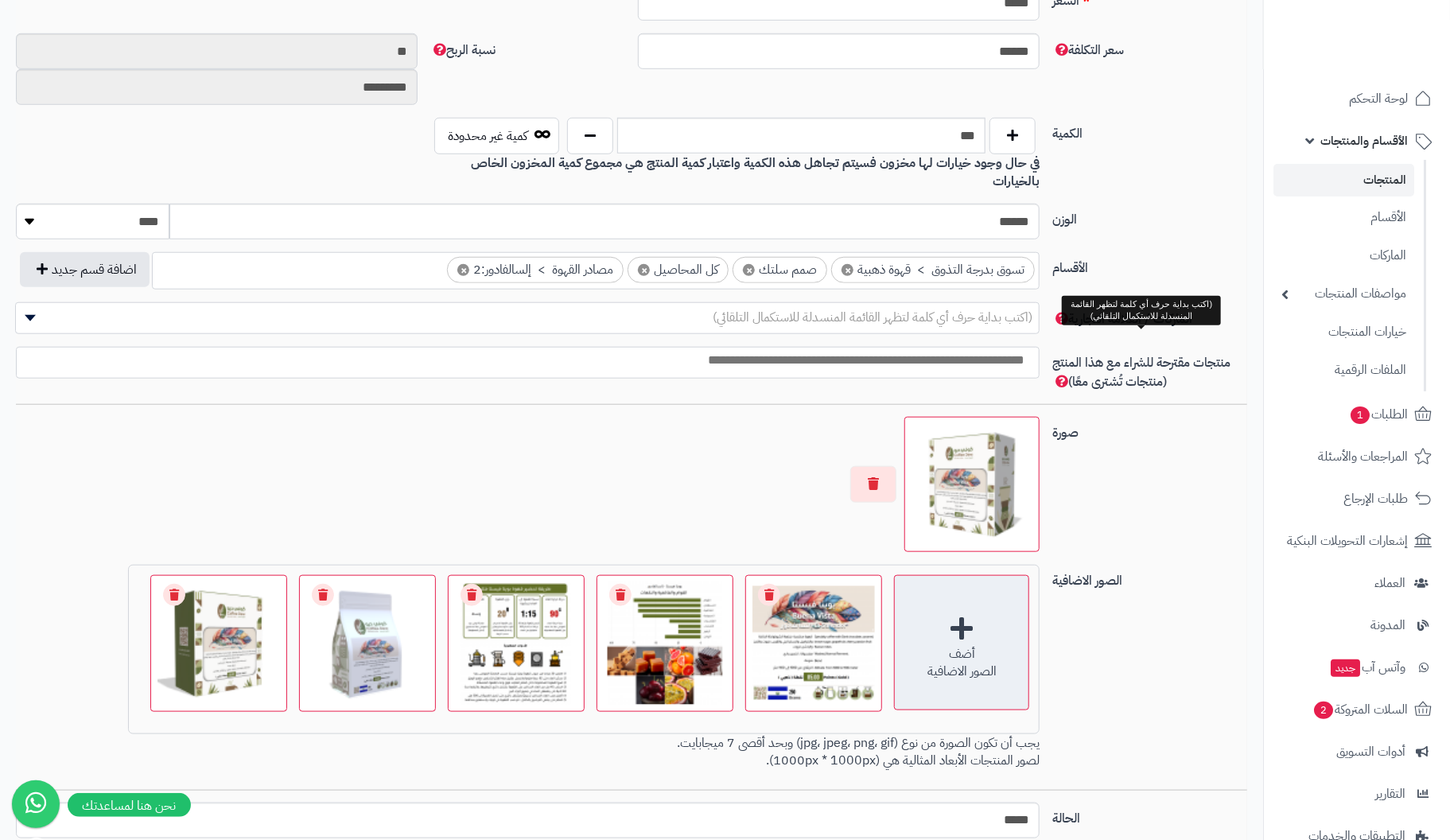
scroll to position [715, 0]
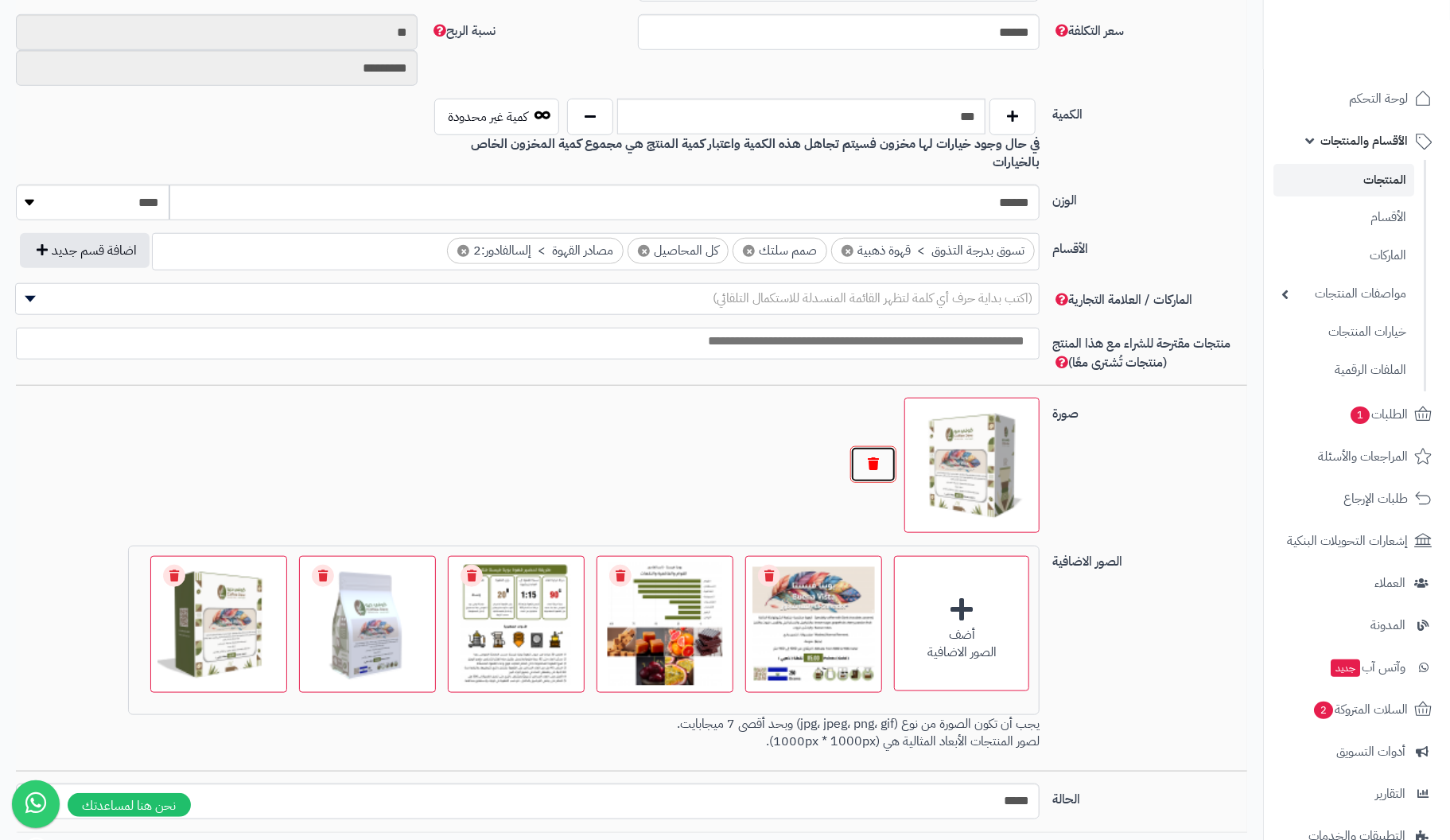
click at [874, 446] on button "button" at bounding box center [873, 464] width 46 height 37
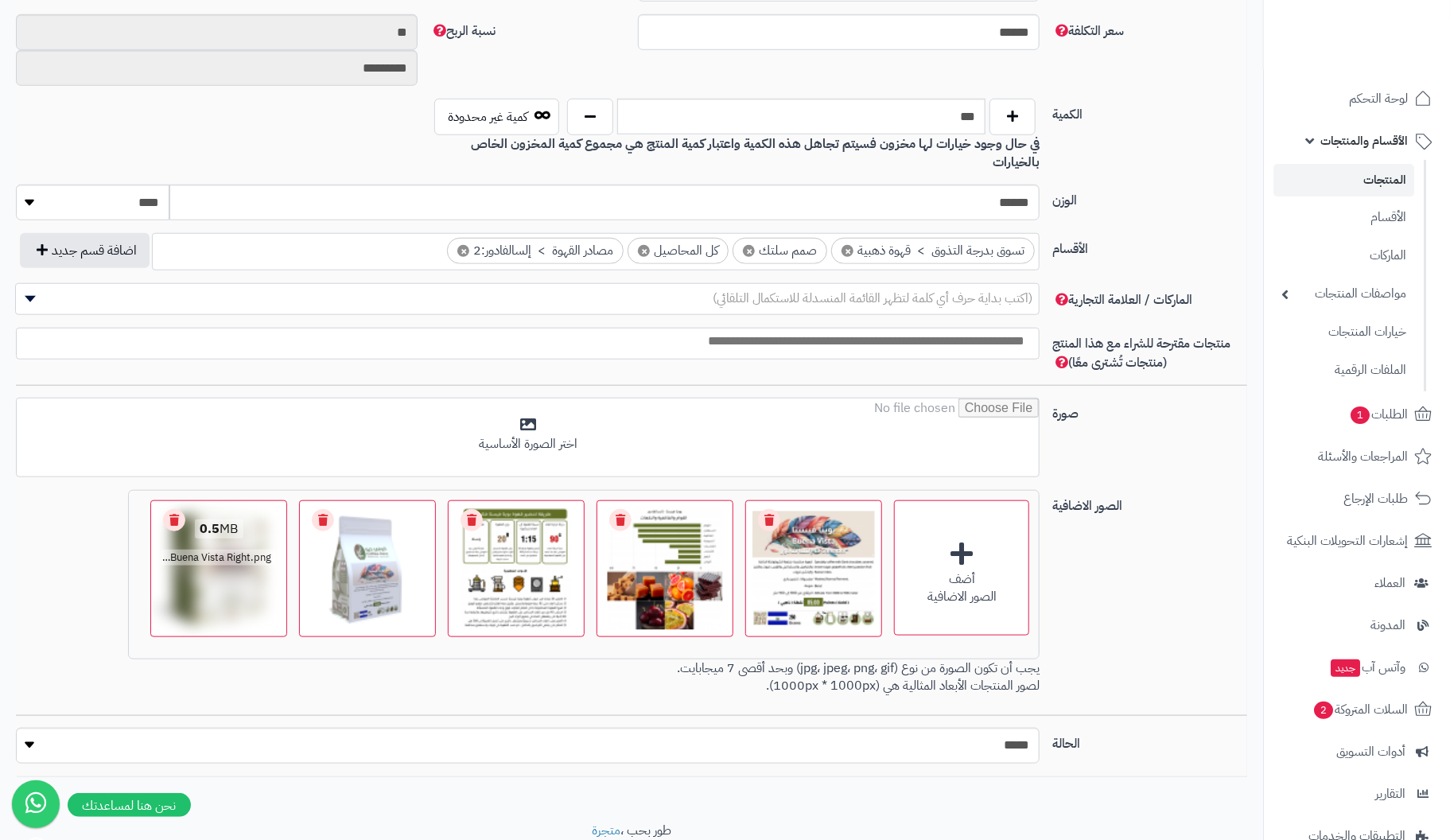
click at [178, 509] on link "Remove file" at bounding box center [174, 519] width 22 height 22
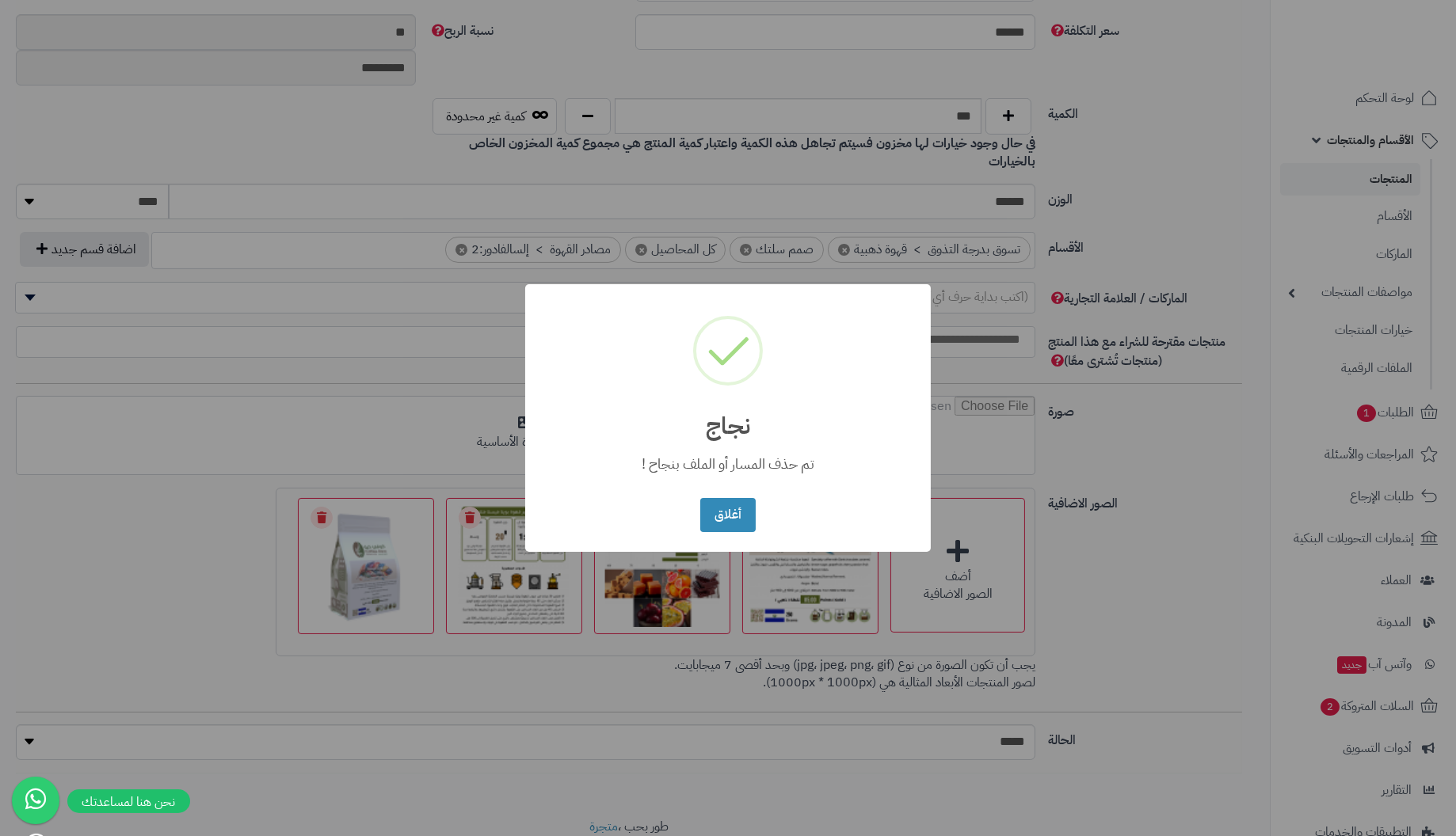
click at [700, 498] on button "أغلاق" at bounding box center [727, 515] width 54 height 34
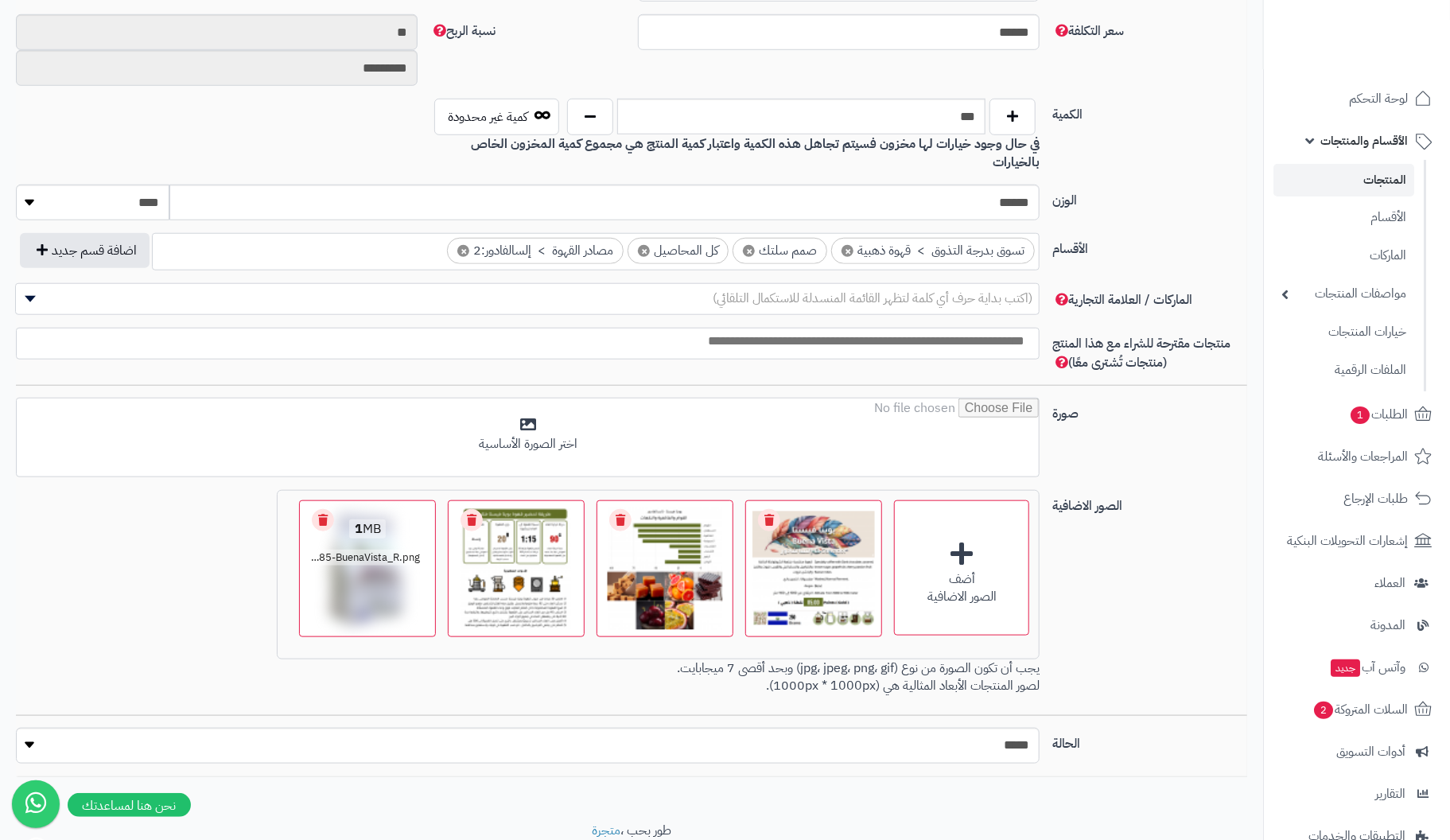
click at [329, 509] on link "Remove file" at bounding box center [322, 519] width 22 height 22
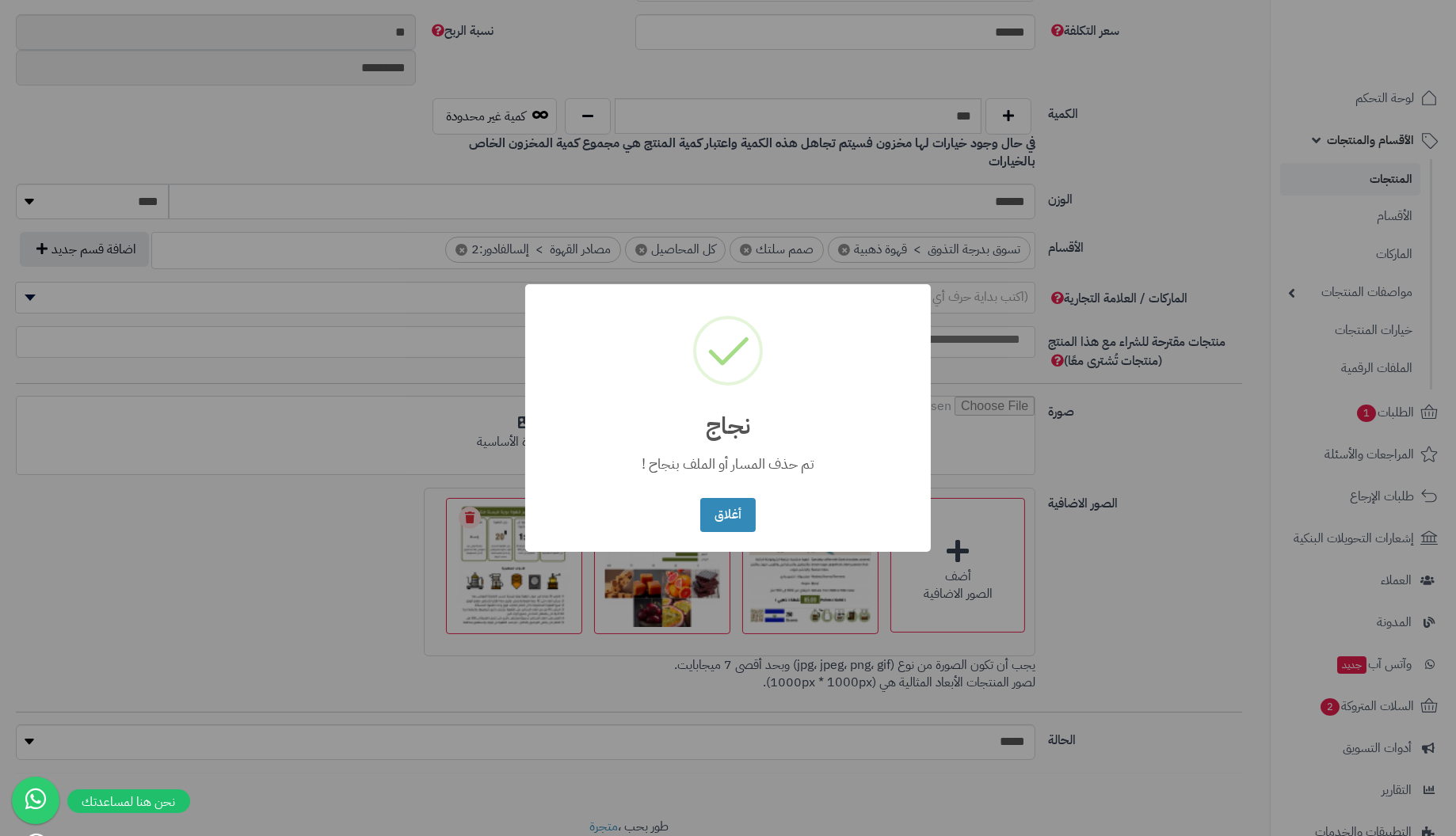
click at [700, 498] on button "أغلاق" at bounding box center [727, 515] width 54 height 34
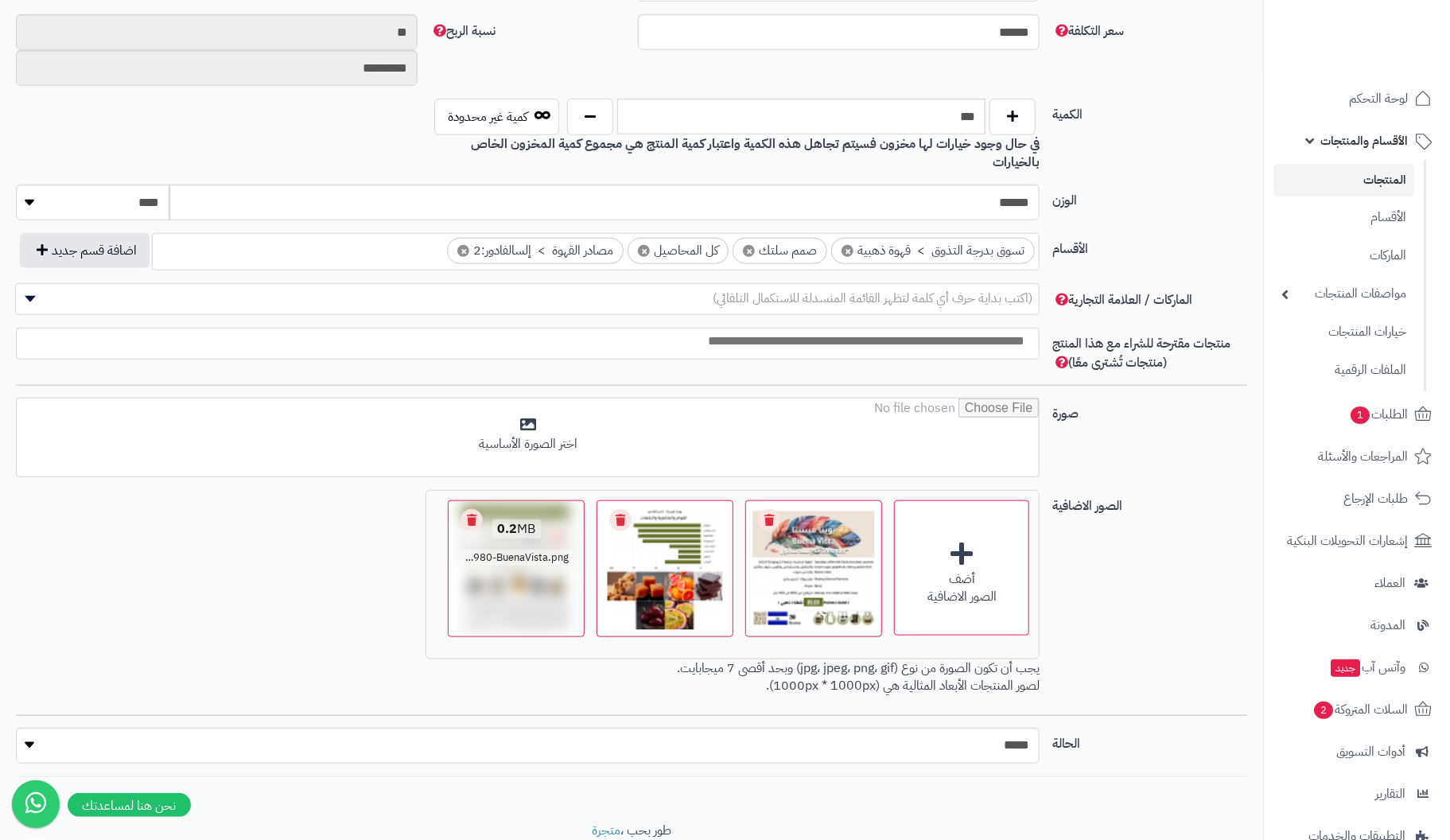
click at [469, 509] on link "Remove file" at bounding box center [471, 519] width 22 height 22
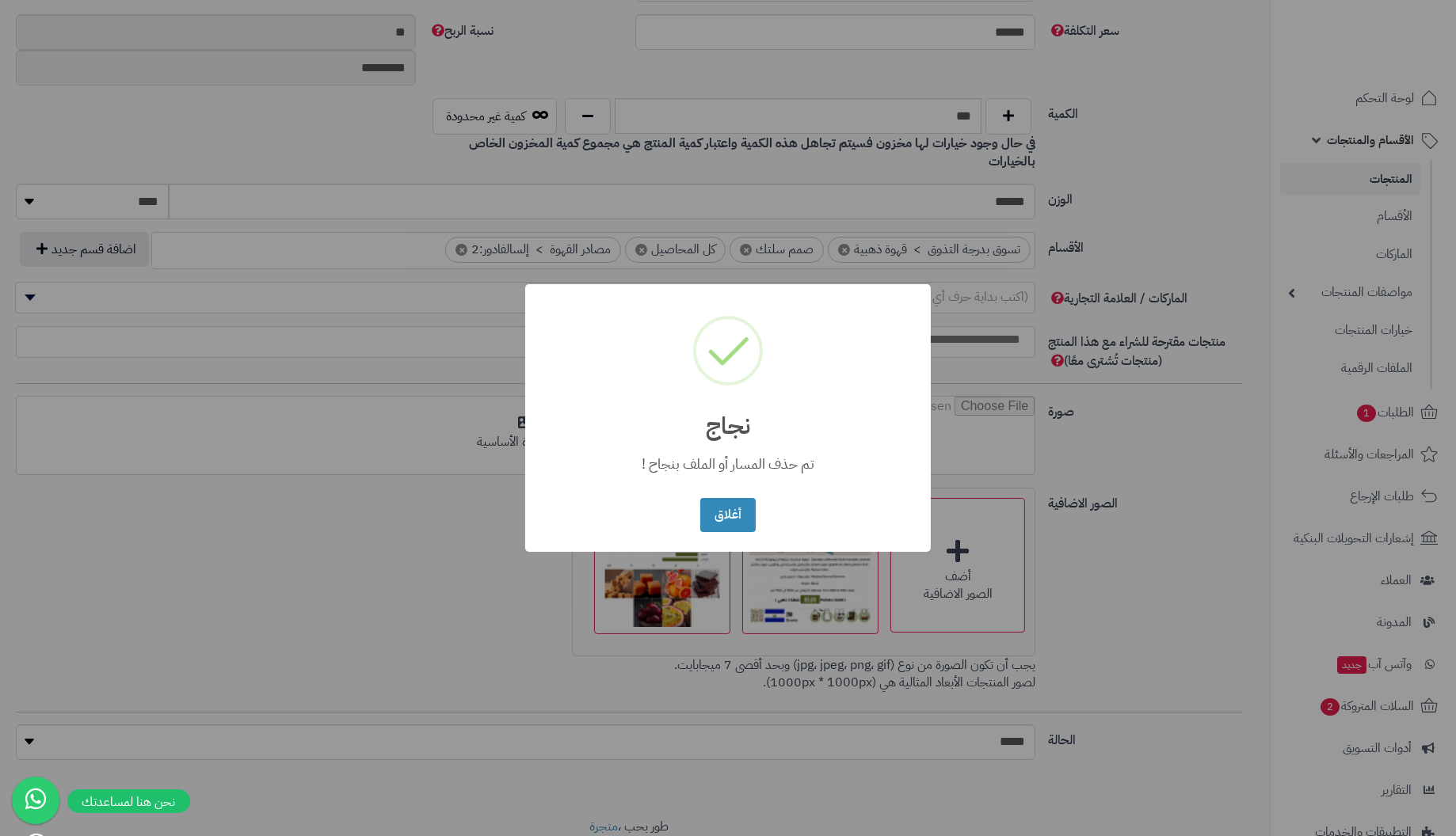
click at [700, 498] on button "أغلاق" at bounding box center [727, 515] width 54 height 34
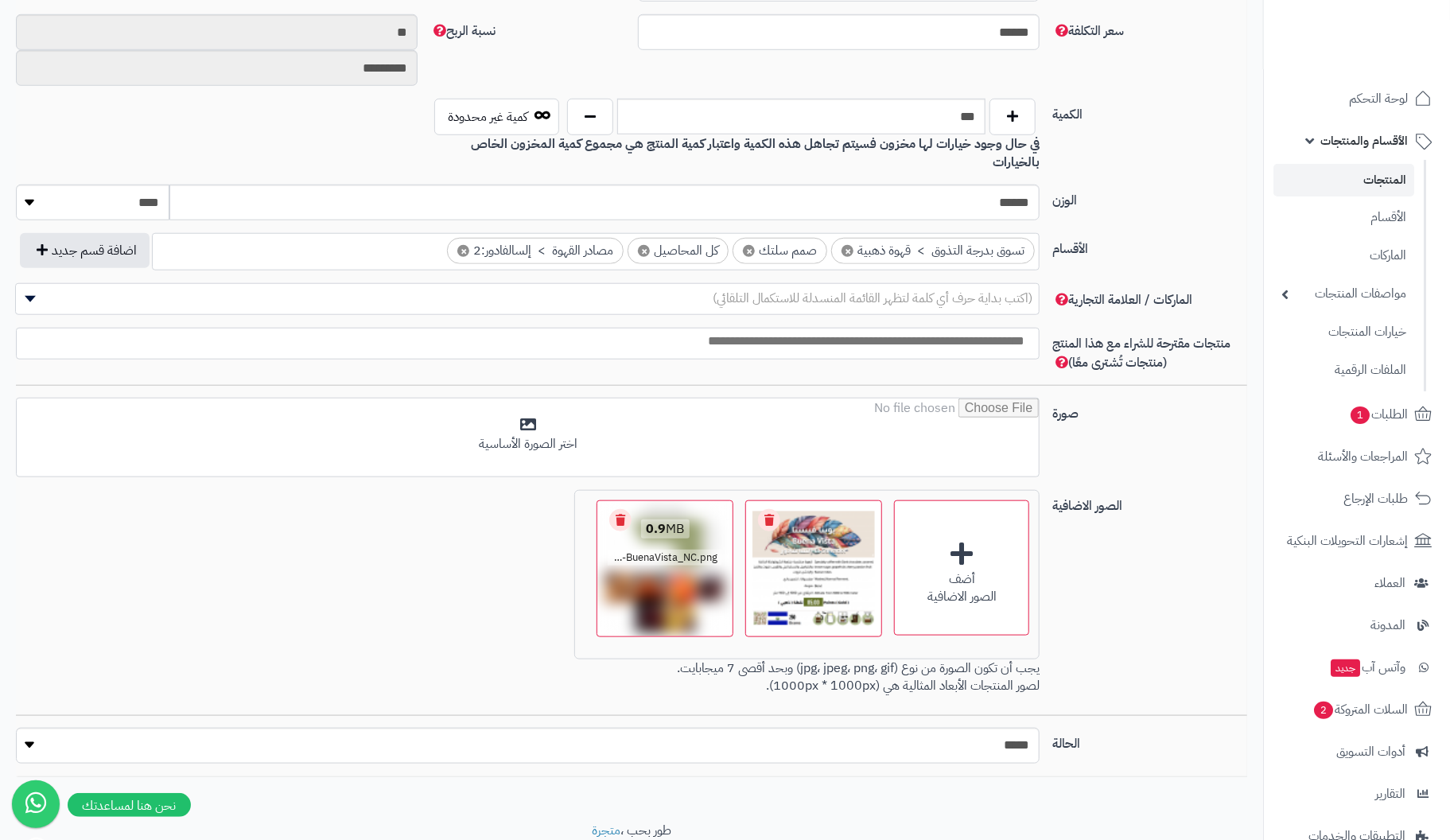
click at [619, 509] on link "Remove file" at bounding box center [620, 519] width 22 height 22
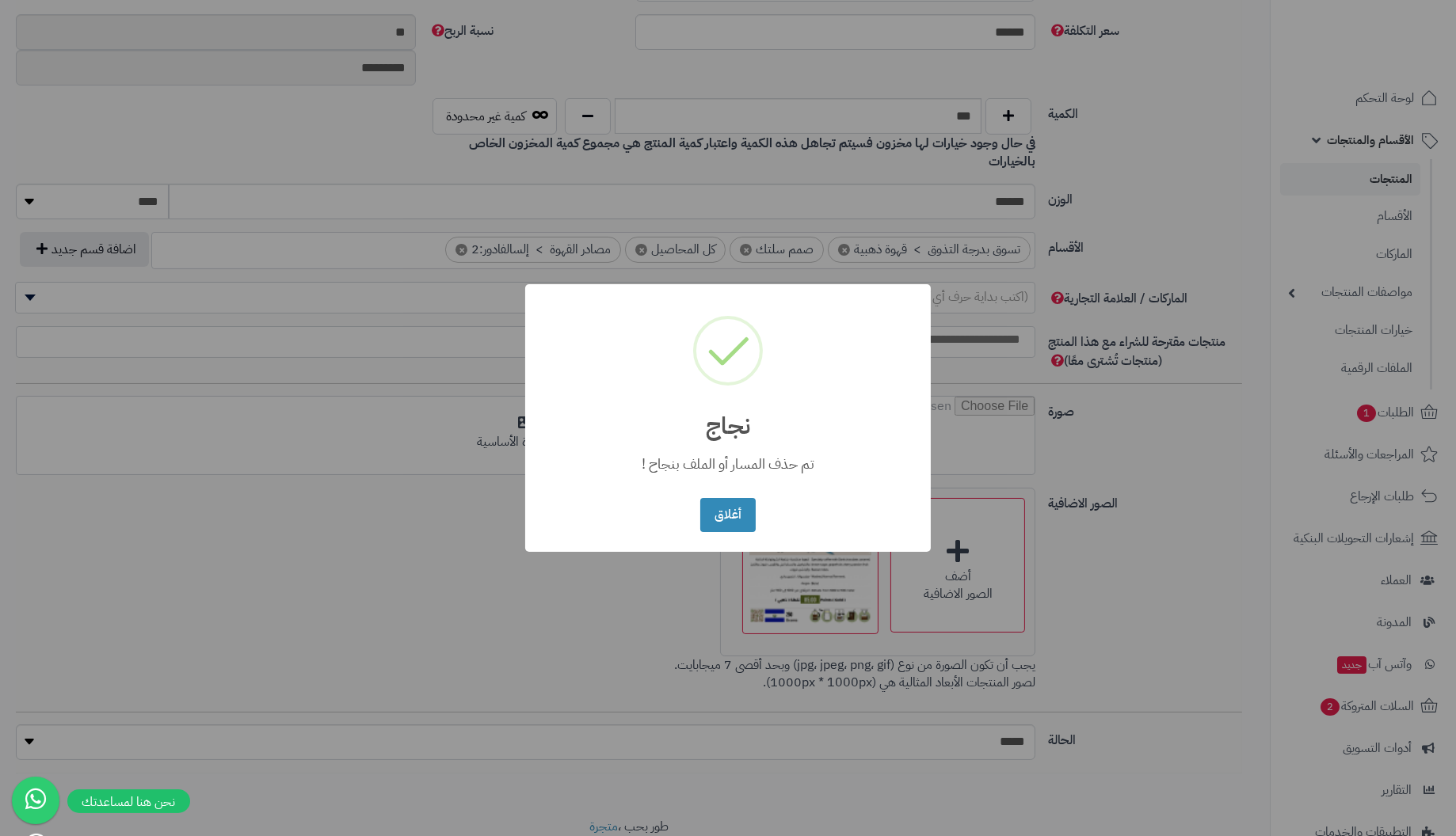
click at [700, 498] on button "أغلاق" at bounding box center [727, 515] width 54 height 34
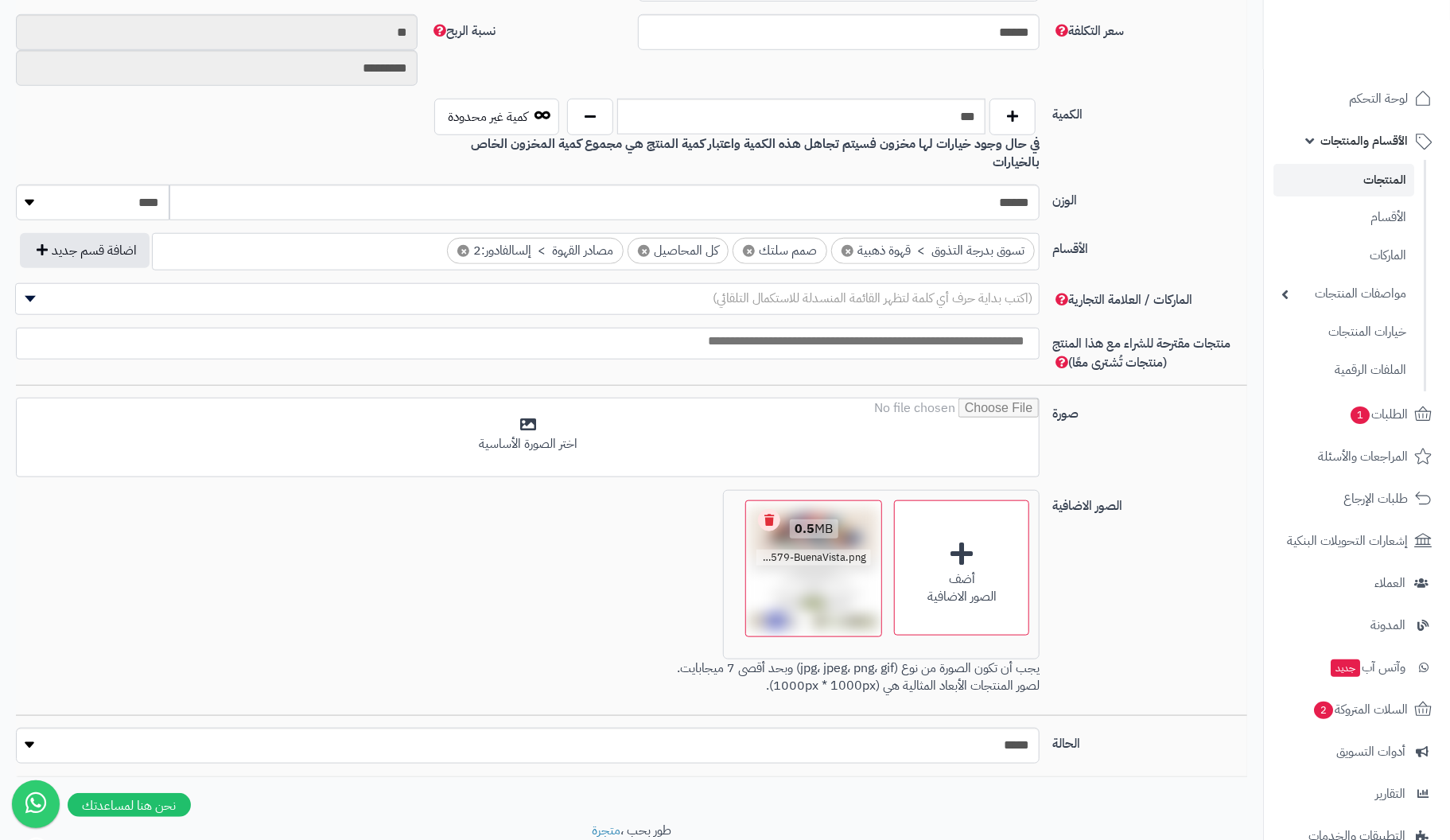
click at [771, 509] on link "Remove file" at bounding box center [769, 519] width 22 height 22
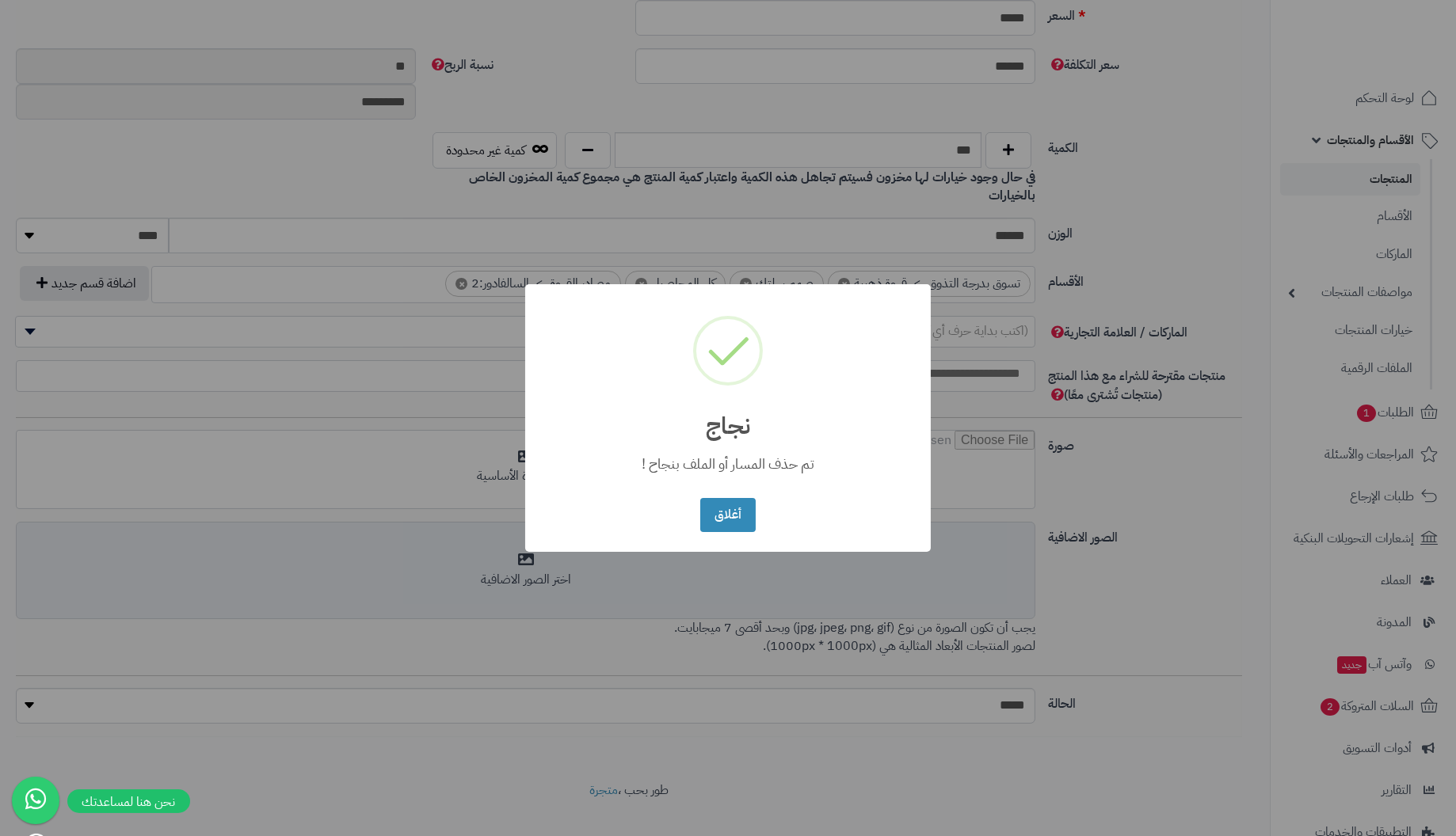
click at [700, 498] on button "أغلاق" at bounding box center [727, 515] width 54 height 34
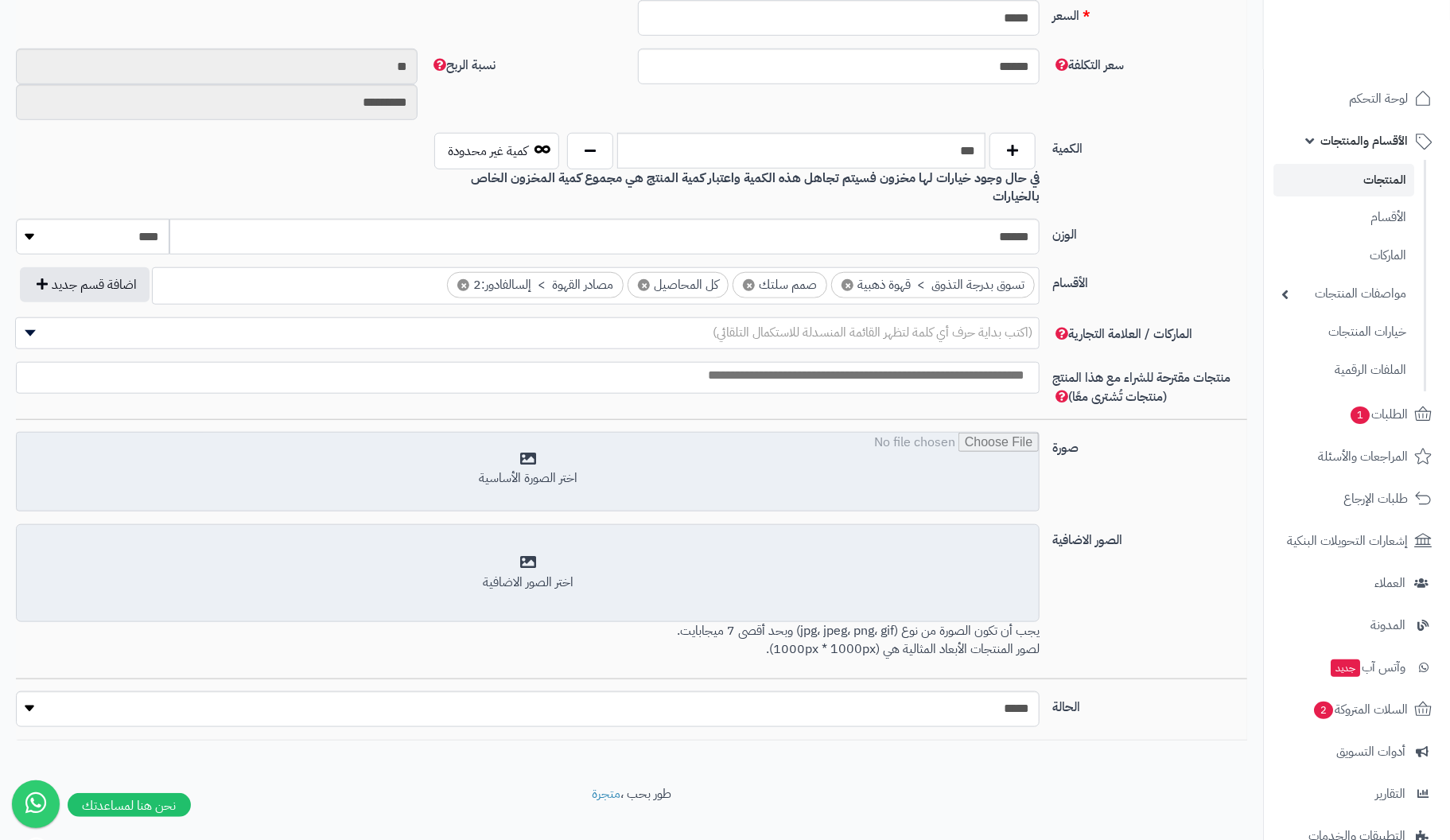
click at [531, 440] on input "file" at bounding box center [527, 473] width 1022 height 80
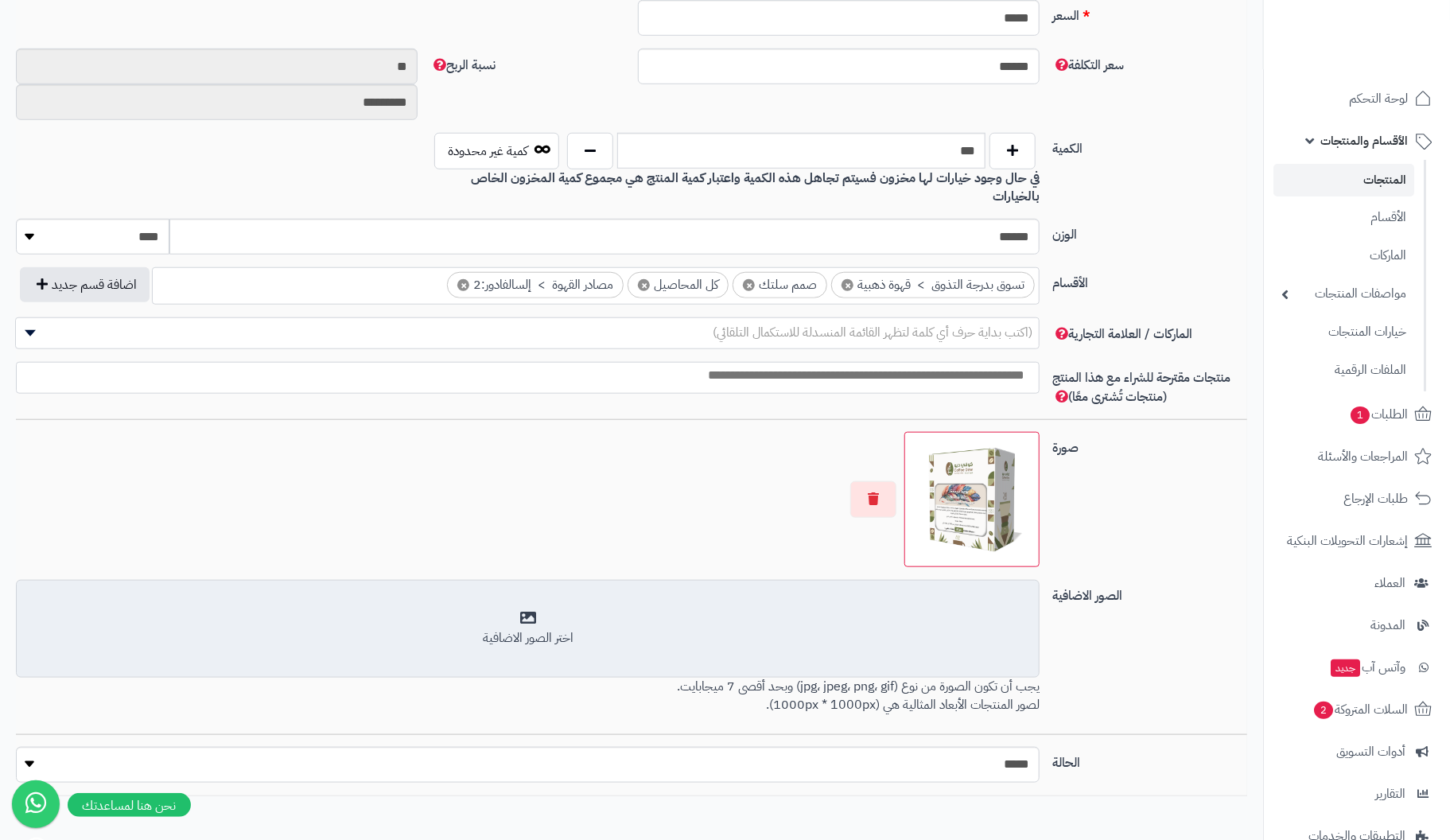
click at [533, 630] on div "اختر الصور الاضافية" at bounding box center [528, 639] width 1003 height 18
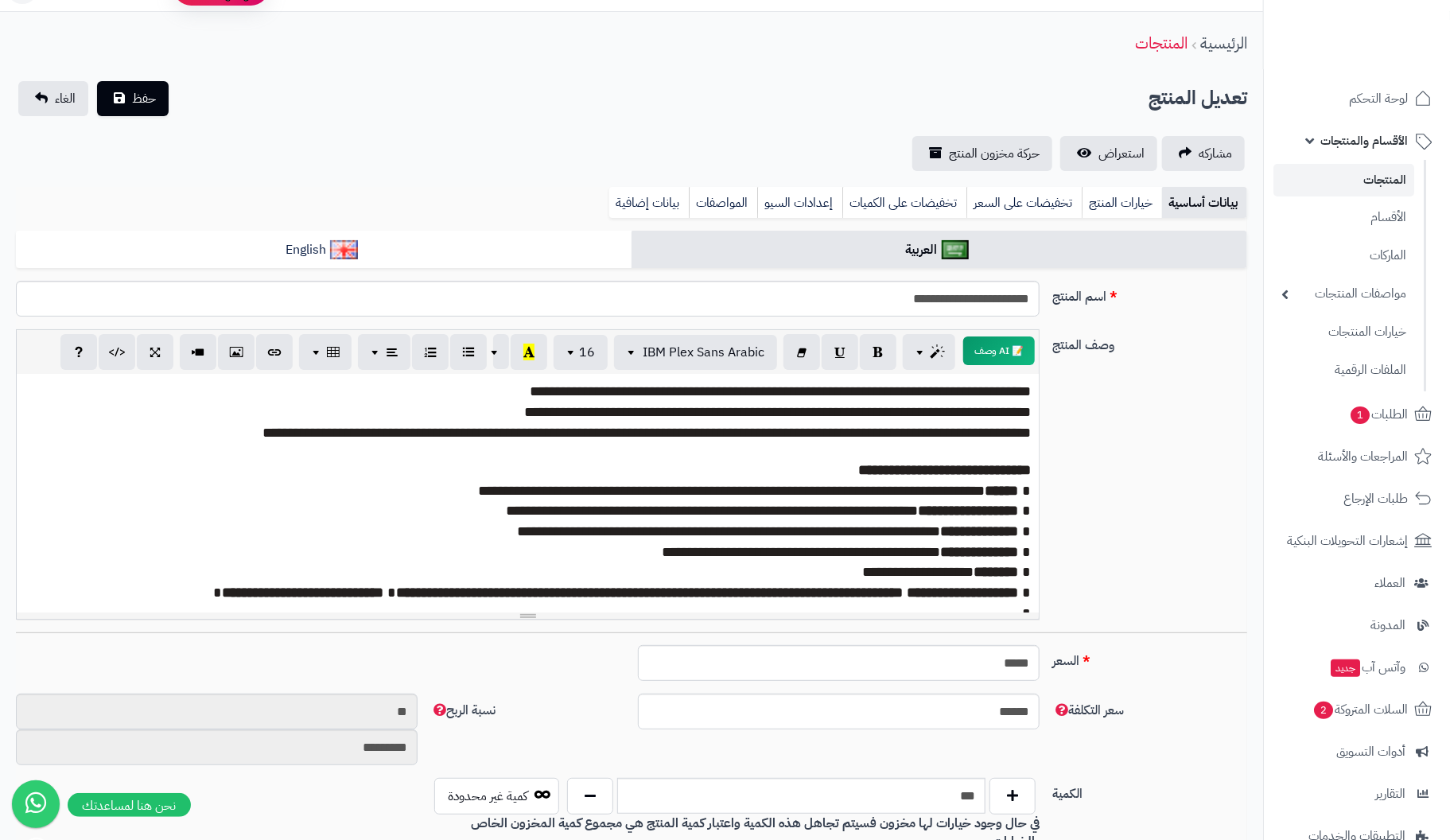
scroll to position [0, 0]
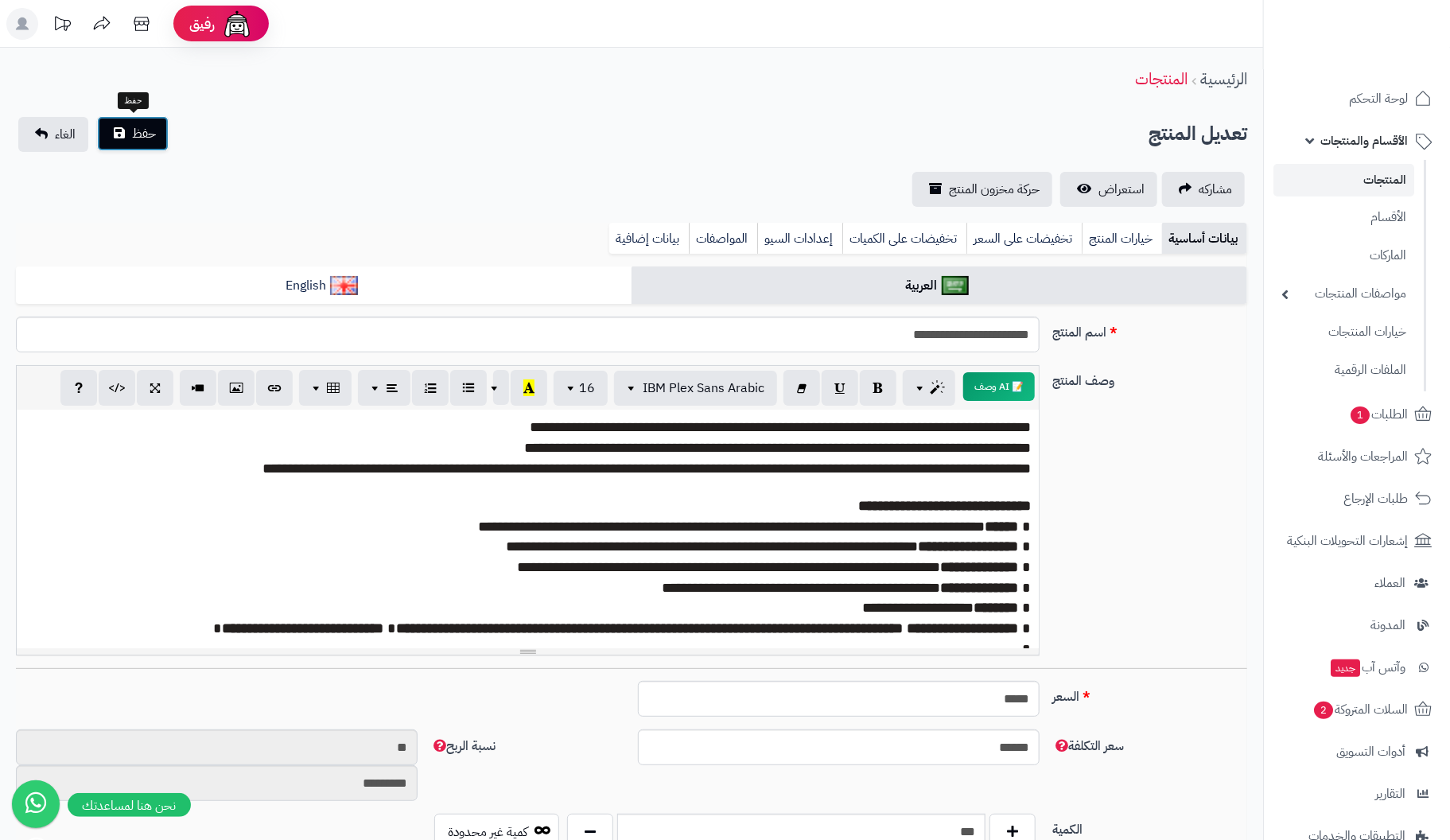
click at [142, 132] on span "حفظ" at bounding box center [144, 133] width 24 height 19
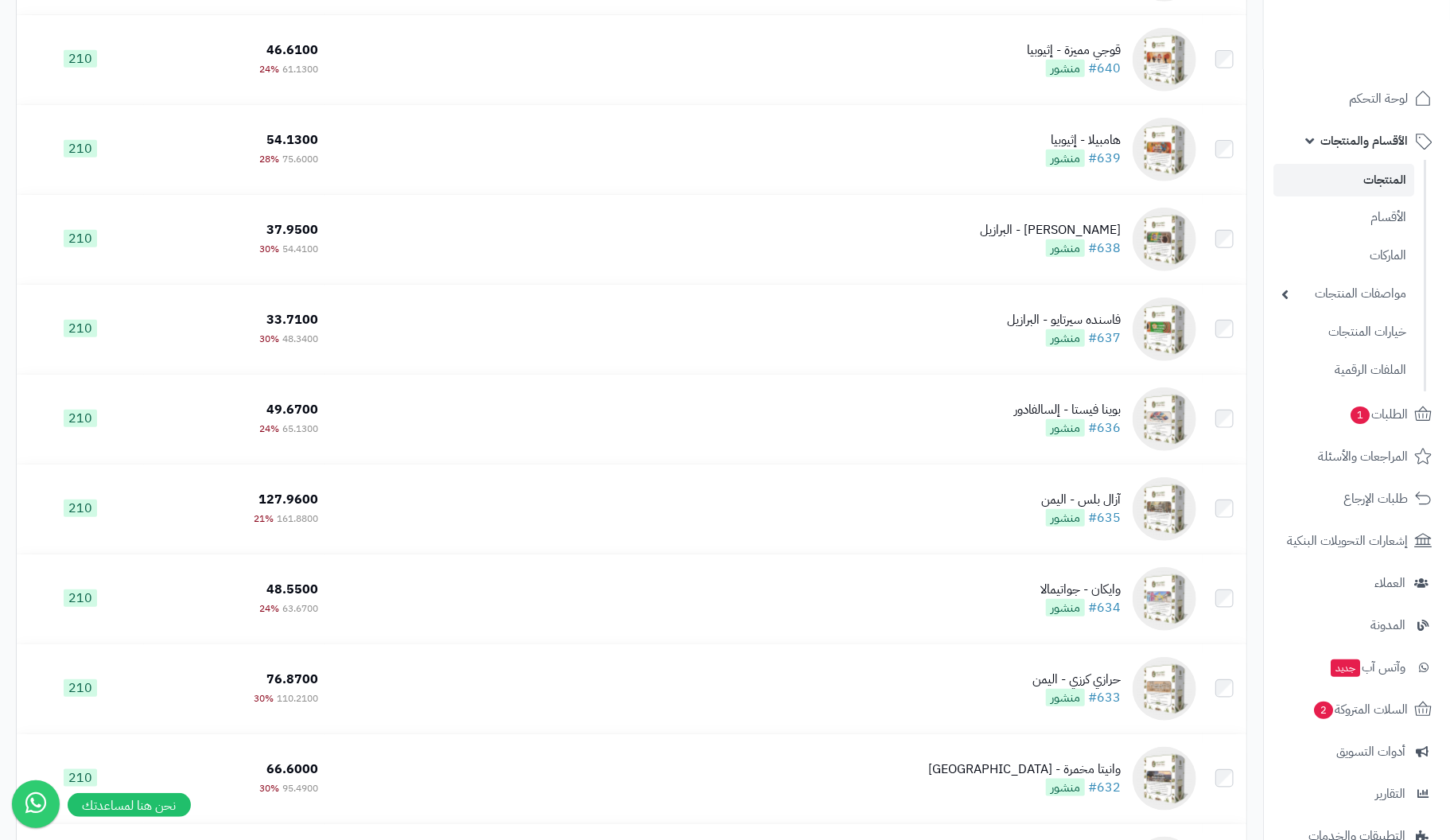
scroll to position [7677, 0]
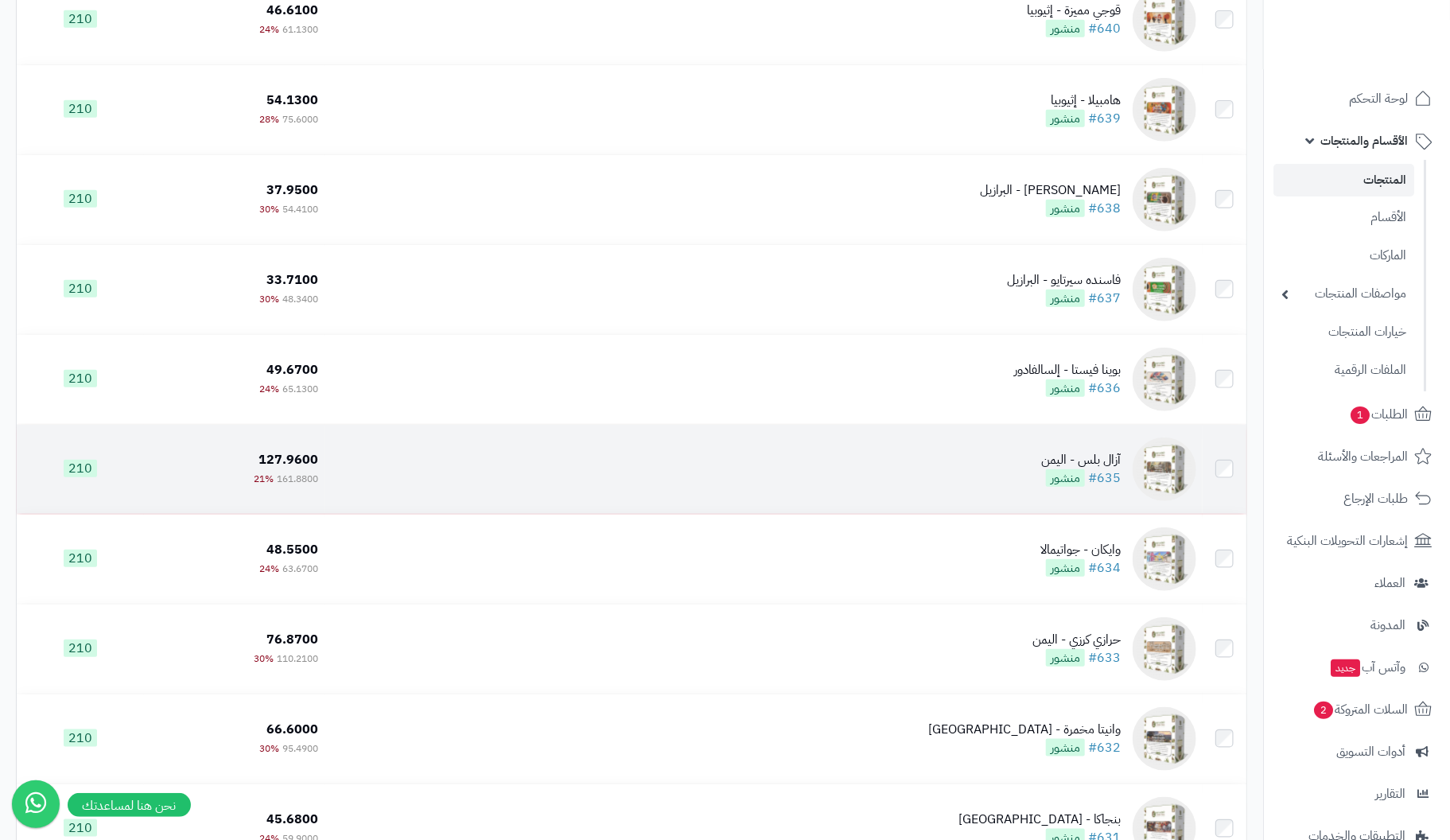
click at [1103, 469] on div "آزال بلس - اليمن" at bounding box center [1081, 460] width 80 height 18
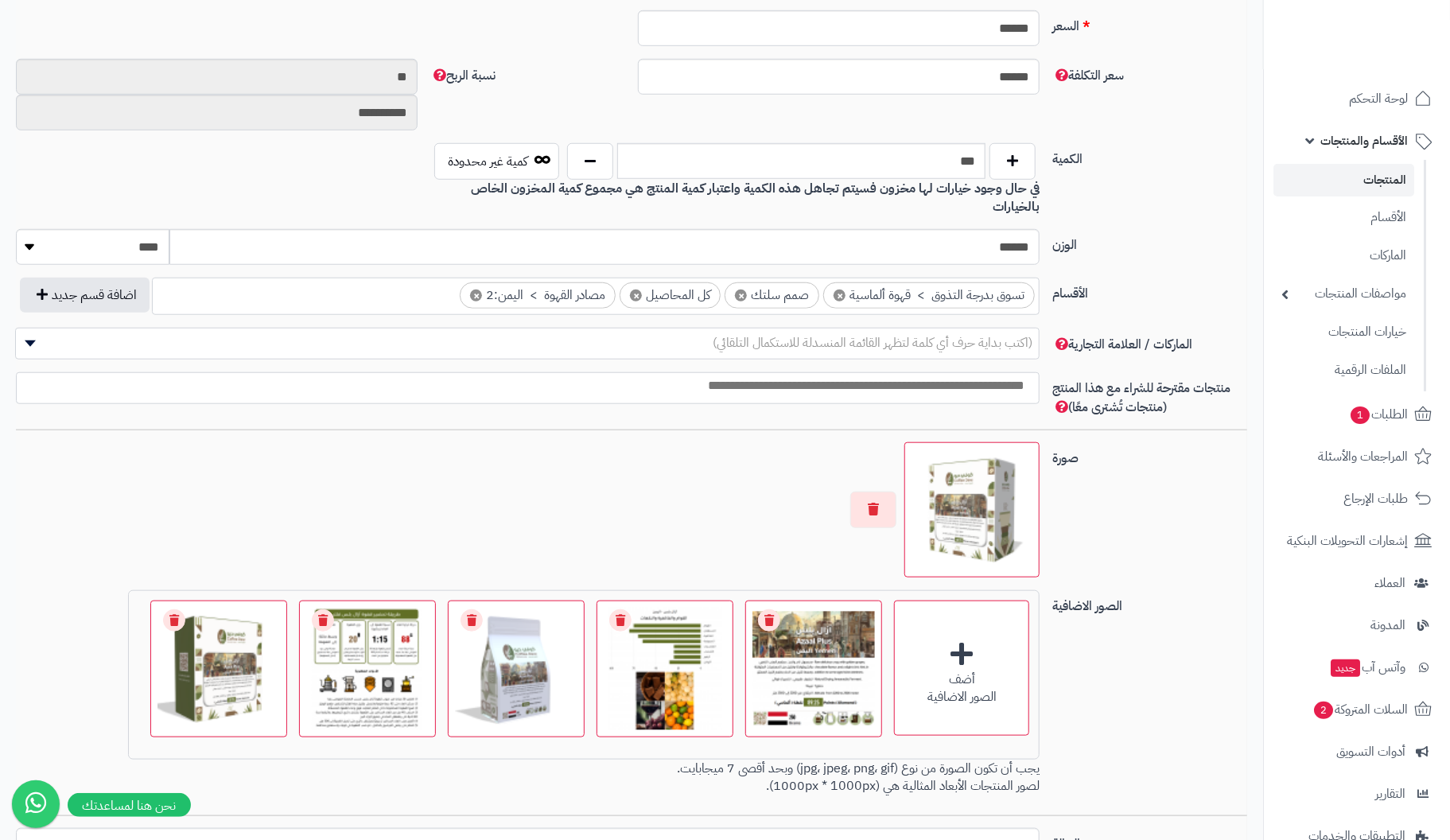
scroll to position [807, 0]
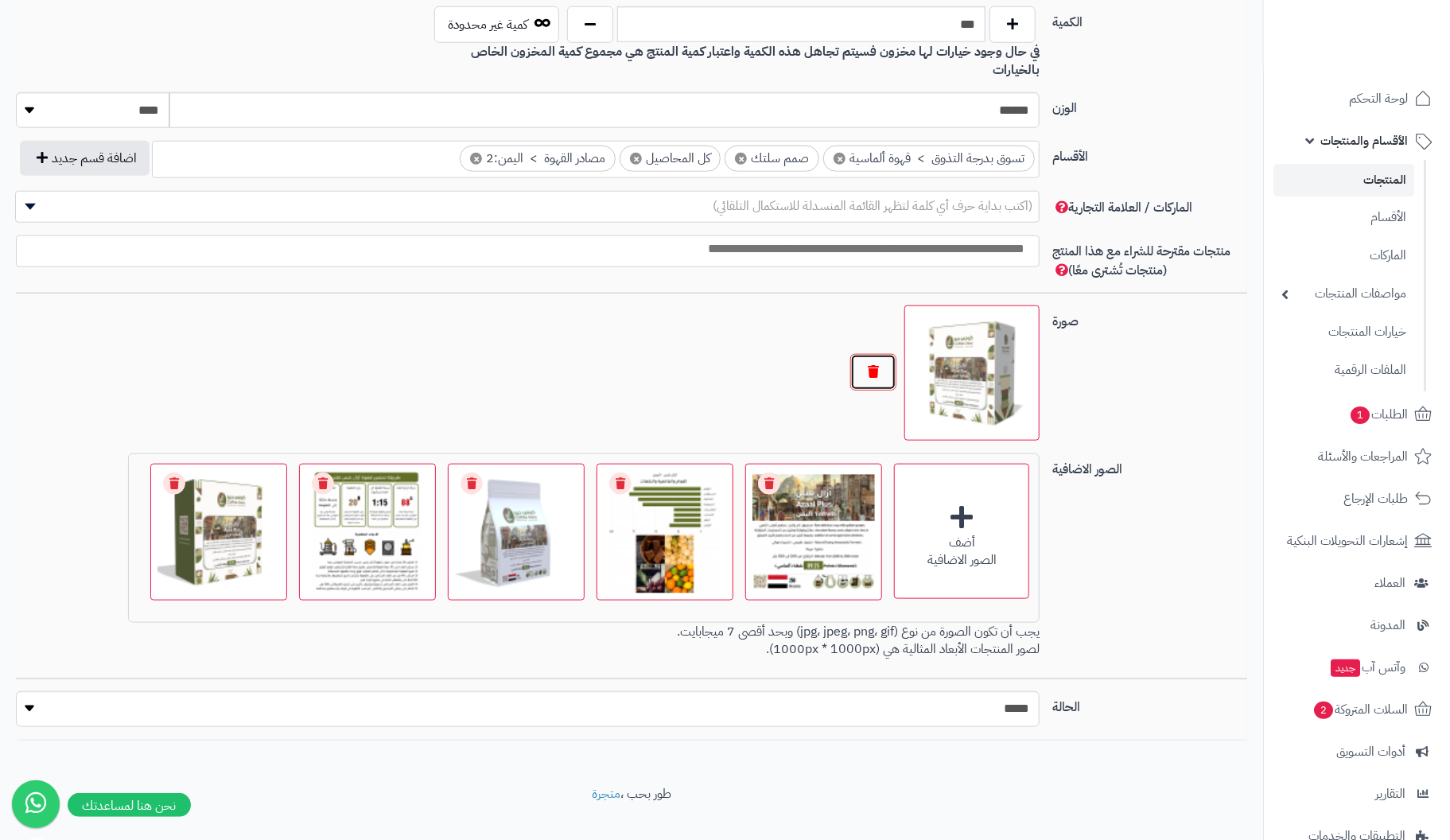
click at [876, 354] on button "button" at bounding box center [873, 372] width 46 height 37
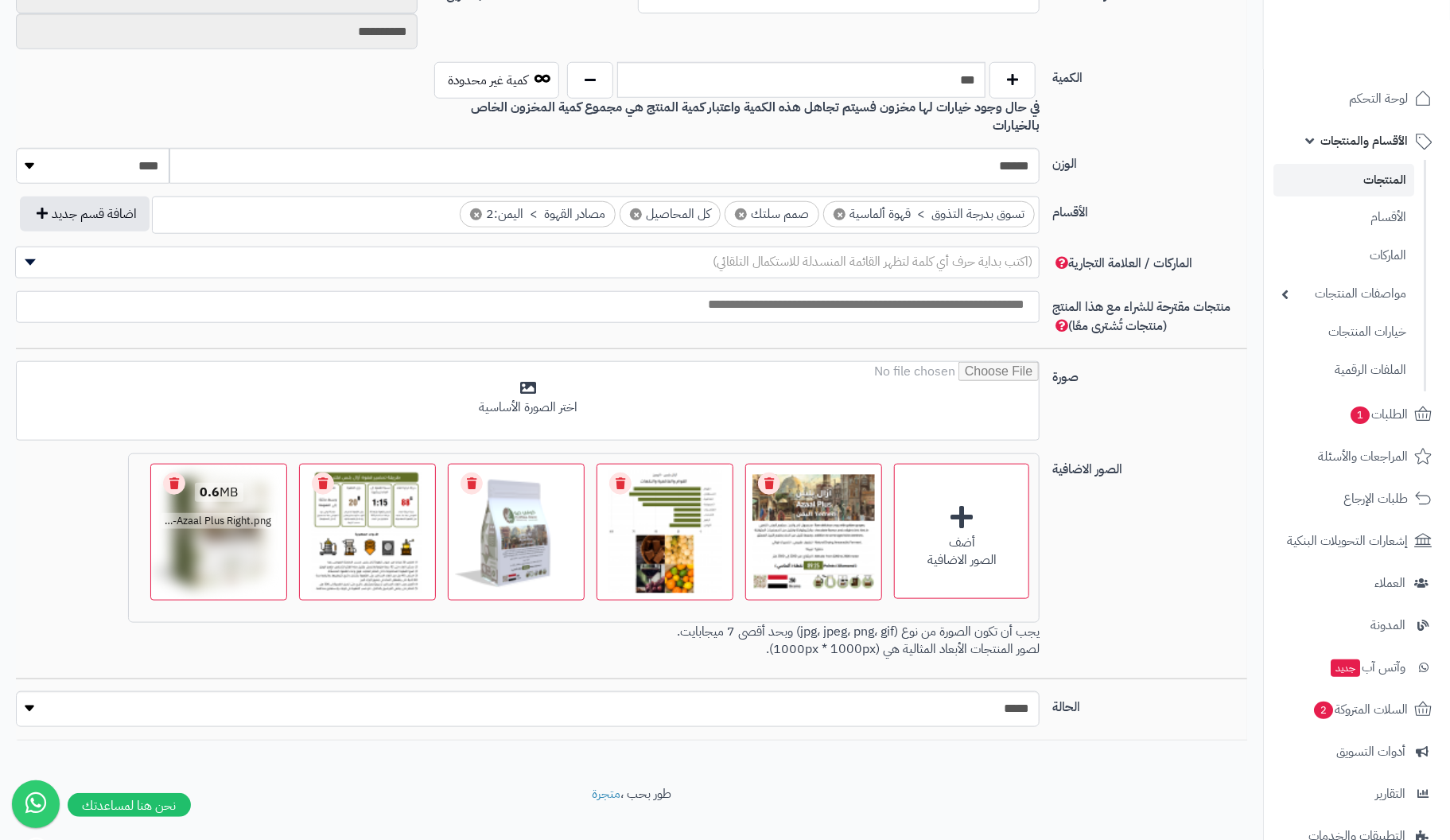
click at [177, 472] on link "Remove file" at bounding box center [174, 483] width 22 height 22
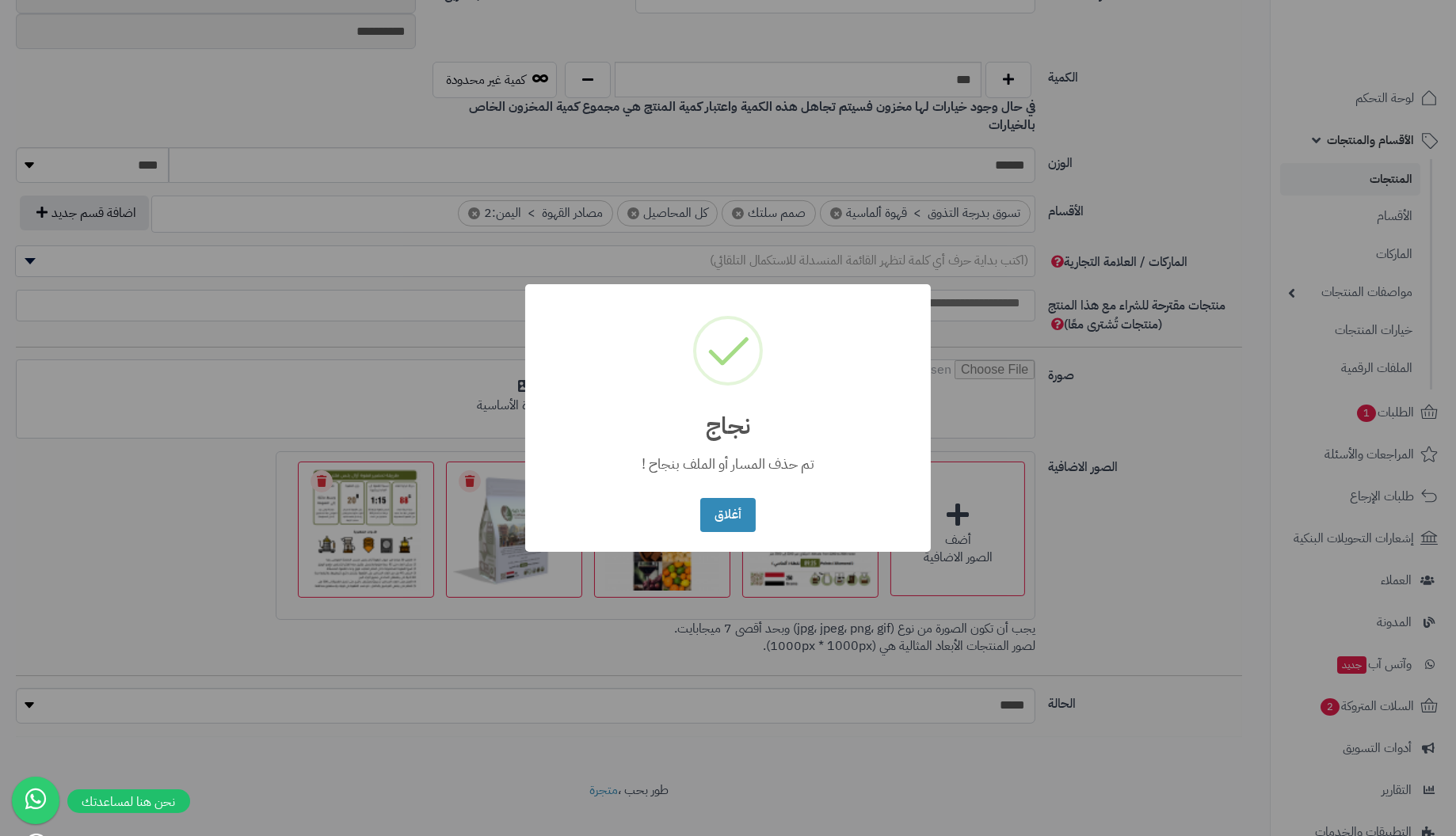
click at [700, 498] on button "أغلاق" at bounding box center [727, 515] width 54 height 34
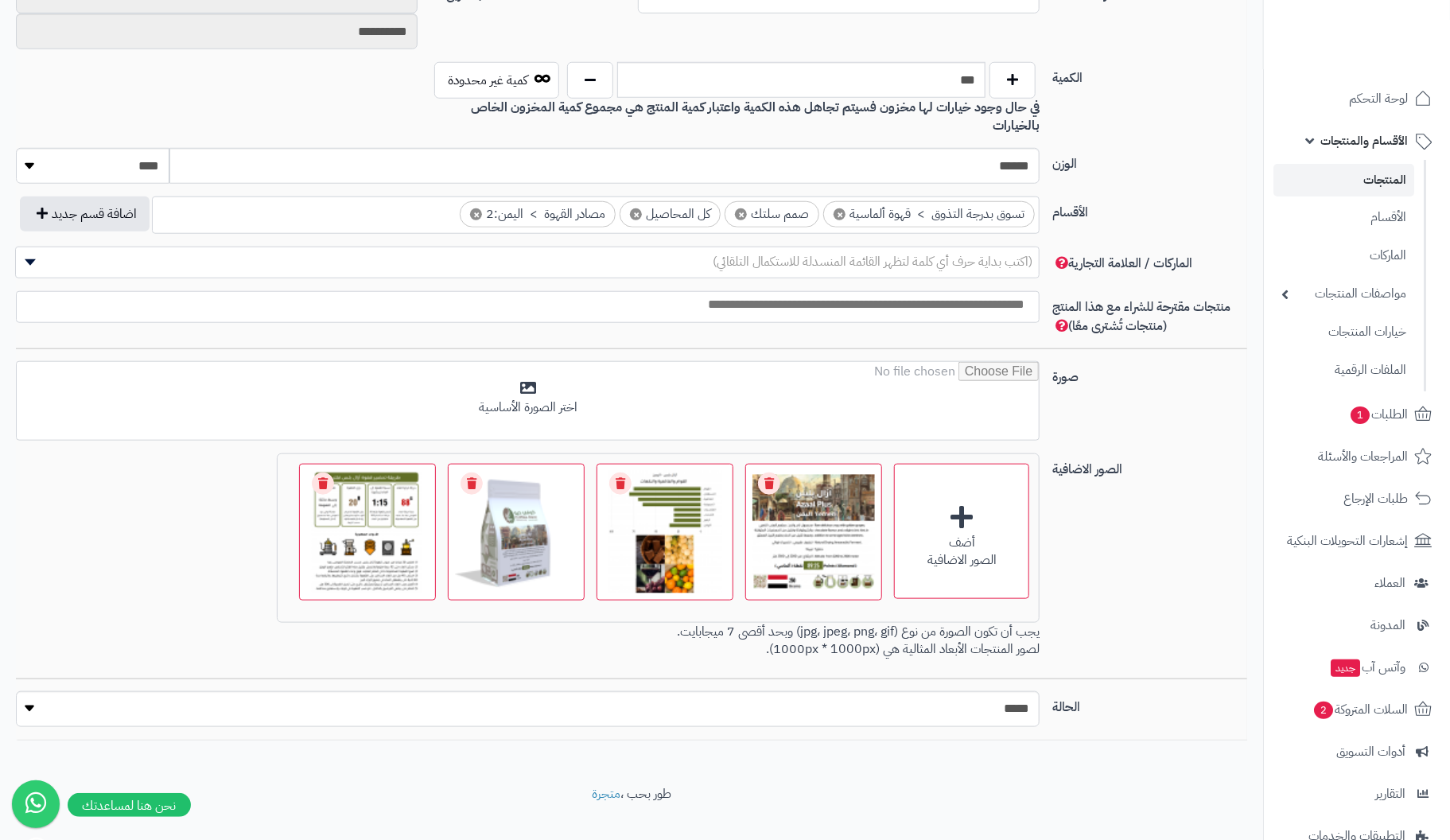
click at [320, 472] on link "Remove file" at bounding box center [322, 483] width 22 height 22
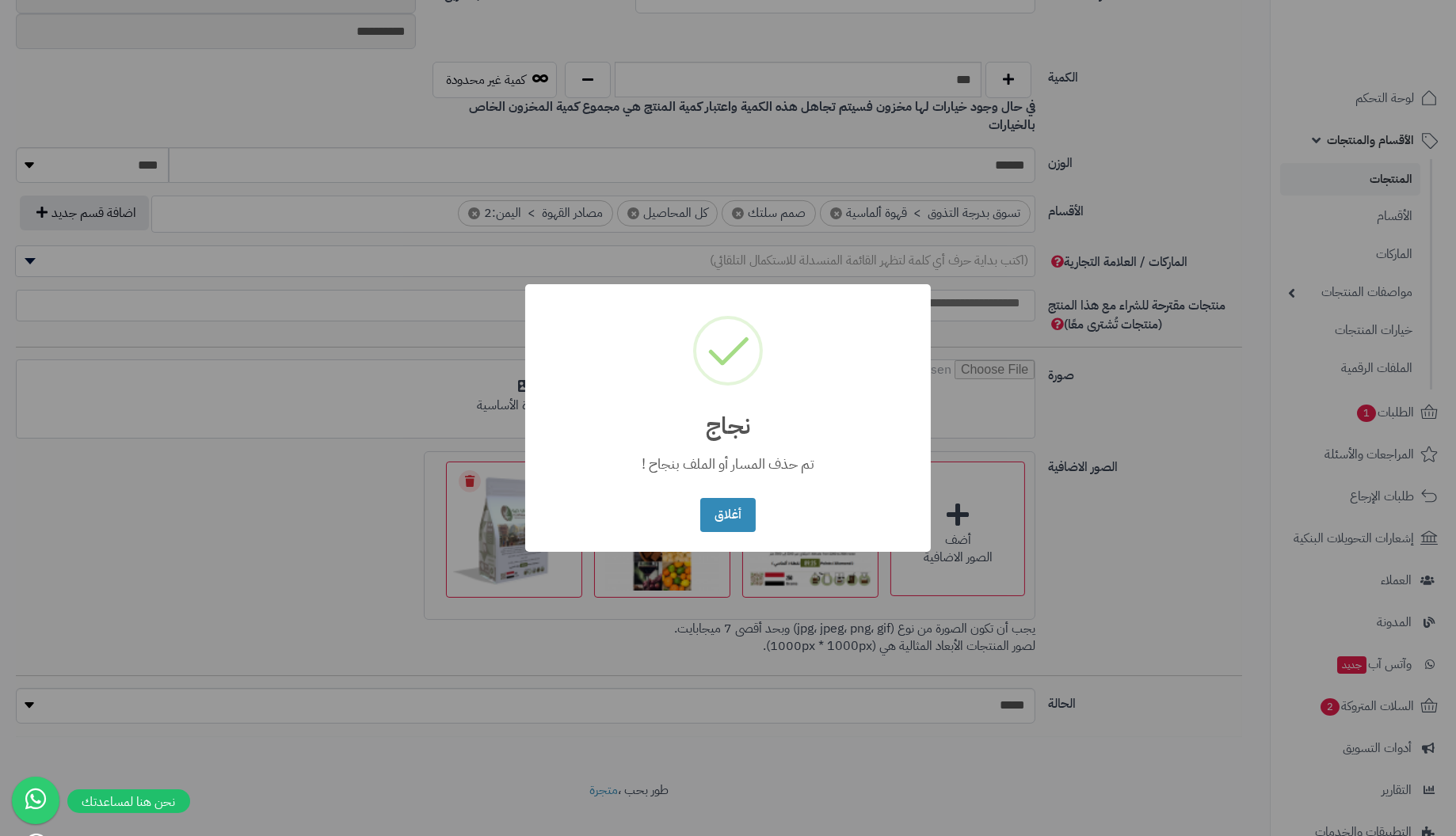
click at [700, 498] on button "أغلاق" at bounding box center [727, 515] width 54 height 34
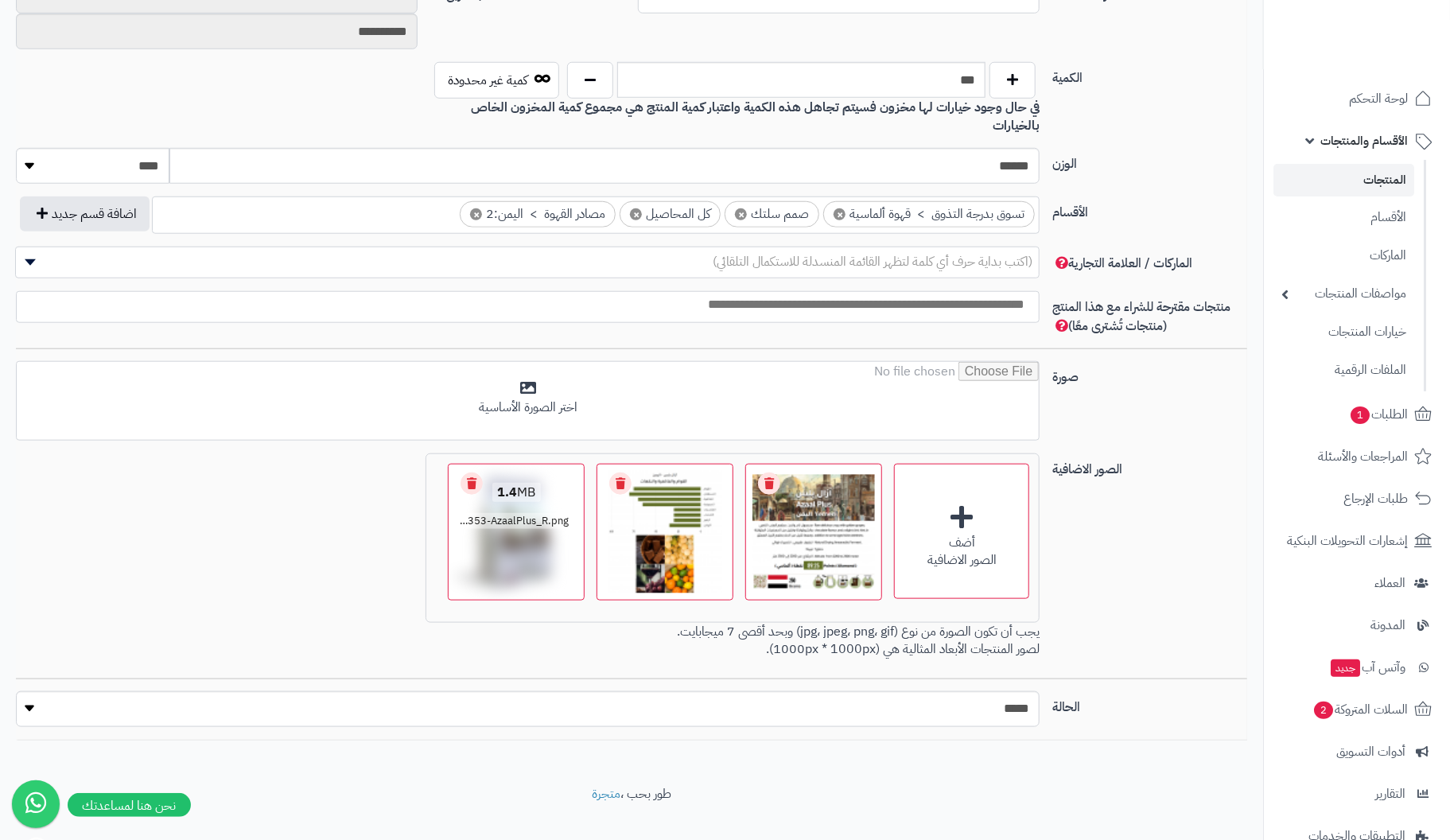
click at [483, 472] on link "Remove file" at bounding box center [471, 483] width 22 height 22
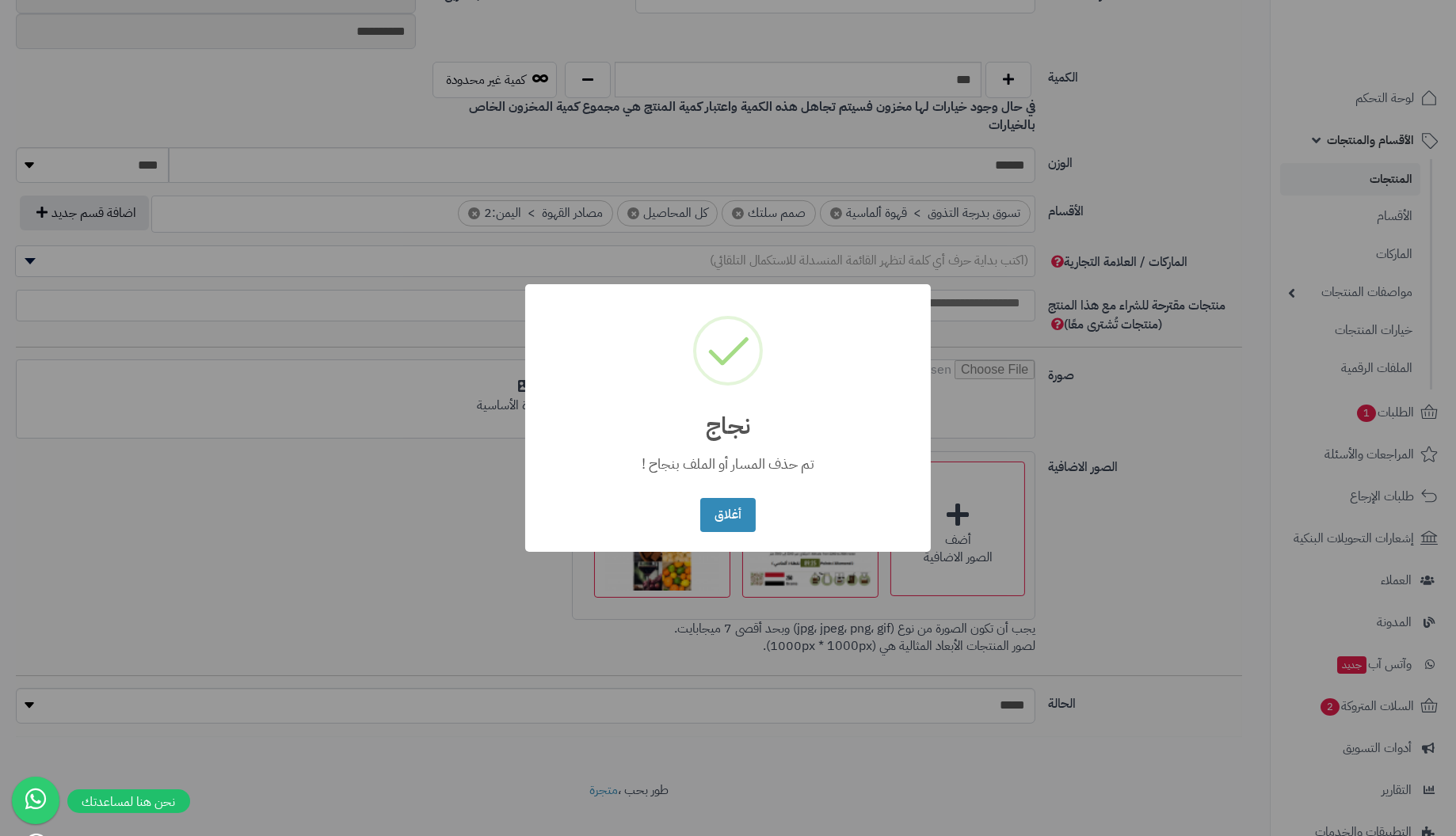
click at [700, 498] on button "أغلاق" at bounding box center [727, 515] width 54 height 34
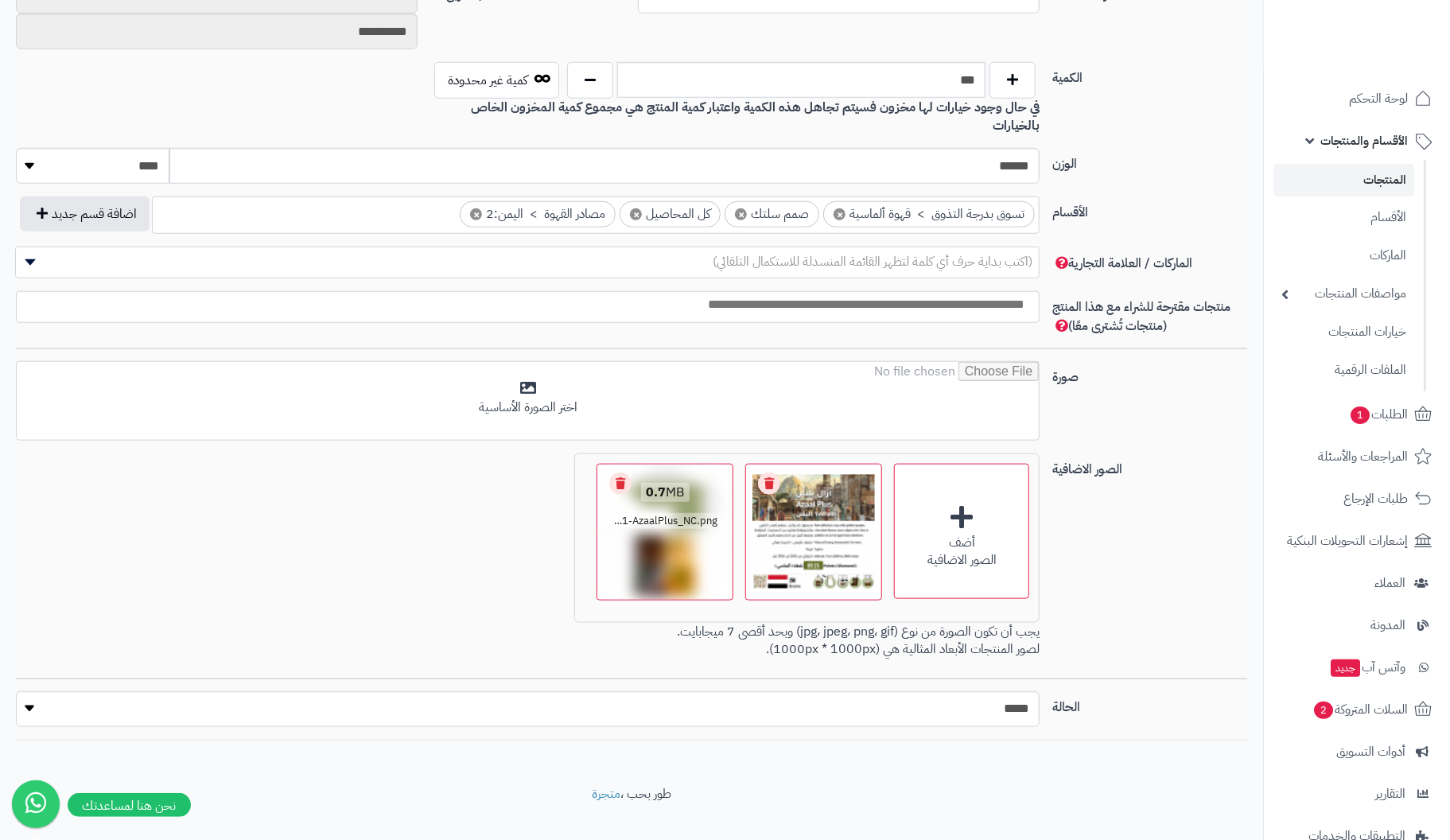
click at [621, 472] on link "Remove file" at bounding box center [620, 483] width 22 height 22
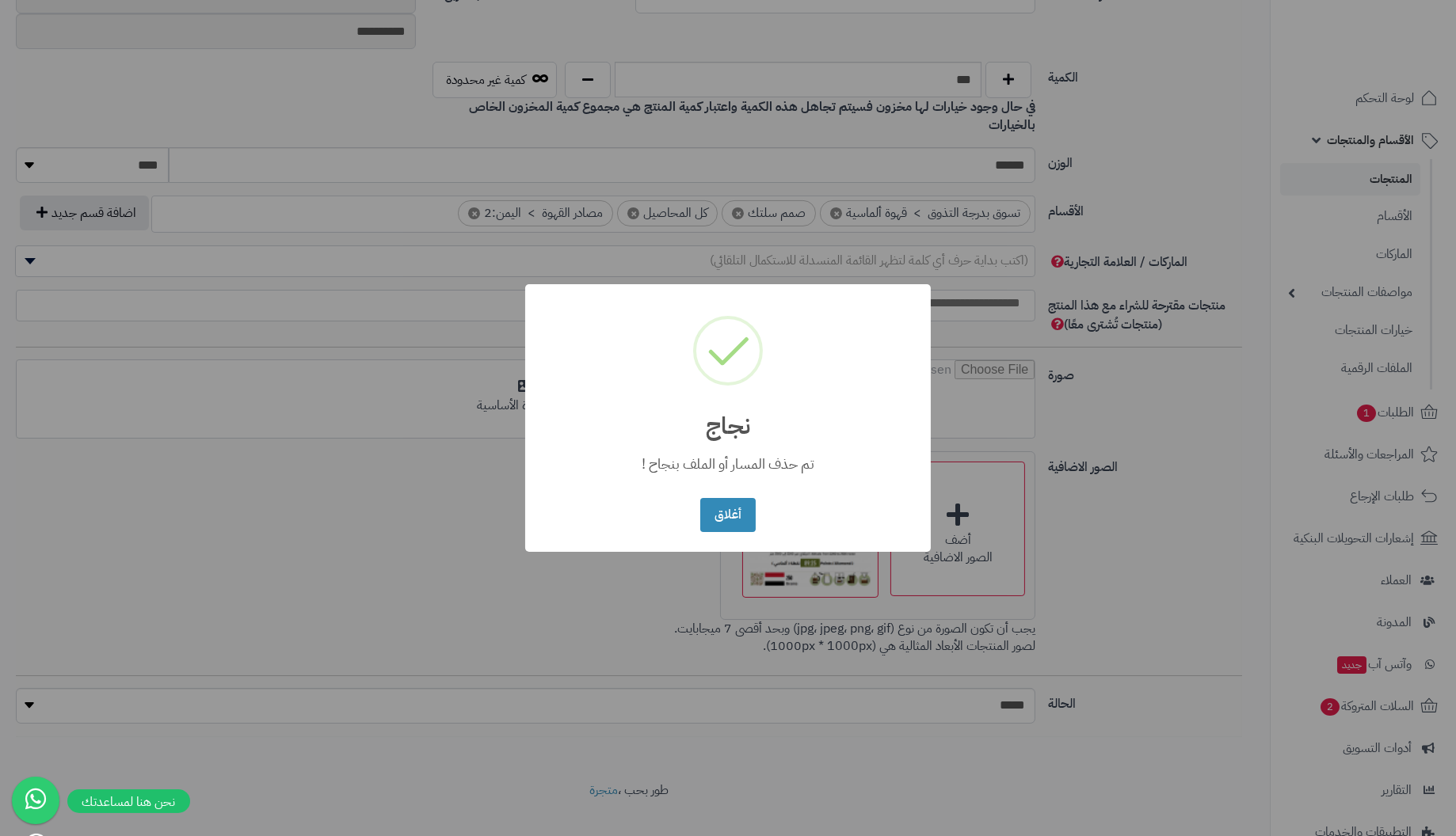
click at [700, 498] on button "أغلاق" at bounding box center [727, 515] width 54 height 34
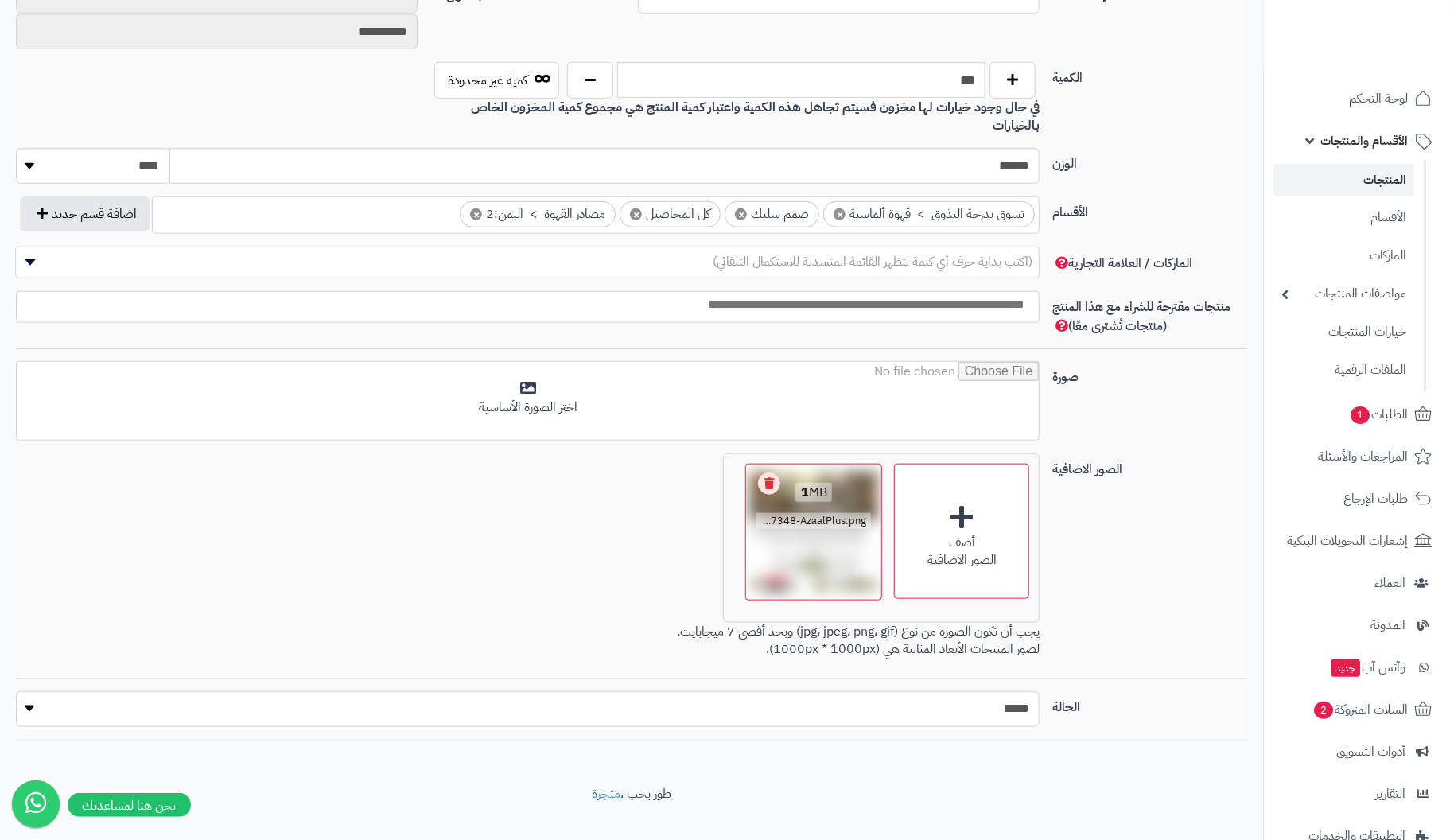
click at [767, 472] on link "Remove file" at bounding box center [769, 483] width 22 height 22
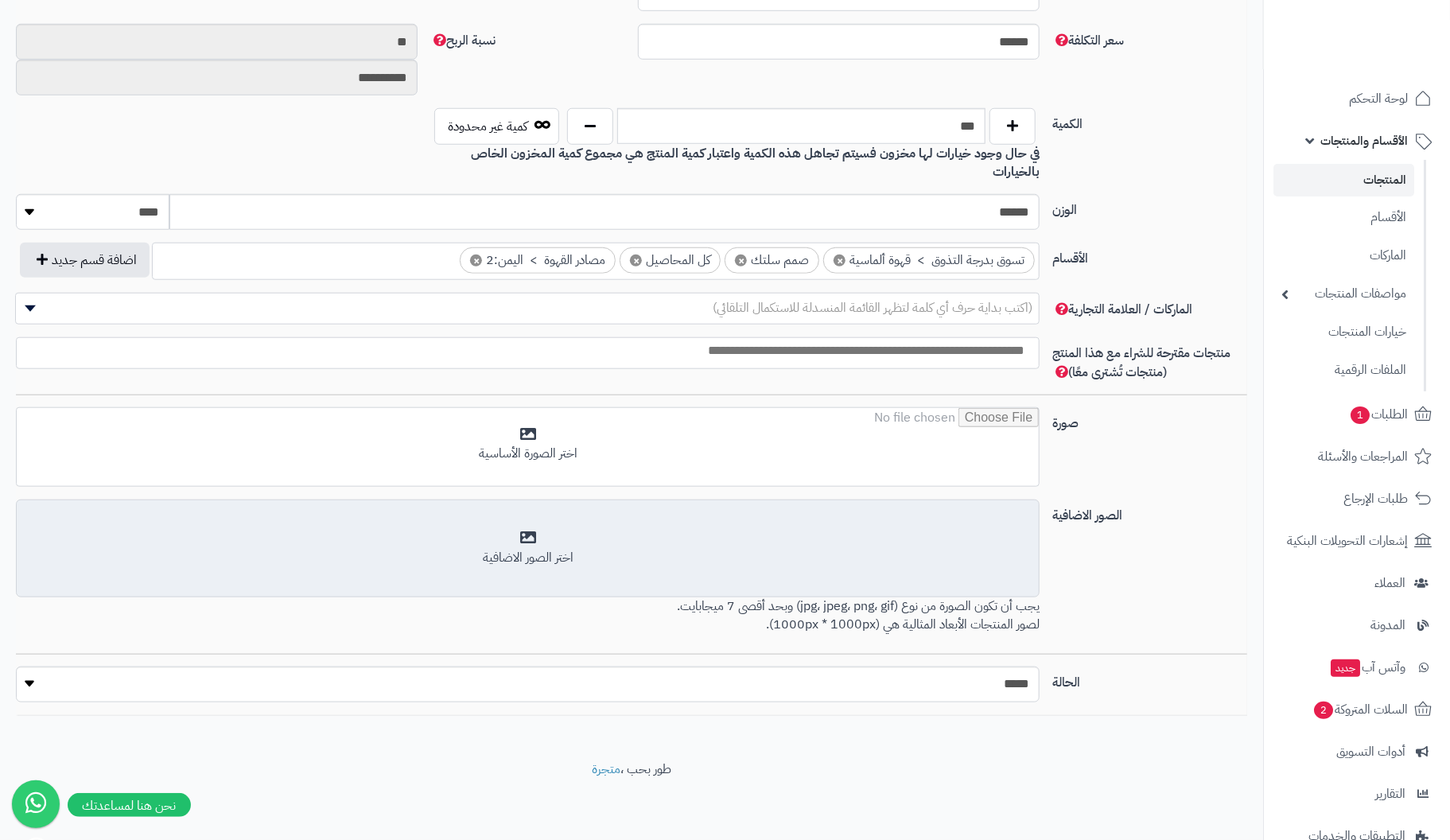
scroll to position [681, 0]
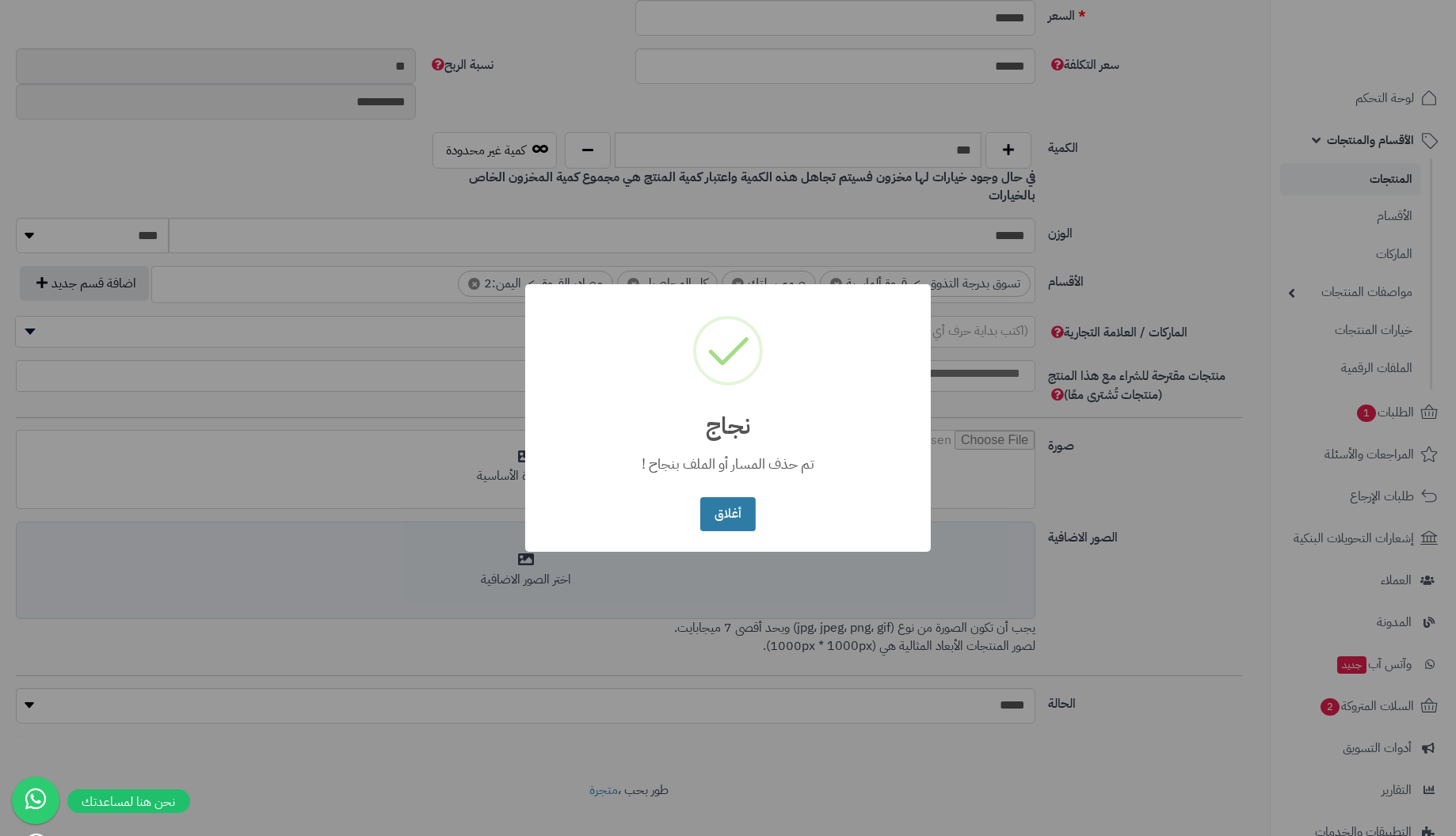
click at [737, 503] on button "أغلاق" at bounding box center [727, 515] width 54 height 34
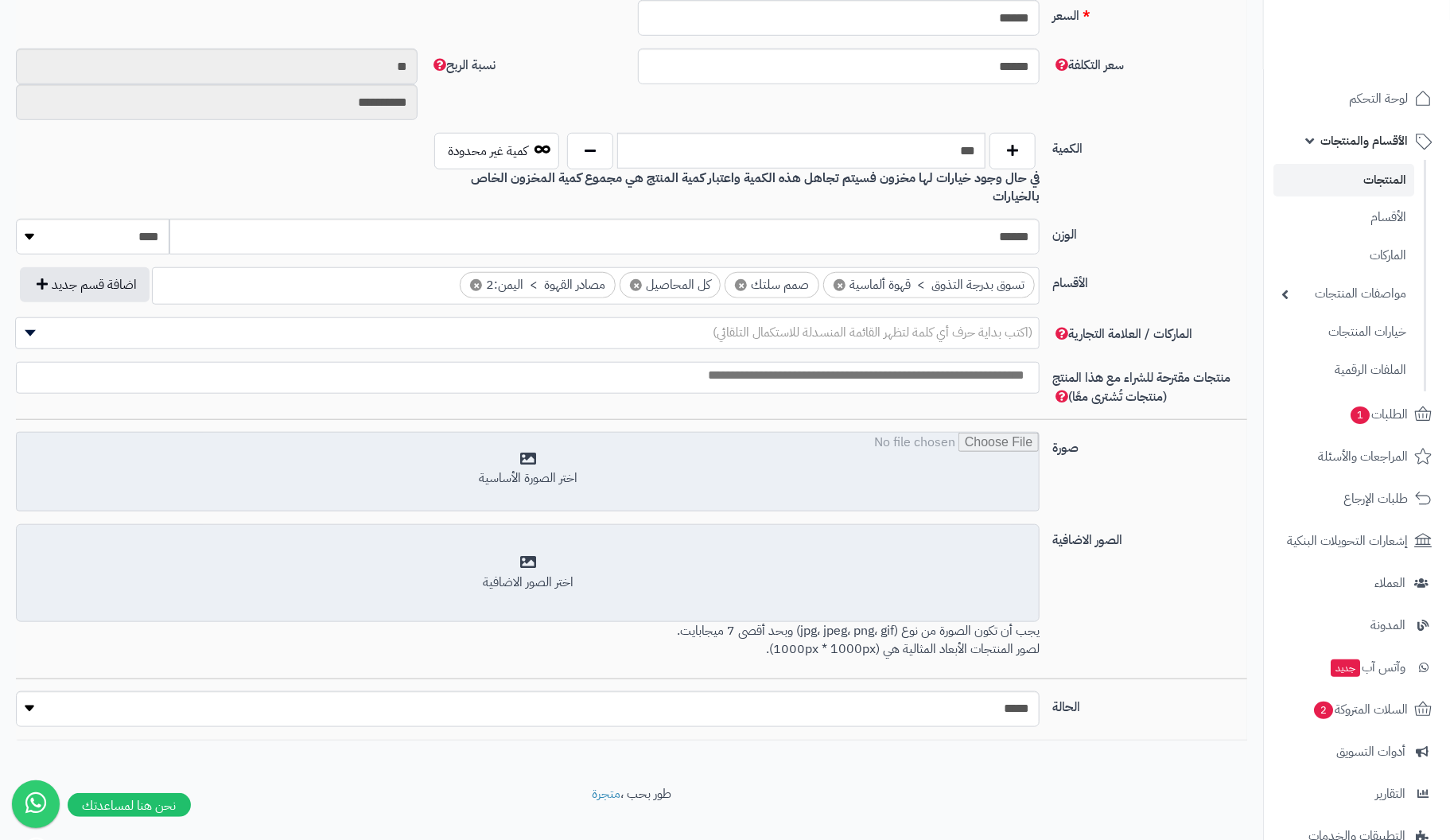
click at [522, 453] on input "file" at bounding box center [527, 473] width 1022 height 80
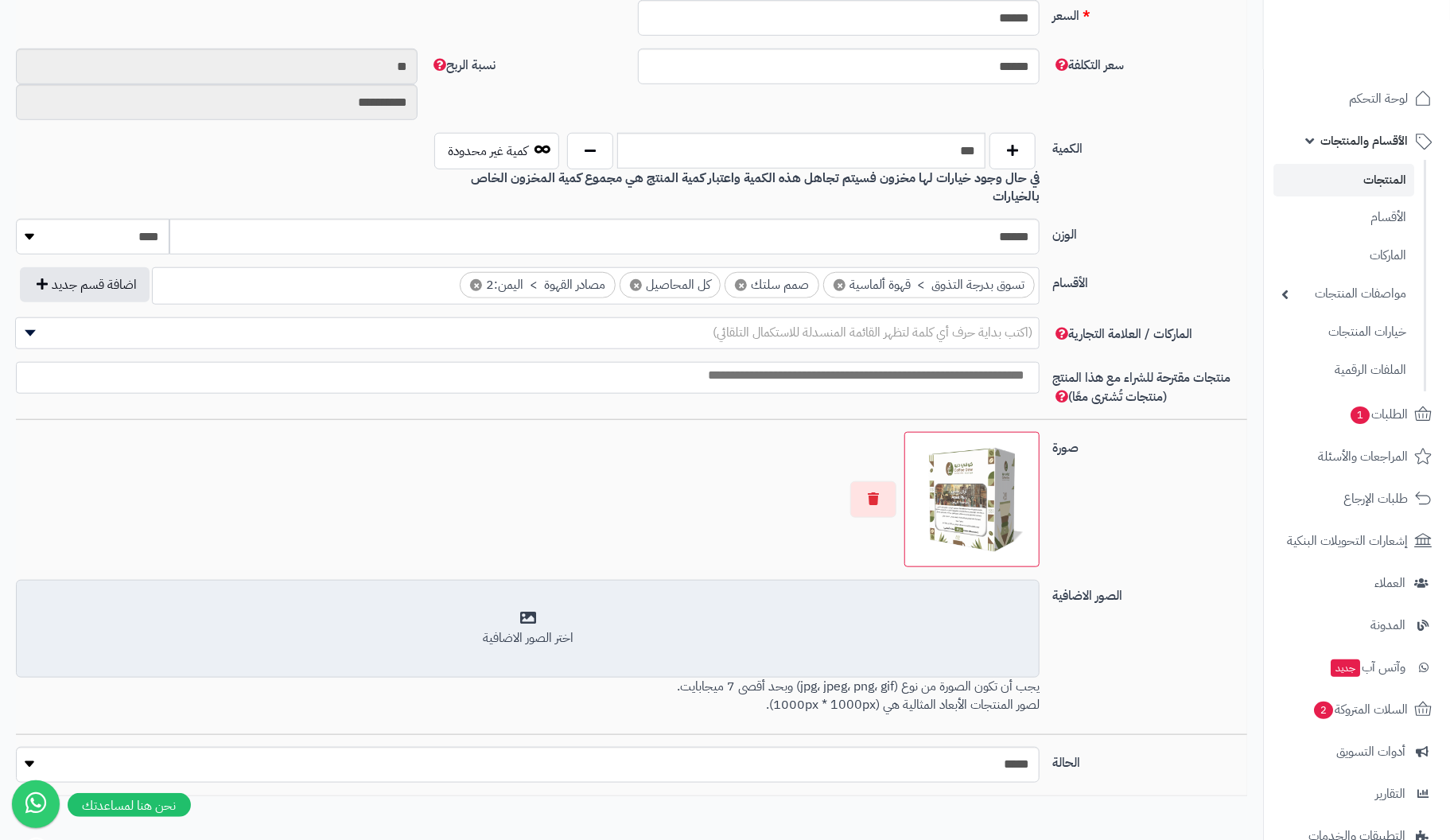
click at [533, 610] on div "اختر الصور الاضافية" at bounding box center [528, 629] width 1003 height 38
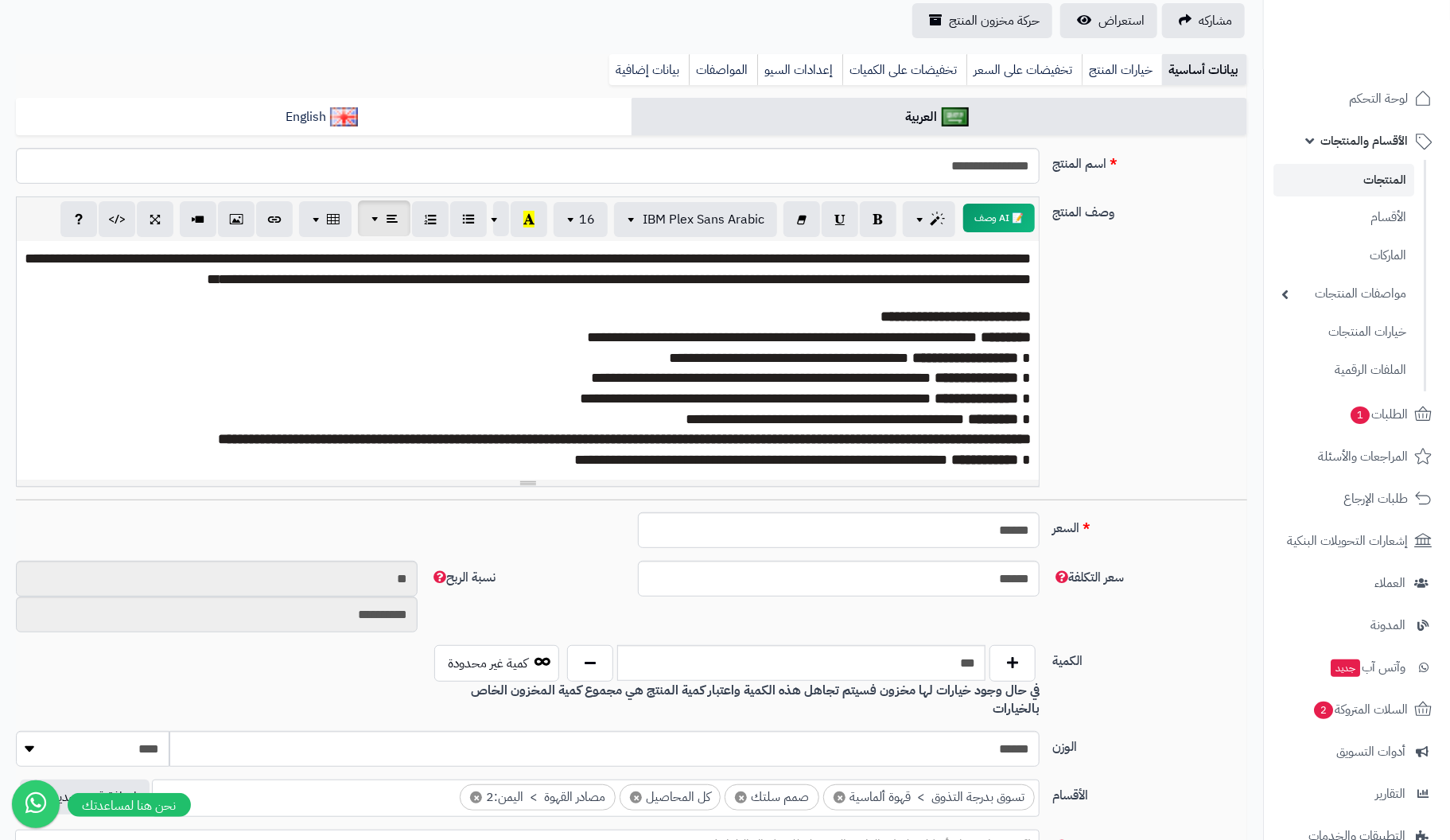
scroll to position [0, 0]
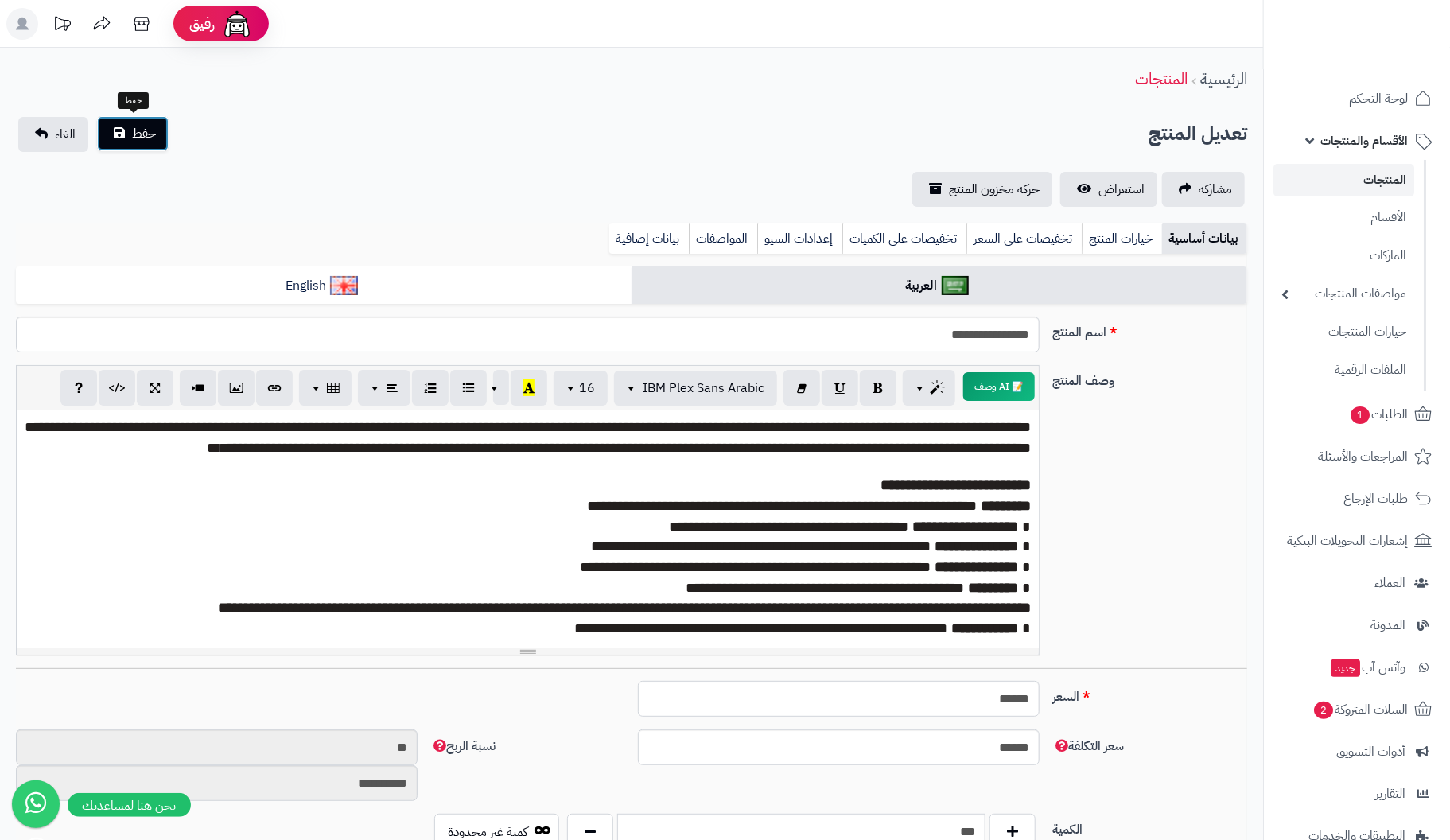
click at [130, 140] on button "حفظ" at bounding box center [133, 133] width 72 height 35
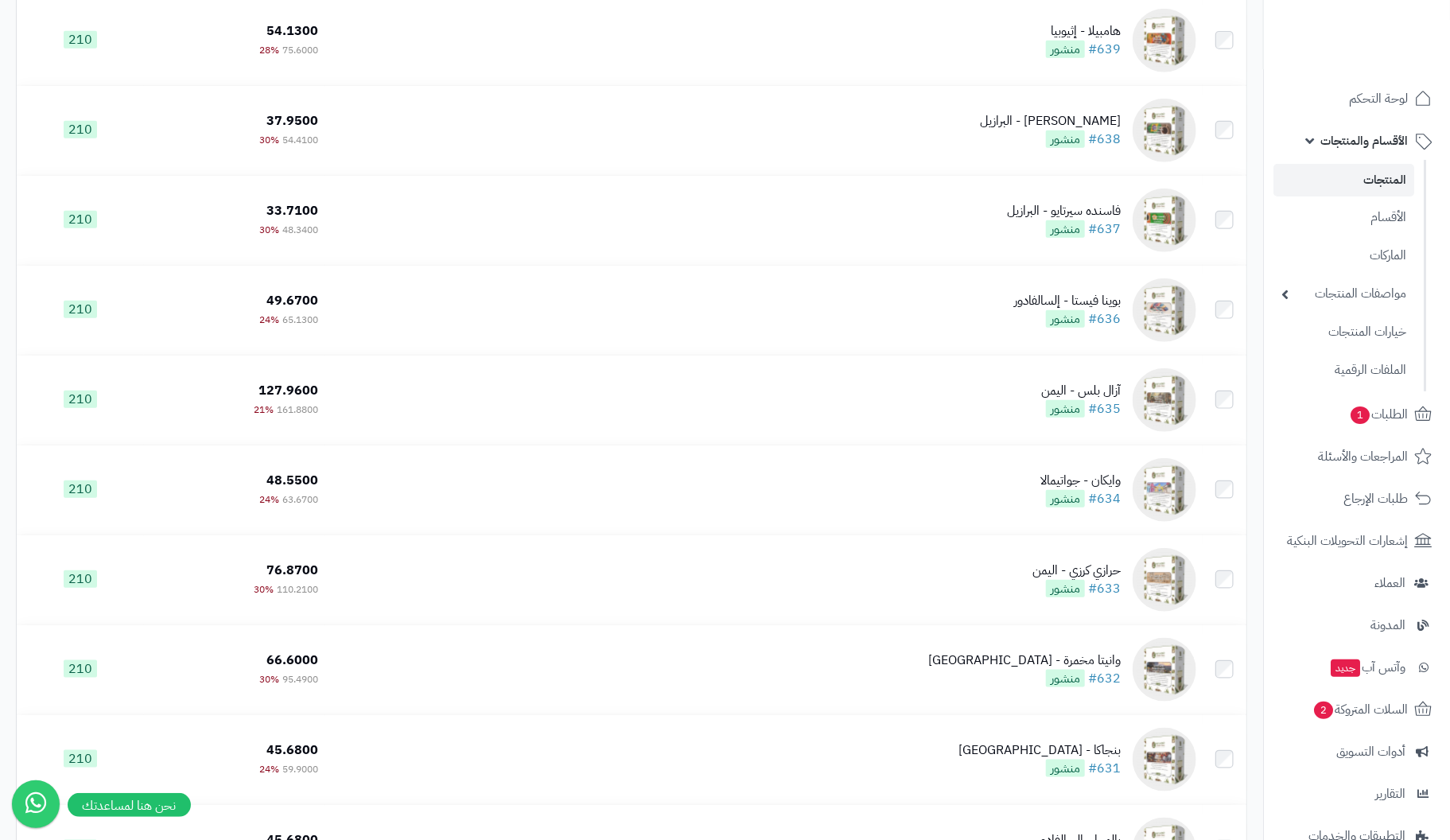
scroll to position [7801, 0]
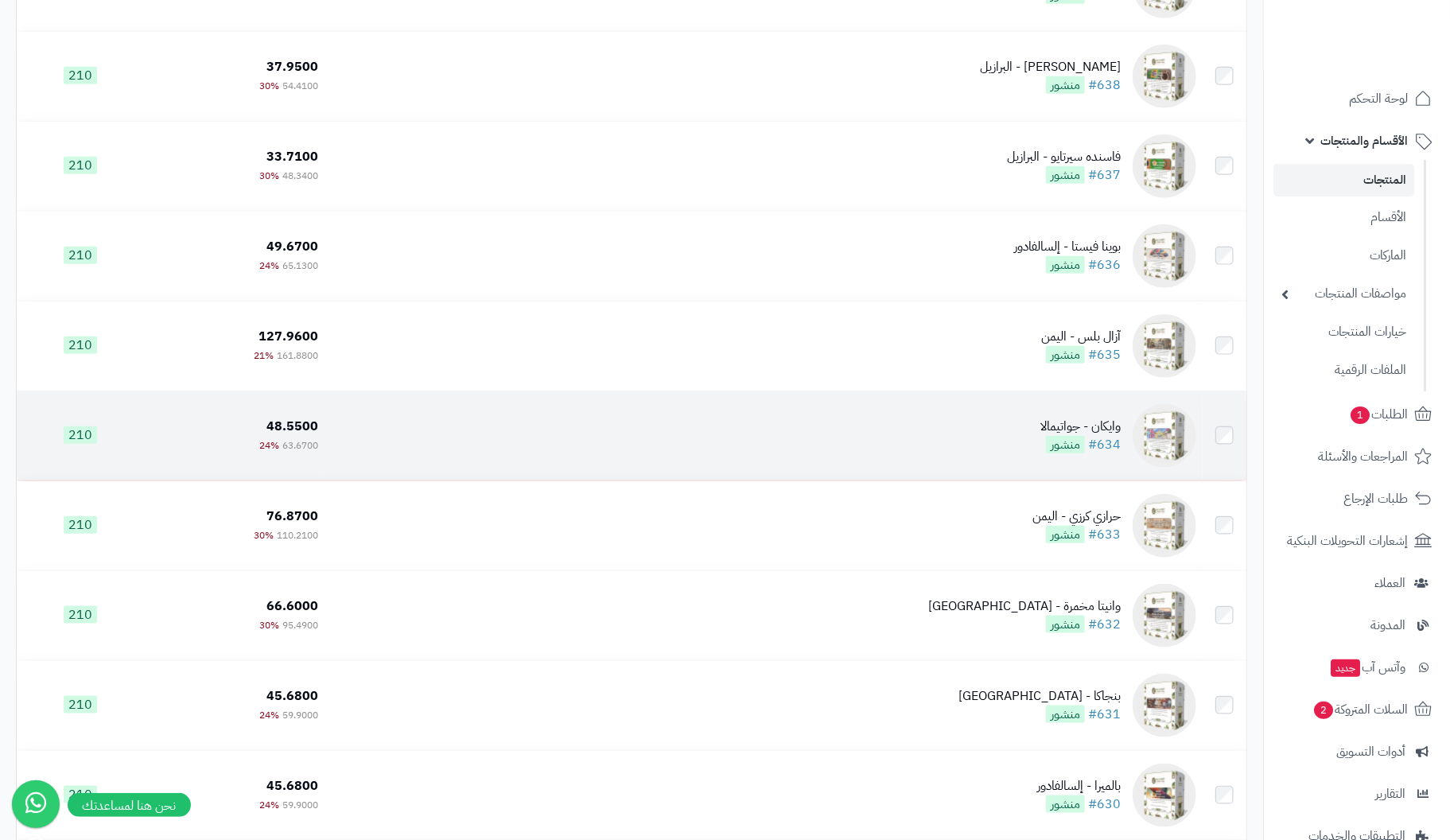
click at [1107, 433] on div "وايكان - جواتيمالا" at bounding box center [1081, 427] width 81 height 18
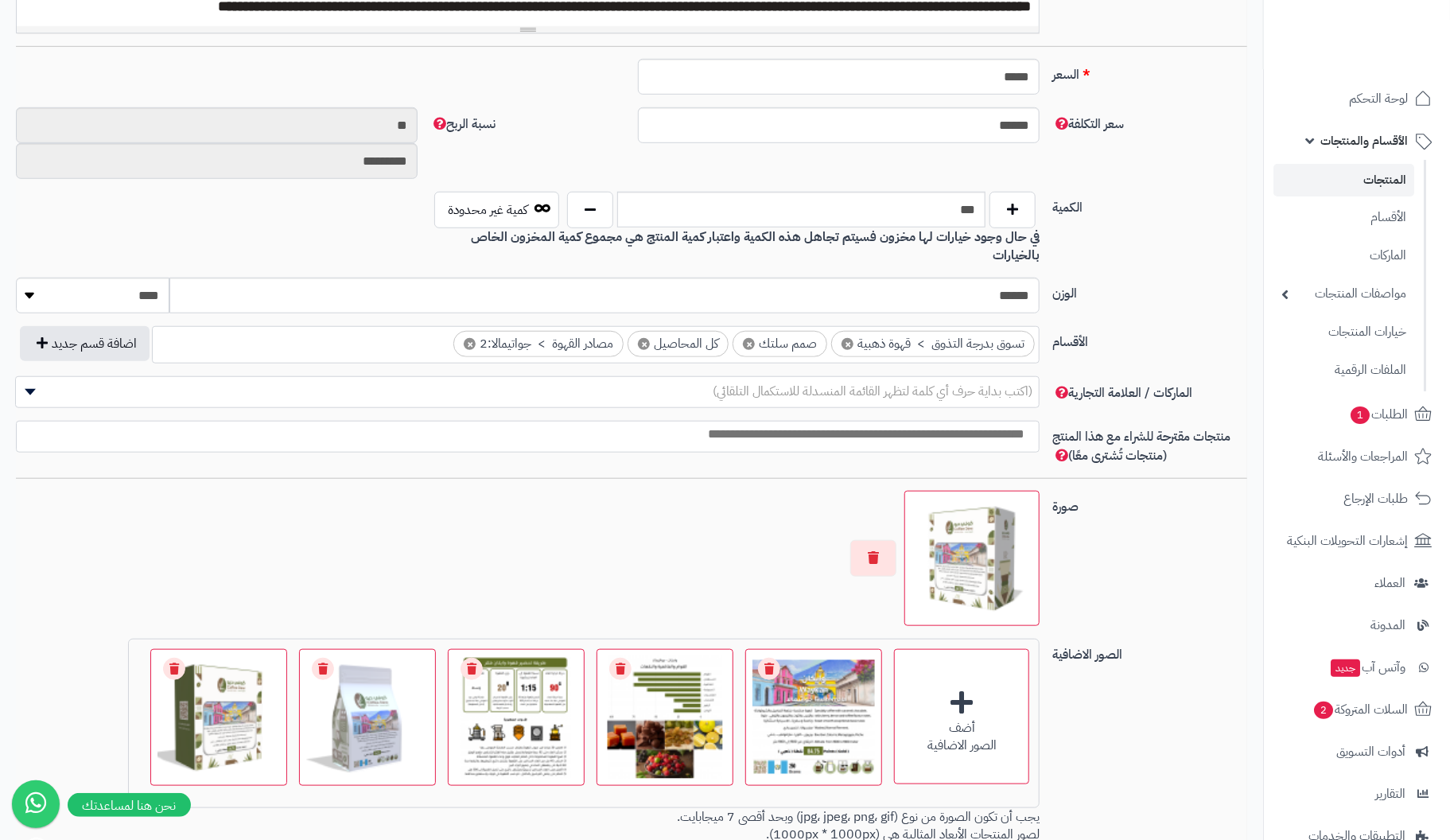
scroll to position [635, 0]
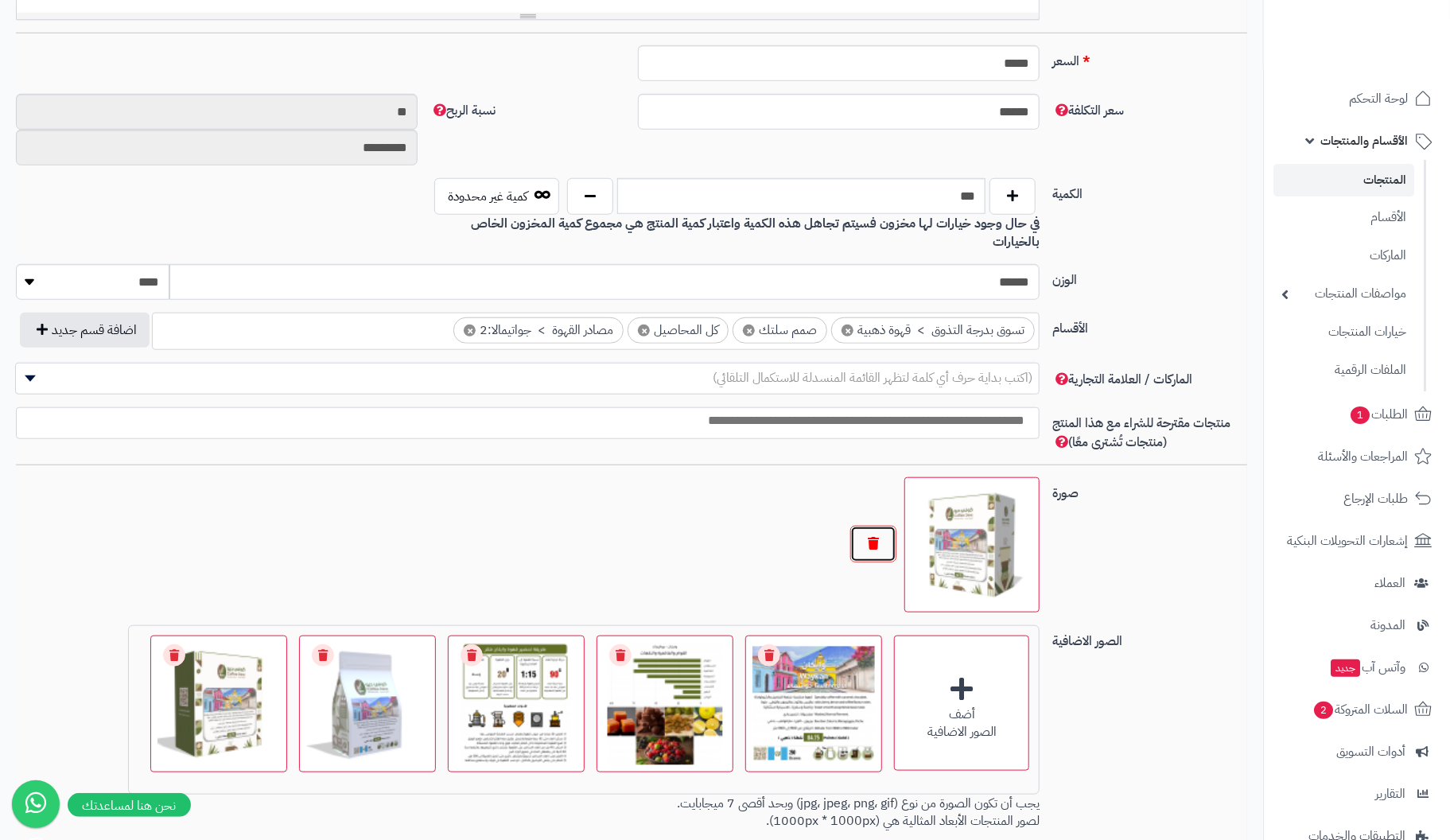
click at [882, 526] on button "button" at bounding box center [873, 544] width 46 height 37
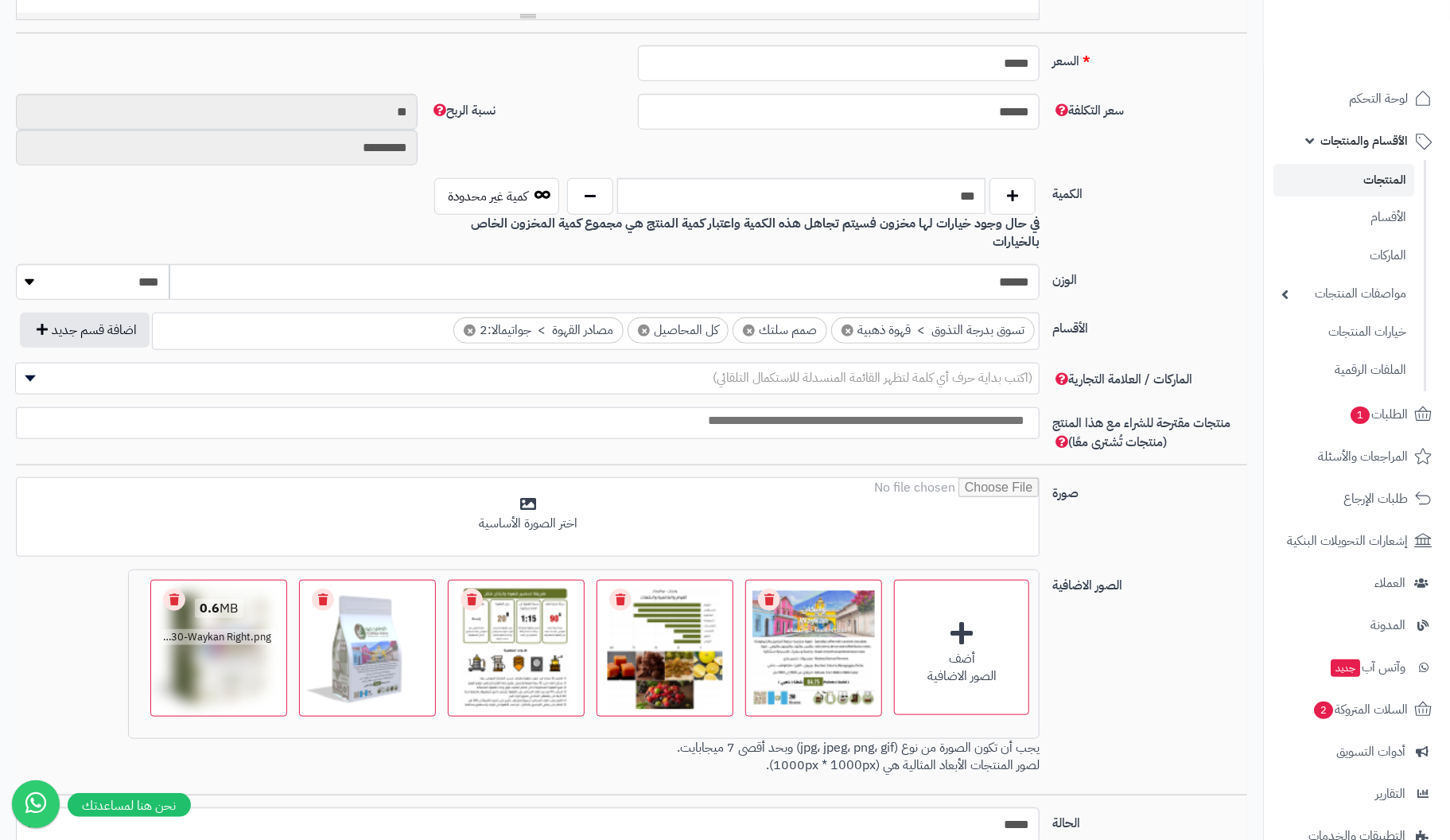
click at [179, 589] on link "Remove file" at bounding box center [174, 599] width 22 height 22
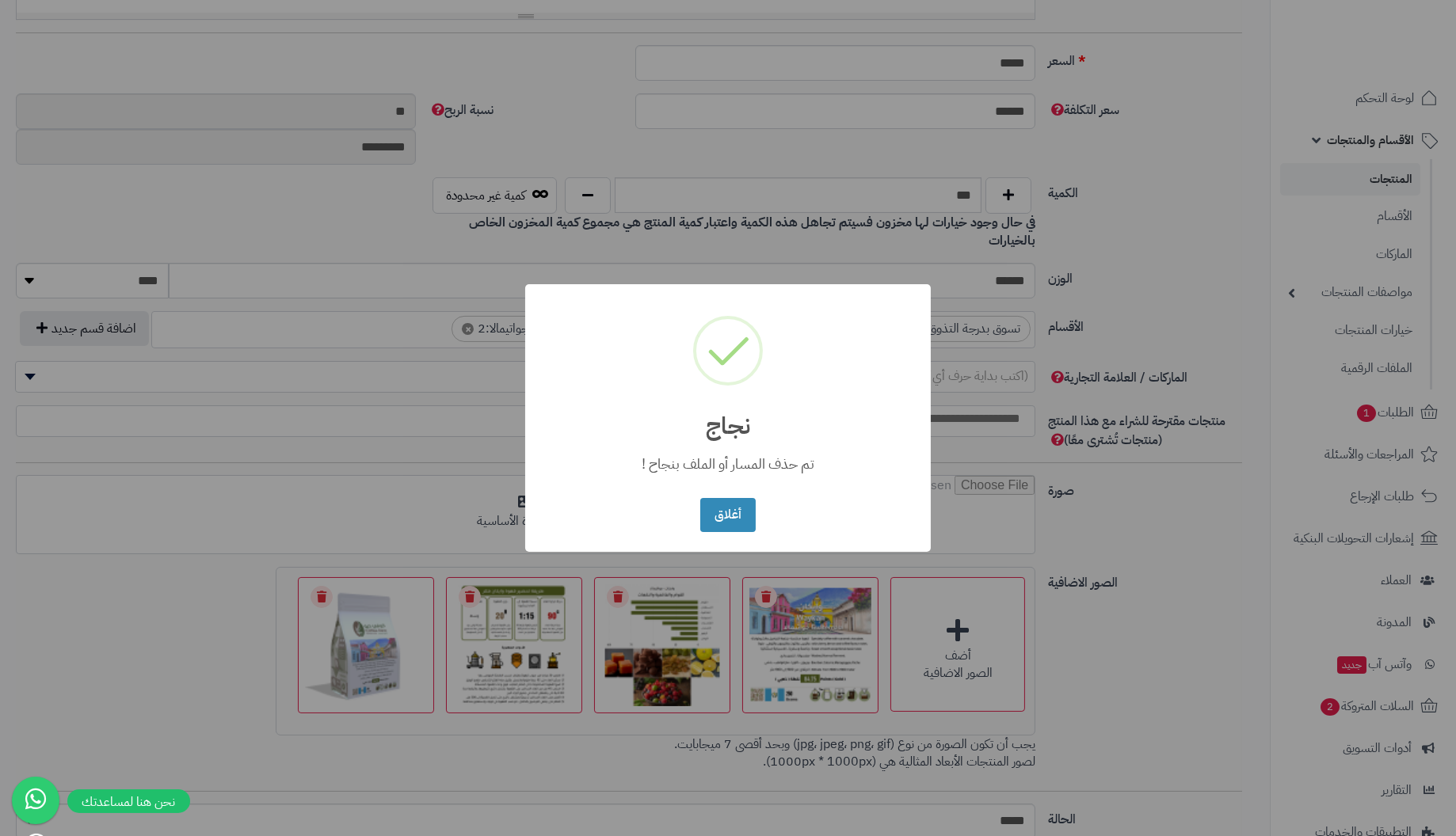
click at [700, 498] on button "أغلاق" at bounding box center [727, 515] width 54 height 34
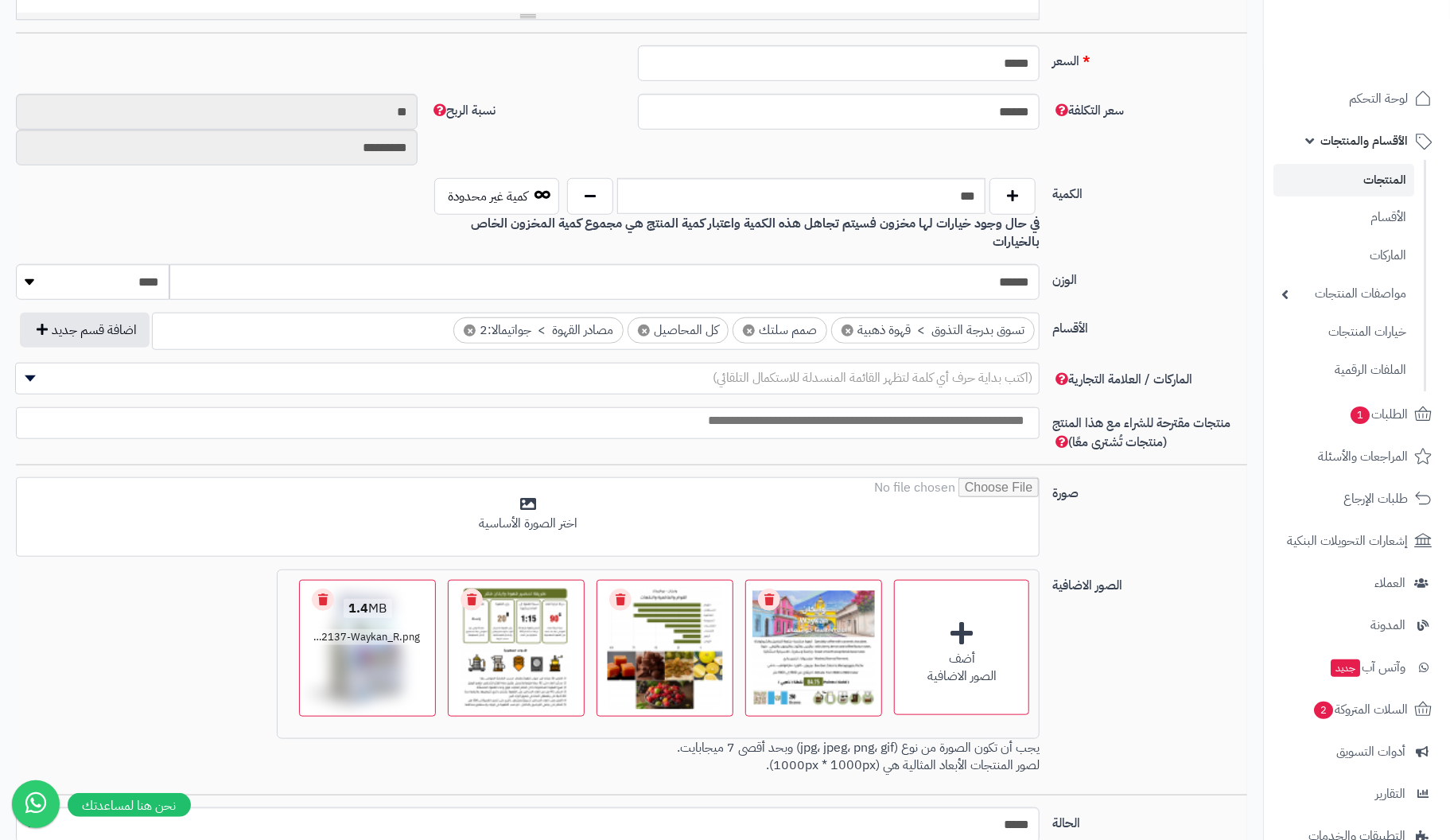
click at [326, 589] on link "Remove file" at bounding box center [322, 599] width 22 height 22
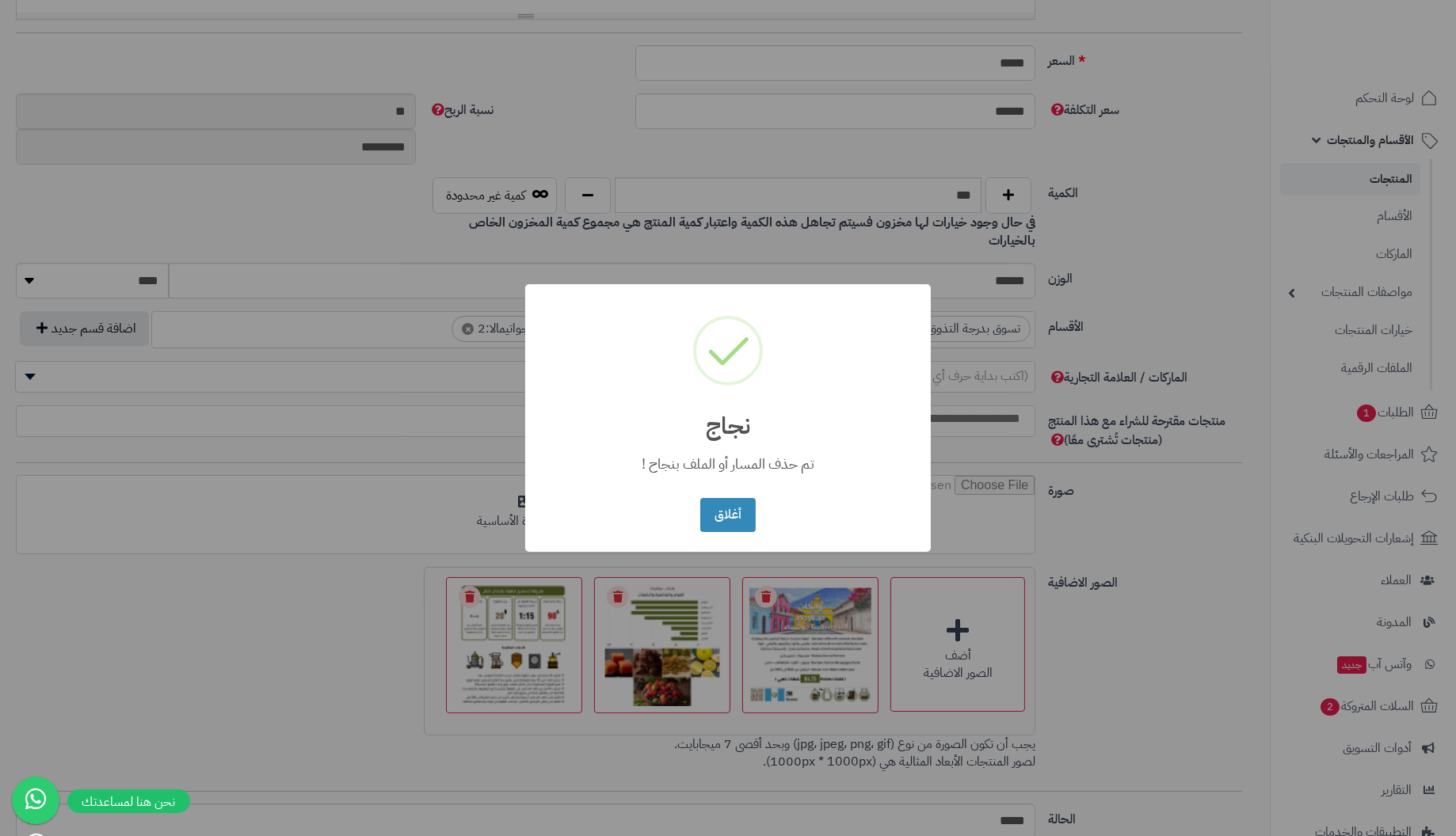
click at [700, 498] on button "أغلاق" at bounding box center [727, 515] width 54 height 34
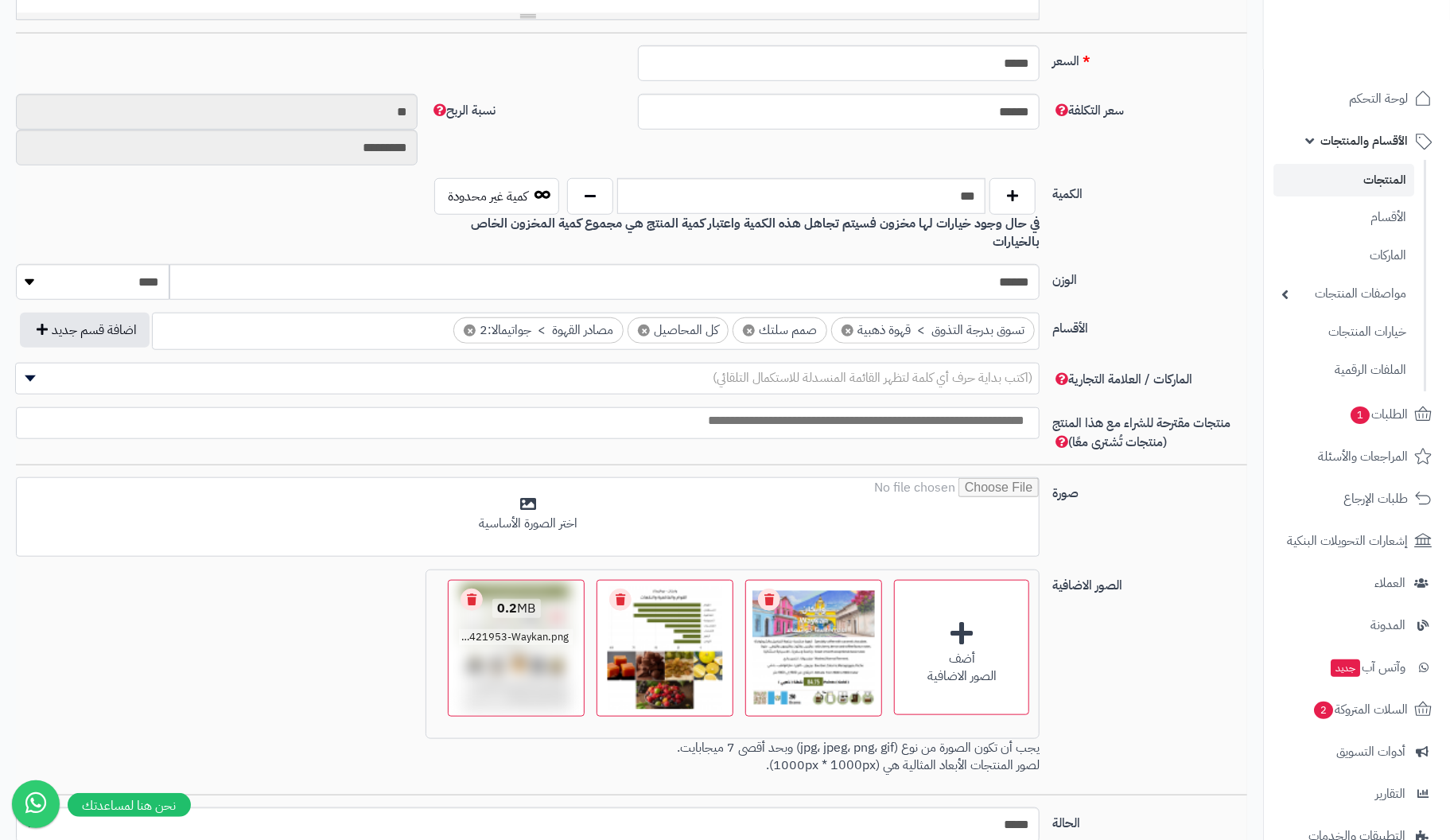
click at [471, 589] on link "Remove file" at bounding box center [471, 599] width 22 height 22
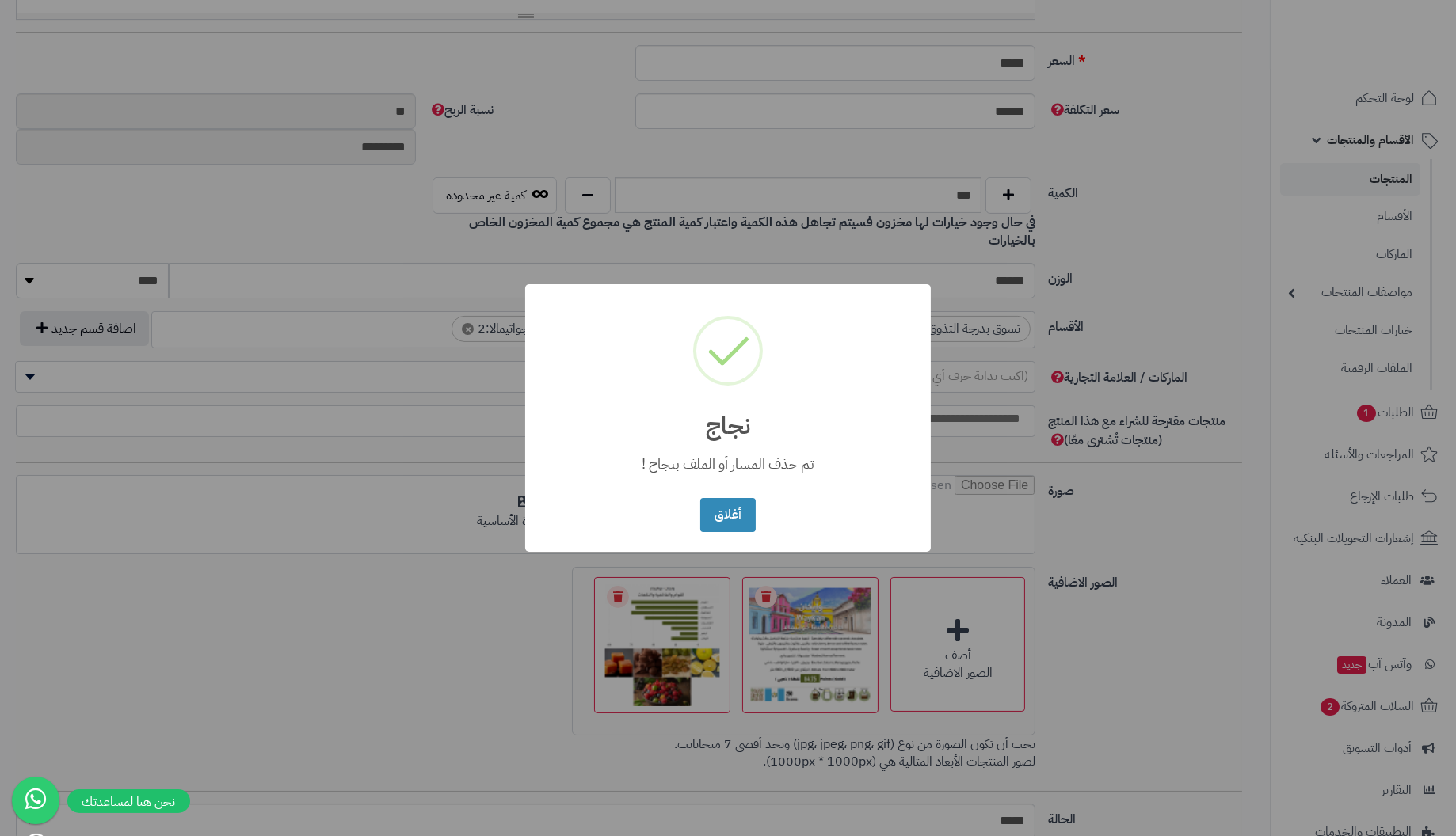
click at [700, 498] on button "أغلاق" at bounding box center [727, 515] width 54 height 34
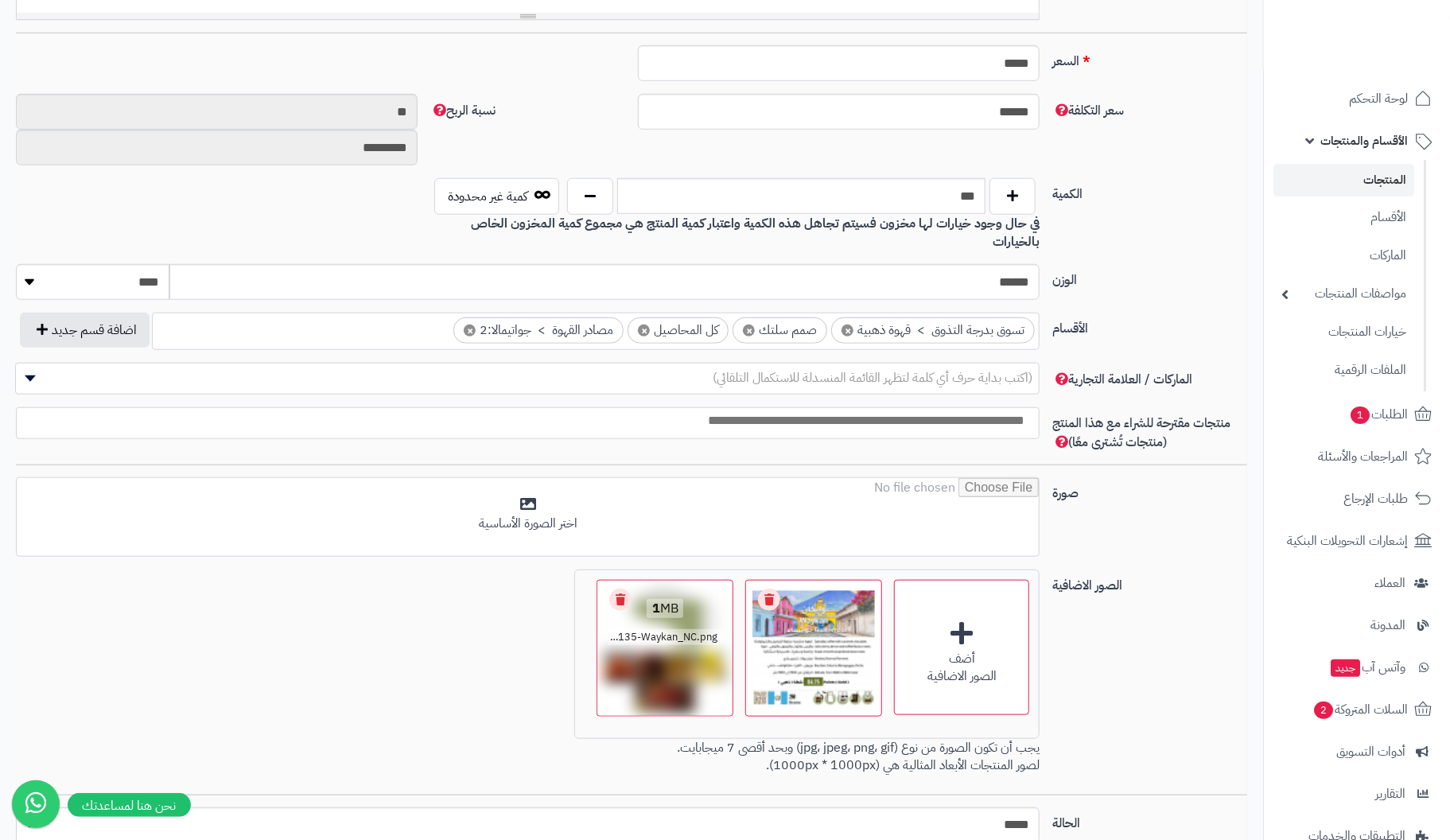
click at [622, 589] on link "Remove file" at bounding box center [620, 599] width 22 height 22
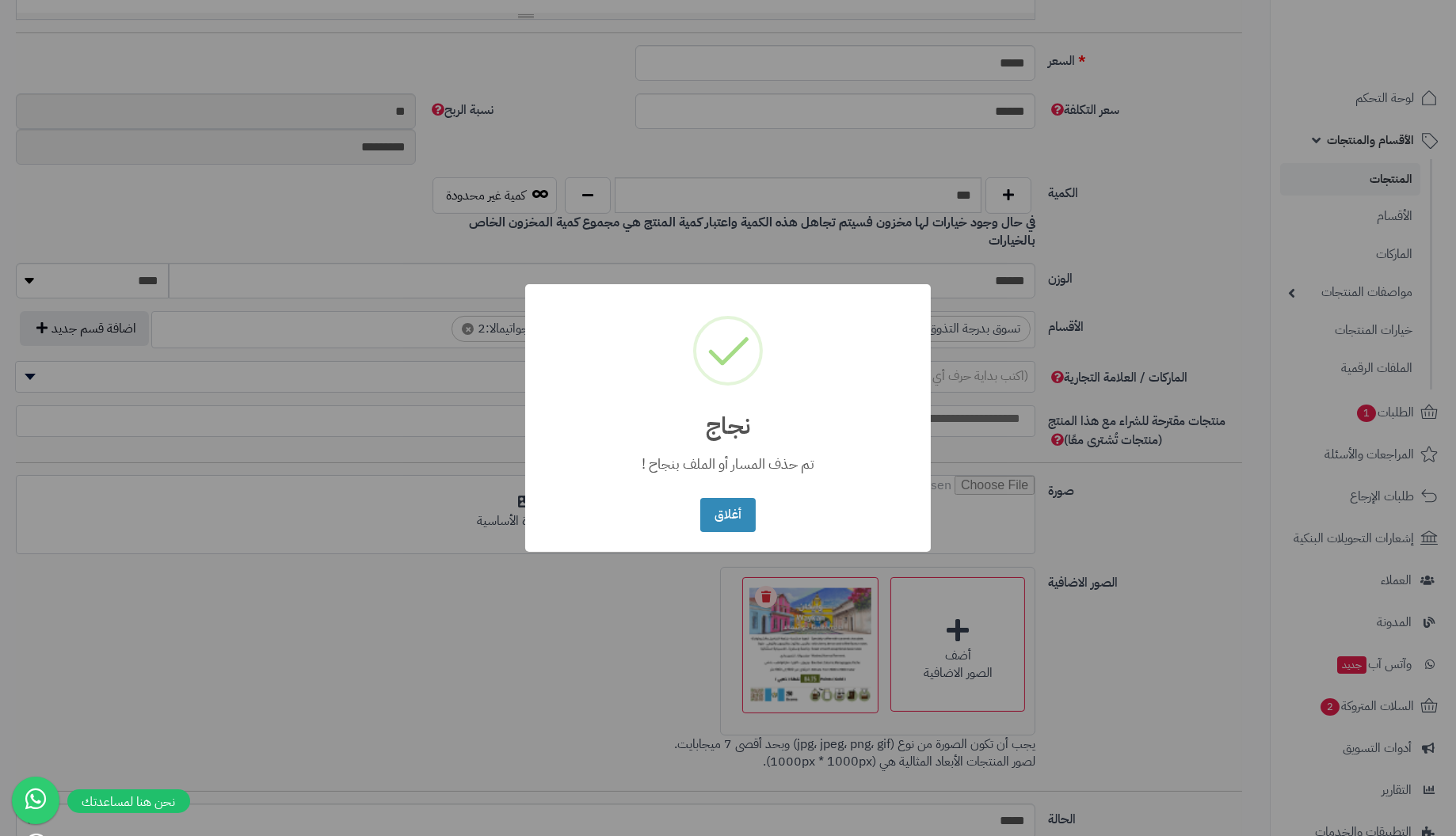
click at [700, 498] on button "أغلاق" at bounding box center [727, 515] width 54 height 34
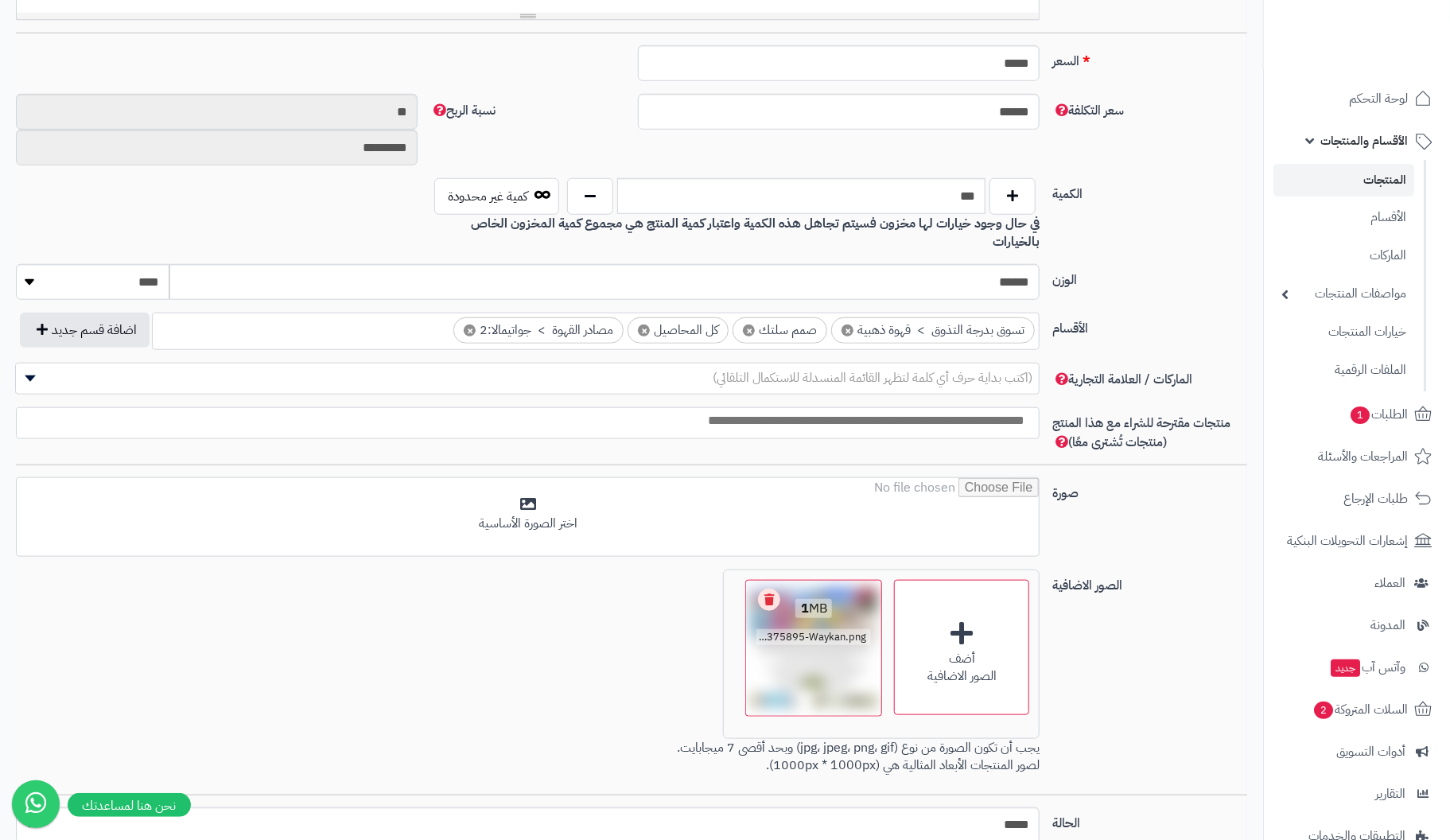
click at [776, 589] on link "Remove file" at bounding box center [769, 599] width 22 height 22
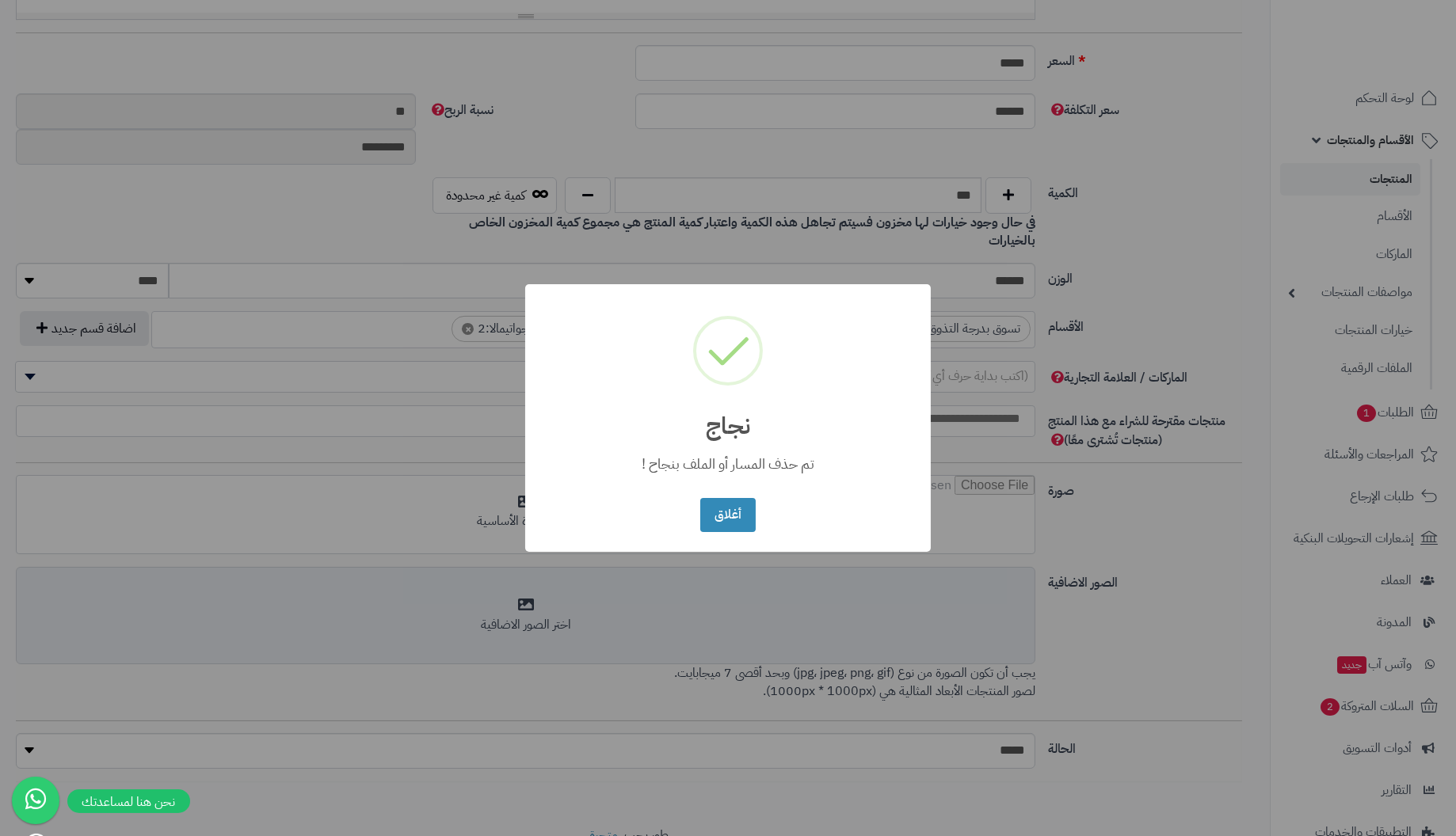
click at [700, 498] on button "أغلاق" at bounding box center [727, 515] width 54 height 34
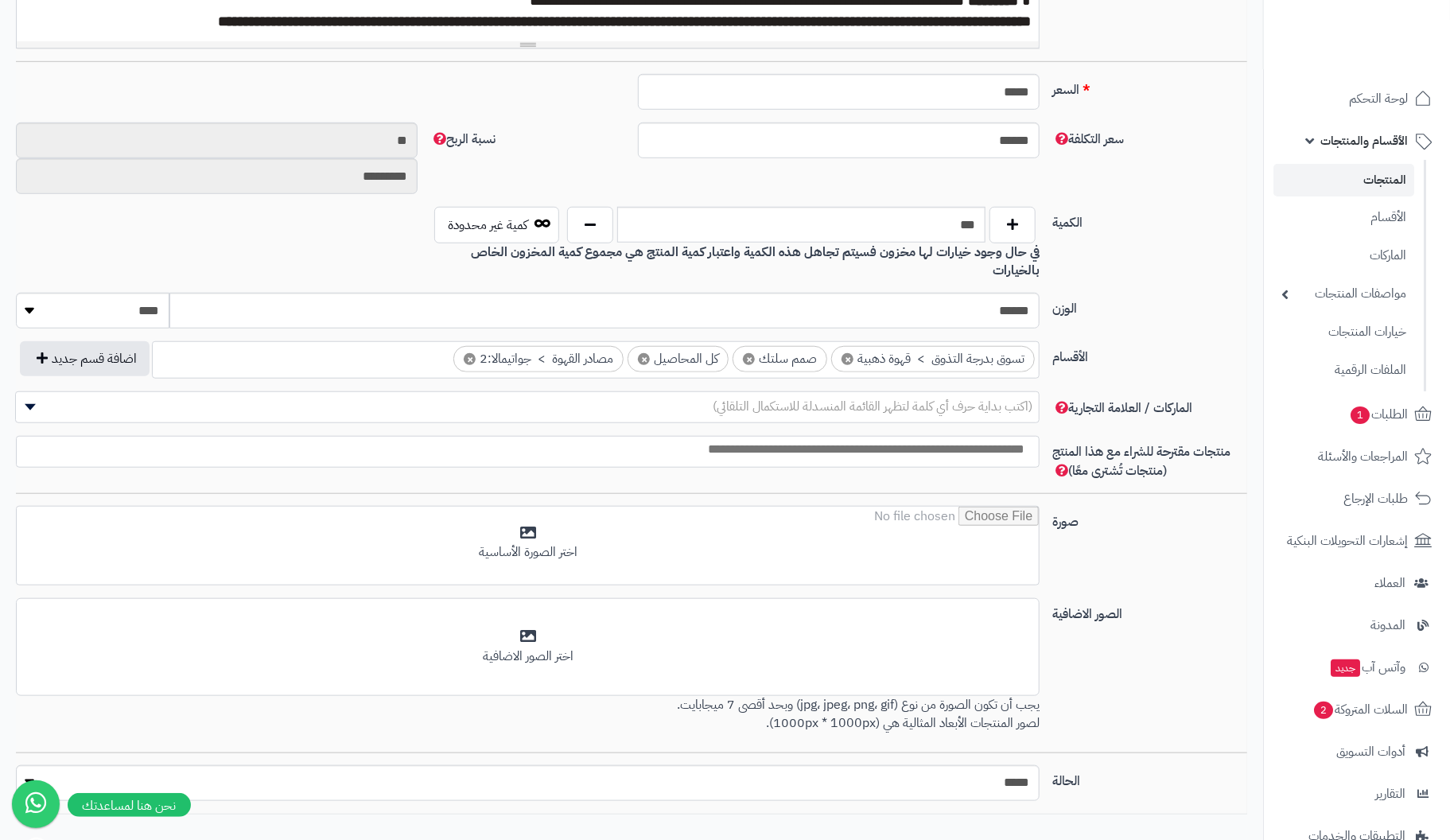
scroll to position [681, 0]
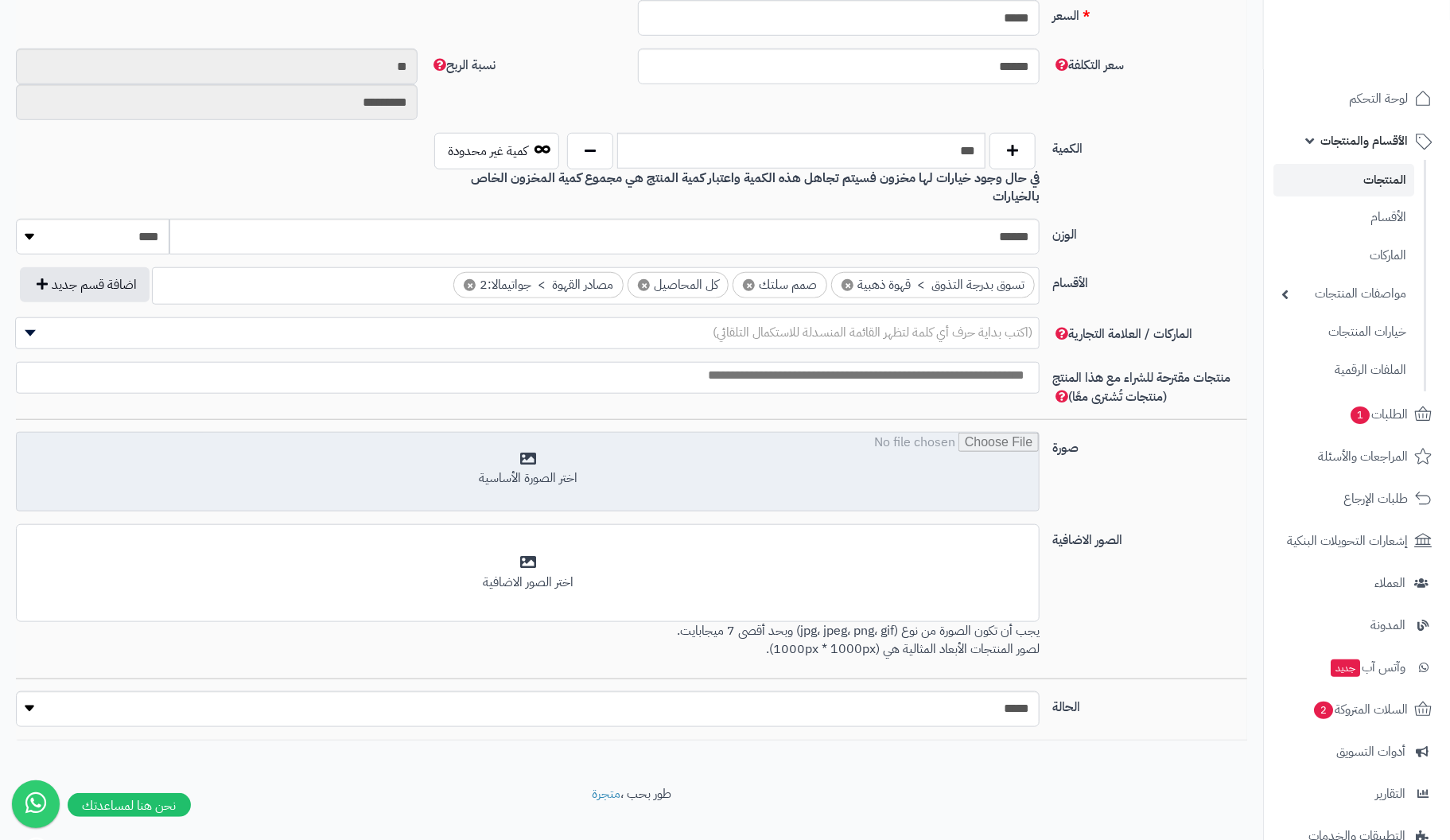
click at [533, 440] on input "file" at bounding box center [527, 473] width 1022 height 80
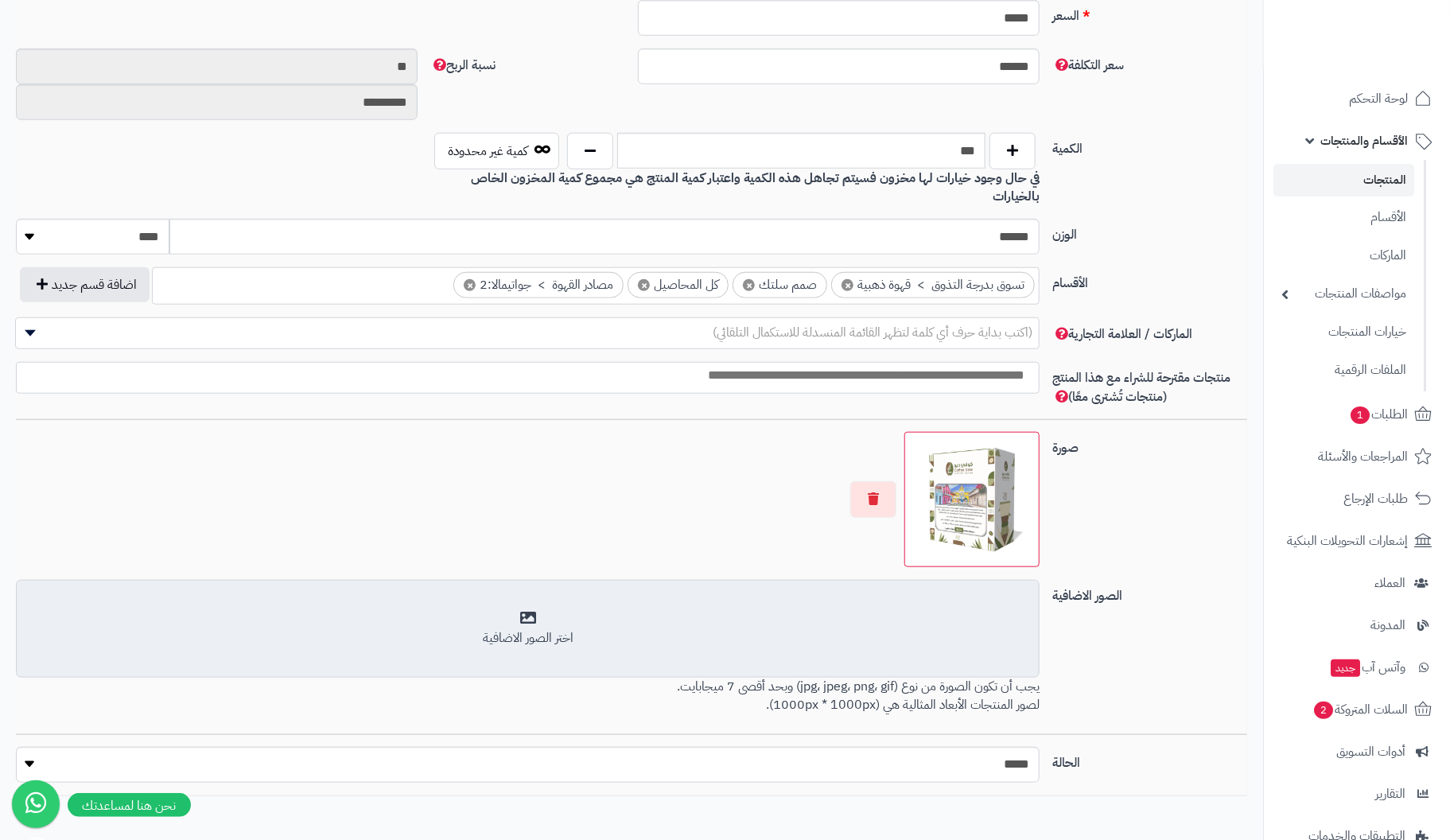
click at [538, 630] on div "اختر الصور الاضافية" at bounding box center [528, 639] width 1003 height 18
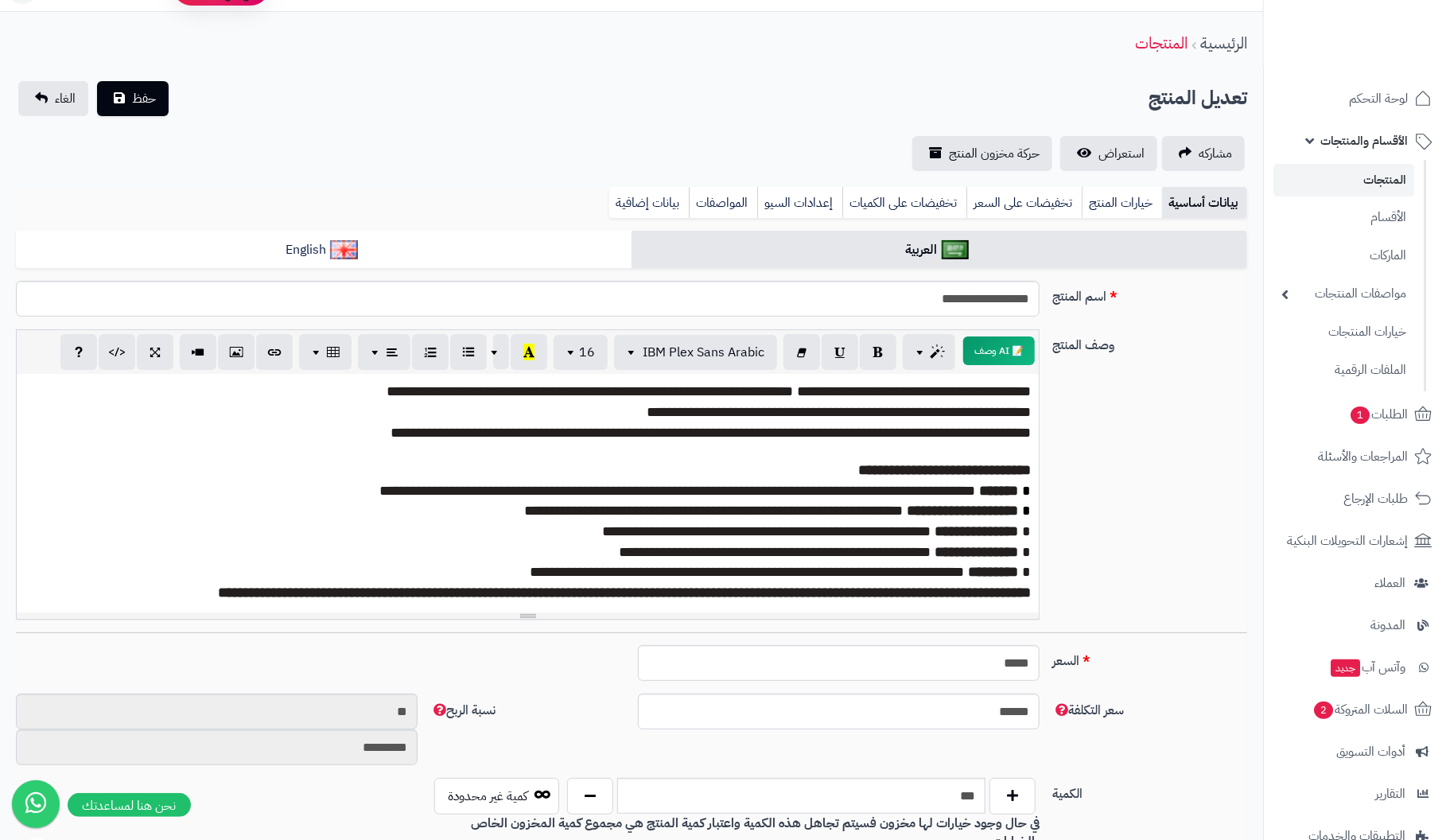
scroll to position [0, 0]
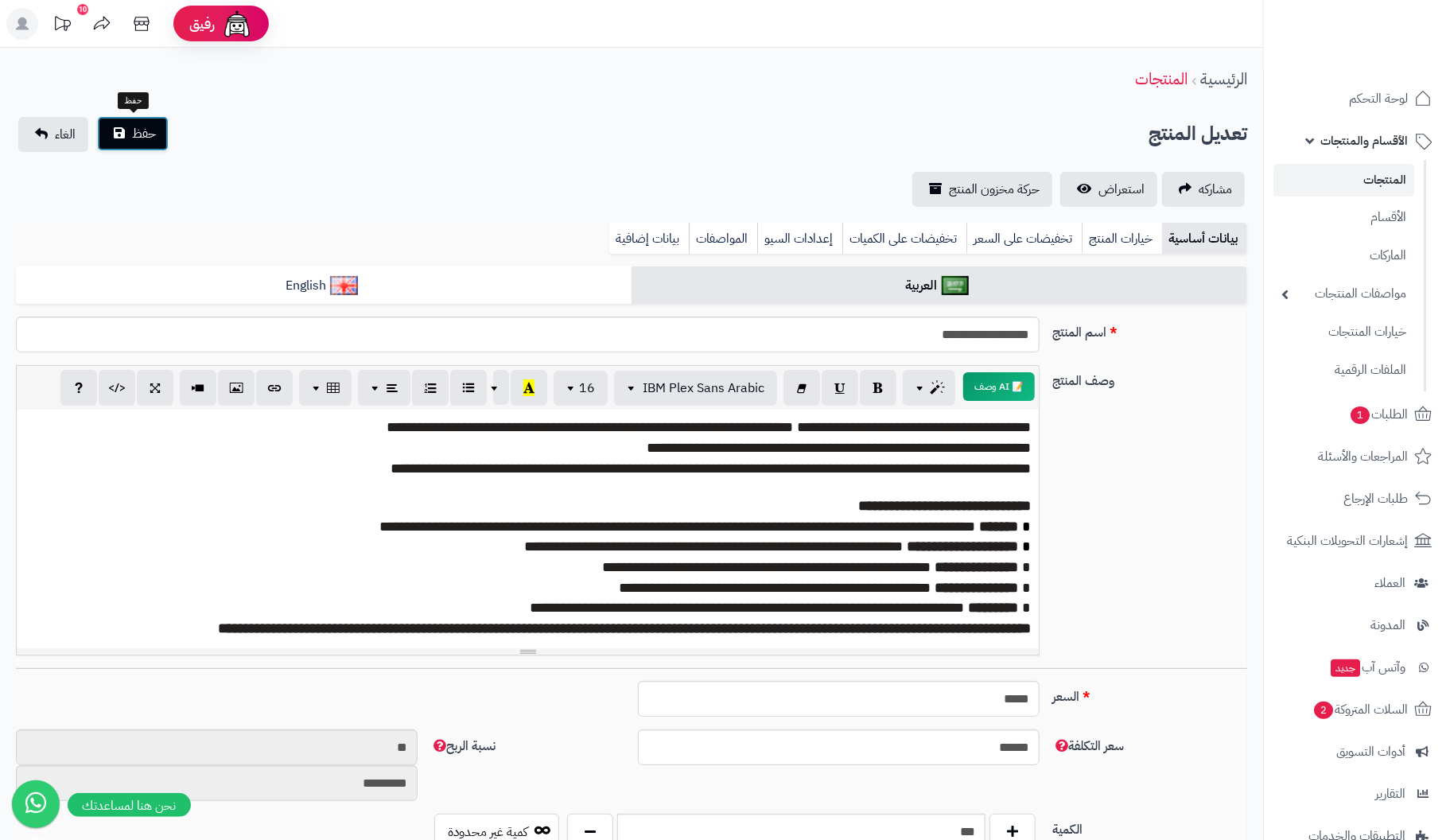
click at [139, 131] on span "حفظ" at bounding box center [144, 133] width 24 height 19
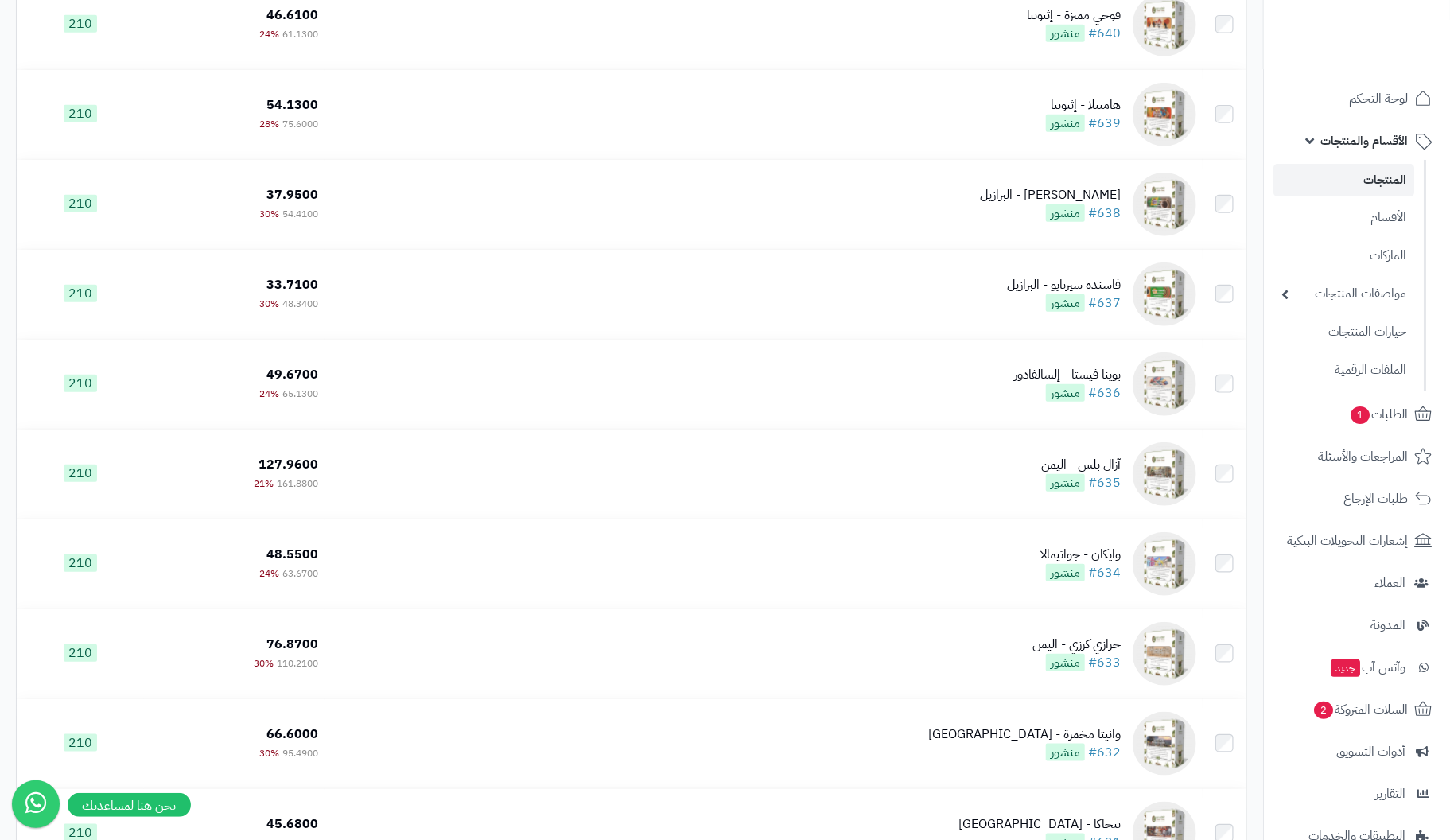
scroll to position [7710, 0]
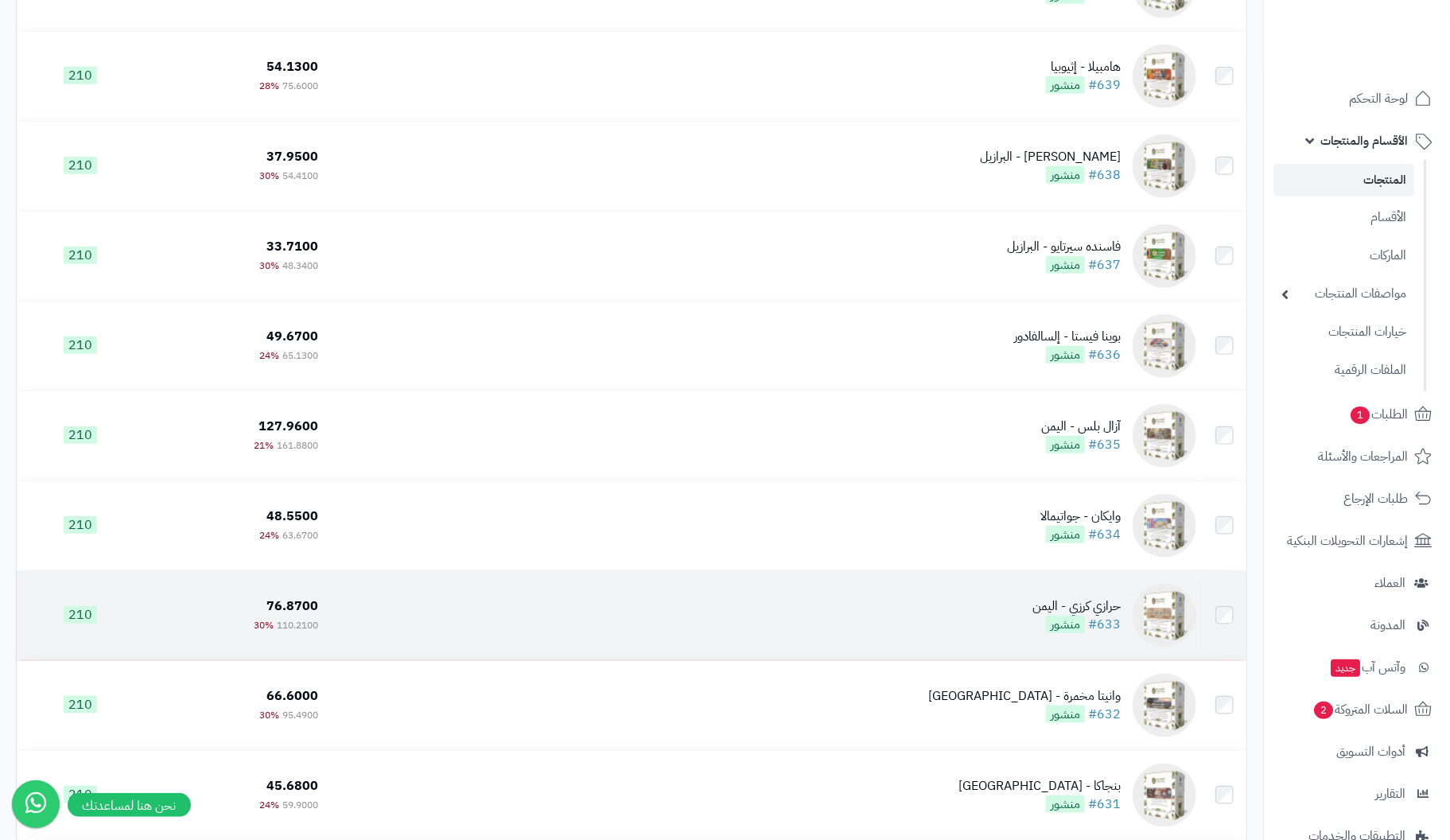
click at [1096, 616] on div "حرازي كرزي - اليمن" at bounding box center [1076, 607] width 88 height 18
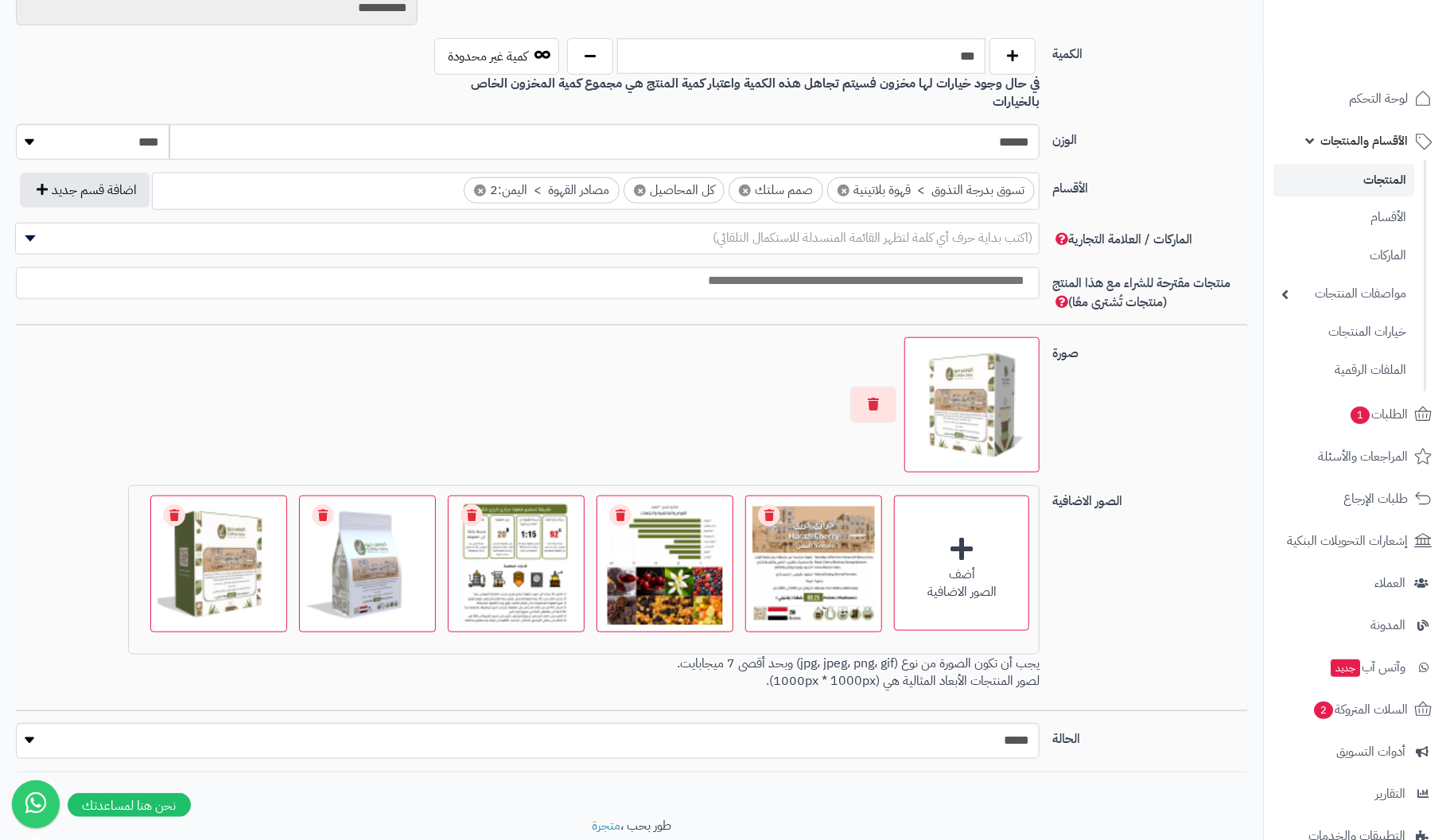
scroll to position [807, 0]
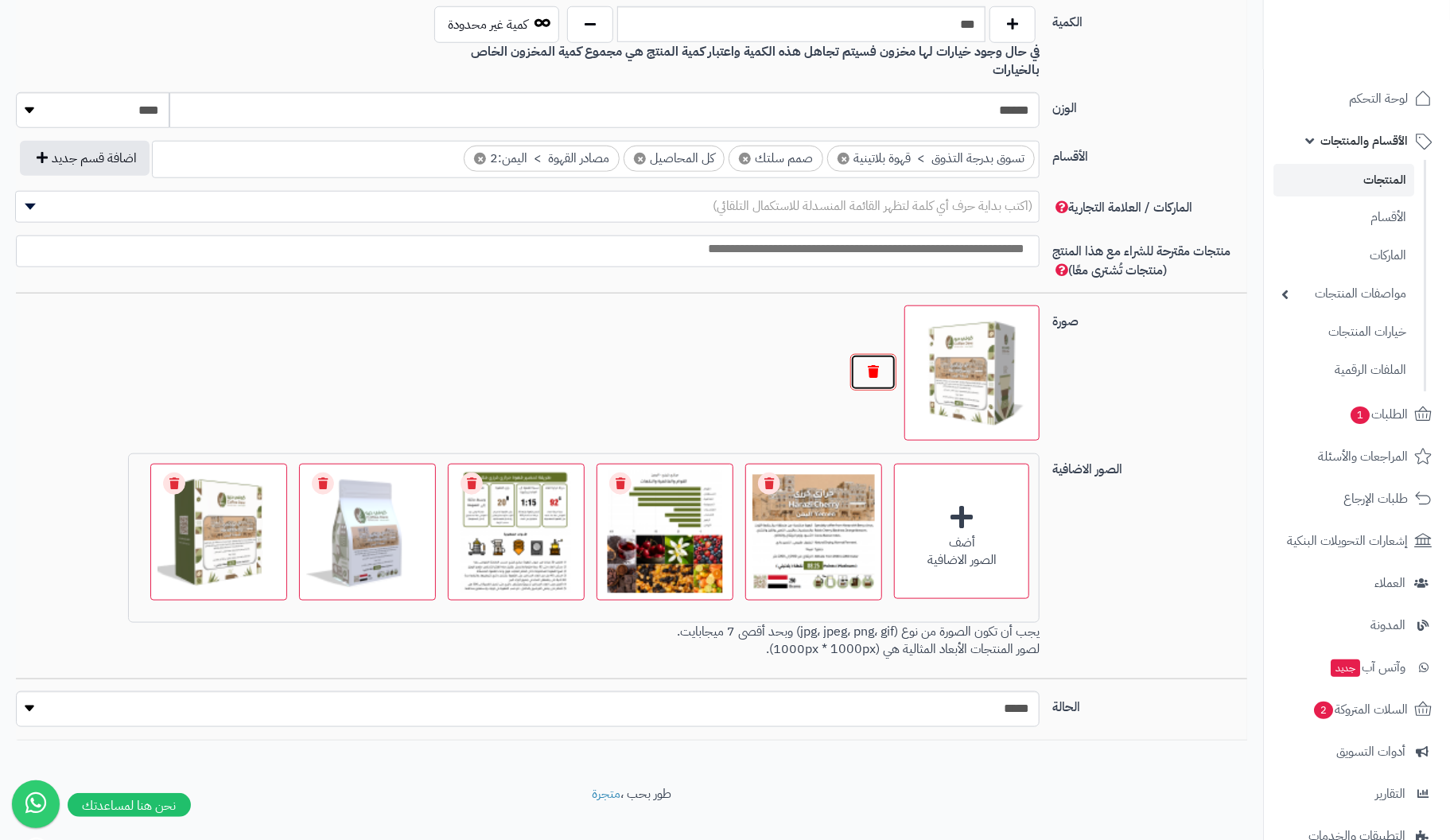
click at [875, 354] on button "button" at bounding box center [873, 372] width 46 height 37
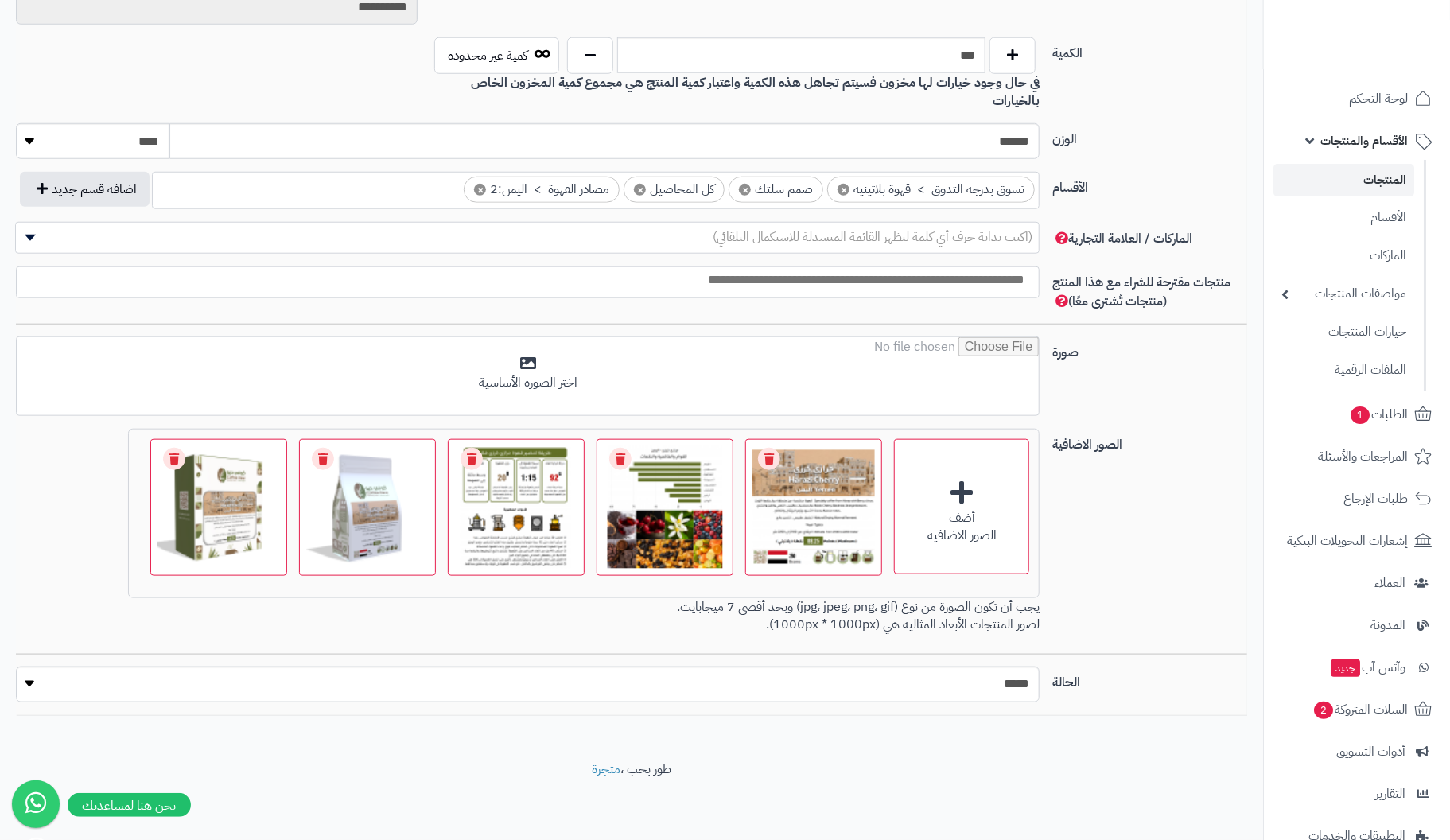
scroll to position [752, 0]
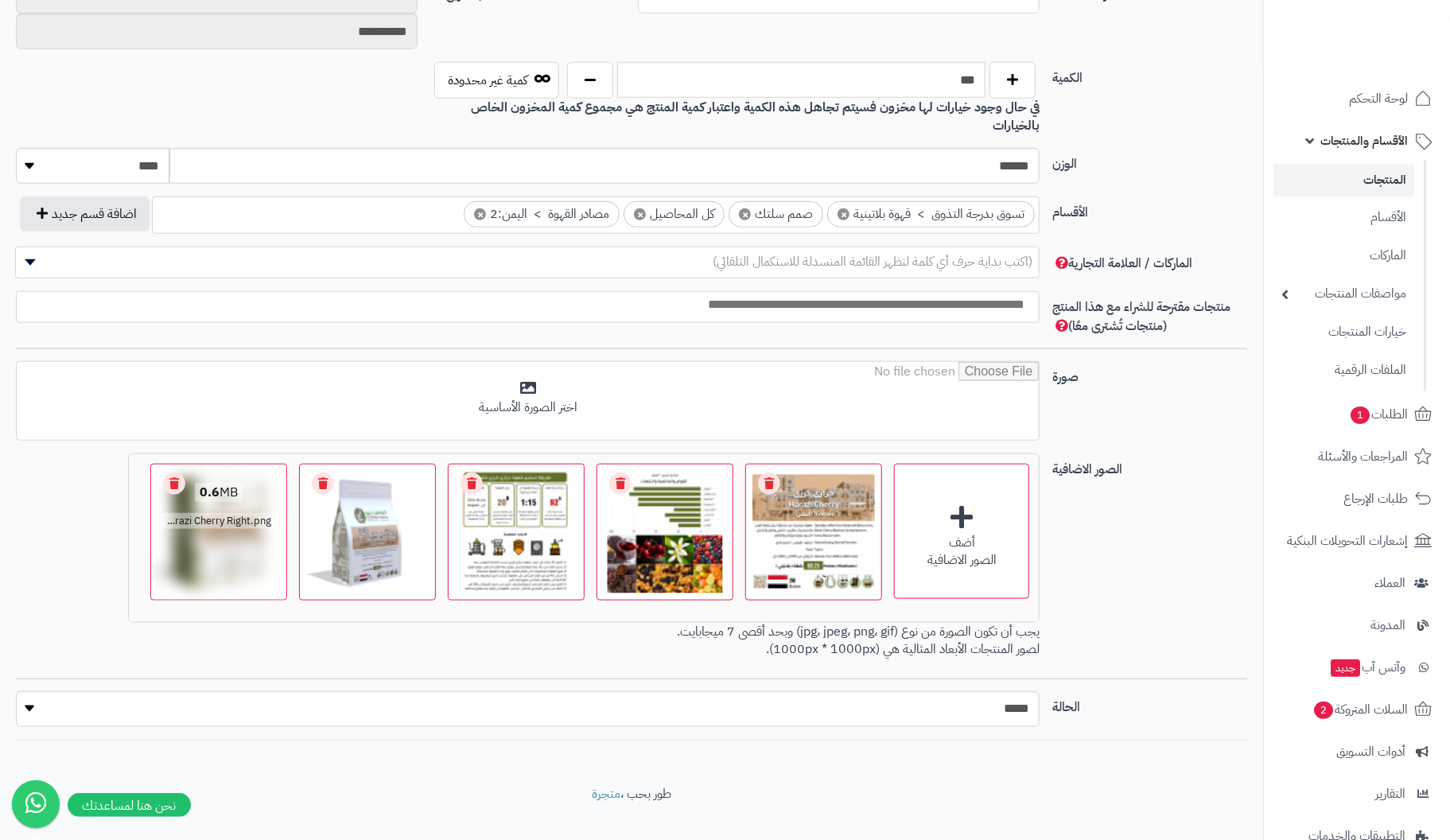
click at [178, 472] on link "Remove file" at bounding box center [174, 483] width 22 height 22
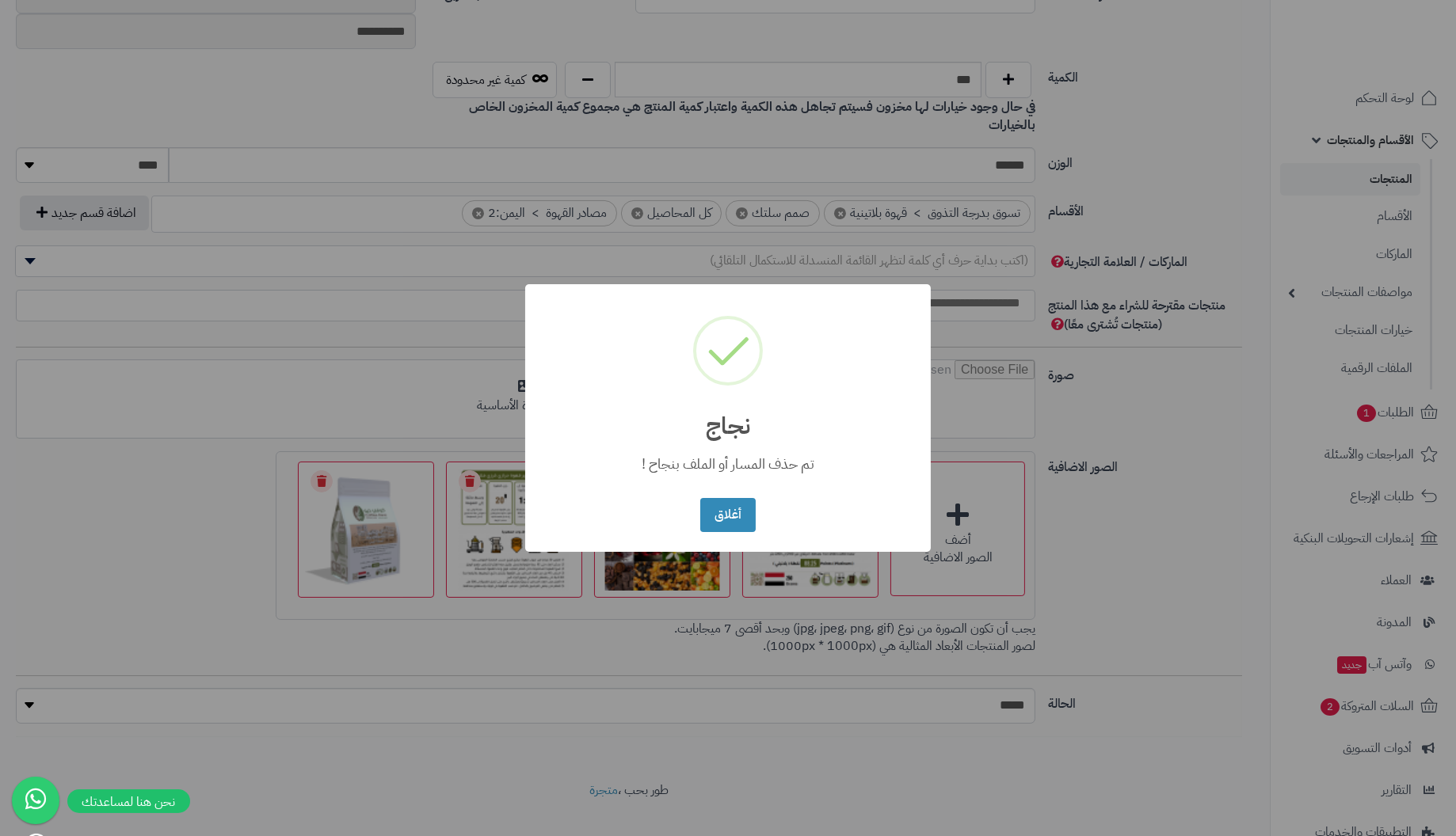
click at [700, 498] on button "أغلاق" at bounding box center [727, 515] width 54 height 34
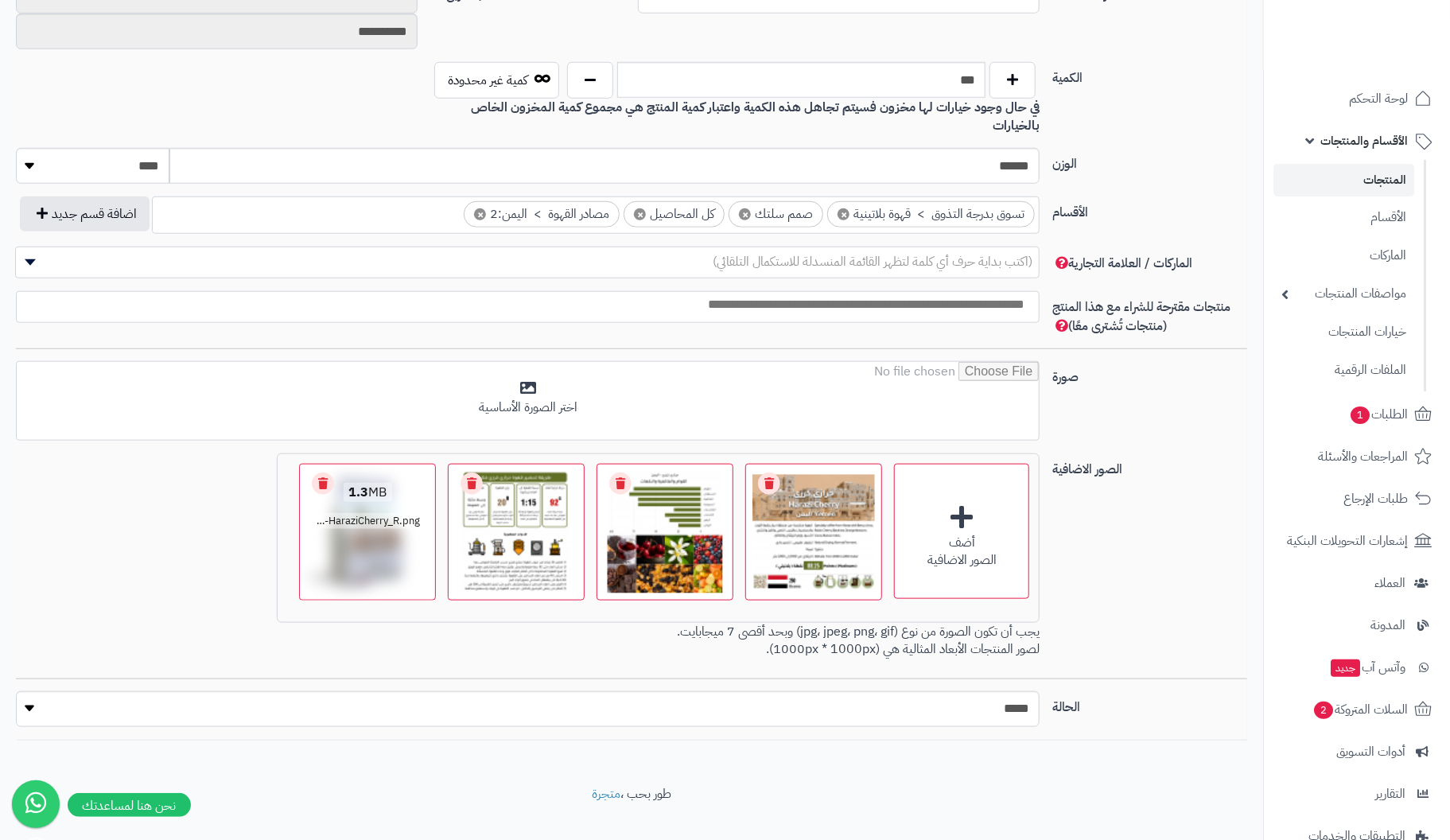
click at [321, 472] on link "Remove file" at bounding box center [322, 483] width 22 height 22
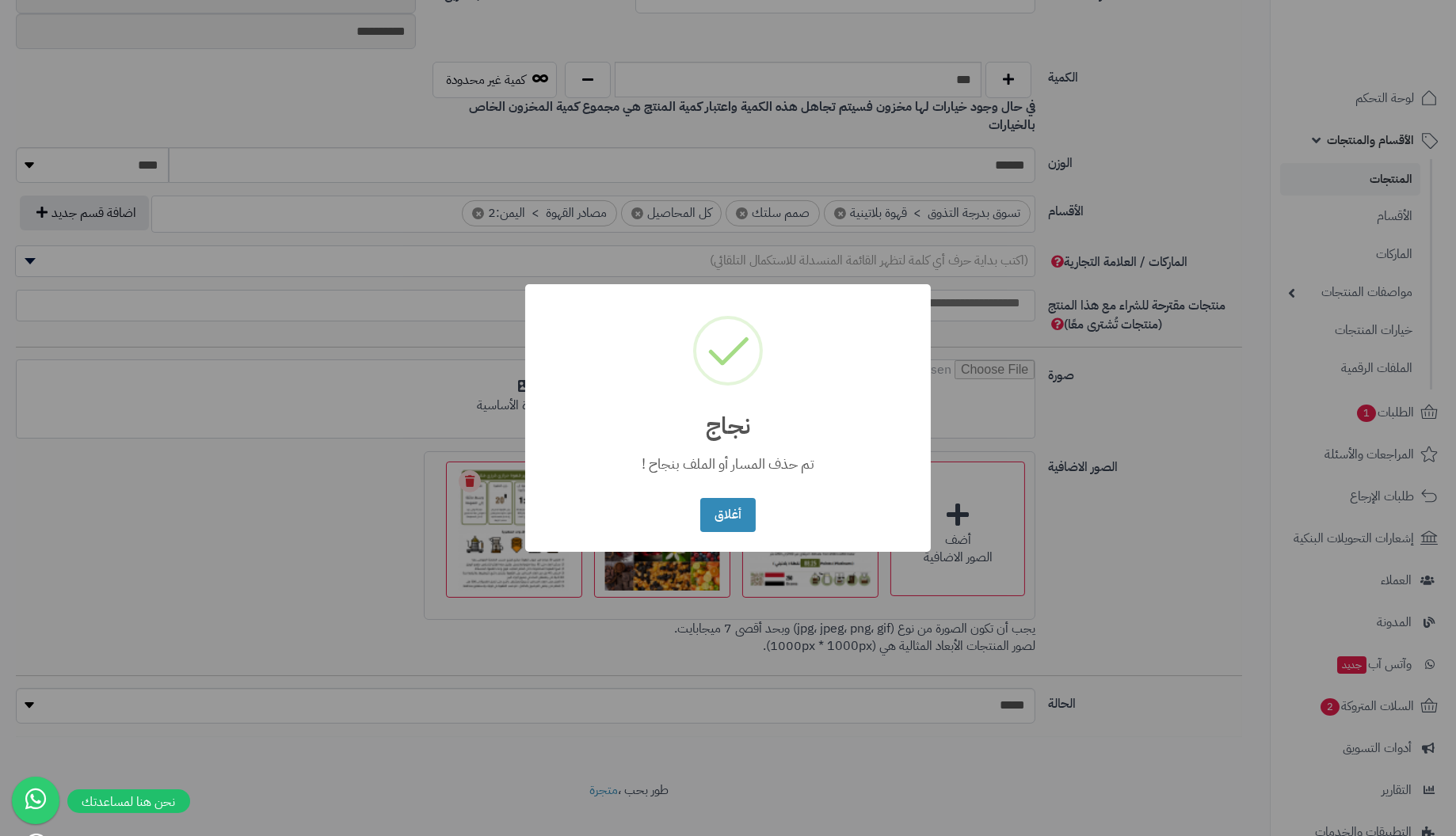
click at [700, 498] on button "أغلاق" at bounding box center [727, 515] width 54 height 34
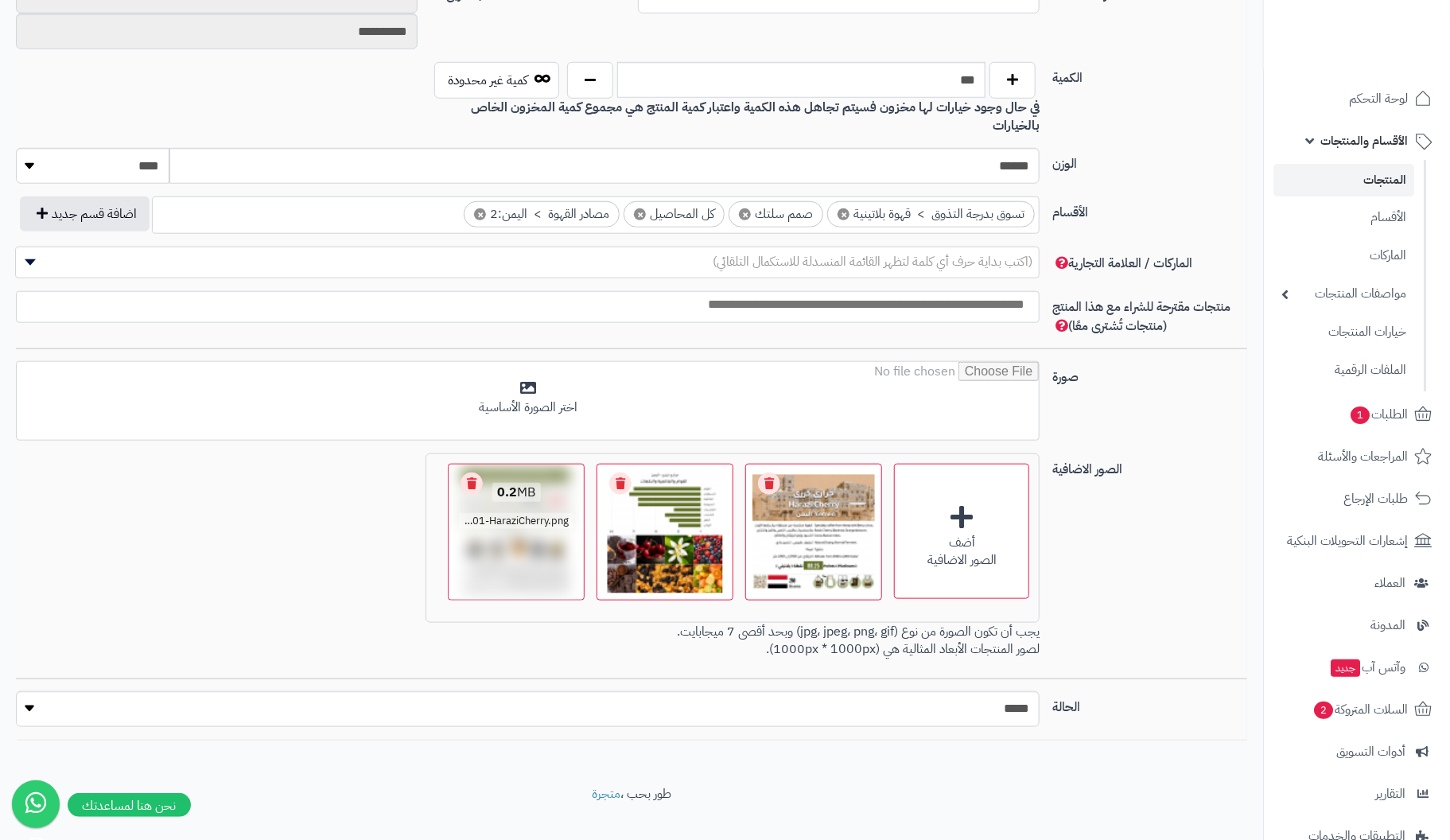
click at [471, 472] on link "Remove file" at bounding box center [471, 483] width 22 height 22
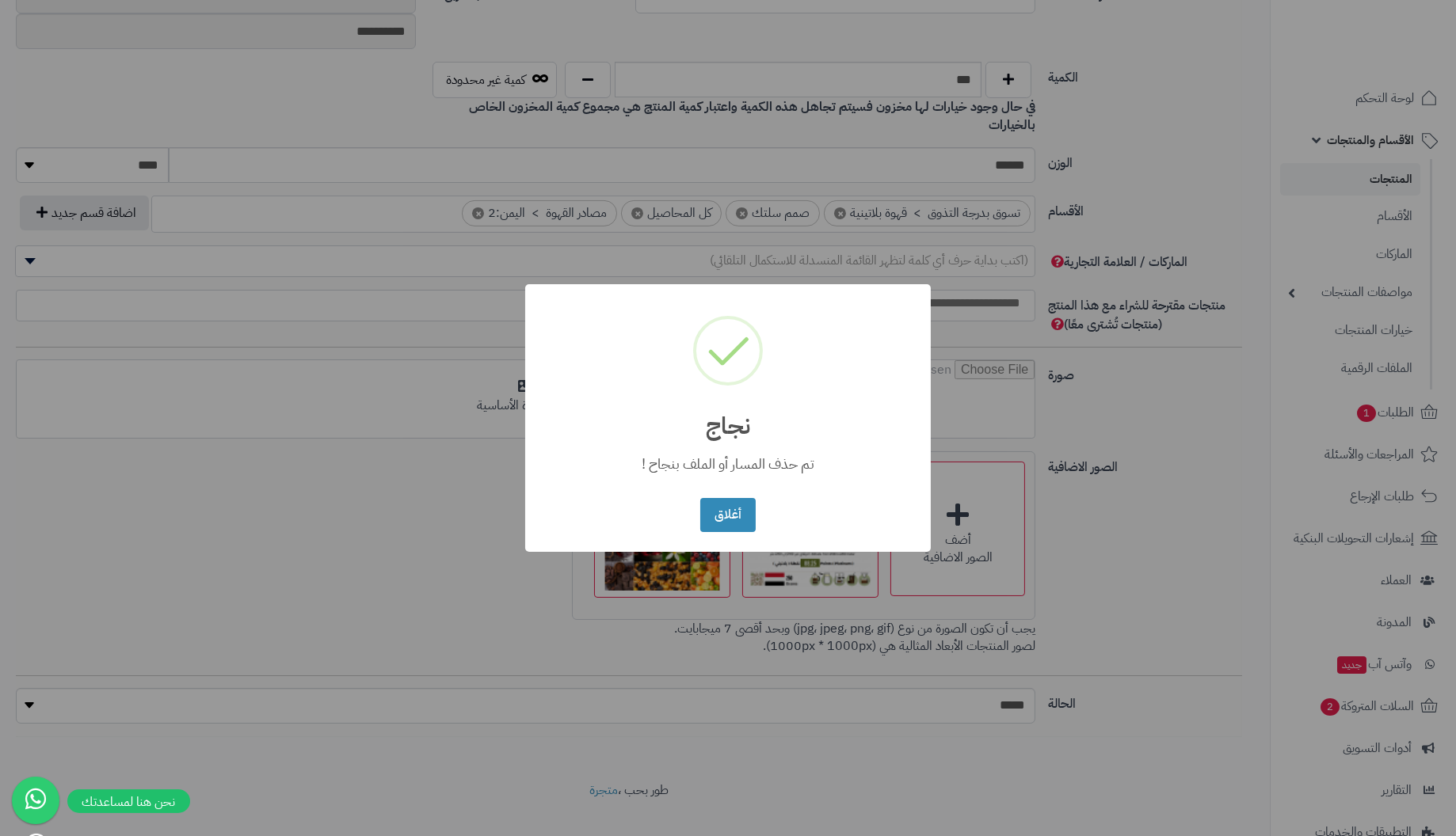
click at [700, 498] on button "أغلاق" at bounding box center [727, 515] width 54 height 34
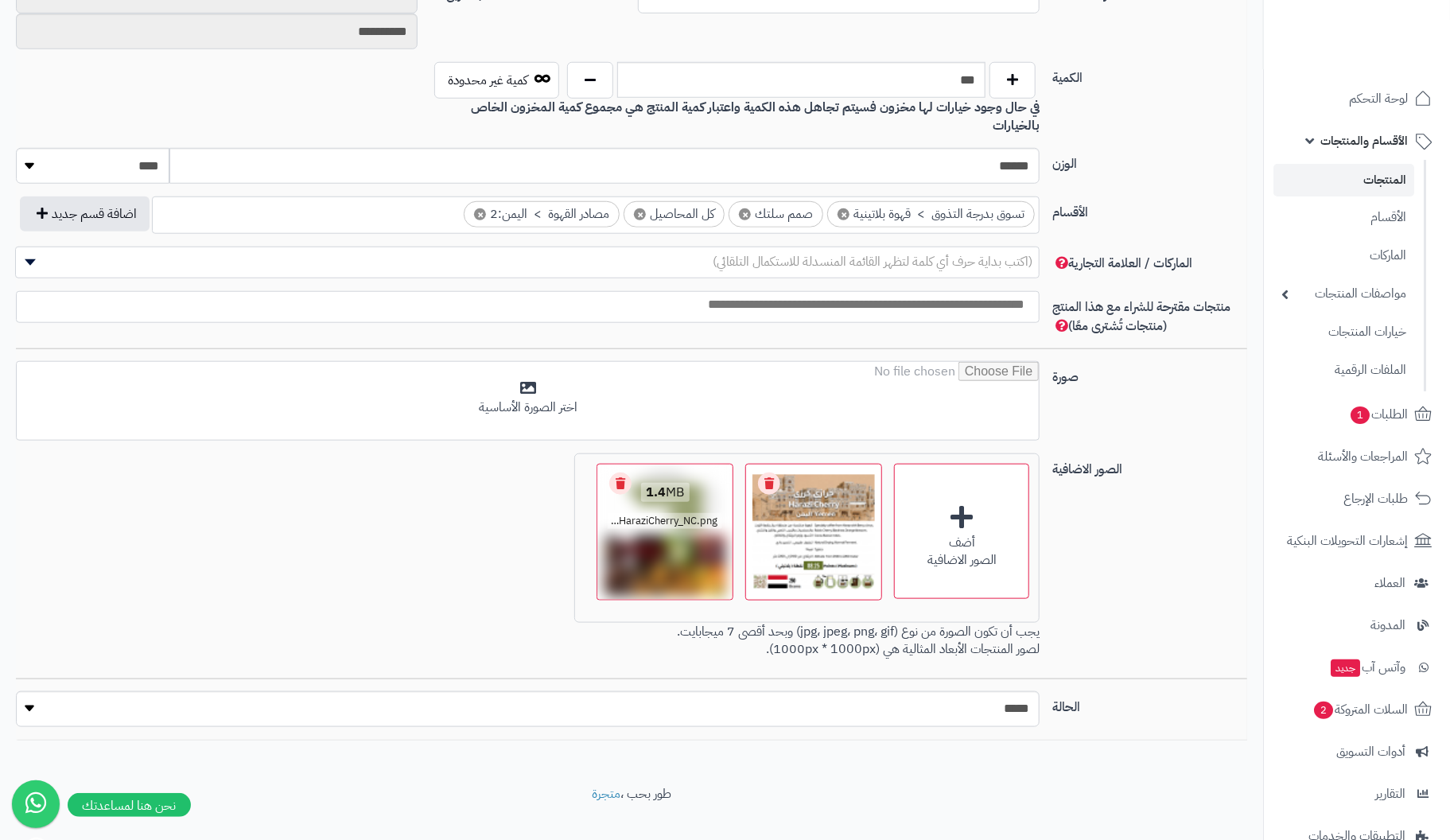
click at [619, 472] on link "Remove file" at bounding box center [620, 483] width 22 height 22
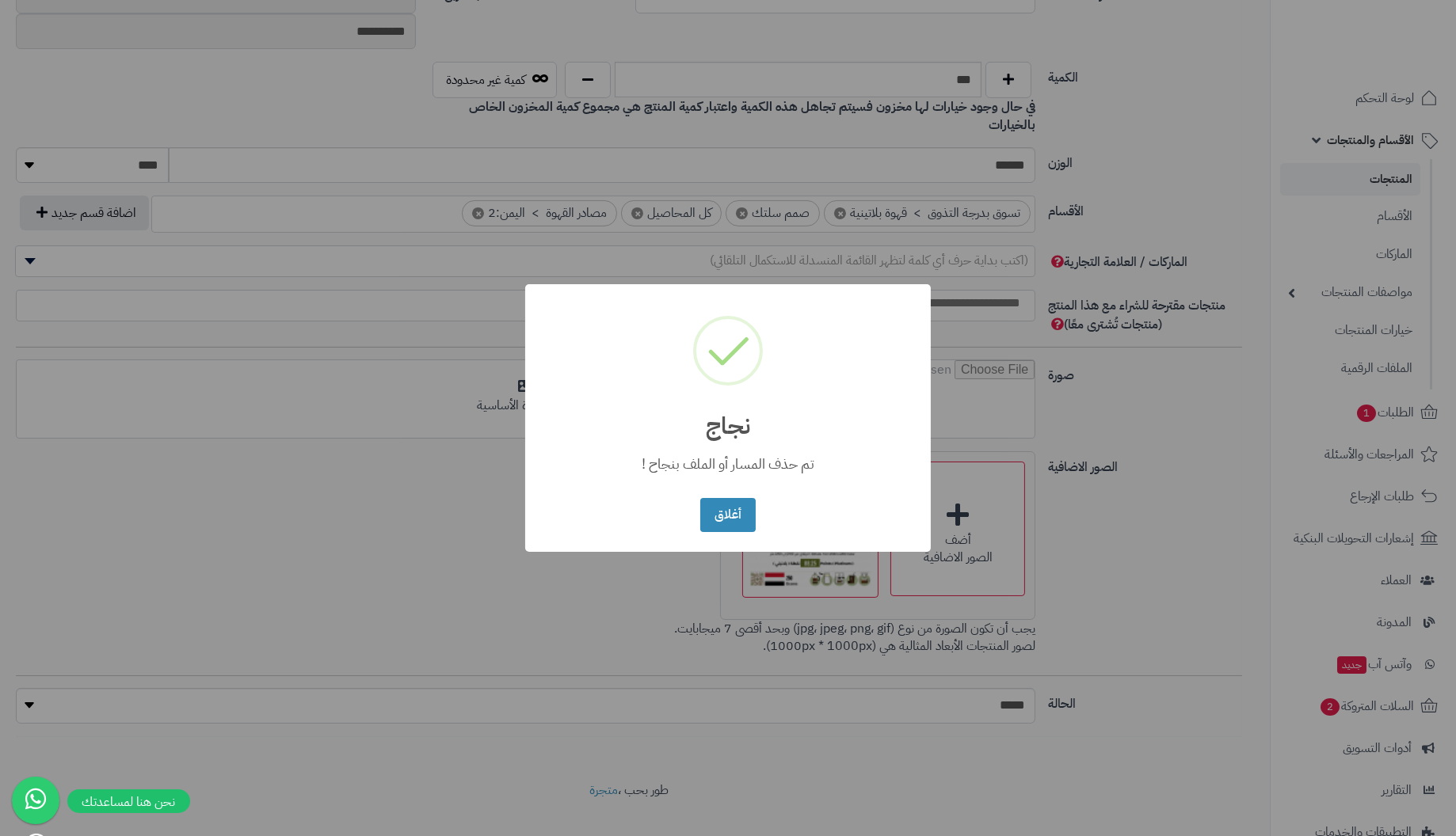
click at [700, 498] on button "أغلاق" at bounding box center [727, 515] width 54 height 34
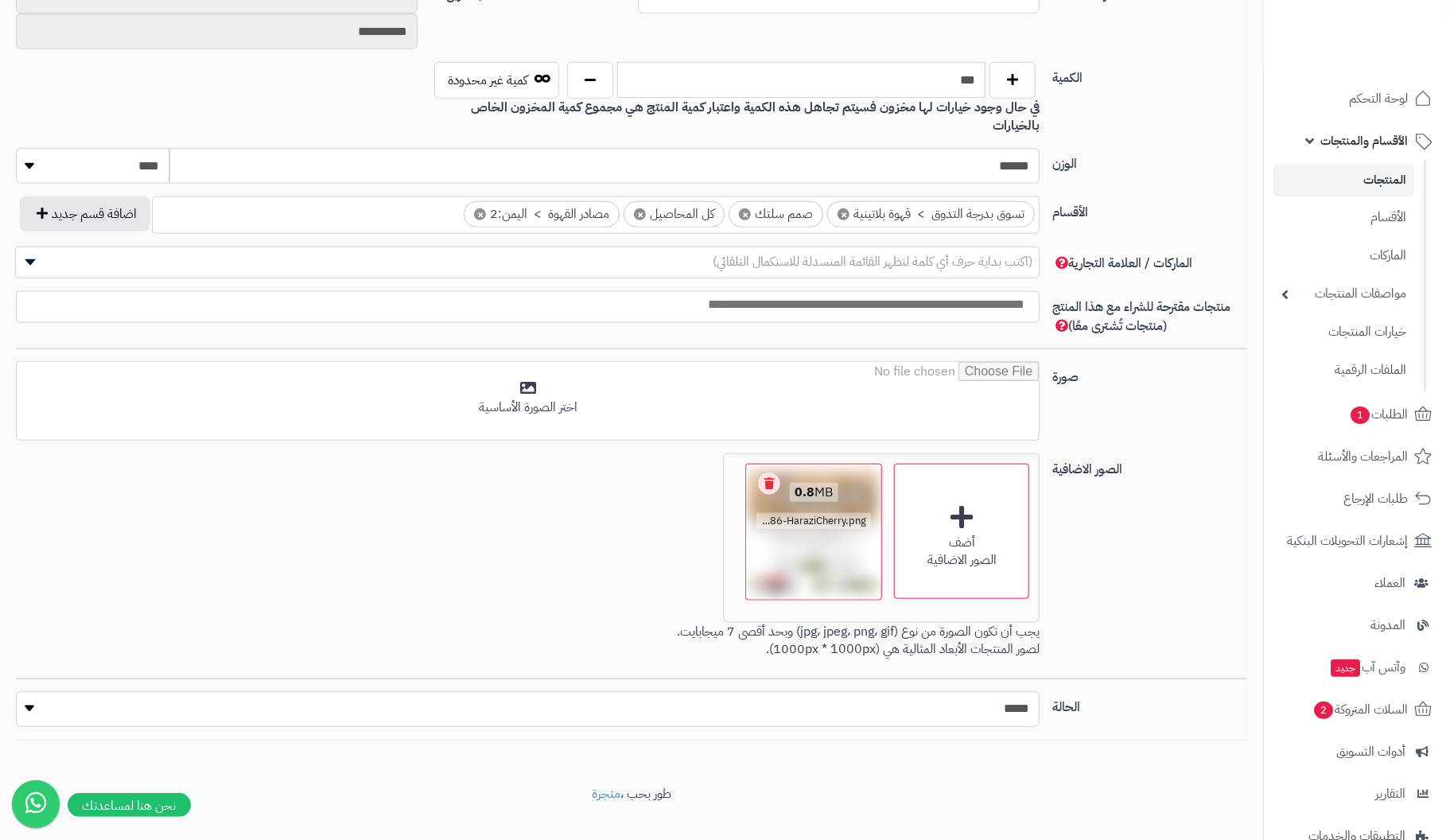
click at [769, 472] on link "Remove file" at bounding box center [769, 483] width 22 height 22
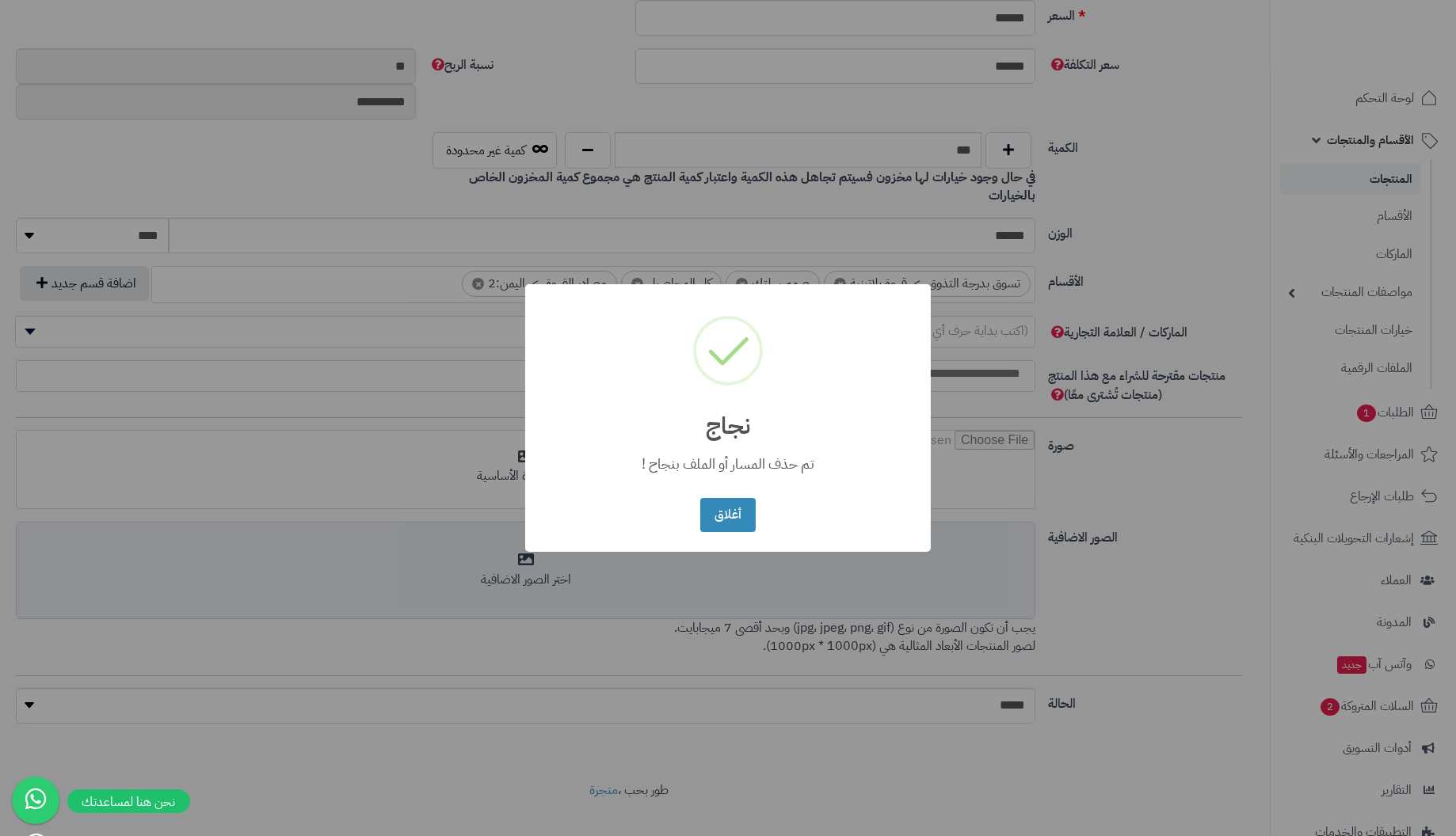
click at [700, 498] on button "أغلاق" at bounding box center [727, 515] width 54 height 34
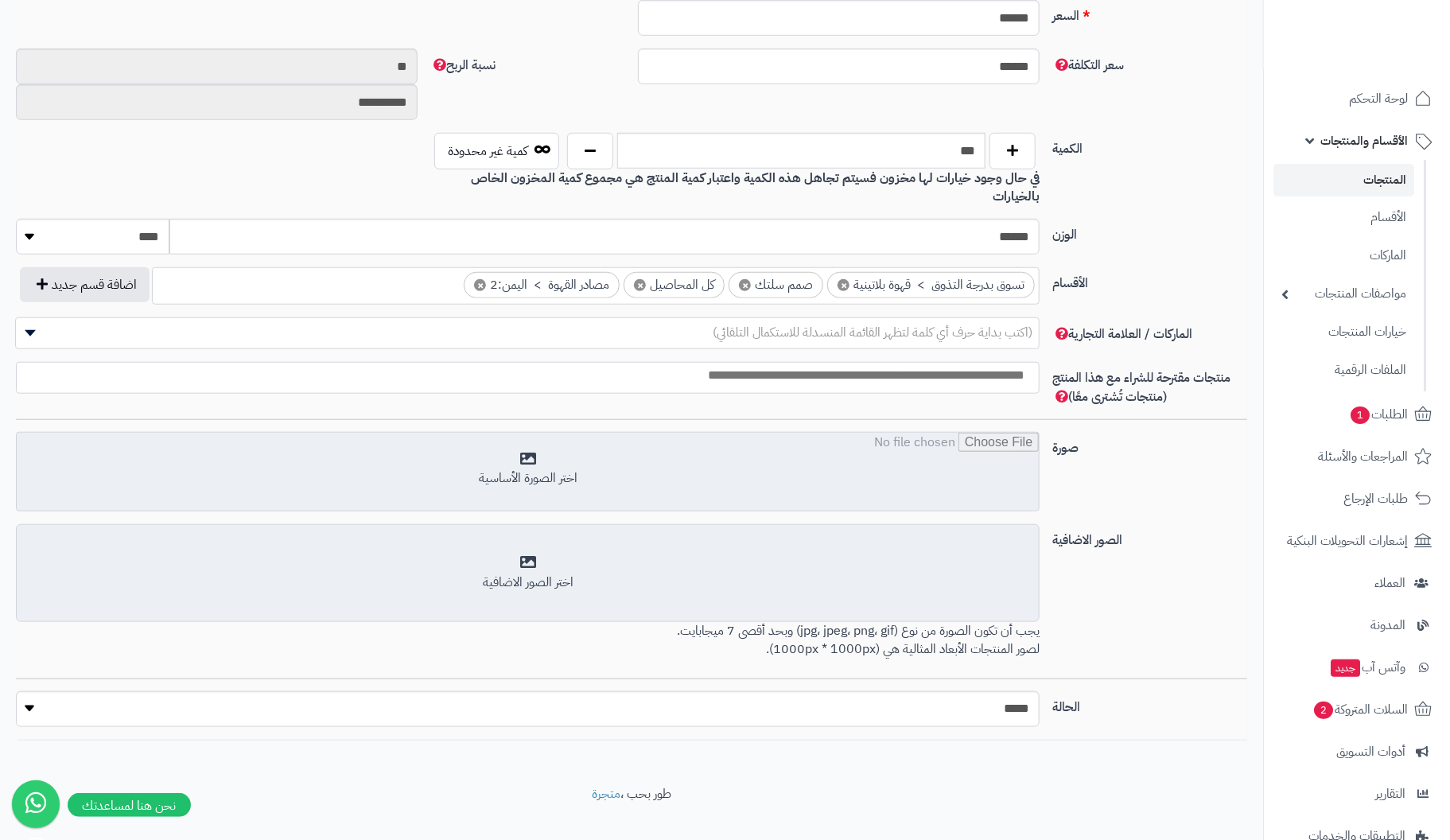
click at [522, 452] on input "file" at bounding box center [527, 473] width 1022 height 80
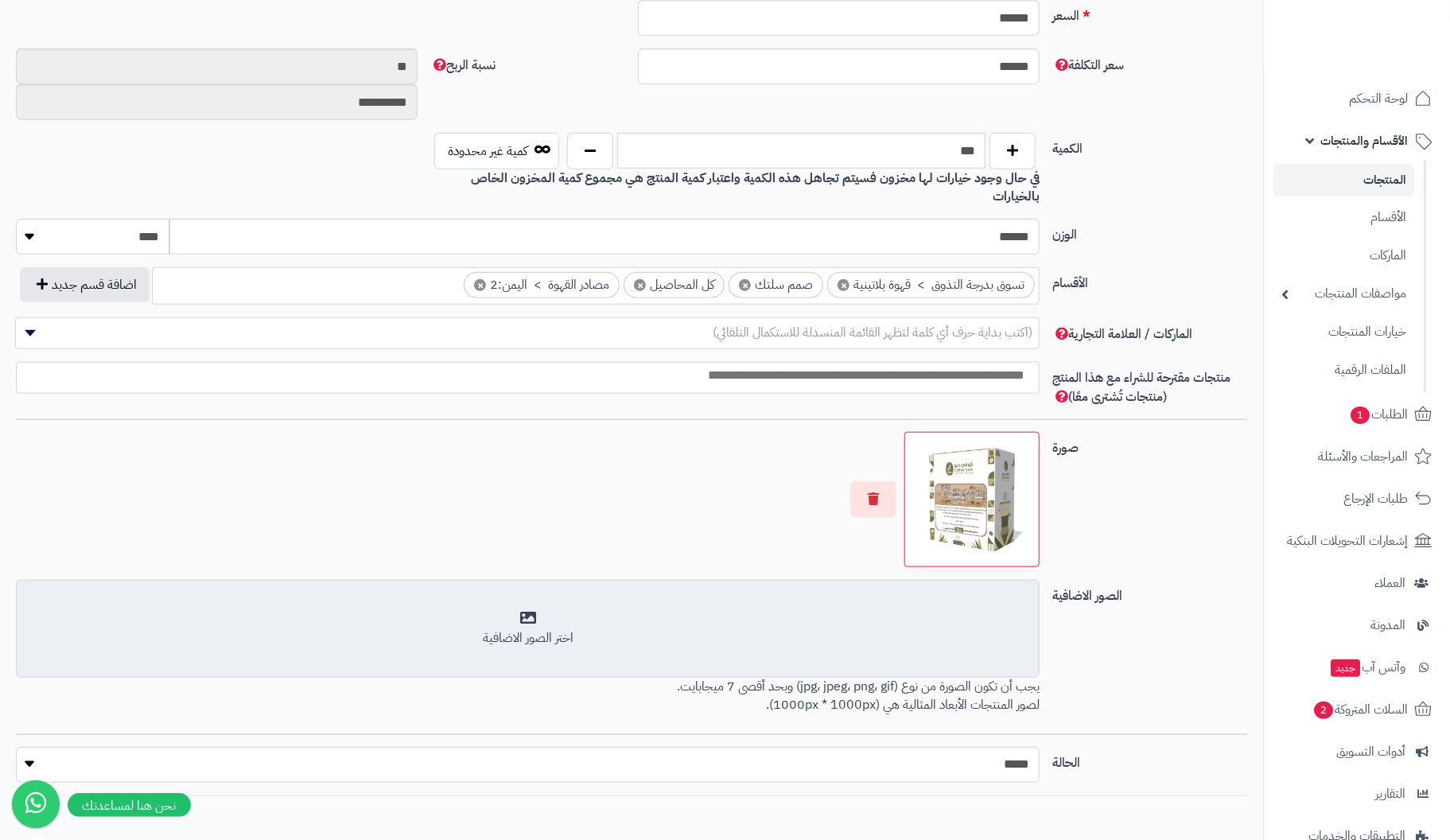
click at [536, 630] on div "اختر الصور الاضافية" at bounding box center [528, 639] width 1003 height 18
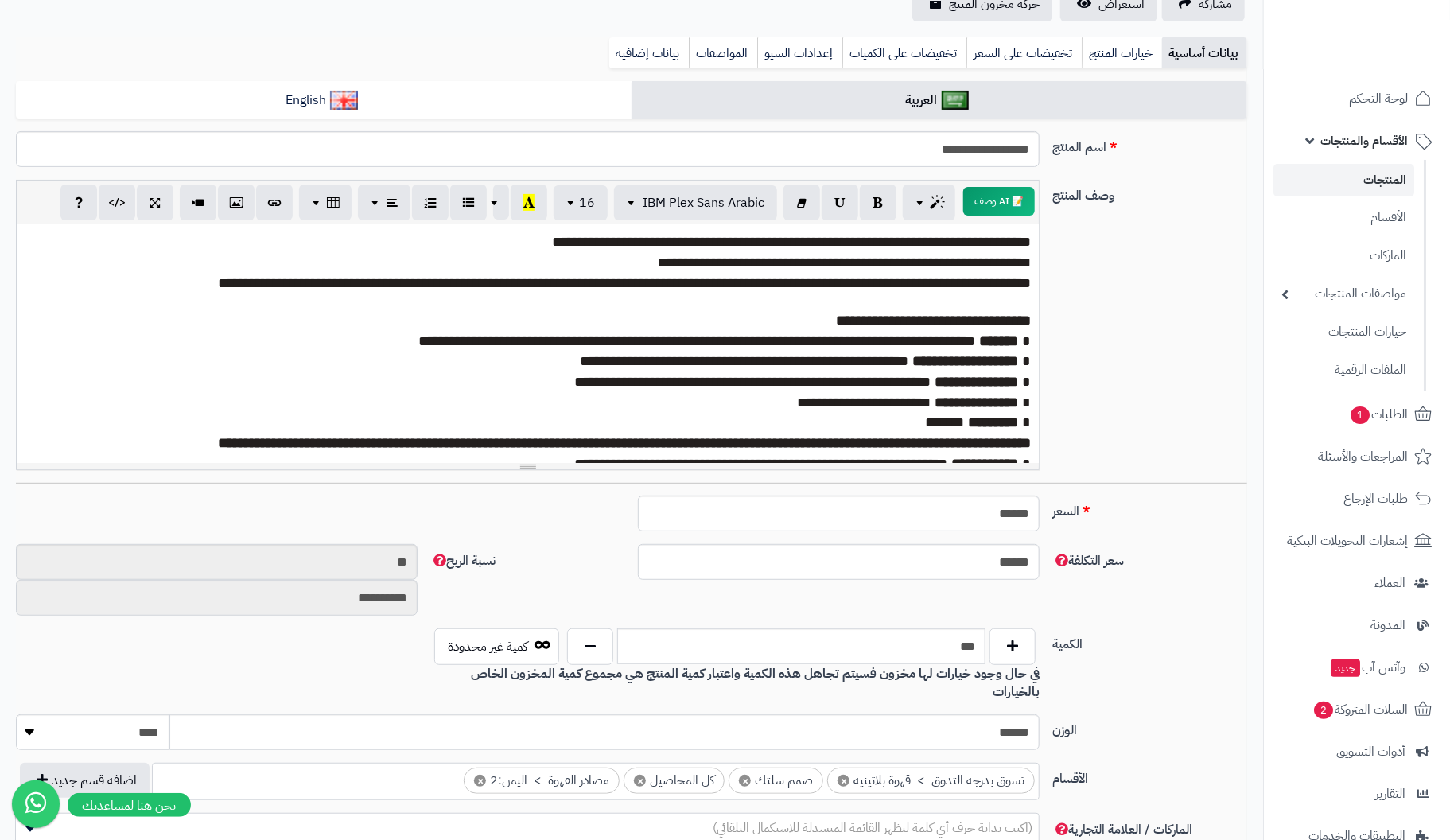
scroll to position [124, 0]
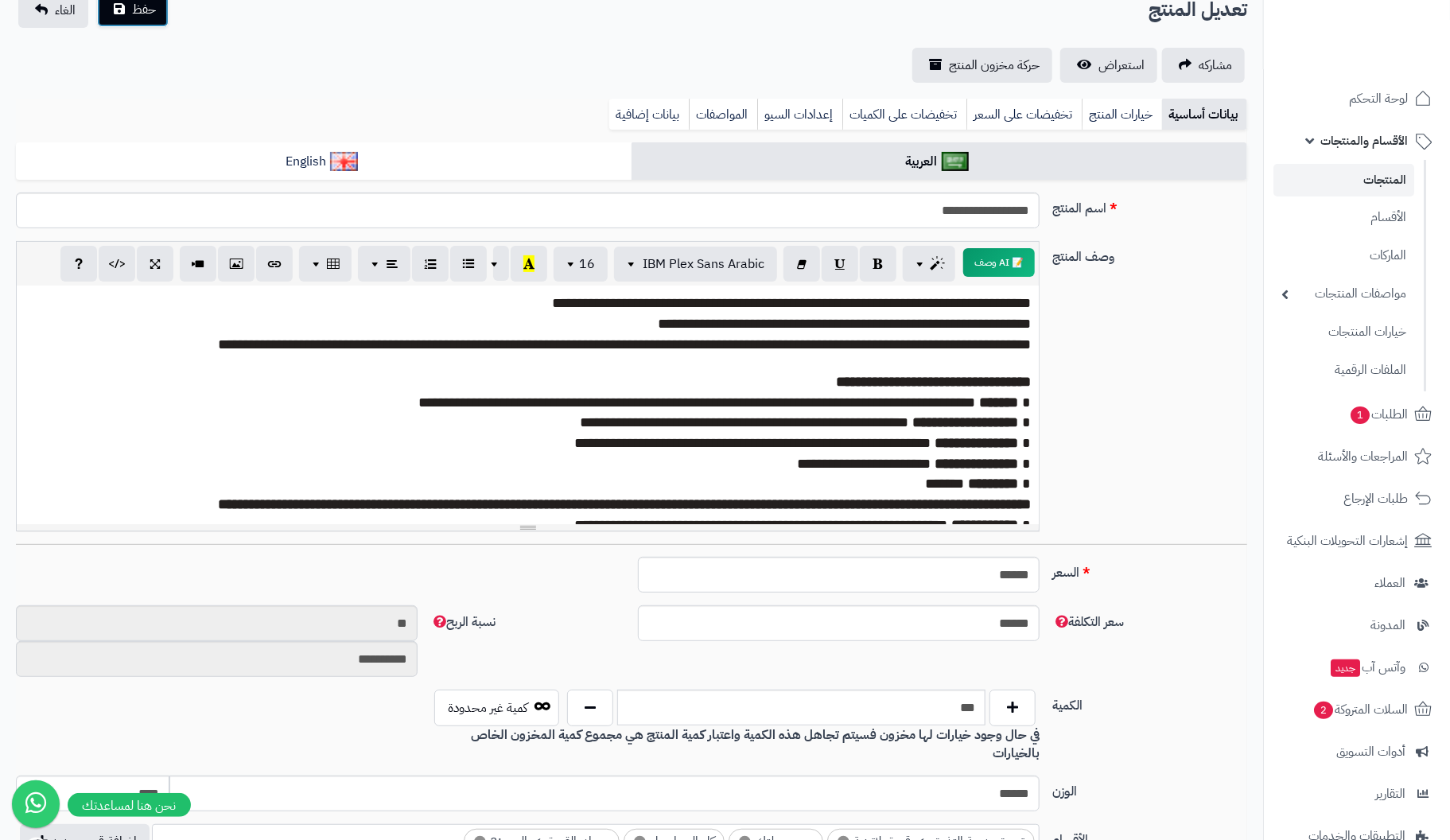
click at [146, 10] on span "حفظ" at bounding box center [144, 9] width 24 height 19
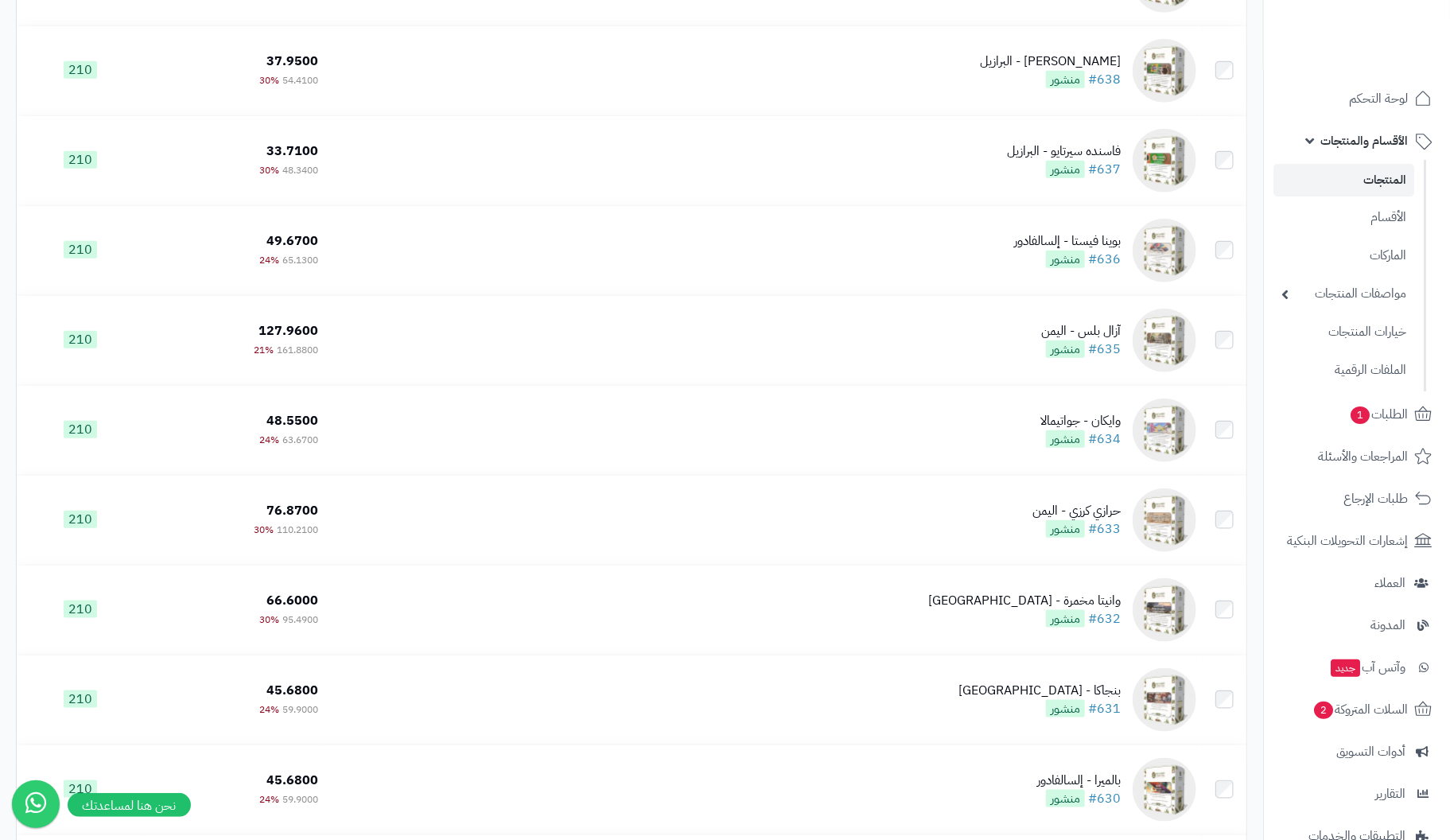
scroll to position [7904, 0]
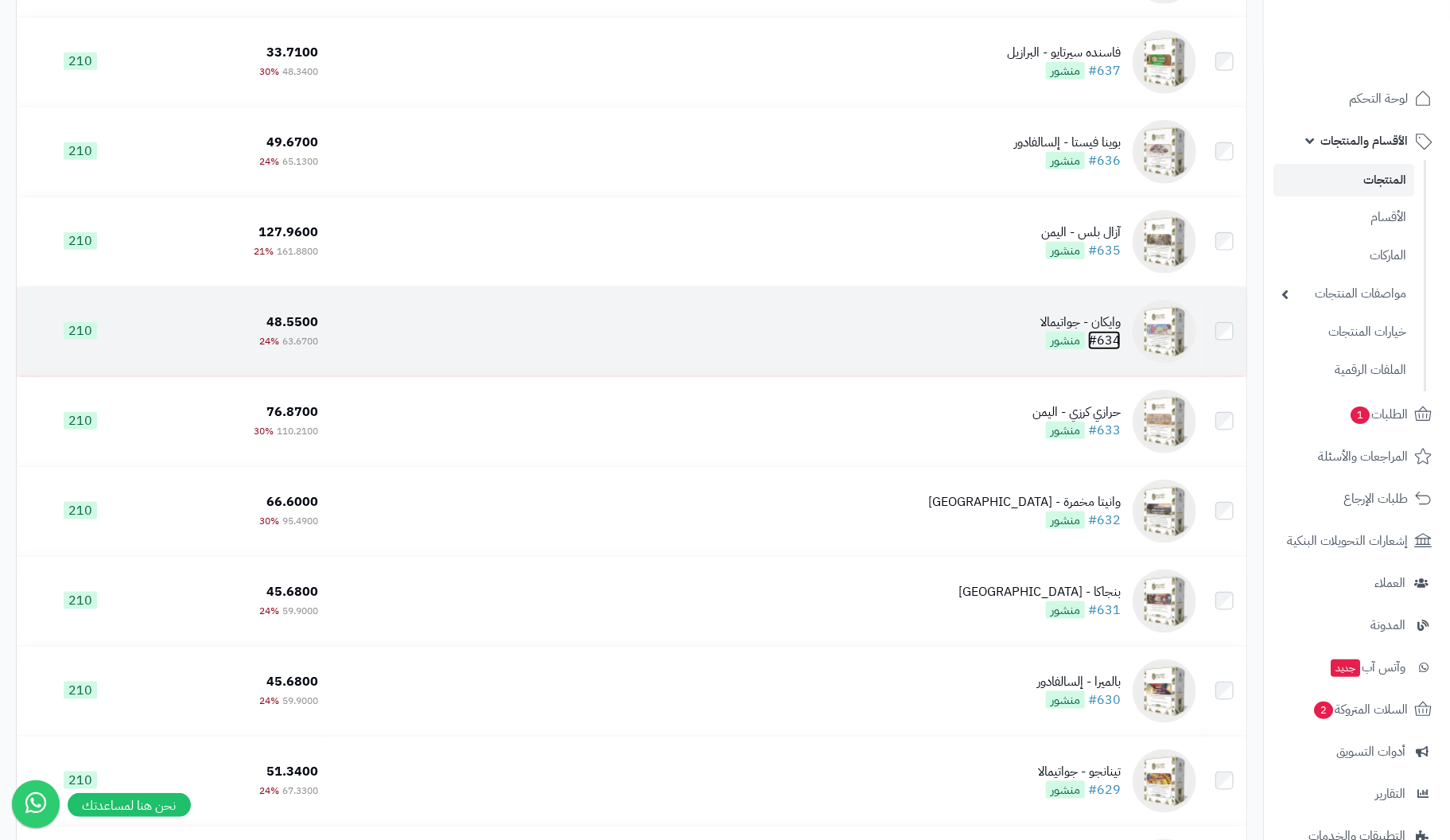
click at [1116, 341] on link "#634" at bounding box center [1104, 340] width 33 height 19
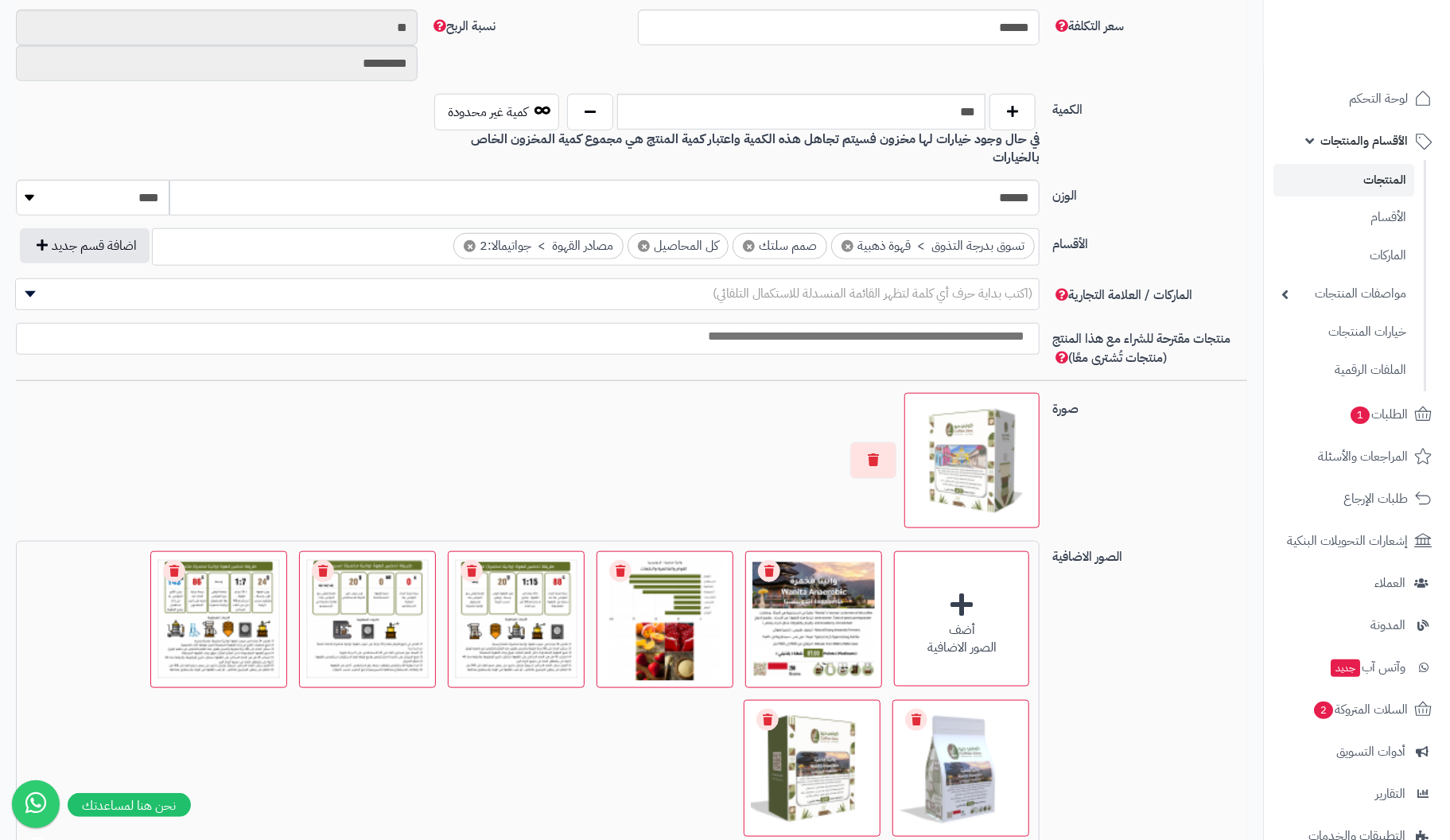
scroll to position [953, 0]
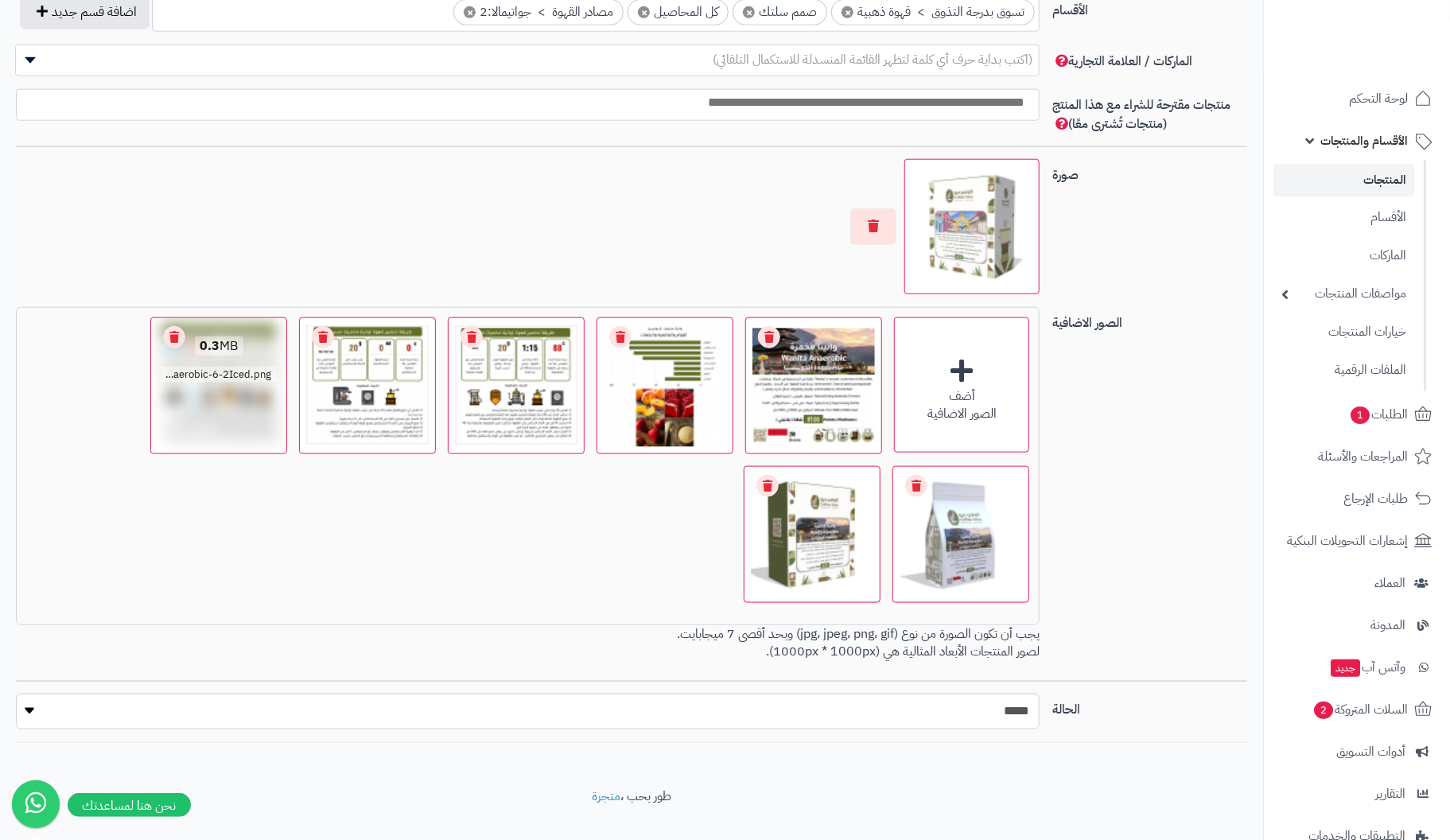
click at [178, 326] on link "Remove file" at bounding box center [174, 337] width 22 height 22
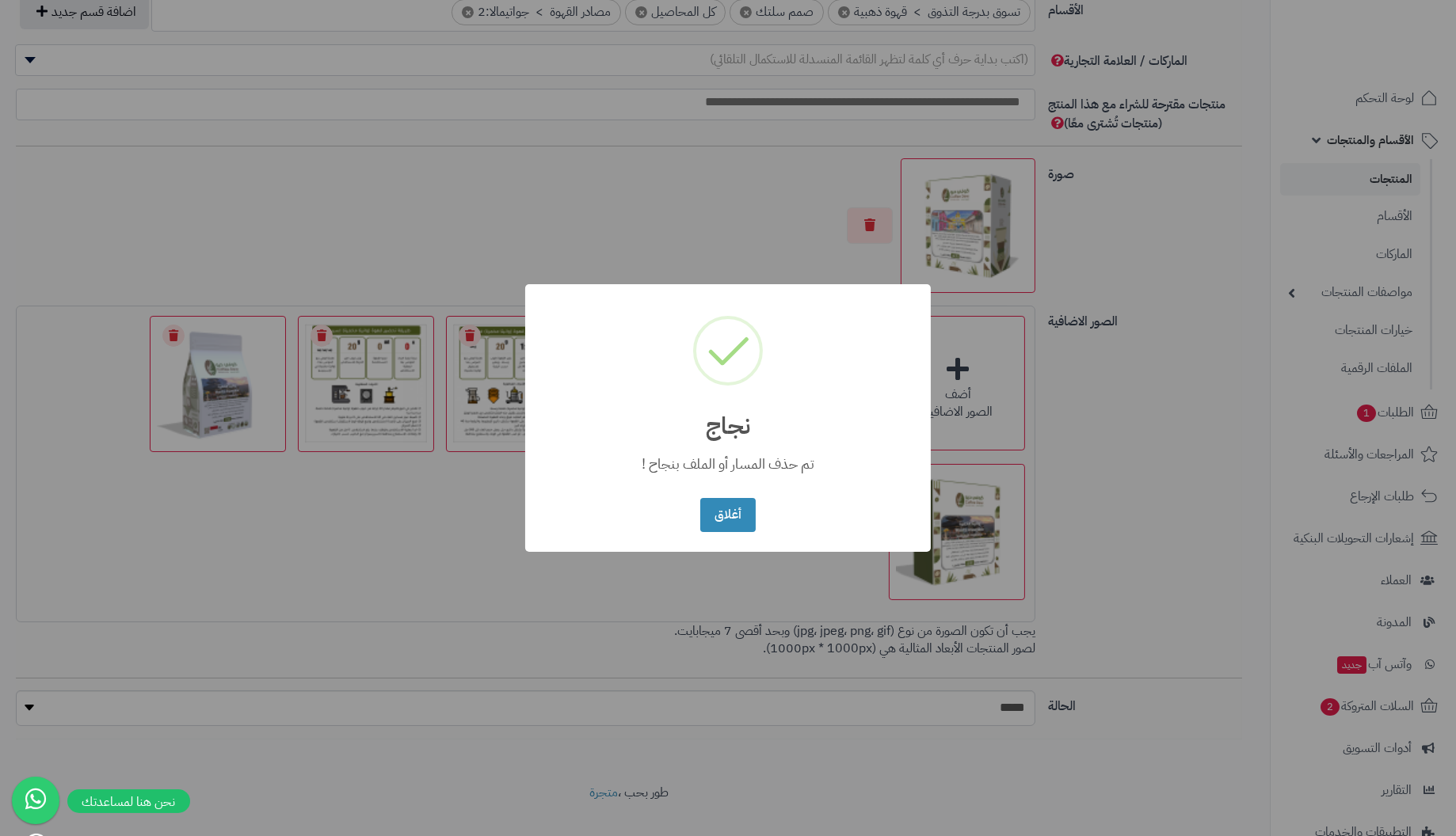
click at [700, 498] on button "أغلاق" at bounding box center [727, 515] width 54 height 34
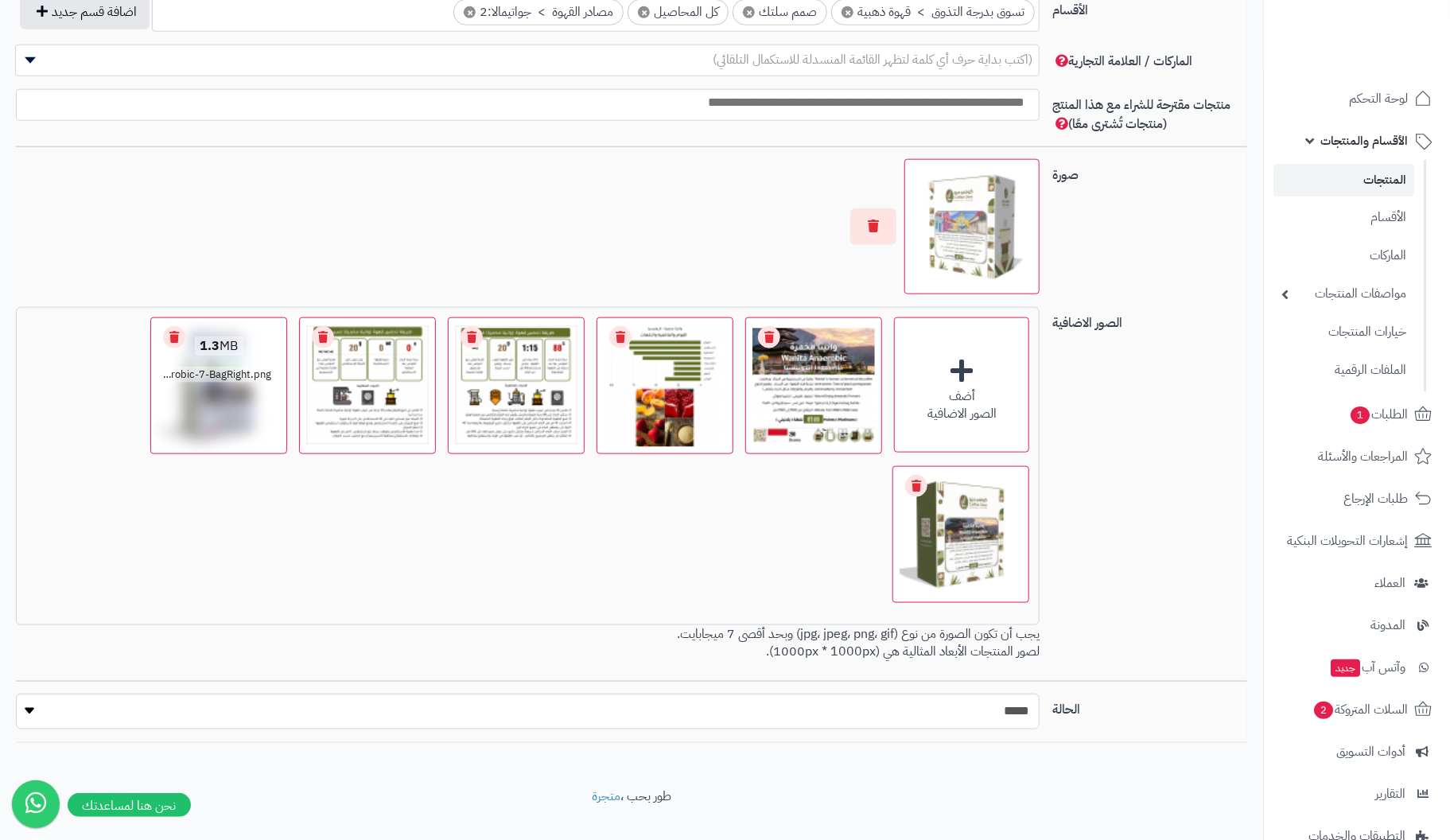
click at [178, 326] on link "Remove file" at bounding box center [174, 337] width 22 height 22
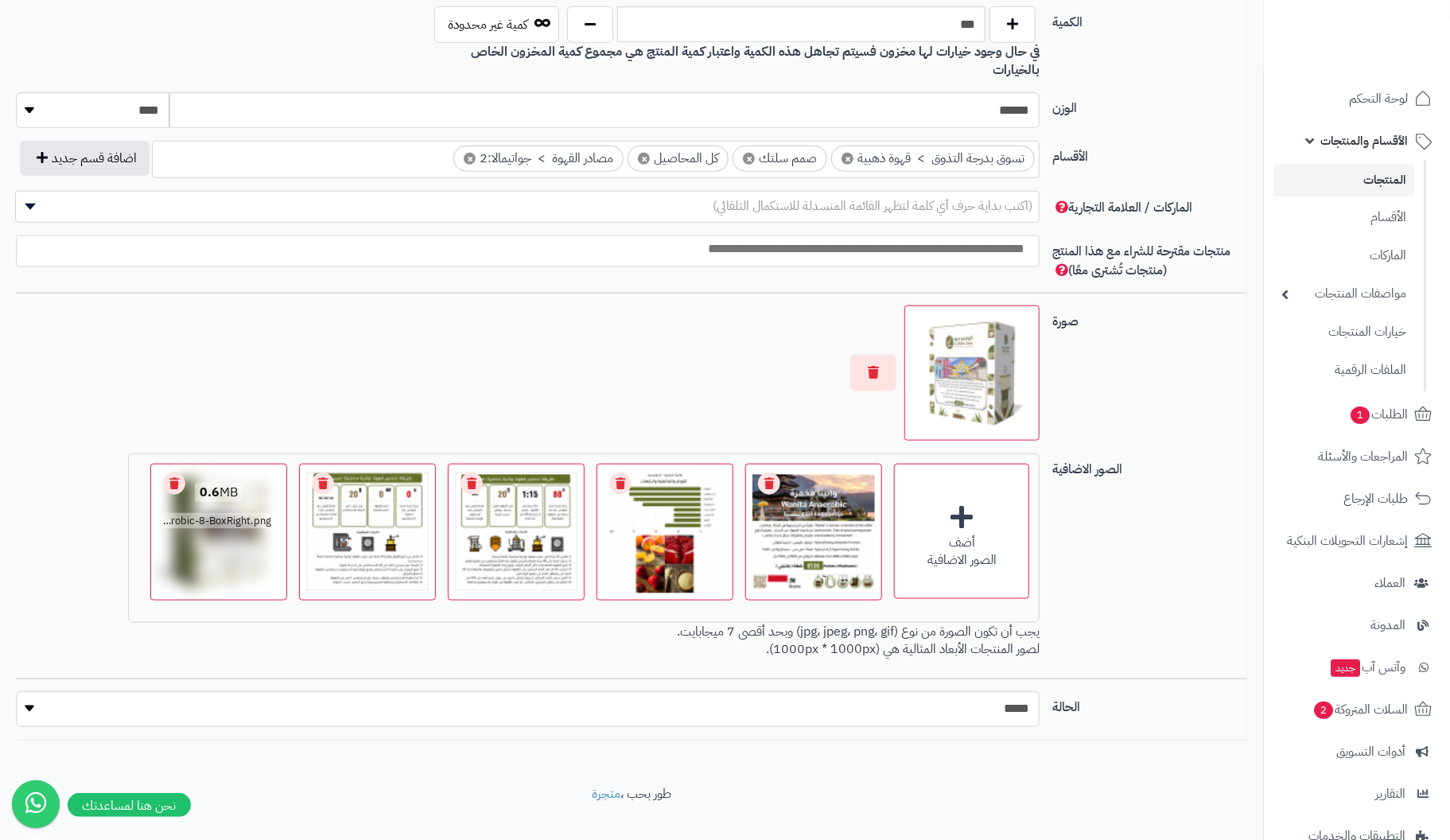
click at [178, 472] on link "Remove file" at bounding box center [174, 483] width 22 height 22
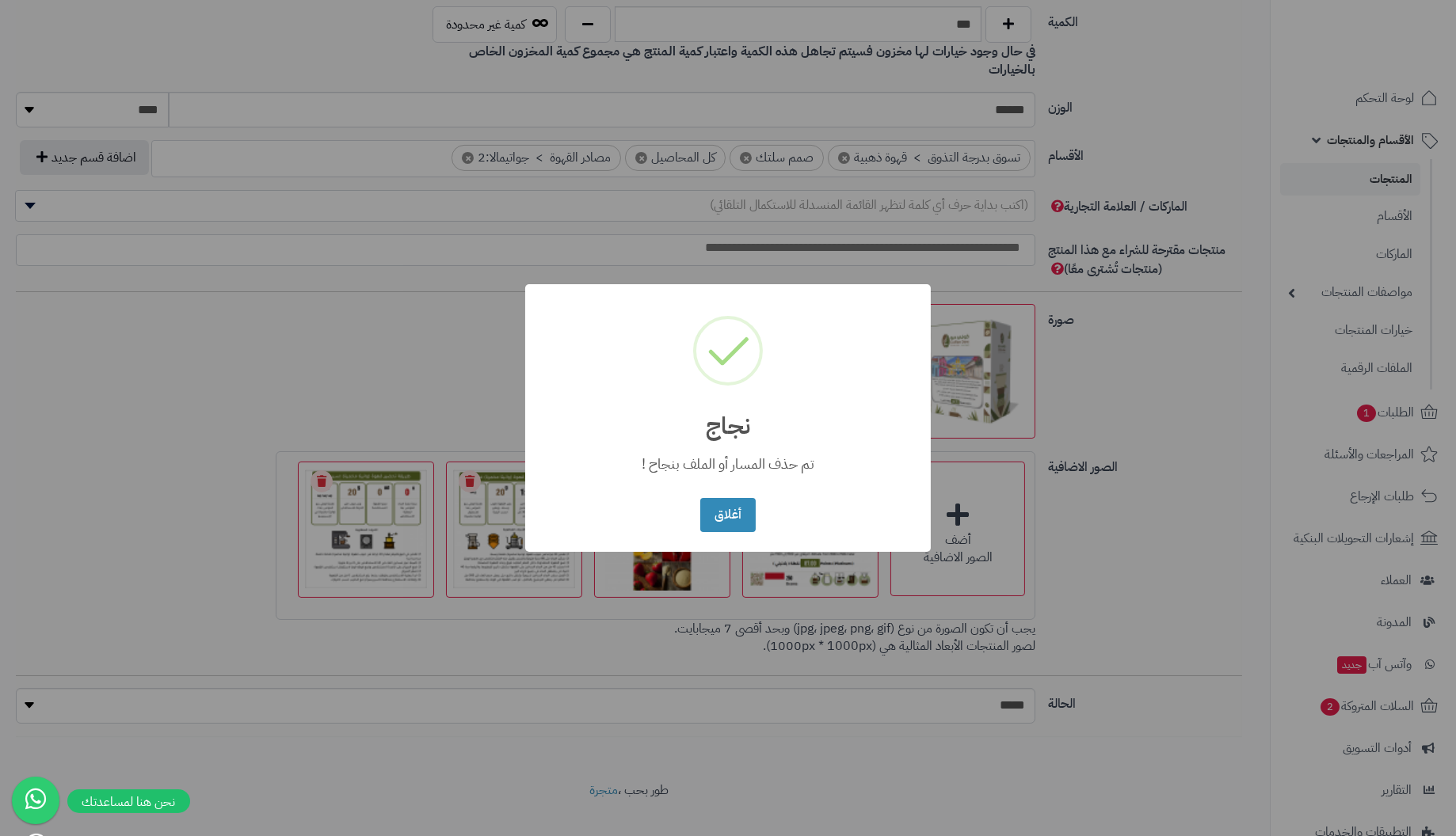
click at [700, 498] on button "أغلاق" at bounding box center [727, 515] width 54 height 34
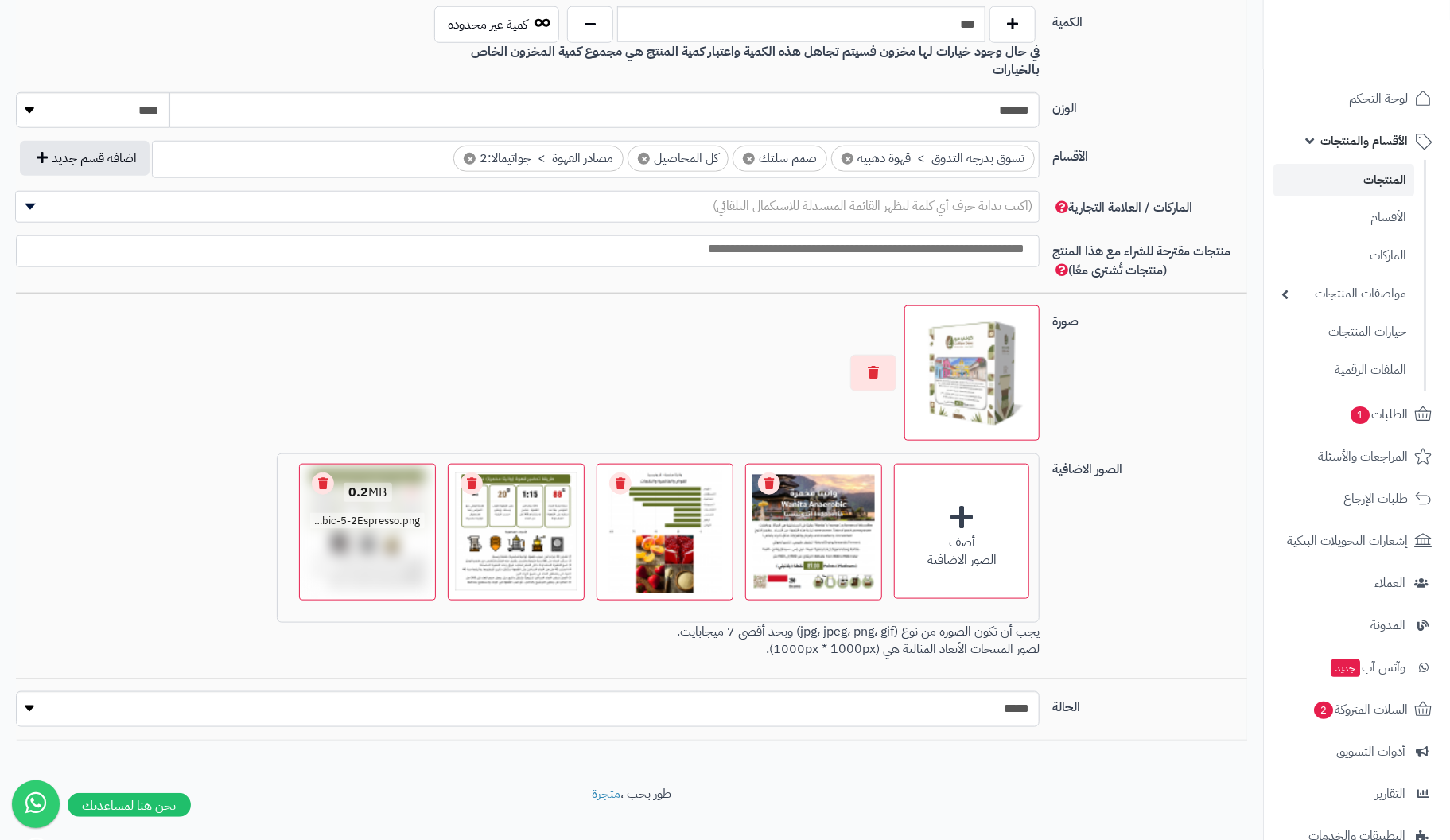
click at [325, 472] on link "Remove file" at bounding box center [322, 483] width 22 height 22
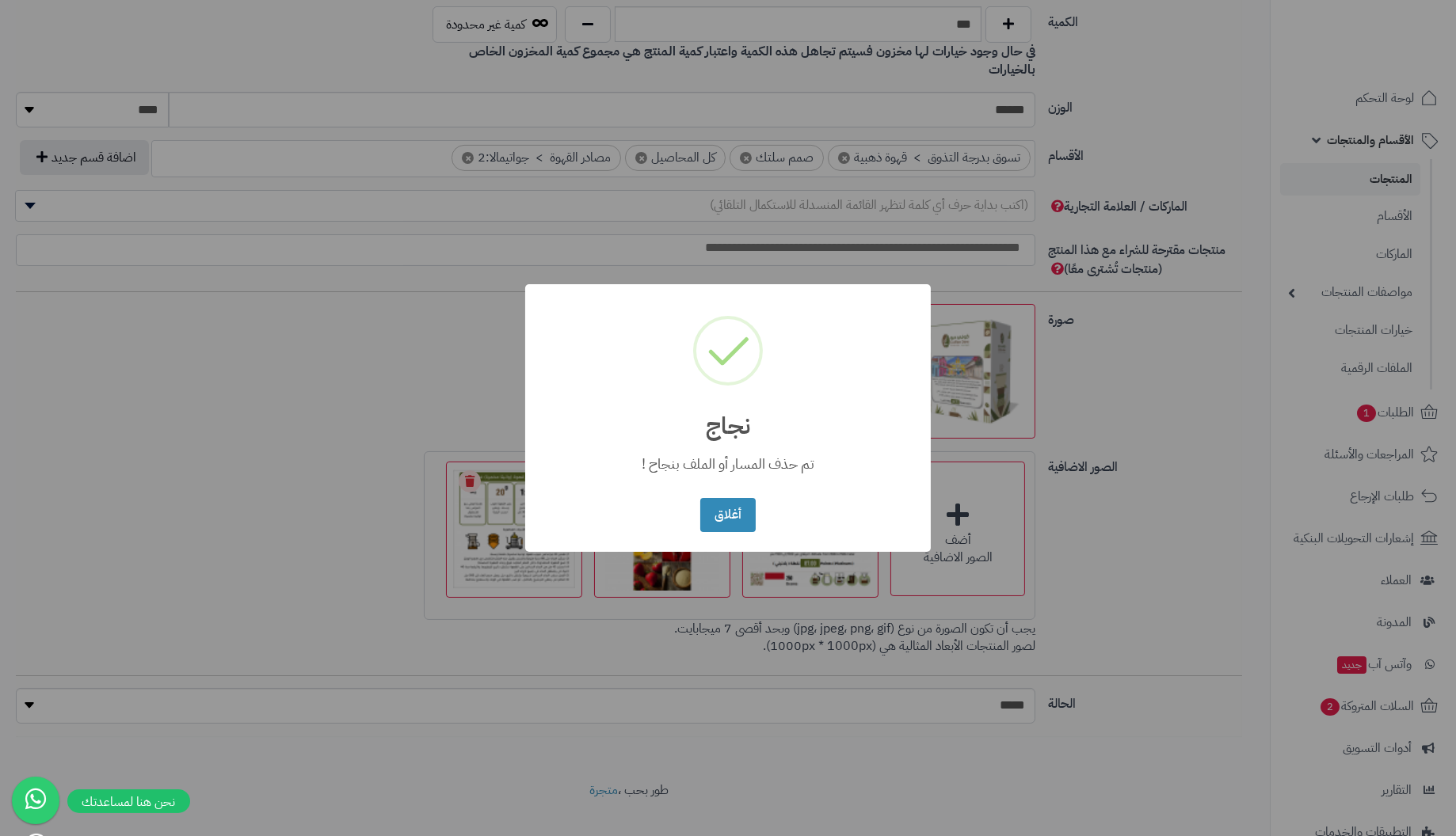
click at [700, 498] on button "أغلاق" at bounding box center [727, 515] width 54 height 34
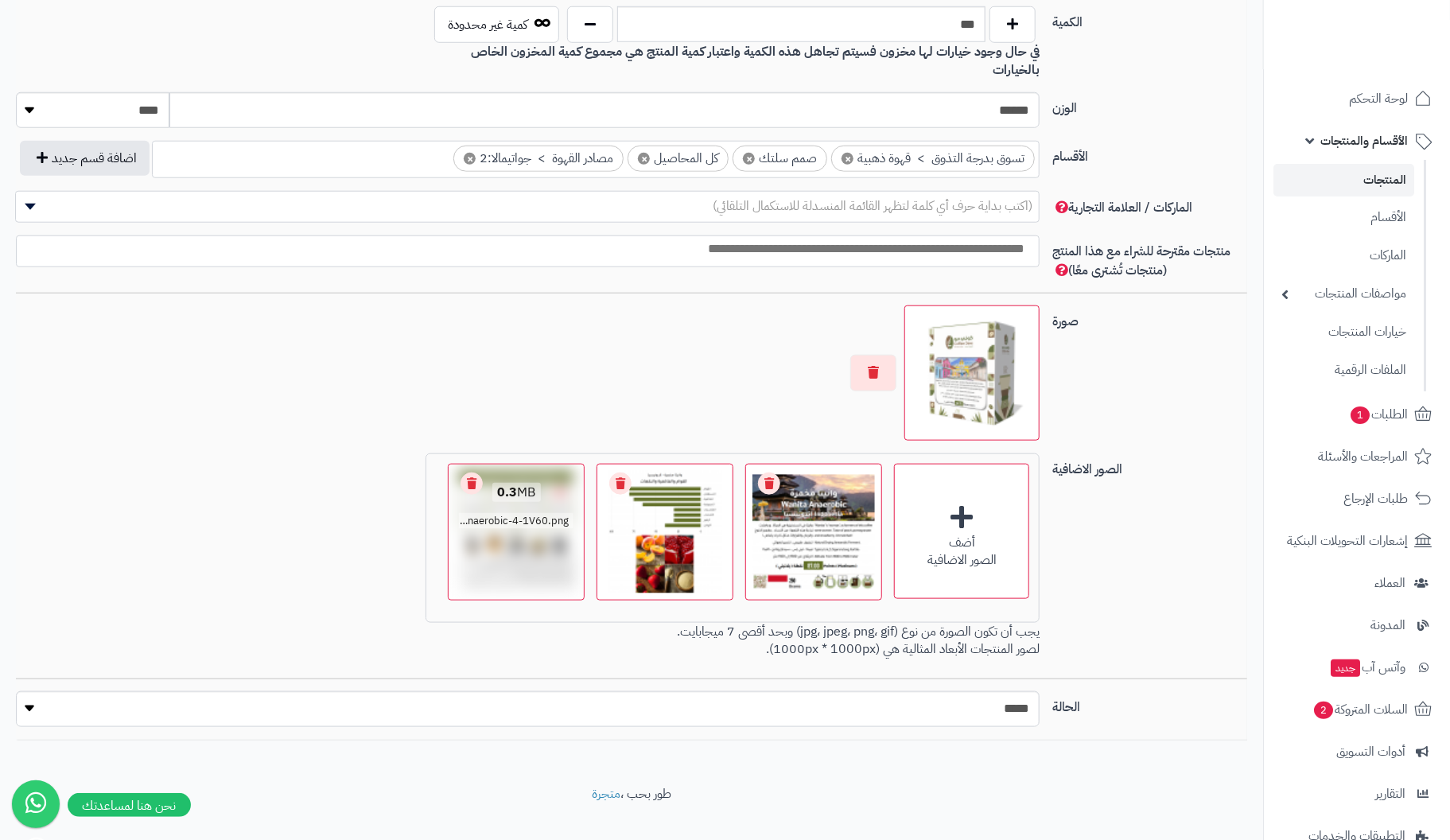
click at [474, 472] on link "Remove file" at bounding box center [471, 483] width 22 height 22
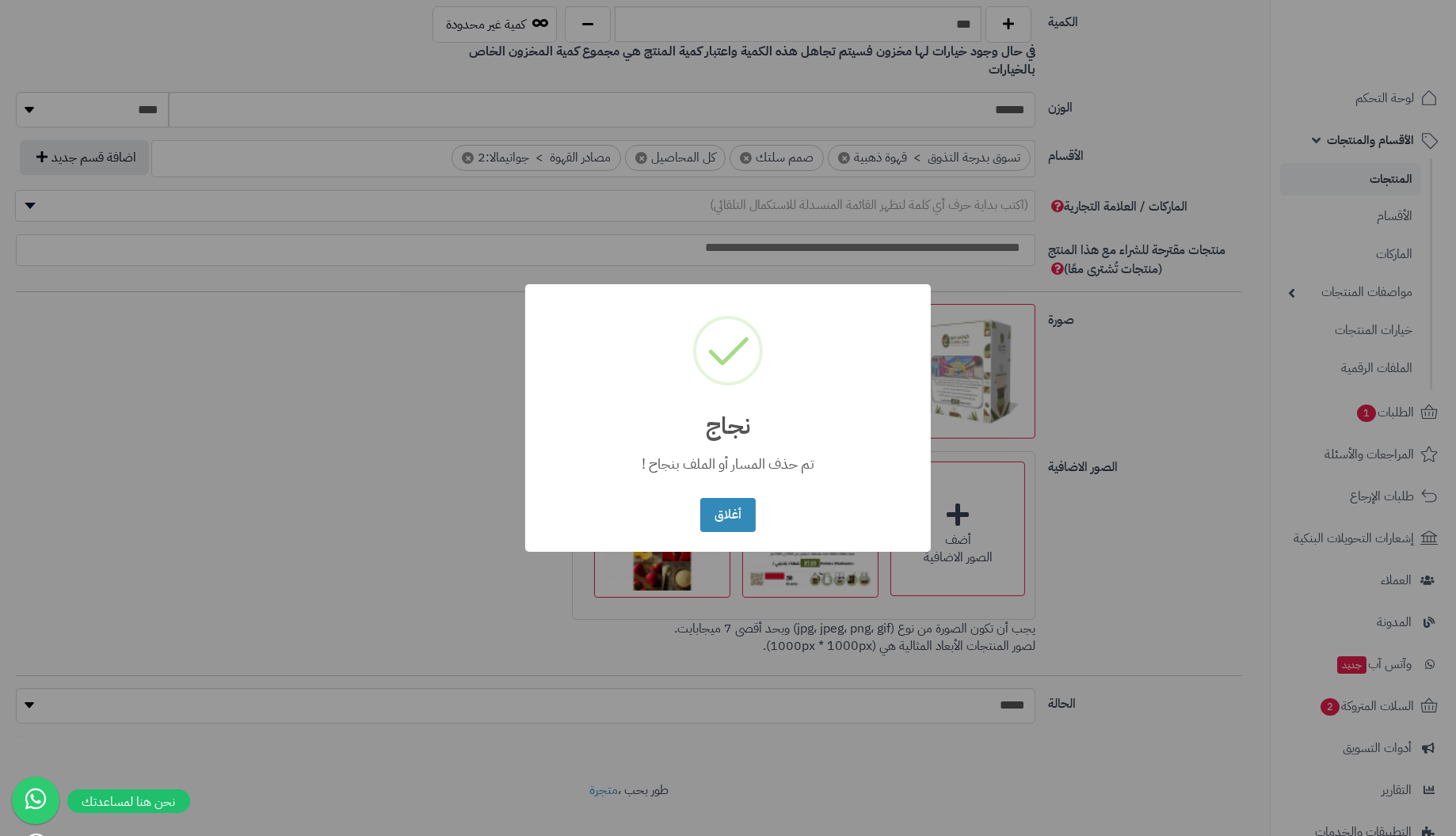
click at [700, 498] on button "أغلاق" at bounding box center [727, 515] width 54 height 34
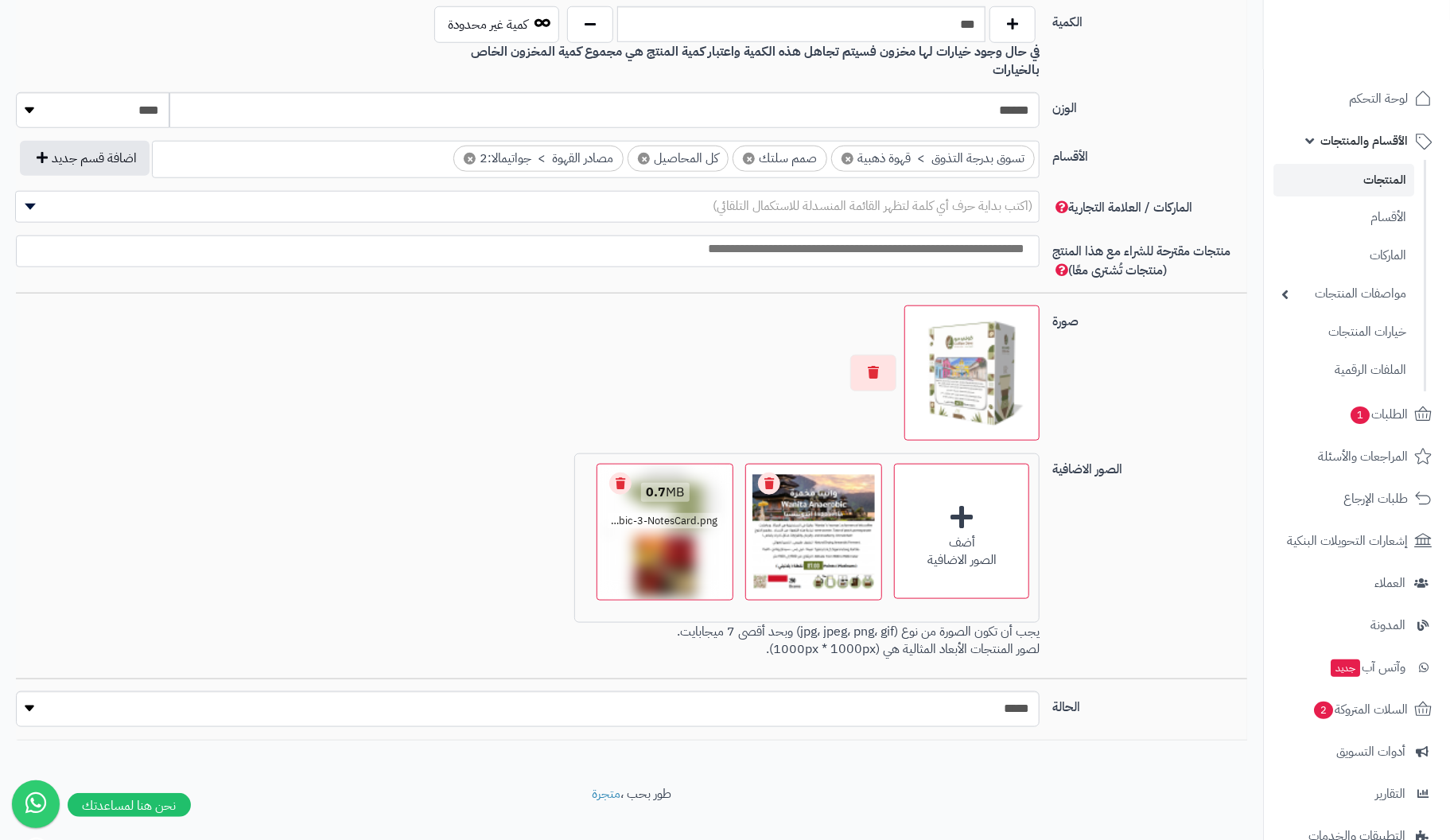
click at [627, 472] on link "Remove file" at bounding box center [620, 483] width 22 height 22
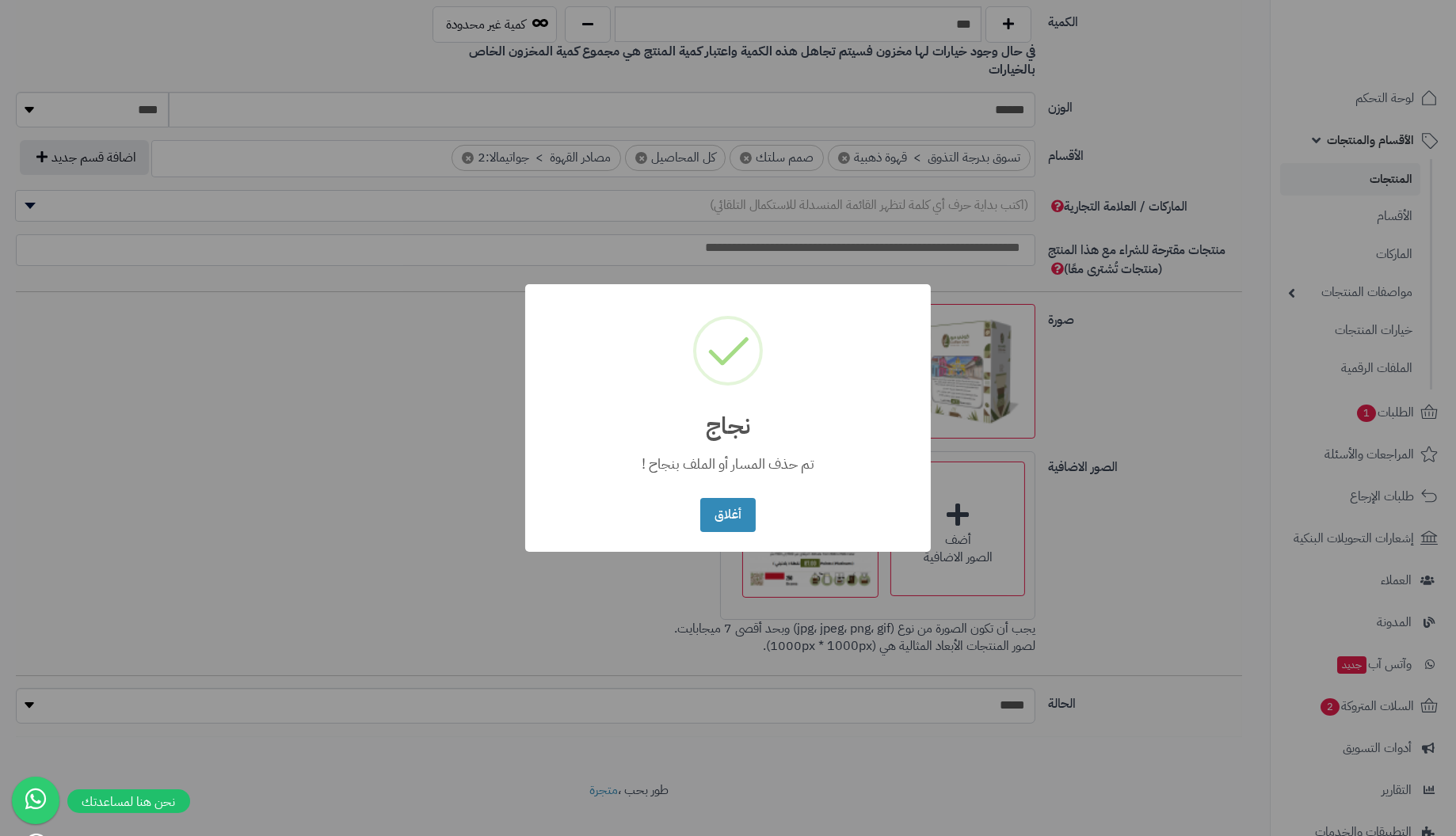
click at [700, 498] on button "أغلاق" at bounding box center [727, 515] width 54 height 34
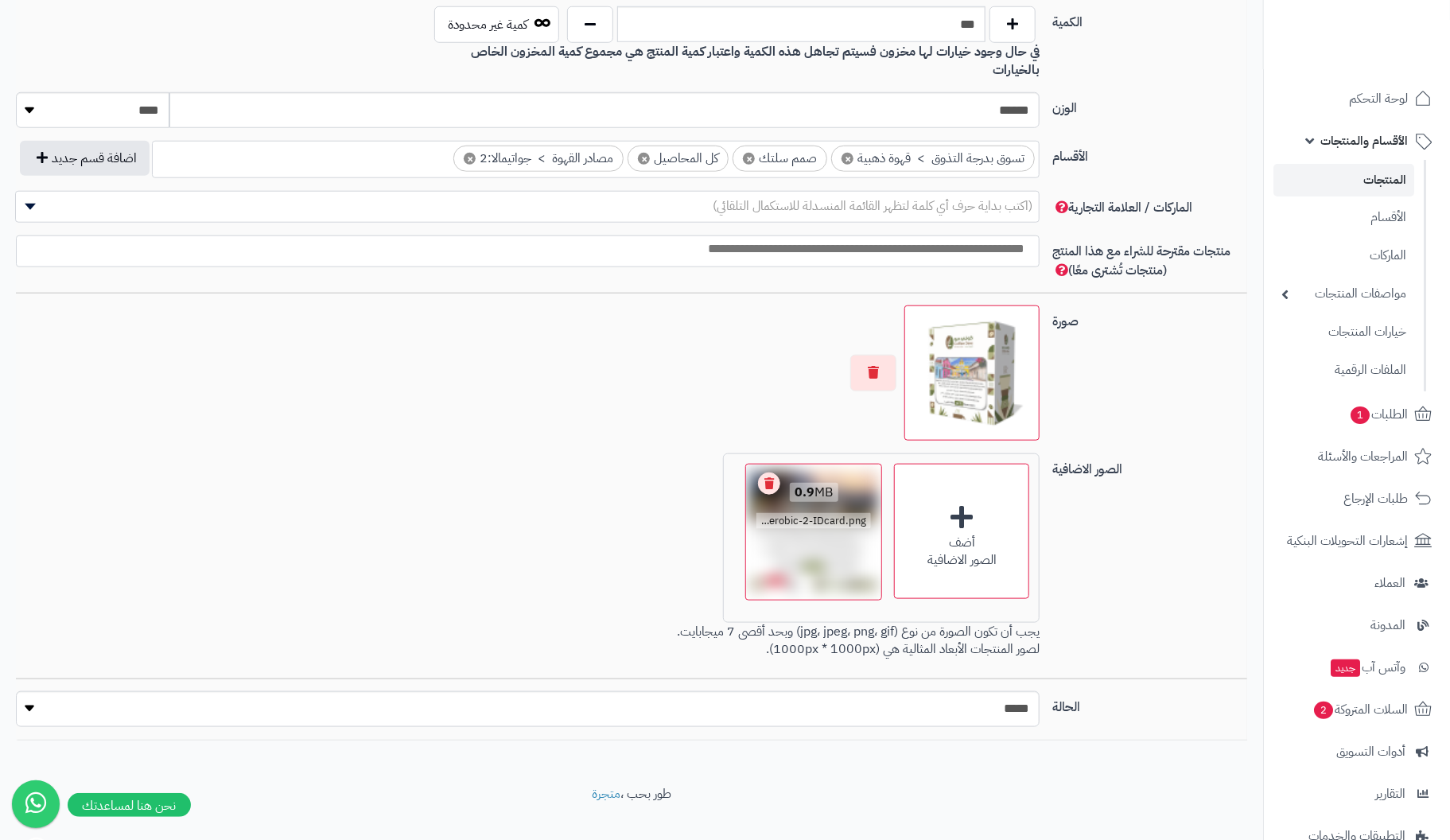
click at [769, 472] on link "Remove file" at bounding box center [769, 483] width 22 height 22
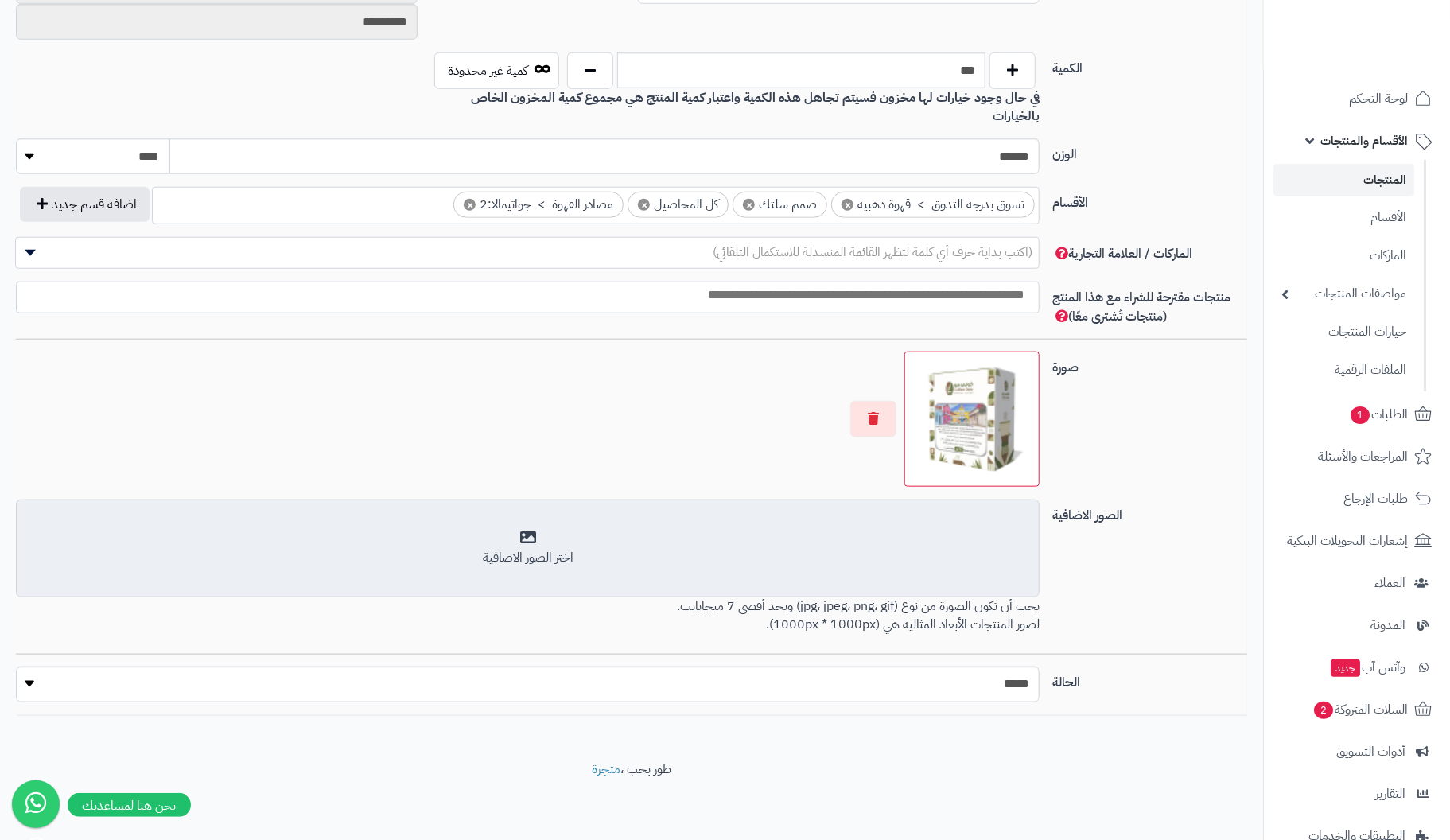
scroll to position [736, 0]
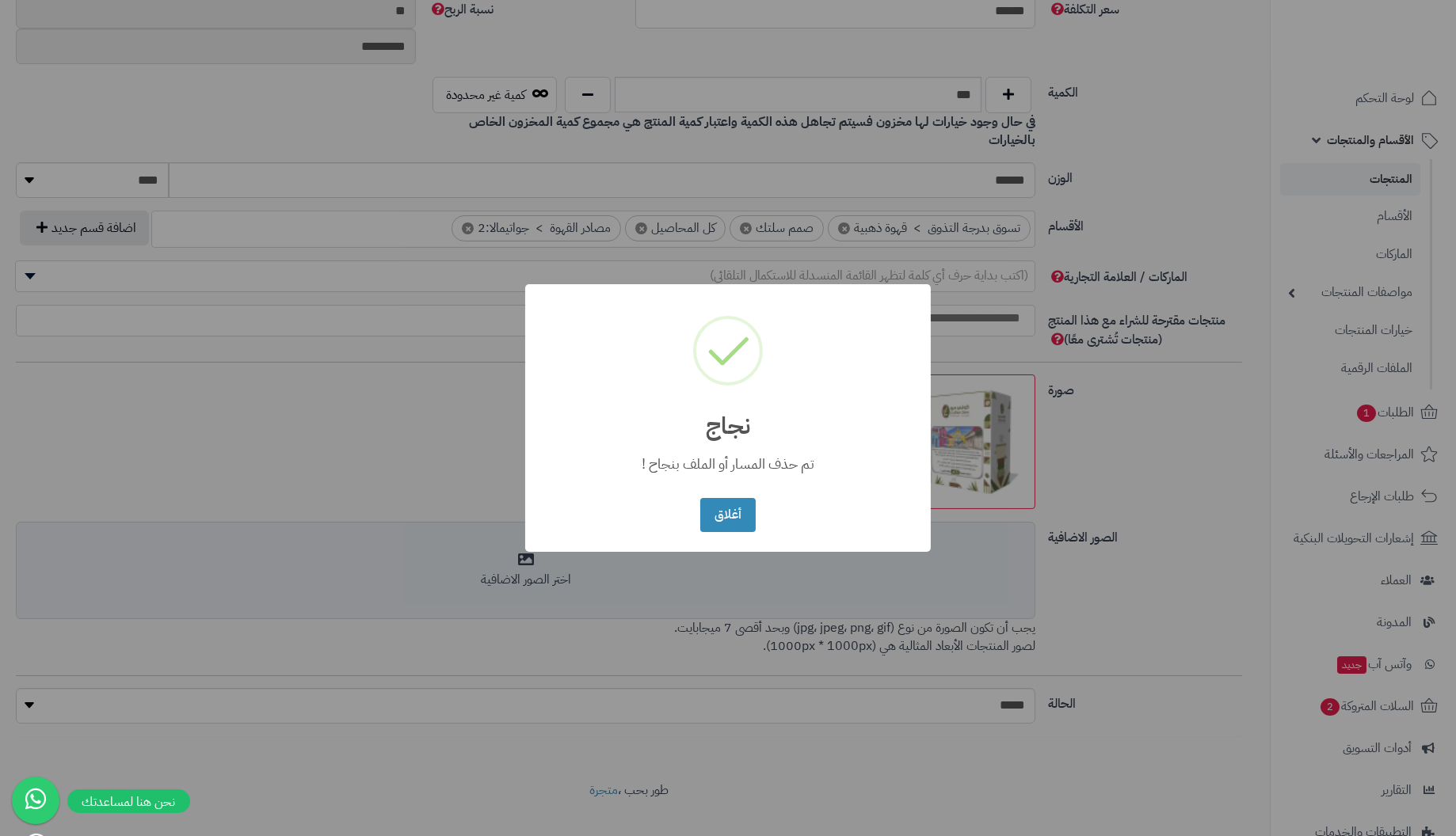
click at [700, 498] on button "أغلاق" at bounding box center [727, 515] width 54 height 34
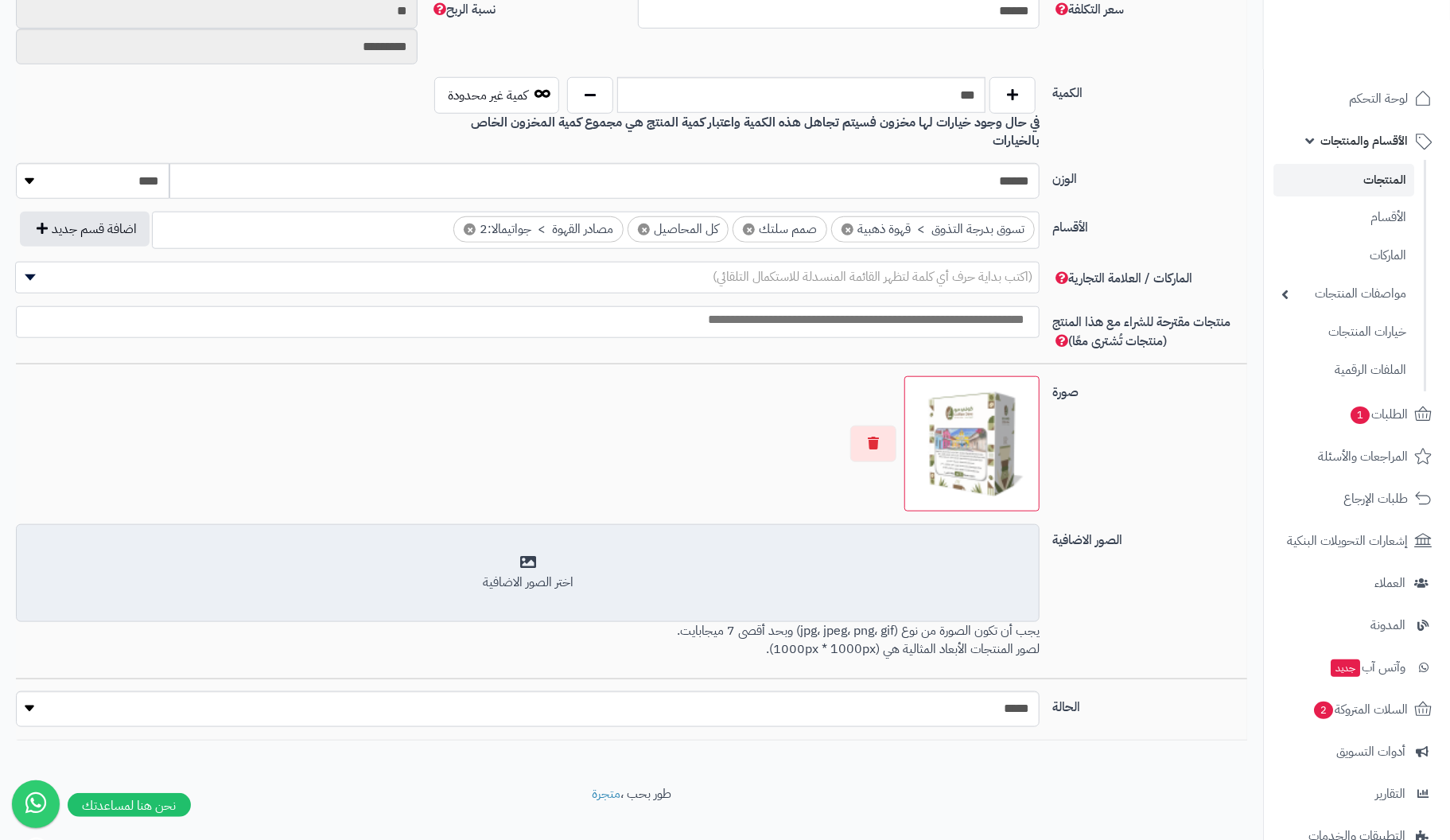
click at [516, 573] on div "اختر الصور الاضافية" at bounding box center [528, 582] width 1003 height 18
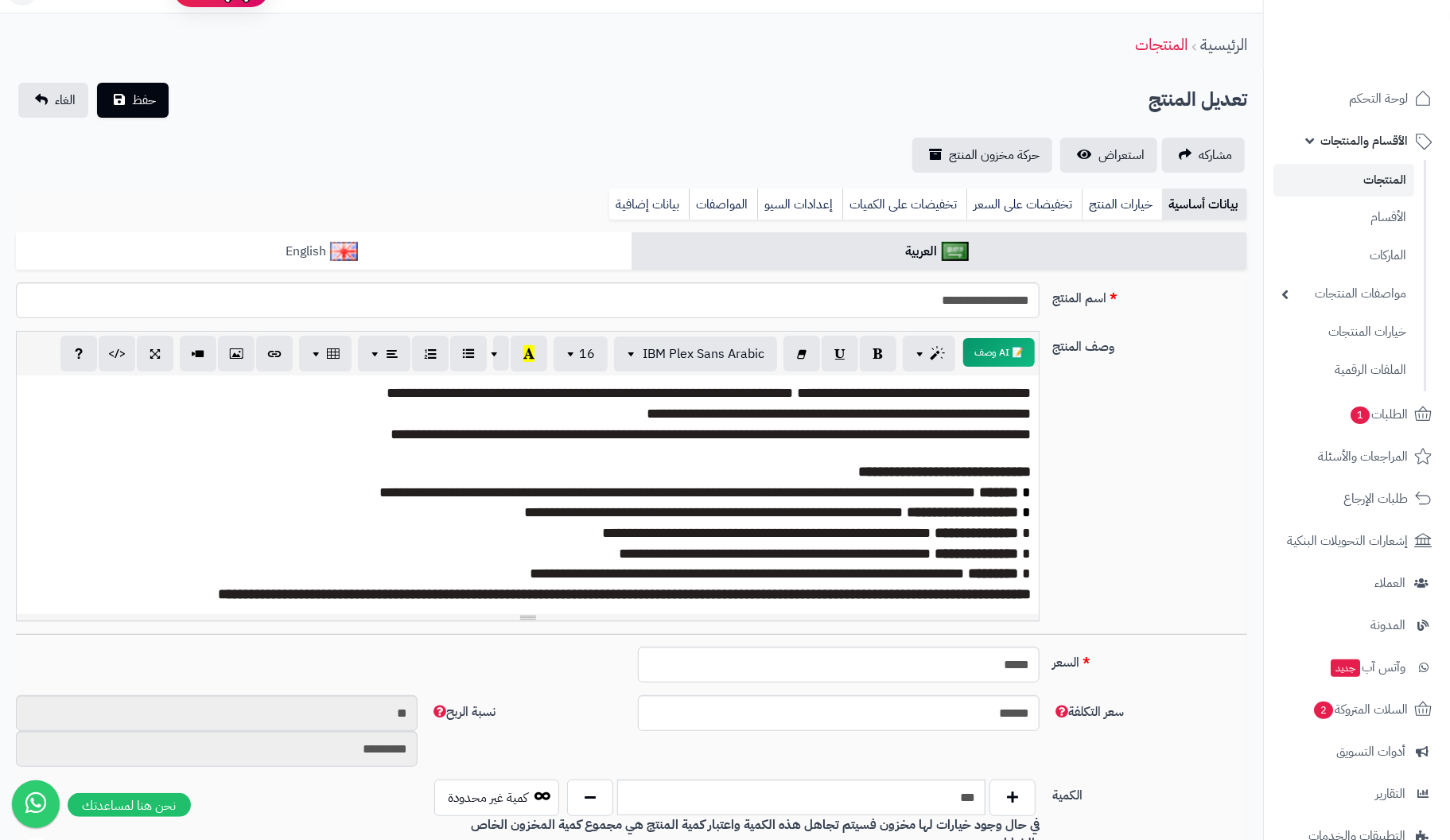
scroll to position [0, 0]
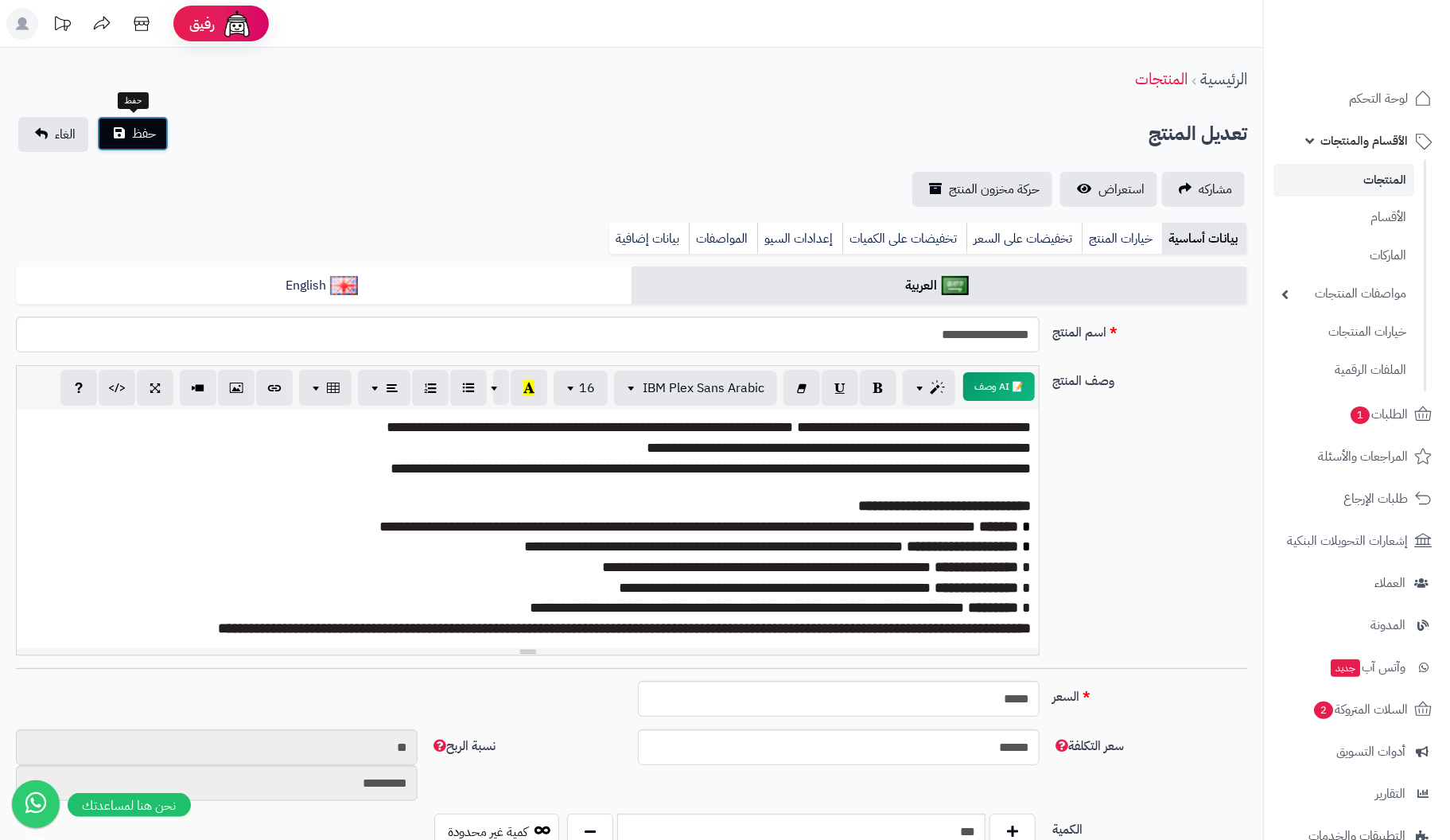
click at [130, 126] on button "حفظ" at bounding box center [133, 133] width 72 height 35
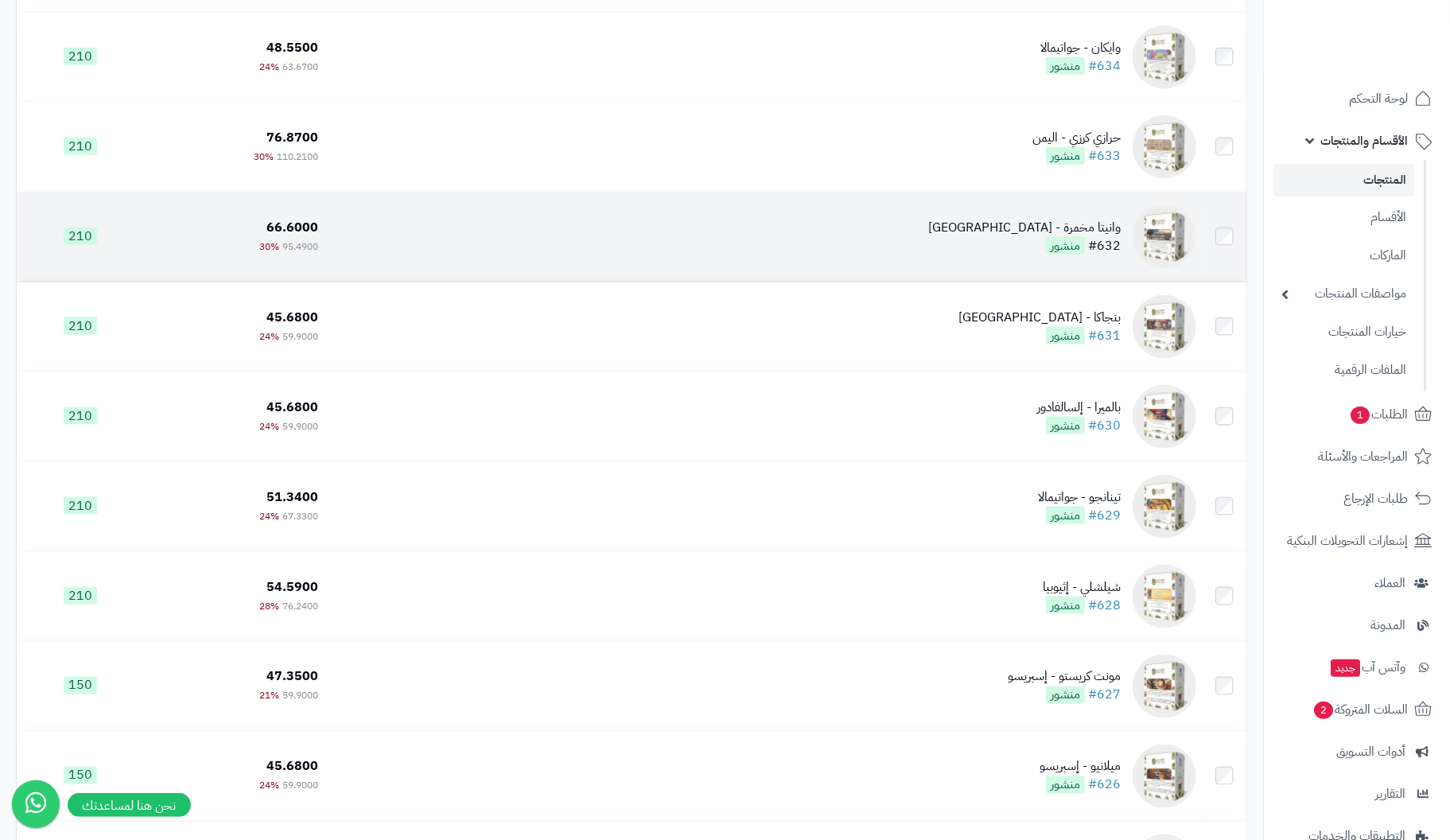
scroll to position [8134, 0]
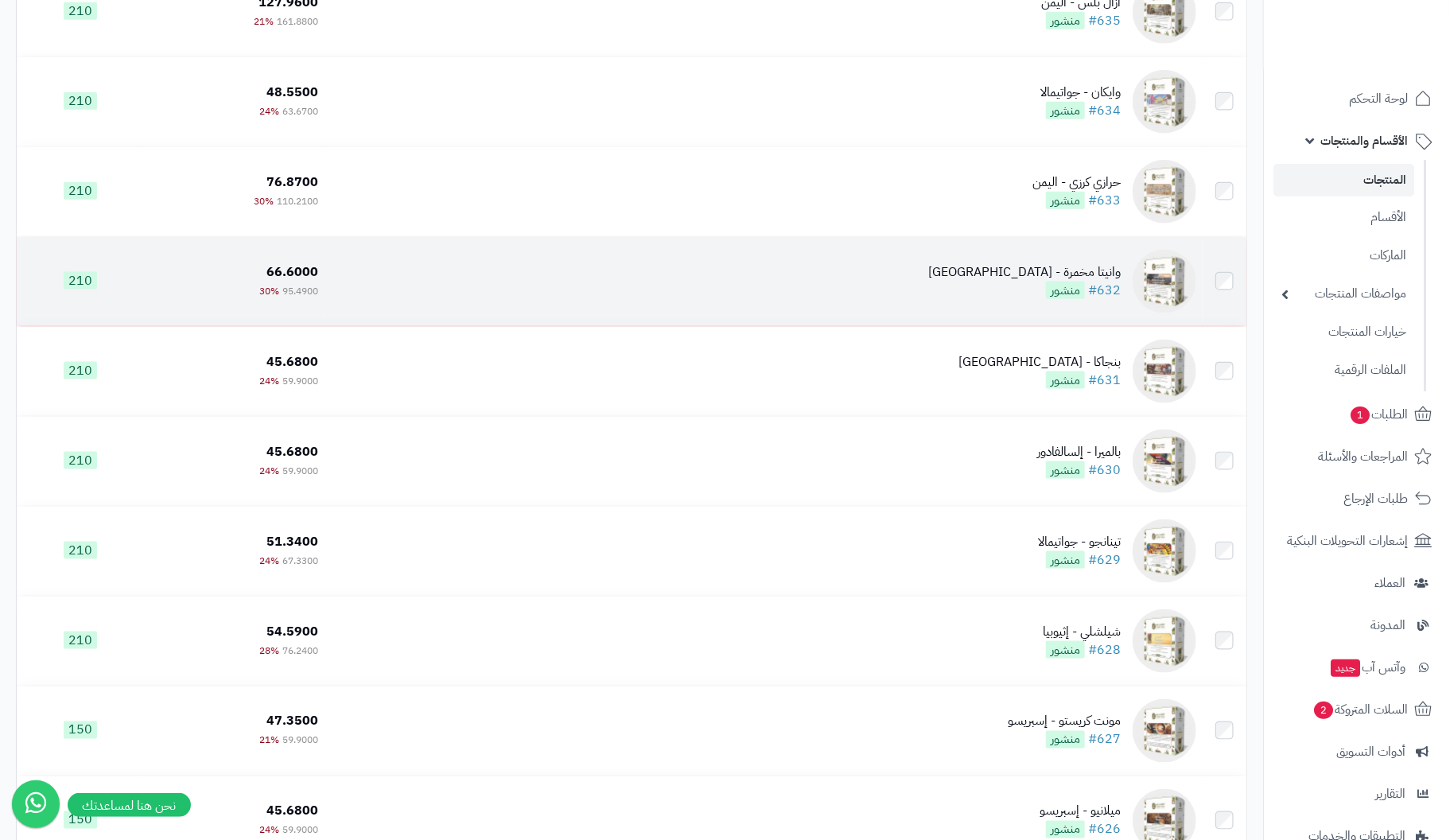
click at [1112, 281] on div "وانيتا مخمرة - إندونيسيا" at bounding box center [1024, 272] width 192 height 18
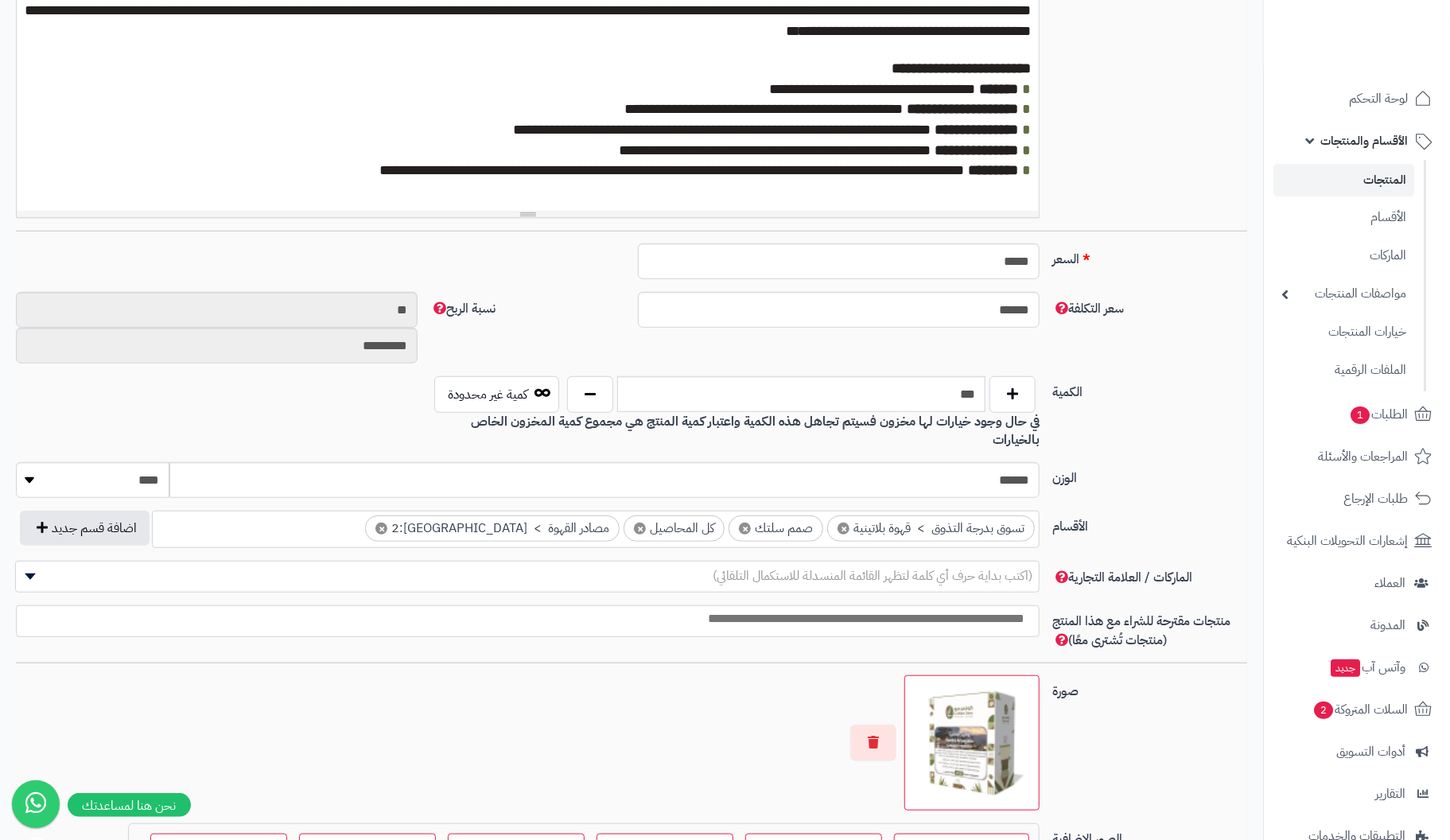
scroll to position [635, 0]
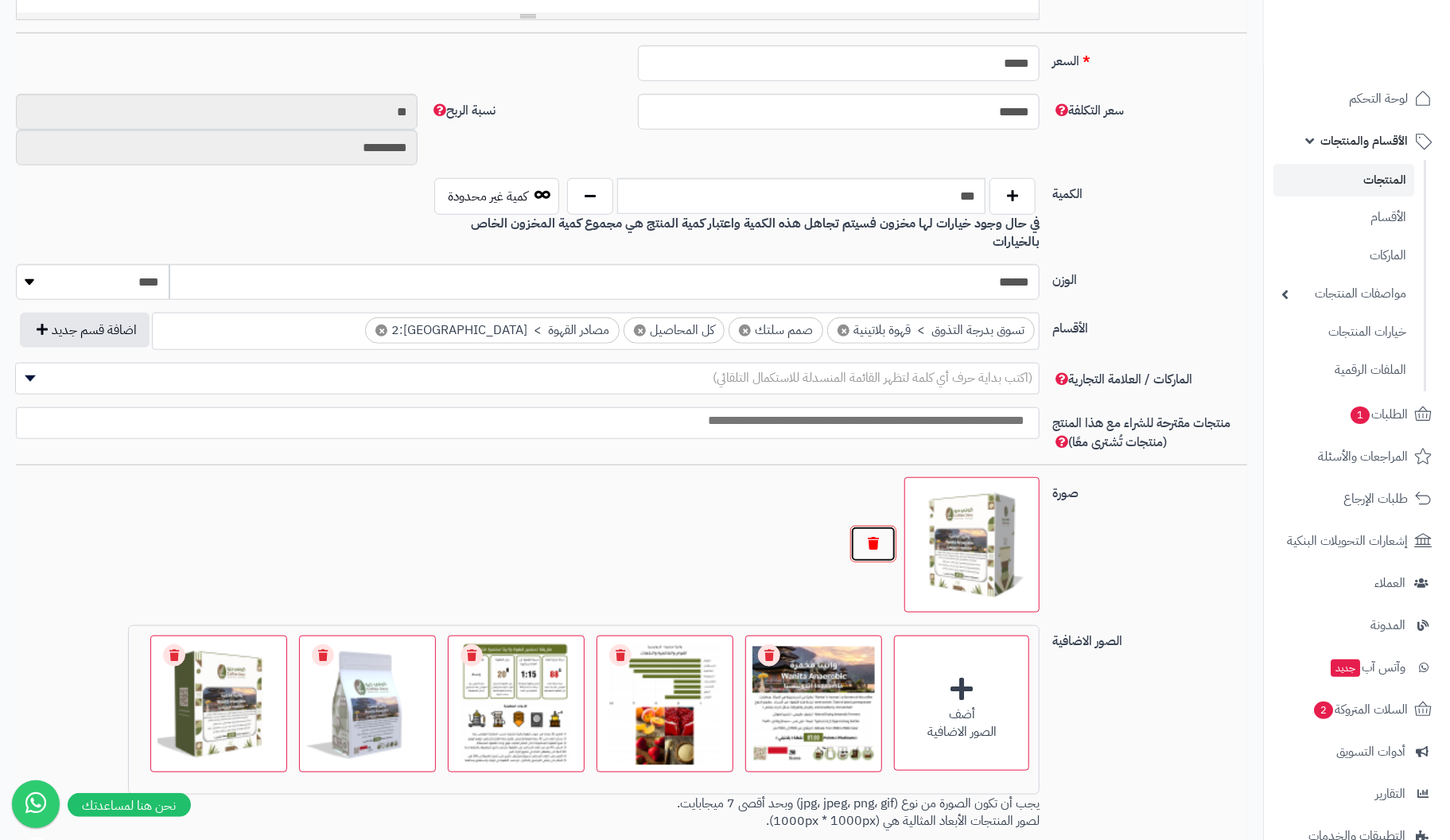
click at [870, 526] on button "button" at bounding box center [873, 544] width 46 height 37
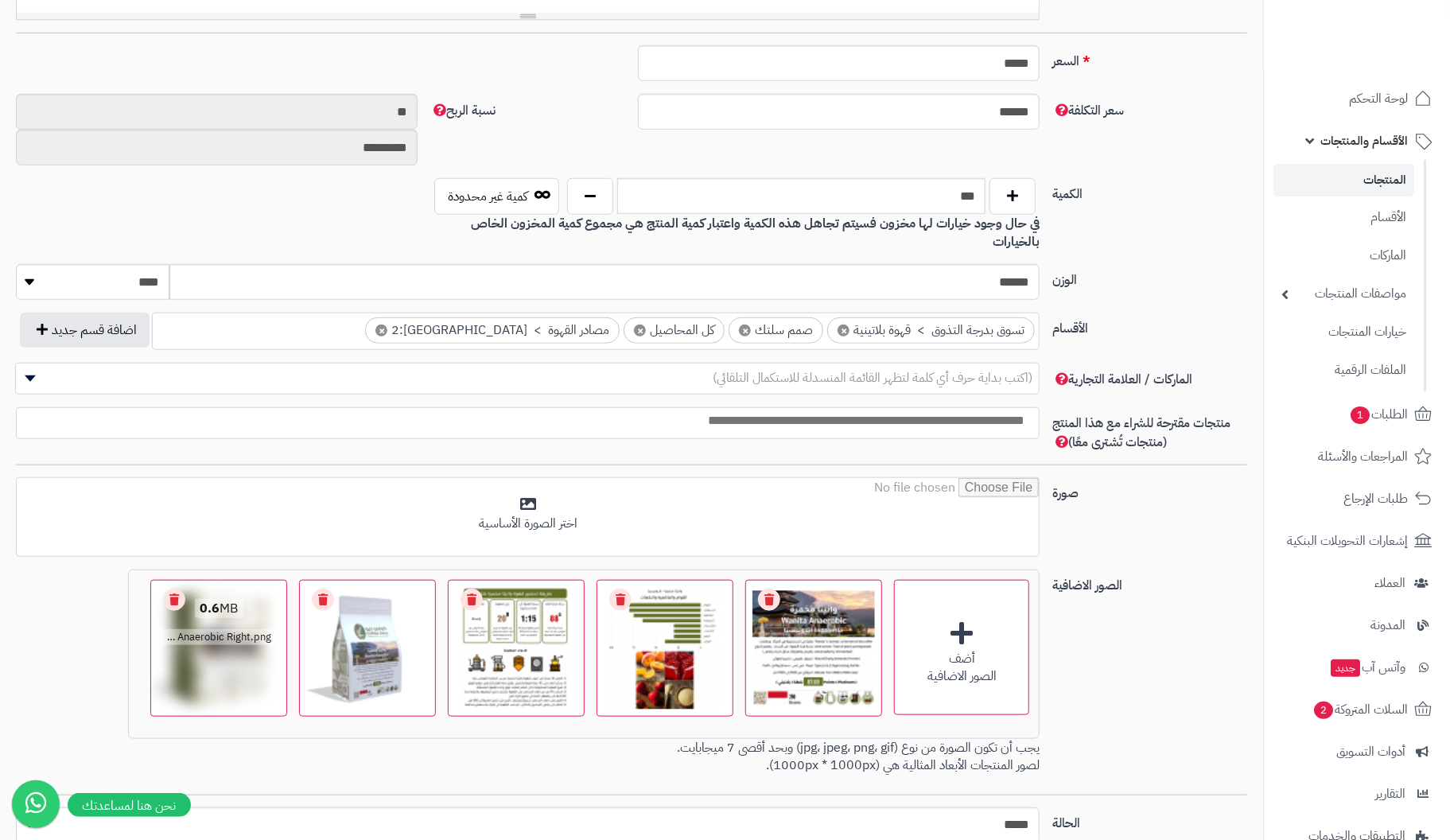
click at [181, 589] on link "Remove file" at bounding box center [174, 599] width 22 height 22
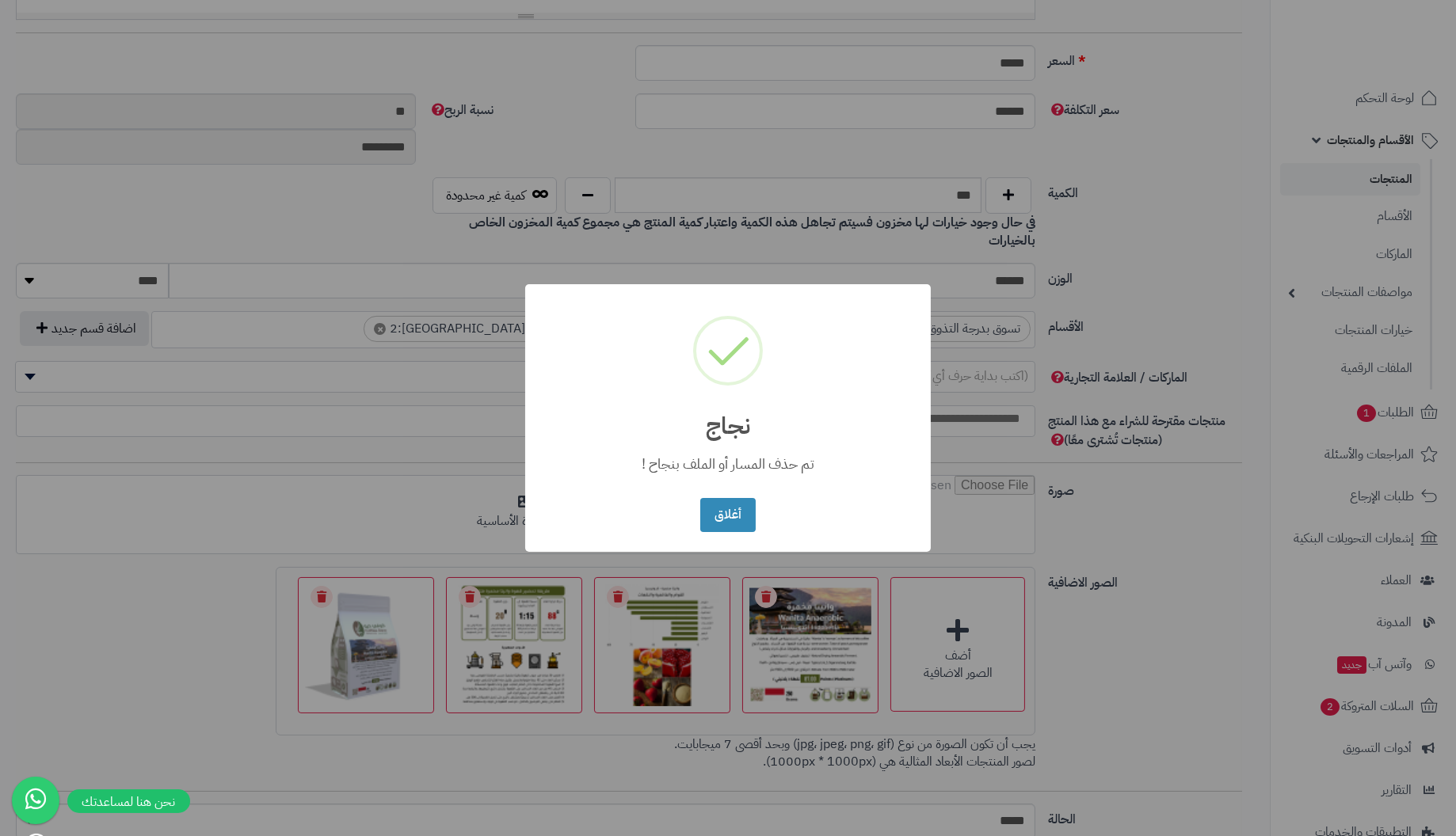
click at [700, 498] on button "أغلاق" at bounding box center [727, 515] width 54 height 34
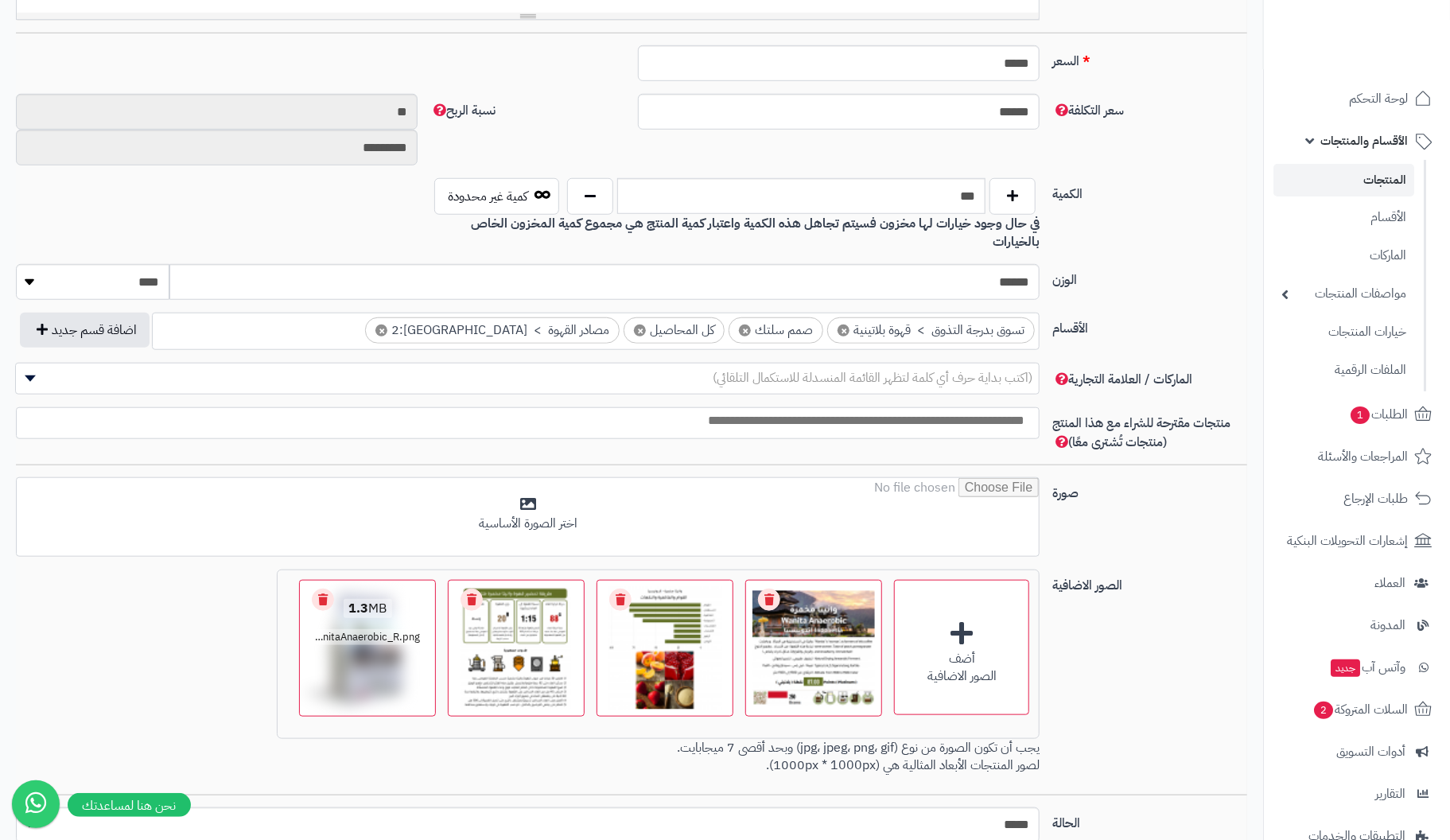
click at [330, 589] on link "Remove file" at bounding box center [322, 599] width 22 height 22
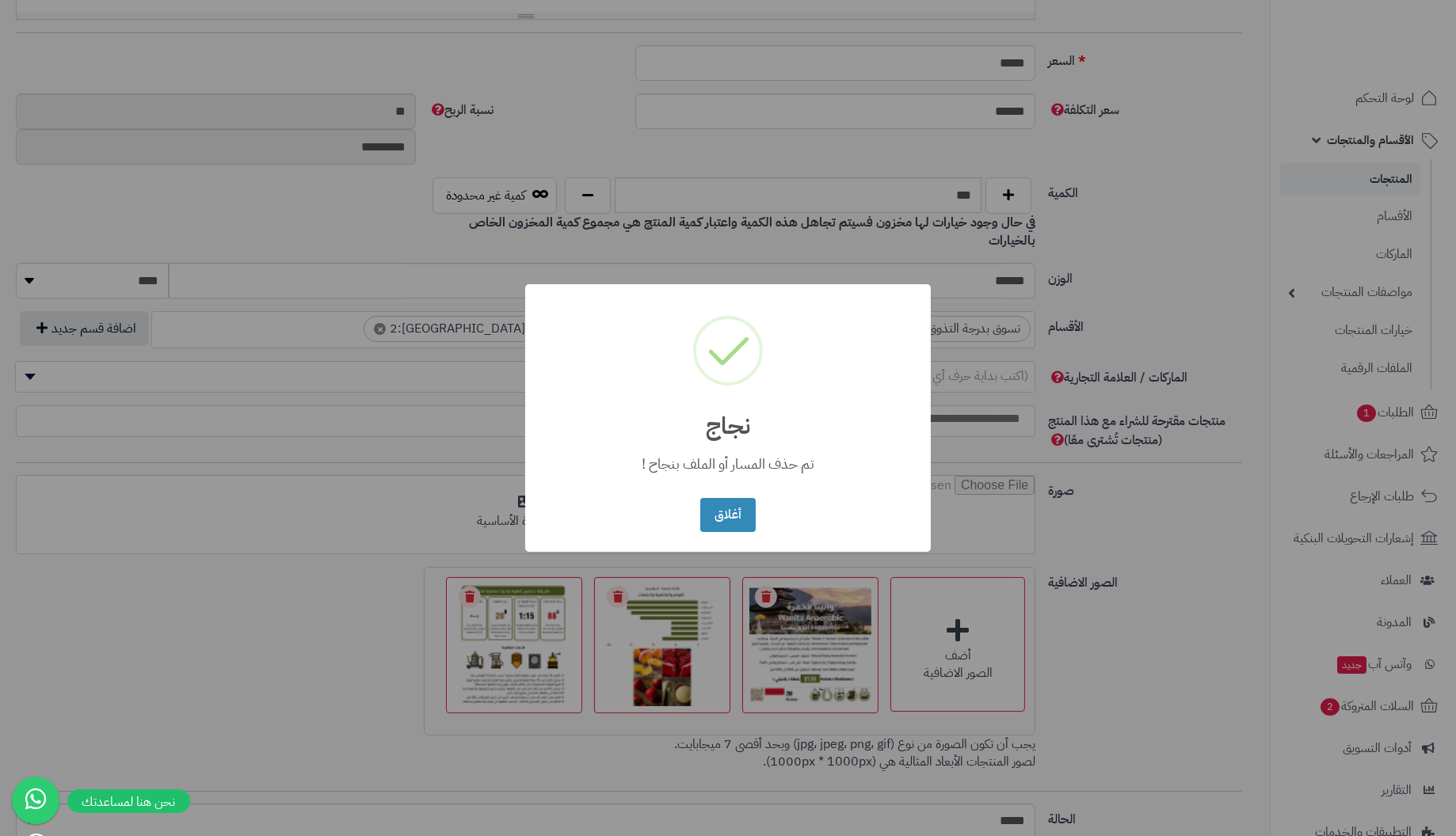
click at [700, 498] on button "أغلاق" at bounding box center [727, 515] width 54 height 34
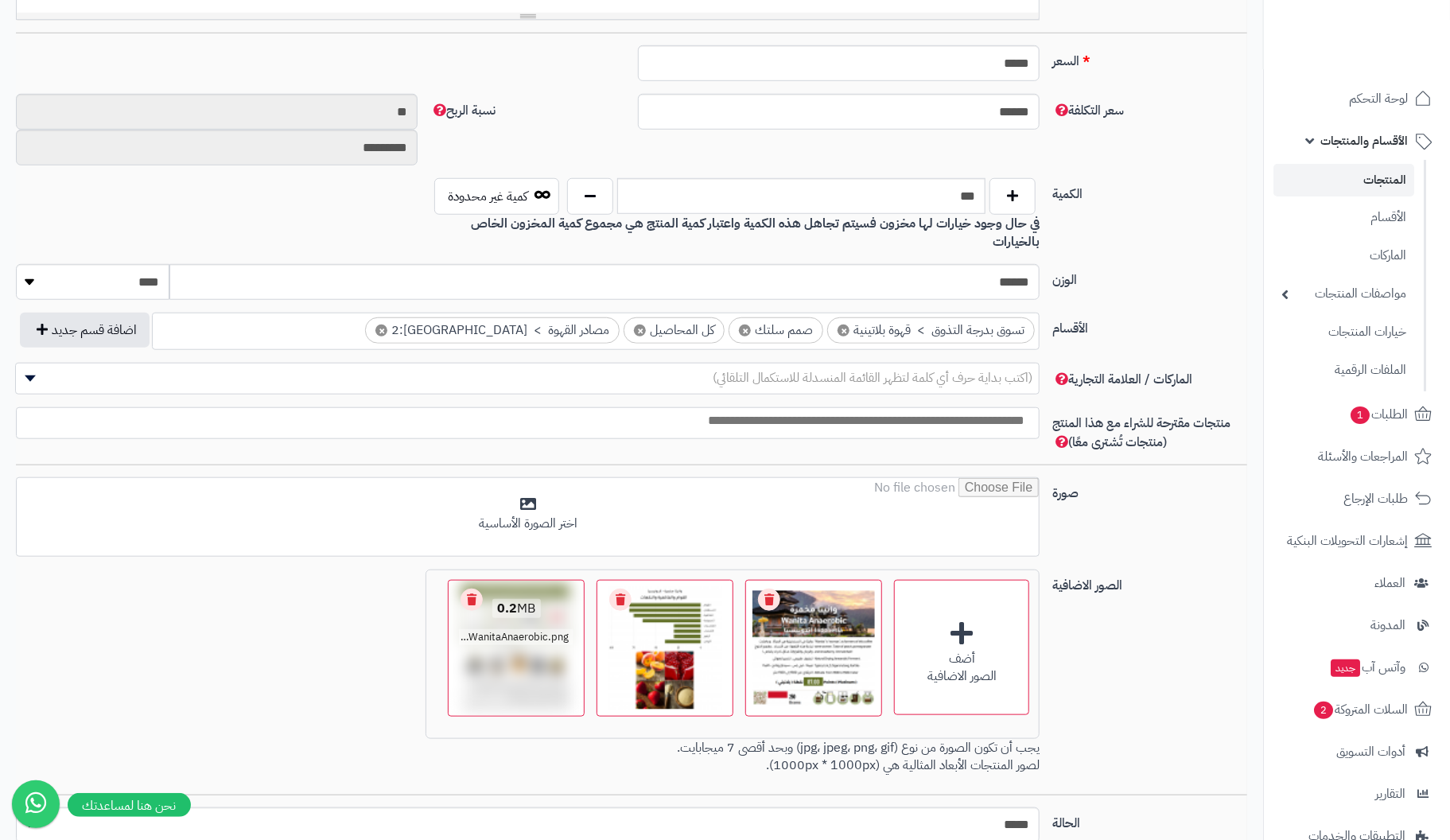
click at [471, 589] on link "Remove file" at bounding box center [471, 599] width 22 height 22
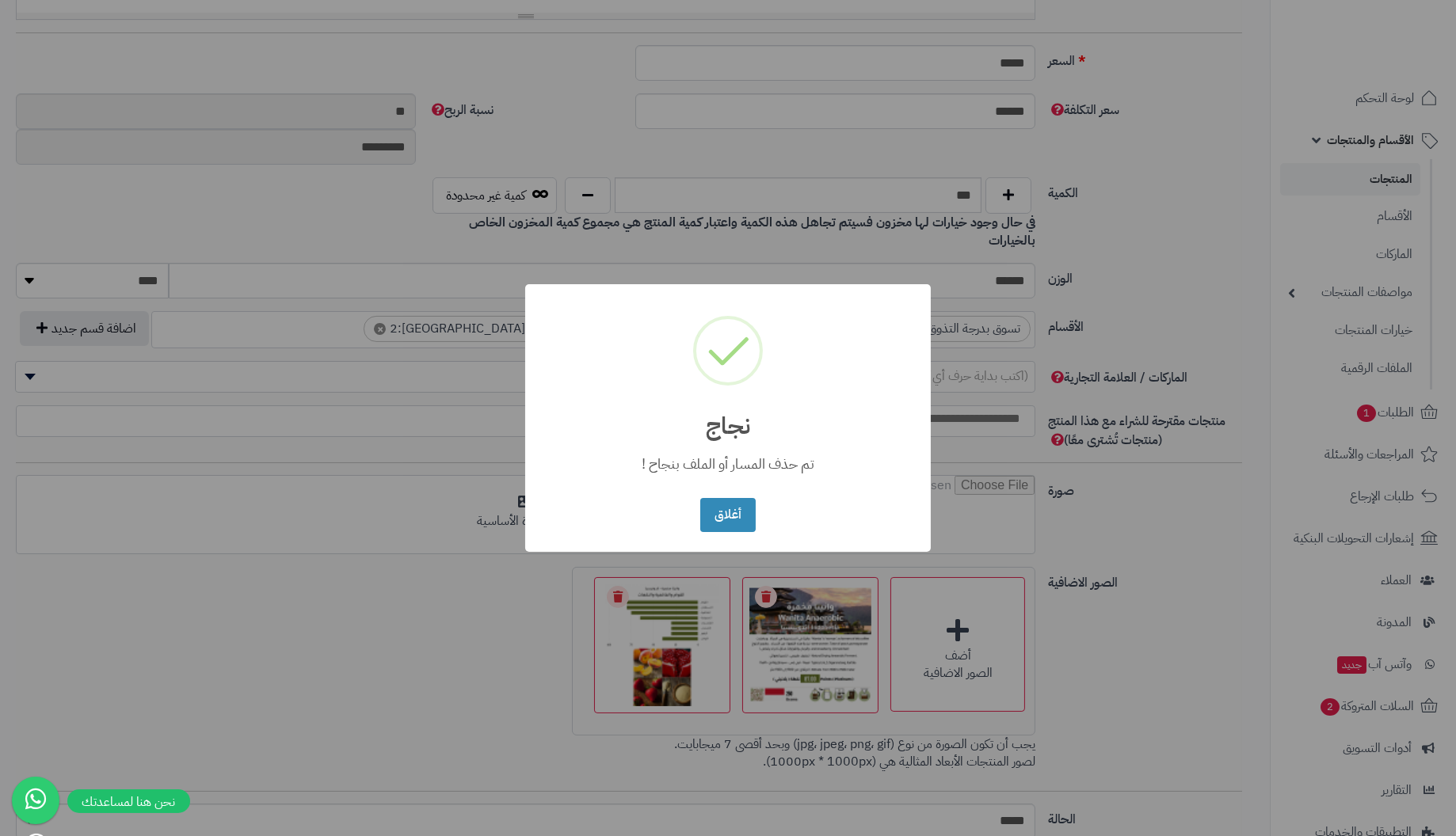
click at [700, 498] on button "أغلاق" at bounding box center [727, 515] width 54 height 34
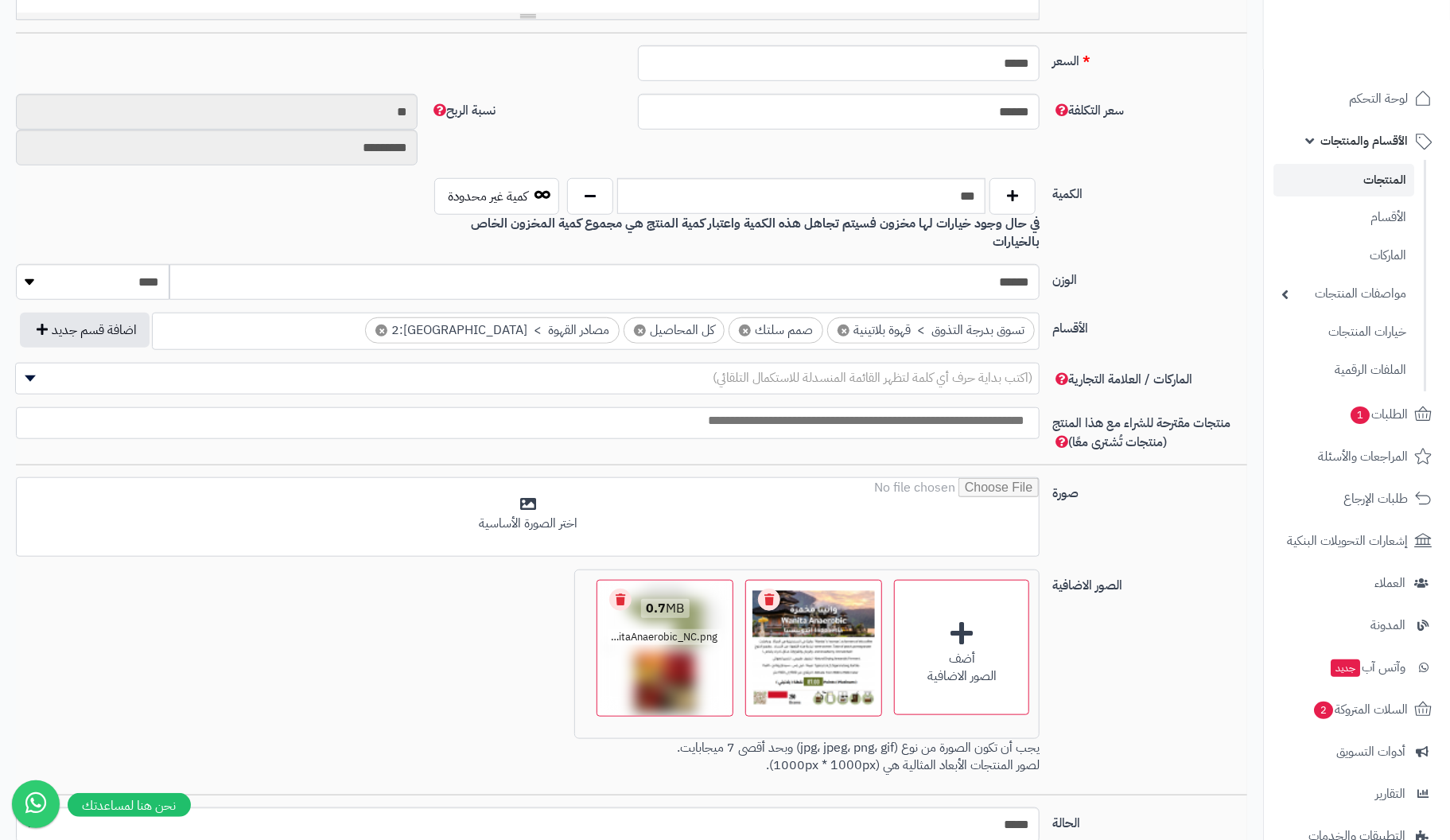
click at [621, 589] on link "Remove file" at bounding box center [620, 599] width 22 height 22
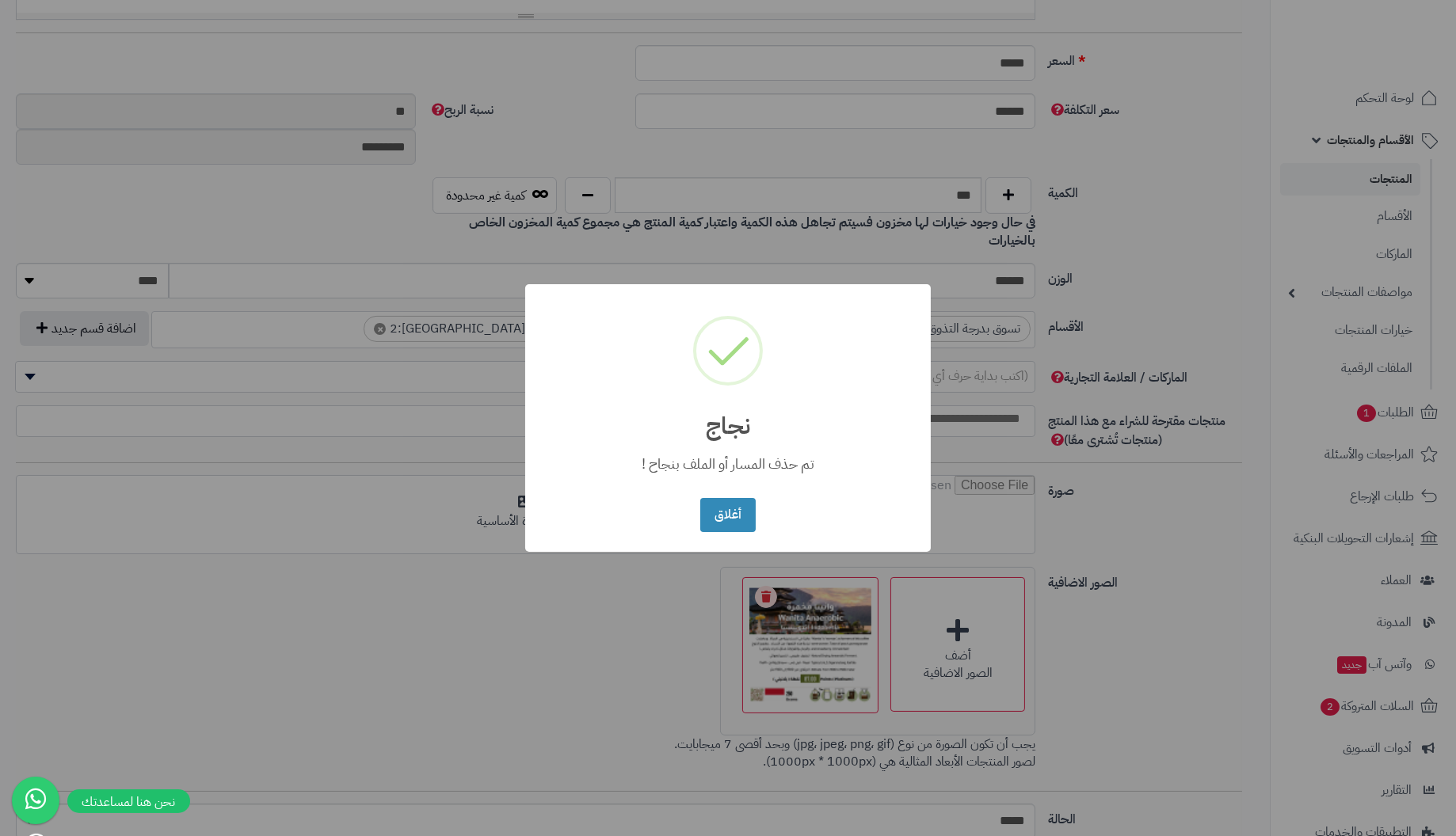
click at [700, 498] on button "أغلاق" at bounding box center [727, 515] width 54 height 34
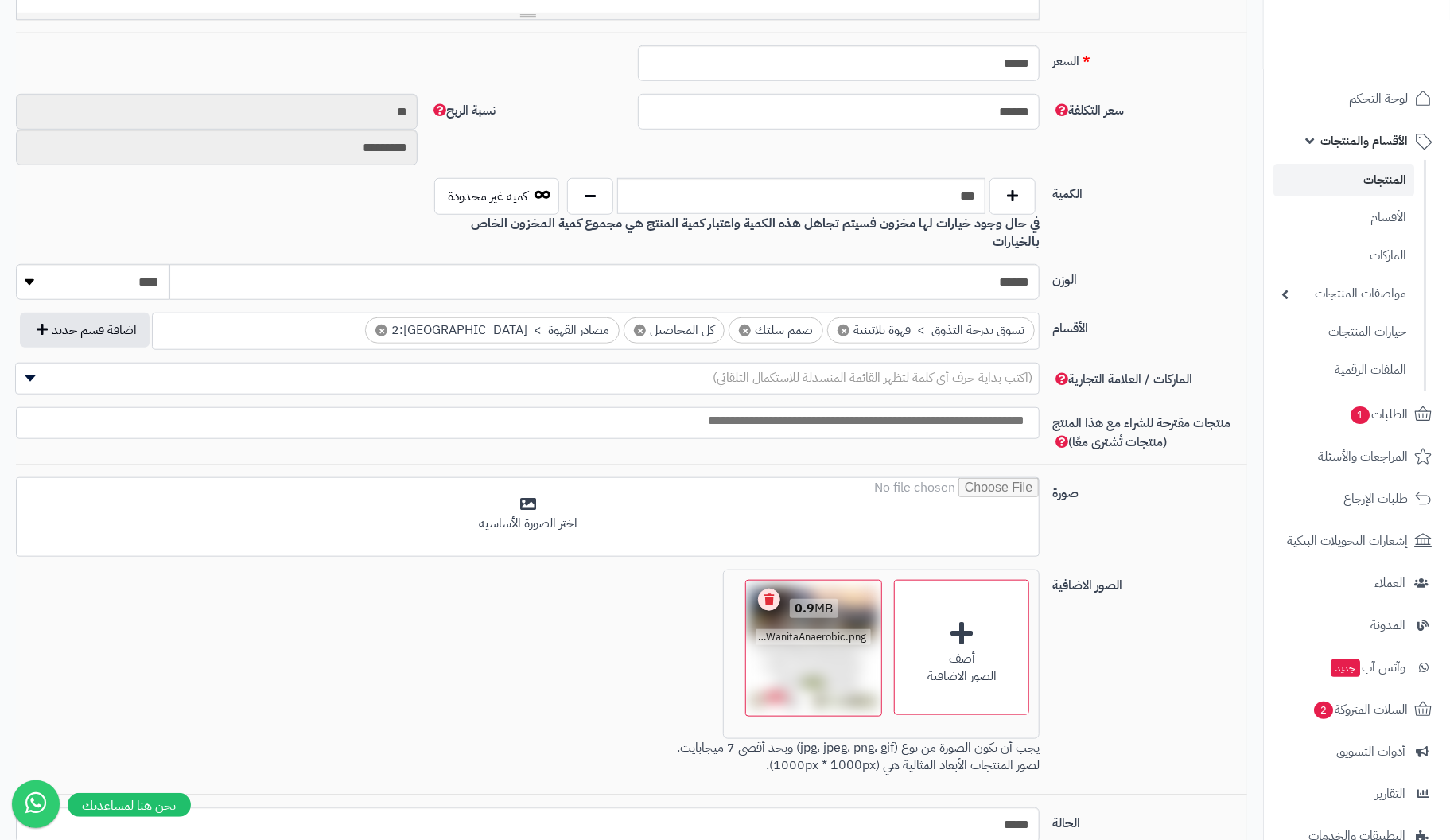
click at [766, 589] on link "Remove file" at bounding box center [769, 599] width 22 height 22
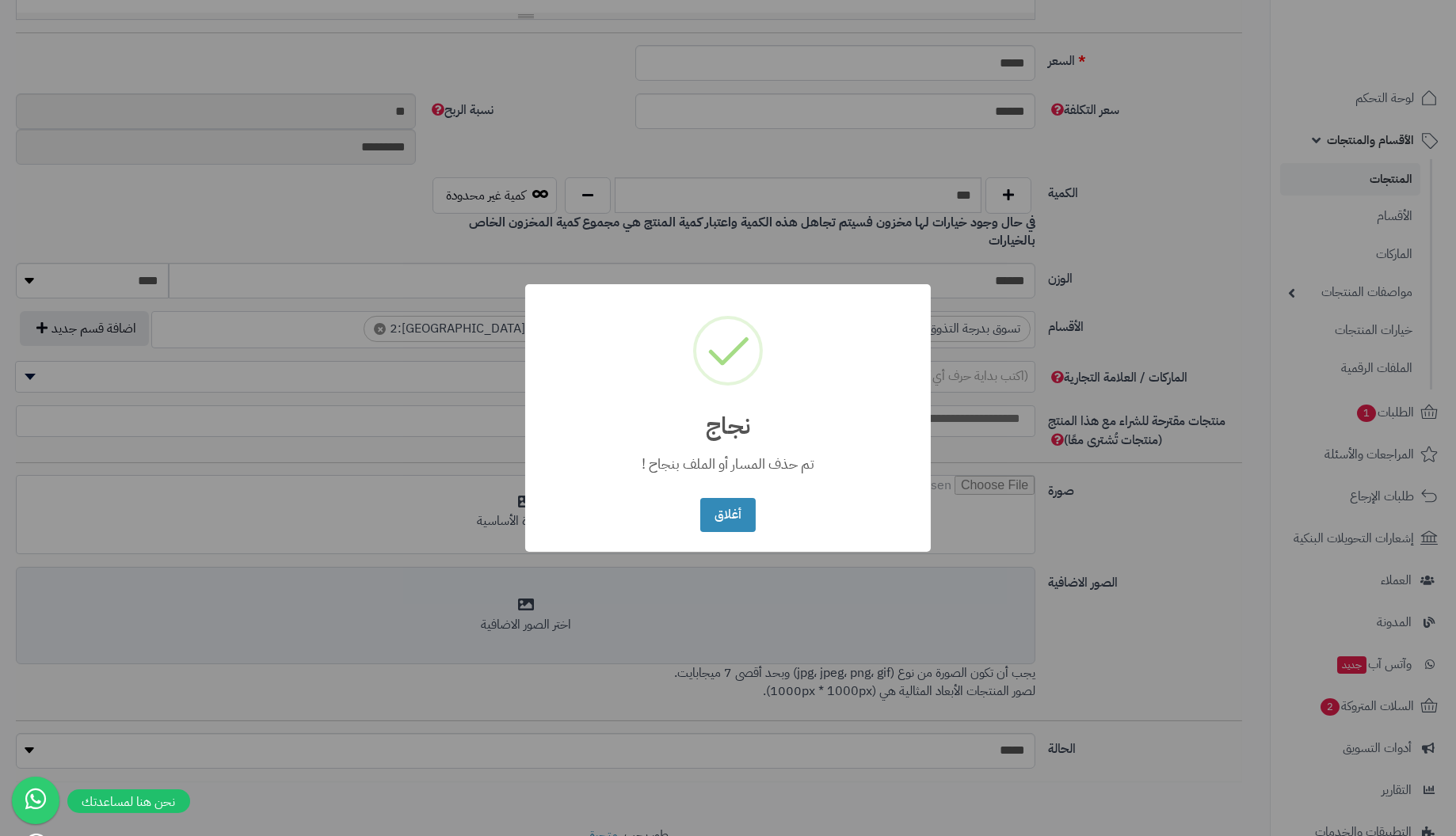
click at [700, 498] on button "أغلاق" at bounding box center [727, 515] width 54 height 34
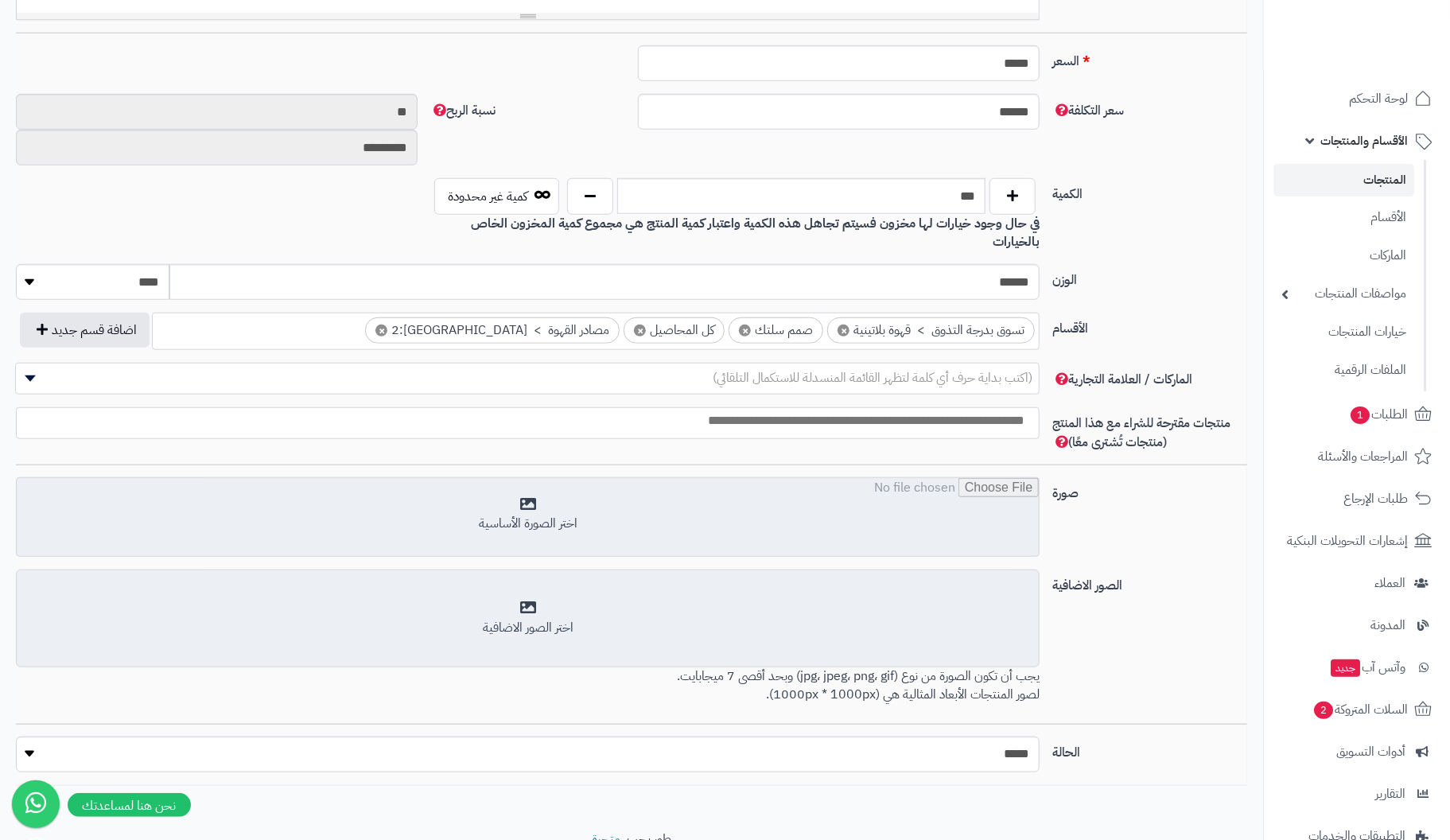
click at [537, 501] on input "file" at bounding box center [527, 518] width 1022 height 80
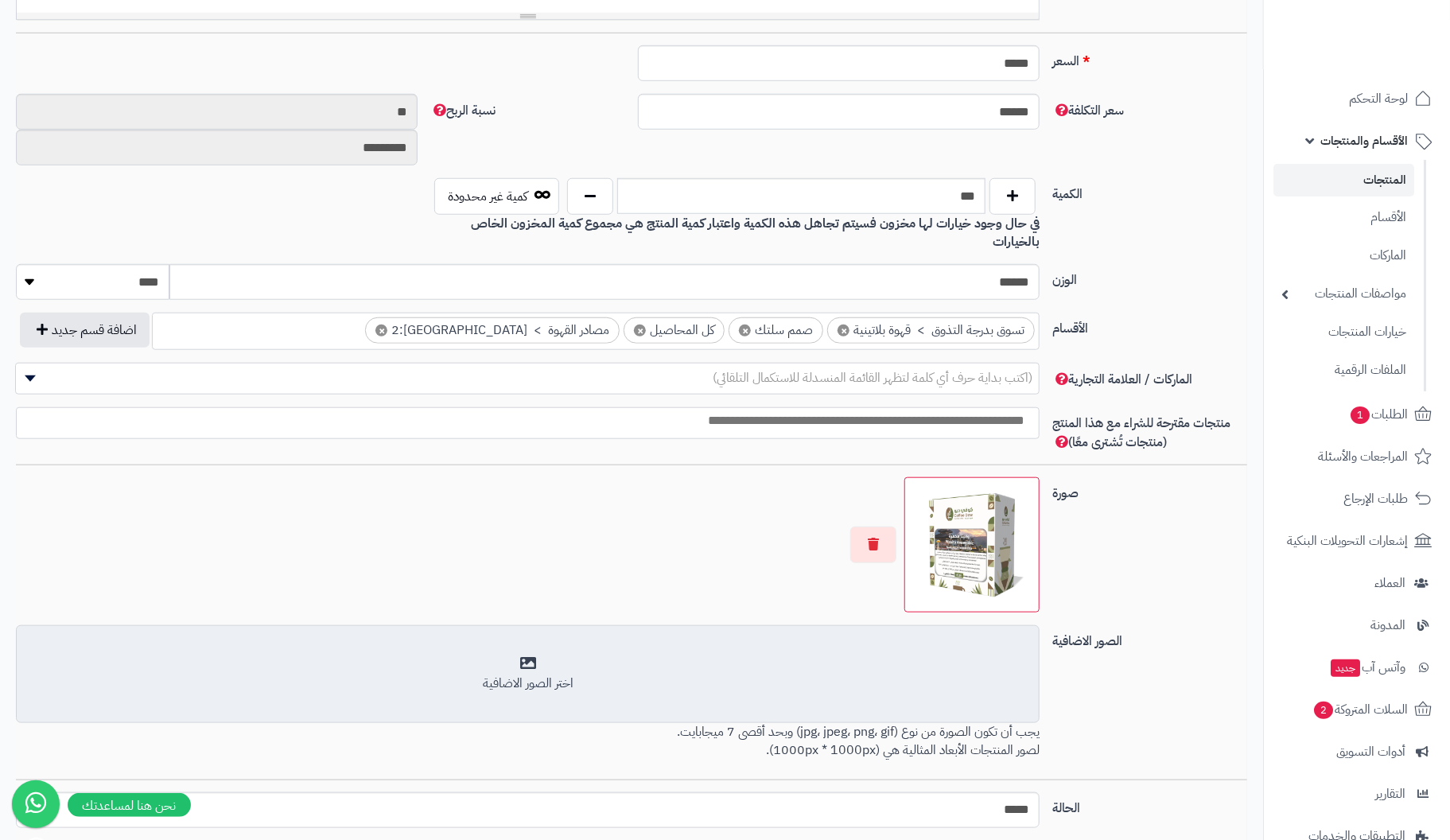
click at [534, 656] on div "اختر الصور الاضافية" at bounding box center [528, 674] width 1003 height 38
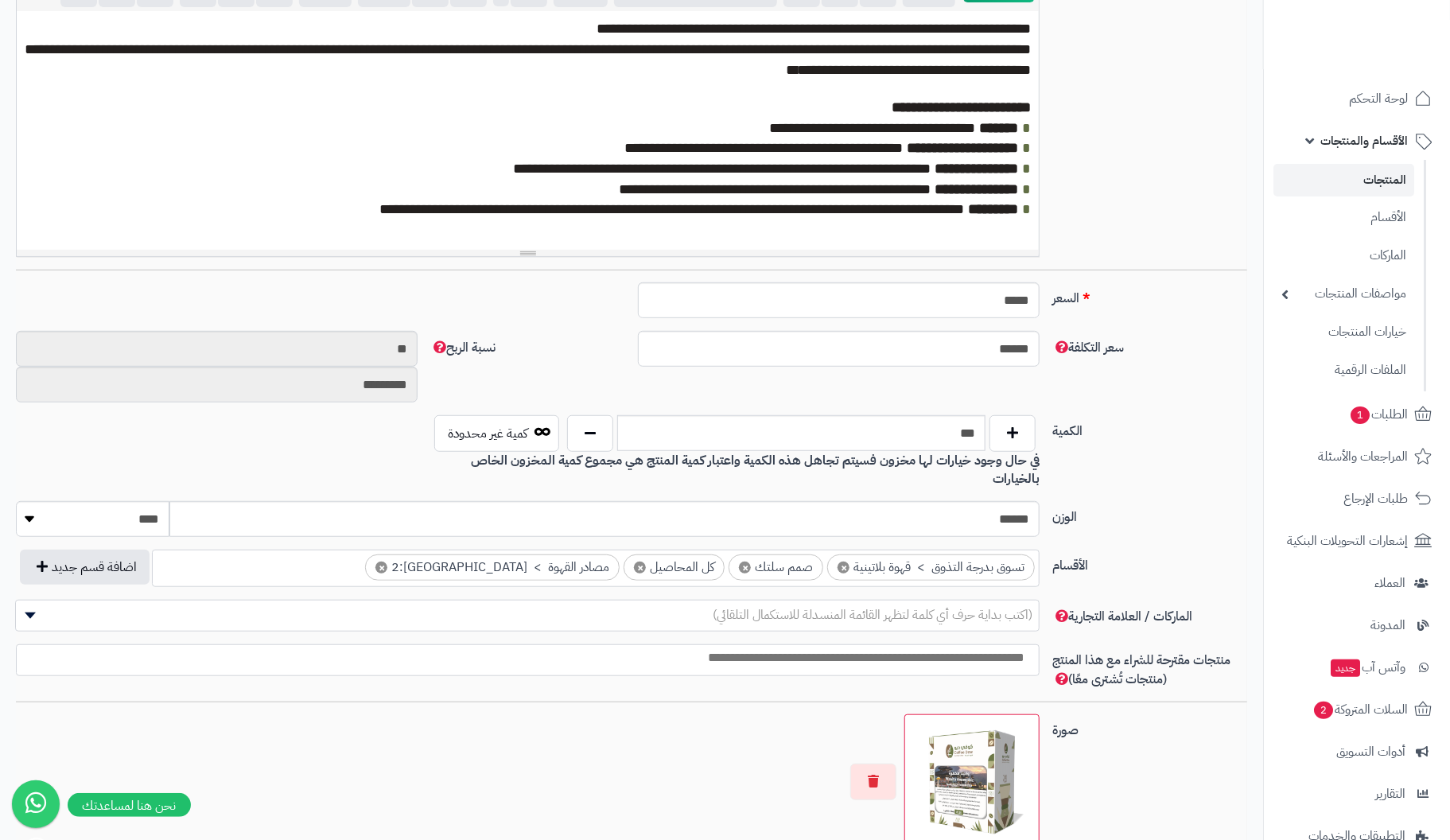
scroll to position [0, 0]
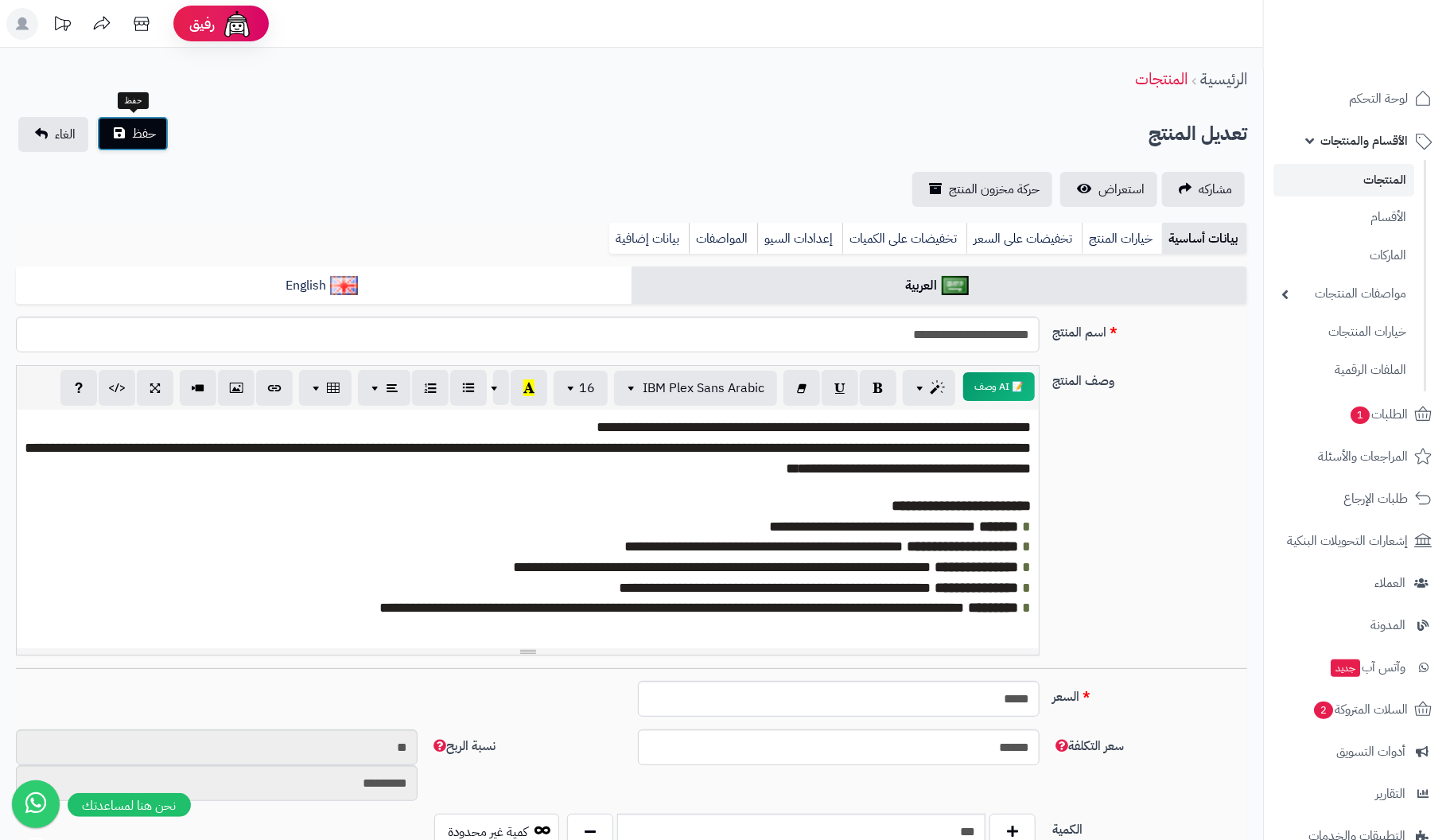
click at [135, 130] on span "حفظ" at bounding box center [144, 133] width 24 height 19
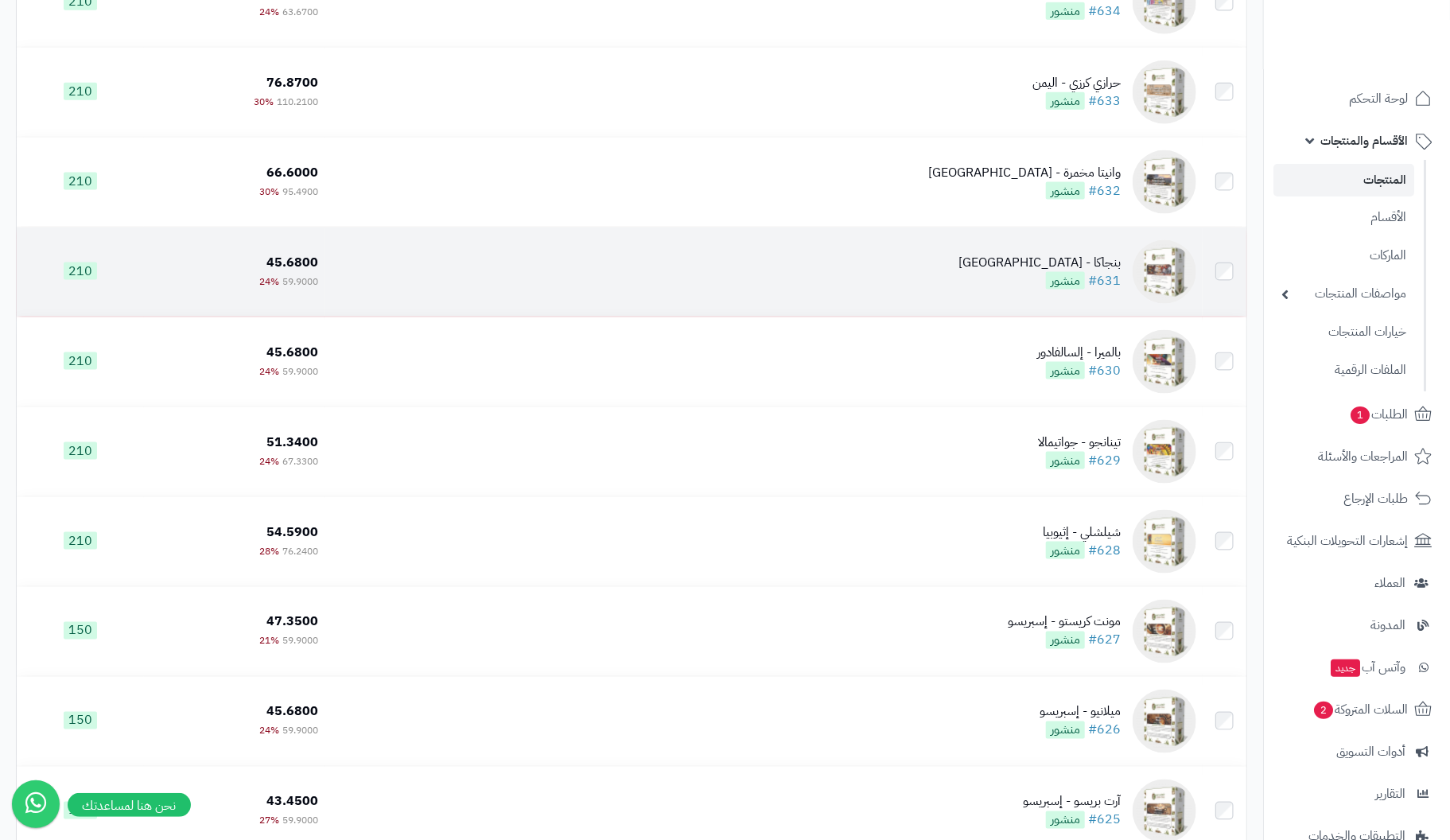
scroll to position [8214, 0]
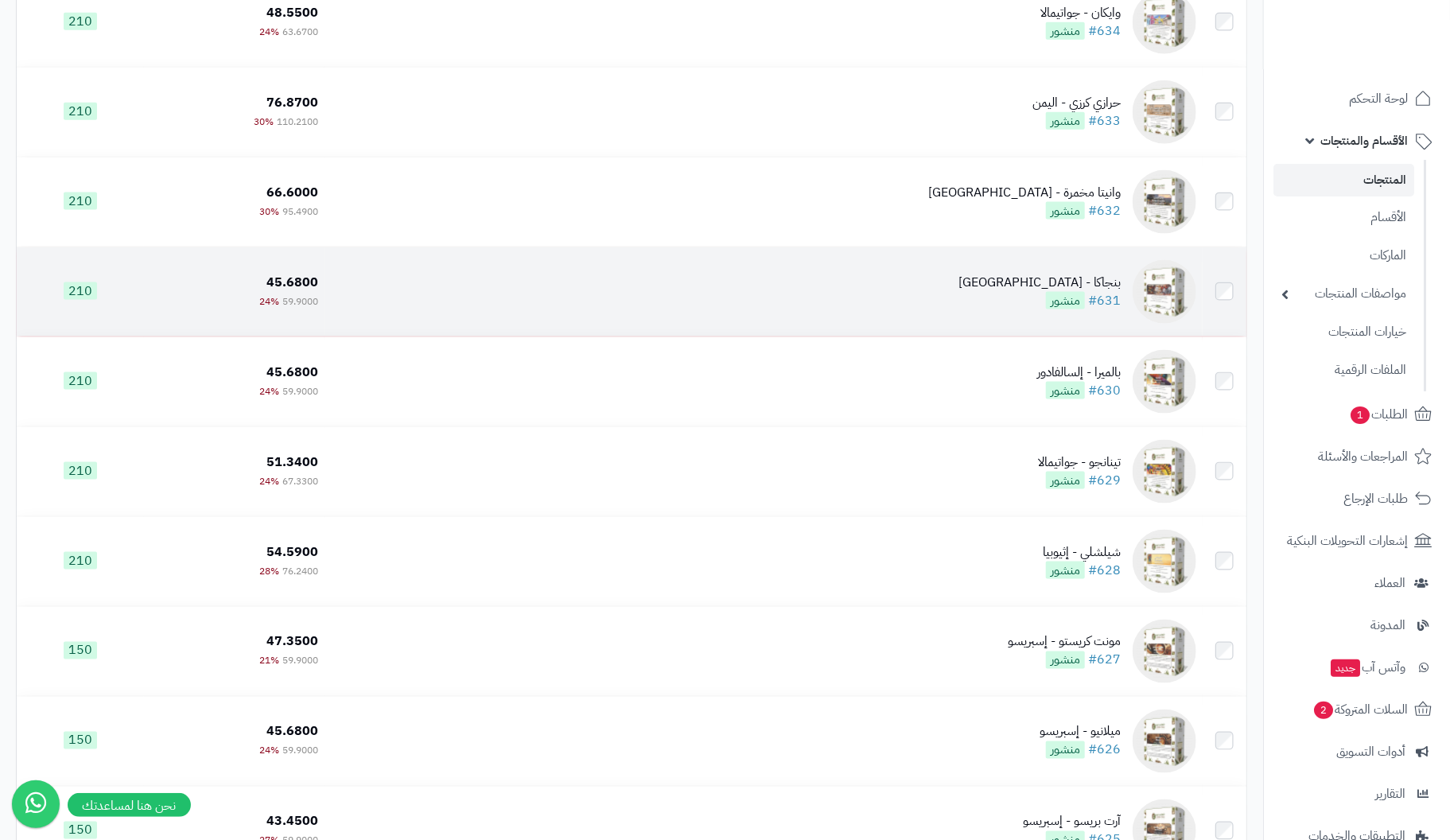
click at [1111, 291] on div "بنجاكا - يوغندا" at bounding box center [1039, 283] width 162 height 18
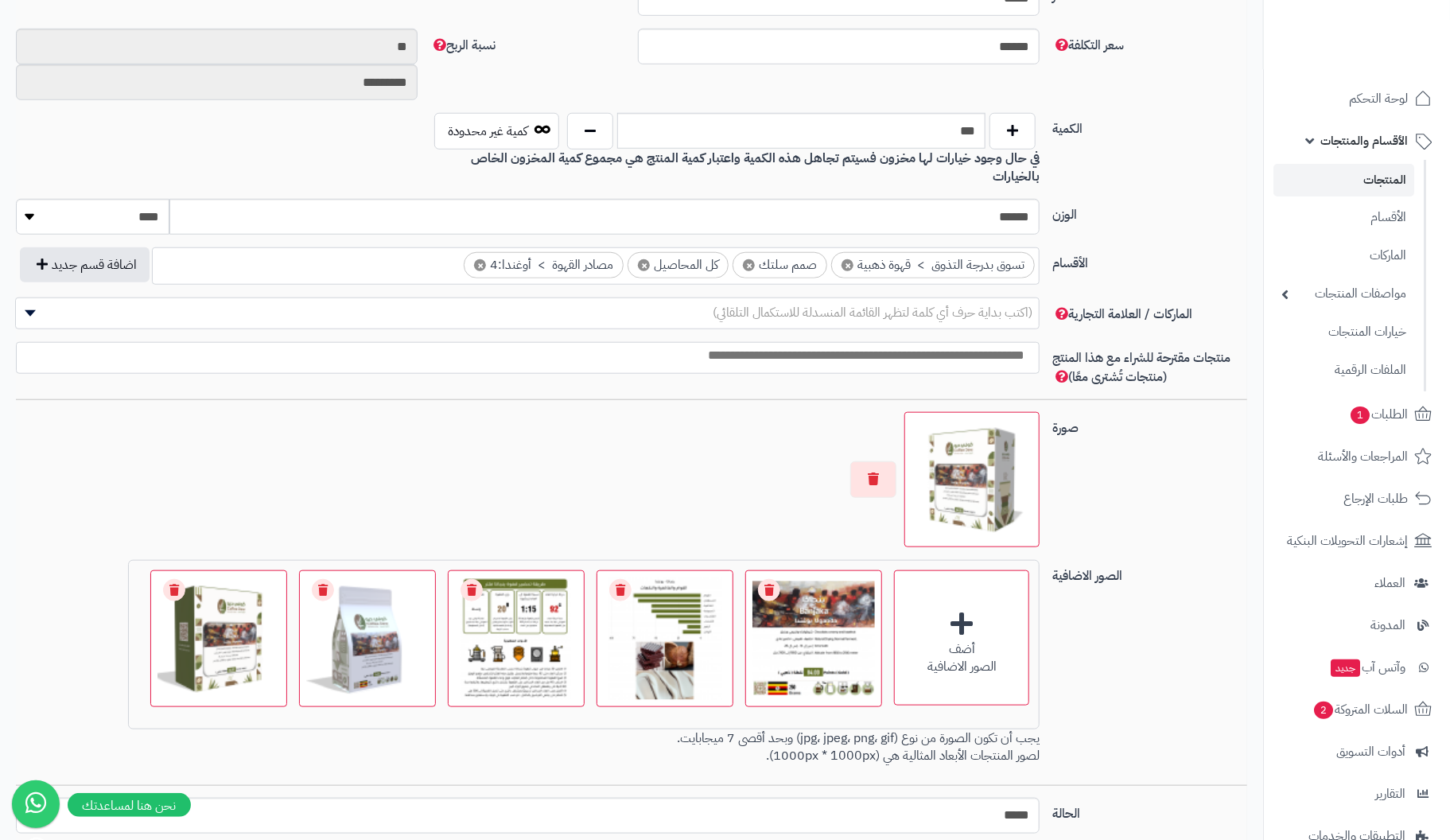
scroll to position [807, 0]
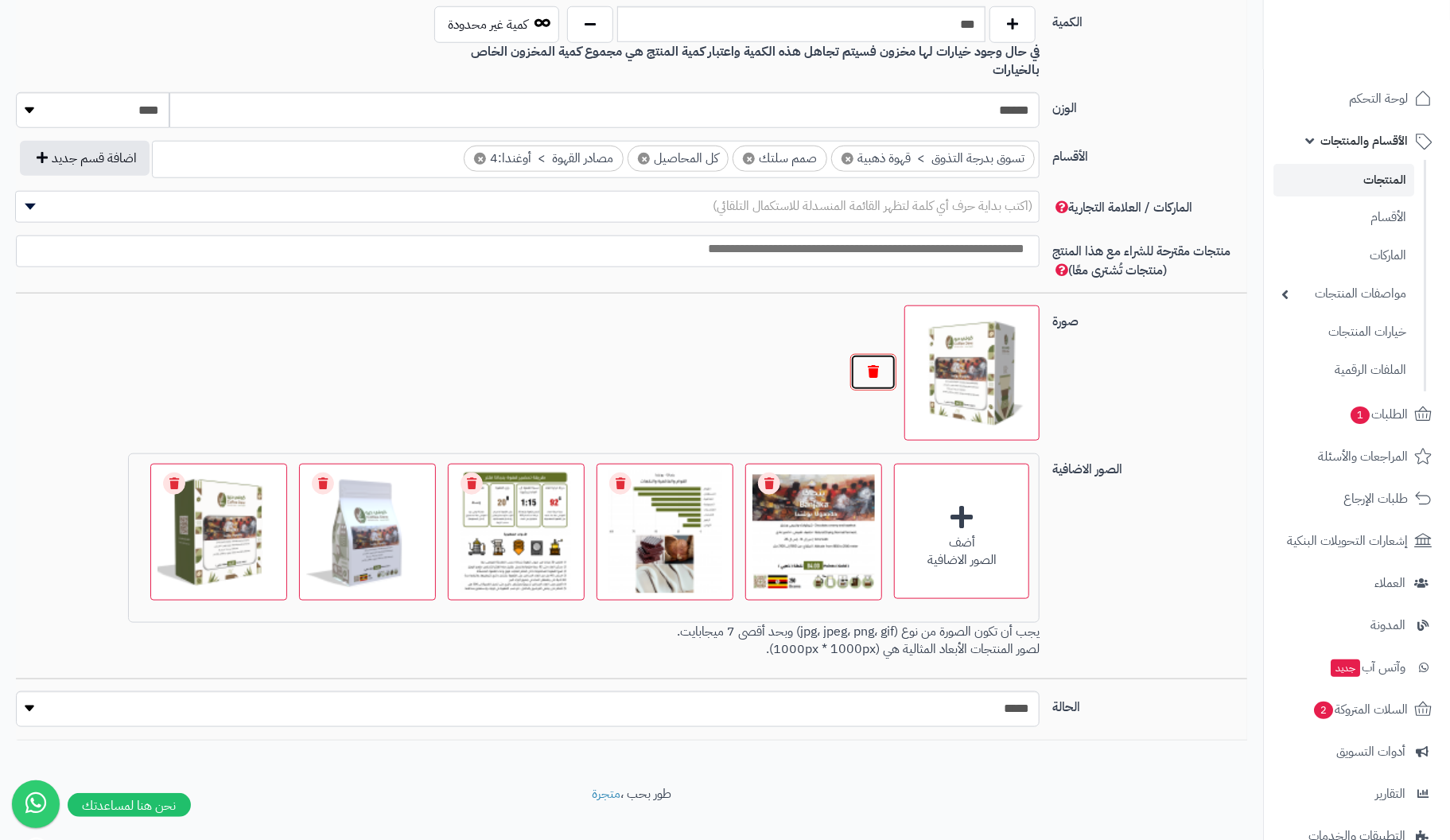
click at [880, 354] on button "button" at bounding box center [873, 372] width 46 height 37
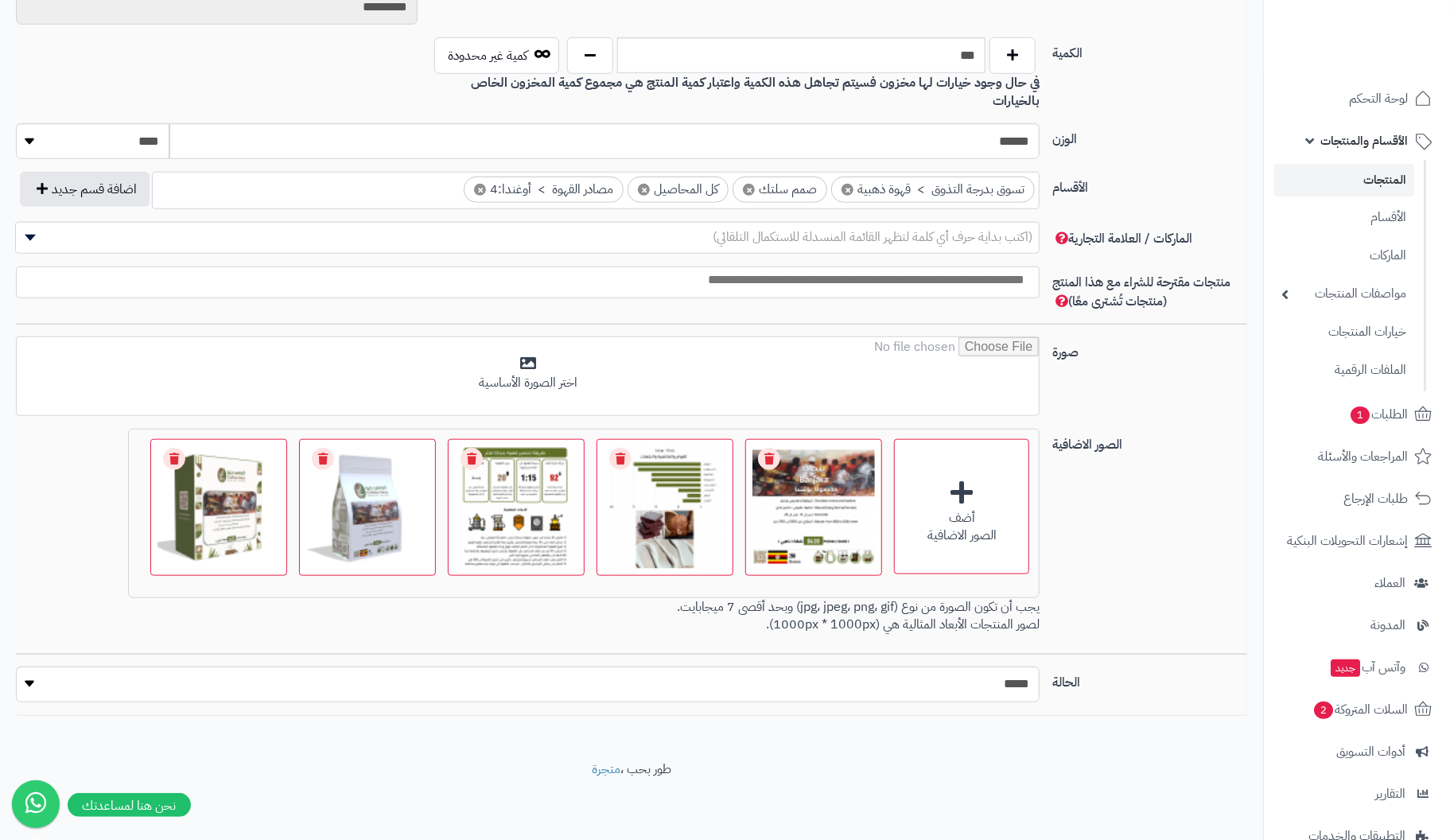
scroll to position [752, 0]
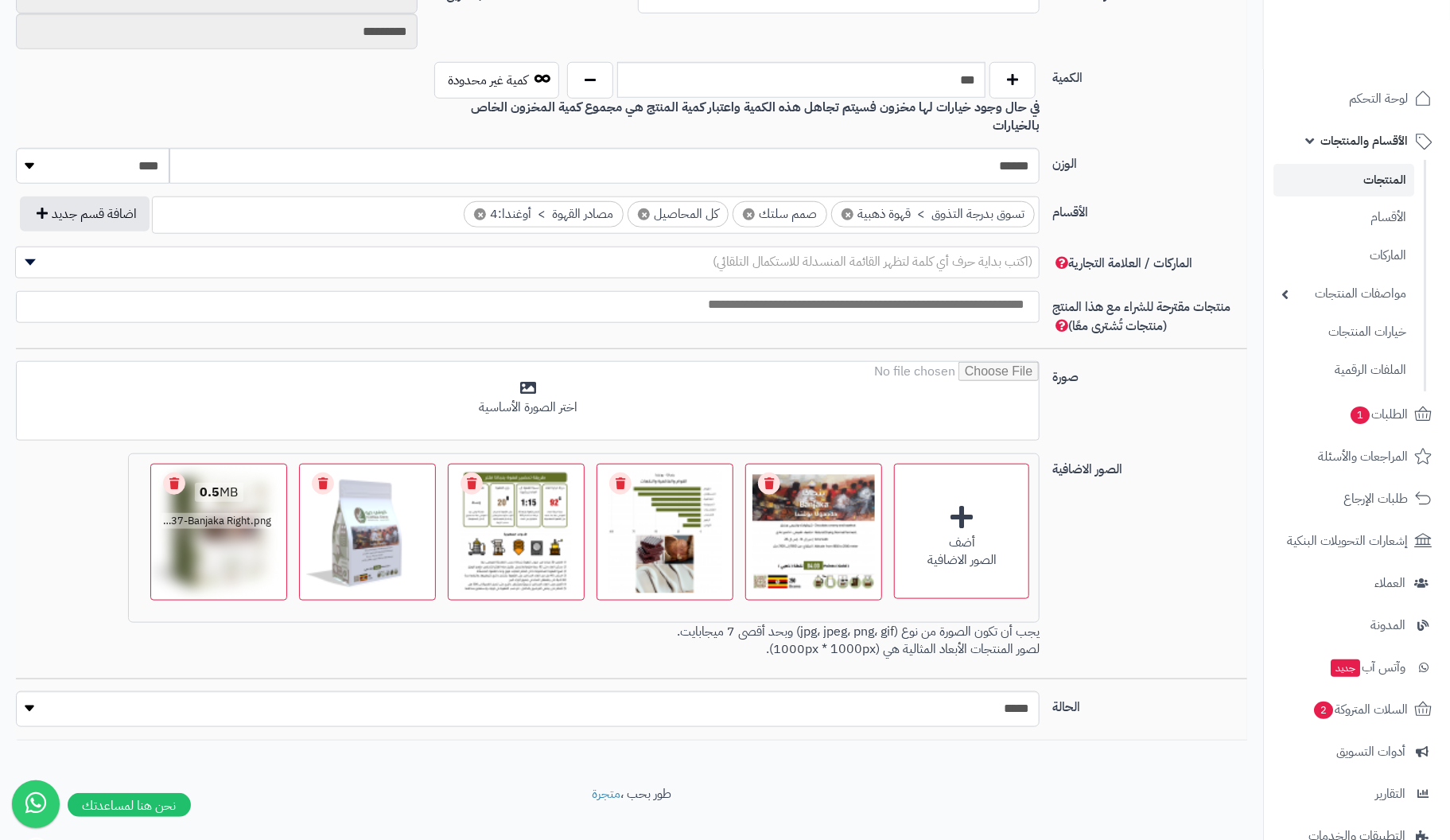
click at [182, 472] on link "Remove file" at bounding box center [174, 483] width 22 height 22
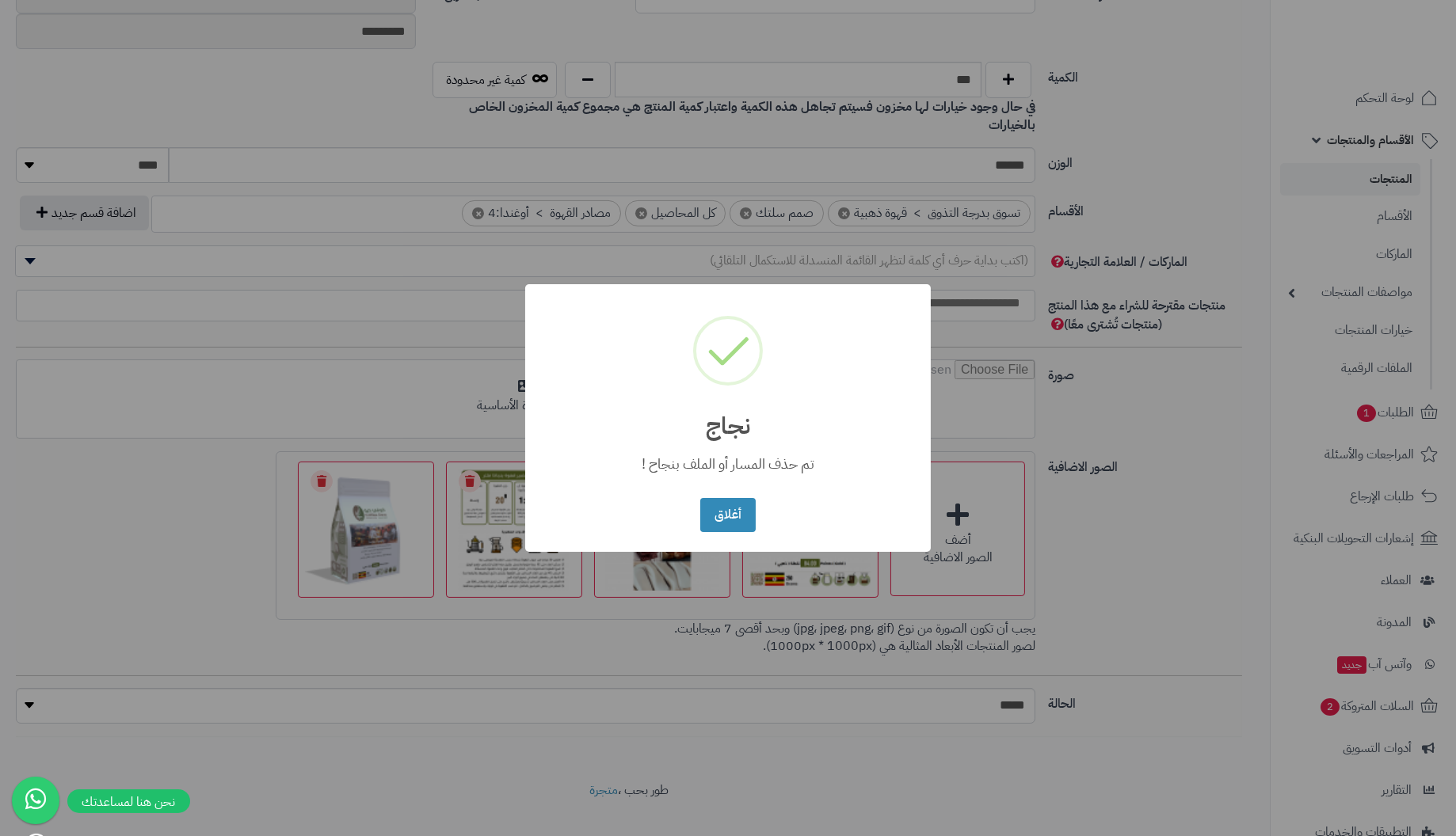
click at [700, 498] on button "أغلاق" at bounding box center [727, 515] width 54 height 34
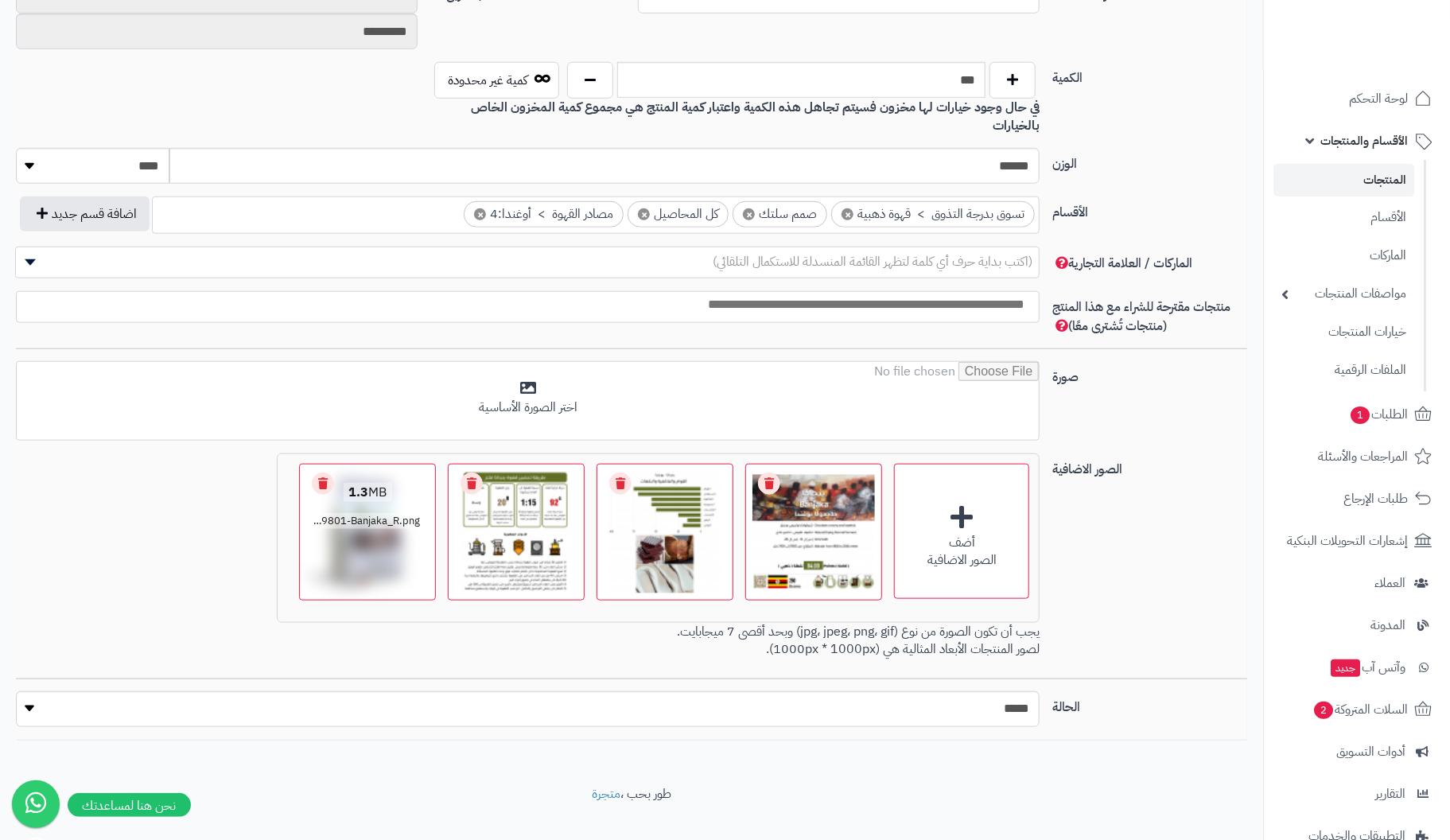
click at [325, 472] on link "Remove file" at bounding box center [322, 483] width 22 height 22
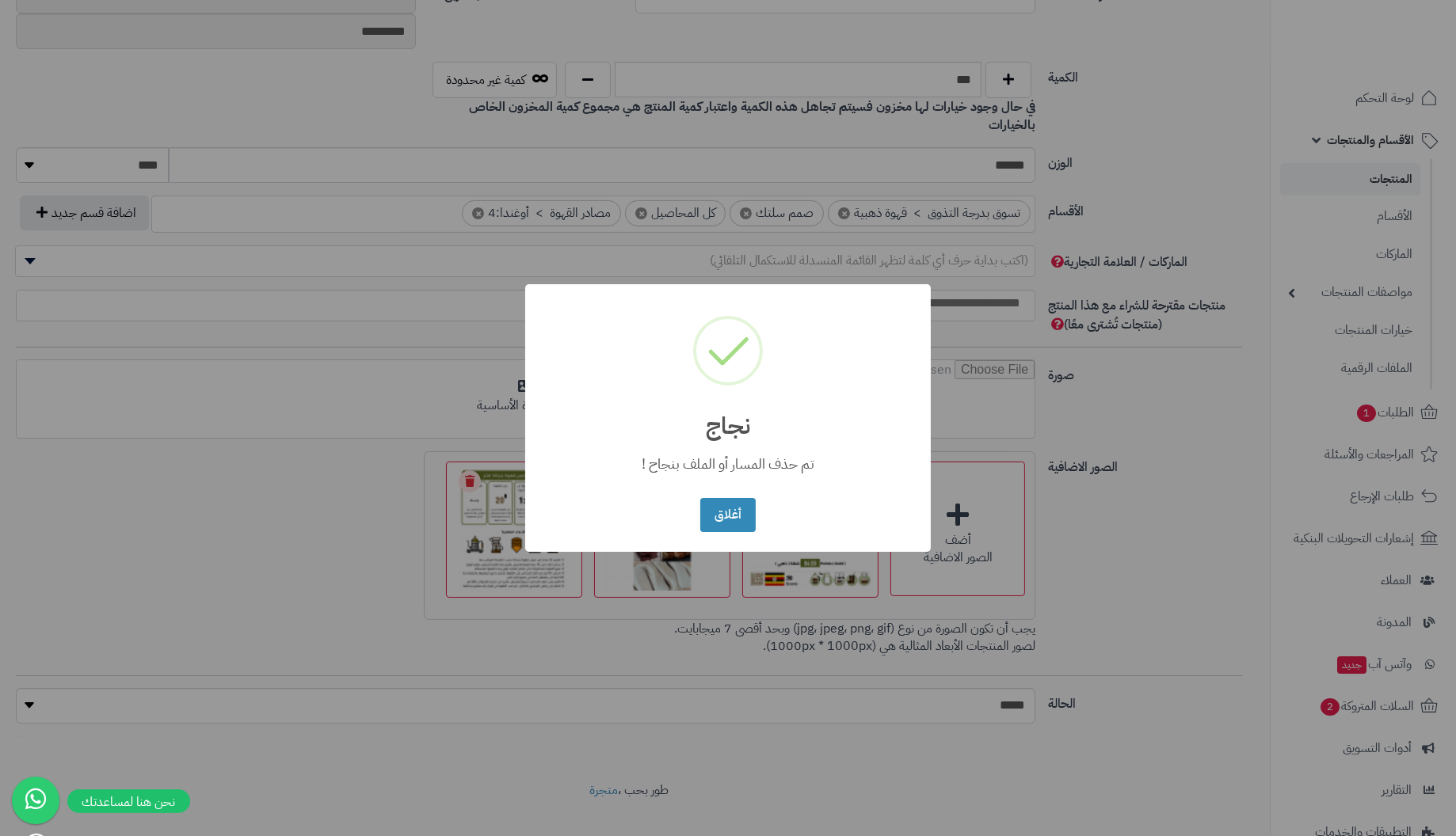
click at [700, 498] on button "أغلاق" at bounding box center [727, 515] width 54 height 34
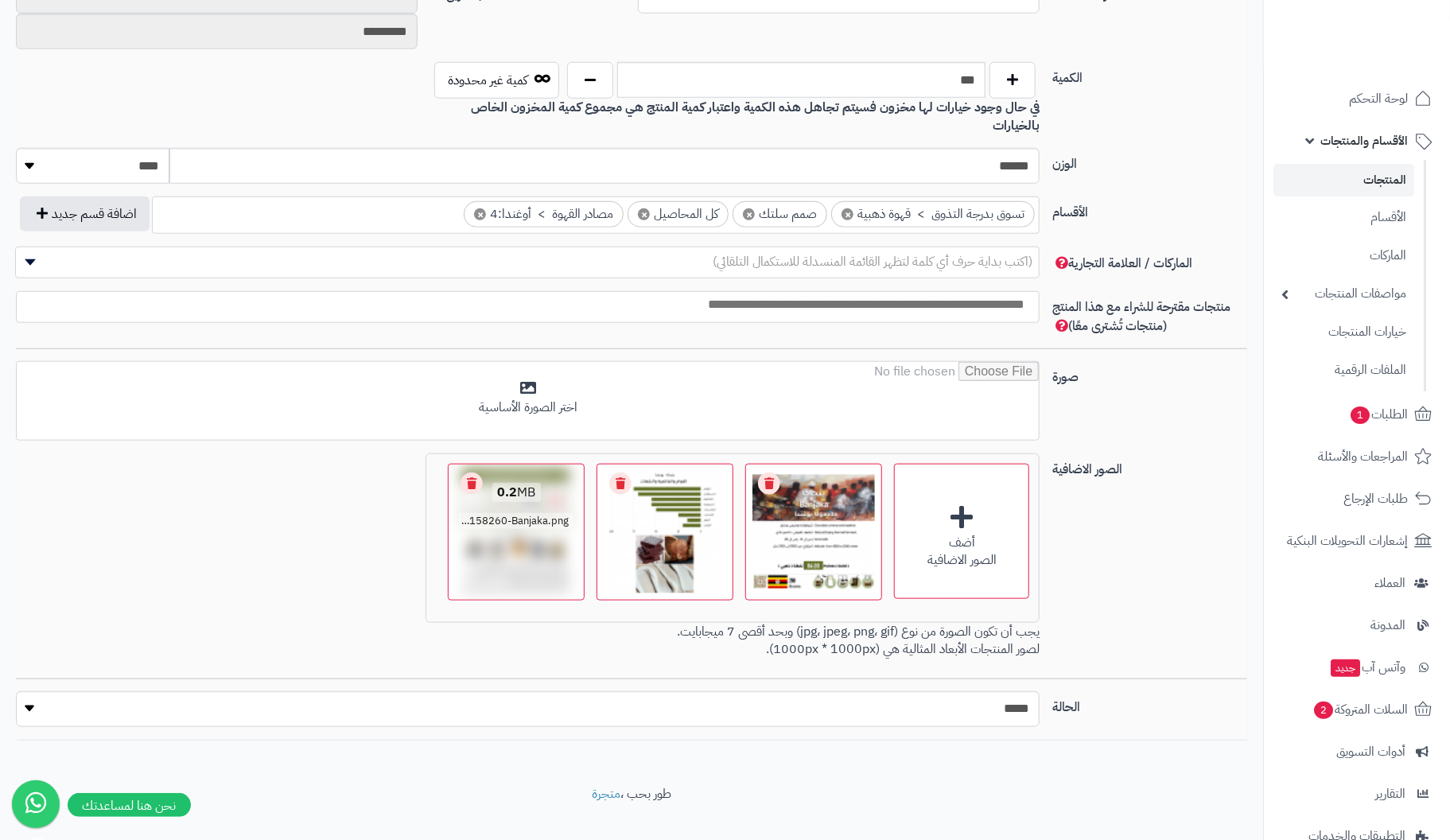
click at [475, 472] on link "Remove file" at bounding box center [471, 483] width 22 height 22
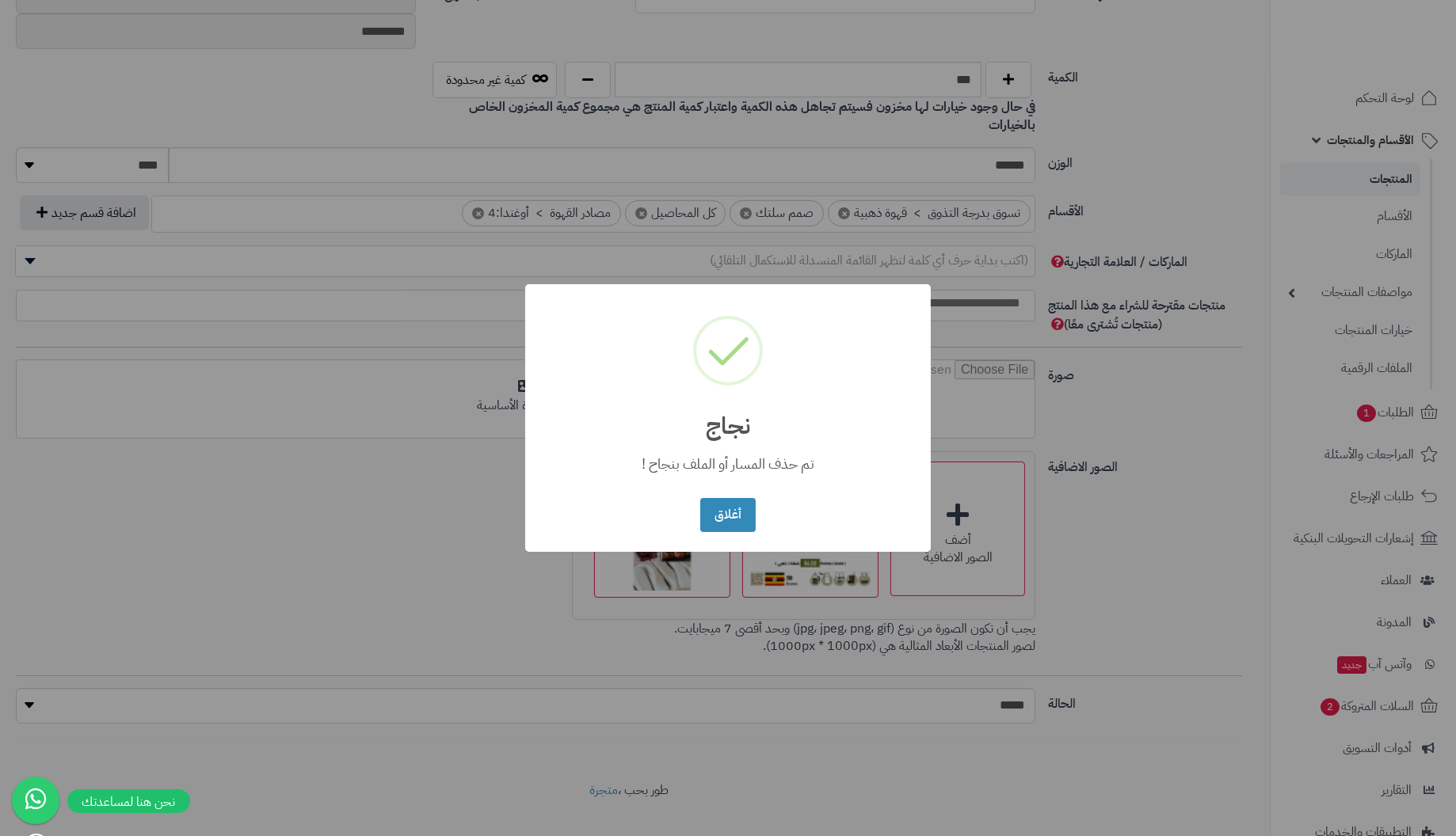
click at [700, 498] on button "أغلاق" at bounding box center [727, 515] width 54 height 34
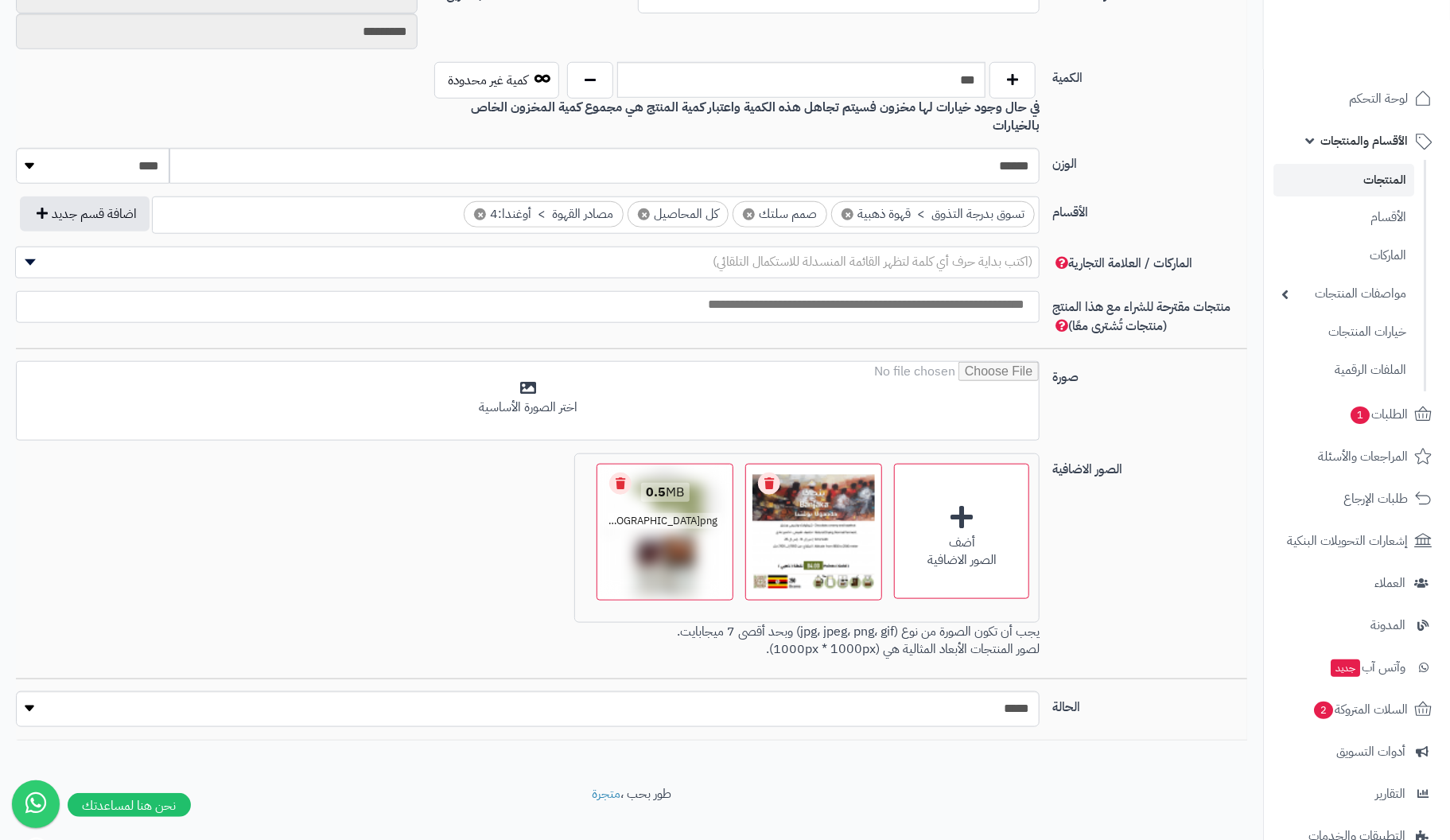
click at [624, 472] on link "Remove file" at bounding box center [620, 483] width 22 height 22
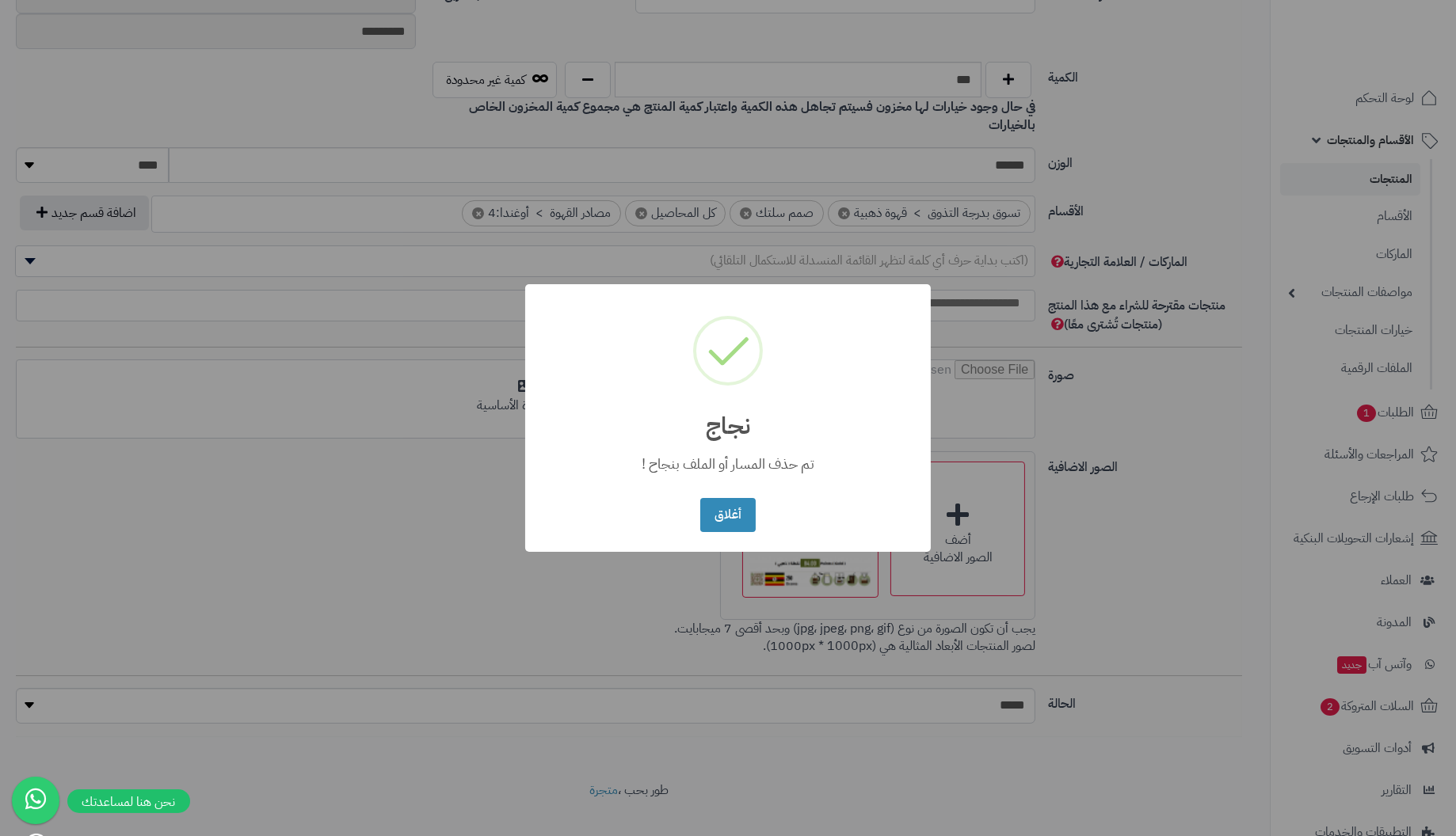
click at [700, 498] on button "أغلاق" at bounding box center [727, 515] width 54 height 34
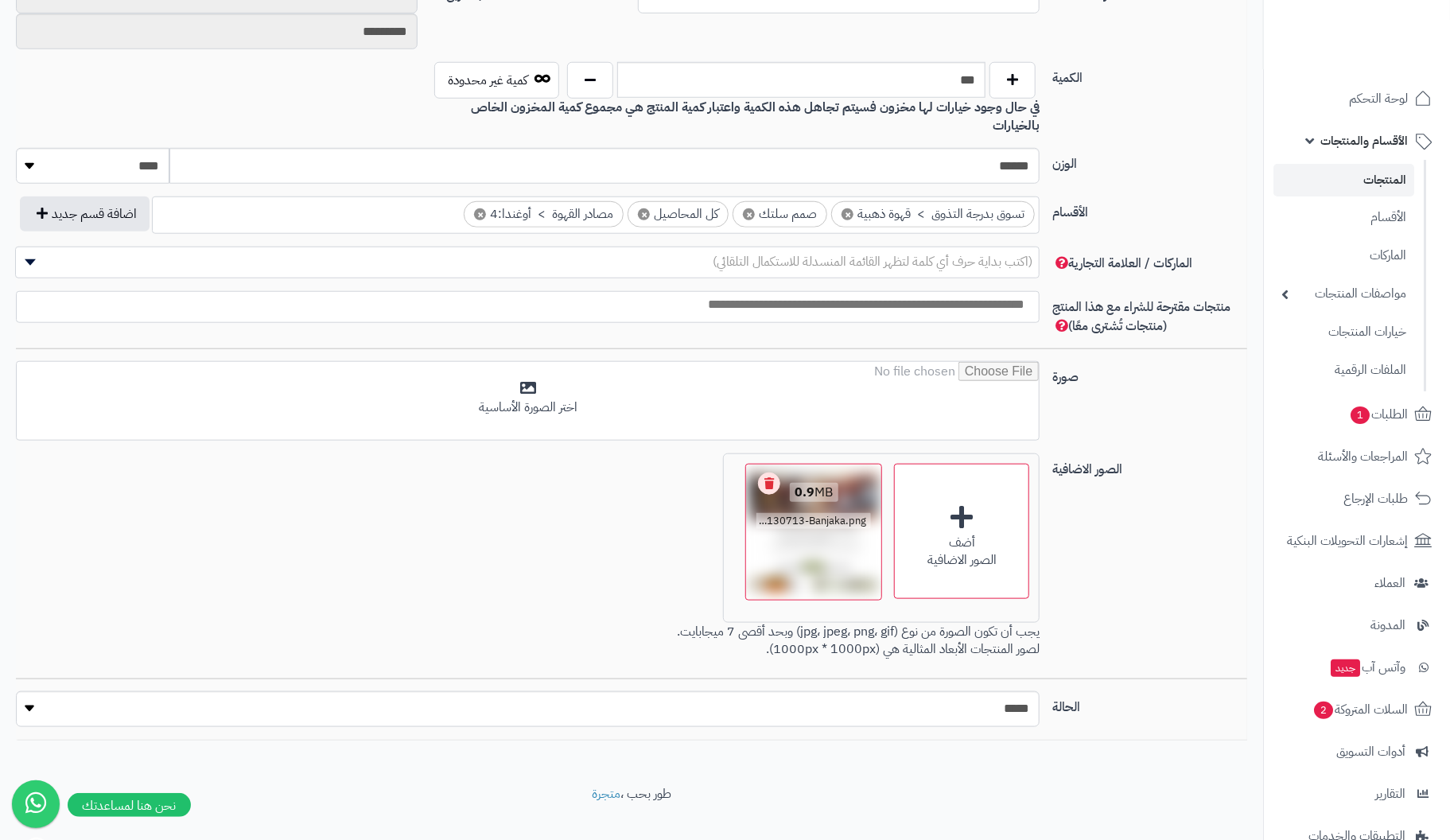
click at [765, 472] on link "Remove file" at bounding box center [769, 483] width 22 height 22
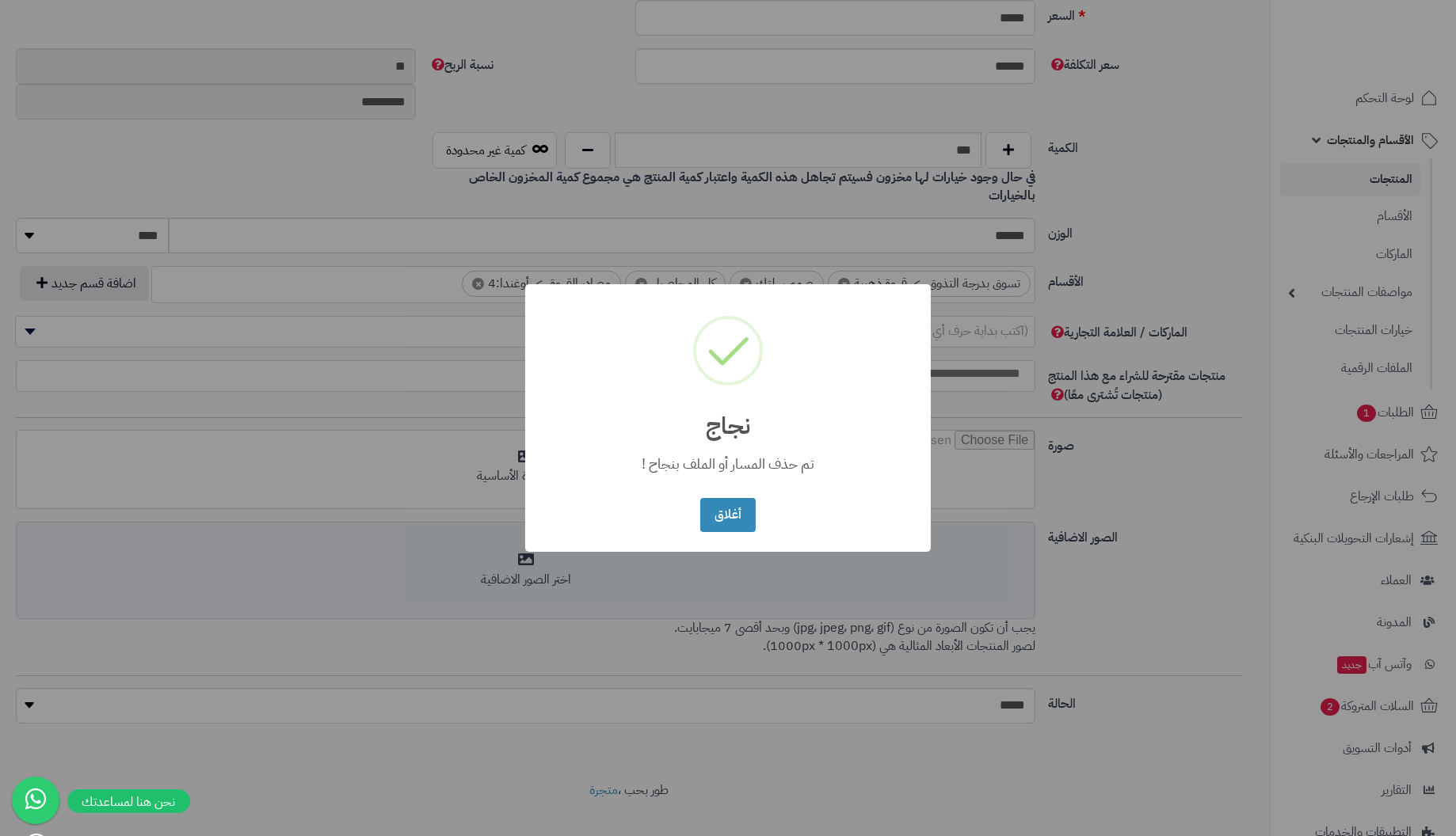
click at [700, 498] on button "أغلاق" at bounding box center [727, 515] width 54 height 34
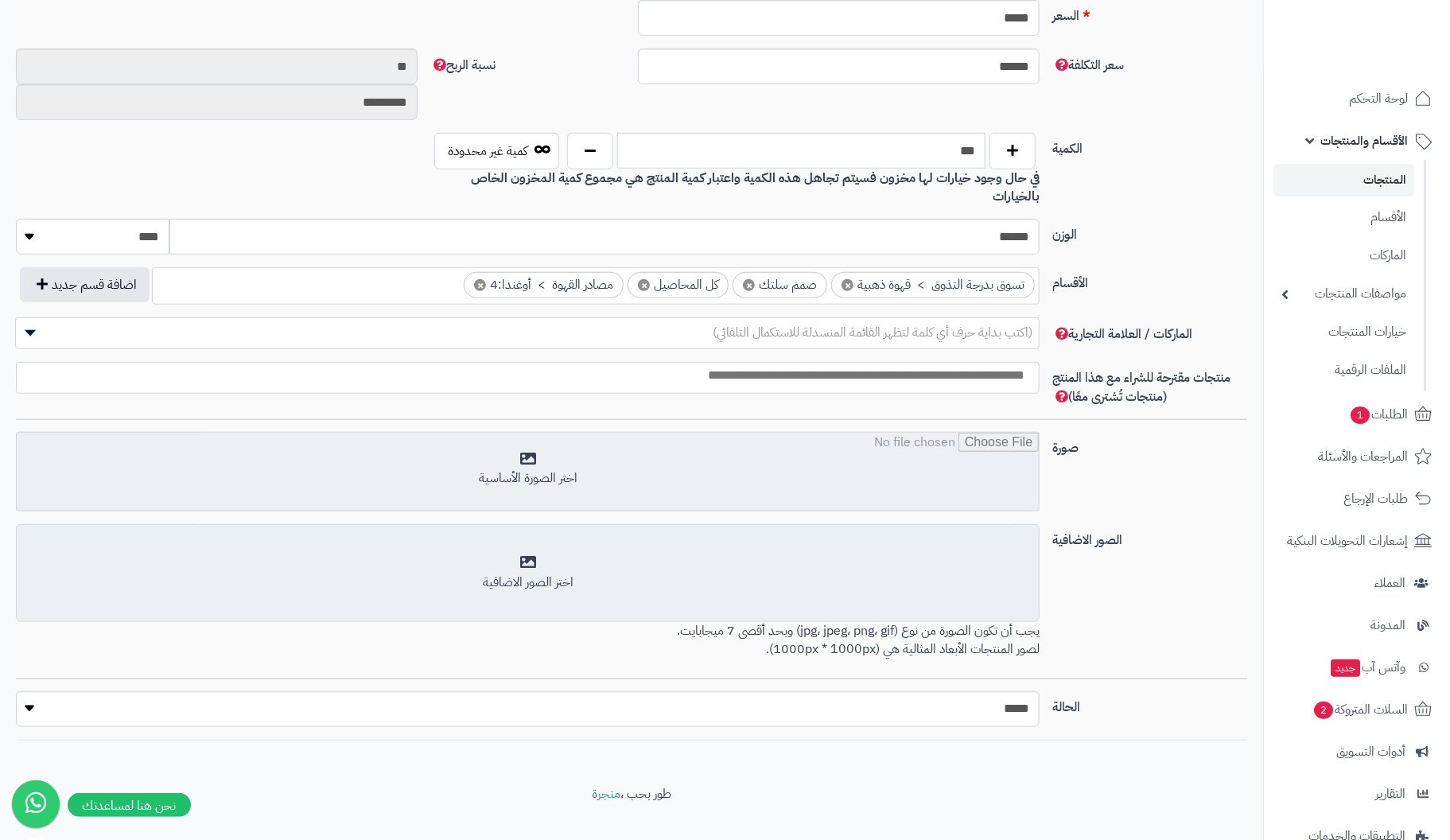
click at [531, 436] on input "file" at bounding box center [527, 473] width 1022 height 80
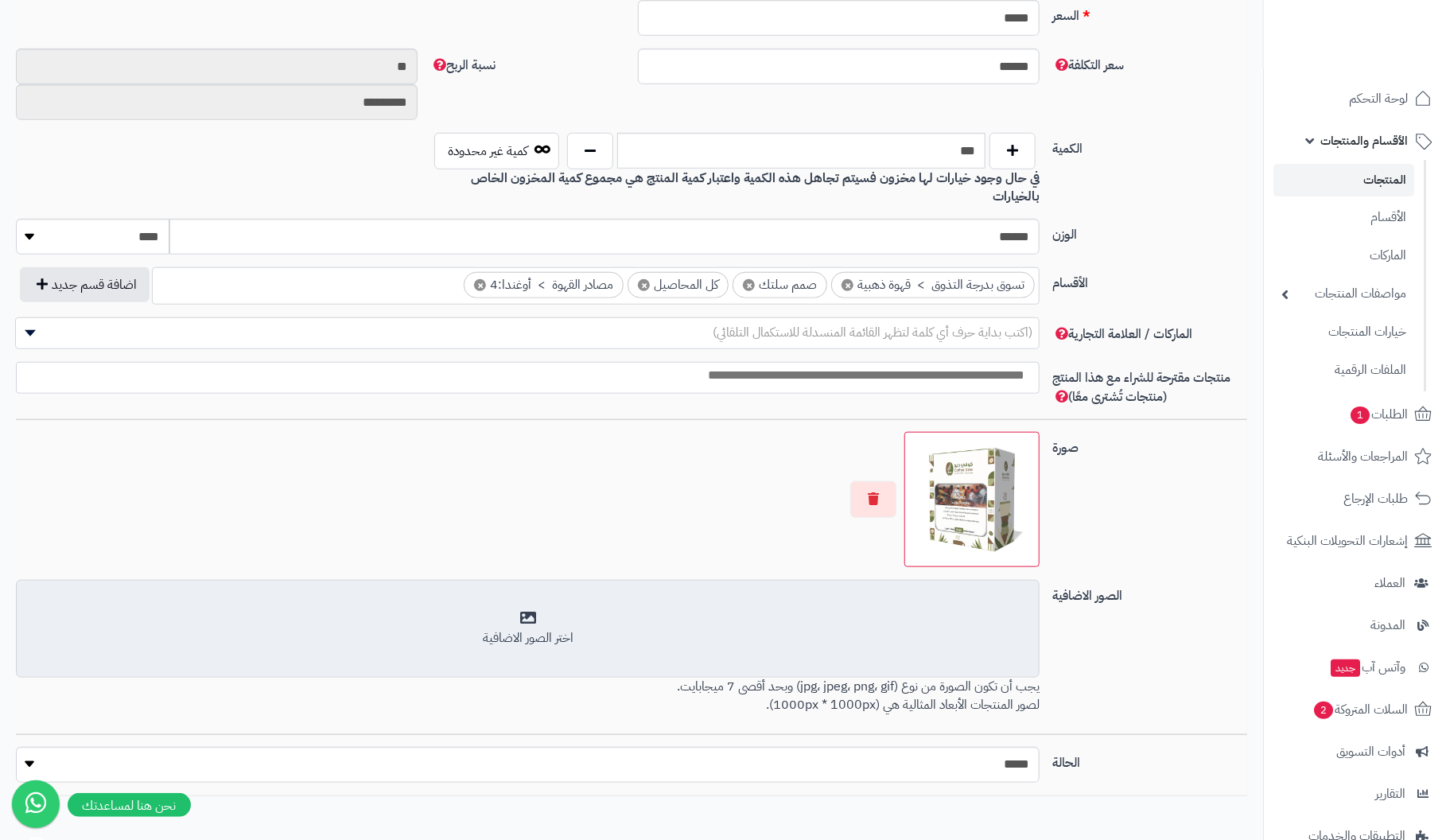
click at [528, 630] on div "اختر الصور الاضافية" at bounding box center [528, 639] width 1003 height 18
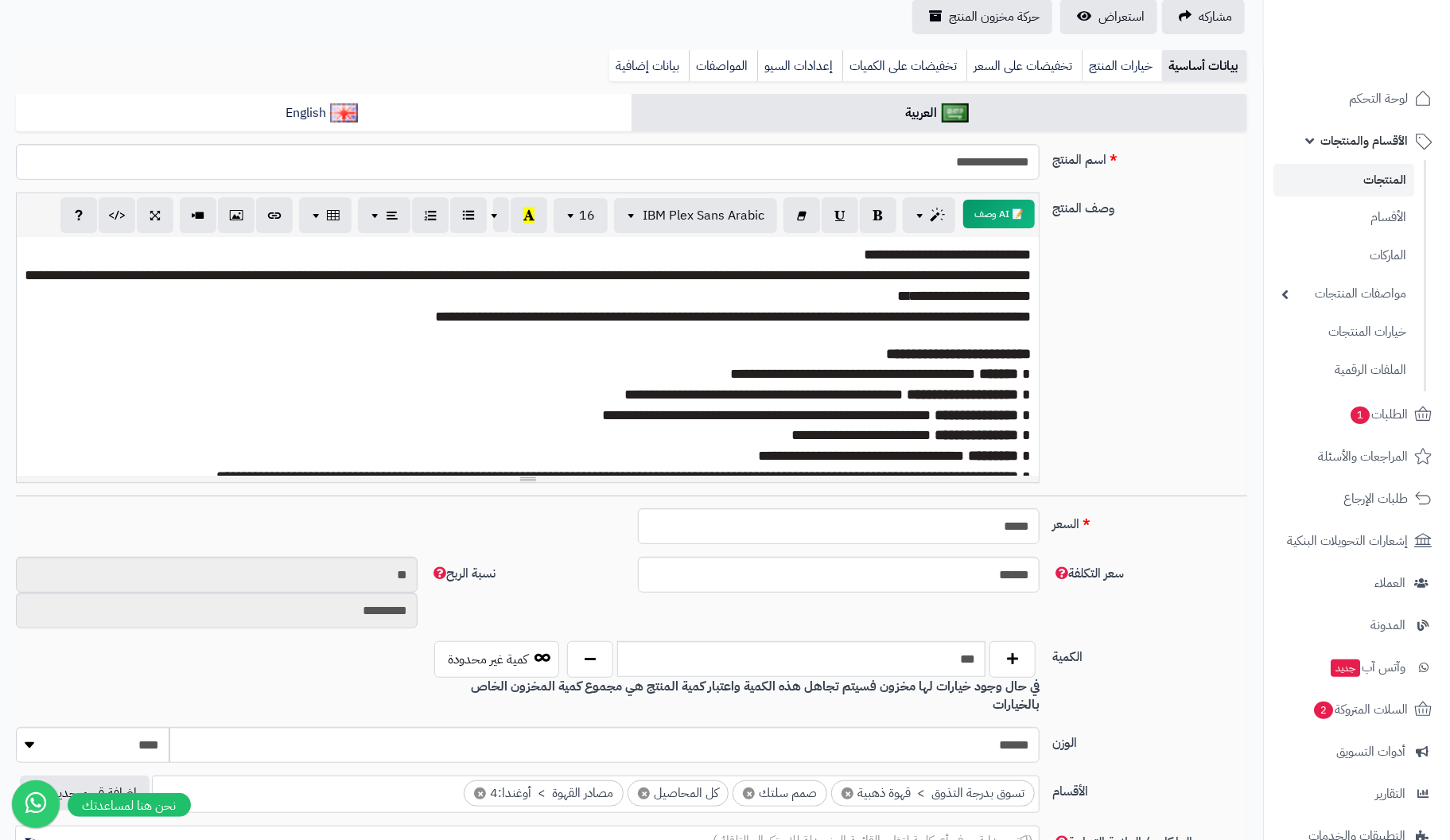
scroll to position [0, 0]
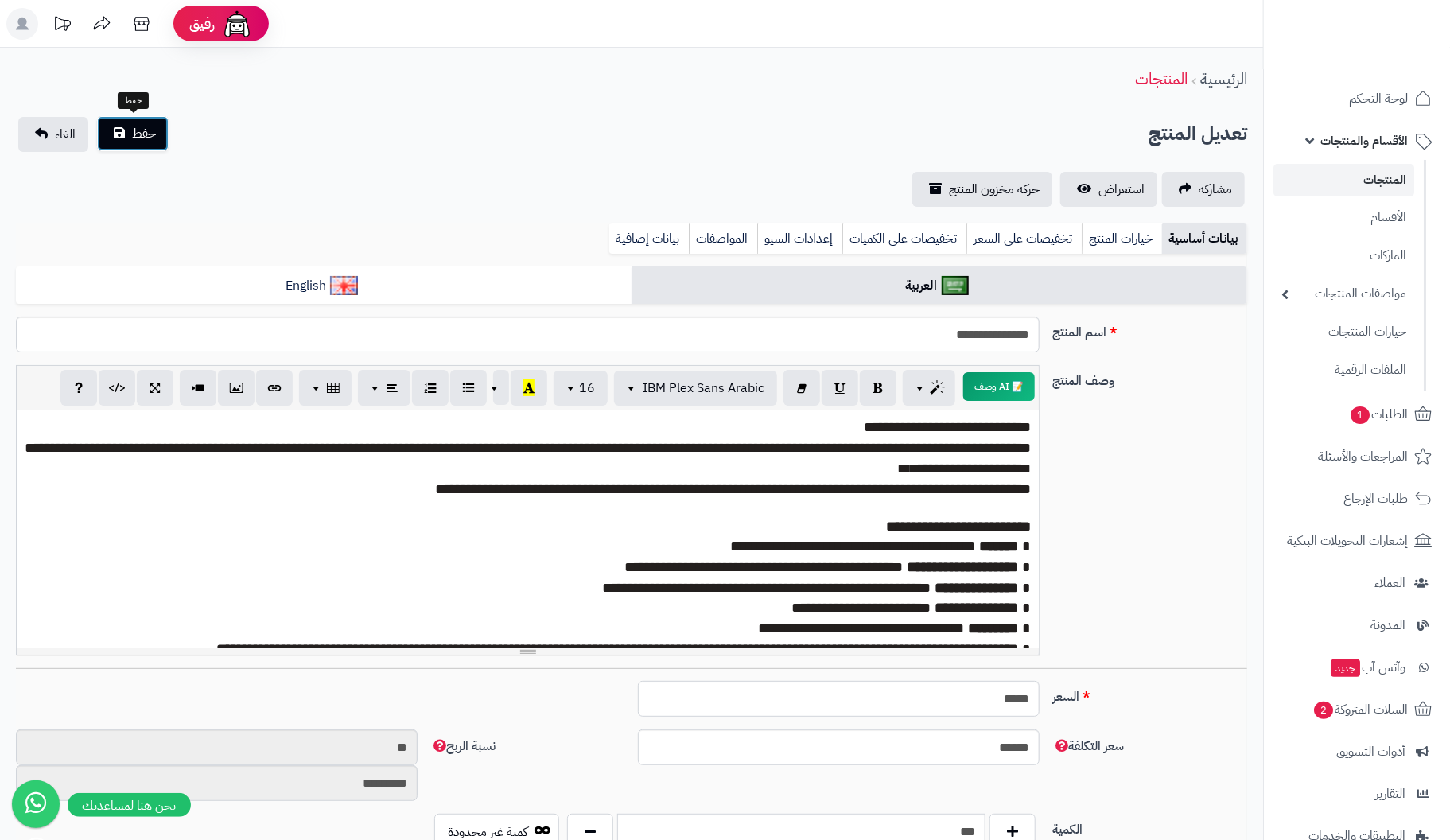
click at [150, 135] on span "حفظ" at bounding box center [144, 133] width 24 height 19
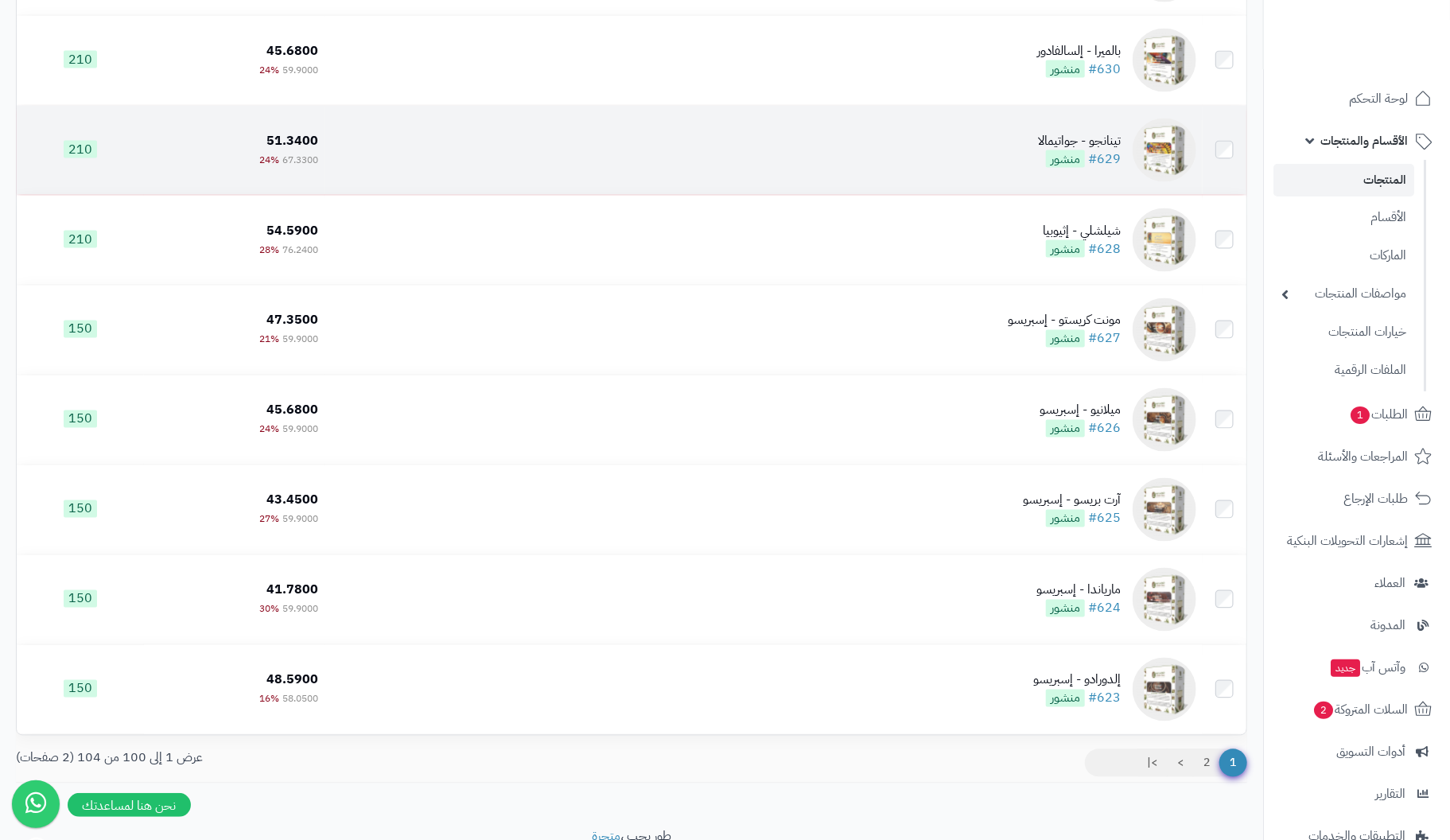
scroll to position [8532, 0]
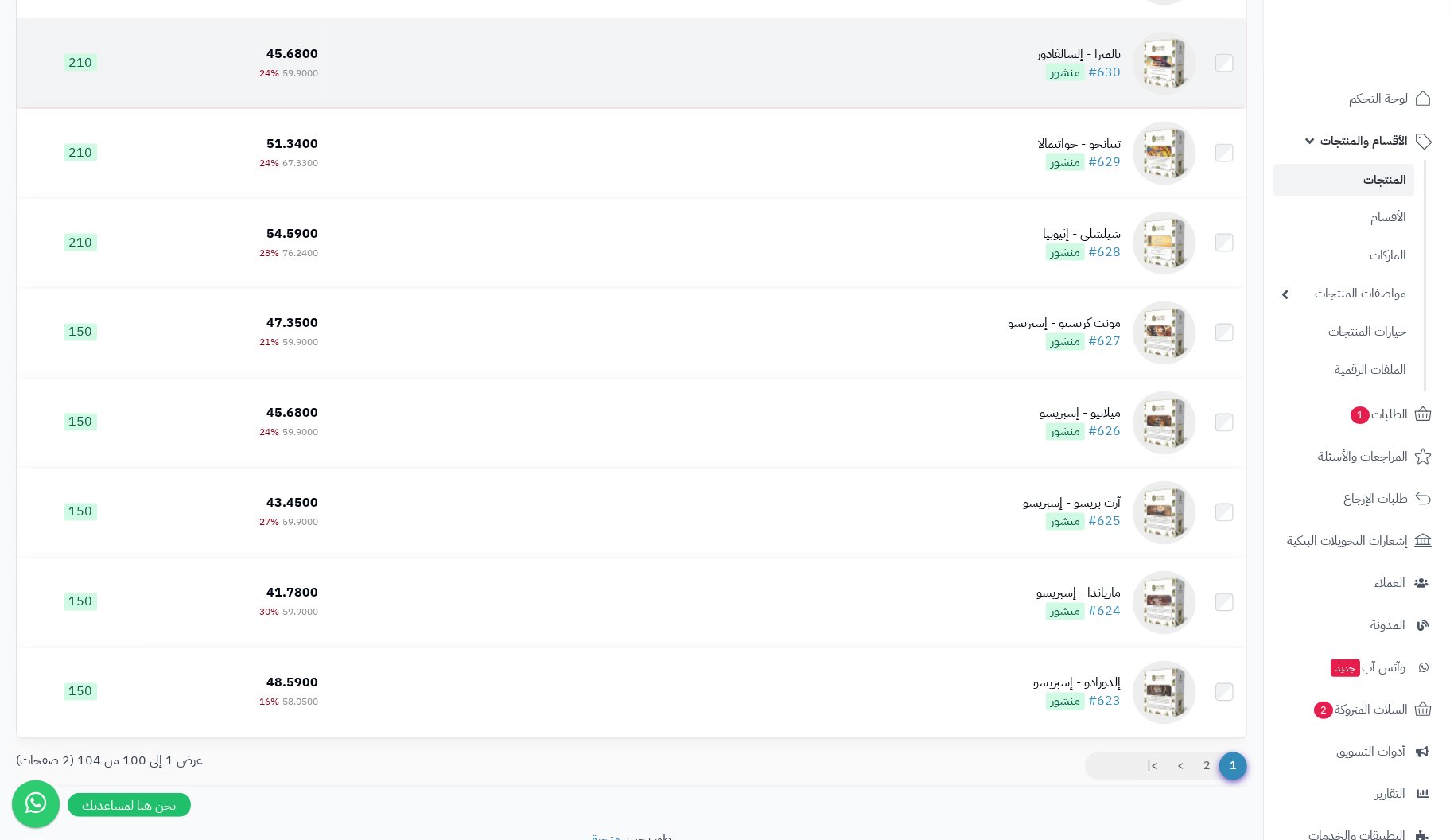
click at [1109, 64] on div "بالميرا - إلسالفادور" at bounding box center [1079, 55] width 83 height 18
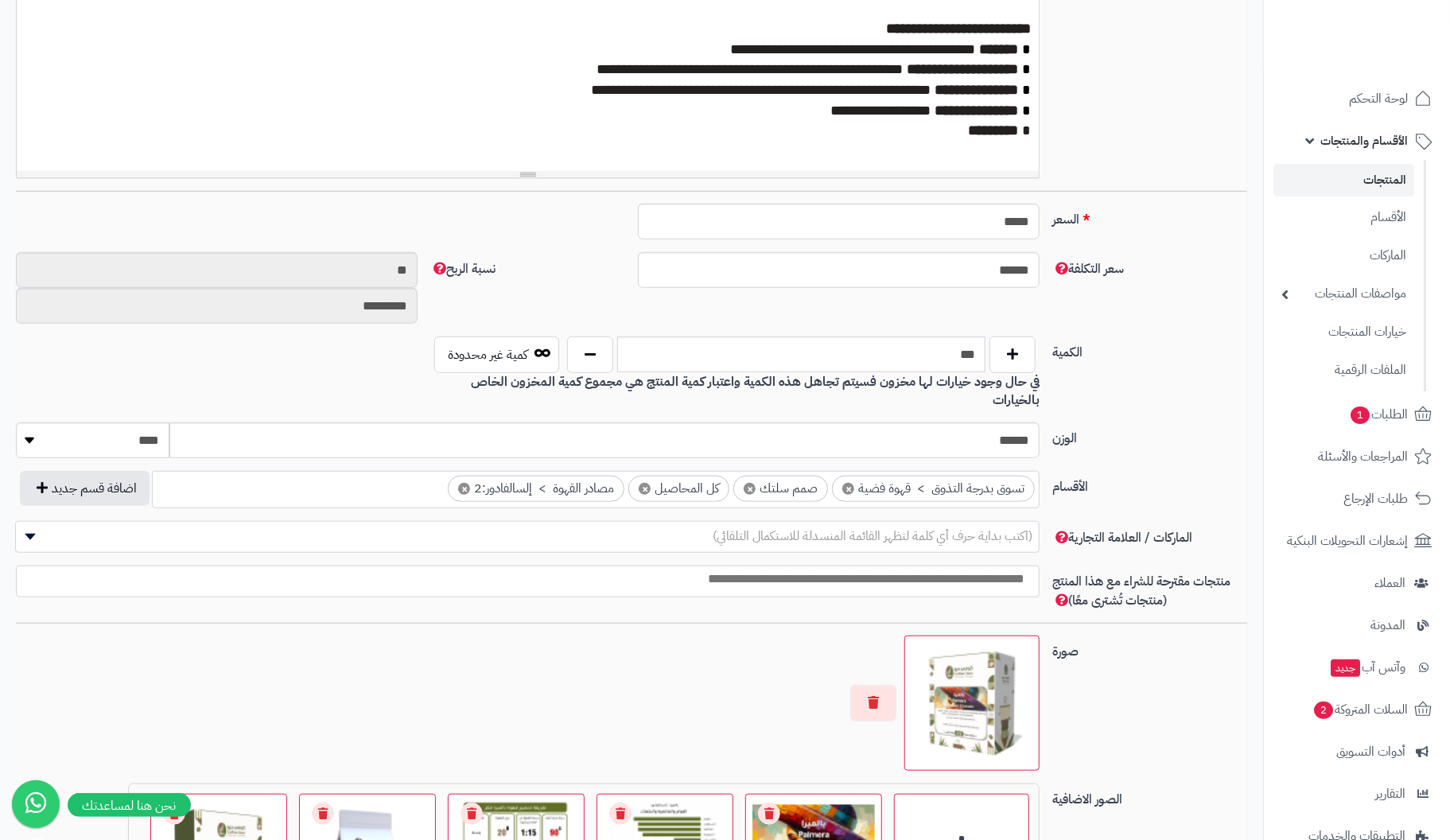
scroll to position [807, 0]
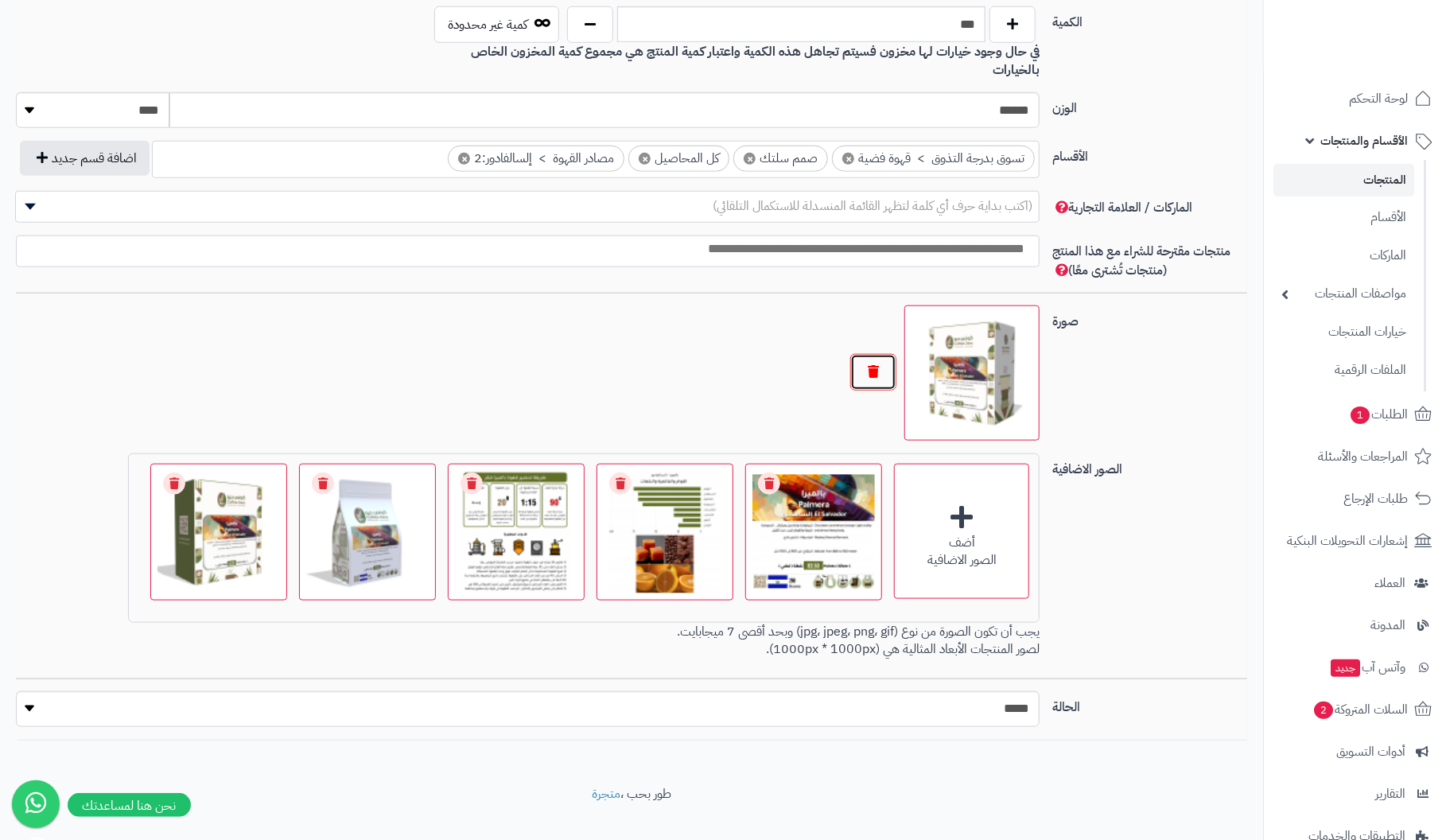
click at [869, 354] on button "button" at bounding box center [873, 372] width 46 height 37
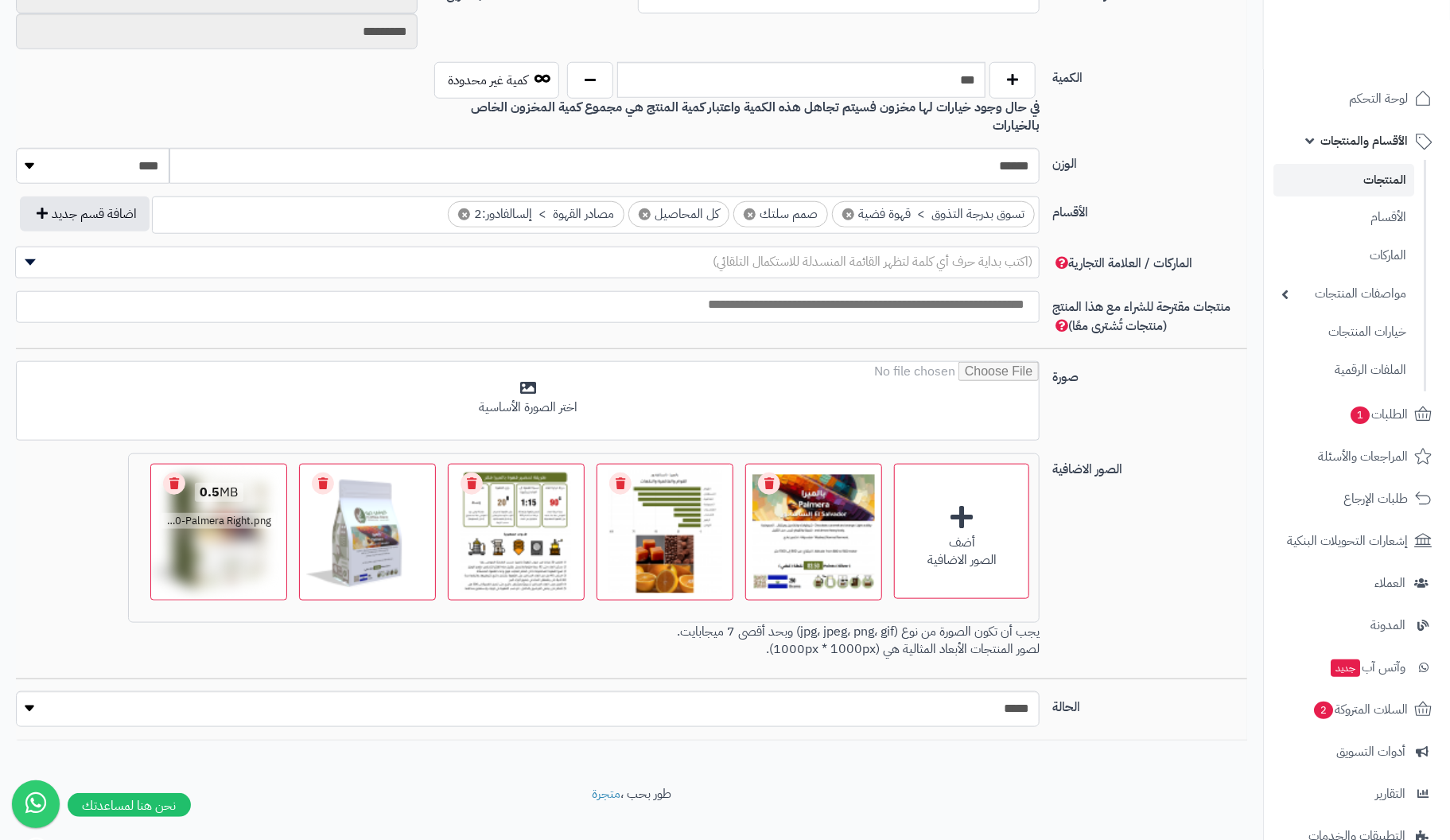
click at [178, 472] on link "Remove file" at bounding box center [174, 483] width 22 height 22
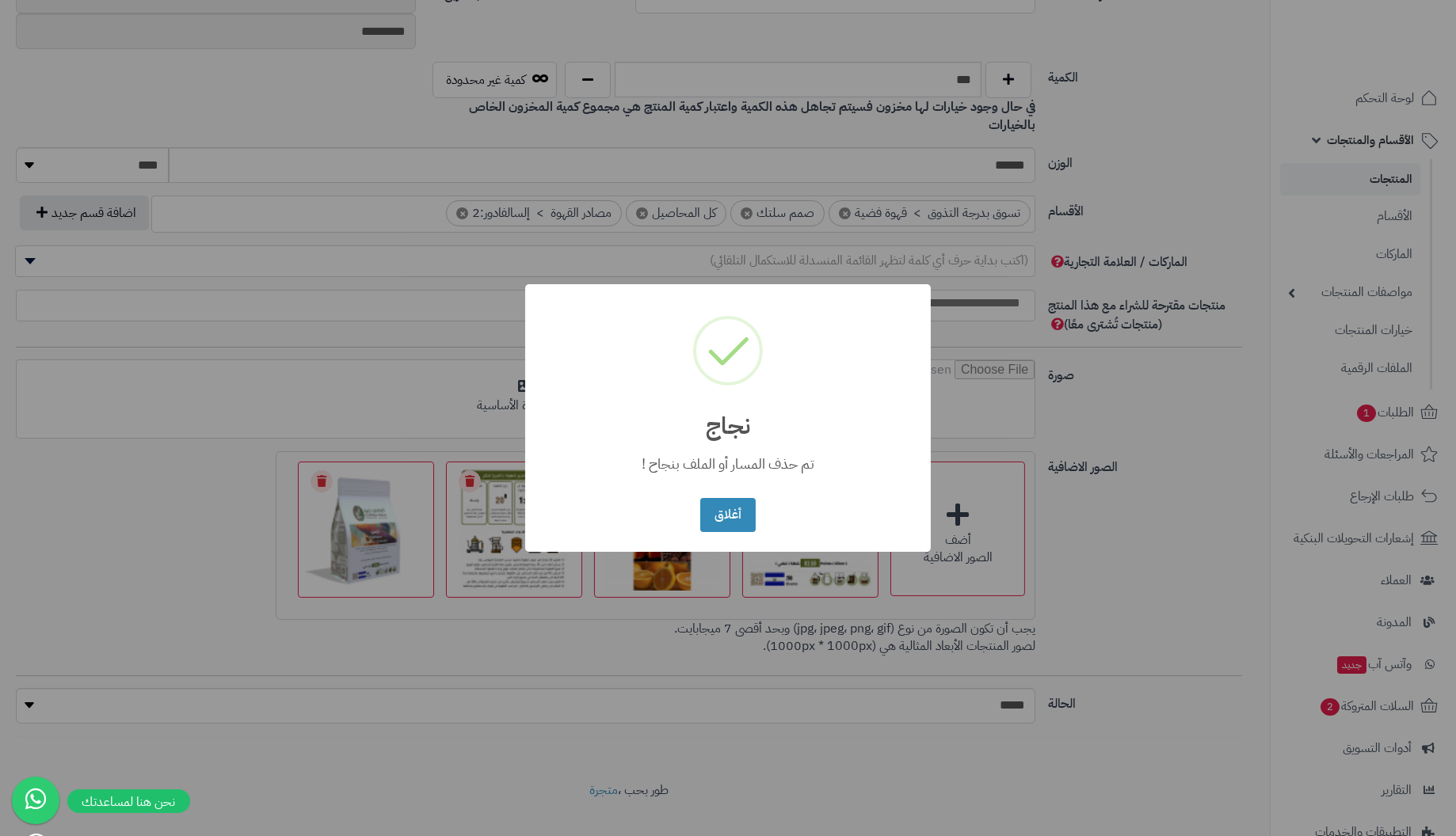
click at [700, 498] on button "أغلاق" at bounding box center [727, 515] width 54 height 34
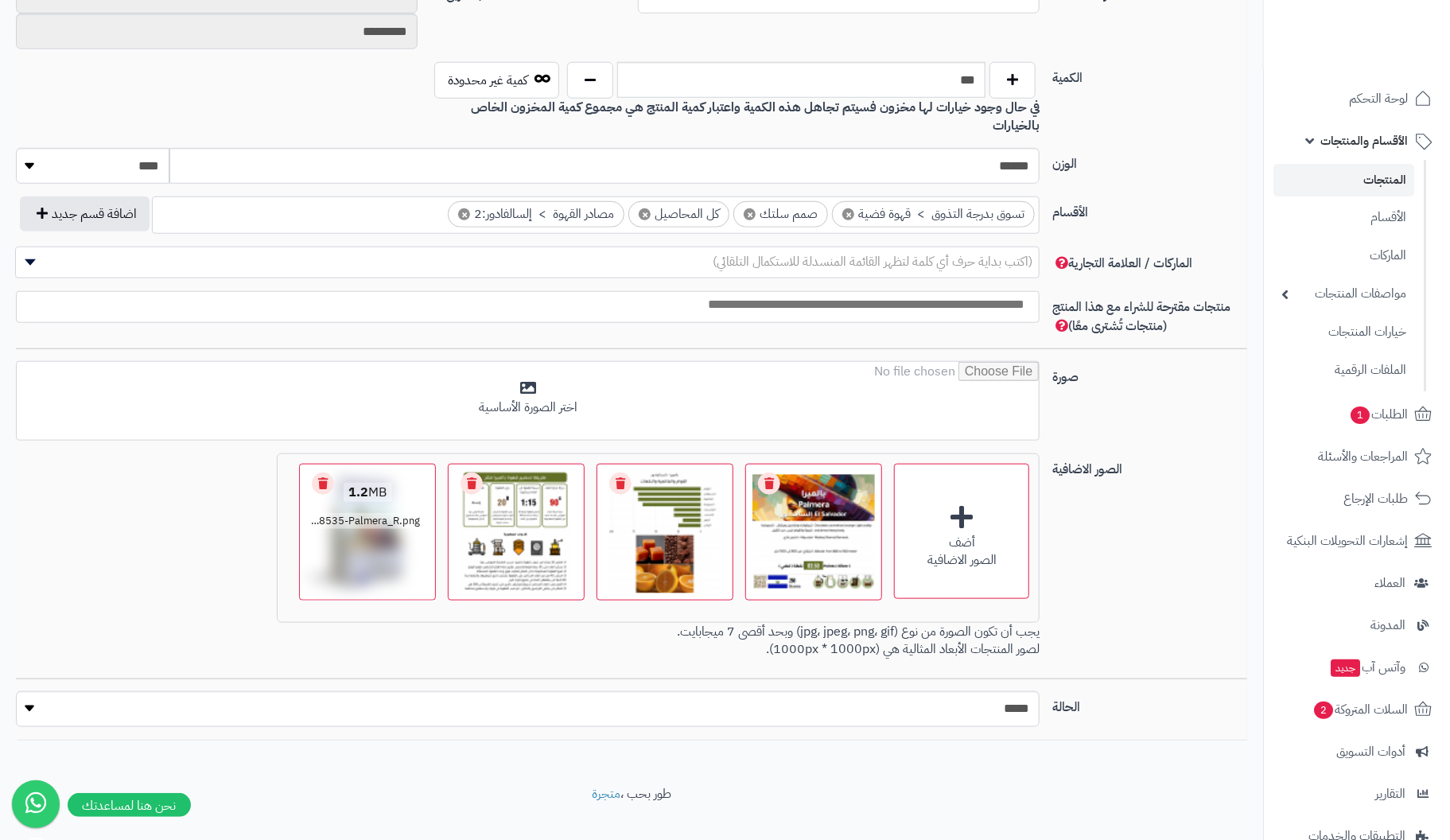
click at [327, 472] on link "Remove file" at bounding box center [322, 483] width 22 height 22
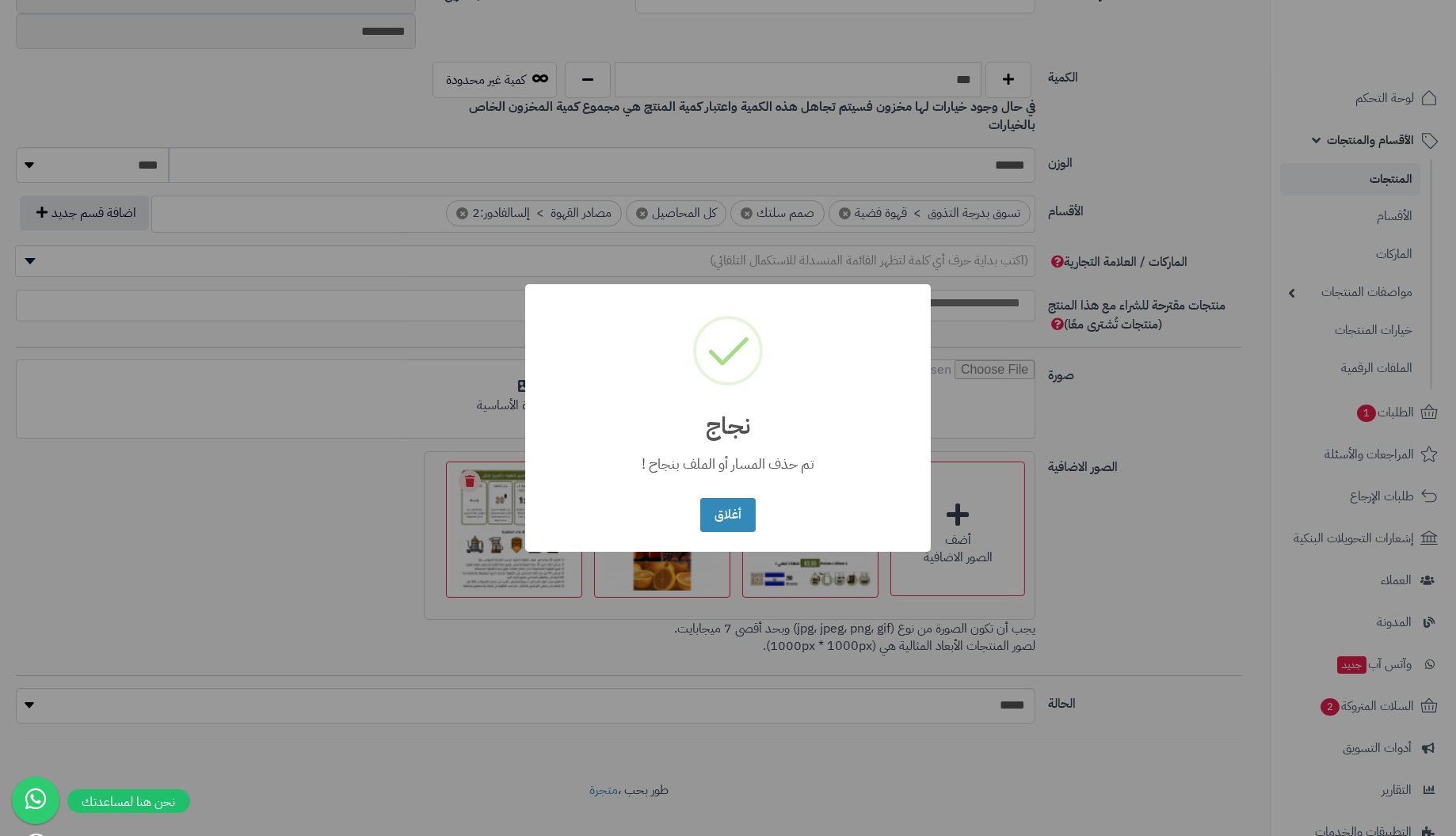
click at [700, 498] on button "أغلاق" at bounding box center [727, 515] width 54 height 34
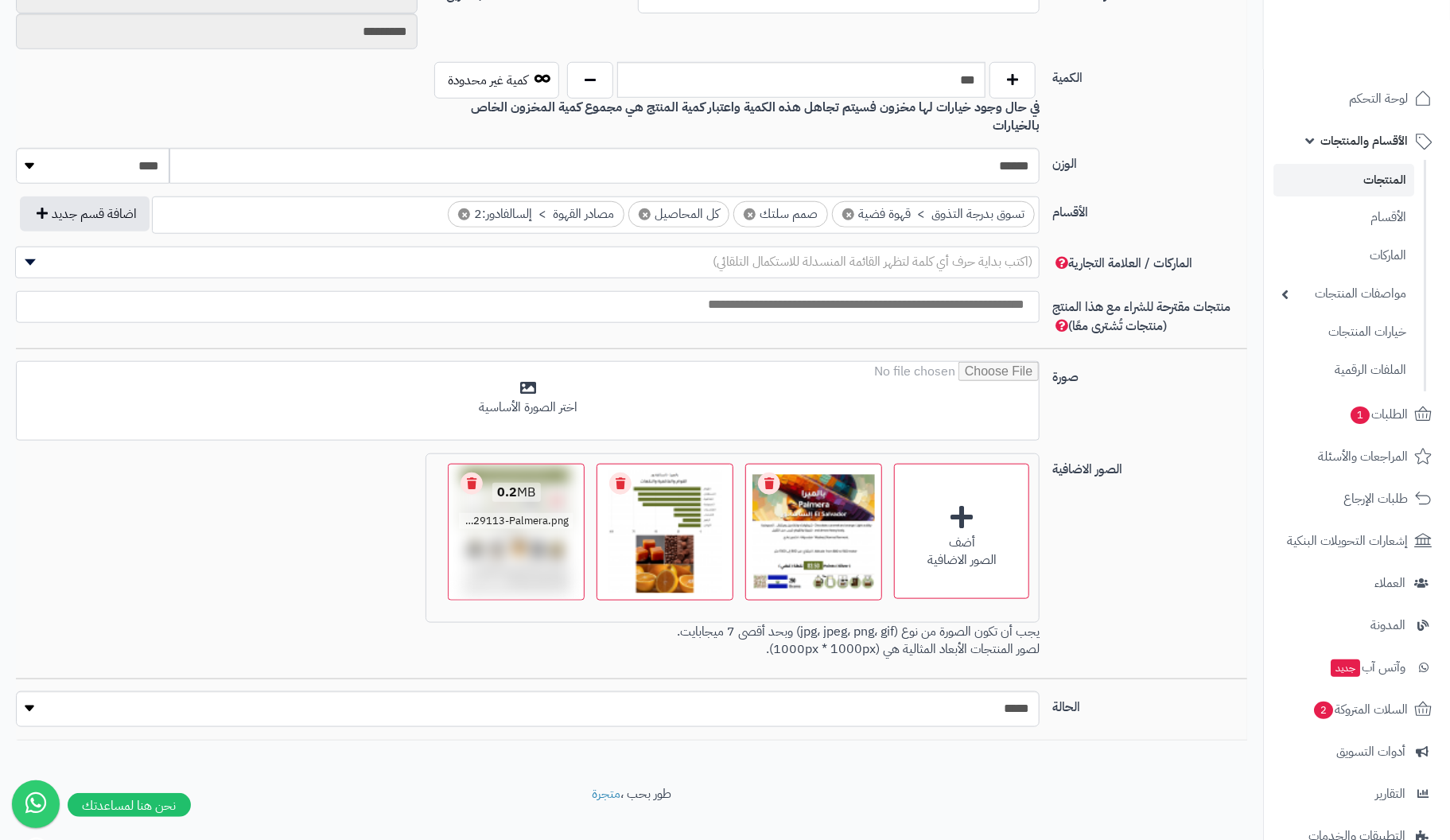
click at [475, 472] on link "Remove file" at bounding box center [471, 483] width 22 height 22
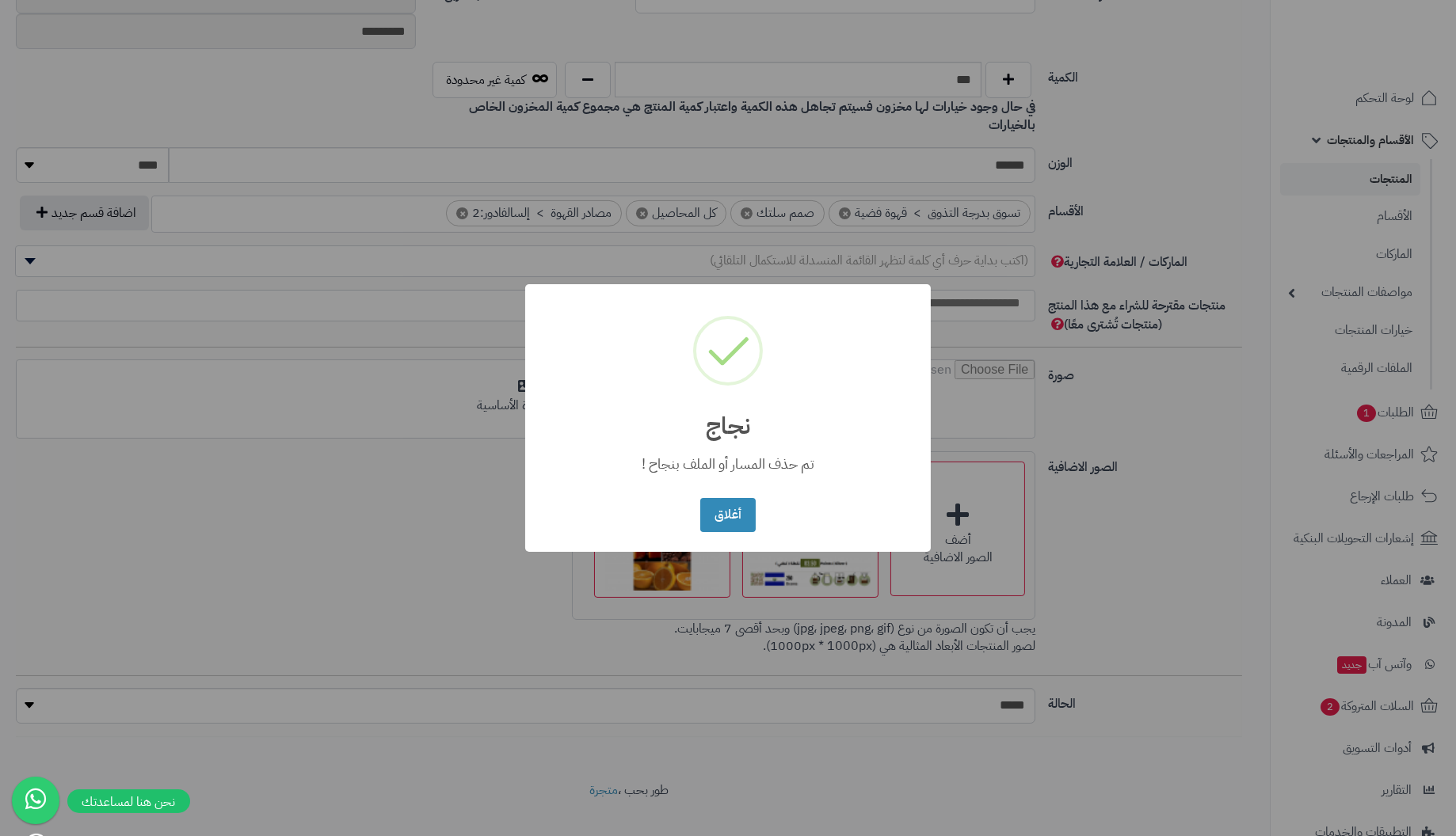
click at [700, 498] on button "أغلاق" at bounding box center [727, 515] width 54 height 34
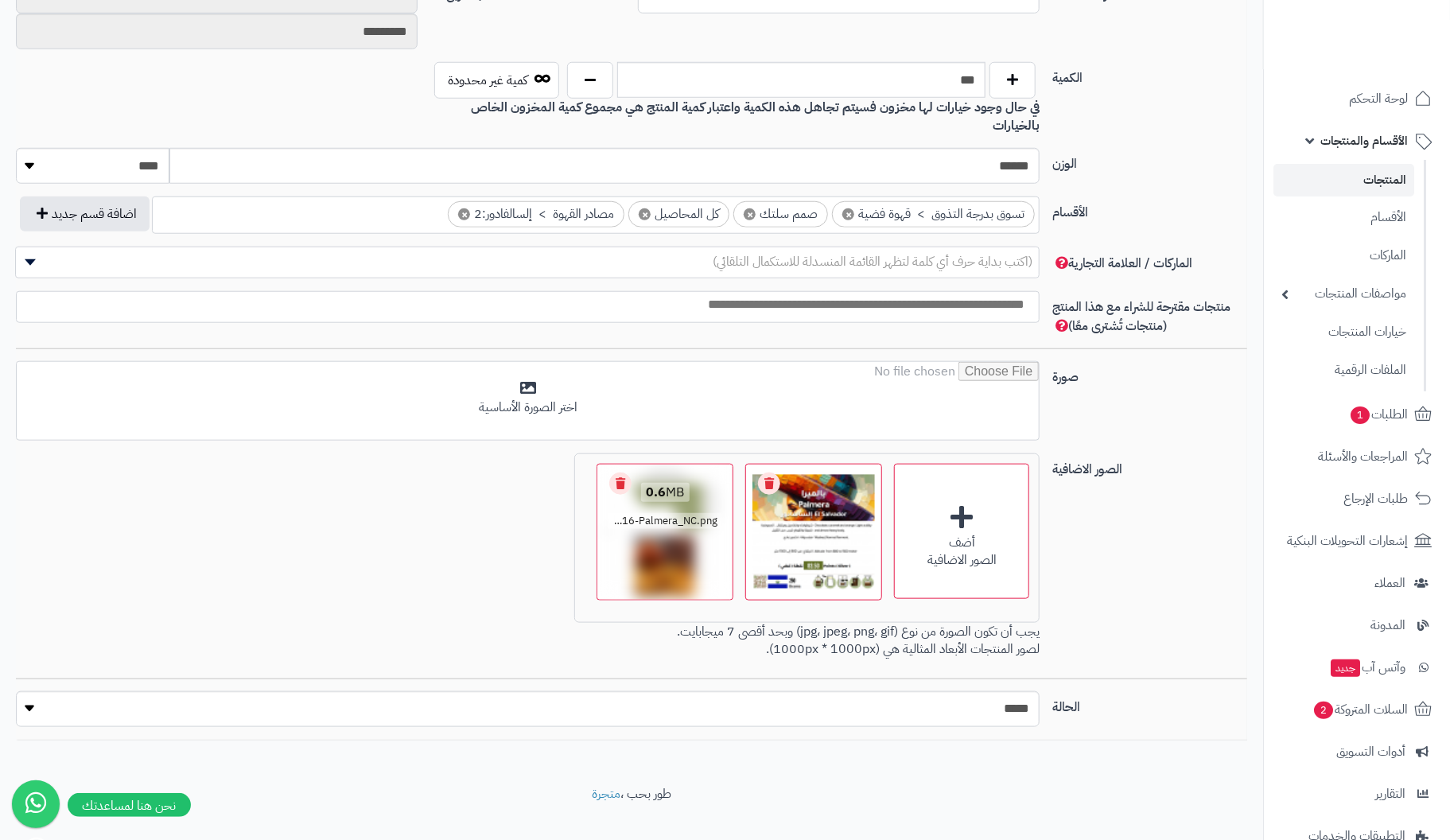
click at [625, 472] on link "Remove file" at bounding box center [620, 483] width 22 height 22
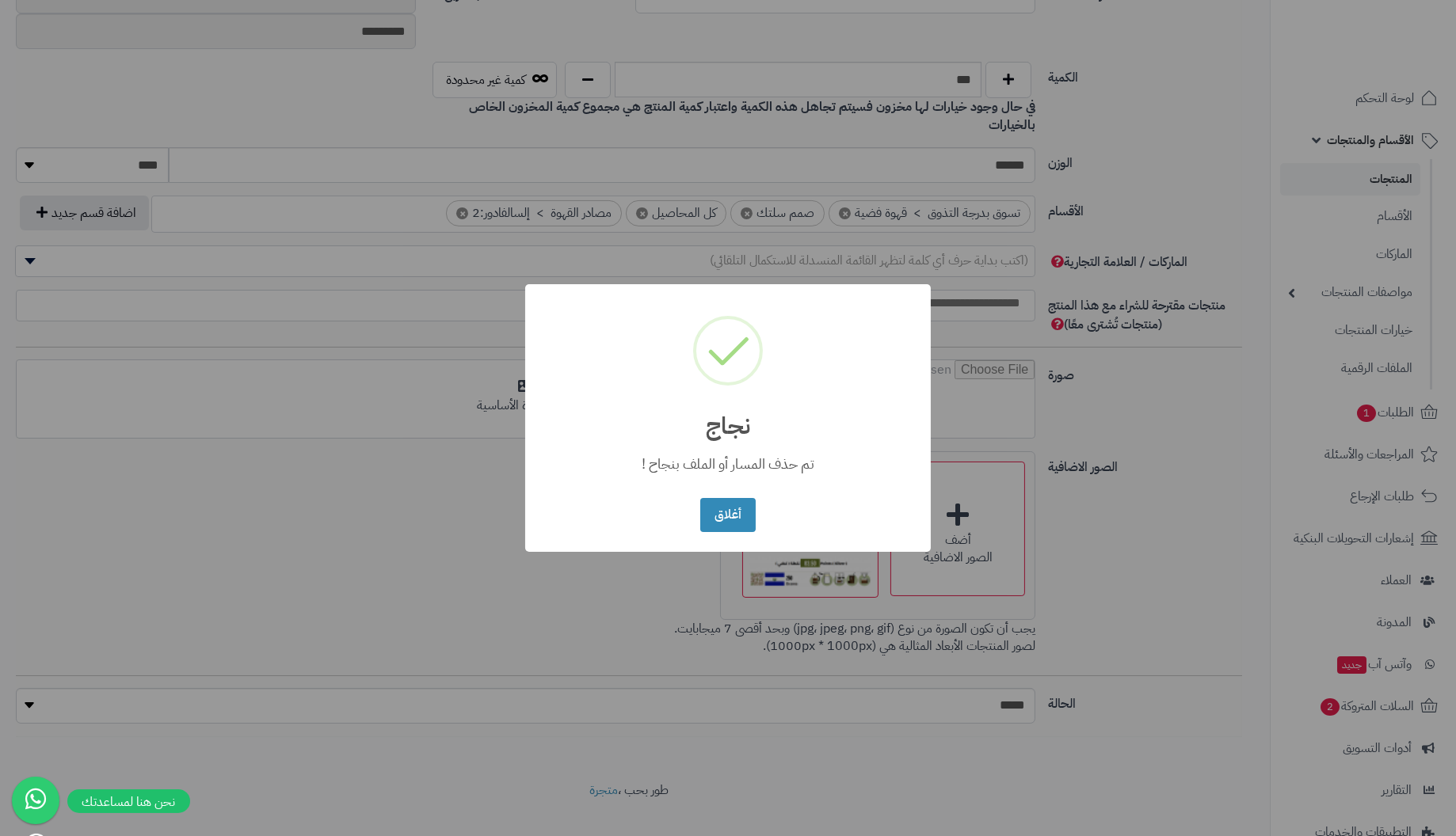
click at [700, 498] on button "أغلاق" at bounding box center [727, 515] width 54 height 34
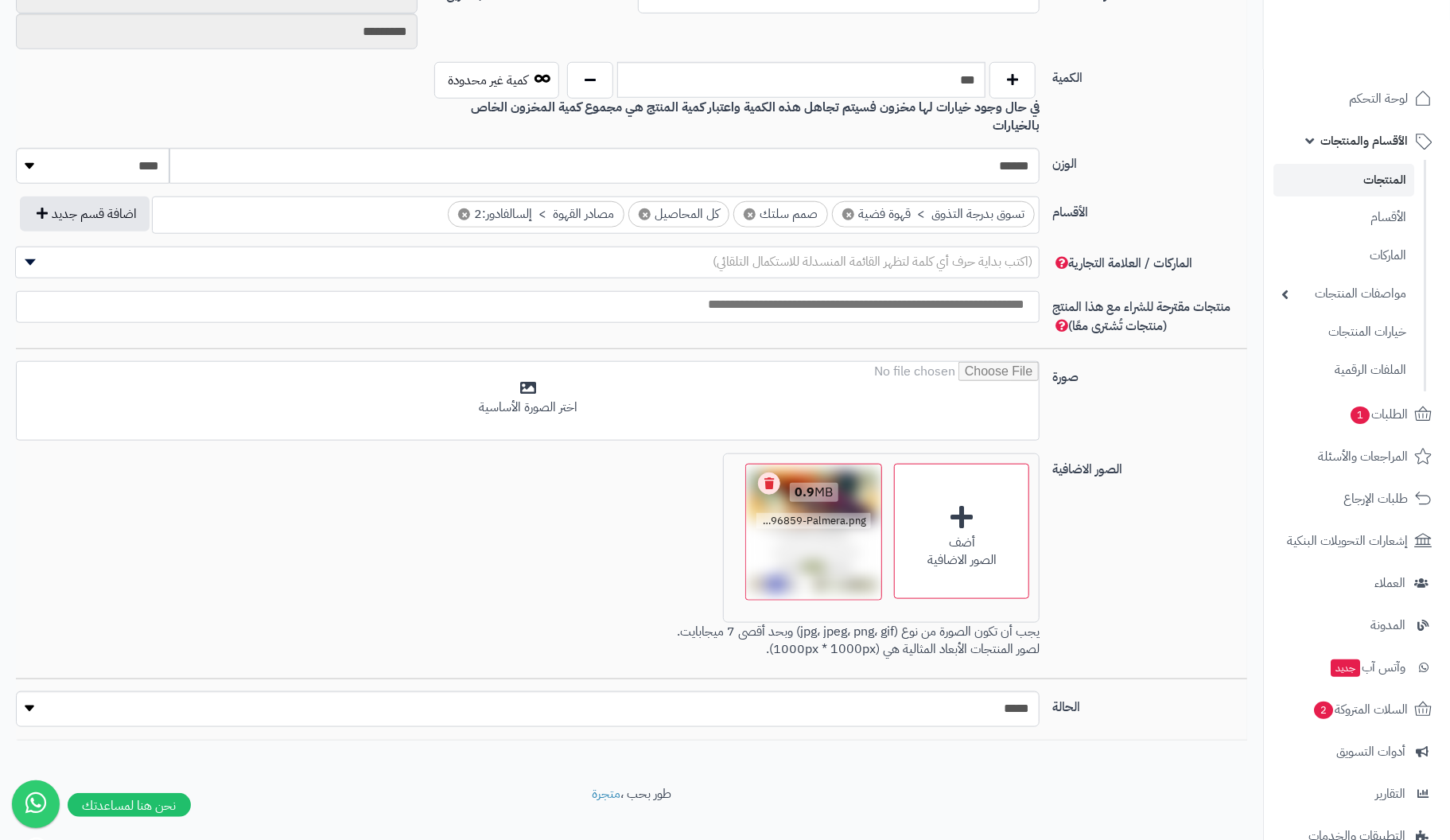
click at [767, 472] on link "Remove file" at bounding box center [769, 483] width 22 height 22
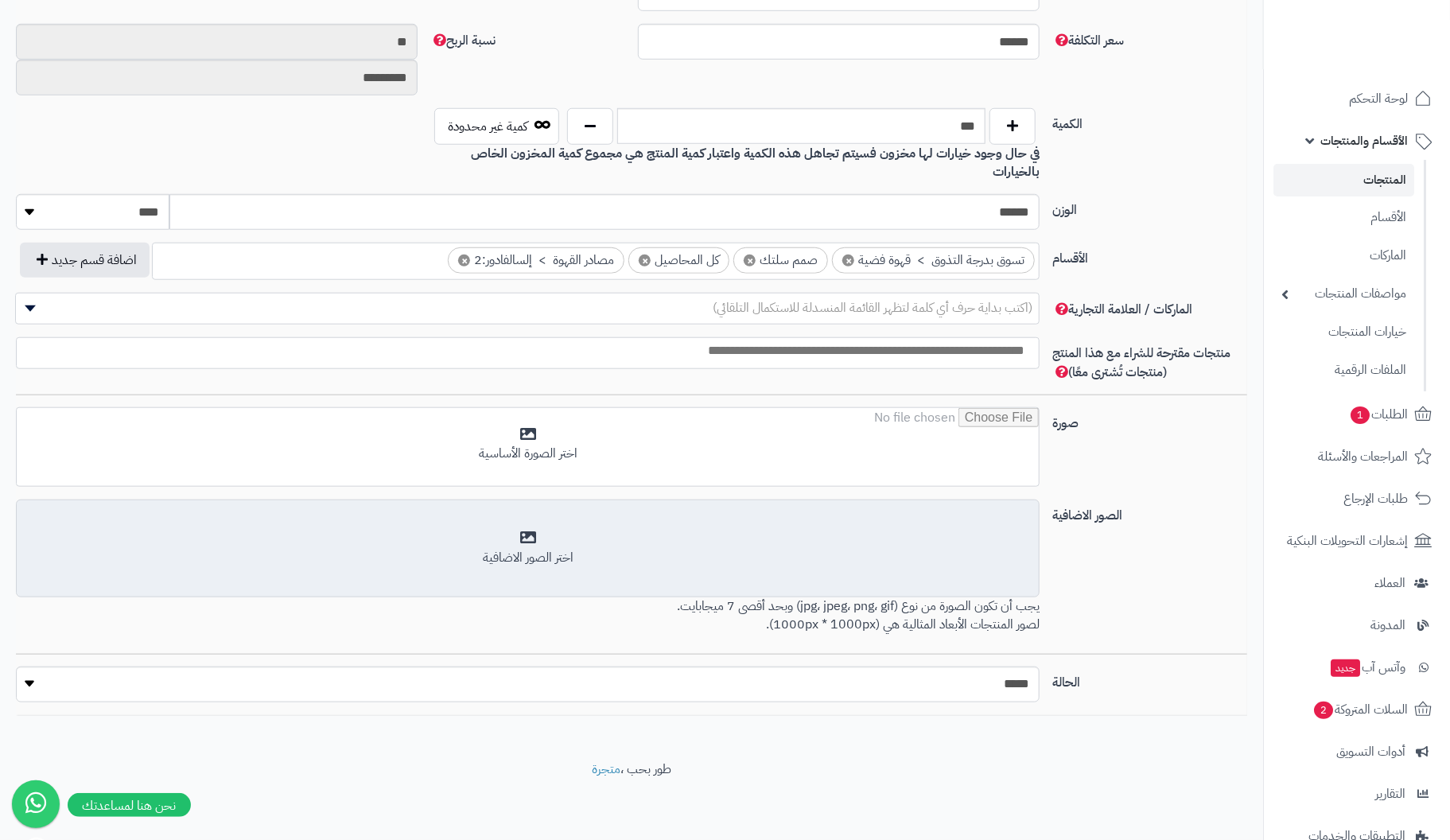
scroll to position [681, 0]
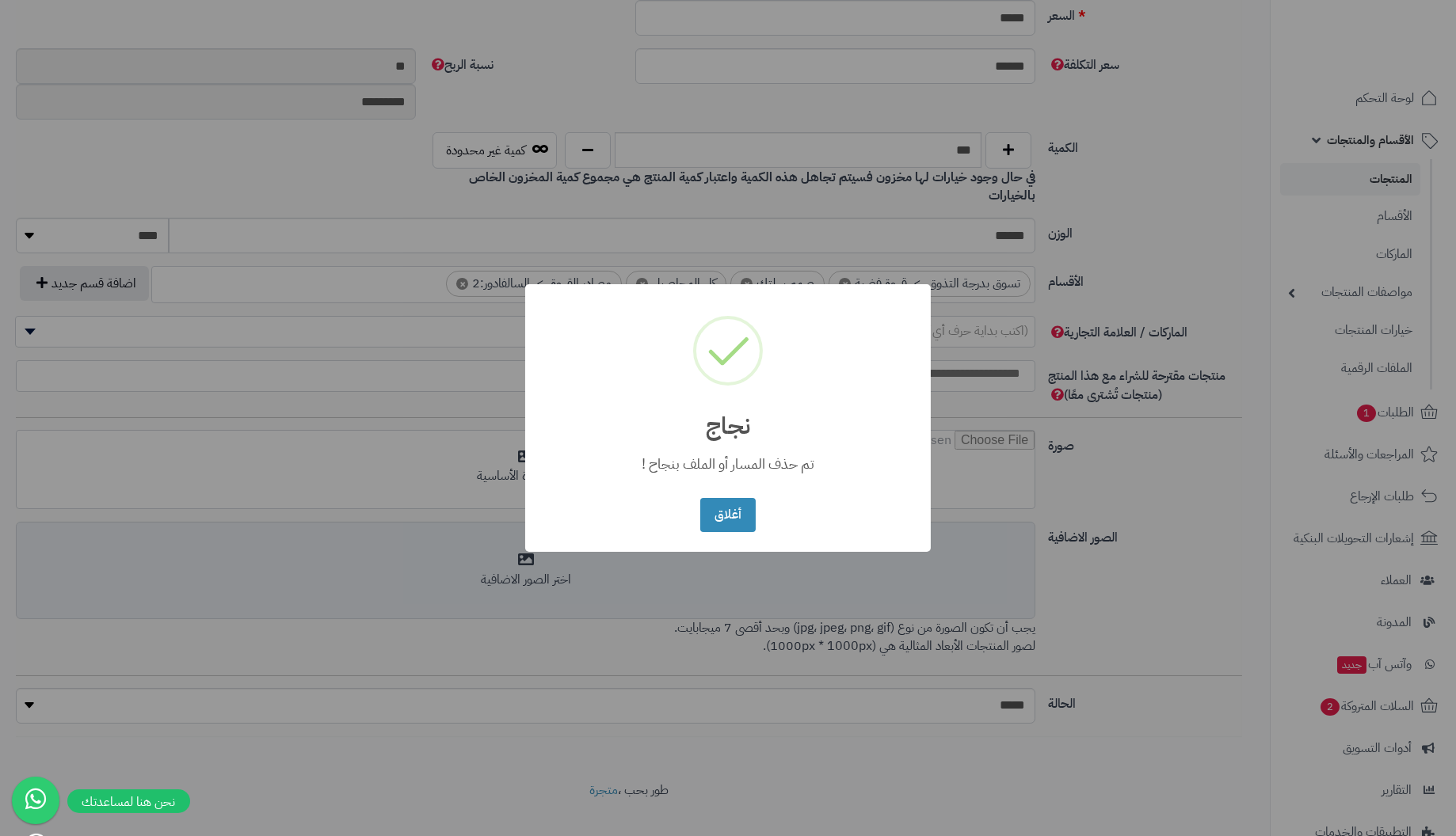
click at [700, 498] on button "أغلاق" at bounding box center [727, 515] width 54 height 34
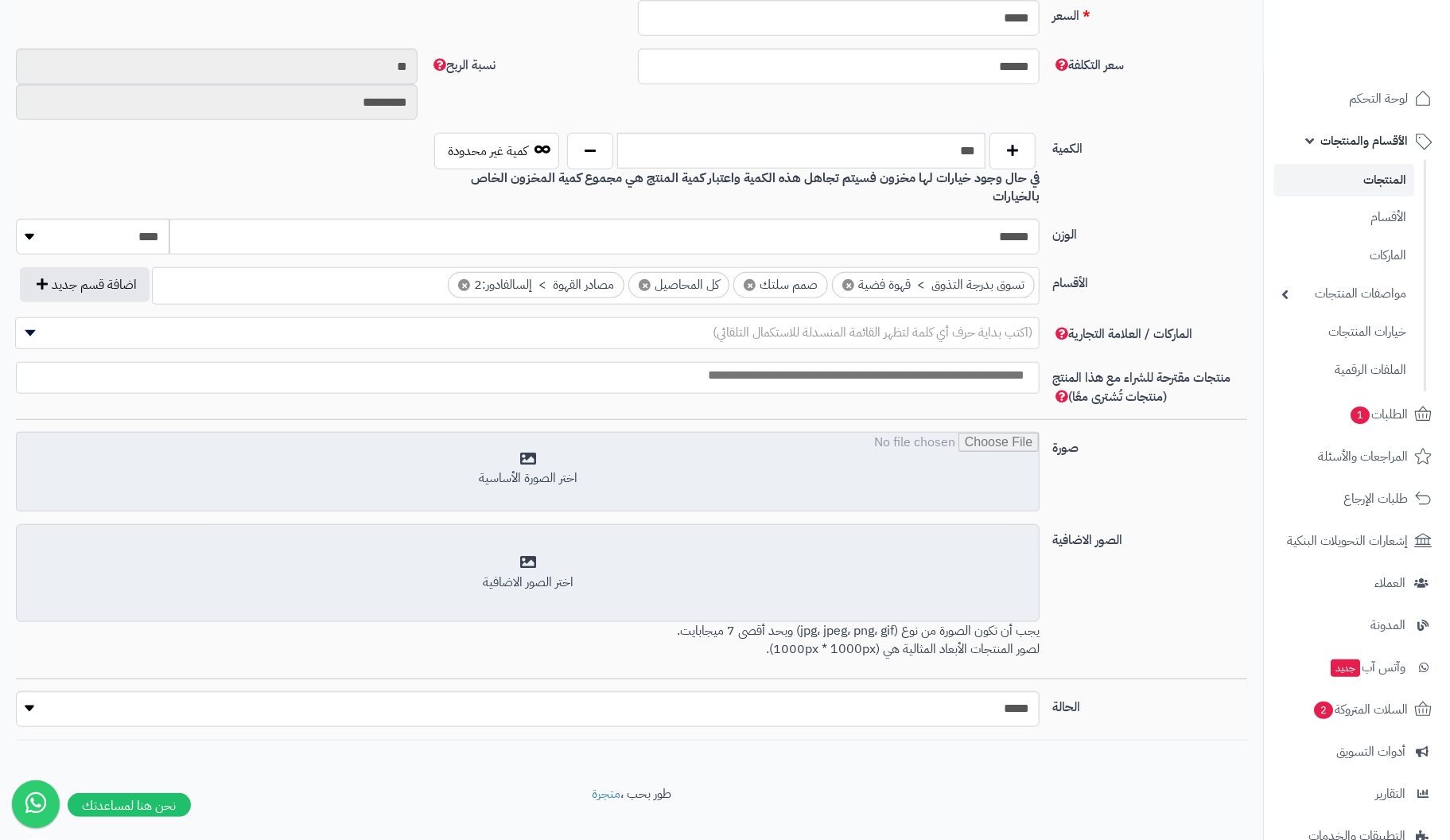
click at [524, 434] on input "file" at bounding box center [527, 473] width 1022 height 80
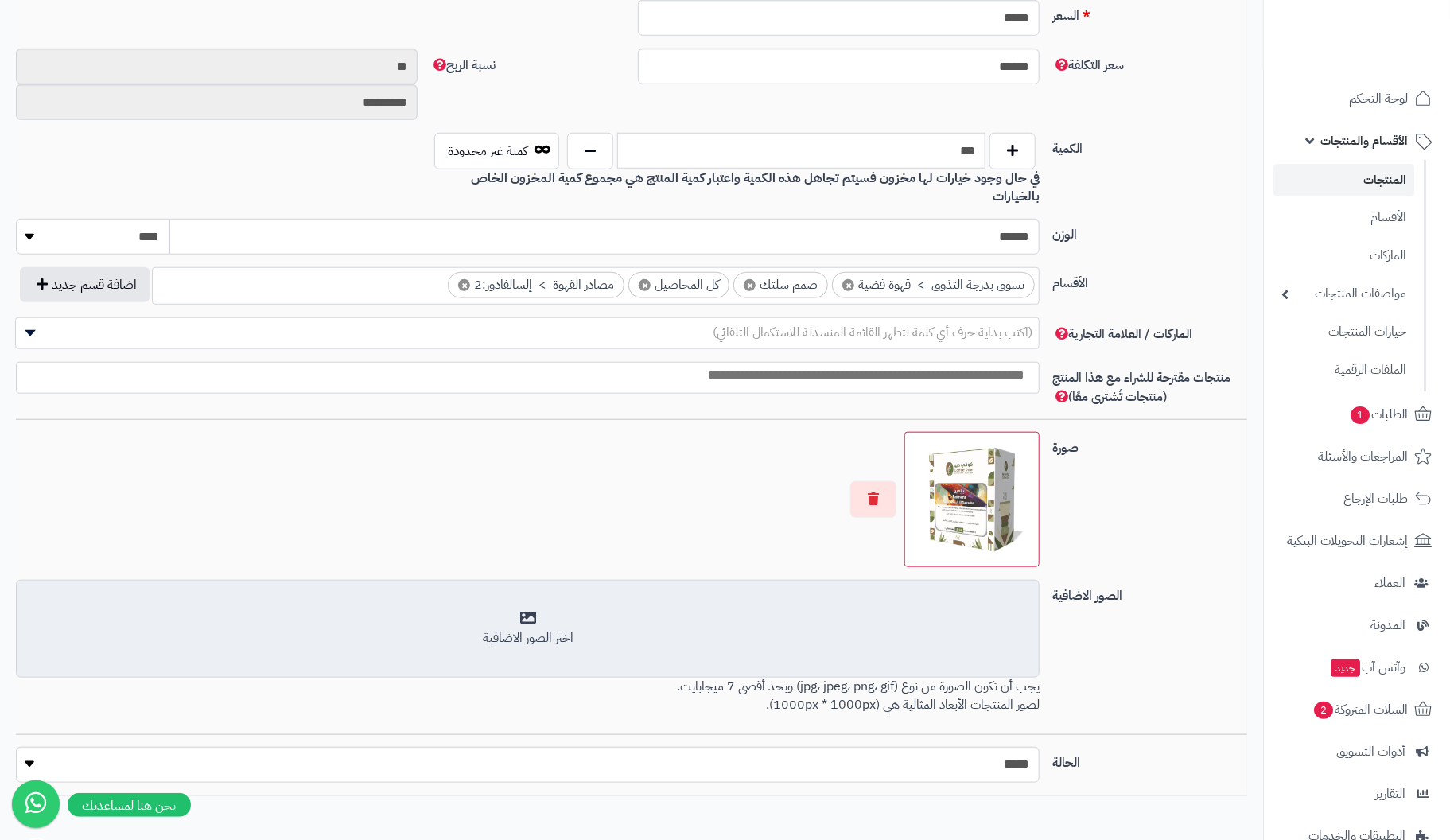
click at [533, 610] on div "اختر الصور الاضافية" at bounding box center [528, 629] width 1003 height 38
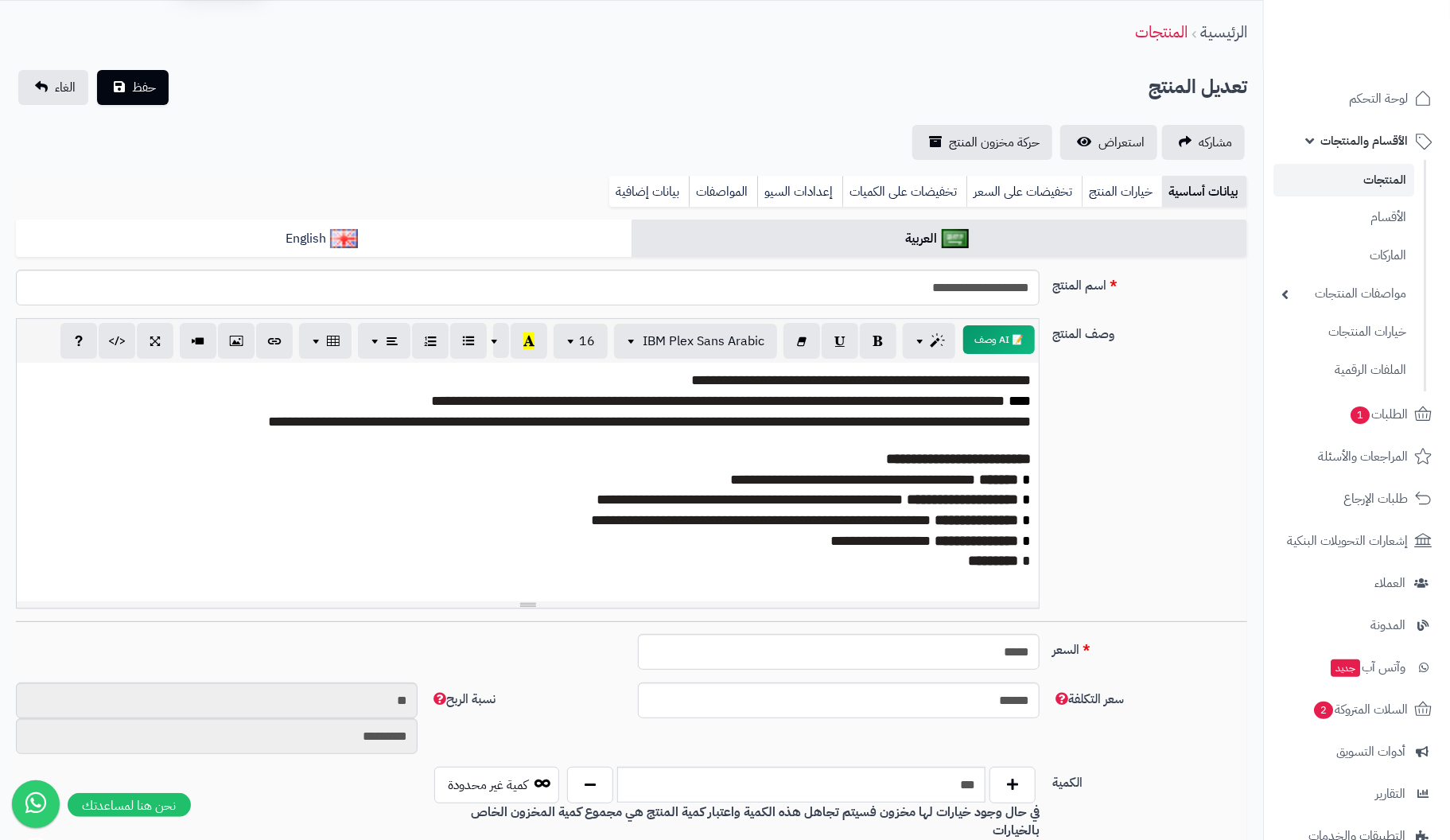
scroll to position [0, 0]
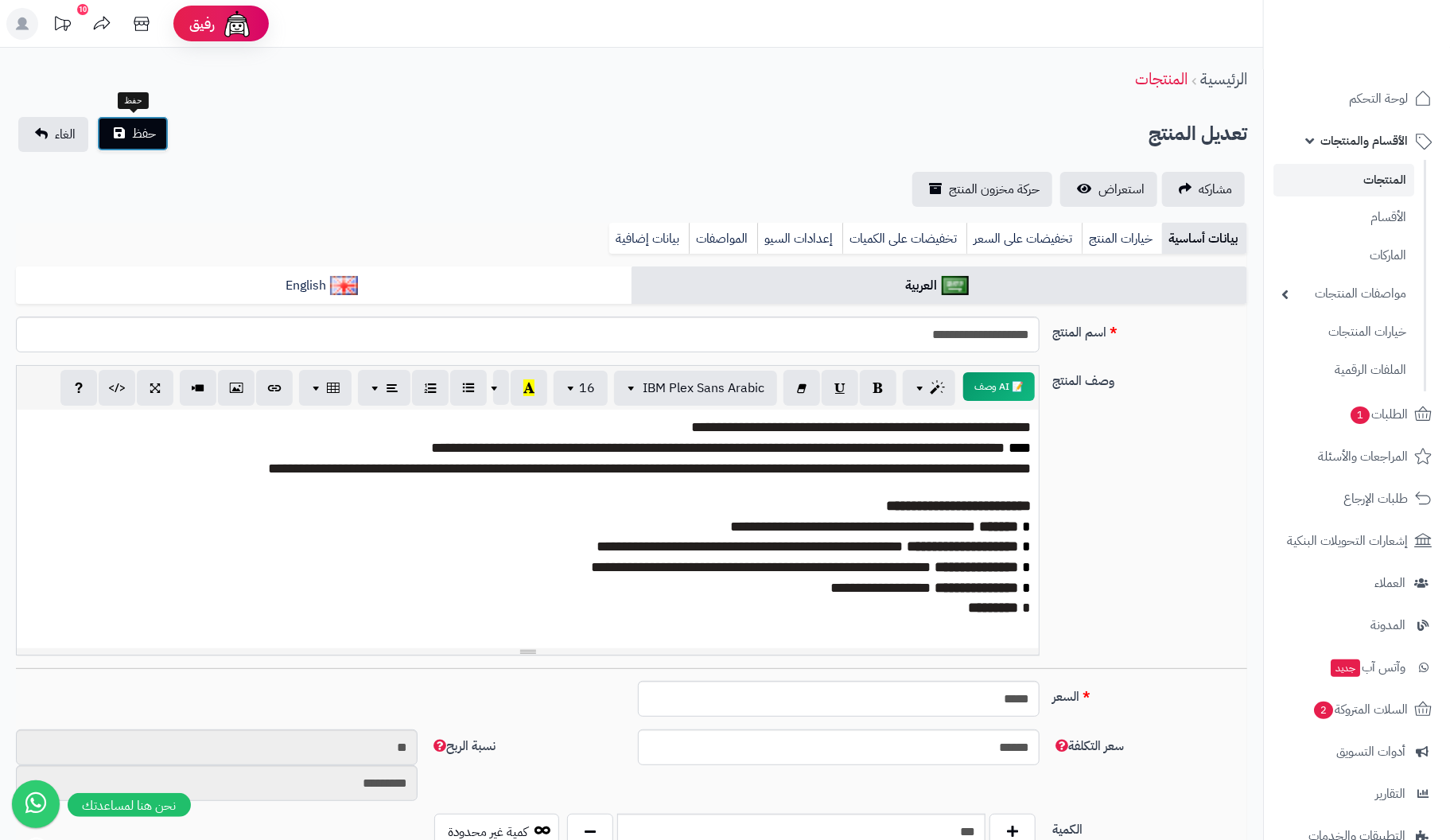
click at [137, 128] on span "حفظ" at bounding box center [144, 133] width 24 height 19
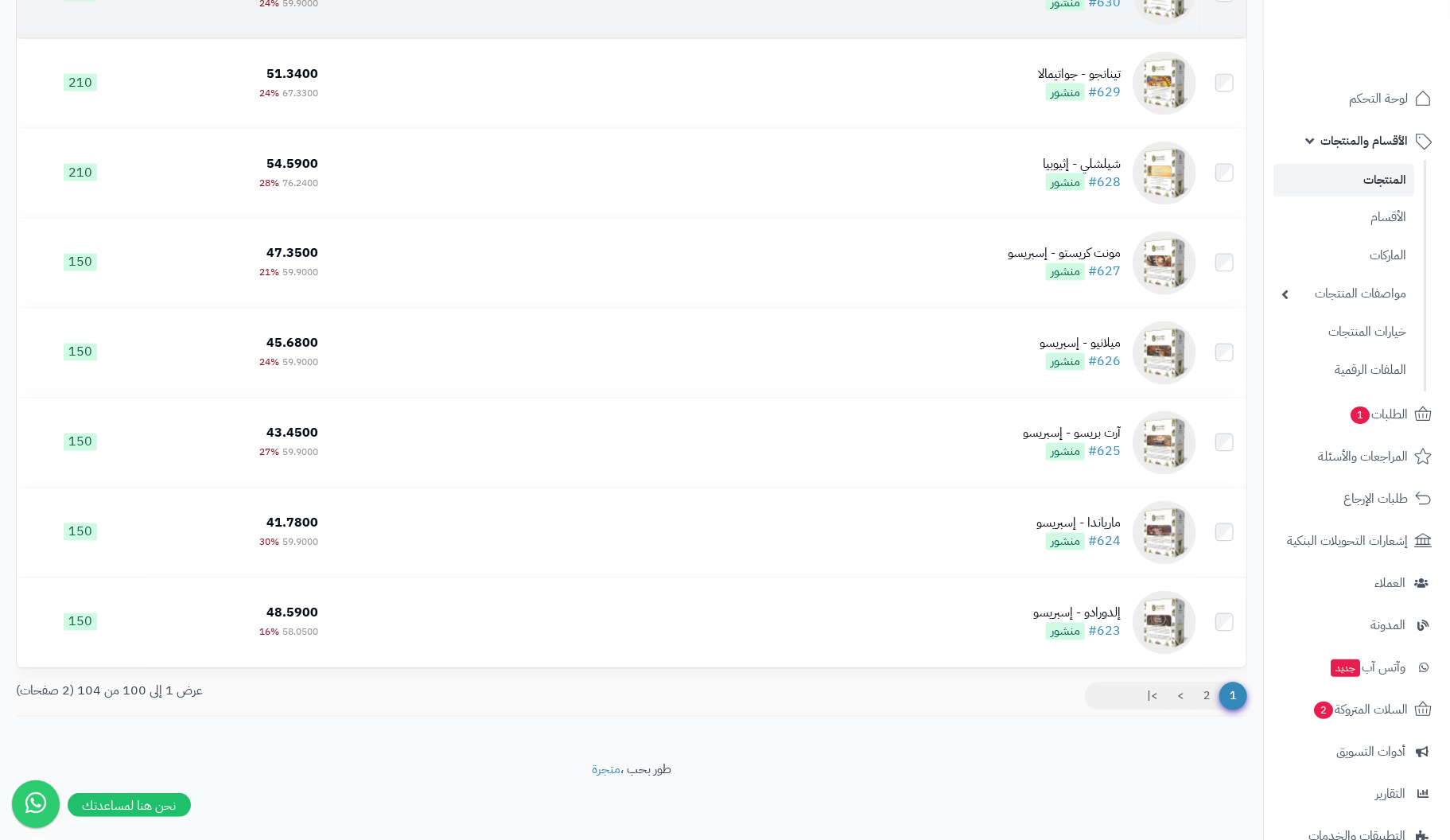
scroll to position [8612, 0]
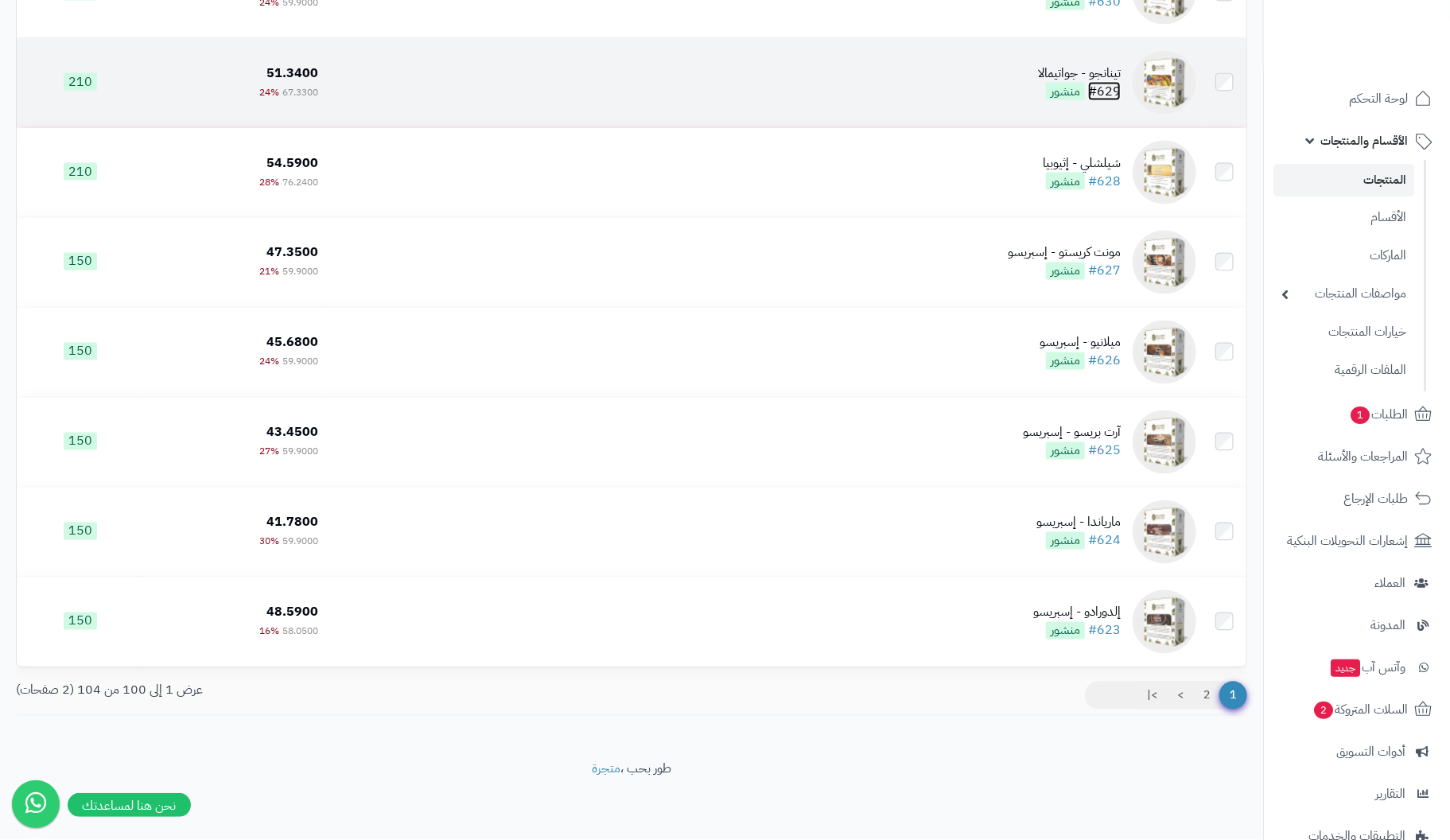
click at [1107, 84] on link "#629" at bounding box center [1104, 91] width 33 height 19
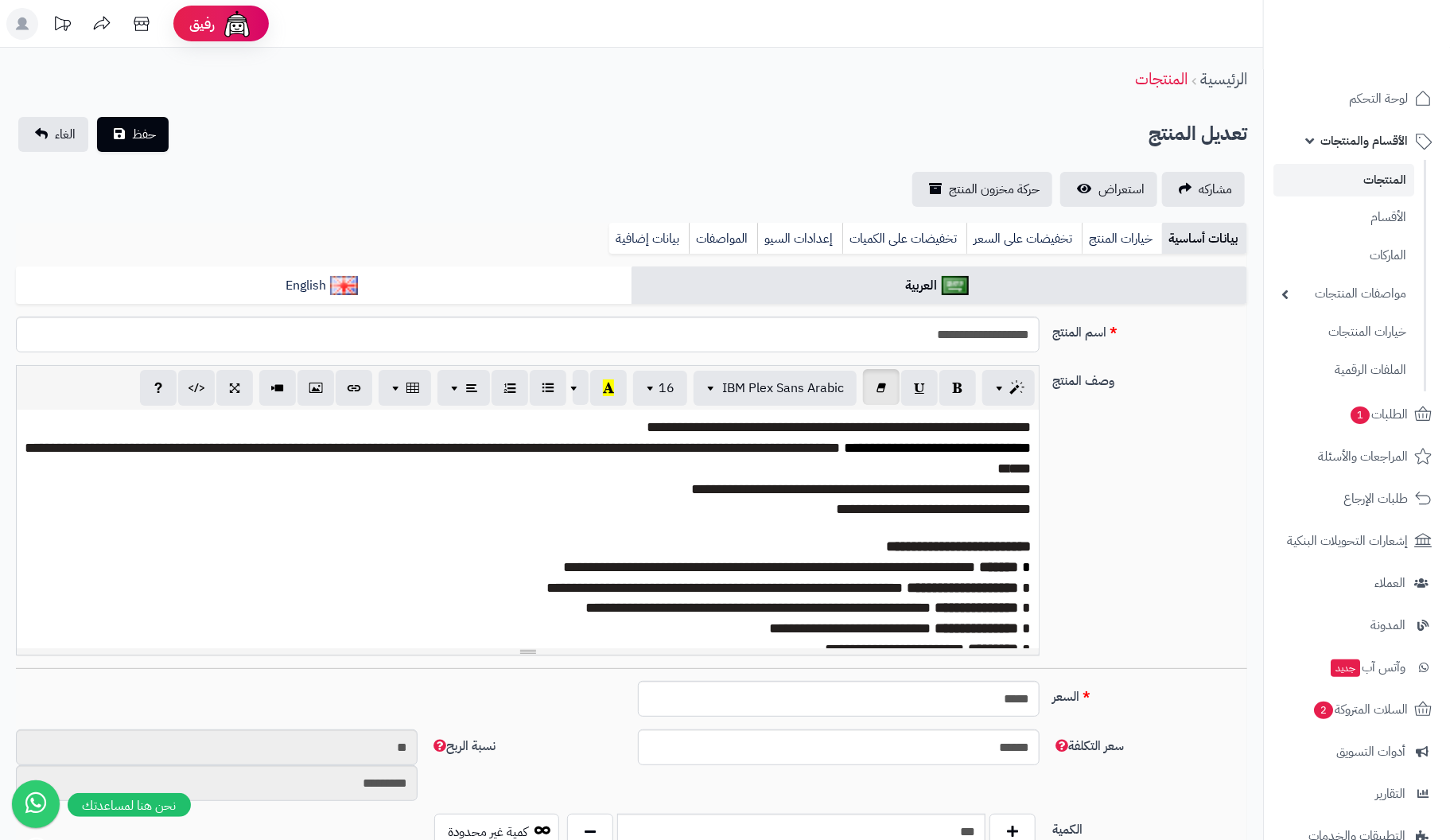
scroll to position [245, 0]
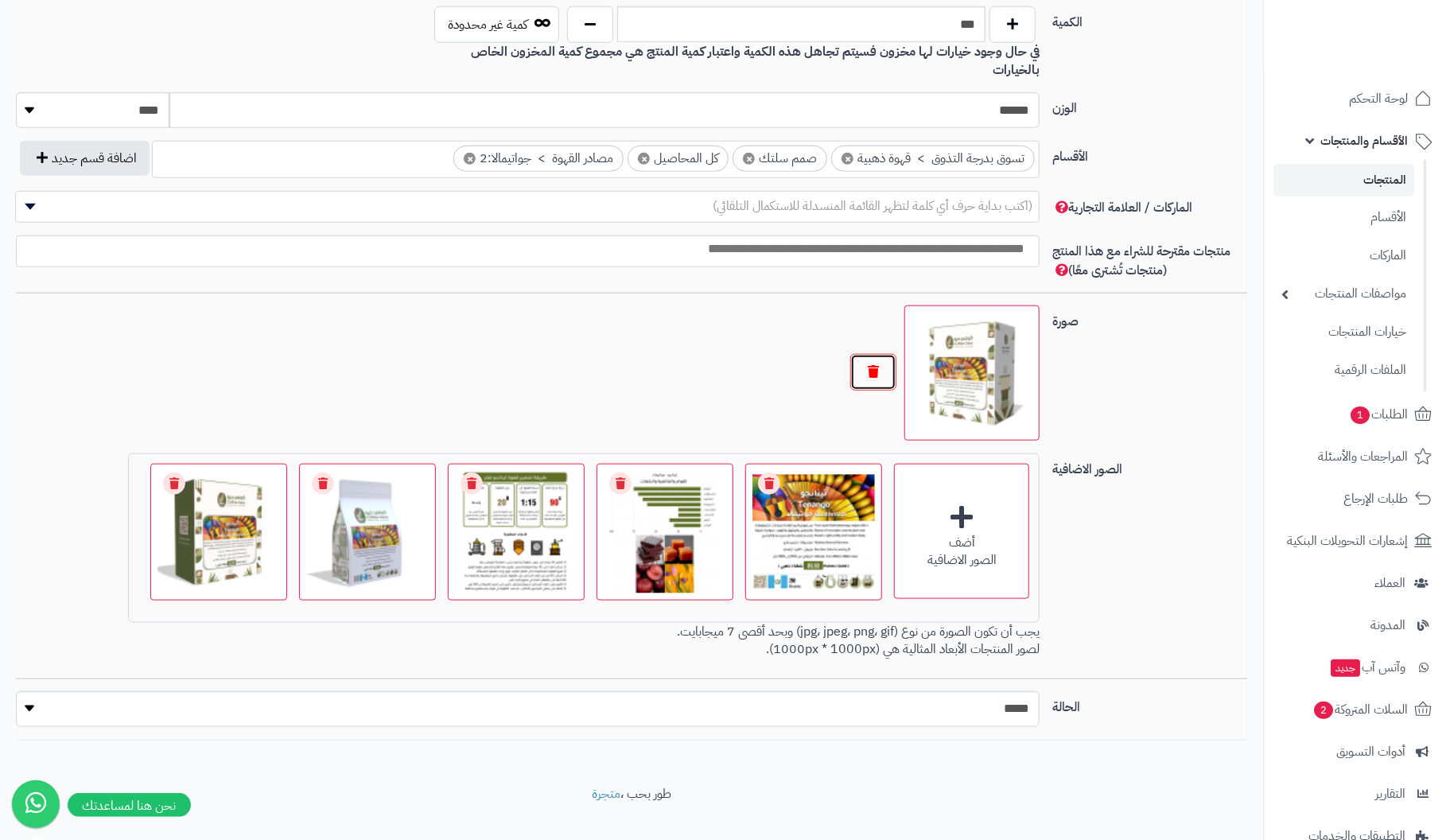
click at [880, 354] on button "button" at bounding box center [873, 372] width 46 height 37
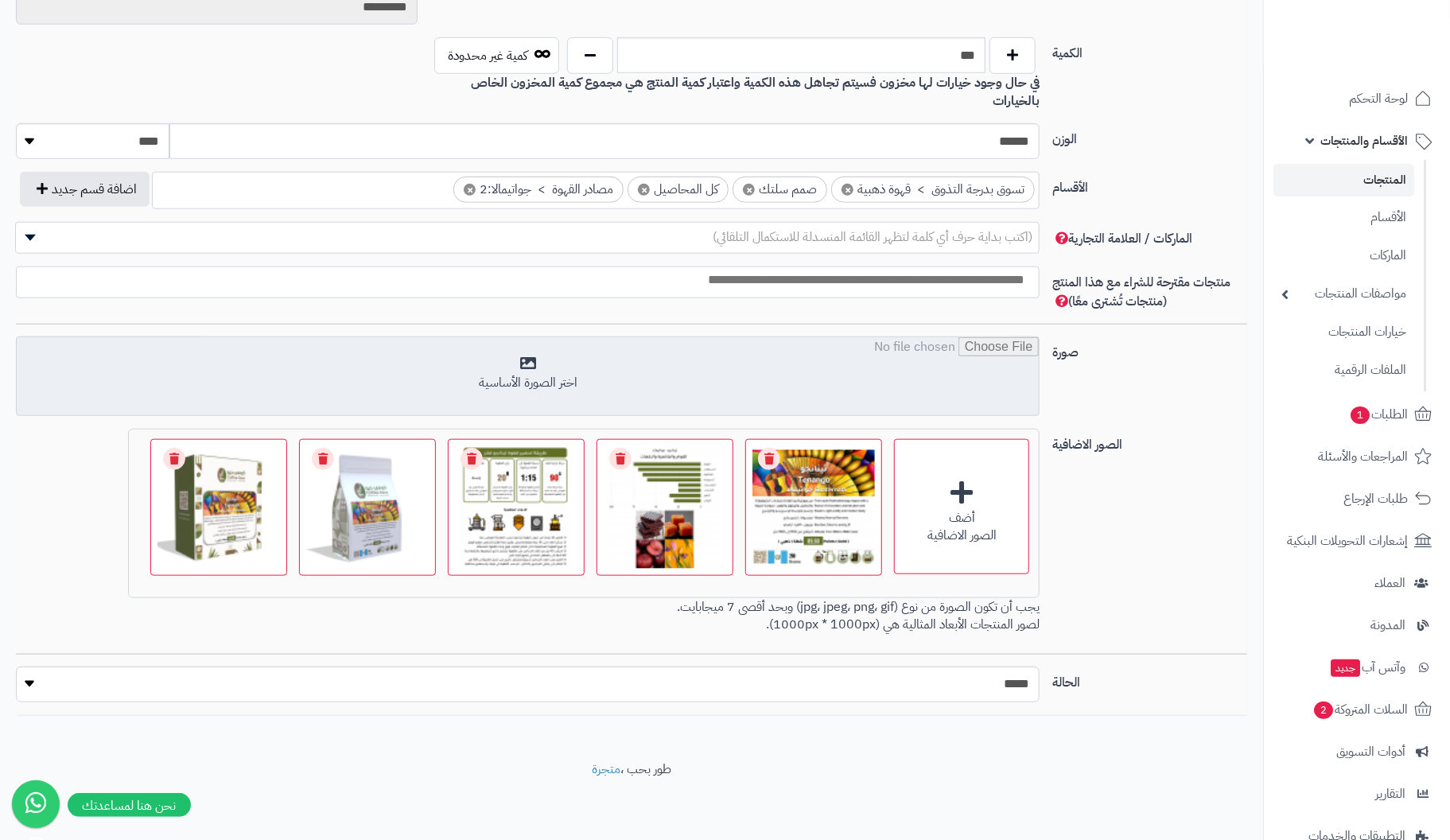
scroll to position [752, 0]
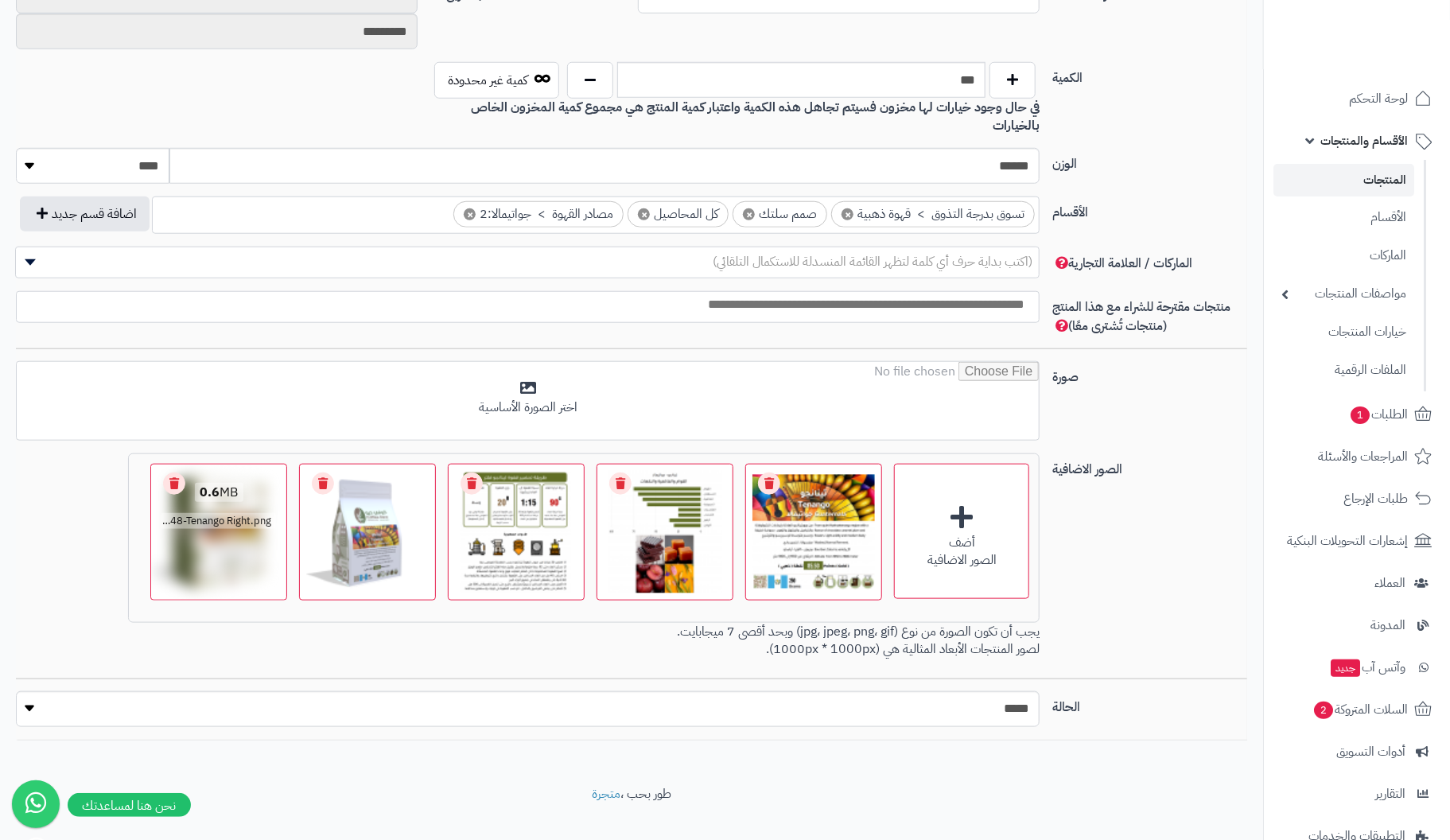
click at [180, 472] on link "Remove file" at bounding box center [174, 483] width 22 height 22
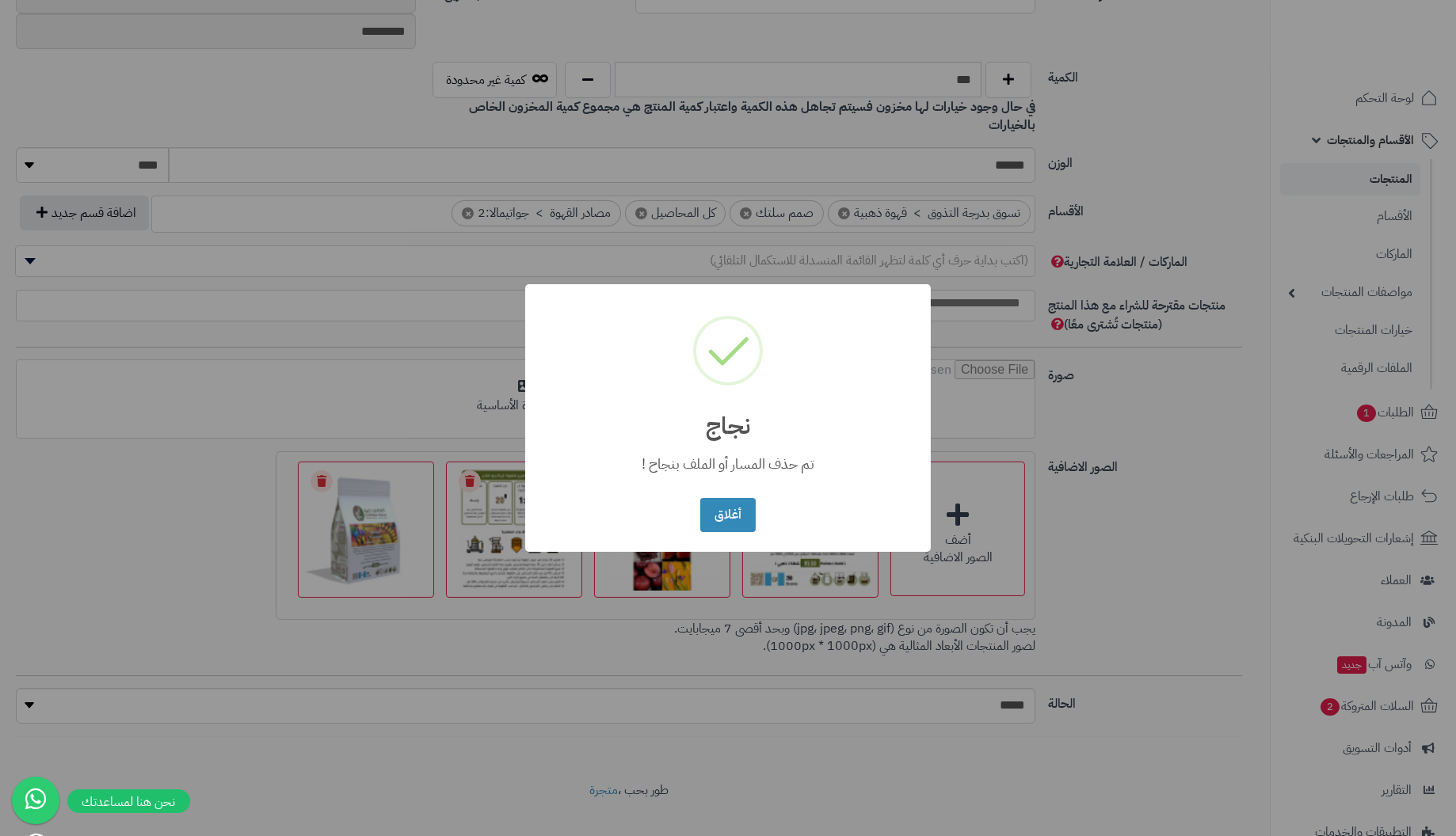
click at [700, 498] on button "أغلاق" at bounding box center [727, 515] width 54 height 34
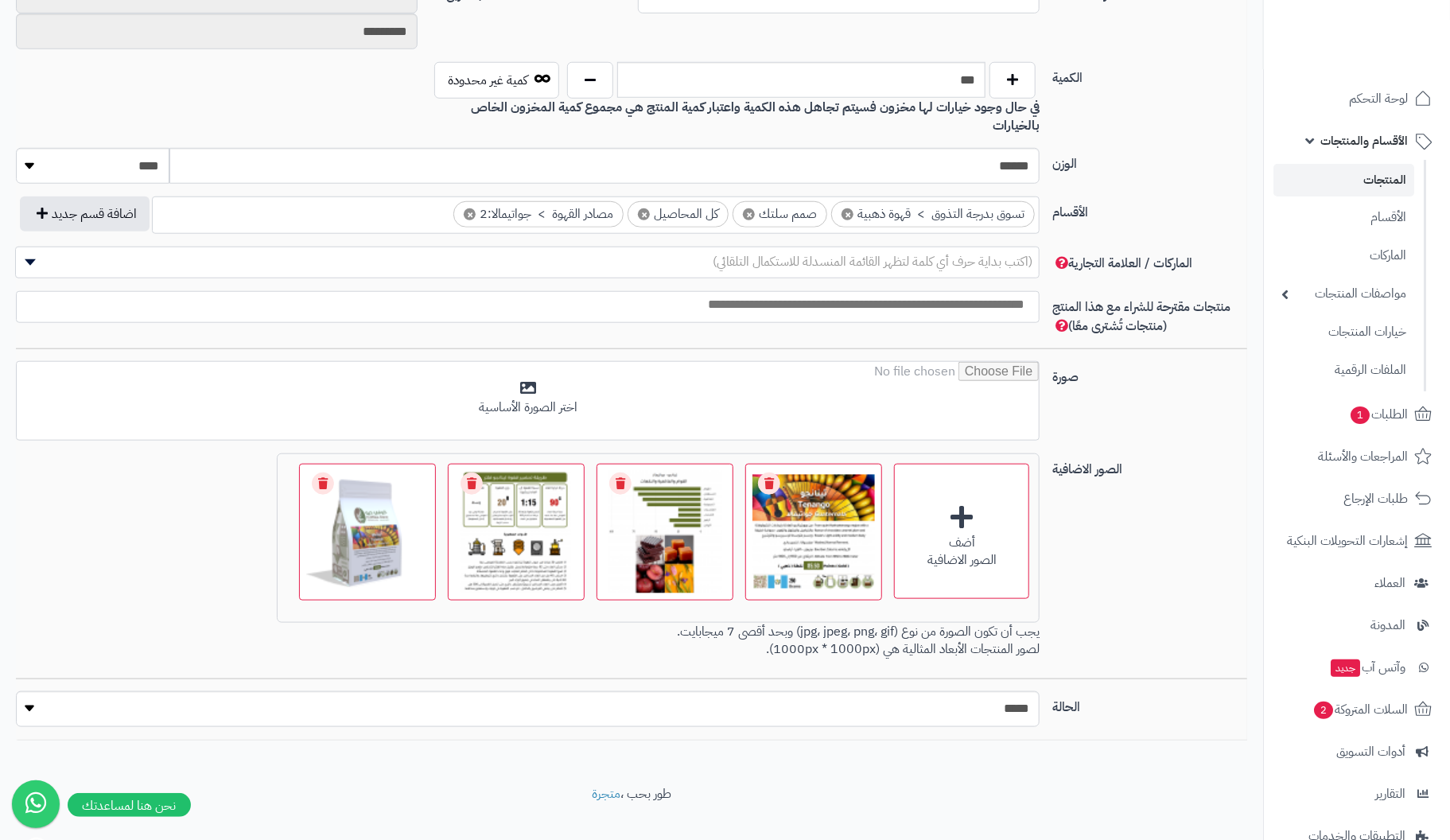
click at [321, 472] on link "Remove file" at bounding box center [322, 483] width 22 height 22
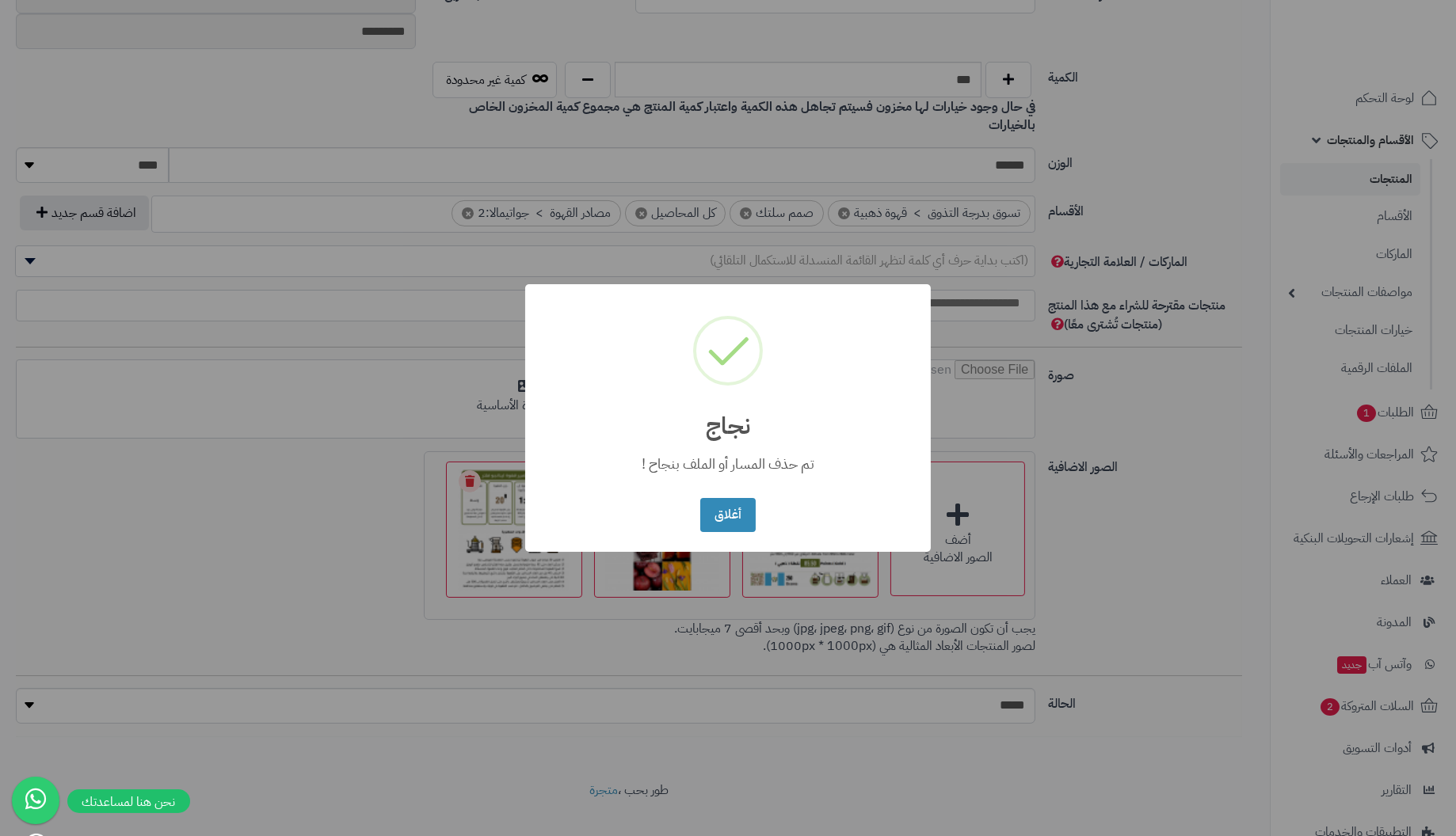
click at [700, 498] on button "أغلاق" at bounding box center [727, 515] width 54 height 34
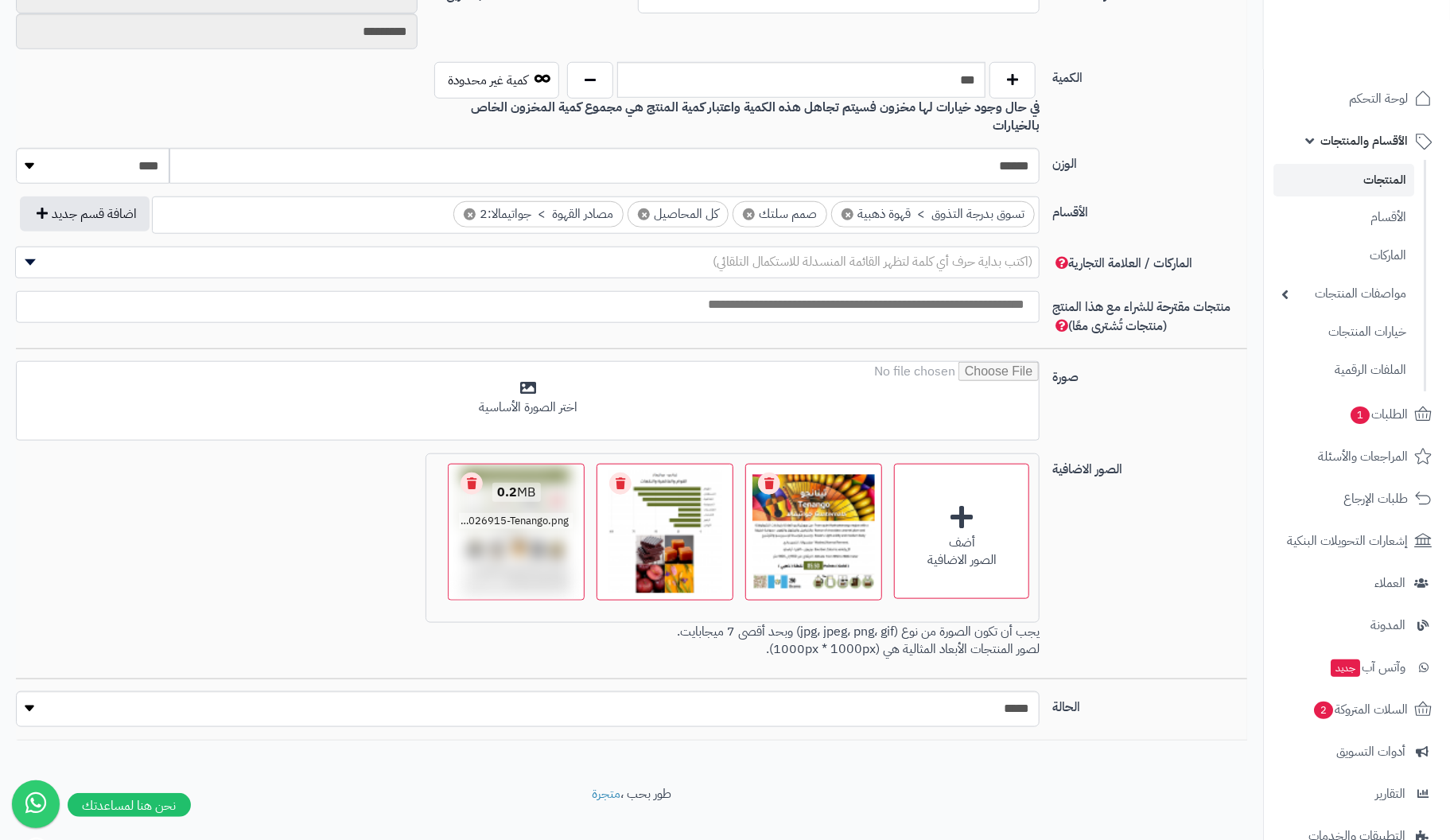
click at [465, 472] on link "Remove file" at bounding box center [471, 483] width 22 height 22
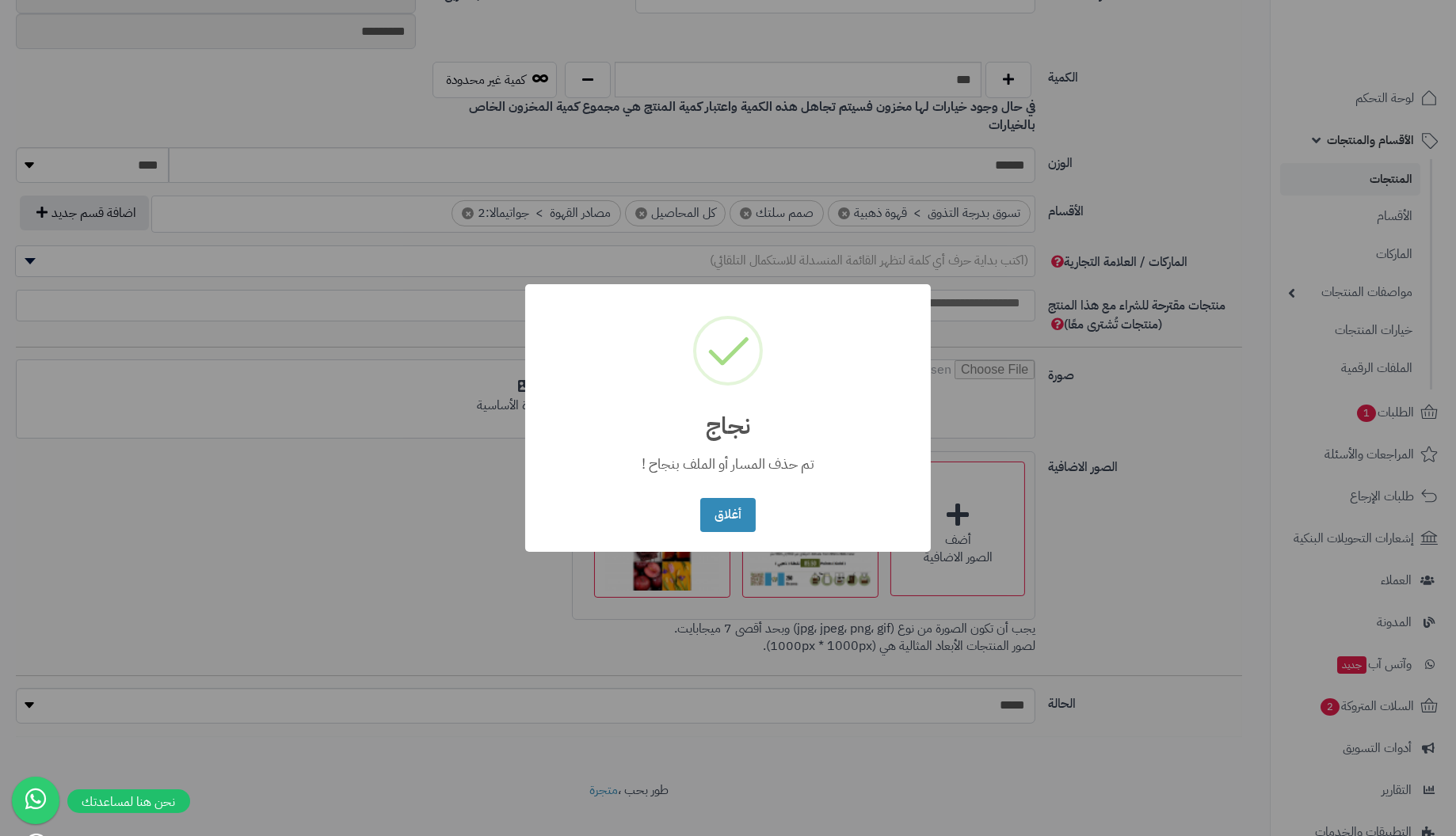
click at [700, 498] on button "أغلاق" at bounding box center [727, 515] width 54 height 34
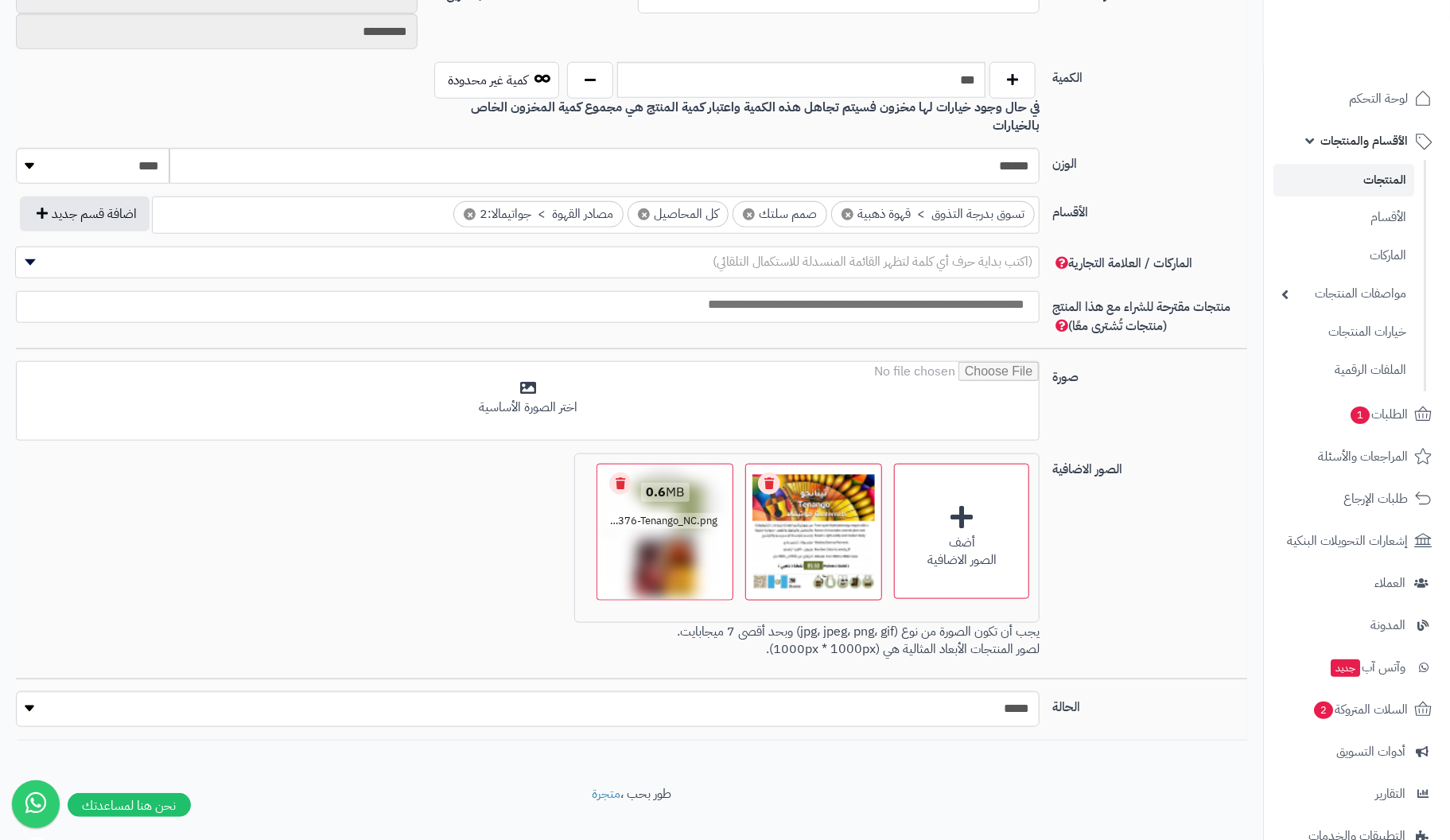
click at [620, 472] on link "Remove file" at bounding box center [620, 483] width 22 height 22
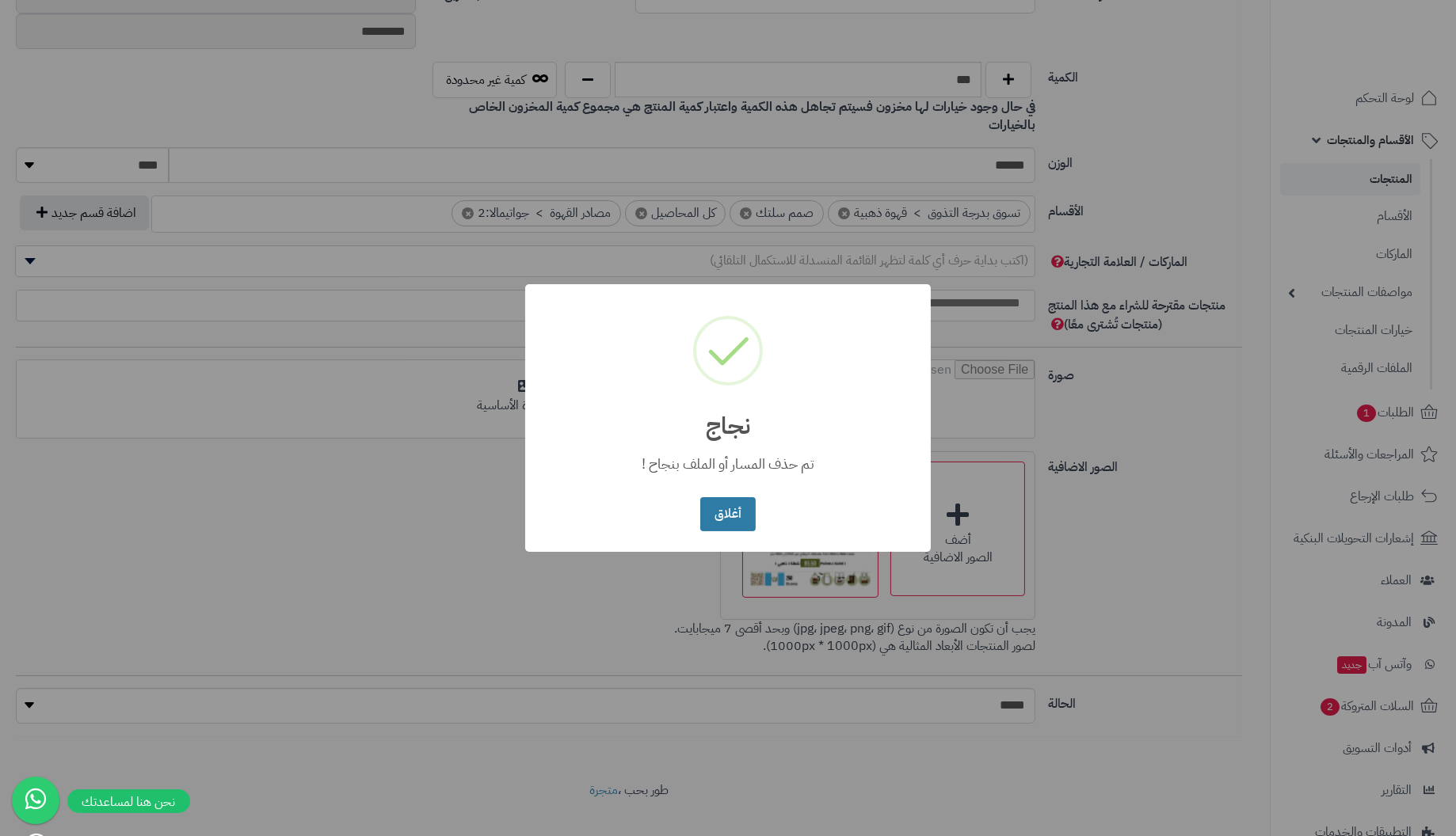
click at [700, 498] on button "أغلاق" at bounding box center [727, 515] width 54 height 34
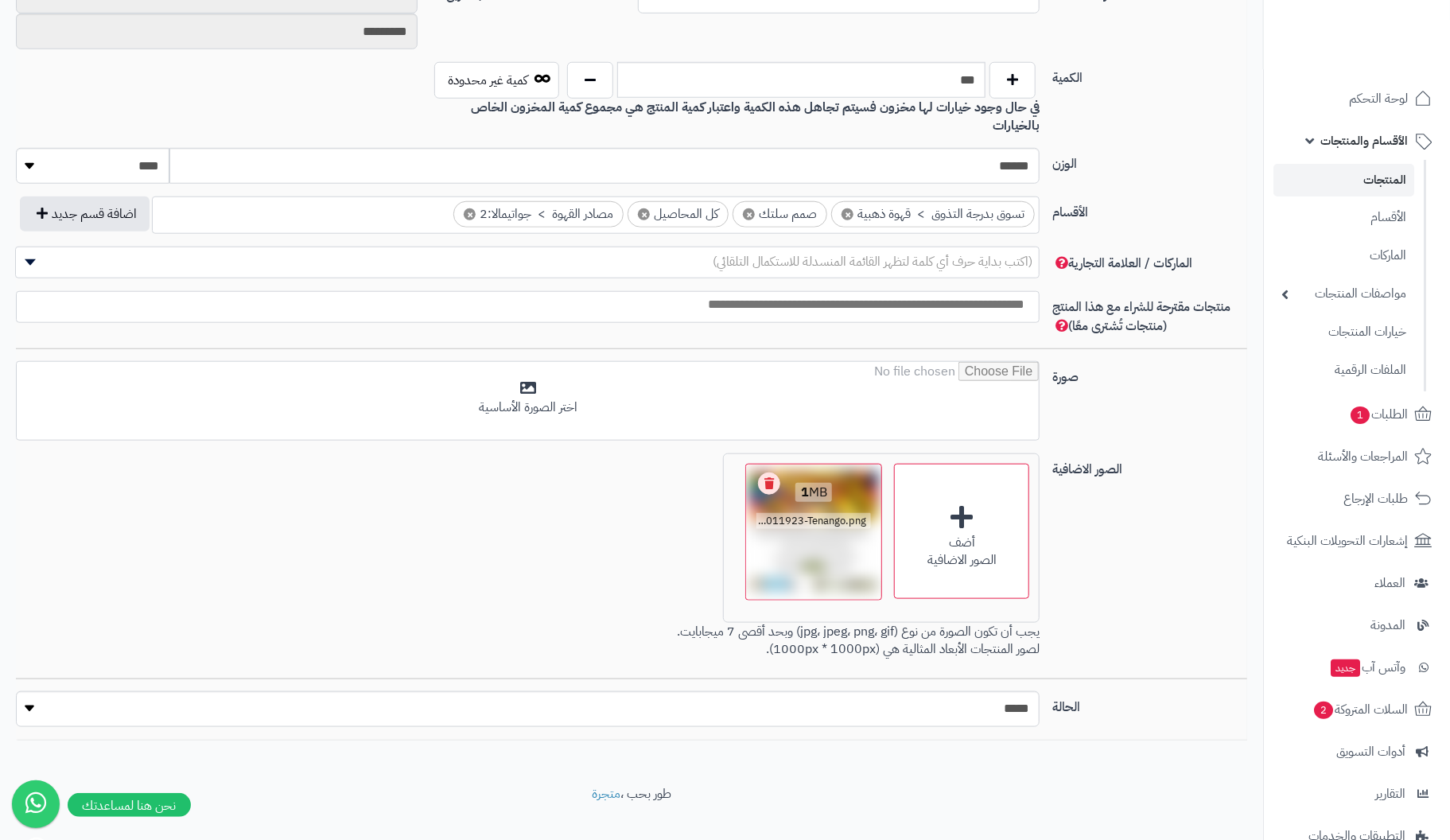
click at [763, 472] on link "Remove file" at bounding box center [769, 483] width 22 height 22
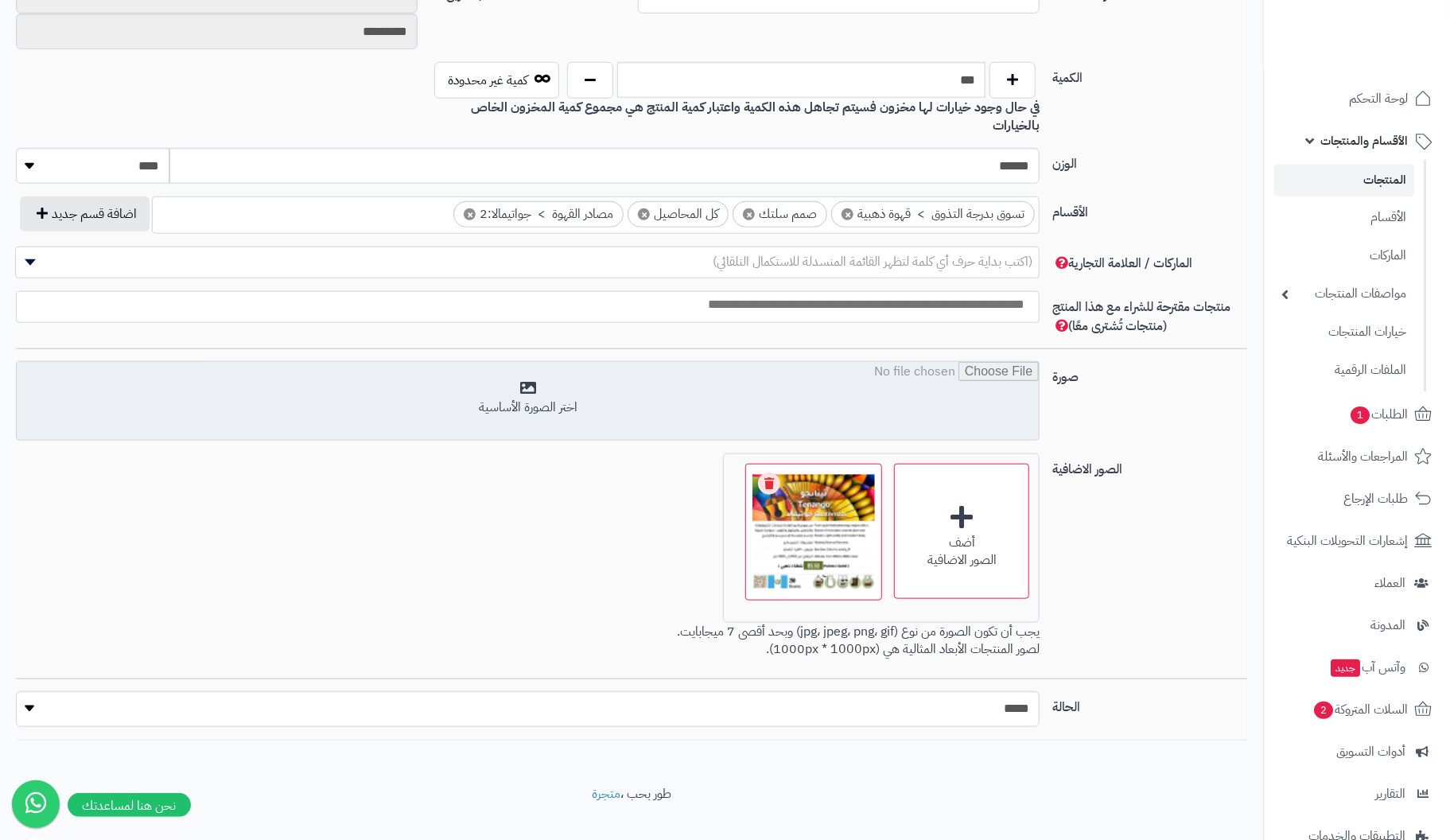
scroll to position [681, 0]
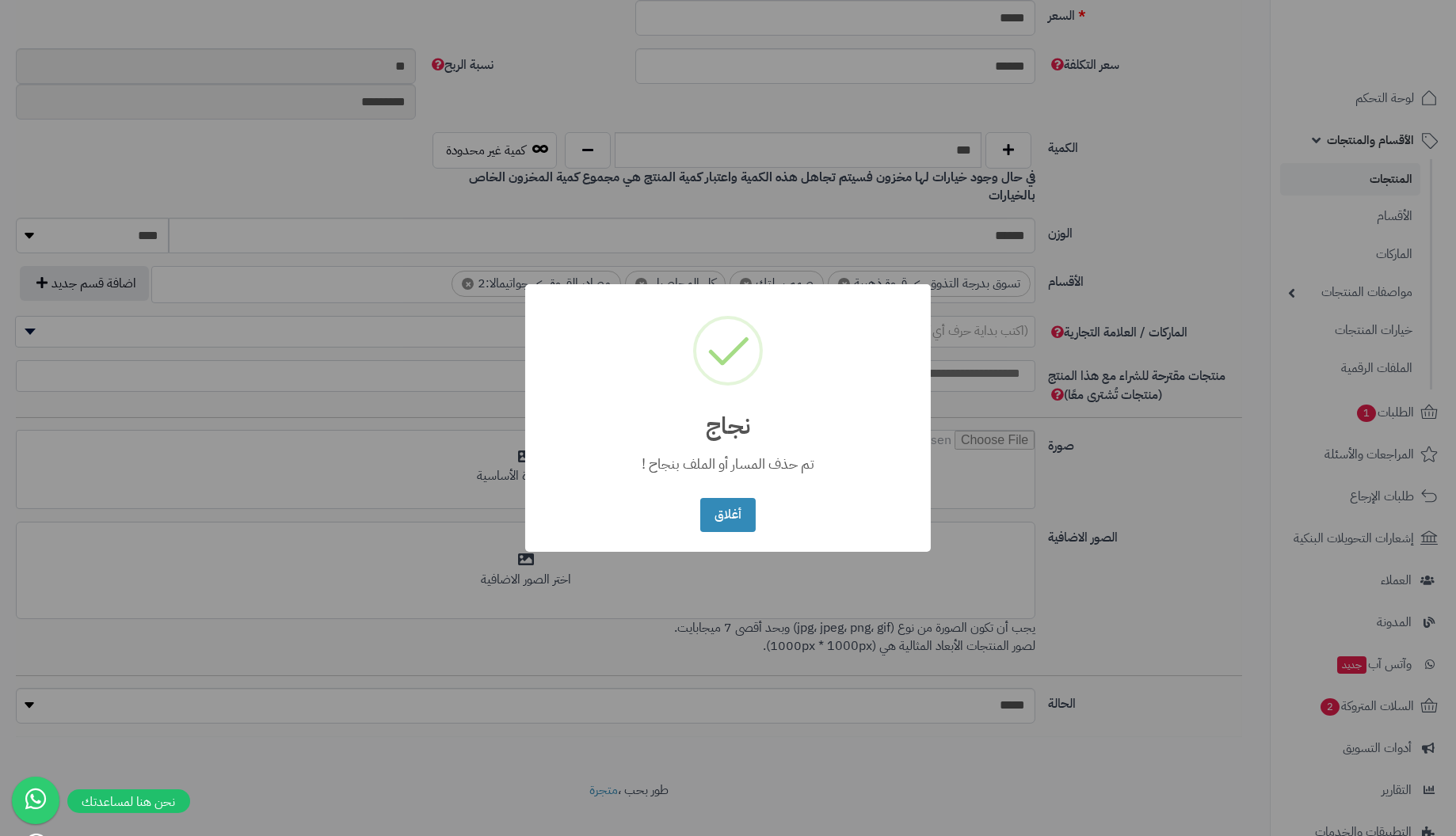
click at [700, 498] on button "أغلاق" at bounding box center [727, 515] width 54 height 34
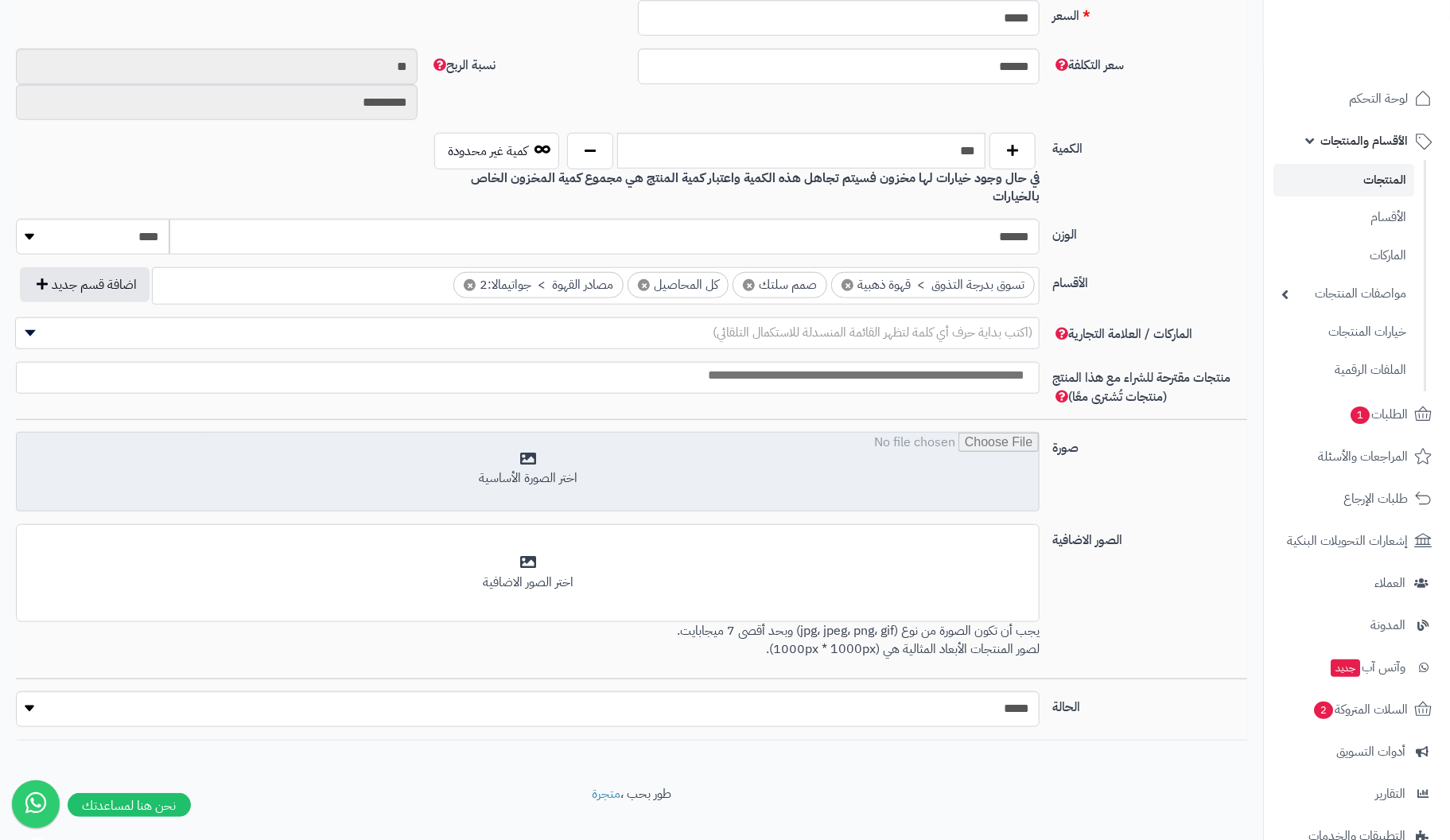
click at [551, 446] on input "file" at bounding box center [527, 473] width 1022 height 80
click at [533, 438] on input "file" at bounding box center [527, 473] width 1022 height 80
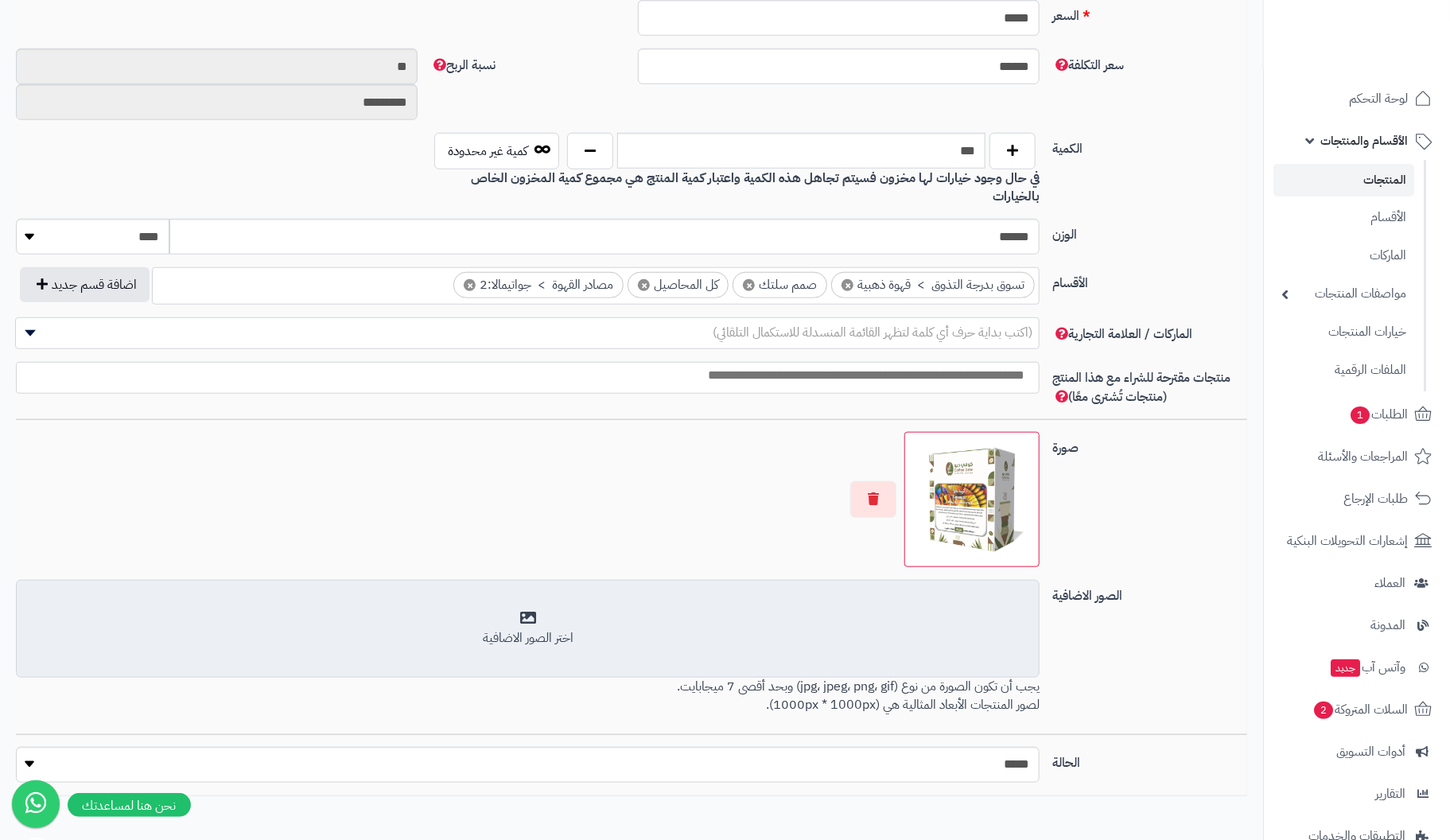
click at [520, 610] on div "اختر الصور الاضافية" at bounding box center [528, 629] width 1003 height 38
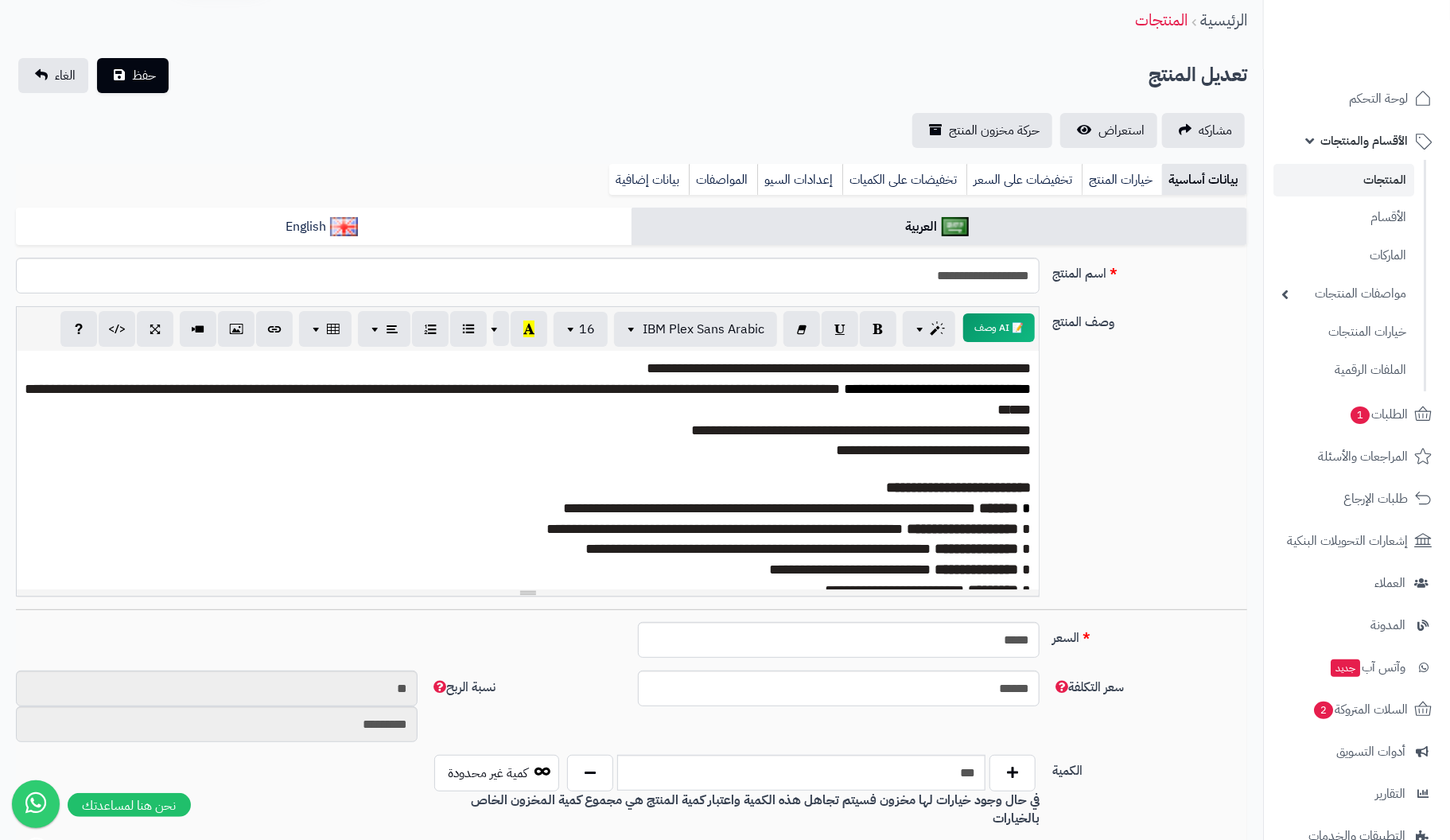
scroll to position [0, 0]
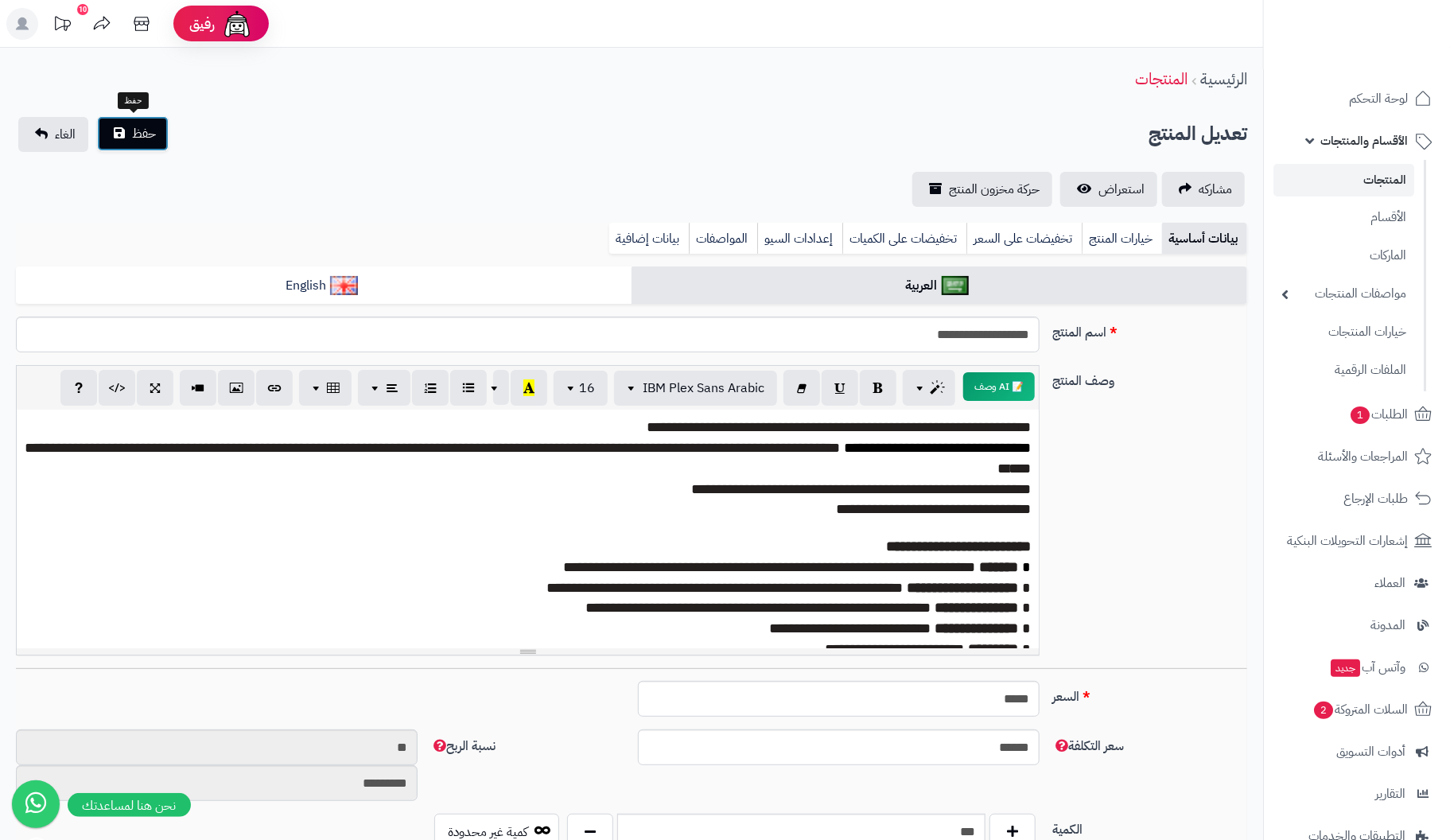
click at [125, 135] on button "حفظ" at bounding box center [133, 133] width 72 height 35
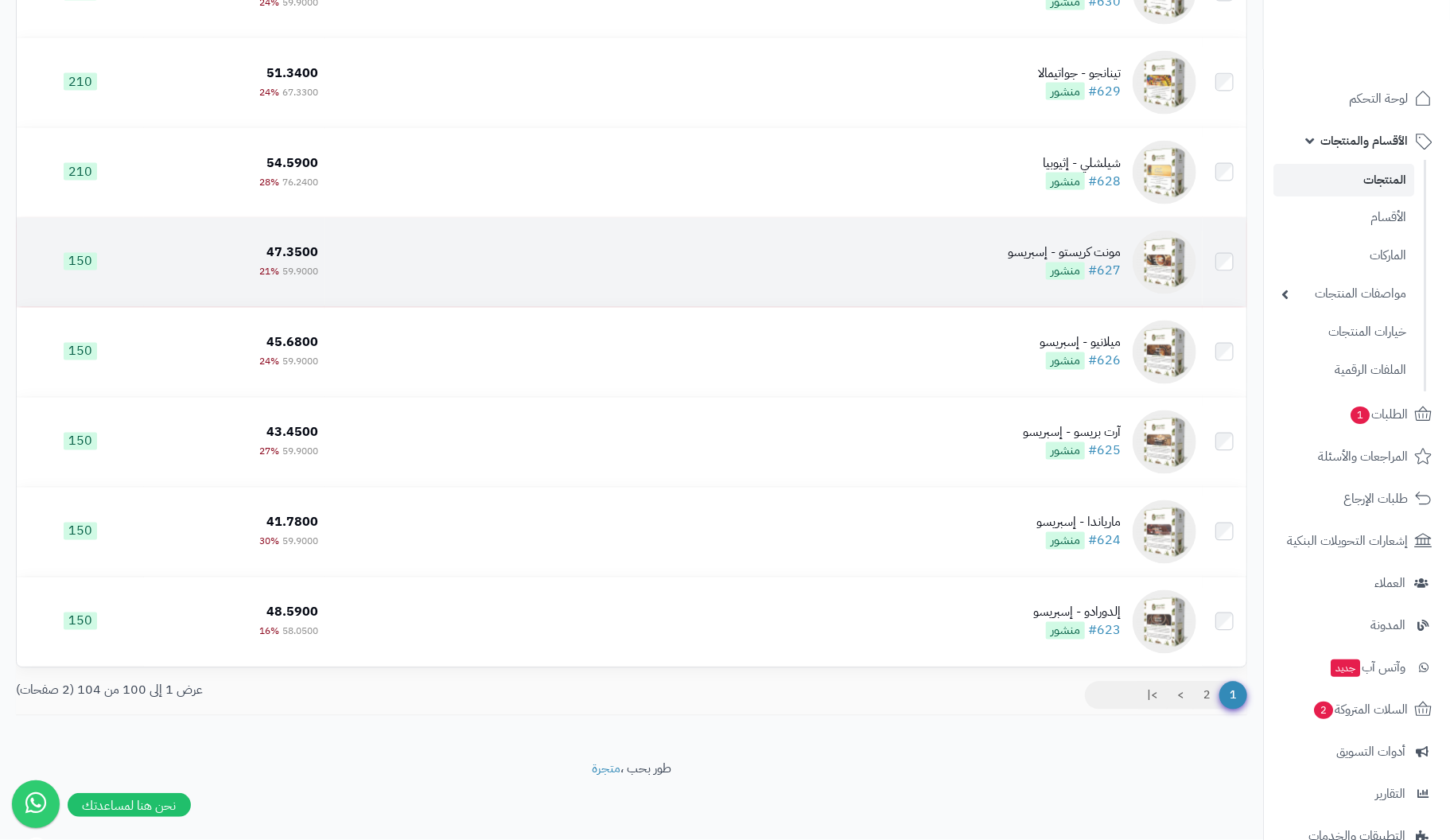
scroll to position [8612, 0]
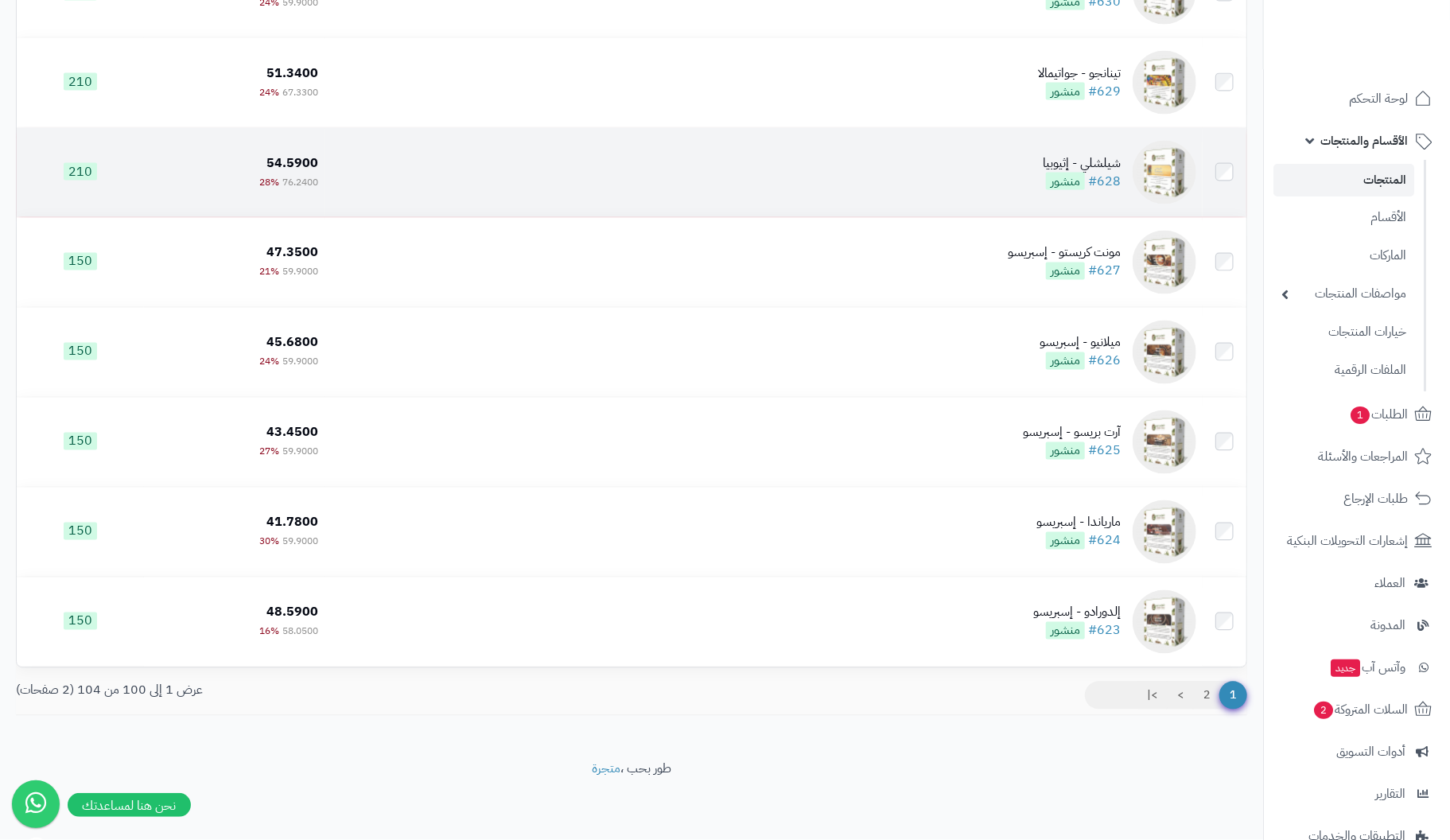
click at [1111, 170] on div "شيلشلي - إثيوبيا" at bounding box center [1082, 163] width 78 height 18
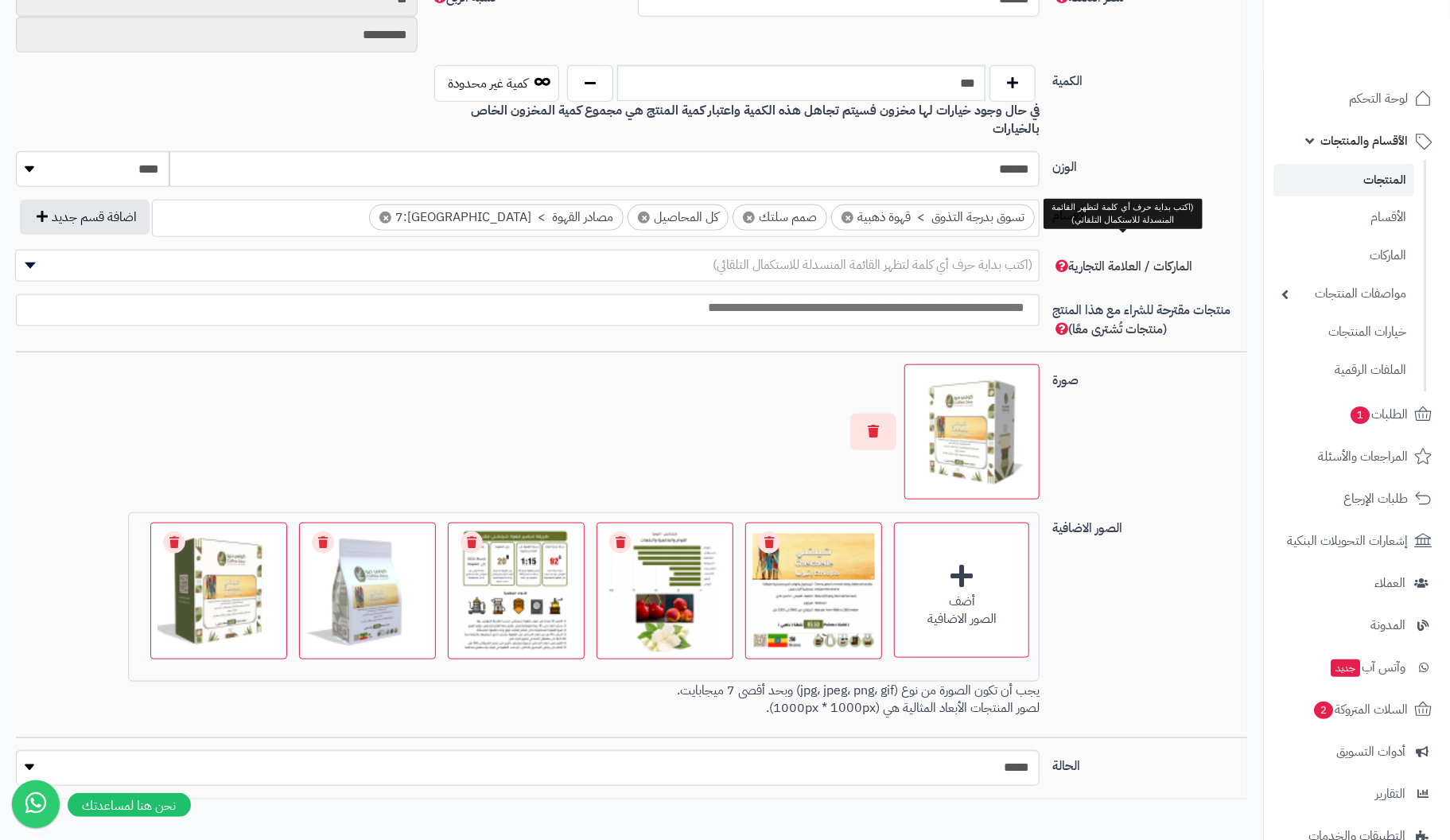
scroll to position [807, 0]
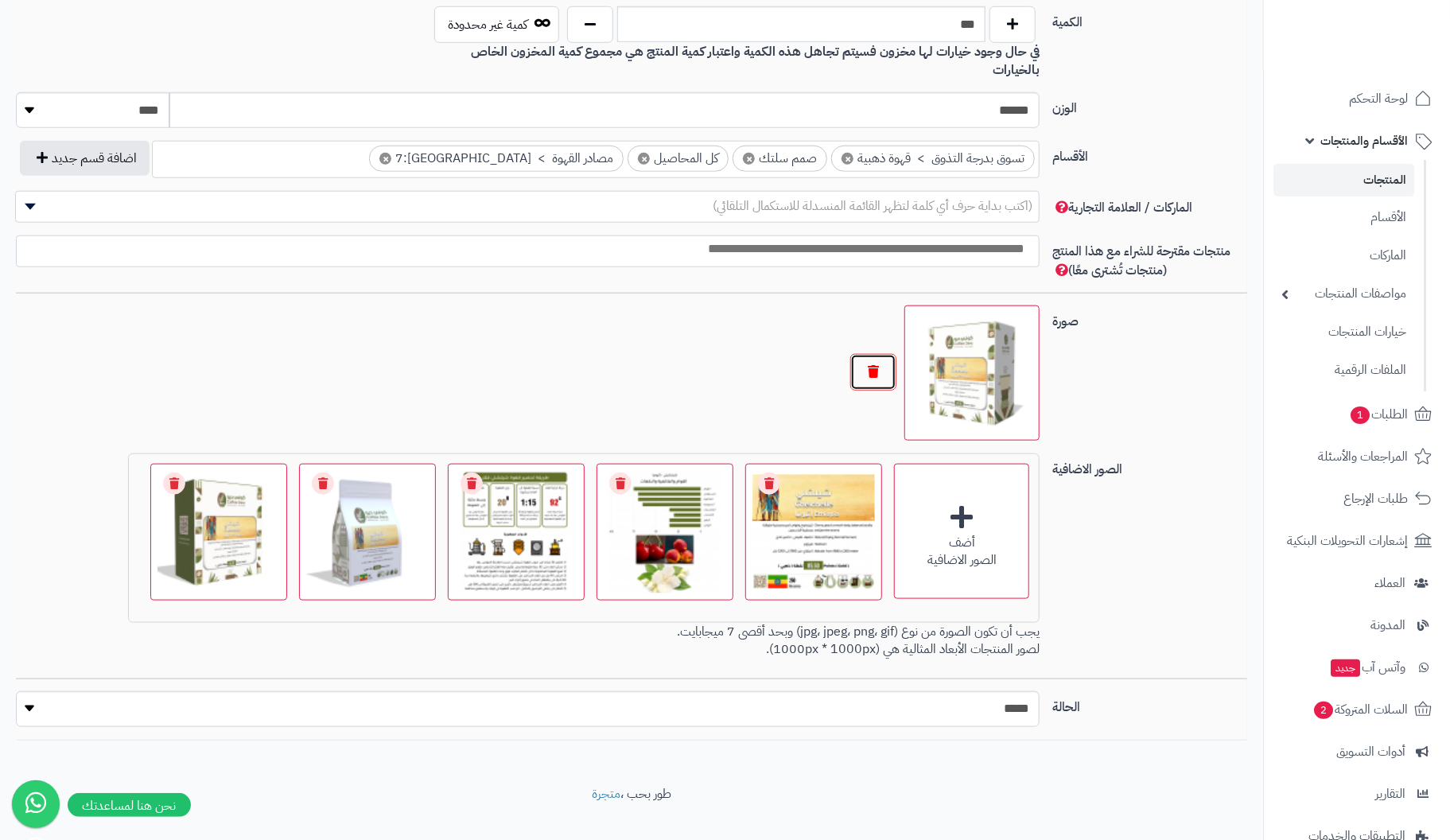
click at [878, 354] on button "button" at bounding box center [873, 372] width 46 height 37
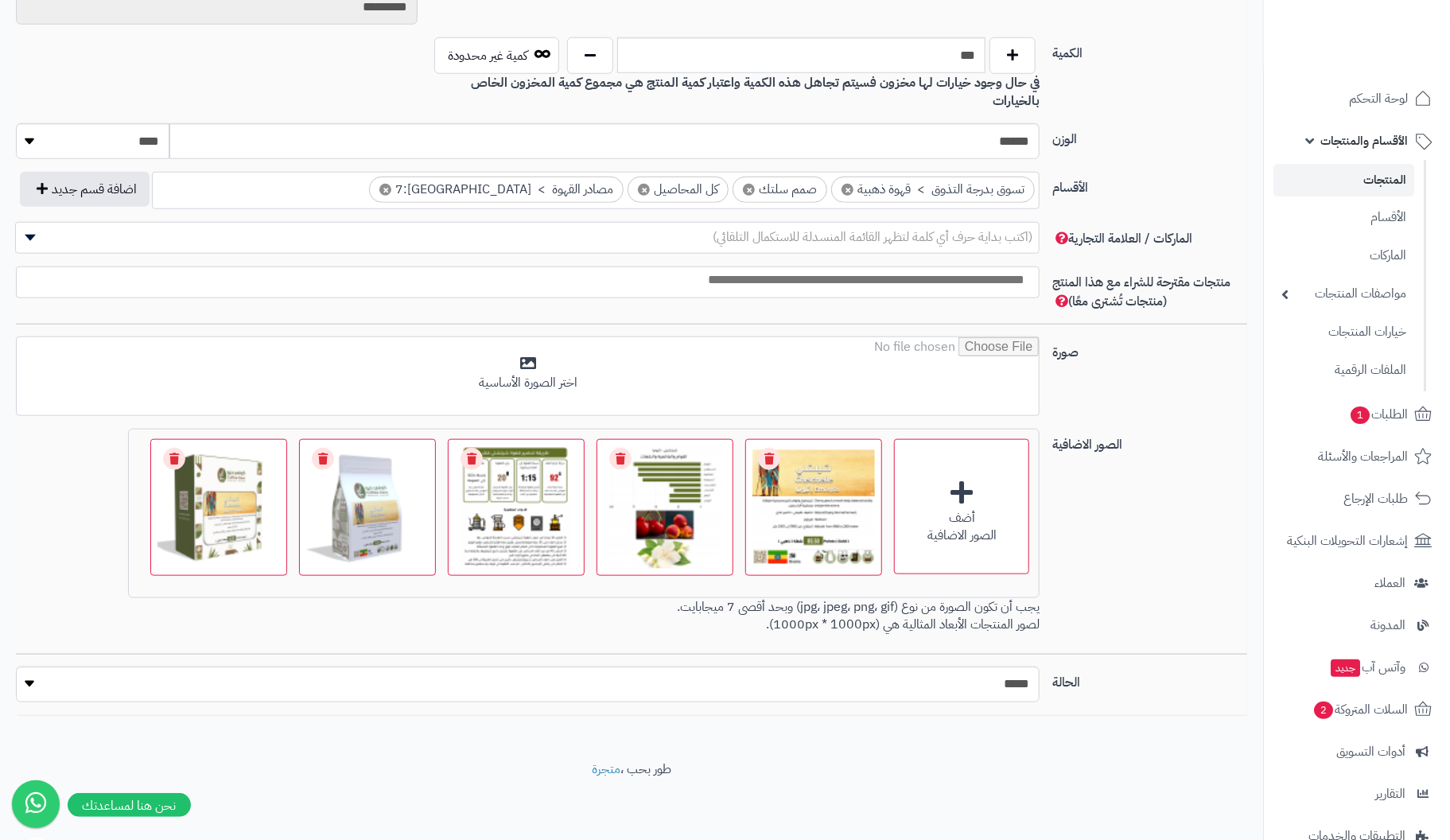
scroll to position [752, 0]
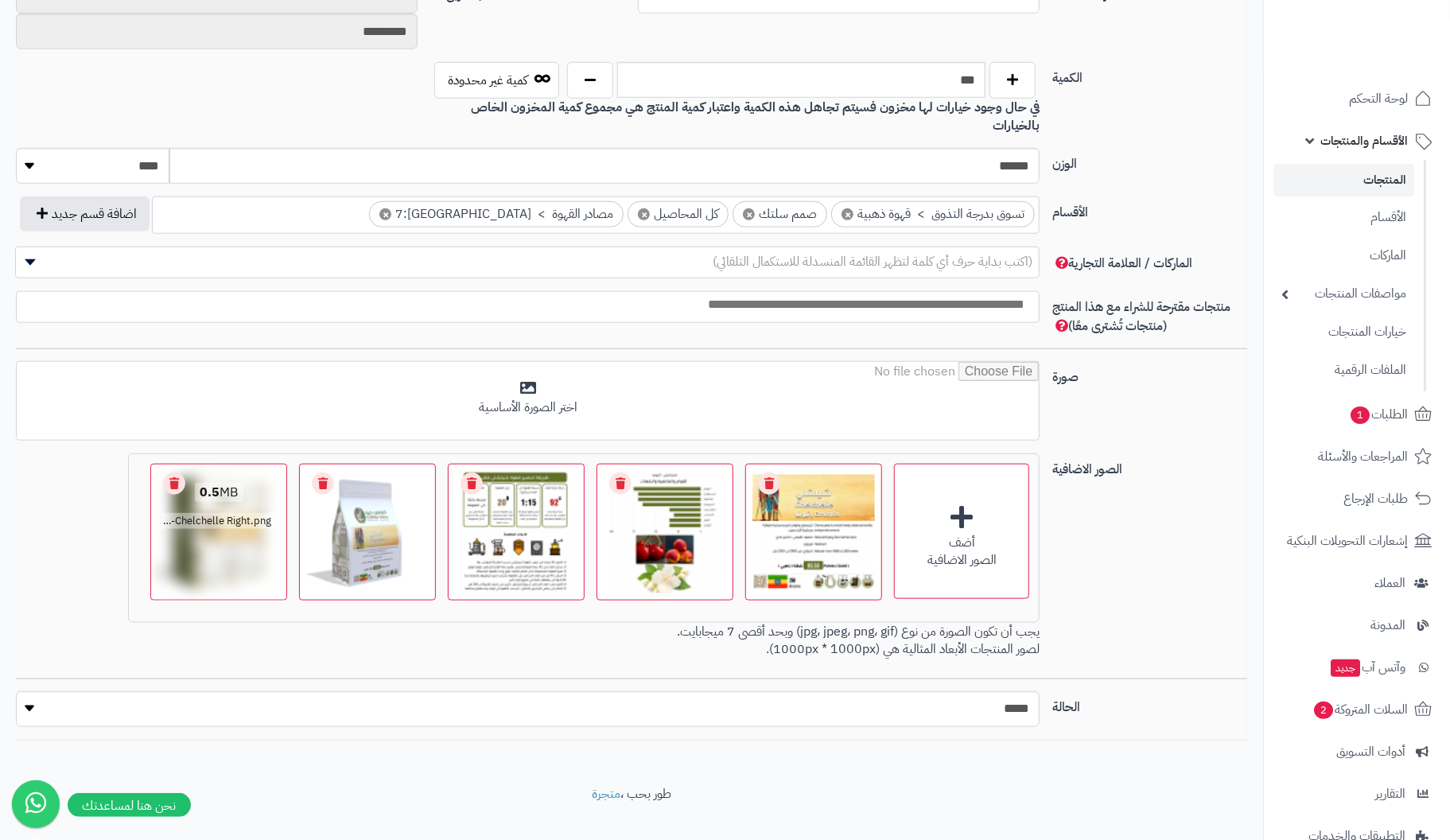
click at [178, 472] on link "Remove file" at bounding box center [174, 483] width 22 height 22
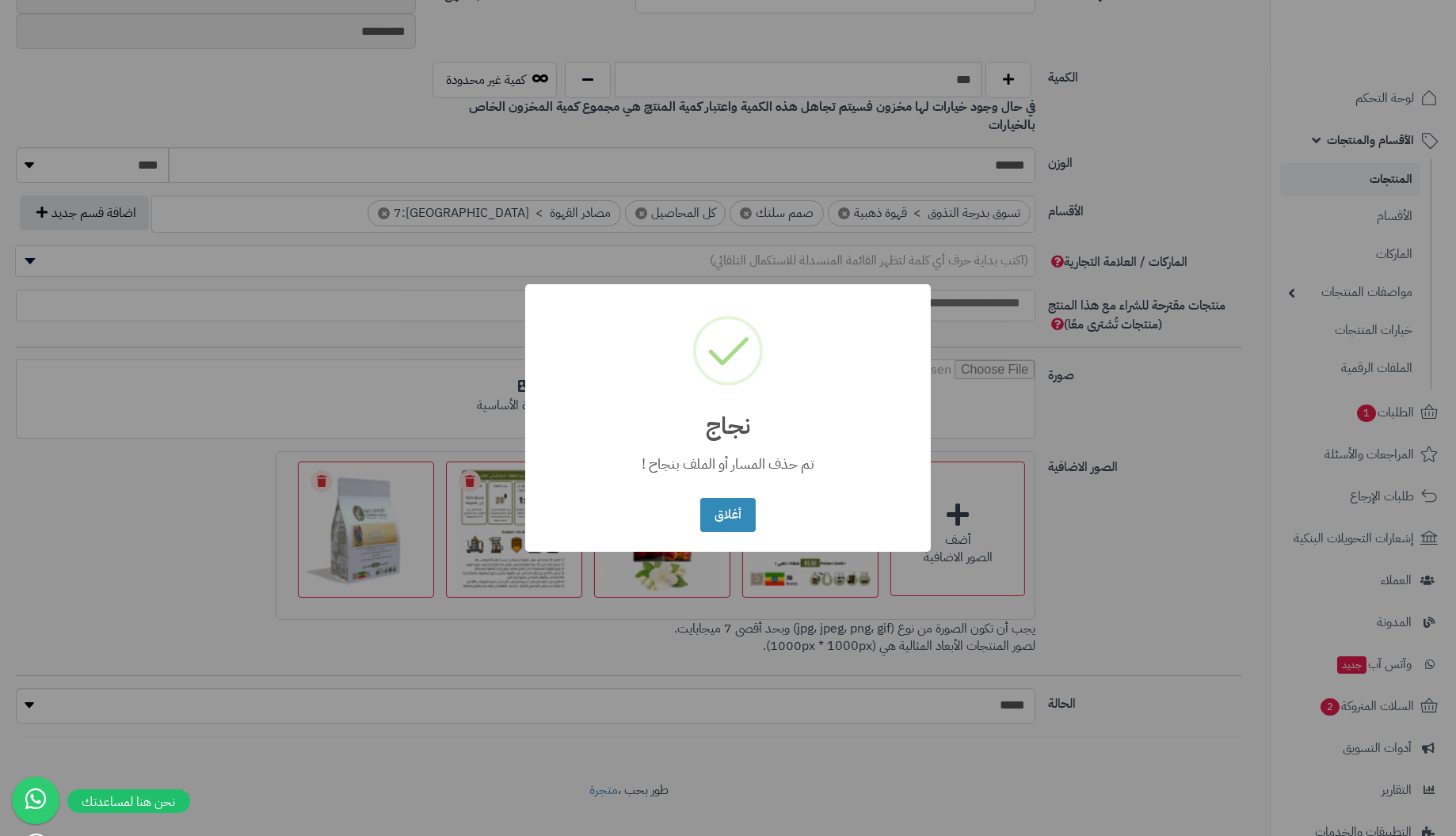
click at [700, 498] on button "أغلاق" at bounding box center [727, 515] width 54 height 34
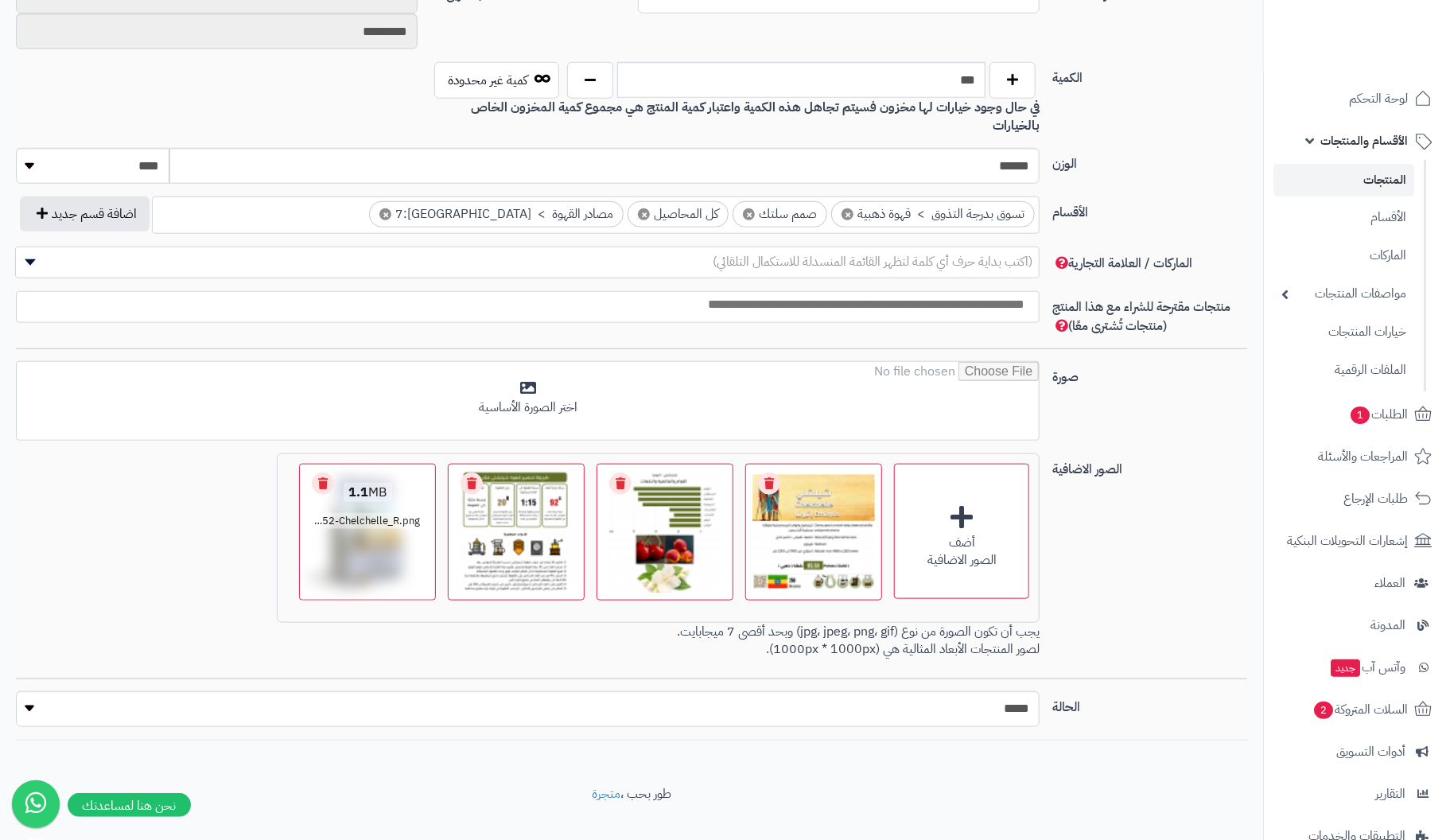
click at [325, 472] on link "Remove file" at bounding box center [322, 483] width 22 height 22
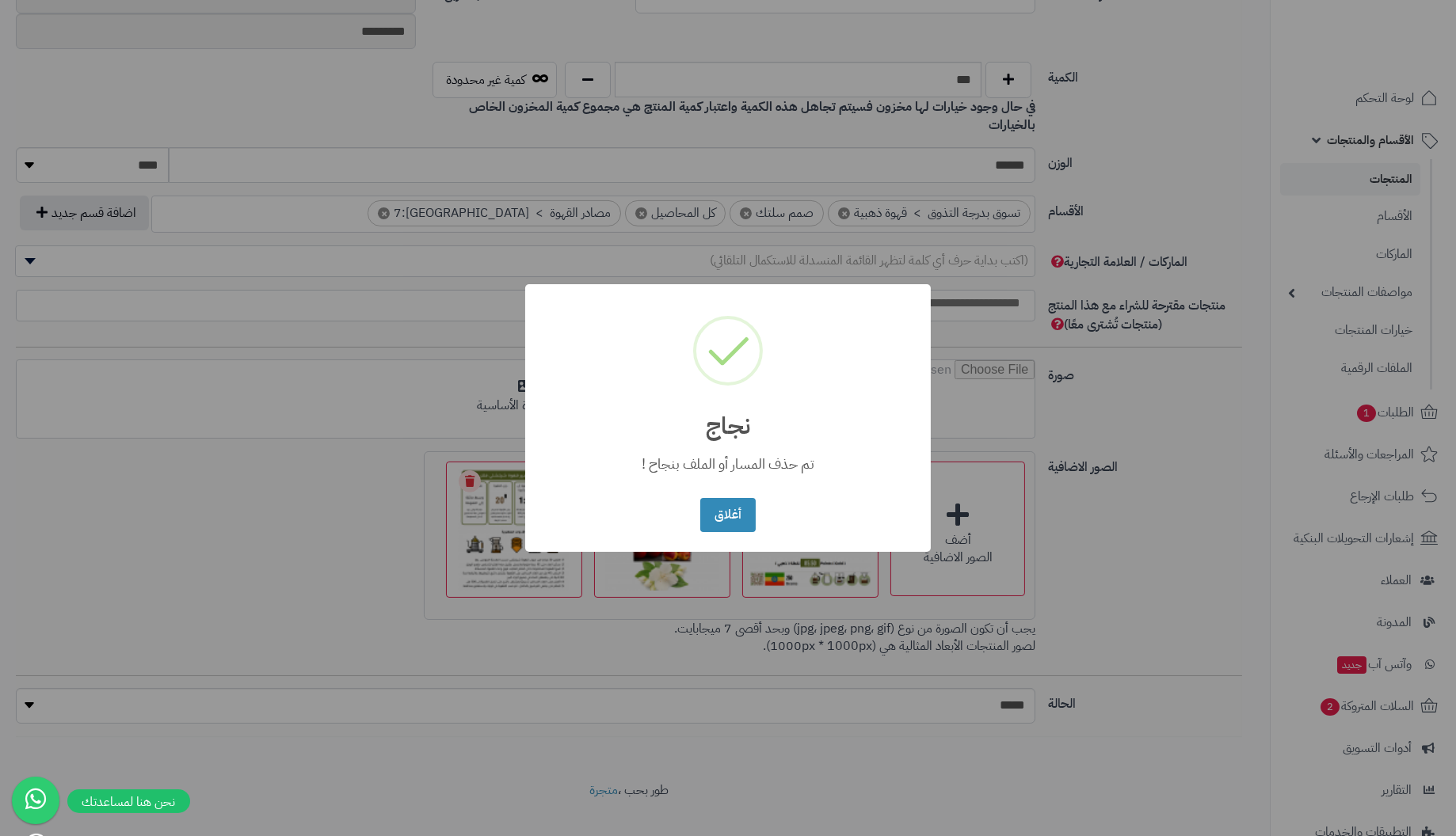
click at [700, 498] on button "أغلاق" at bounding box center [727, 515] width 54 height 34
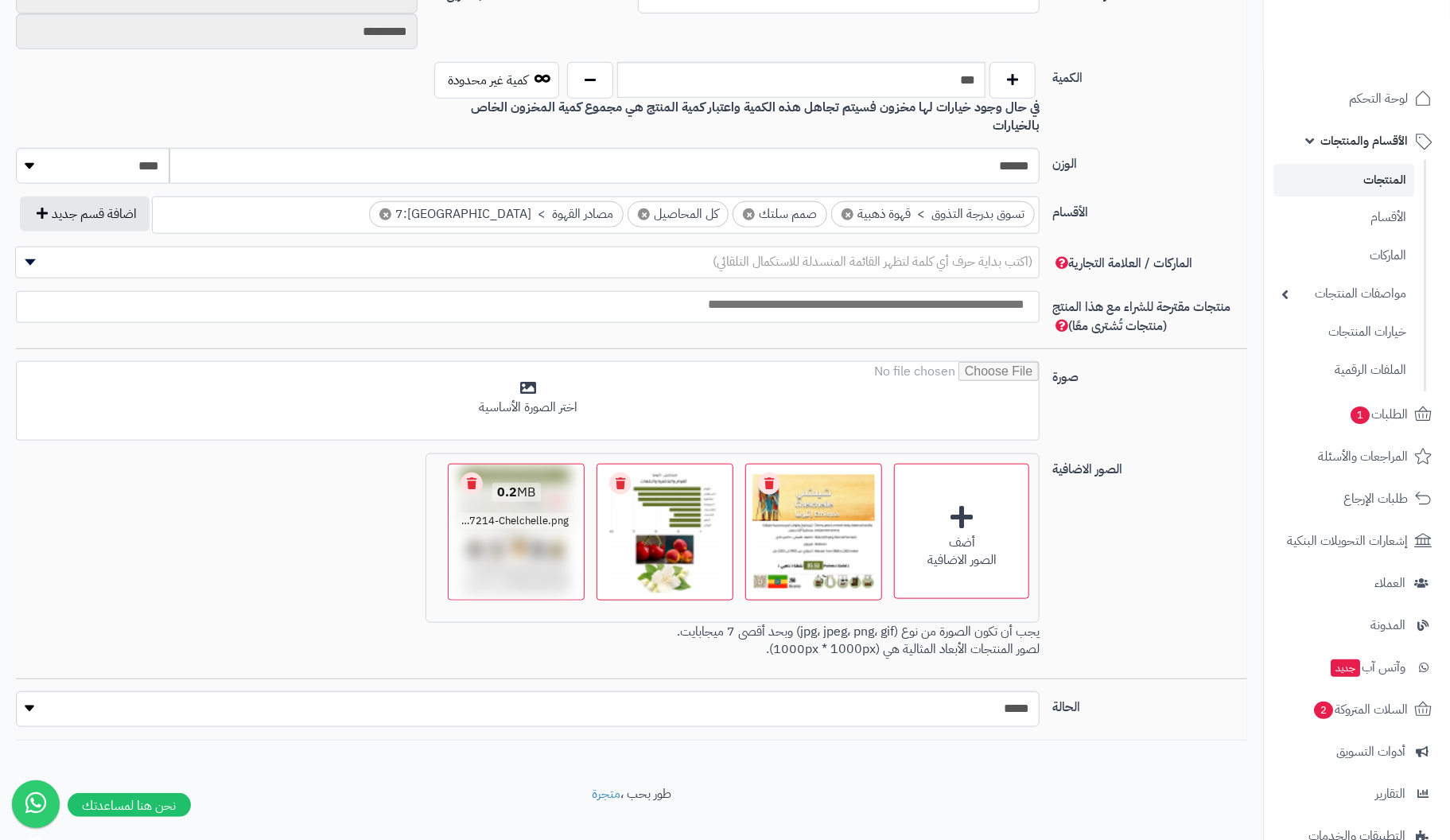
click at [469, 472] on link "Remove file" at bounding box center [471, 483] width 22 height 22
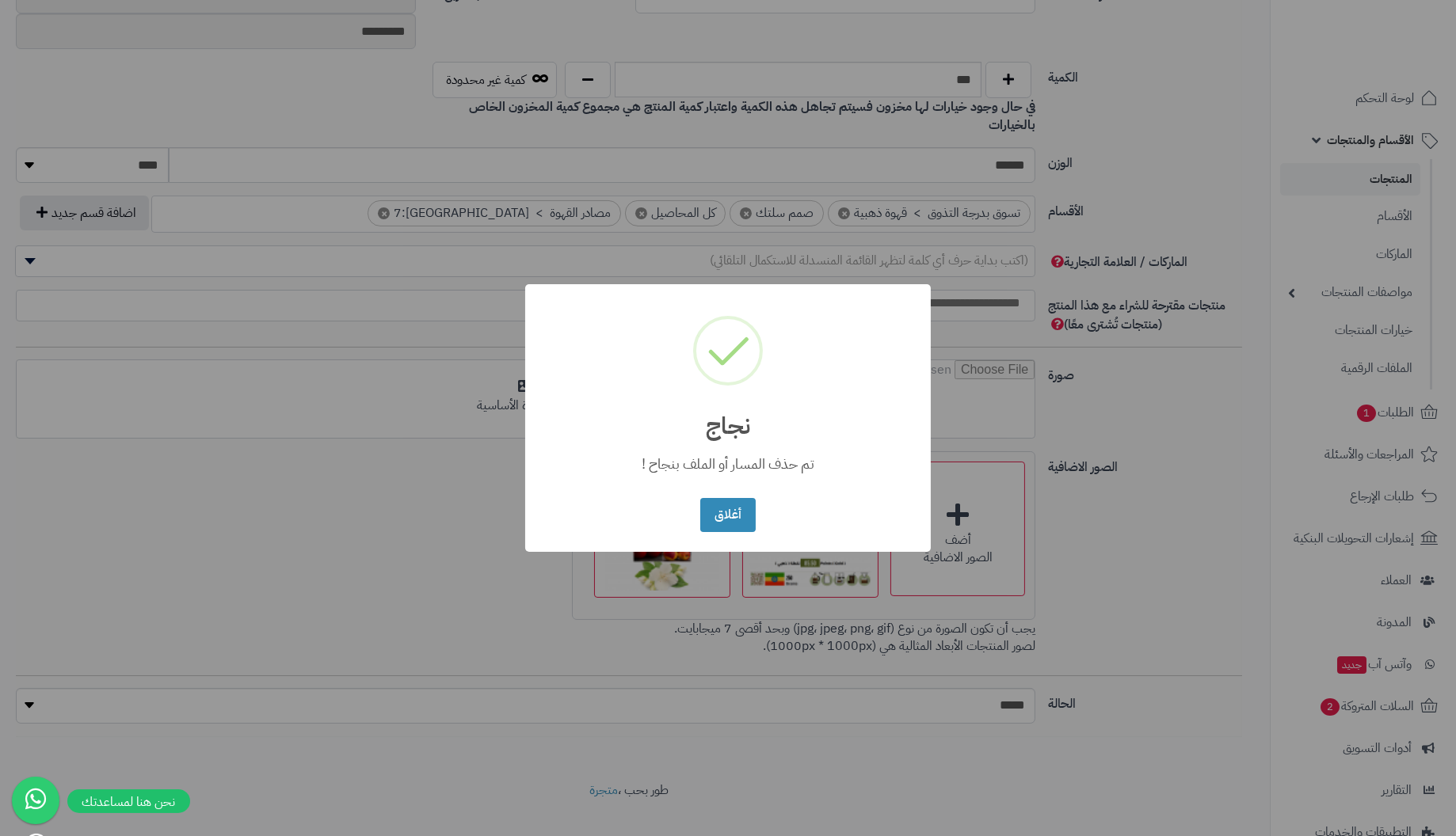
click at [700, 498] on button "أغلاق" at bounding box center [727, 515] width 54 height 34
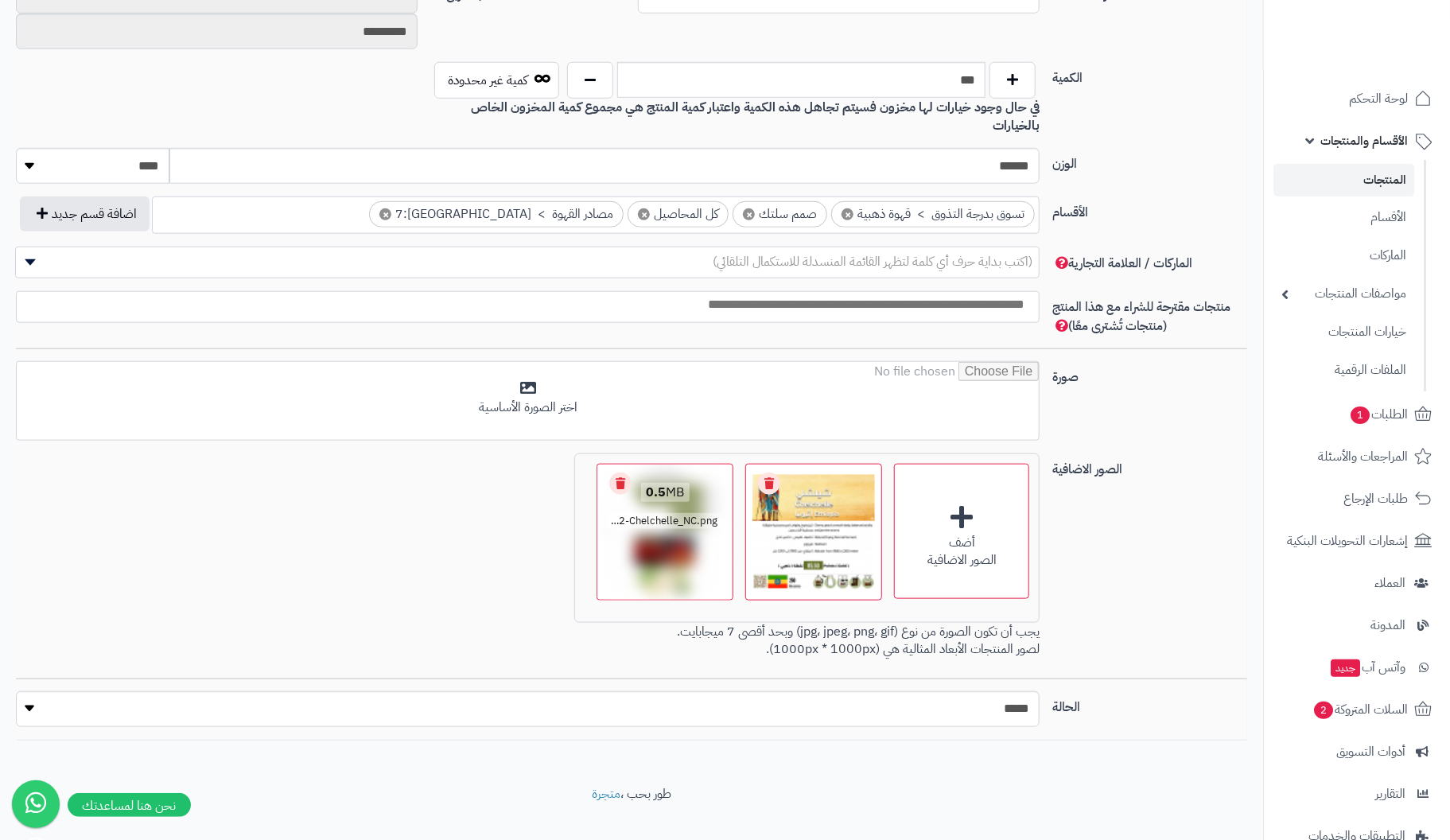
click at [621, 472] on link "Remove file" at bounding box center [620, 483] width 22 height 22
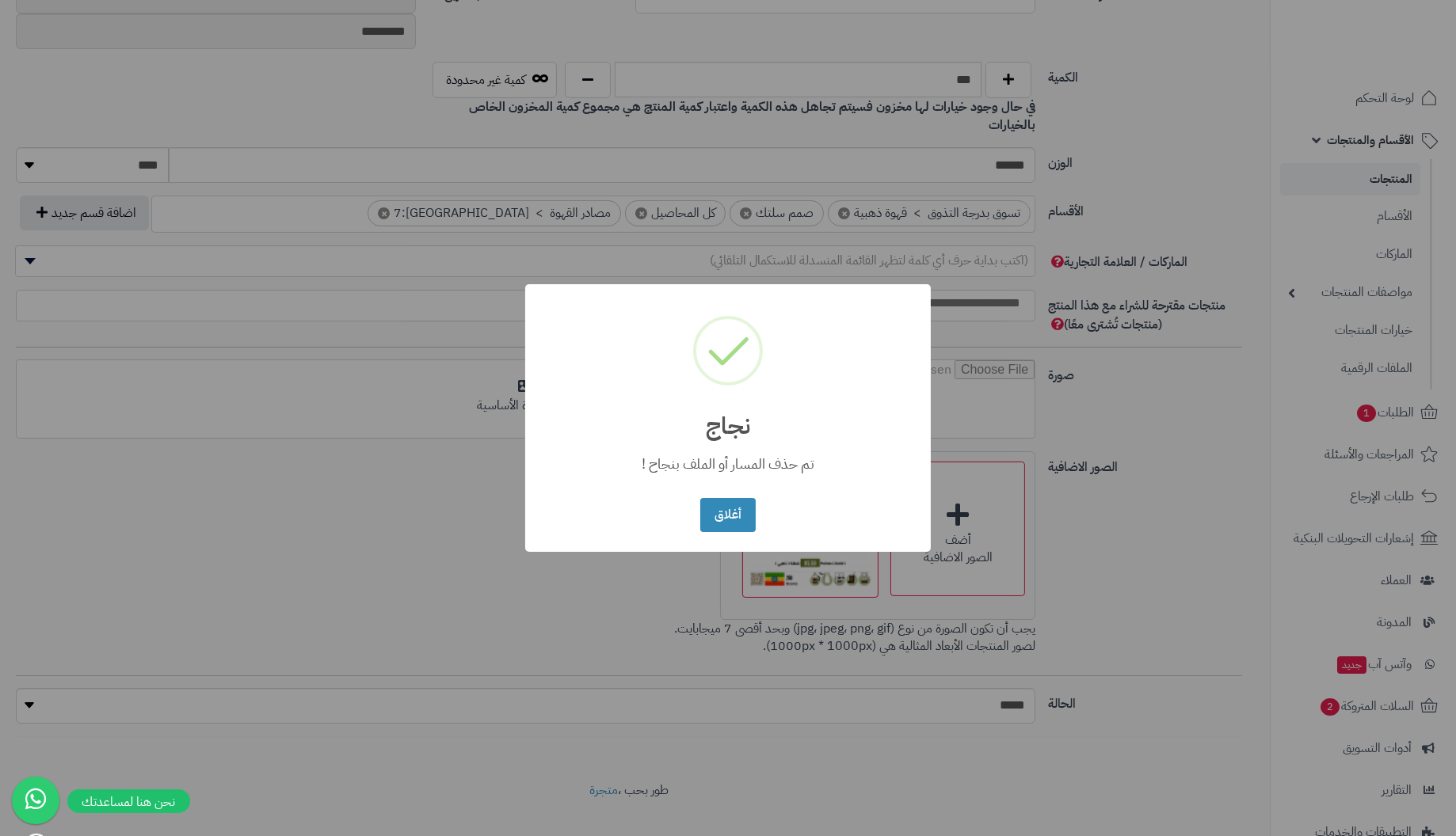
click at [700, 498] on button "أغلاق" at bounding box center [727, 515] width 54 height 34
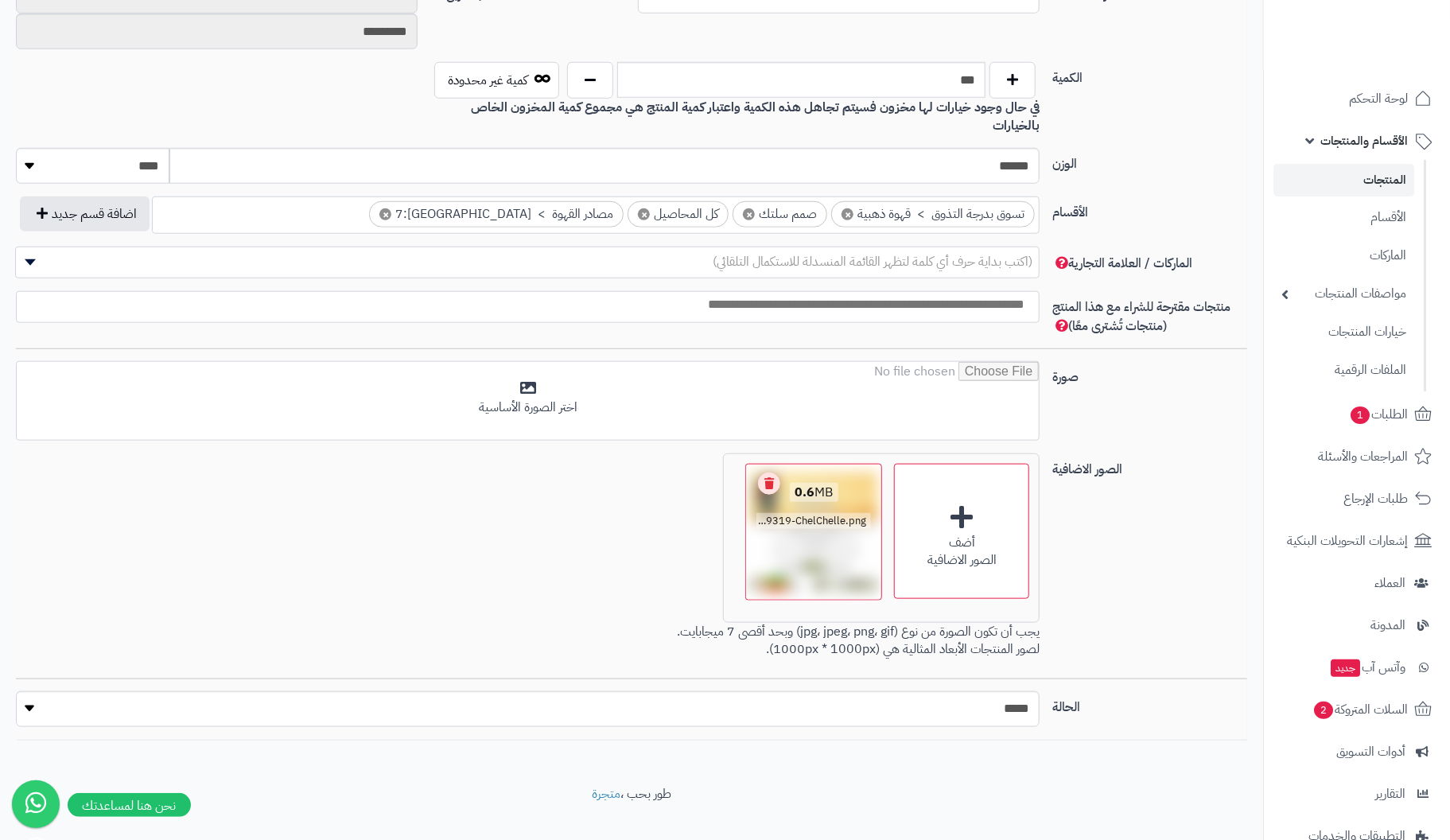
click at [770, 472] on link "Remove file" at bounding box center [769, 483] width 22 height 22
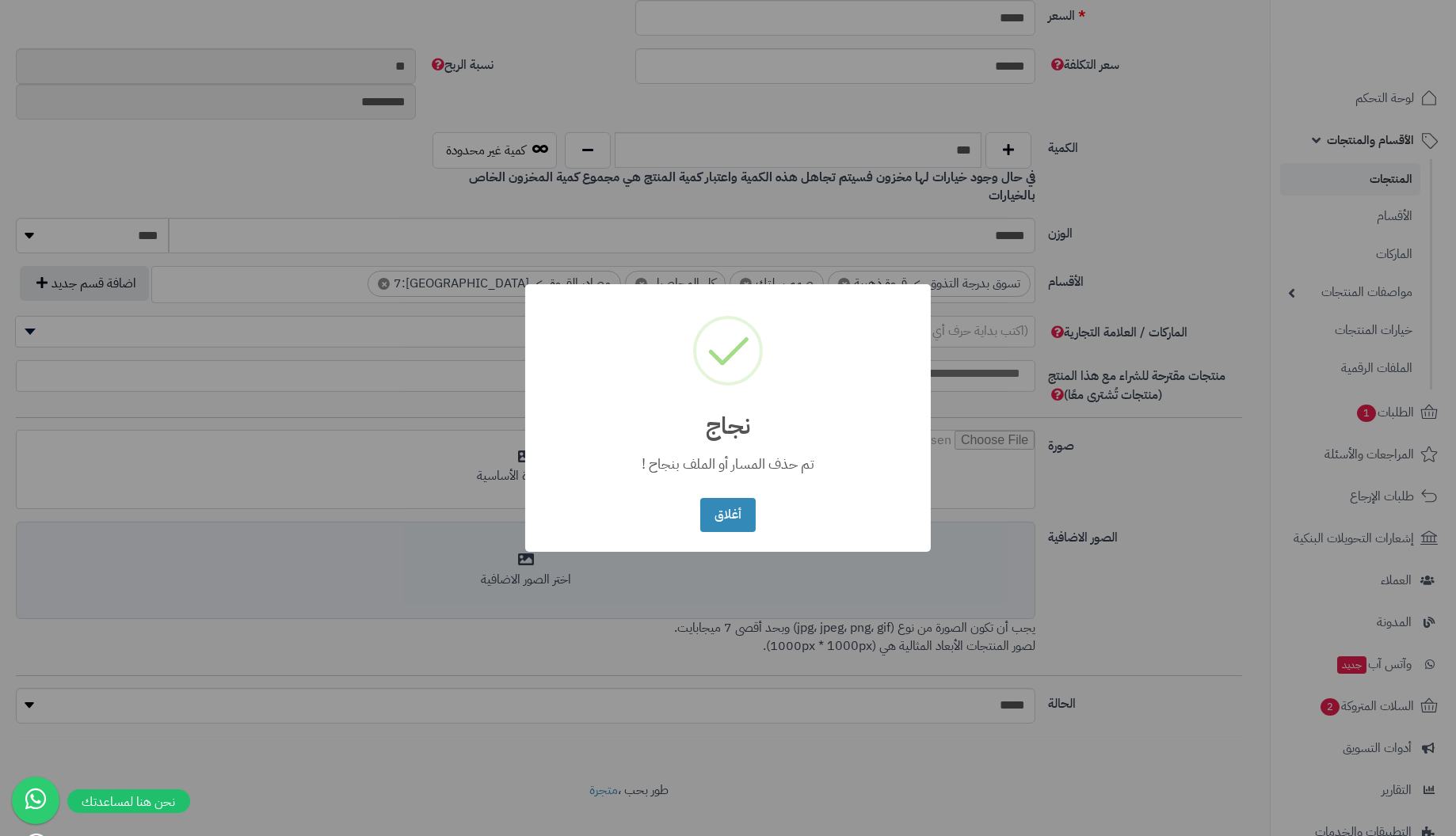
click at [700, 498] on button "أغلاق" at bounding box center [727, 515] width 54 height 34
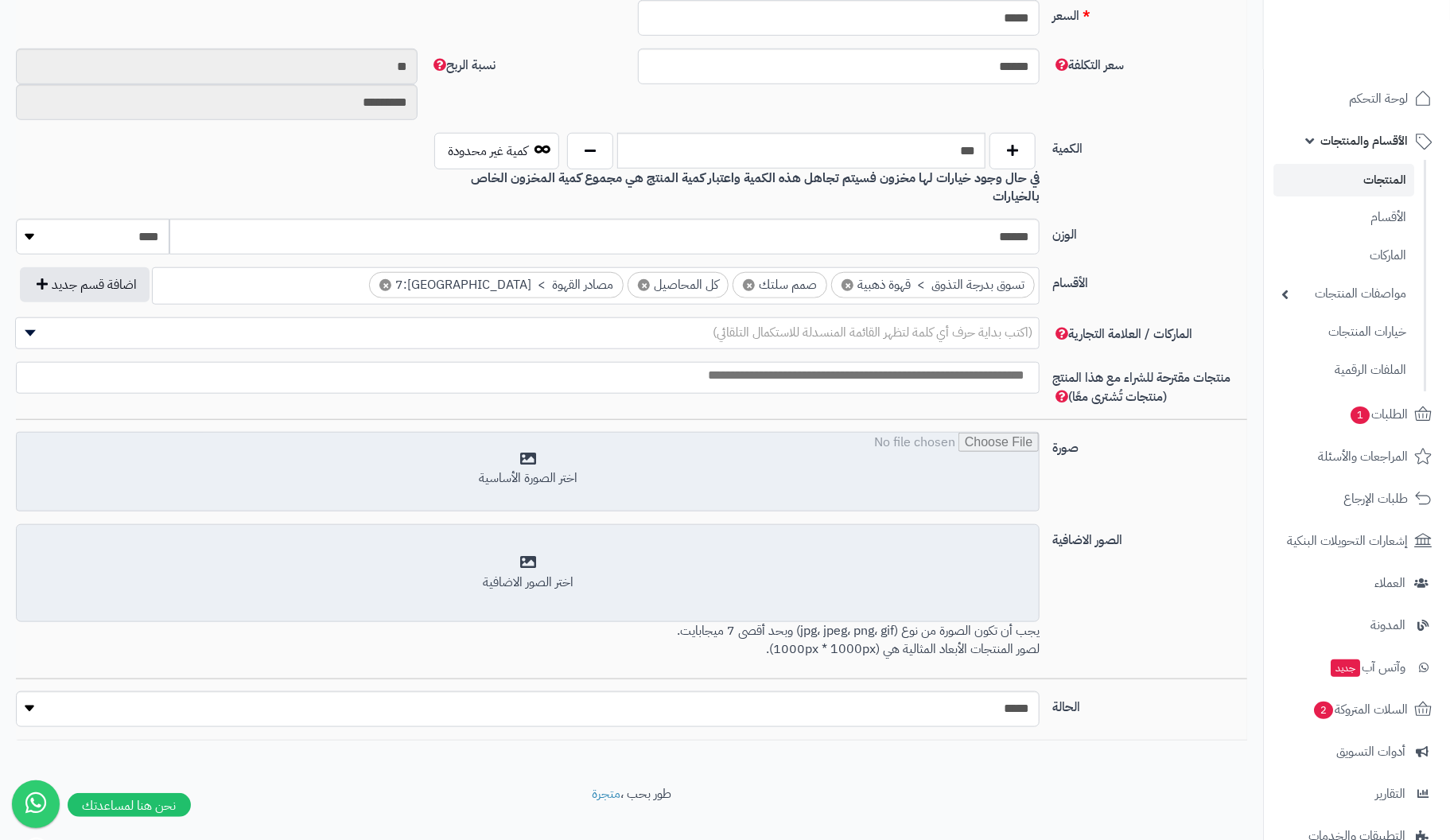
click at [529, 447] on input "file" at bounding box center [527, 473] width 1022 height 80
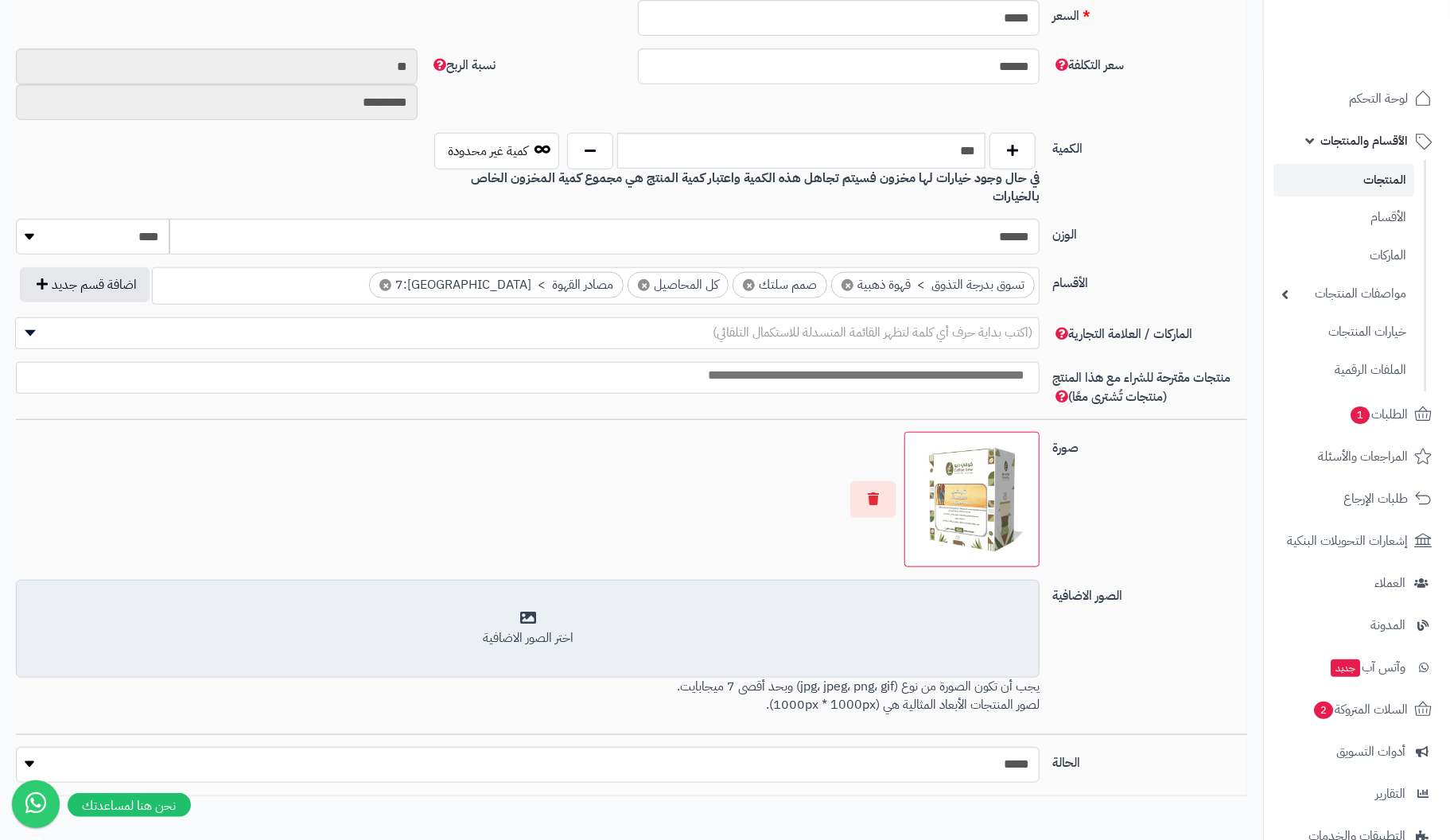
click at [524, 610] on div "اختر الصور الاضافية" at bounding box center [528, 629] width 1003 height 38
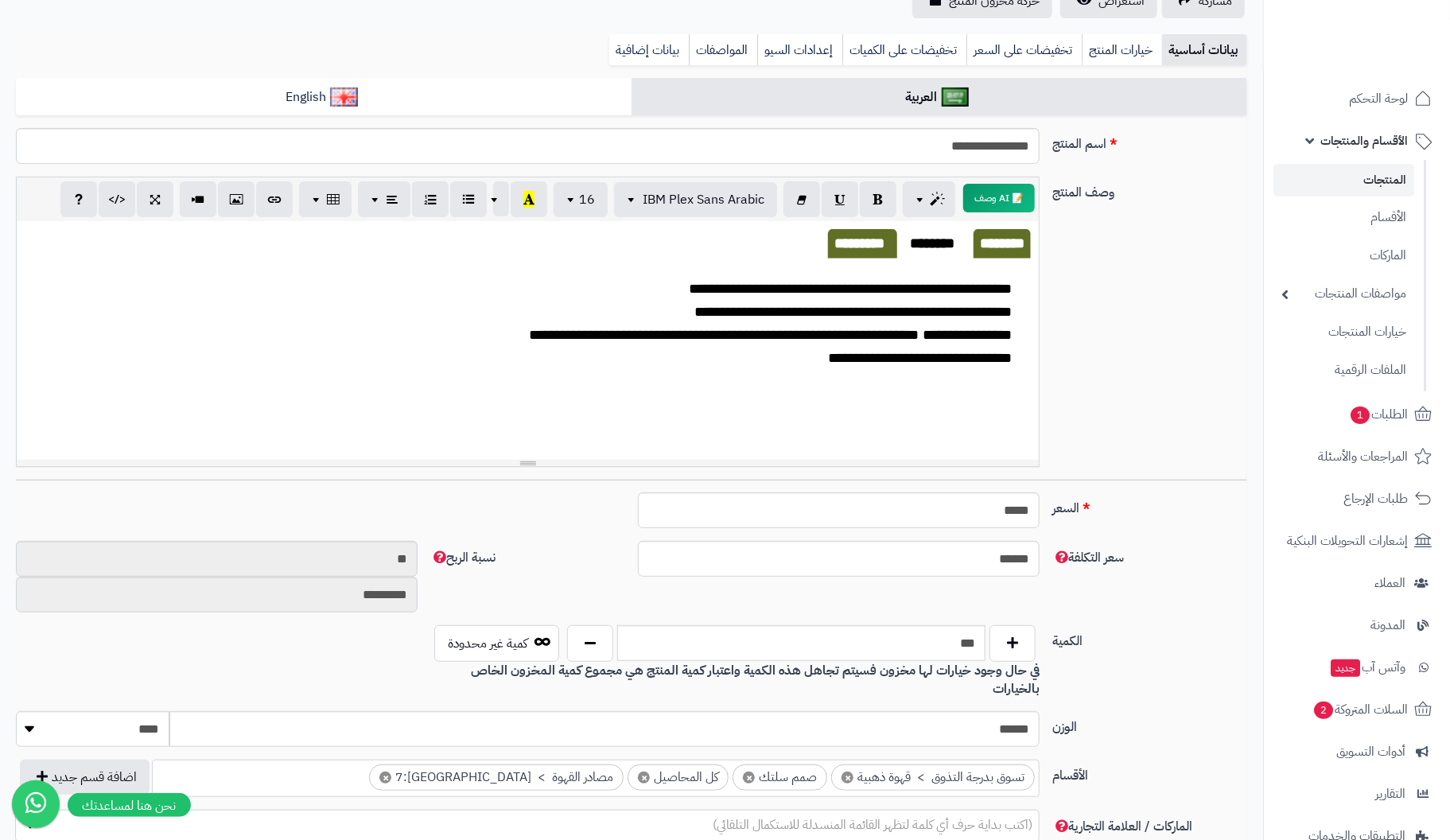
scroll to position [0, 0]
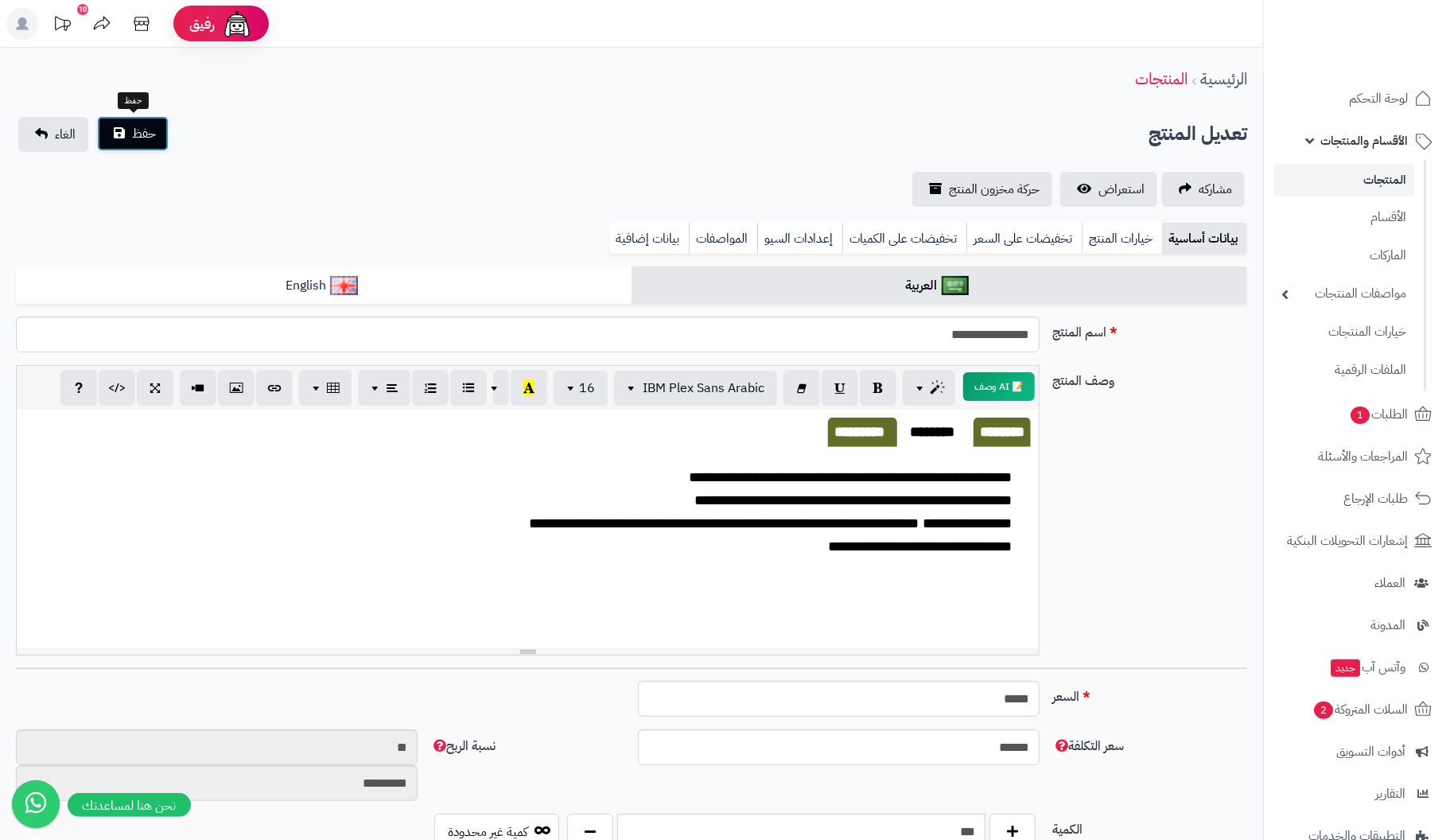
click at [144, 124] on span "حفظ" at bounding box center [144, 133] width 24 height 19
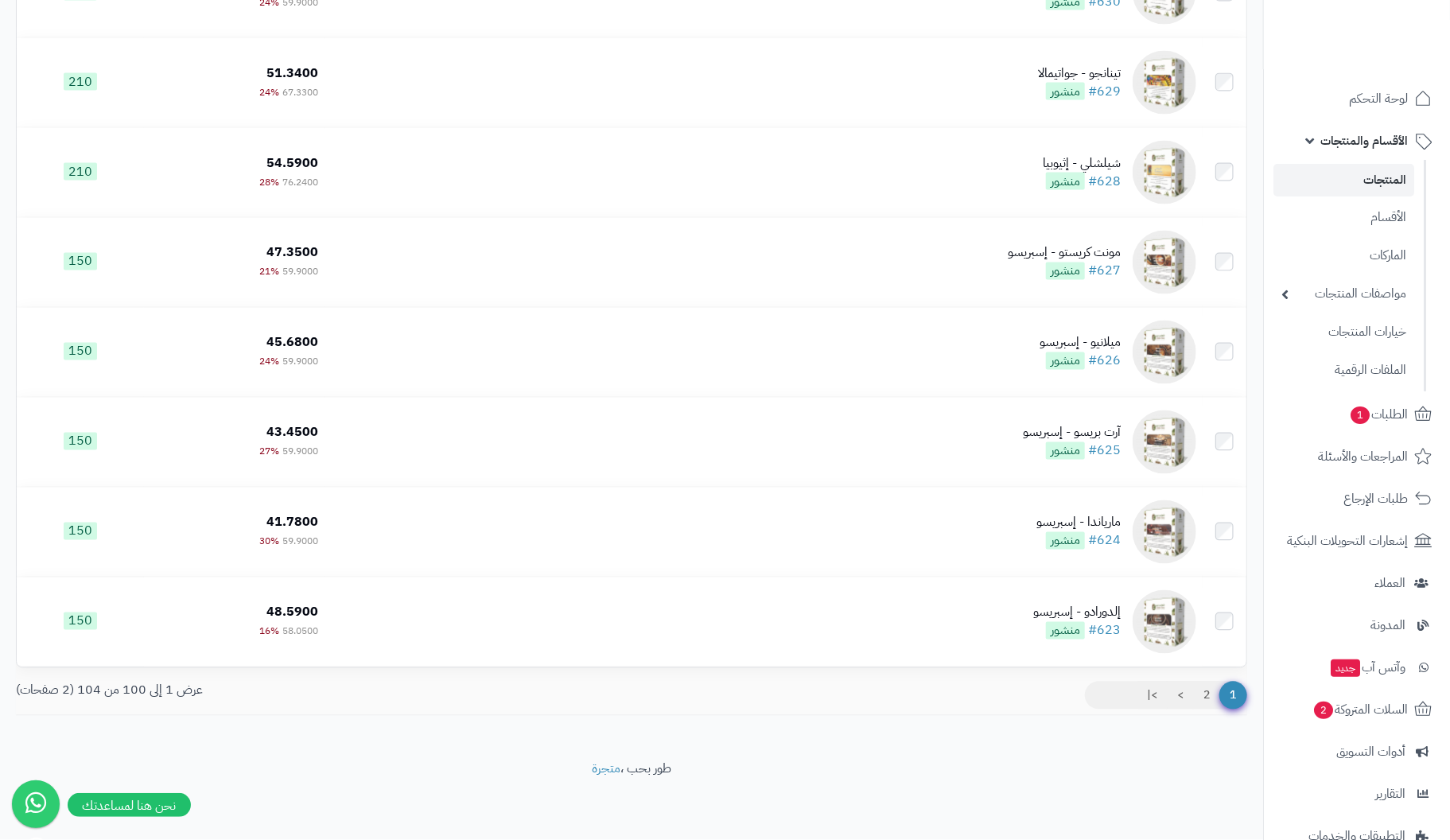
scroll to position [8612, 0]
click at [1183, 692] on link ">" at bounding box center [1180, 696] width 27 height 29
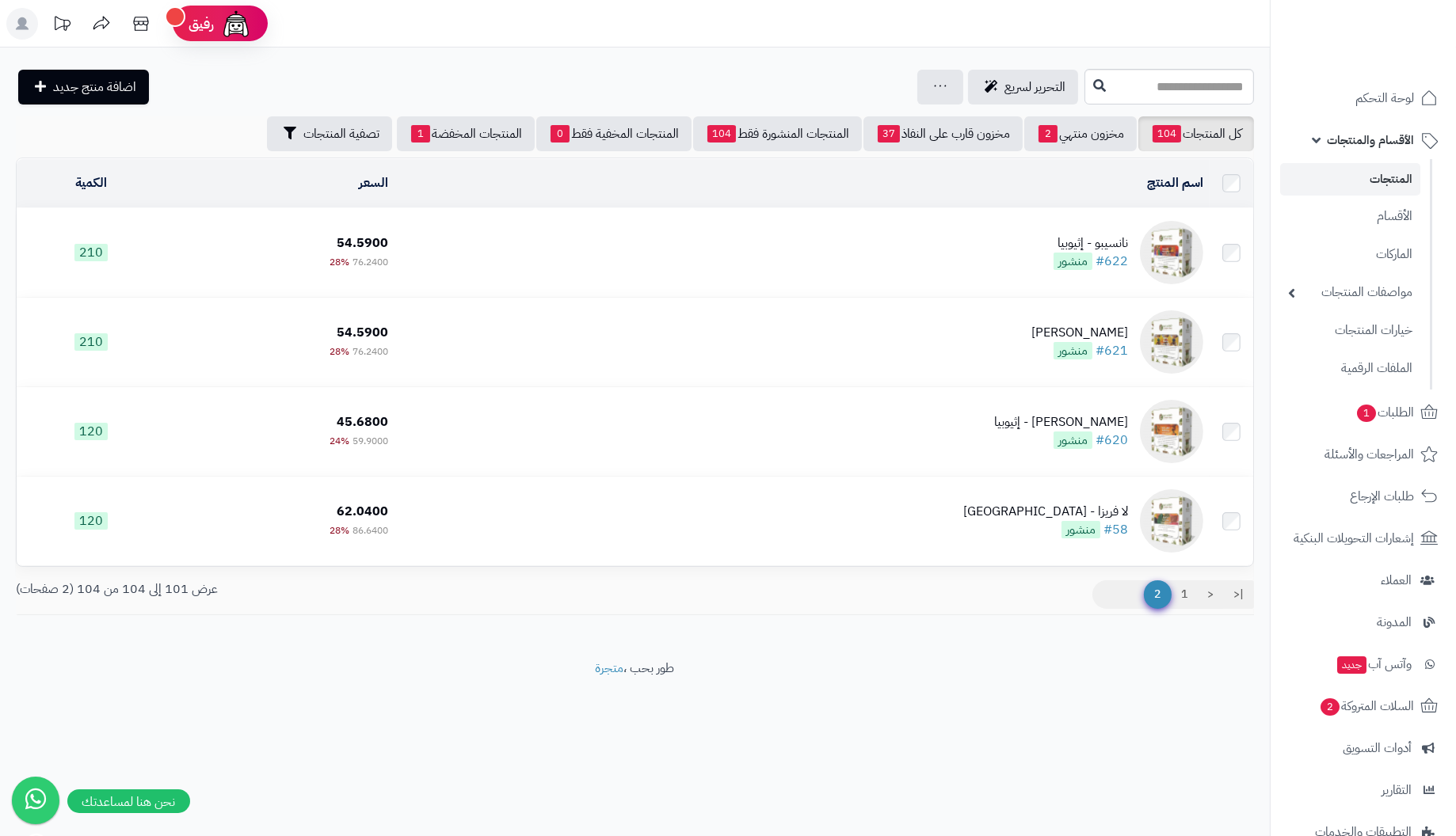
click at [1118, 248] on div "نانسيبو - إثيوبيا" at bounding box center [1091, 243] width 75 height 18
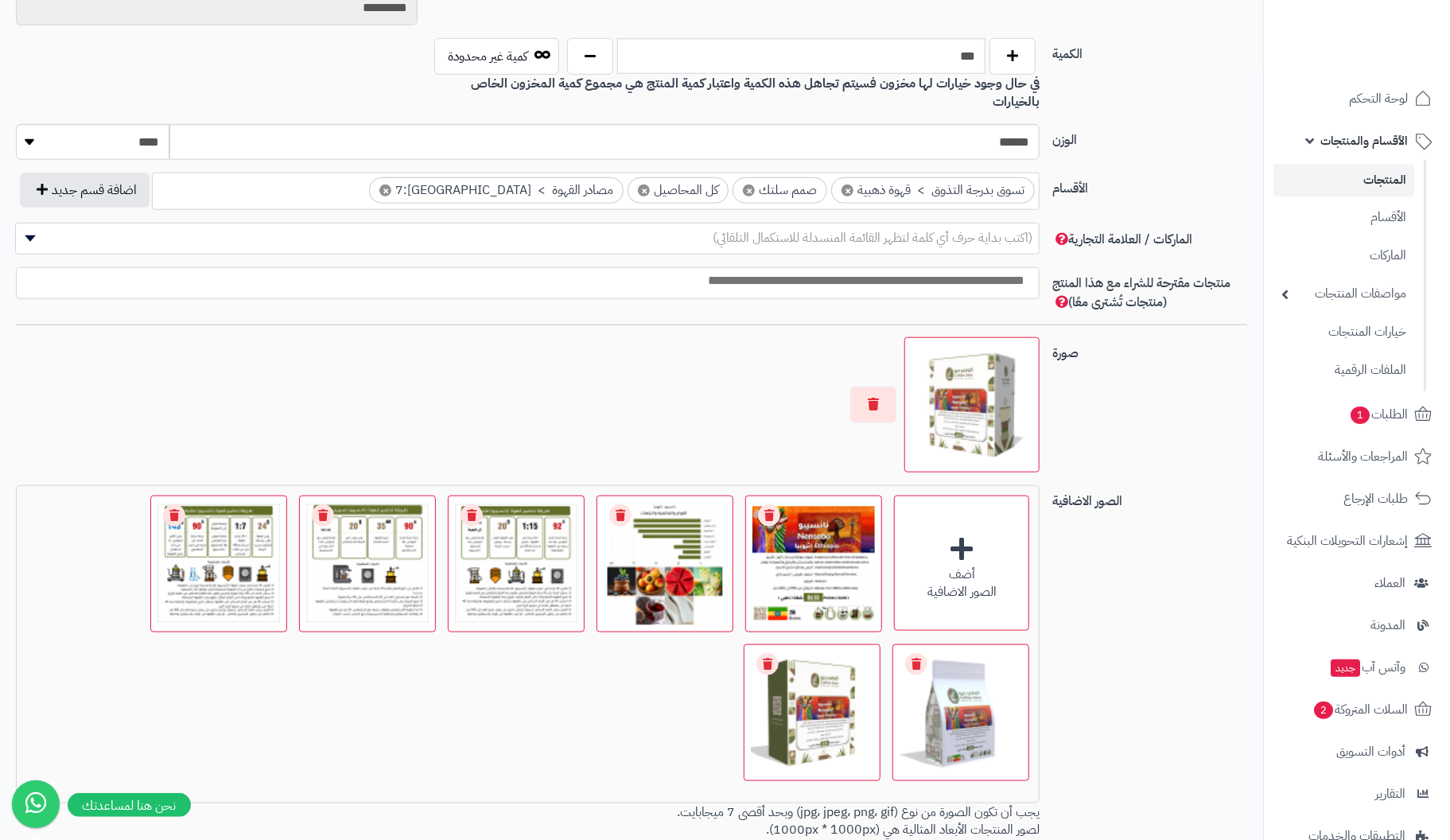
scroll to position [795, 0]
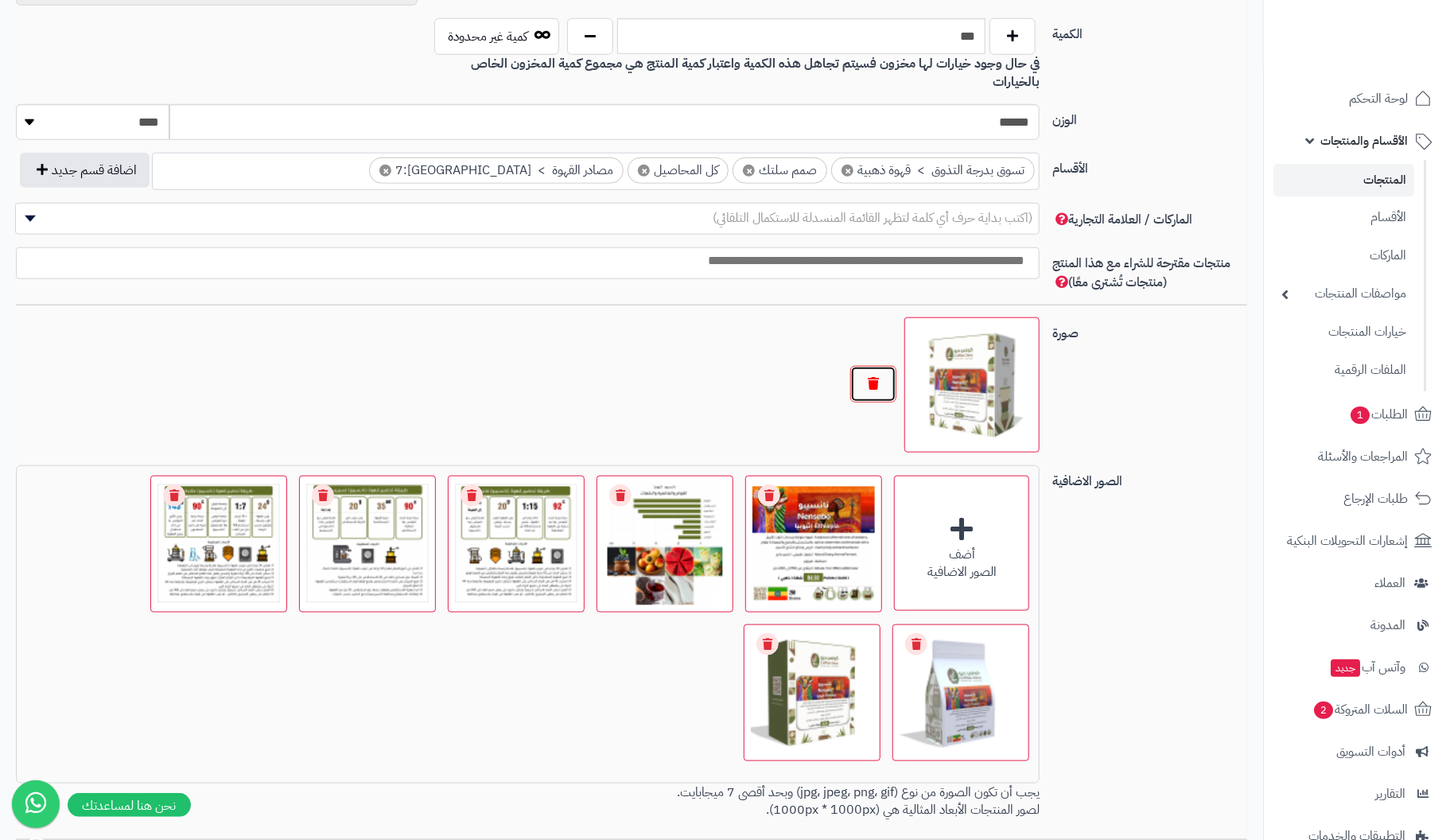
click at [869, 366] on button "button" at bounding box center [873, 384] width 46 height 37
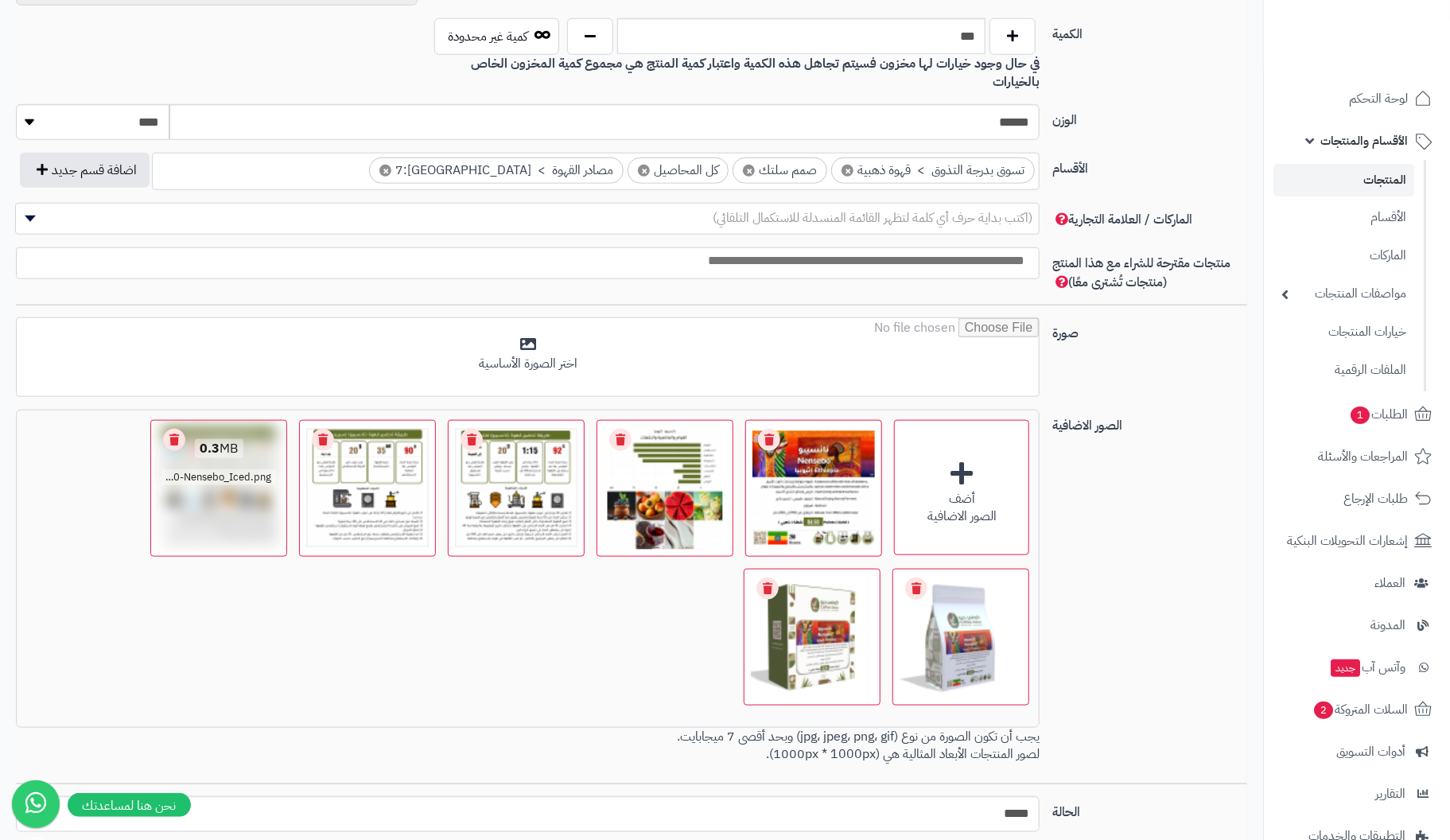
click at [172, 429] on link "Remove file" at bounding box center [174, 440] width 22 height 22
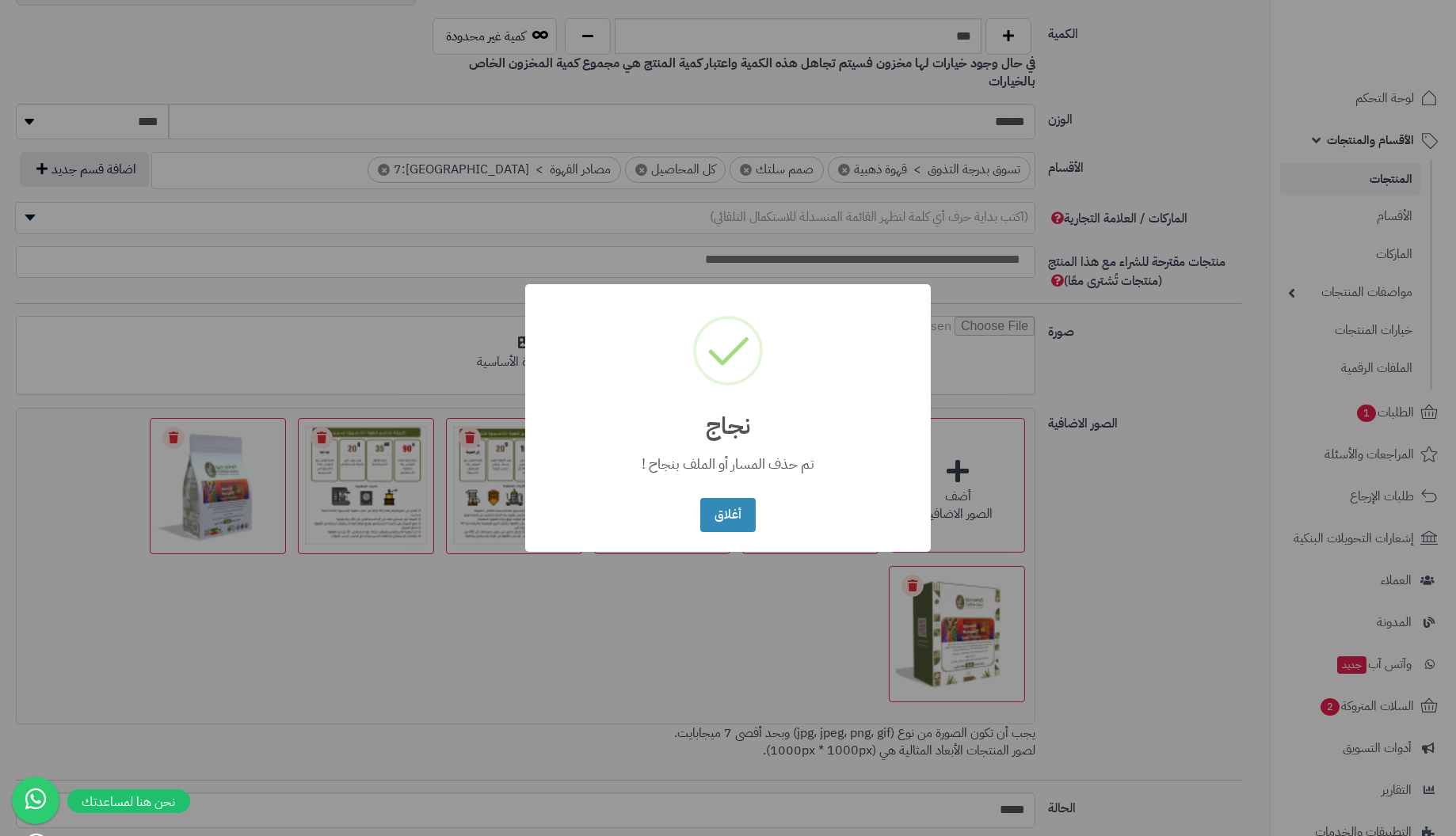
click at [700, 498] on button "أغلاق" at bounding box center [727, 515] width 54 height 34
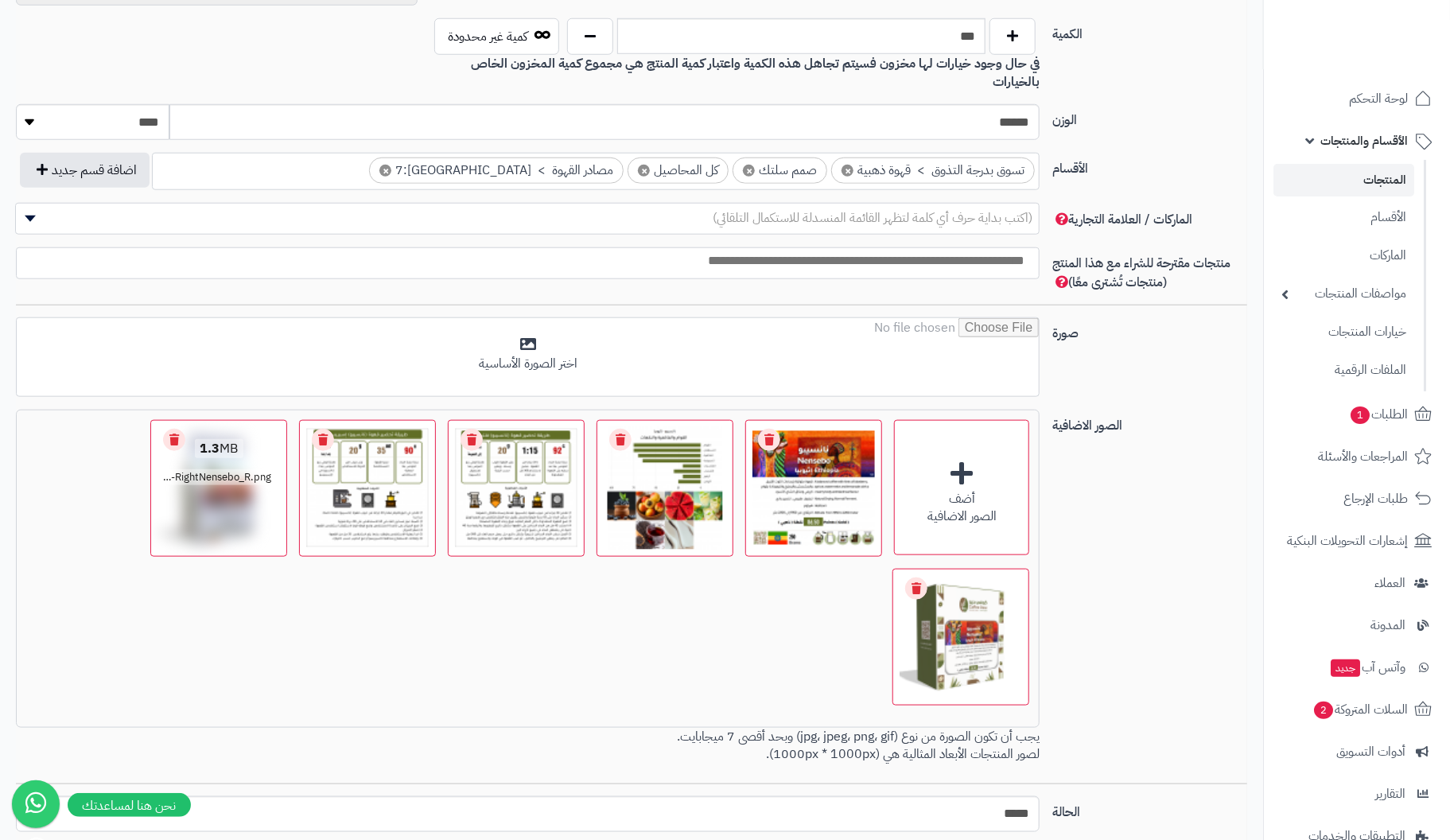
click at [174, 429] on link "Remove file" at bounding box center [174, 440] width 22 height 22
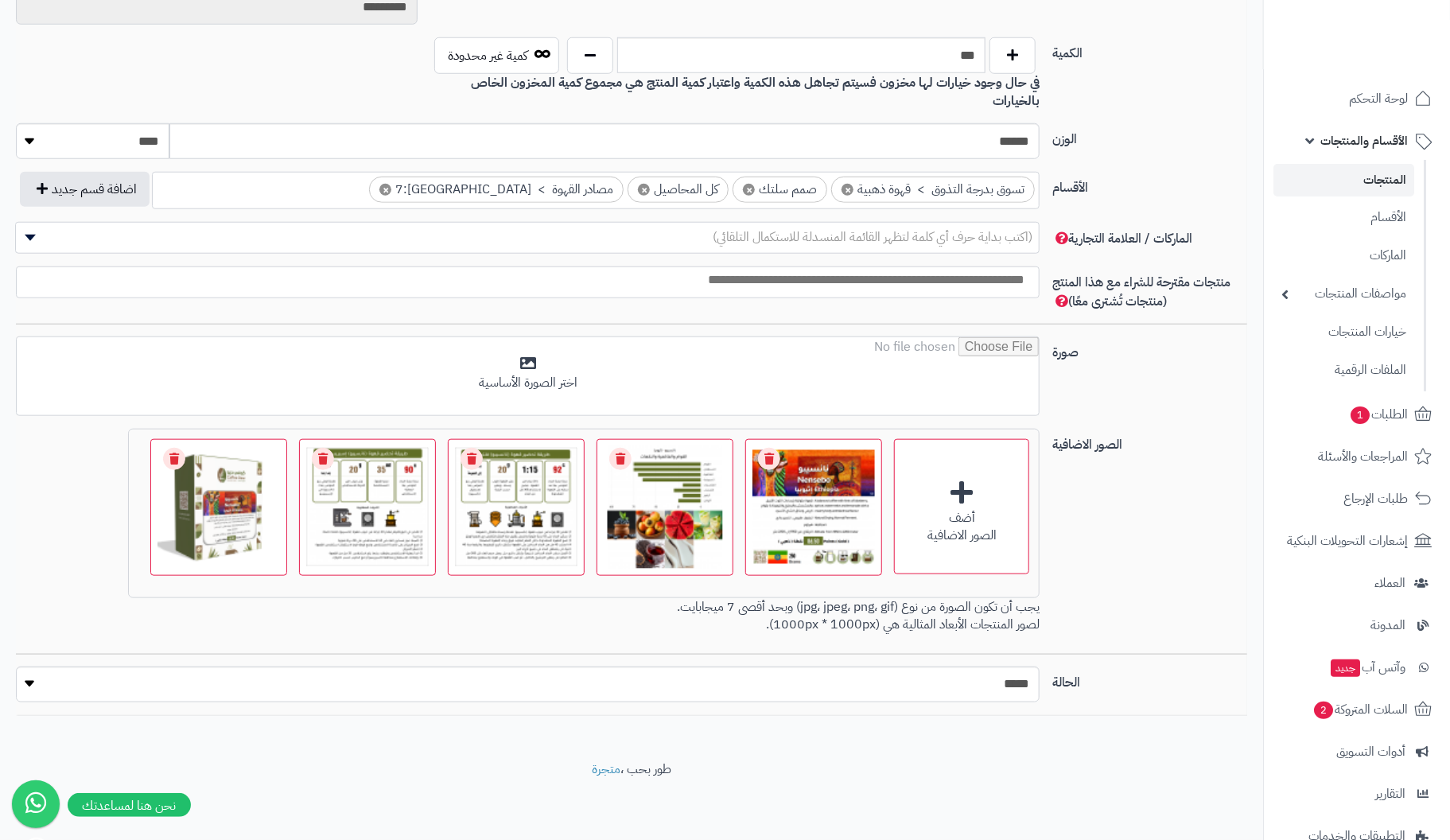
scroll to position [752, 0]
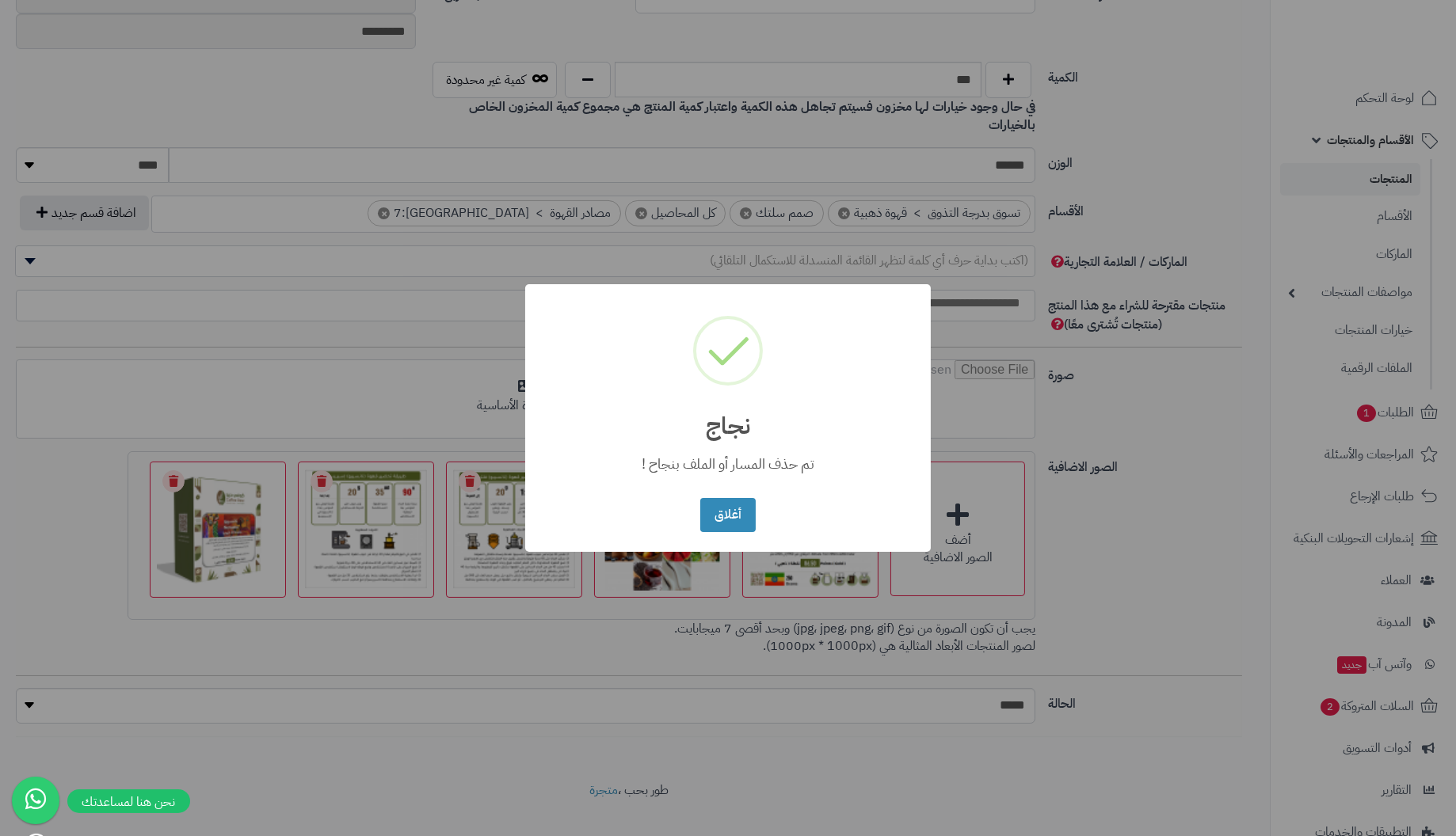
click at [700, 498] on button "أغلاق" at bounding box center [727, 515] width 54 height 34
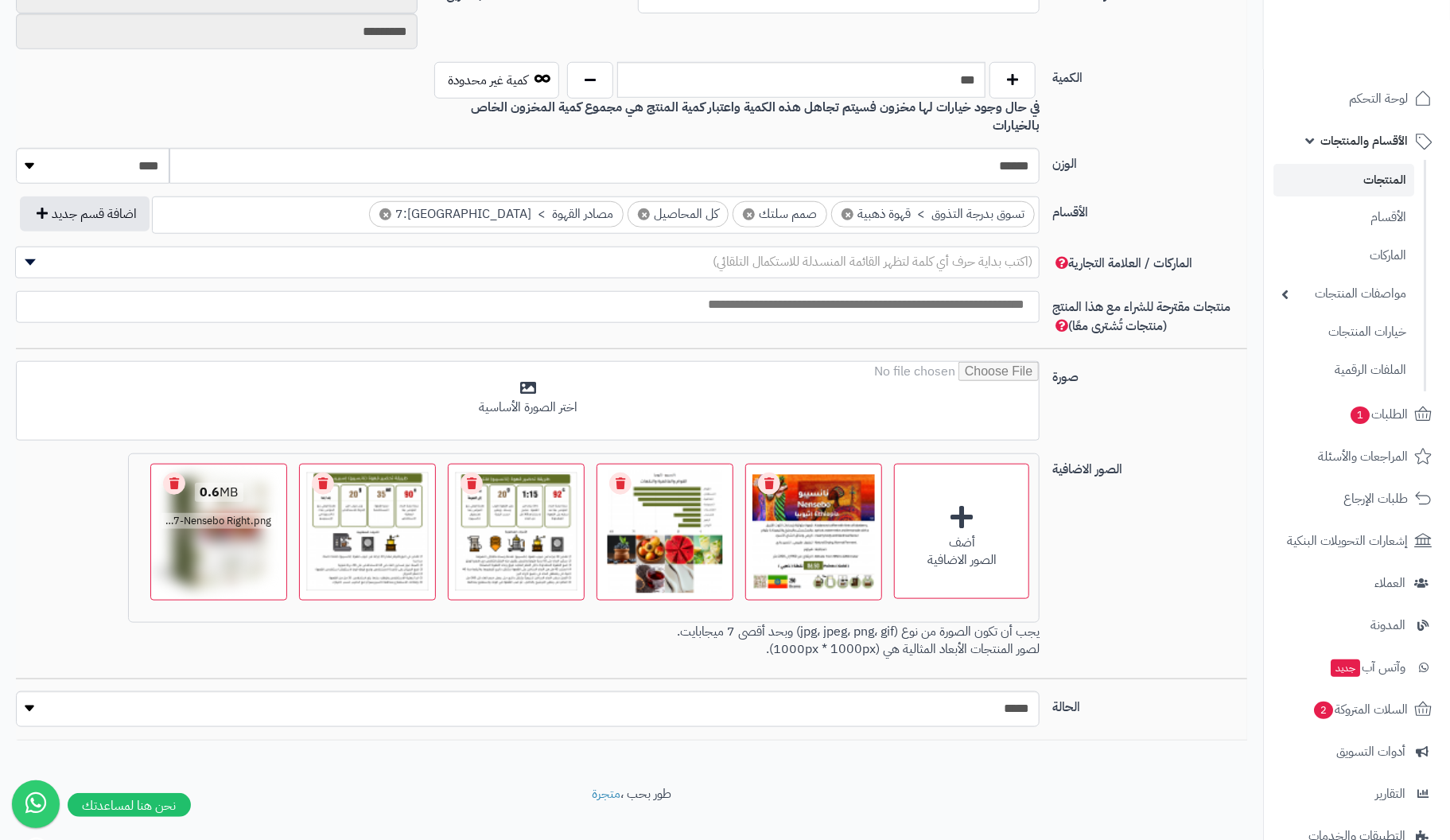
click at [179, 472] on link "Remove file" at bounding box center [174, 483] width 22 height 22
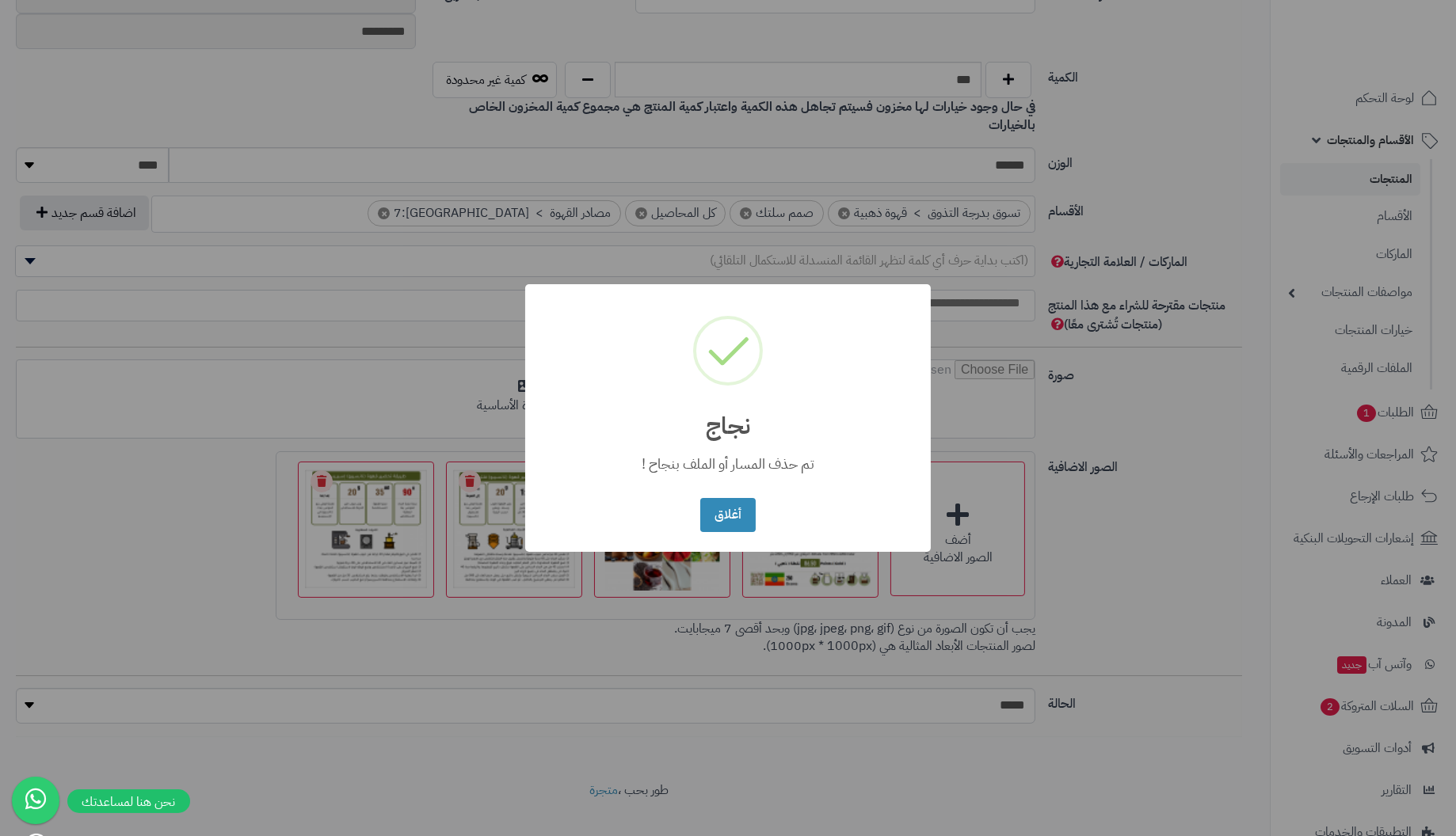
click at [700, 498] on button "أغلاق" at bounding box center [727, 515] width 54 height 34
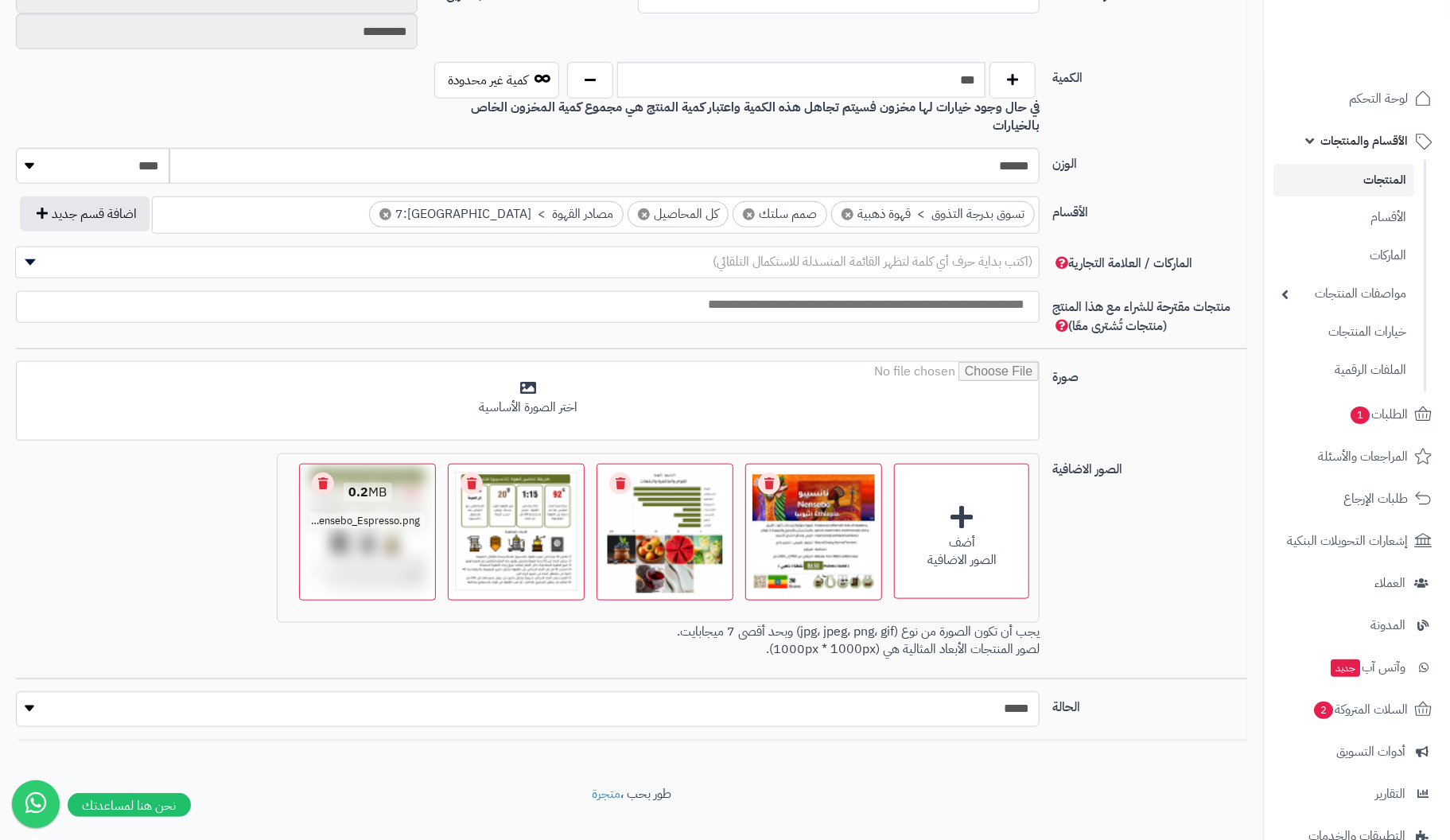
click at [321, 472] on link "Remove file" at bounding box center [322, 483] width 22 height 22
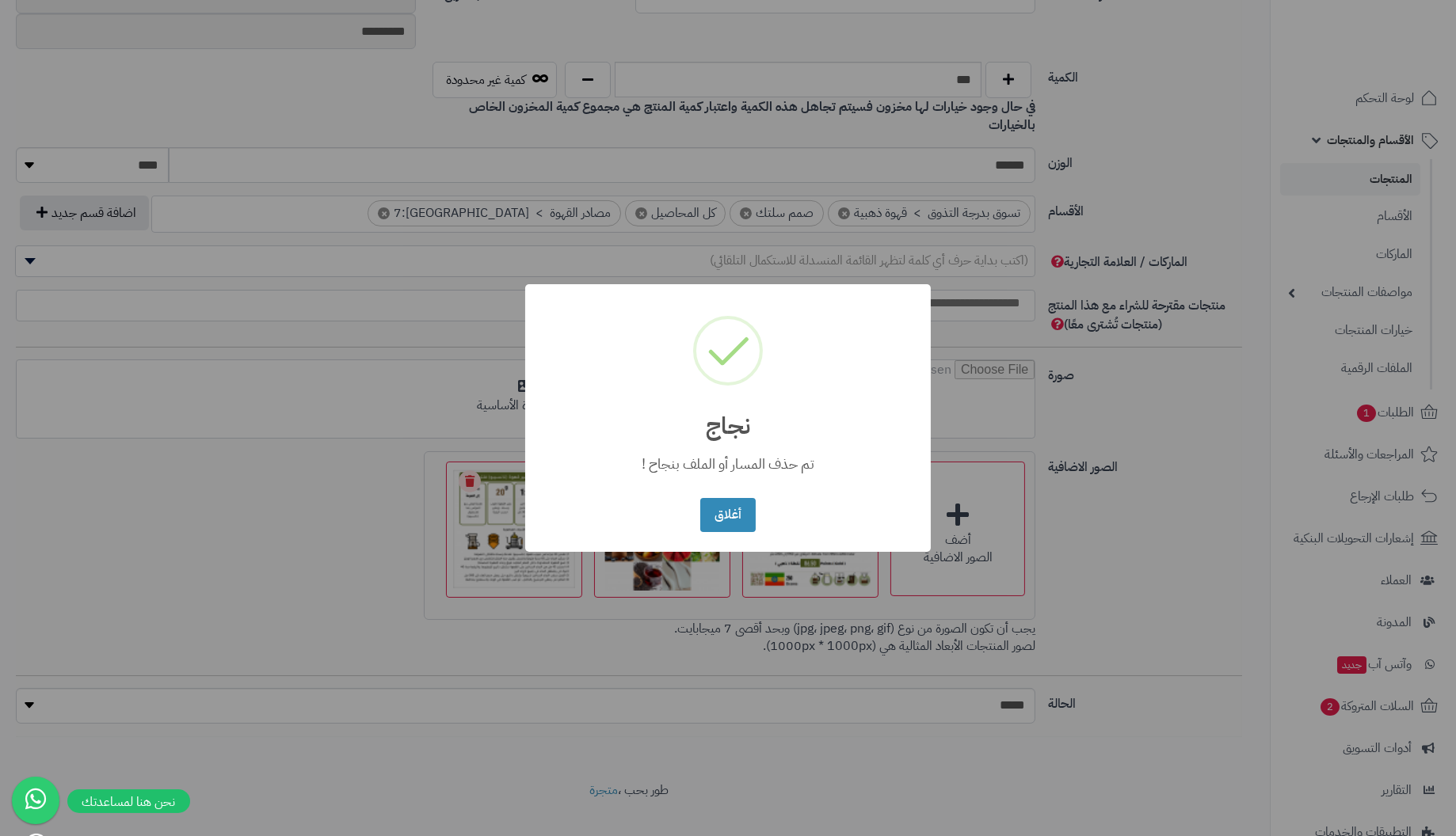
click at [700, 498] on button "أغلاق" at bounding box center [727, 515] width 54 height 34
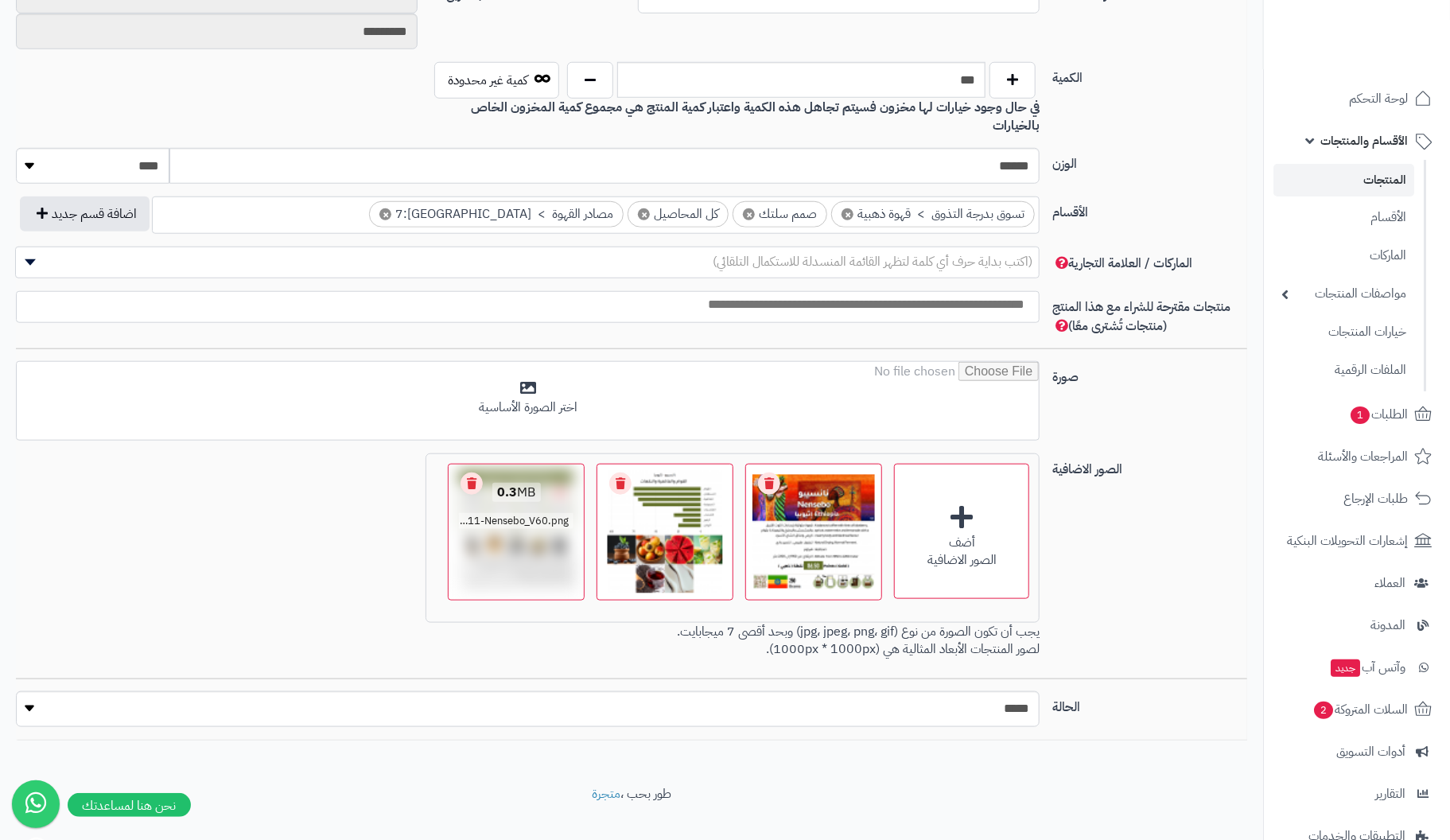
click at [471, 472] on link "Remove file" at bounding box center [471, 483] width 22 height 22
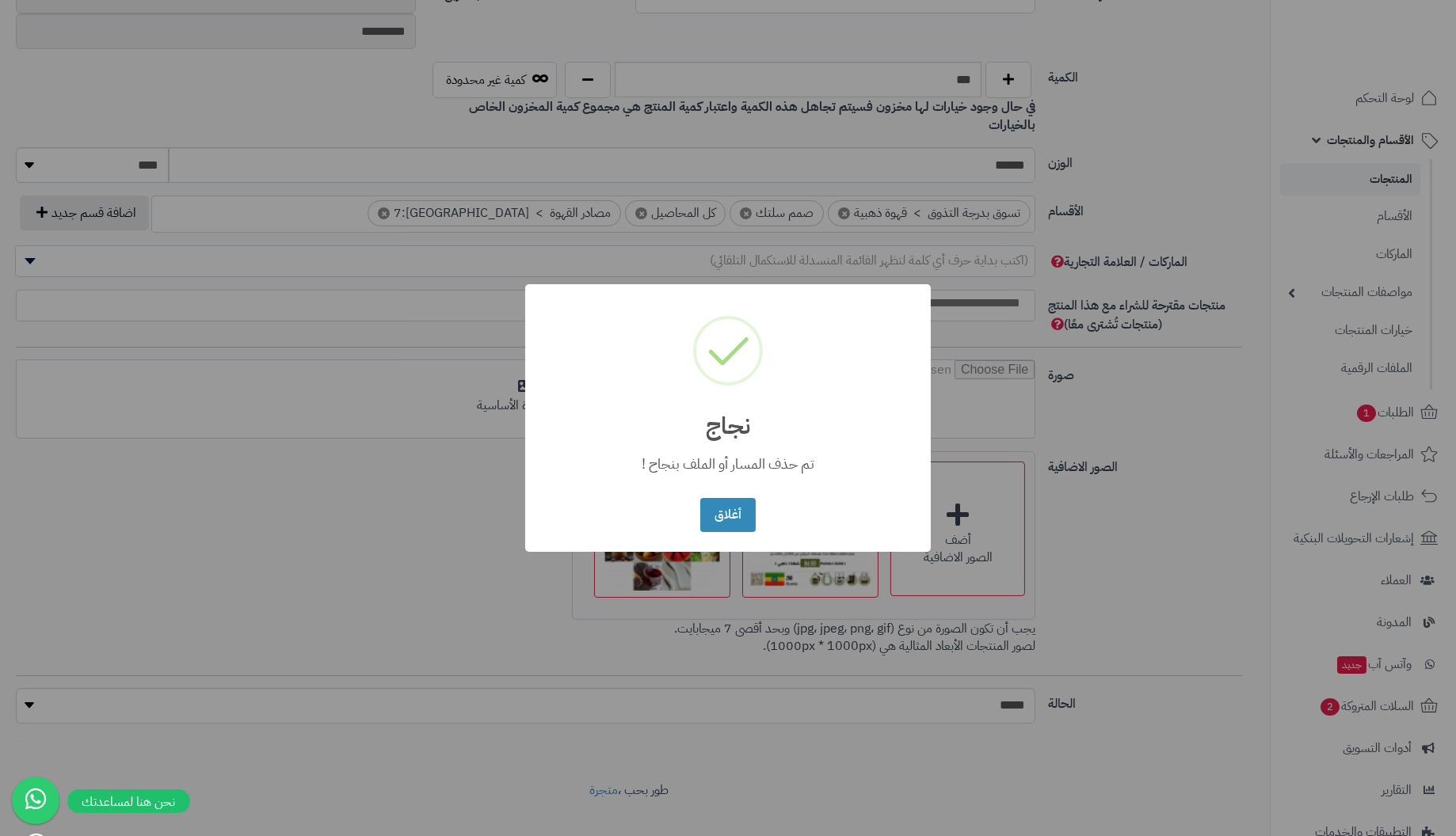
click at [700, 498] on button "أغلاق" at bounding box center [727, 515] width 54 height 34
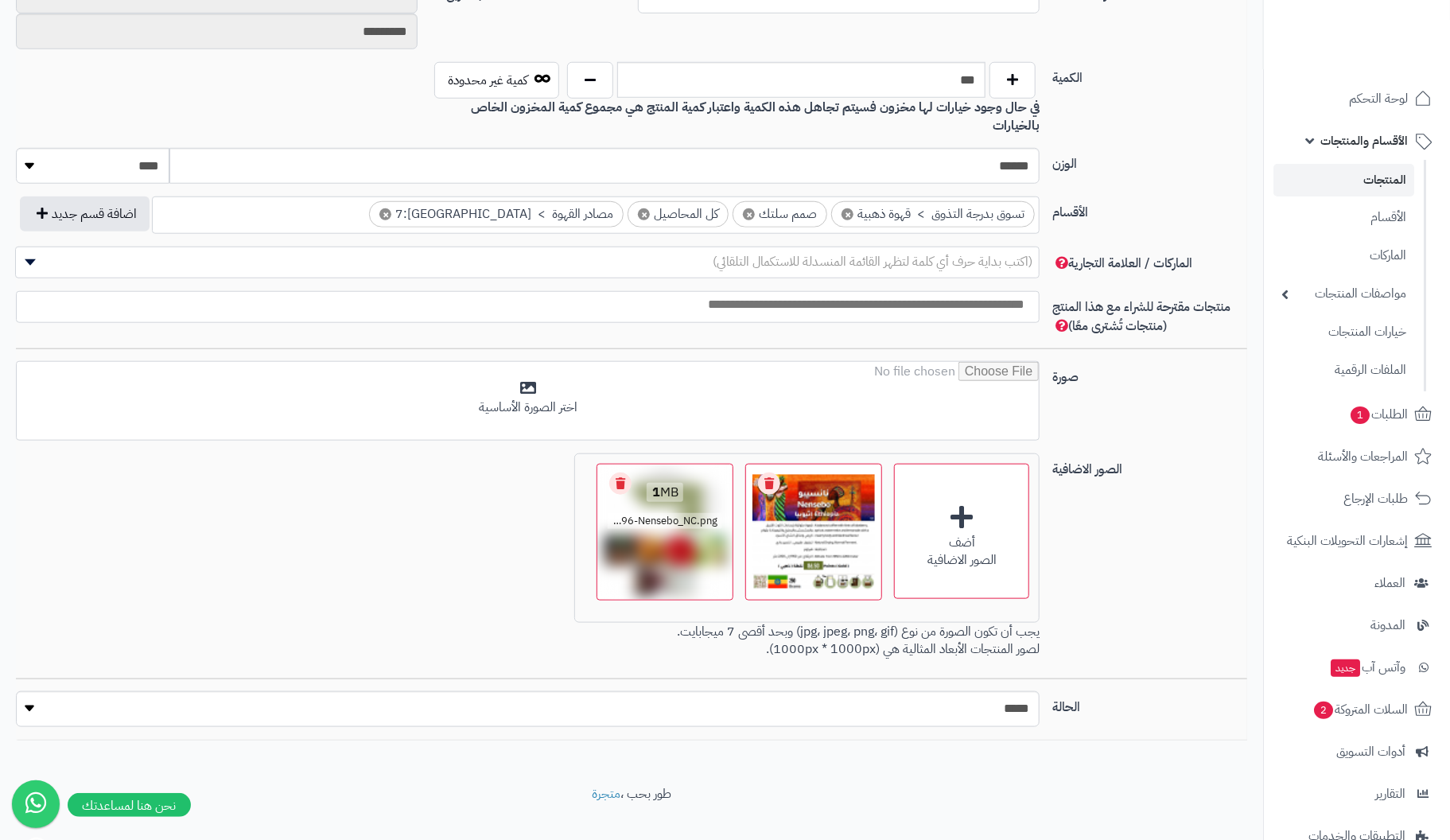
click at [628, 472] on link "Remove file" at bounding box center [620, 483] width 22 height 22
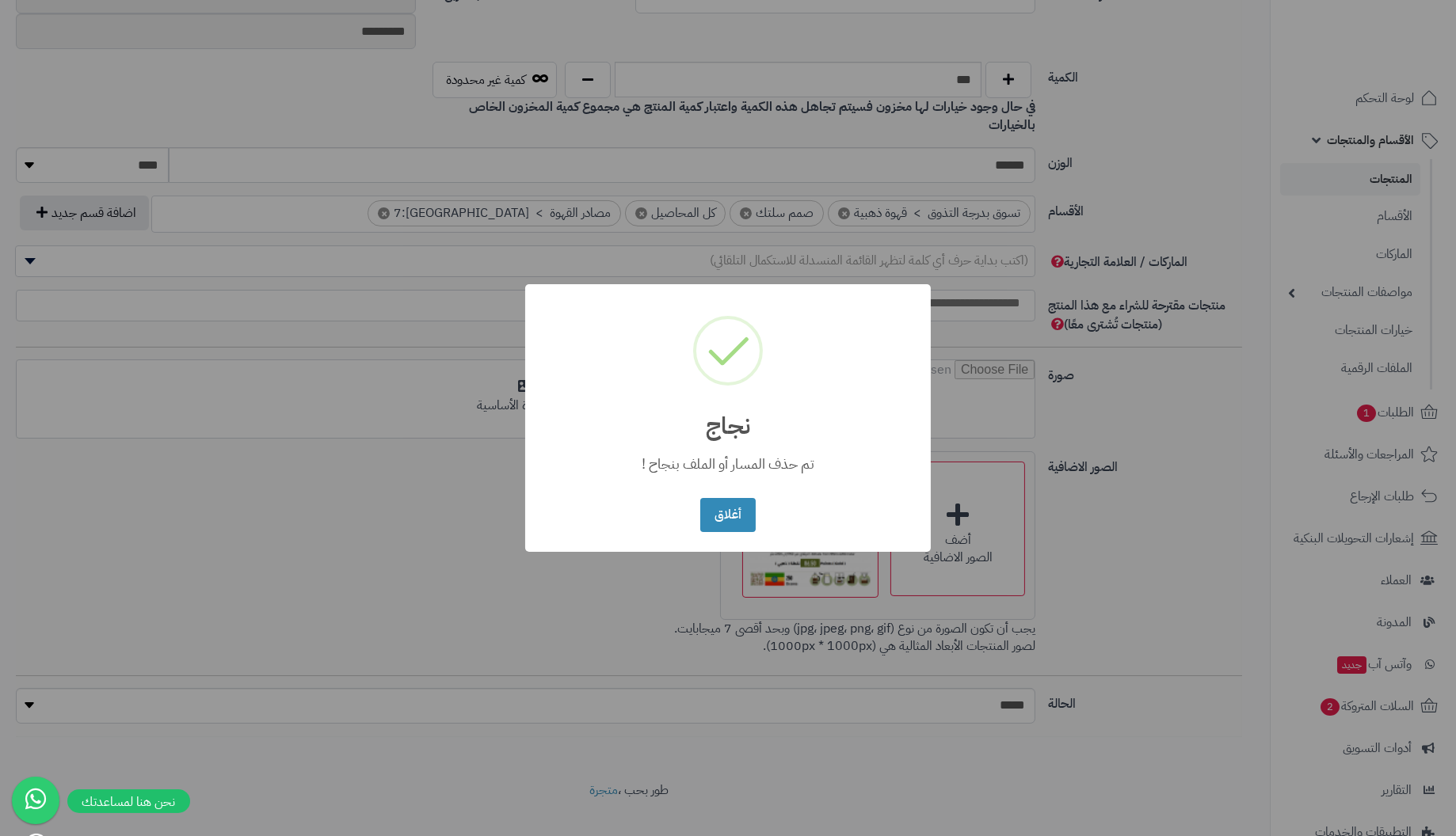
click at [700, 498] on button "أغلاق" at bounding box center [727, 515] width 54 height 34
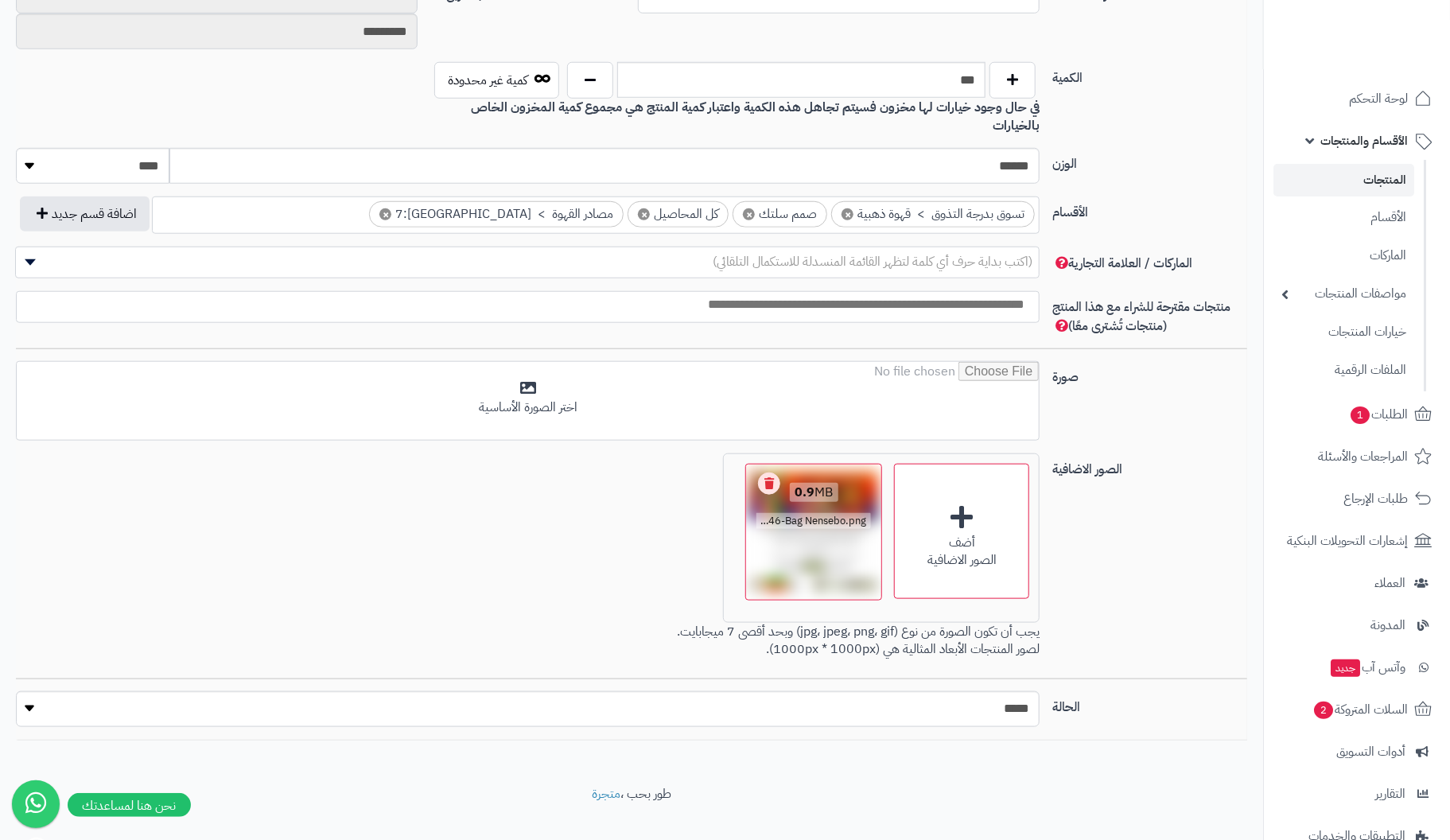
click at [769, 472] on link "Remove file" at bounding box center [769, 483] width 22 height 22
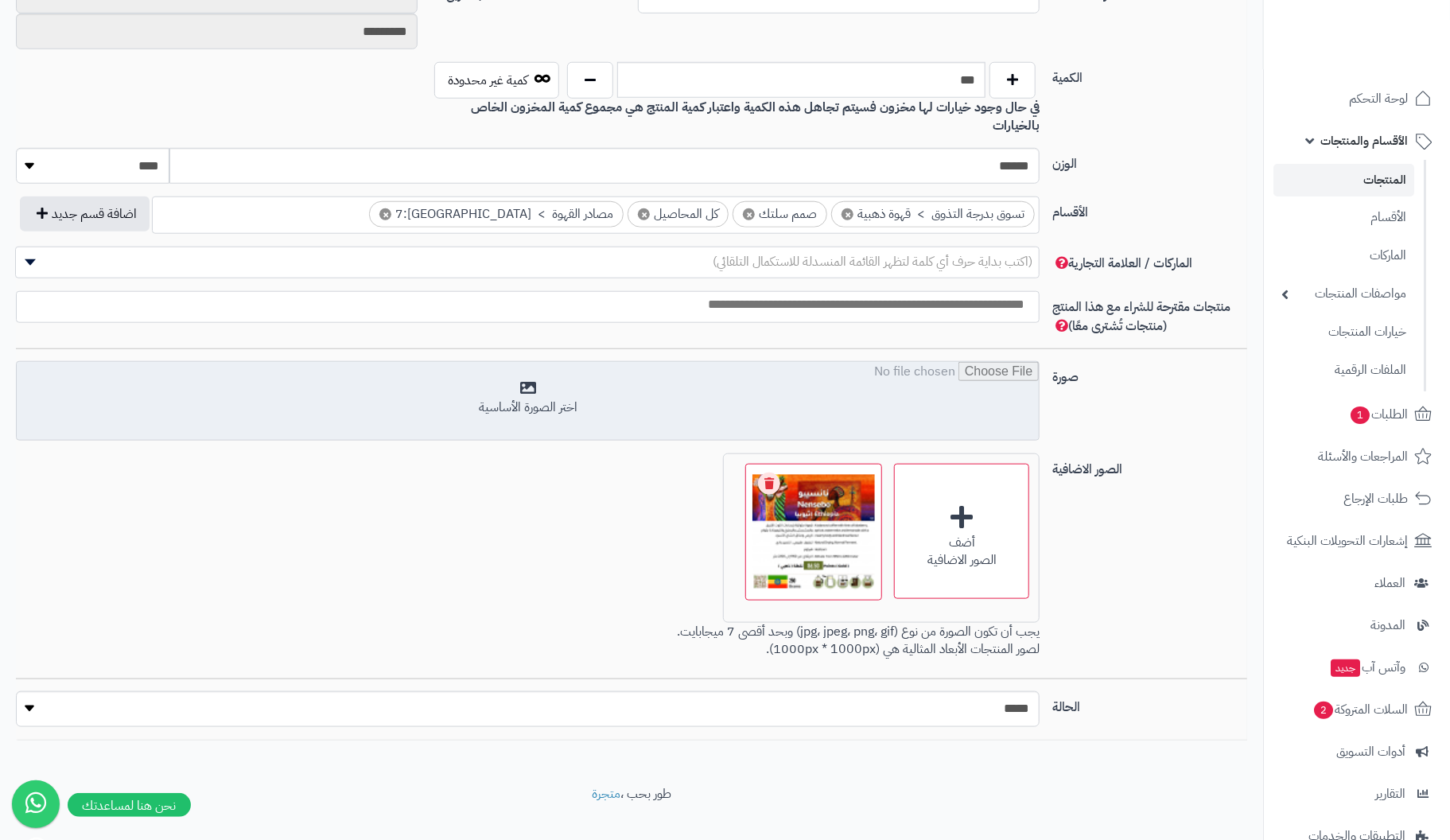
scroll to position [681, 0]
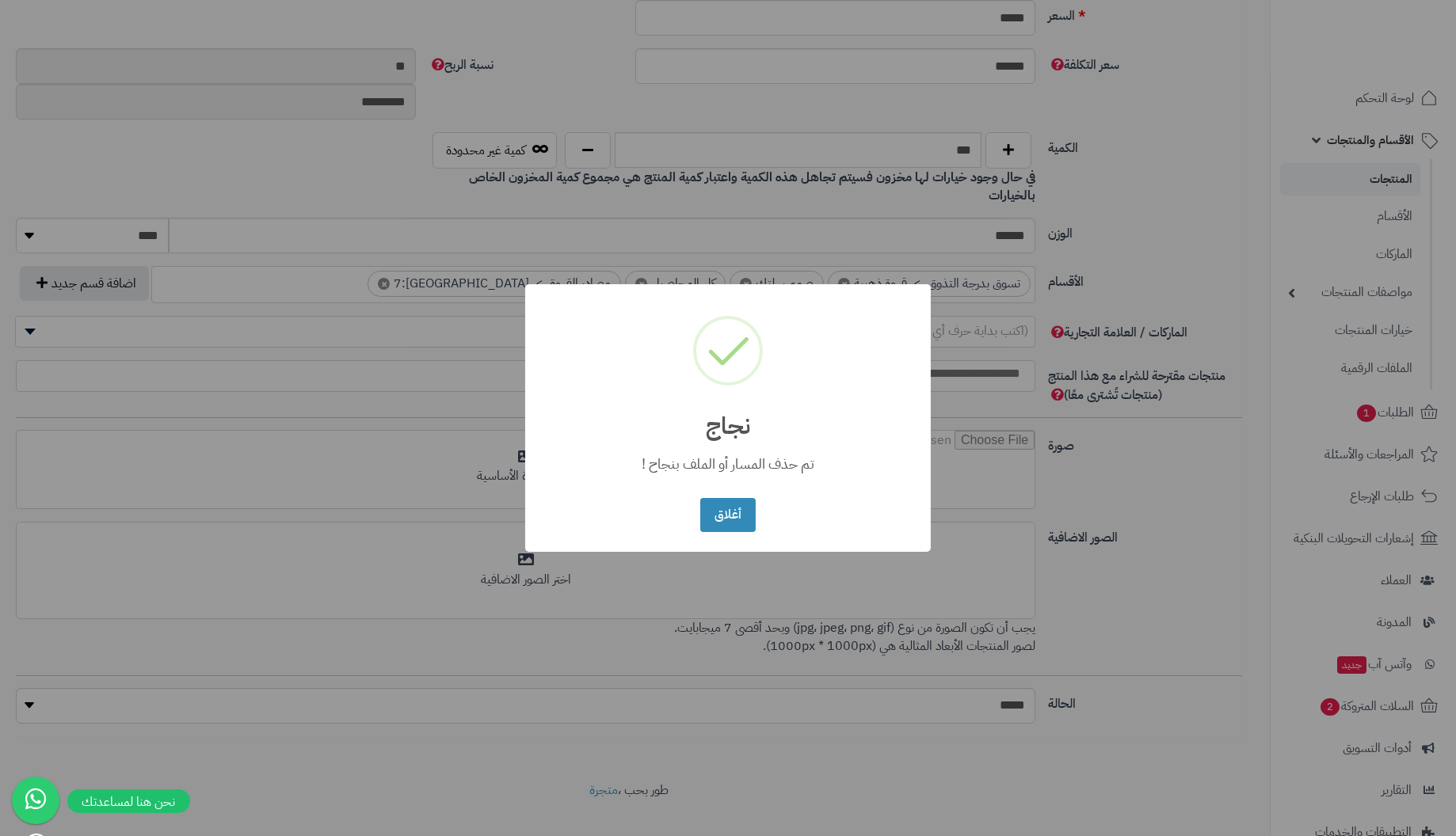
click at [700, 498] on button "أغلاق" at bounding box center [727, 515] width 54 height 34
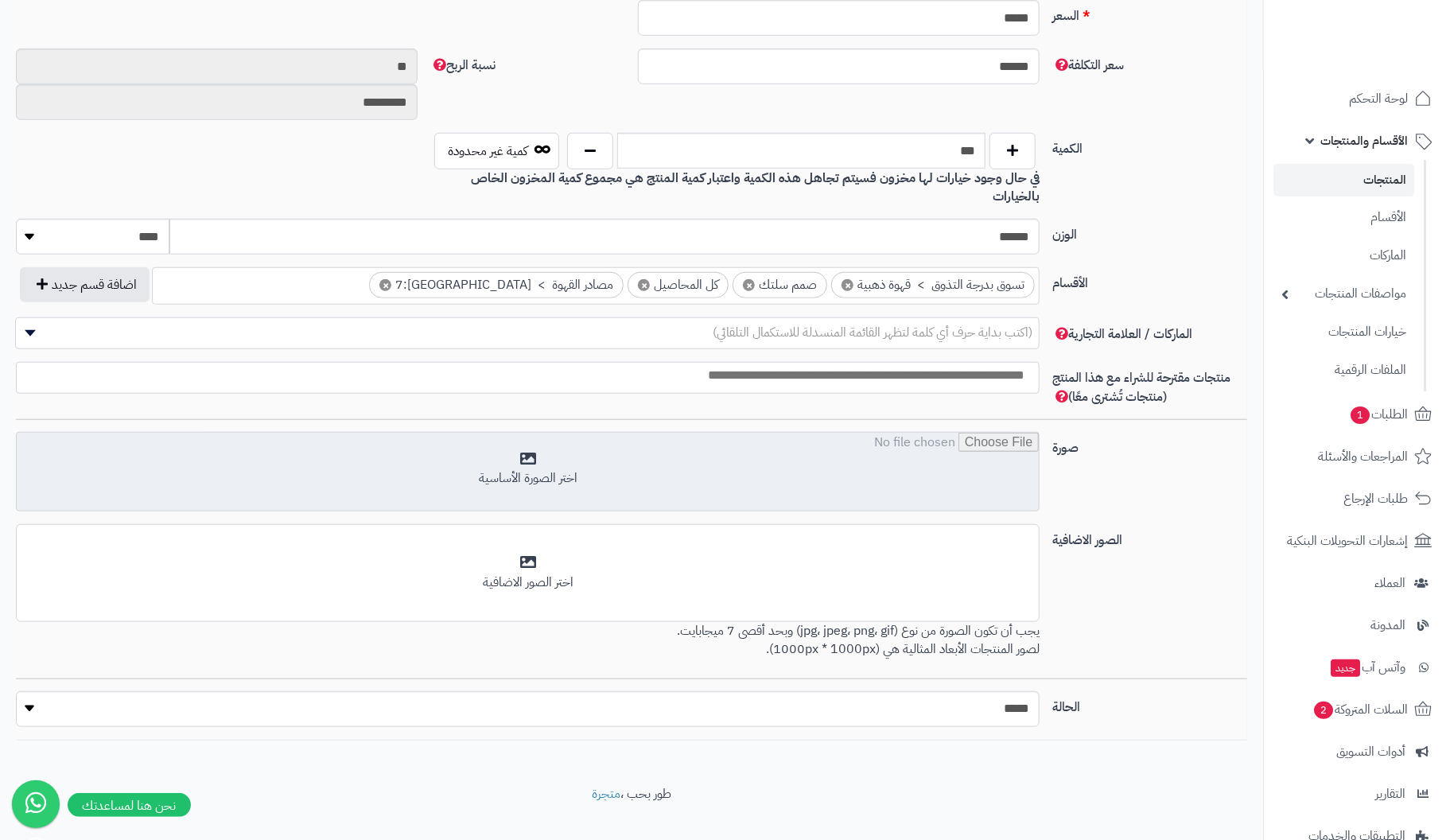
click at [530, 436] on input "file" at bounding box center [527, 473] width 1022 height 80
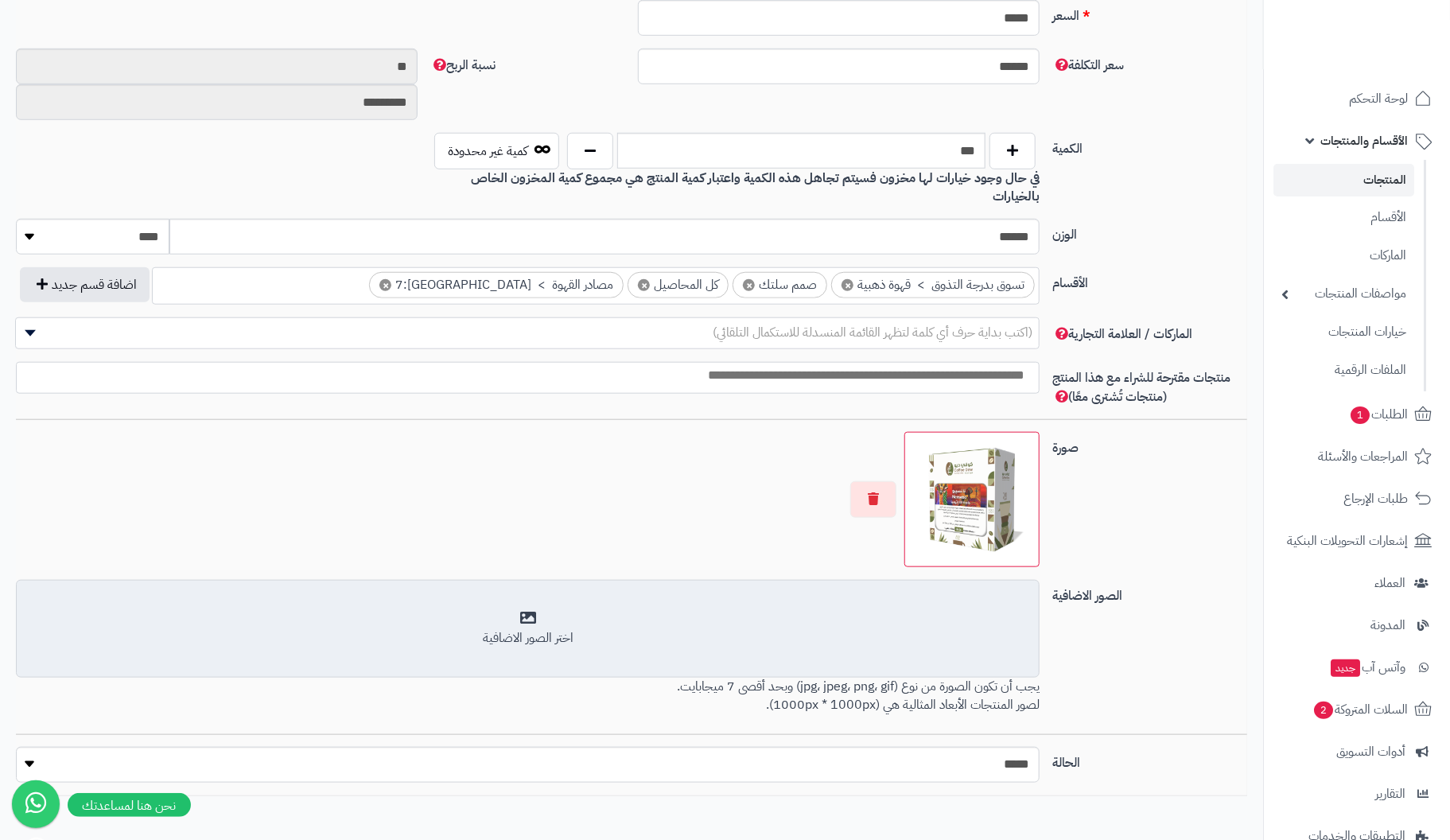
click at [533, 610] on div "اختر الصور الاضافية" at bounding box center [528, 629] width 1003 height 38
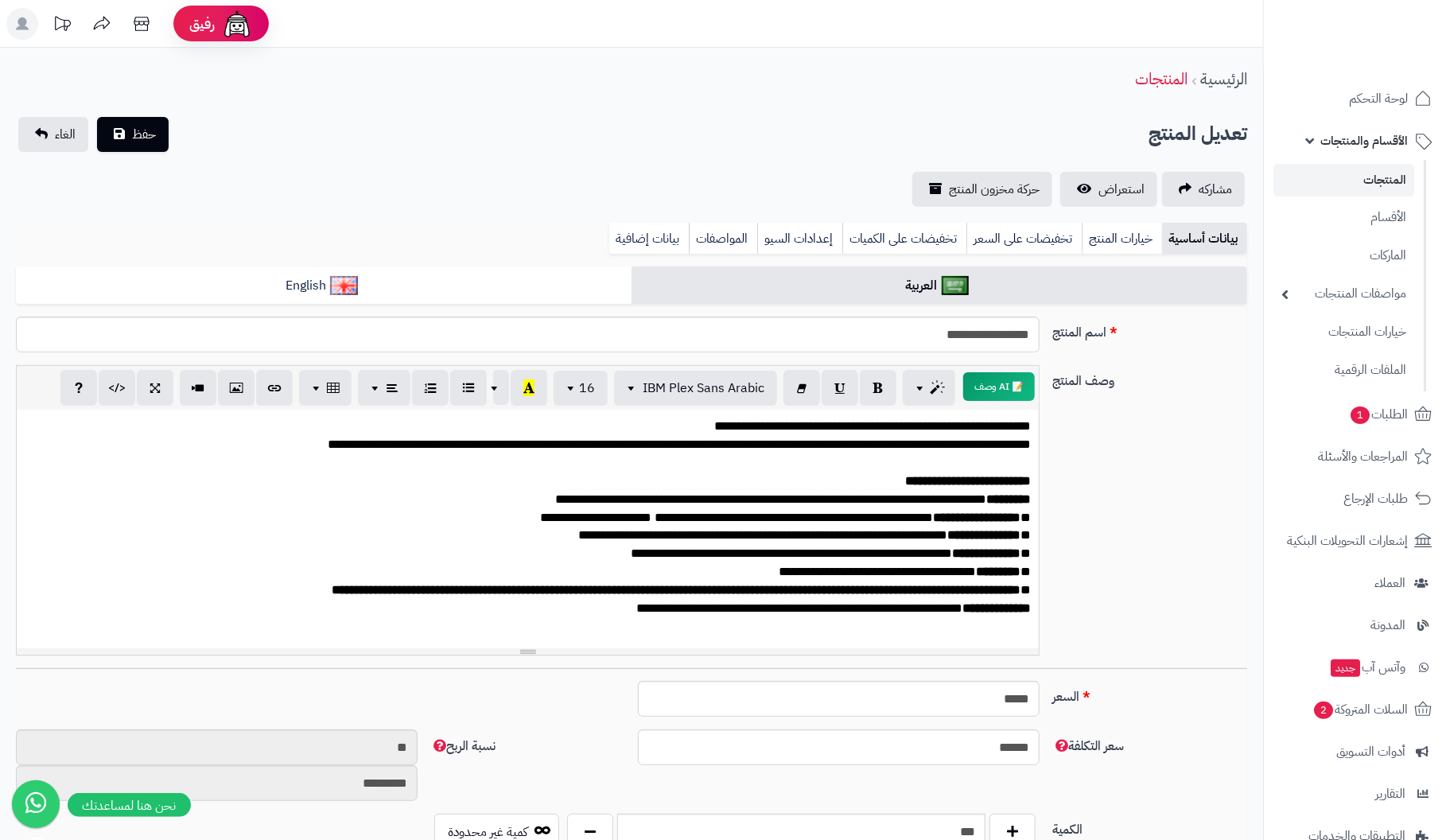
scroll to position [0, 0]
click at [145, 135] on span "حفظ" at bounding box center [144, 133] width 24 height 19
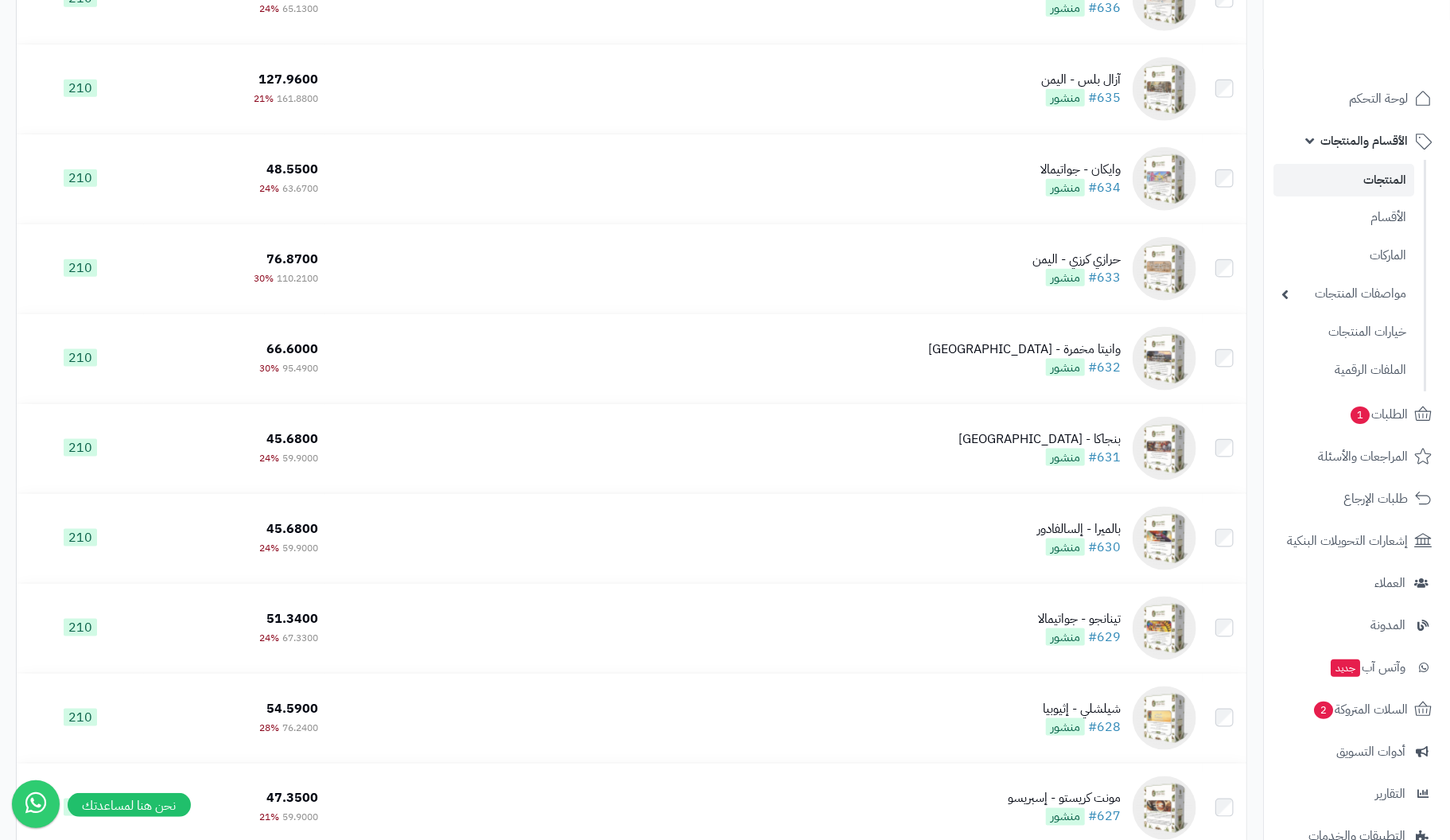
scroll to position [8612, 0]
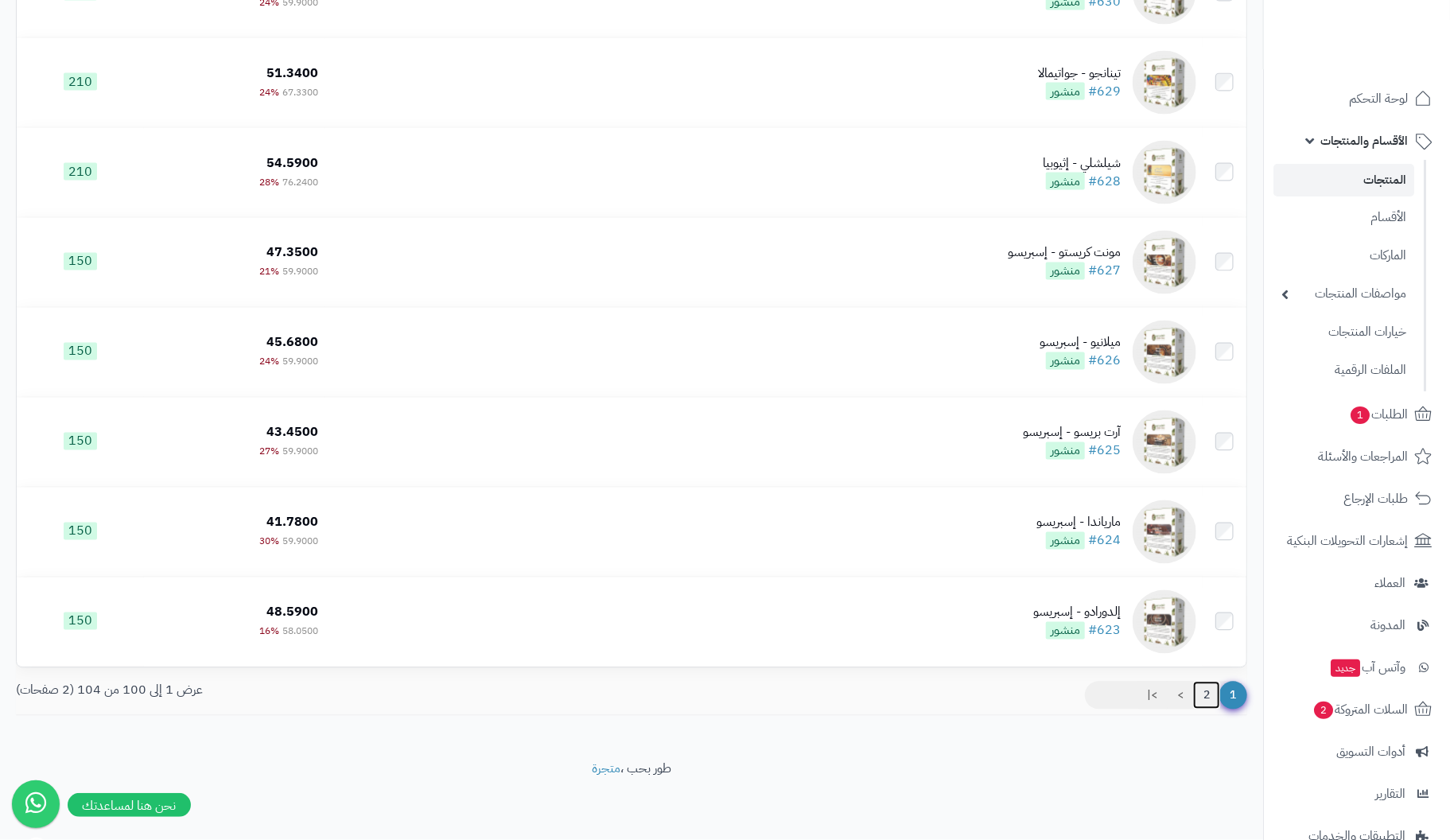
click at [1207, 696] on link "2" at bounding box center [1206, 696] width 27 height 29
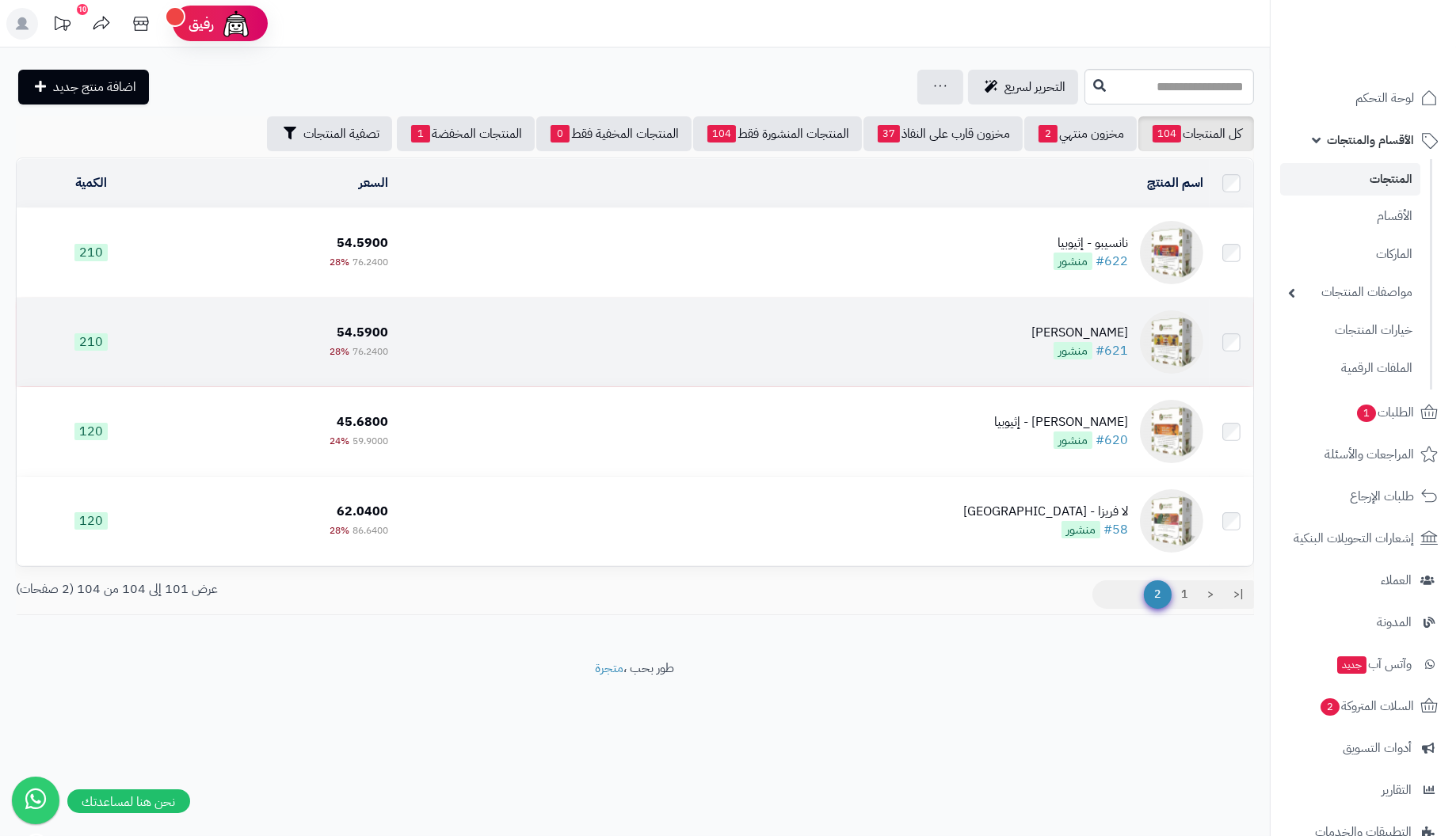
click at [1116, 338] on div "[PERSON_NAME]" at bounding box center [1079, 333] width 97 height 18
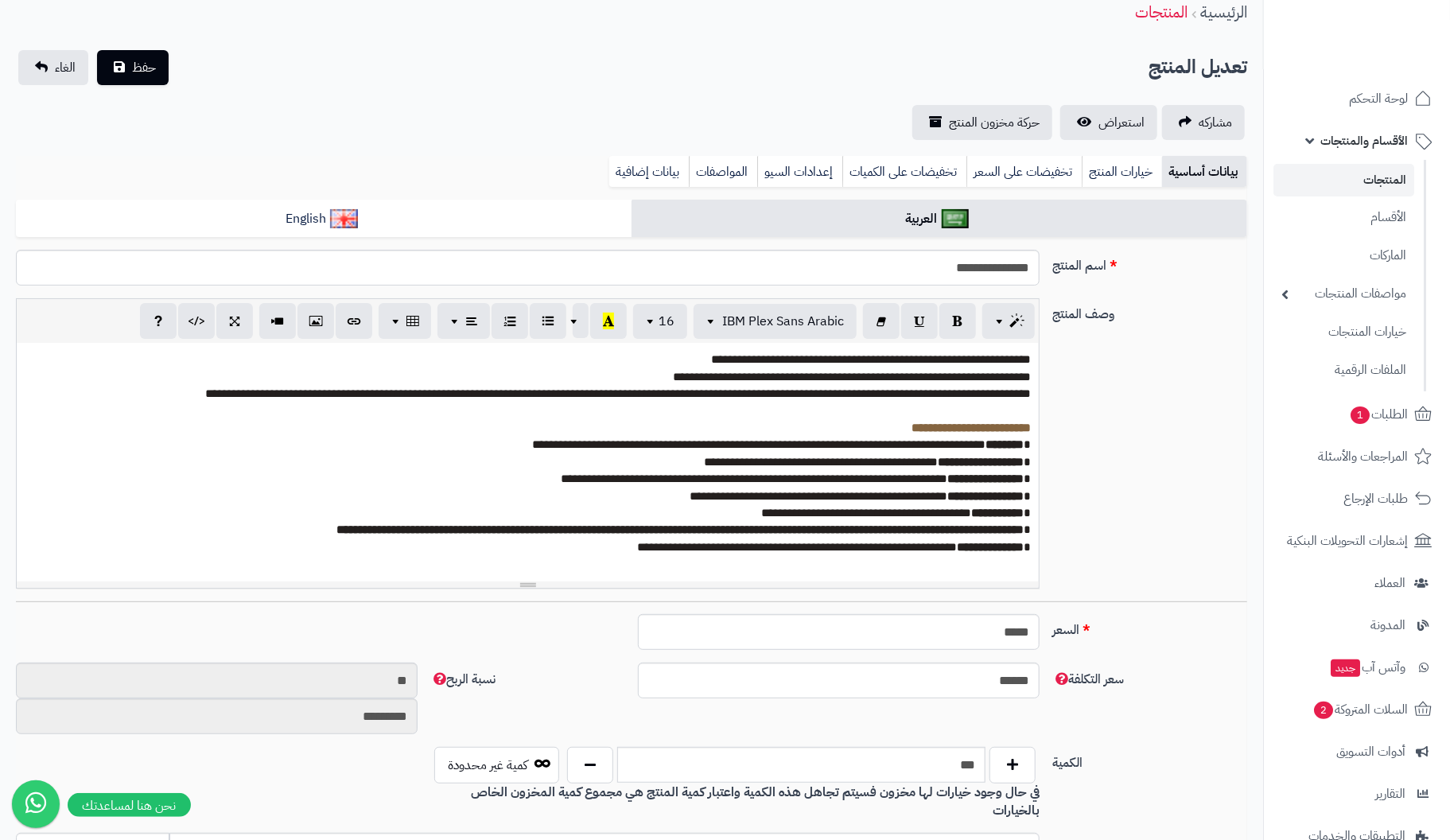
scroll to position [477, 0]
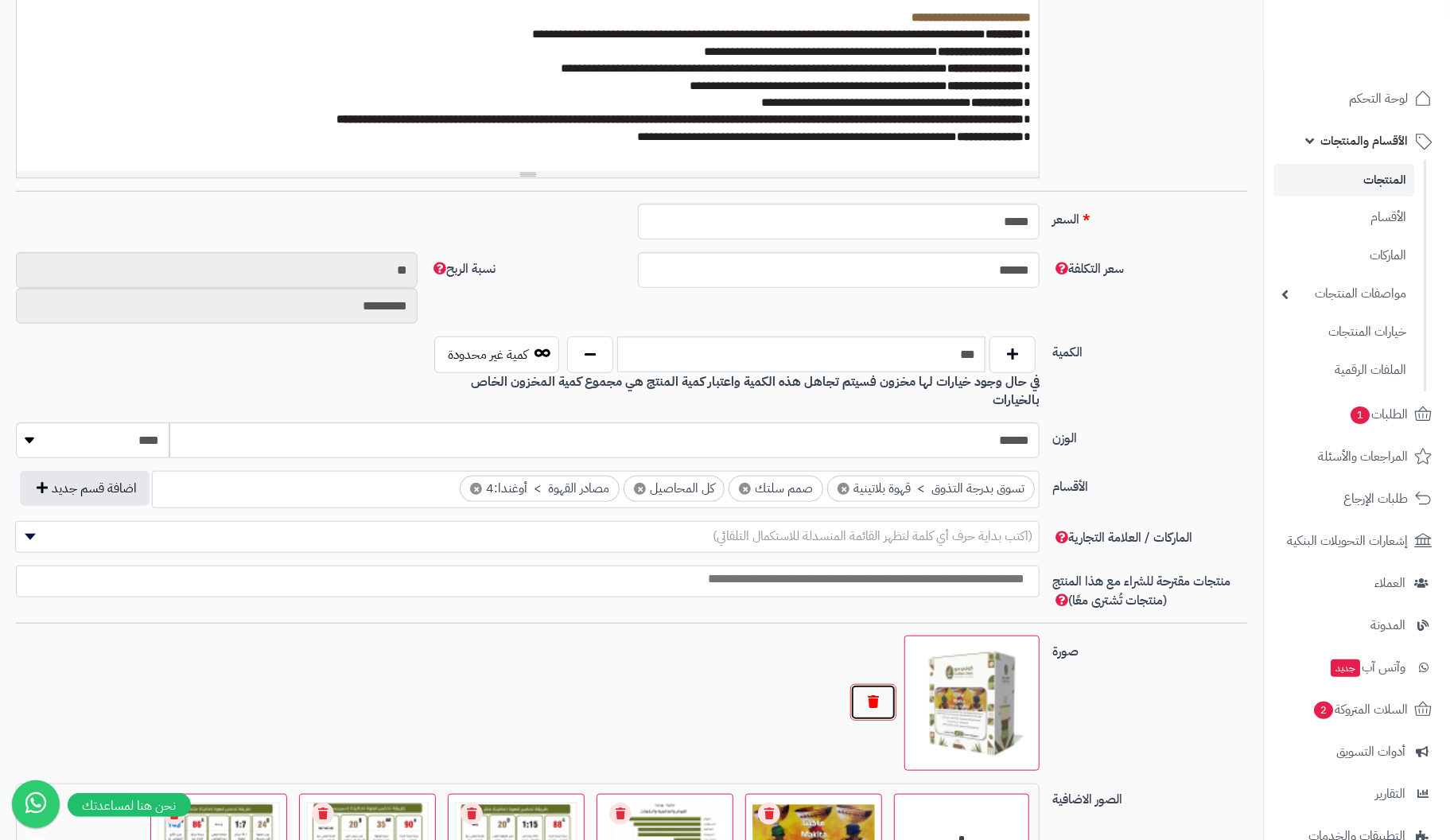
click at [878, 684] on button "button" at bounding box center [873, 702] width 46 height 37
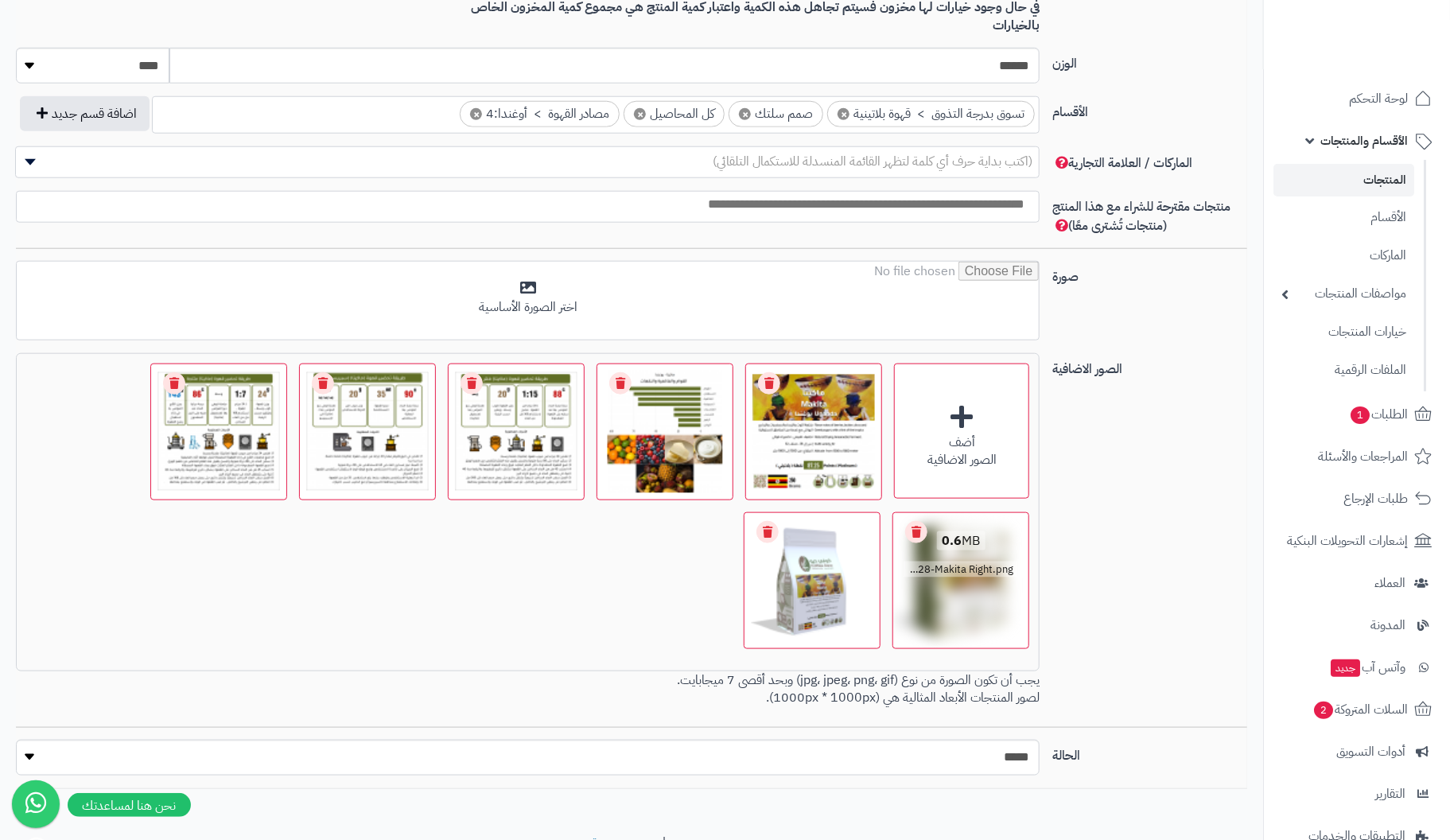
scroll to position [900, 0]
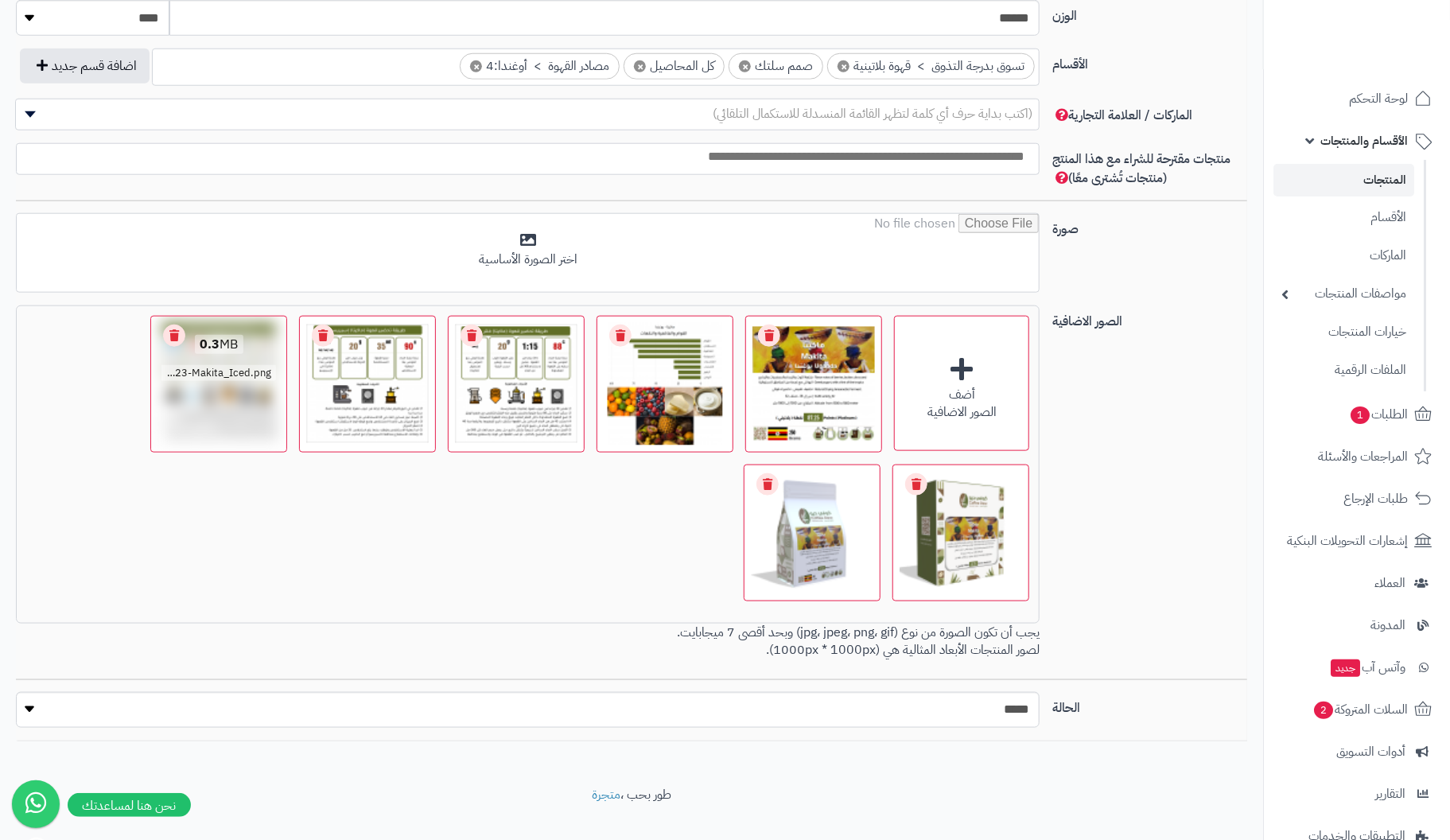
click at [179, 325] on link "Remove file" at bounding box center [174, 335] width 22 height 22
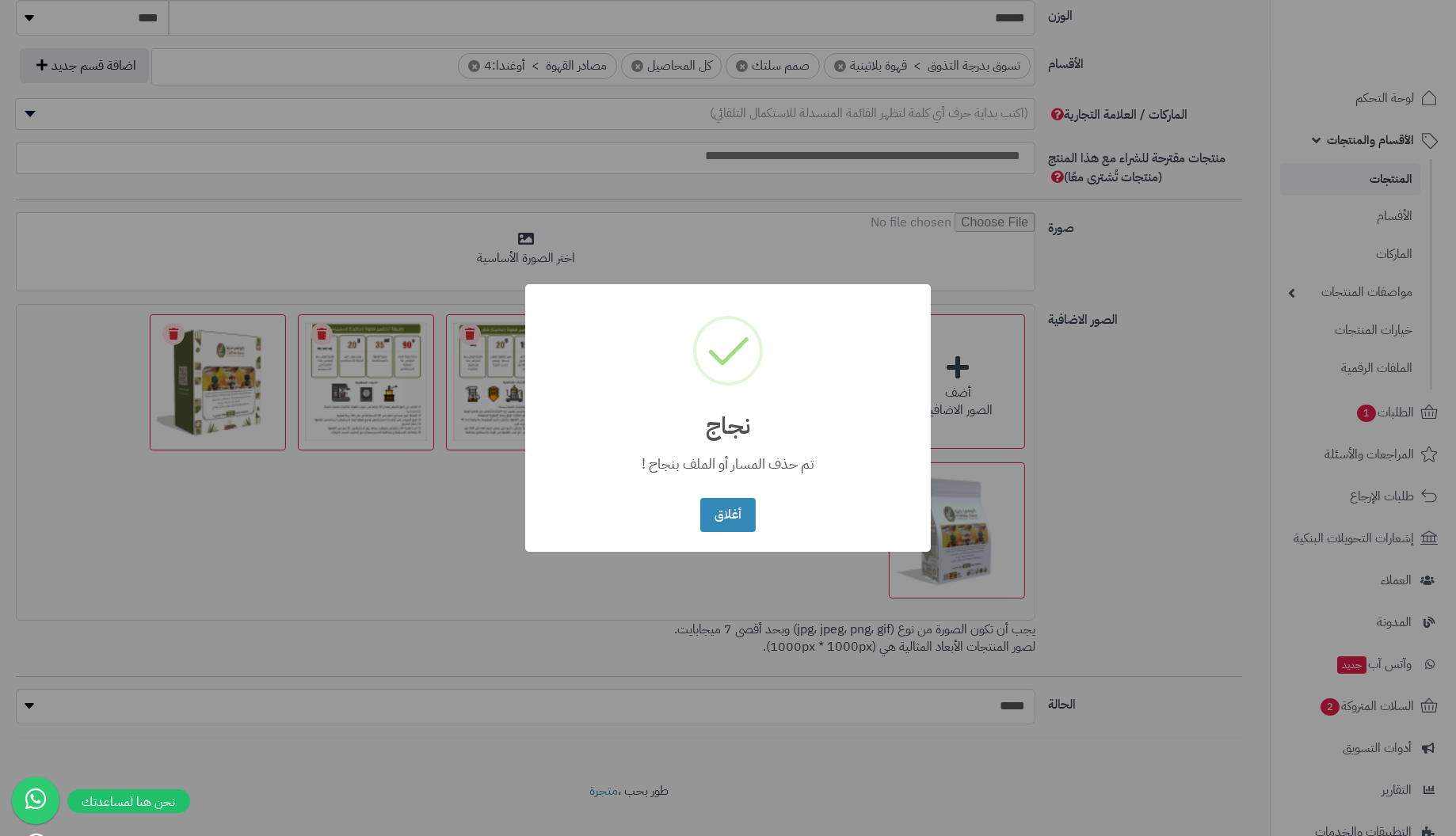
click at [700, 498] on button "أغلاق" at bounding box center [727, 515] width 54 height 34
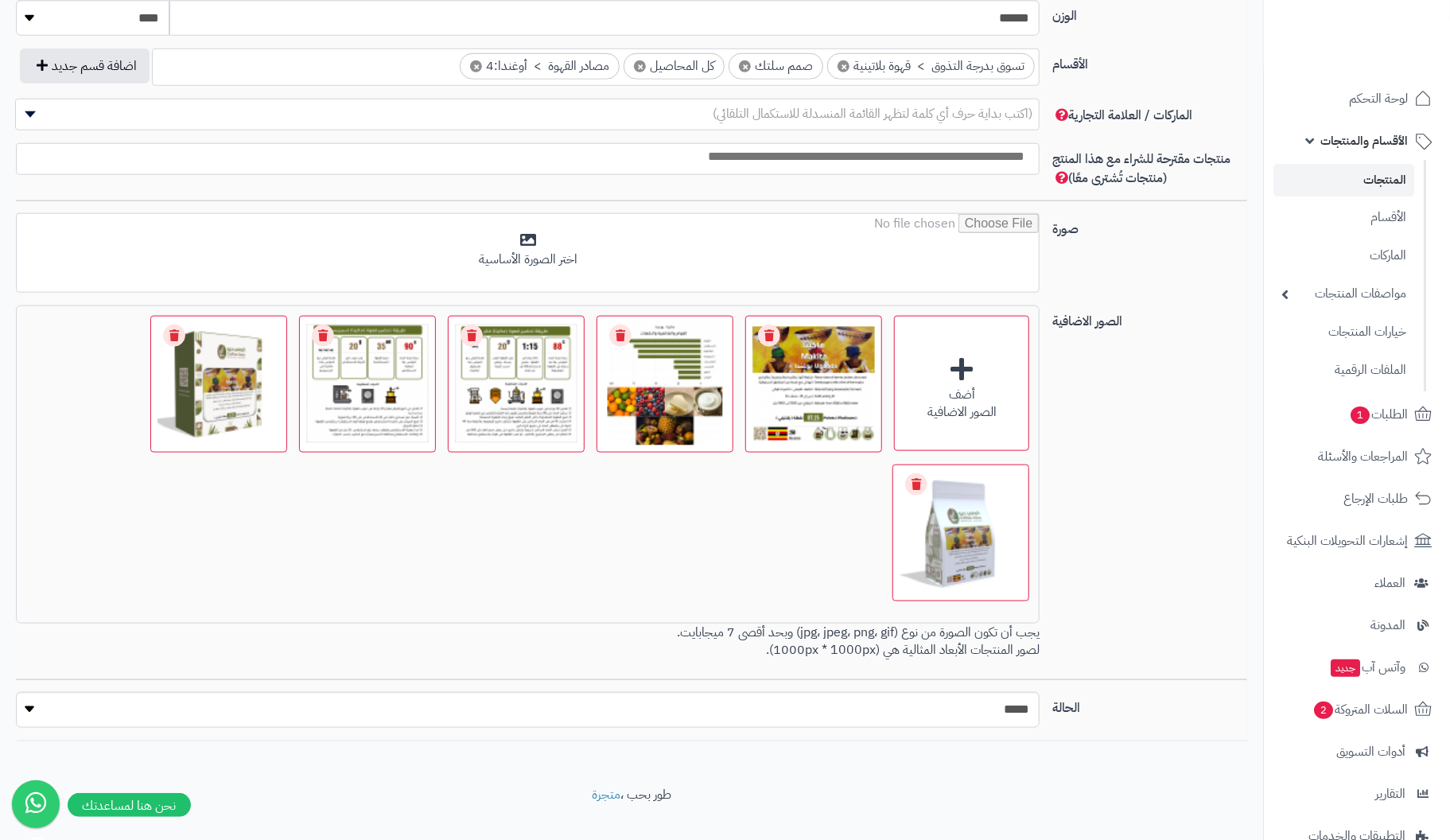
click at [179, 325] on link "Remove file" at bounding box center [174, 335] width 22 height 22
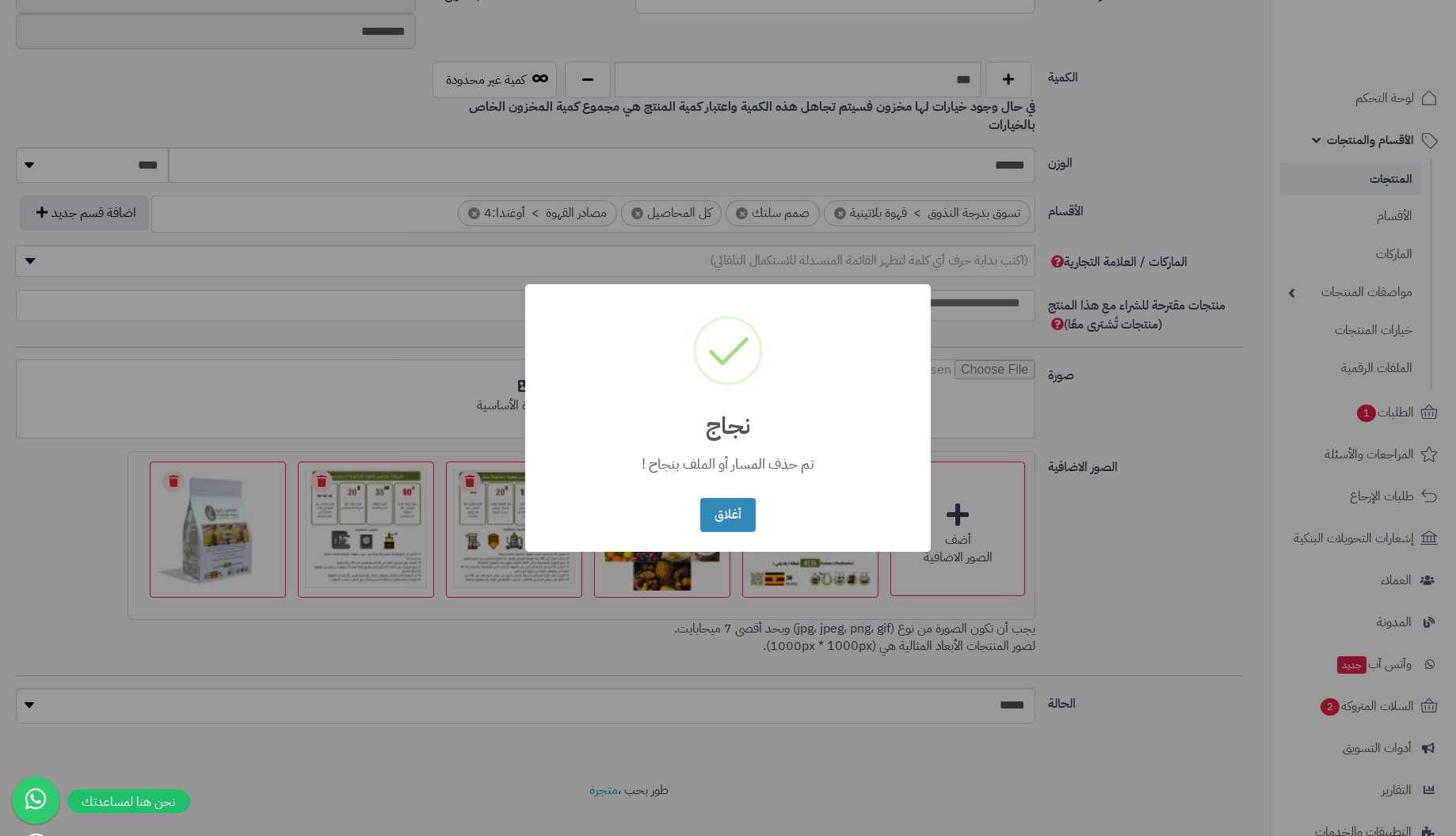
click at [700, 498] on button "أغلاق" at bounding box center [727, 515] width 54 height 34
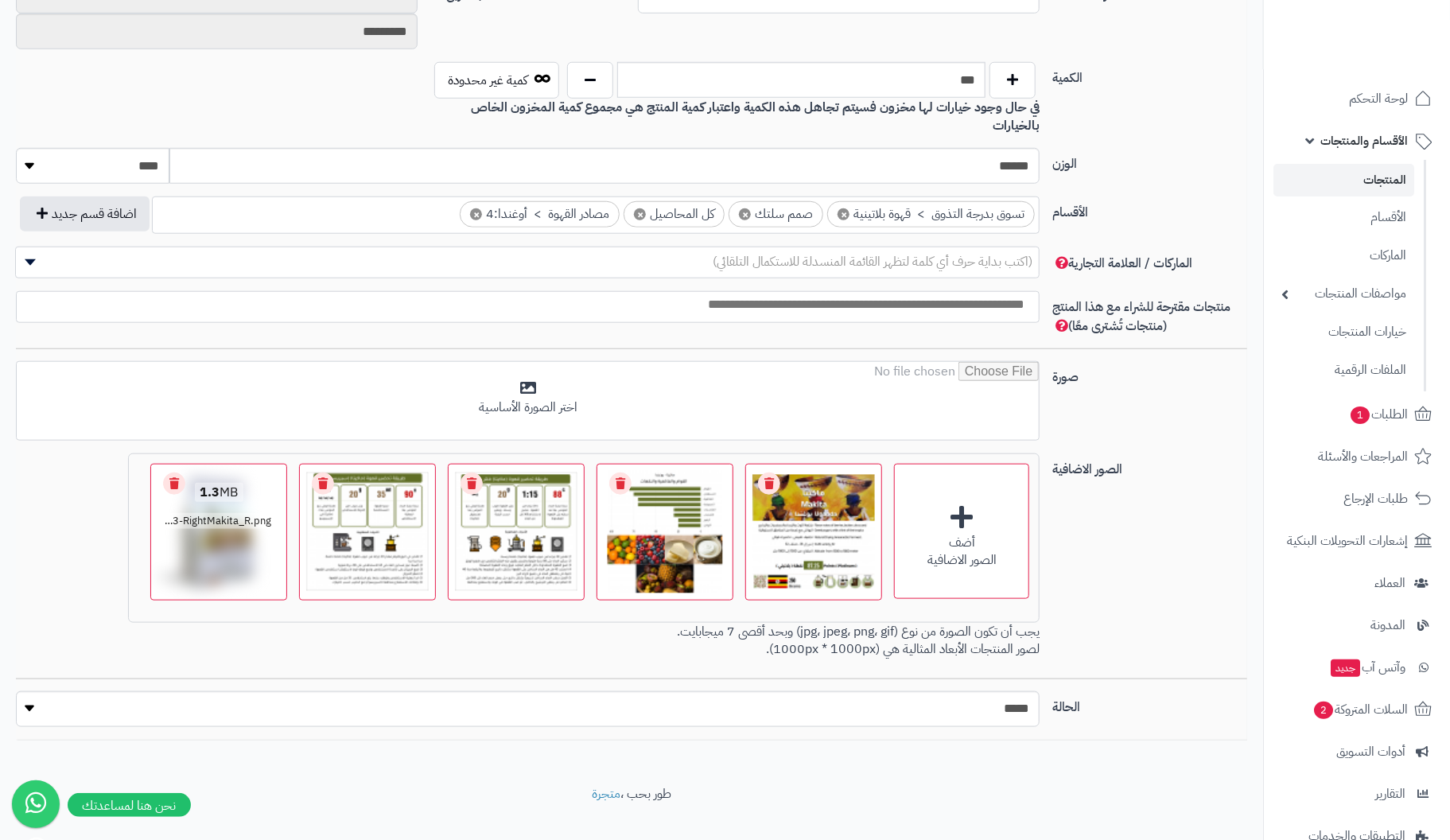
click at [174, 472] on link "Remove file" at bounding box center [174, 483] width 22 height 22
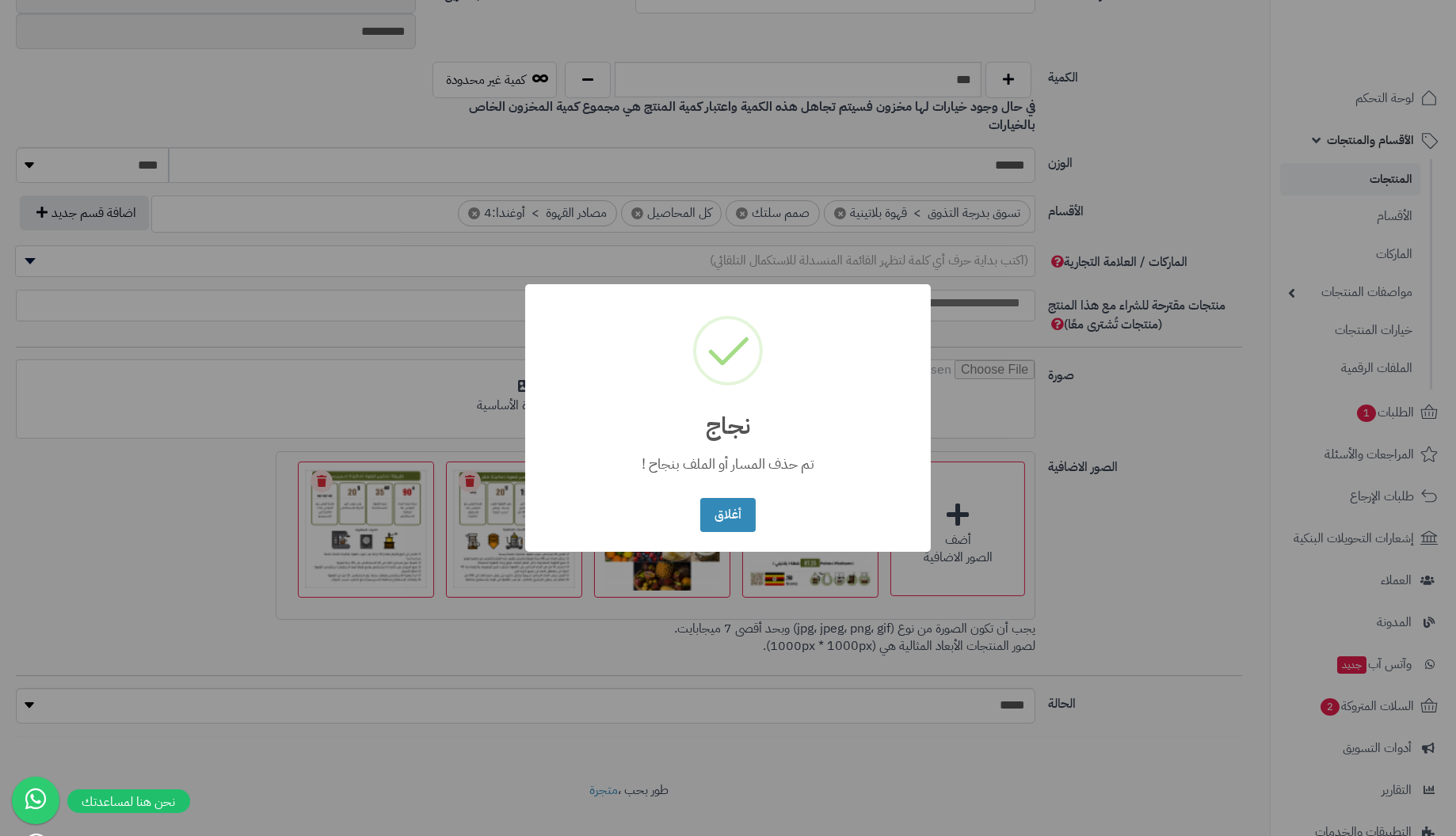
click at [700, 498] on button "أغلاق" at bounding box center [727, 515] width 54 height 34
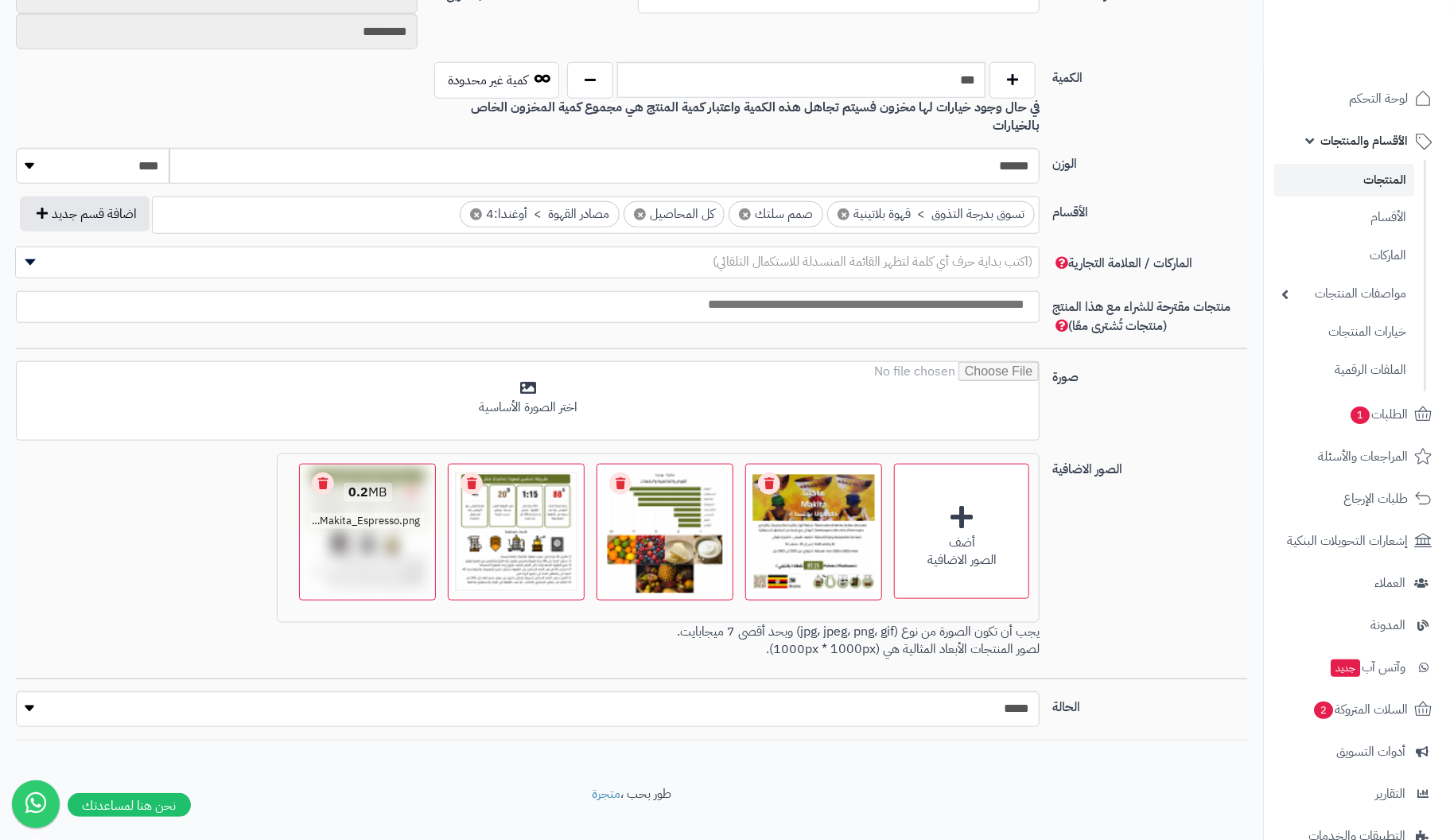
click at [327, 472] on link "Remove file" at bounding box center [322, 483] width 22 height 22
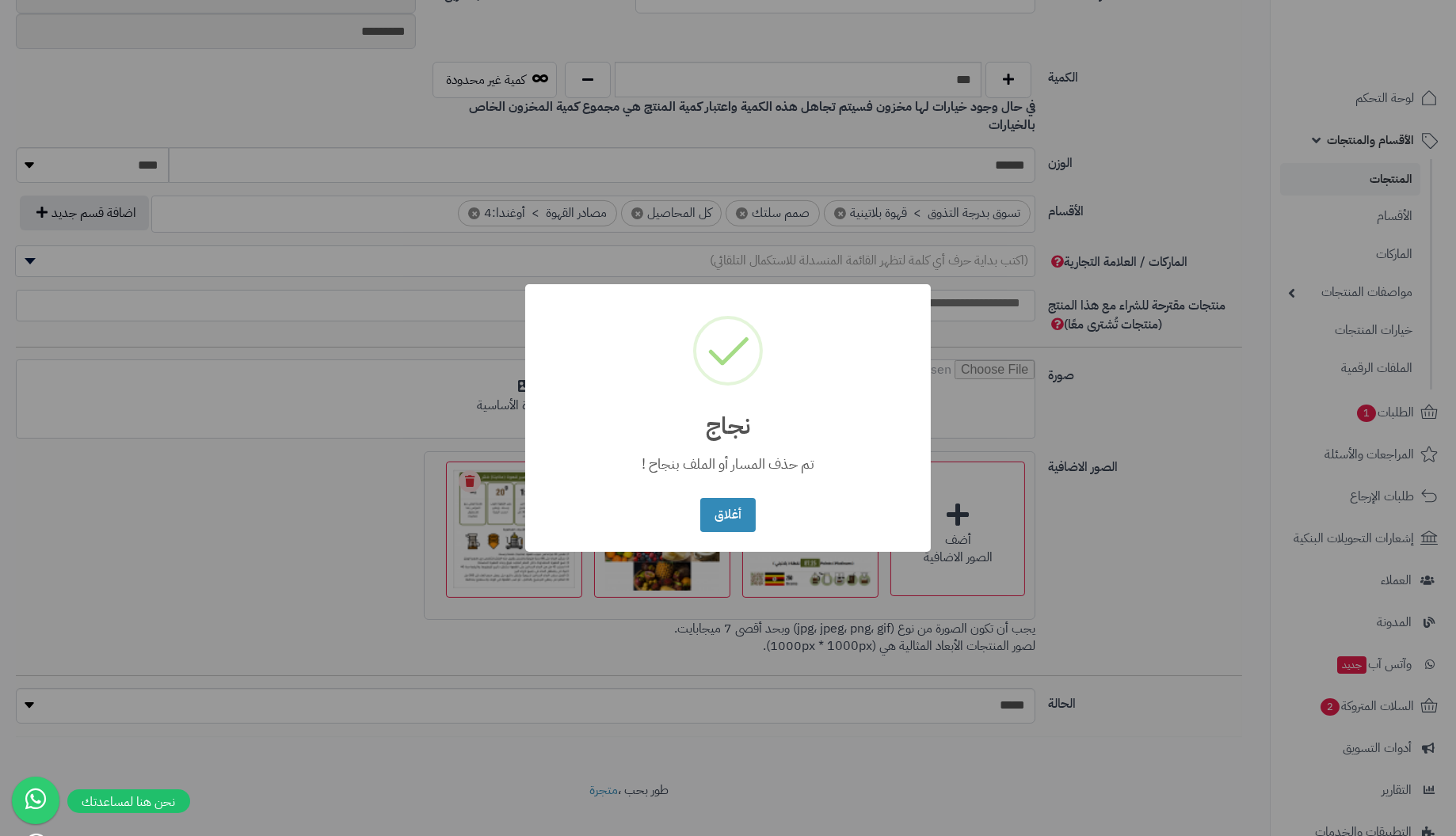
click at [700, 498] on button "أغلاق" at bounding box center [727, 515] width 54 height 34
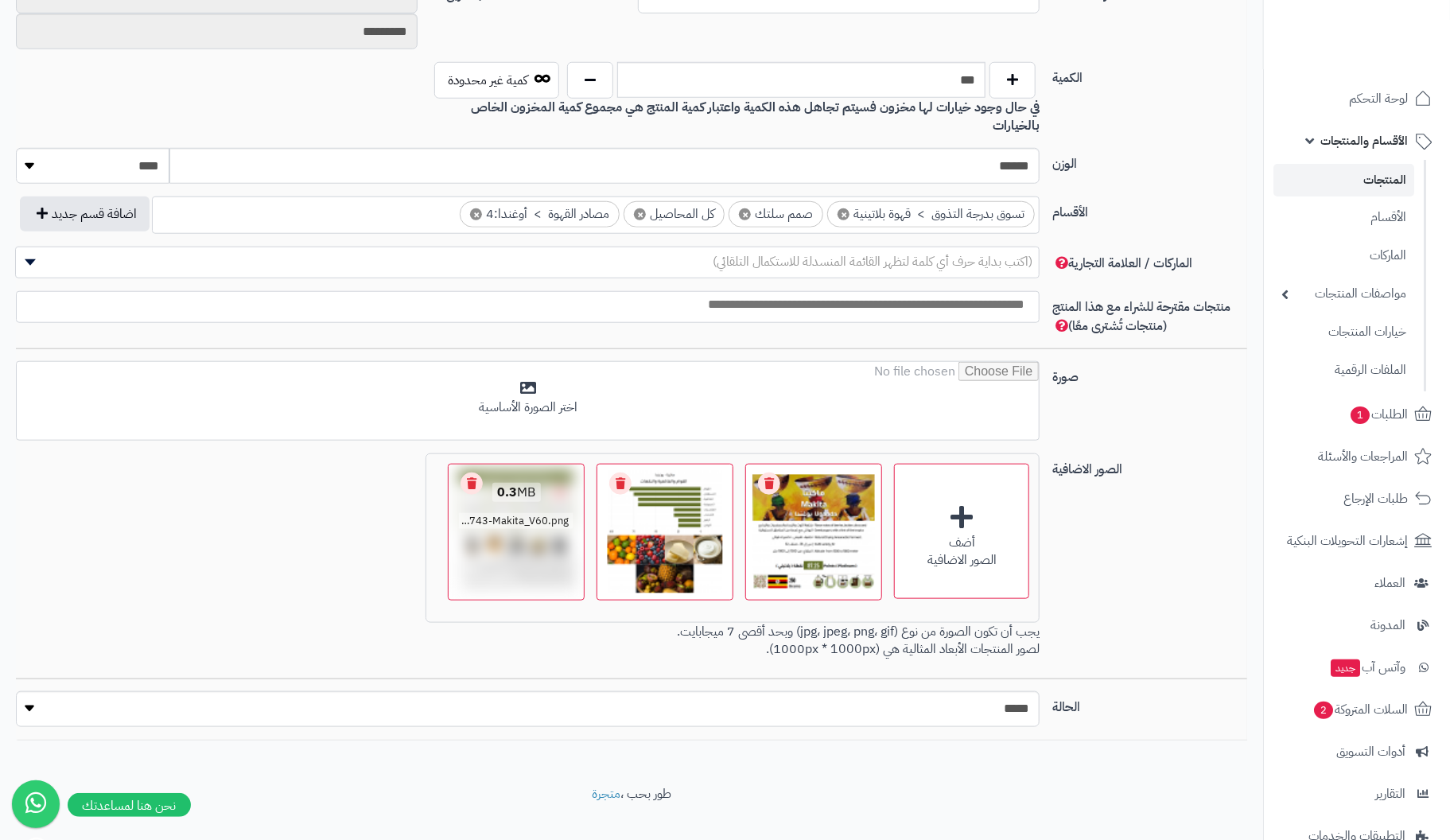
click at [474, 472] on link "Remove file" at bounding box center [471, 483] width 22 height 22
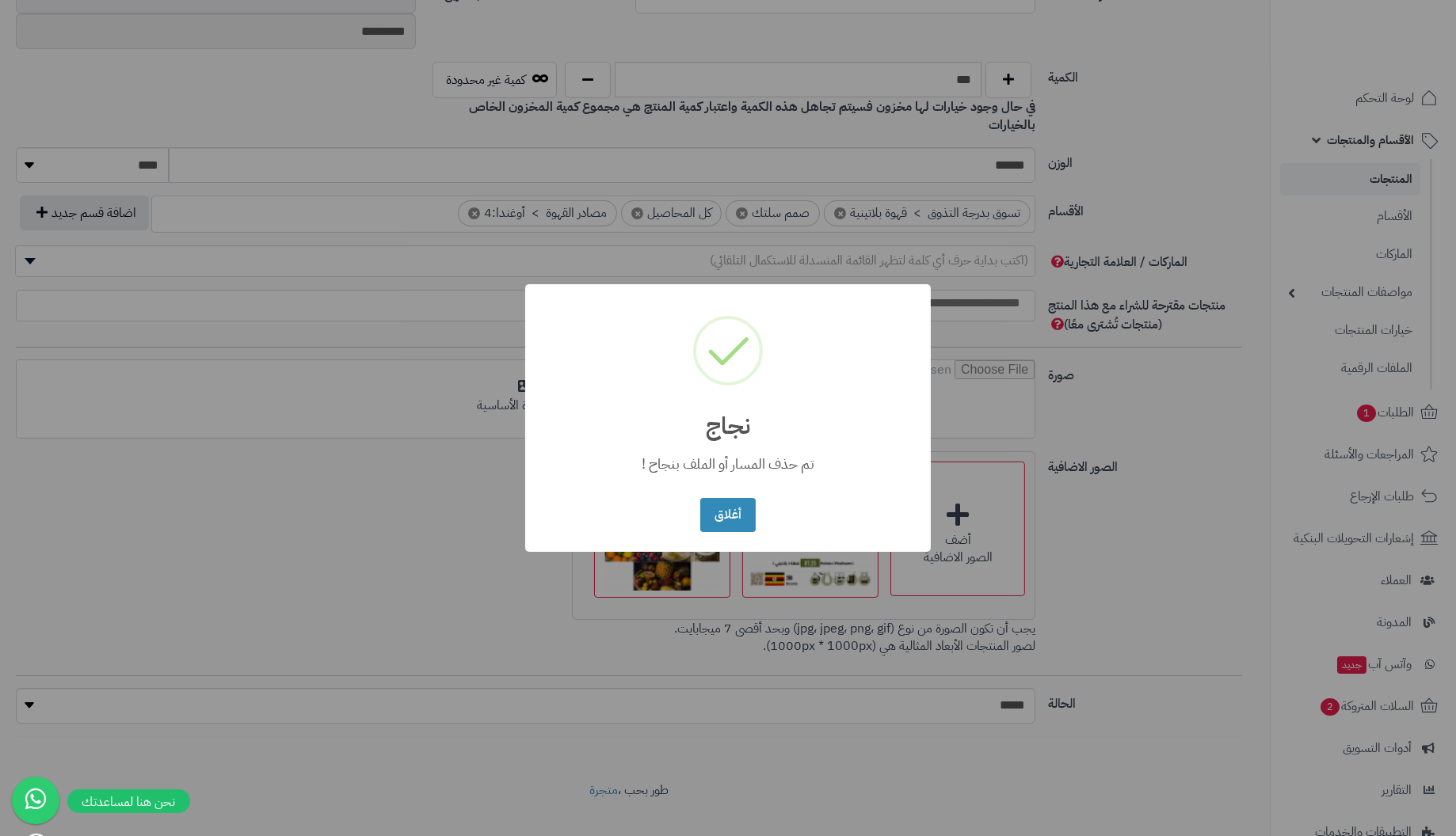
click at [700, 498] on button "أغلاق" at bounding box center [727, 515] width 54 height 34
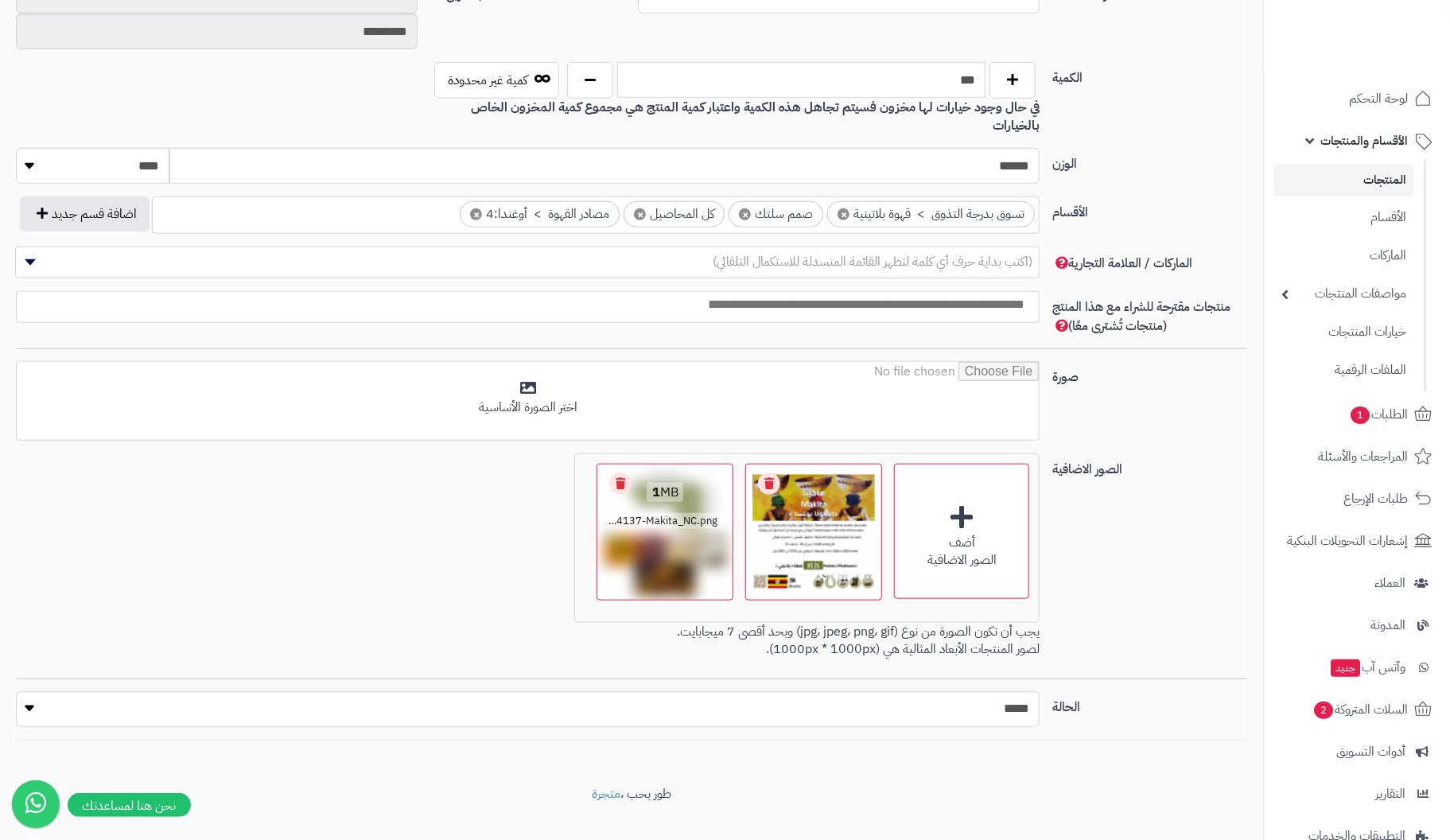
click at [621, 472] on link "Remove file" at bounding box center [620, 483] width 22 height 22
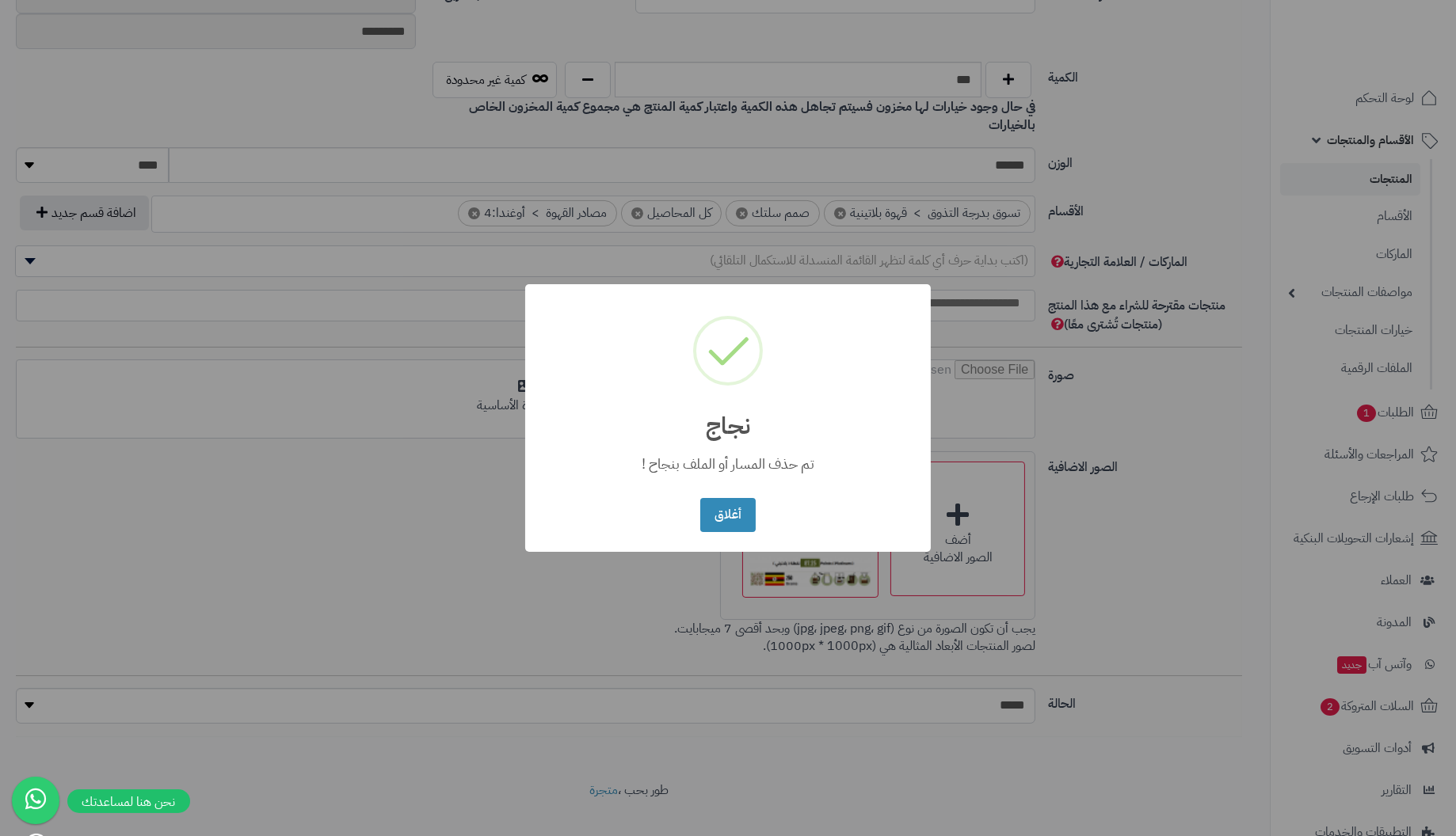
click at [700, 498] on button "أغلاق" at bounding box center [727, 515] width 54 height 34
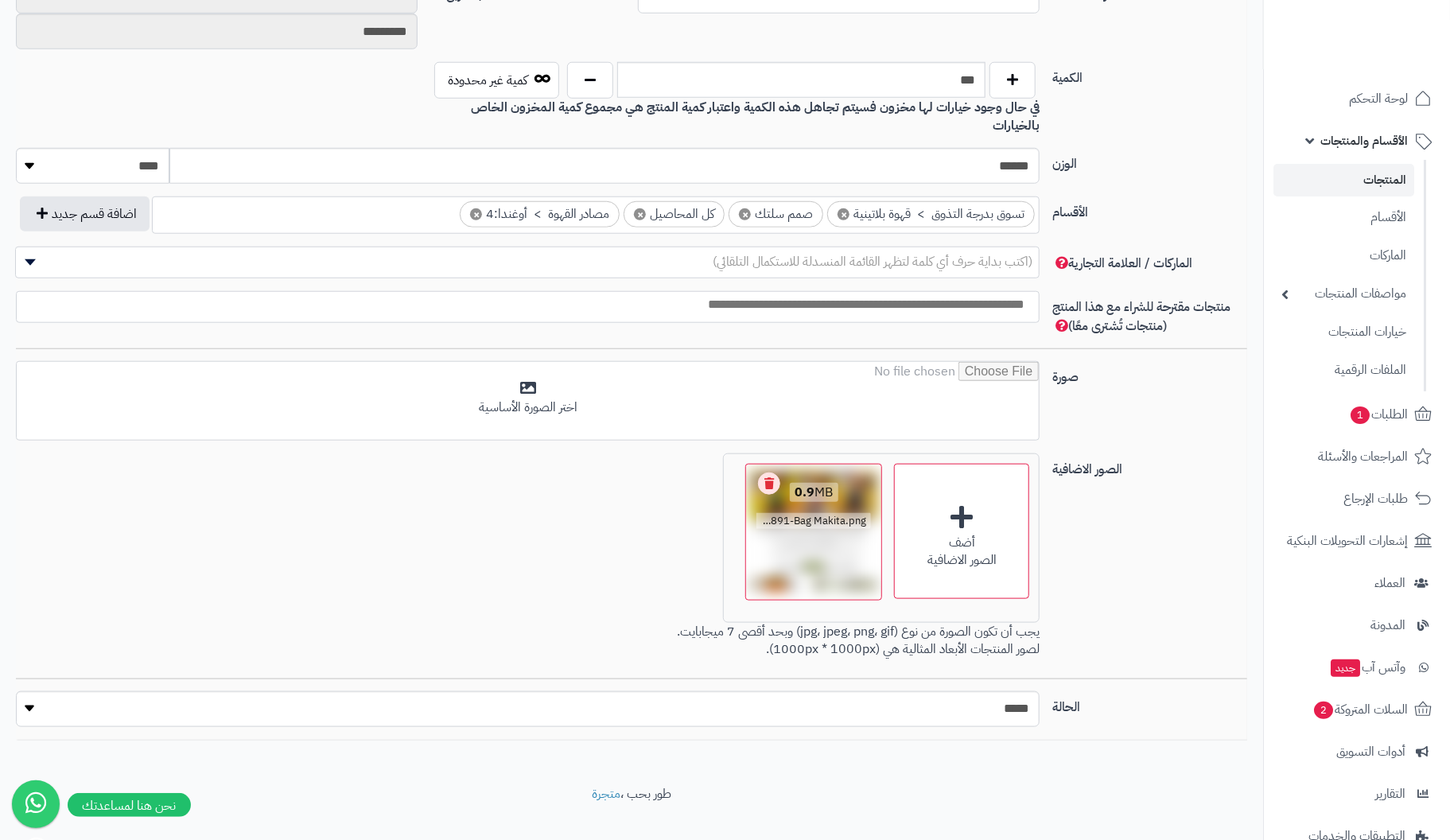
click at [769, 472] on link "Remove file" at bounding box center [769, 483] width 22 height 22
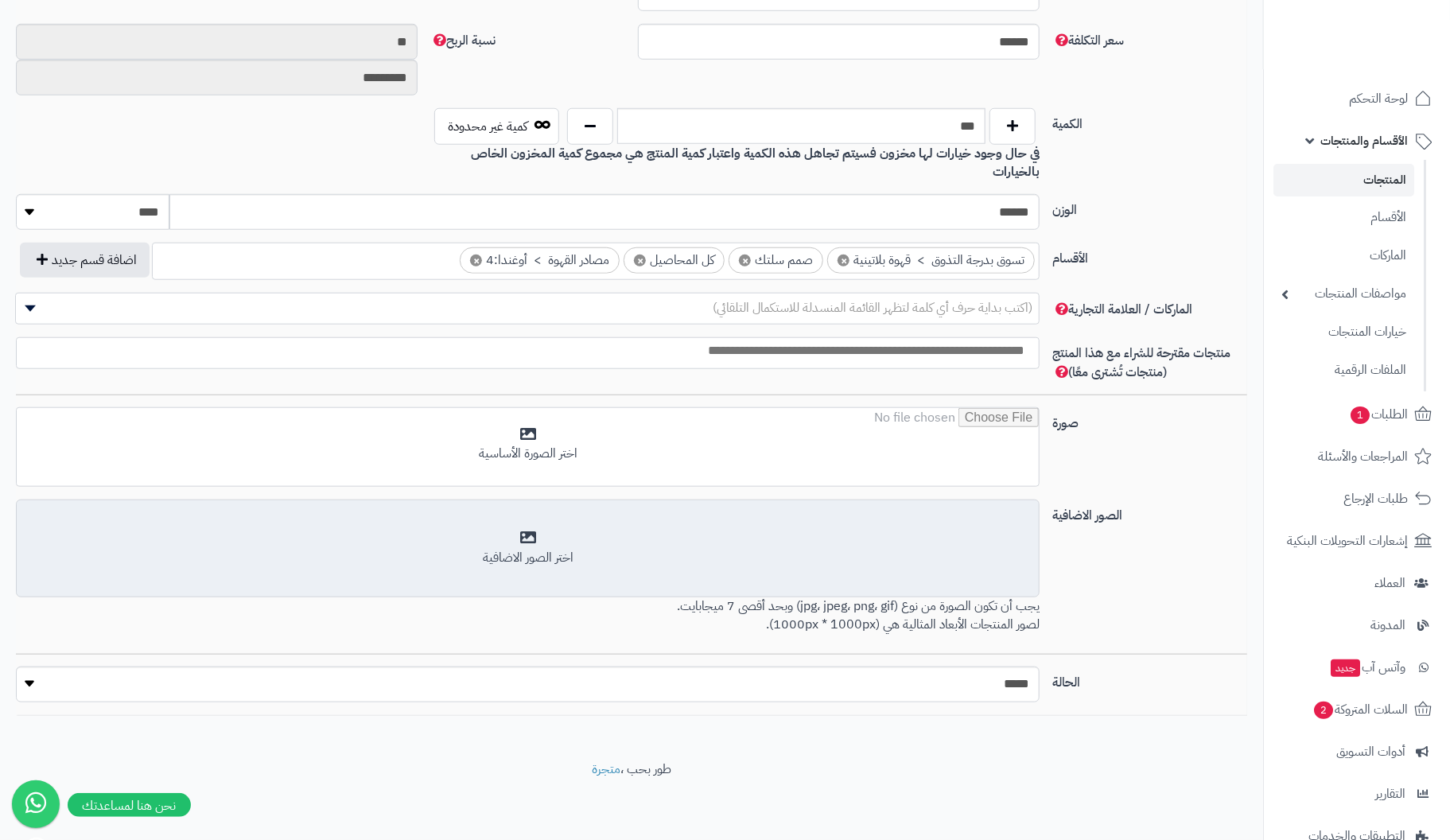
scroll to position [681, 0]
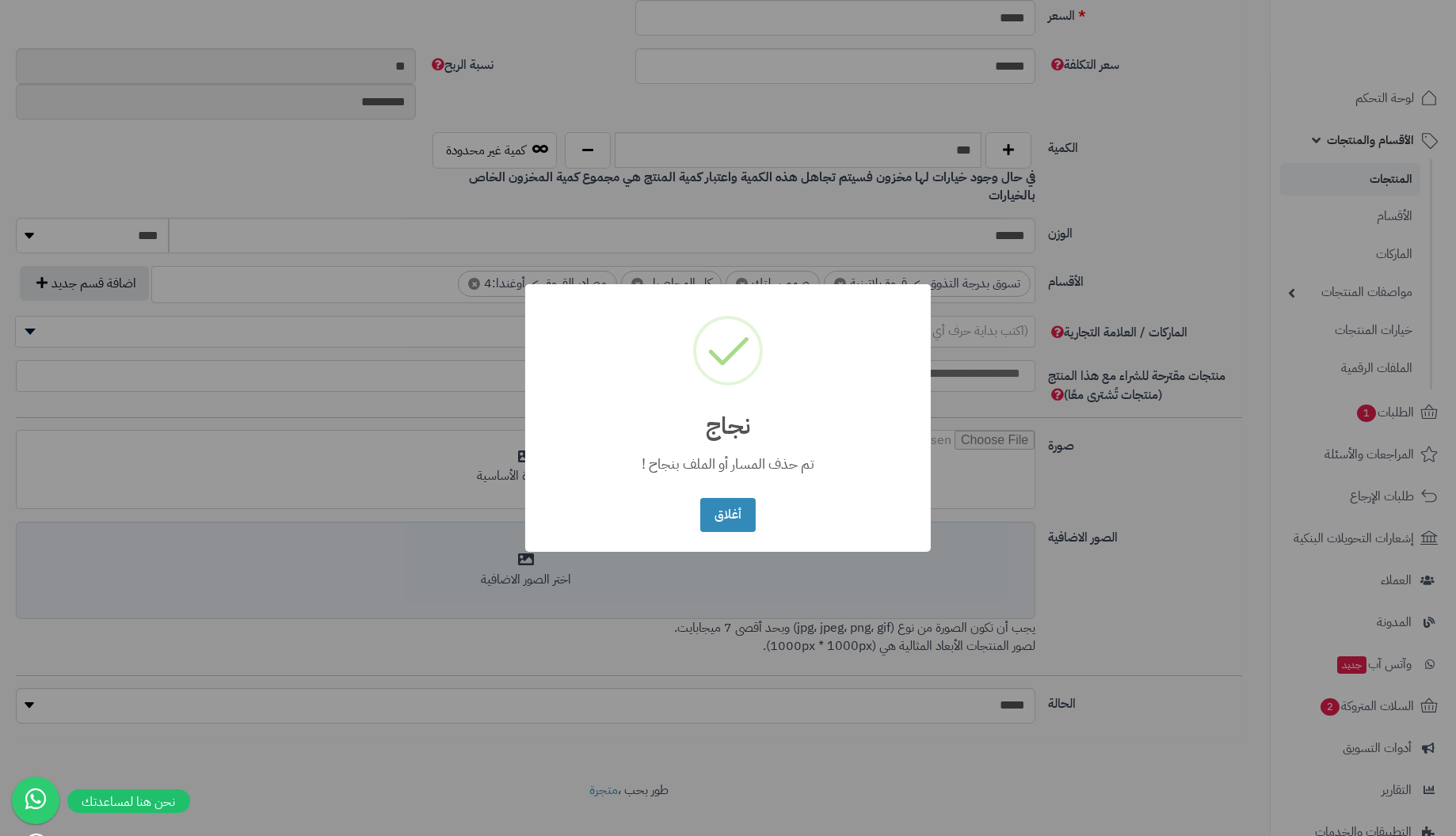
click at [700, 498] on button "أغلاق" at bounding box center [727, 515] width 54 height 34
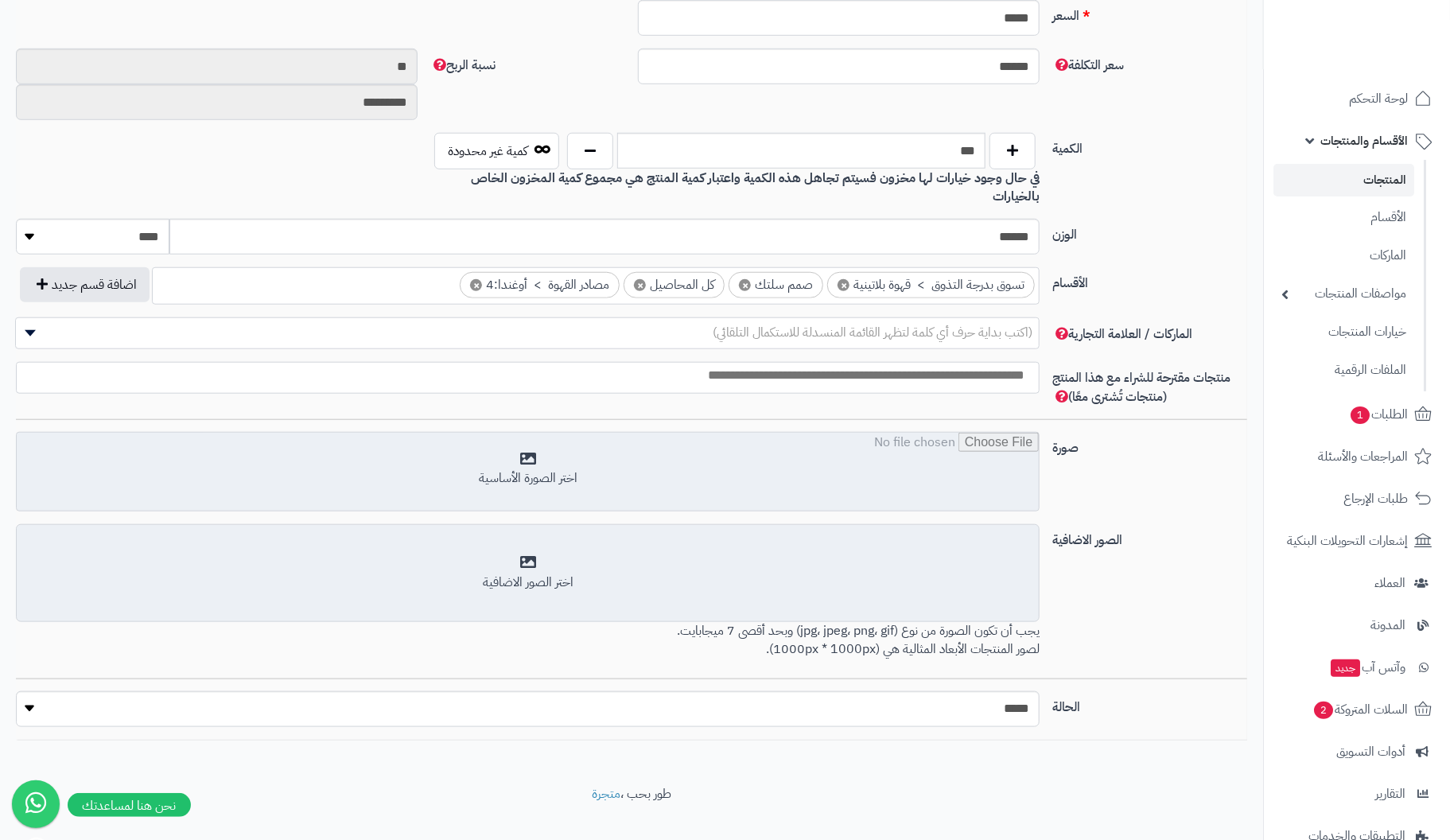
click at [543, 454] on input "file" at bounding box center [527, 473] width 1022 height 80
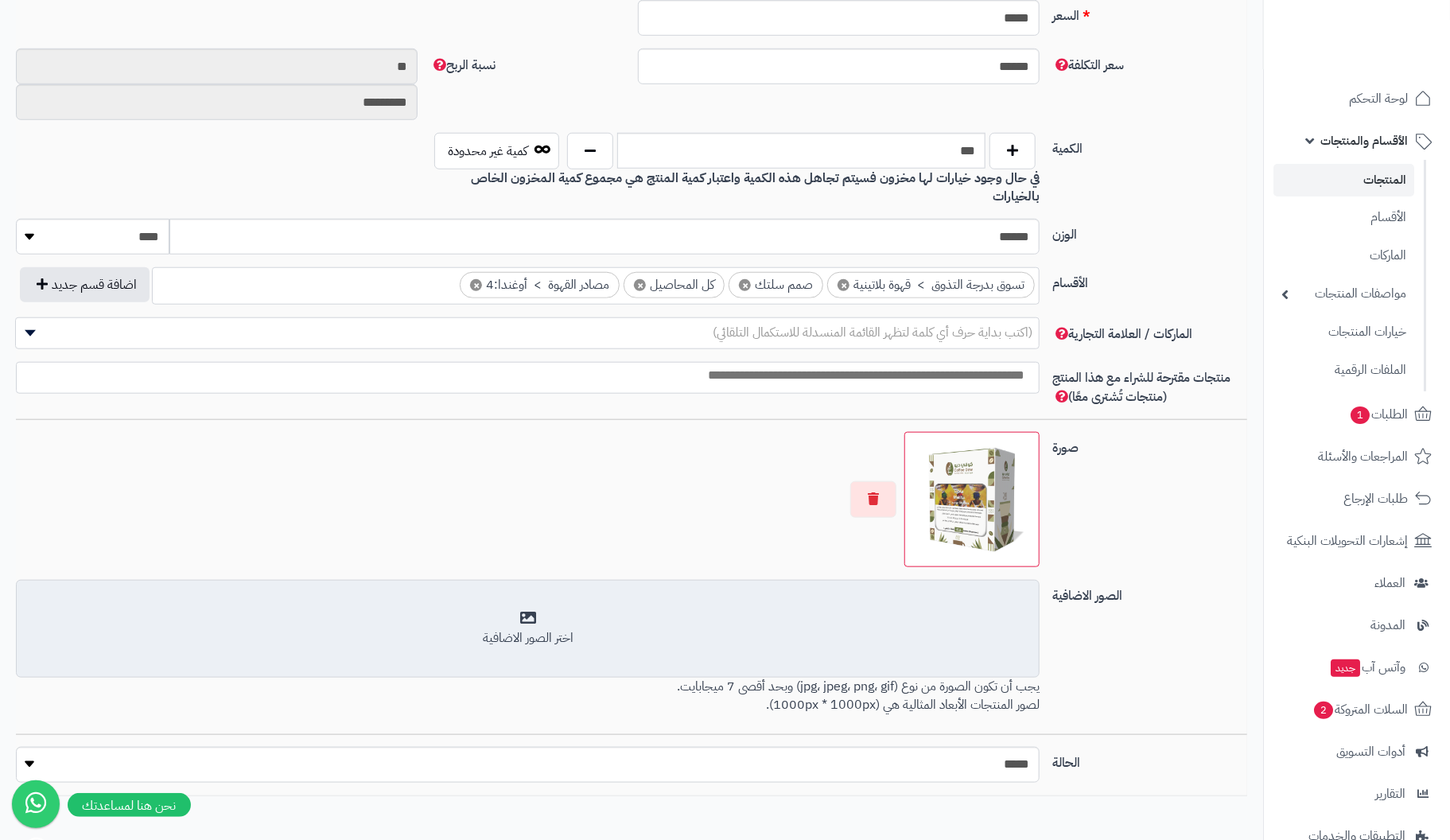
click at [531, 610] on div "اختر الصور الاضافية" at bounding box center [528, 629] width 1003 height 38
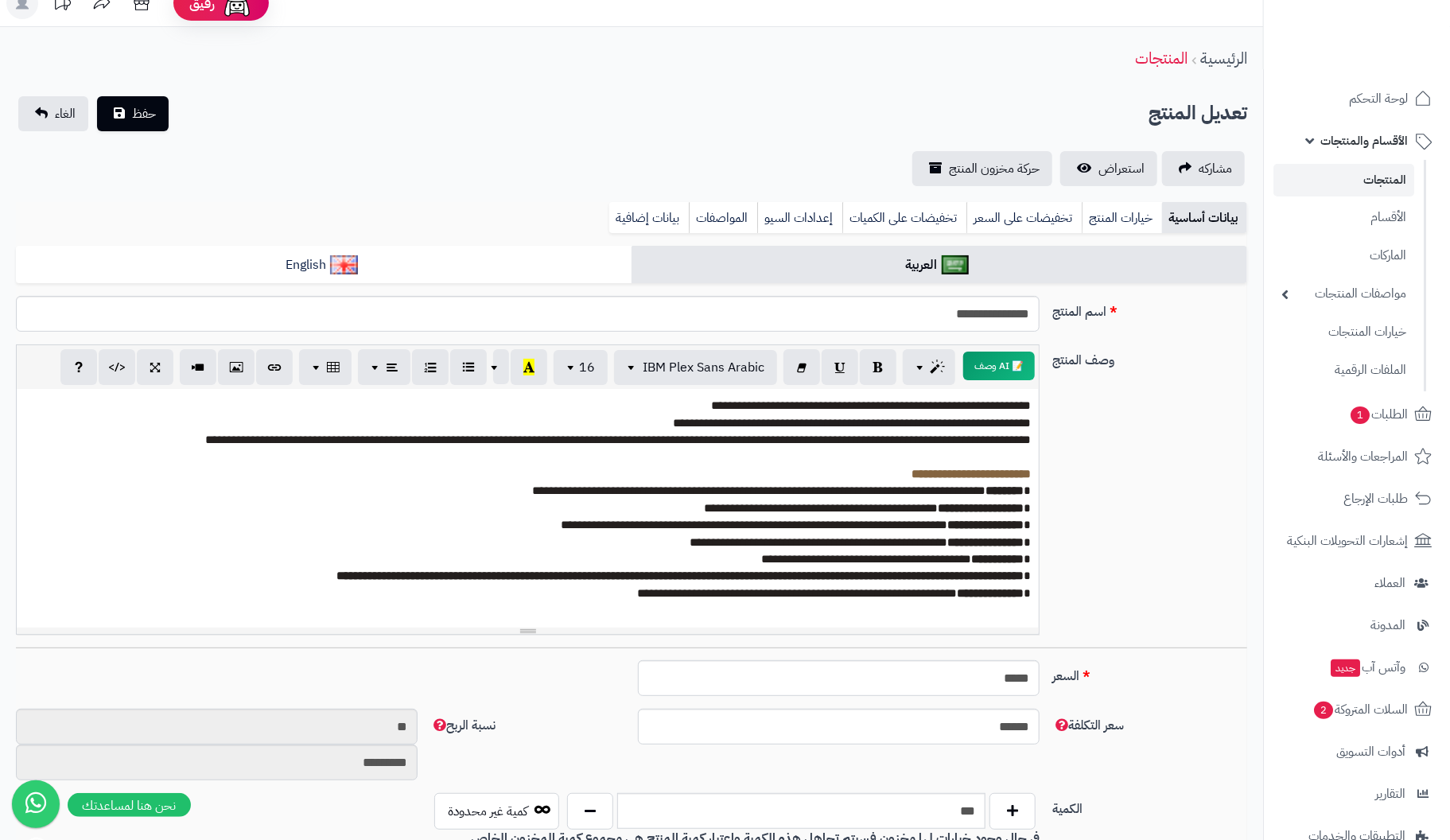
scroll to position [0, 0]
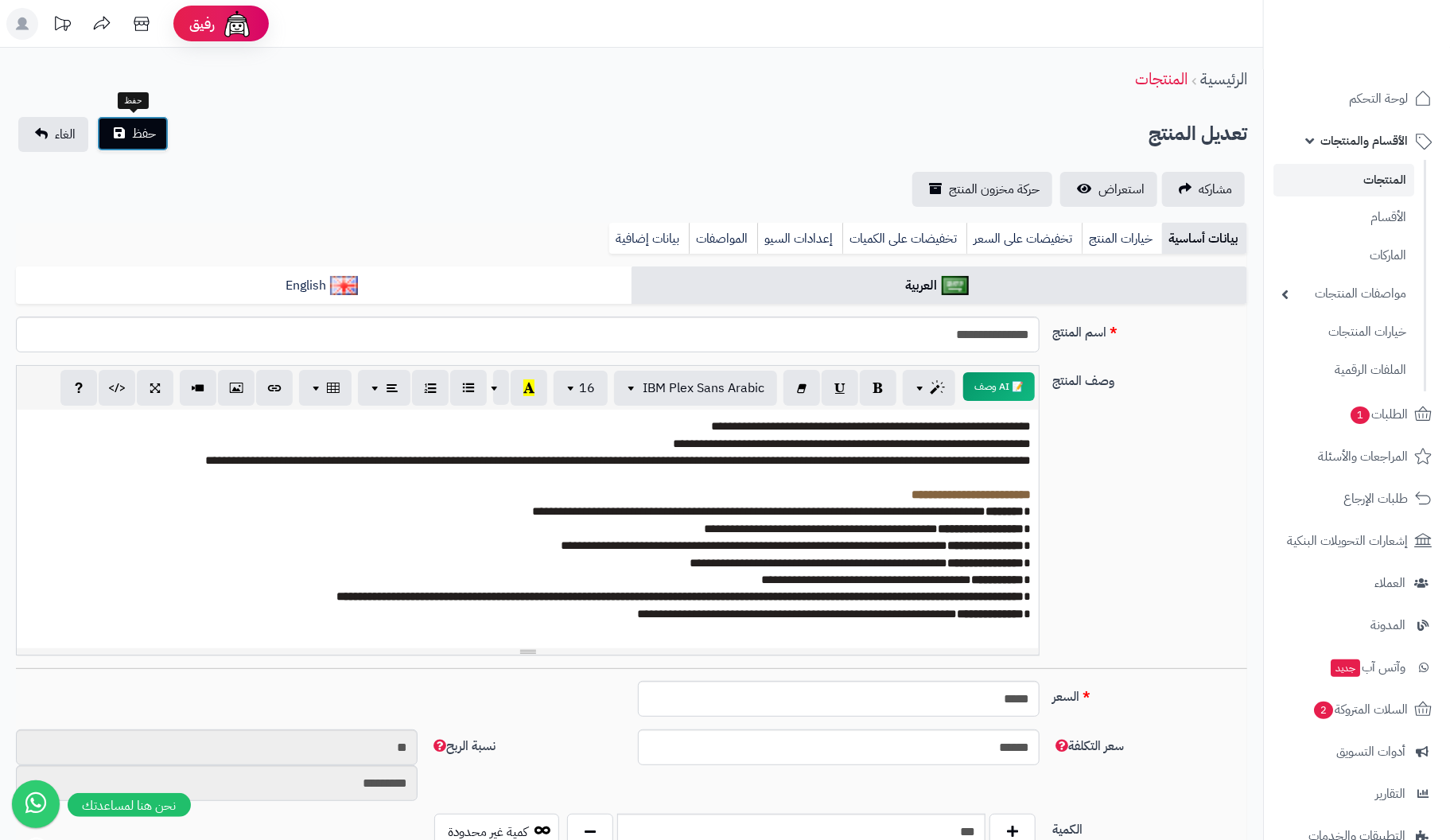
click at [145, 130] on span "حفظ" at bounding box center [144, 133] width 24 height 19
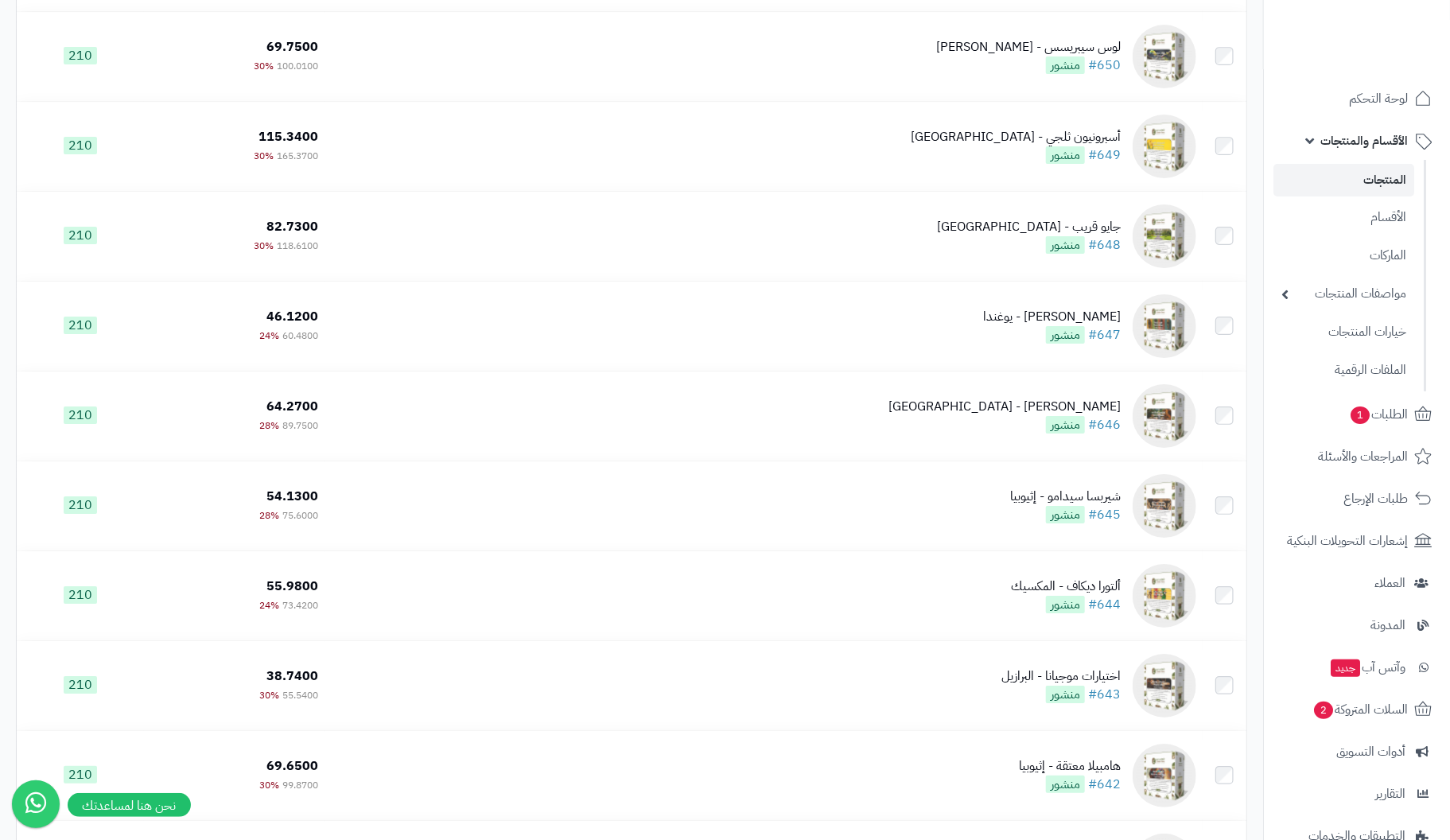
scroll to position [8612, 0]
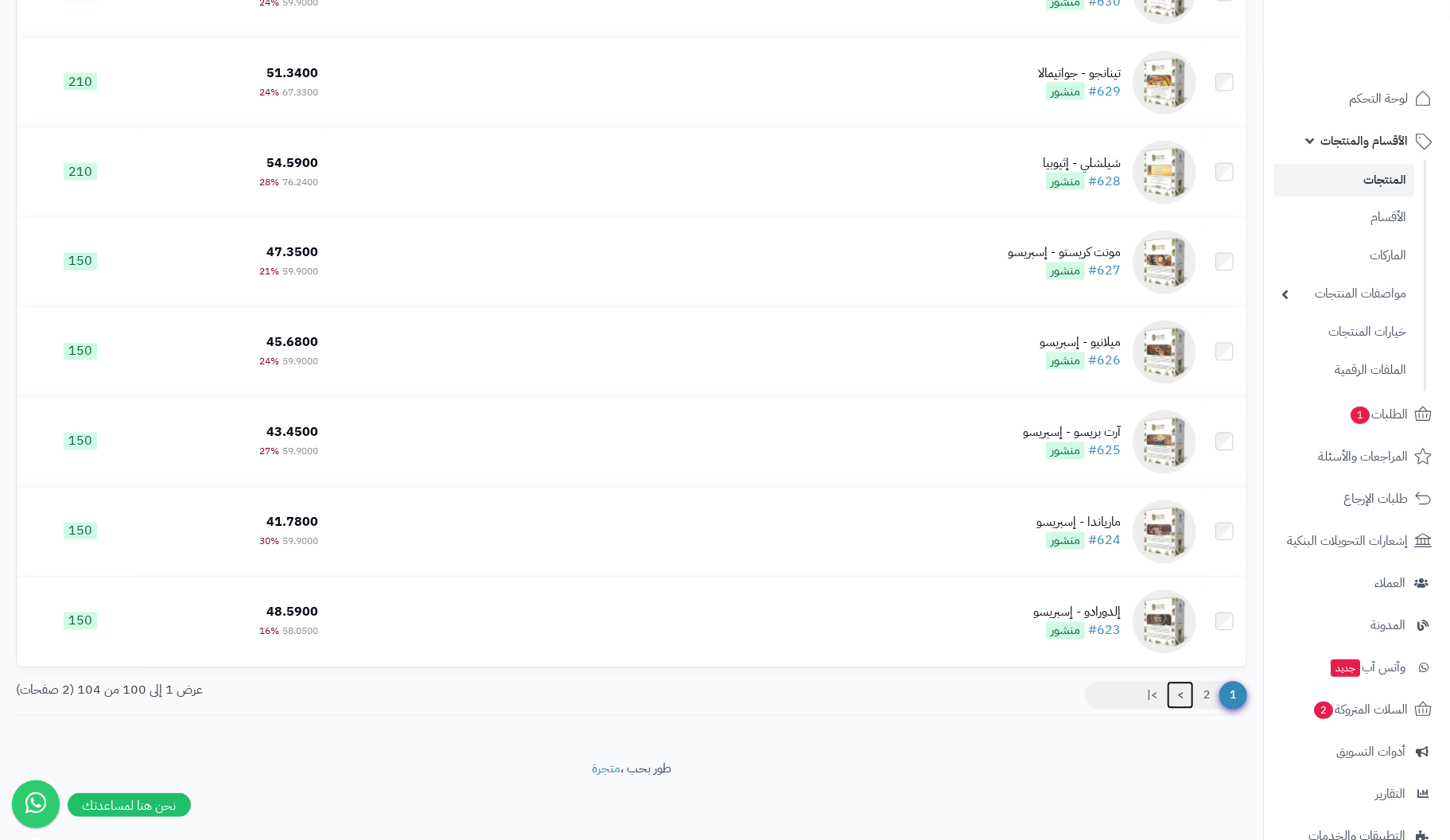
click at [1178, 695] on link ">" at bounding box center [1180, 696] width 27 height 29
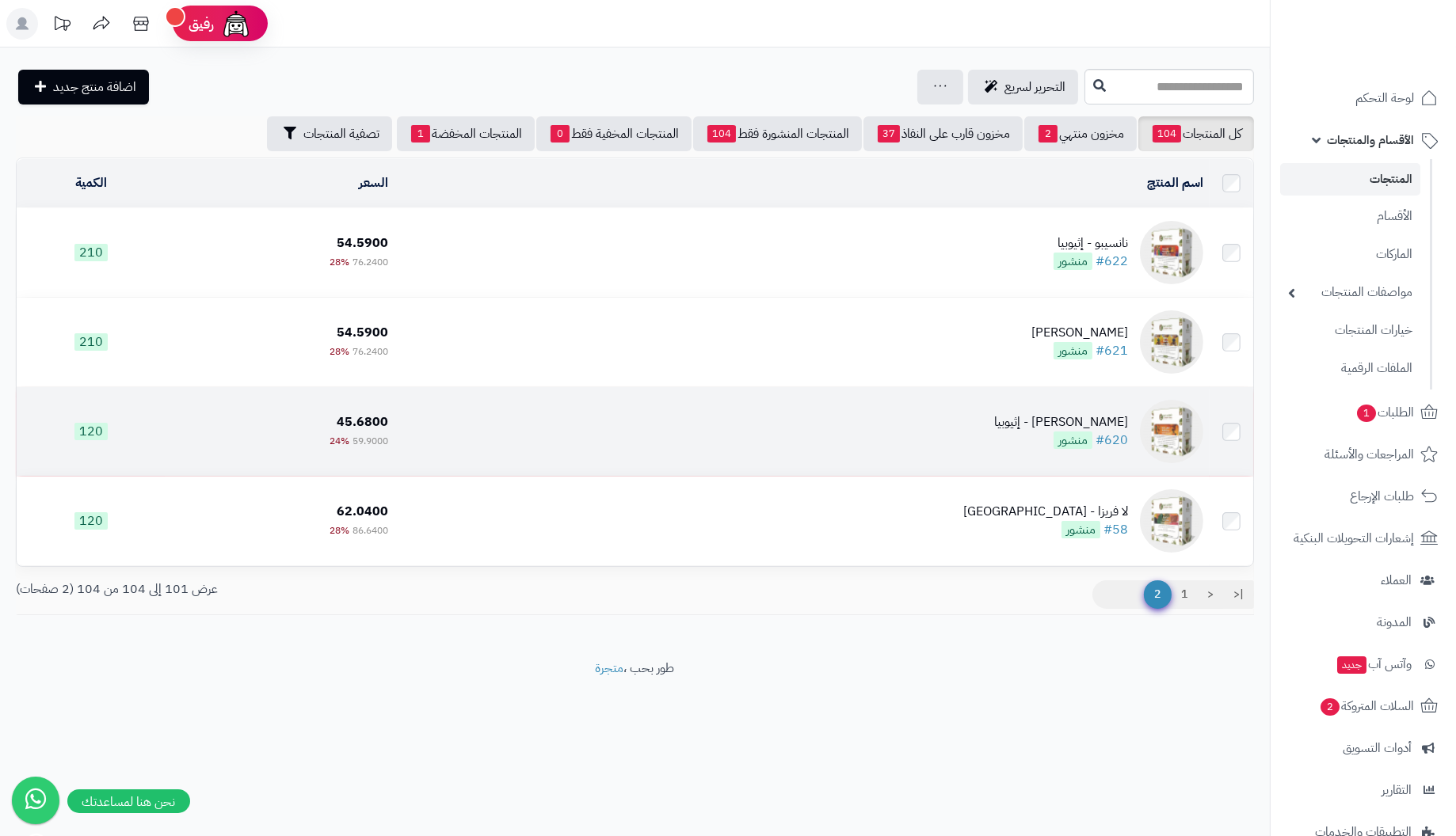
click at [1115, 422] on div "[PERSON_NAME] - إثيوبيا" at bounding box center [1061, 422] width 134 height 18
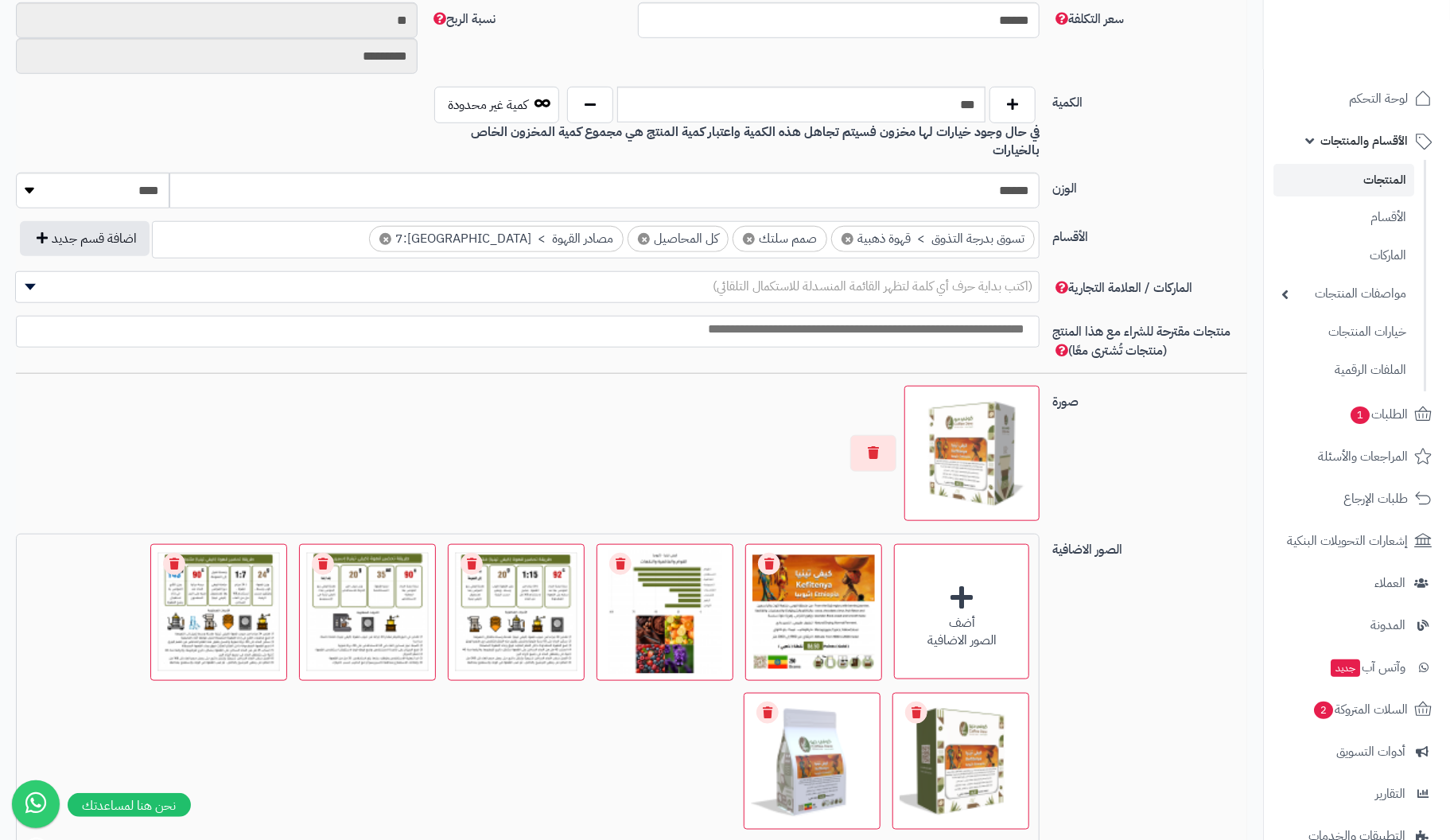
scroll to position [953, 0]
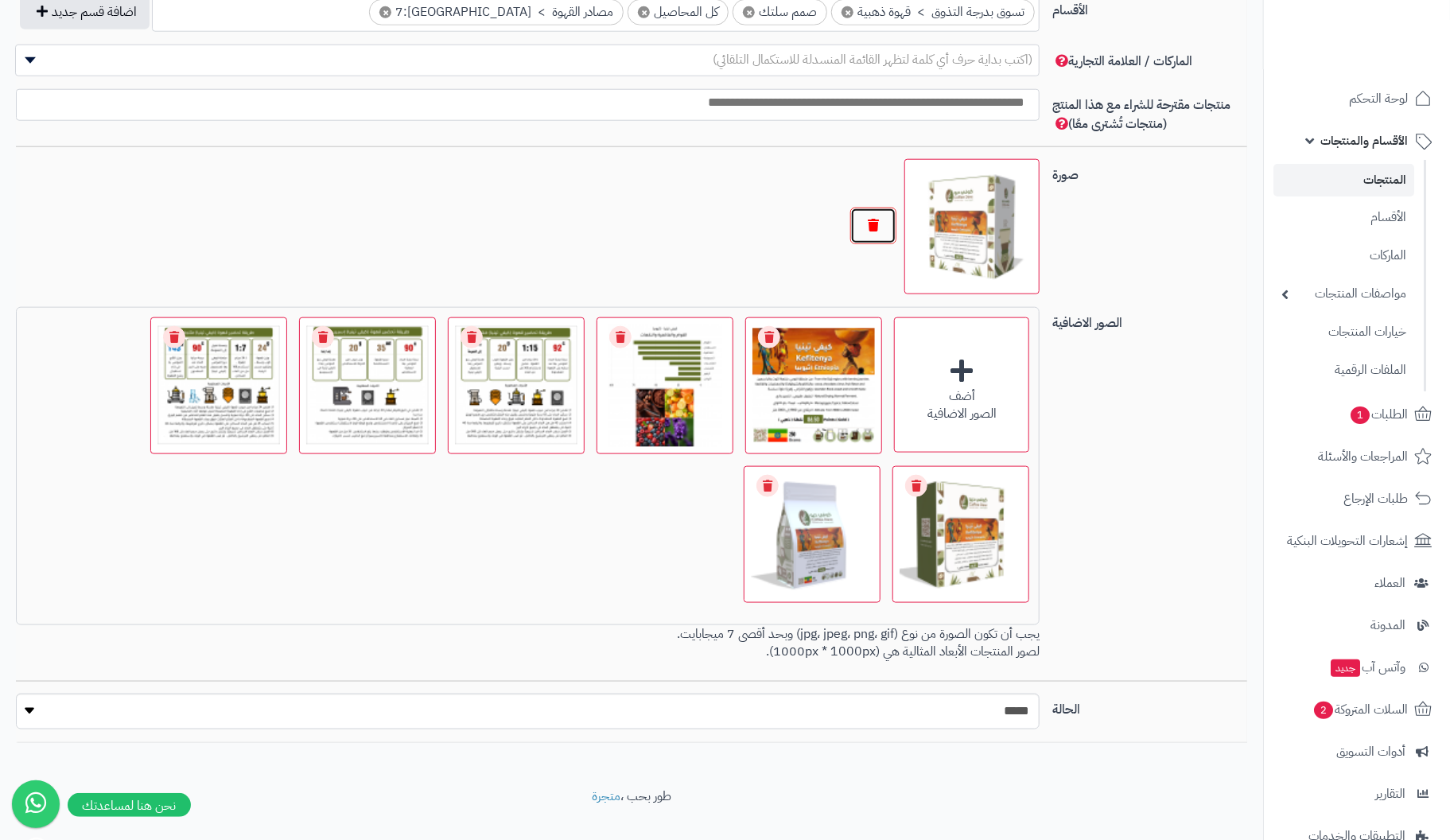
click at [869, 208] on button "button" at bounding box center [873, 226] width 46 height 37
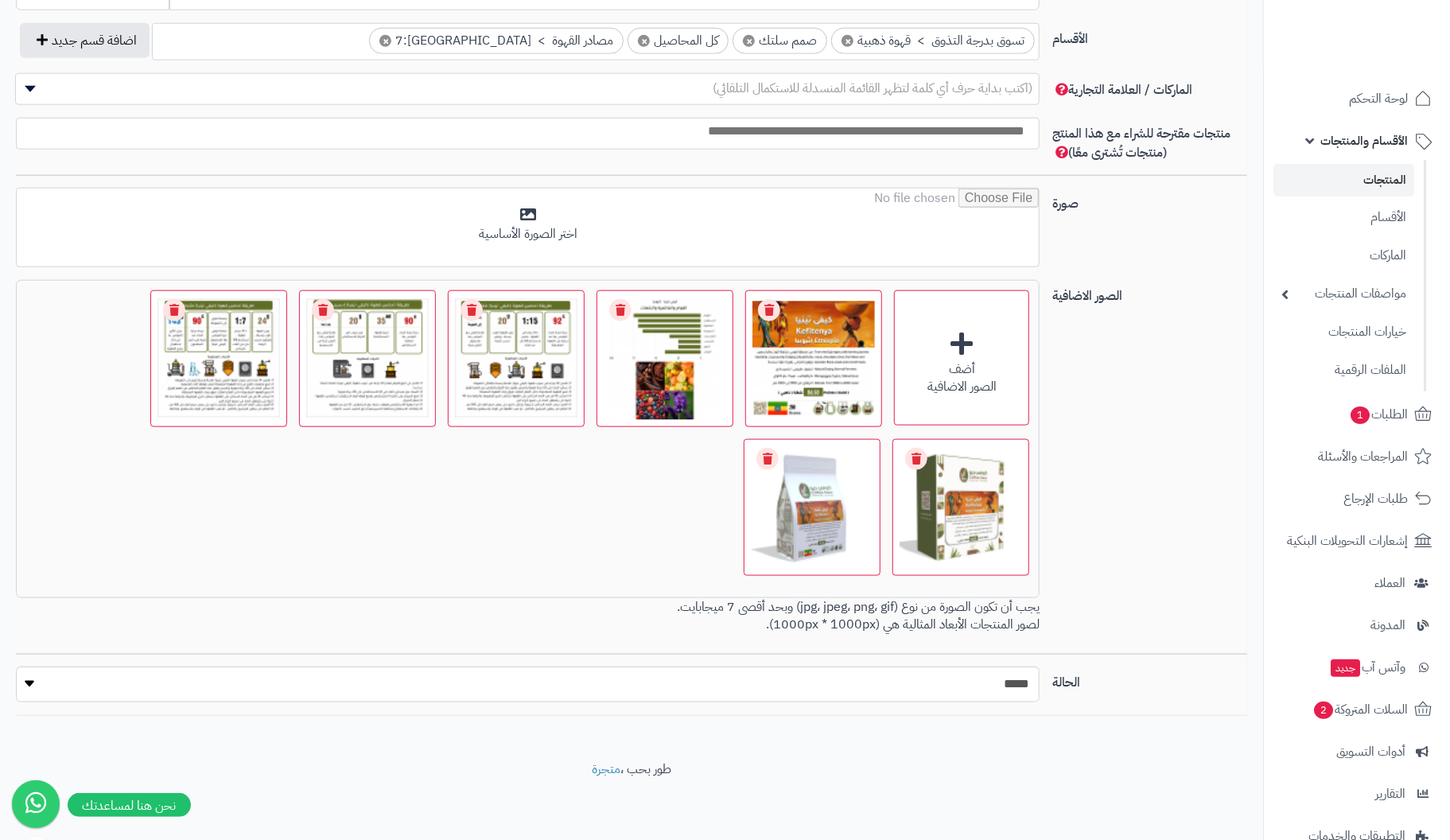
scroll to position [900, 0]
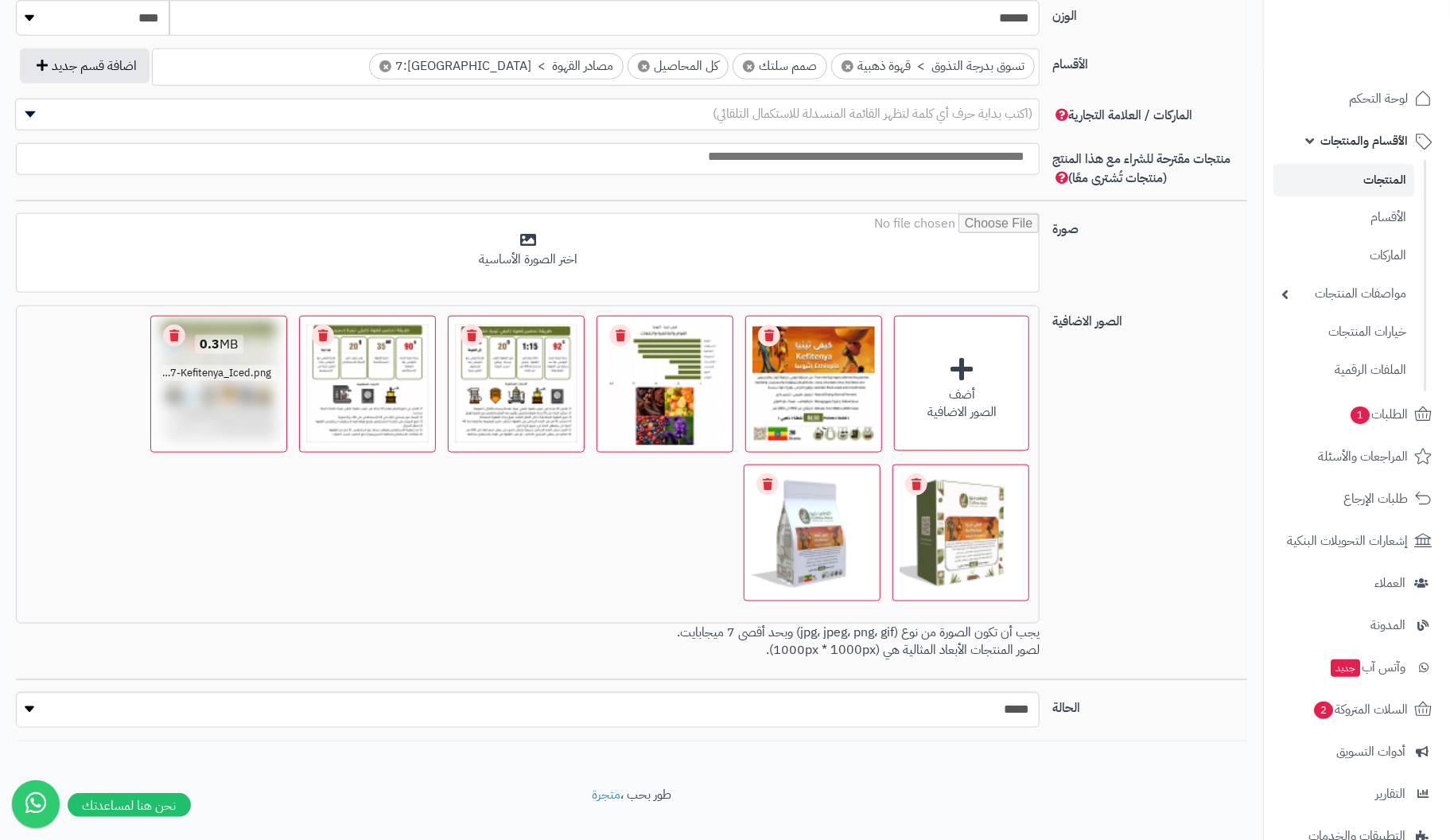
click at [180, 325] on link "Remove file" at bounding box center [174, 335] width 22 height 22
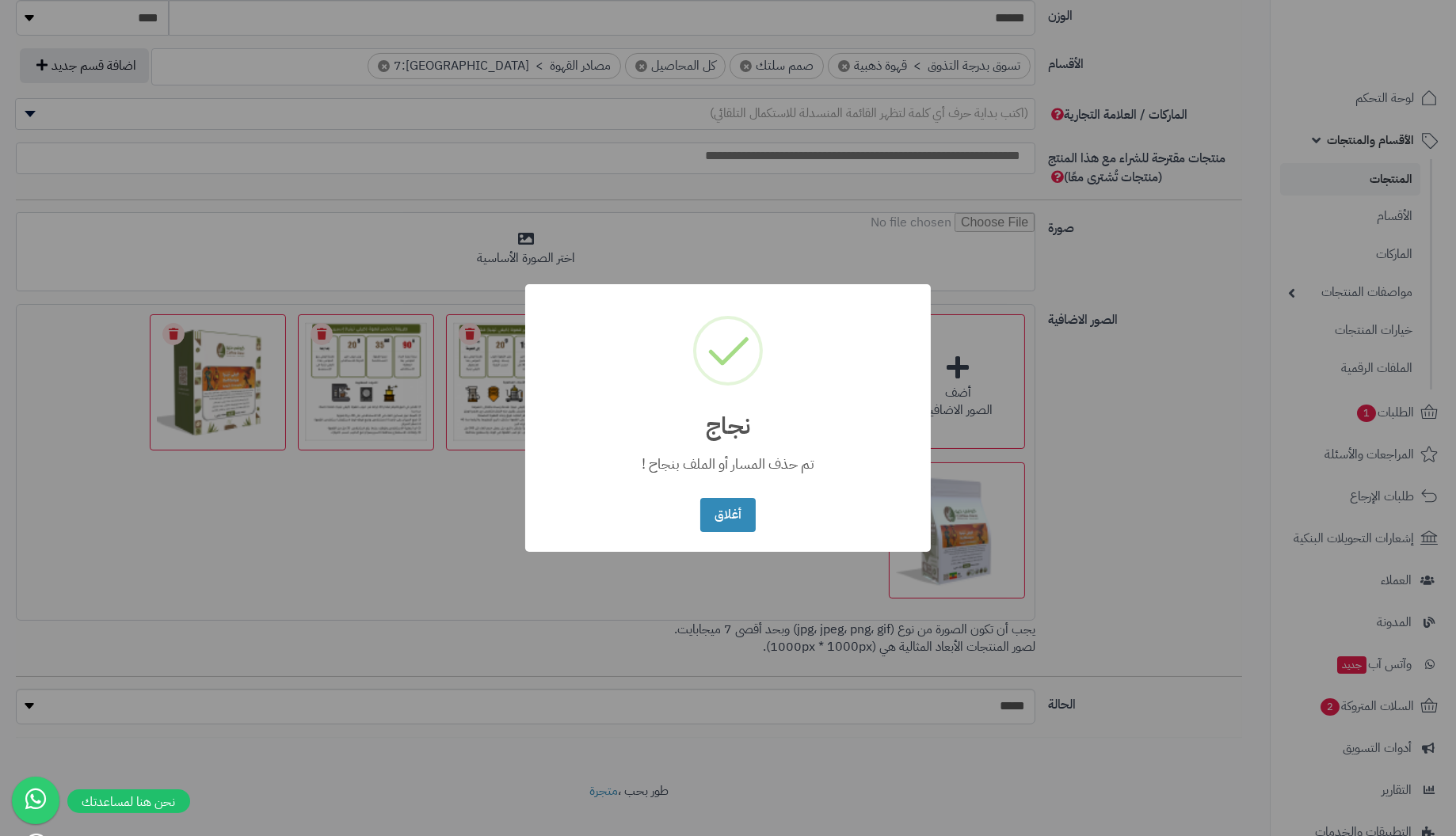
click at [700, 498] on button "أغلاق" at bounding box center [727, 515] width 54 height 34
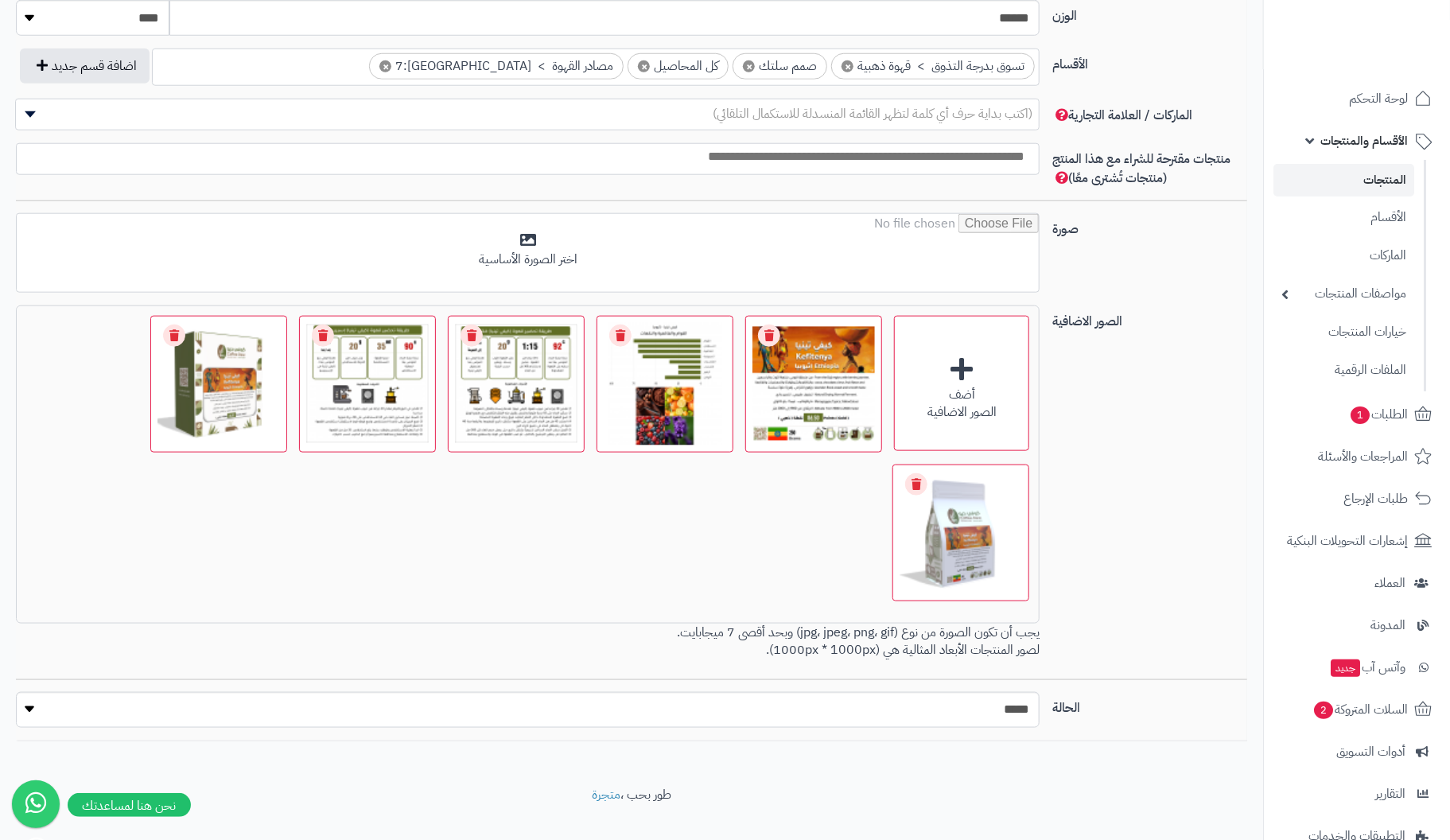
click at [180, 325] on link "Remove file" at bounding box center [174, 335] width 22 height 22
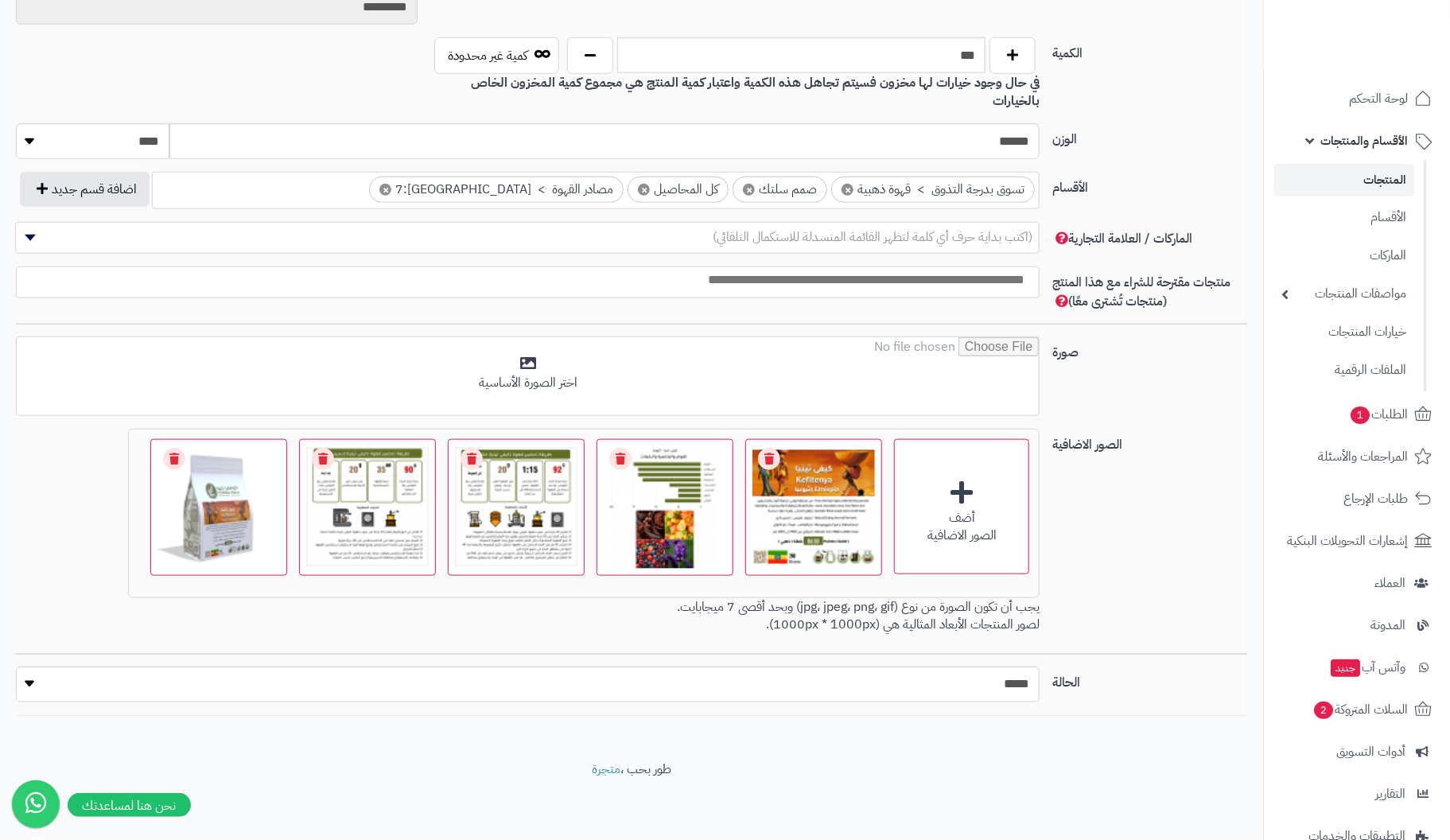
scroll to position [752, 0]
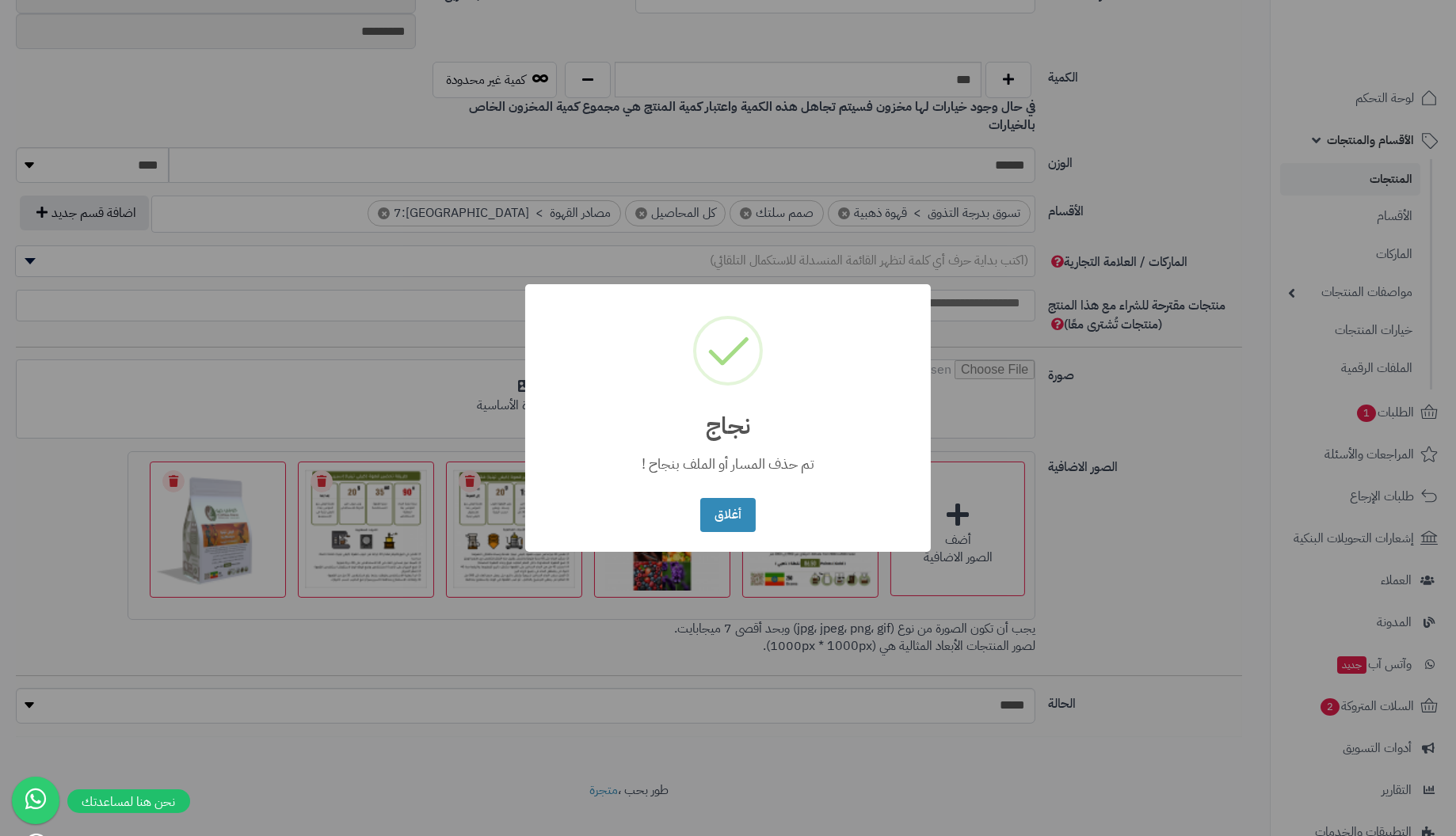
click at [700, 498] on button "أغلاق" at bounding box center [727, 515] width 54 height 34
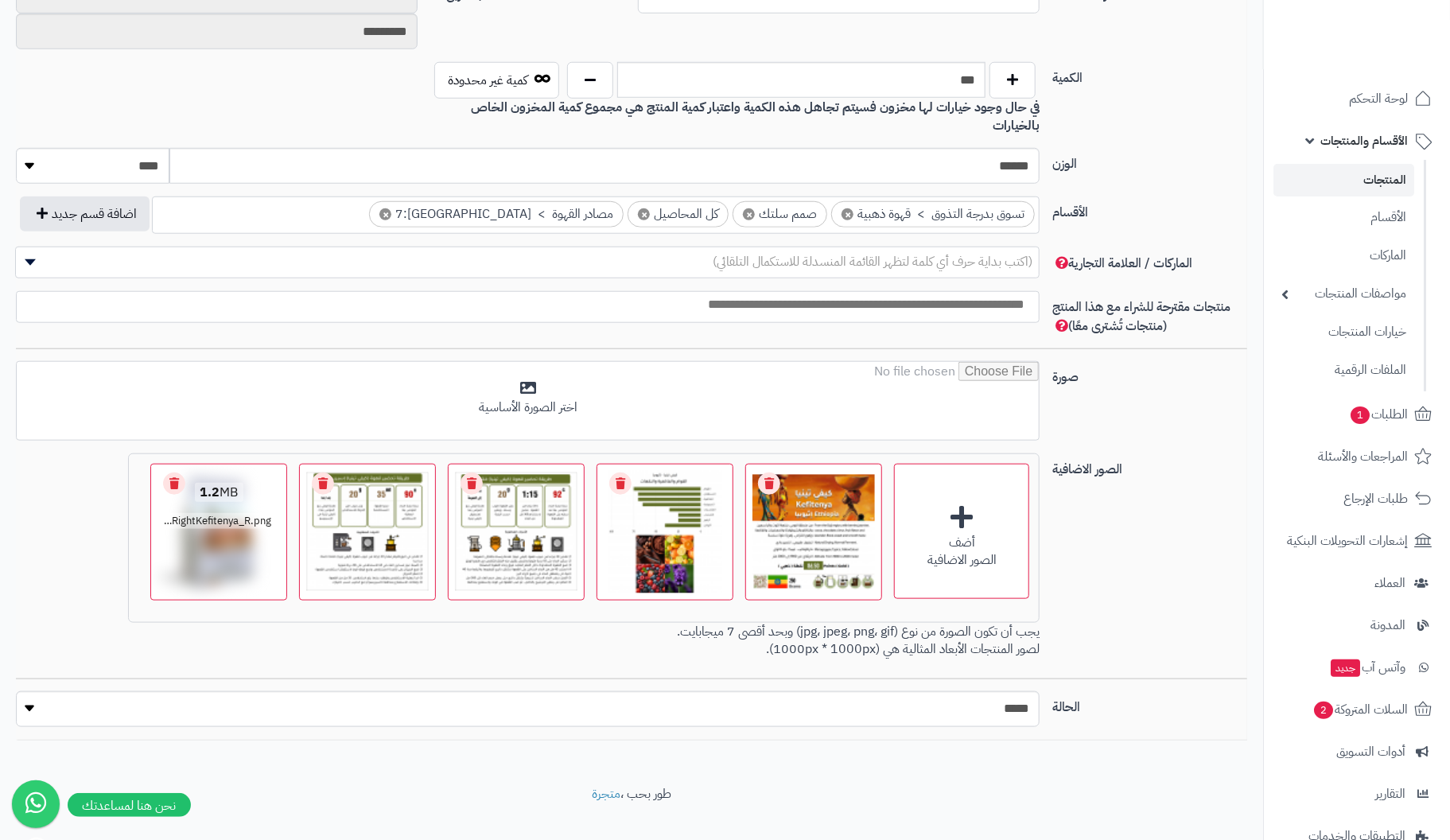
click at [175, 472] on link "Remove file" at bounding box center [174, 483] width 22 height 22
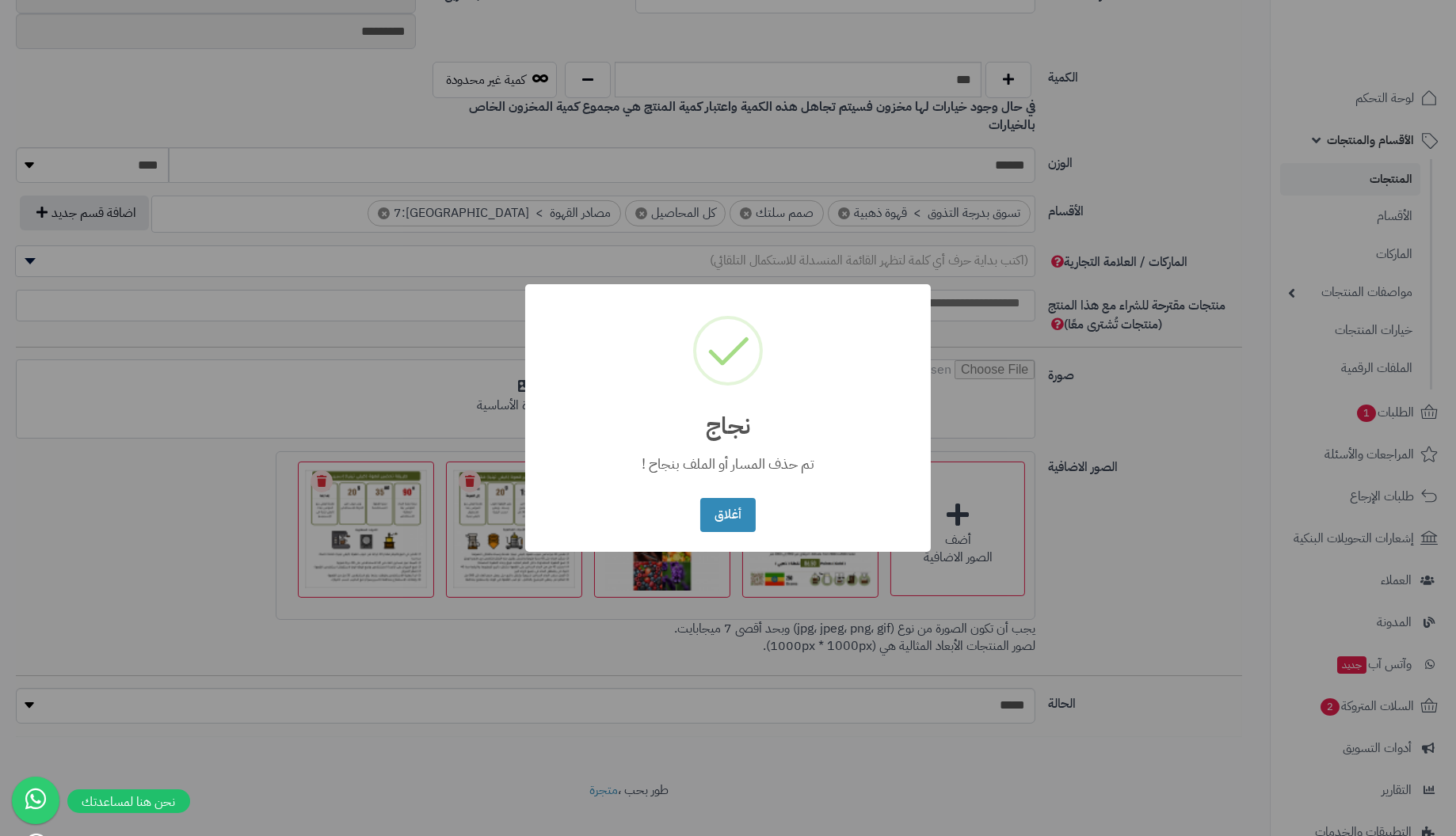
click at [700, 498] on button "أغلاق" at bounding box center [727, 515] width 54 height 34
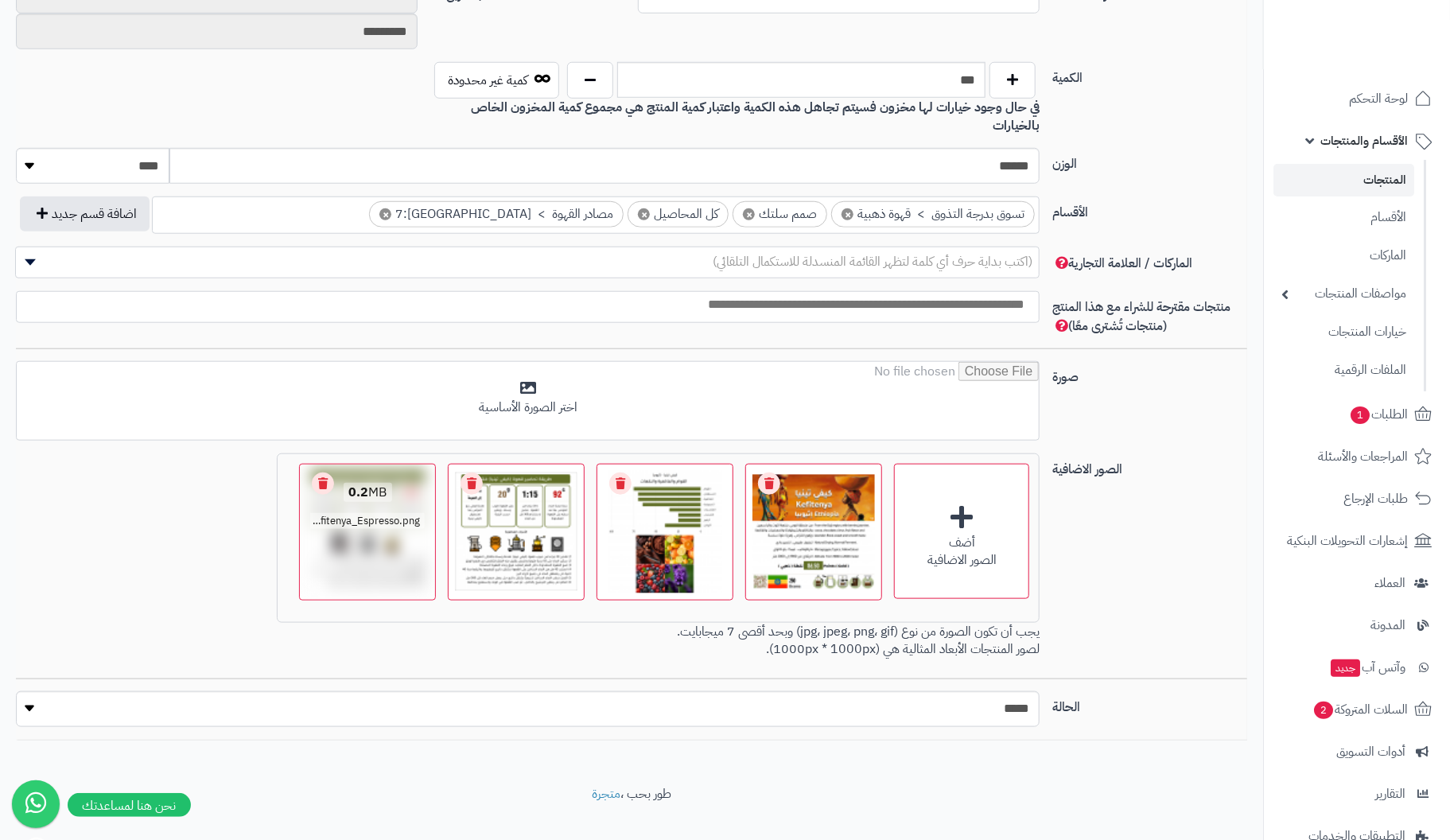
click at [325, 472] on link "Remove file" at bounding box center [322, 483] width 22 height 22
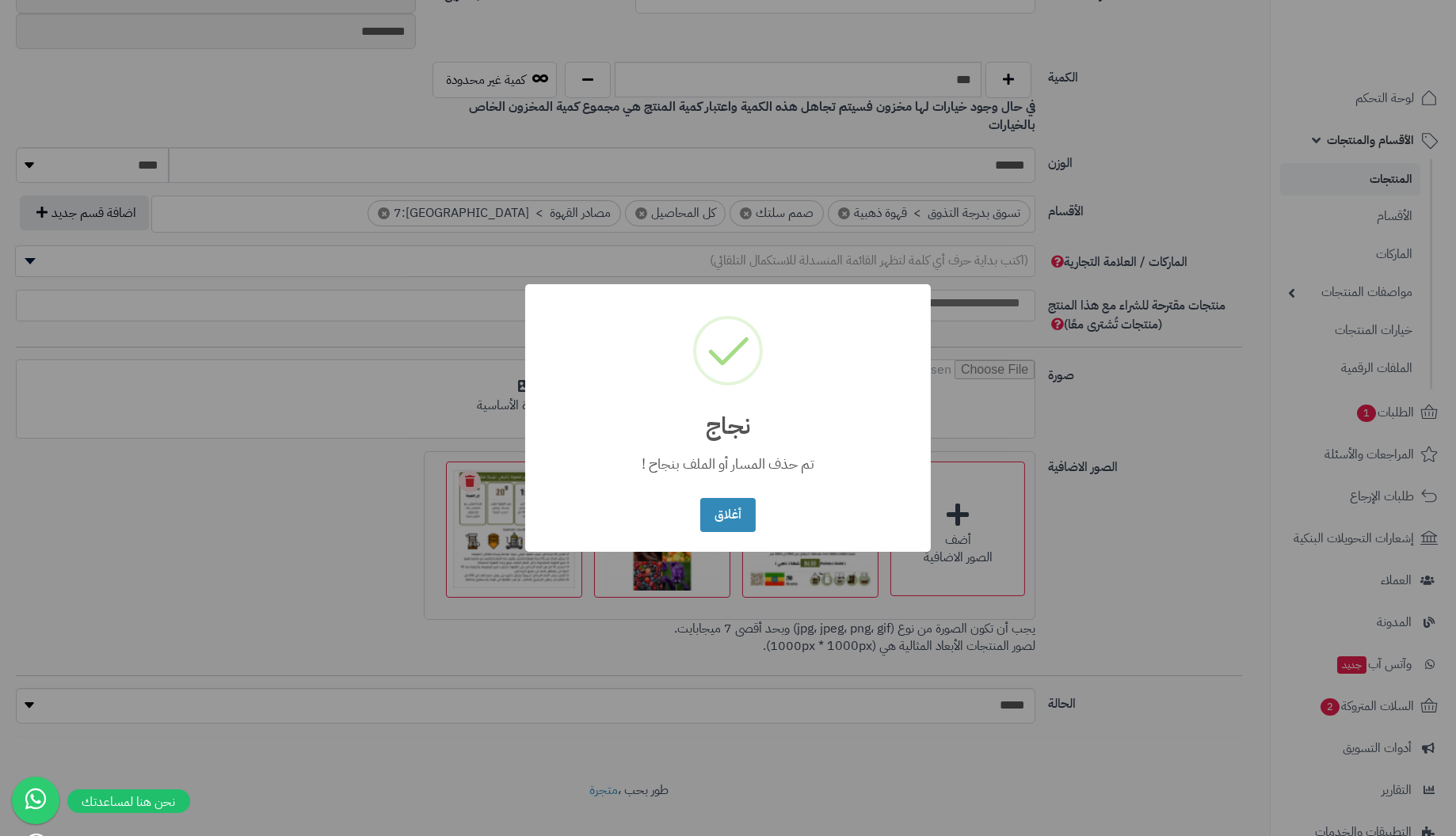
click at [700, 498] on button "أغلاق" at bounding box center [727, 515] width 54 height 34
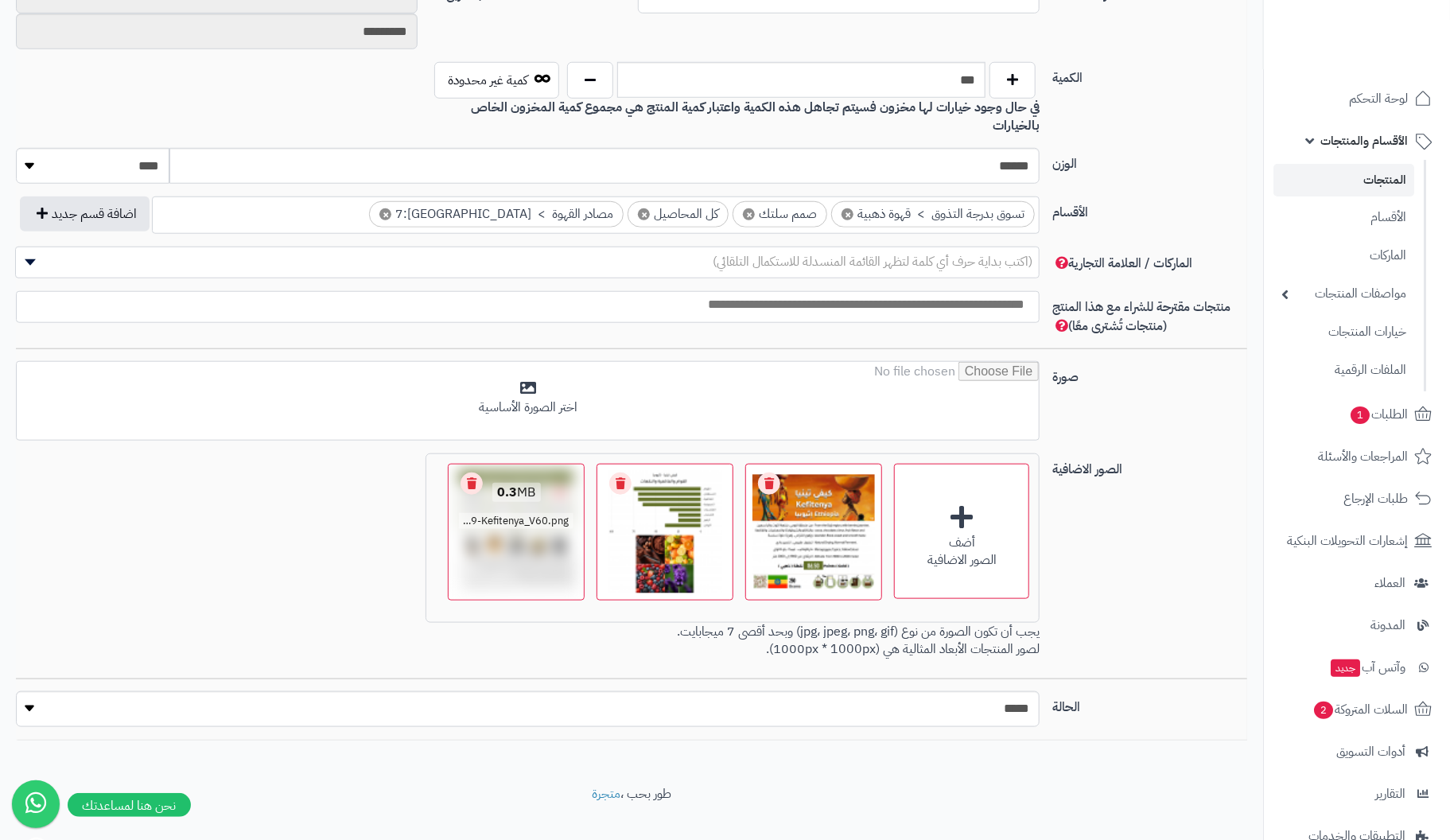
click at [468, 472] on link "Remove file" at bounding box center [471, 483] width 22 height 22
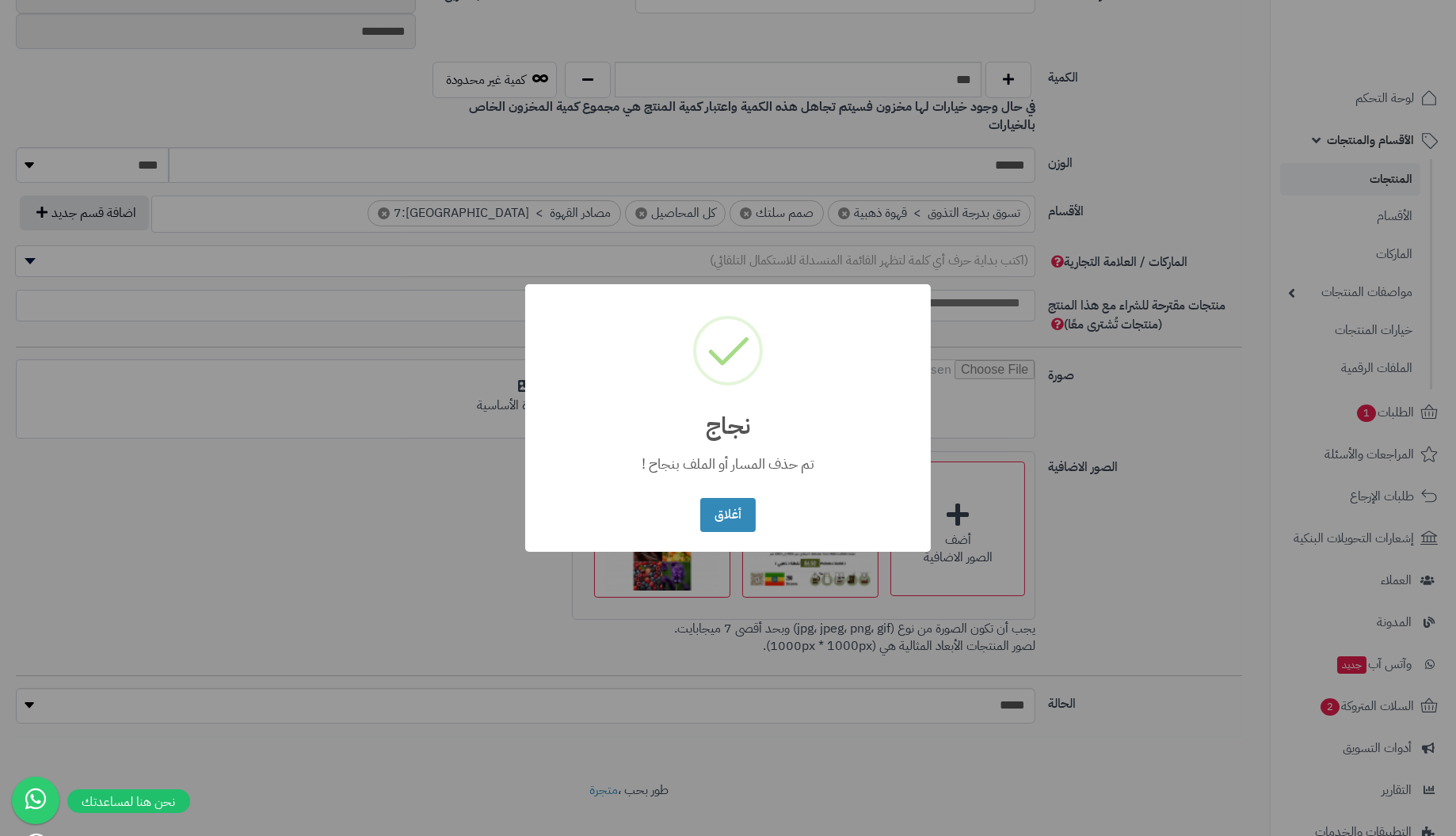
click at [700, 498] on button "أغلاق" at bounding box center [727, 515] width 54 height 34
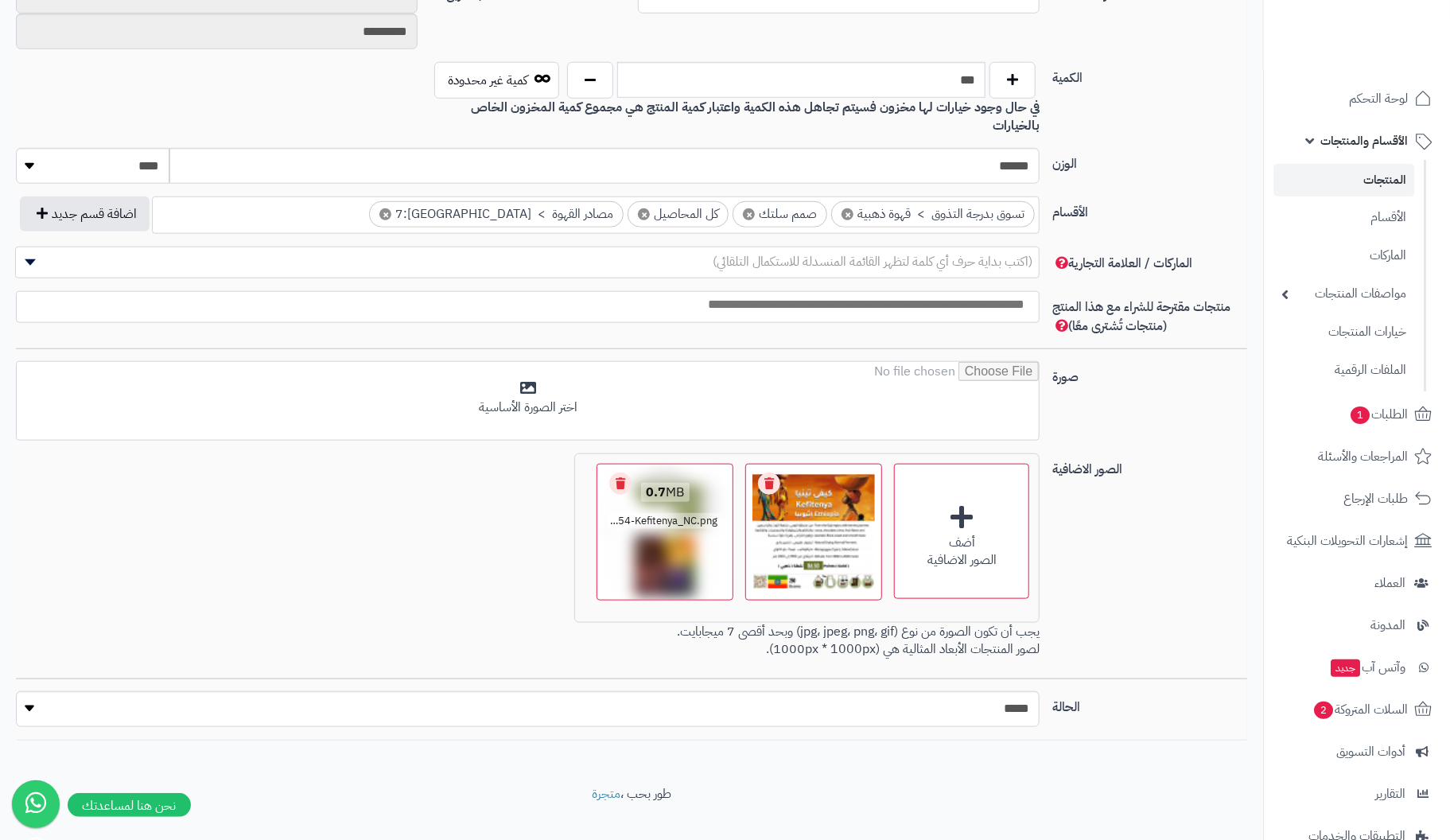
click at [626, 472] on link "Remove file" at bounding box center [620, 483] width 22 height 22
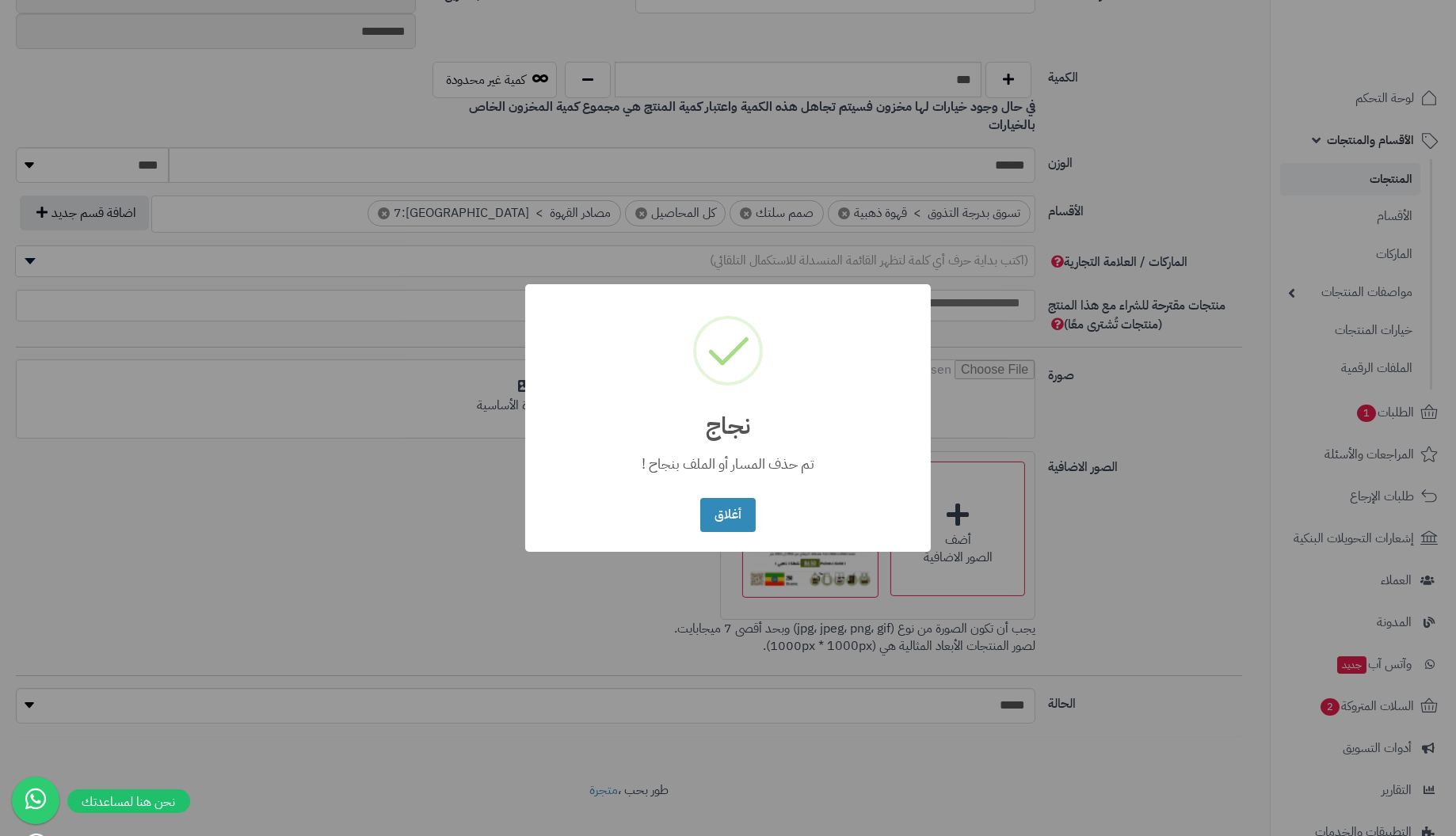
click at [700, 498] on button "أغلاق" at bounding box center [727, 515] width 54 height 34
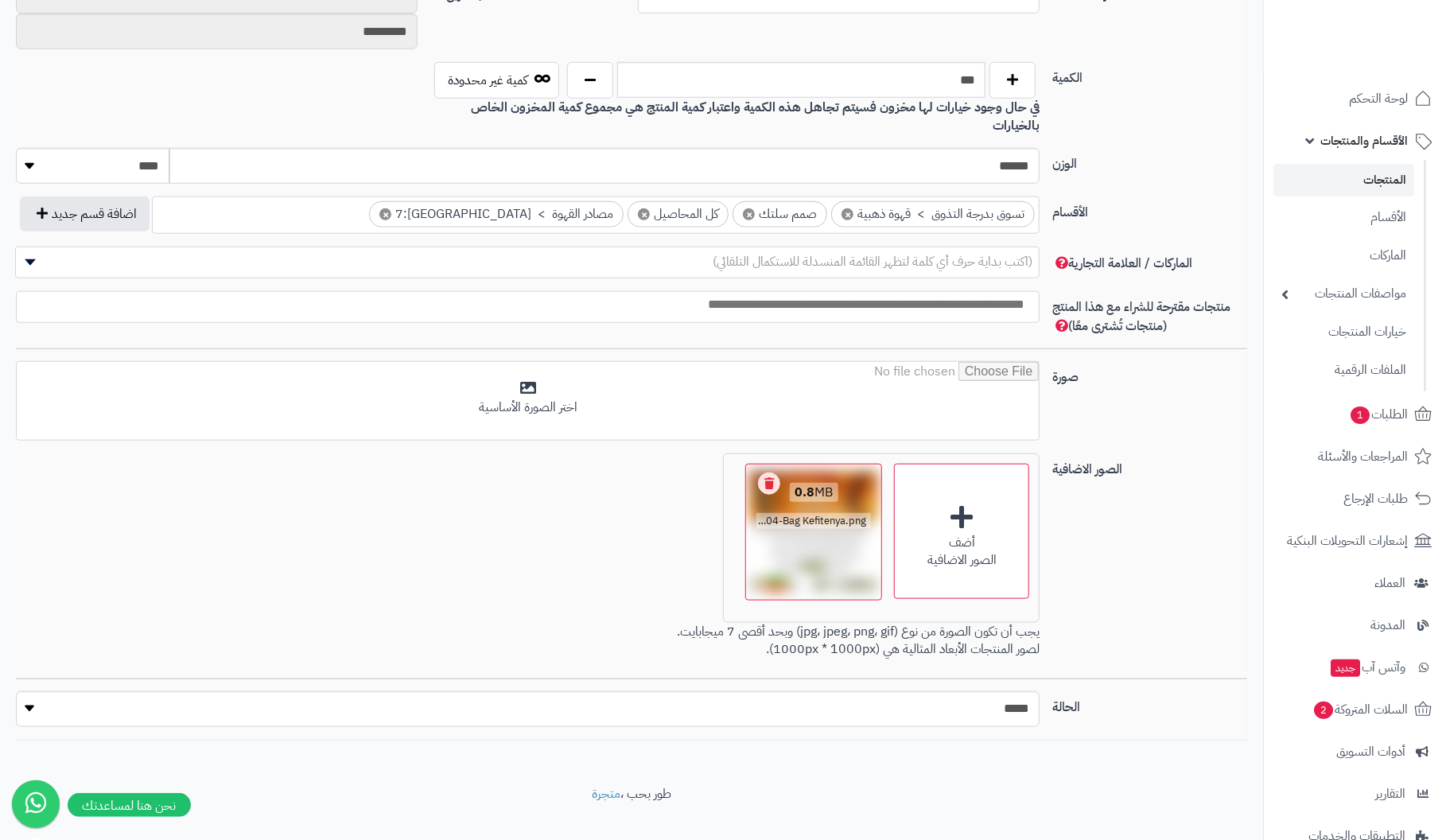
click at [771, 472] on link "Remove file" at bounding box center [769, 483] width 22 height 22
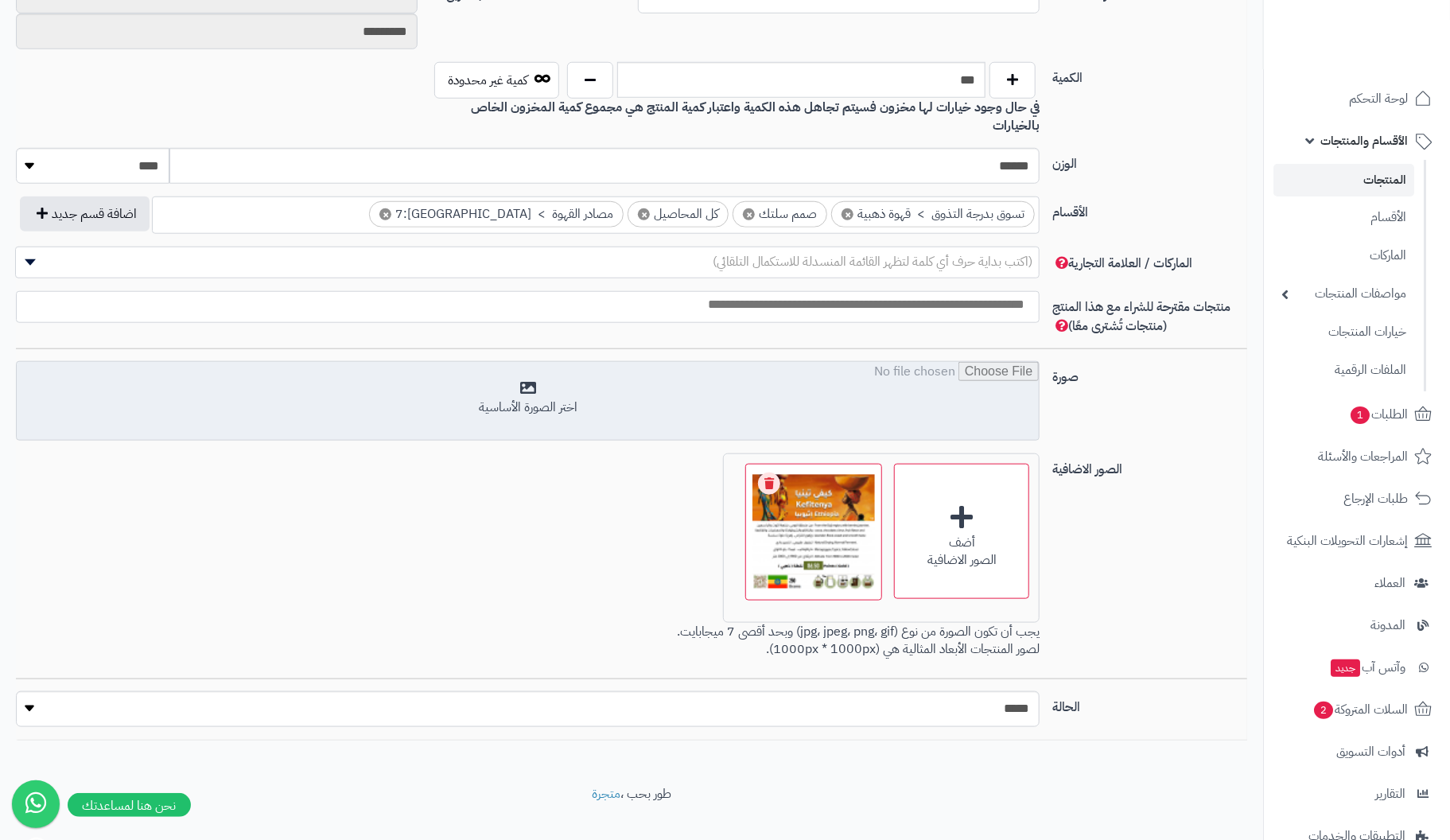
scroll to position [681, 0]
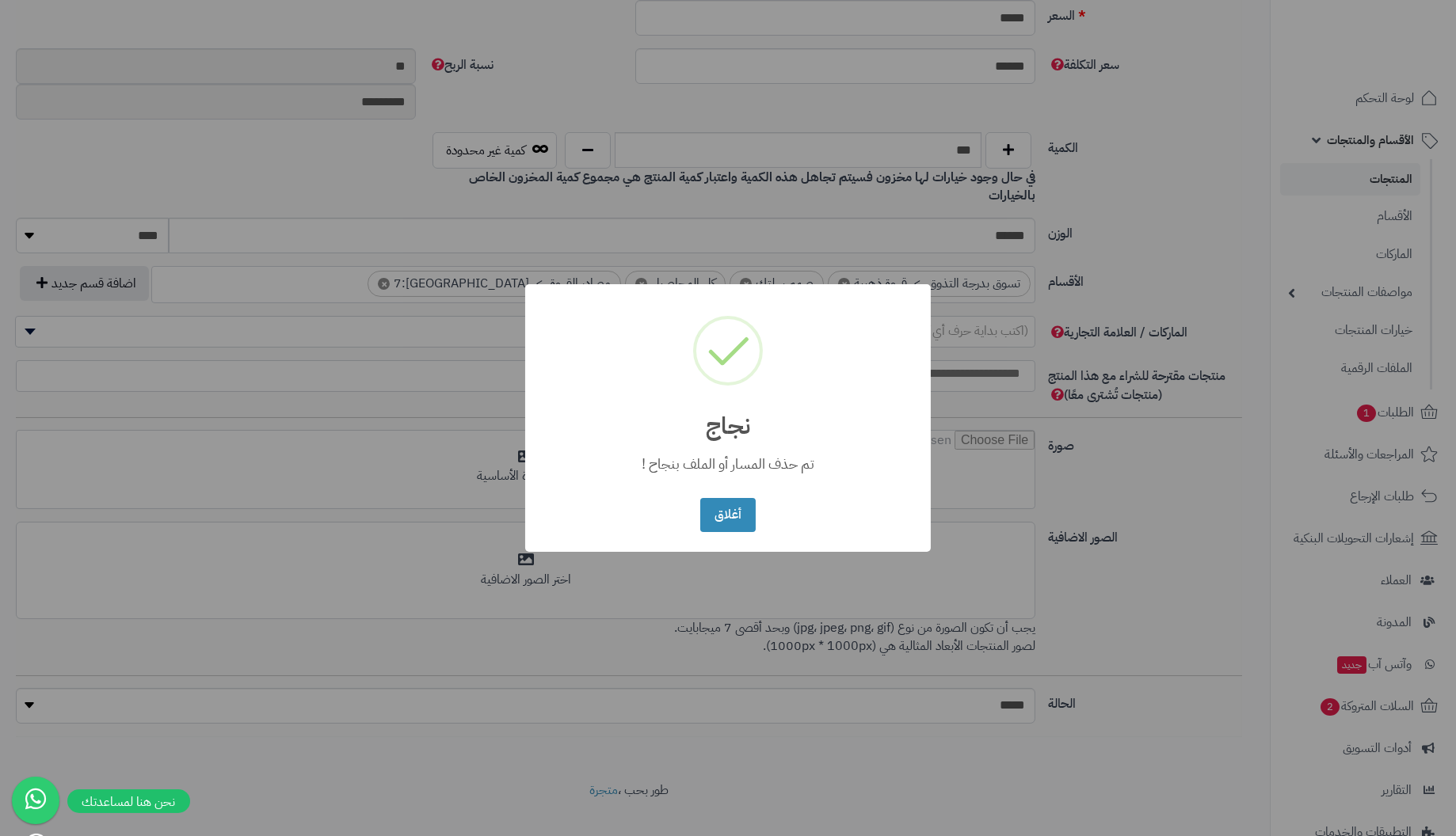
click at [700, 498] on button "أغلاق" at bounding box center [727, 515] width 54 height 34
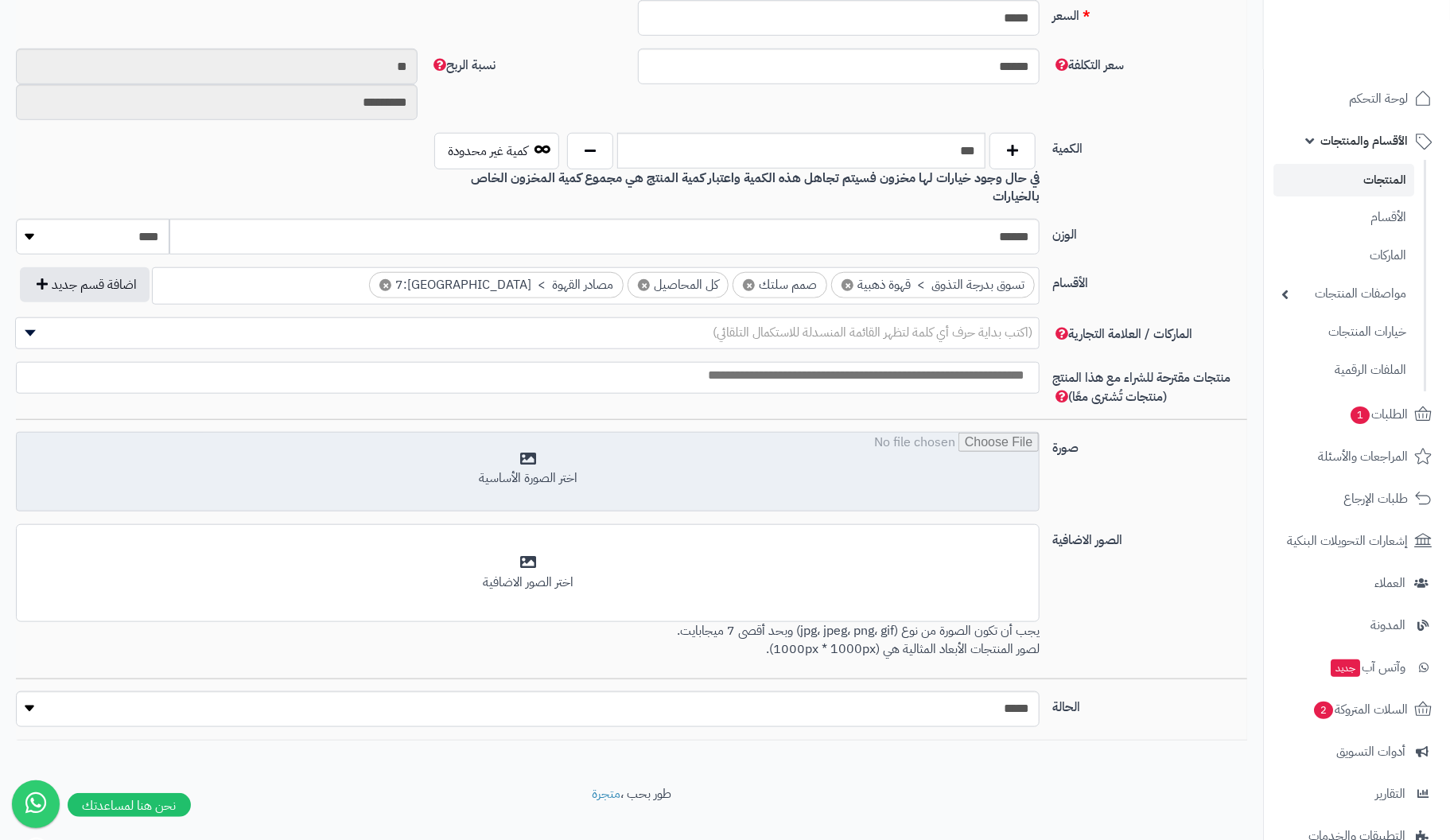
click at [541, 436] on input "file" at bounding box center [527, 473] width 1022 height 80
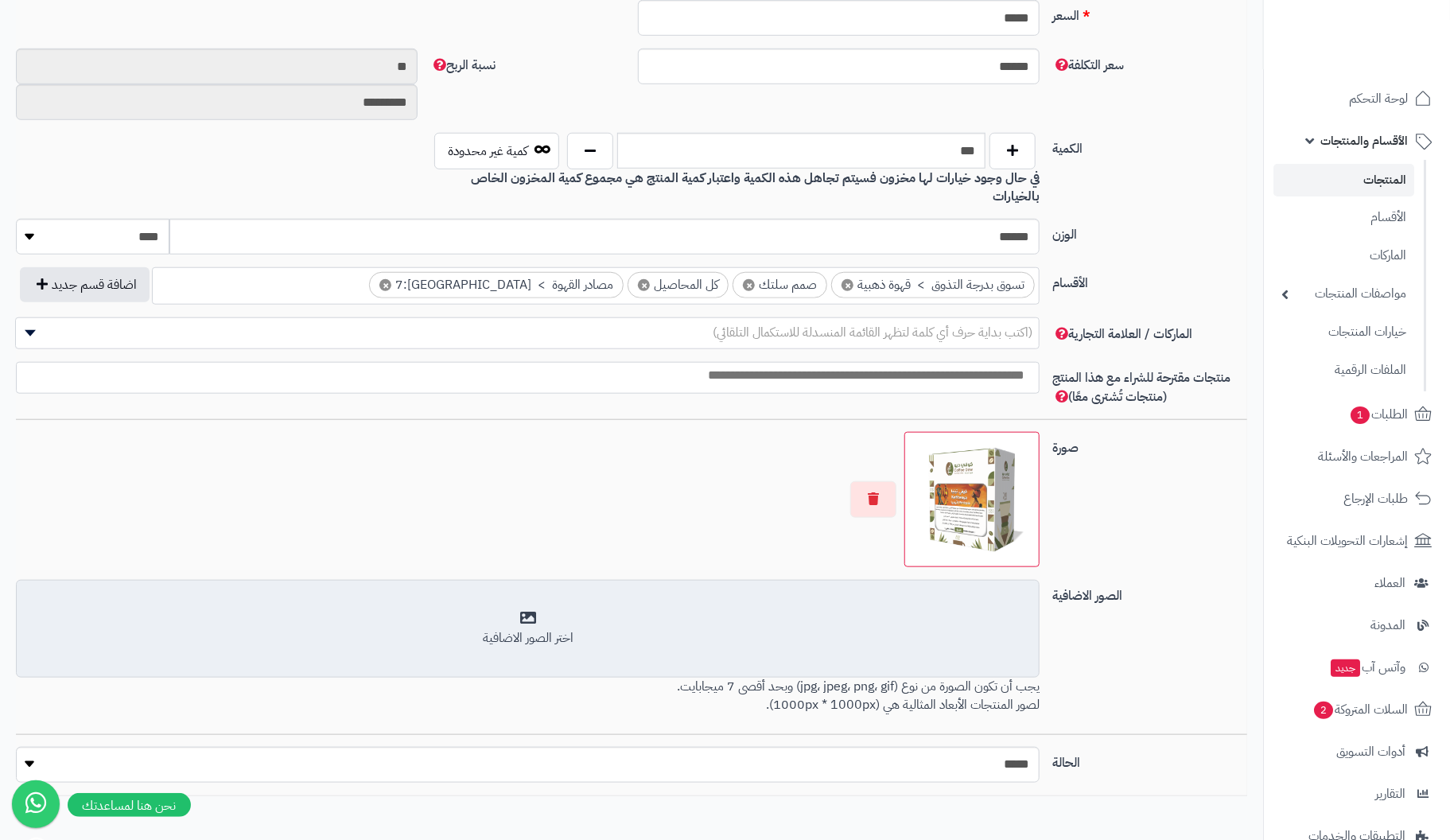
click at [533, 610] on div "اختر الصور الاضافية" at bounding box center [528, 629] width 1003 height 38
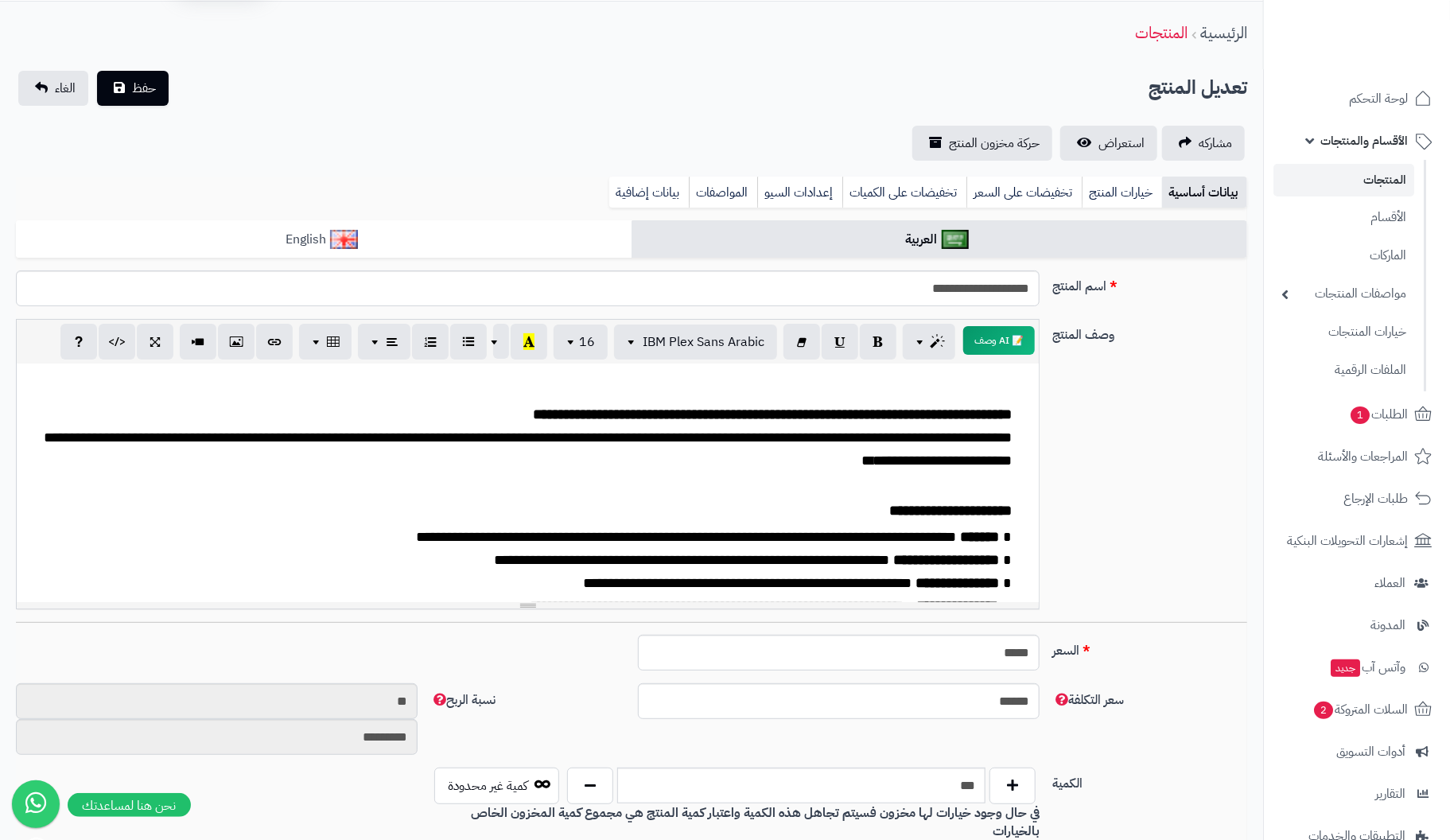
scroll to position [46, 0]
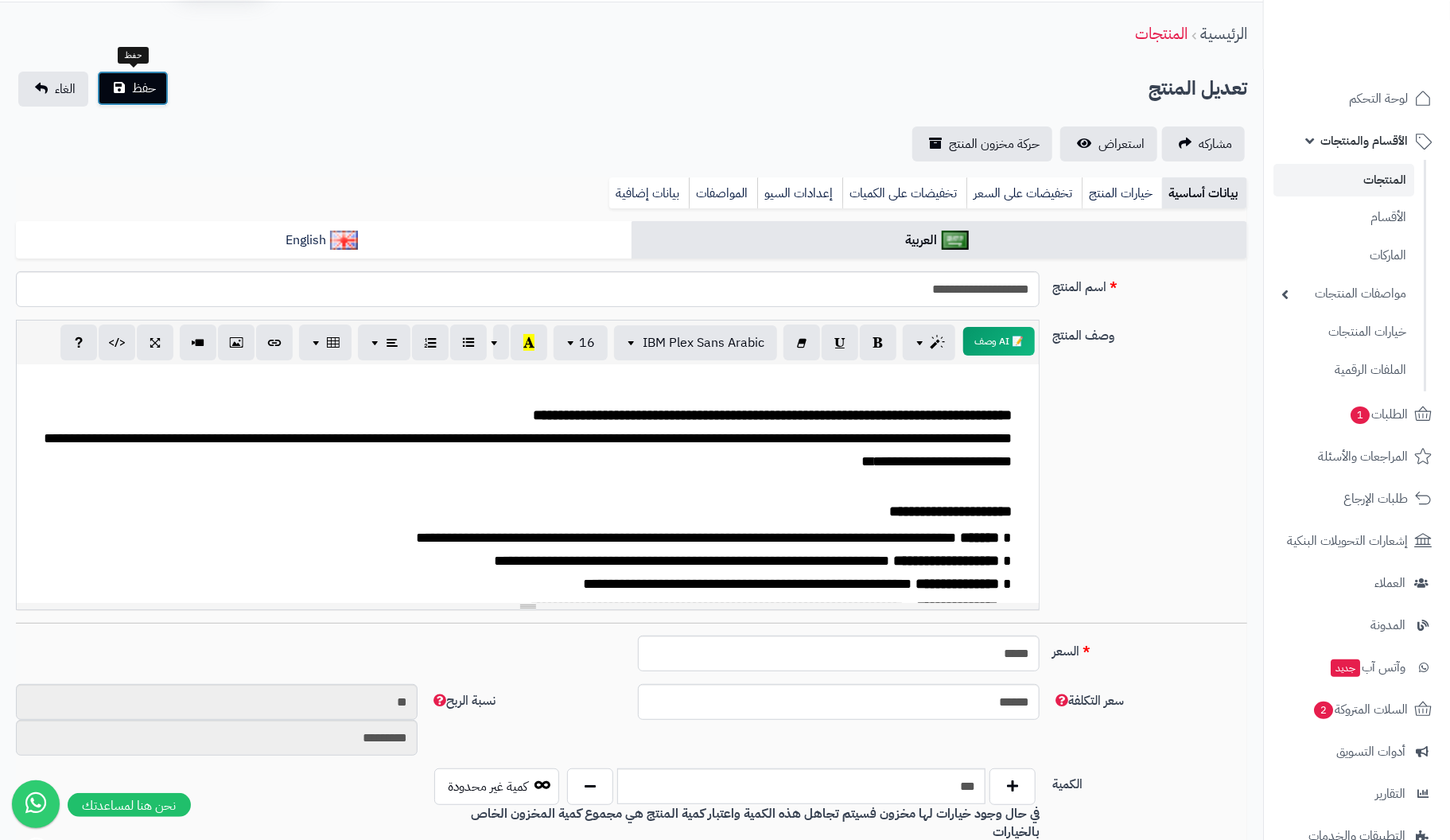
click at [133, 92] on span "حفظ" at bounding box center [144, 88] width 24 height 19
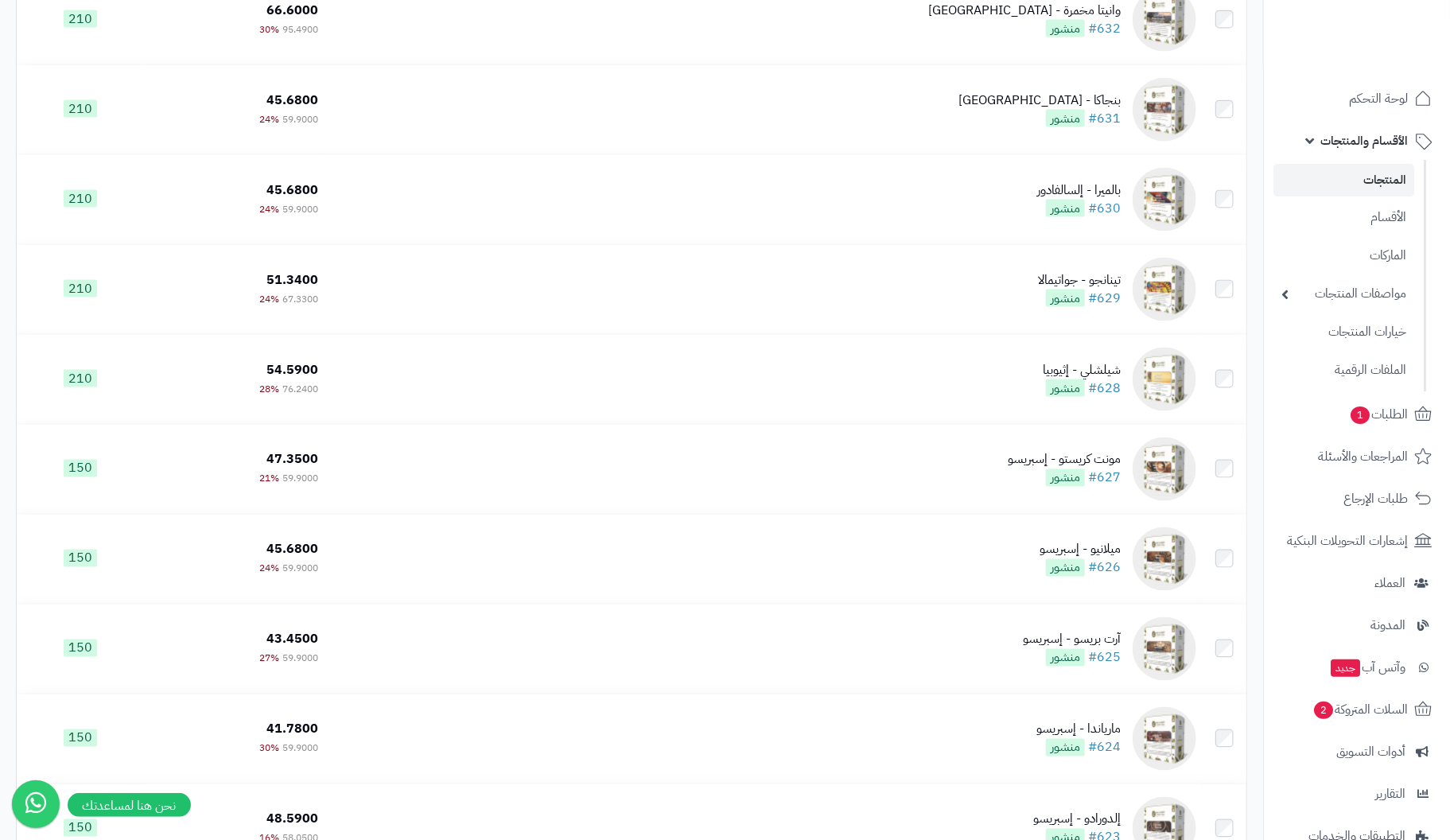
scroll to position [8612, 0]
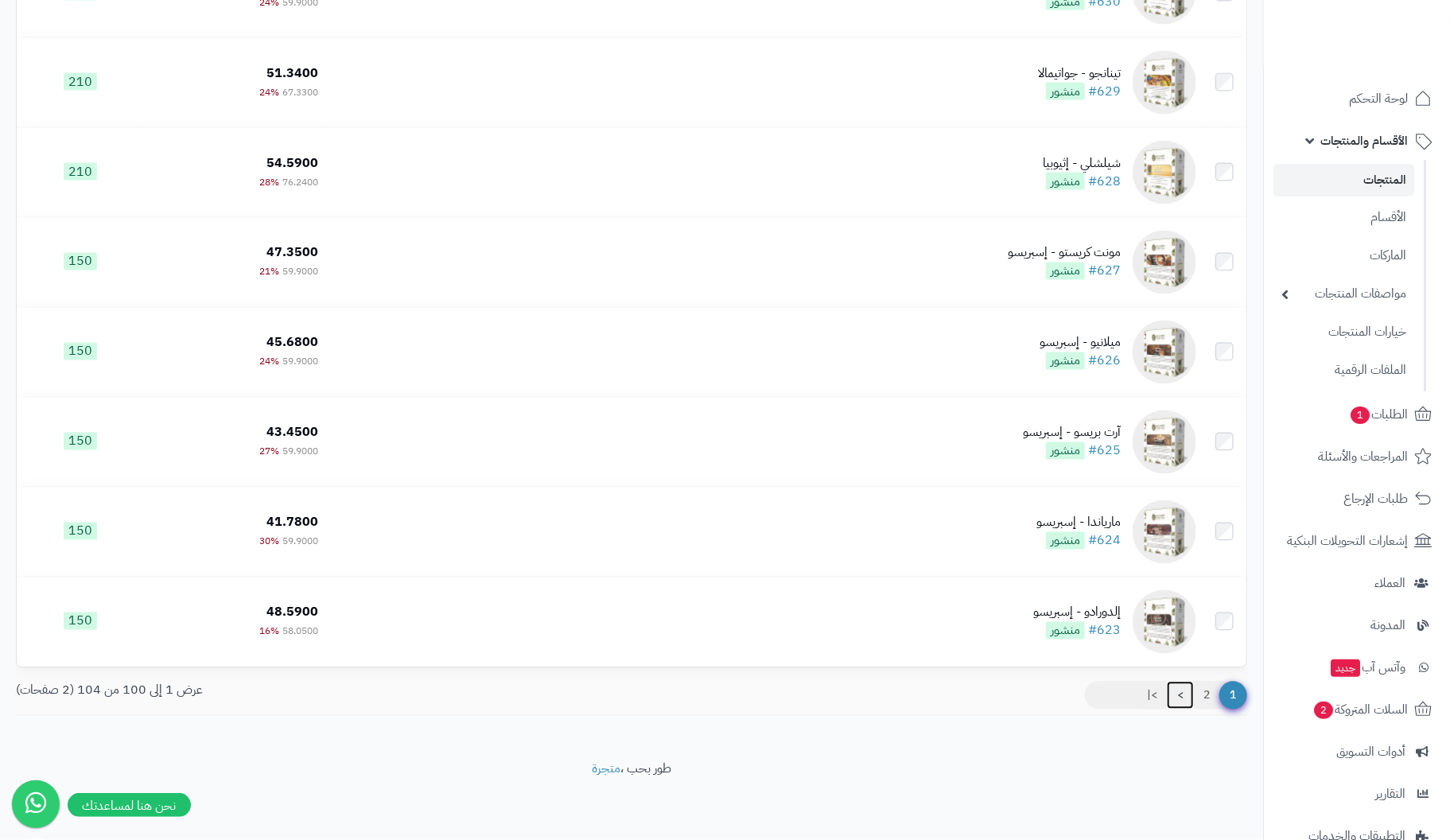
click at [1181, 695] on link ">" at bounding box center [1180, 696] width 27 height 29
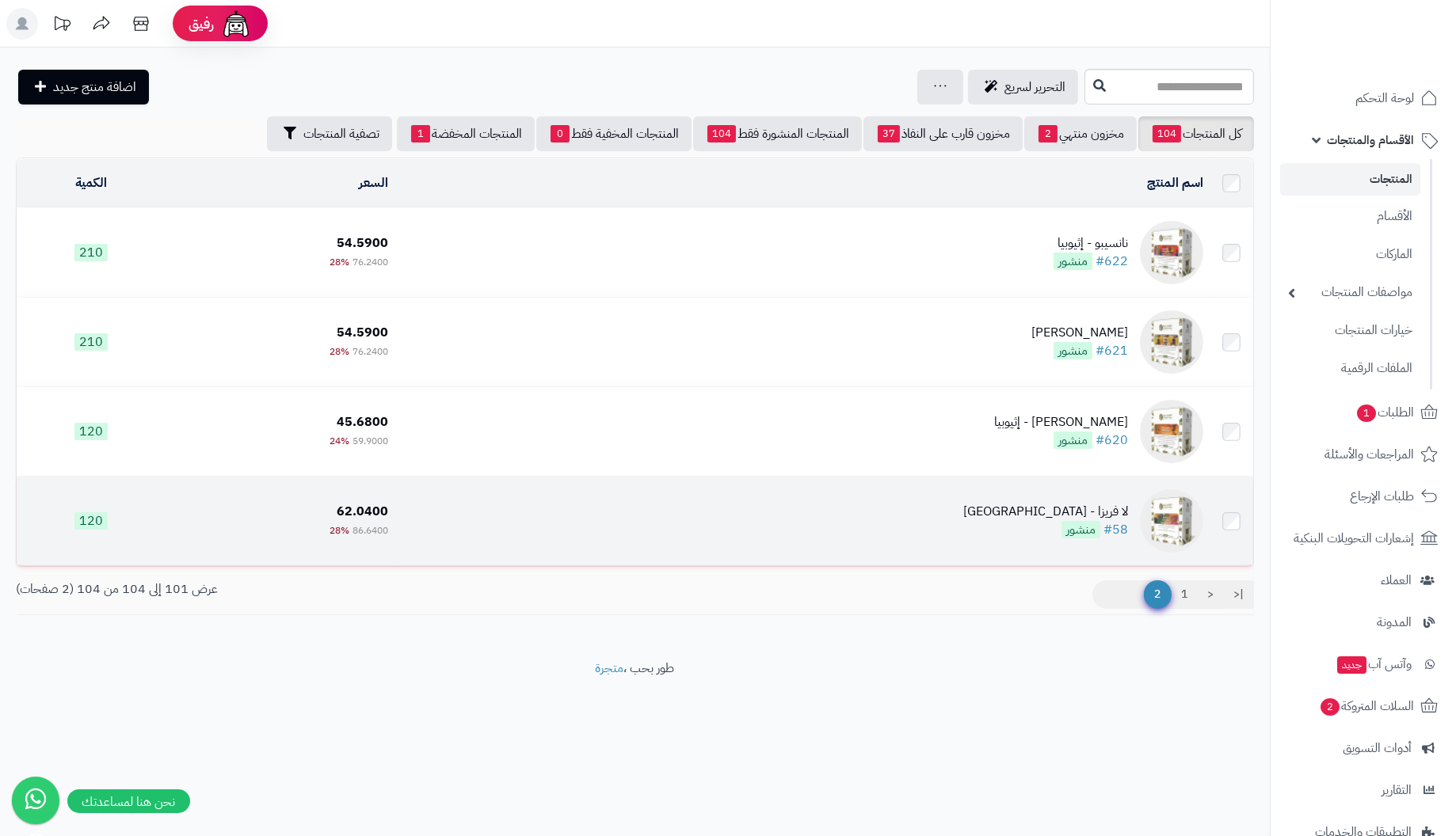
click at [1104, 525] on div "لا فريزا - [GEOGRAPHIC_DATA] #58 منشور" at bounding box center [1045, 520] width 165 height 37
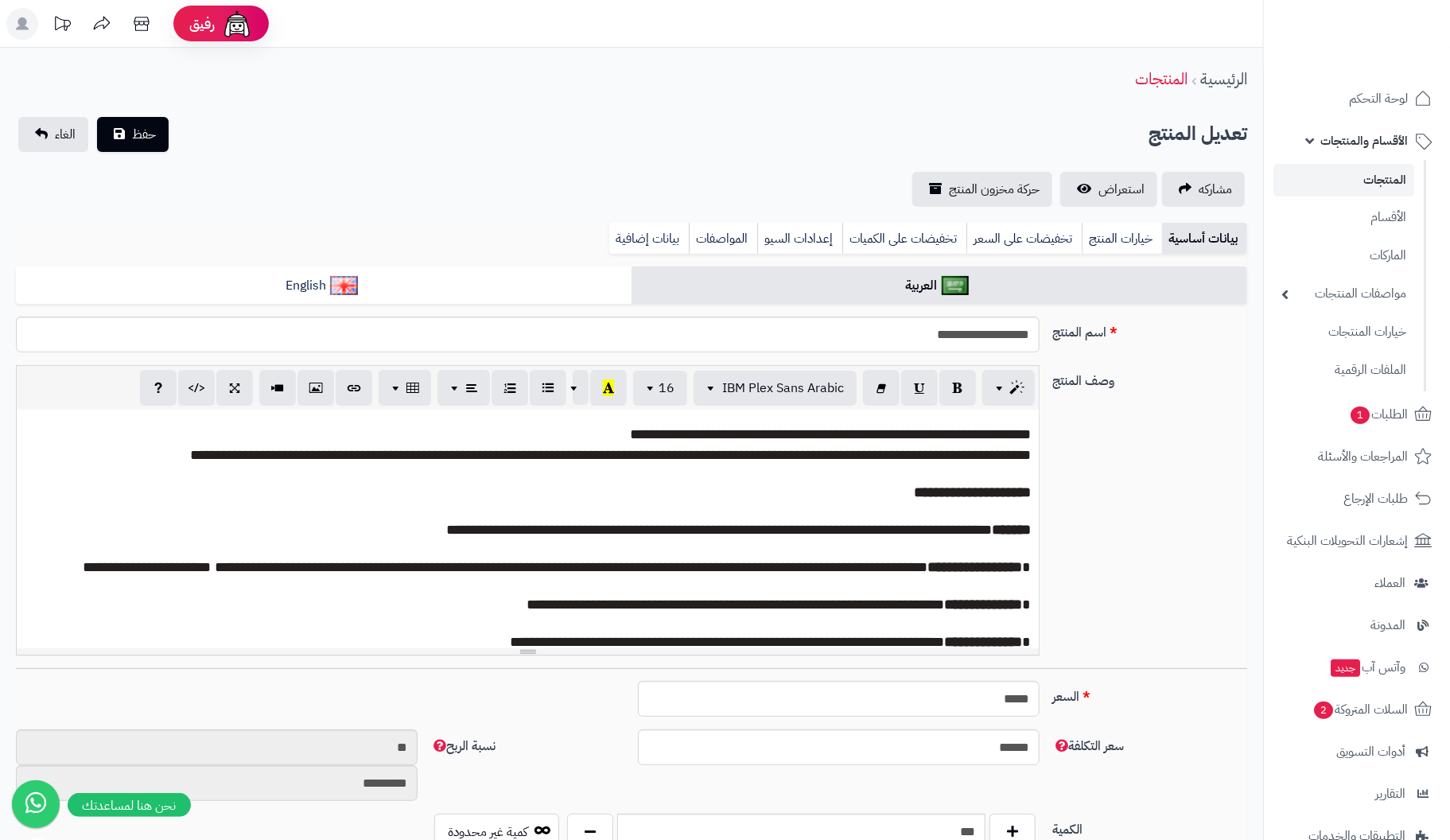
scroll to position [245, 0]
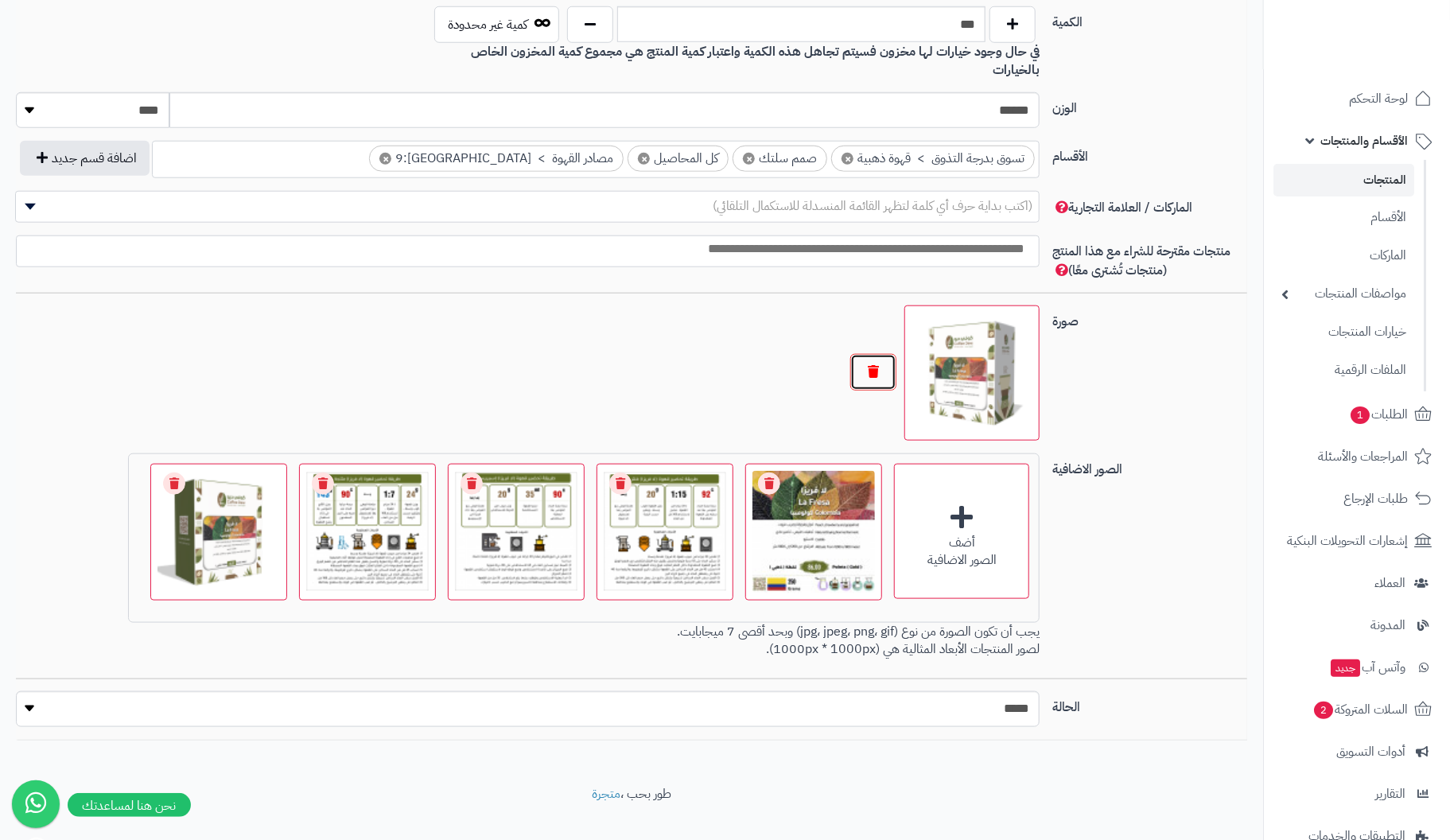
click at [868, 354] on button "button" at bounding box center [873, 372] width 46 height 37
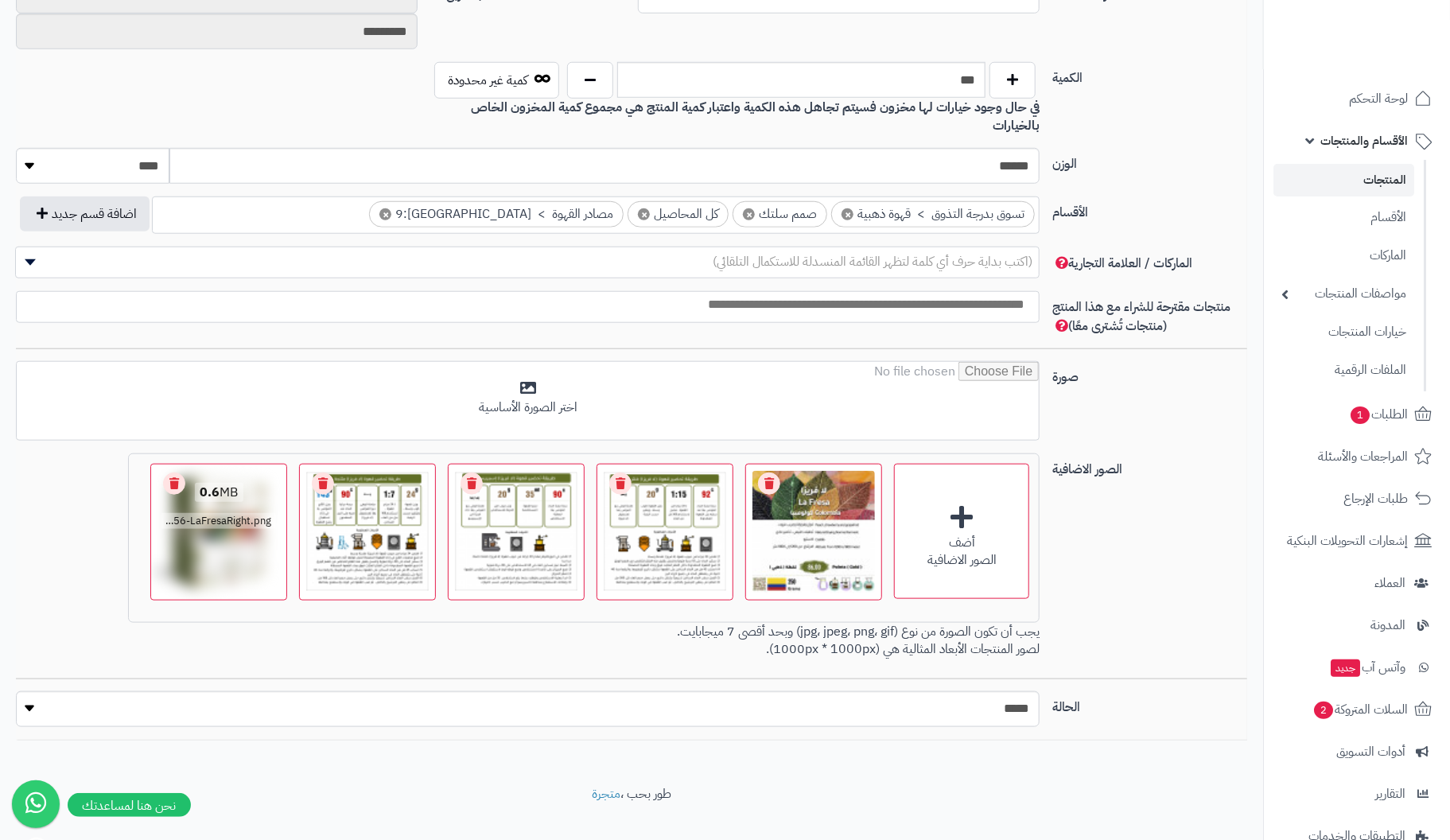
click at [175, 472] on link "Remove file" at bounding box center [174, 483] width 22 height 22
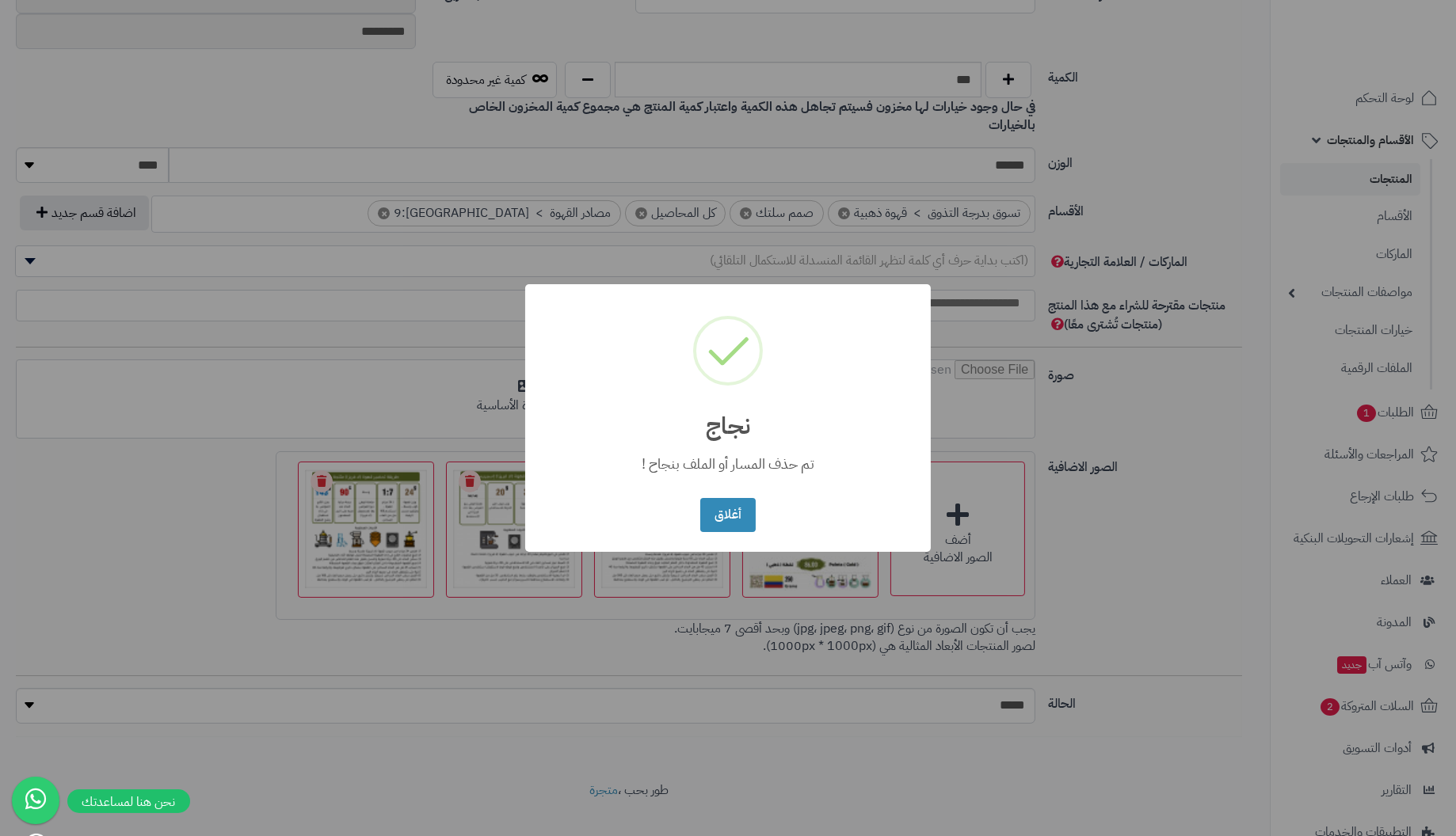
click at [700, 498] on button "أغلاق" at bounding box center [727, 515] width 54 height 34
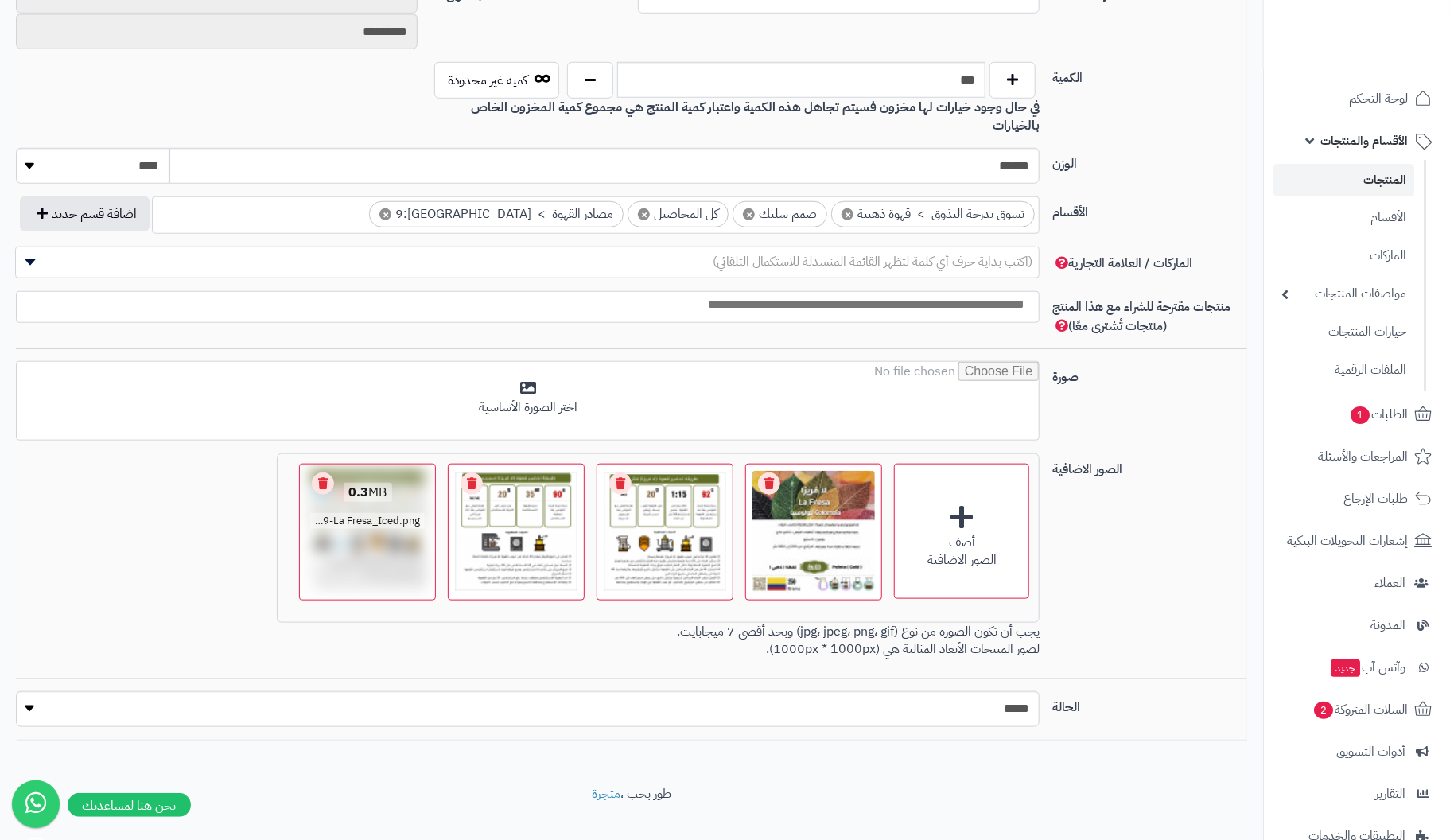
click at [329, 472] on link "Remove file" at bounding box center [322, 483] width 22 height 22
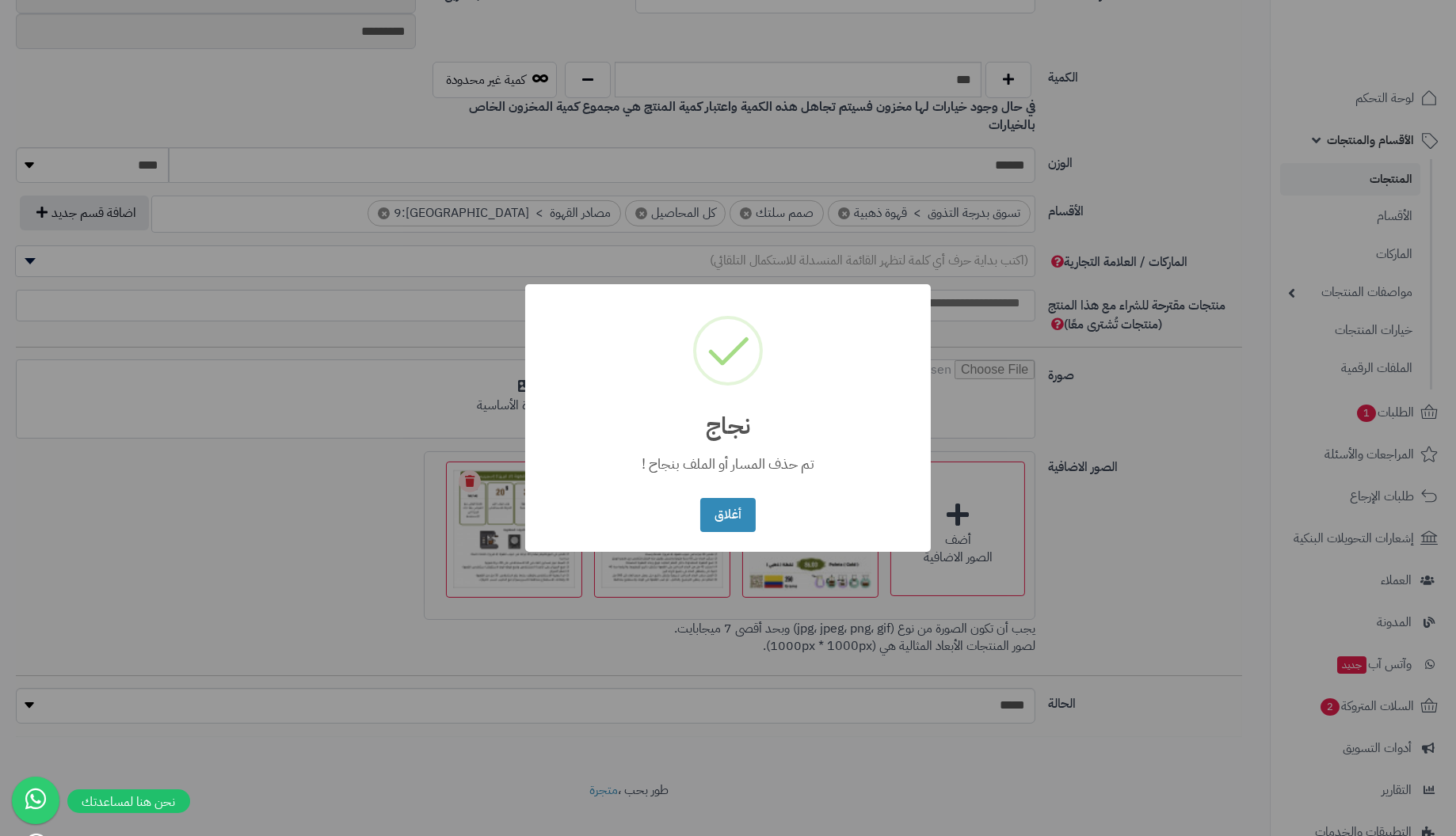
click at [700, 498] on button "أغلاق" at bounding box center [727, 515] width 54 height 34
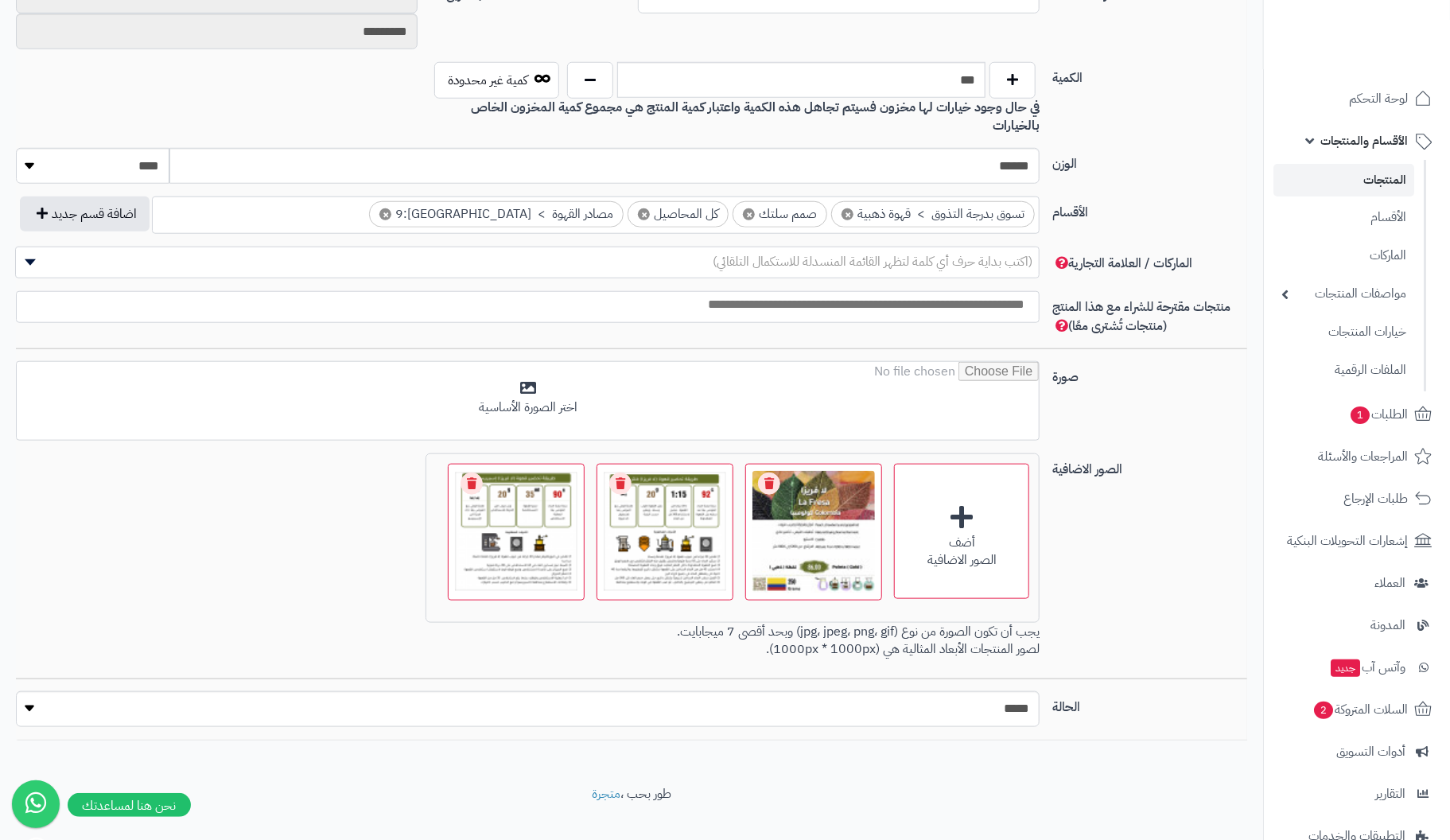
click at [468, 472] on link "Remove file" at bounding box center [471, 483] width 22 height 22
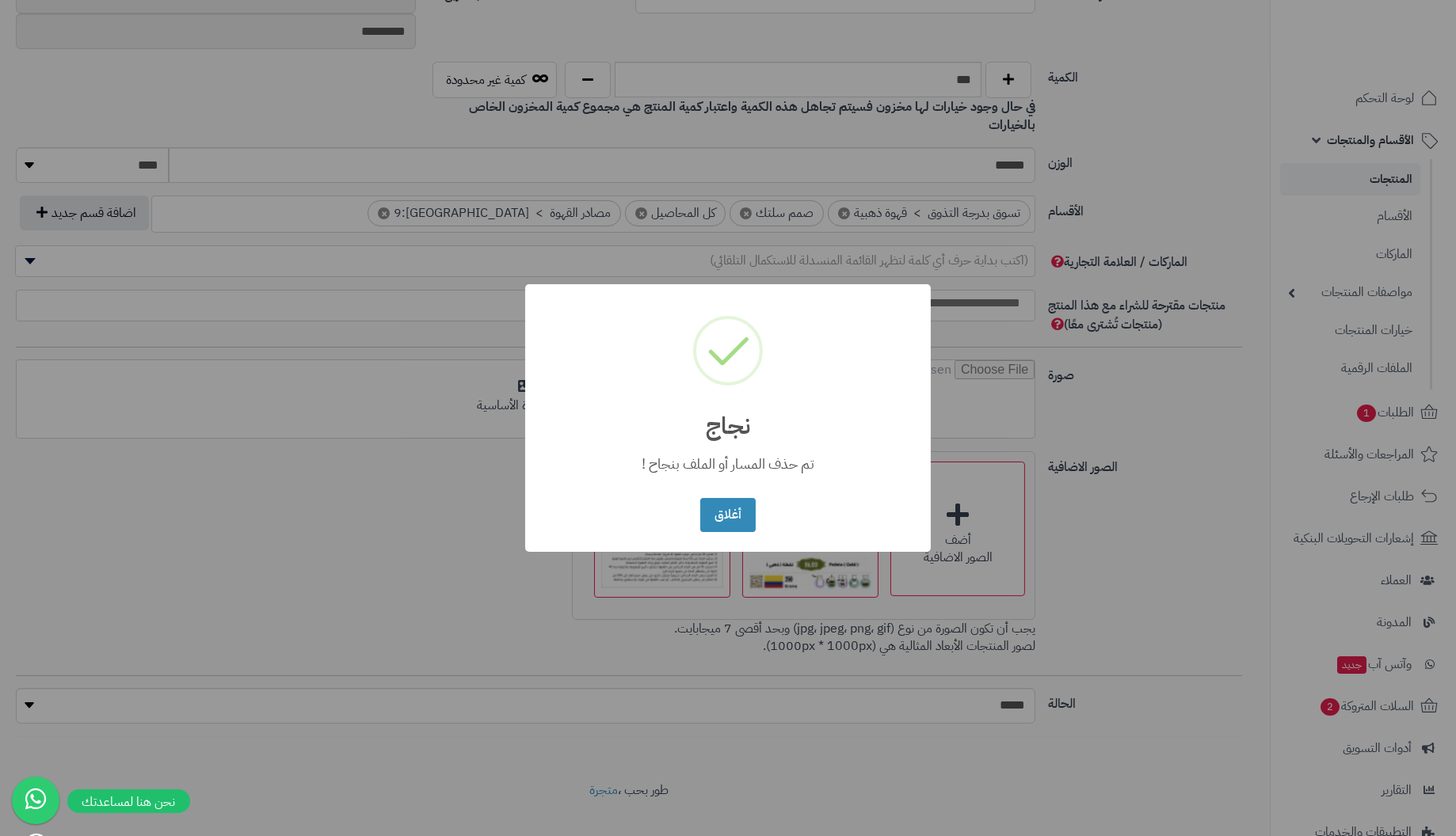
click at [700, 498] on button "أغلاق" at bounding box center [727, 515] width 54 height 34
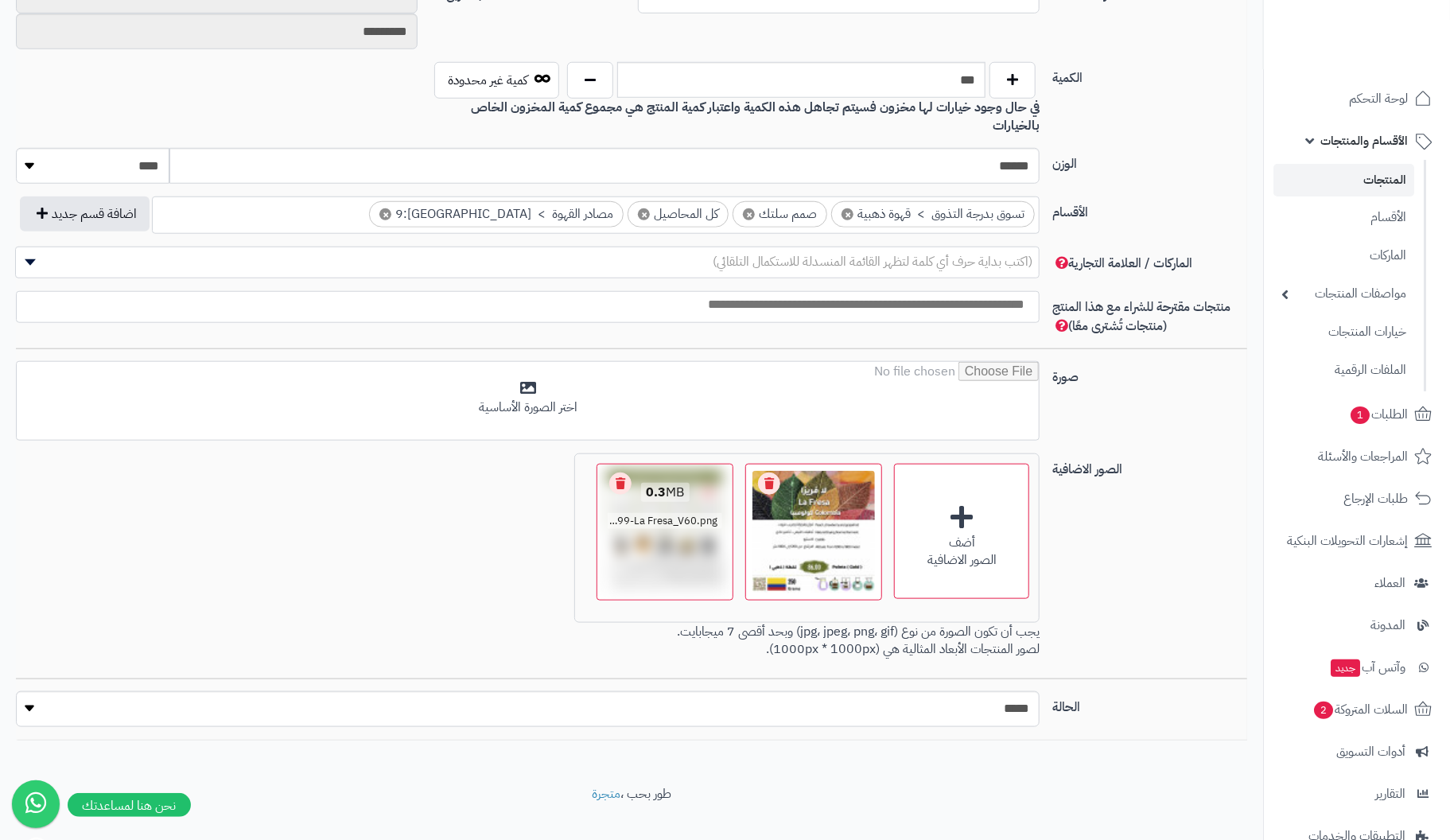
click at [626, 472] on link "Remove file" at bounding box center [620, 483] width 22 height 22
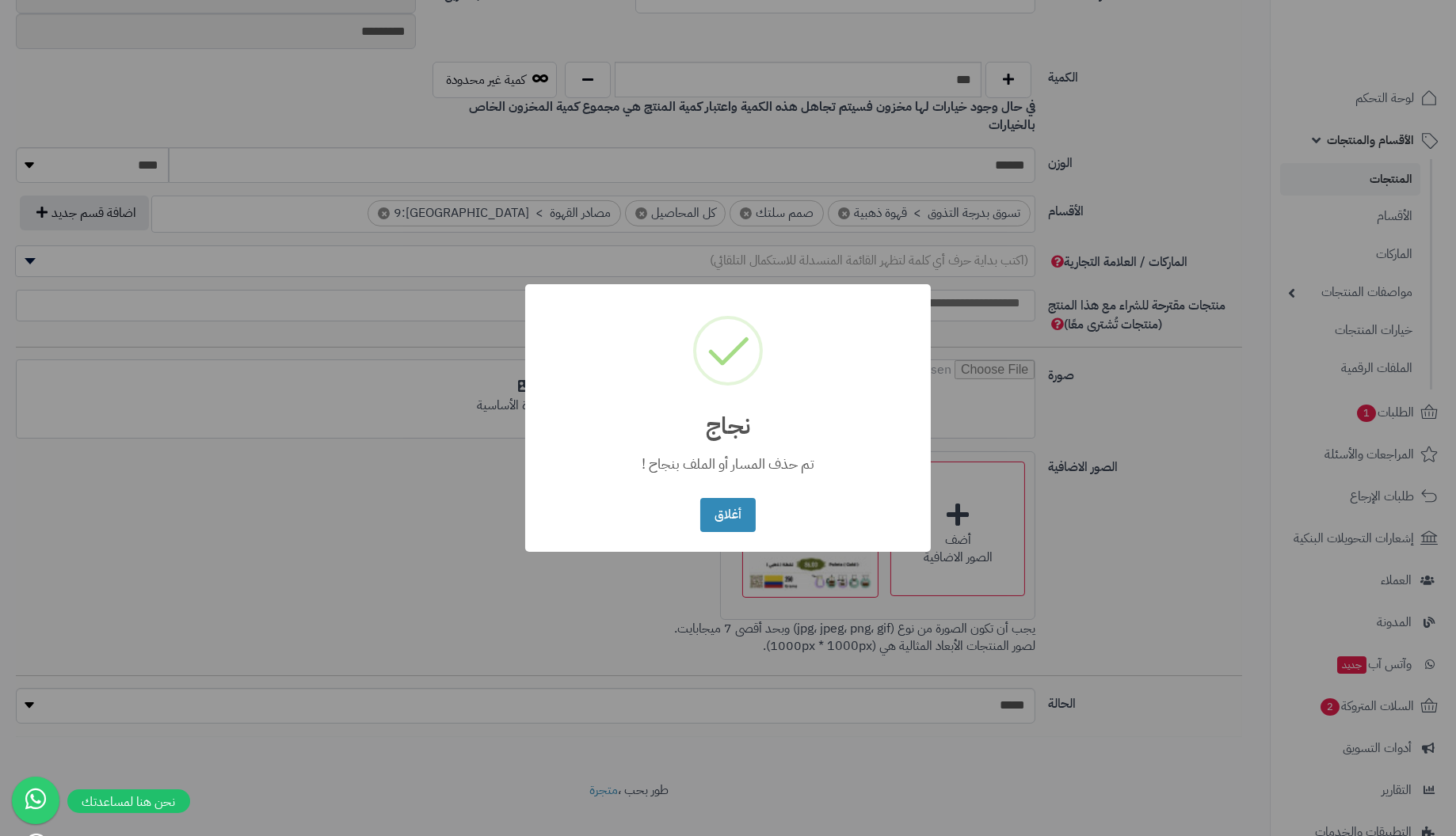
click at [700, 498] on button "أغلاق" at bounding box center [727, 515] width 54 height 34
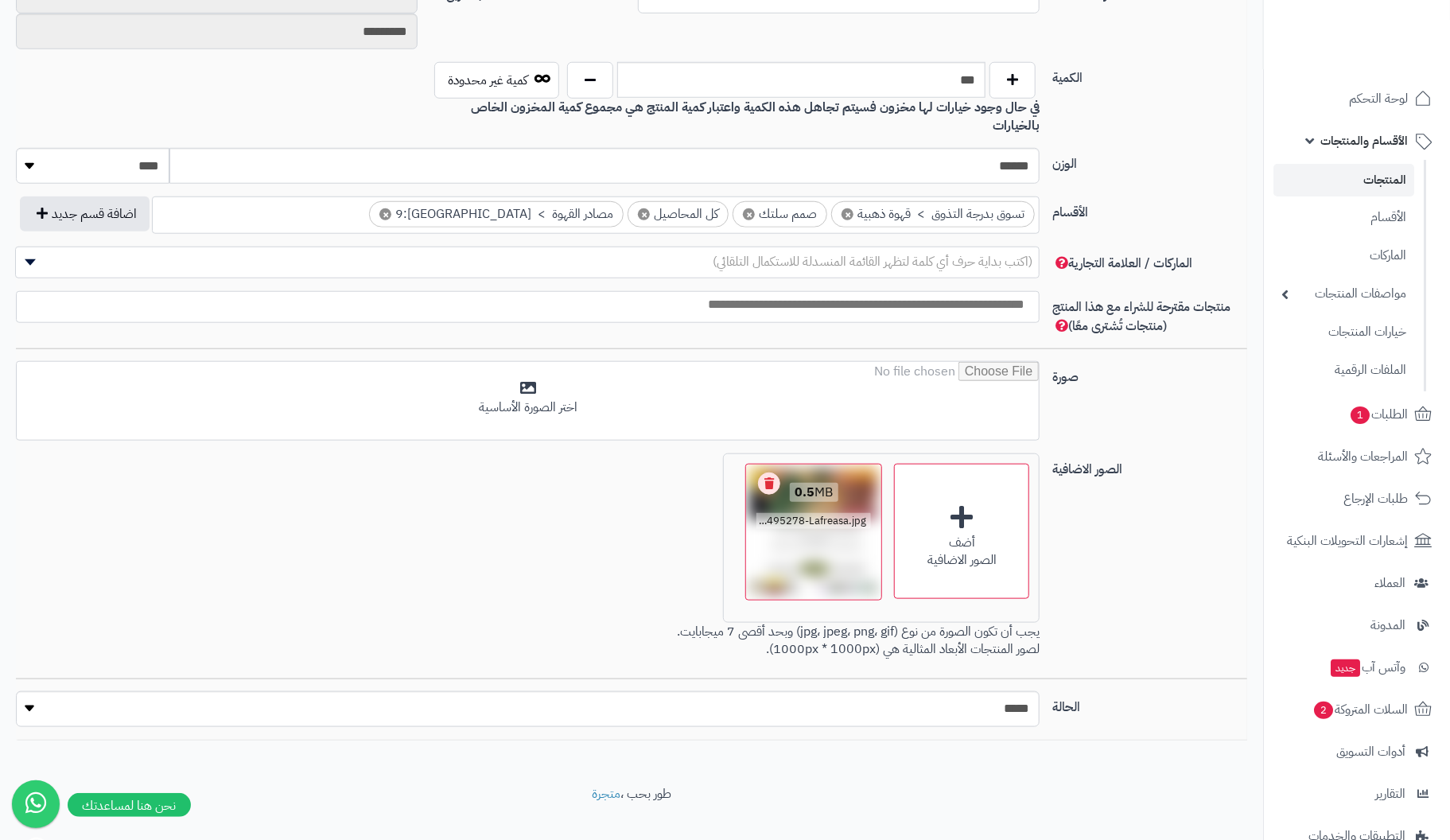
click at [768, 472] on link "Remove file" at bounding box center [769, 483] width 22 height 22
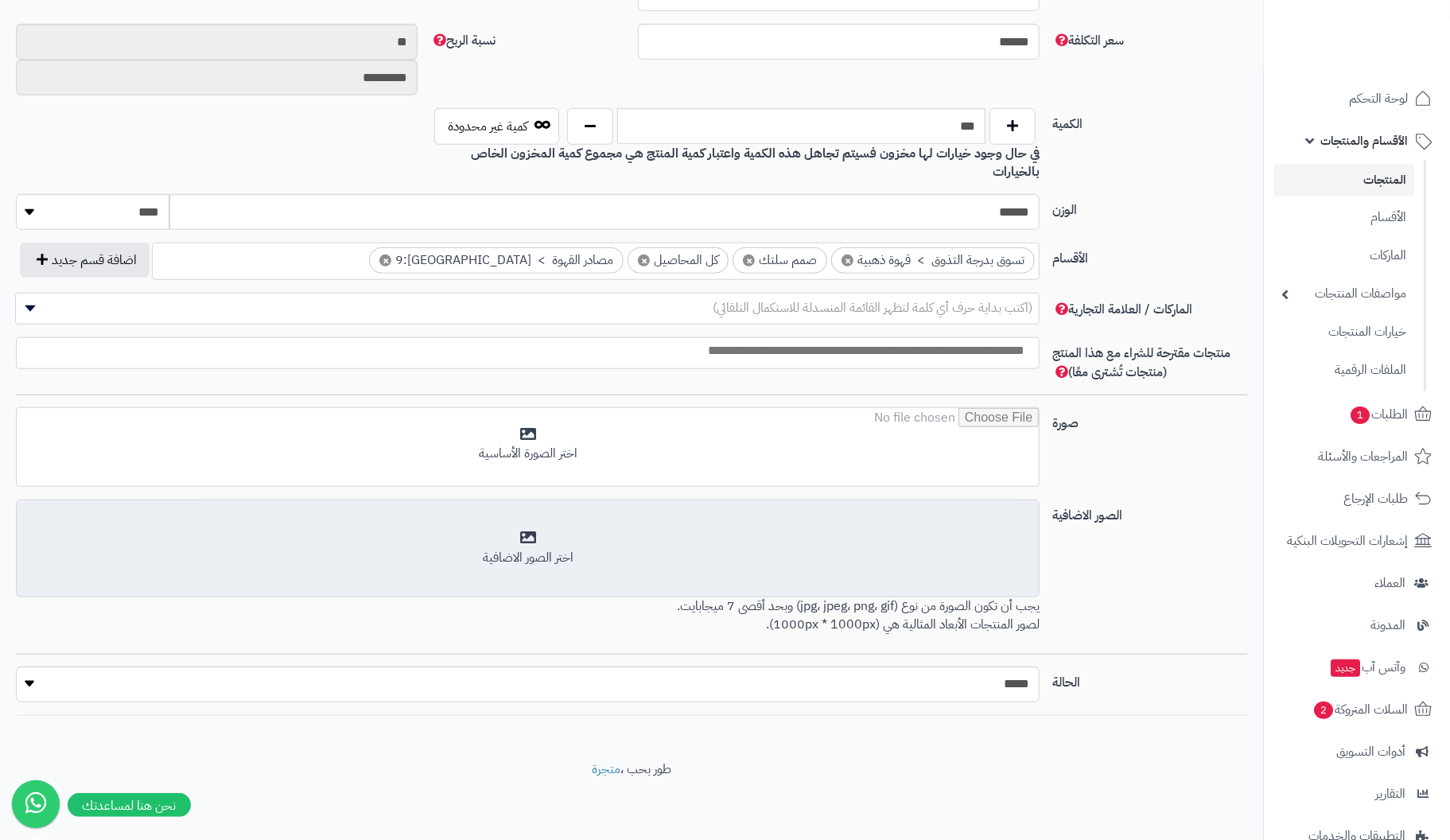
scroll to position [681, 0]
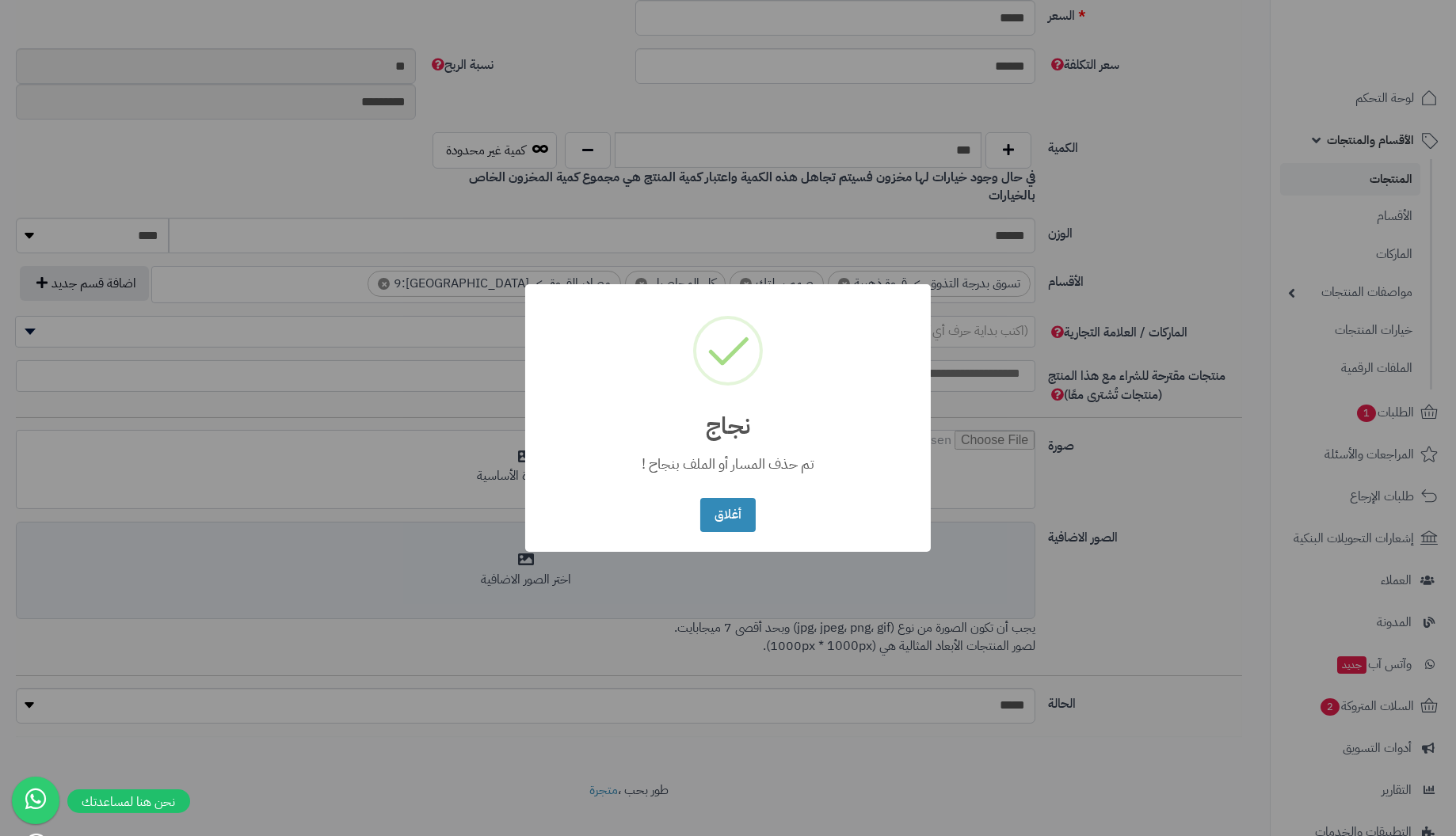
click at [700, 498] on button "أغلاق" at bounding box center [727, 515] width 54 height 34
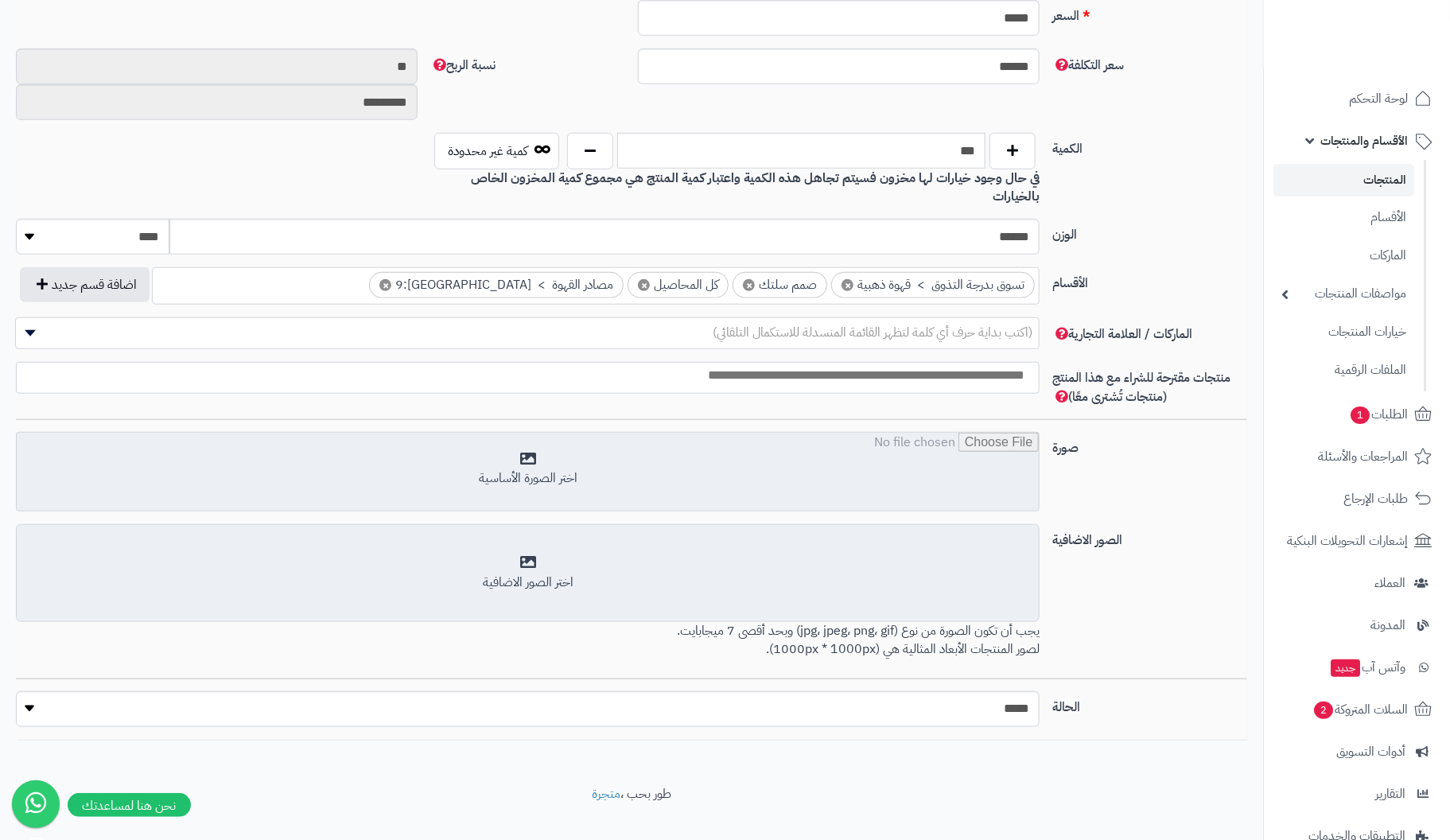
click at [528, 433] on input "file" at bounding box center [527, 473] width 1022 height 80
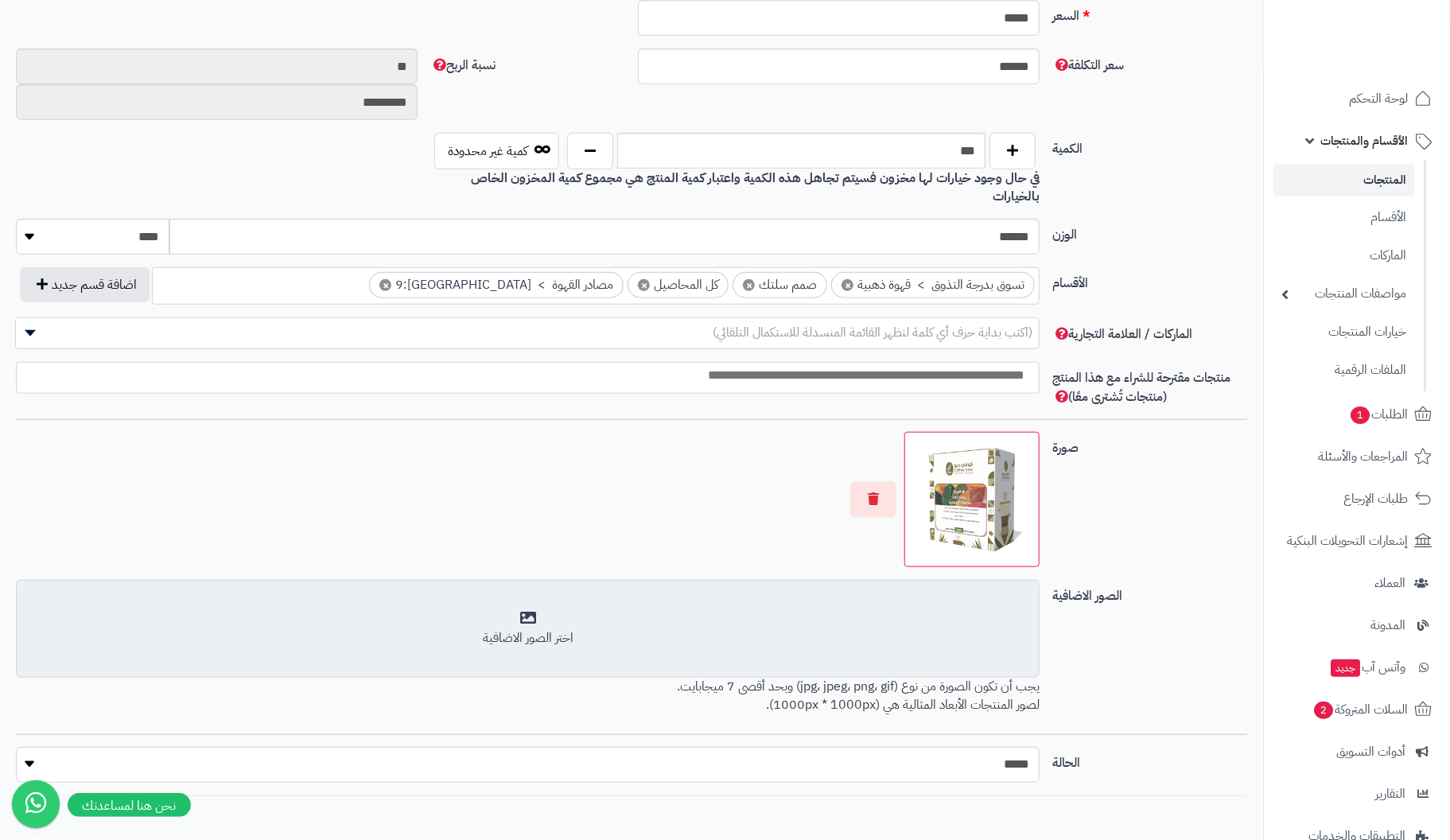
click at [524, 610] on div "اختر الصور الاضافية" at bounding box center [528, 629] width 1003 height 38
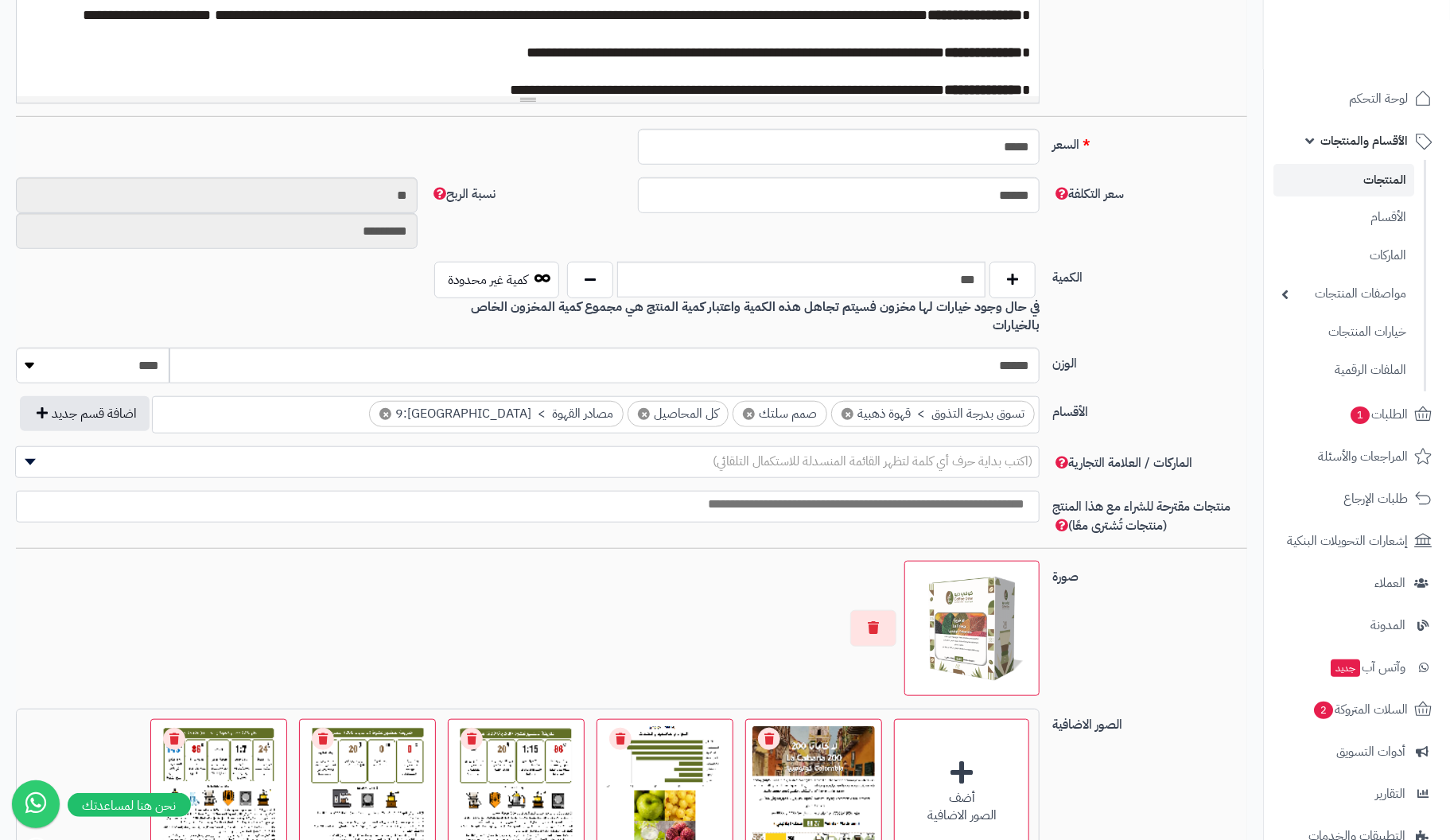
scroll to position [0, 0]
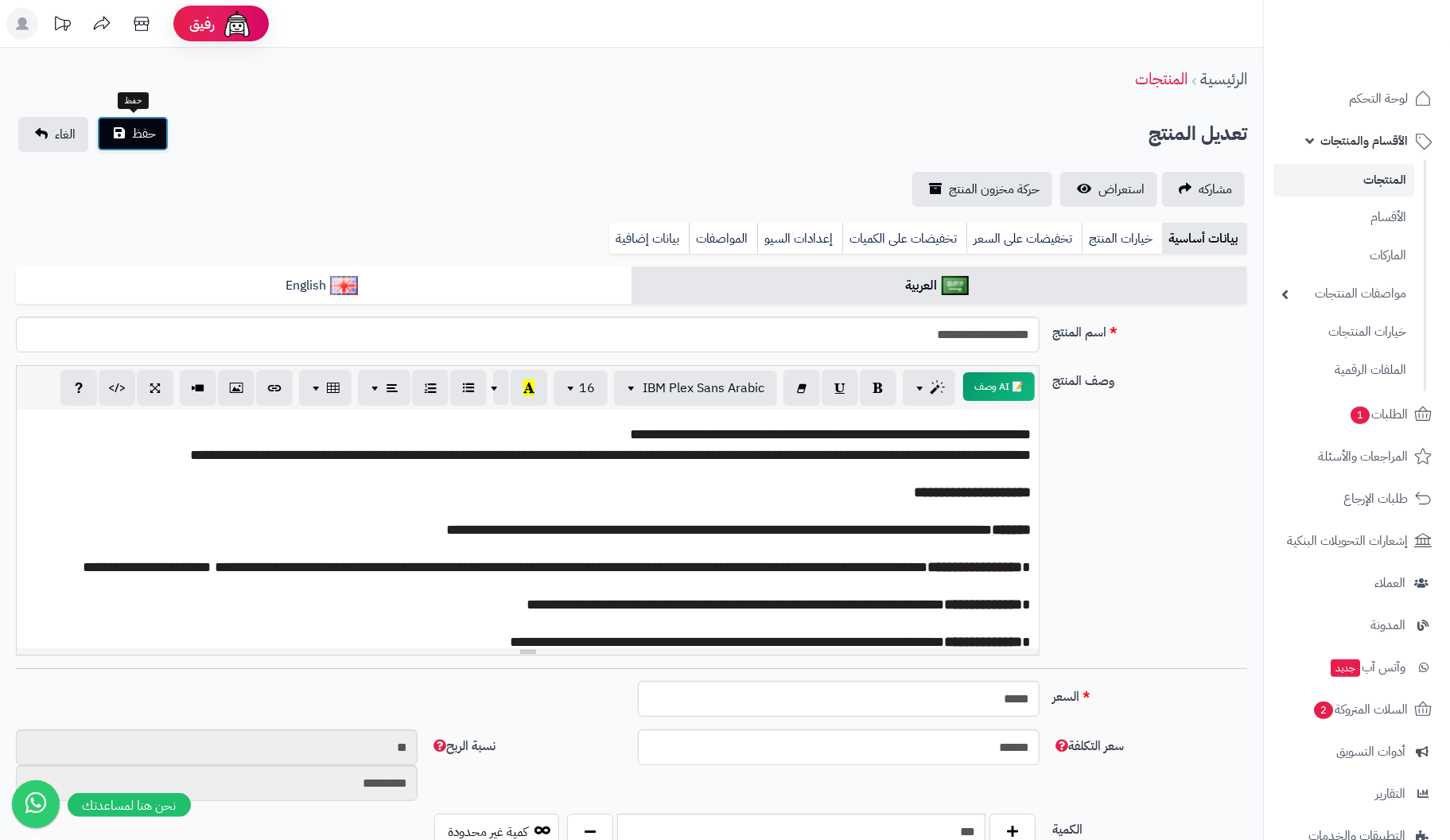
click at [145, 127] on span "حفظ" at bounding box center [144, 133] width 24 height 19
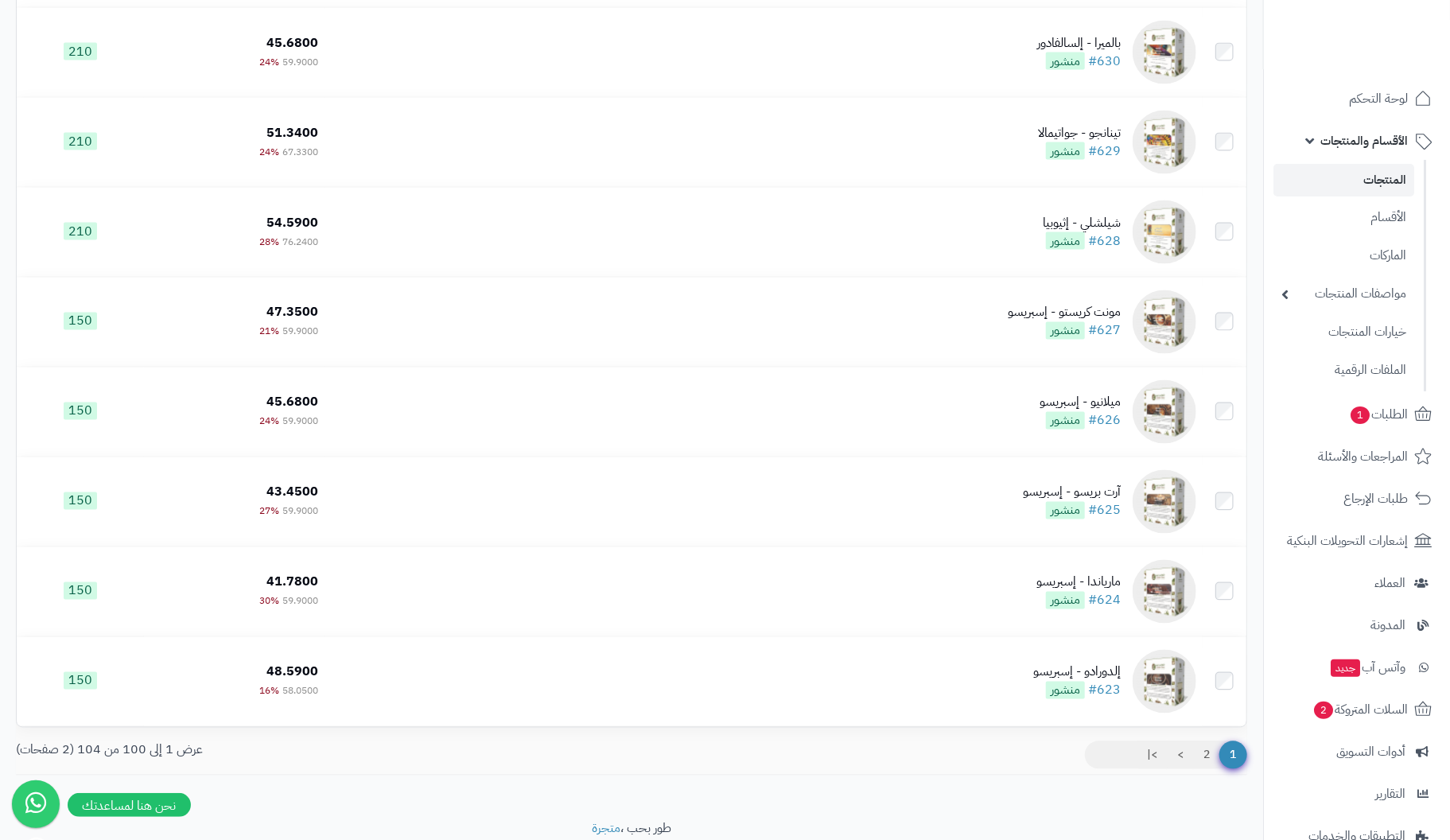
scroll to position [8612, 0]
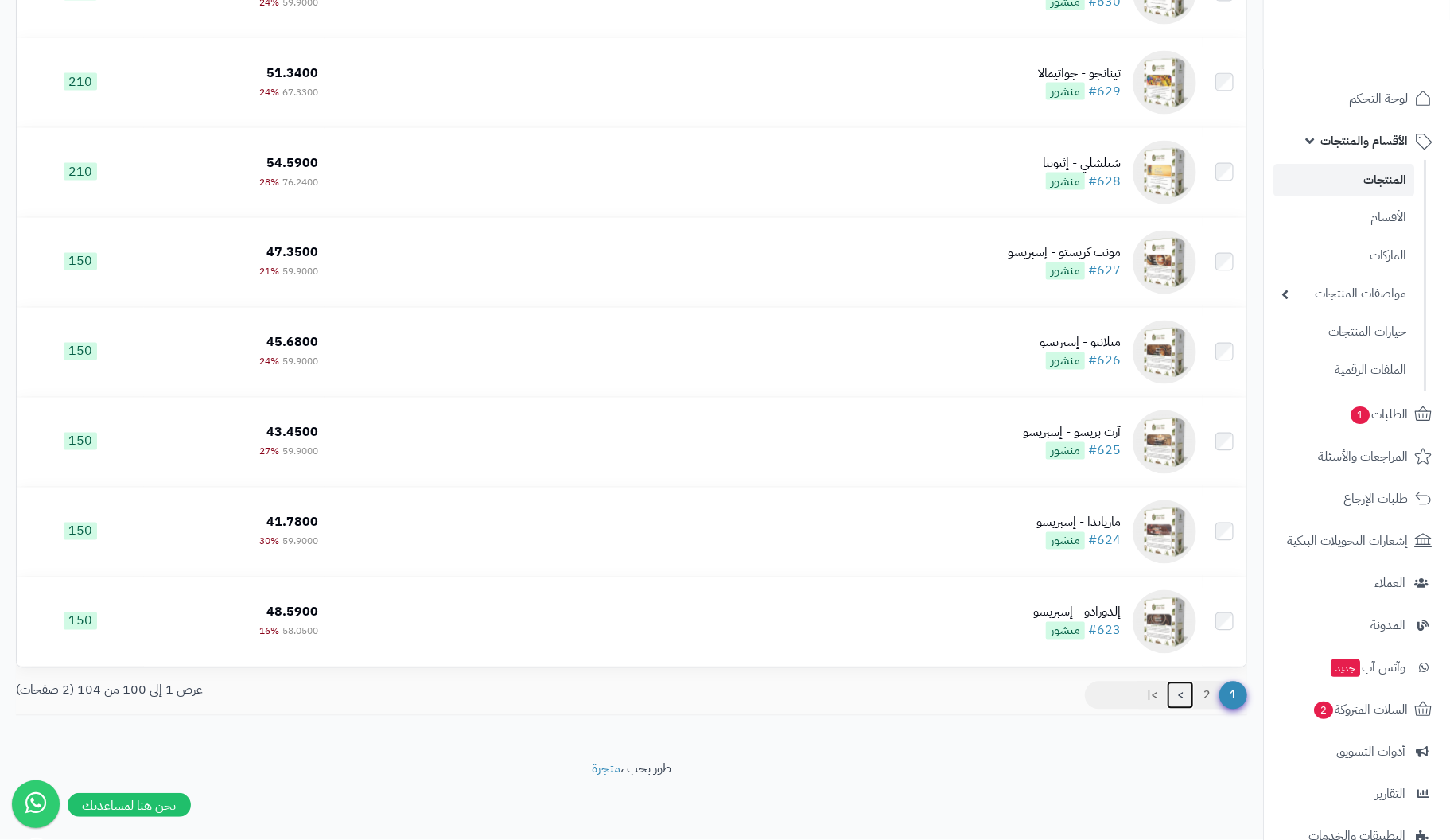
click at [1178, 695] on link ">" at bounding box center [1180, 696] width 27 height 29
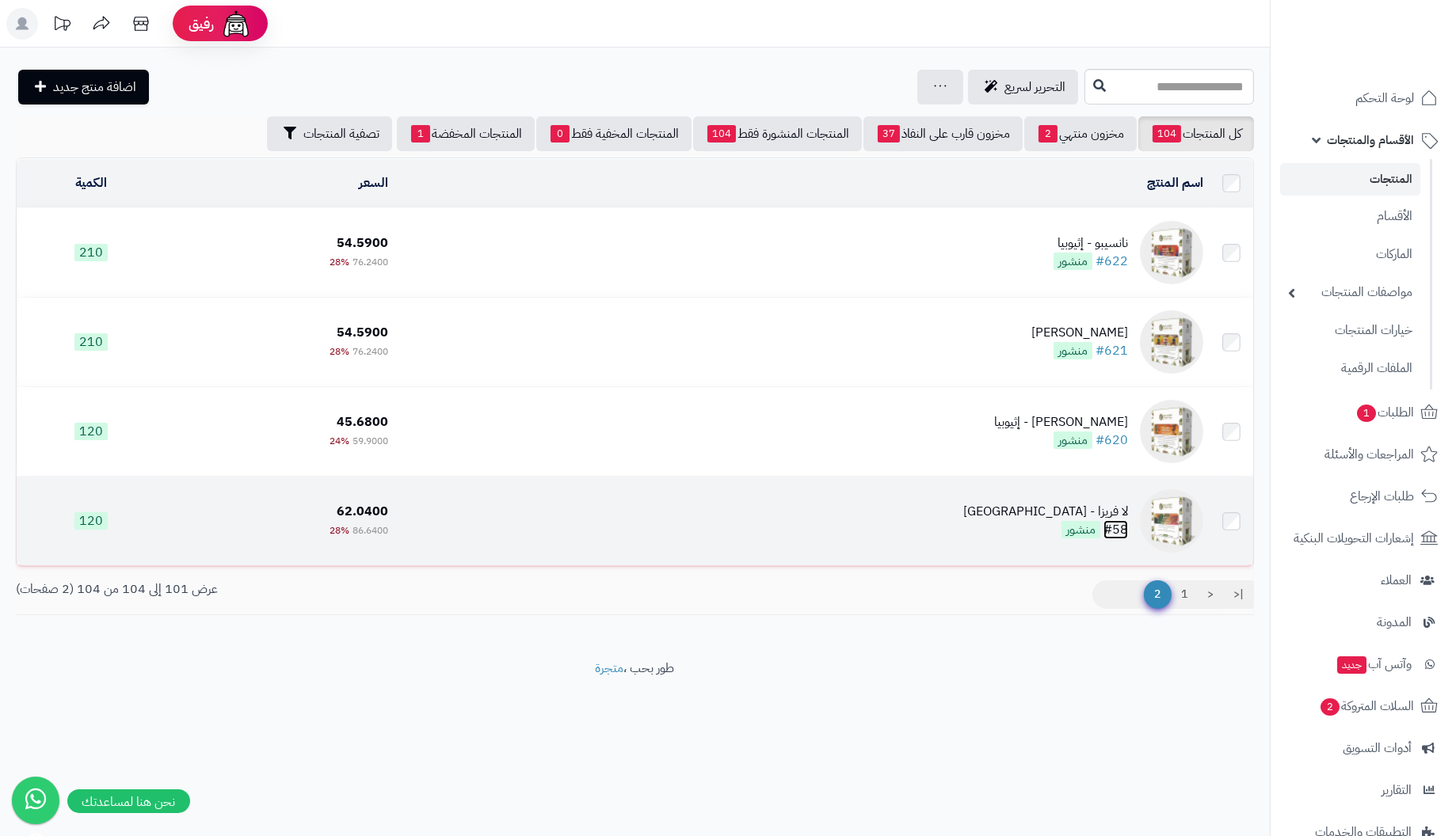
click at [1123, 524] on link "#58" at bounding box center [1116, 529] width 24 height 19
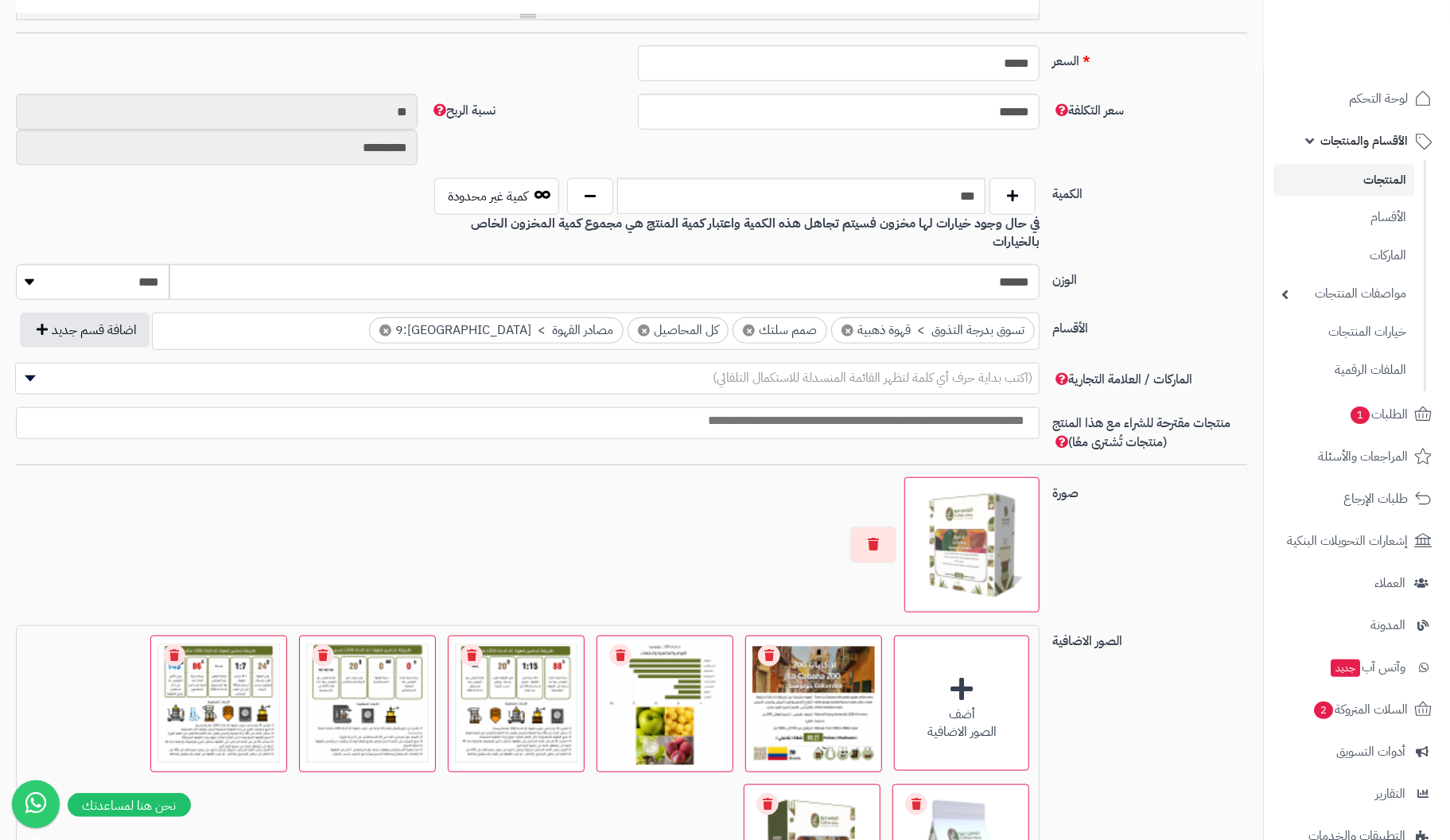
scroll to position [955, 0]
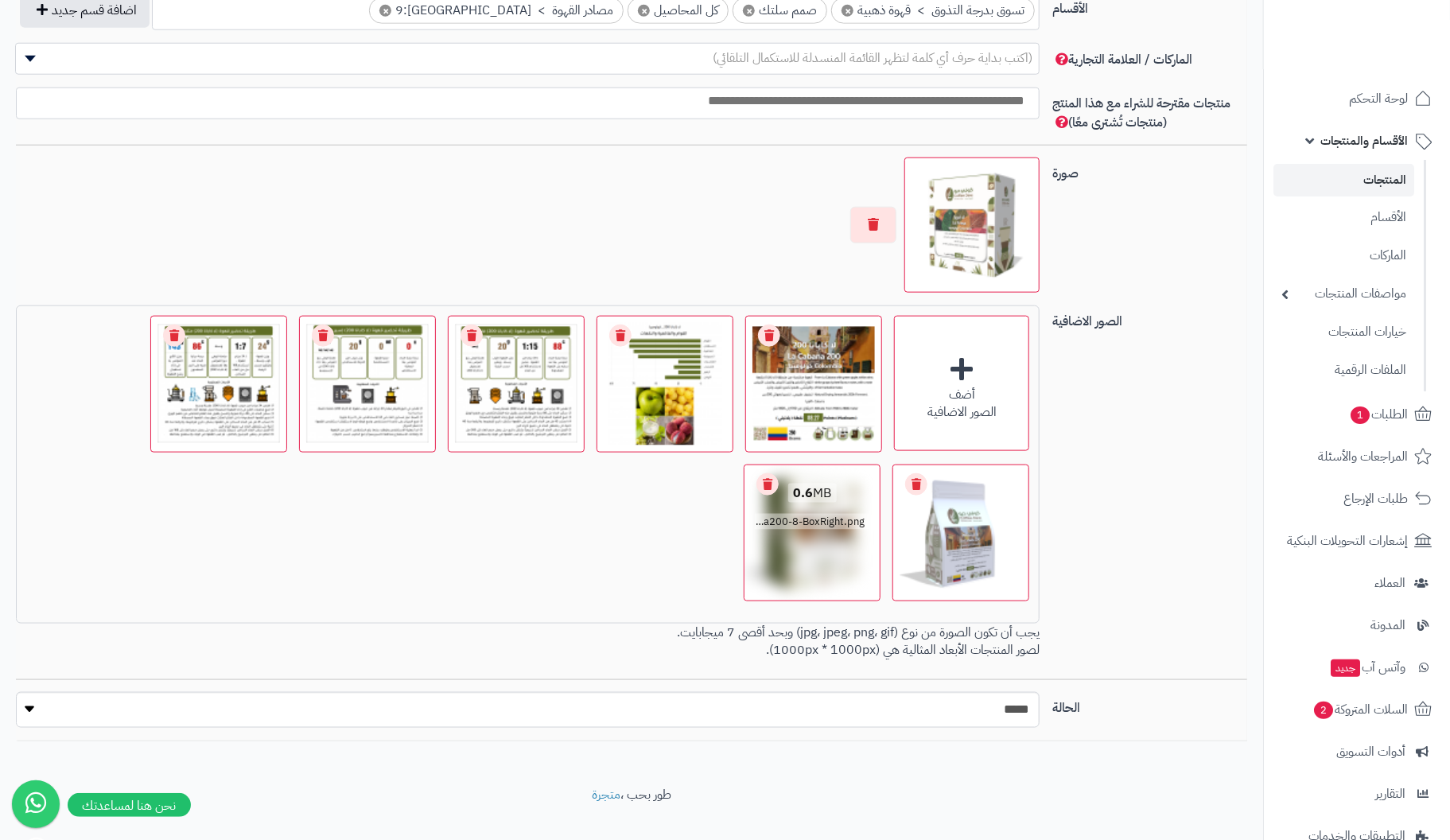
click at [769, 473] on link "Remove file" at bounding box center [767, 484] width 22 height 22
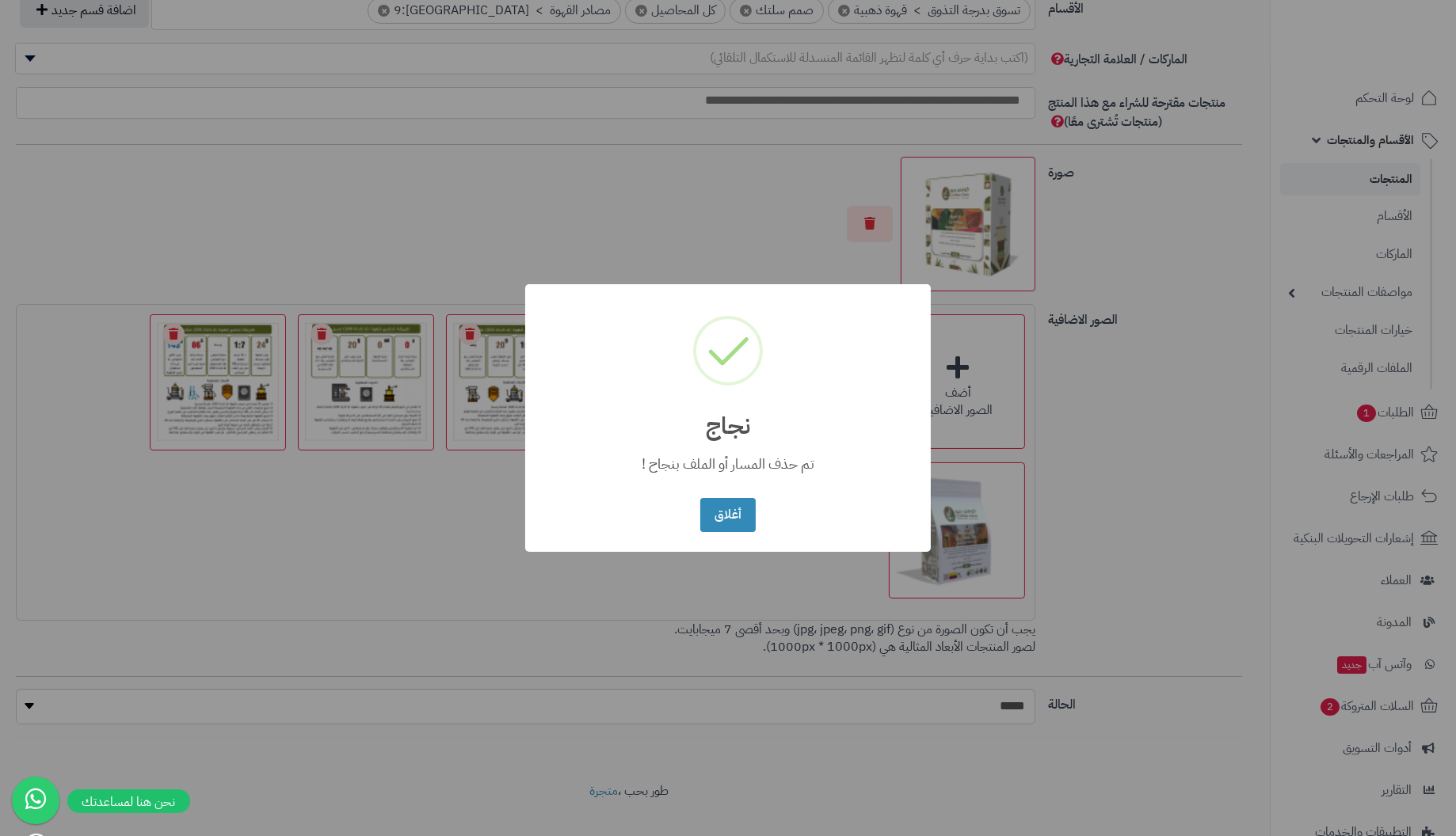
click at [700, 498] on button "أغلاق" at bounding box center [727, 515] width 54 height 34
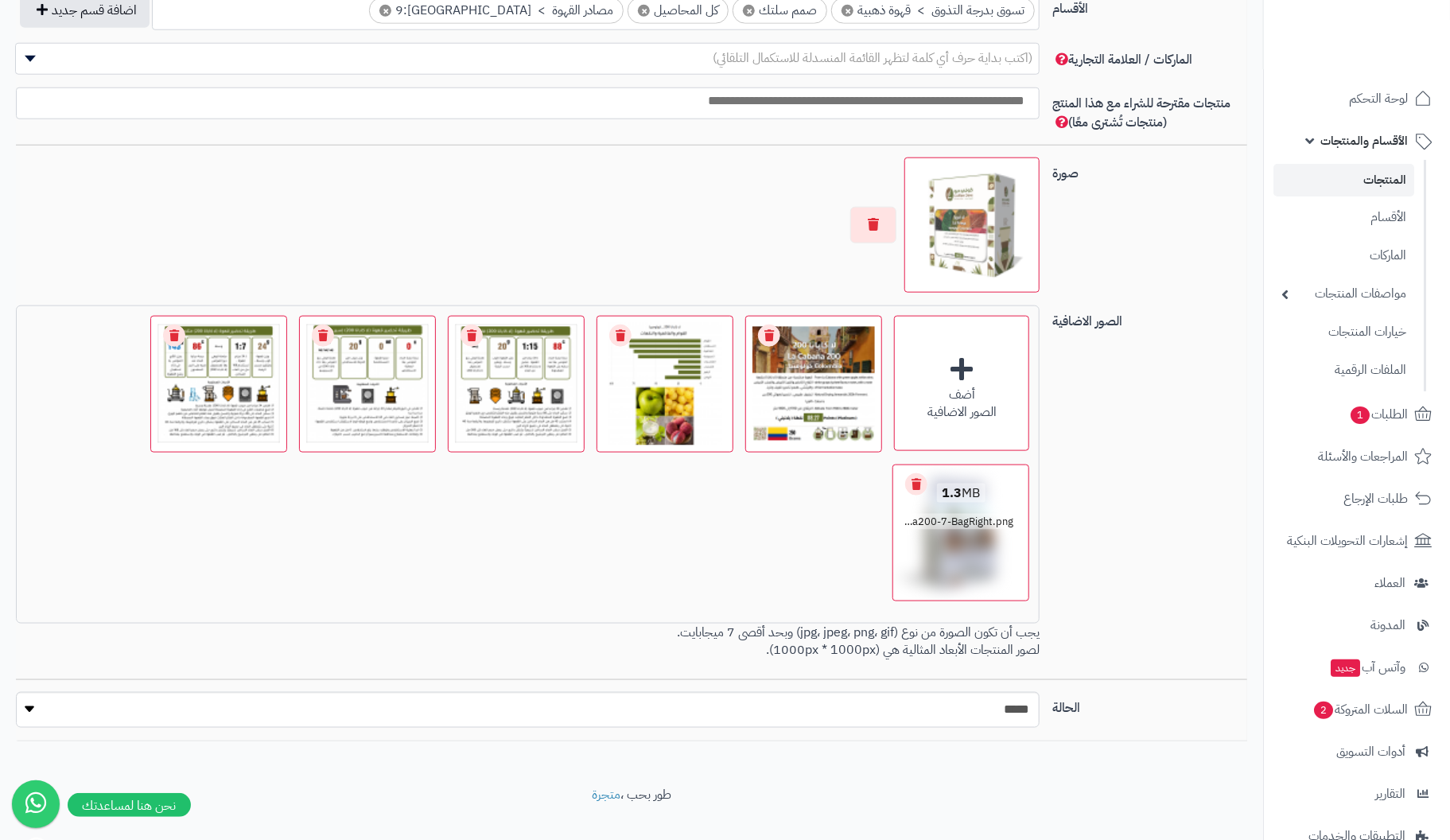
click at [918, 473] on link "Remove file" at bounding box center [916, 484] width 22 height 22
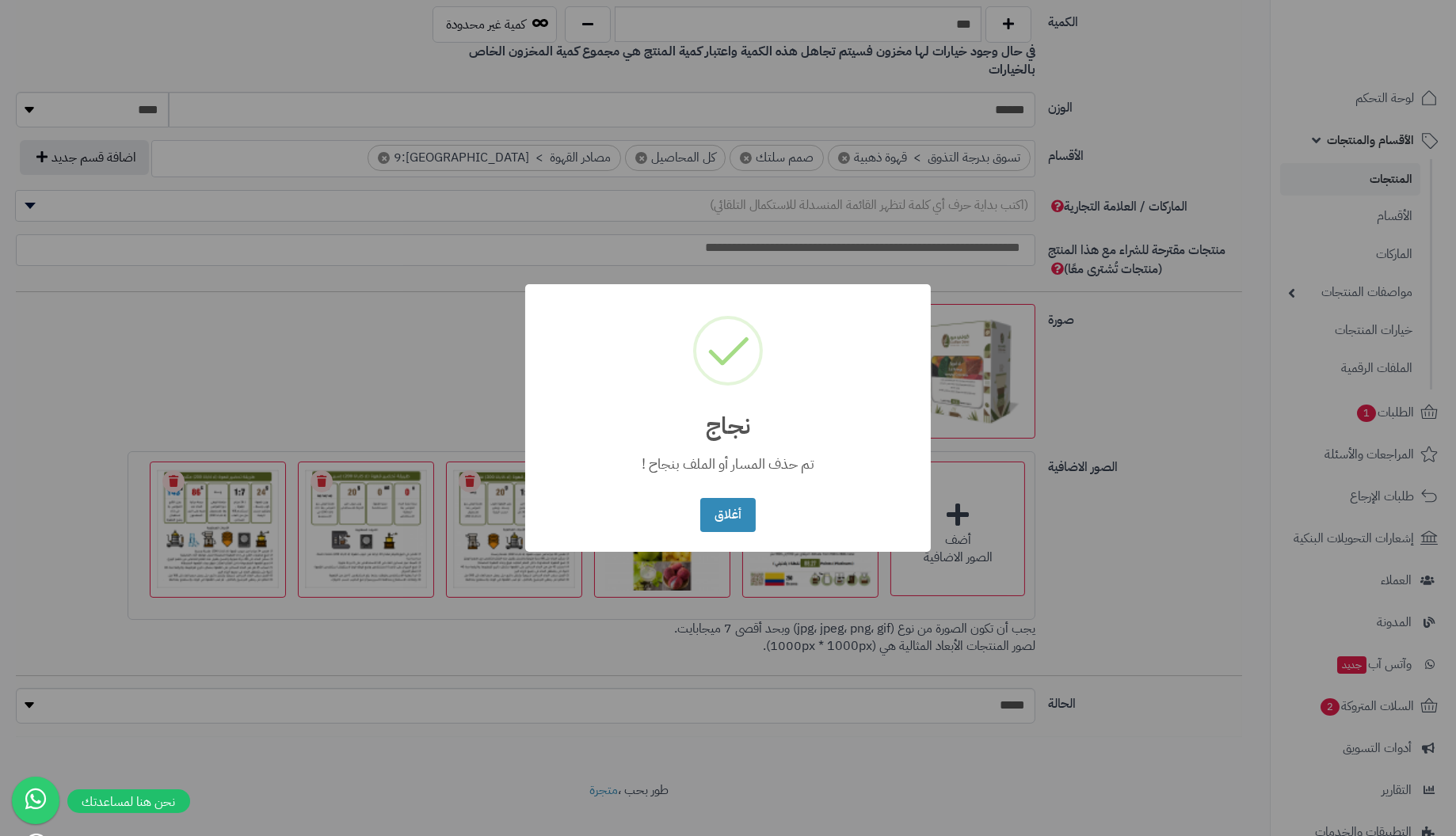
click at [700, 498] on button "أغلاق" at bounding box center [727, 515] width 54 height 34
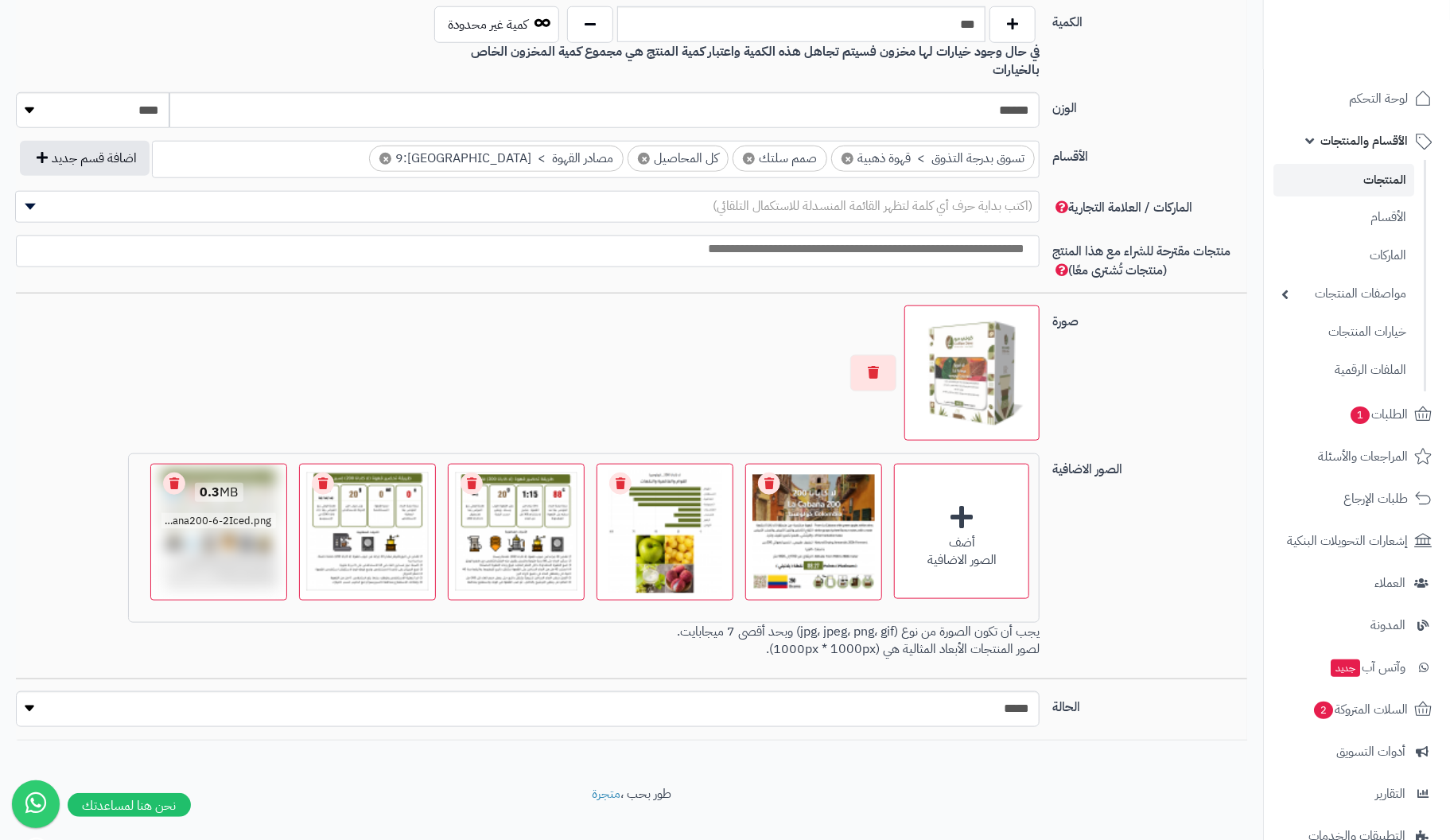
click at [178, 472] on link "Remove file" at bounding box center [174, 483] width 22 height 22
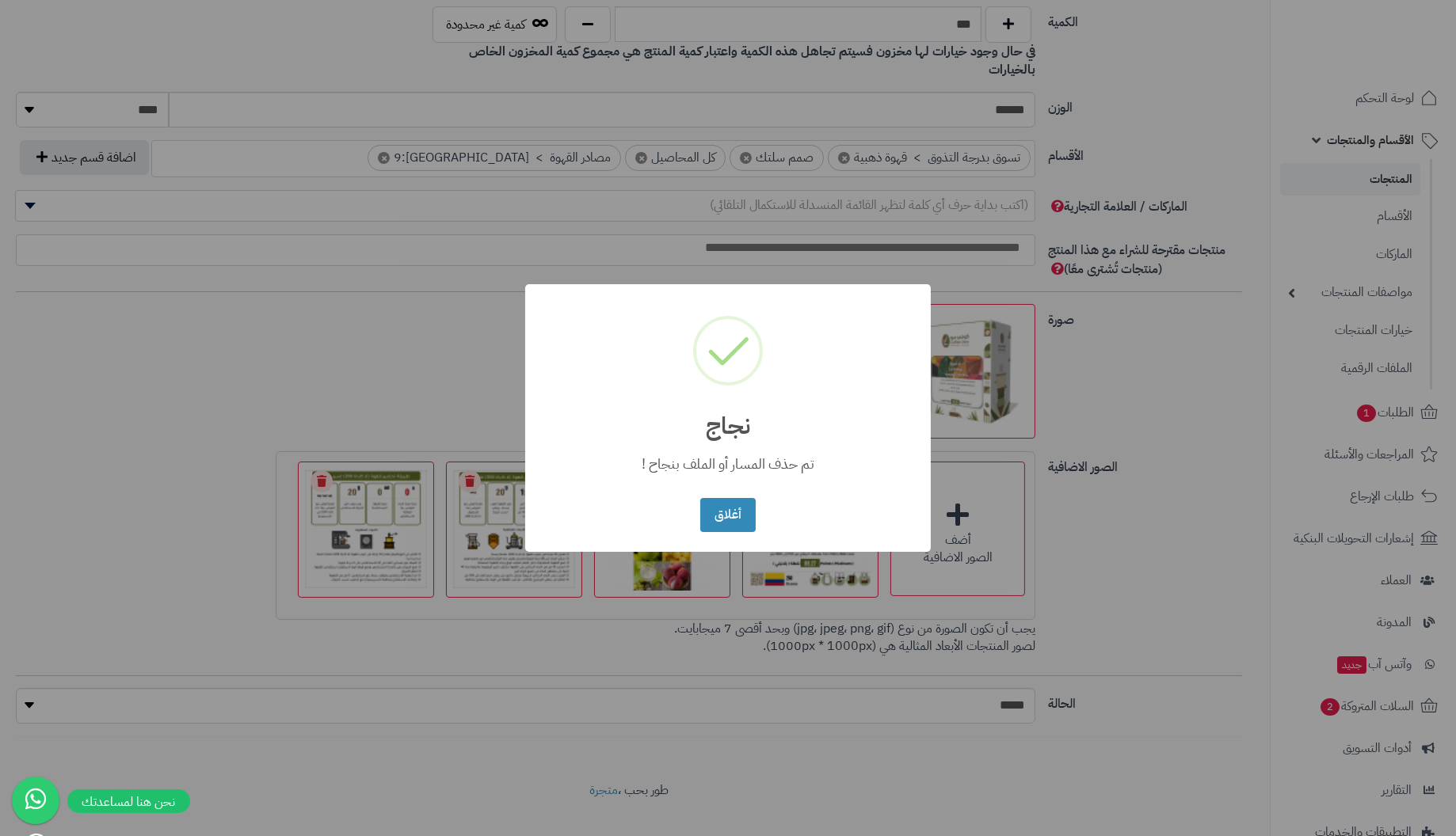
click at [700, 498] on button "أغلاق" at bounding box center [727, 515] width 54 height 34
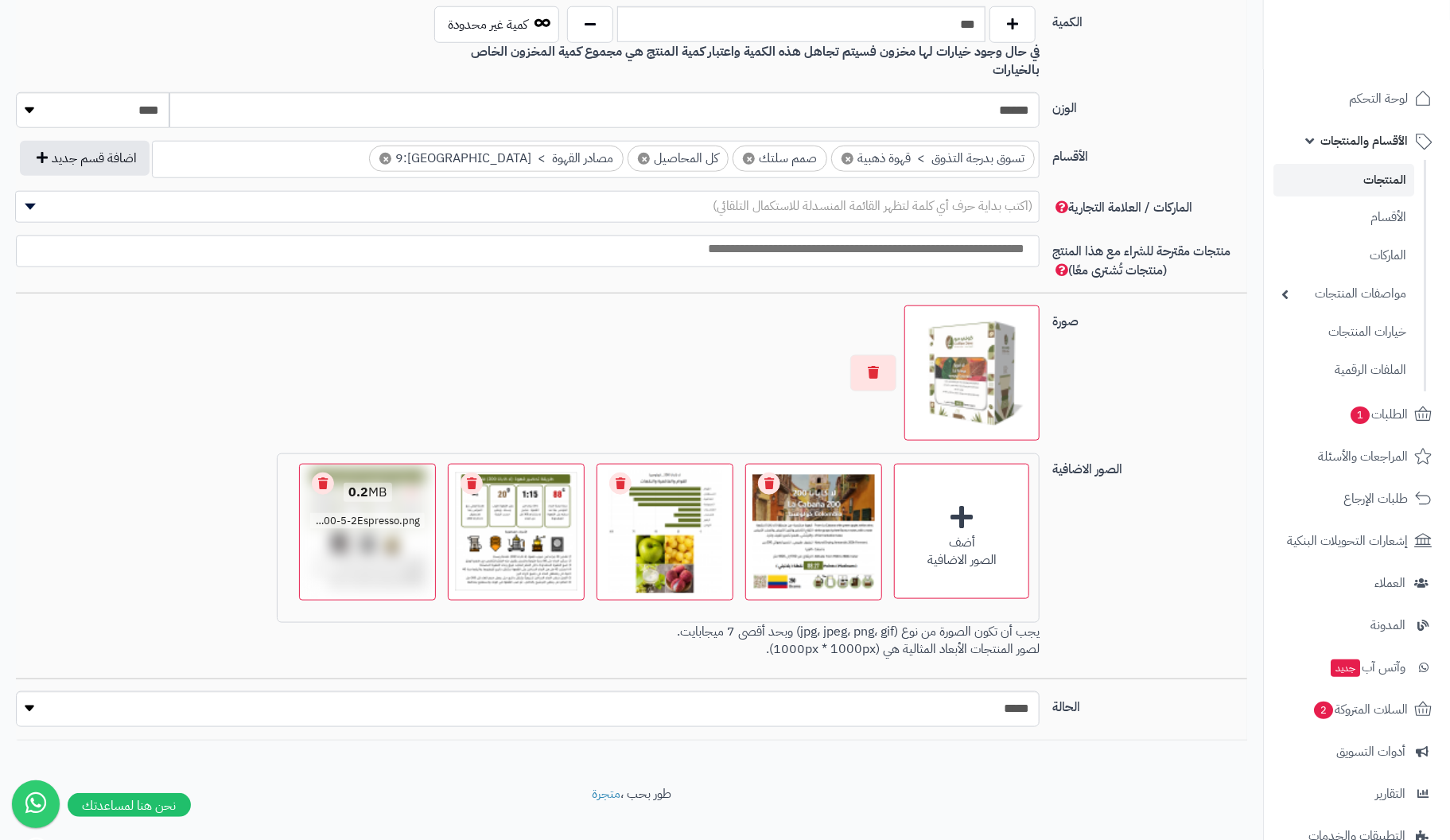
click at [324, 472] on link "Remove file" at bounding box center [322, 483] width 22 height 22
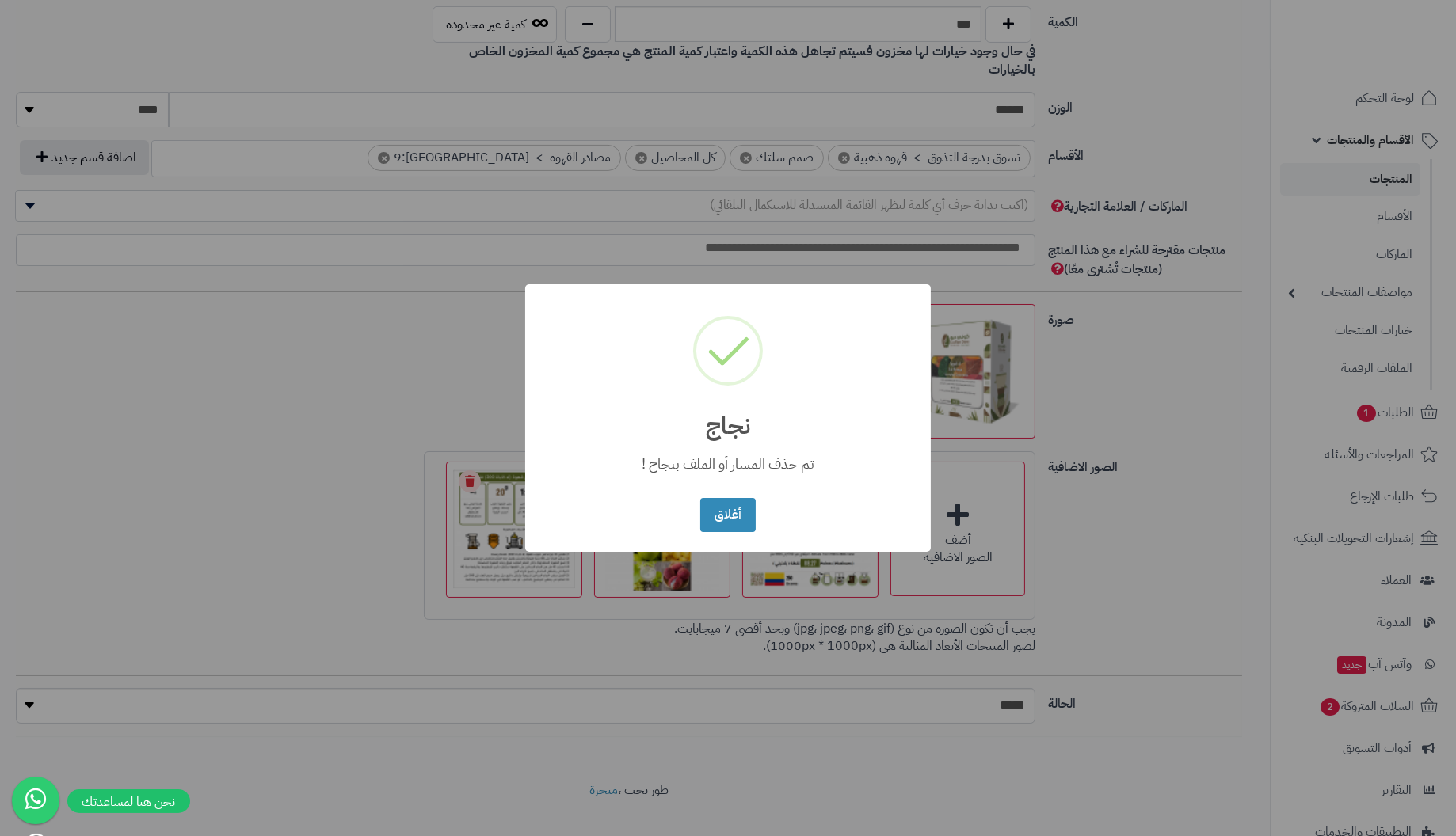
click at [700, 498] on button "أغلاق" at bounding box center [727, 515] width 54 height 34
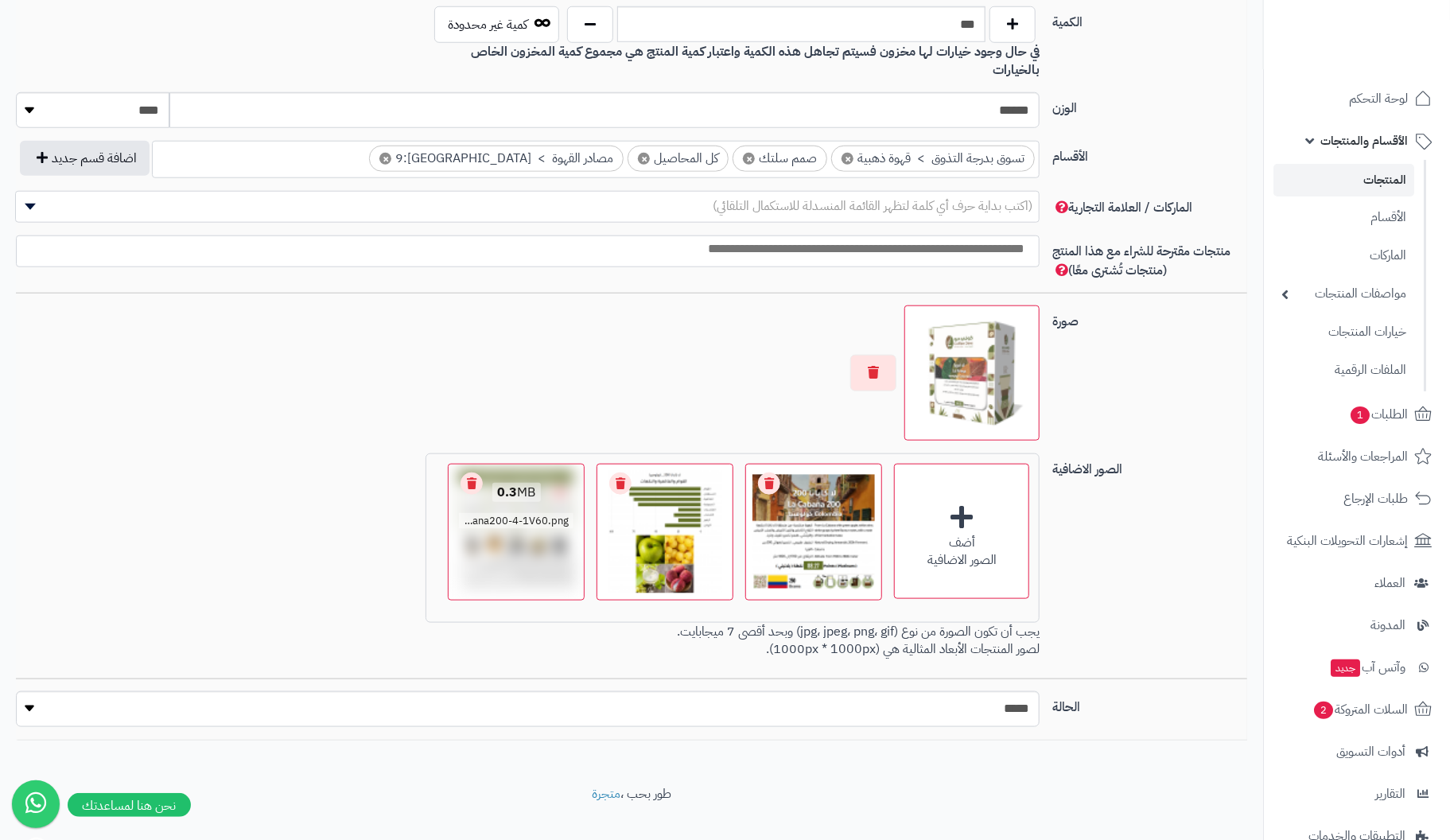
click at [470, 472] on link "Remove file" at bounding box center [471, 483] width 22 height 22
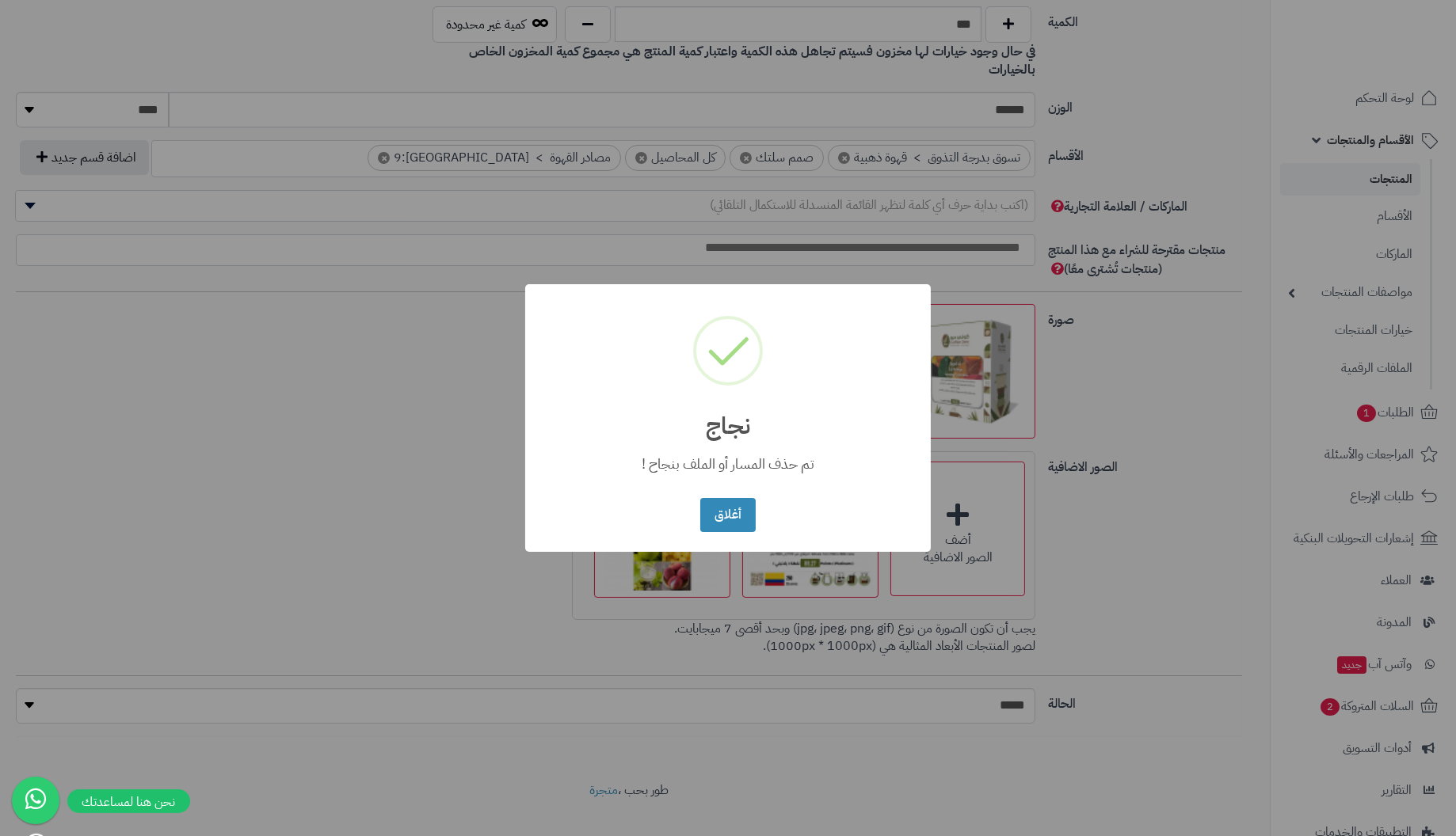
click at [700, 498] on button "أغلاق" at bounding box center [727, 515] width 54 height 34
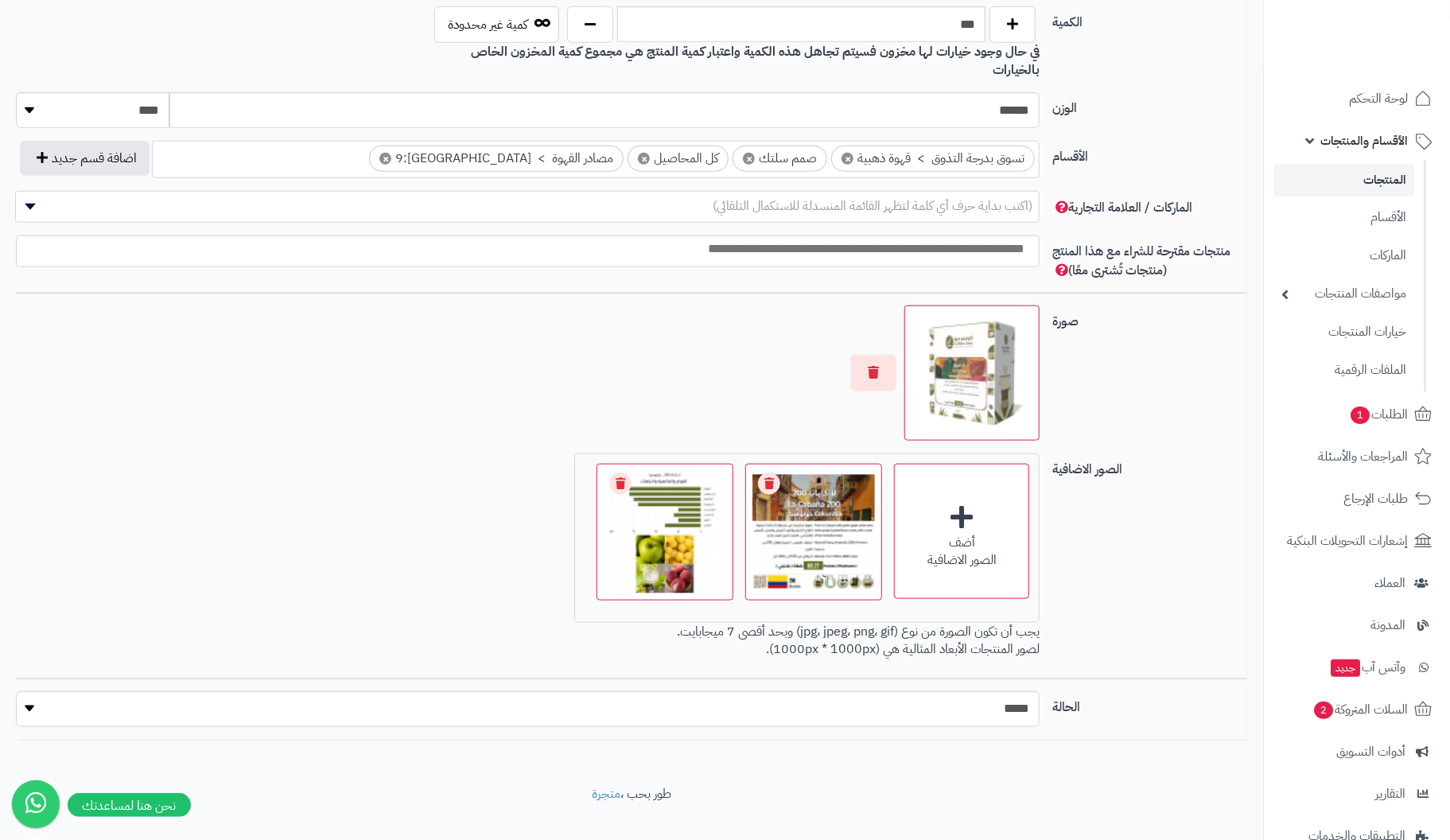
click at [625, 472] on link "Remove file" at bounding box center [620, 483] width 22 height 22
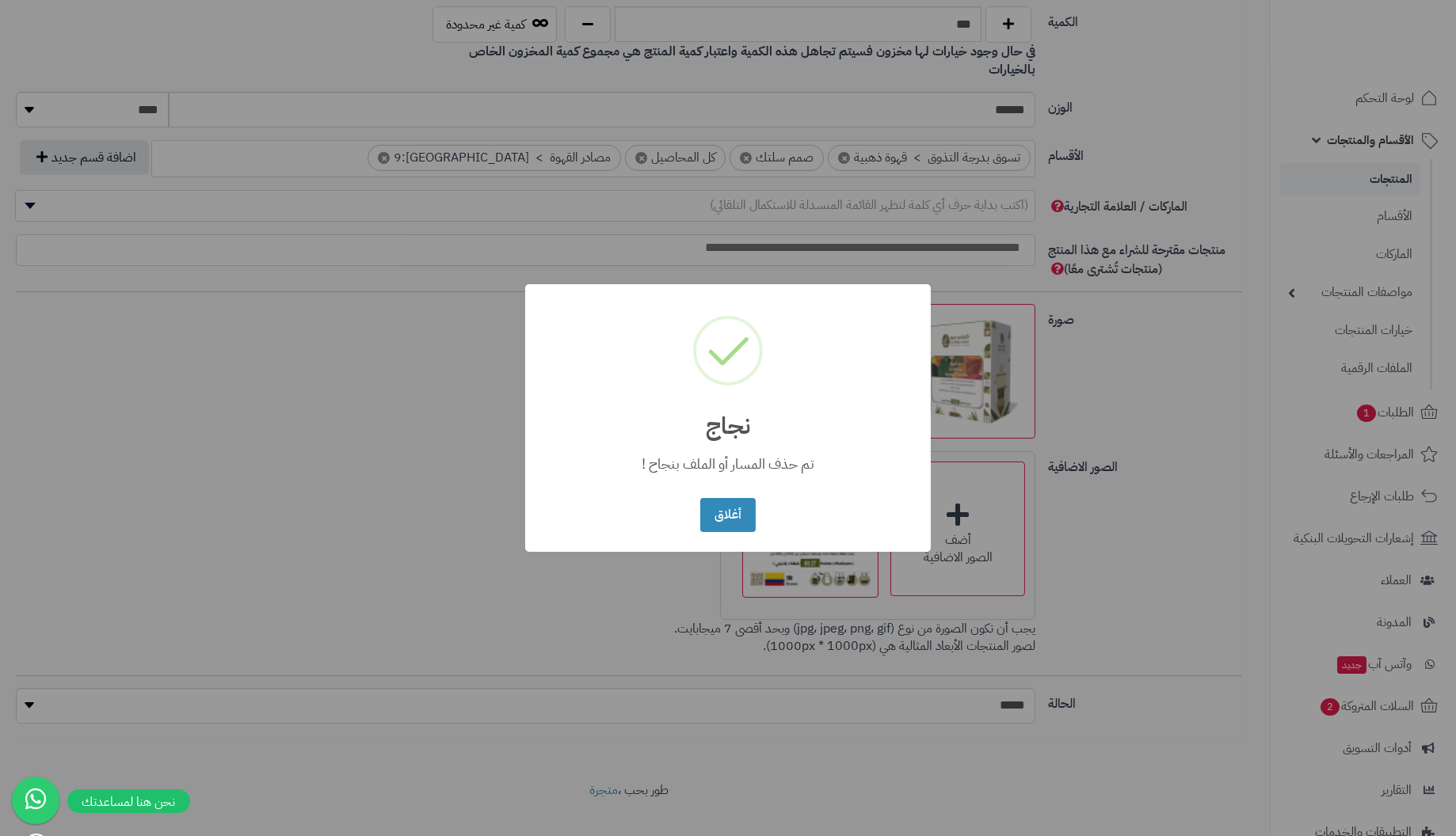
click at [700, 498] on button "أغلاق" at bounding box center [727, 515] width 54 height 34
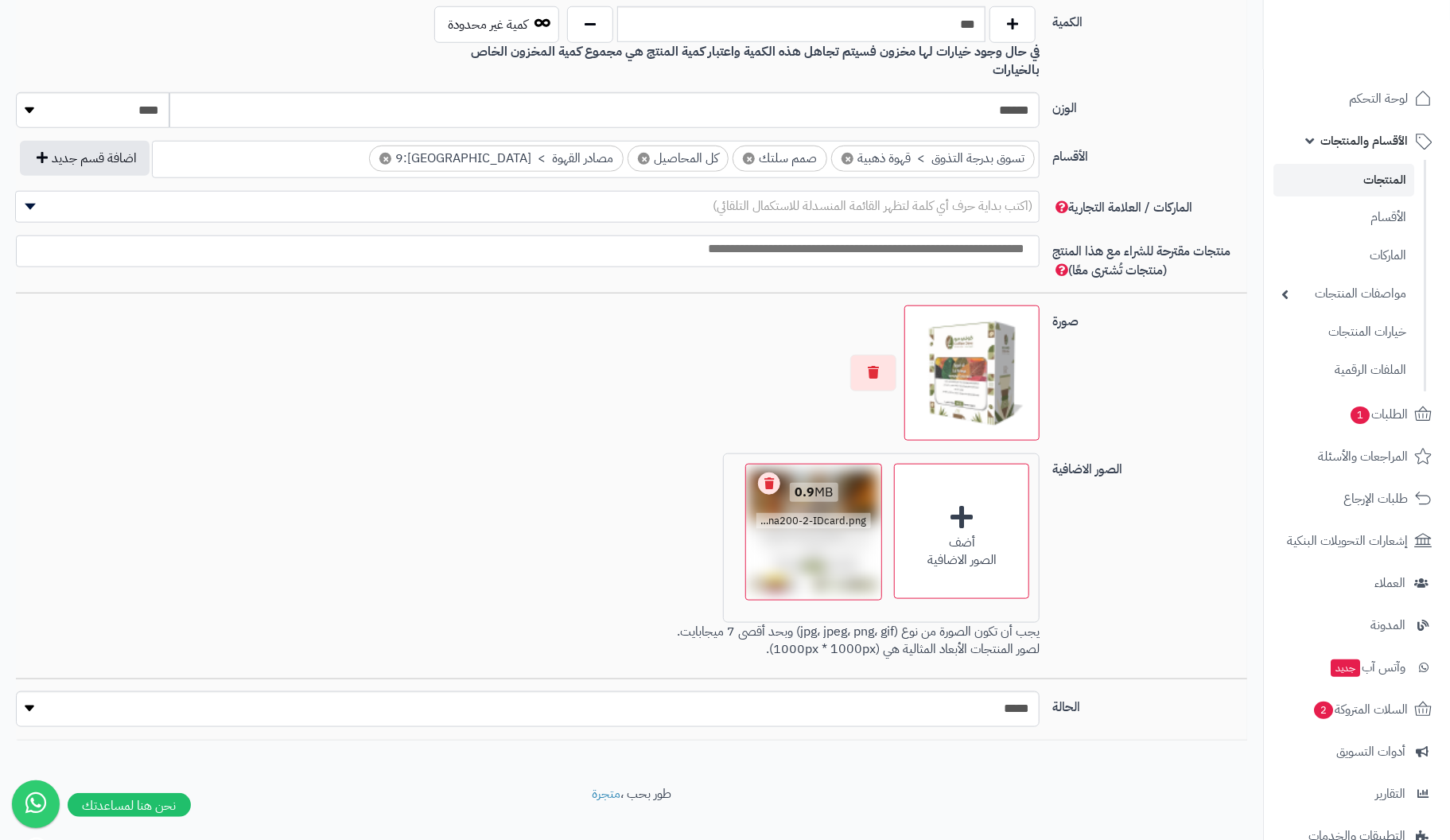
click at [775, 472] on link "Remove file" at bounding box center [769, 483] width 22 height 22
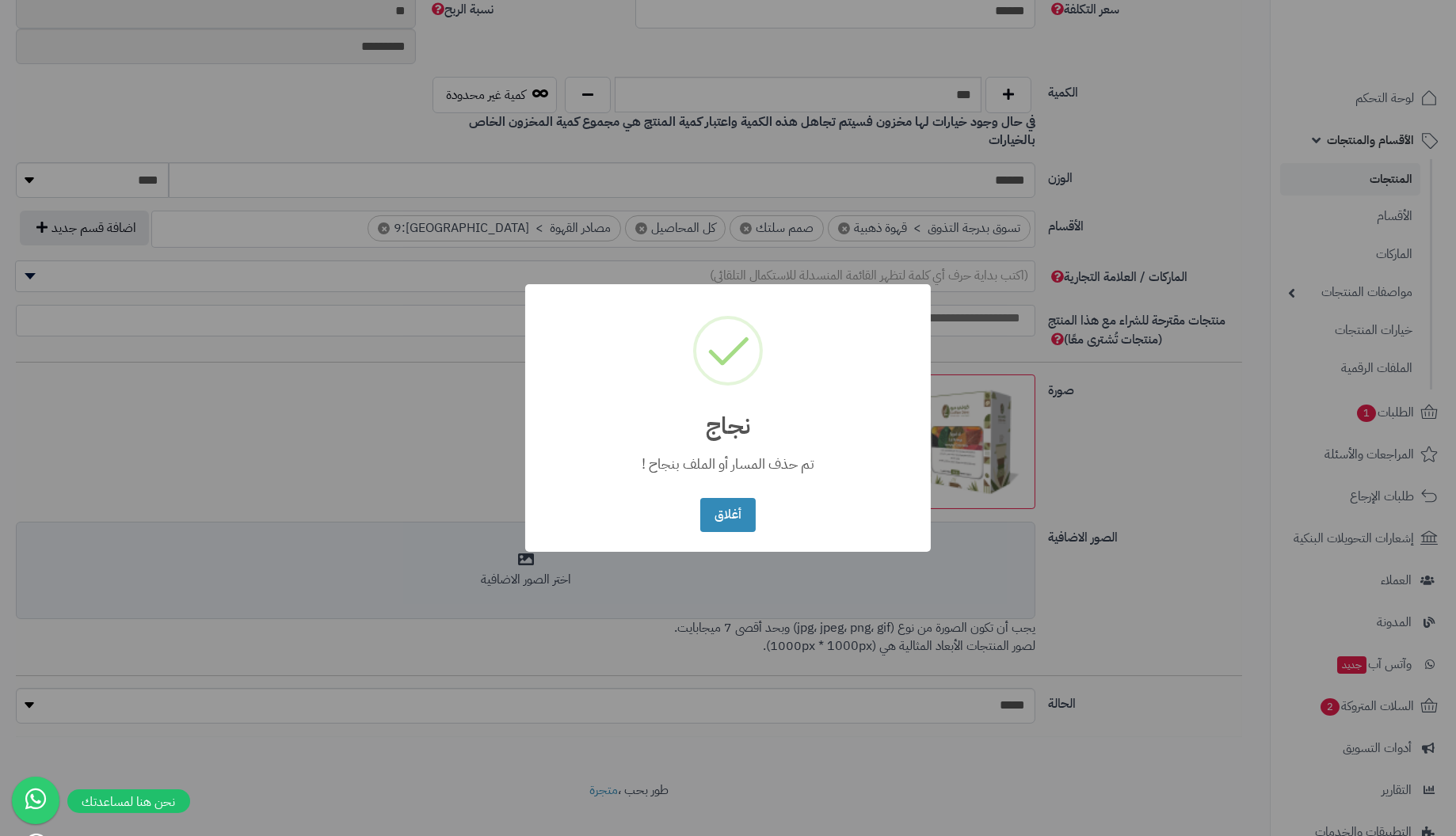
click at [700, 498] on button "أغلاق" at bounding box center [727, 515] width 54 height 34
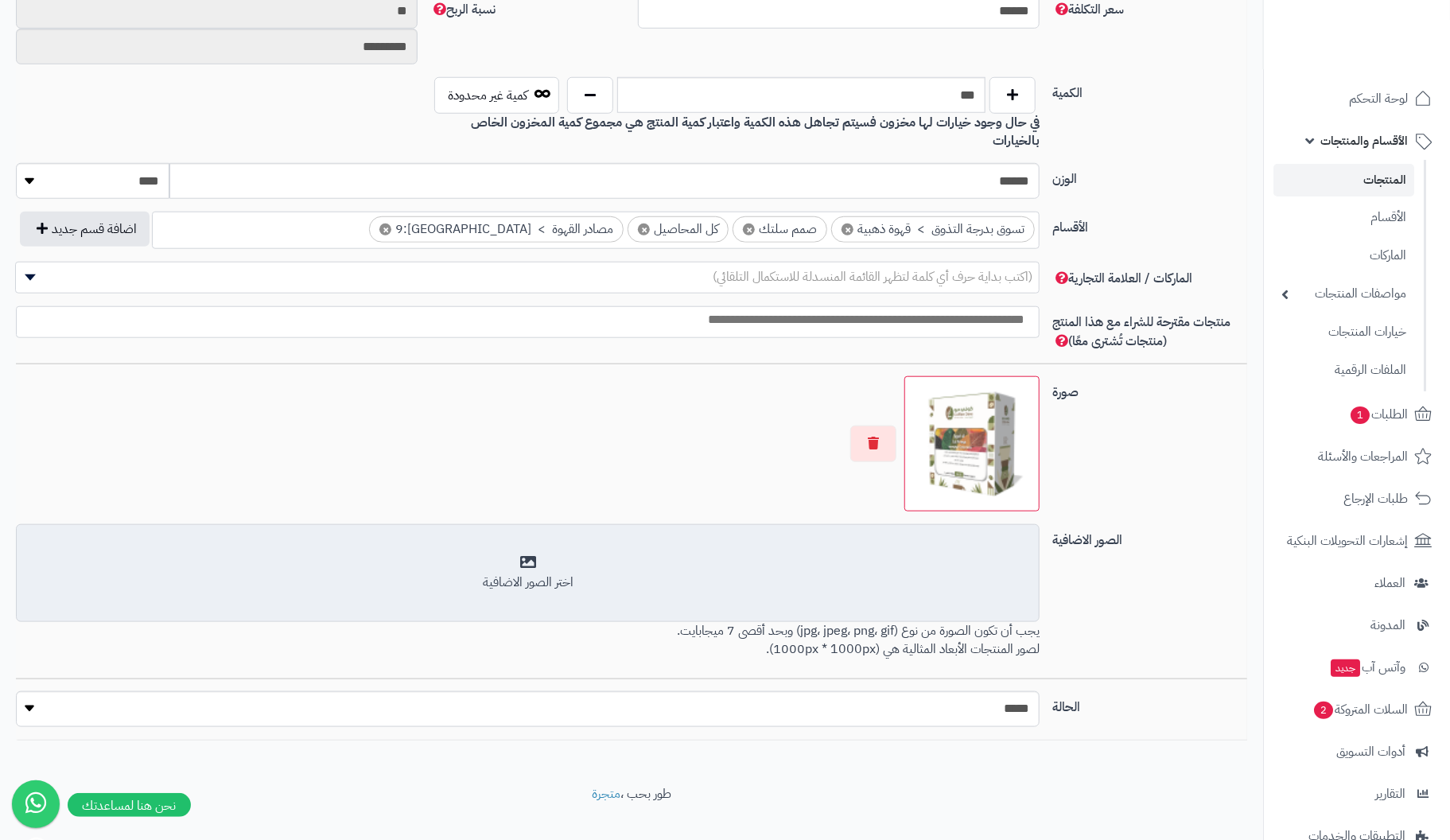
click at [534, 555] on div "اختر الصور الاضافية" at bounding box center [528, 573] width 1003 height 38
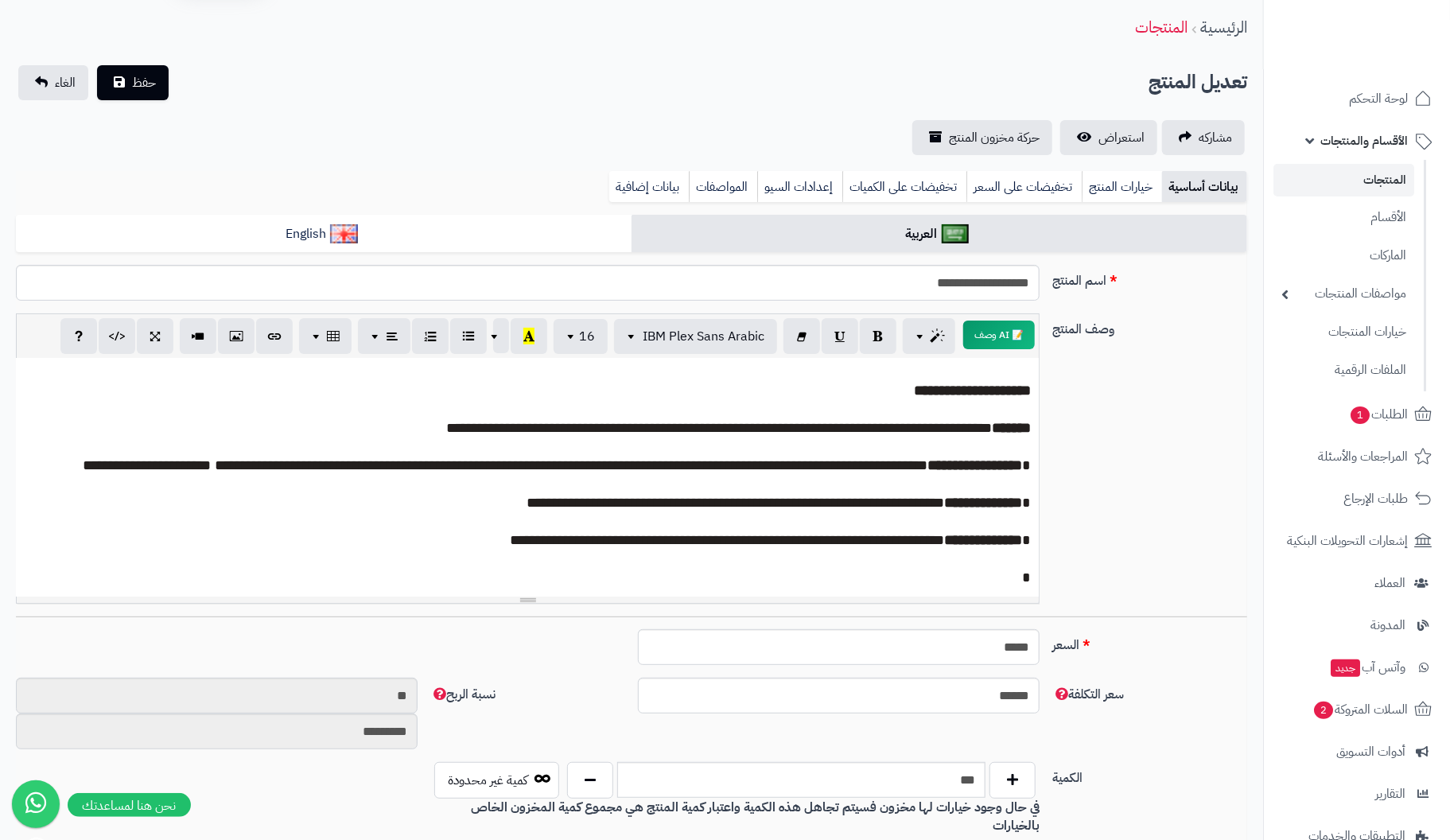
scroll to position [0, 0]
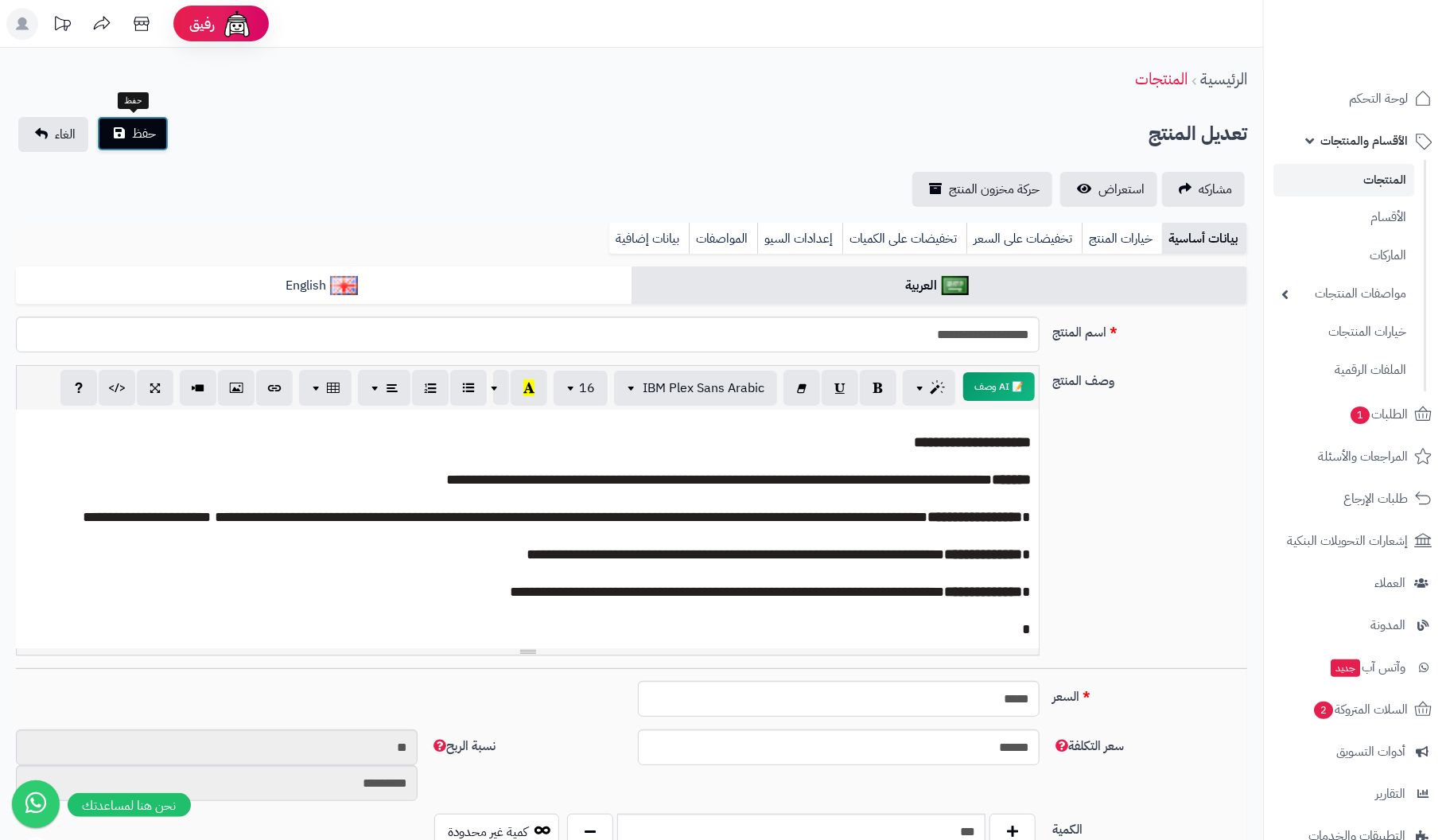
click at [136, 138] on span "حفظ" at bounding box center [144, 133] width 24 height 19
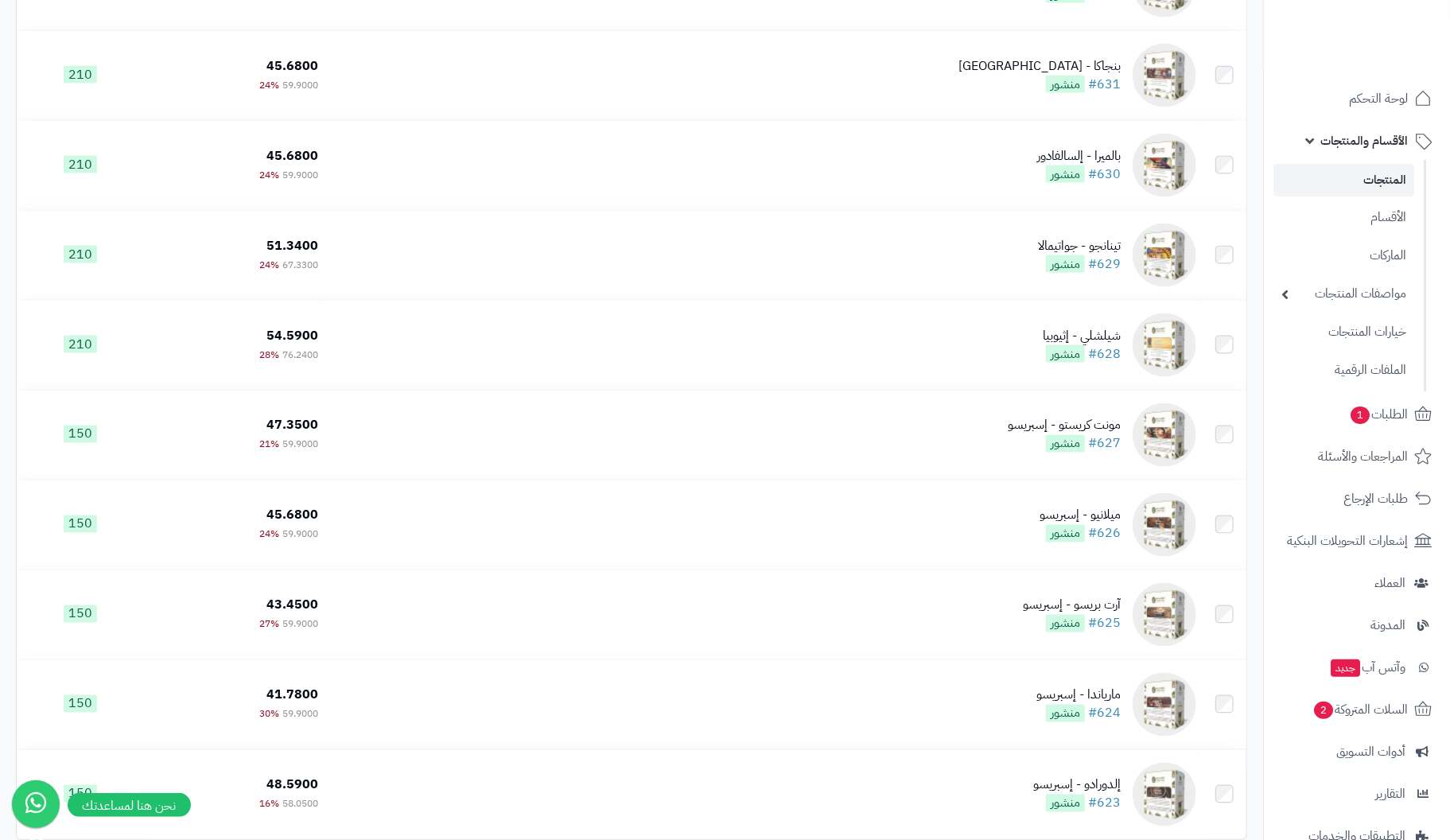
scroll to position [8612, 0]
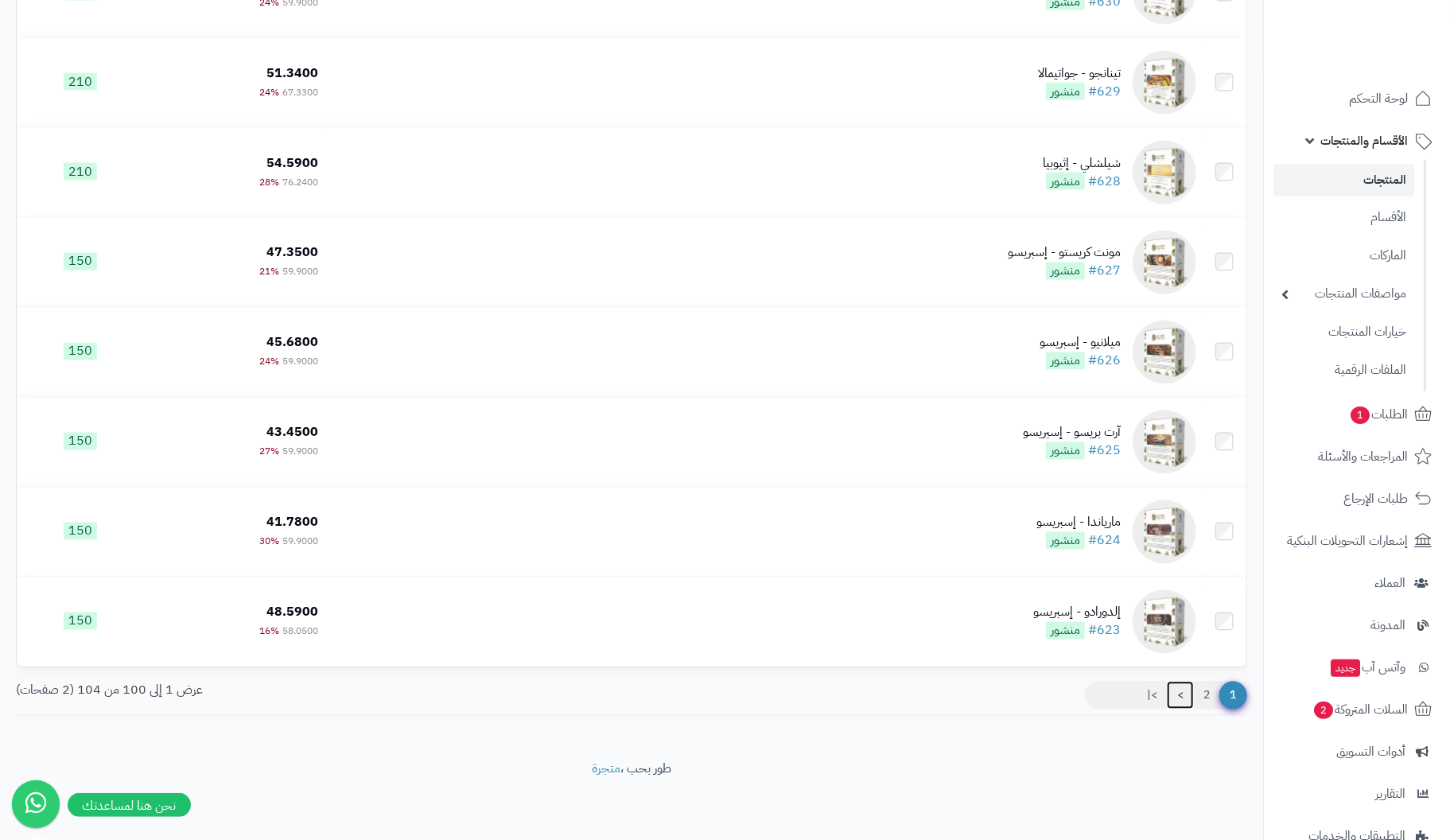
click at [1178, 695] on link ">" at bounding box center [1180, 696] width 27 height 29
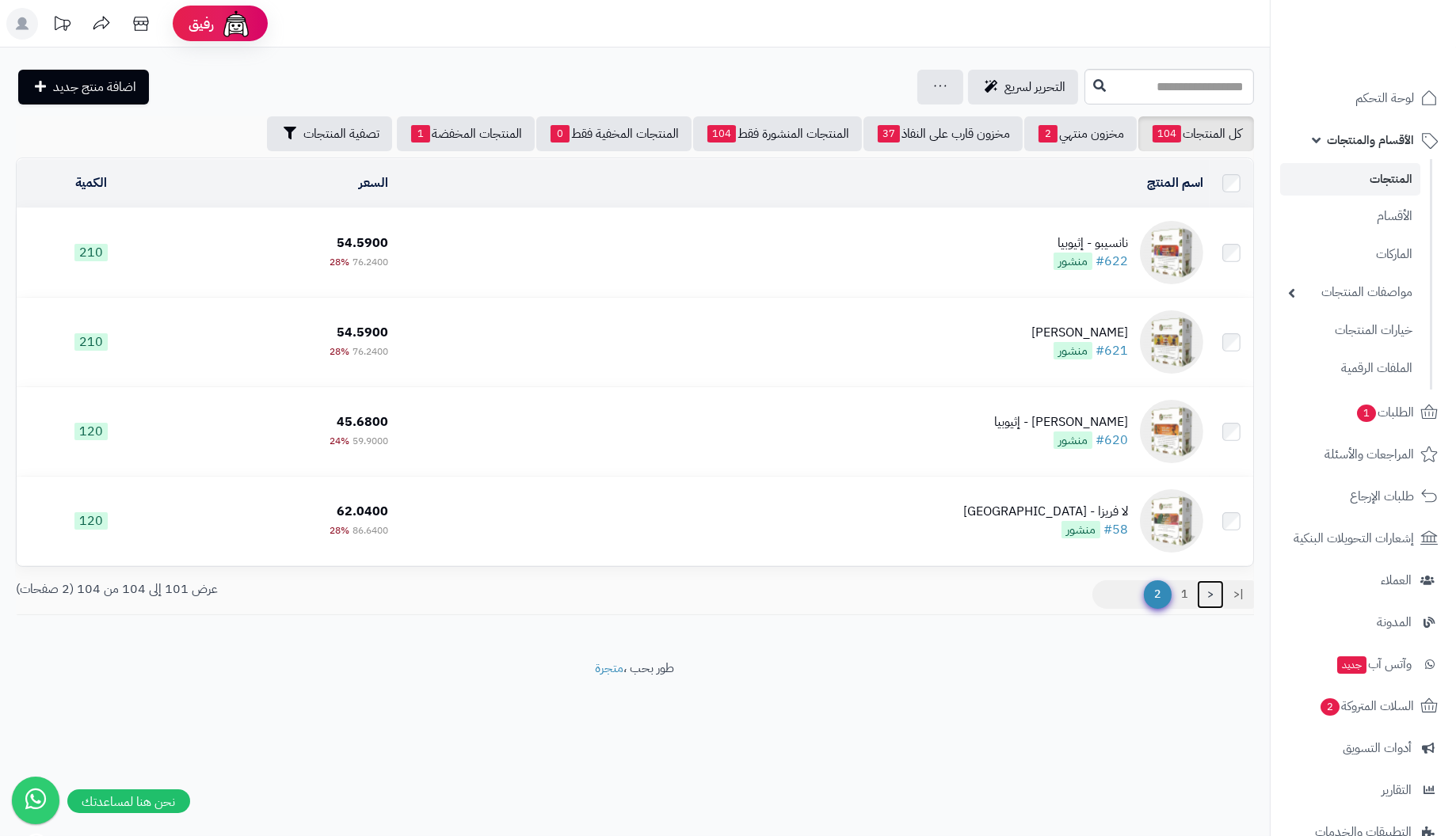
click at [1208, 593] on link "<" at bounding box center [1210, 594] width 27 height 28
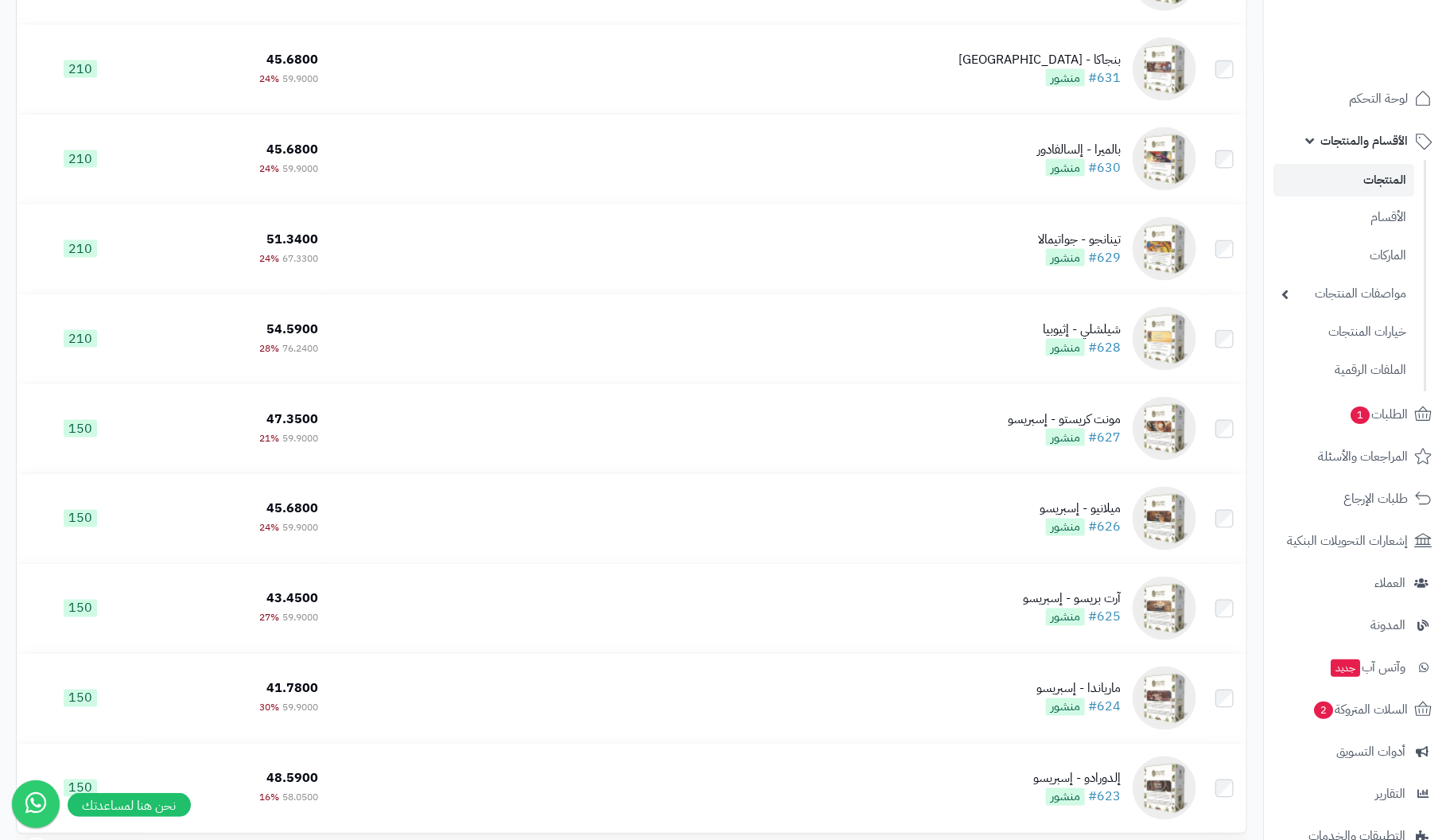
scroll to position [8541, 0]
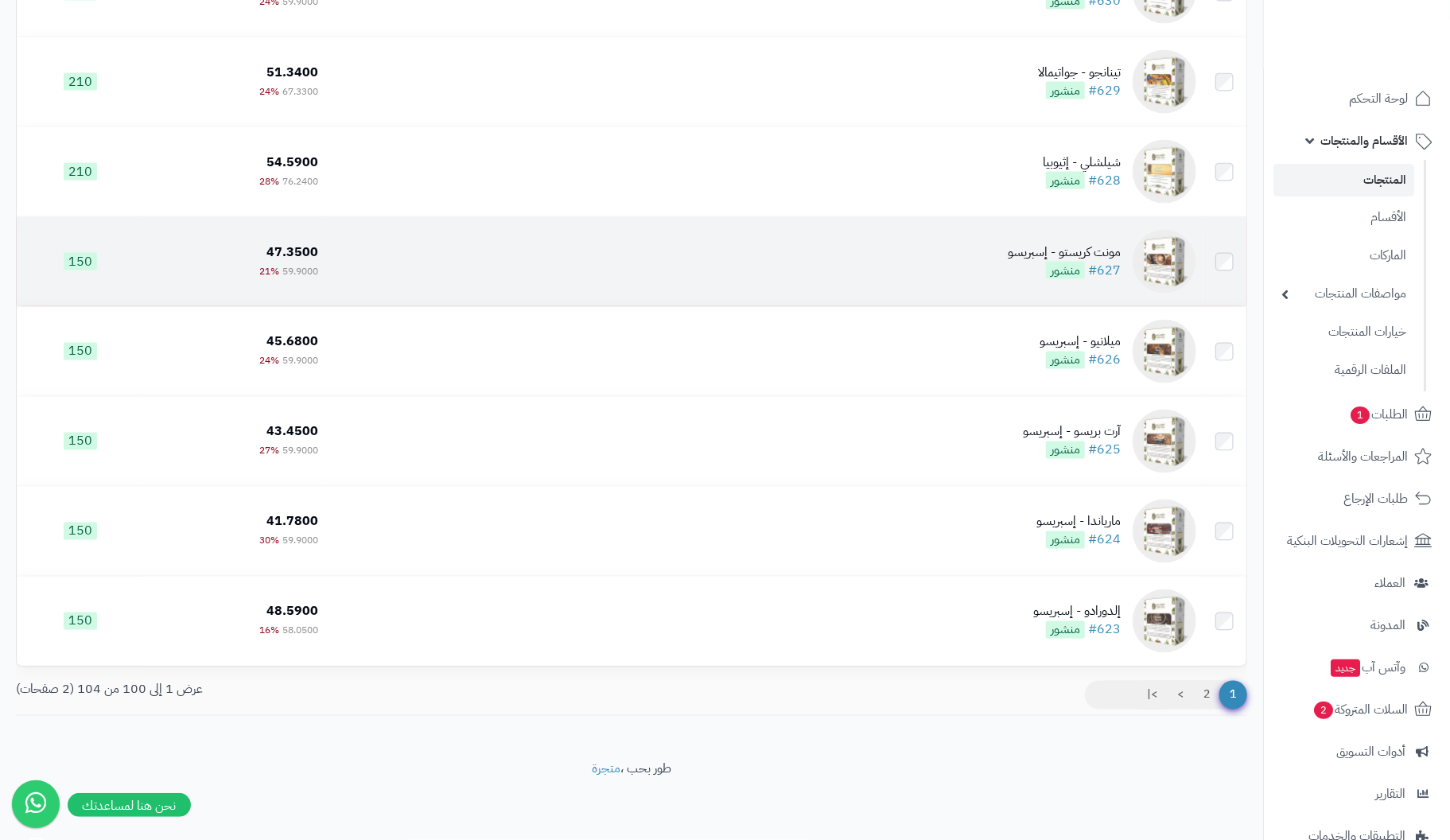
click at [1104, 256] on div "مونت كريستو - إسبريسو" at bounding box center [1064, 252] width 113 height 18
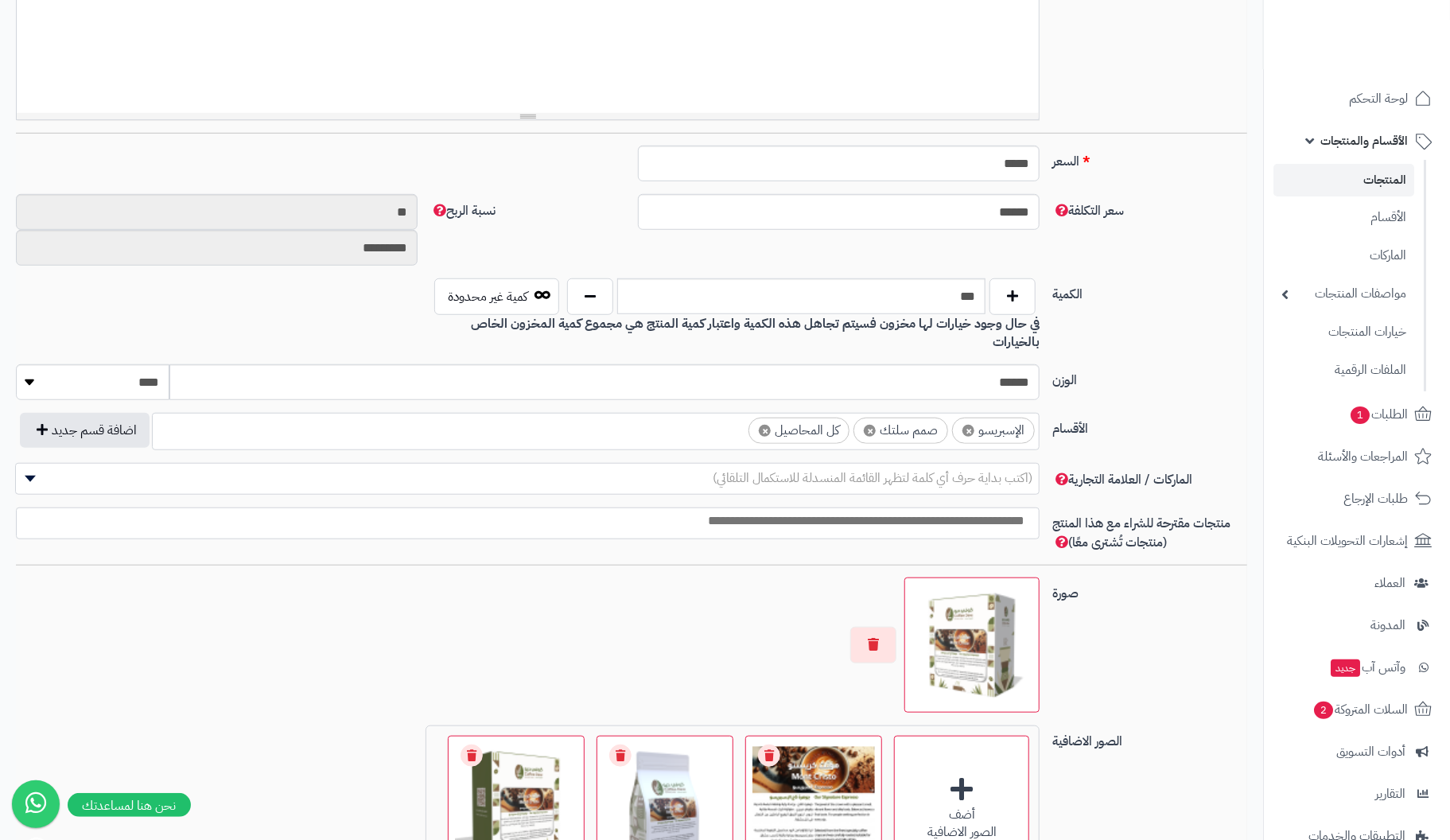
scroll to position [807, 0]
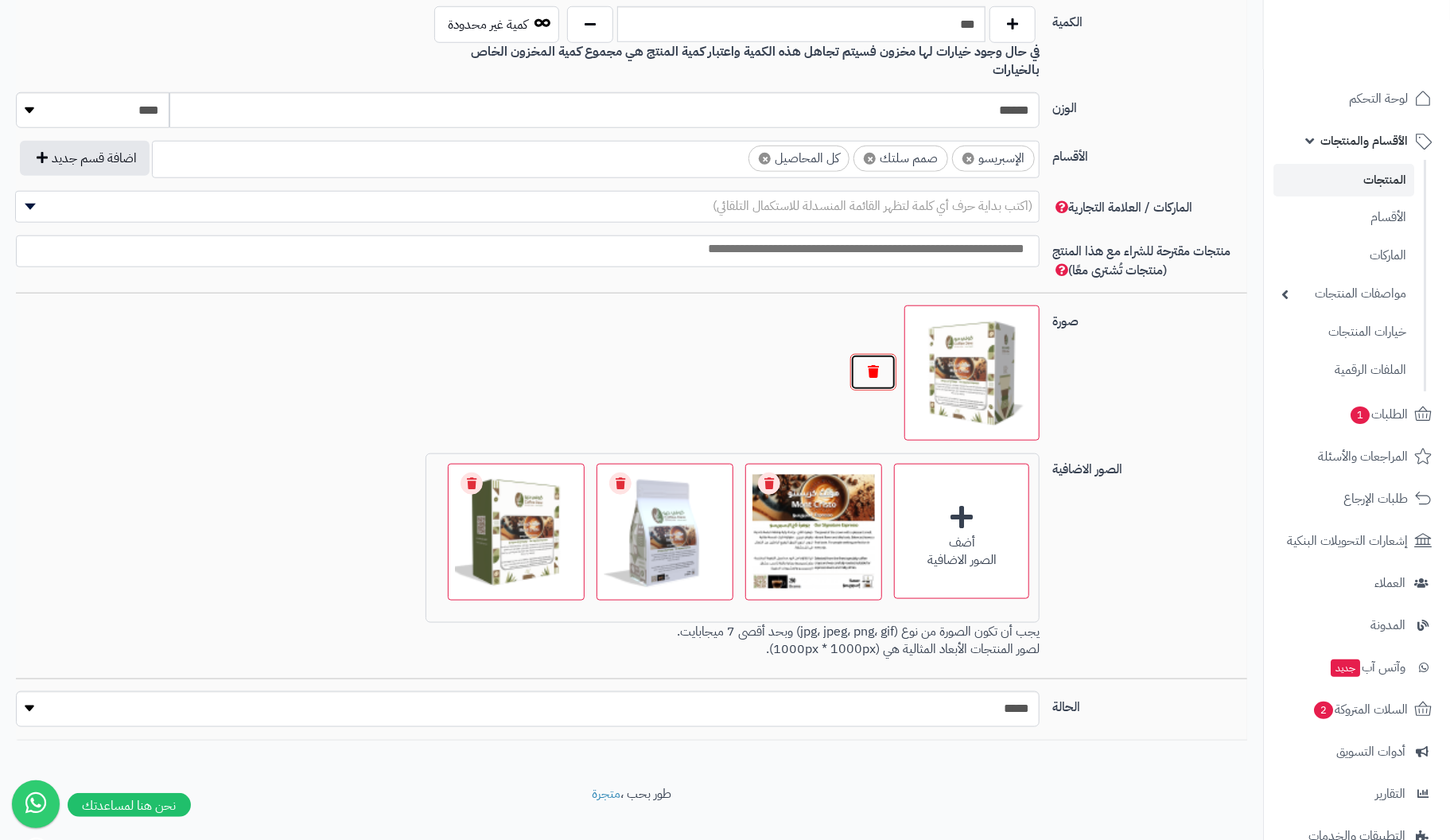
click at [876, 354] on button "button" at bounding box center [873, 372] width 46 height 37
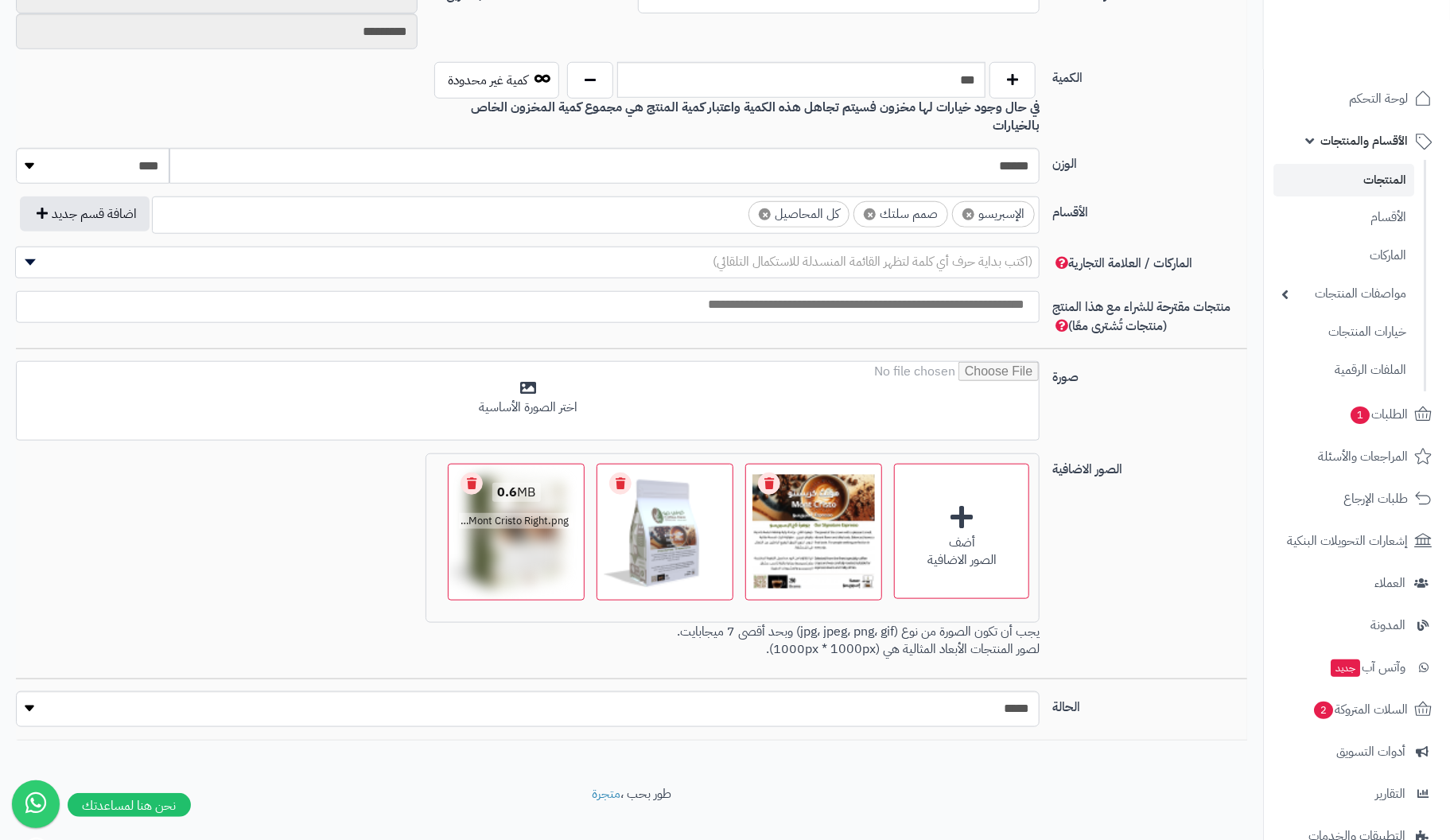
click at [475, 472] on link "Remove file" at bounding box center [471, 483] width 22 height 22
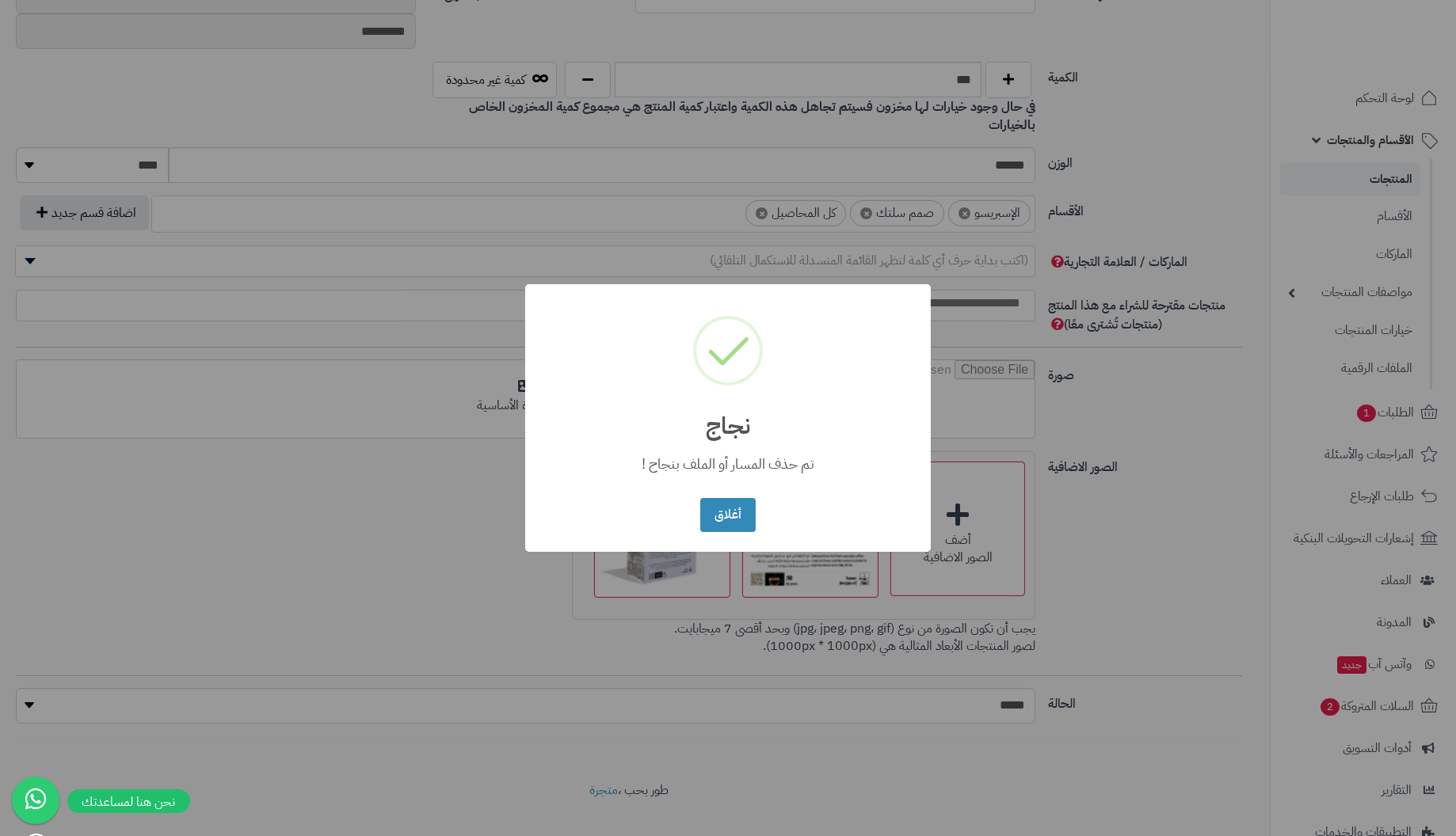
click at [700, 498] on button "أغلاق" at bounding box center [727, 515] width 54 height 34
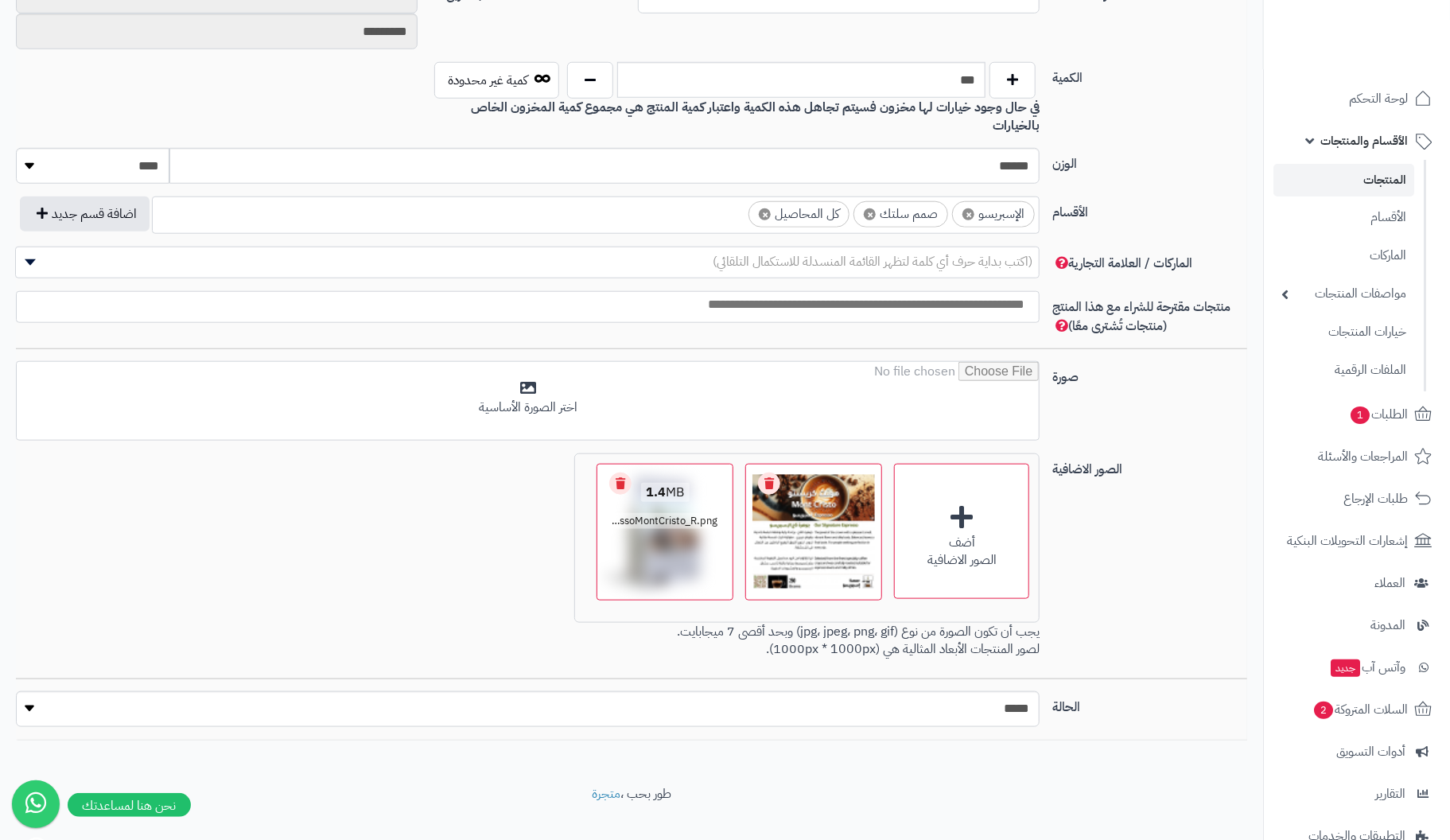
click at [620, 472] on link "Remove file" at bounding box center [620, 483] width 22 height 22
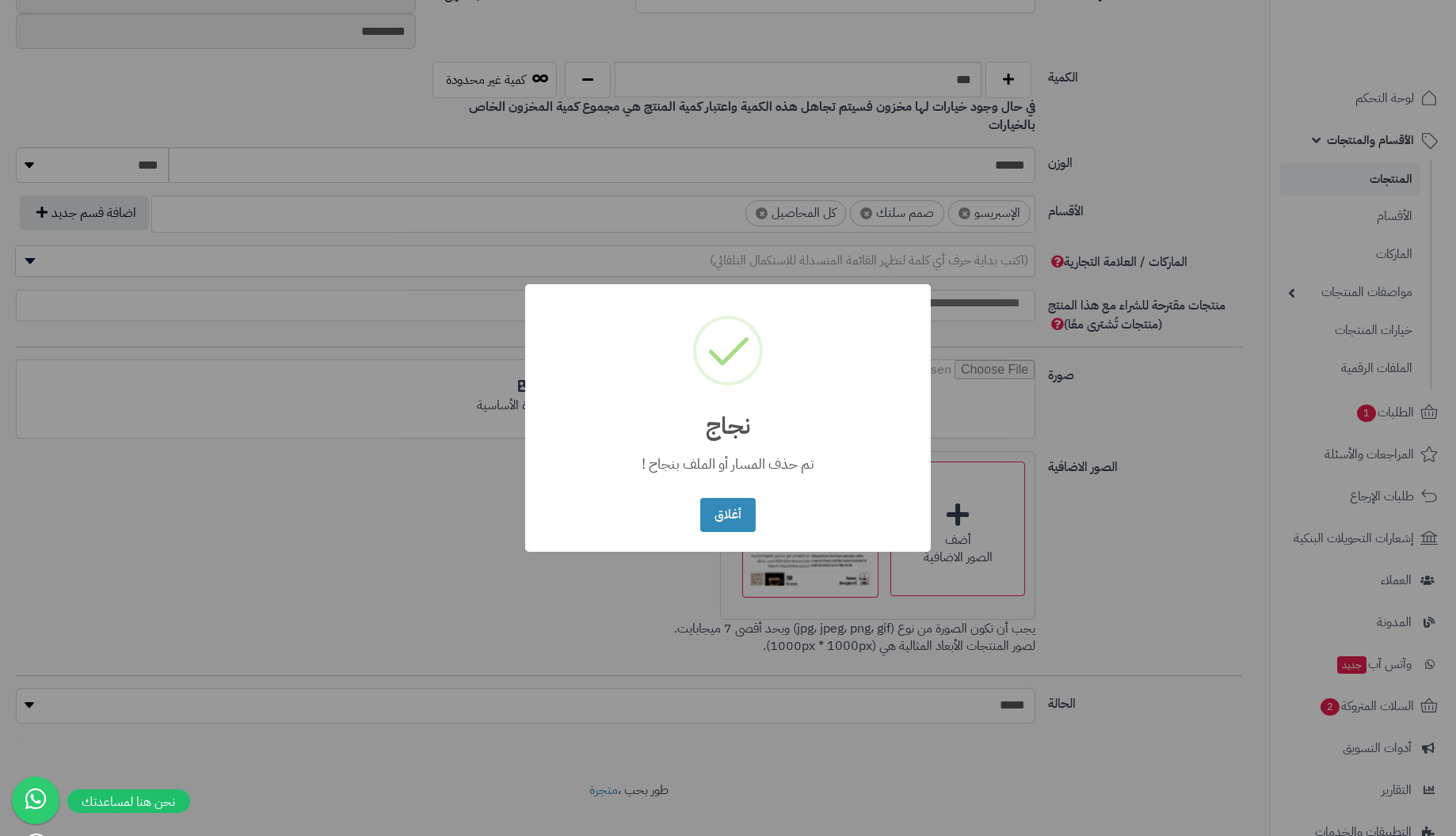
click at [700, 498] on button "أغلاق" at bounding box center [727, 515] width 54 height 34
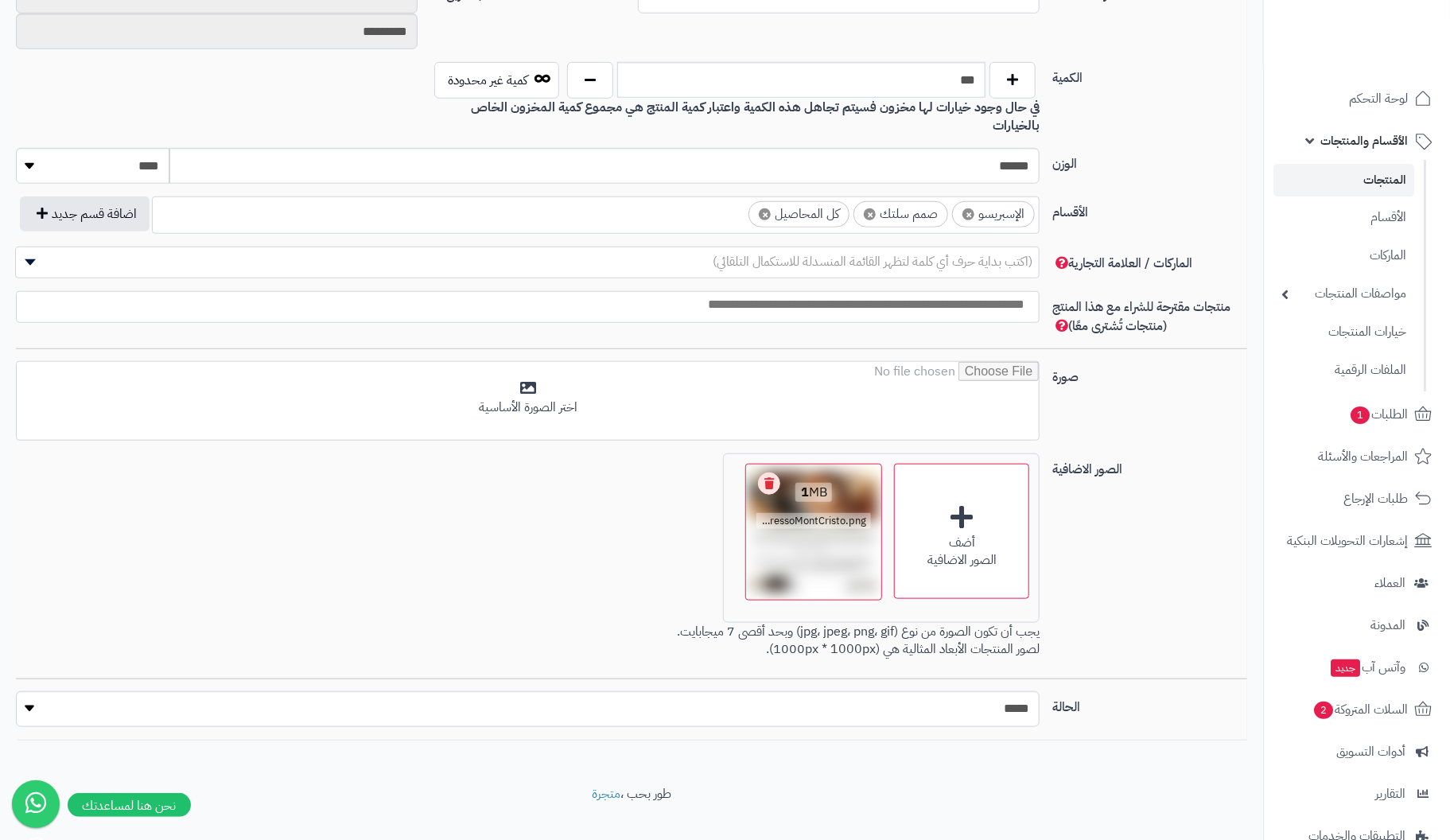
click at [769, 472] on link "Remove file" at bounding box center [769, 483] width 22 height 22
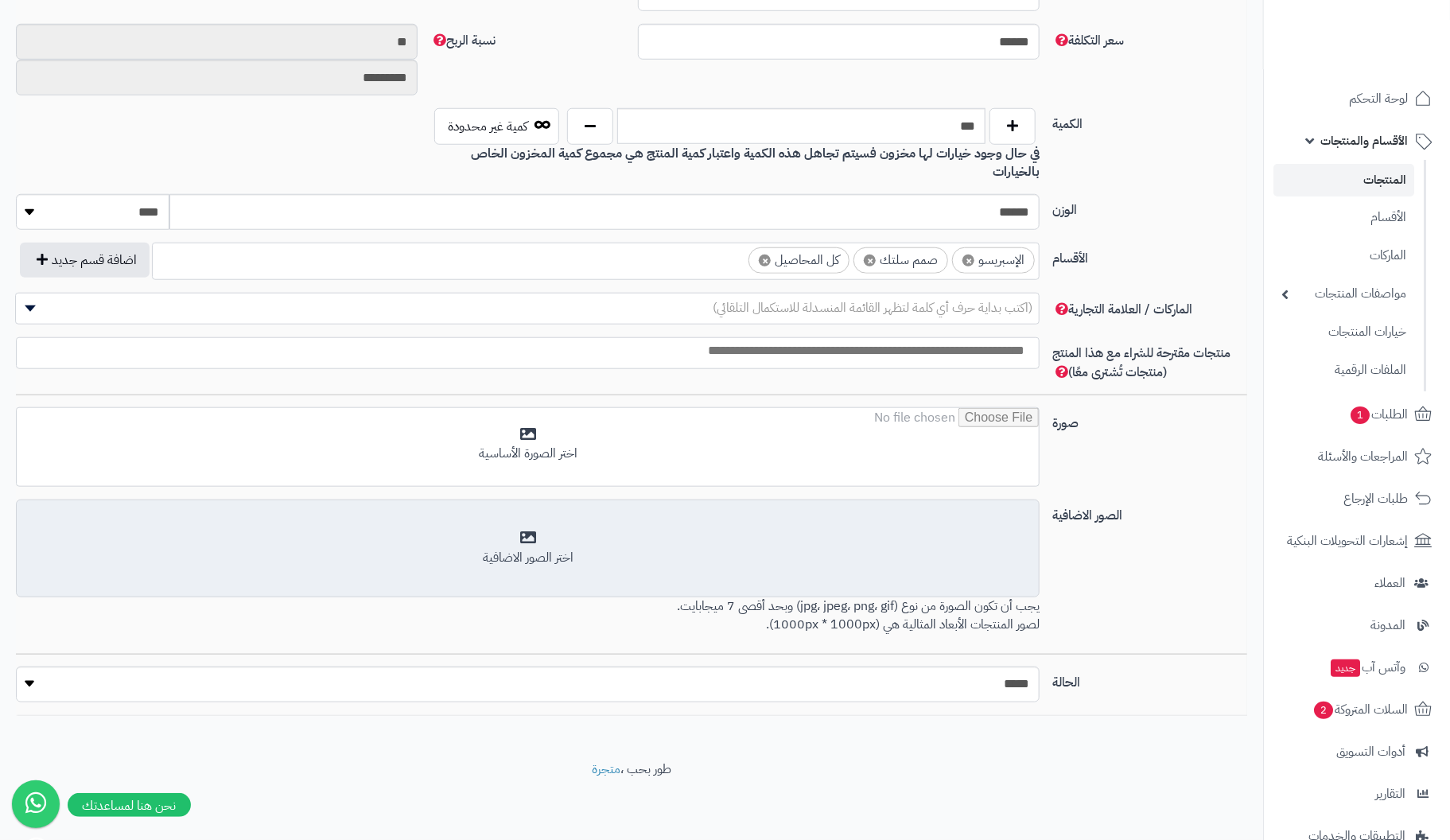
scroll to position [681, 0]
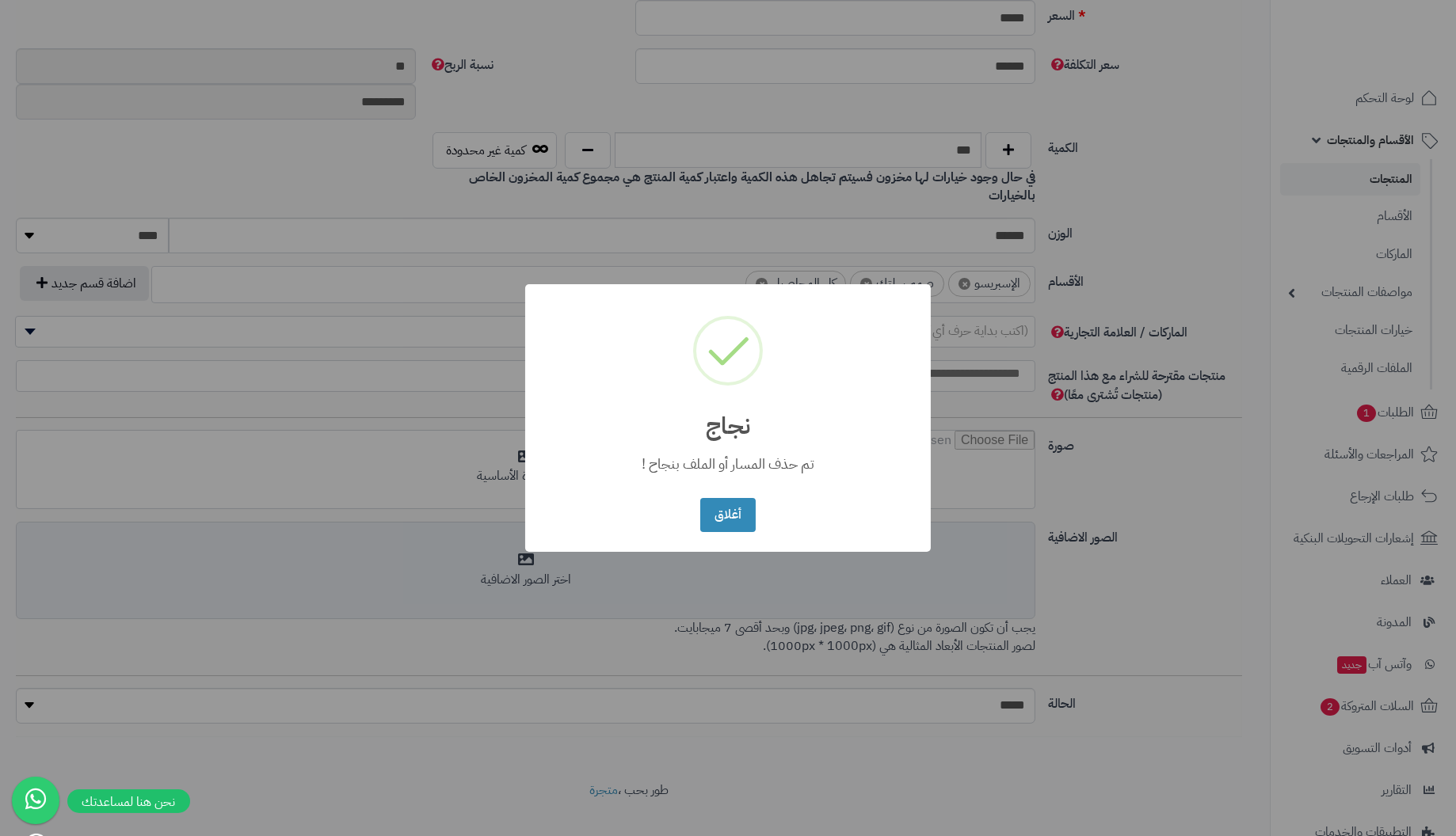
click at [700, 498] on button "أغلاق" at bounding box center [727, 515] width 54 height 34
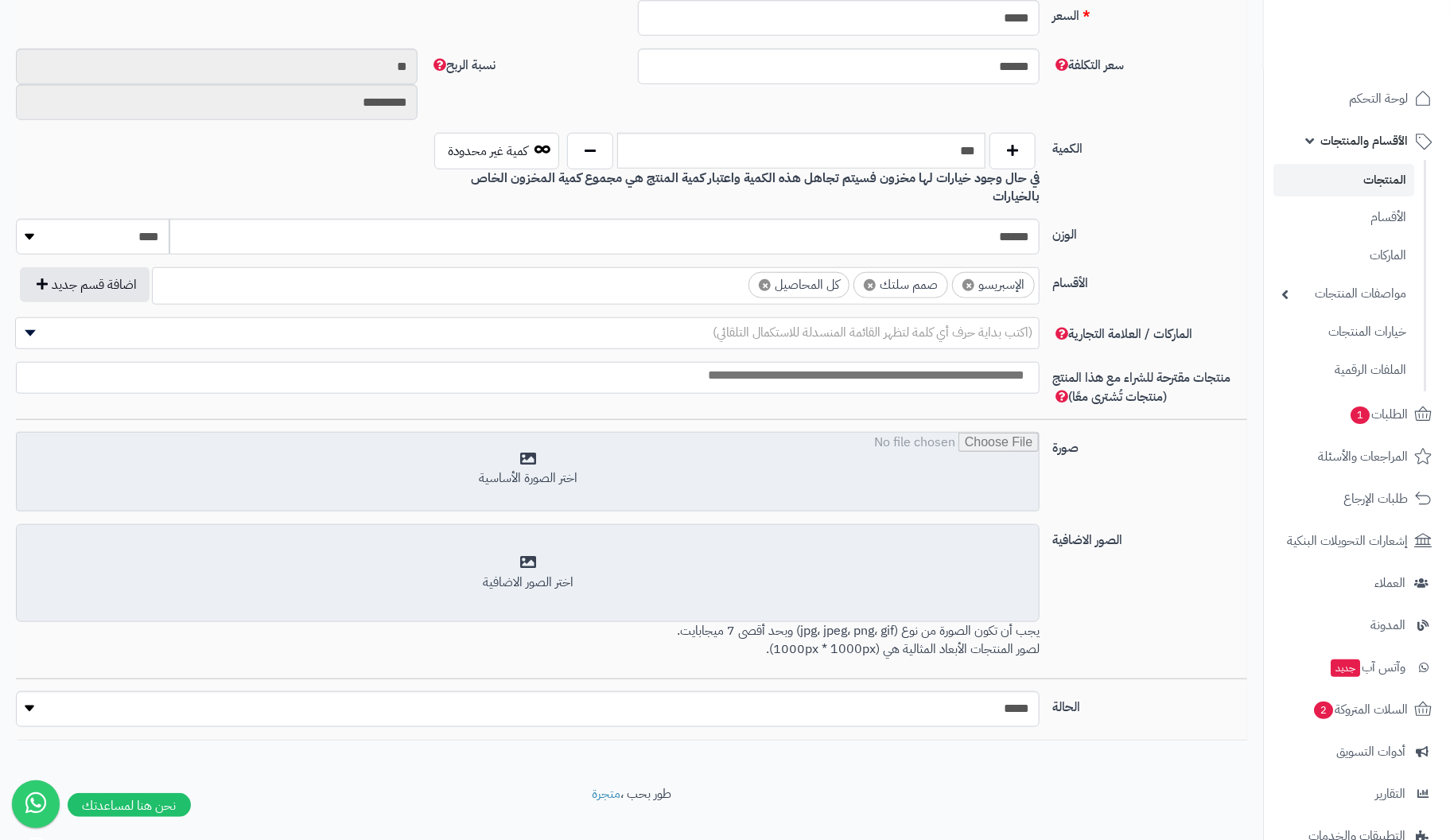
click at [518, 446] on input "file" at bounding box center [527, 473] width 1022 height 80
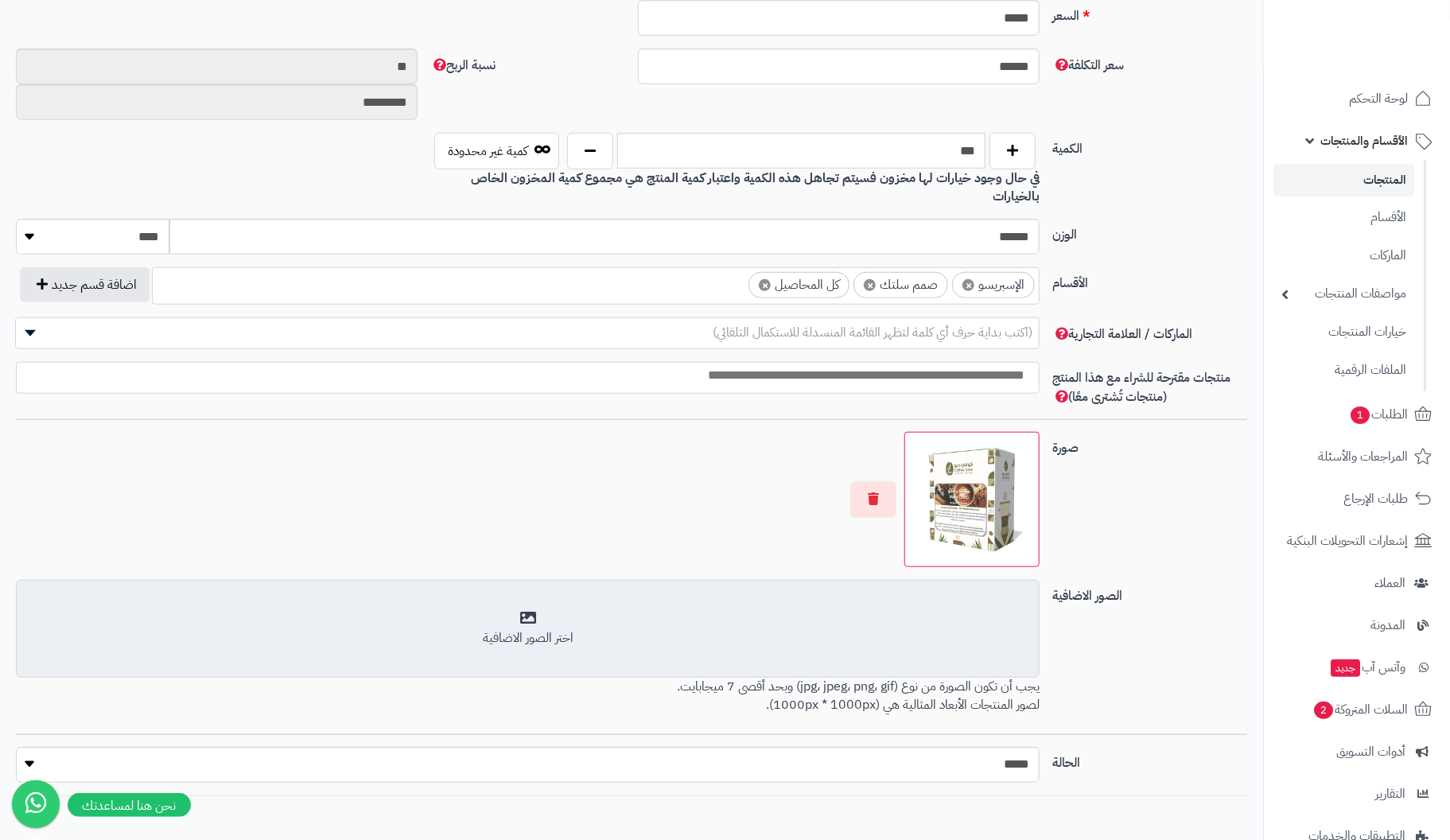
click at [530, 610] on div "اختر الصور الاضافية" at bounding box center [528, 629] width 1003 height 38
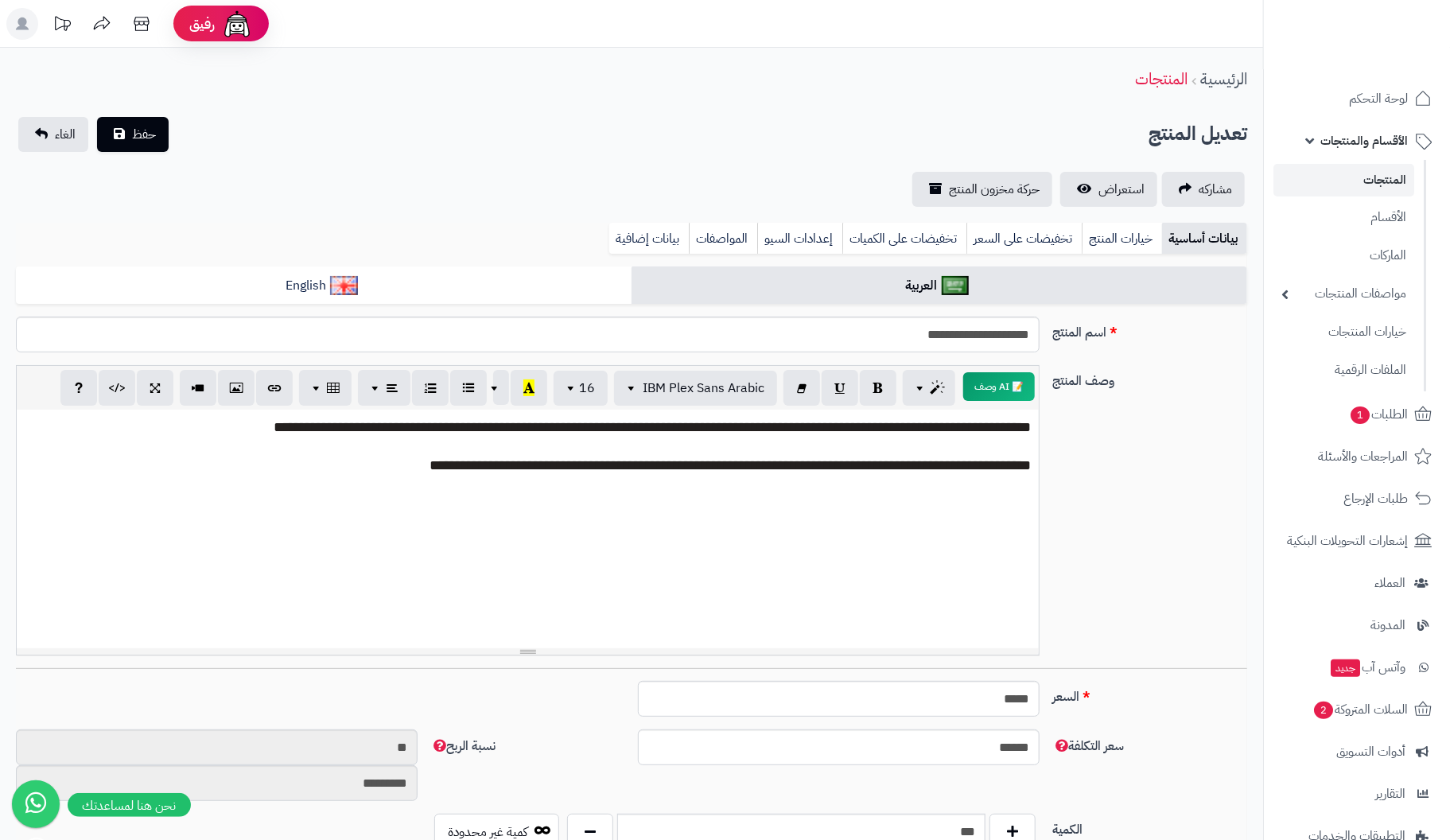
scroll to position [0, 0]
click at [124, 136] on button "حفظ" at bounding box center [133, 133] width 72 height 35
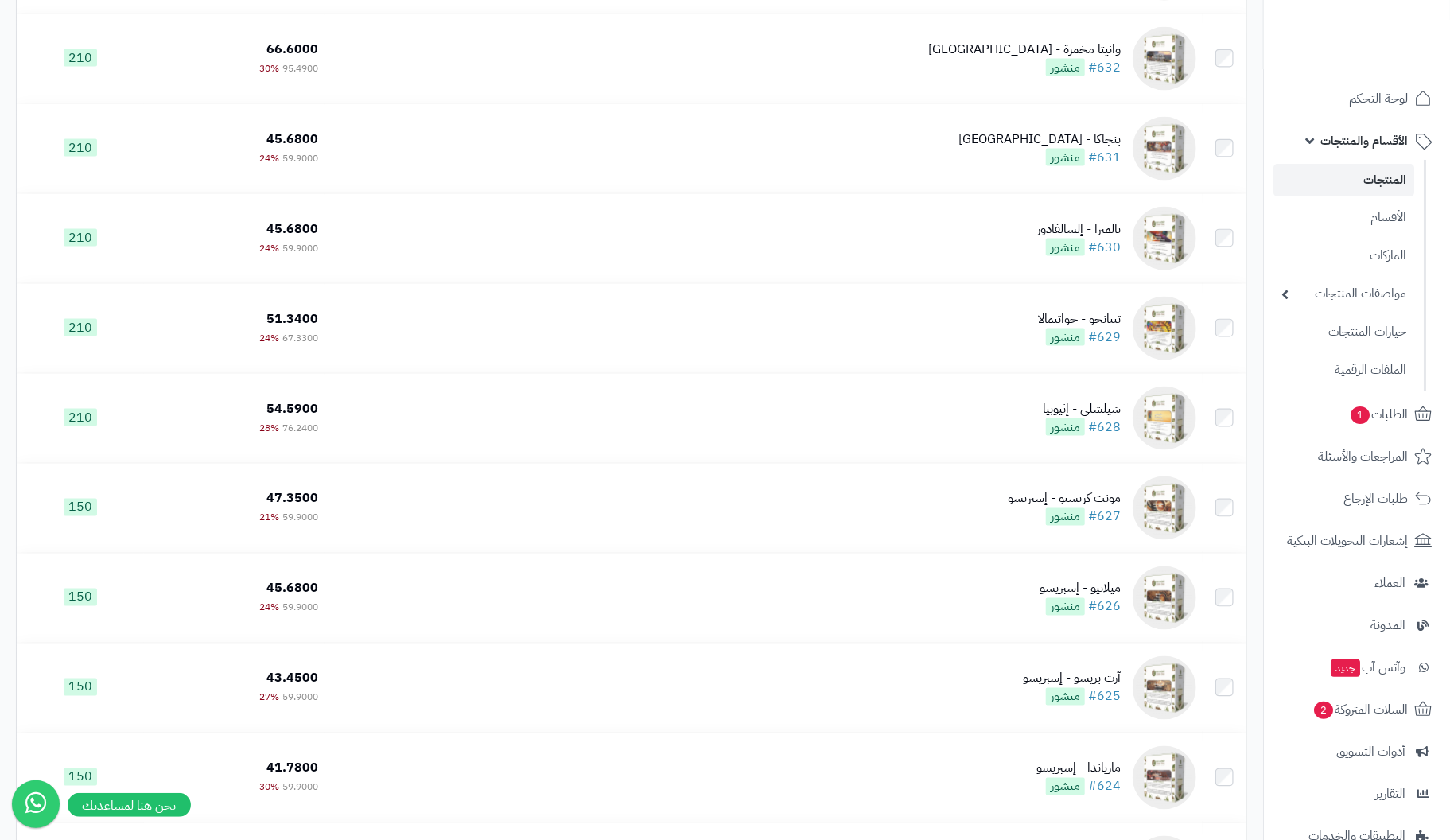
scroll to position [8612, 0]
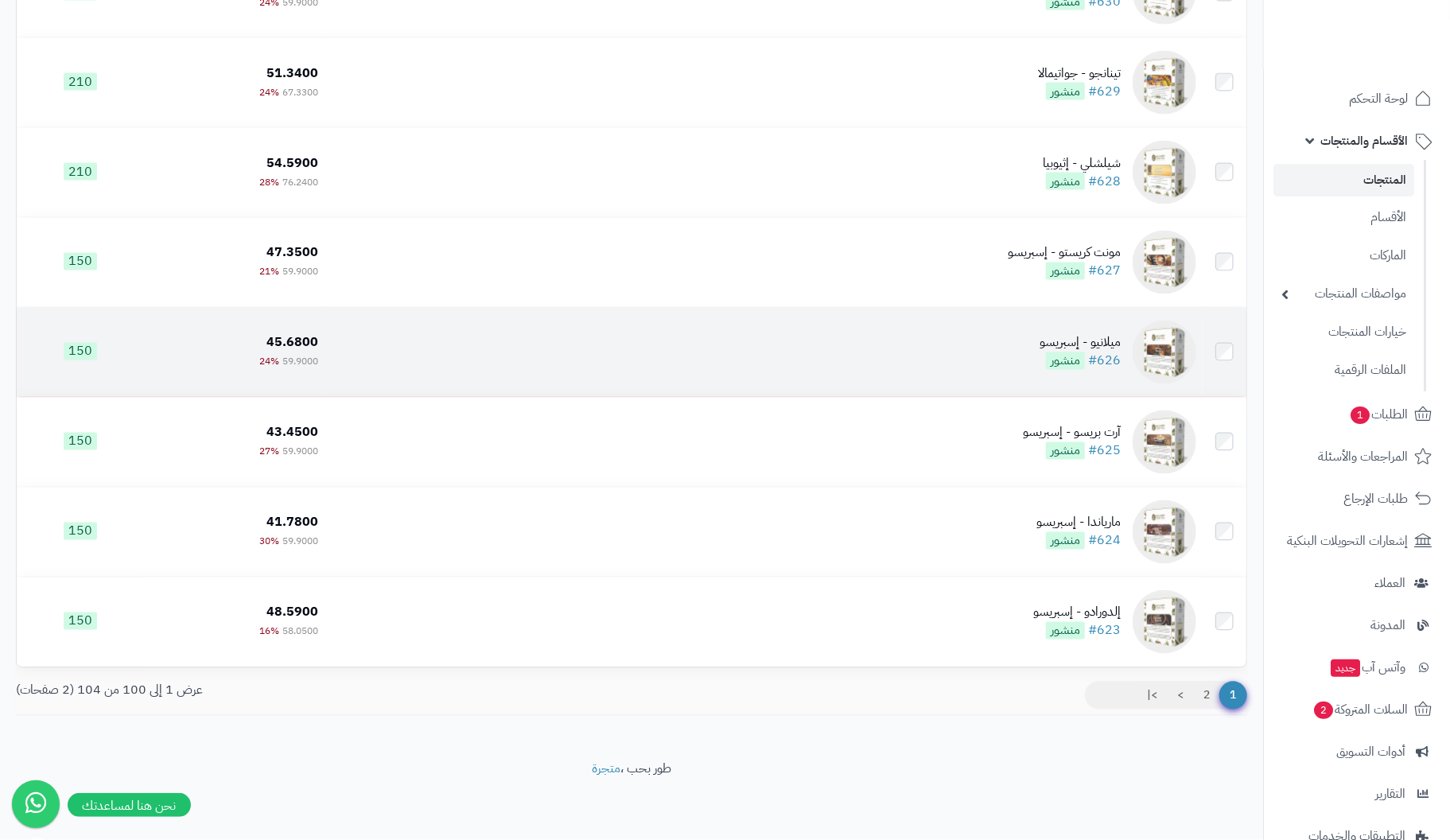
click at [1113, 347] on div "ميلانيو - إسبريسو" at bounding box center [1080, 343] width 81 height 18
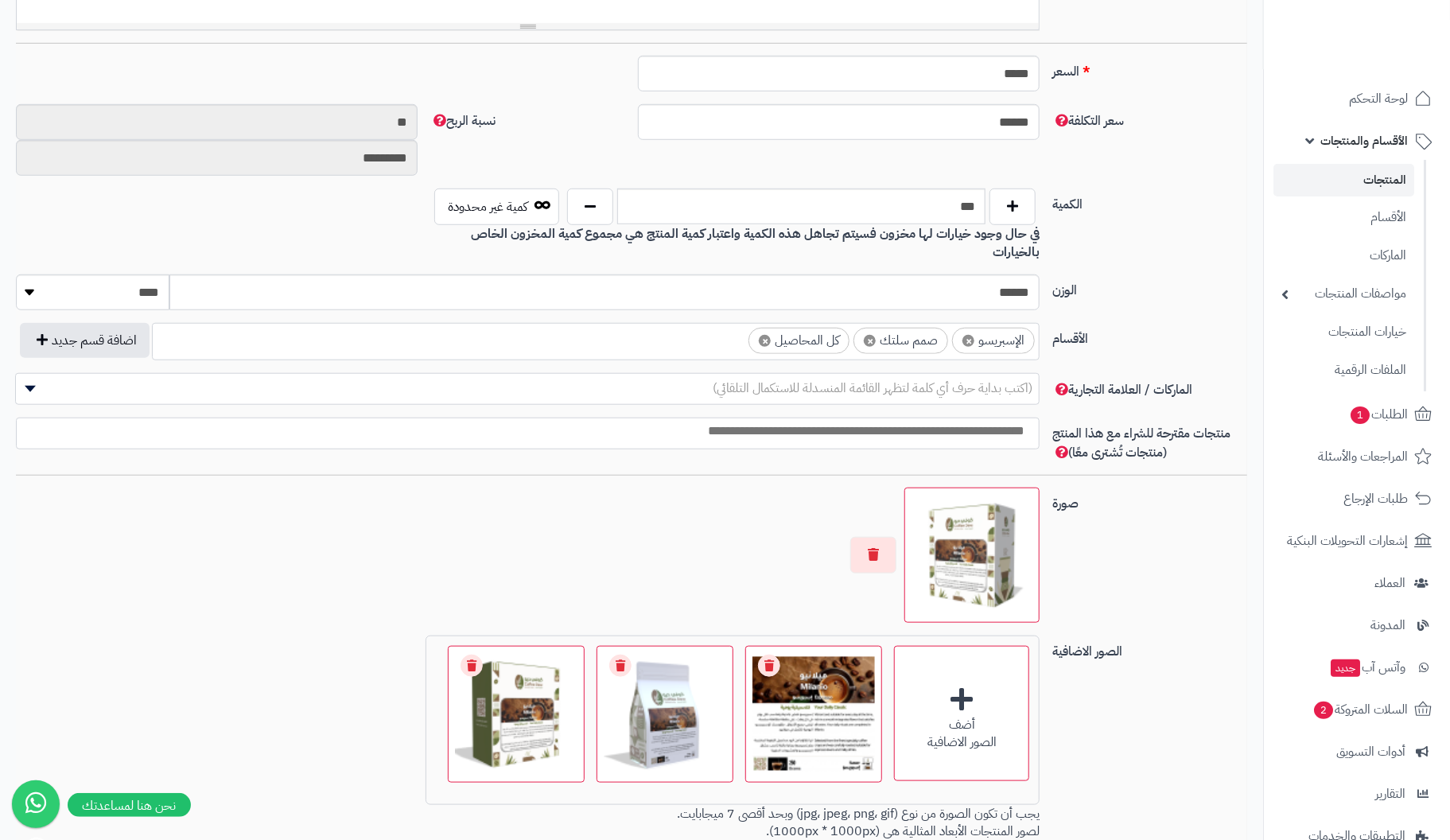
scroll to position [807, 0]
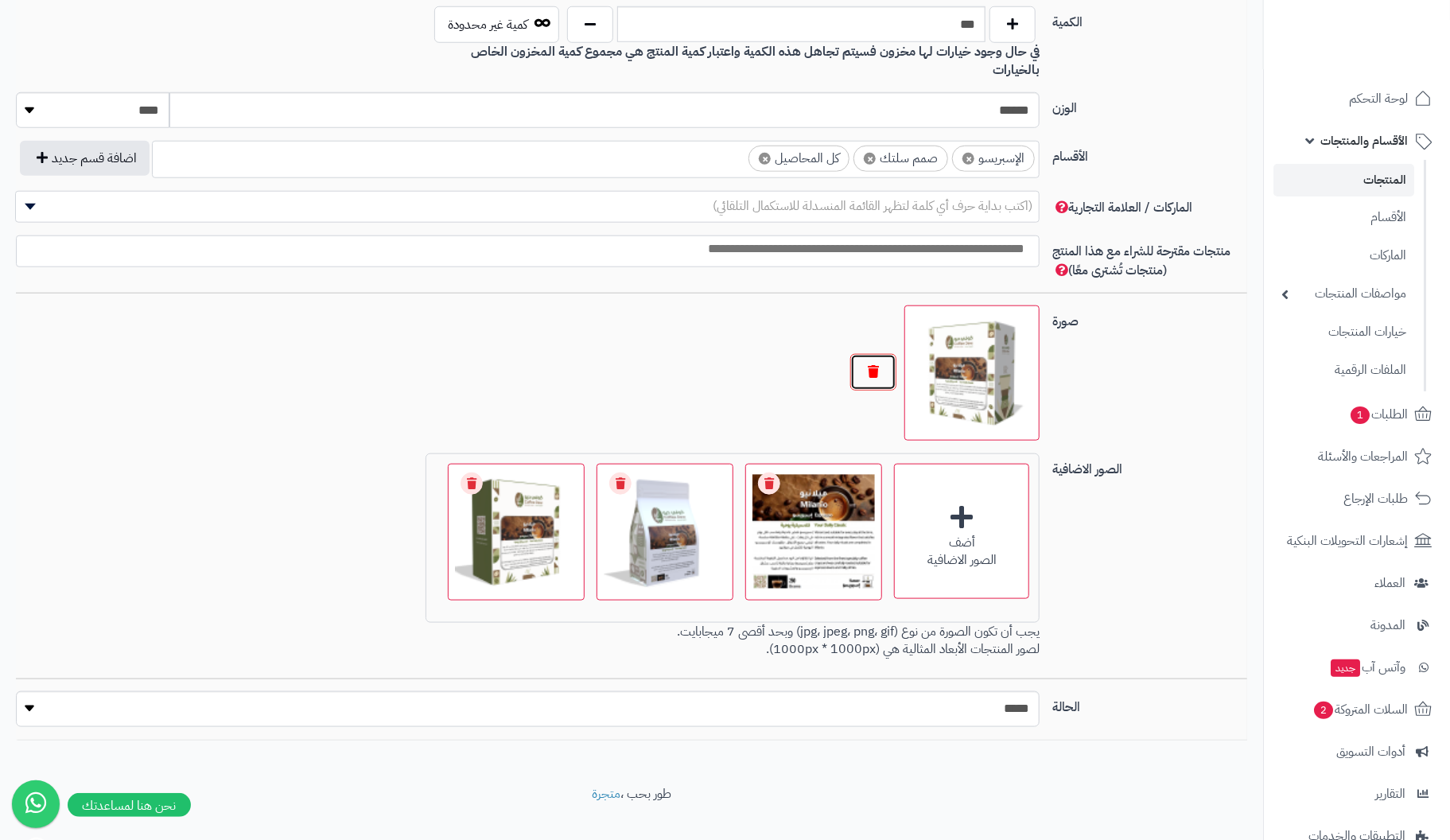
click at [874, 354] on button "button" at bounding box center [873, 372] width 46 height 37
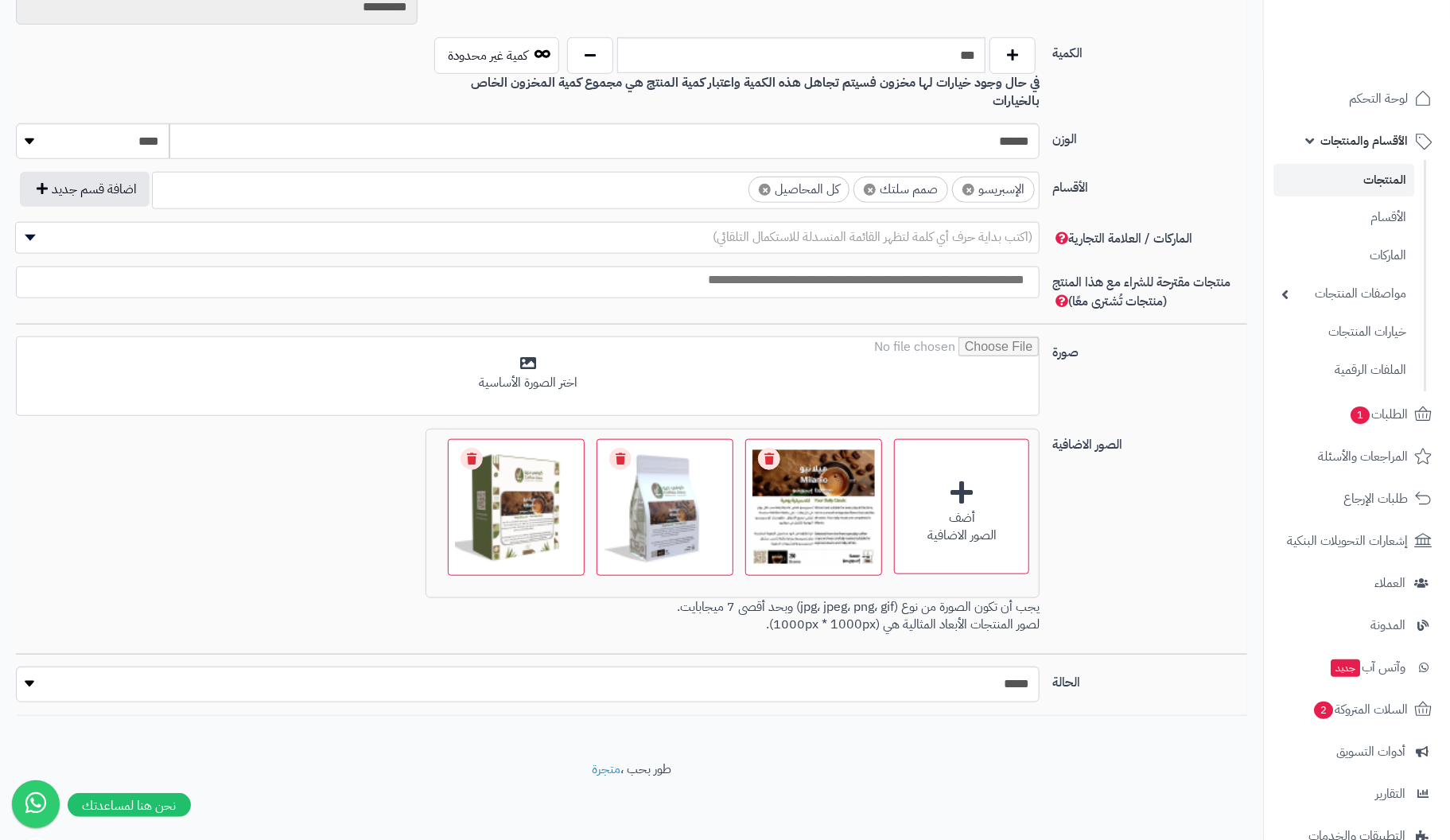
scroll to position [752, 0]
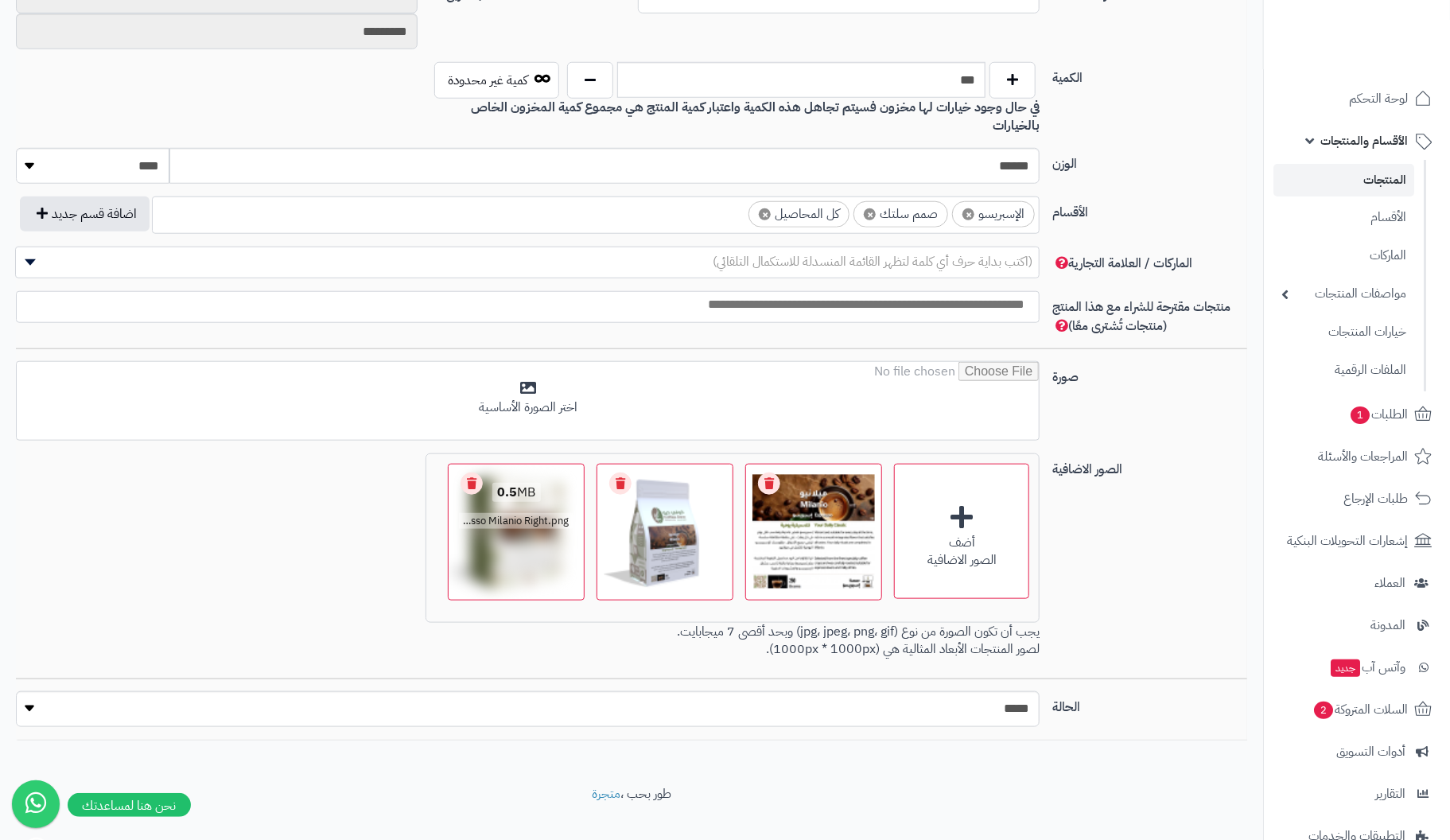
click at [471, 472] on link "Remove file" at bounding box center [471, 483] width 22 height 22
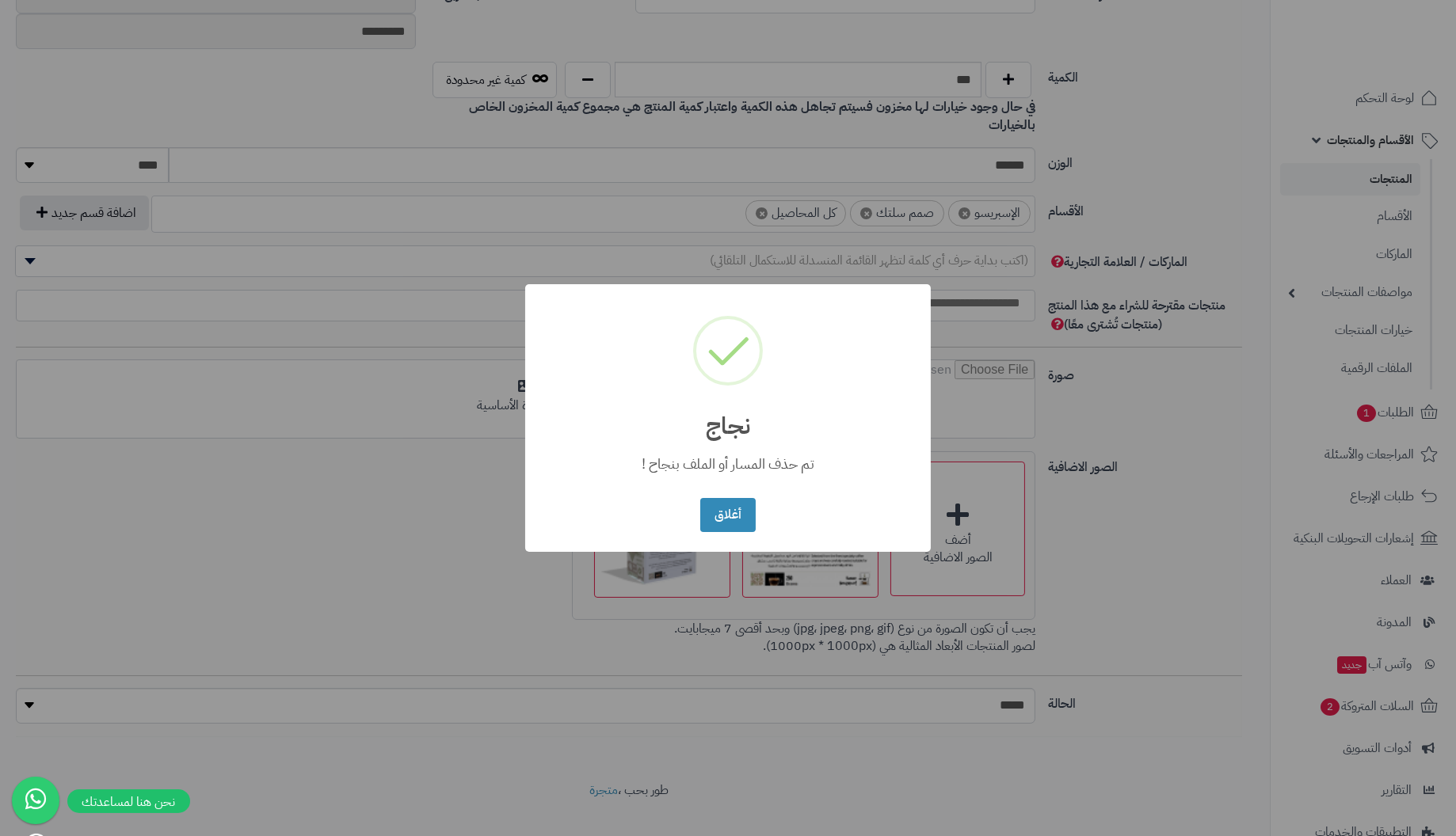
click at [700, 498] on button "أغلاق" at bounding box center [727, 515] width 54 height 34
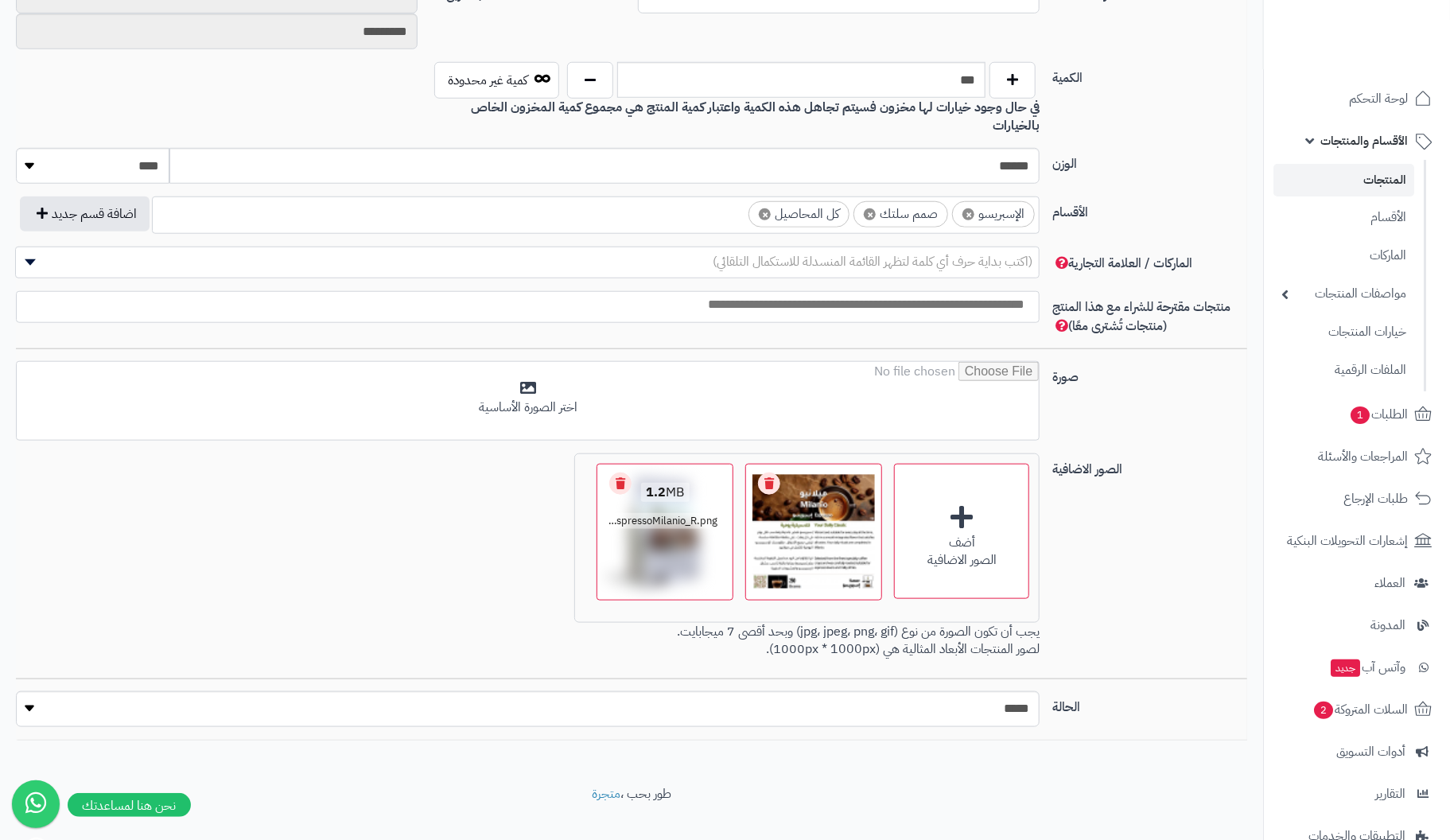
click at [617, 472] on link "Remove file" at bounding box center [620, 483] width 22 height 22
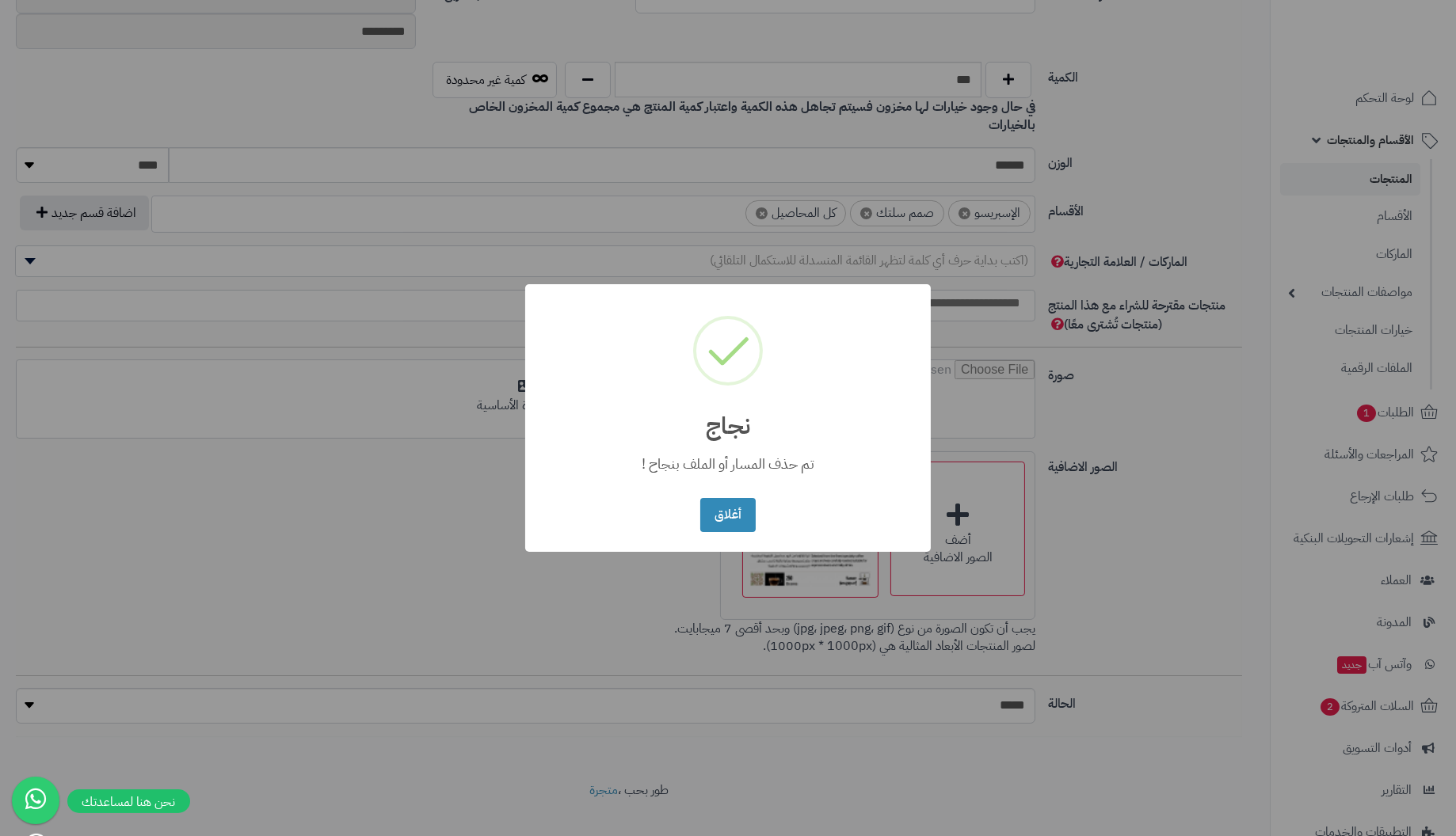
click at [700, 498] on button "أغلاق" at bounding box center [727, 515] width 54 height 34
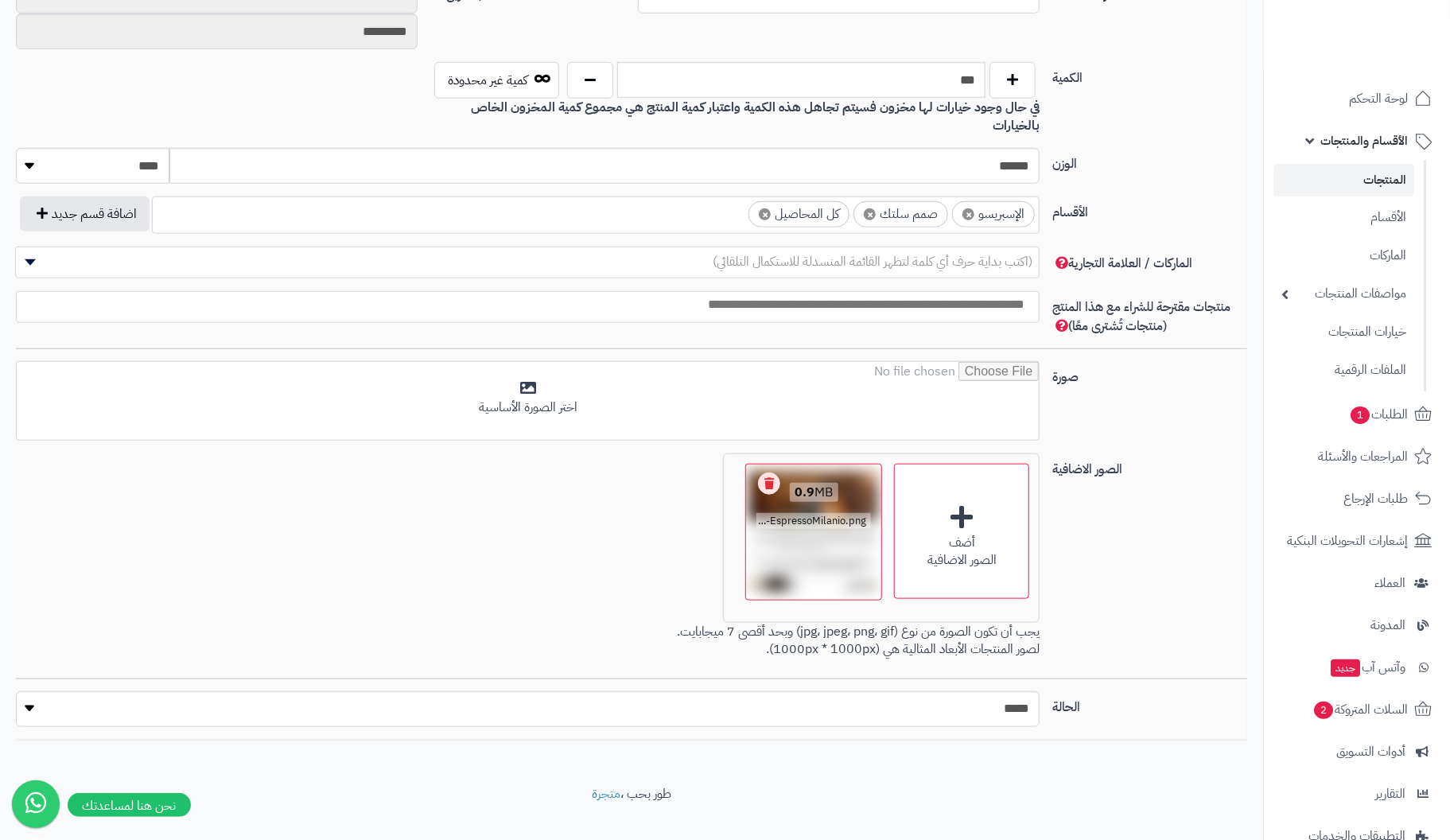
click at [771, 472] on link "Remove file" at bounding box center [769, 483] width 22 height 22
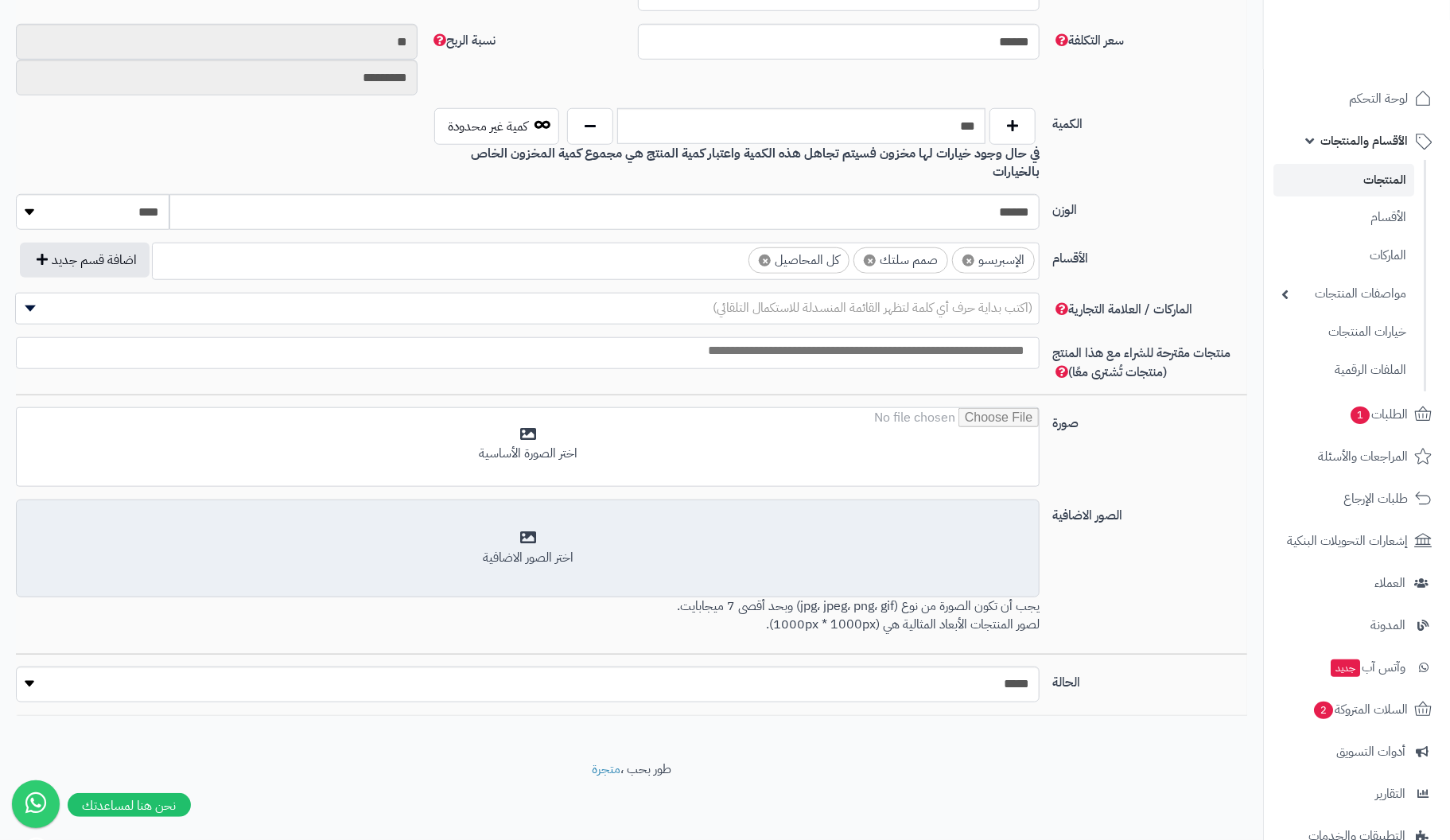
scroll to position [681, 0]
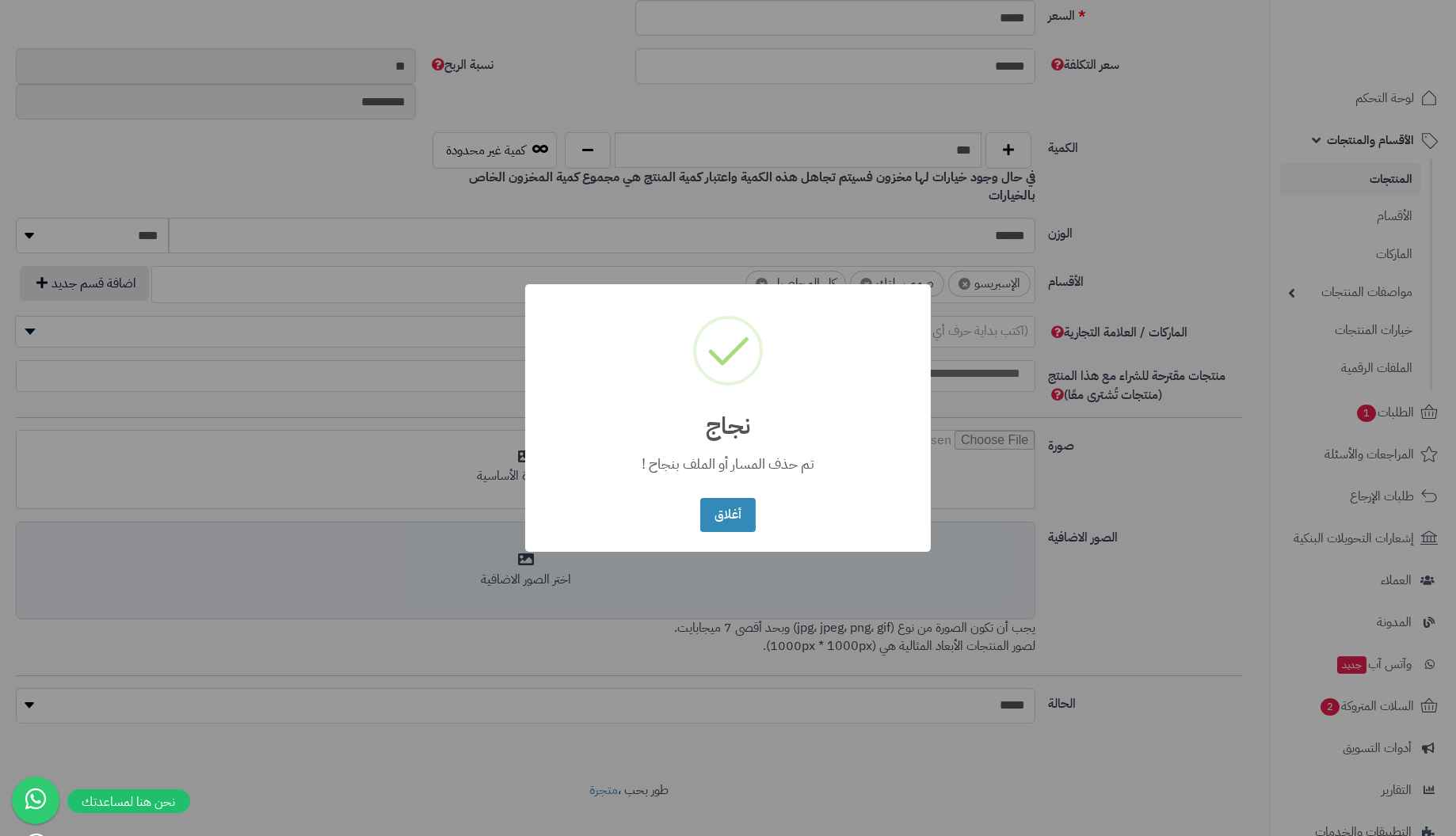
click at [700, 498] on button "أغلاق" at bounding box center [727, 515] width 54 height 34
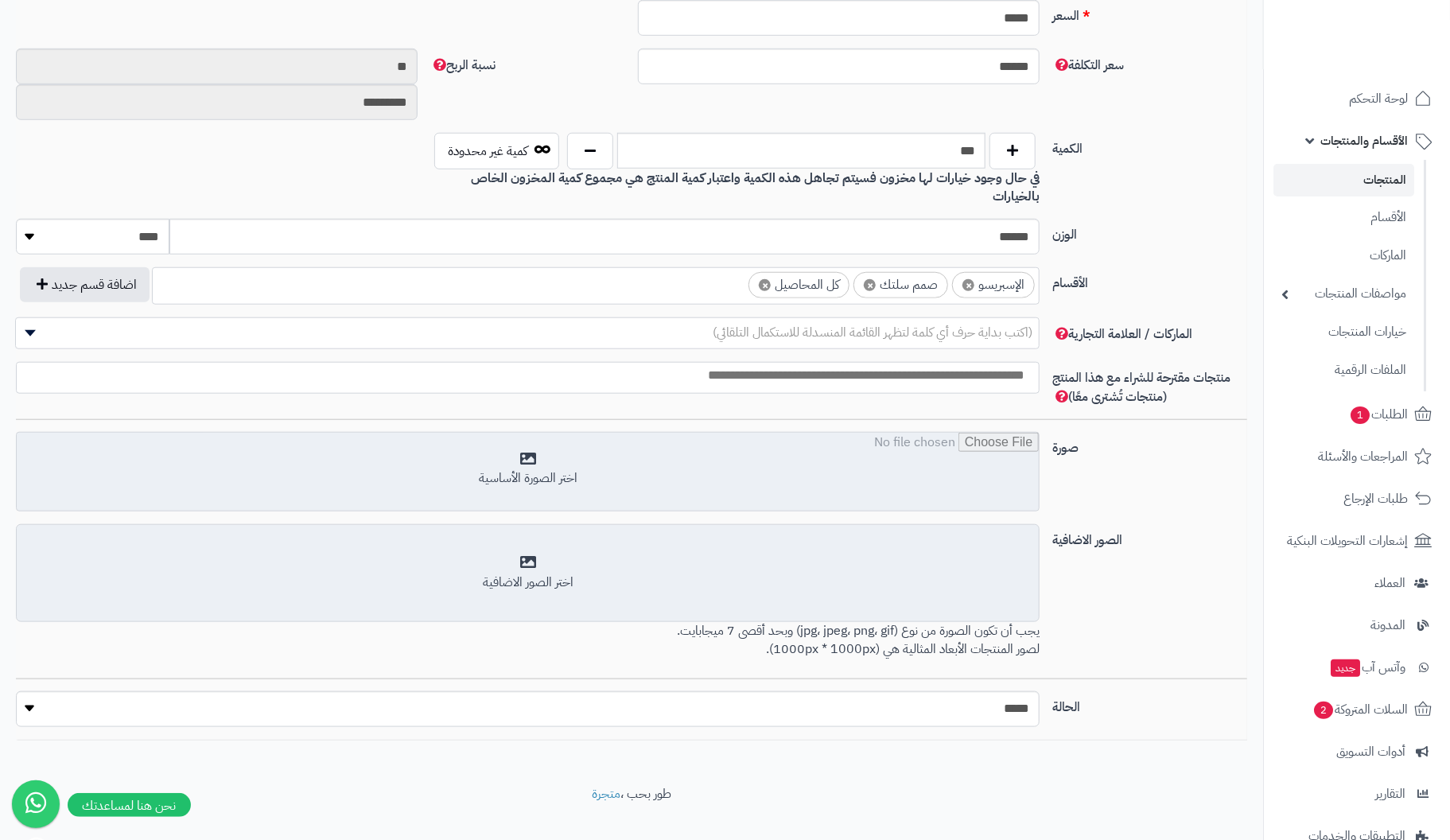
click at [528, 435] on input "file" at bounding box center [527, 473] width 1022 height 80
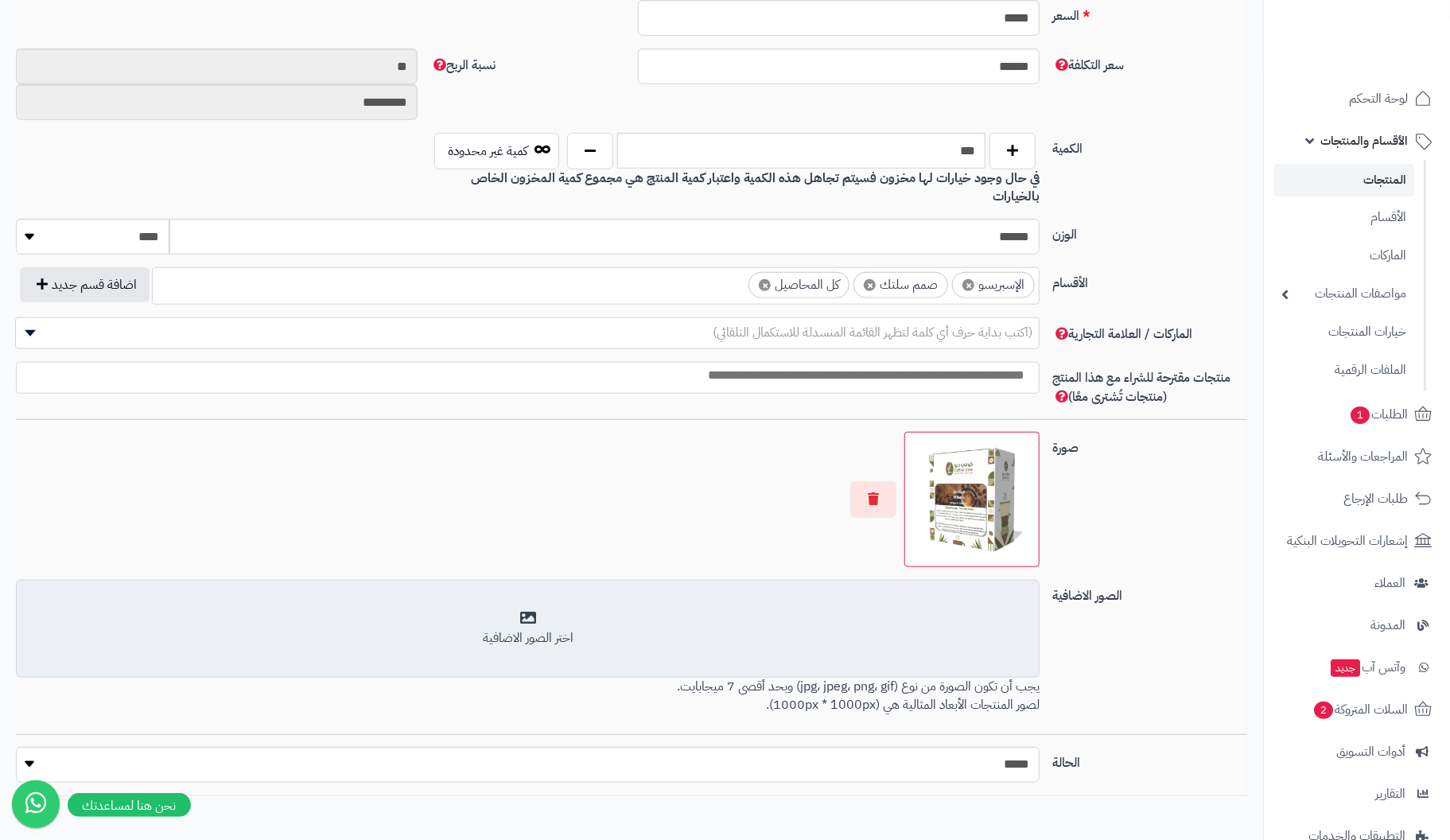
click at [526, 610] on div "اختر الصور الاضافية" at bounding box center [528, 629] width 1003 height 38
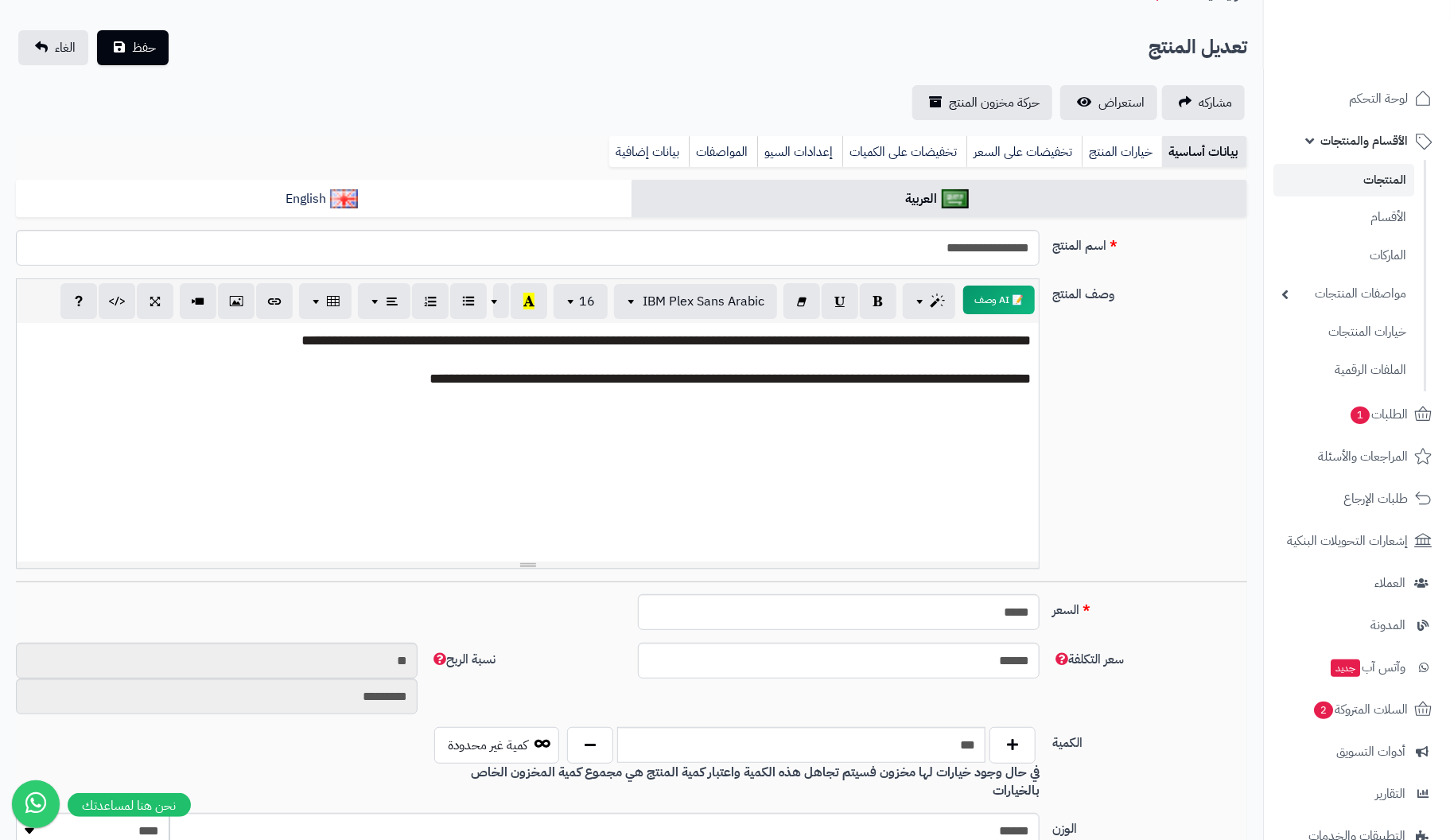
scroll to position [0, 0]
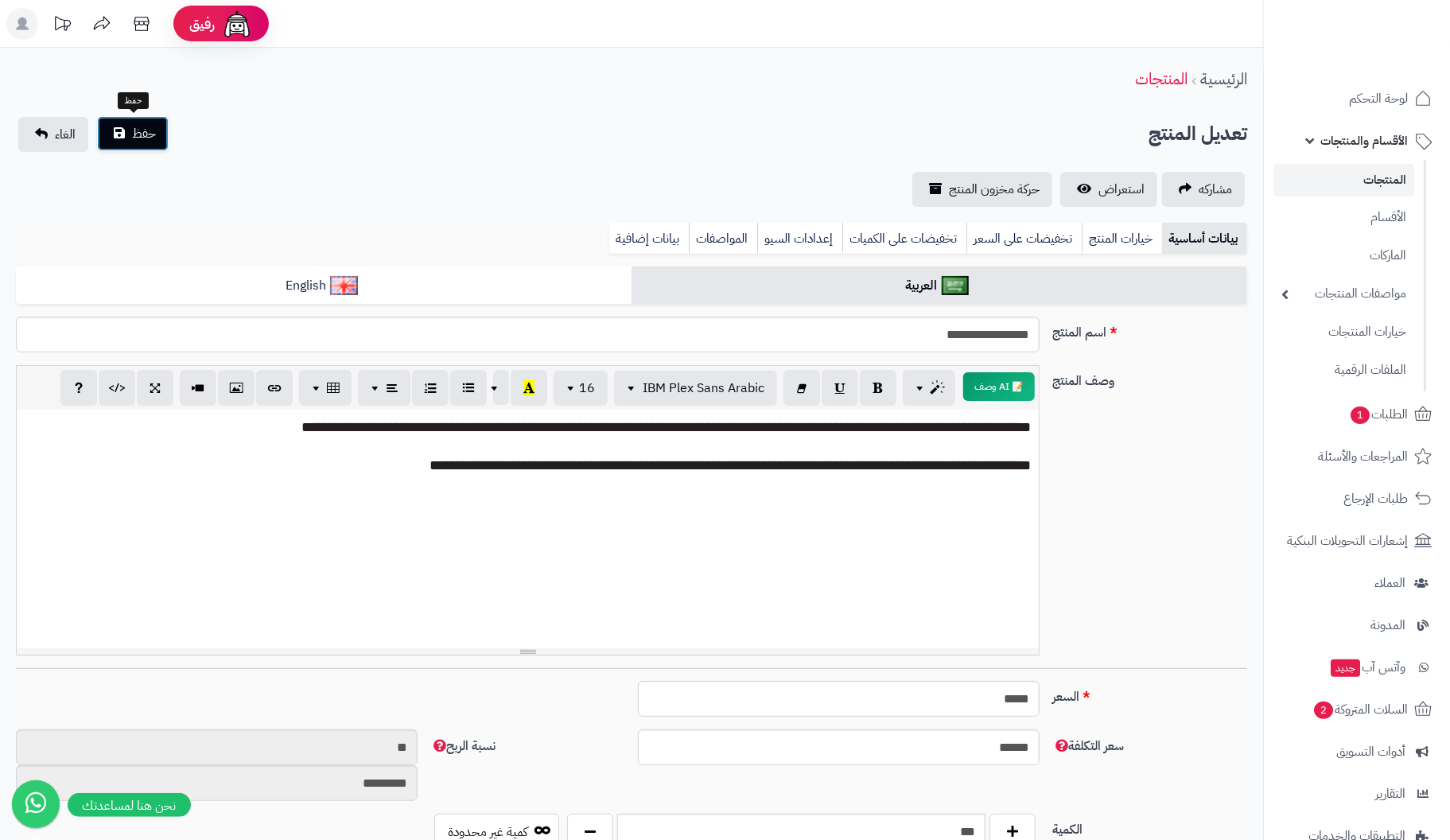
click at [151, 136] on span "حفظ" at bounding box center [144, 133] width 24 height 19
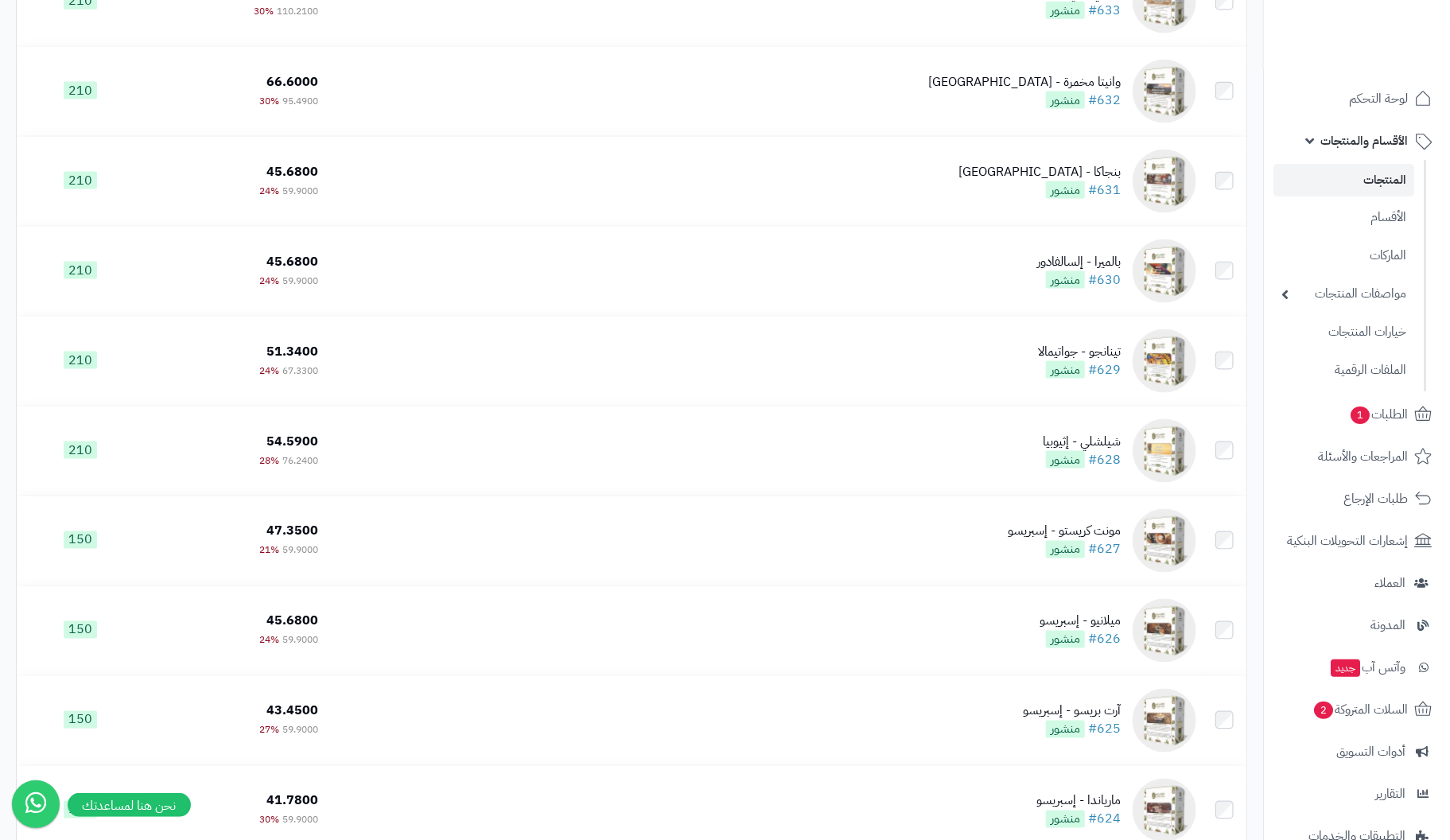
scroll to position [8612, 0]
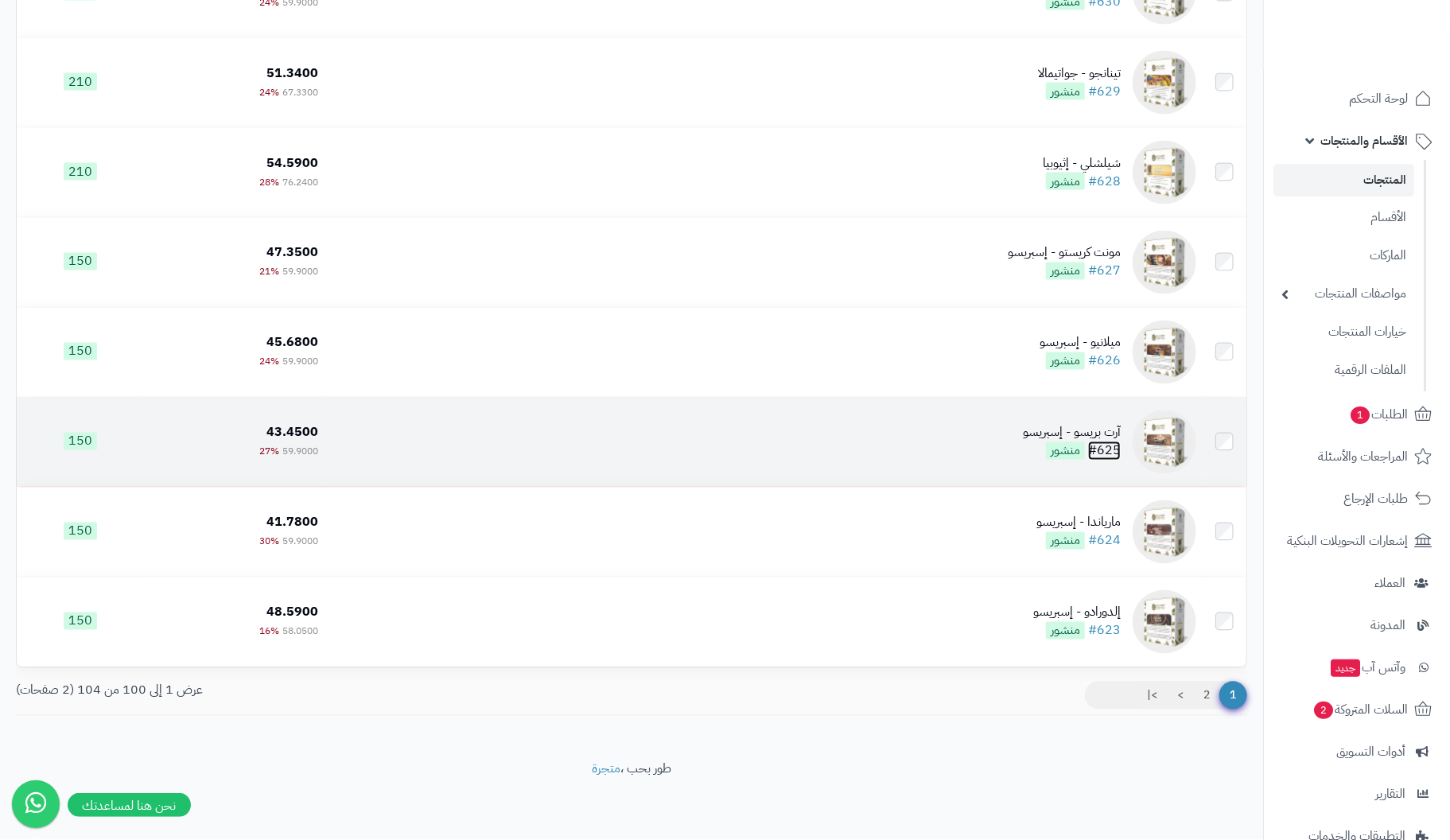
click at [1110, 444] on link "#625" at bounding box center [1104, 450] width 33 height 19
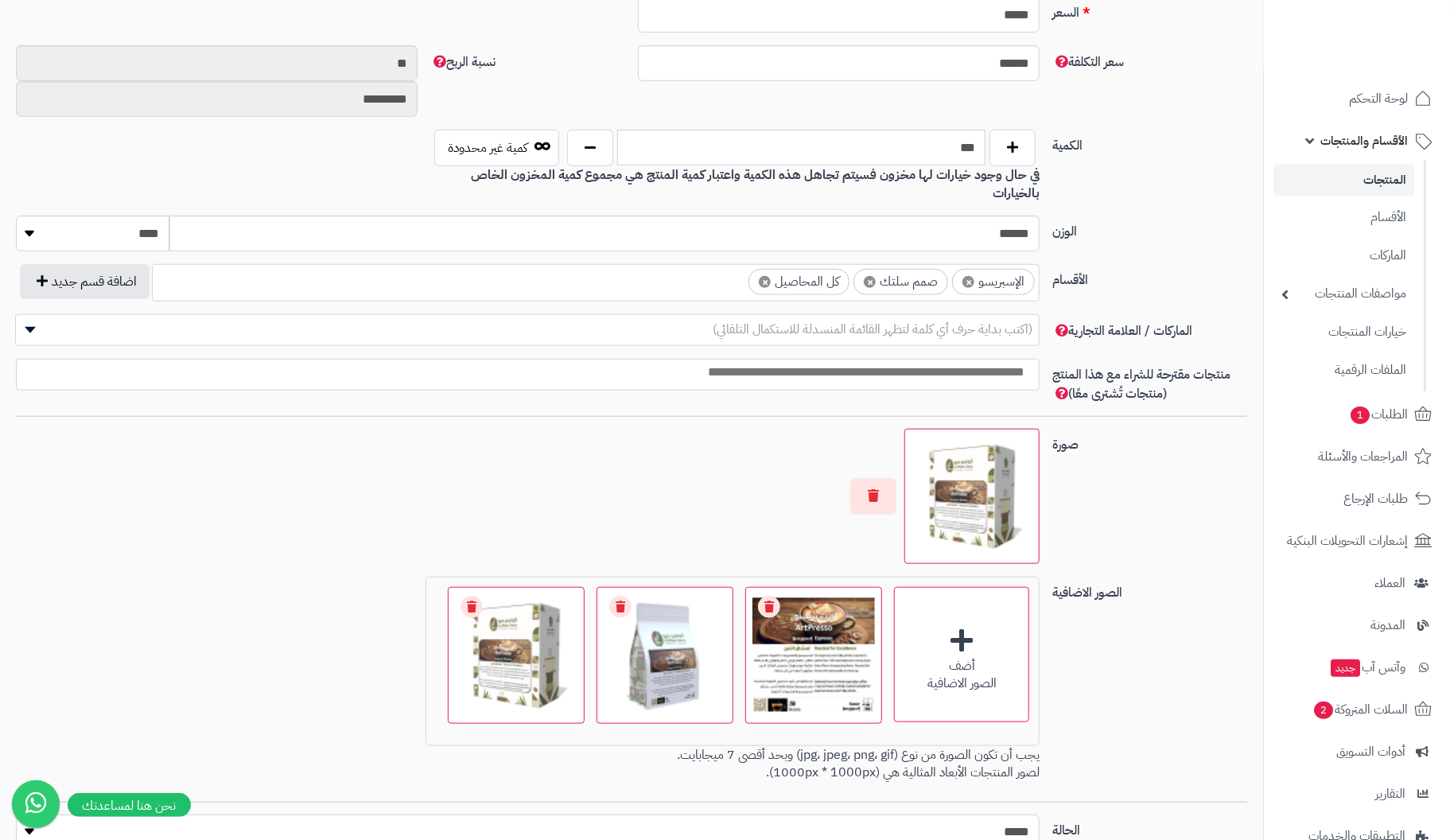
scroll to position [715, 0]
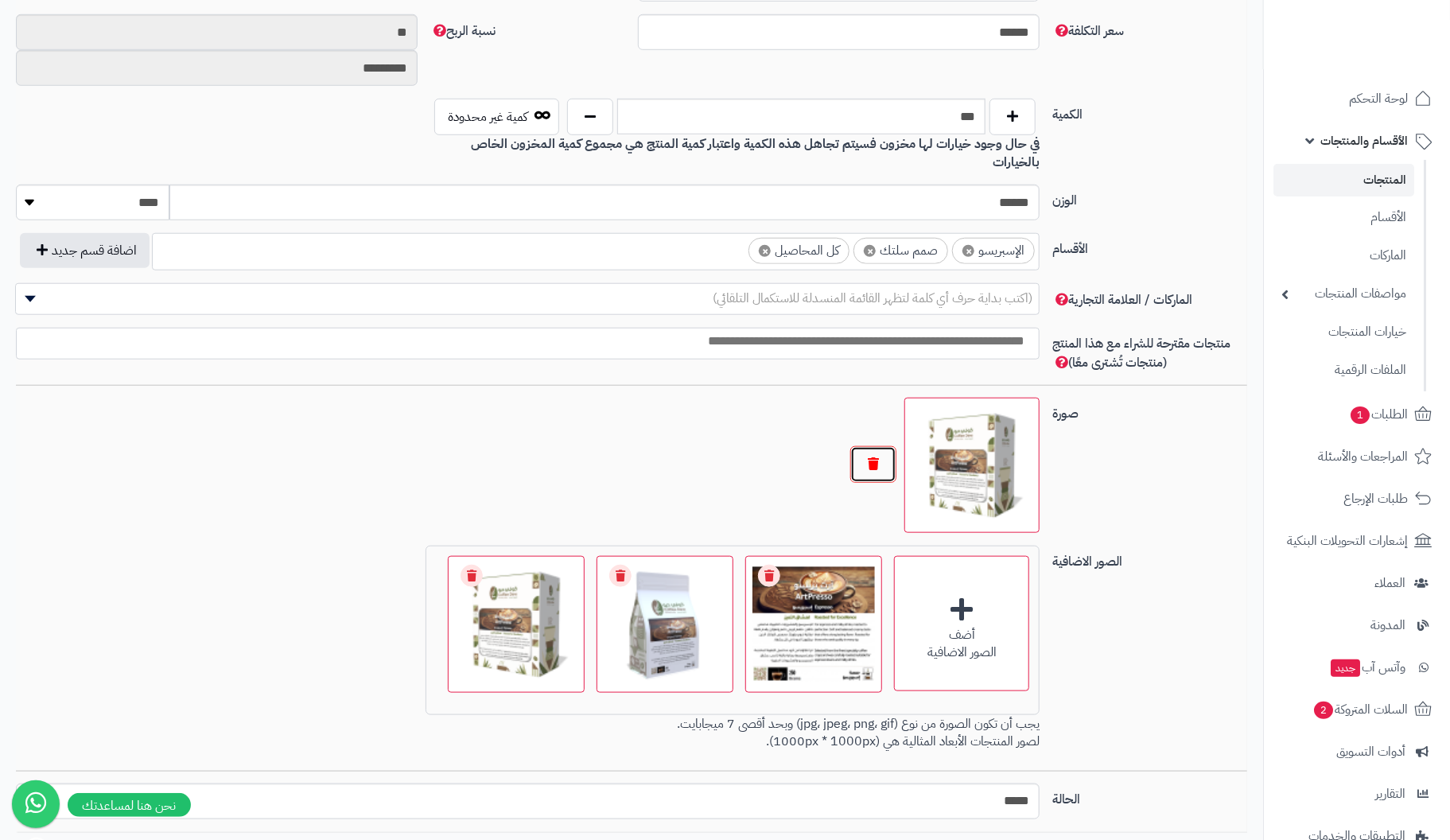
click at [870, 446] on button "button" at bounding box center [873, 464] width 46 height 37
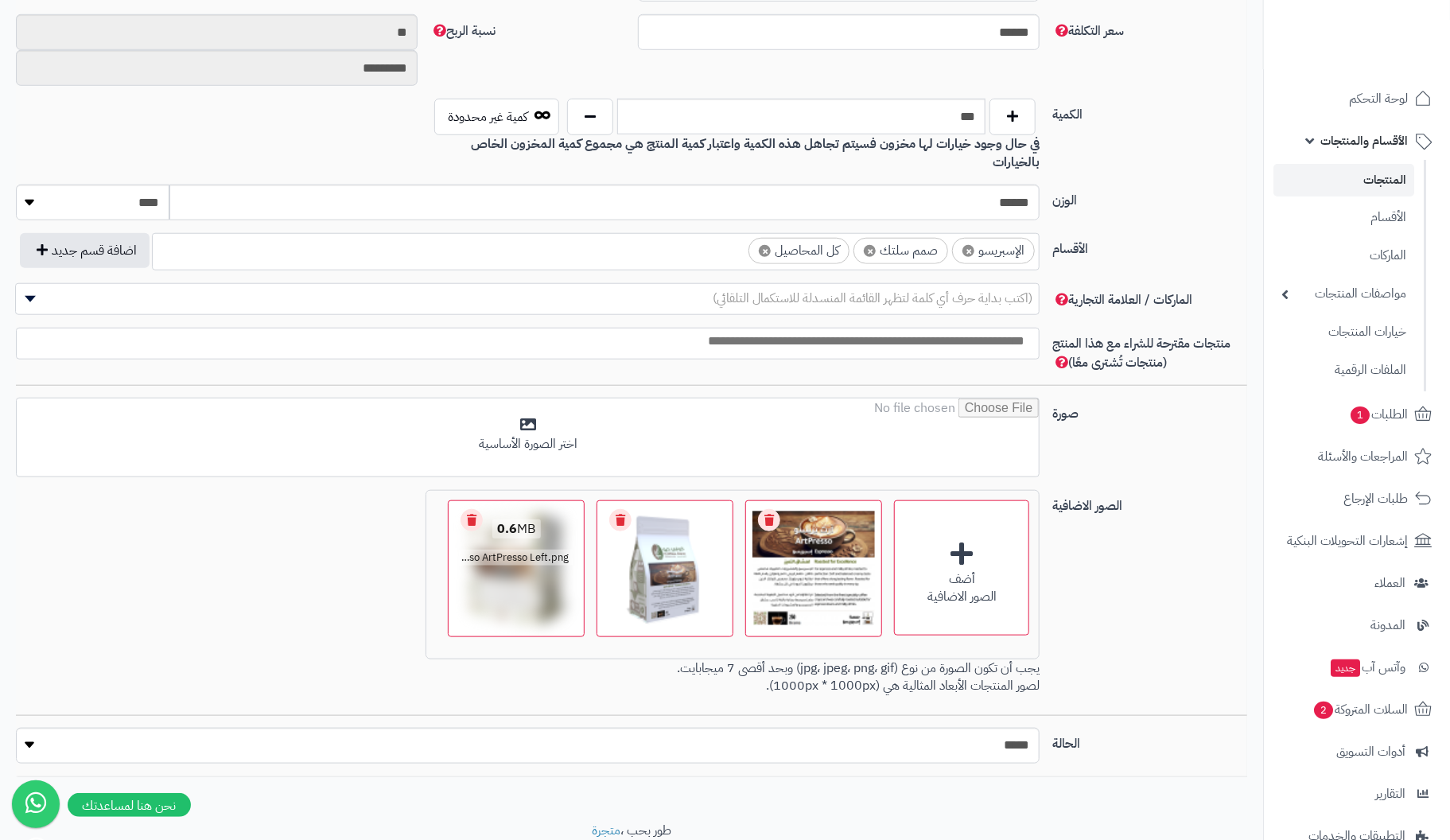
click at [469, 509] on link "Remove file" at bounding box center [471, 519] width 22 height 22
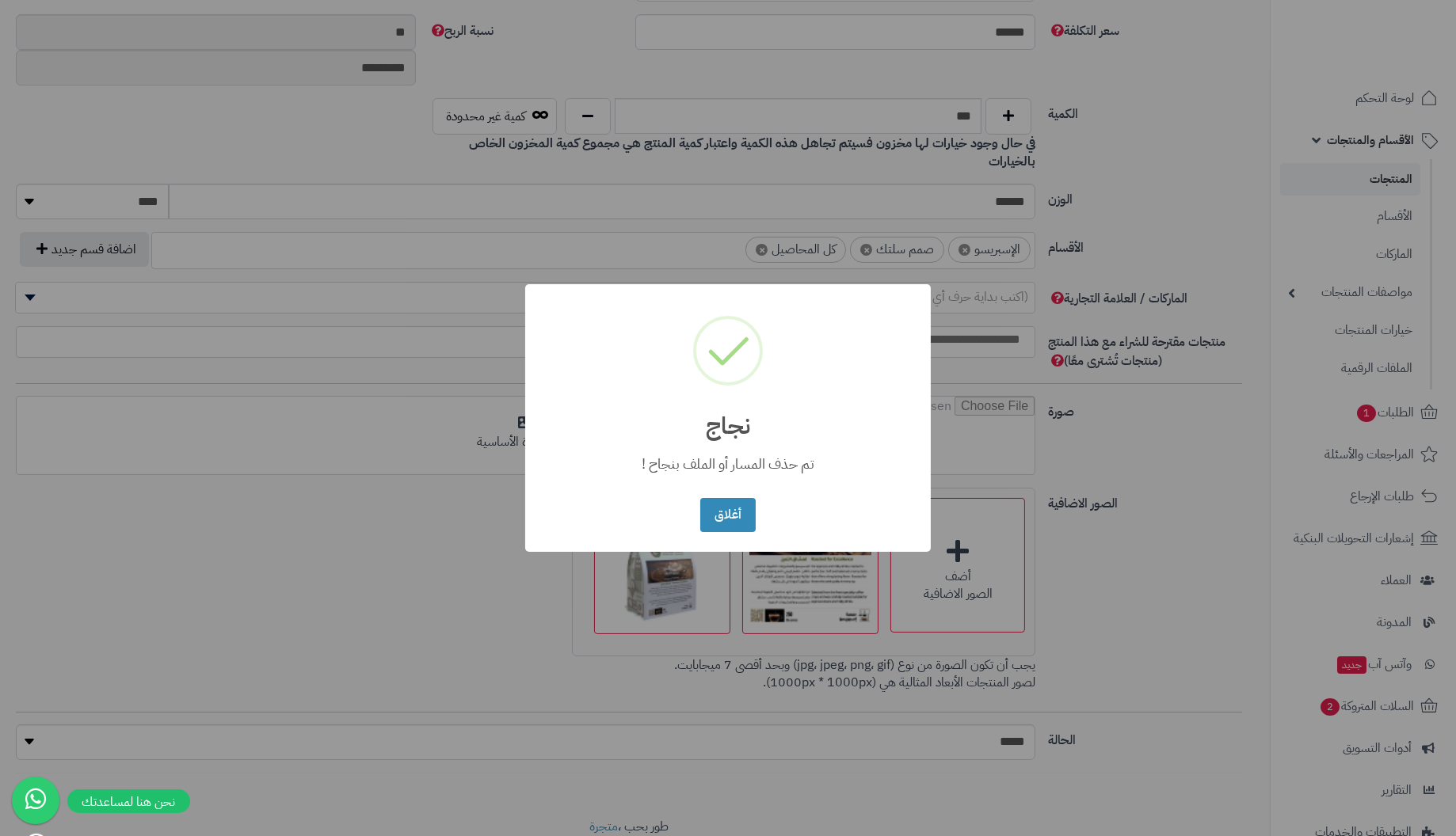
click at [700, 498] on button "أغلاق" at bounding box center [727, 515] width 54 height 34
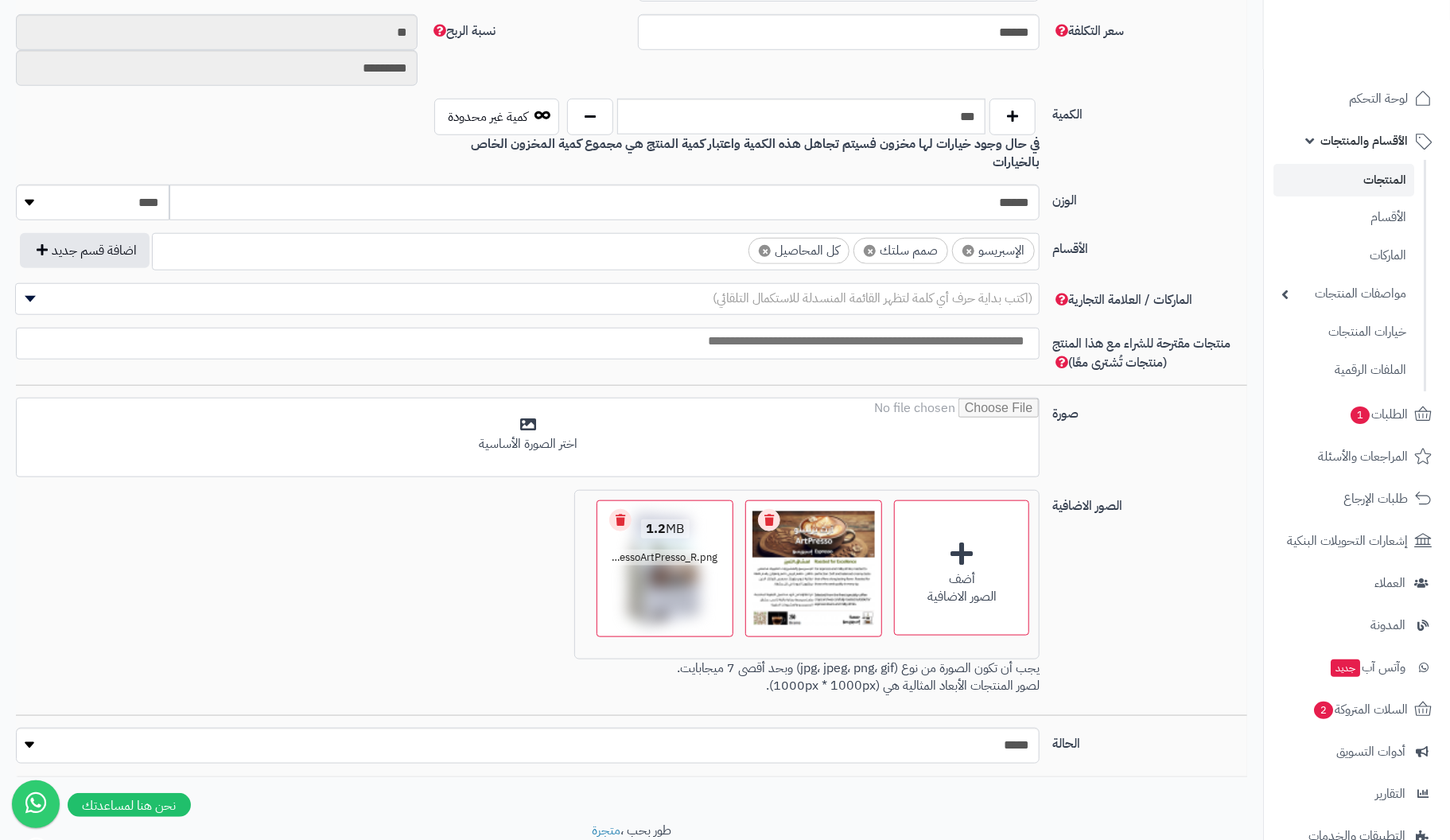
click at [616, 509] on link "Remove file" at bounding box center [620, 519] width 22 height 22
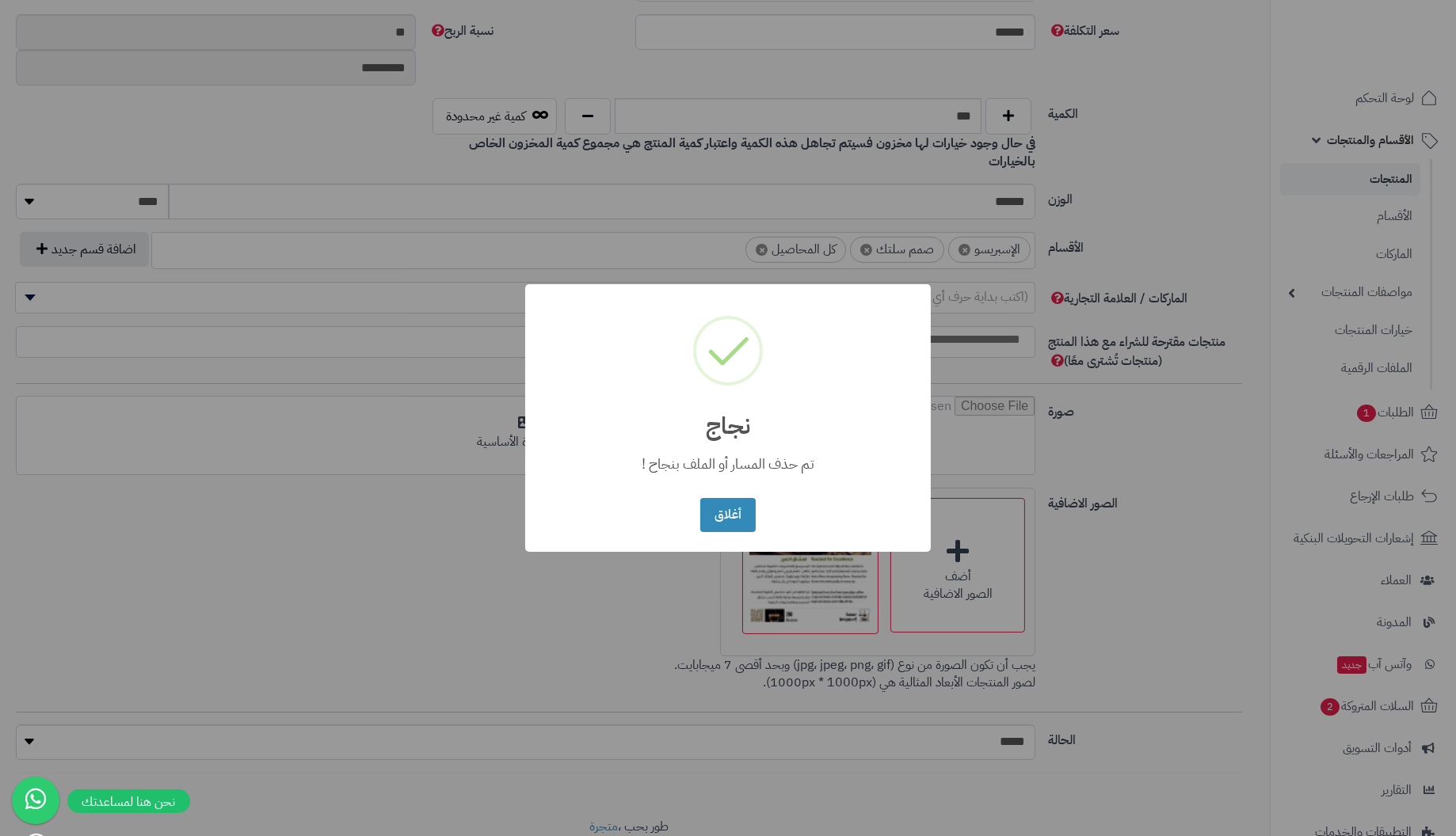
click at [700, 498] on button "أغلاق" at bounding box center [727, 515] width 54 height 34
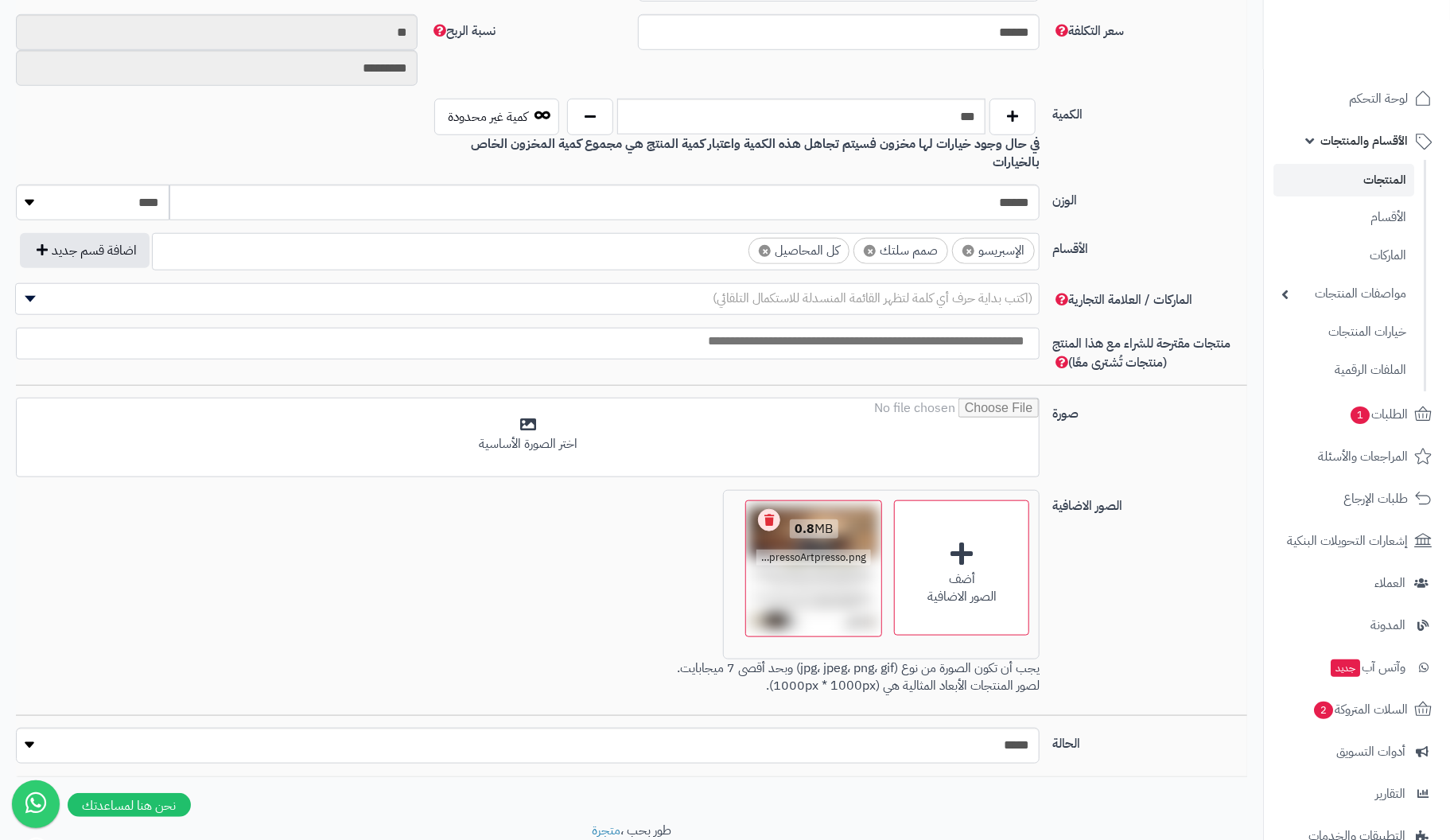
click at [762, 509] on link "Remove file" at bounding box center [769, 519] width 22 height 22
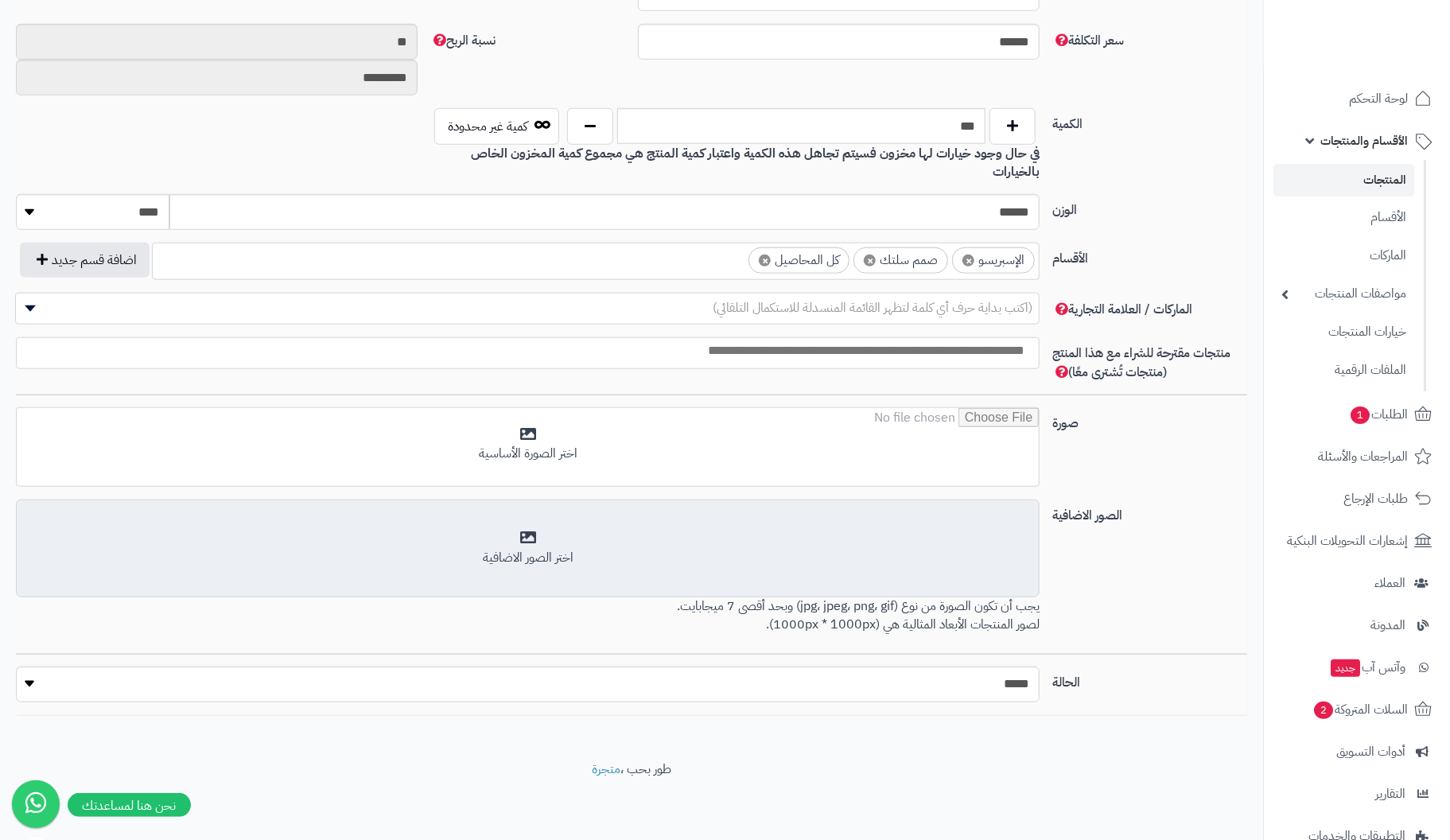
scroll to position [681, 0]
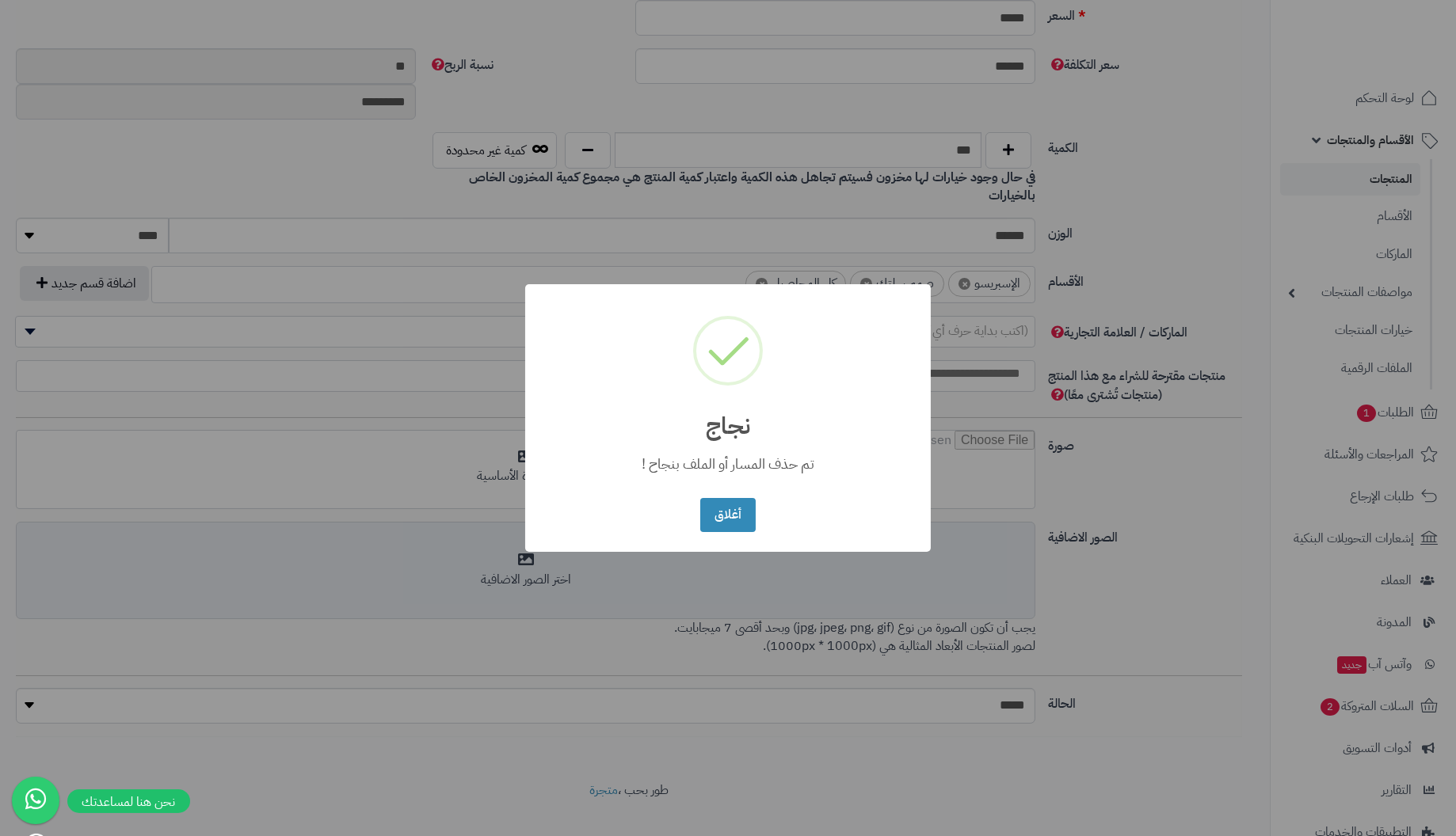
click at [700, 498] on button "أغلاق" at bounding box center [727, 515] width 54 height 34
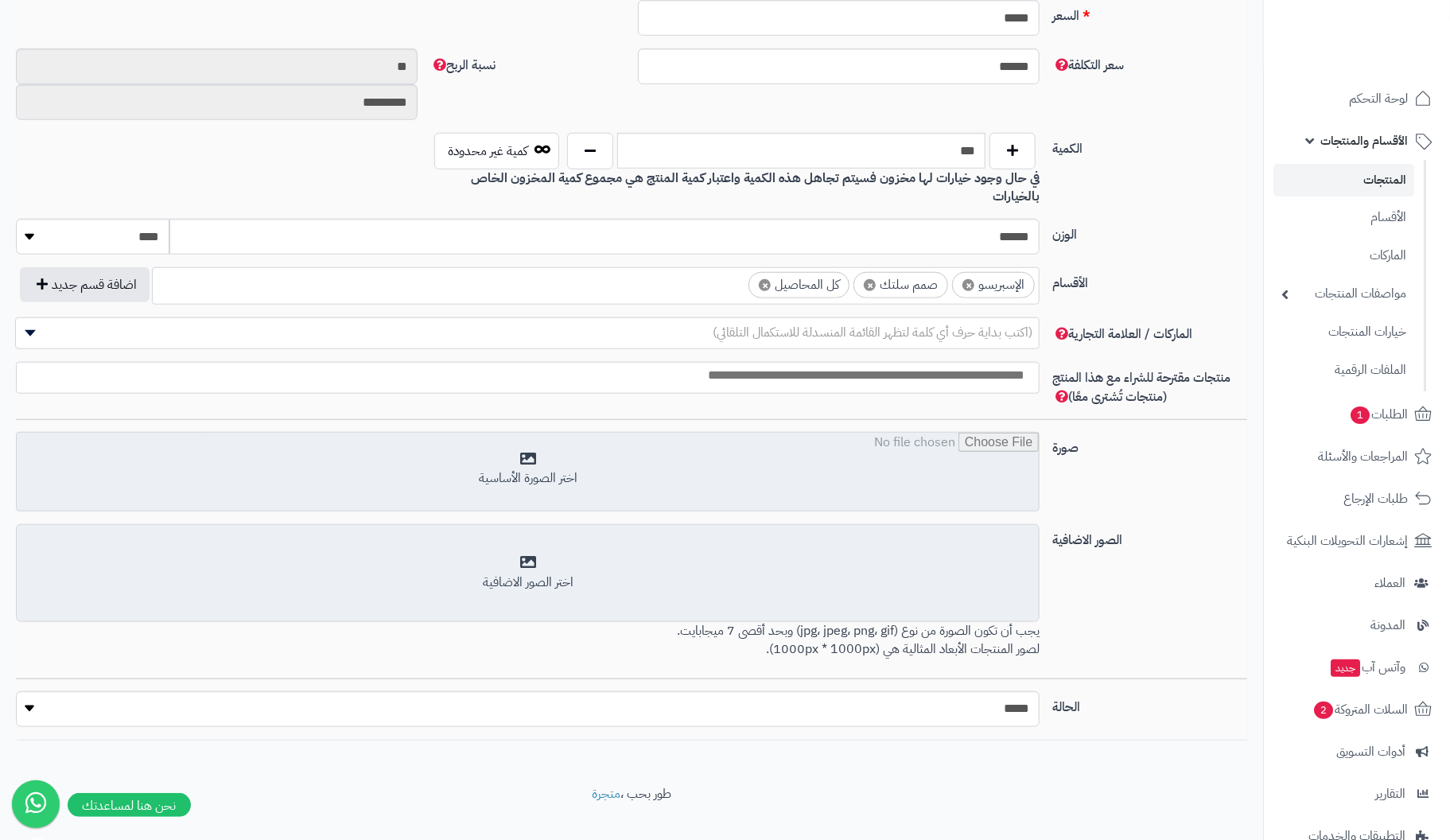
click at [533, 444] on input "file" at bounding box center [527, 473] width 1022 height 80
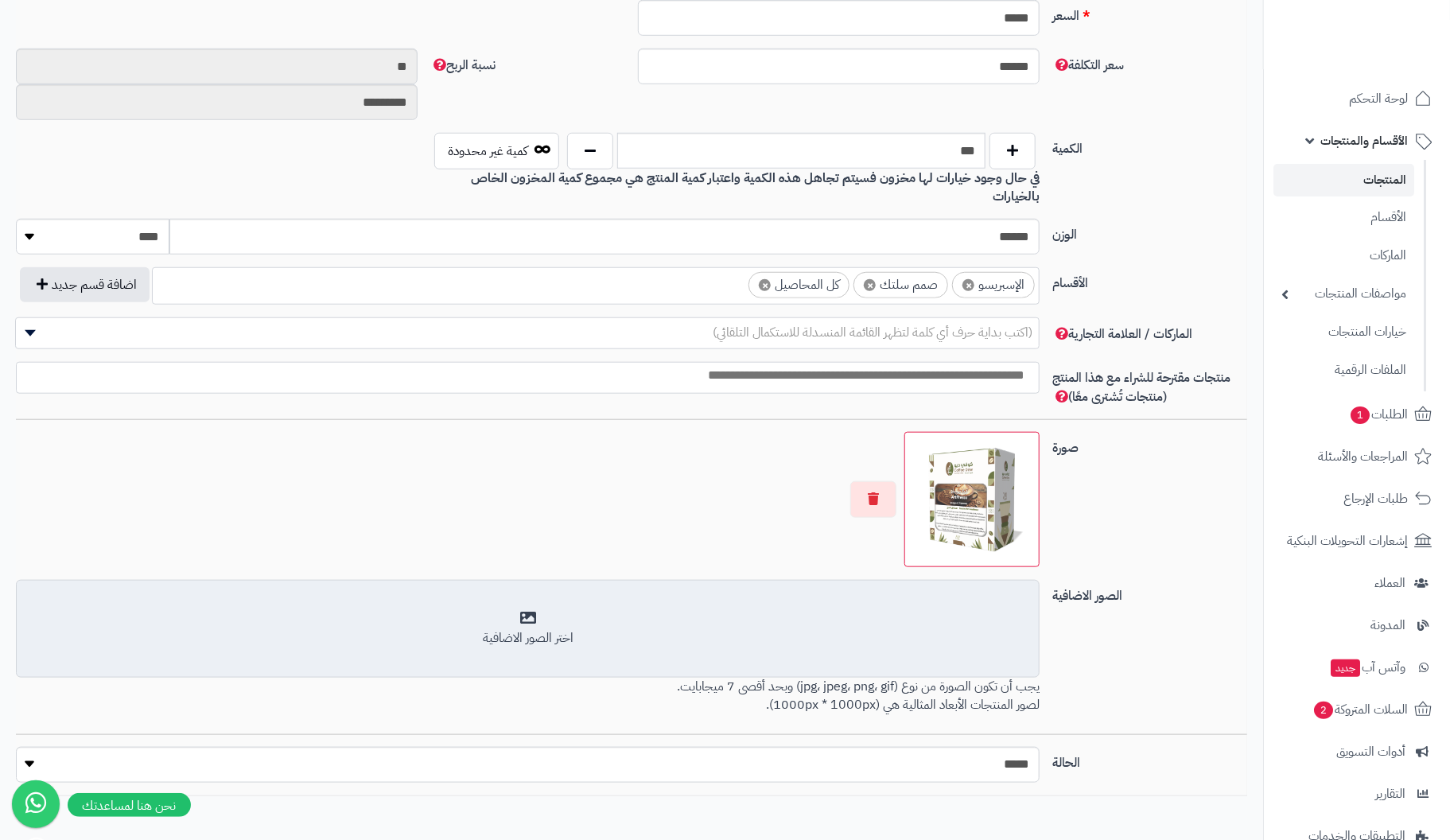
click at [520, 610] on div "اختر الصور الاضافية" at bounding box center [528, 629] width 1003 height 38
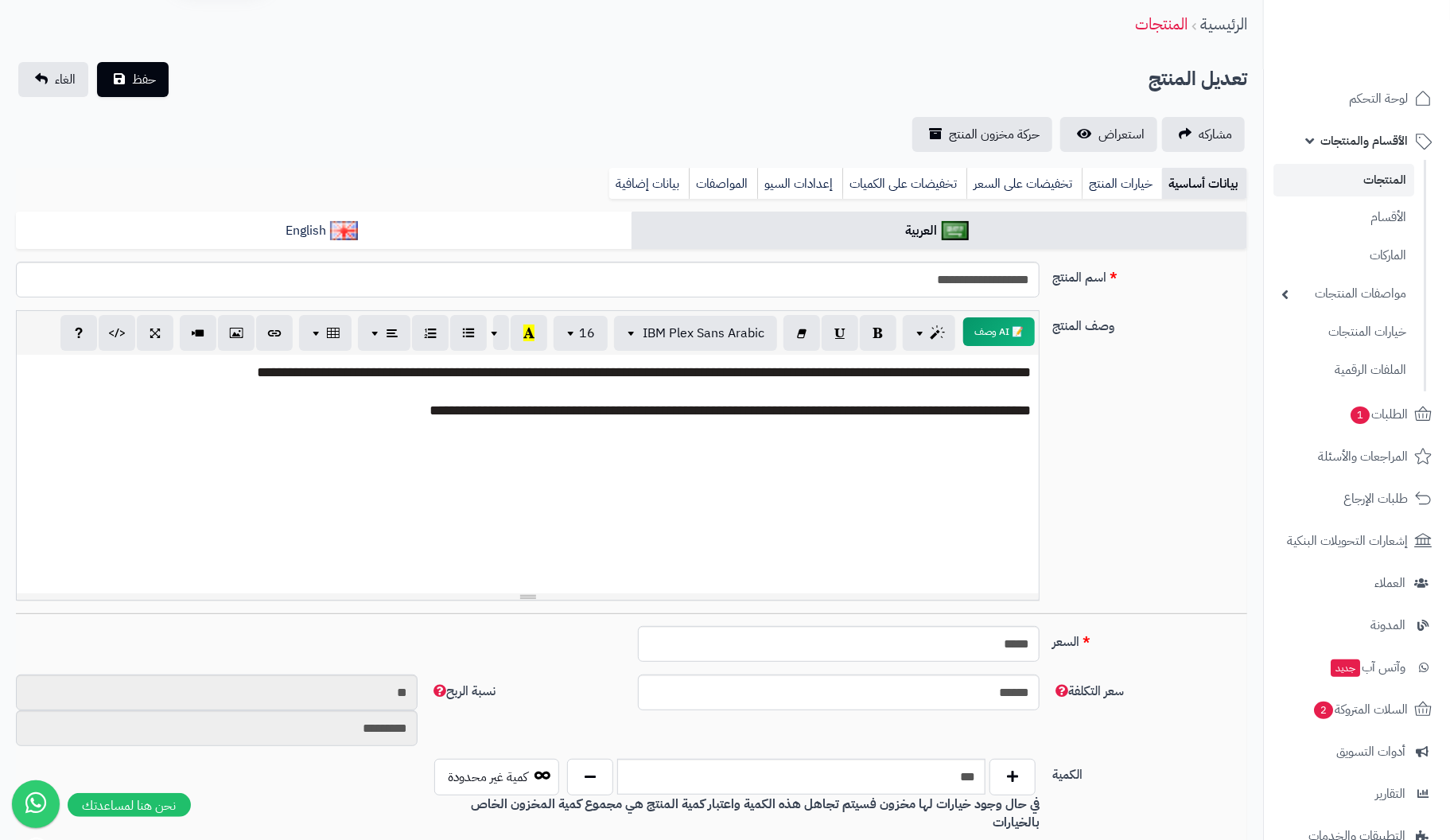
scroll to position [0, 0]
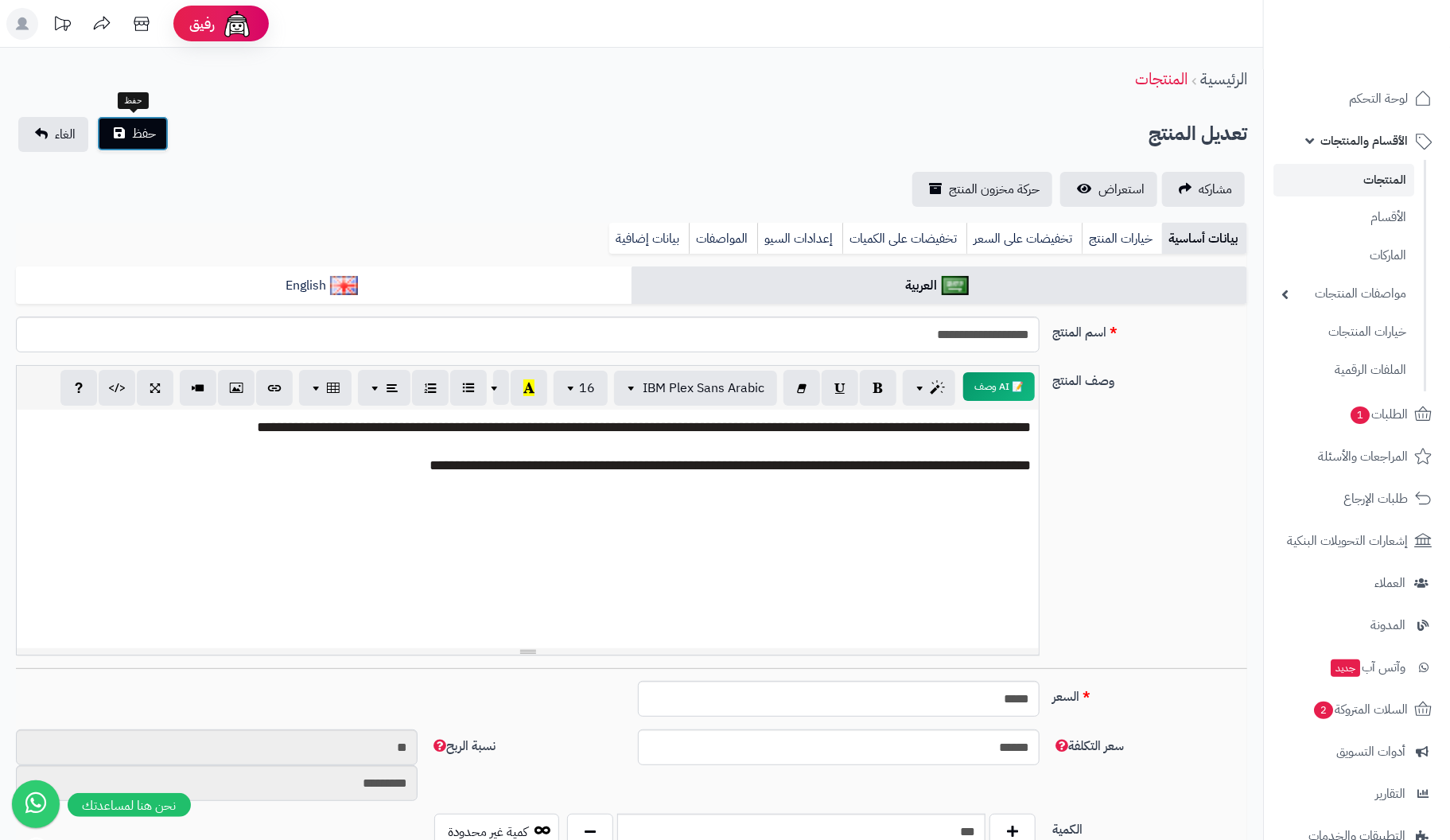
click at [116, 127] on button "حفظ" at bounding box center [133, 133] width 72 height 35
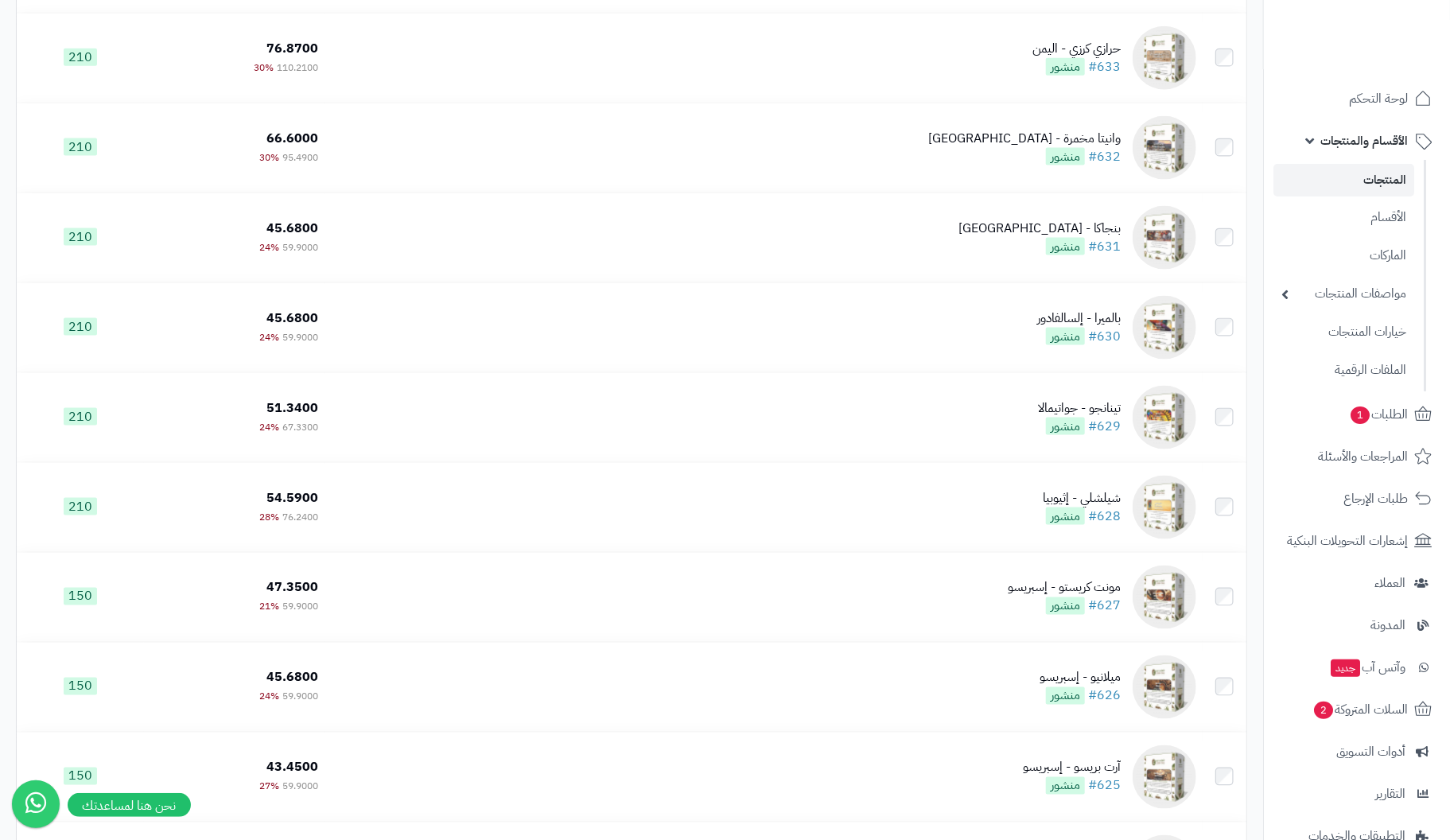
scroll to position [8612, 0]
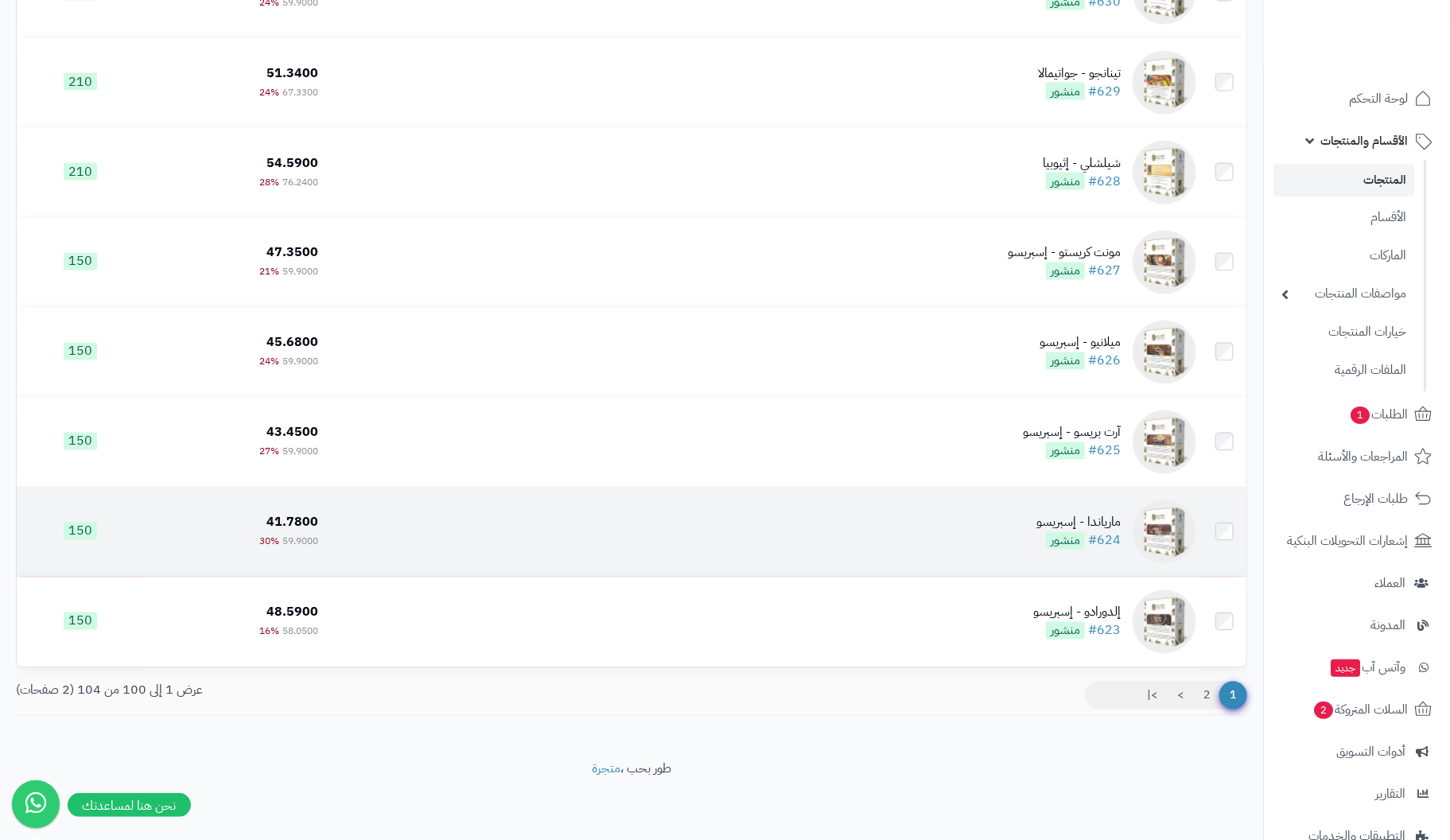
click at [1104, 527] on div "مارياندا - إسبريسو" at bounding box center [1078, 523] width 84 height 18
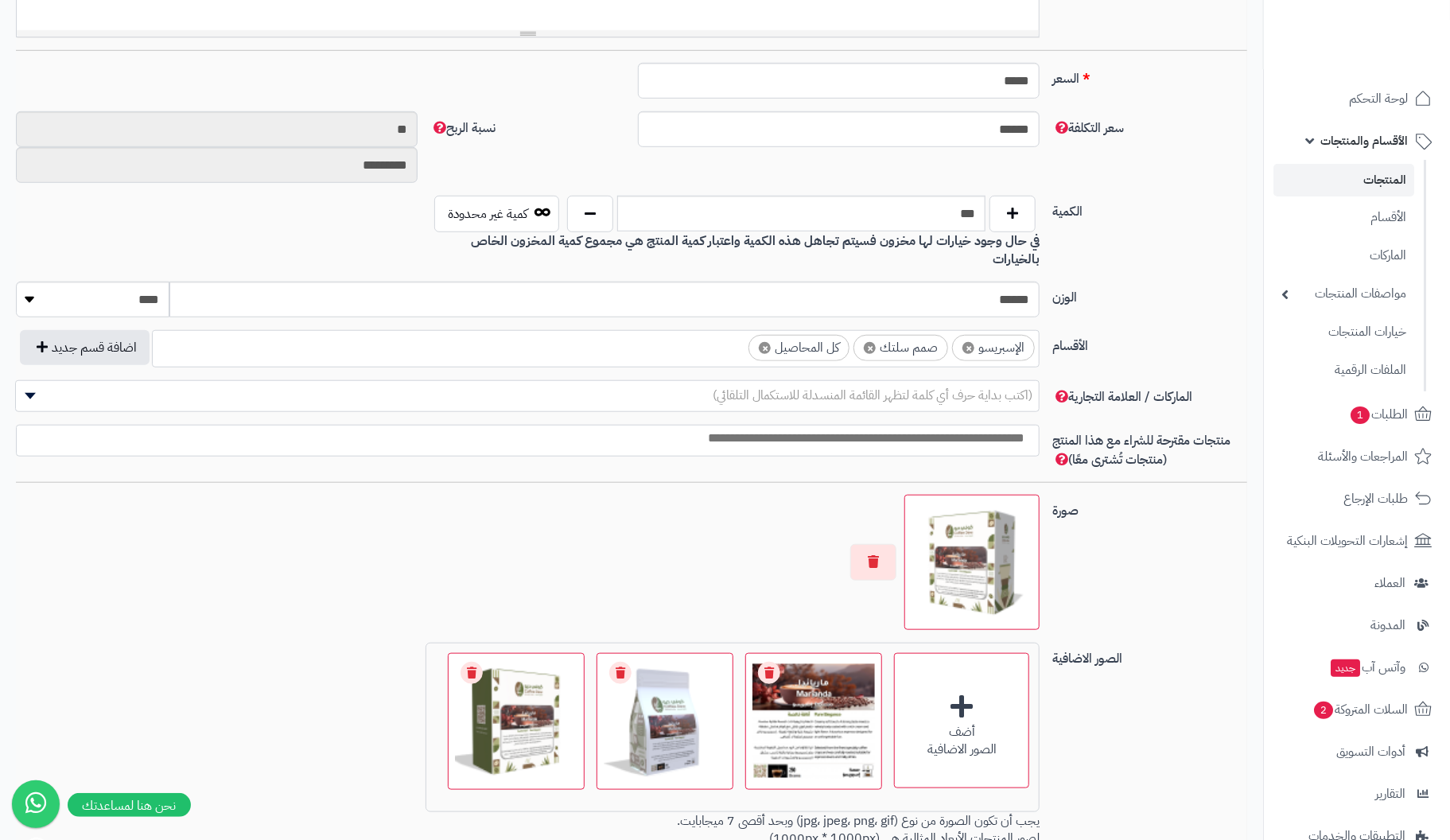
scroll to position [807, 0]
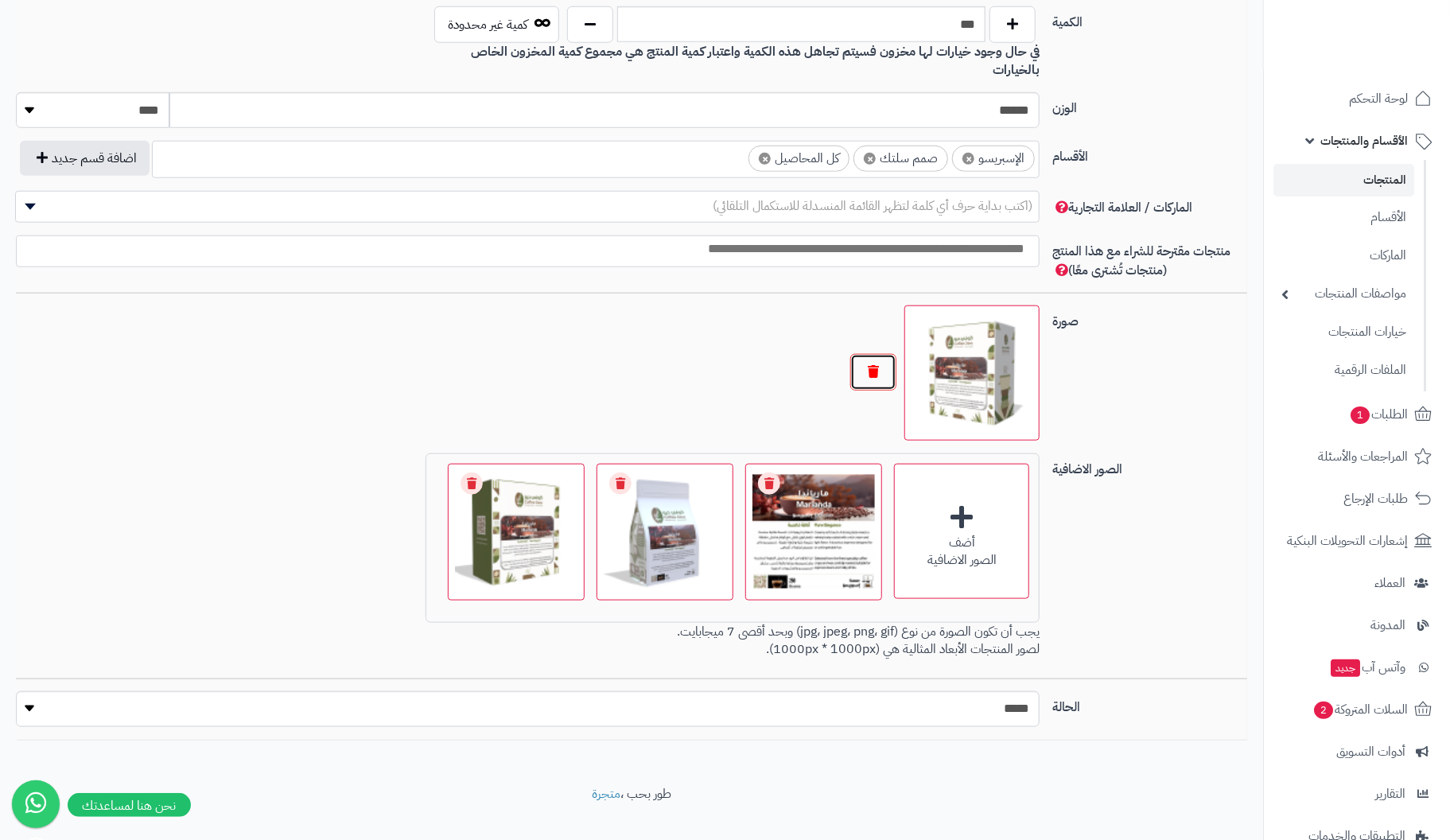
click at [873, 354] on button "button" at bounding box center [873, 372] width 46 height 37
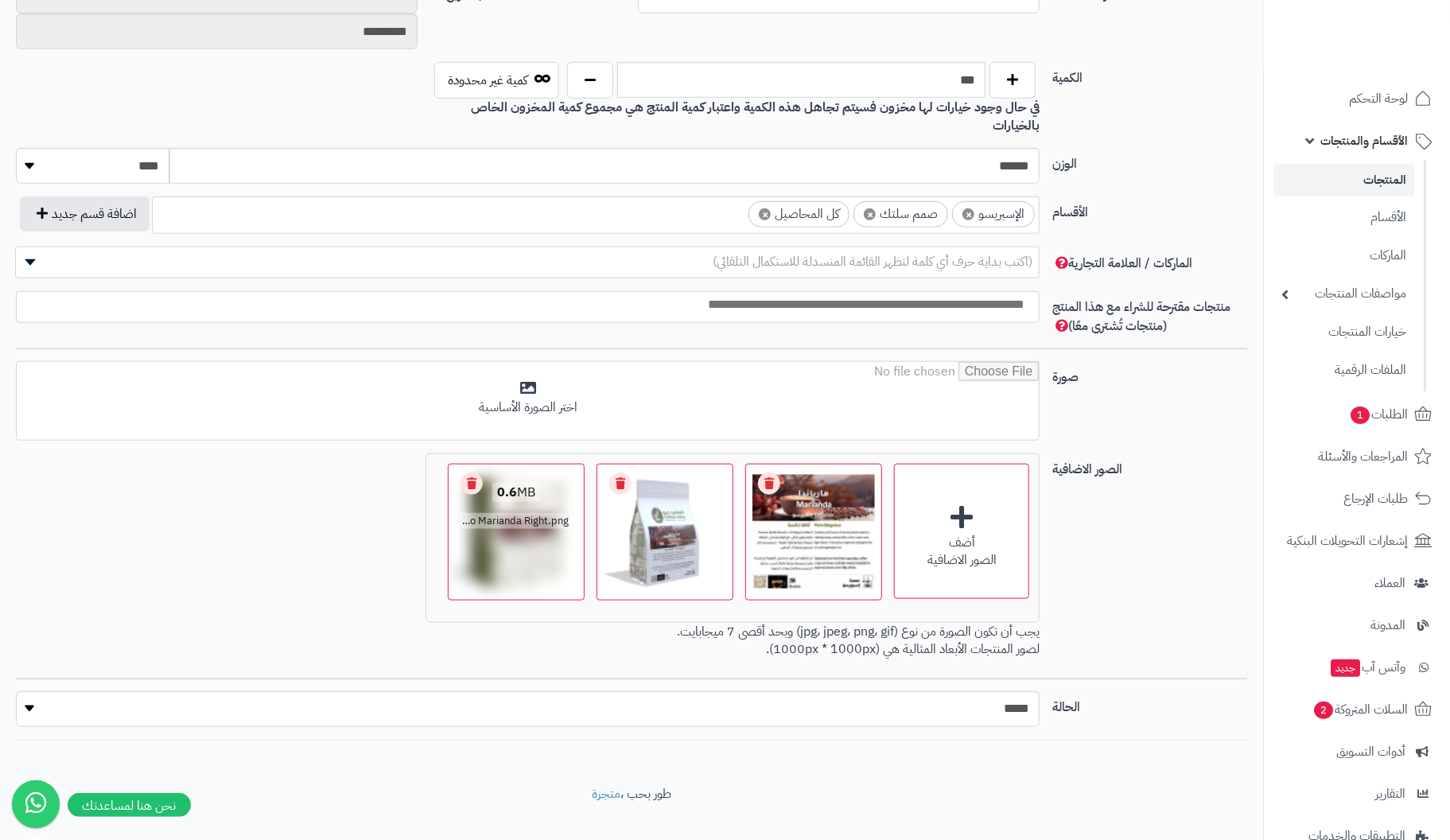
click at [482, 472] on link "Remove file" at bounding box center [471, 483] width 22 height 22
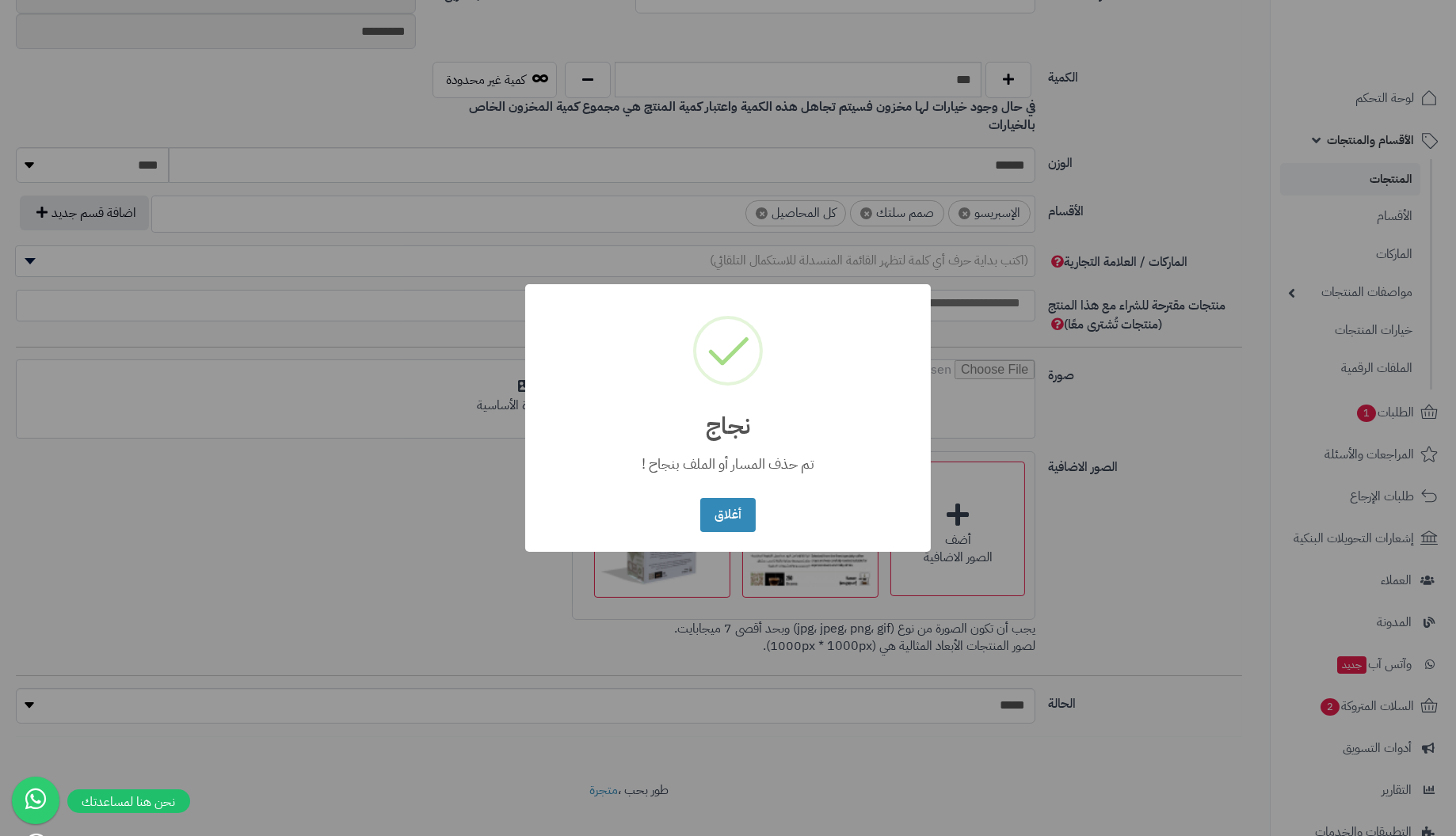
click at [700, 498] on button "أغلاق" at bounding box center [727, 515] width 54 height 34
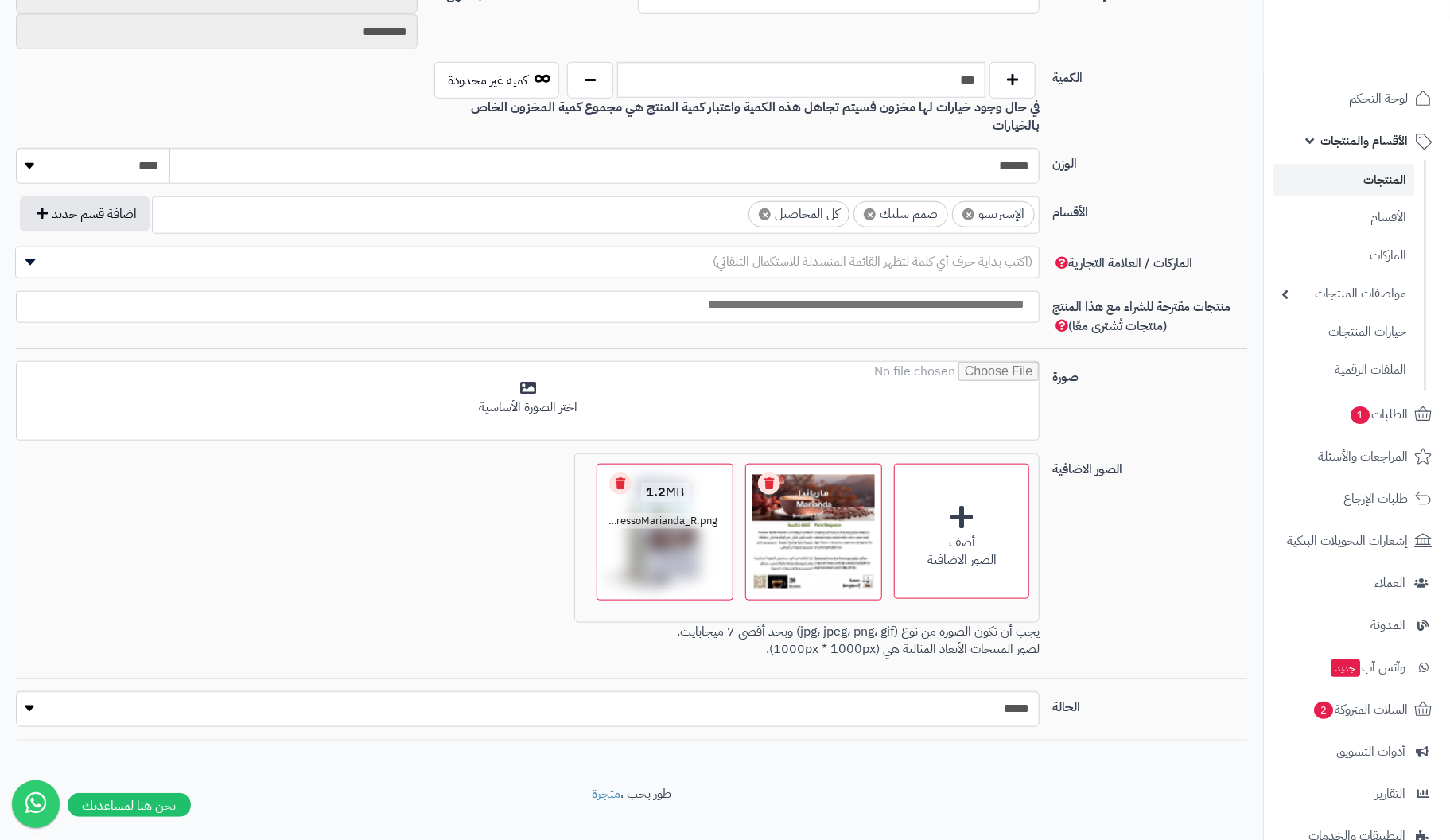
click at [617, 472] on link "Remove file" at bounding box center [620, 483] width 22 height 22
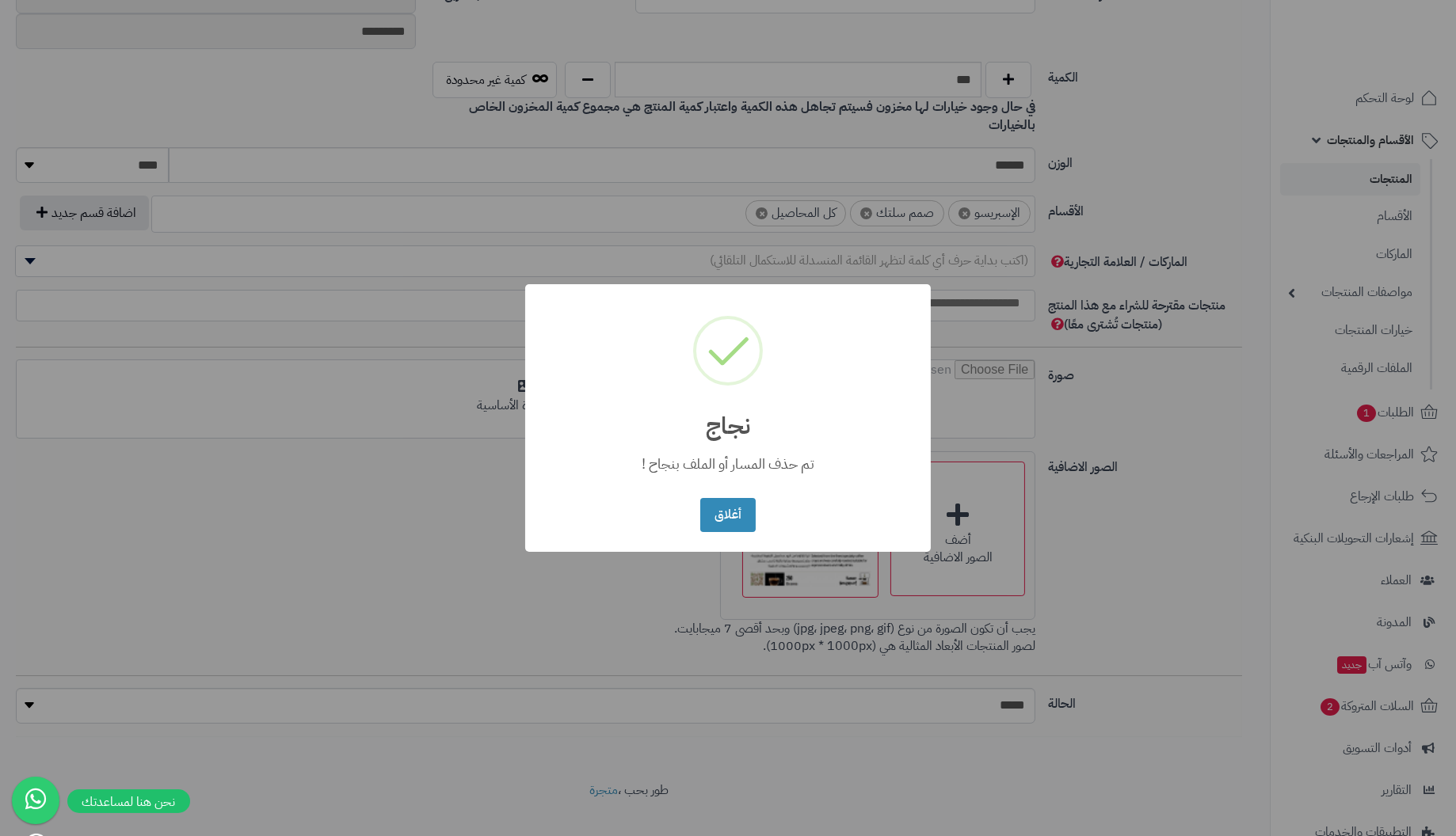
click at [700, 498] on button "أغلاق" at bounding box center [727, 515] width 54 height 34
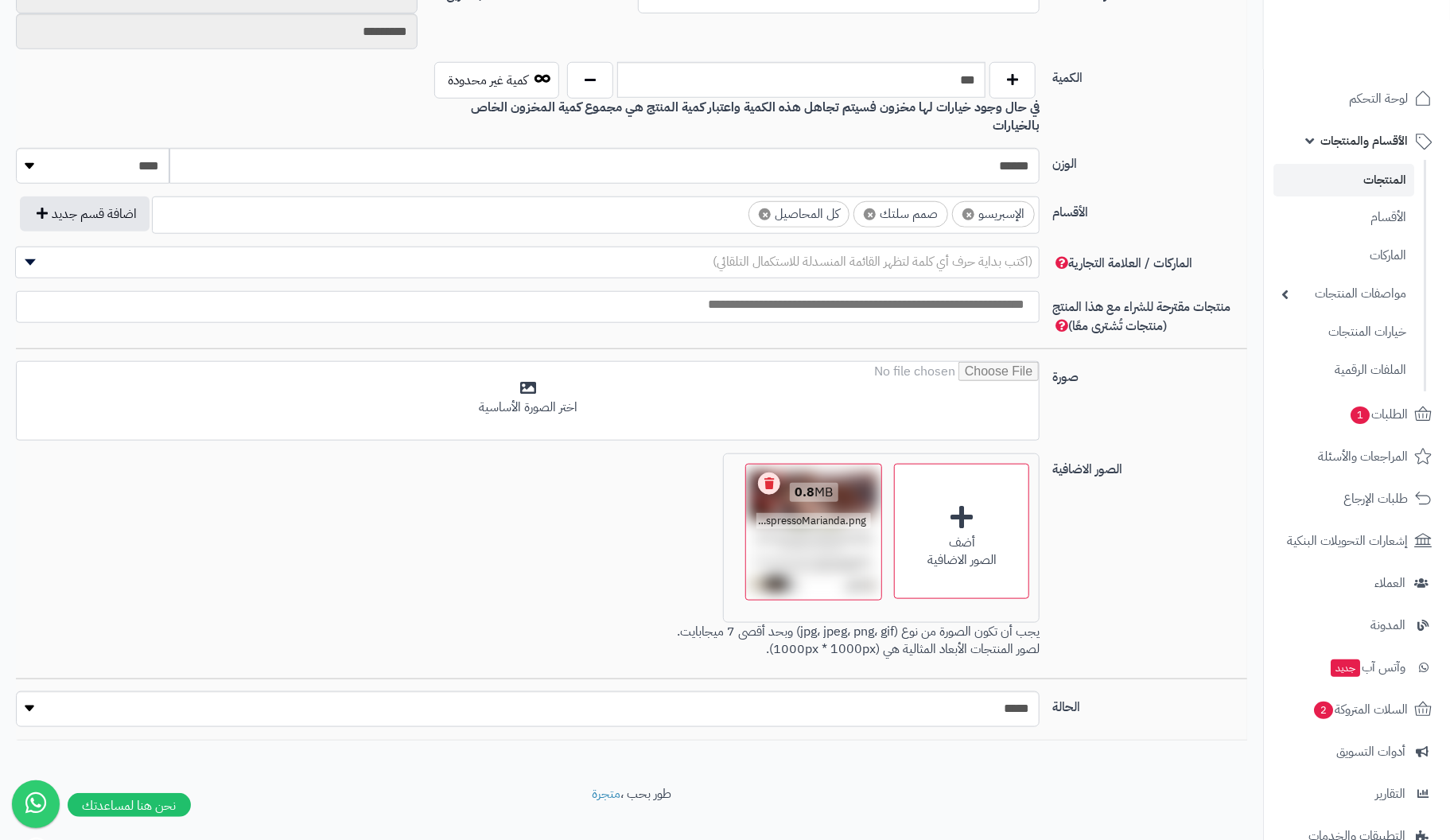
click at [778, 472] on link "Remove file" at bounding box center [769, 483] width 22 height 22
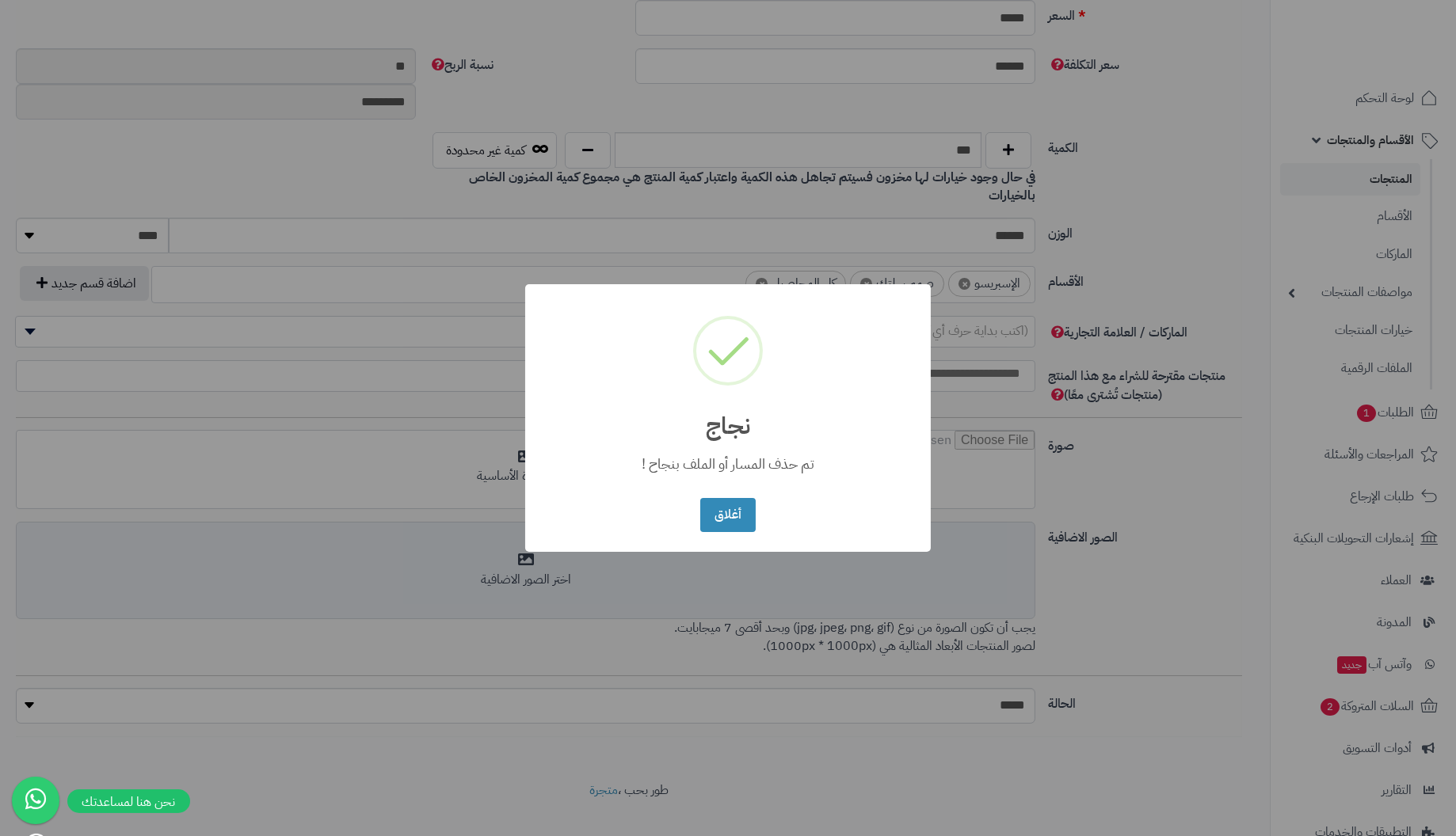
click at [700, 498] on button "أغلاق" at bounding box center [727, 515] width 54 height 34
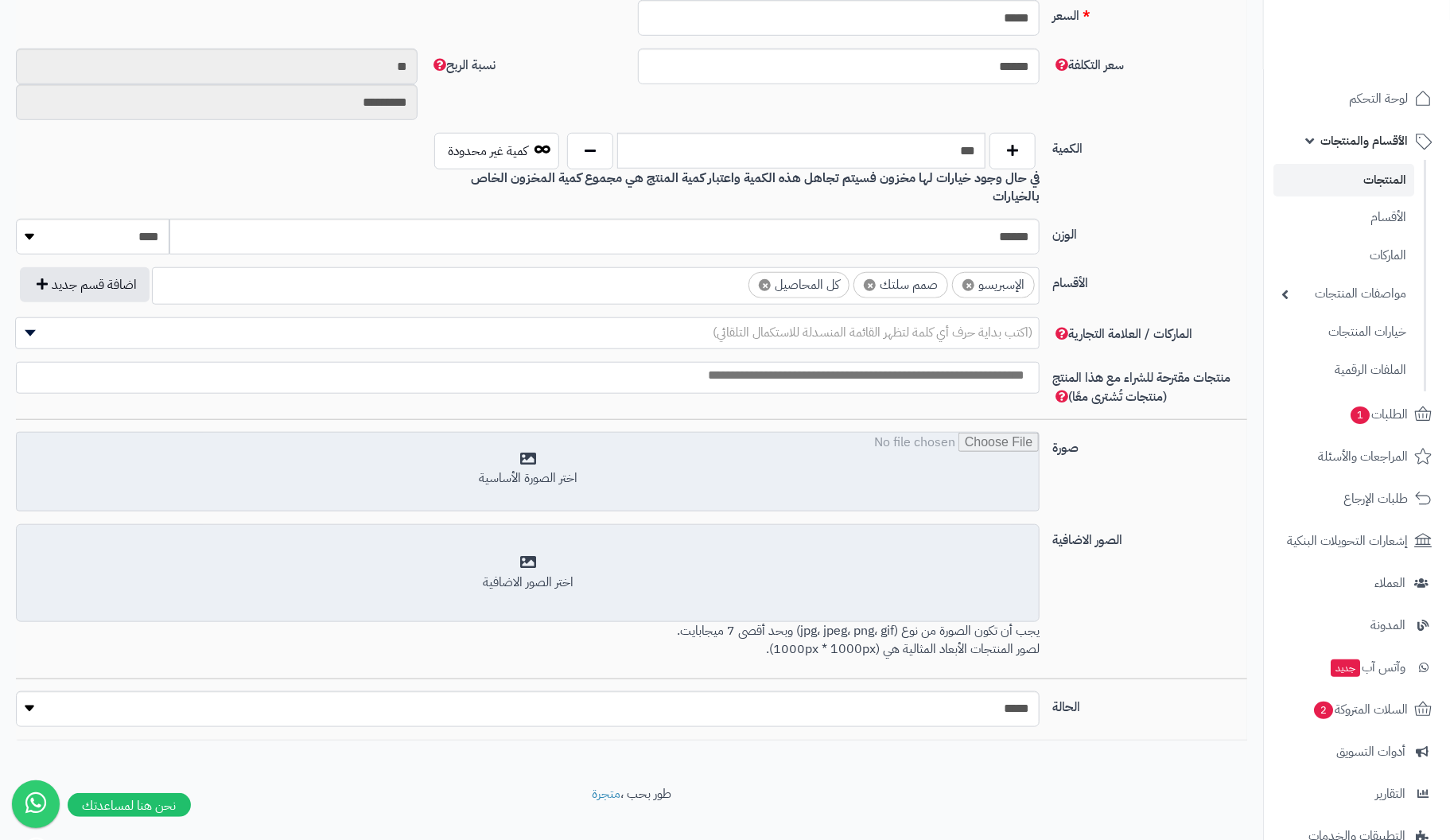
click at [539, 439] on input "file" at bounding box center [527, 473] width 1022 height 80
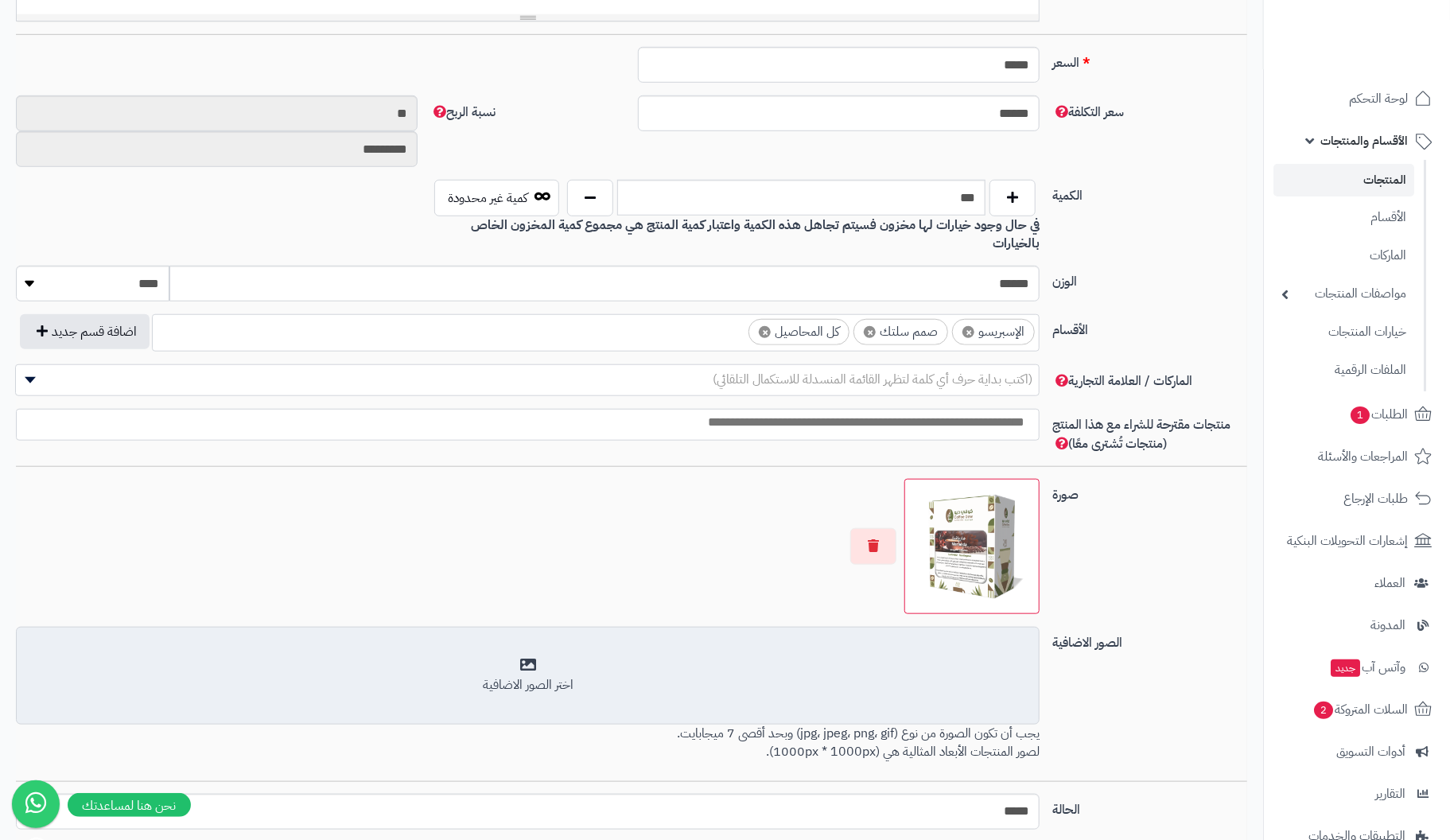
scroll to position [736, 0]
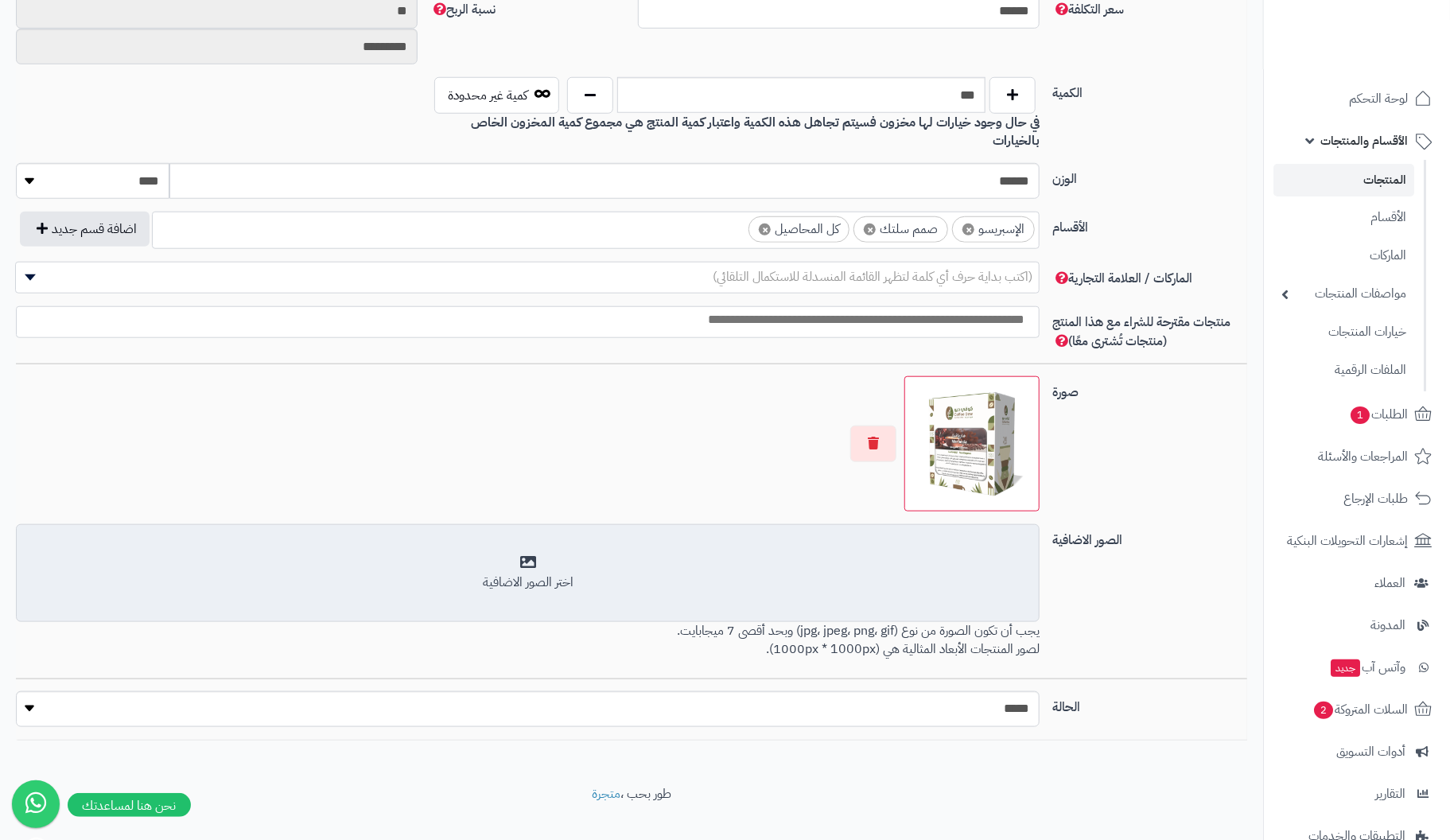
click at [528, 555] on div "اختر الصور الاضافية" at bounding box center [528, 573] width 1003 height 38
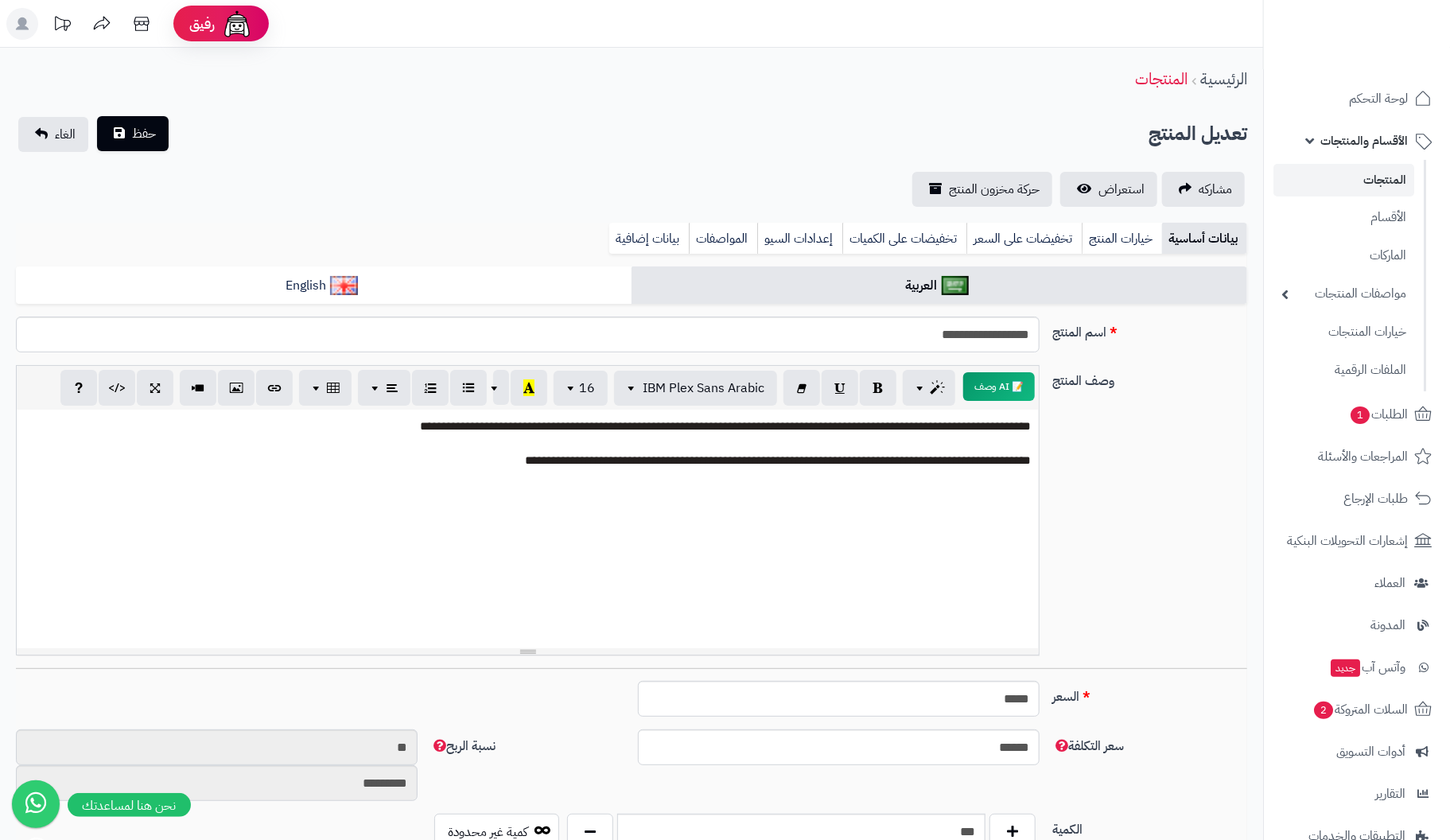
scroll to position [0, 0]
click at [146, 133] on span "حفظ" at bounding box center [144, 133] width 24 height 19
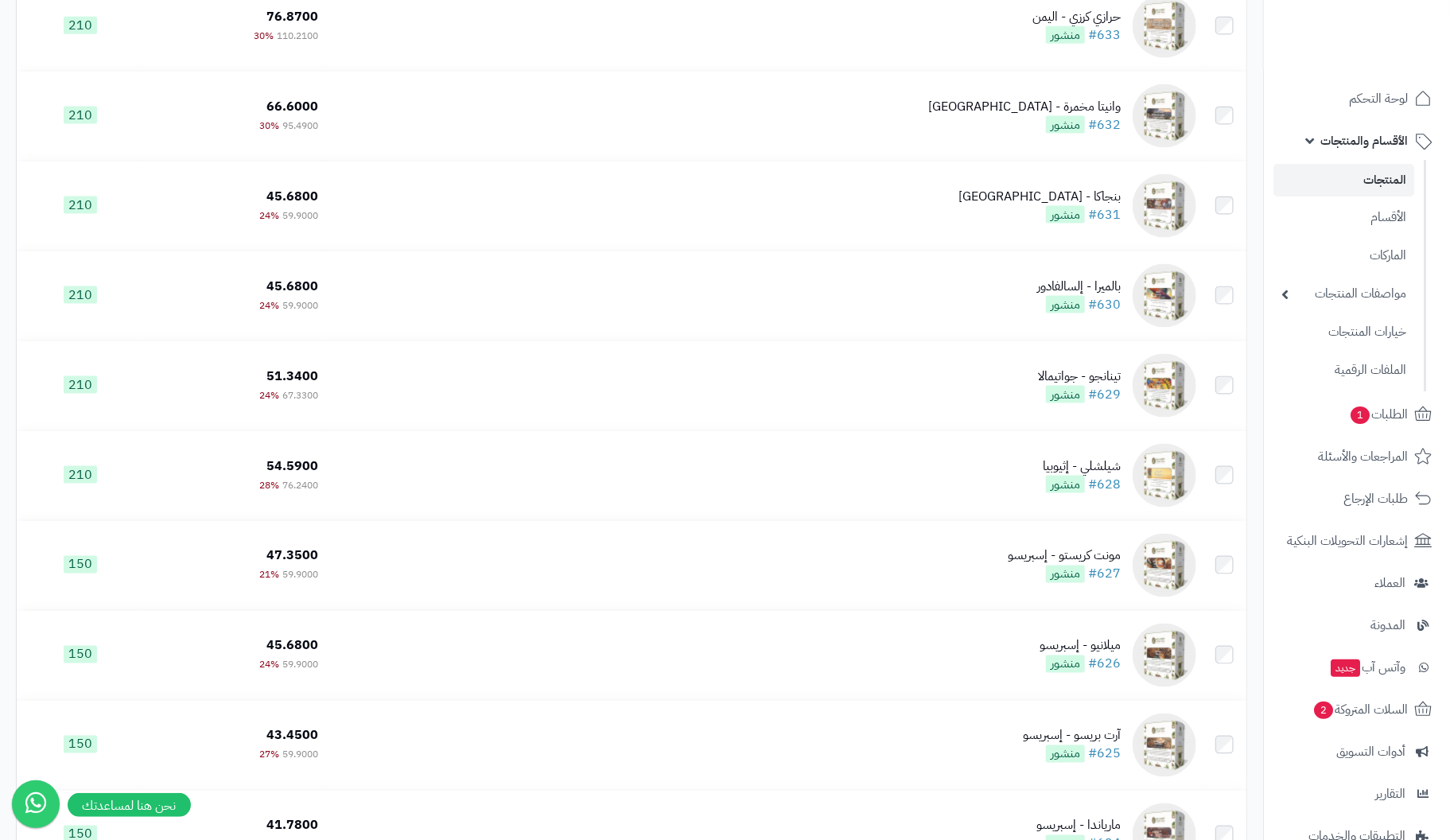
scroll to position [8612, 0]
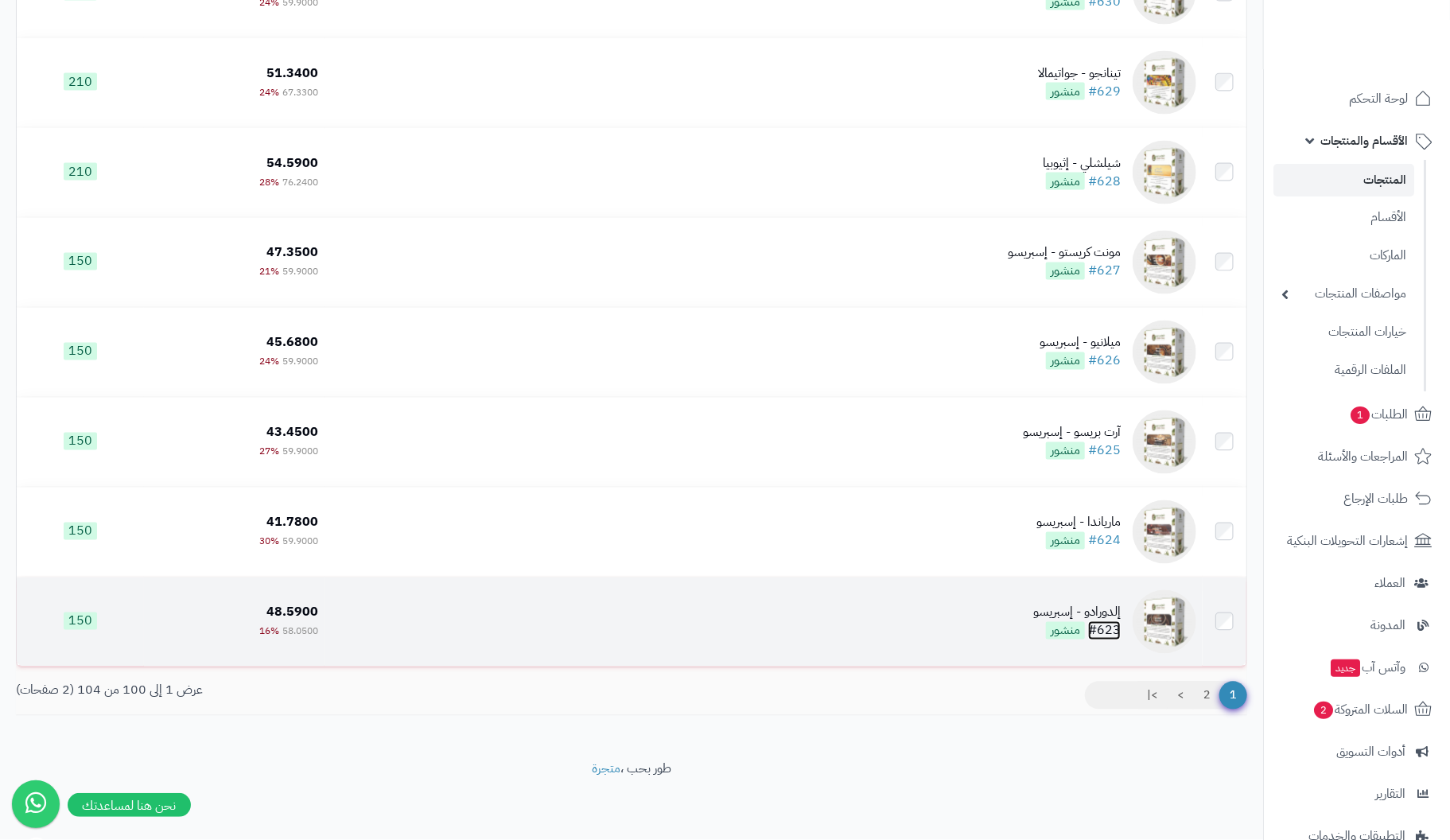
click at [1107, 628] on link "#623" at bounding box center [1104, 630] width 33 height 19
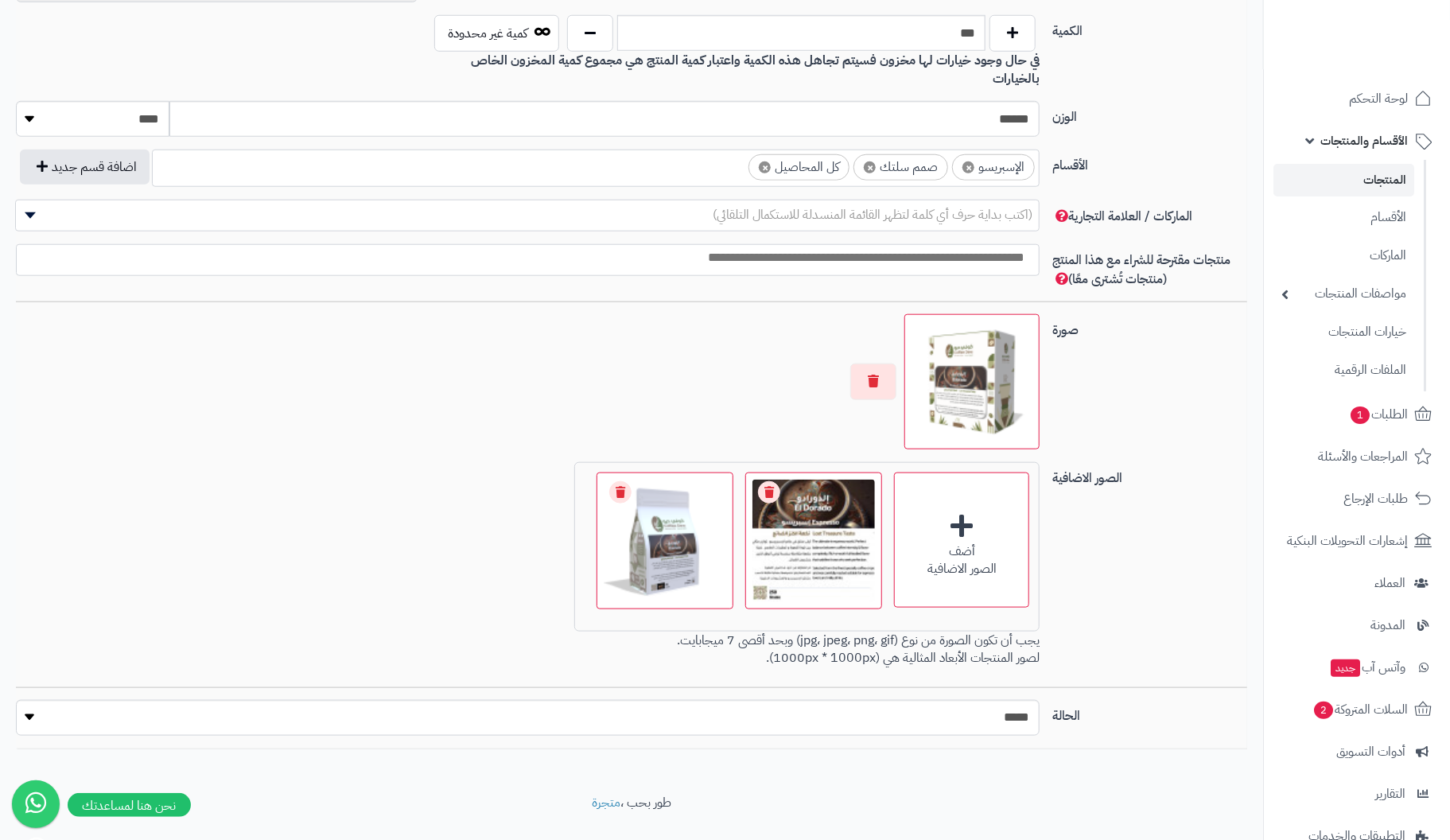
scroll to position [807, 0]
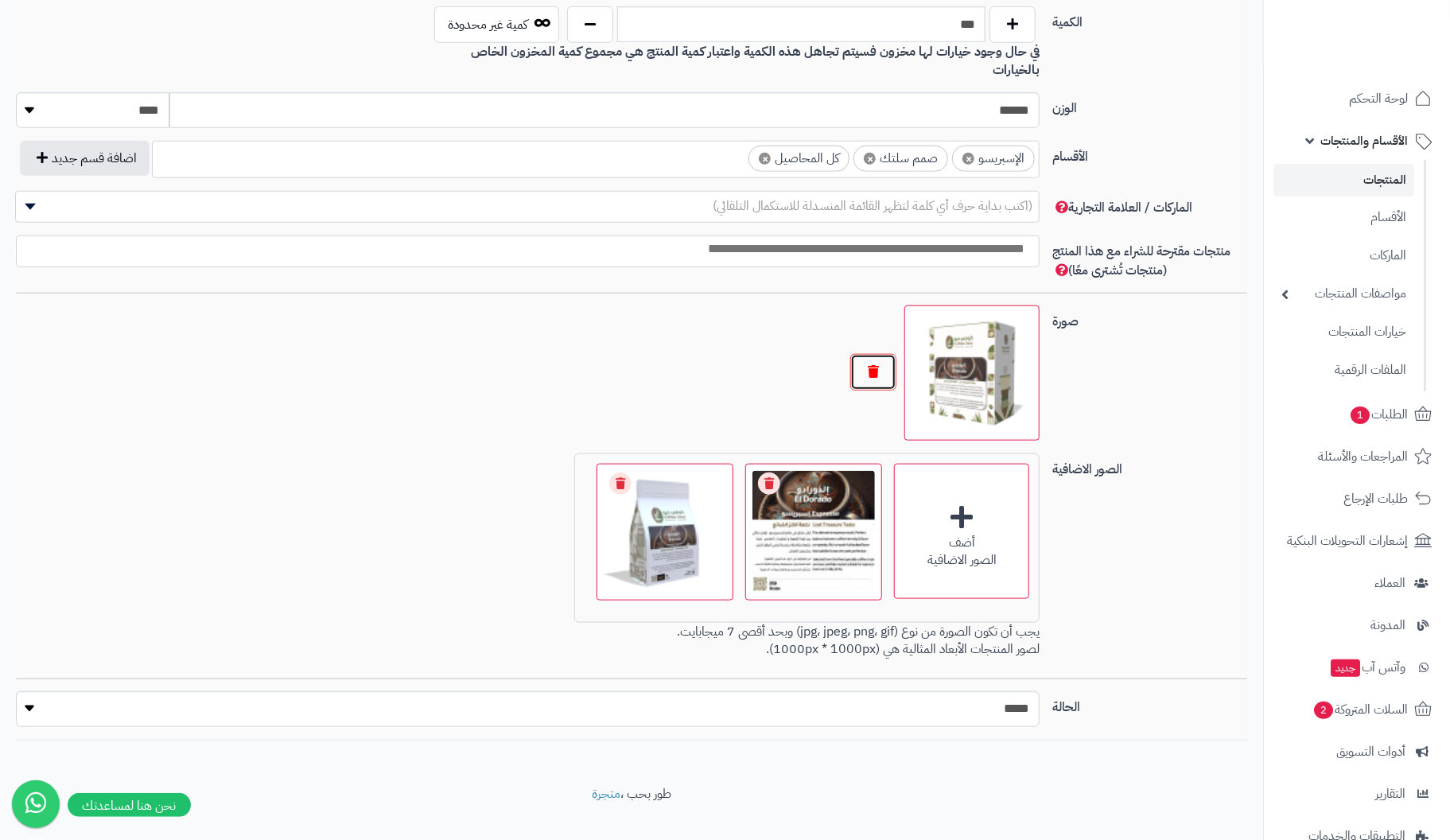
click at [872, 356] on button "button" at bounding box center [873, 372] width 46 height 37
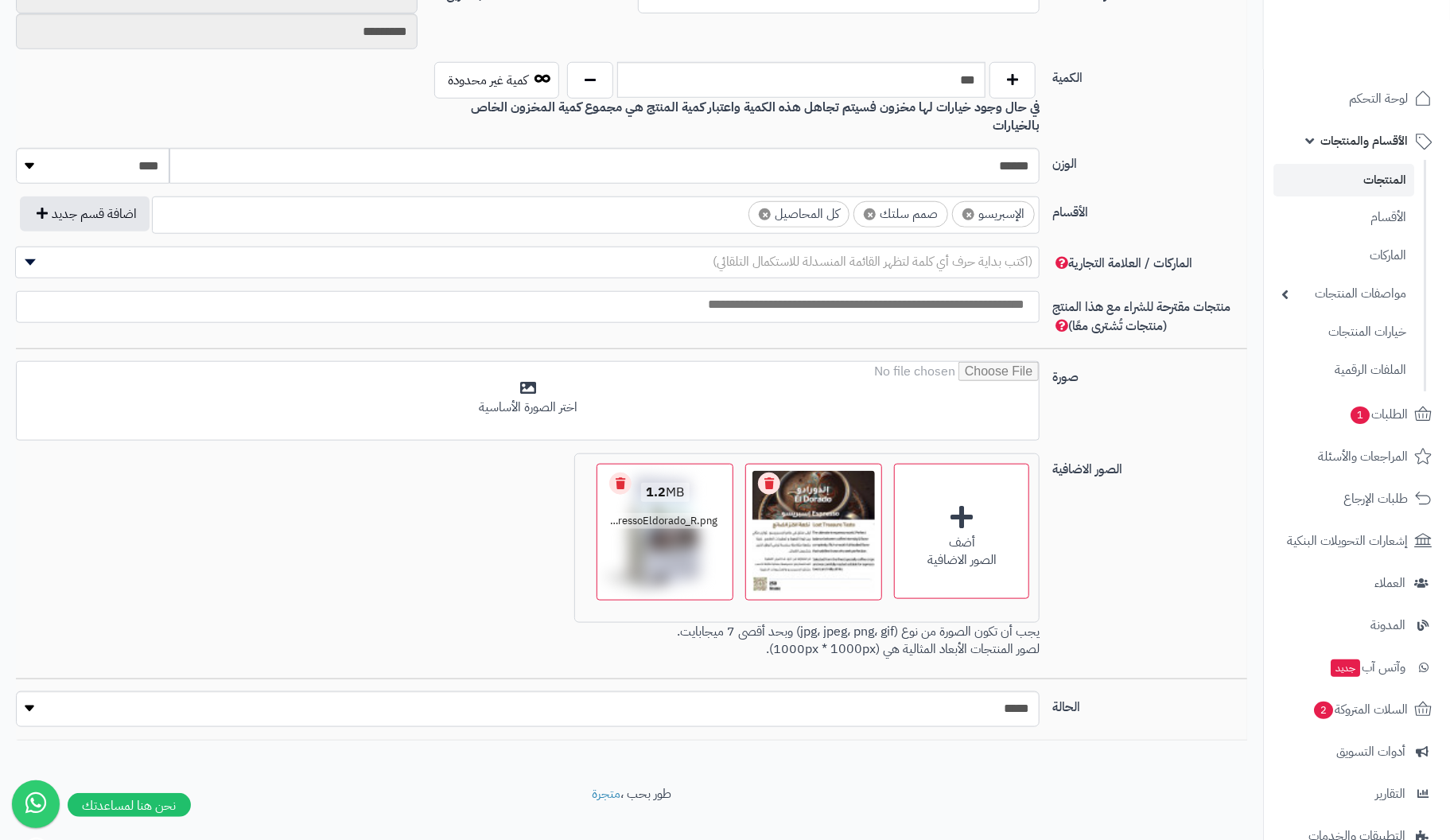
click at [622, 472] on link "Remove file" at bounding box center [620, 483] width 22 height 22
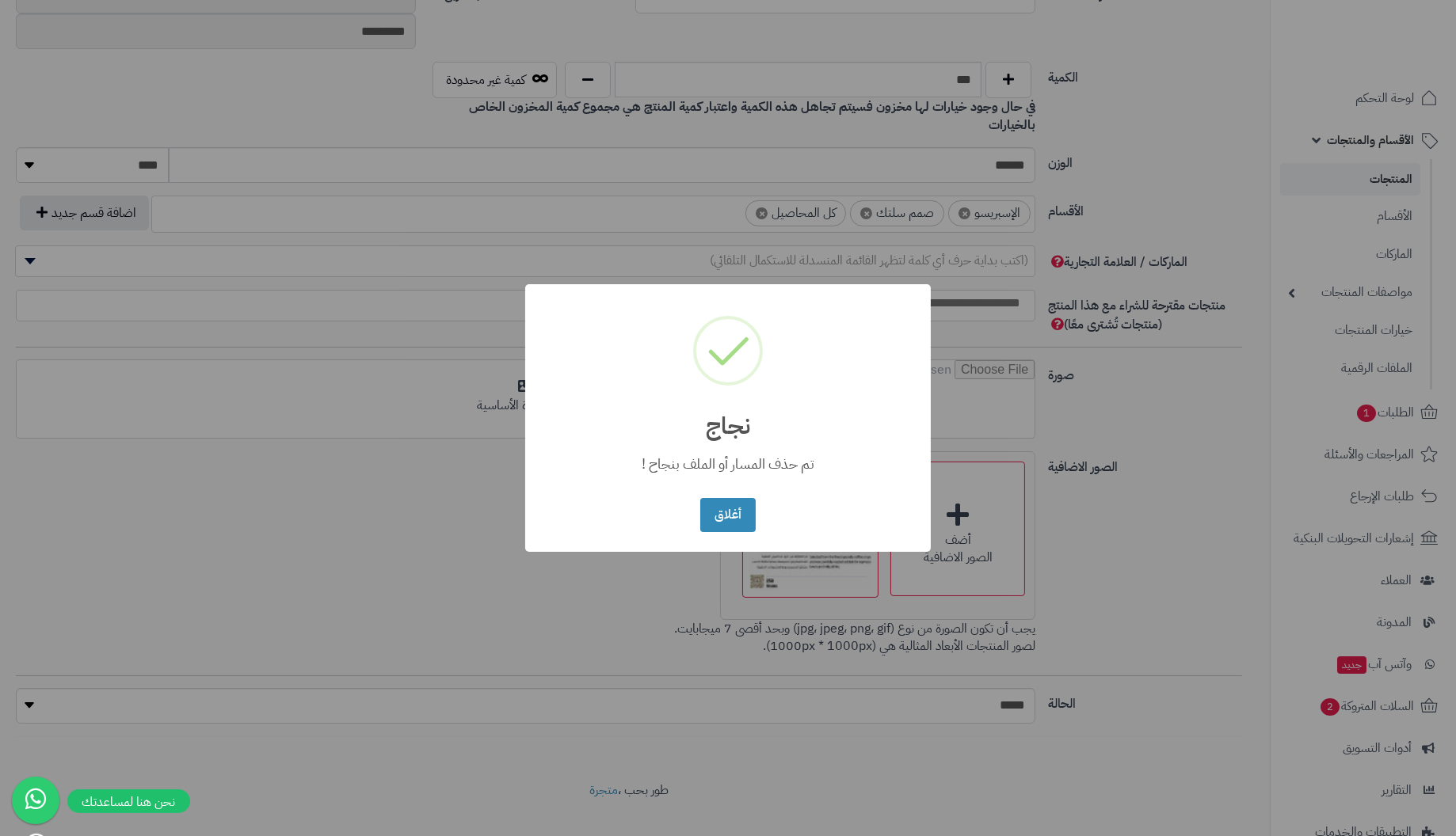
click at [700, 498] on button "أغلاق" at bounding box center [727, 515] width 54 height 34
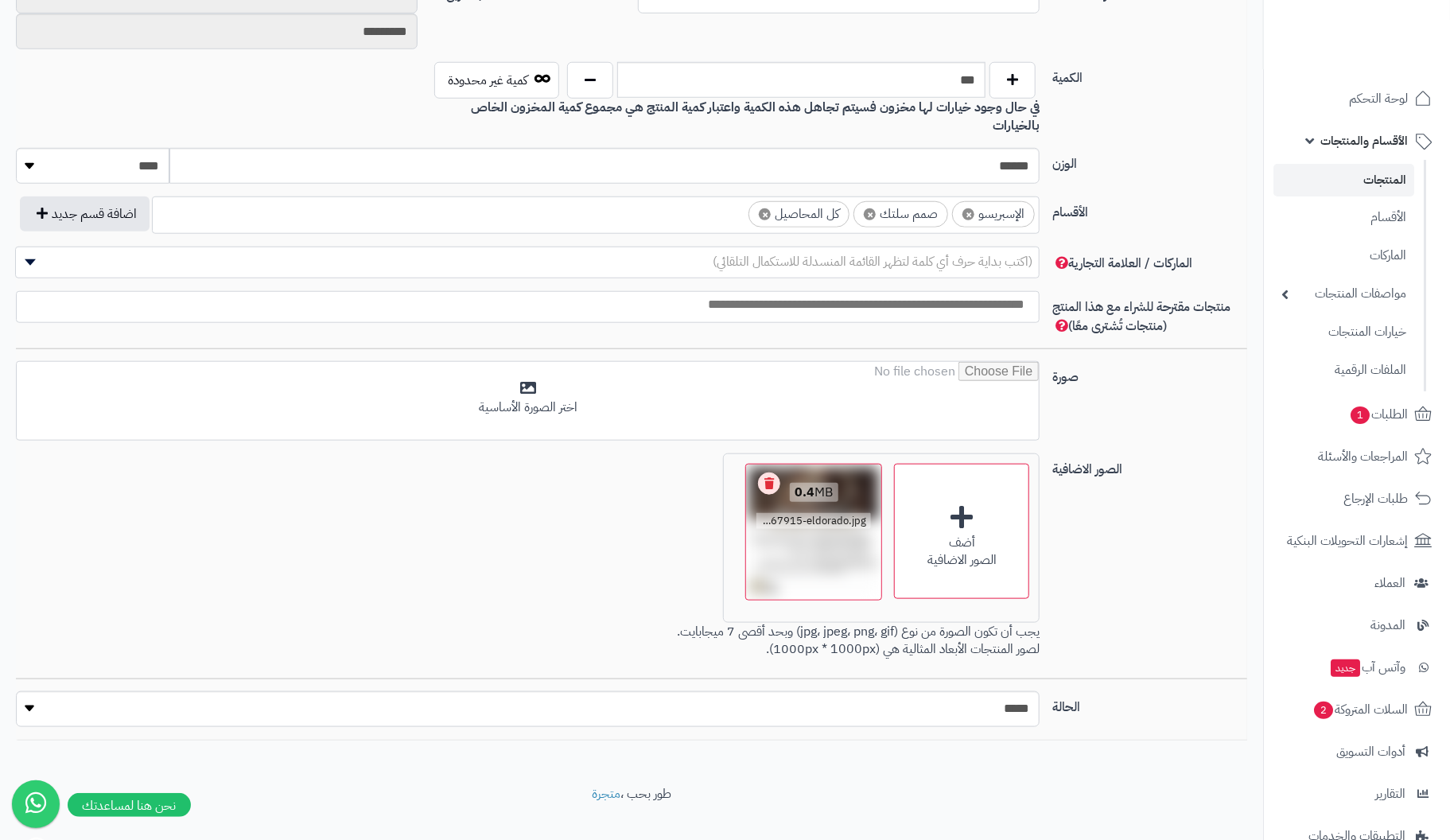
click at [767, 472] on link "Remove file" at bounding box center [769, 483] width 22 height 22
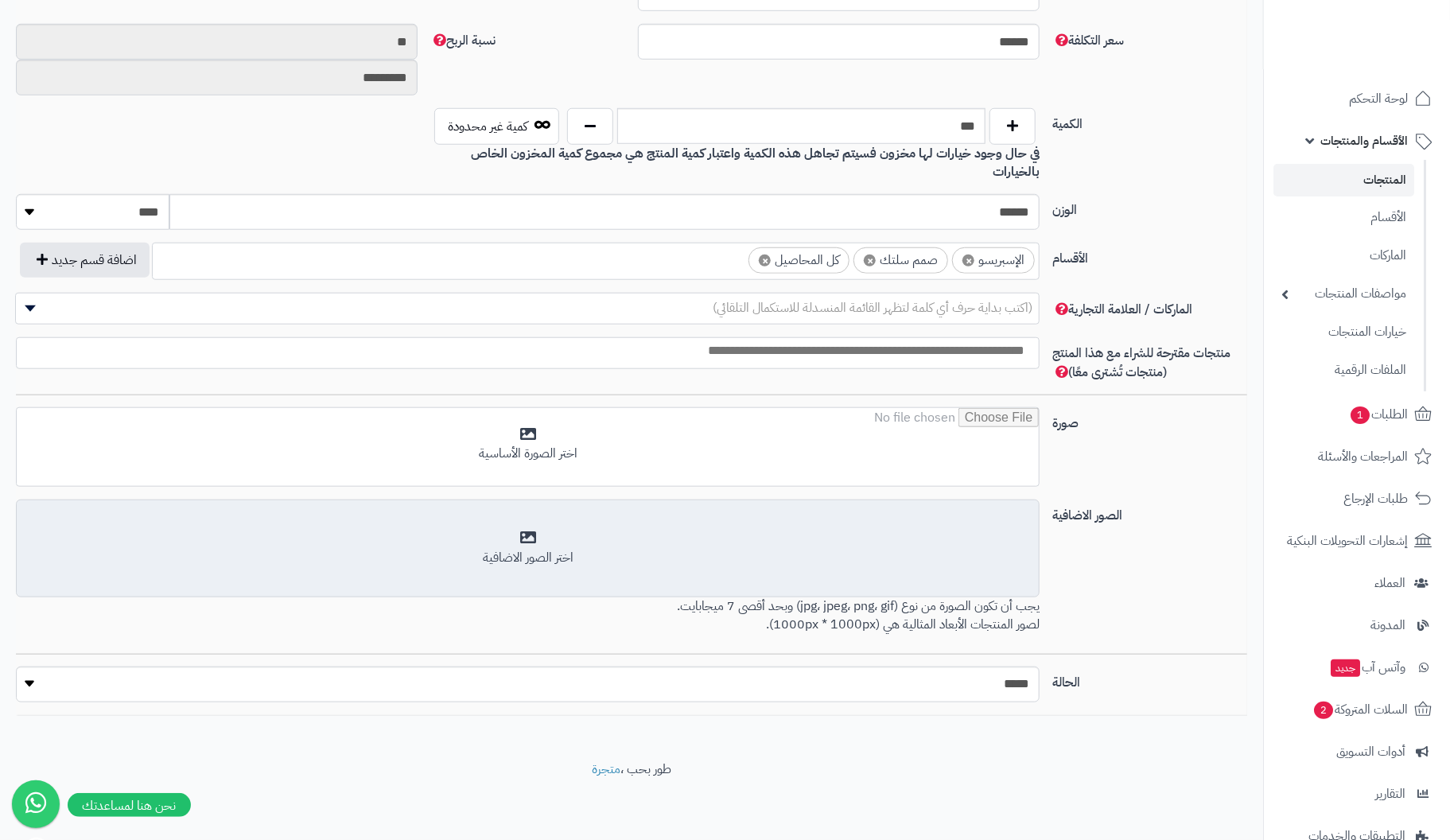
scroll to position [681, 0]
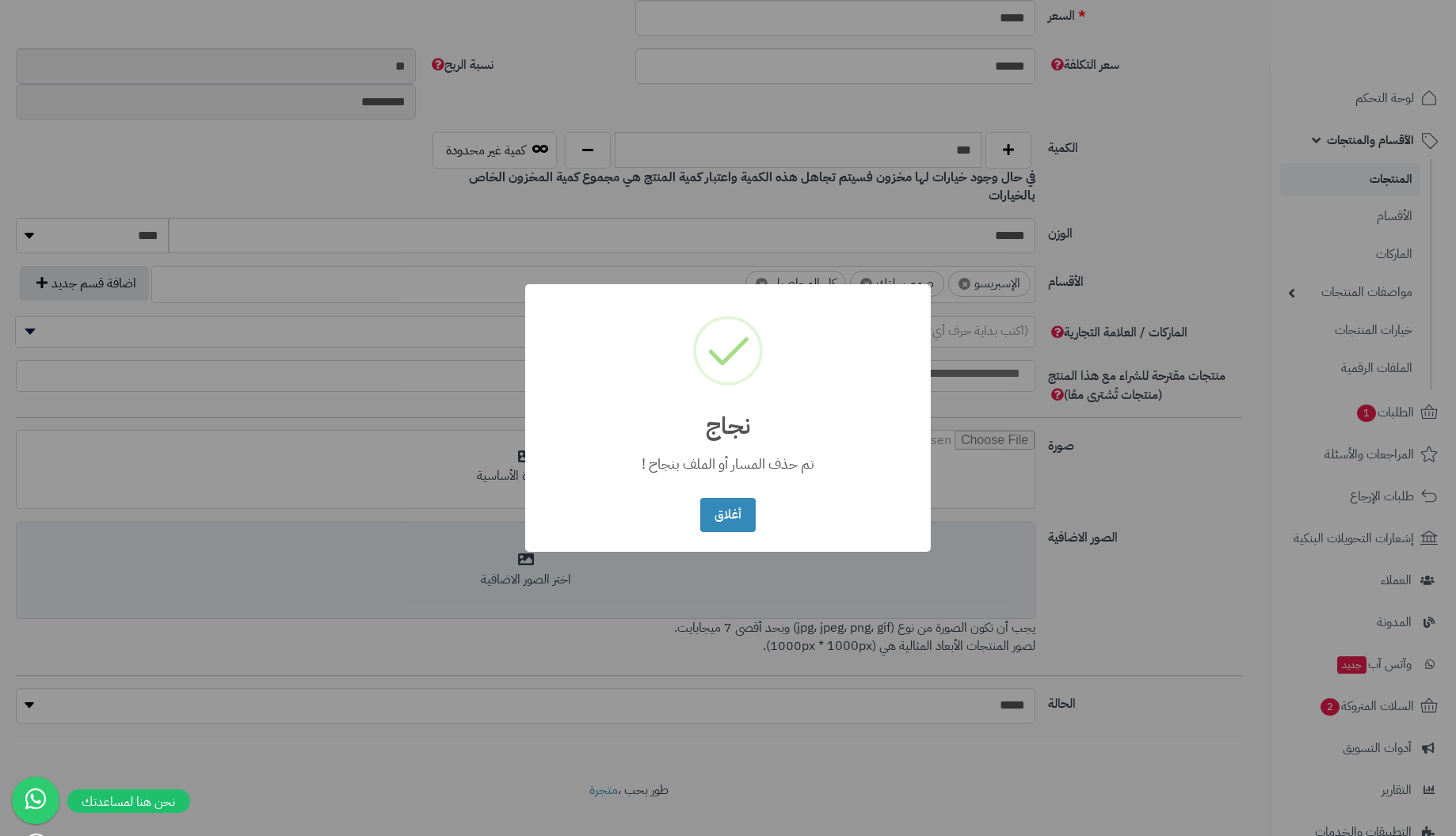
click at [700, 498] on button "أغلاق" at bounding box center [727, 515] width 54 height 34
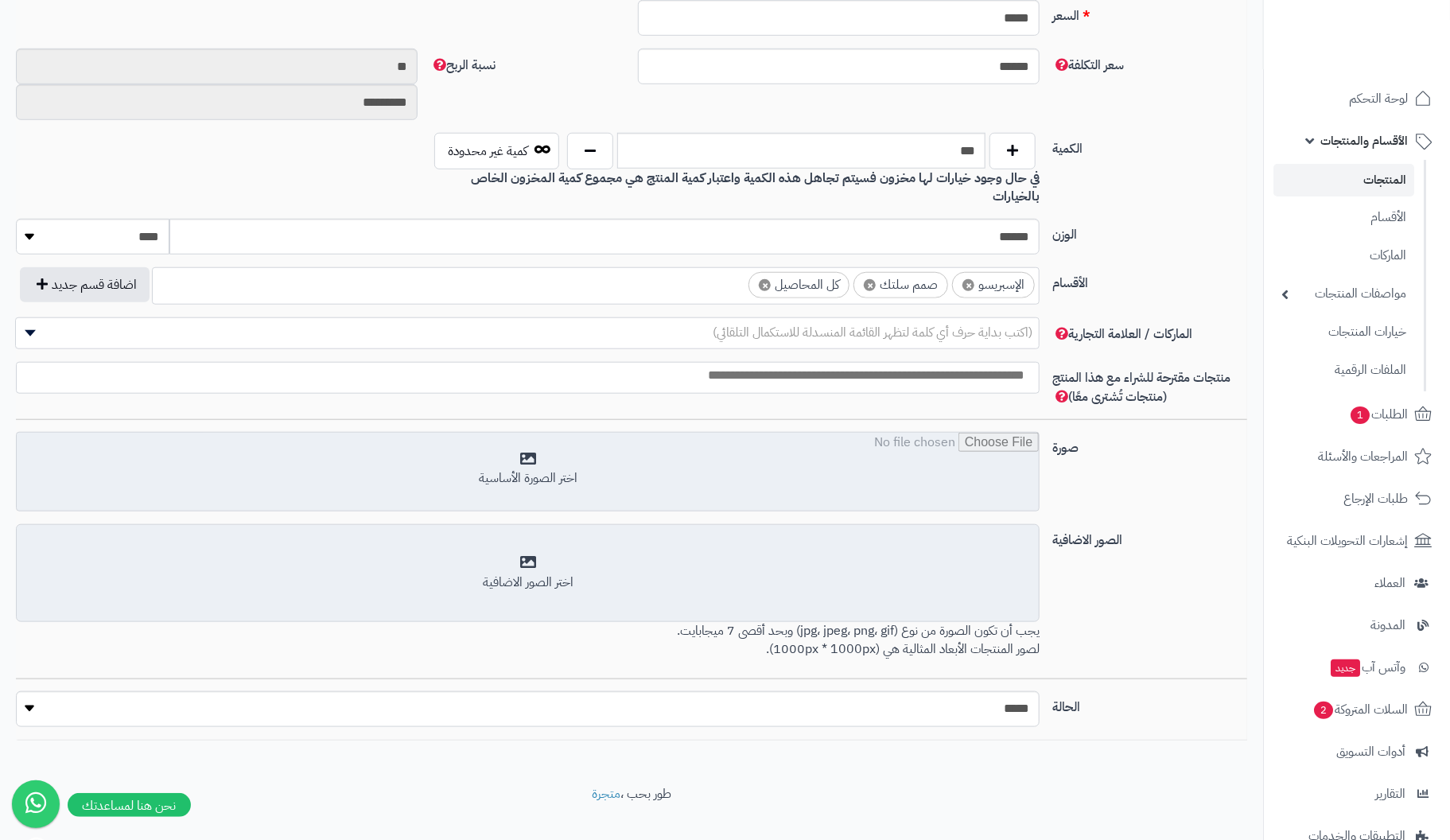
click at [543, 437] on input "file" at bounding box center [527, 473] width 1022 height 80
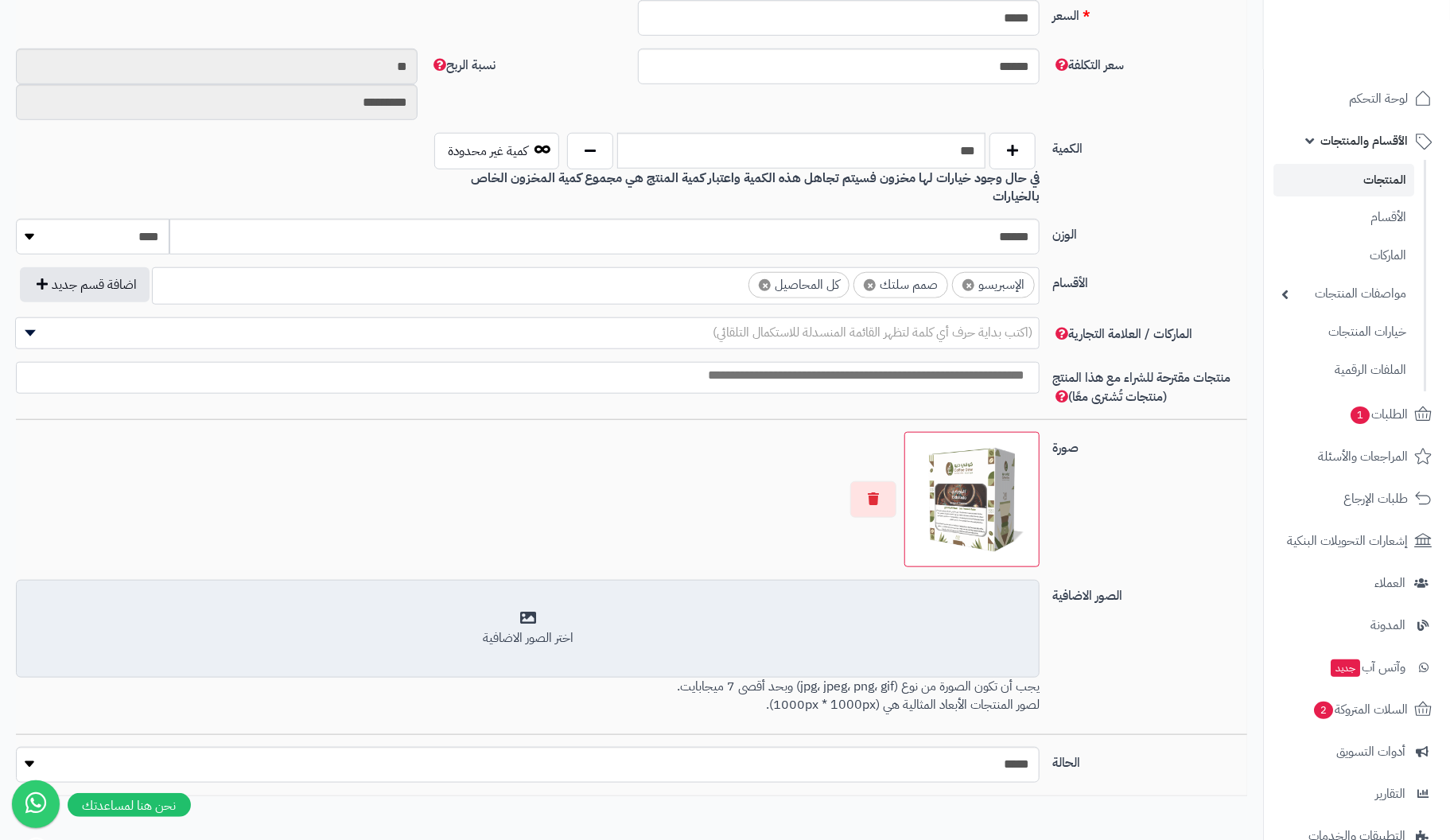
click at [541, 630] on div "اختر الصور الاضافية" at bounding box center [528, 639] width 1003 height 18
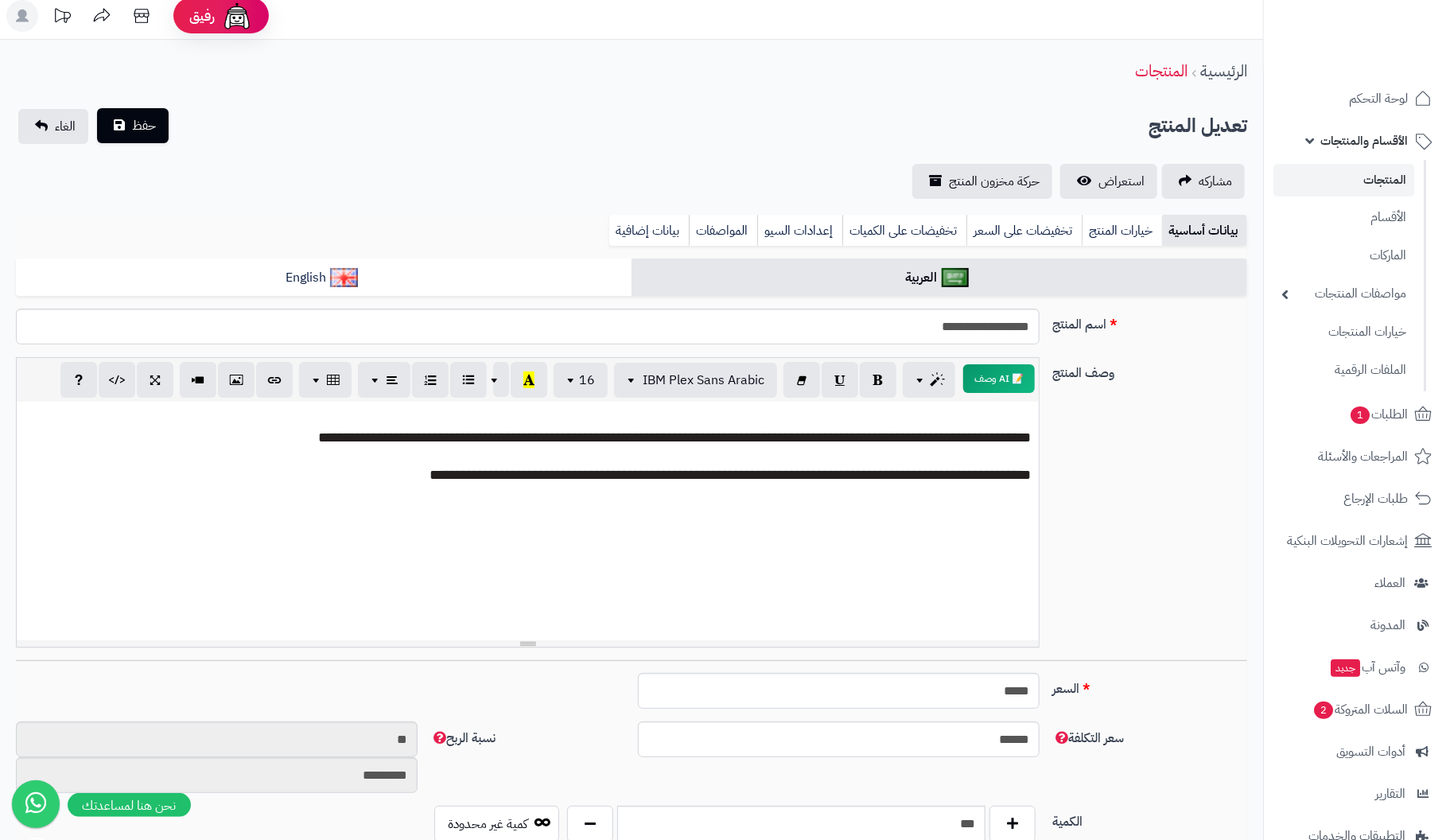
scroll to position [0, 0]
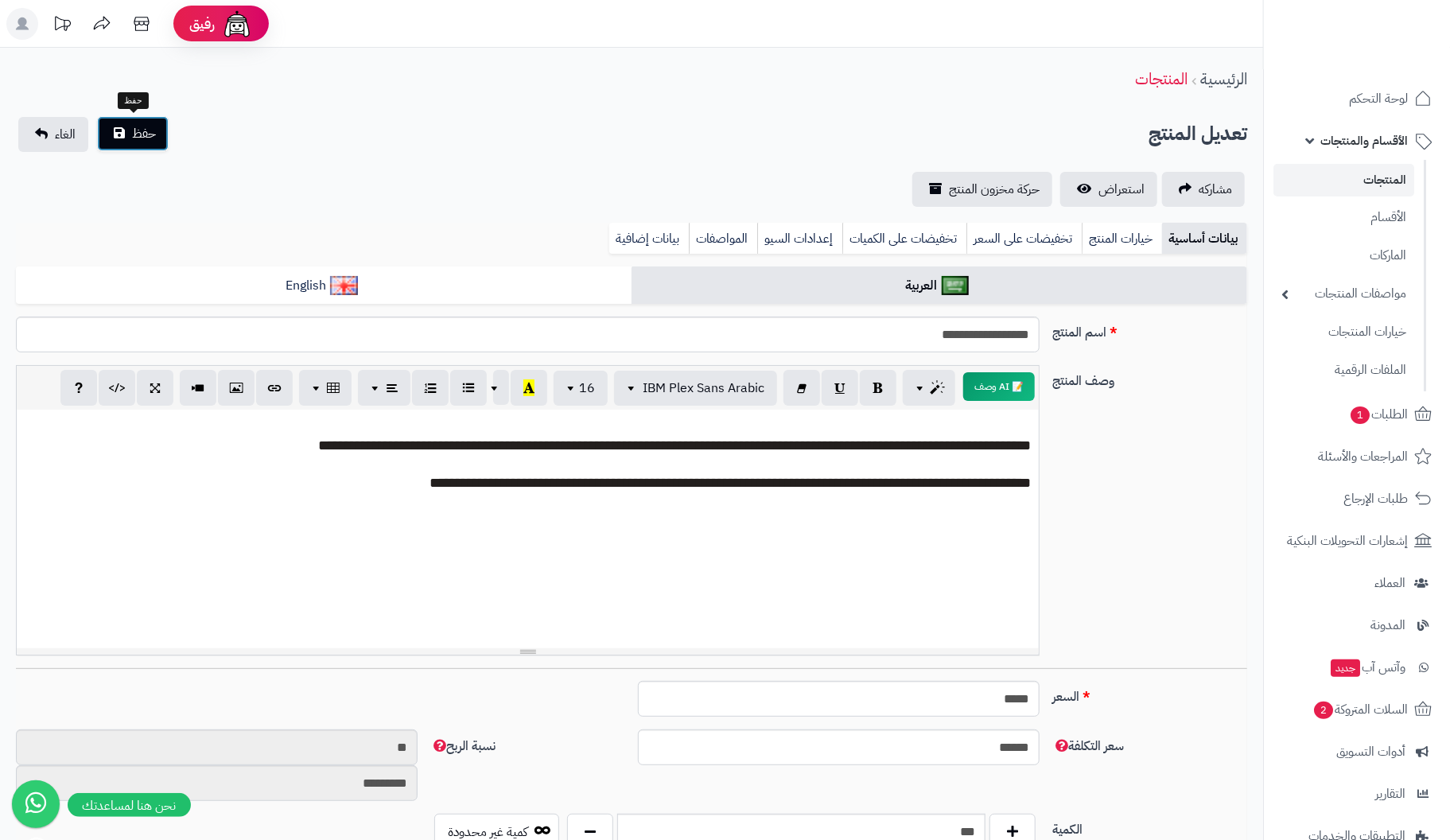
click at [144, 131] on span "حفظ" at bounding box center [144, 133] width 24 height 19
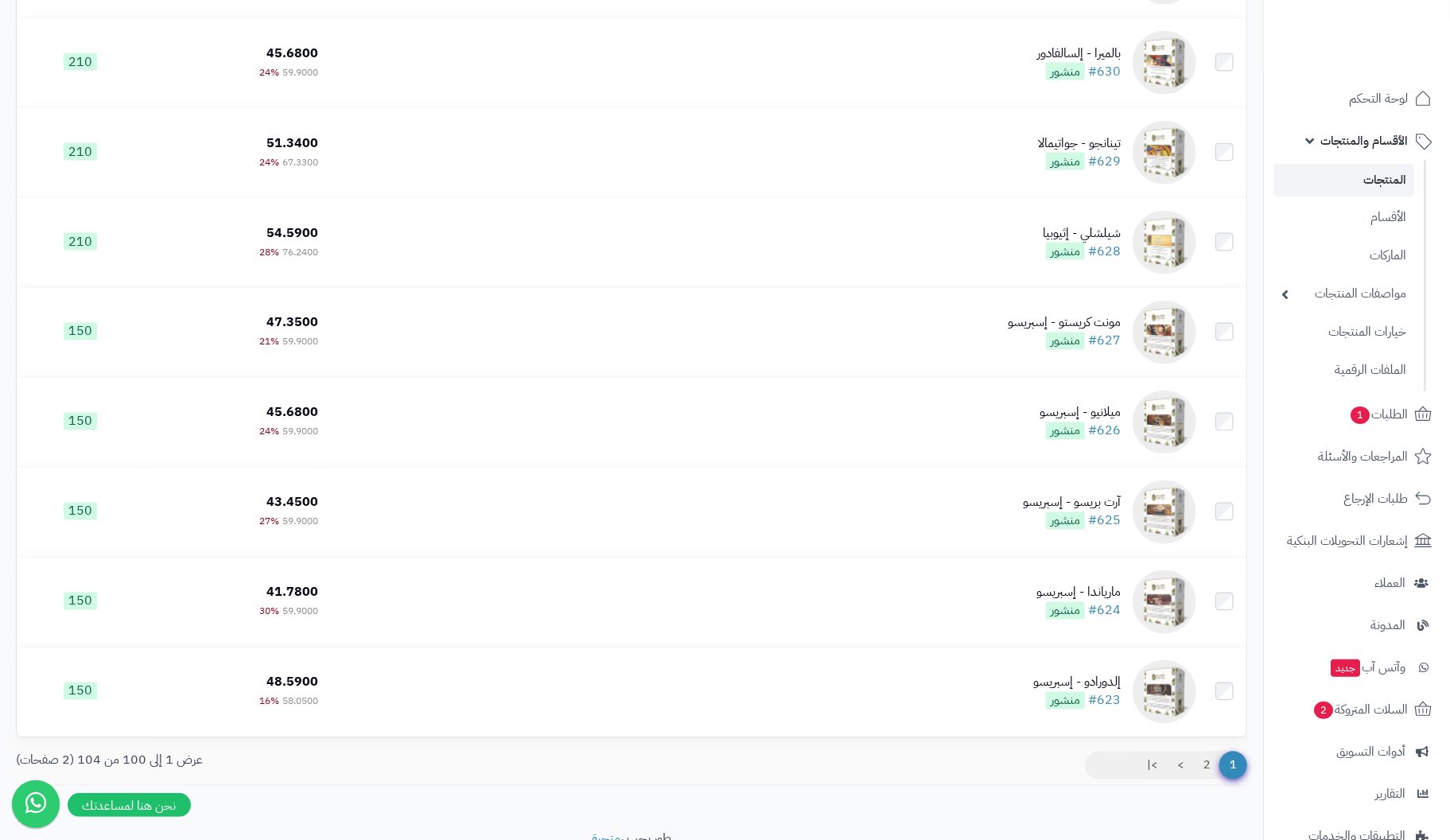
scroll to position [8612, 0]
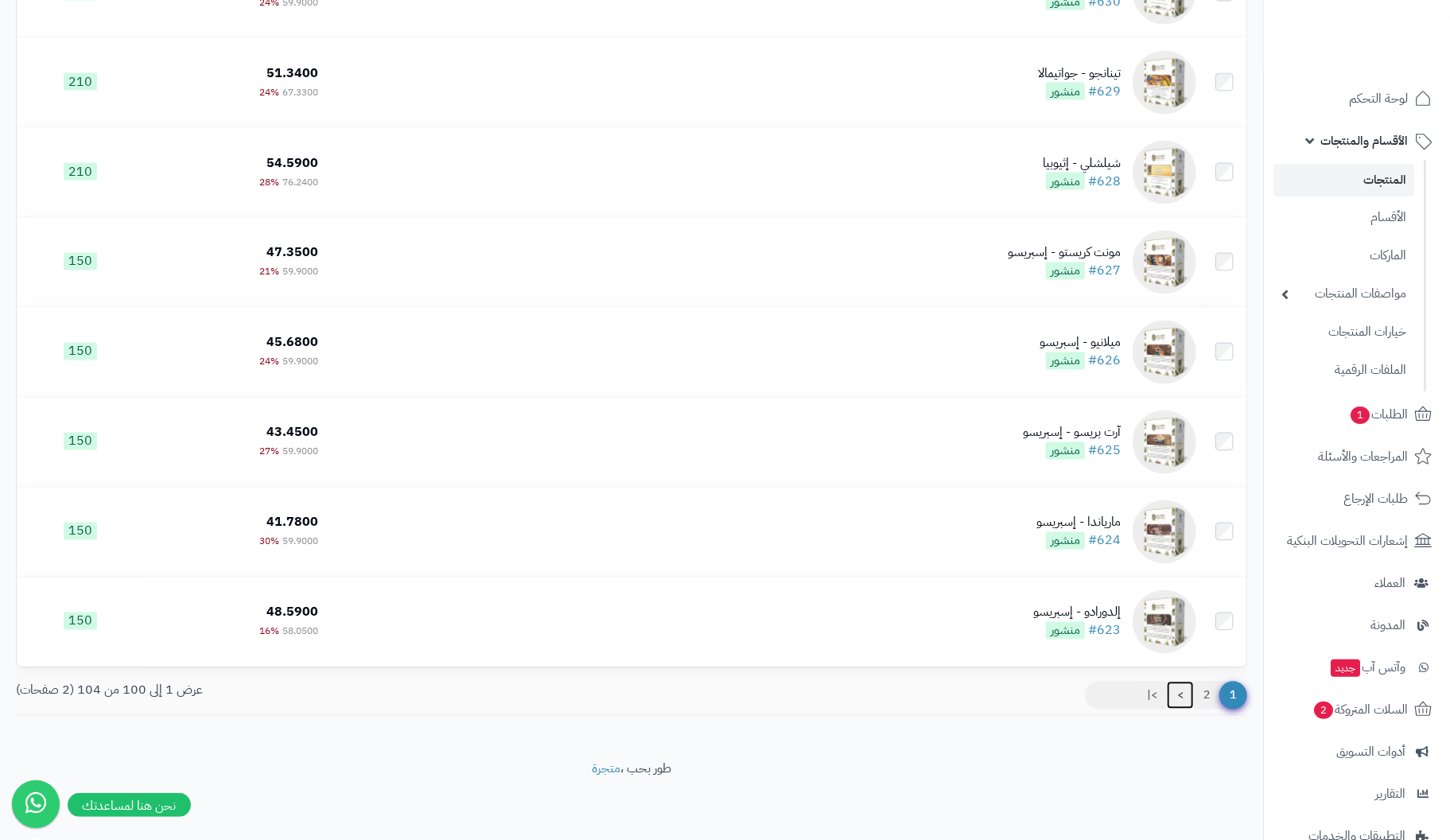
click at [1179, 695] on link ">" at bounding box center [1180, 696] width 27 height 29
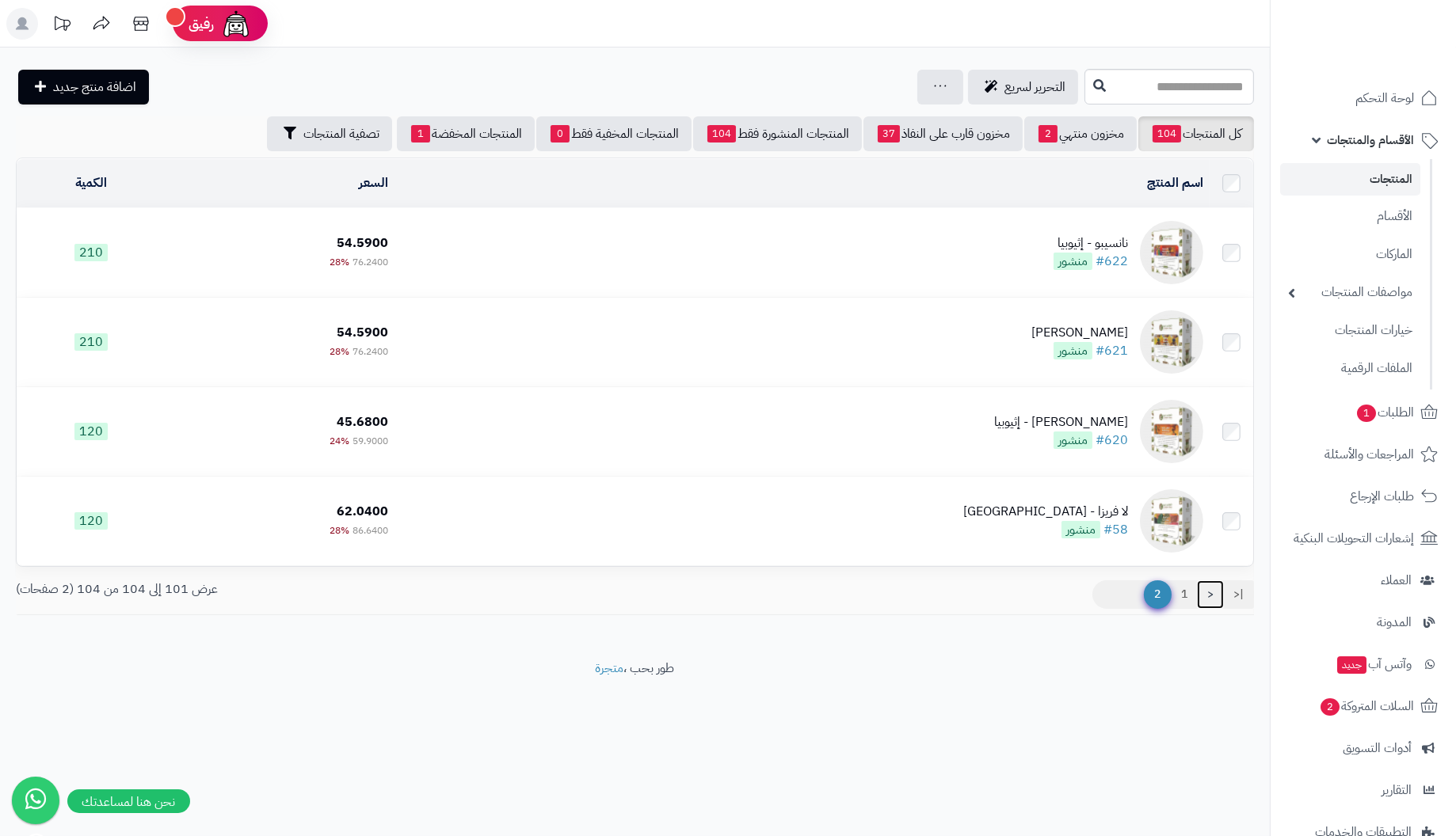
click at [1208, 595] on link "<" at bounding box center [1210, 594] width 27 height 28
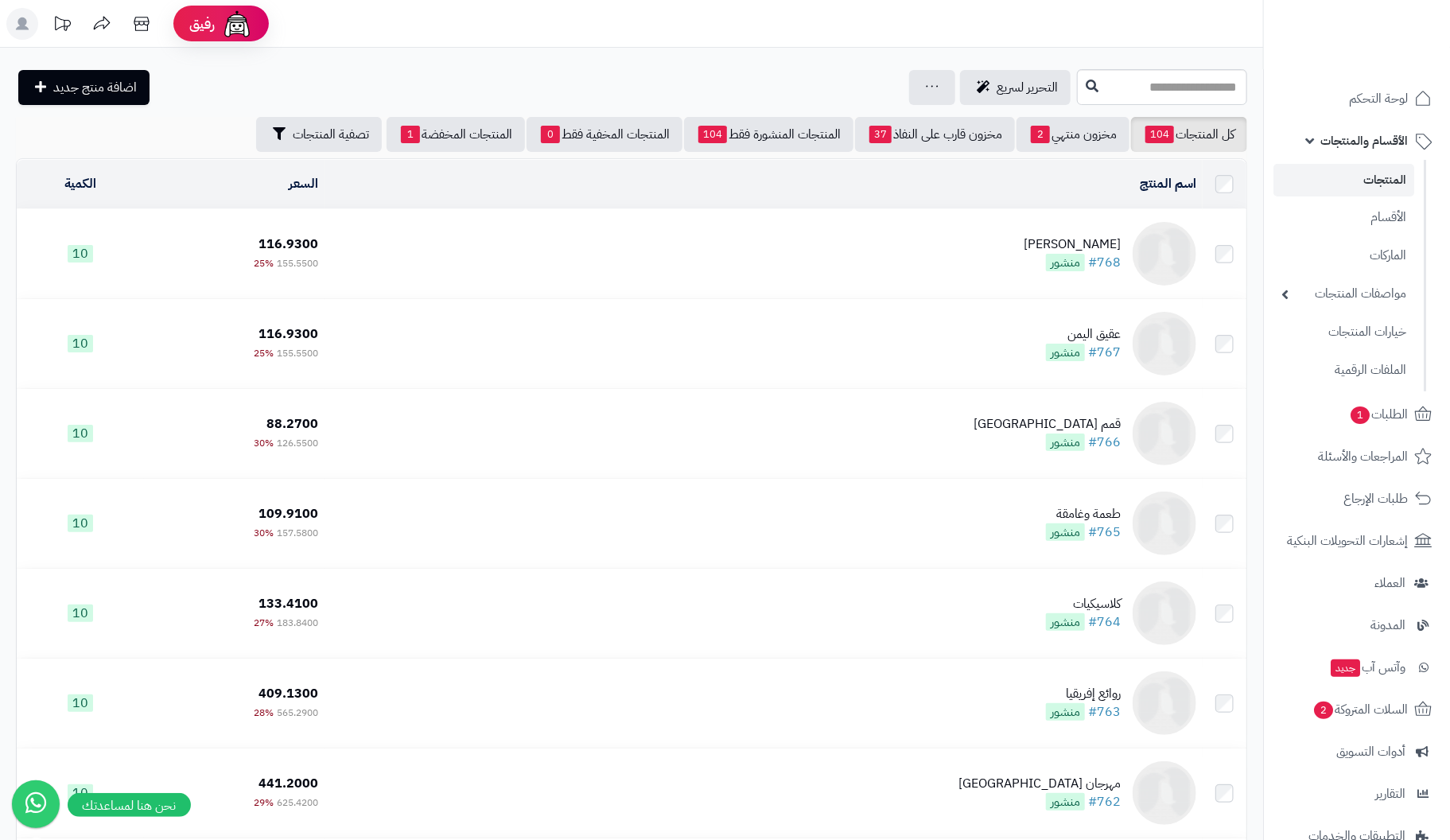
click at [1105, 249] on div "[PERSON_NAME]" at bounding box center [1072, 245] width 97 height 18
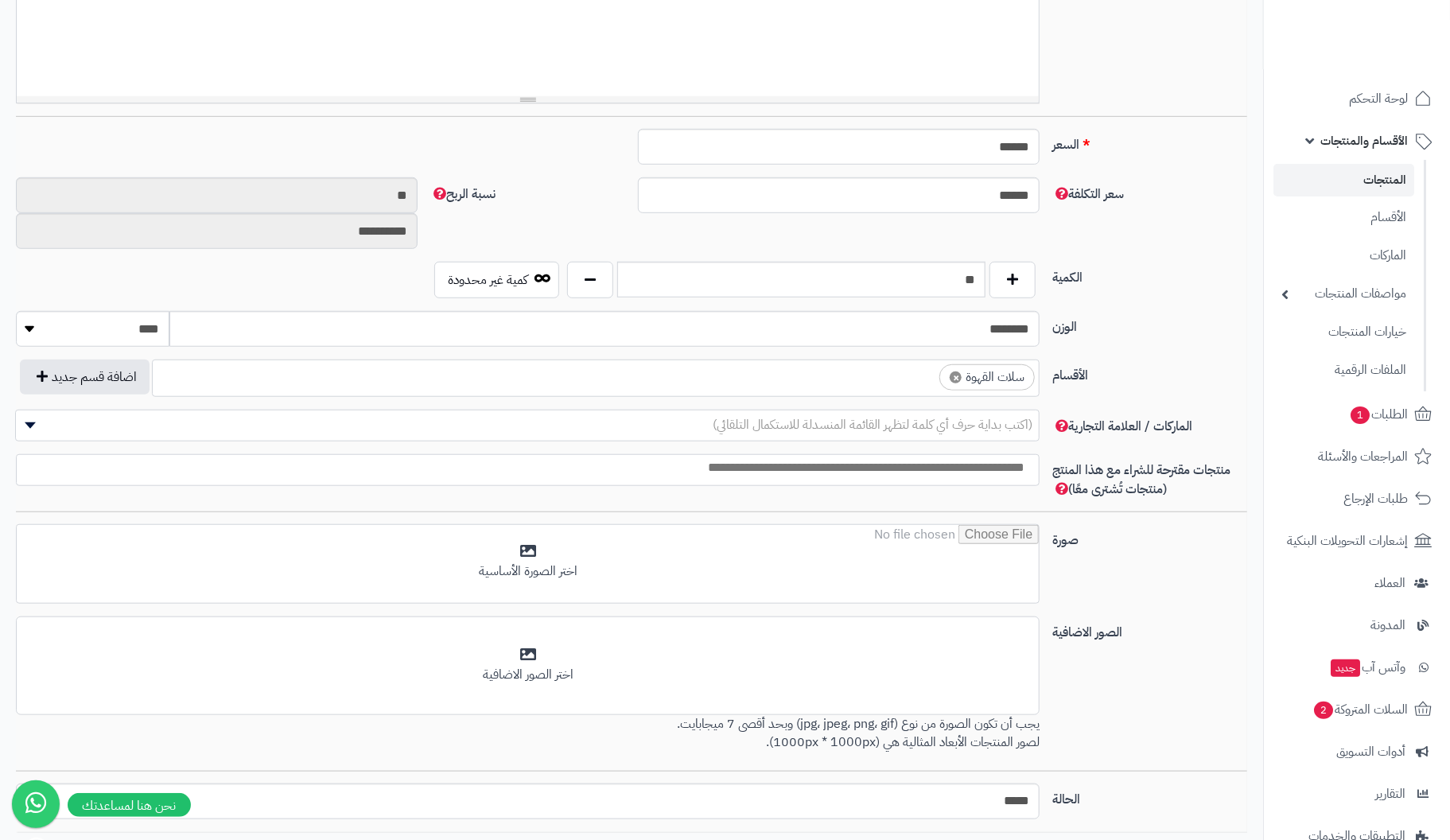
scroll to position [663, 0]
